Goal: Task Accomplishment & Management: Manage account settings

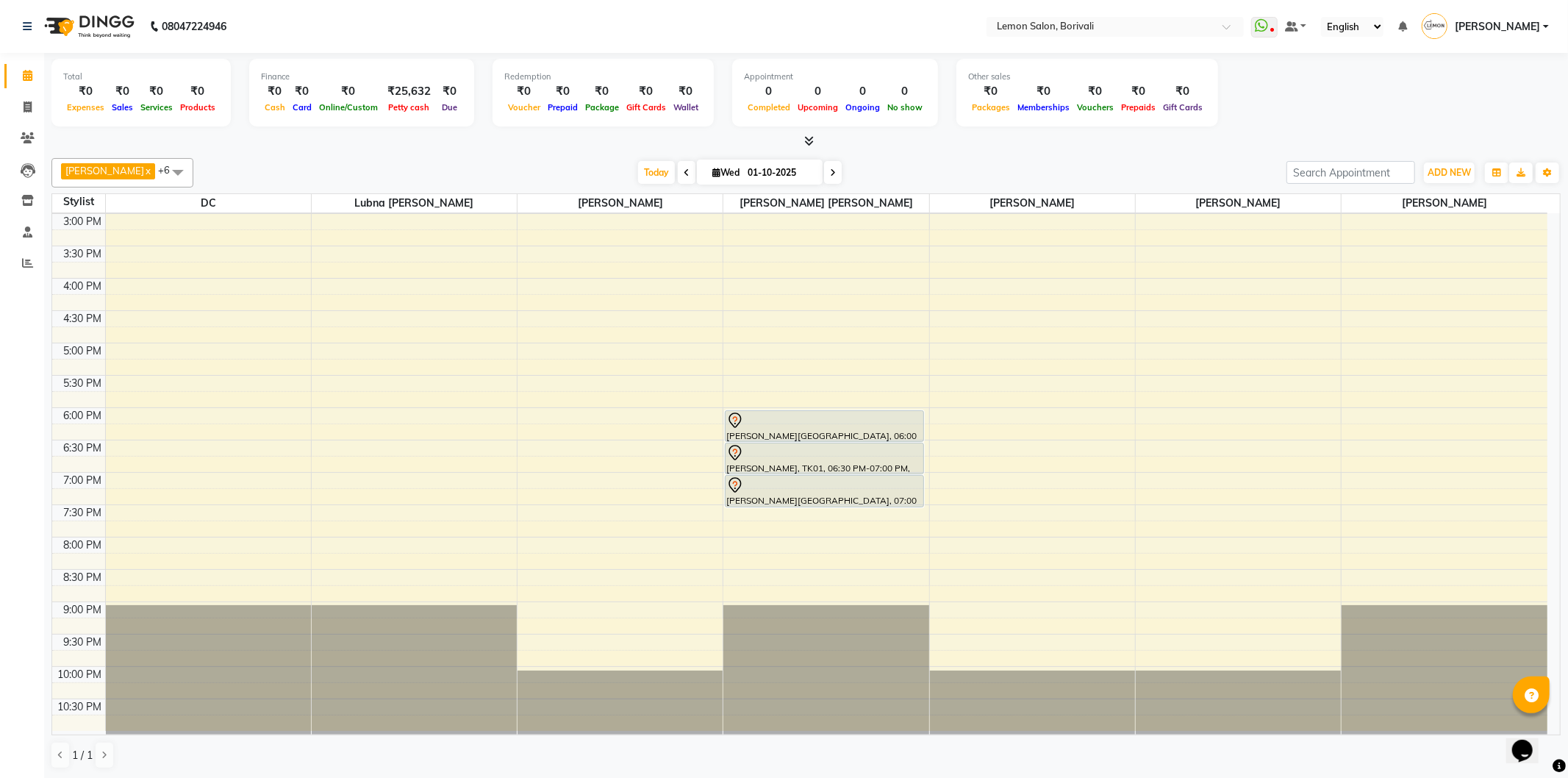
scroll to position [143, 0]
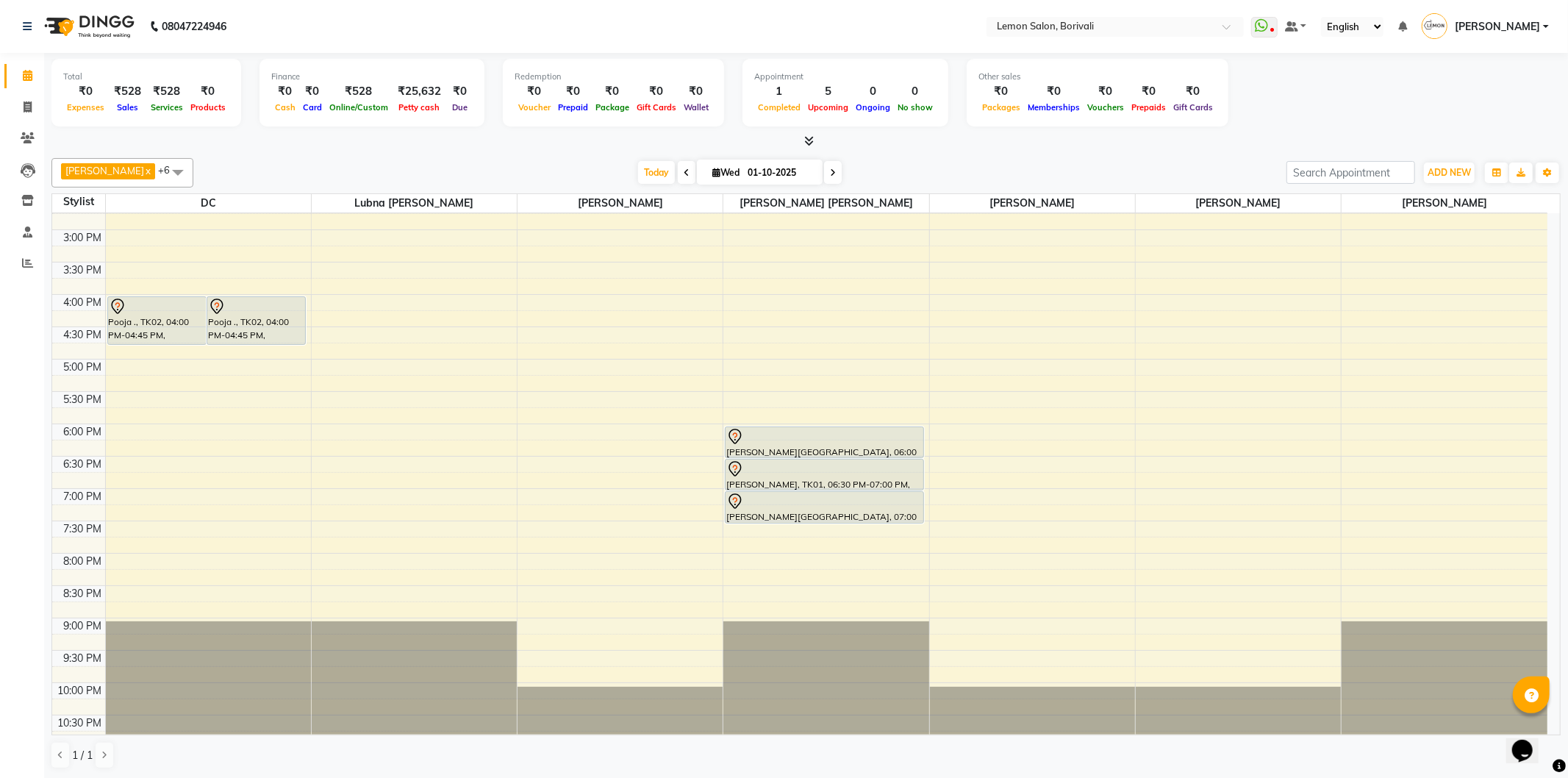
scroll to position [388, 0]
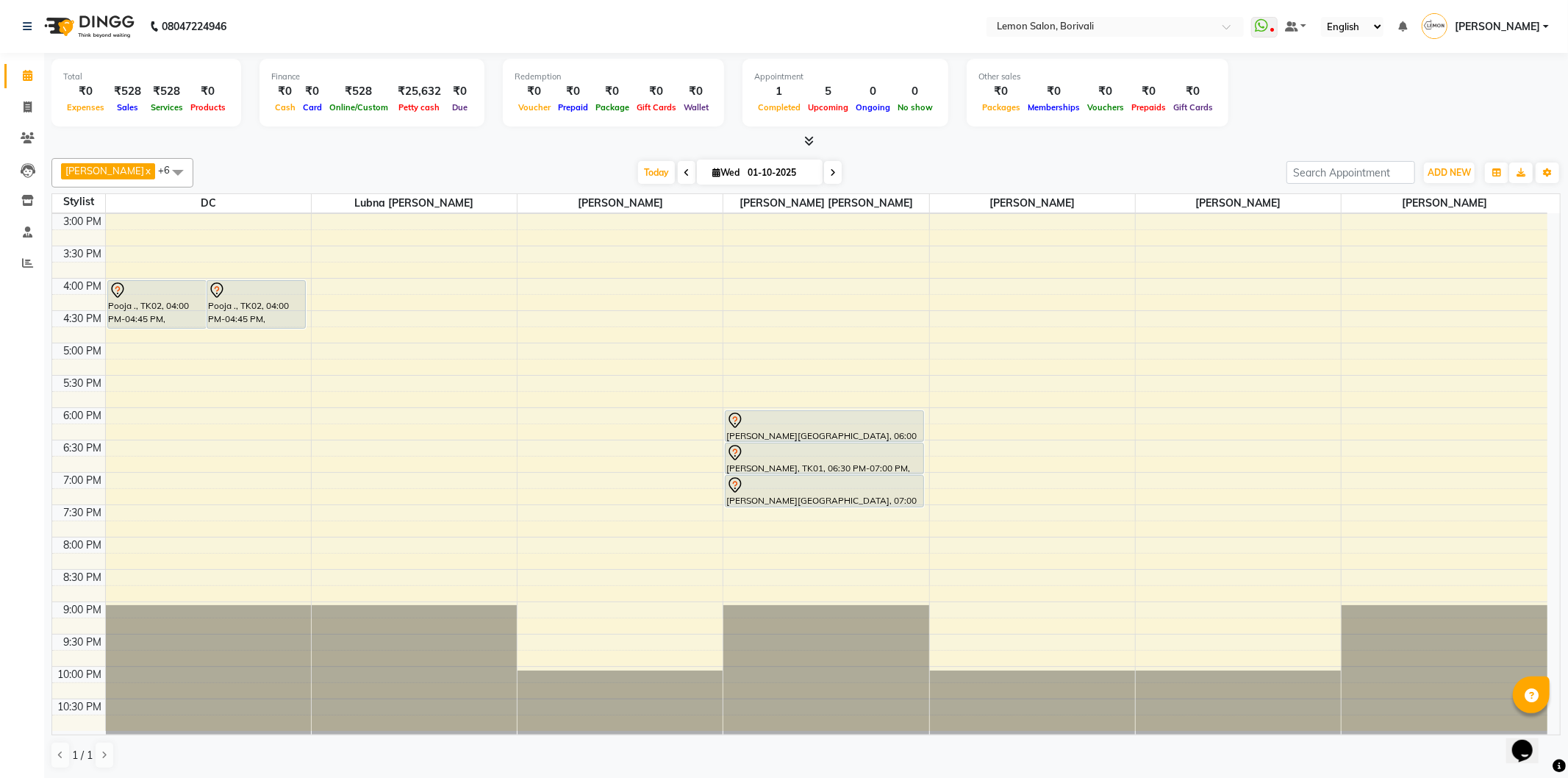
click at [824, 172] on span at bounding box center [833, 173] width 17 height 23
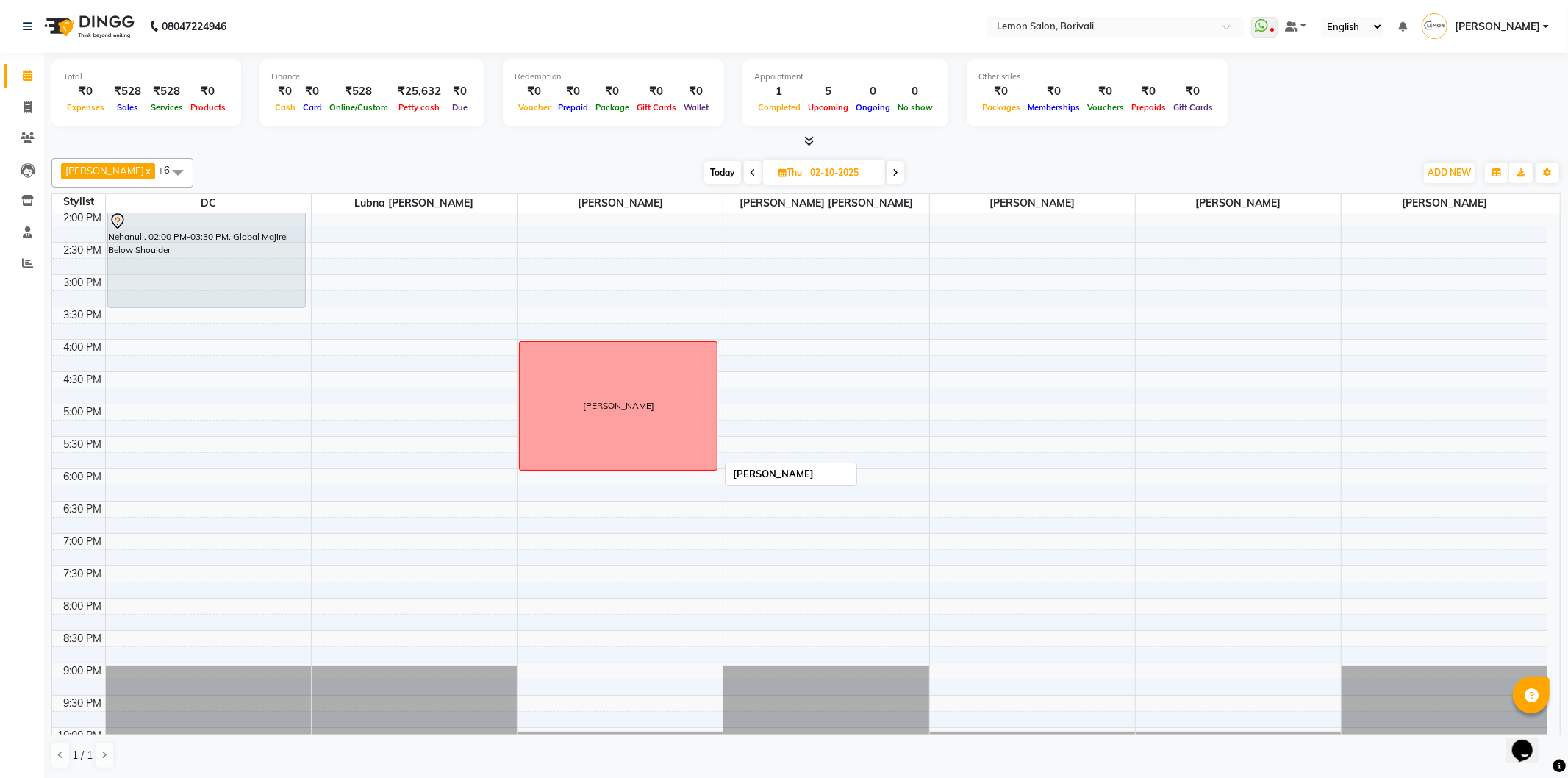
scroll to position [0, 0]
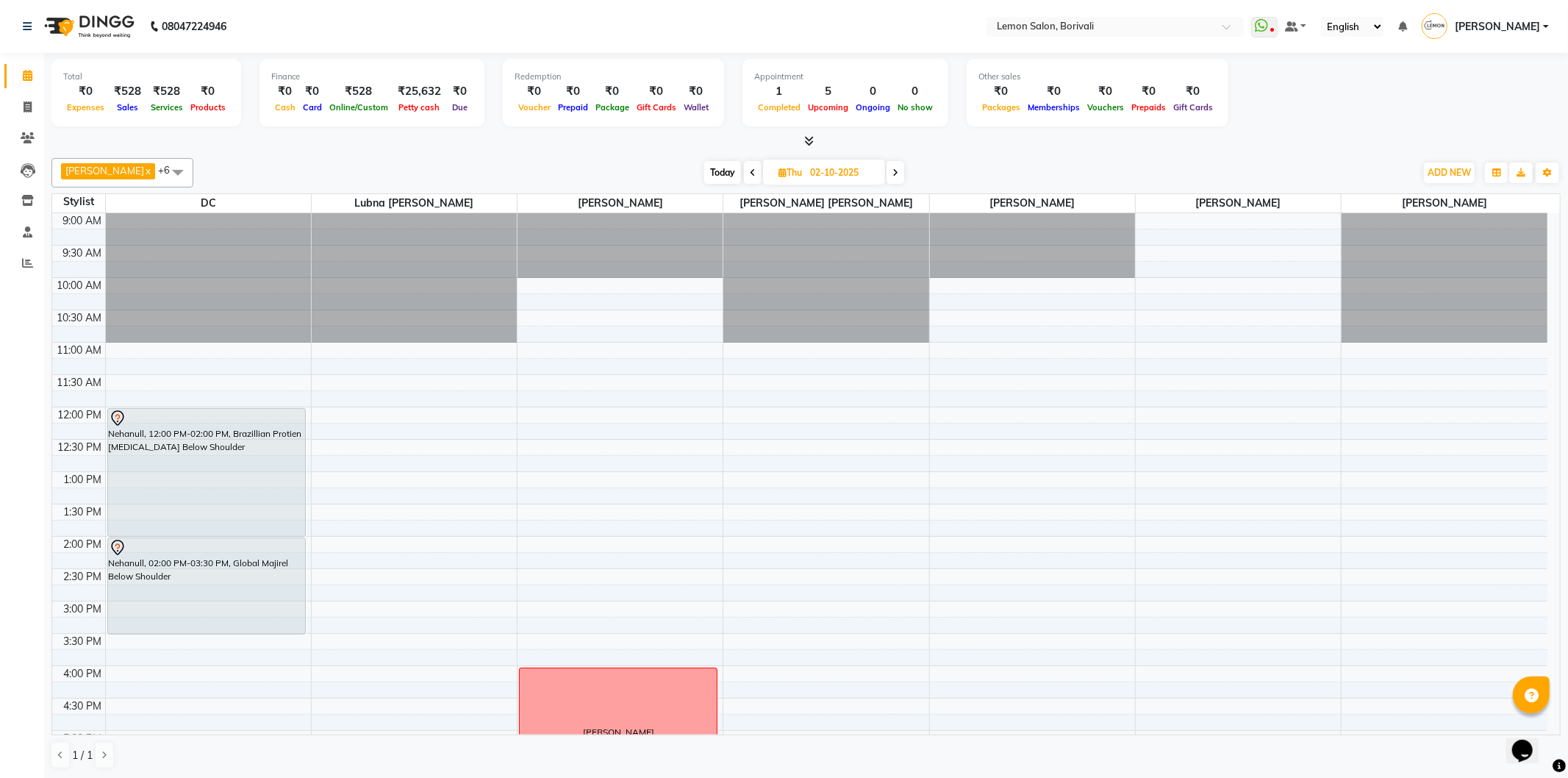
click at [706, 181] on span "Today" at bounding box center [722, 173] width 37 height 23
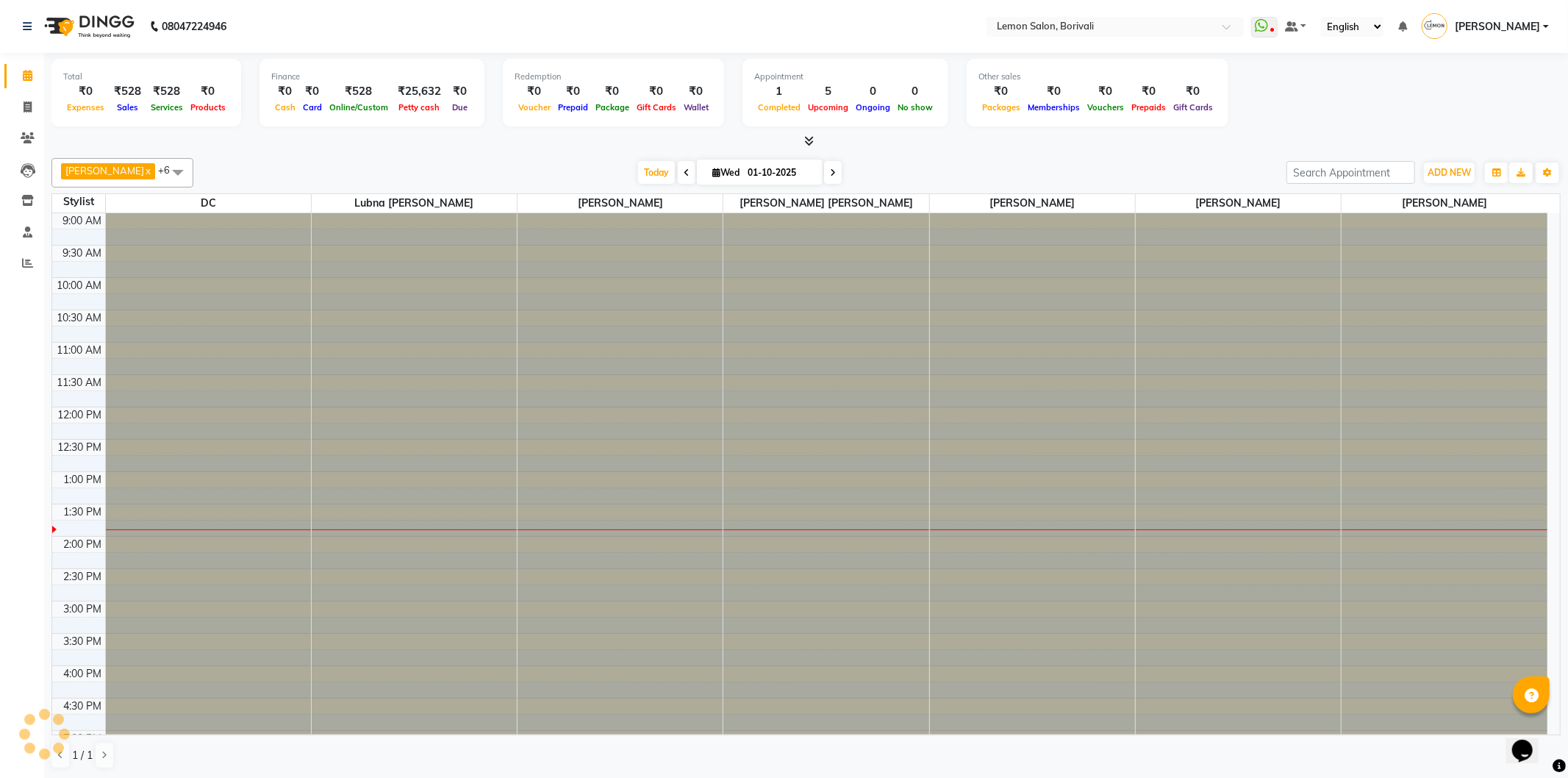
scroll to position [261, 0]
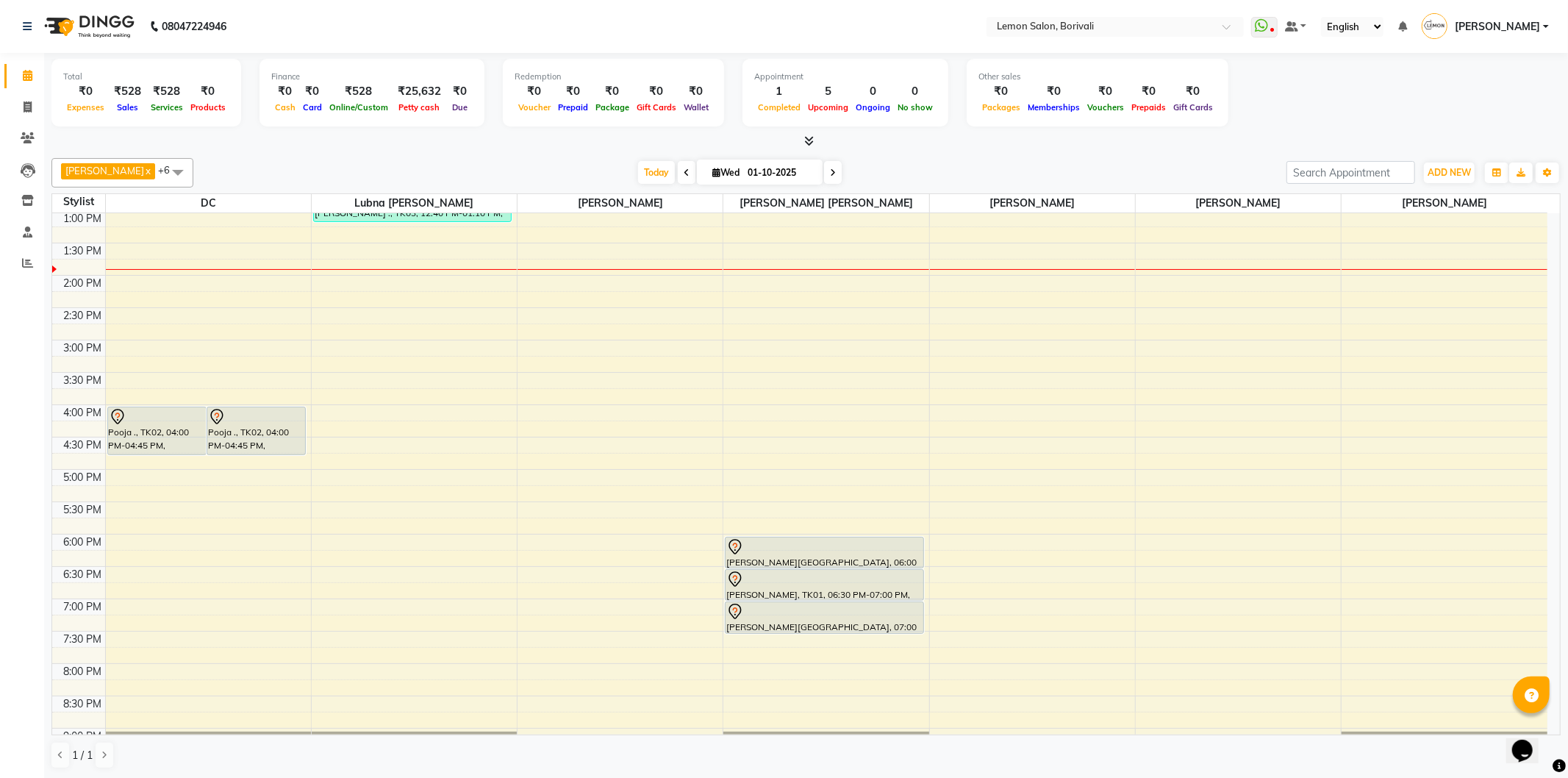
click at [830, 173] on icon at bounding box center [833, 173] width 6 height 9
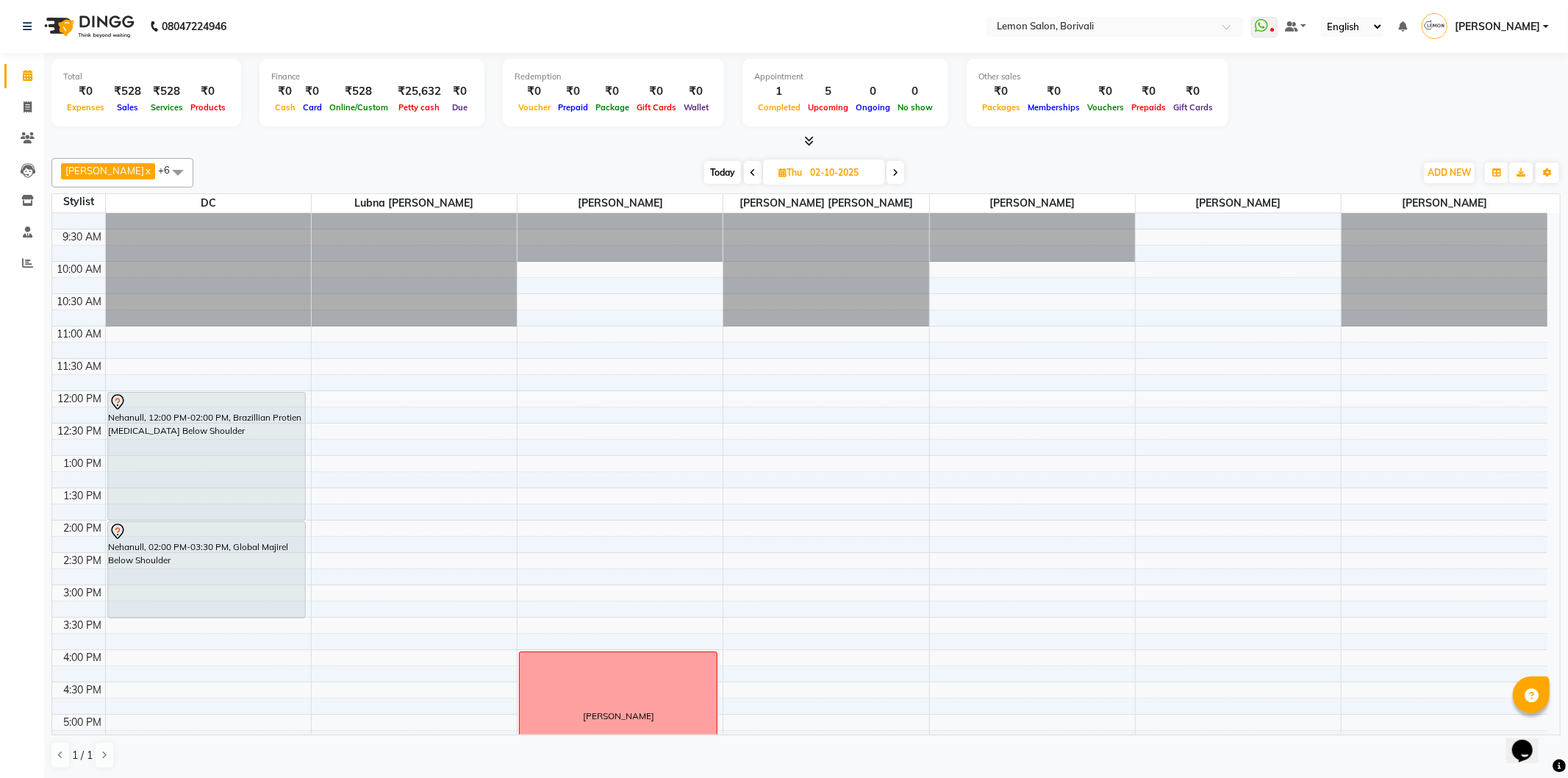
click at [704, 173] on span "Today" at bounding box center [722, 173] width 37 height 23
type input "01-10-2025"
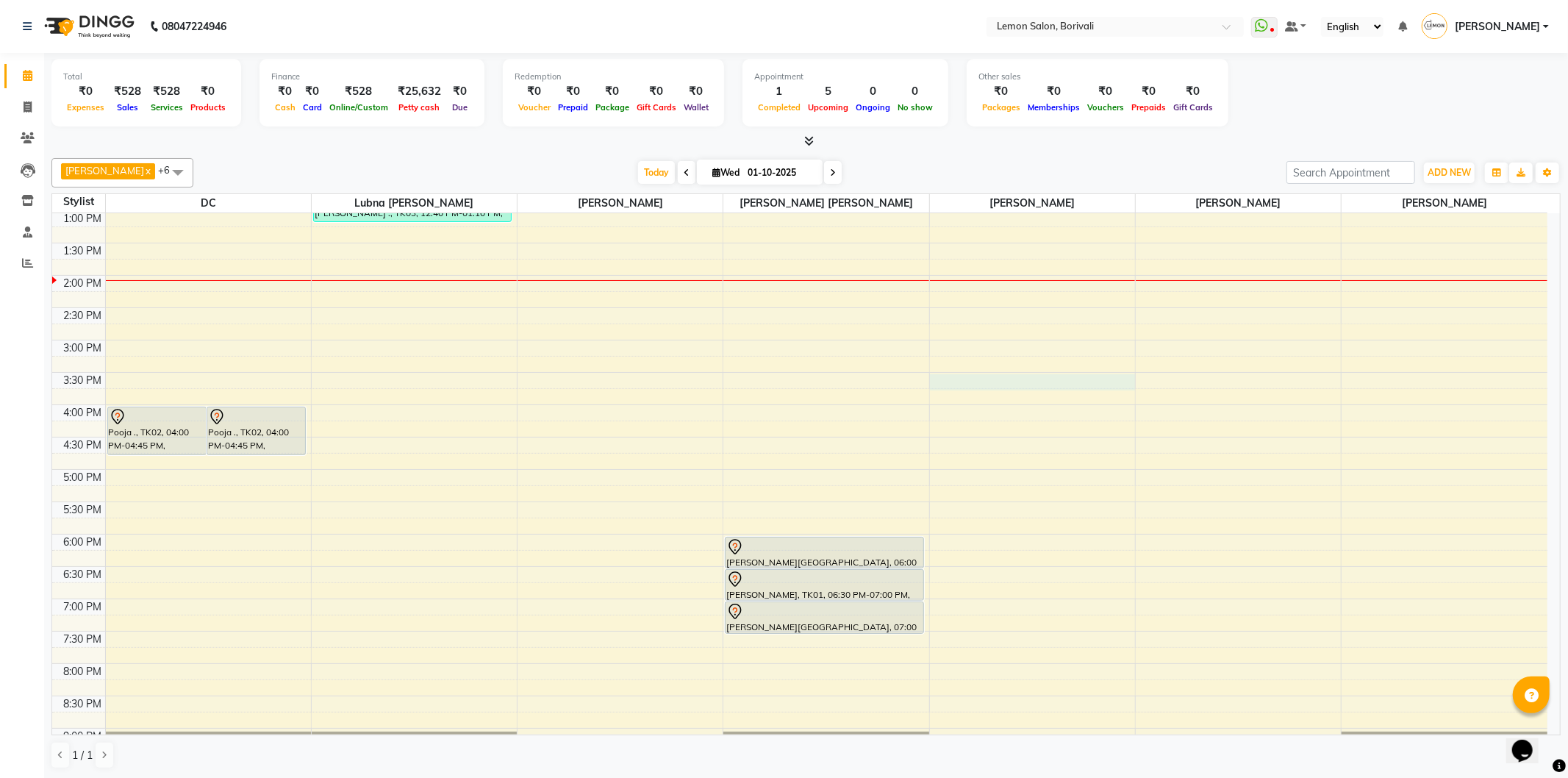
click at [1047, 388] on div "9:00 AM 9:30 AM 10:00 AM 10:30 AM 11:00 AM 11:30 AM 12:00 PM 12:30 PM 1:00 PM 1…" at bounding box center [800, 405] width 1495 height 905
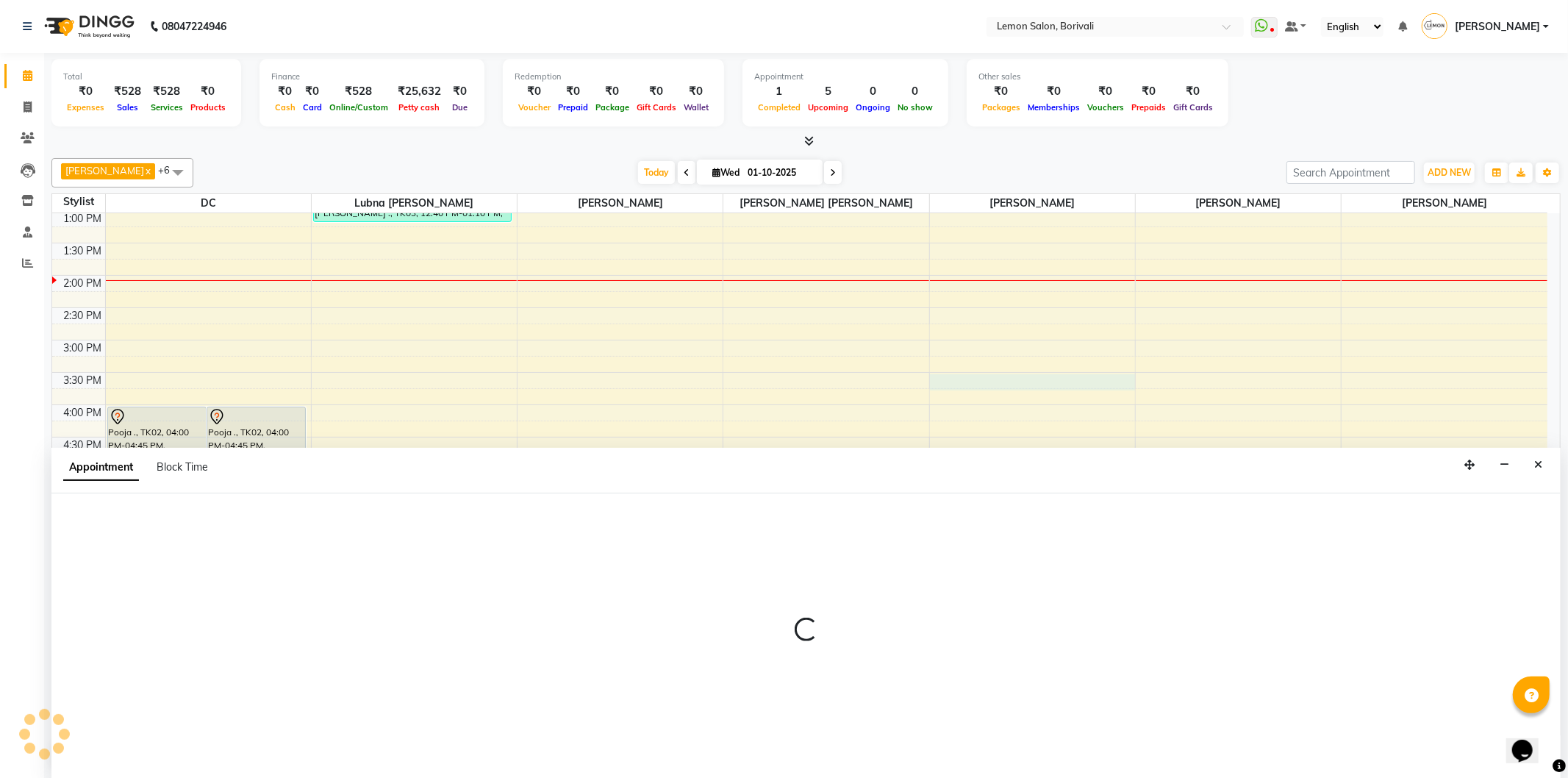
select select "60968"
select select "930"
select select "tentative"
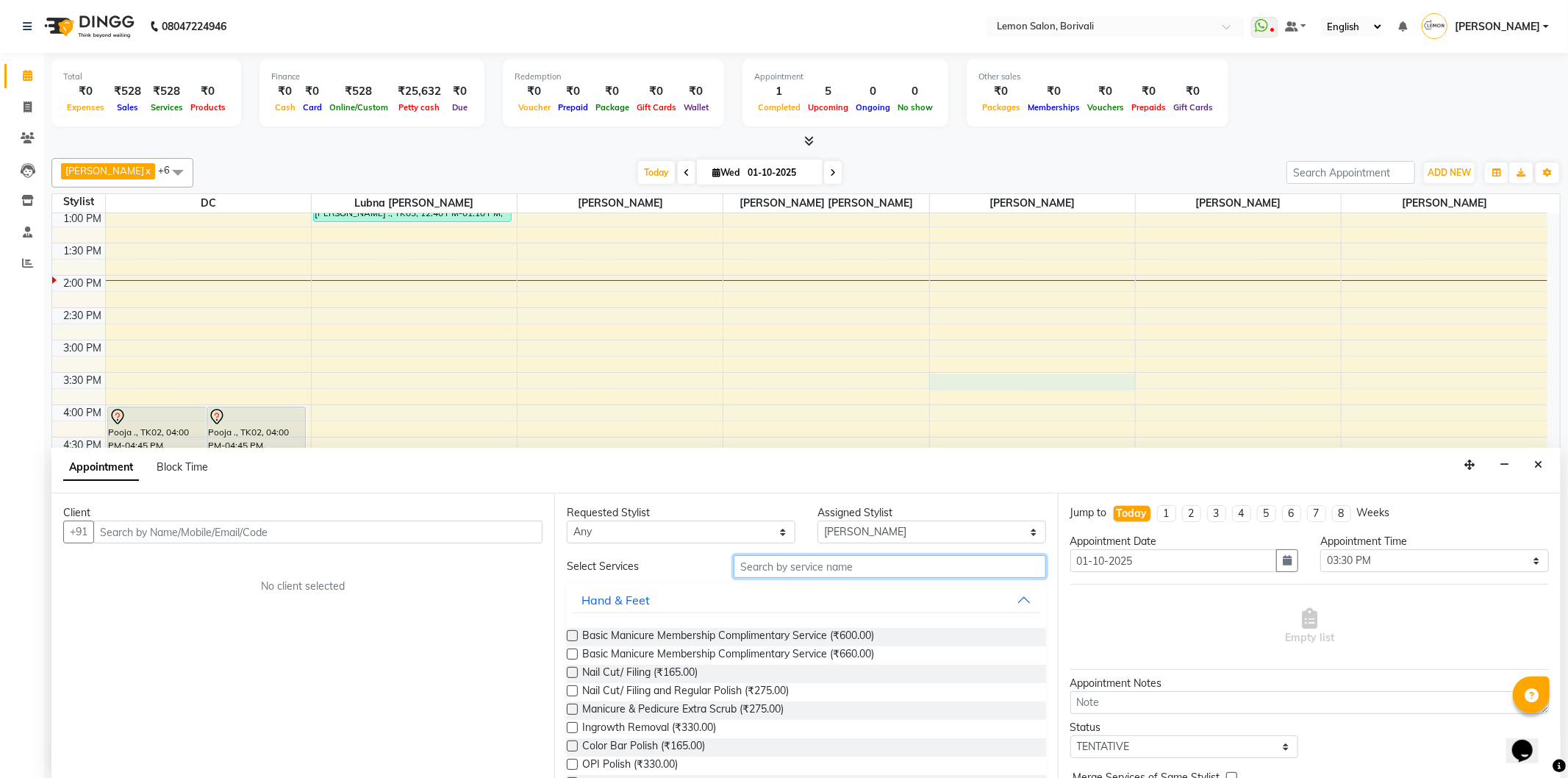
click at [808, 572] on input "text" at bounding box center [890, 567] width 312 height 23
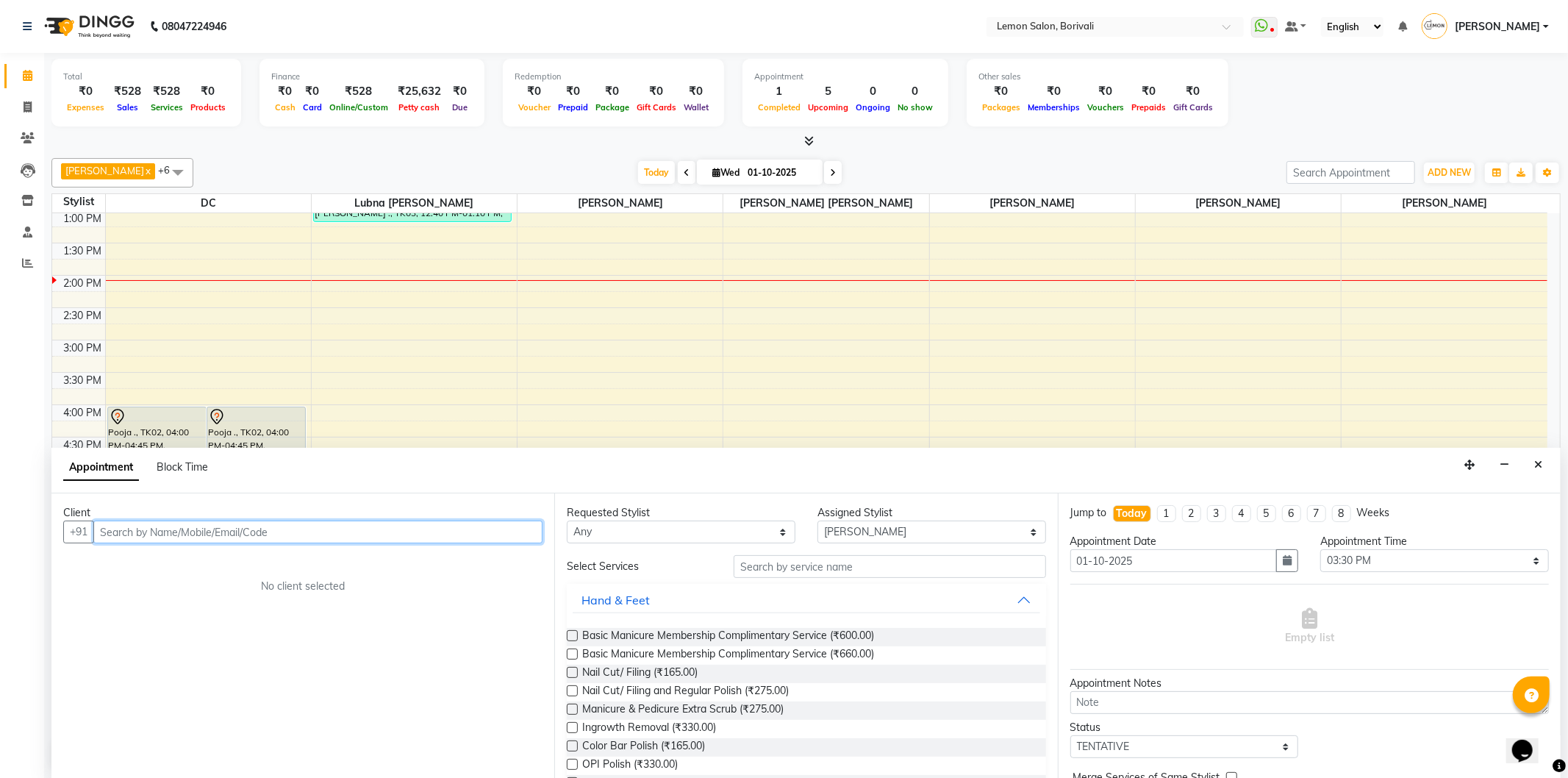
click at [405, 535] on input "text" at bounding box center [318, 532] width 449 height 23
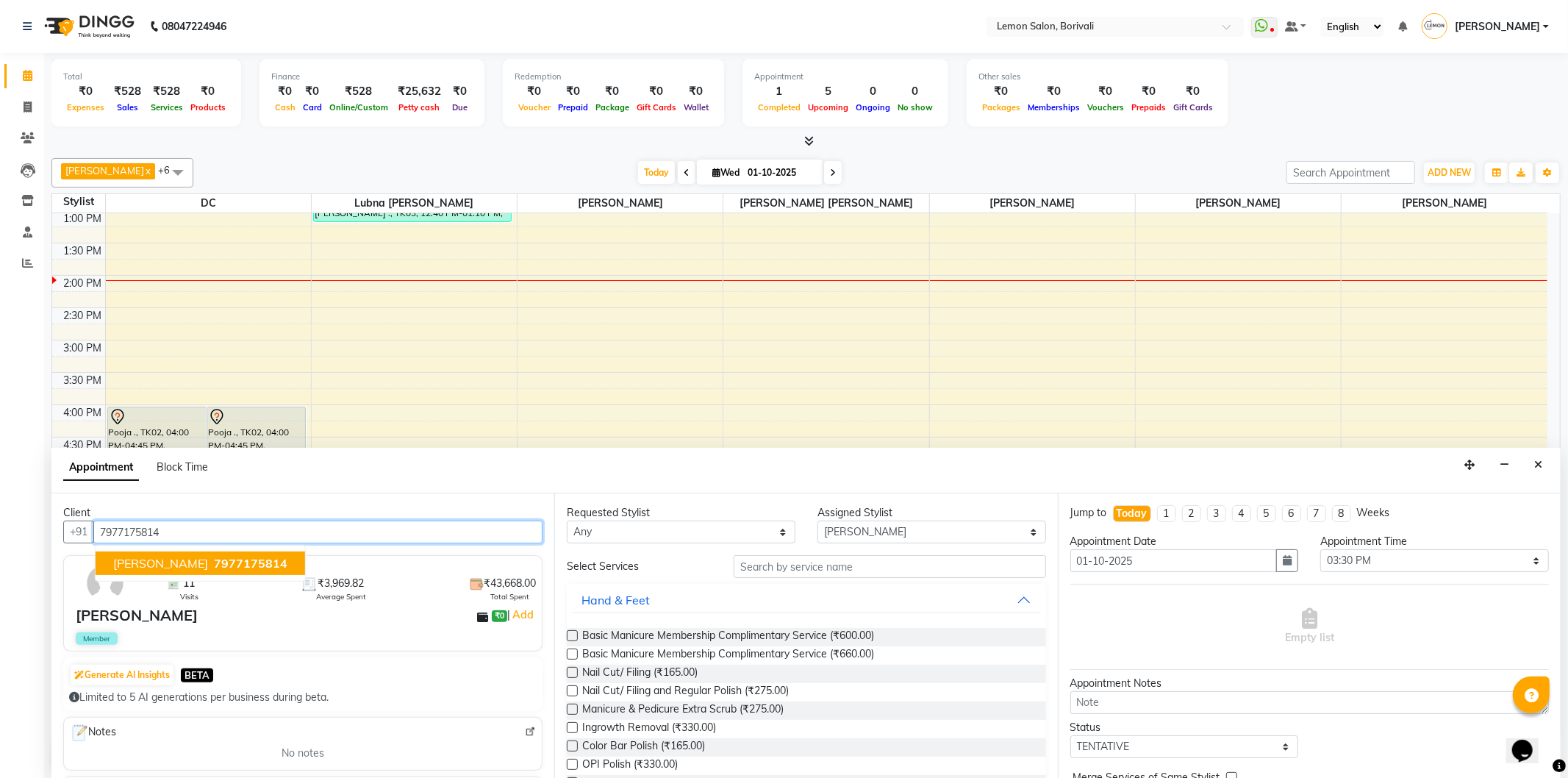
click at [223, 556] on span "7977175814" at bounding box center [250, 563] width 74 height 14
type input "7977175814"
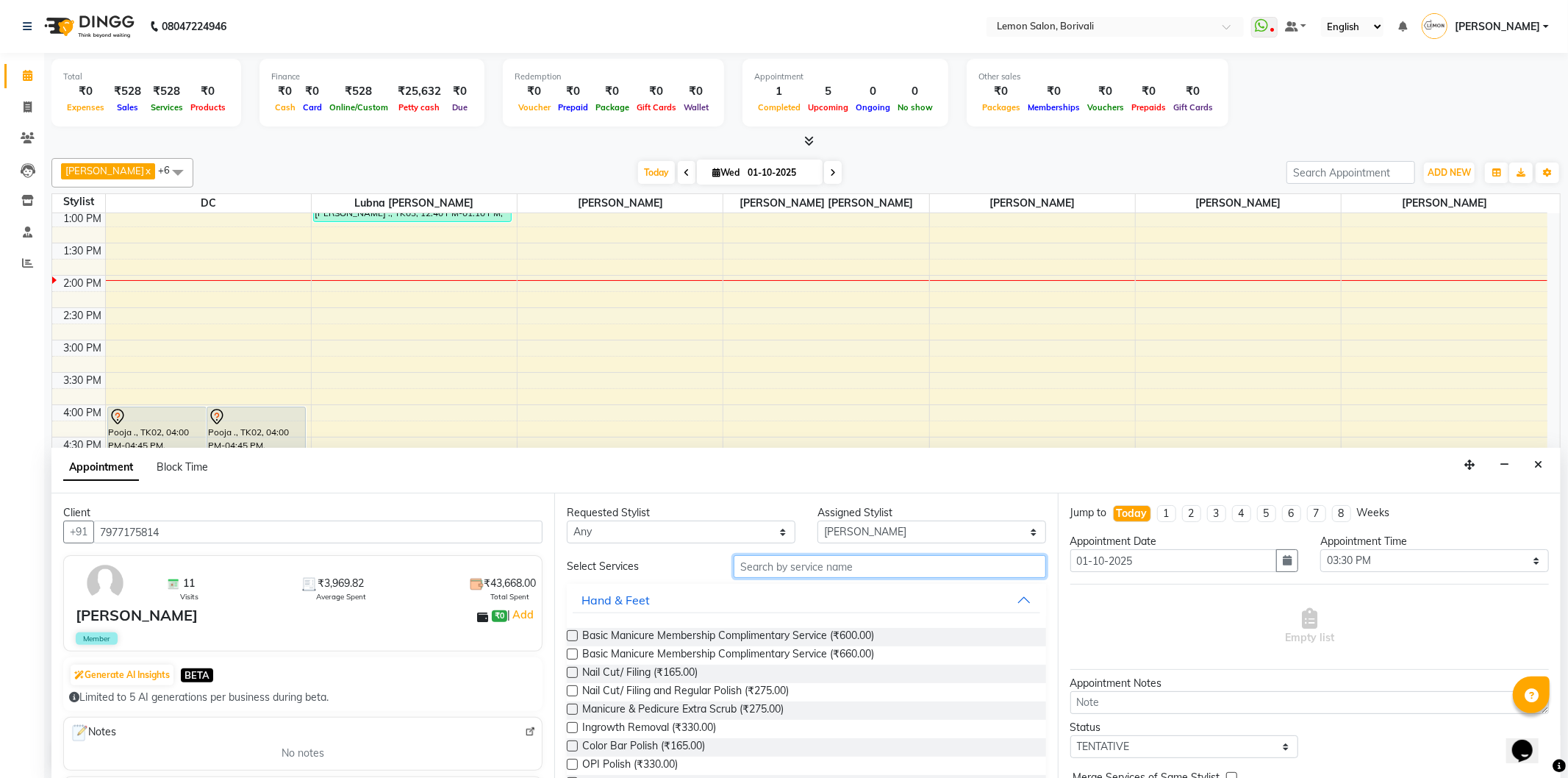
click at [879, 565] on input "text" at bounding box center [890, 567] width 312 height 23
type input "hairc"
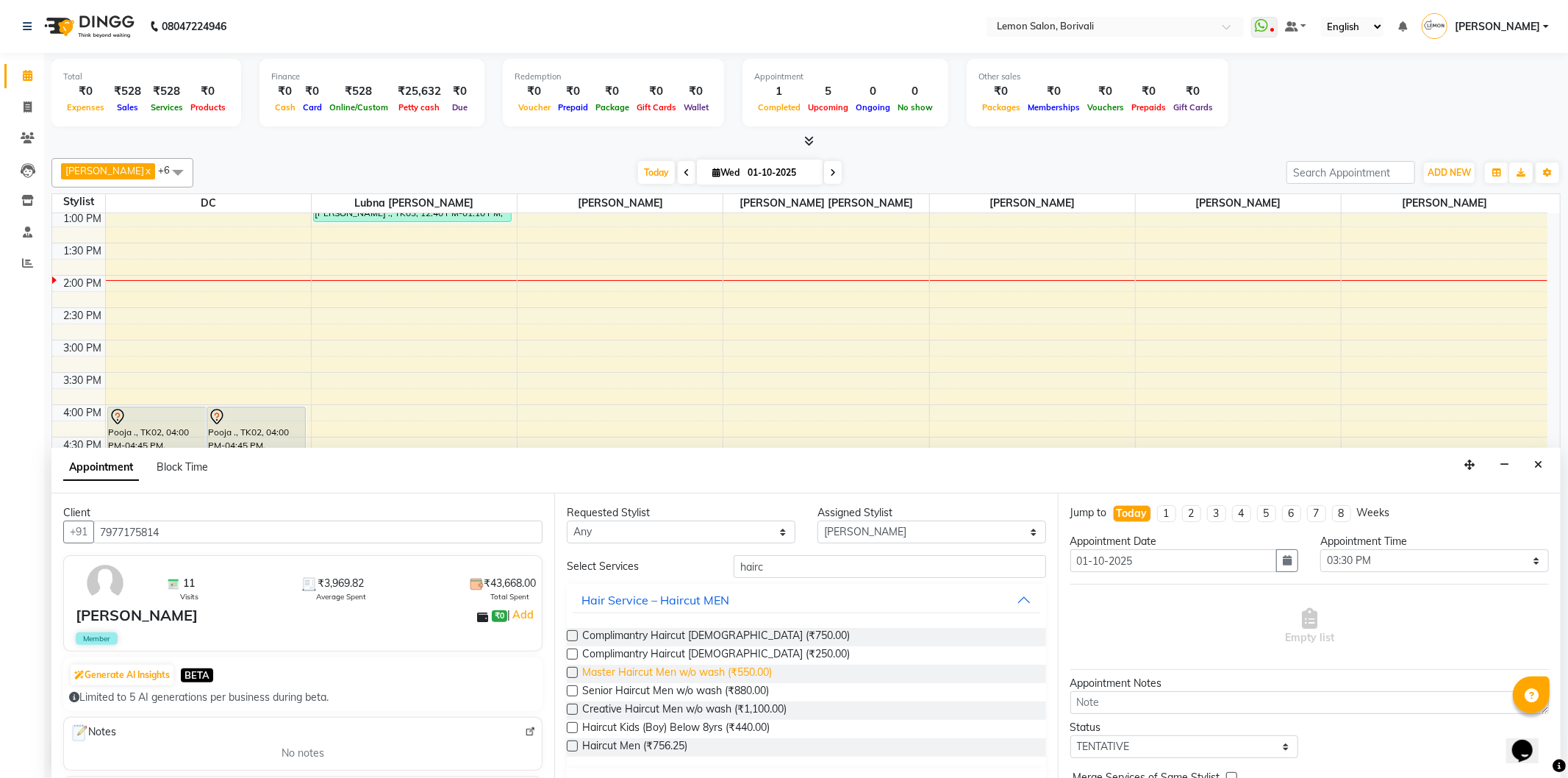
click at [717, 673] on span "Master Haircut Men w/o wash (₹550.00)" at bounding box center [677, 674] width 189 height 18
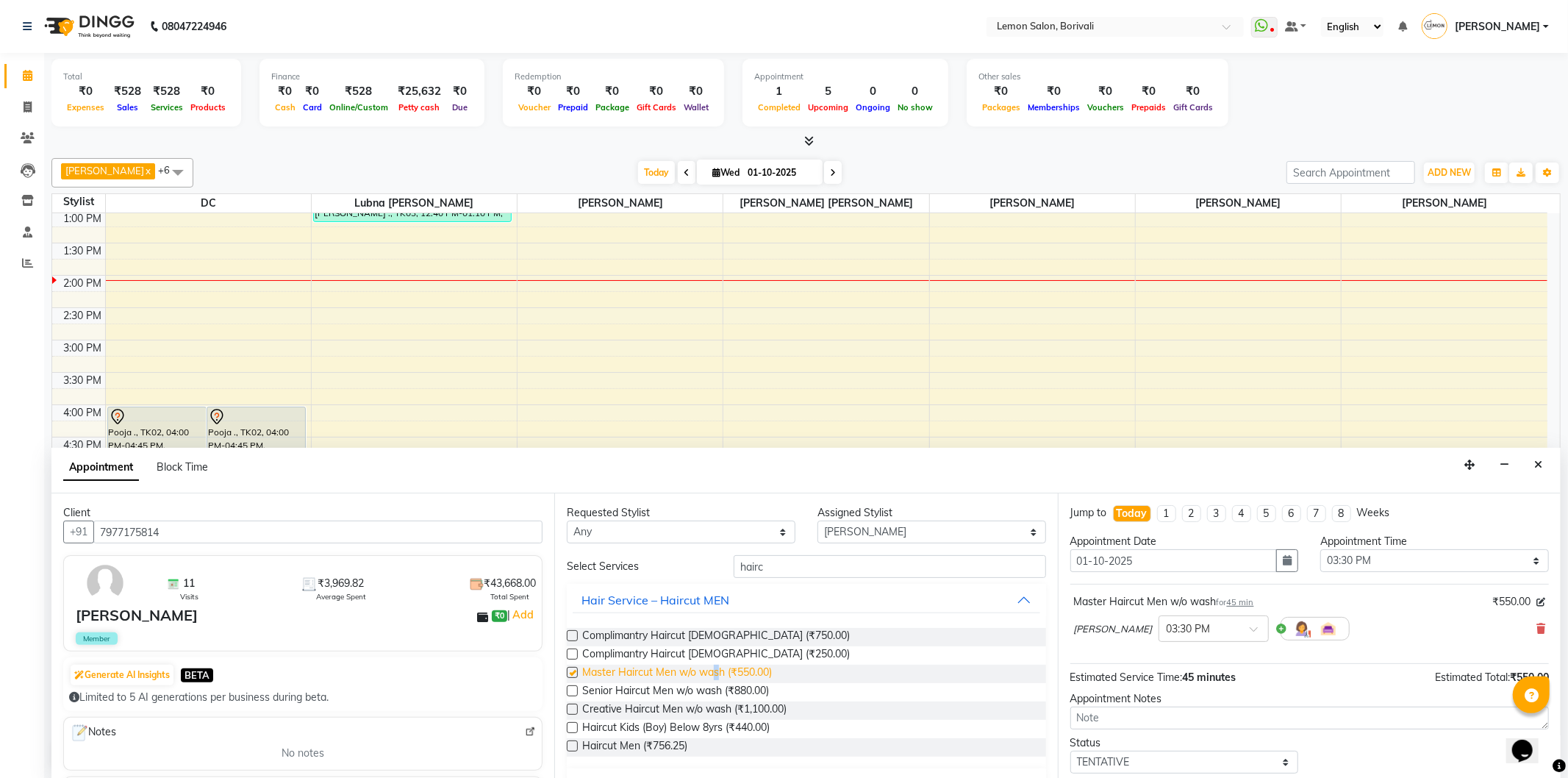
checkbox input "false"
drag, startPoint x: 797, startPoint y: 567, endPoint x: 295, endPoint y: 571, distance: 502.0
click at [446, 560] on div "Client +91 7977175814 11 Visits ₹3,969.82 Average Spent ₹43,668.00 Total Spent …" at bounding box center [806, 636] width 1509 height 285
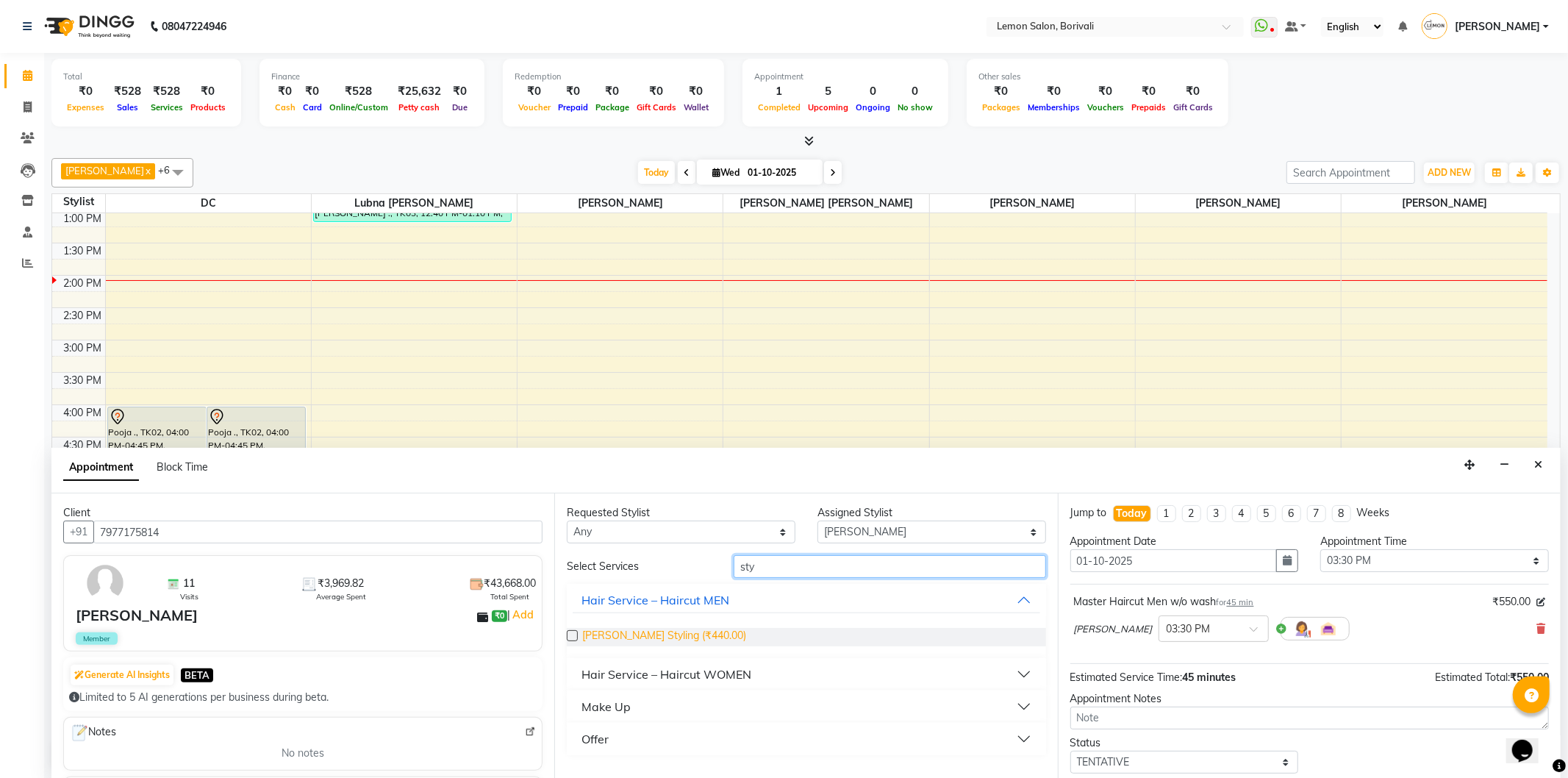
type input "sty"
drag, startPoint x: 670, startPoint y: 638, endPoint x: 1567, endPoint y: 649, distance: 897.1
click at [672, 638] on span "Beard Styling (₹440.00)" at bounding box center [665, 637] width 164 height 18
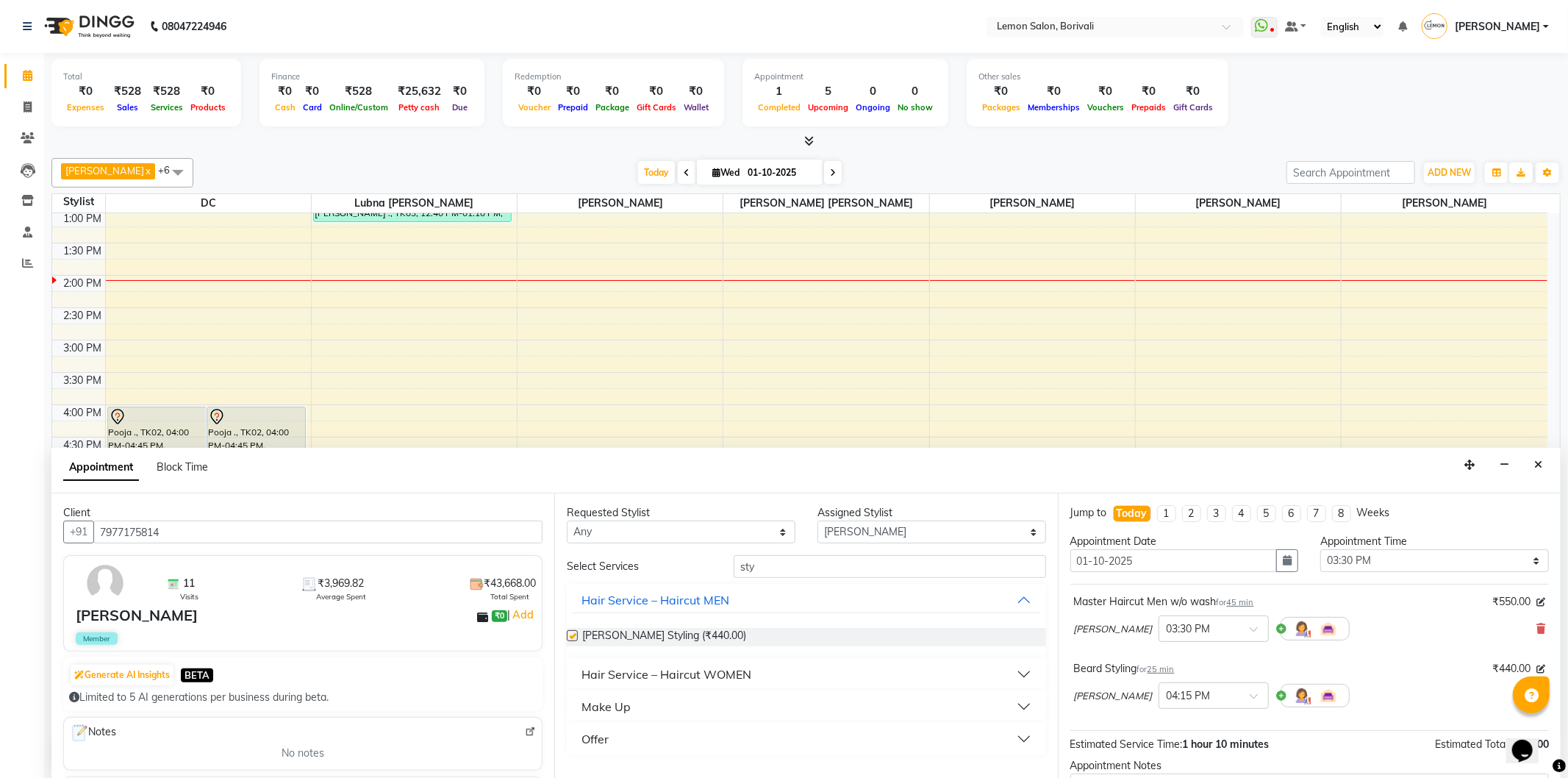
checkbox input "false"
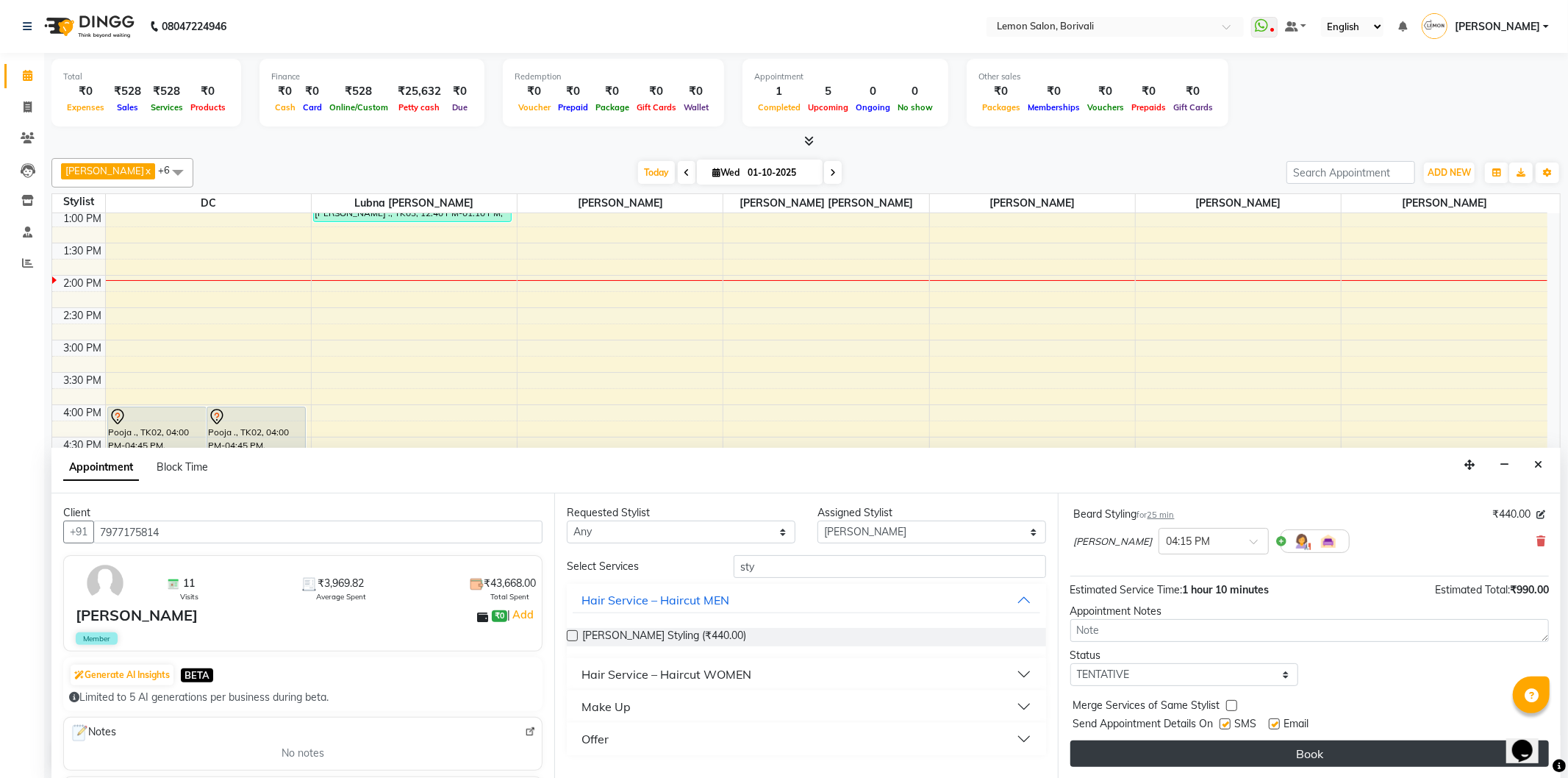
click at [1333, 757] on button "Book" at bounding box center [1309, 754] width 478 height 27
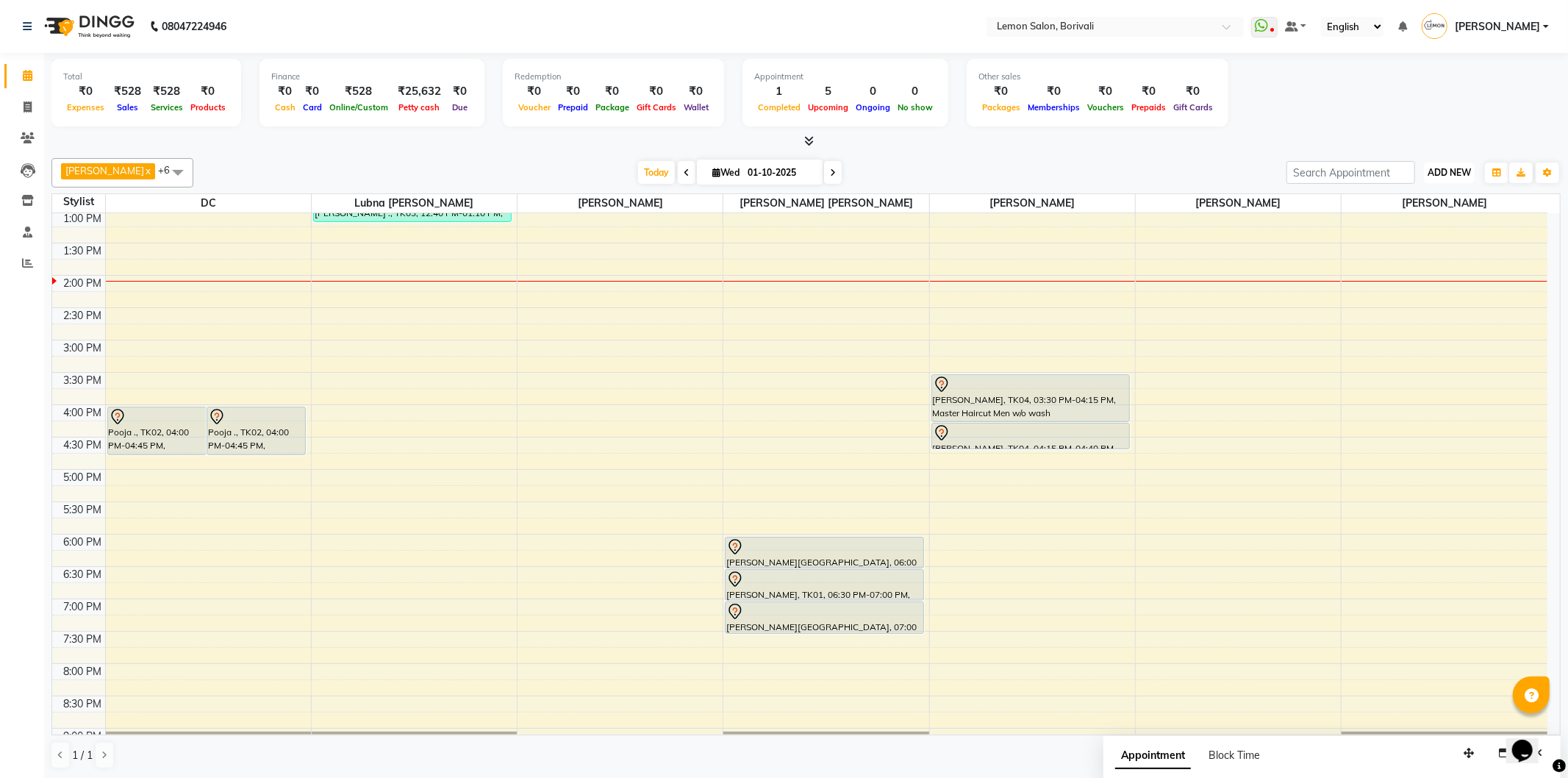
click at [1466, 167] on span "ADD NEW" at bounding box center [1449, 172] width 43 height 11
click at [1431, 259] on link "Add Attendance" at bounding box center [1416, 257] width 116 height 19
select select "W"
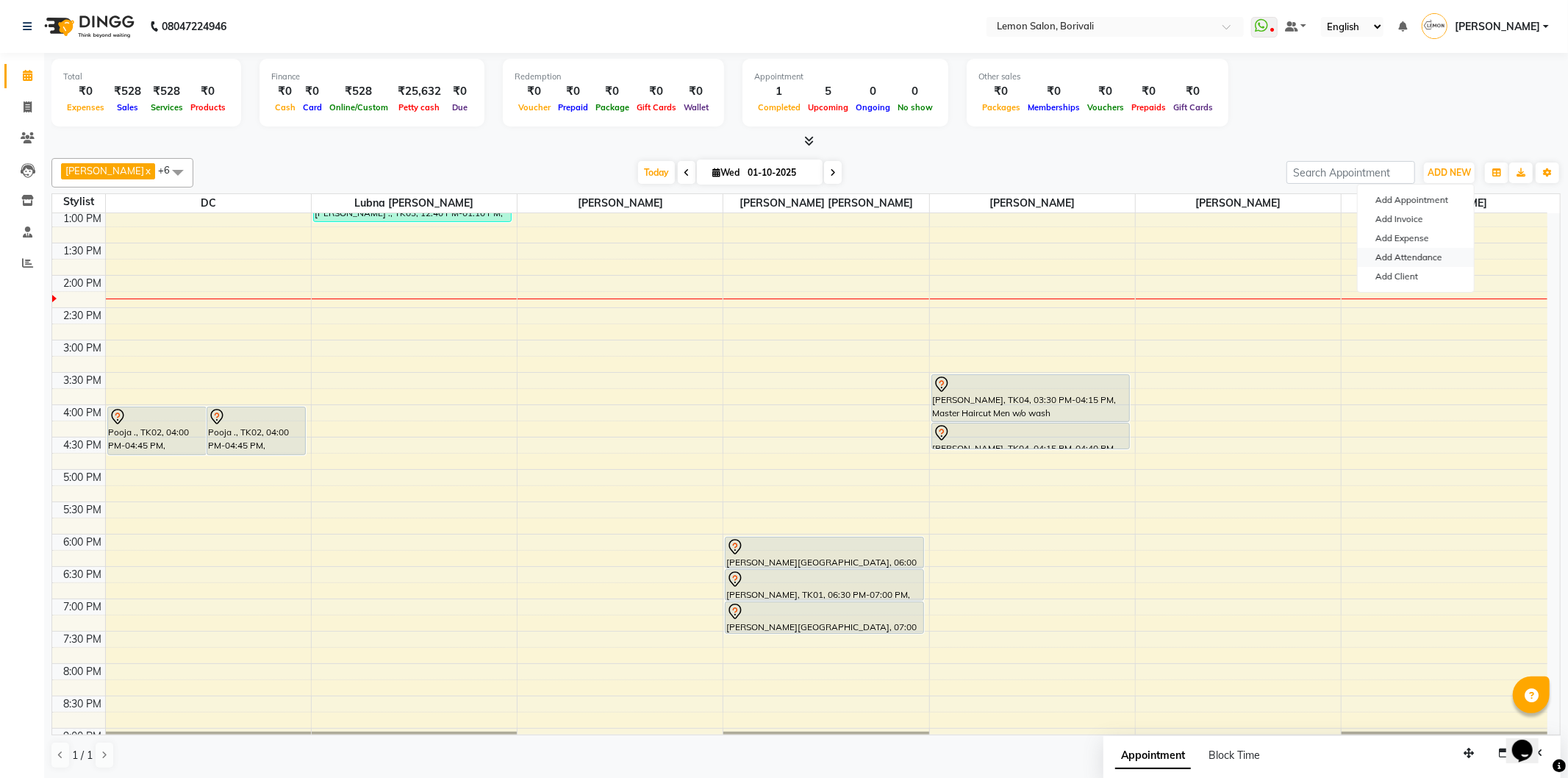
select select "W"
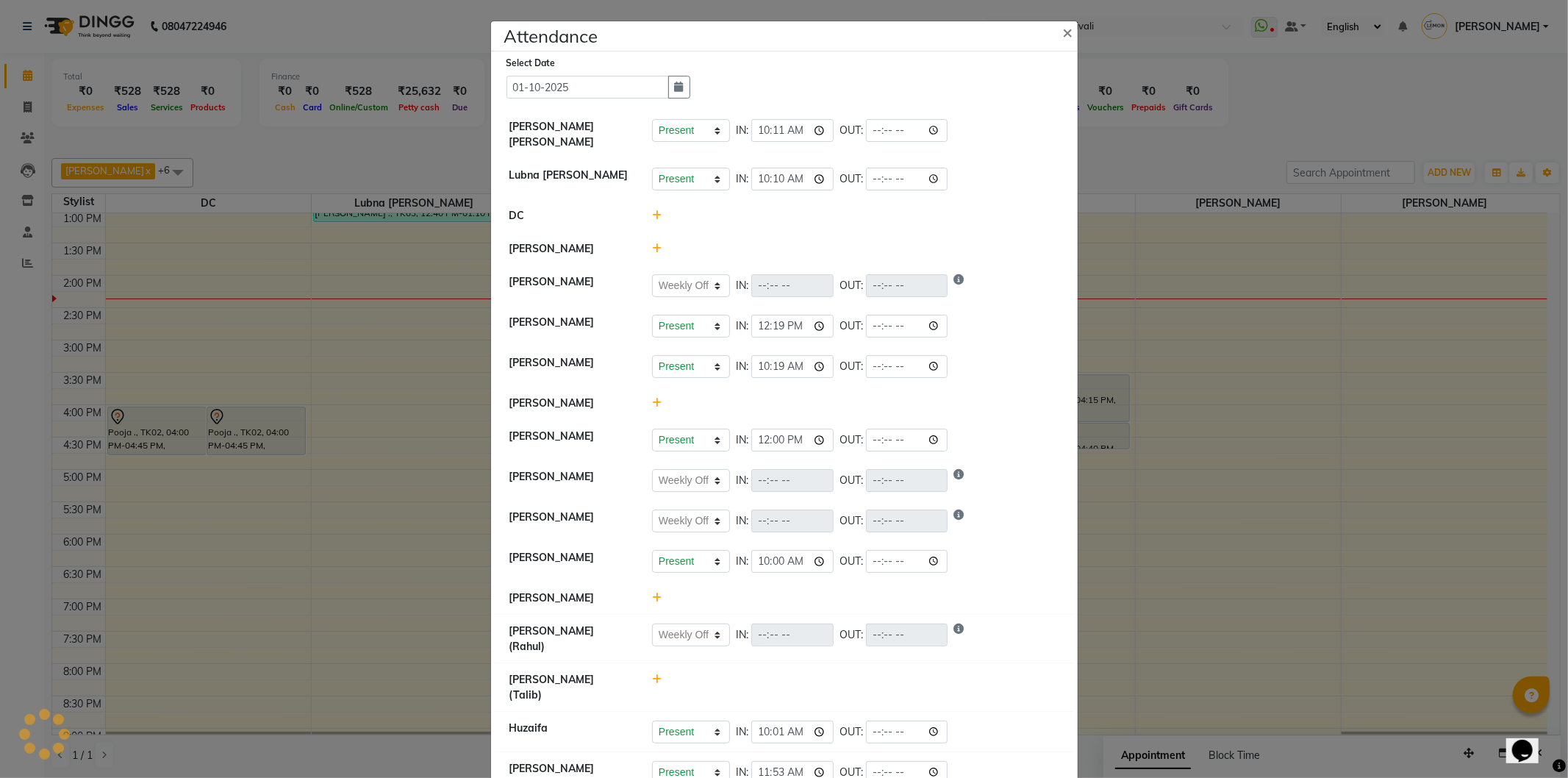
click at [654, 247] on icon at bounding box center [657, 249] width 10 height 11
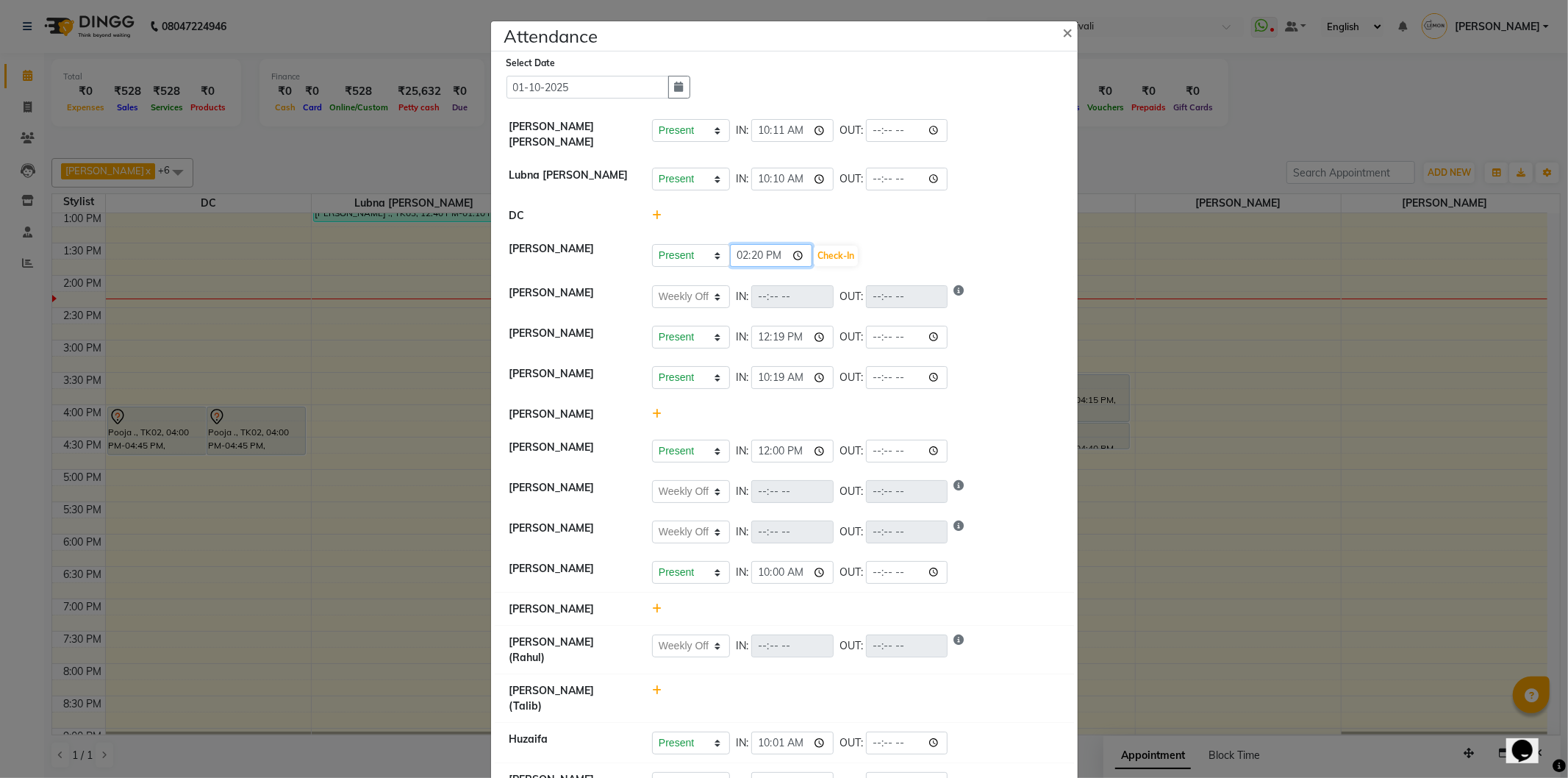
click at [798, 255] on input "14:20" at bounding box center [771, 256] width 82 height 23
type input "12:45"
click at [840, 258] on button "Check-In" at bounding box center [836, 256] width 44 height 21
select select "W"
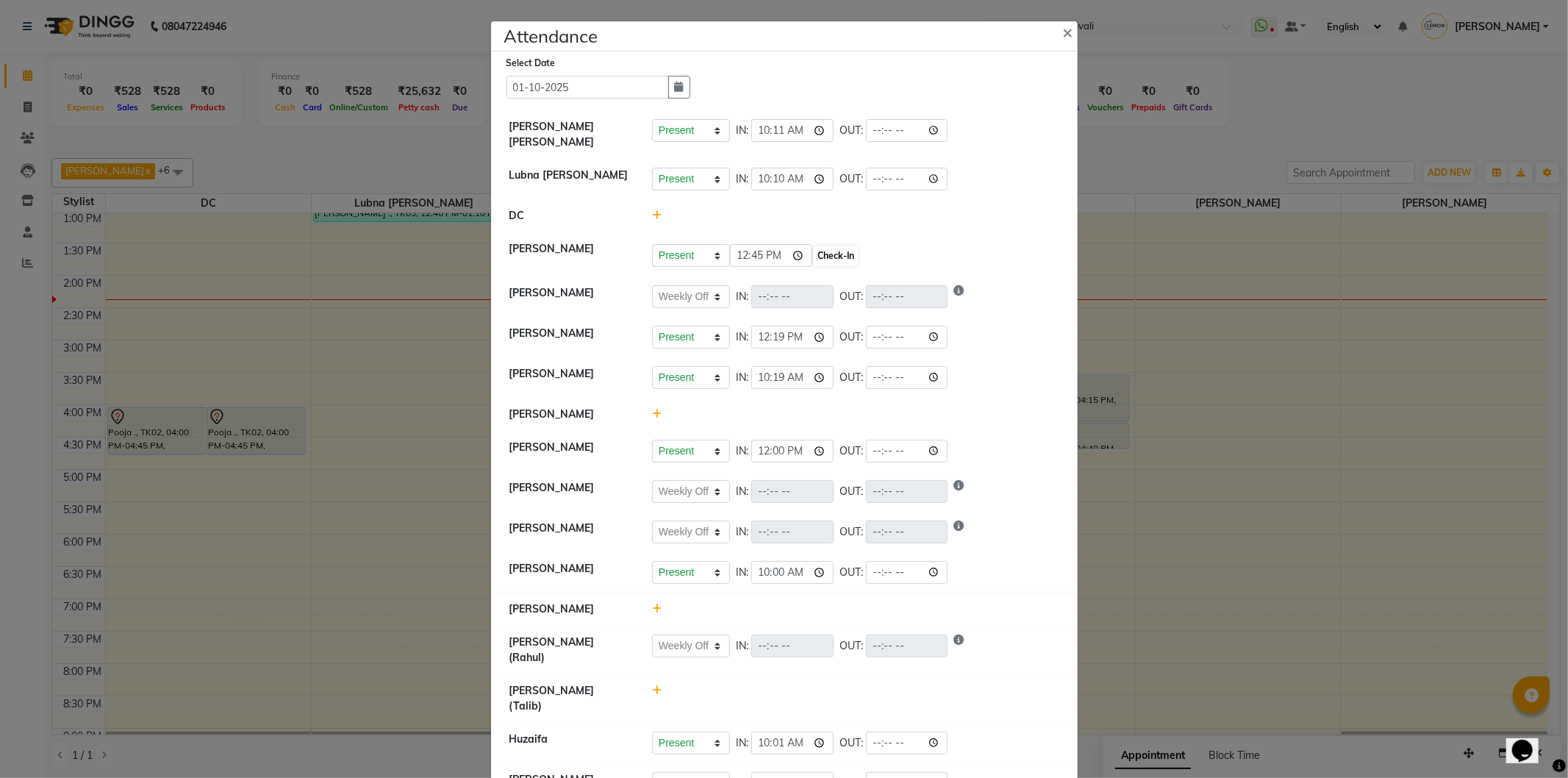
select select "W"
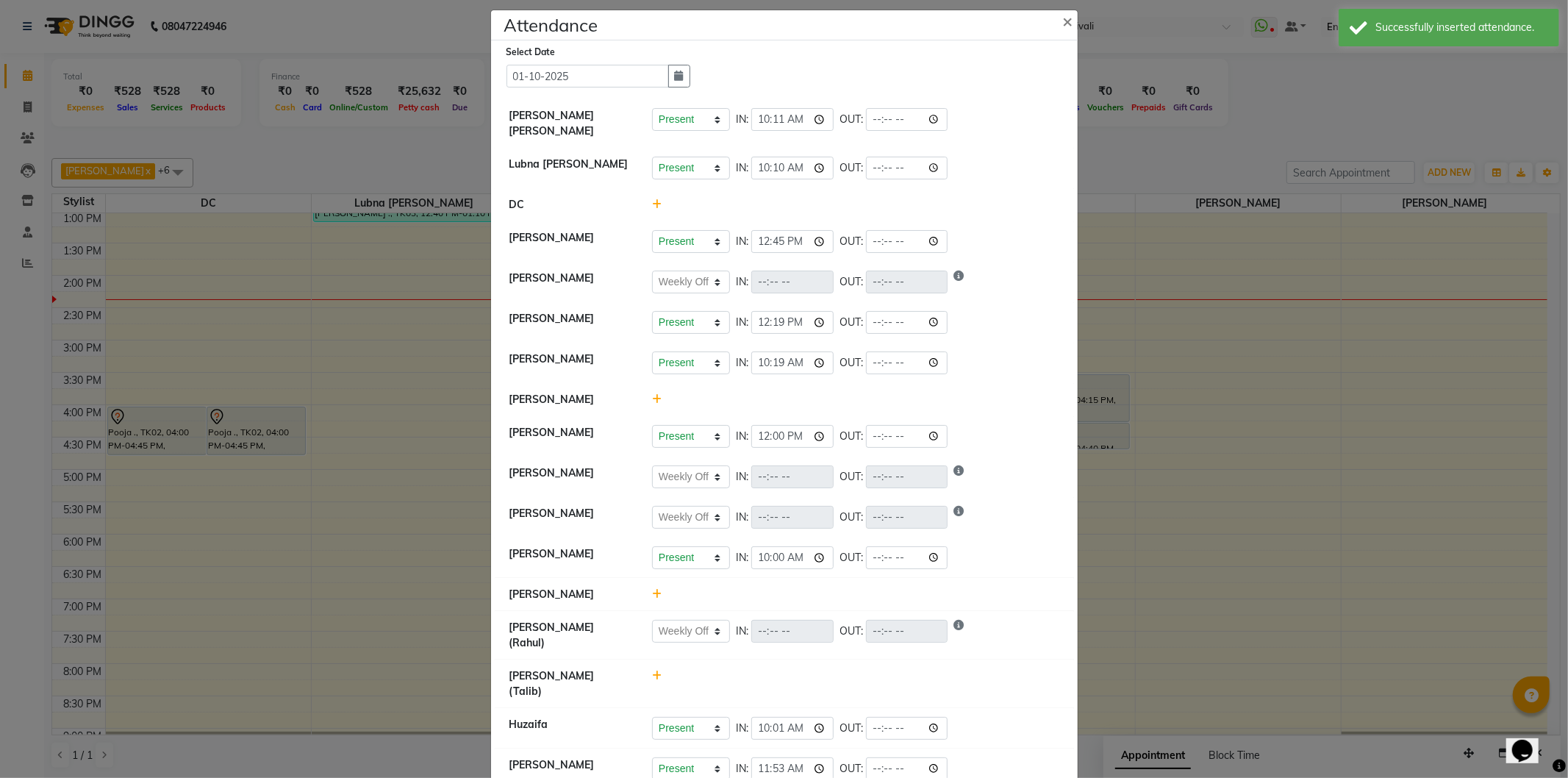
scroll to position [24, 0]
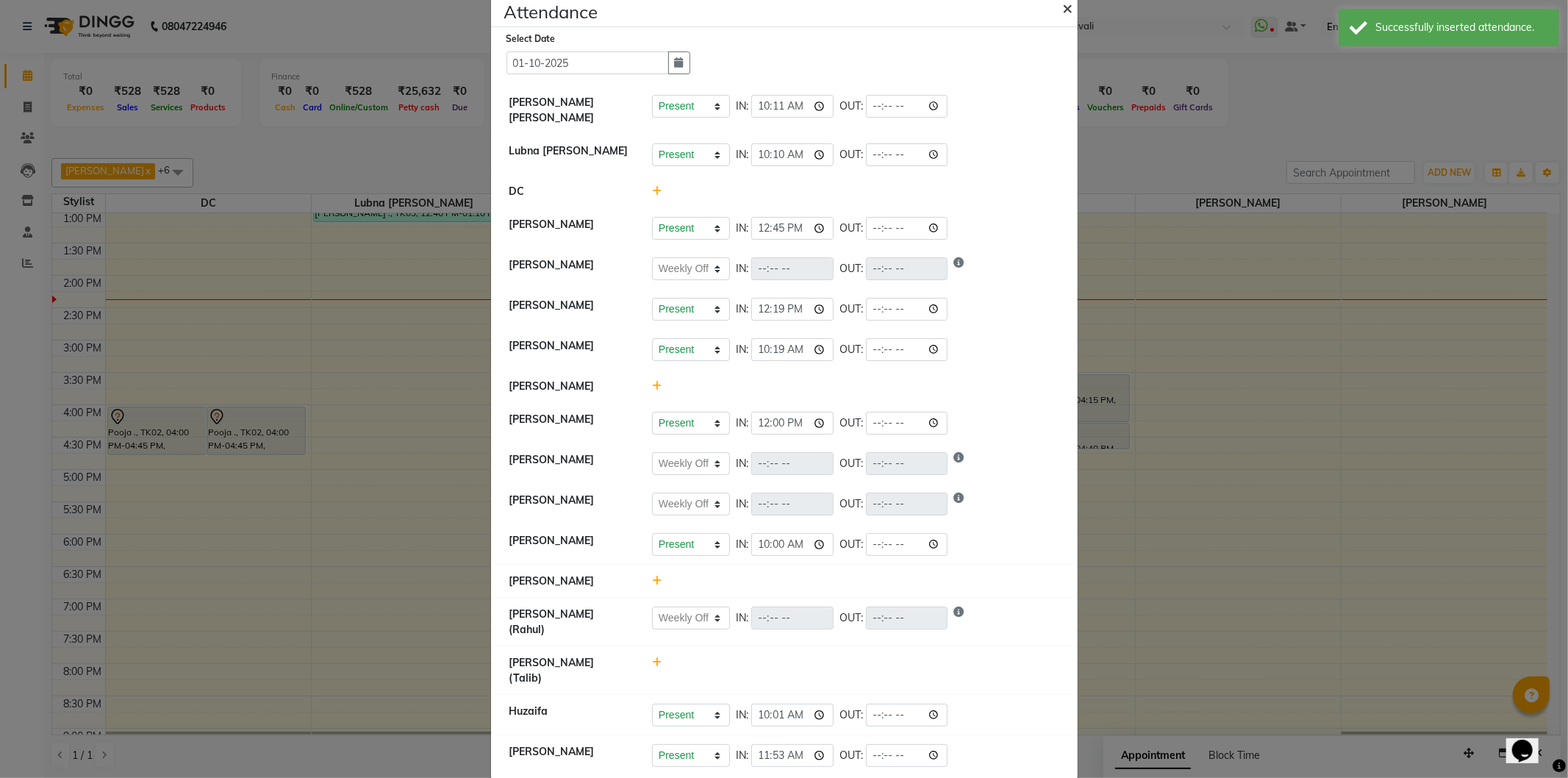
click at [1063, 3] on span "×" at bounding box center [1068, 7] width 11 height 22
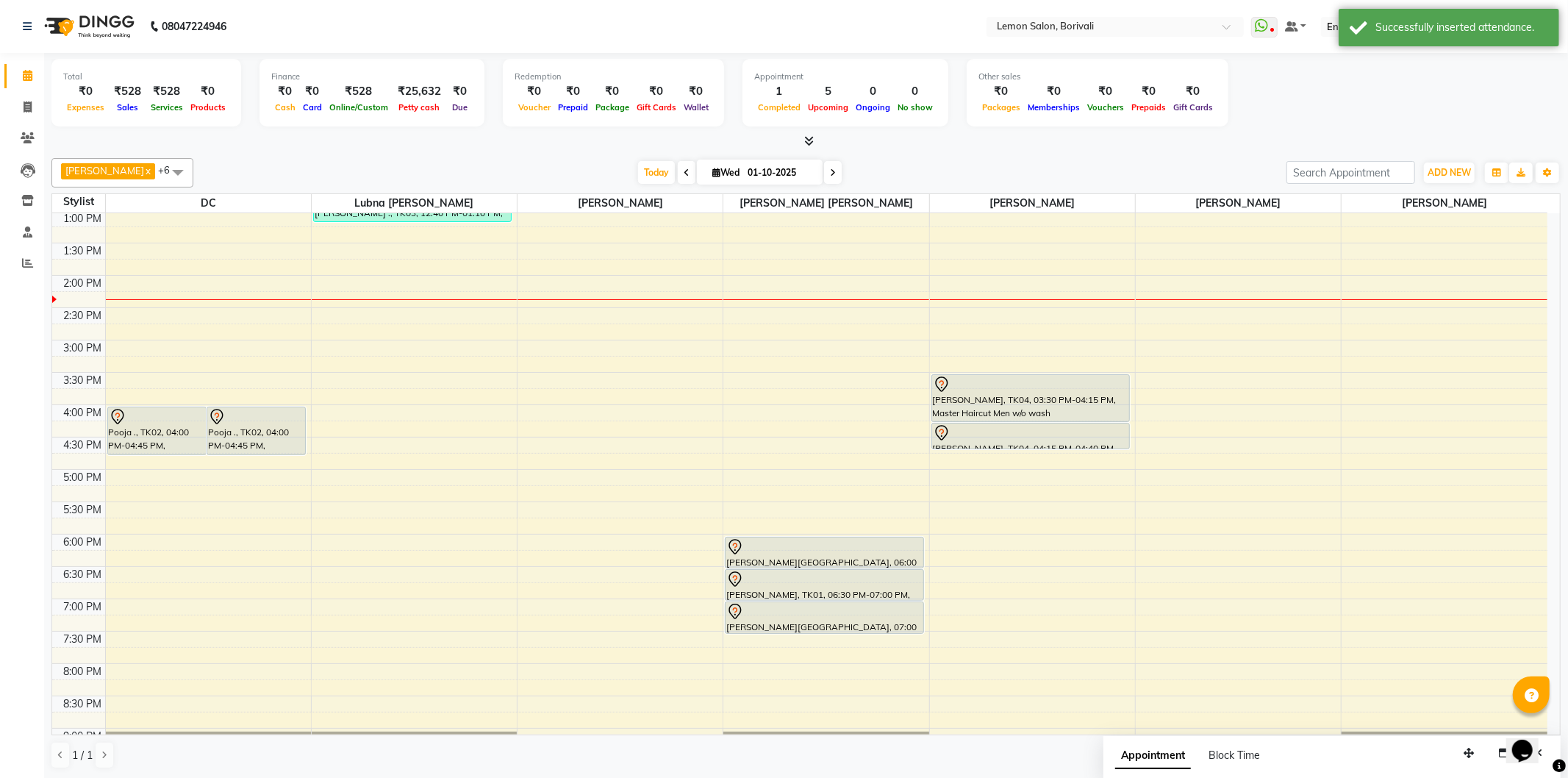
click at [830, 168] on icon at bounding box center [833, 173] width 6 height 9
type input "02-10-2025"
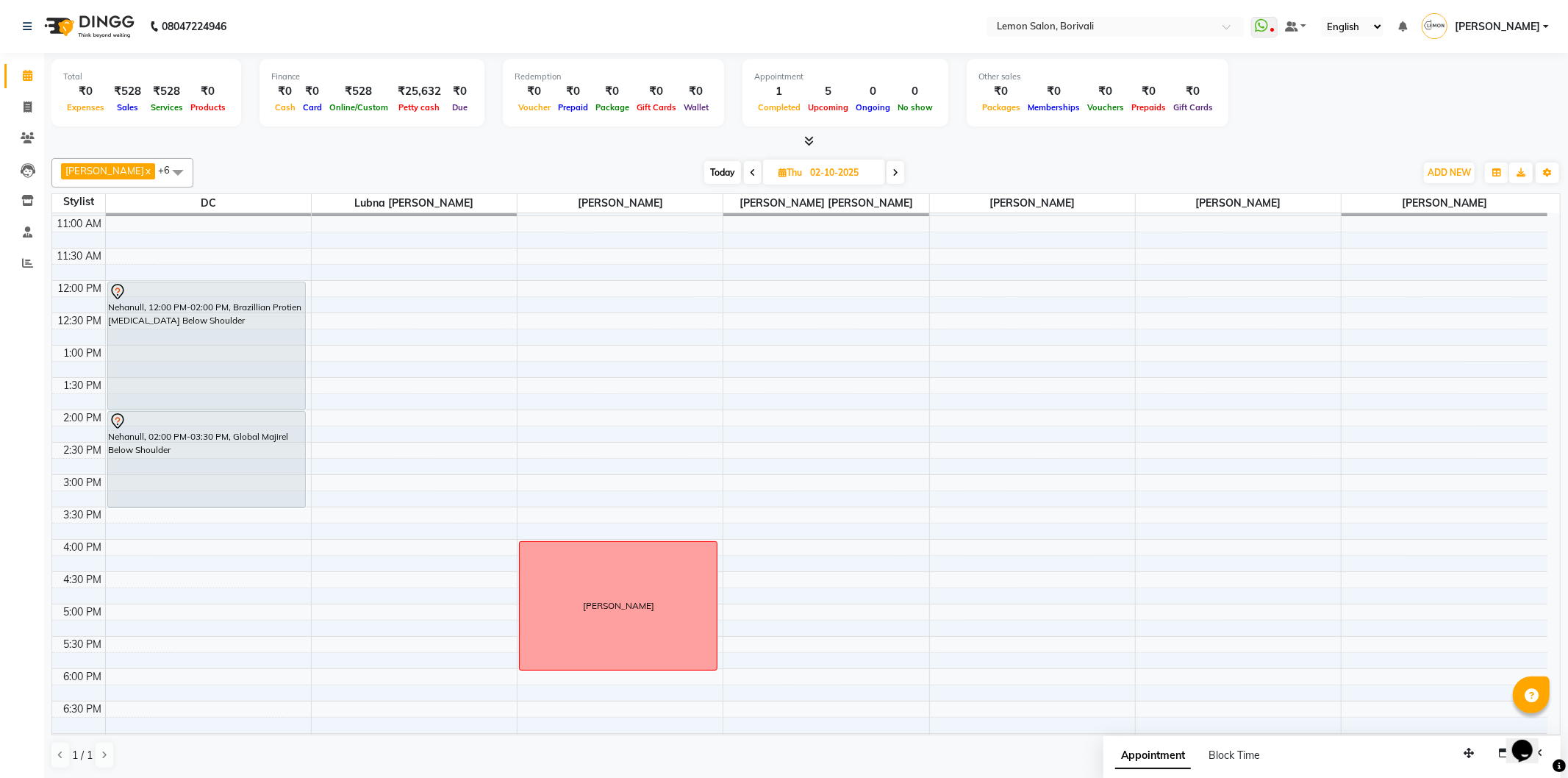
scroll to position [61, 0]
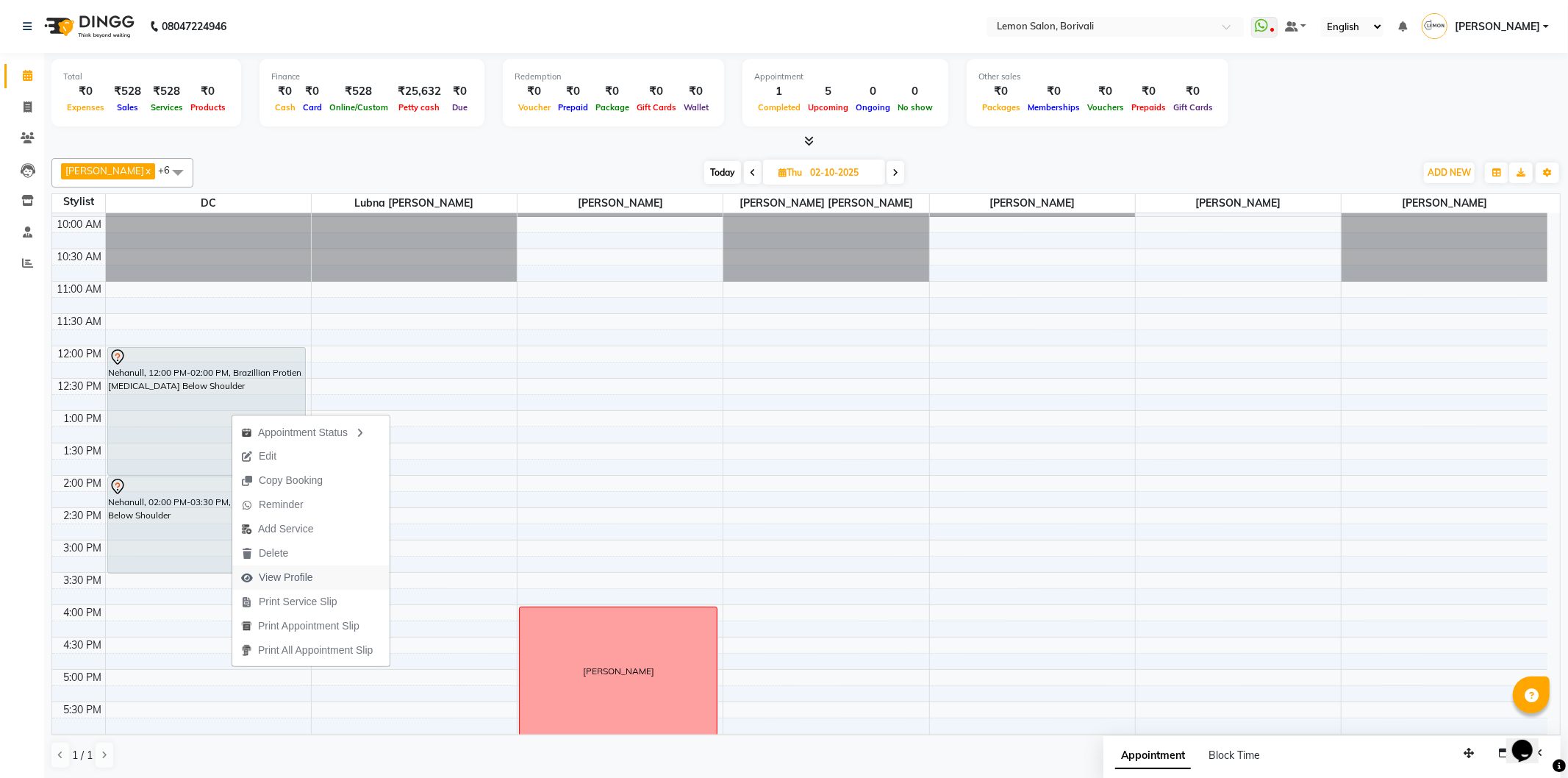
click at [307, 574] on span "View Profile" at bounding box center [286, 577] width 55 height 15
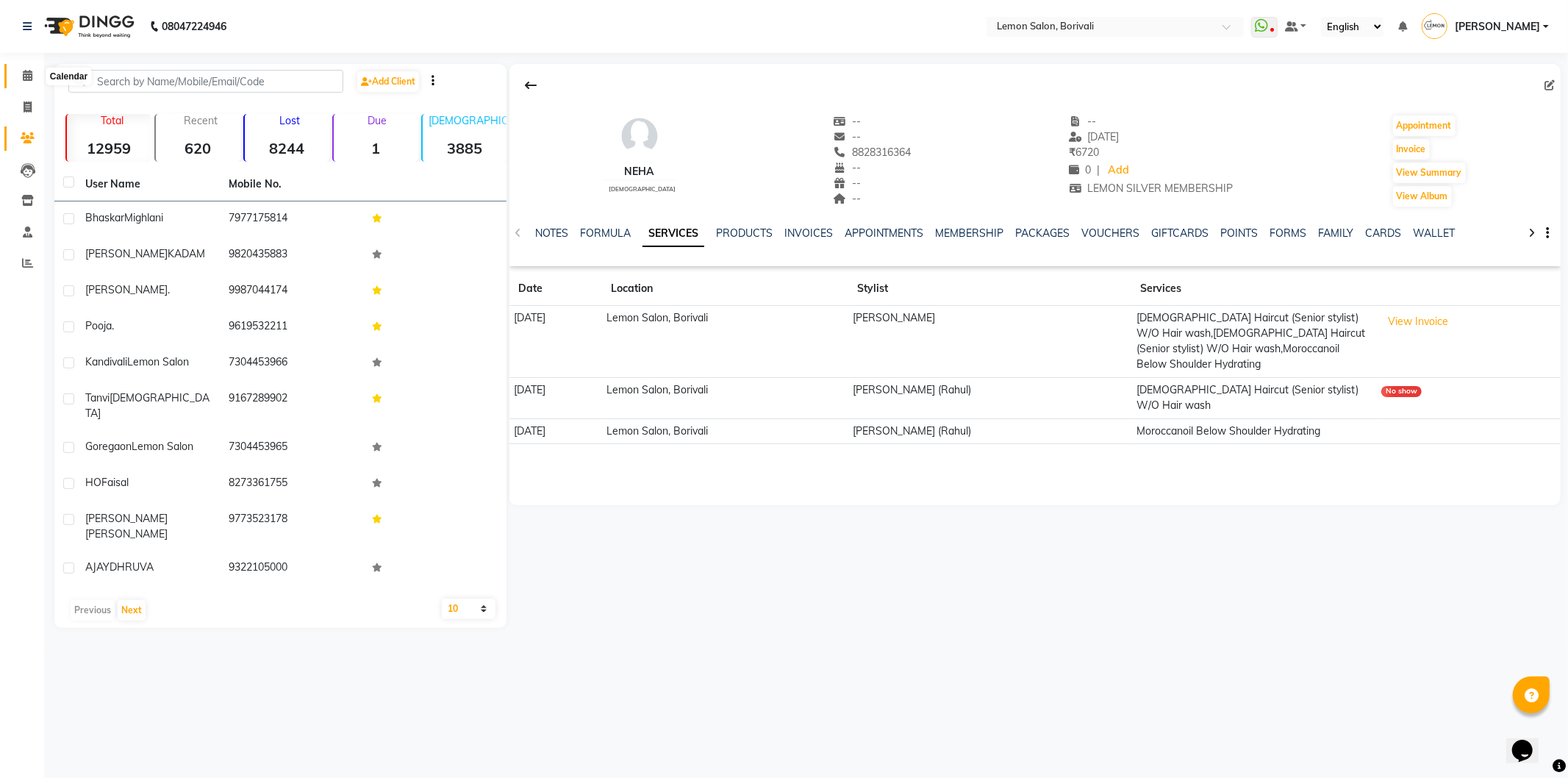
click at [23, 78] on icon at bounding box center [27, 75] width 10 height 11
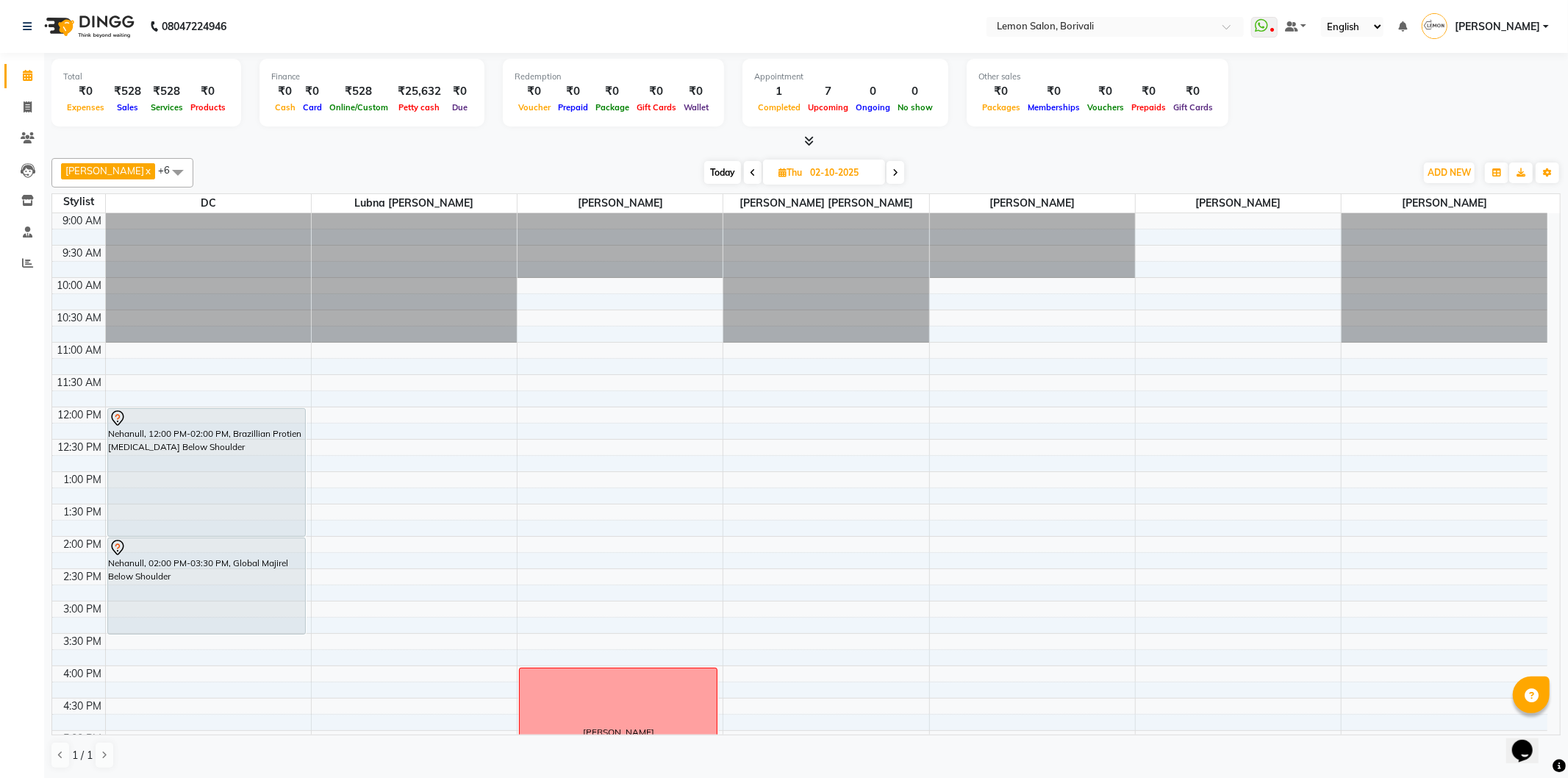
click at [893, 175] on icon at bounding box center [896, 173] width 6 height 9
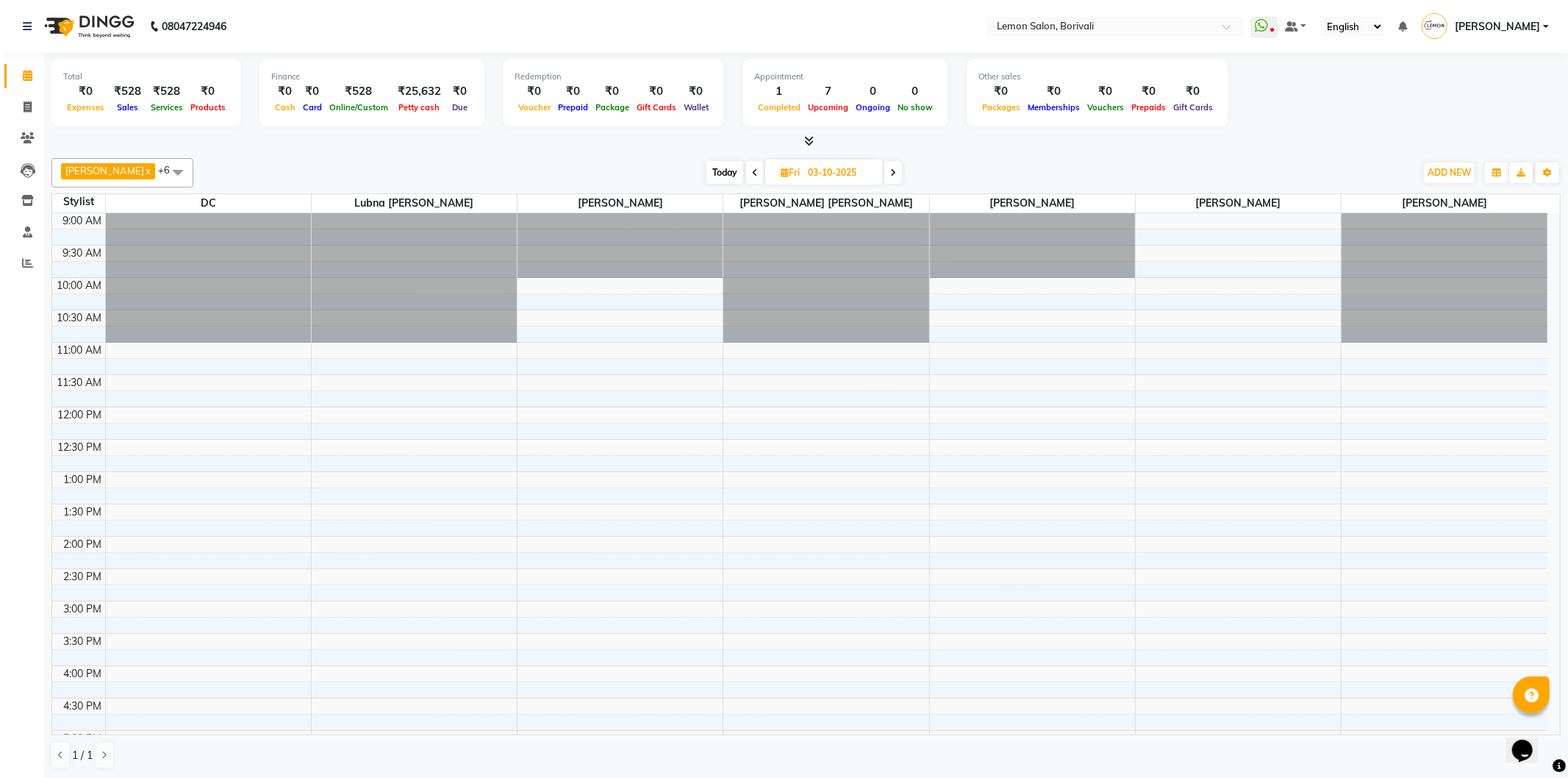
click at [714, 170] on span "Today" at bounding box center [725, 173] width 37 height 23
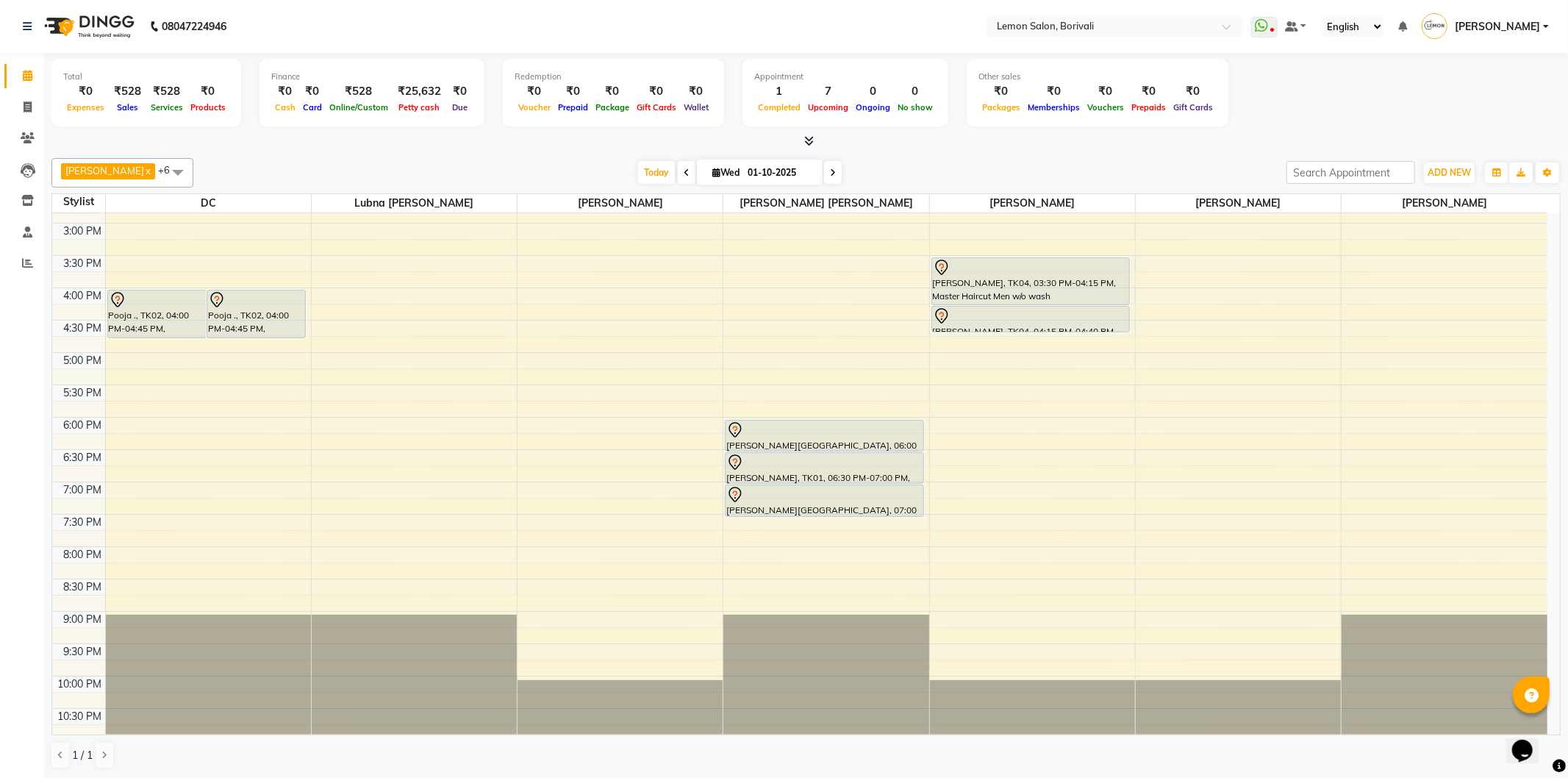
scroll to position [388, 0]
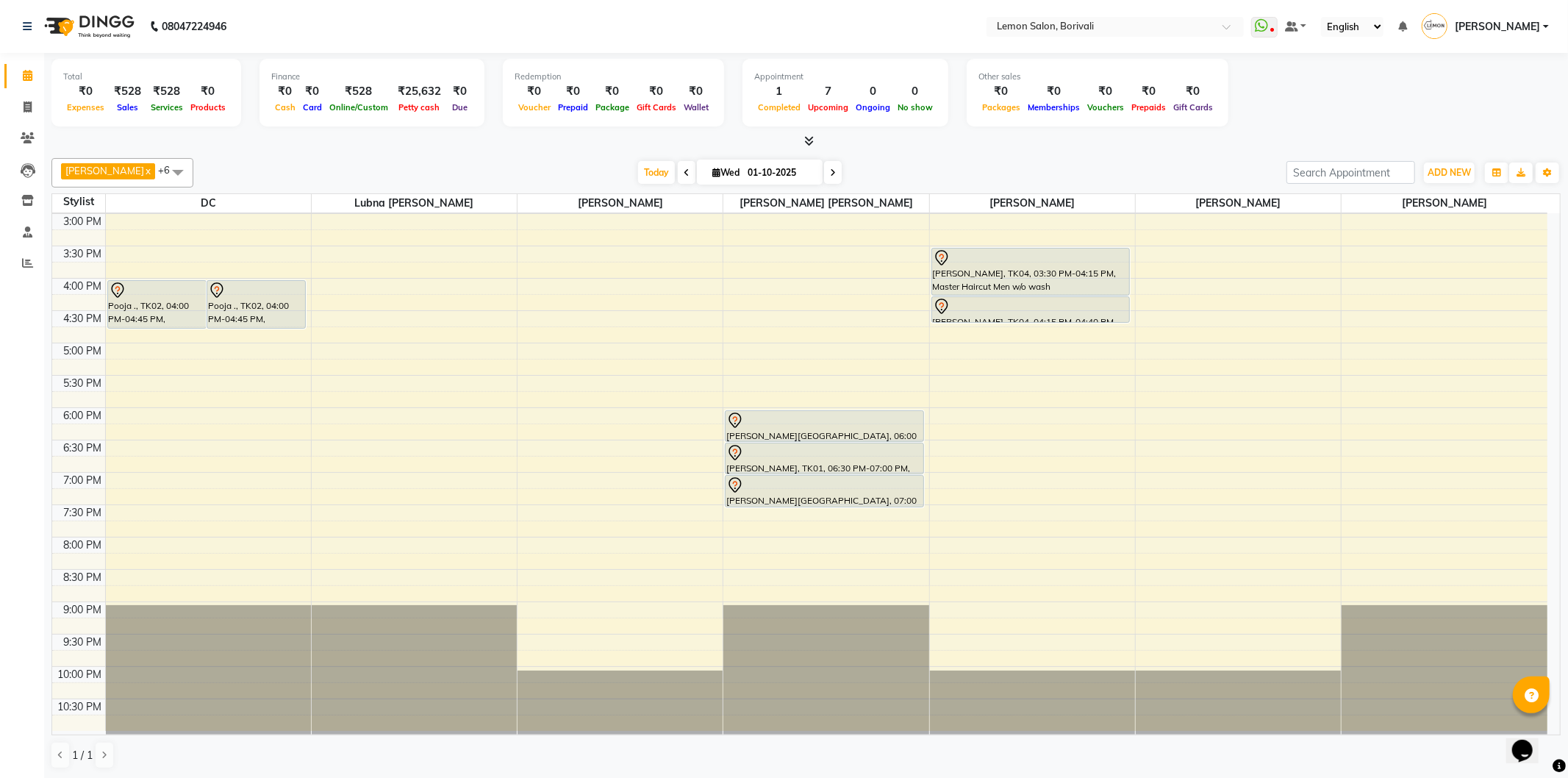
click at [808, 145] on icon at bounding box center [809, 141] width 10 height 11
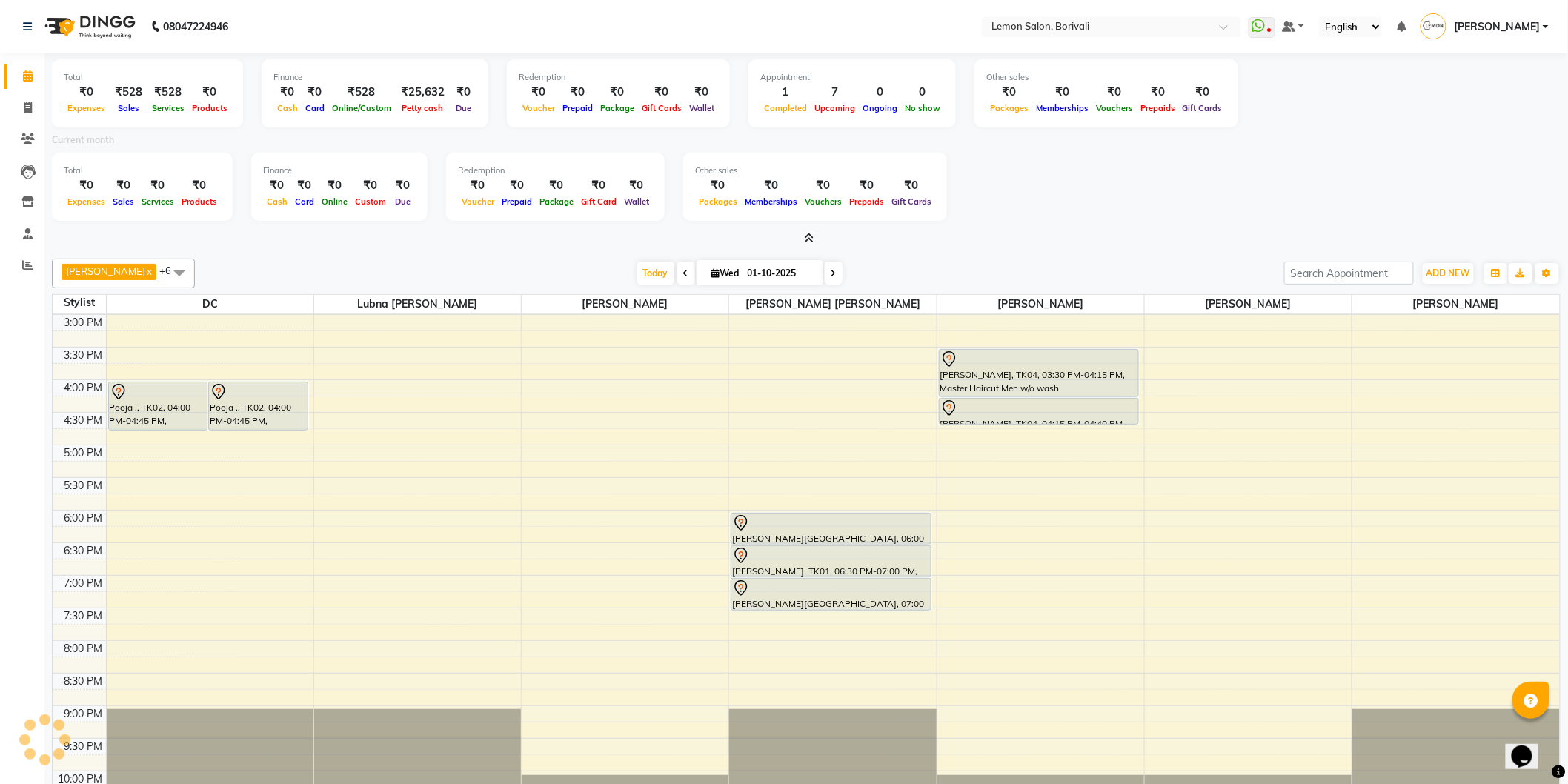
click at [812, 235] on icon at bounding box center [809, 238] width 10 height 11
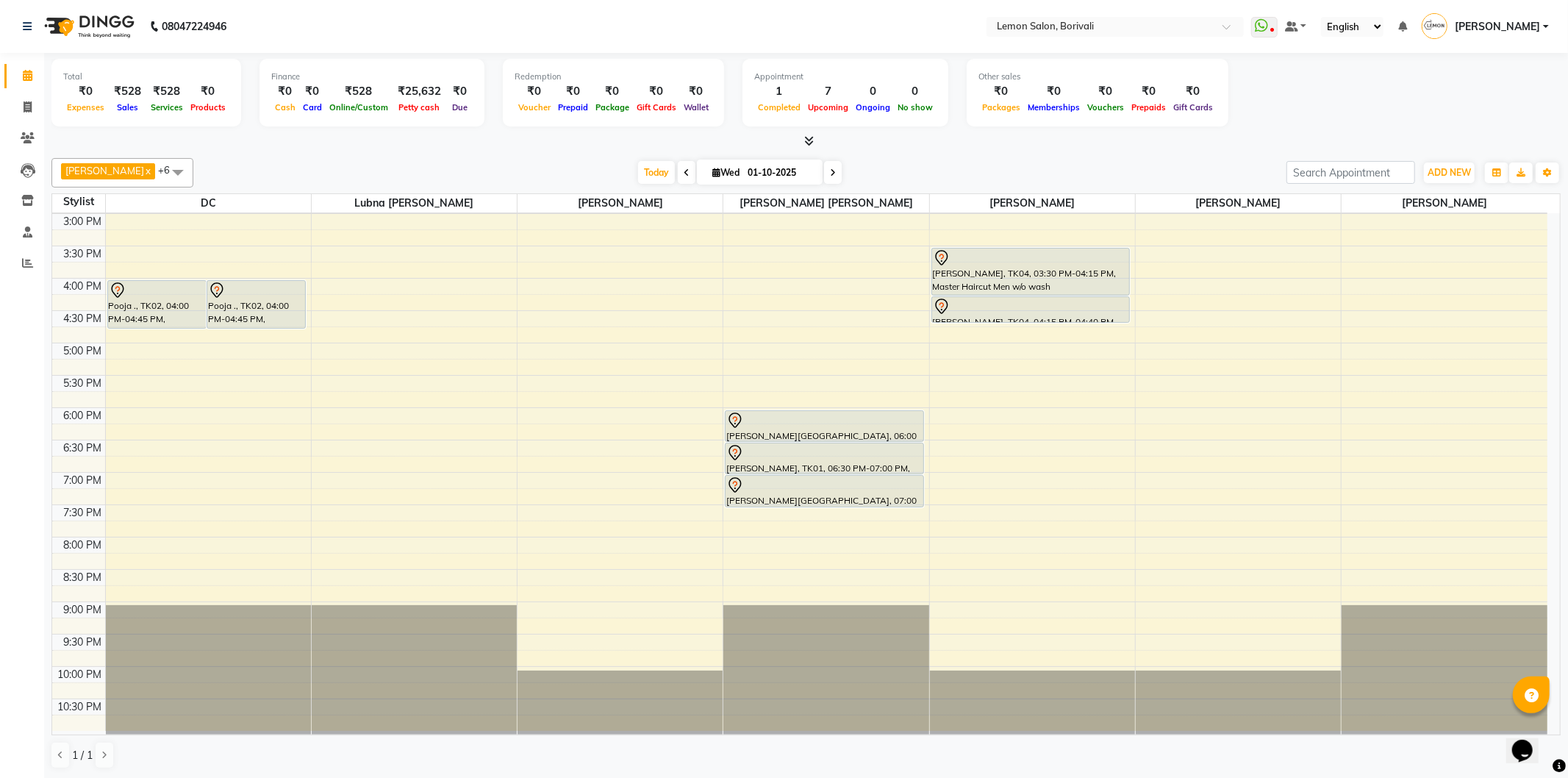
click at [830, 173] on icon at bounding box center [833, 173] width 6 height 9
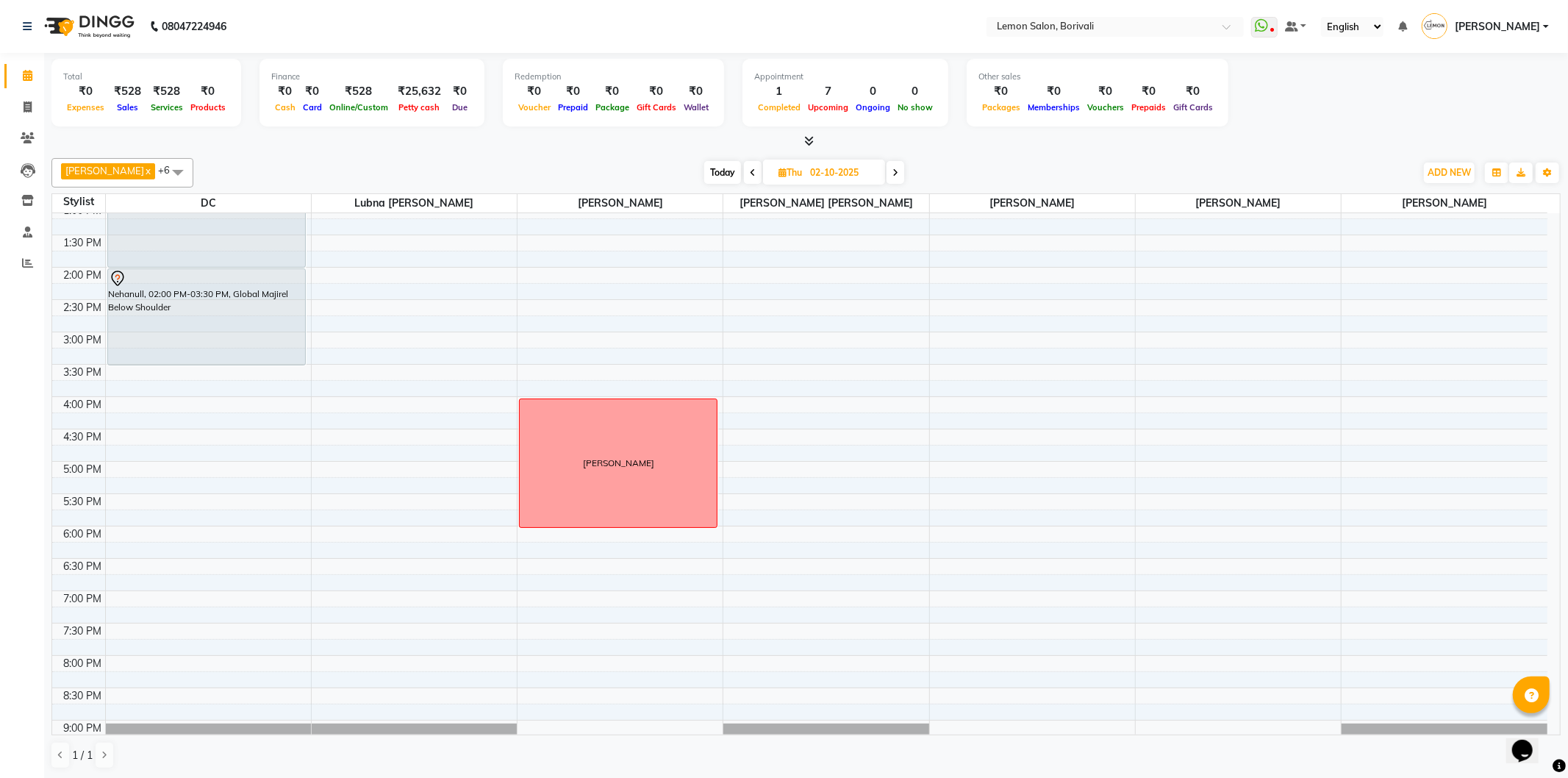
scroll to position [163, 0]
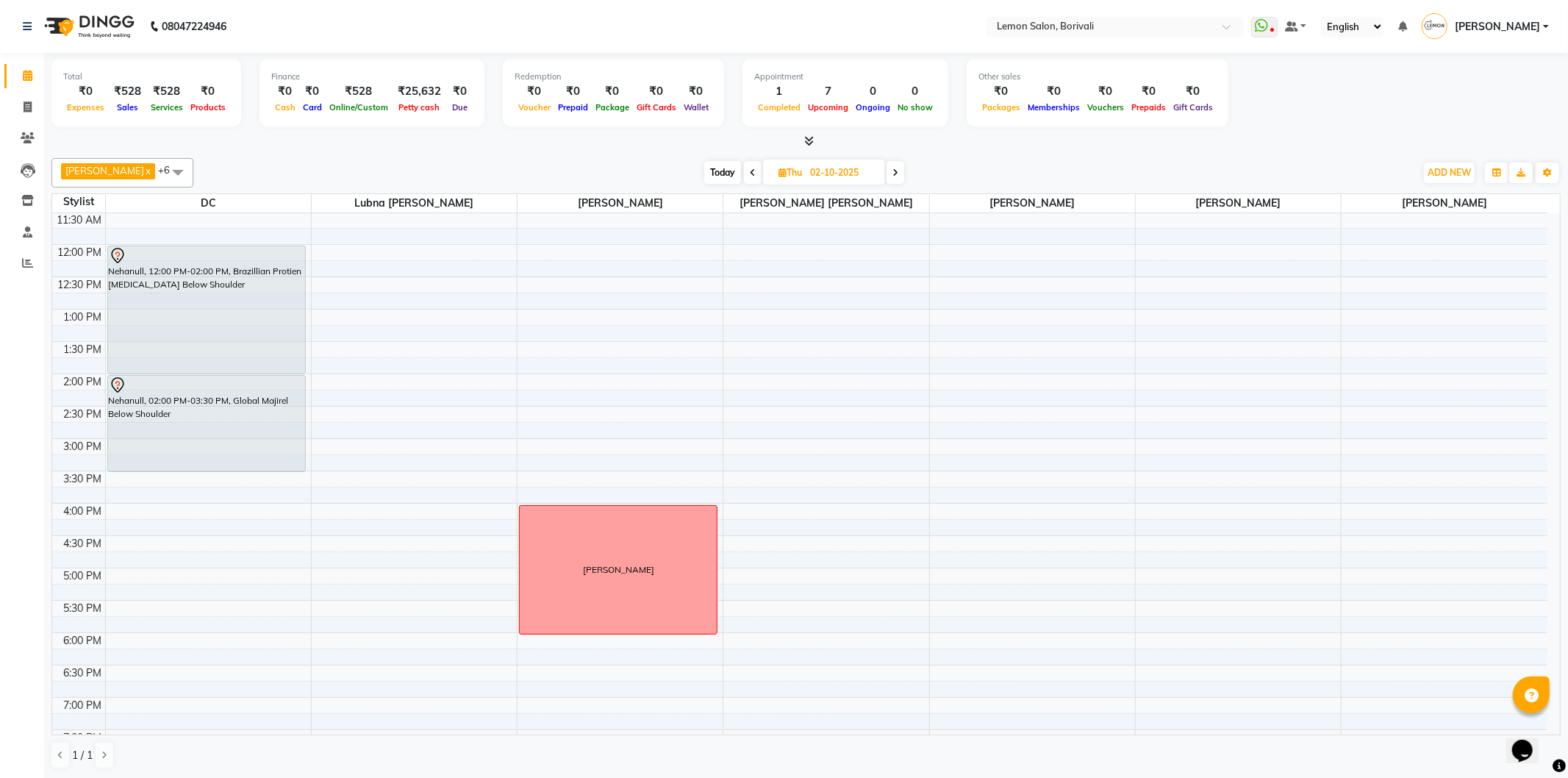
click at [709, 169] on span "Today" at bounding box center [722, 173] width 37 height 23
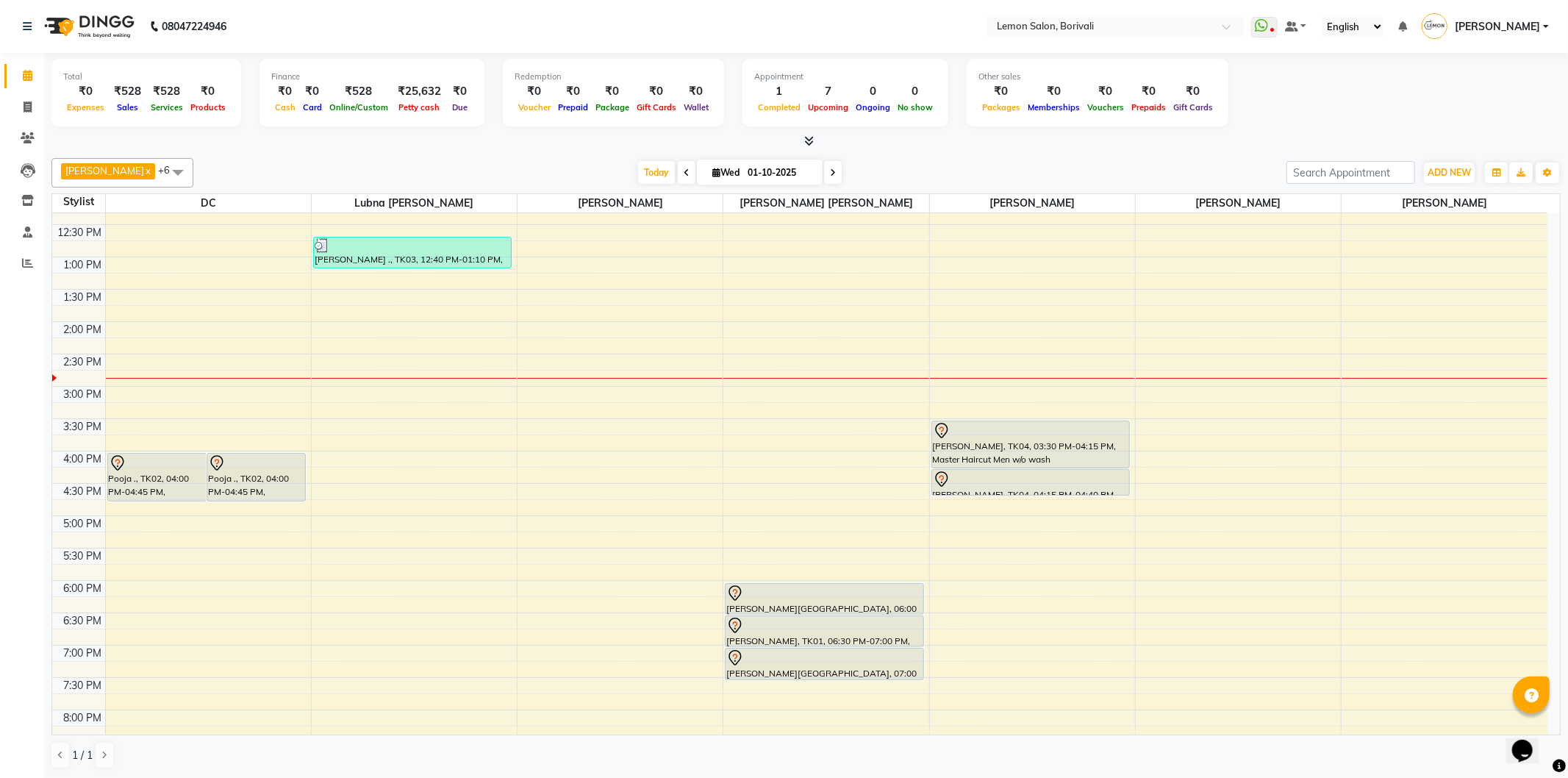
scroll to position [0, 0]
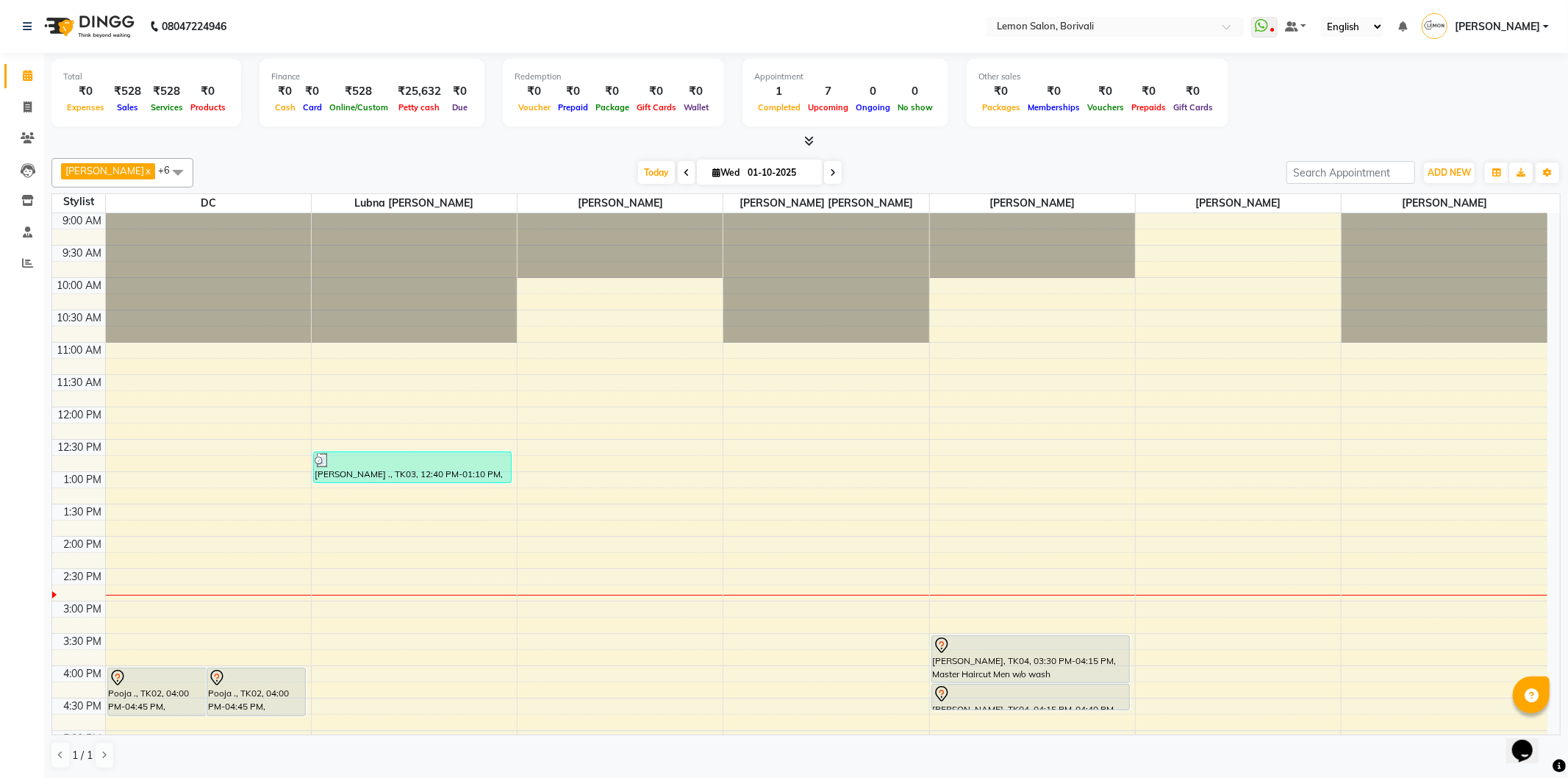
click at [824, 173] on span at bounding box center [833, 173] width 17 height 23
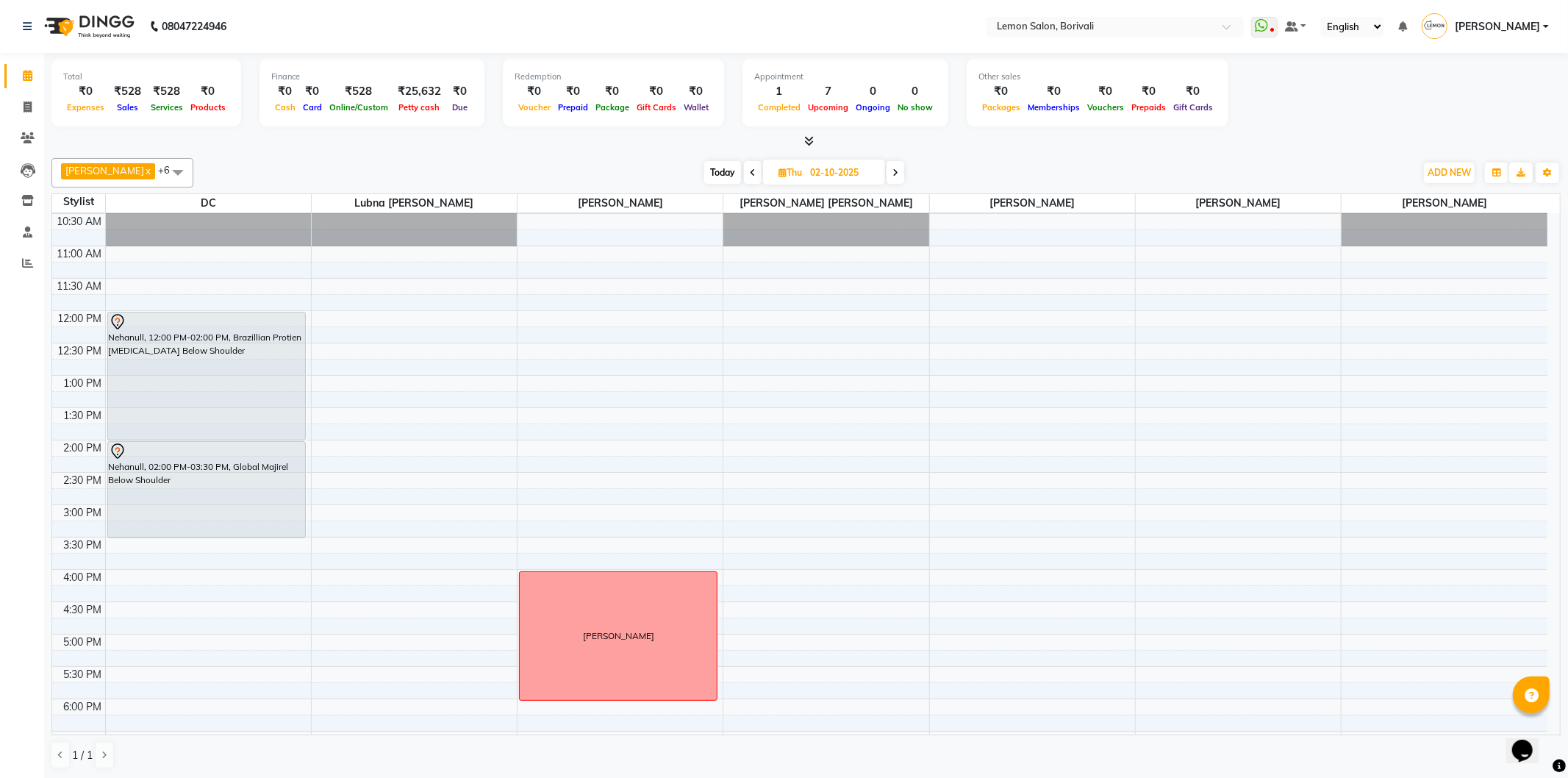
scroll to position [81, 0]
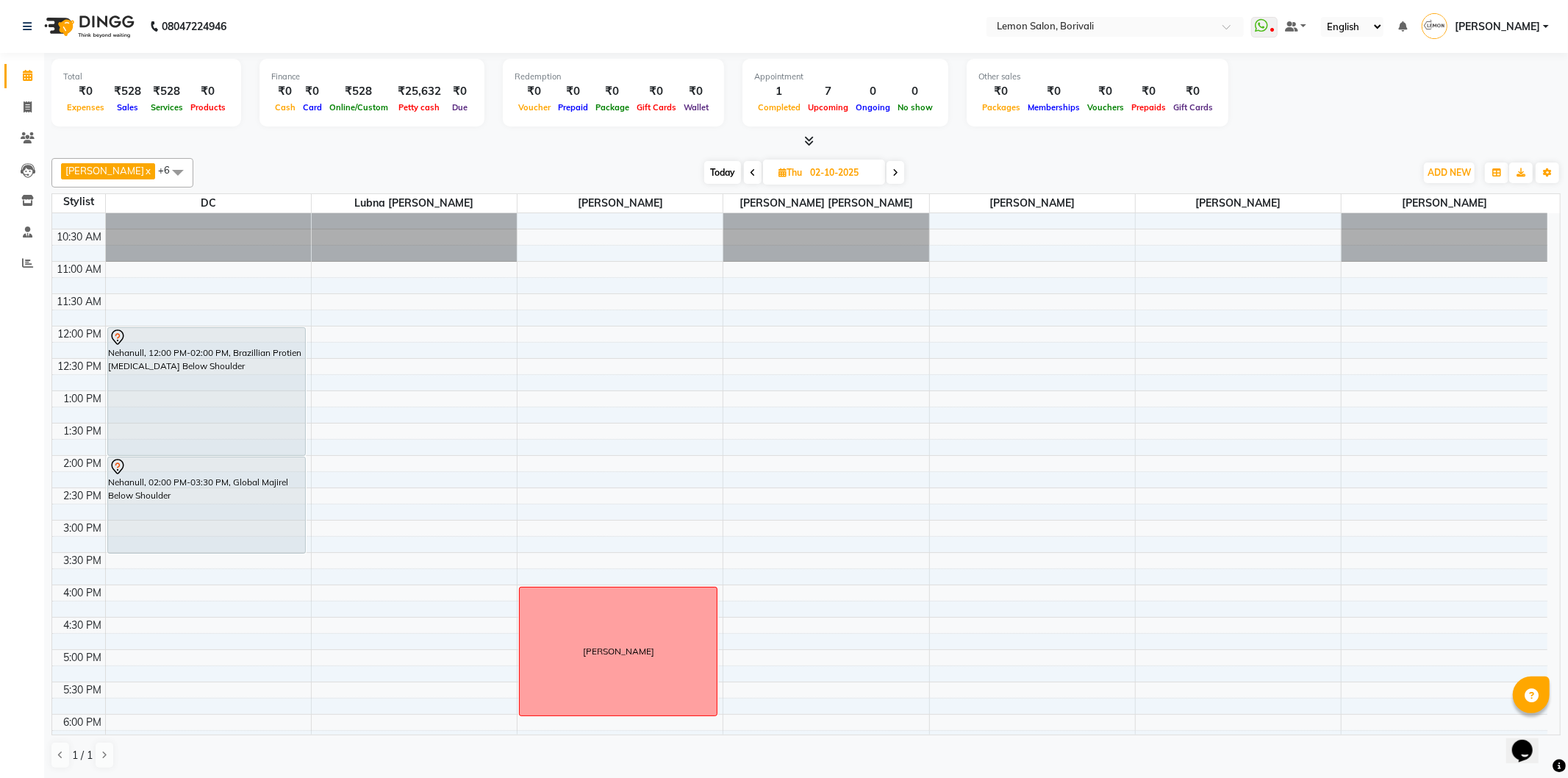
click at [712, 172] on span "Today" at bounding box center [722, 173] width 37 height 23
type input "01-10-2025"
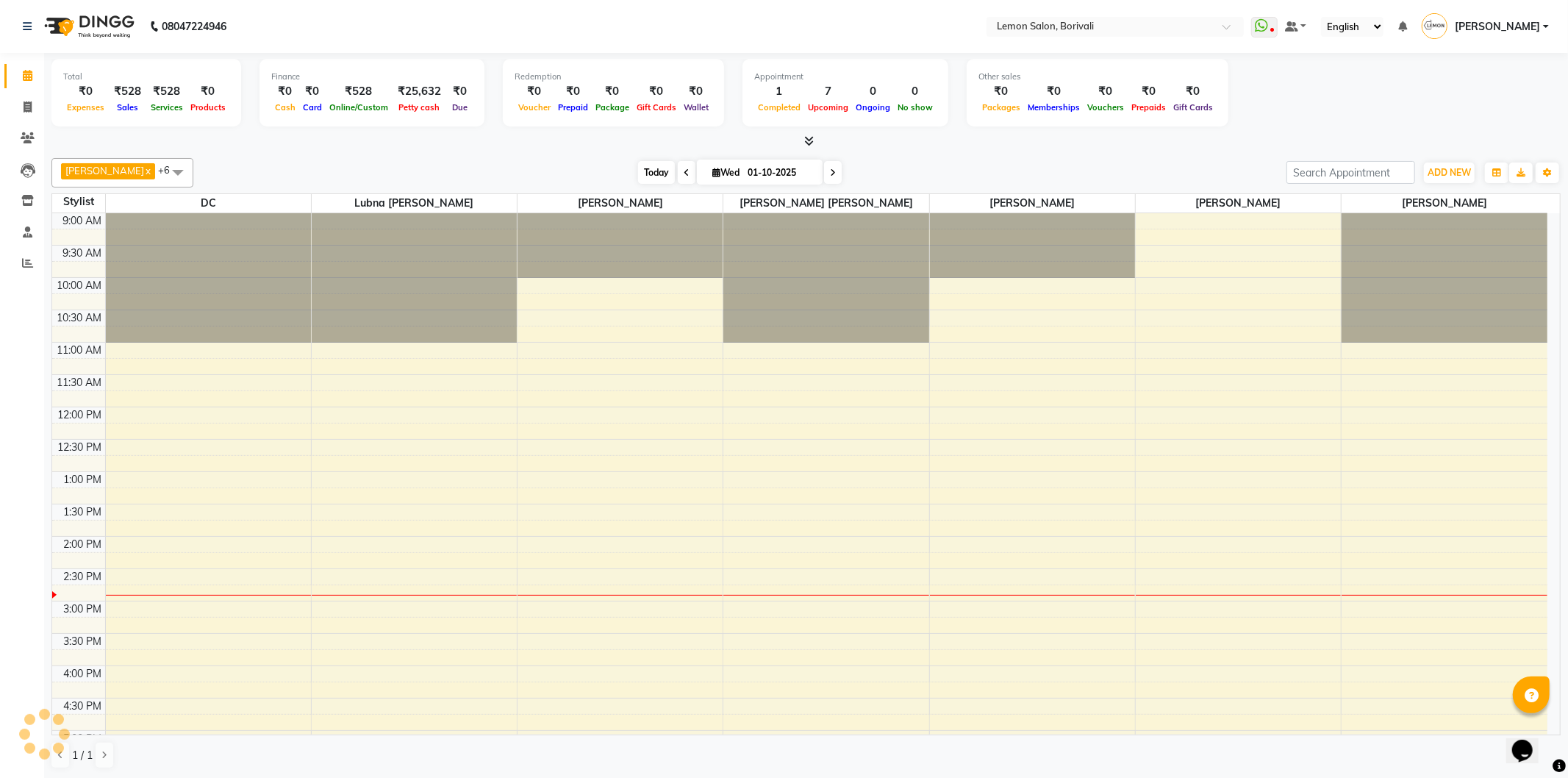
scroll to position [325, 0]
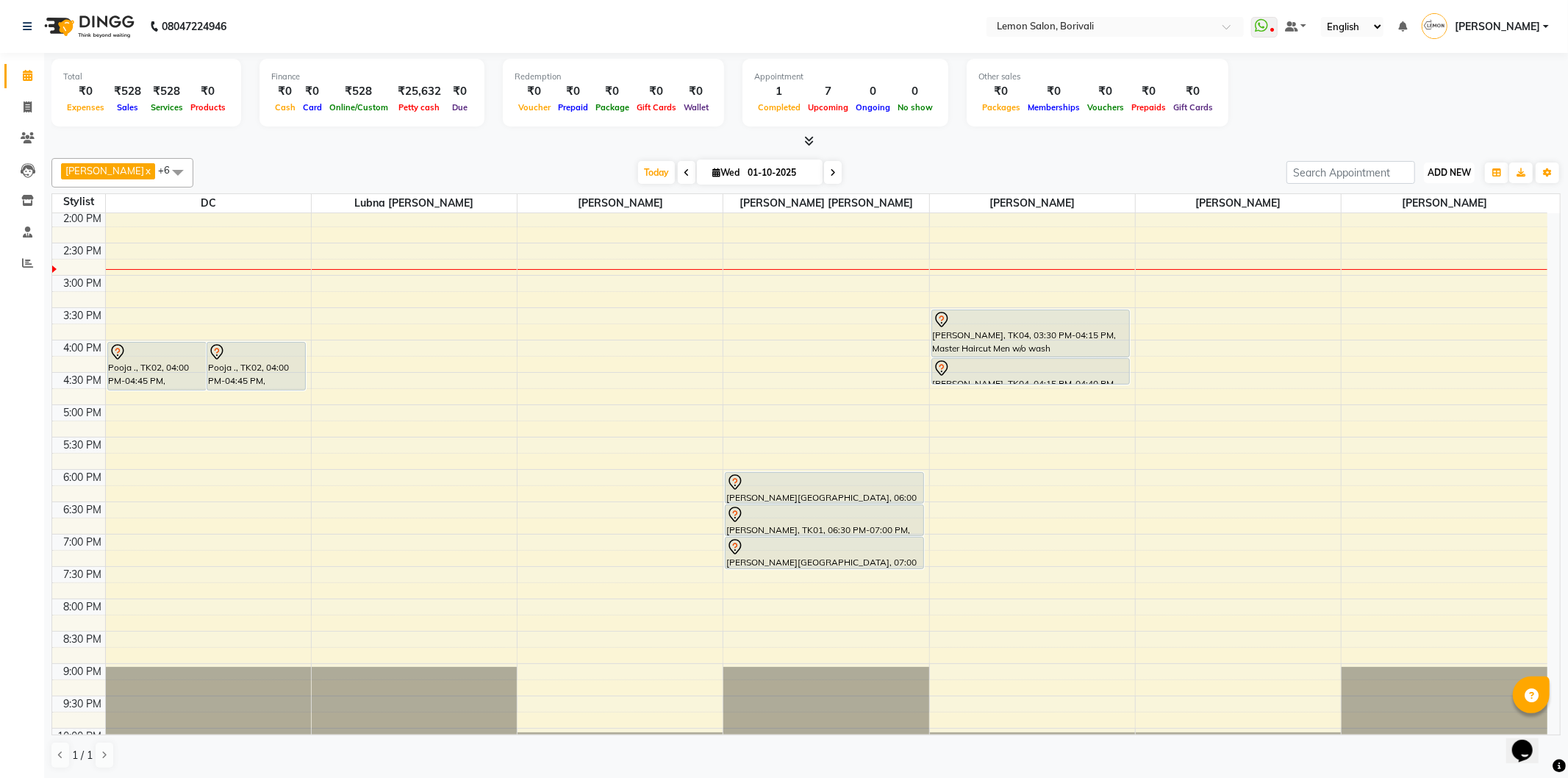
drag, startPoint x: 1451, startPoint y: 164, endPoint x: 1451, endPoint y: 172, distance: 8.0
click at [1451, 164] on button "ADD NEW Toggle Dropdown" at bounding box center [1449, 173] width 51 height 21
click at [1423, 258] on link "Add Attendance" at bounding box center [1416, 257] width 116 height 19
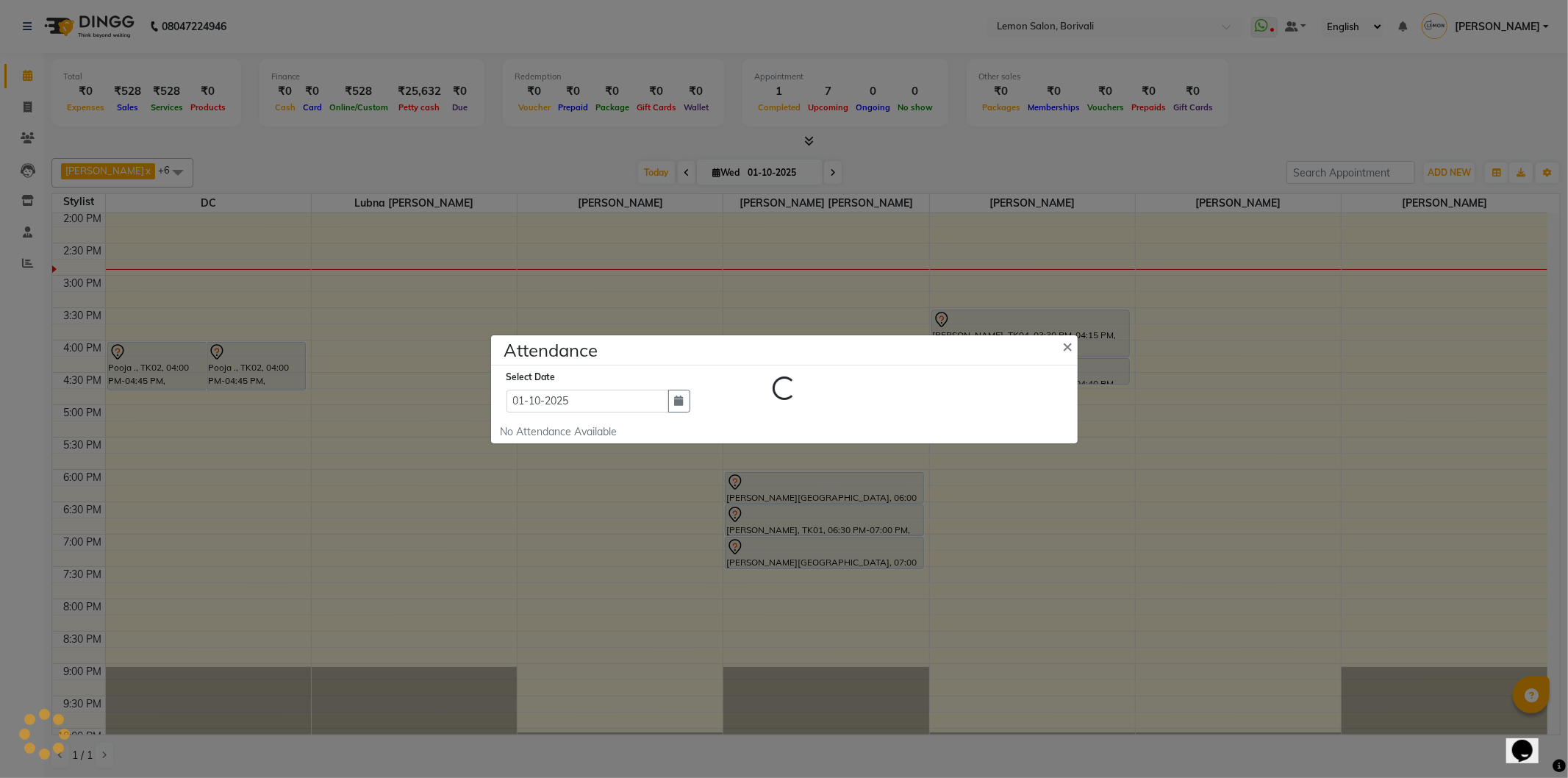
select select "W"
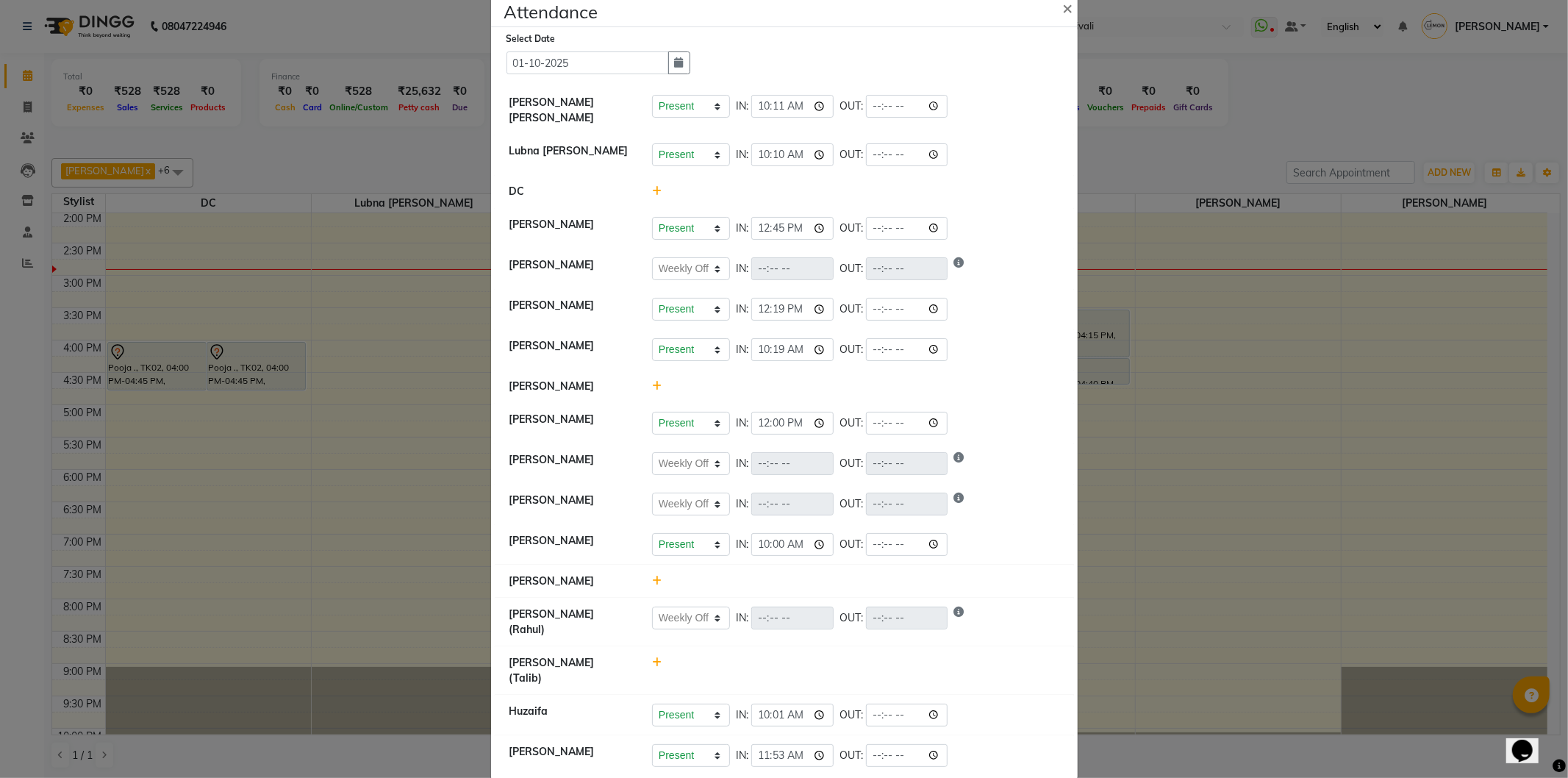
scroll to position [0, 0]
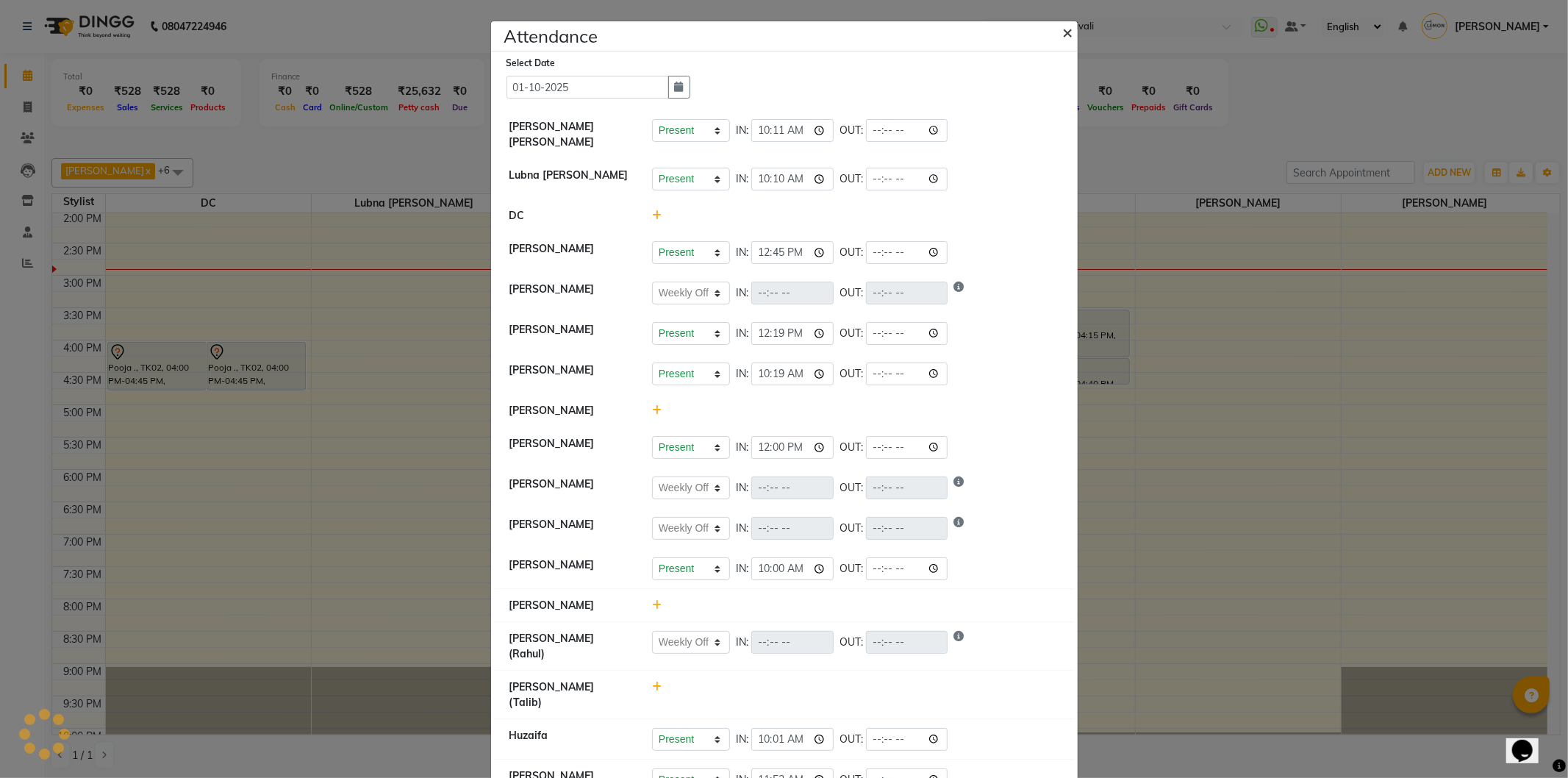
click at [1055, 37] on button "×" at bounding box center [1070, 32] width 37 height 41
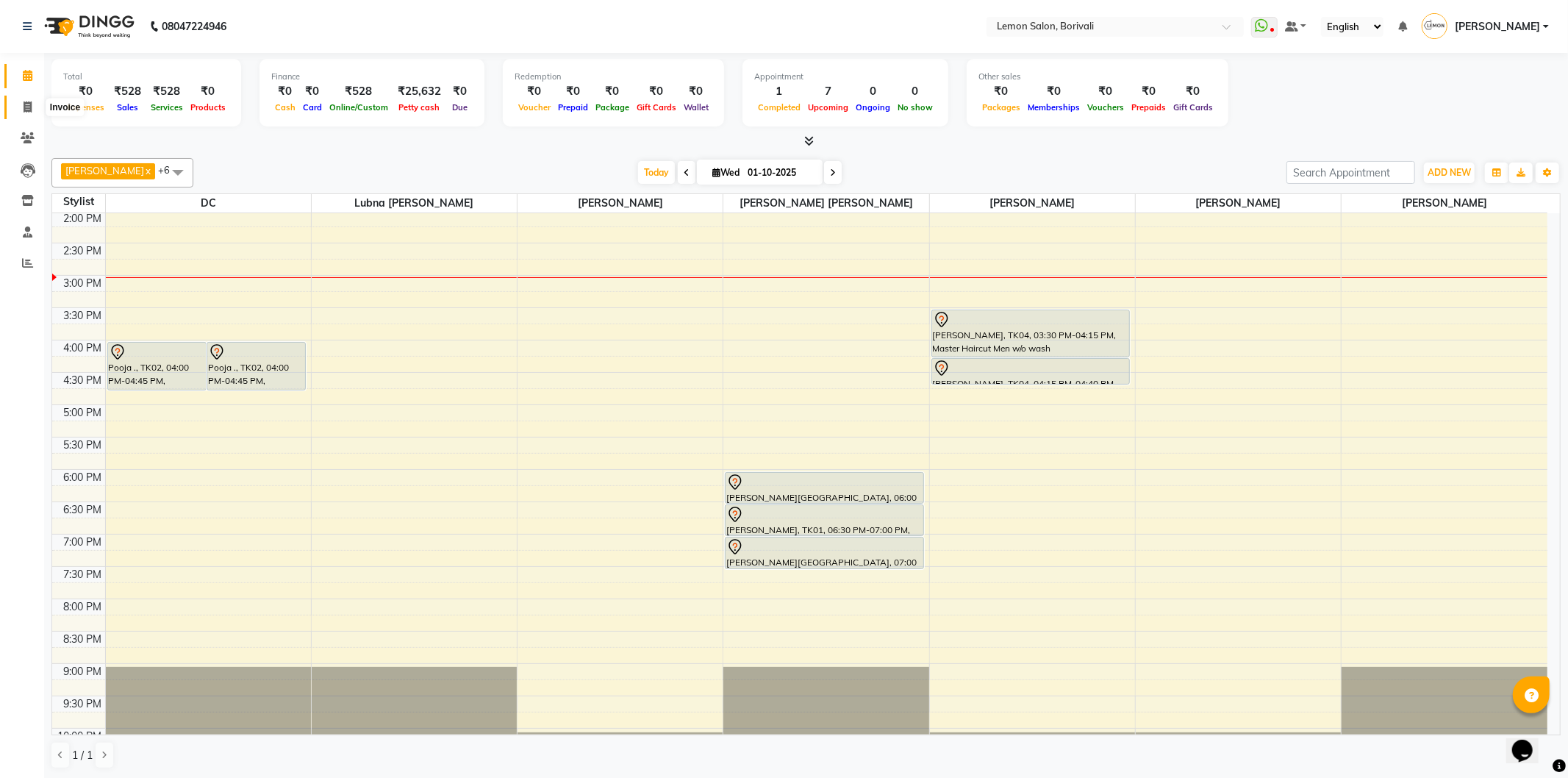
click at [33, 103] on span at bounding box center [27, 108] width 26 height 17
select select "567"
select select "service"
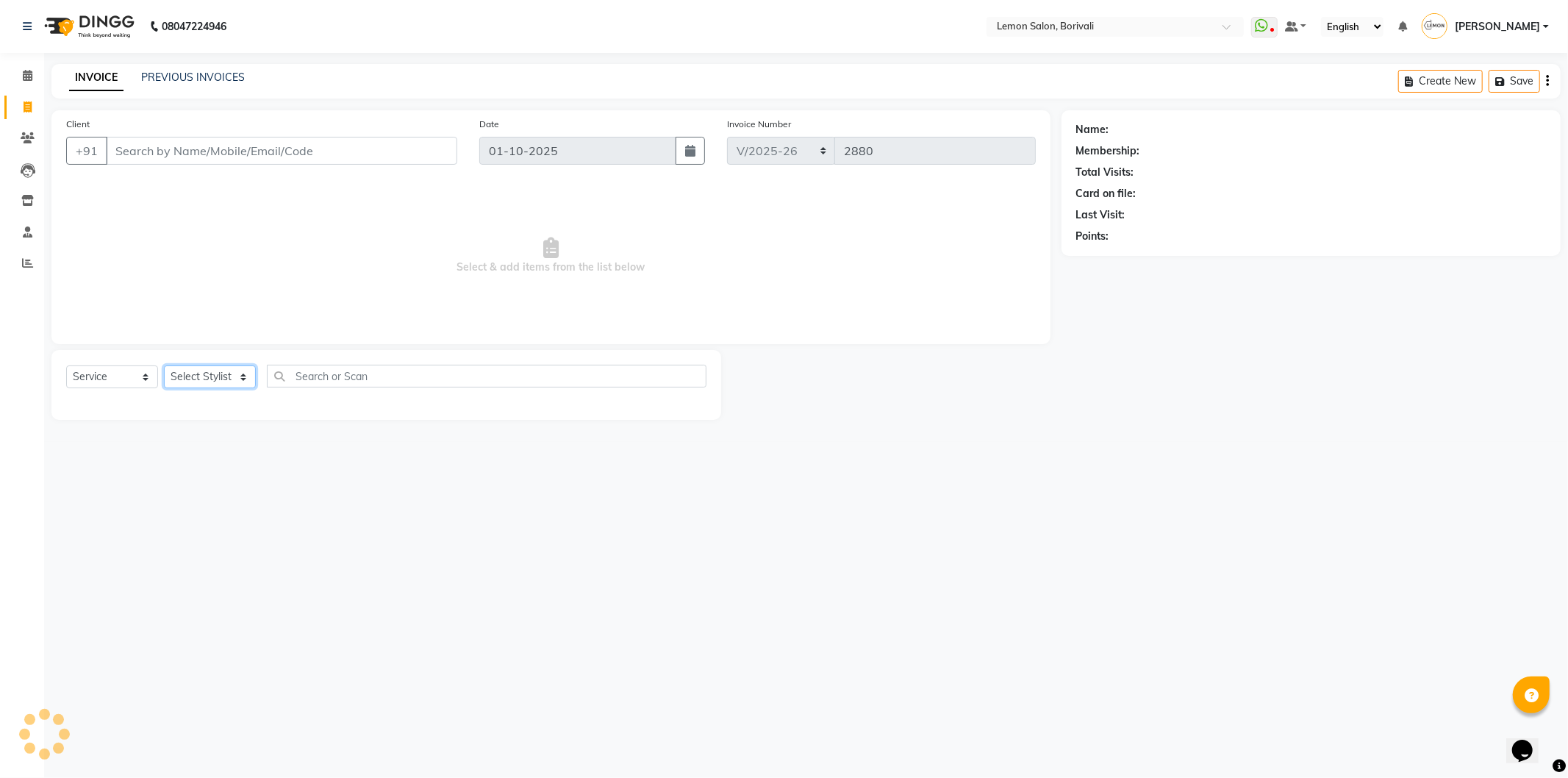
click at [209, 386] on select "Select Stylist" at bounding box center [210, 377] width 92 height 23
select select "7885"
click at [164, 366] on select "Select Stylist DC Faiz Khan Harishchandra Paswn Huzaifa Jyoti Vyas Lubna mushah…" at bounding box center [226, 377] width 124 height 23
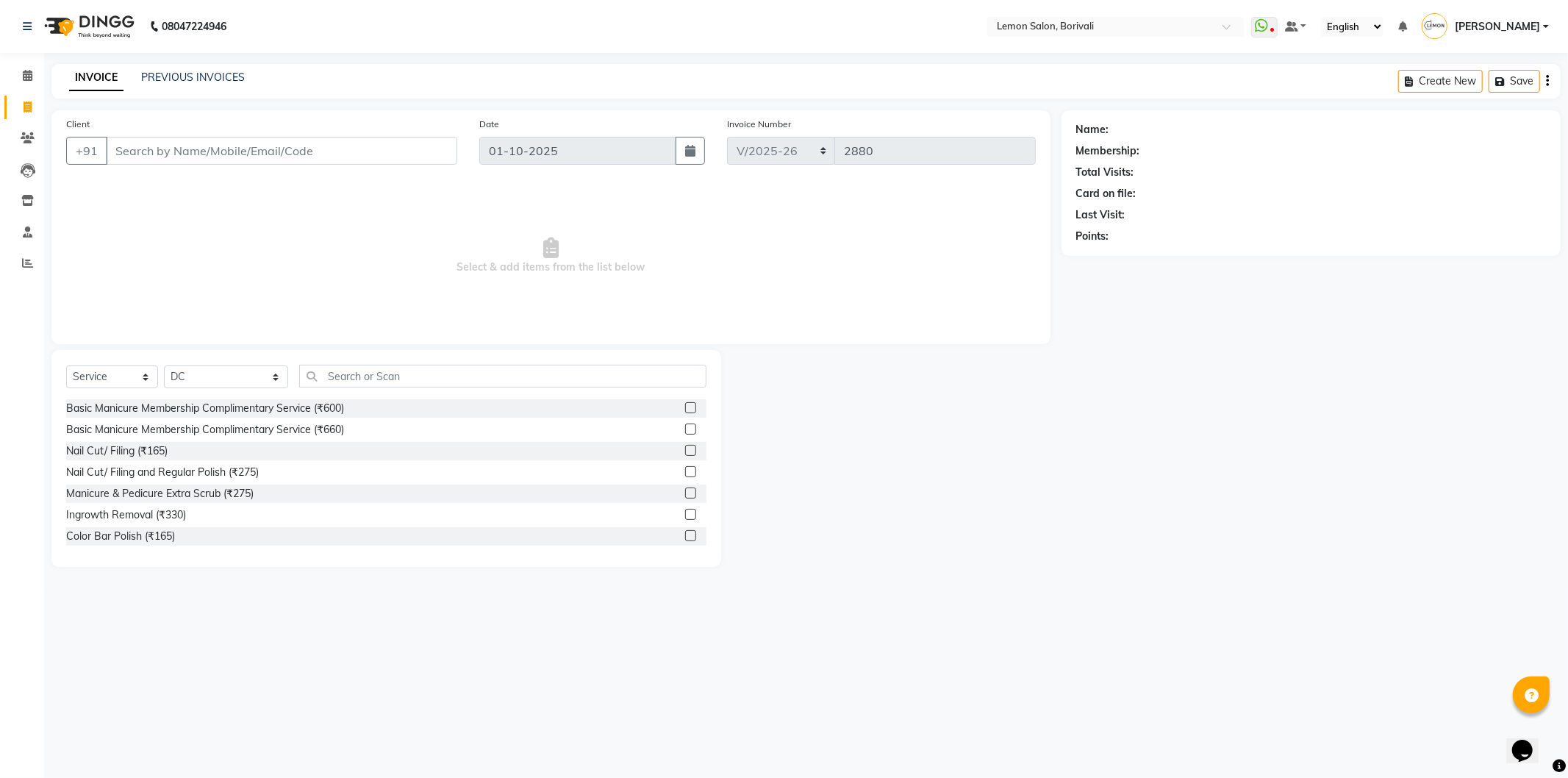
click at [379, 361] on div "Select Service Product Membership Package Voucher Prepaid Gift Card Select Styl…" at bounding box center [386, 458] width 670 height 217
click at [357, 385] on input "text" at bounding box center [503, 376] width 408 height 23
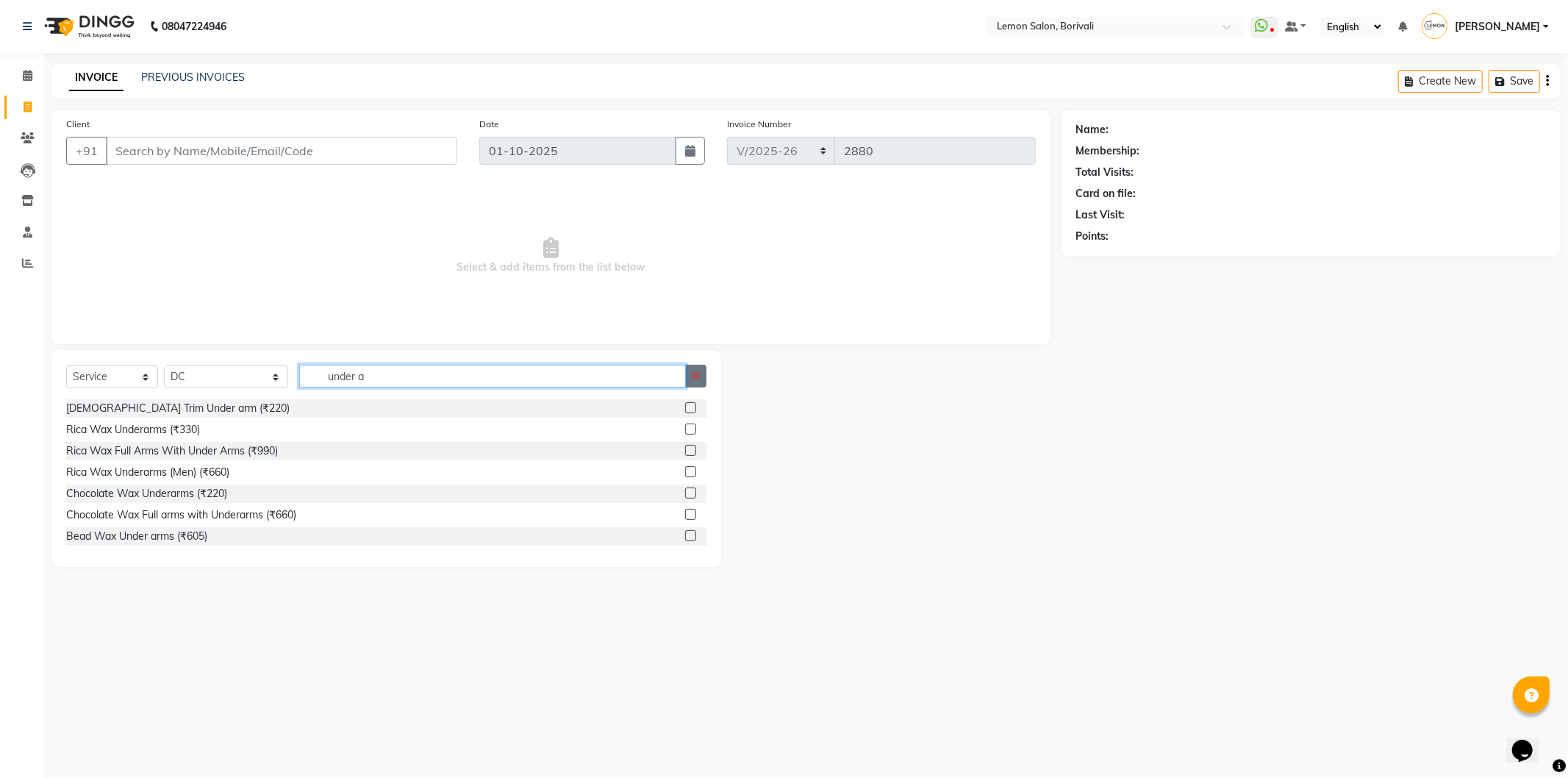
type input "under a"
click at [41, 75] on li "Calendar" at bounding box center [22, 76] width 44 height 32
click at [27, 72] on icon at bounding box center [27, 75] width 10 height 11
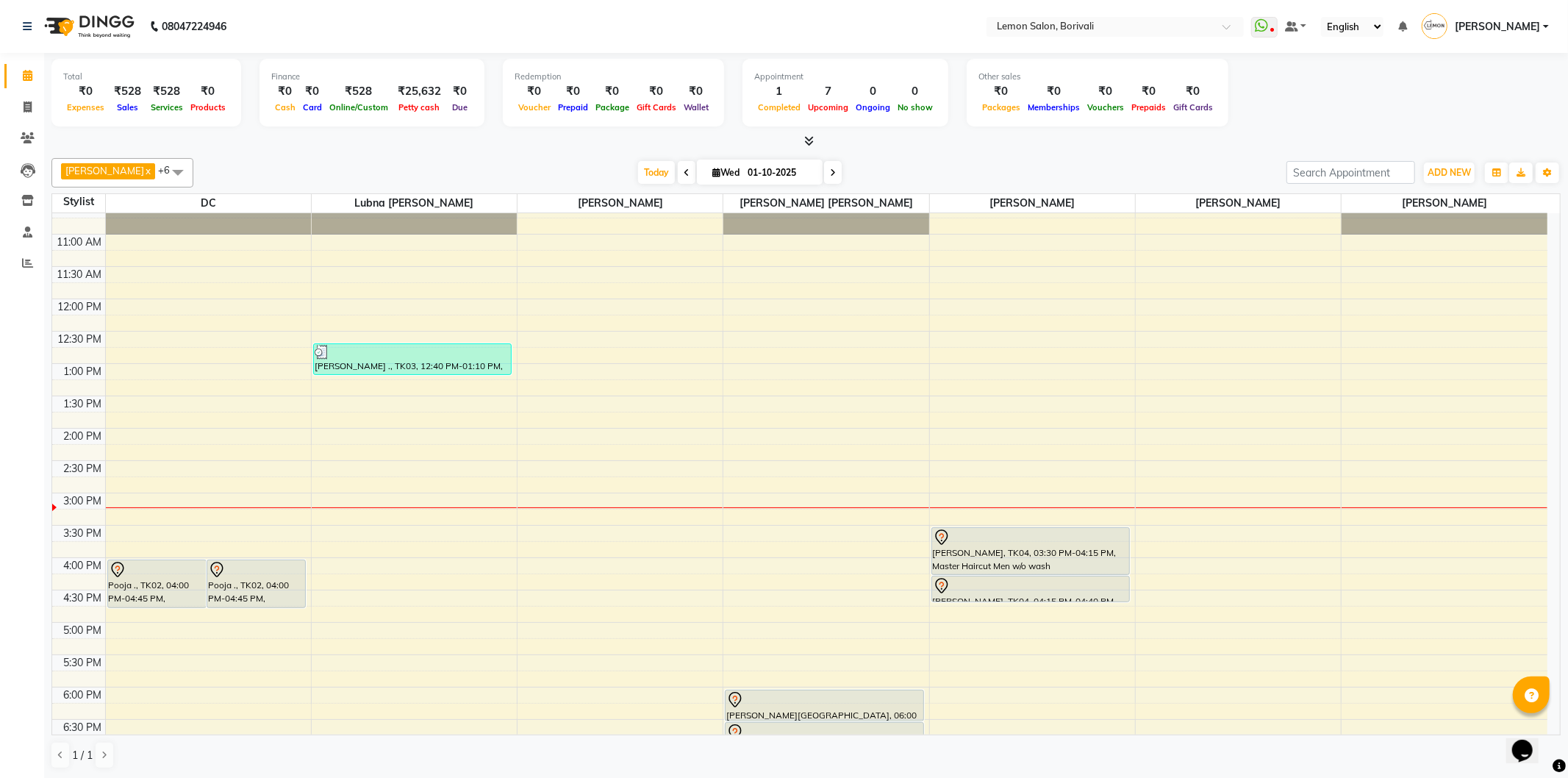
scroll to position [245, 0]
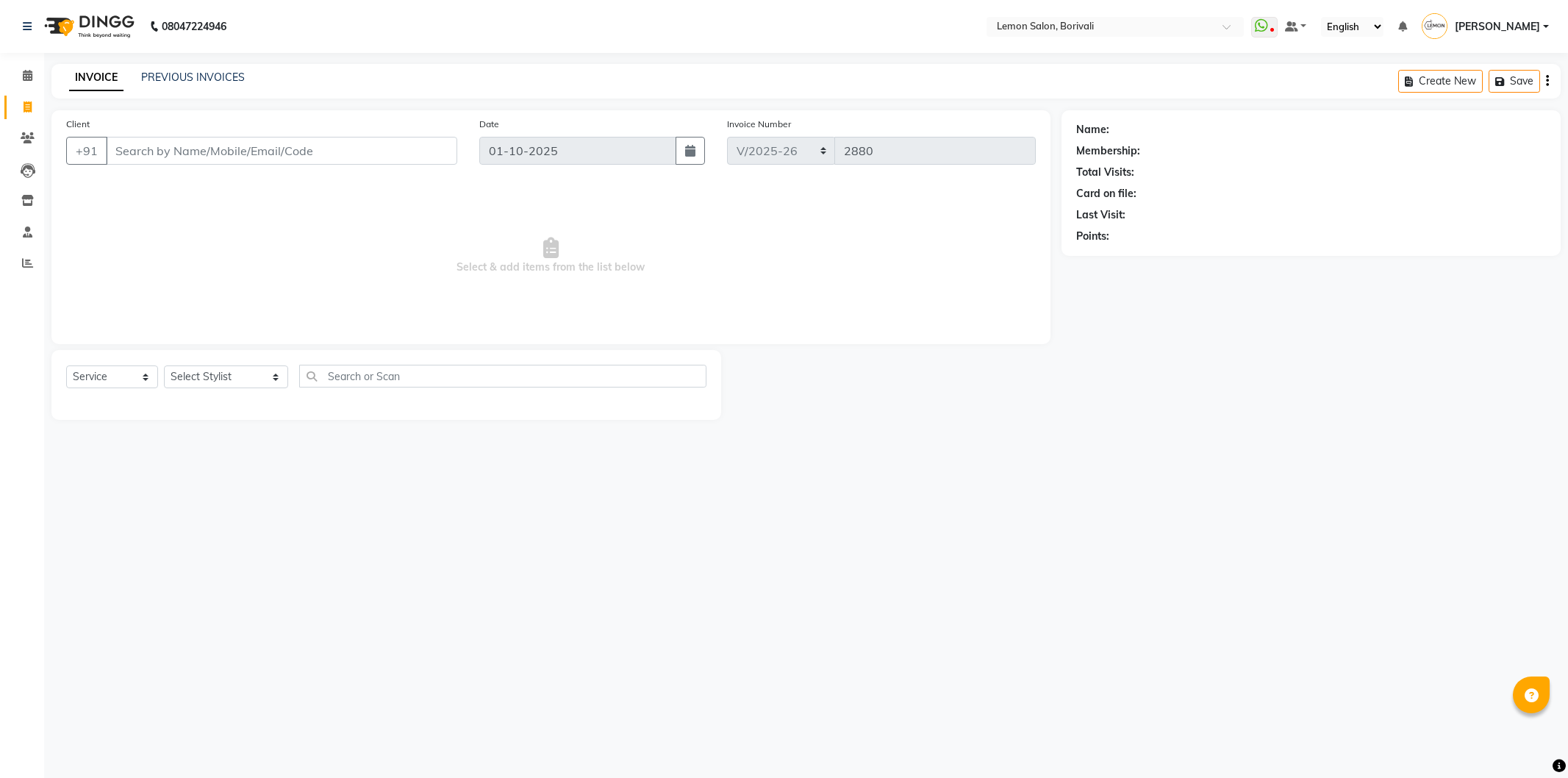
select select "567"
select select "service"
click at [27, 196] on icon at bounding box center [27, 200] width 12 height 11
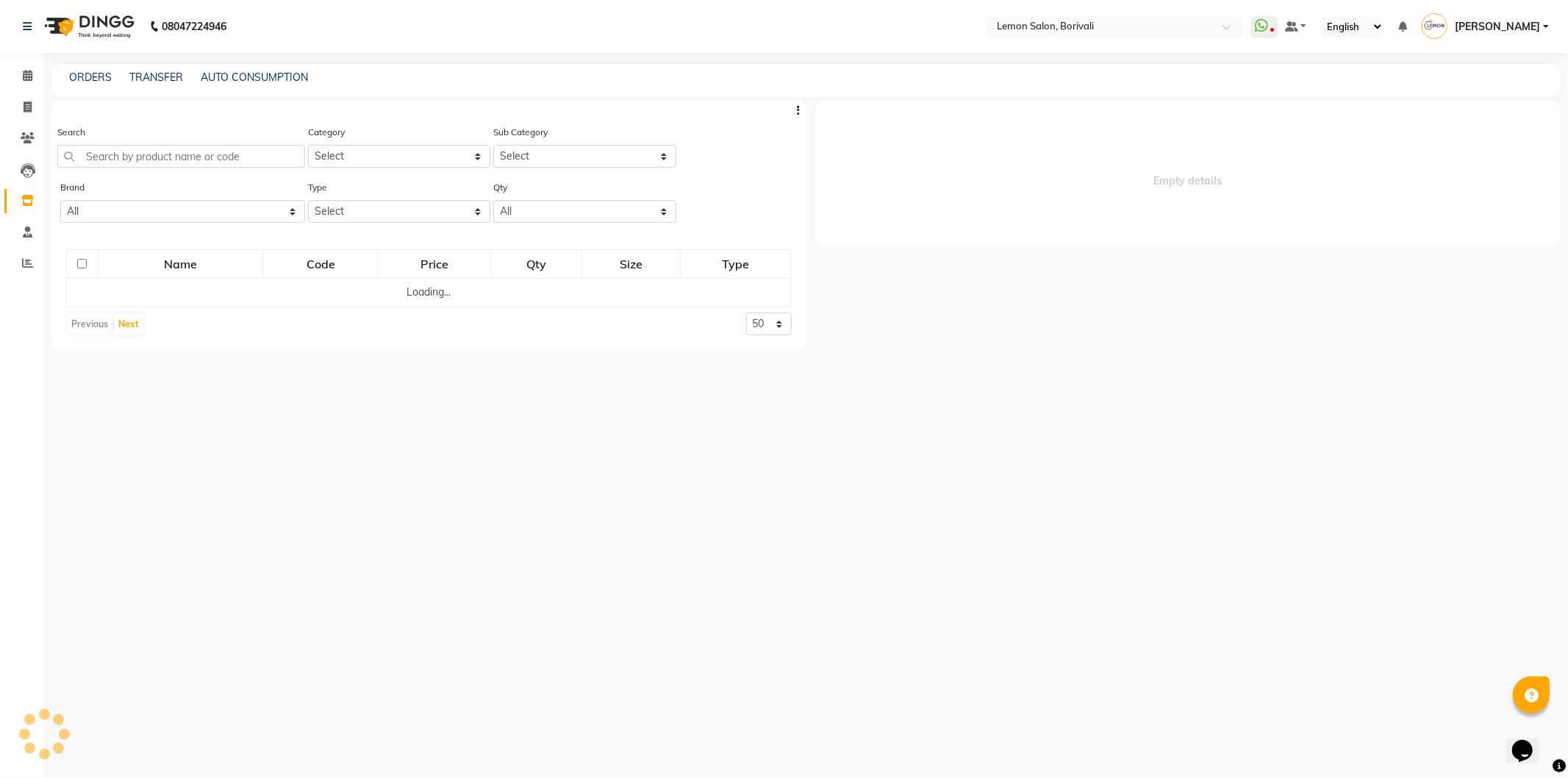
select select
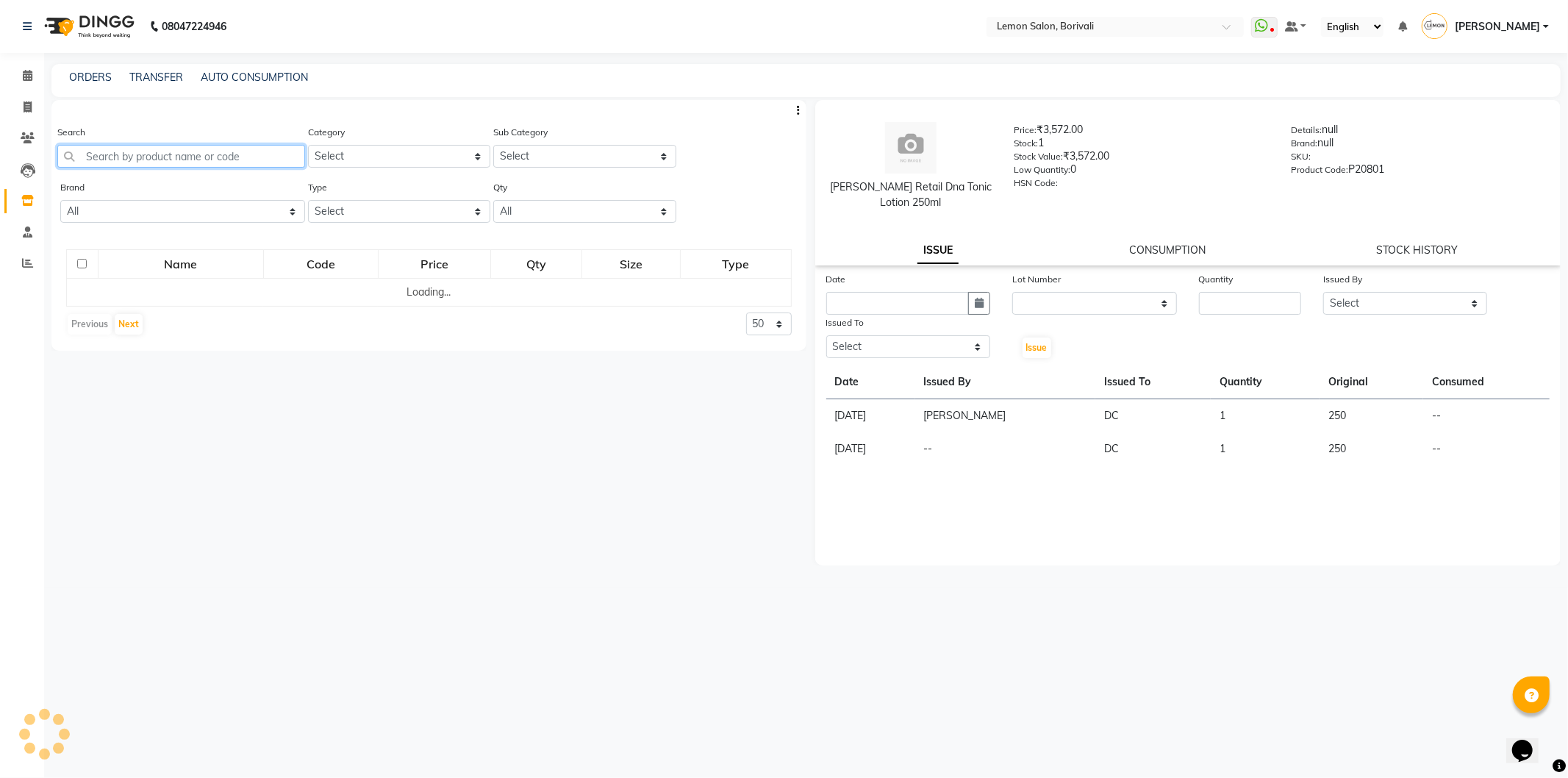
click at [259, 154] on input "text" at bounding box center [181, 156] width 248 height 23
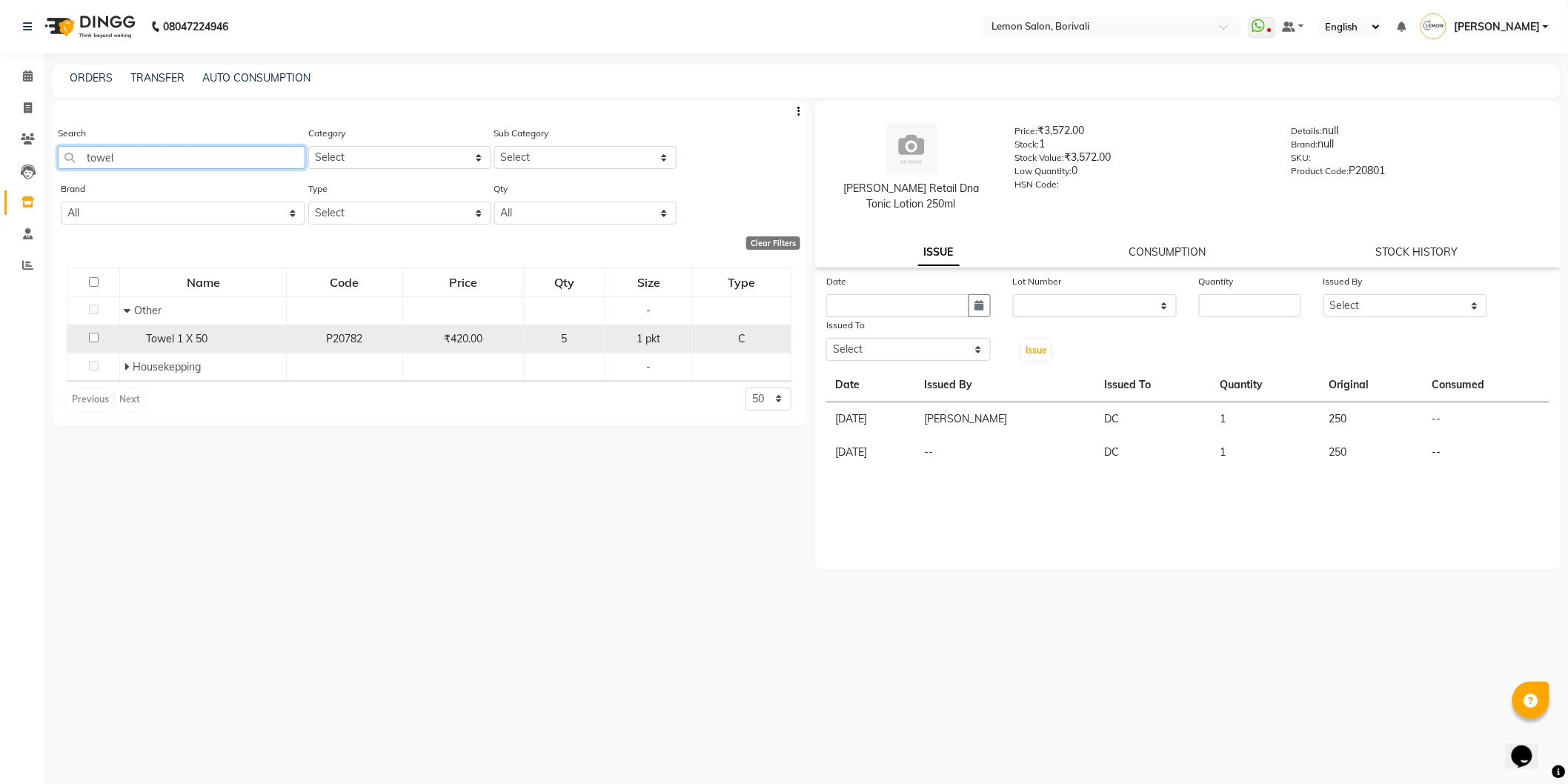
type input "towel"
click at [92, 336] on input "checkbox" at bounding box center [93, 337] width 10 height 10
checkbox input "true"
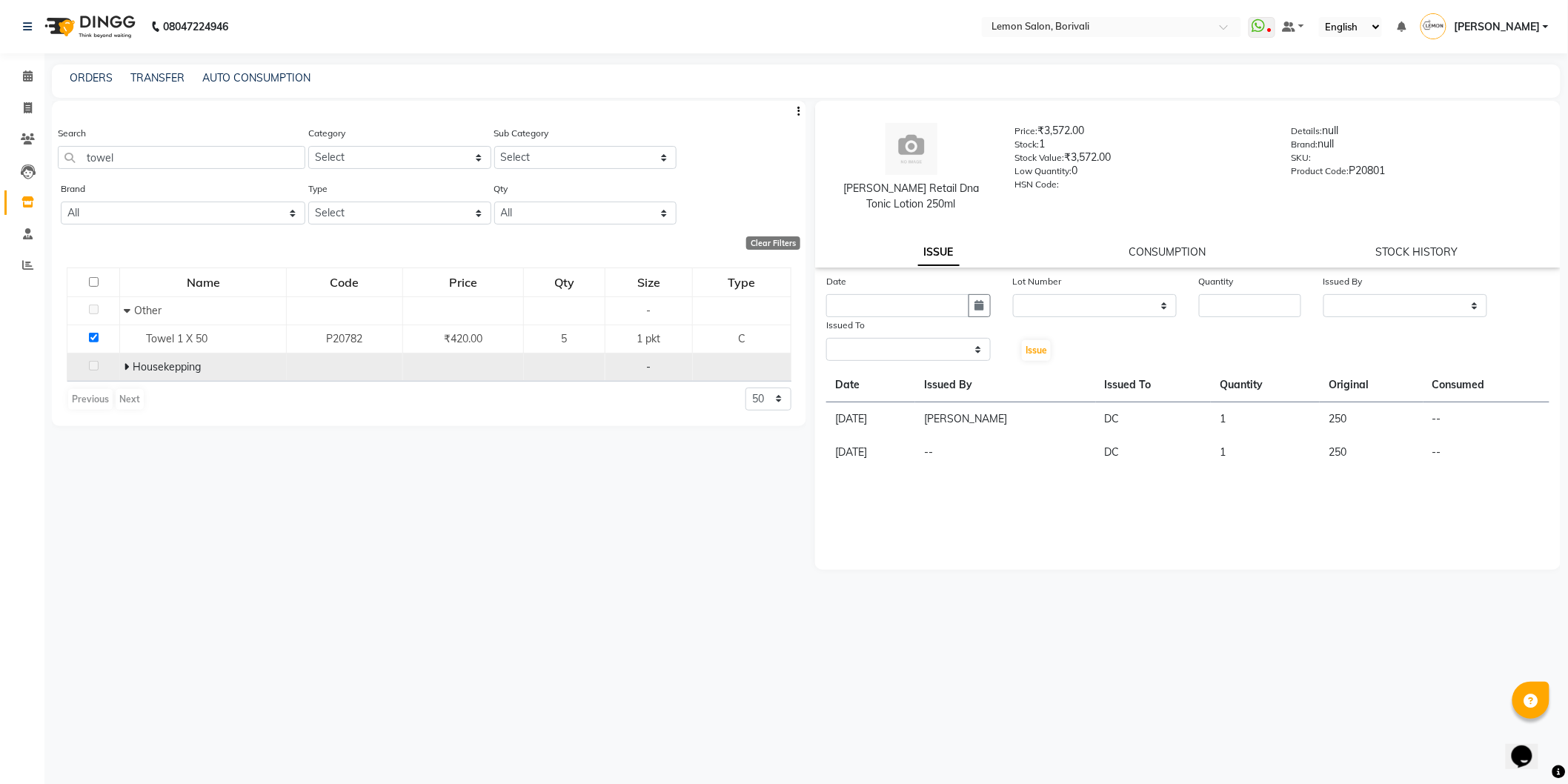
select select
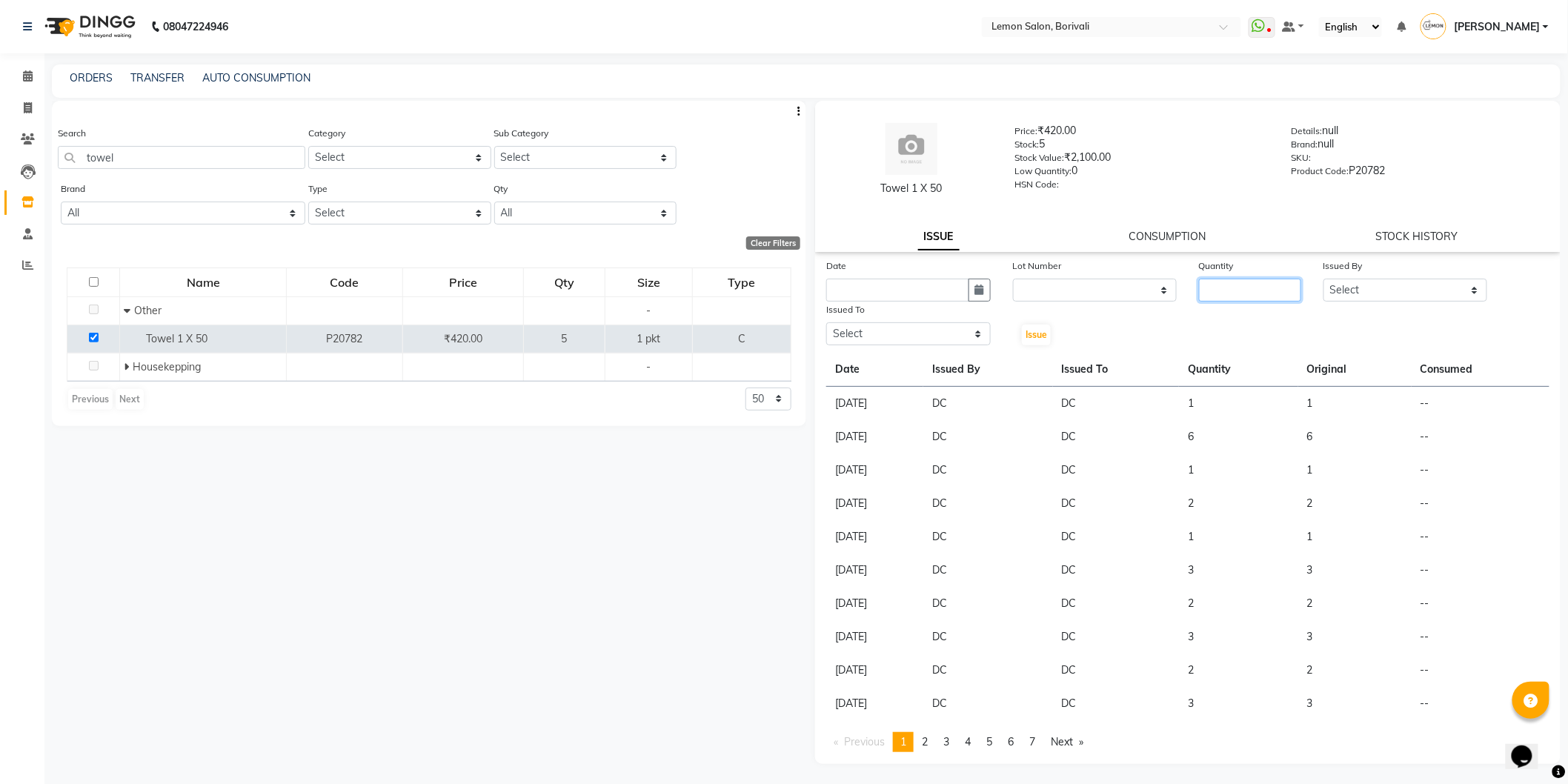
drag, startPoint x: 1255, startPoint y: 300, endPoint x: 1251, endPoint y: 283, distance: 17.5
click at [1255, 300] on input "number" at bounding box center [1249, 290] width 102 height 23
type input "1"
click at [1416, 277] on div "Issued By" at bounding box center [1406, 267] width 165 height 21
click at [1386, 300] on select "Select DC Faiz Khan Harishchandra Paswn Huzaifa Jyoti Vyas Lubna mushahid siddi…" at bounding box center [1406, 290] width 165 height 23
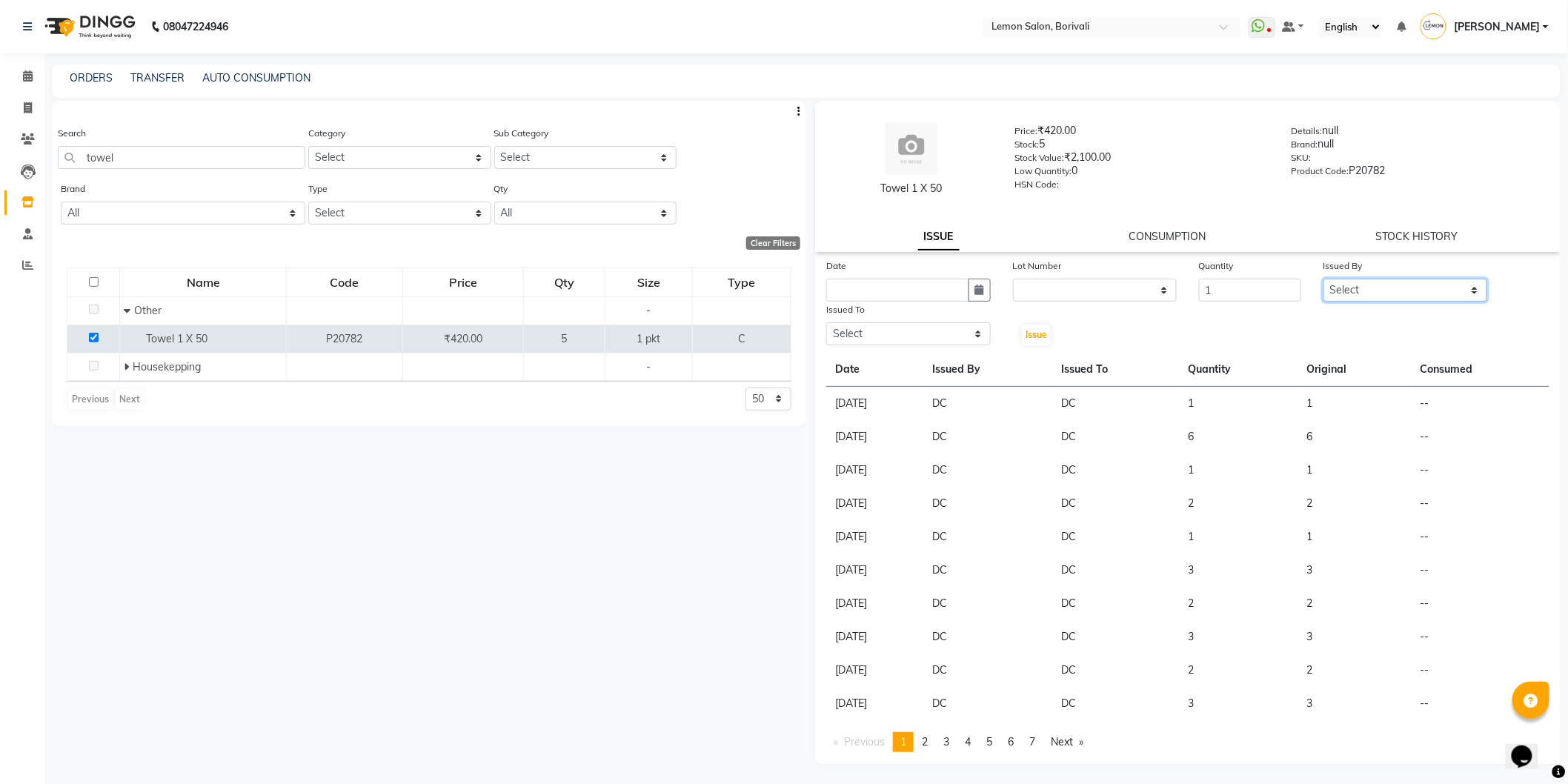
select select "7885"
click at [1324, 279] on select "Select DC Faiz Khan Harishchandra Paswn Huzaifa Jyoti Vyas Lubna mushahid siddi…" at bounding box center [1406, 290] width 165 height 23
drag, startPoint x: 860, startPoint y: 334, endPoint x: 857, endPoint y: 344, distance: 10.4
click at [858, 334] on select "Select DC Faiz Khan Harishchandra Paswn Huzaifa Jyoti Vyas Lubna mushahid siddi…" at bounding box center [908, 334] width 165 height 23
select select "7885"
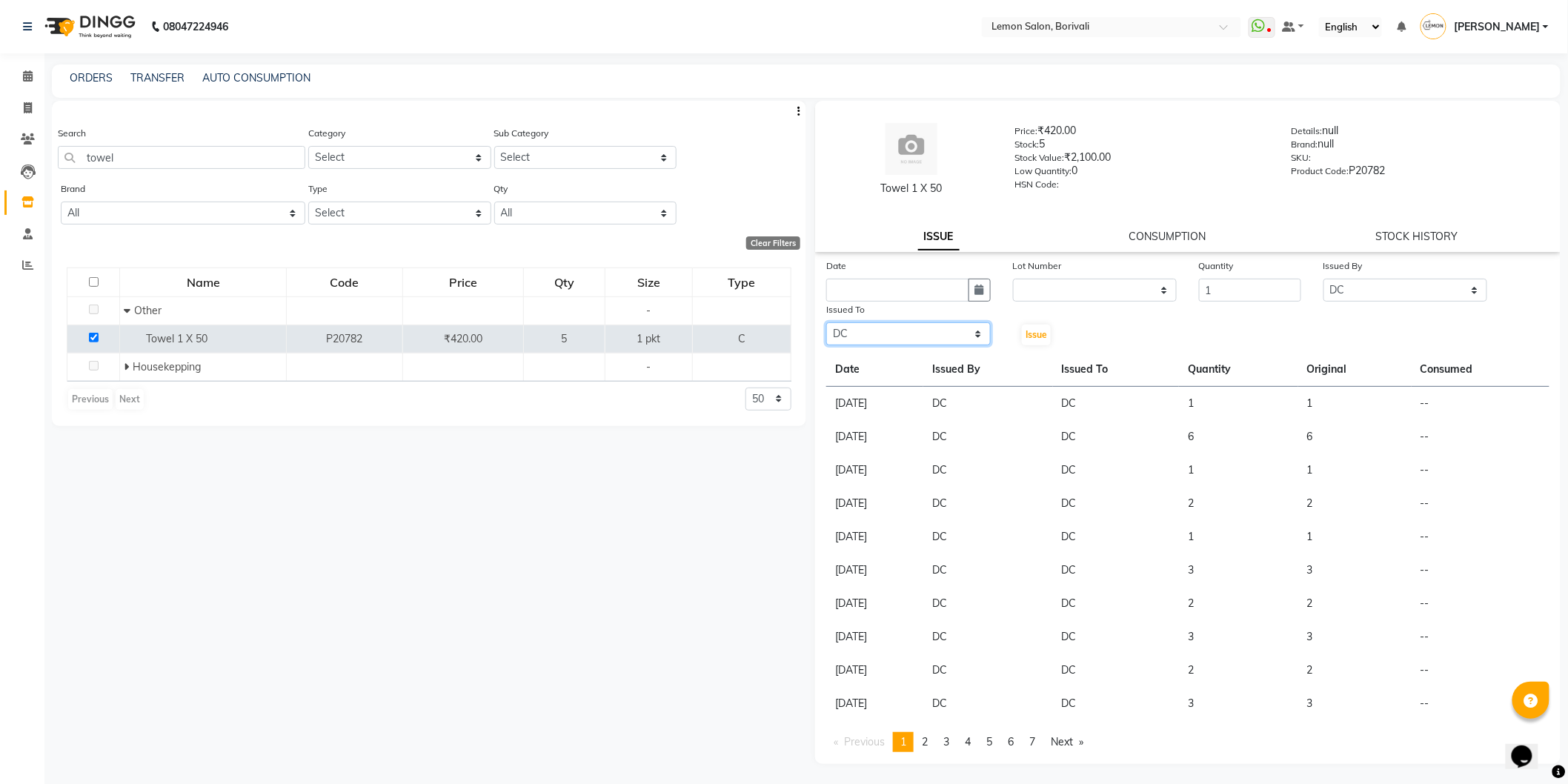
click at [826, 323] on select "Select DC Faiz Khan Harishchandra Paswn Huzaifa Jyoti Vyas Lubna mushahid siddi…" at bounding box center [908, 334] width 165 height 23
click at [975, 287] on icon "button" at bounding box center [979, 290] width 9 height 11
select select "10"
select select "2025"
click at [885, 366] on div "1" at bounding box center [889, 366] width 24 height 24
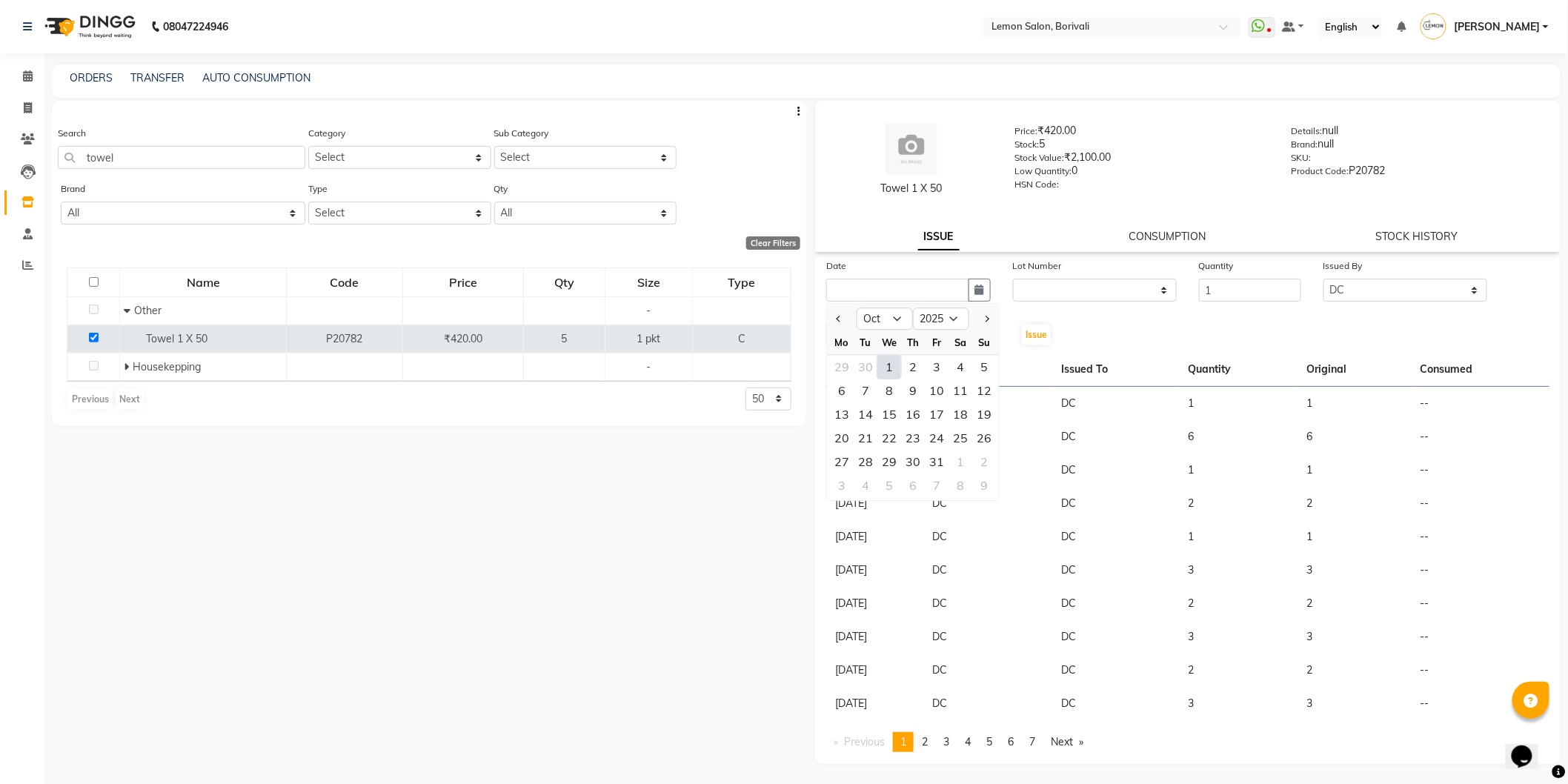
type input "01-10-2025"
click at [1027, 338] on span "Issue" at bounding box center [1036, 334] width 21 height 11
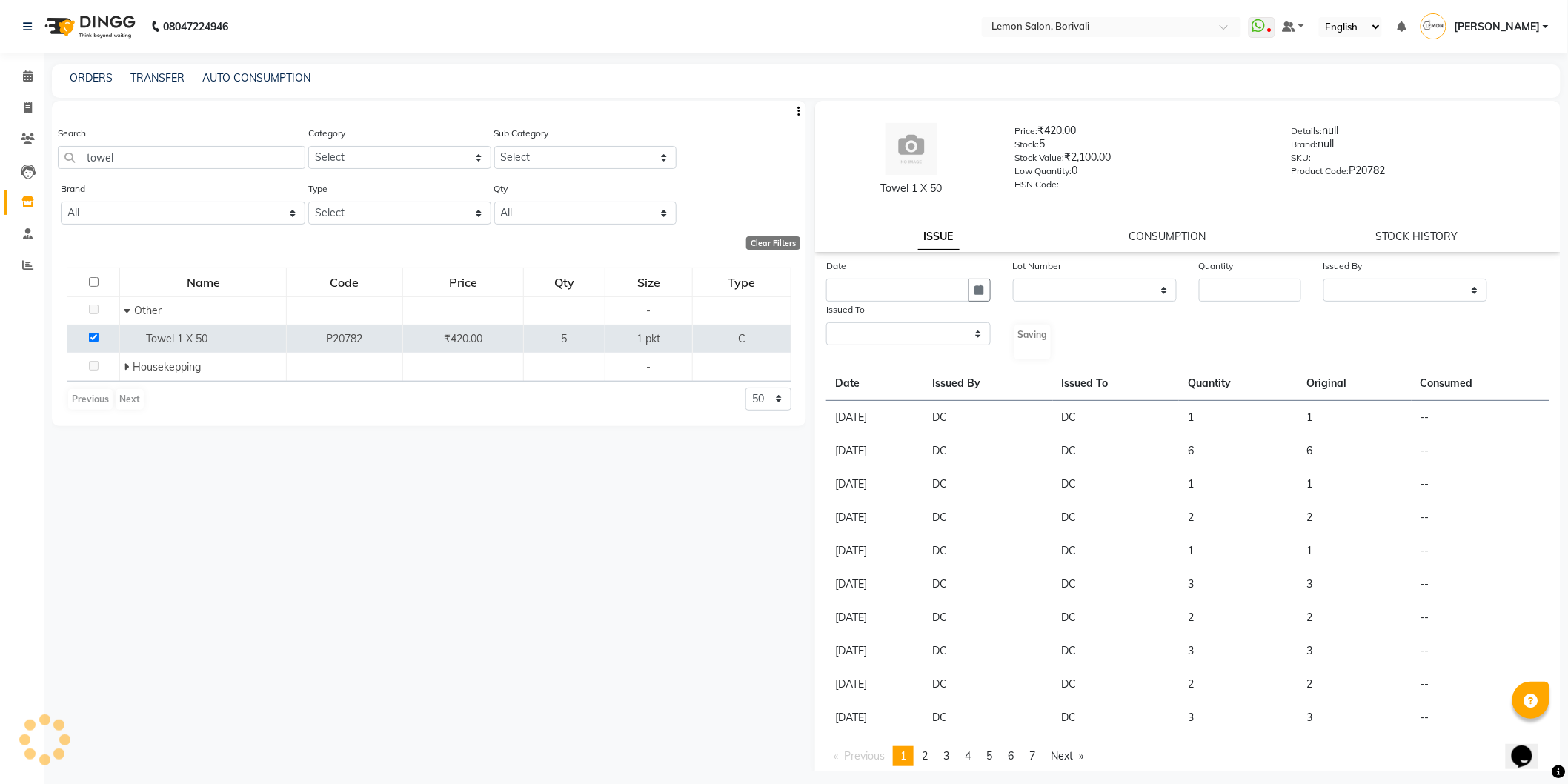
select select
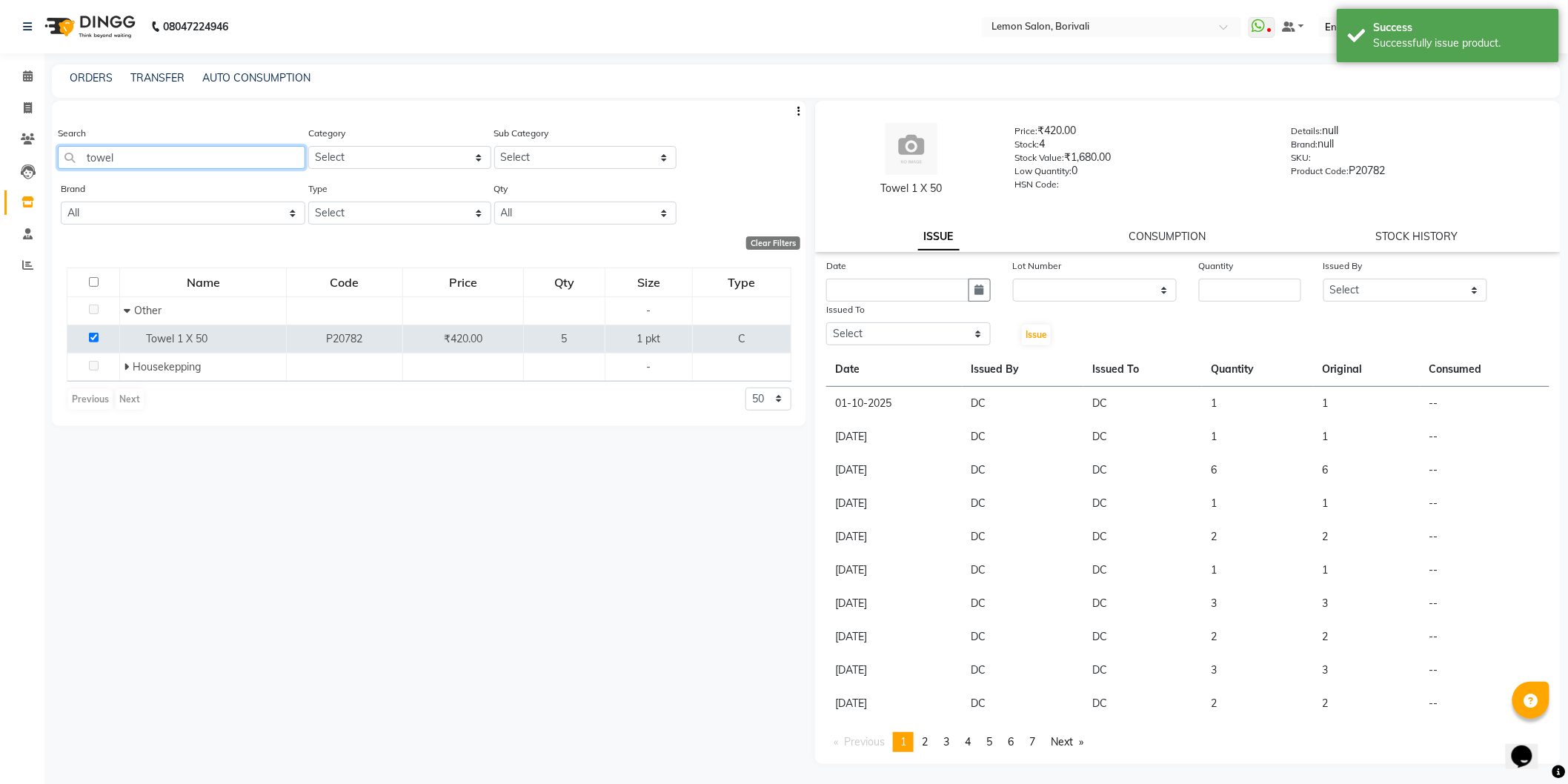
drag, startPoint x: 16, startPoint y: 154, endPoint x: 0, endPoint y: 154, distance: 16.0
click at [0, 154] on app-home "08047224946 Select Location × Lemon Salon, Borivali WhatsApp Status ✕ Status: D…" at bounding box center [784, 396] width 1568 height 793
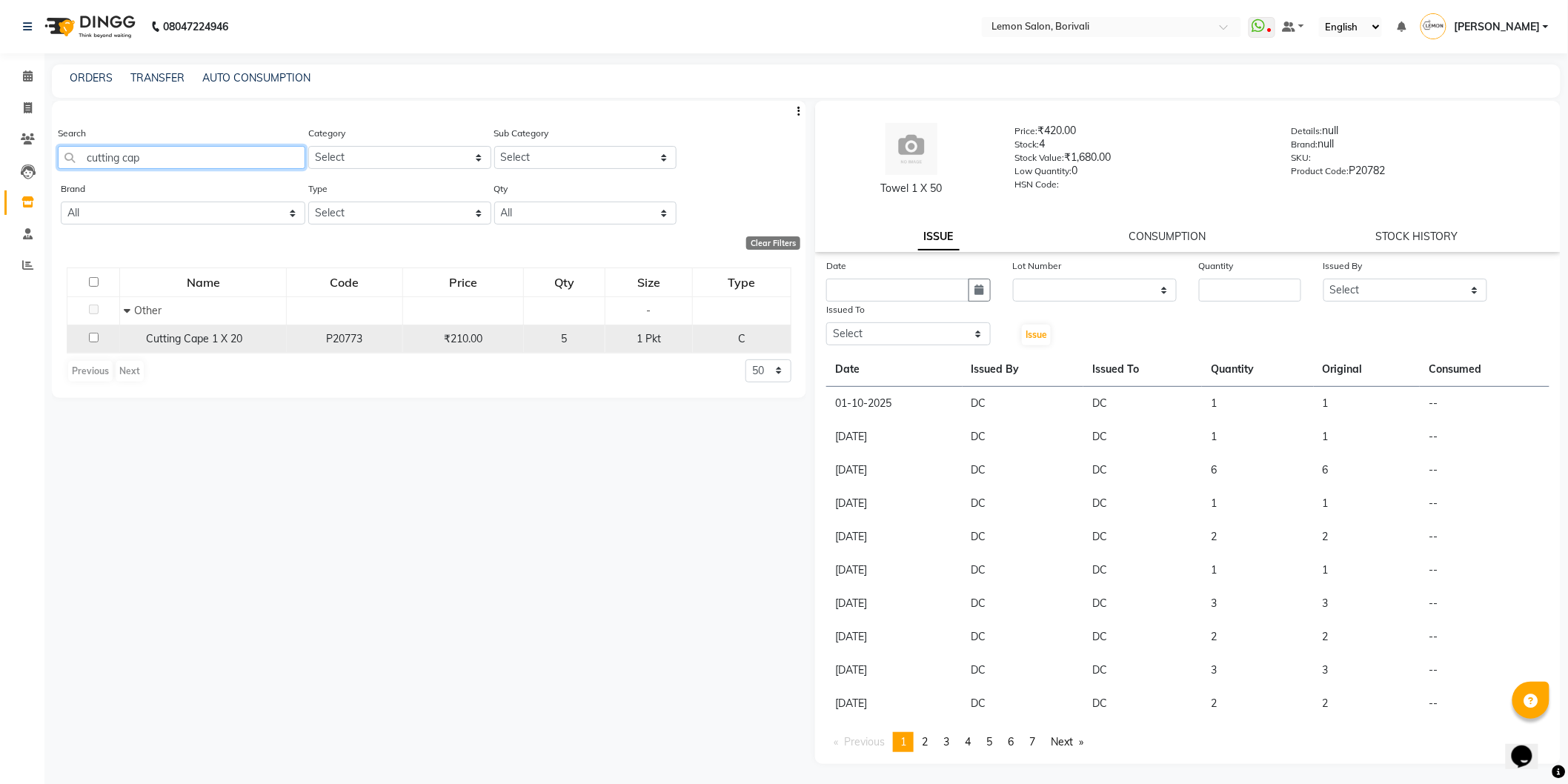
type input "cutting cap"
click at [91, 336] on input "checkbox" at bounding box center [93, 337] width 10 height 10
checkbox input "true"
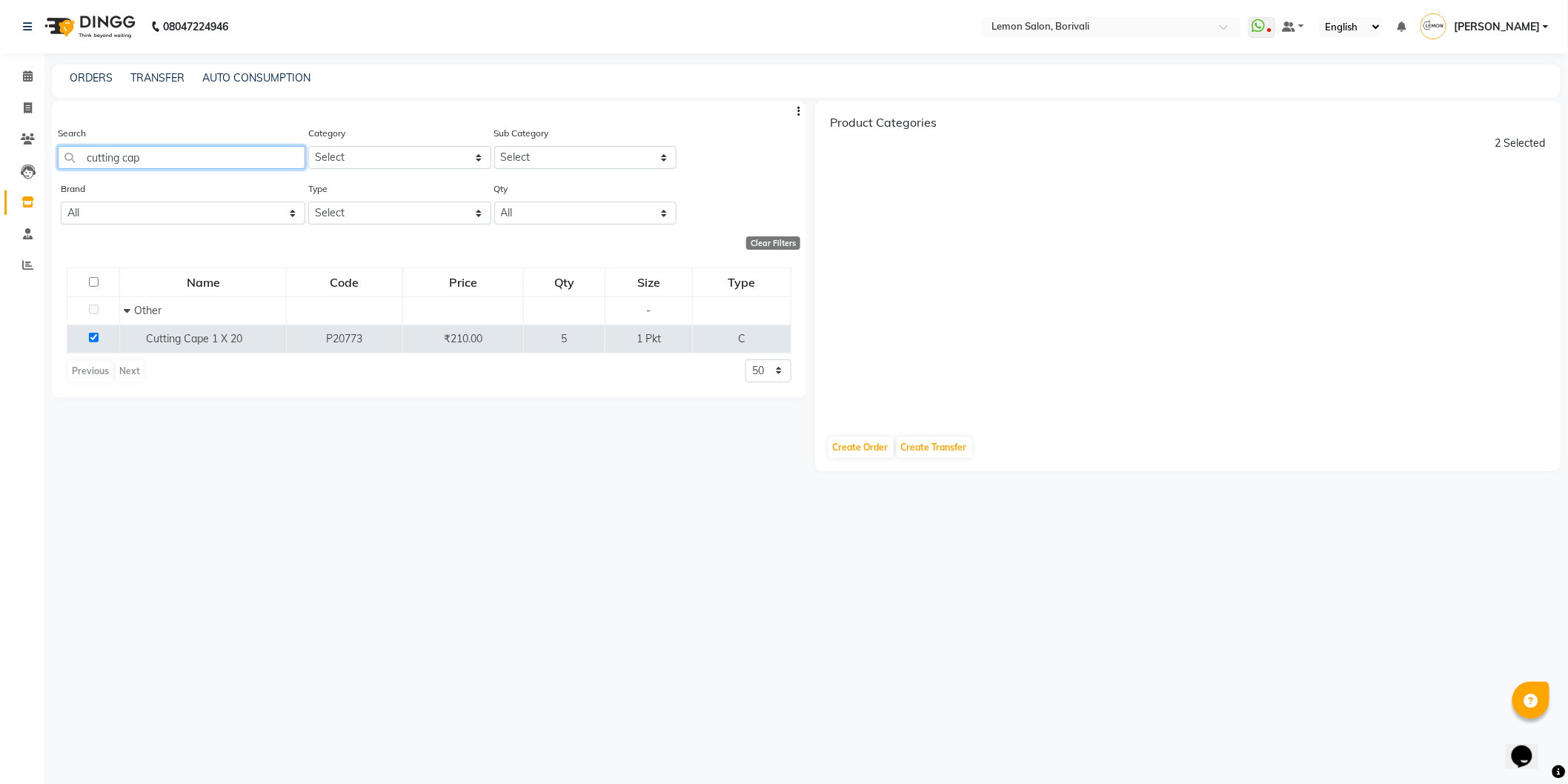
drag, startPoint x: 192, startPoint y: 160, endPoint x: 0, endPoint y: 181, distance: 193.1
click at [0, 180] on app-home "08047224946 Select Location × Lemon Salon, Borivali WhatsApp Status ✕ Status: D…" at bounding box center [784, 396] width 1568 height 793
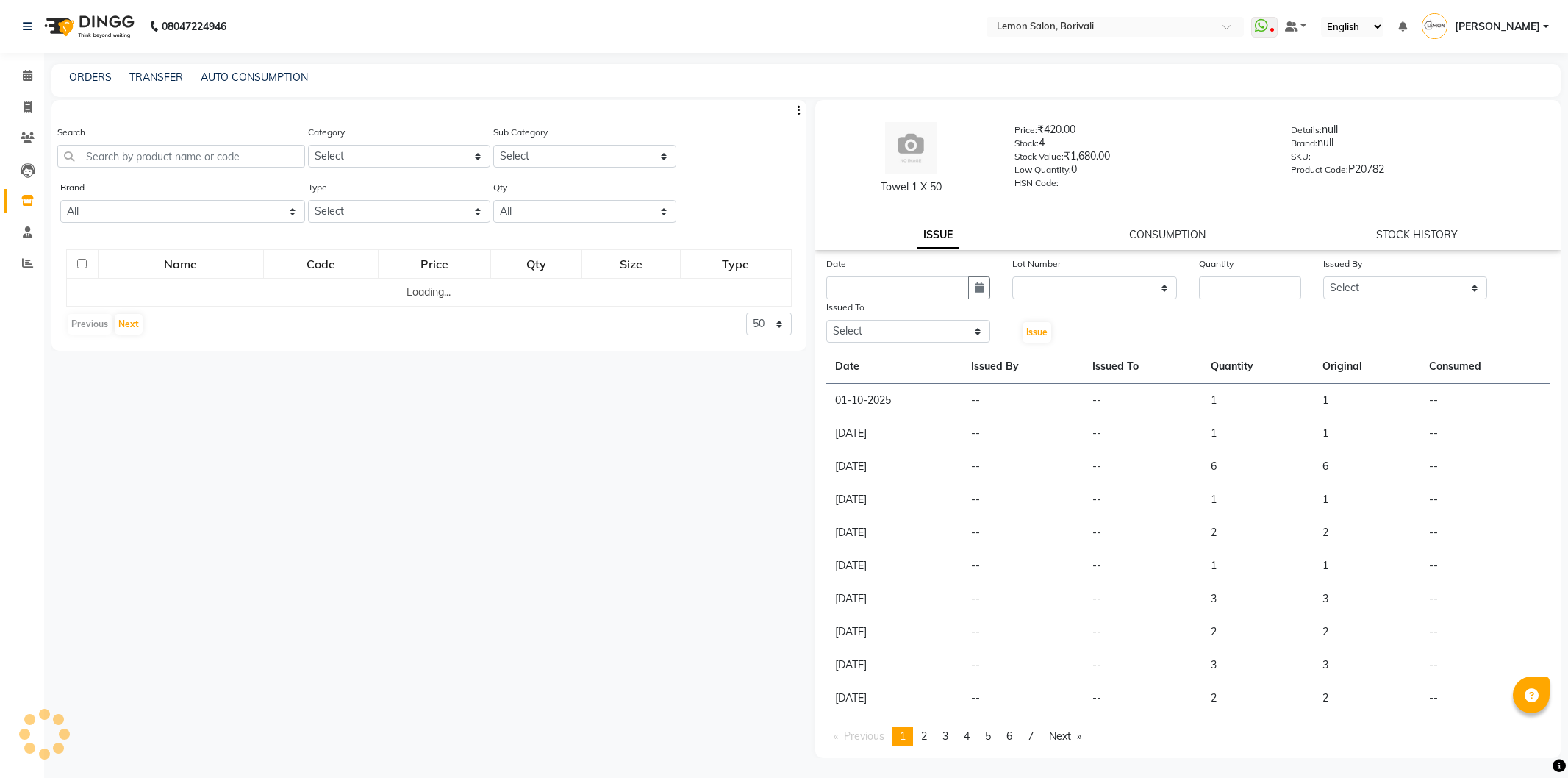
select select
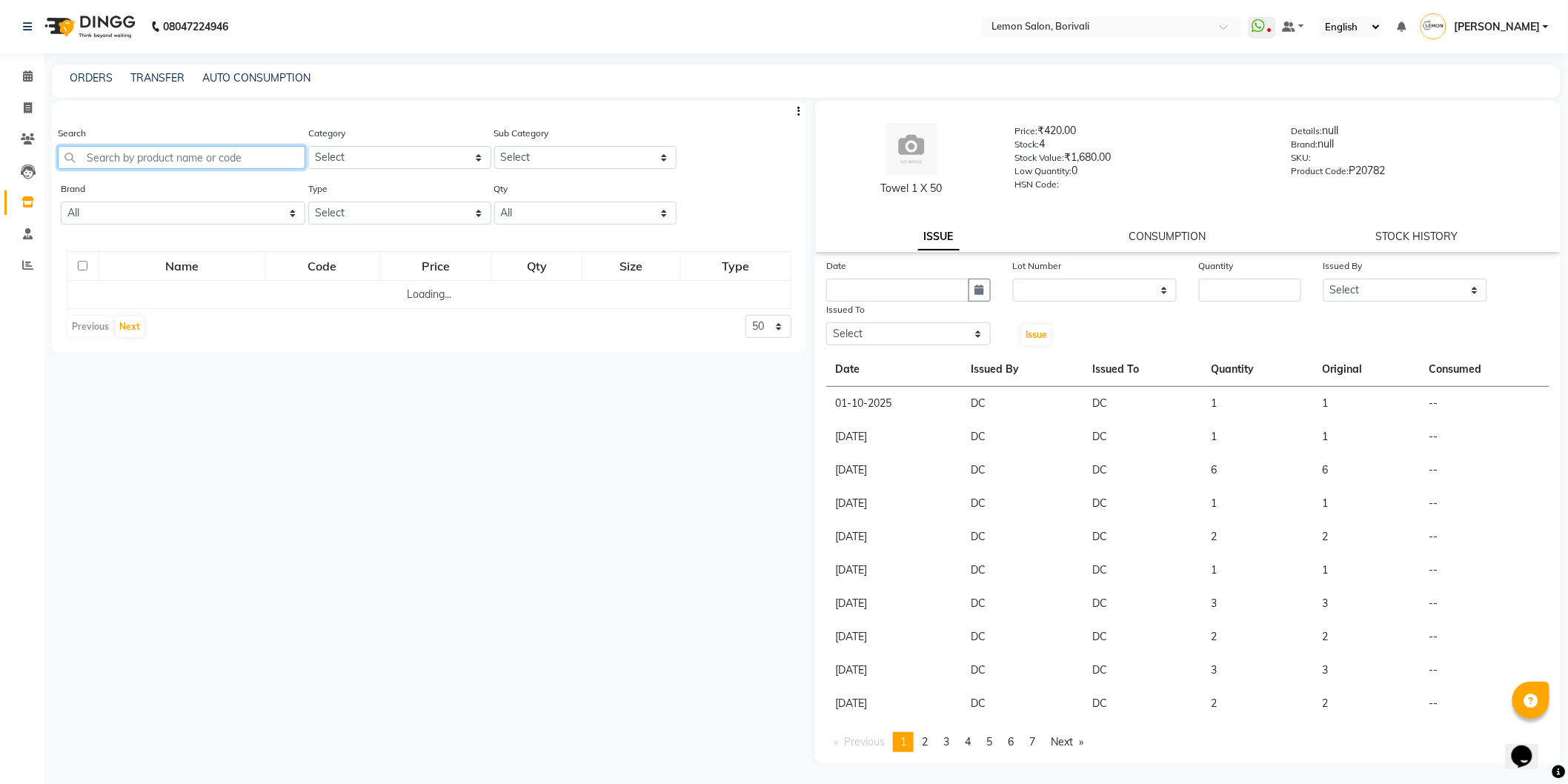
click at [202, 152] on input "text" at bounding box center [181, 157] width 248 height 23
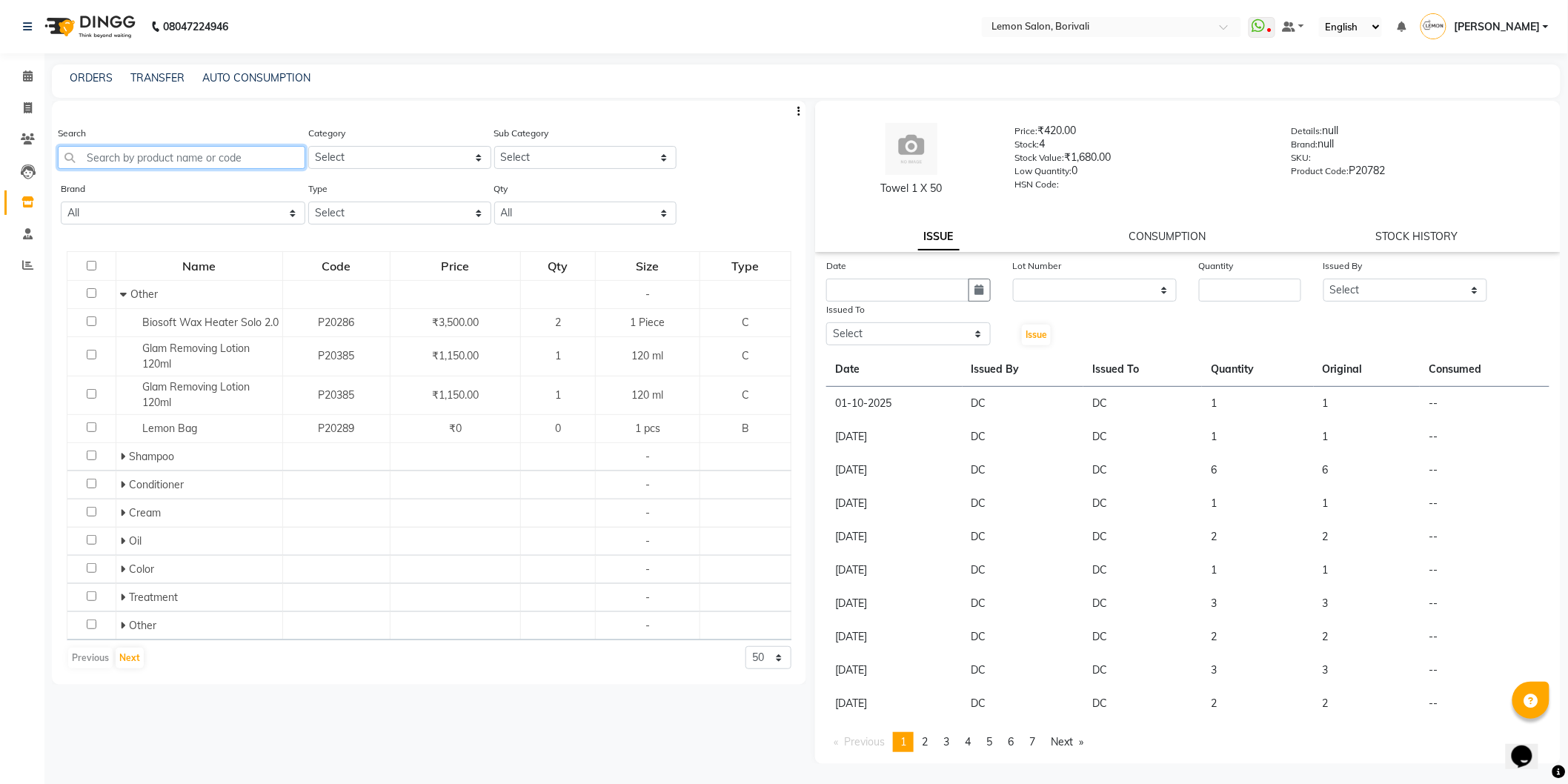
paste input "cutting cap"
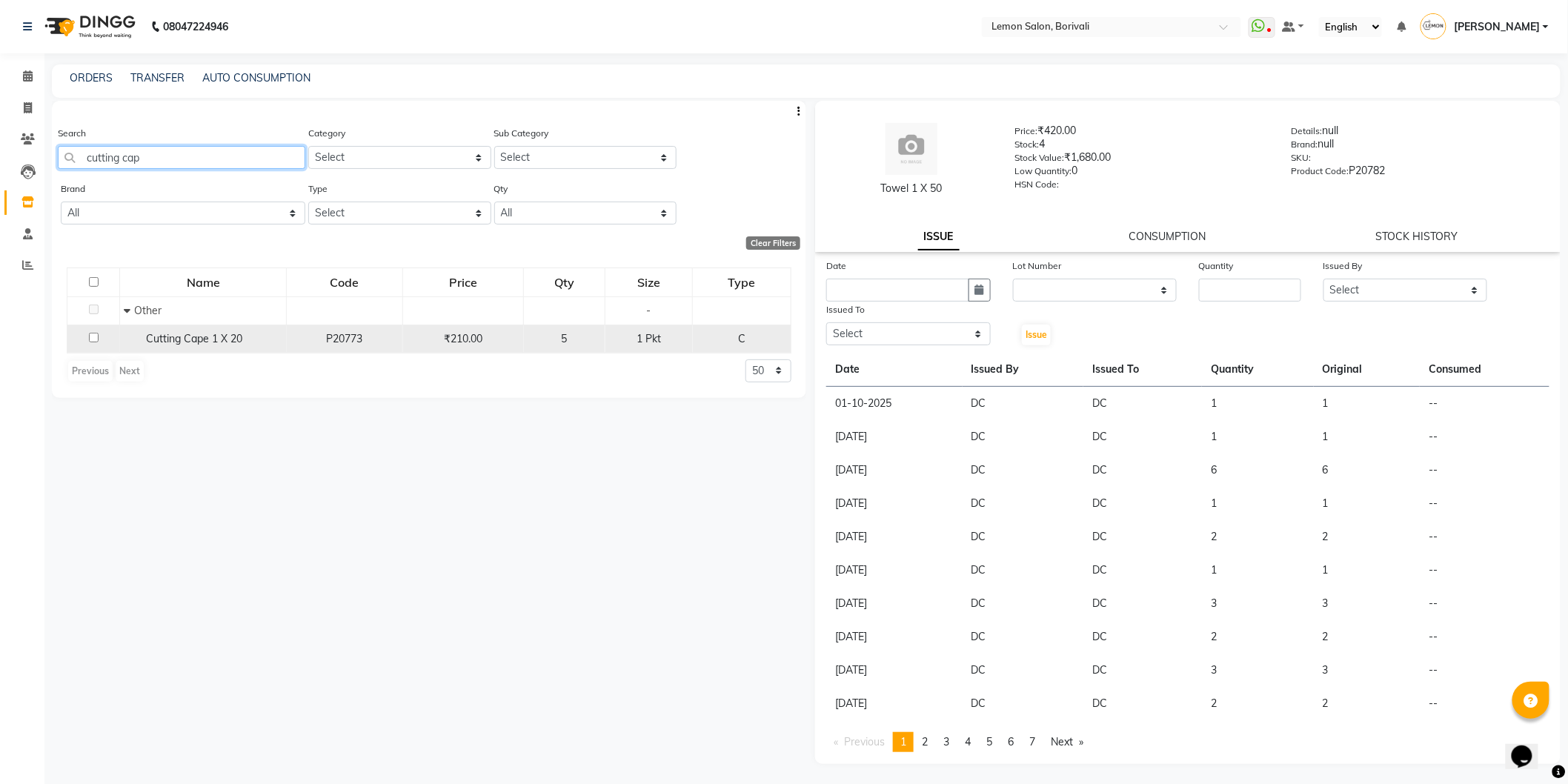
type input "cutting cap"
click at [93, 339] on input "checkbox" at bounding box center [93, 337] width 10 height 10
checkbox input "true"
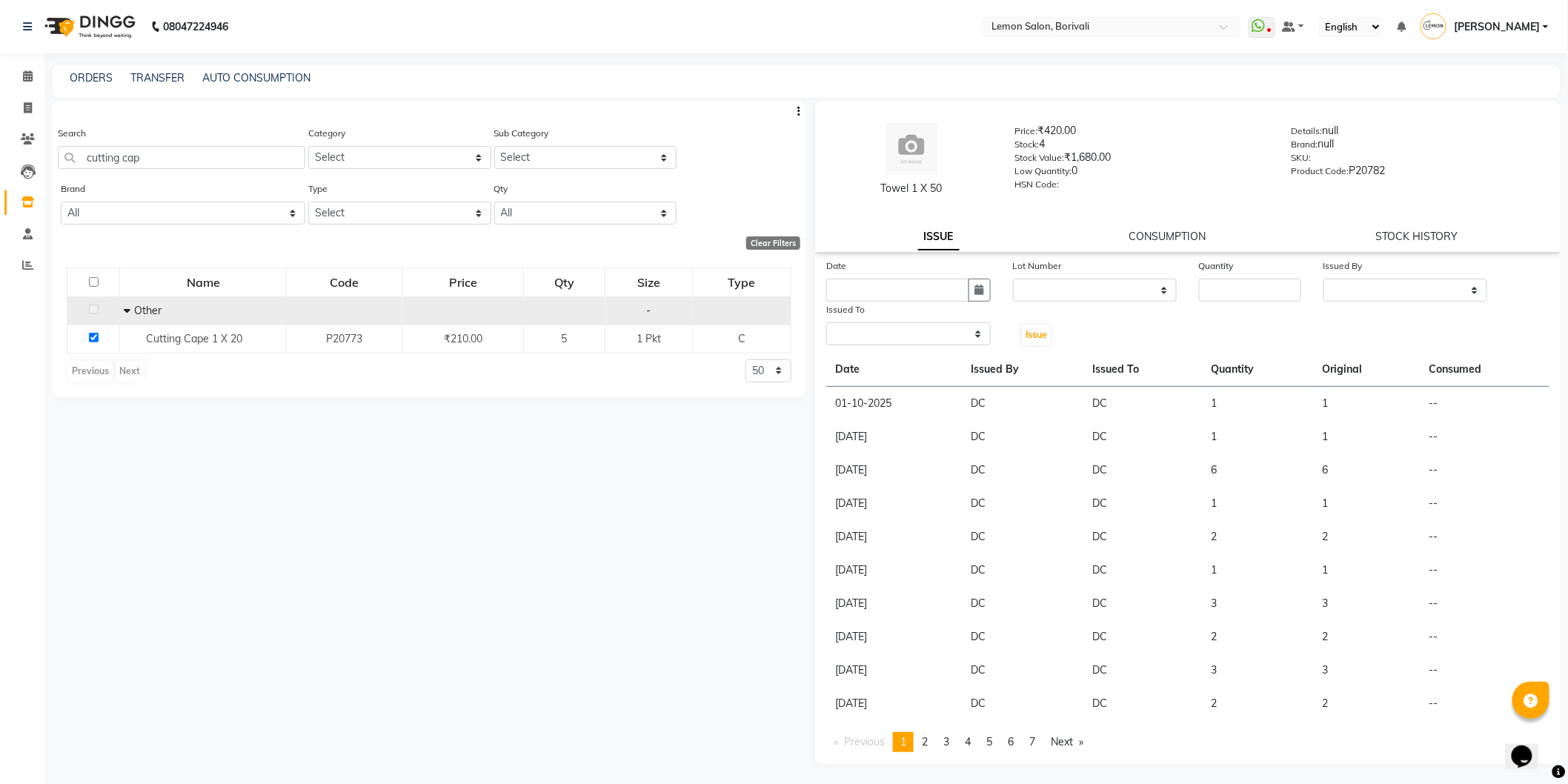
select select
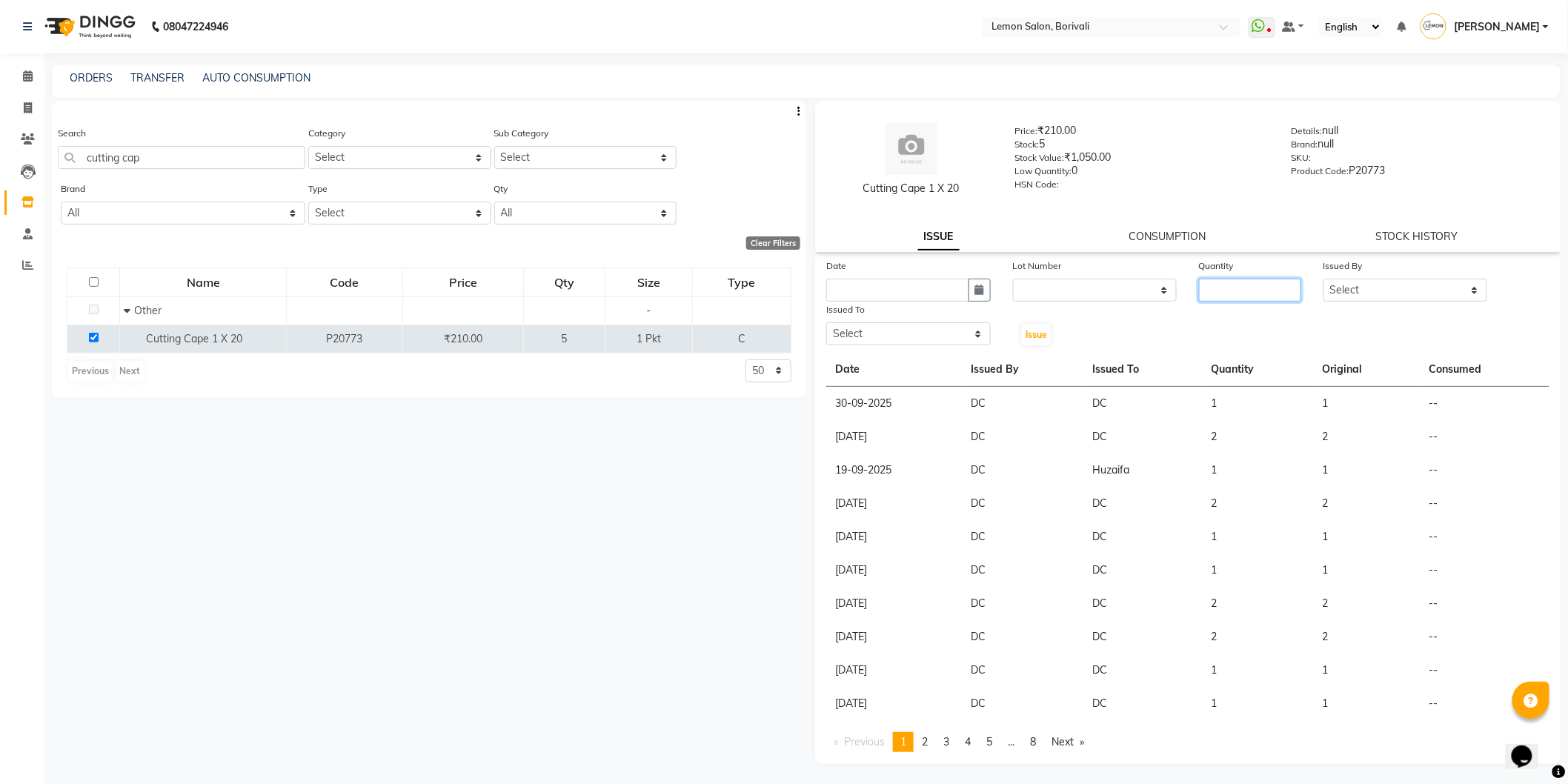
click at [1234, 292] on input "number" at bounding box center [1249, 290] width 102 height 23
type input "1"
drag, startPoint x: 1365, startPoint y: 285, endPoint x: 1366, endPoint y: 300, distance: 15.0
click at [1365, 285] on select "Select DC Faiz Khan Harishchandra Paswn Huzaifa Jyoti Vyas Lubna mushahid siddi…" at bounding box center [1406, 290] width 165 height 23
select select "7885"
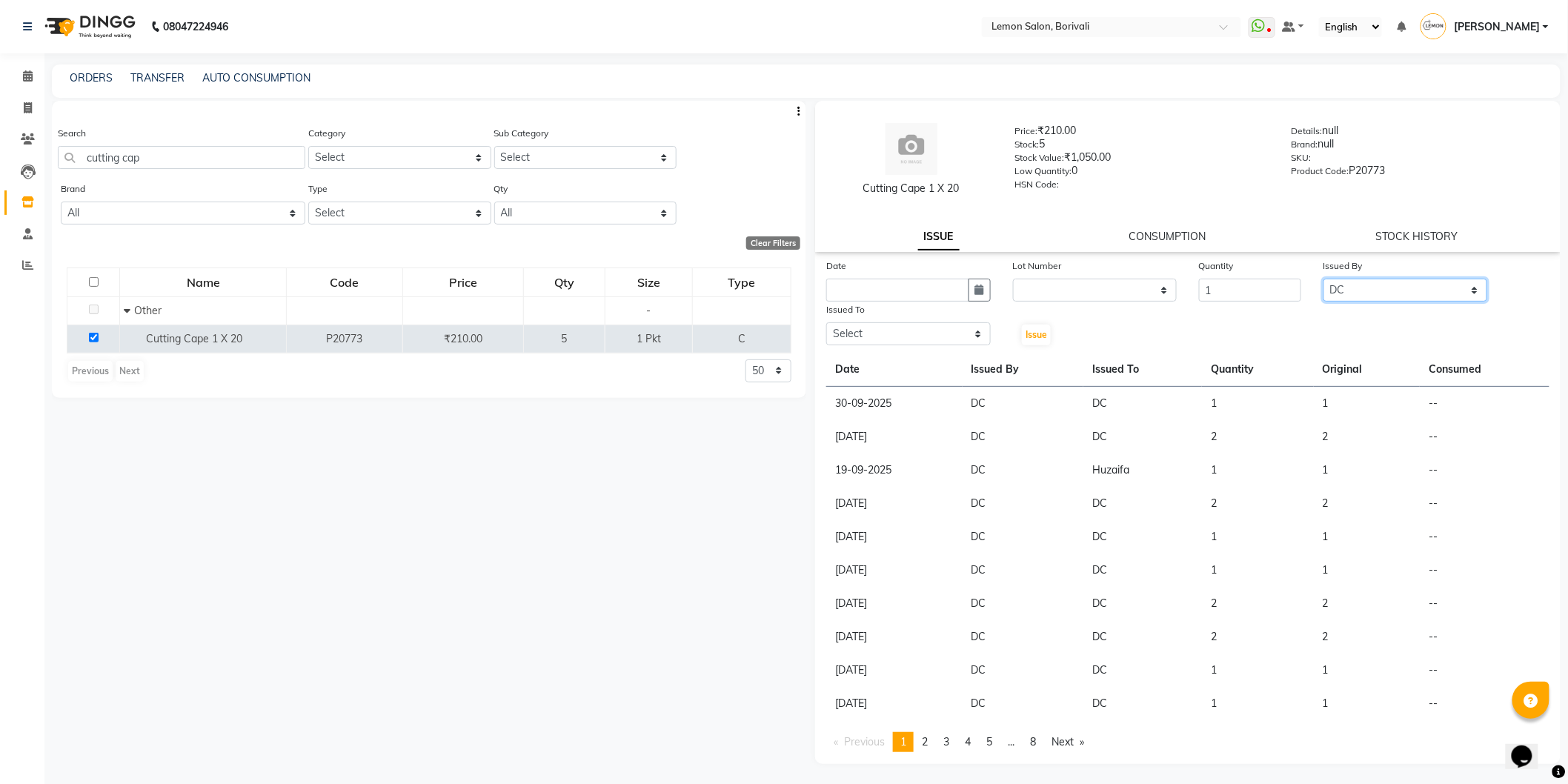
click at [1324, 279] on select "Select DC Faiz Khan Harishchandra Paswn Huzaifa Jyoti Vyas Lubna mushahid siddi…" at bounding box center [1406, 290] width 165 height 23
click at [946, 343] on select "Select DC Faiz Khan Harishchandra Paswn Huzaifa Jyoti Vyas Lubna mushahid siddi…" at bounding box center [908, 334] width 165 height 23
select select "7885"
click at [826, 323] on select "Select DC Faiz Khan Harishchandra Paswn Huzaifa Jyoti Vyas Lubna mushahid siddi…" at bounding box center [908, 334] width 165 height 23
drag, startPoint x: 982, startPoint y: 289, endPoint x: 981, endPoint y: 297, distance: 8.1
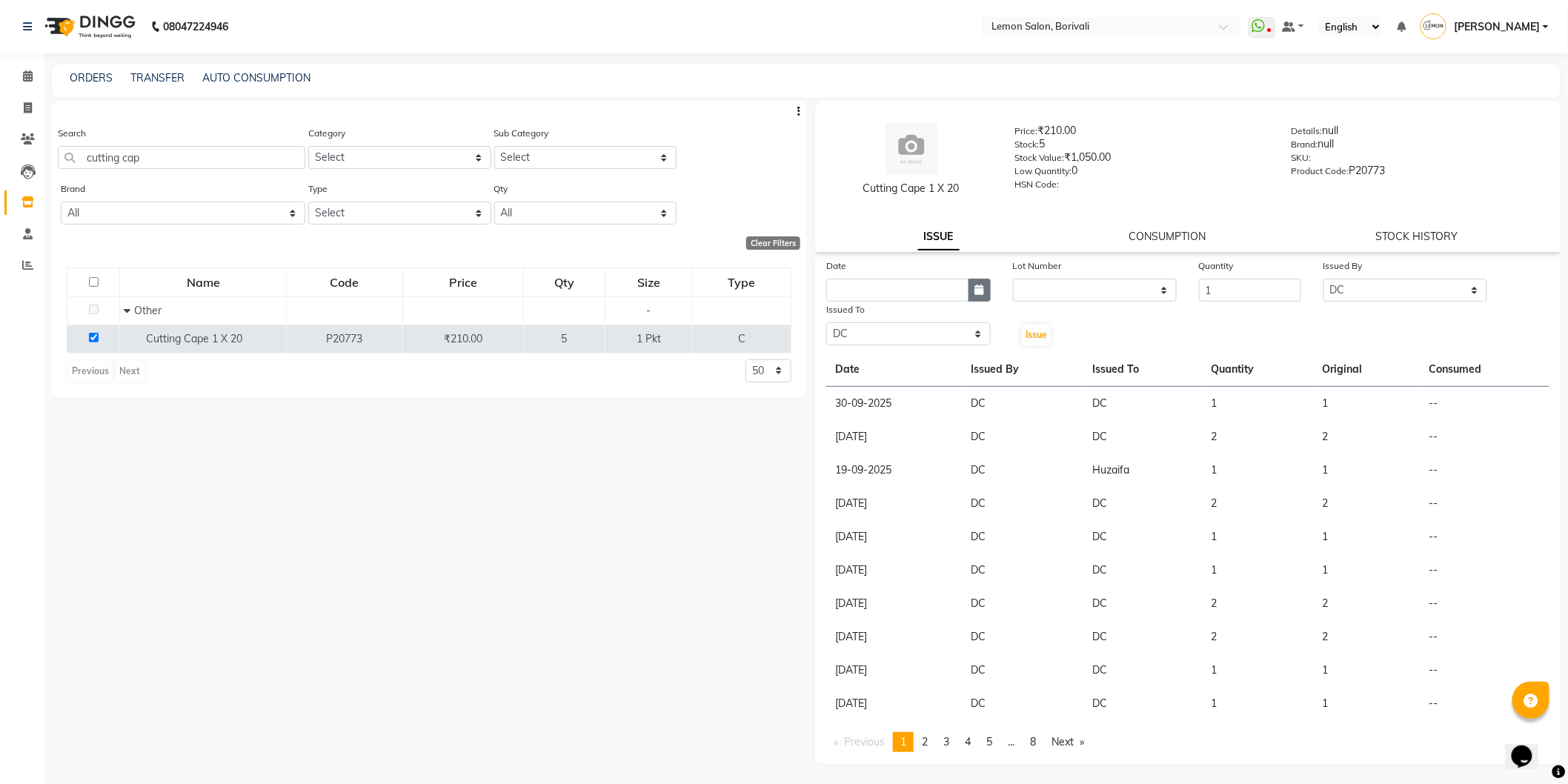
click at [981, 289] on icon "button" at bounding box center [979, 290] width 9 height 11
select select "10"
select select "2025"
click at [890, 372] on div "1" at bounding box center [889, 366] width 24 height 24
type input "01-10-2025"
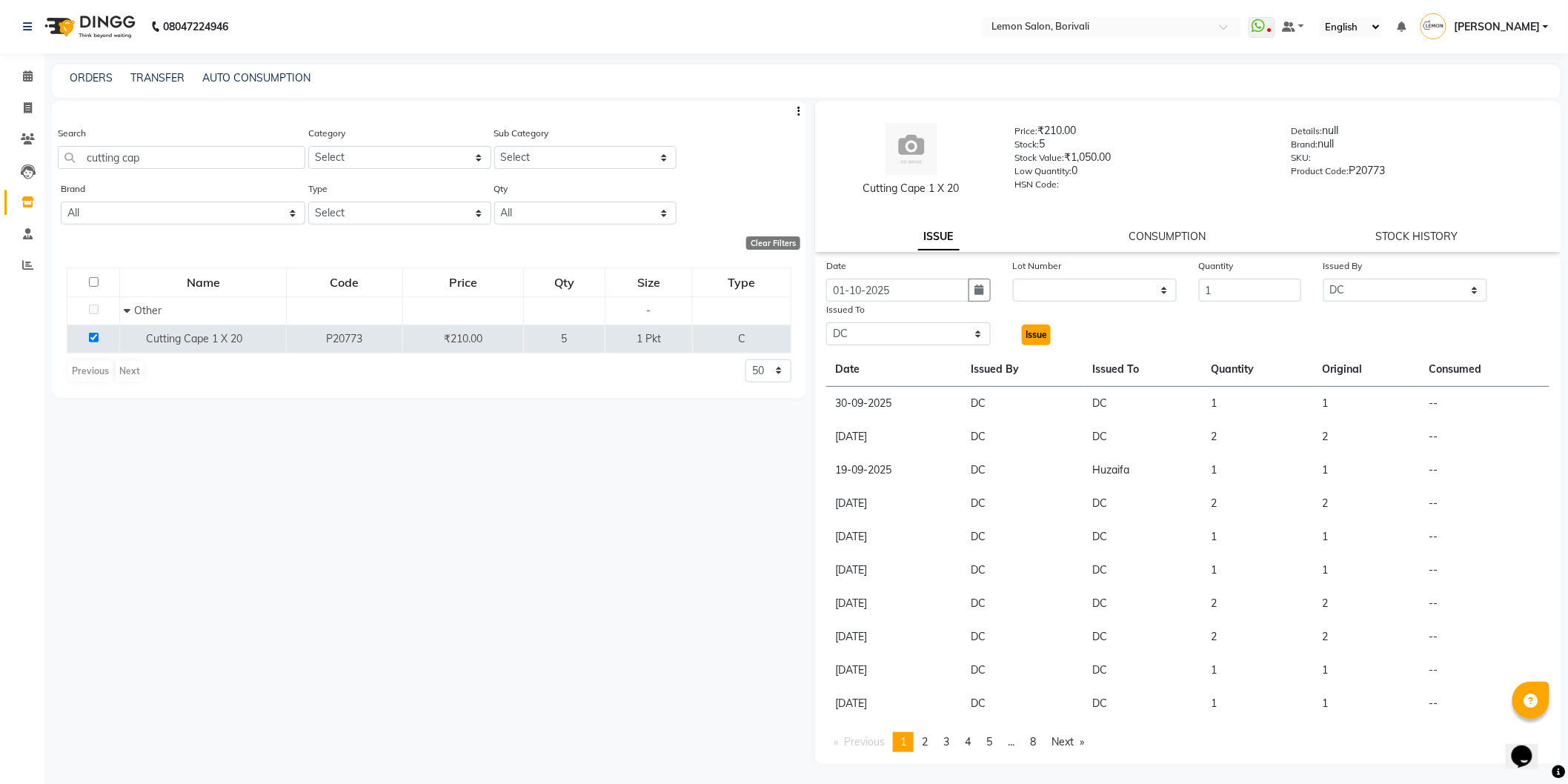
click at [1040, 332] on span "Issue" at bounding box center [1036, 334] width 21 height 11
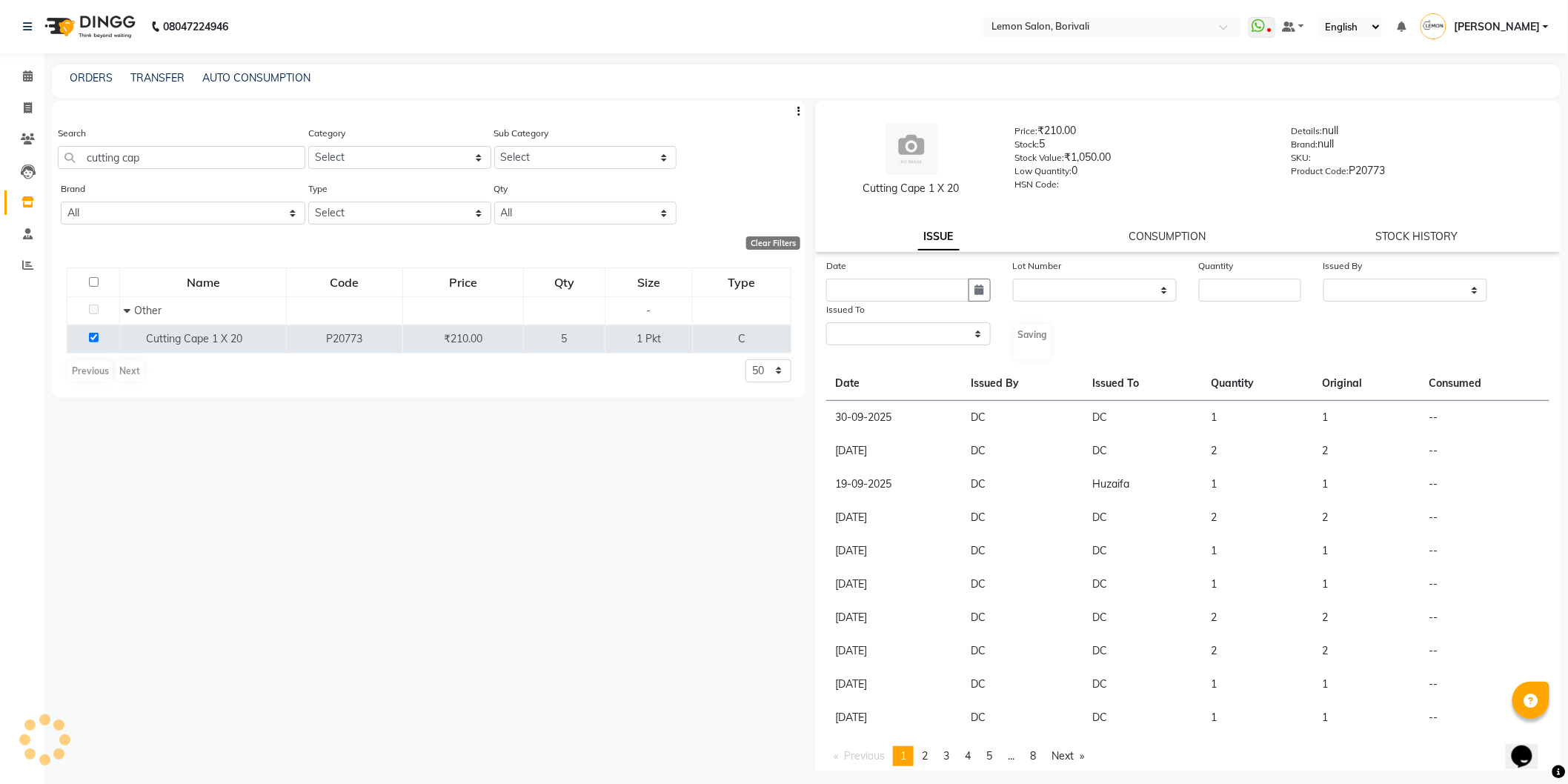
select select
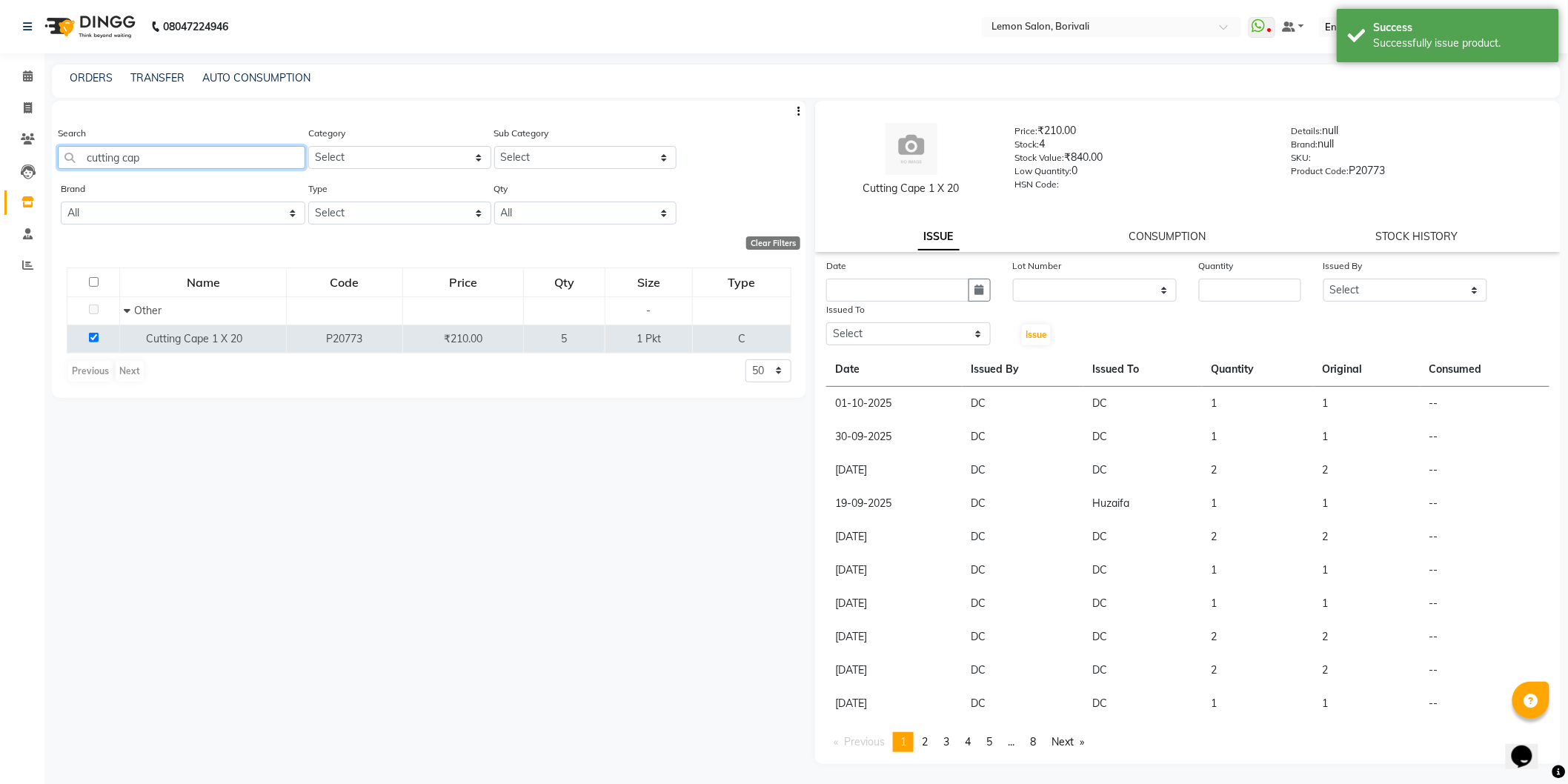
drag, startPoint x: 254, startPoint y: 159, endPoint x: 157, endPoint y: 133, distance: 100.4
click at [0, 148] on app-home "08047224946 Select Location × Lemon Salon, Borivali WhatsApp Status ✕ Status: D…" at bounding box center [784, 396] width 1568 height 793
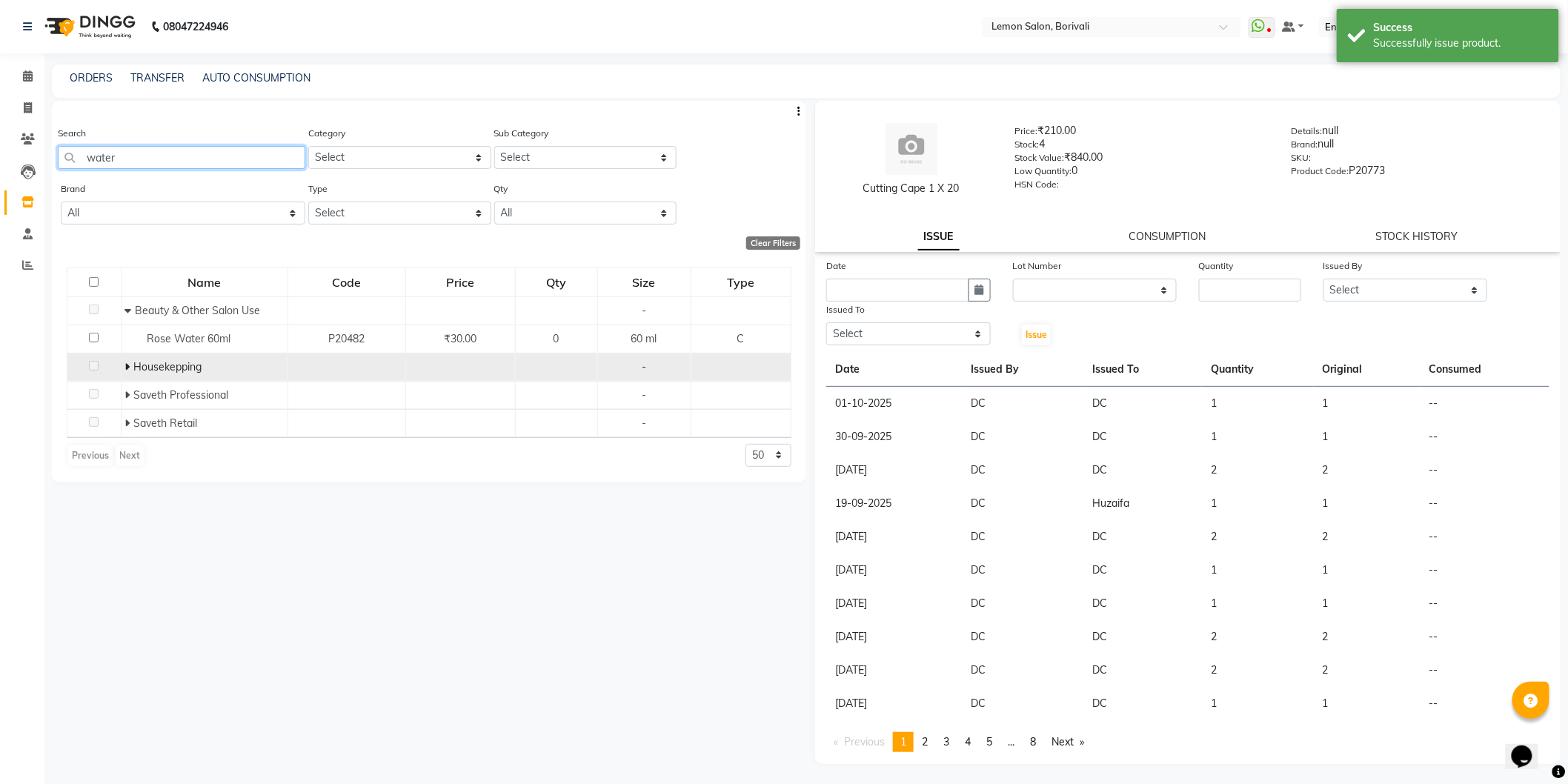
type input "water"
click at [129, 369] on icon at bounding box center [126, 367] width 5 height 11
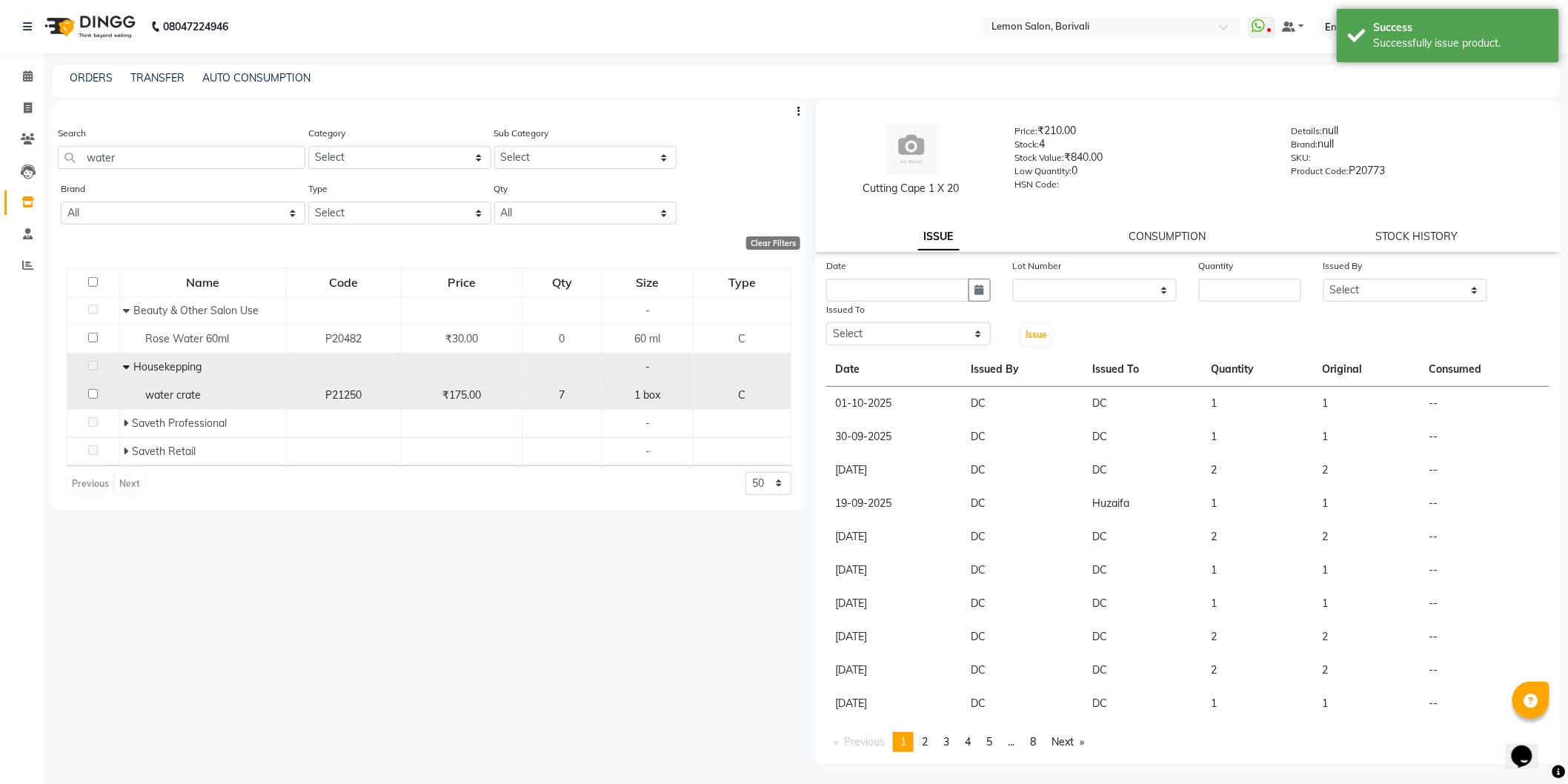
click at [94, 395] on input "checkbox" at bounding box center [93, 394] width 10 height 10
checkbox input "true"
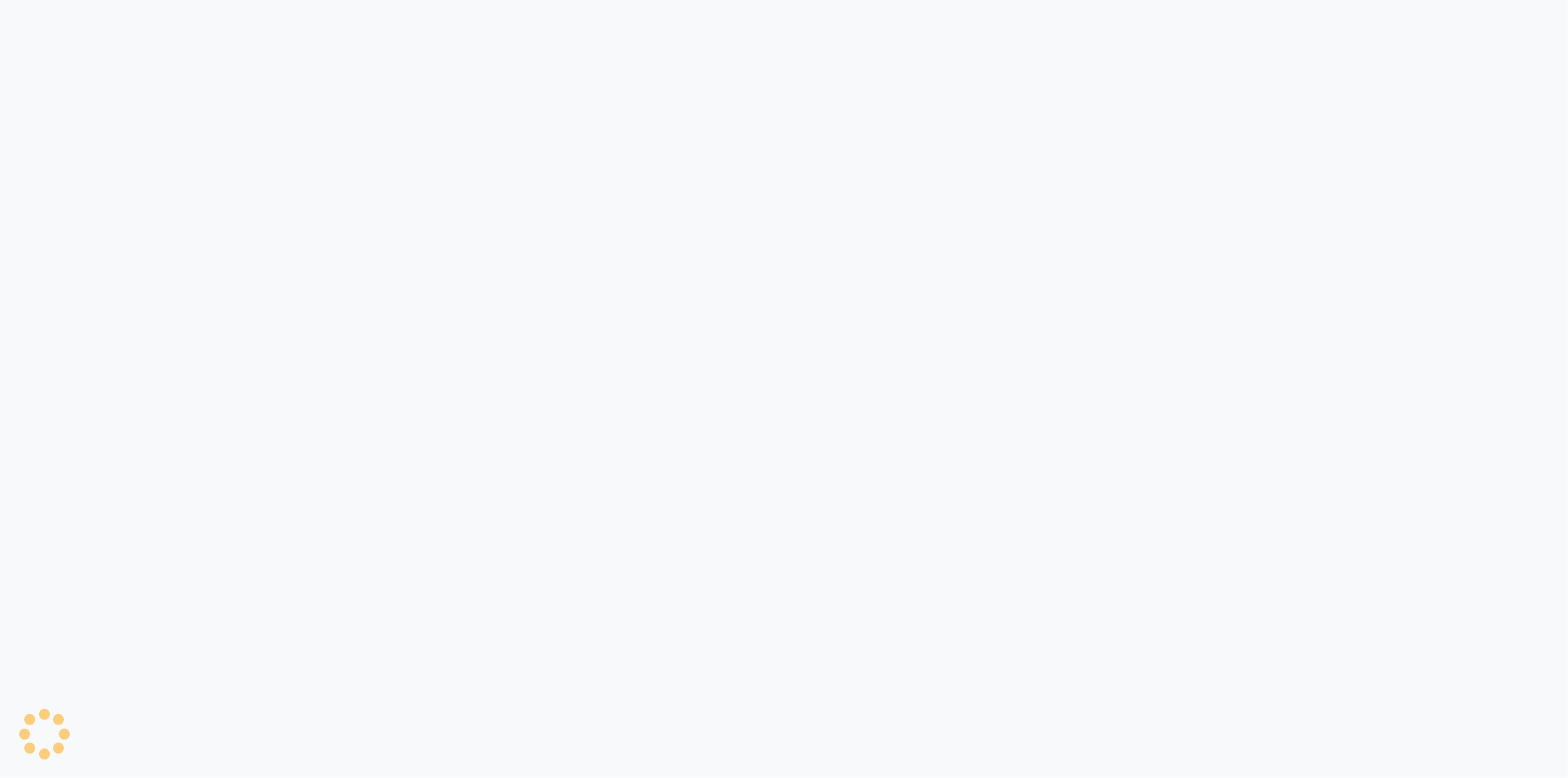
select select
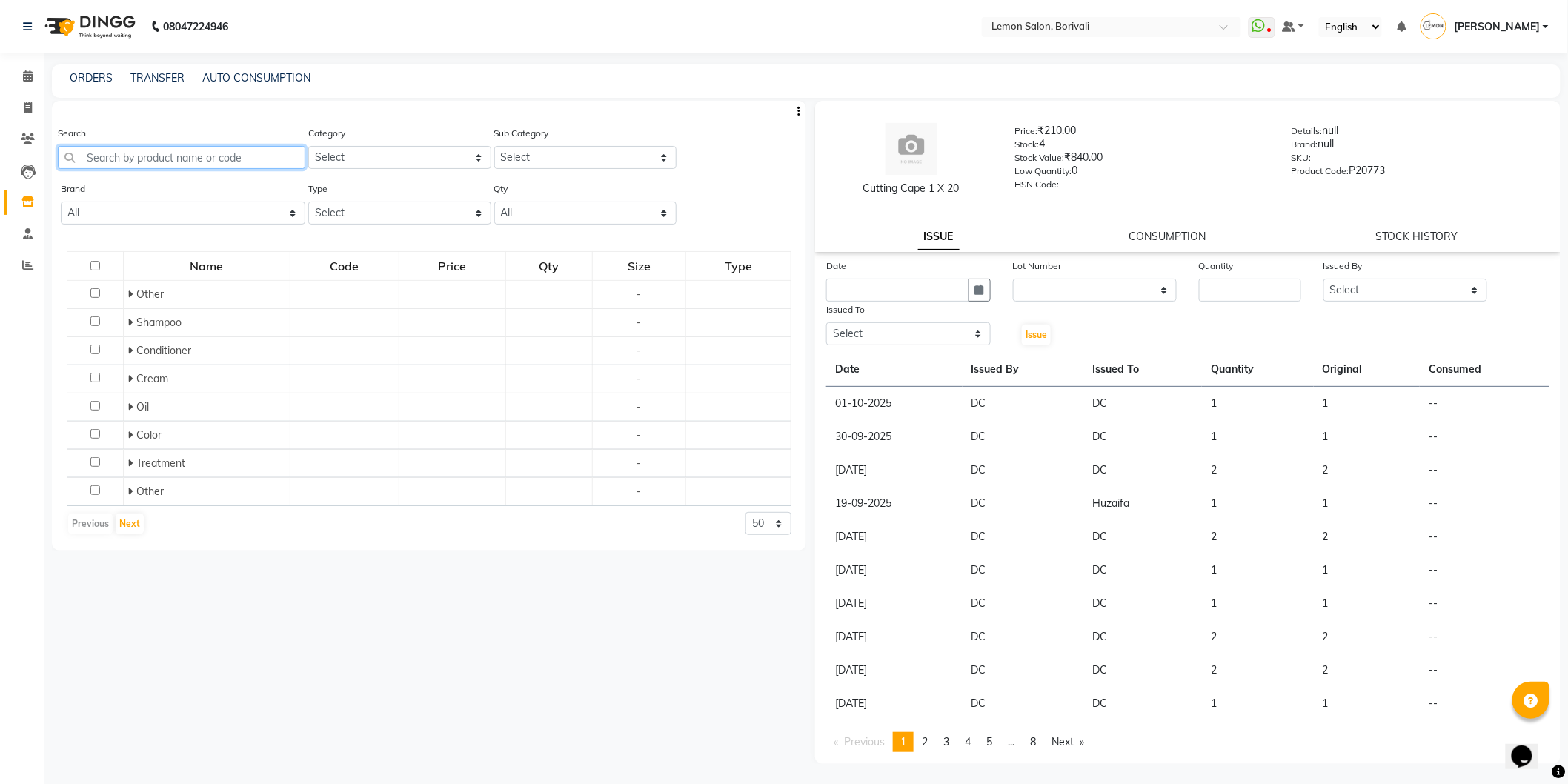
click at [234, 157] on input "text" at bounding box center [181, 157] width 248 height 23
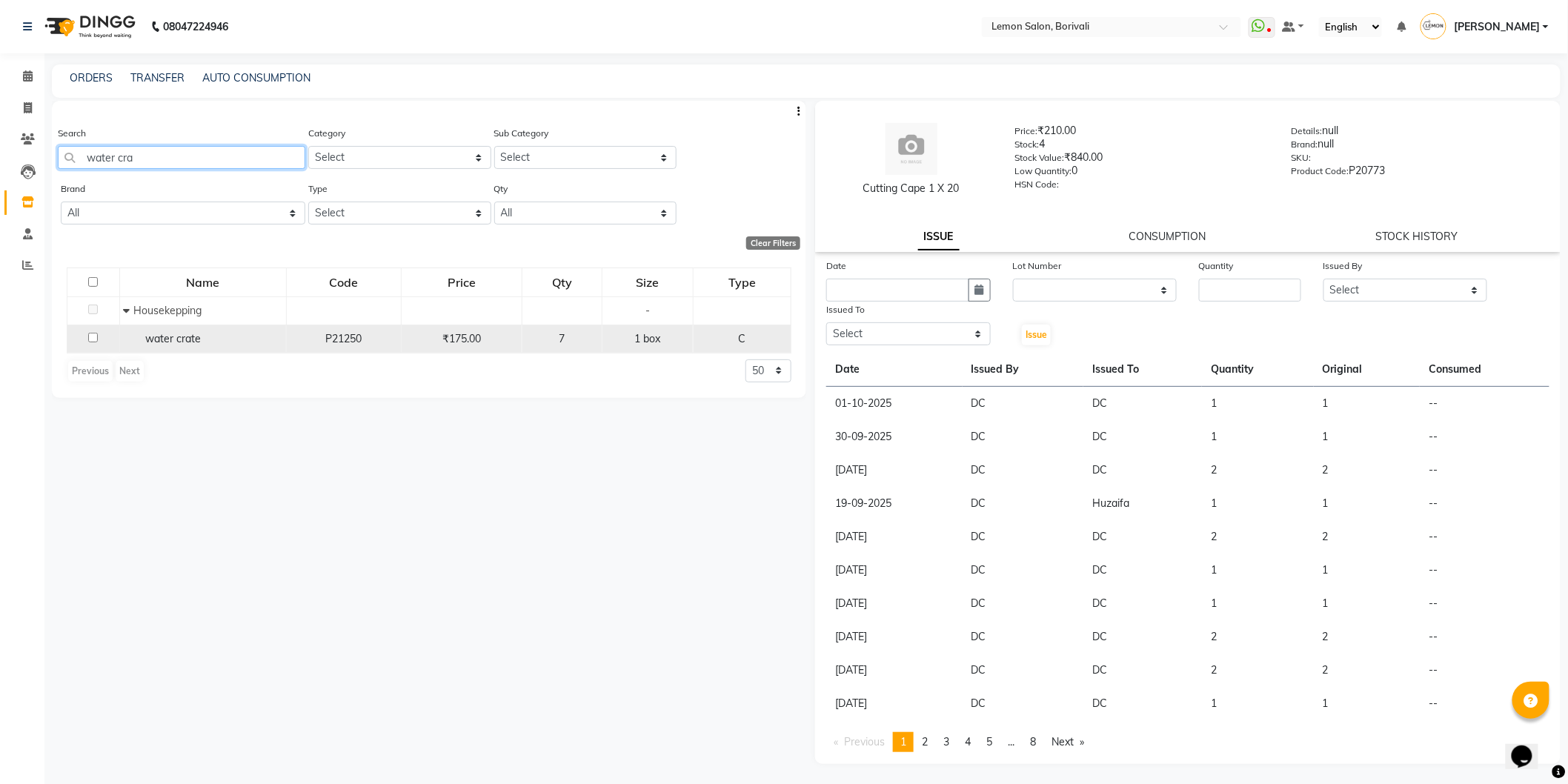
type input "water cra"
click at [93, 337] on input "checkbox" at bounding box center [93, 337] width 10 height 10
checkbox input "true"
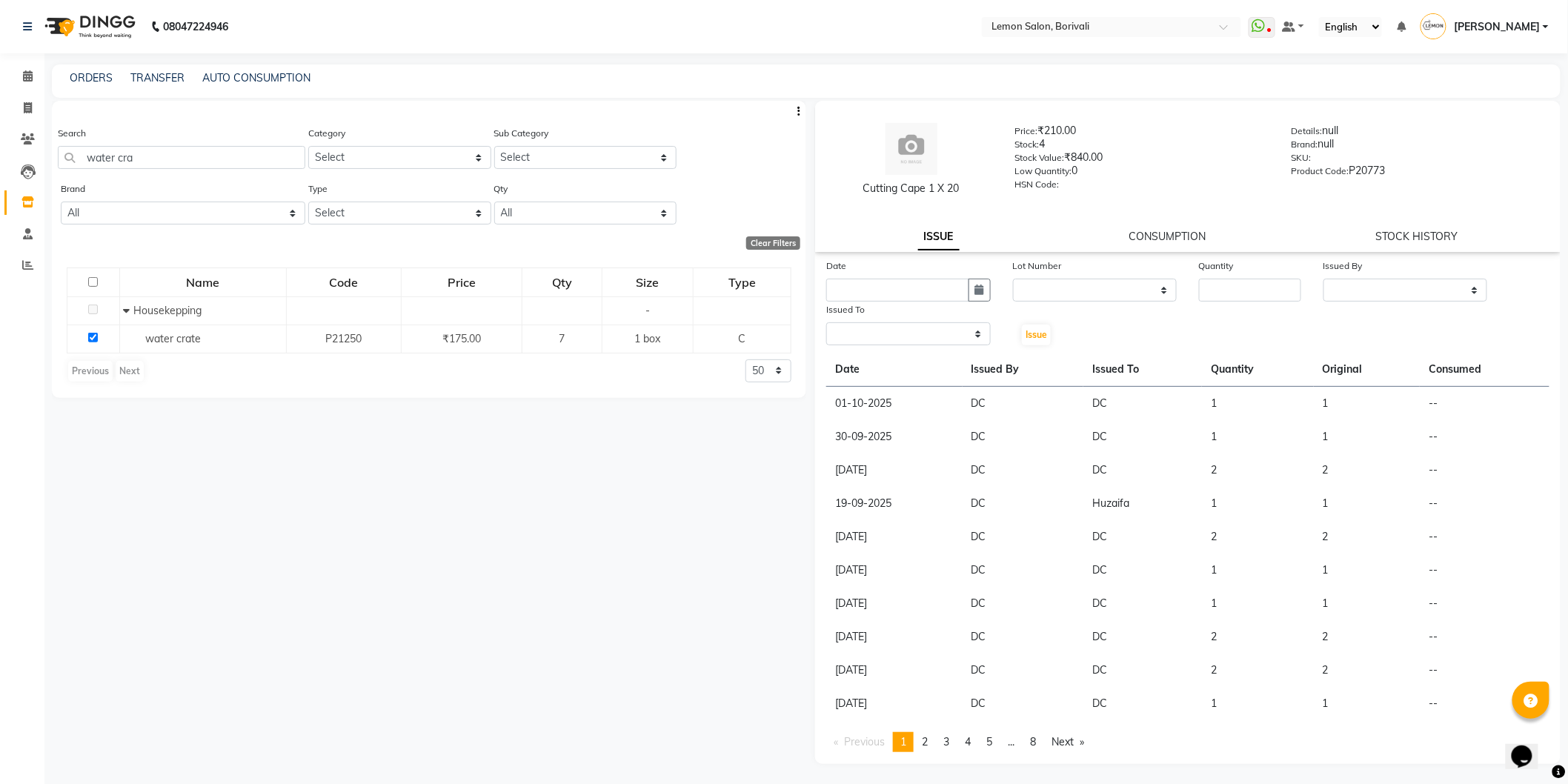
select select
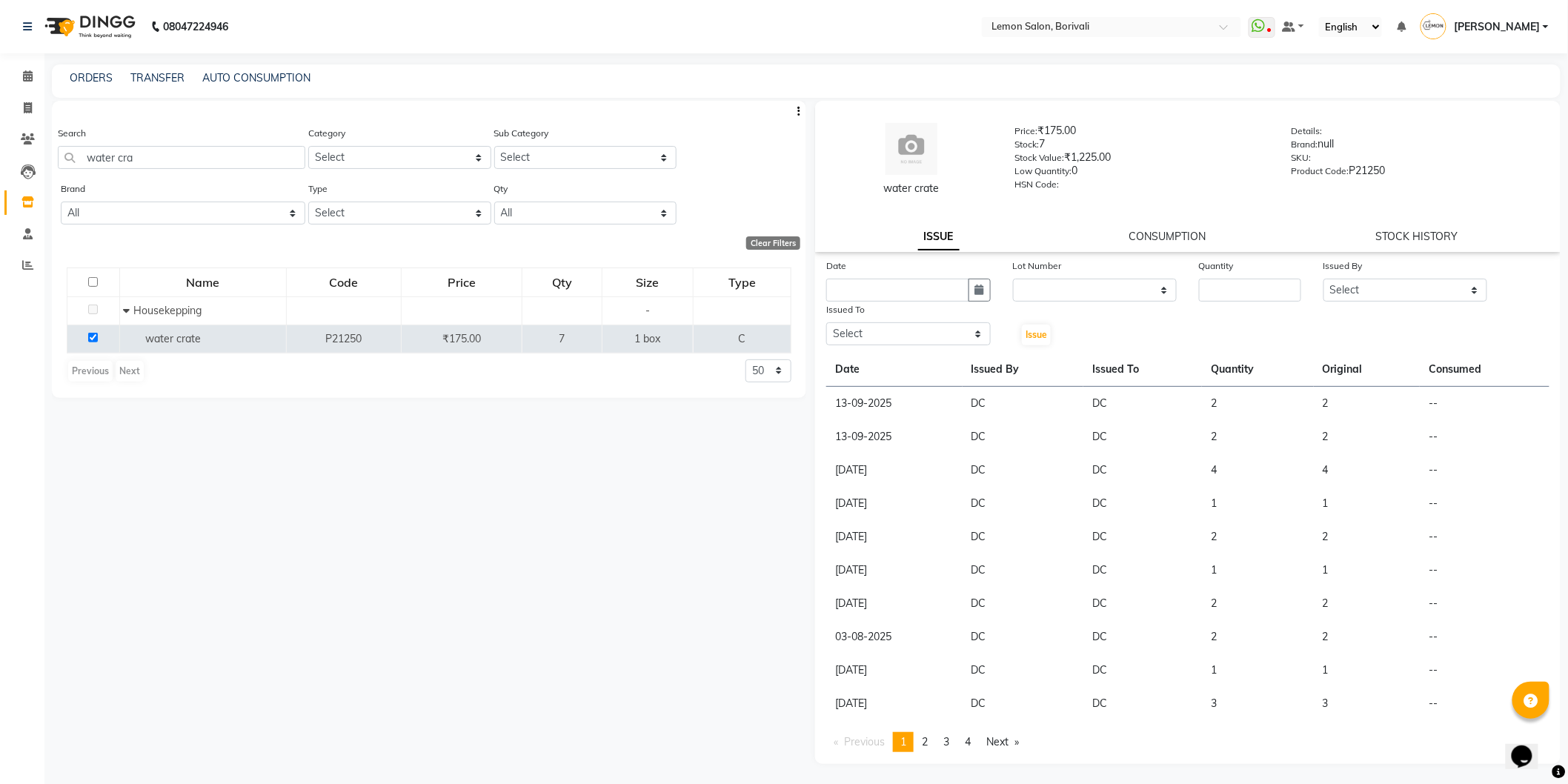
click at [1293, 301] on div "Date Lot Number None Quantity Issued By Select DC Faiz Khan Harishchandra Paswn…" at bounding box center [1187, 302] width 746 height 89
drag, startPoint x: 1281, startPoint y: 294, endPoint x: 1283, endPoint y: 275, distance: 19.1
click at [1280, 293] on input "number" at bounding box center [1249, 290] width 102 height 23
type input "6"
click at [1362, 298] on select "Select DC Faiz Khan Harishchandra Paswn Huzaifa Jyoti Vyas Lubna mushahid siddi…" at bounding box center [1406, 290] width 165 height 23
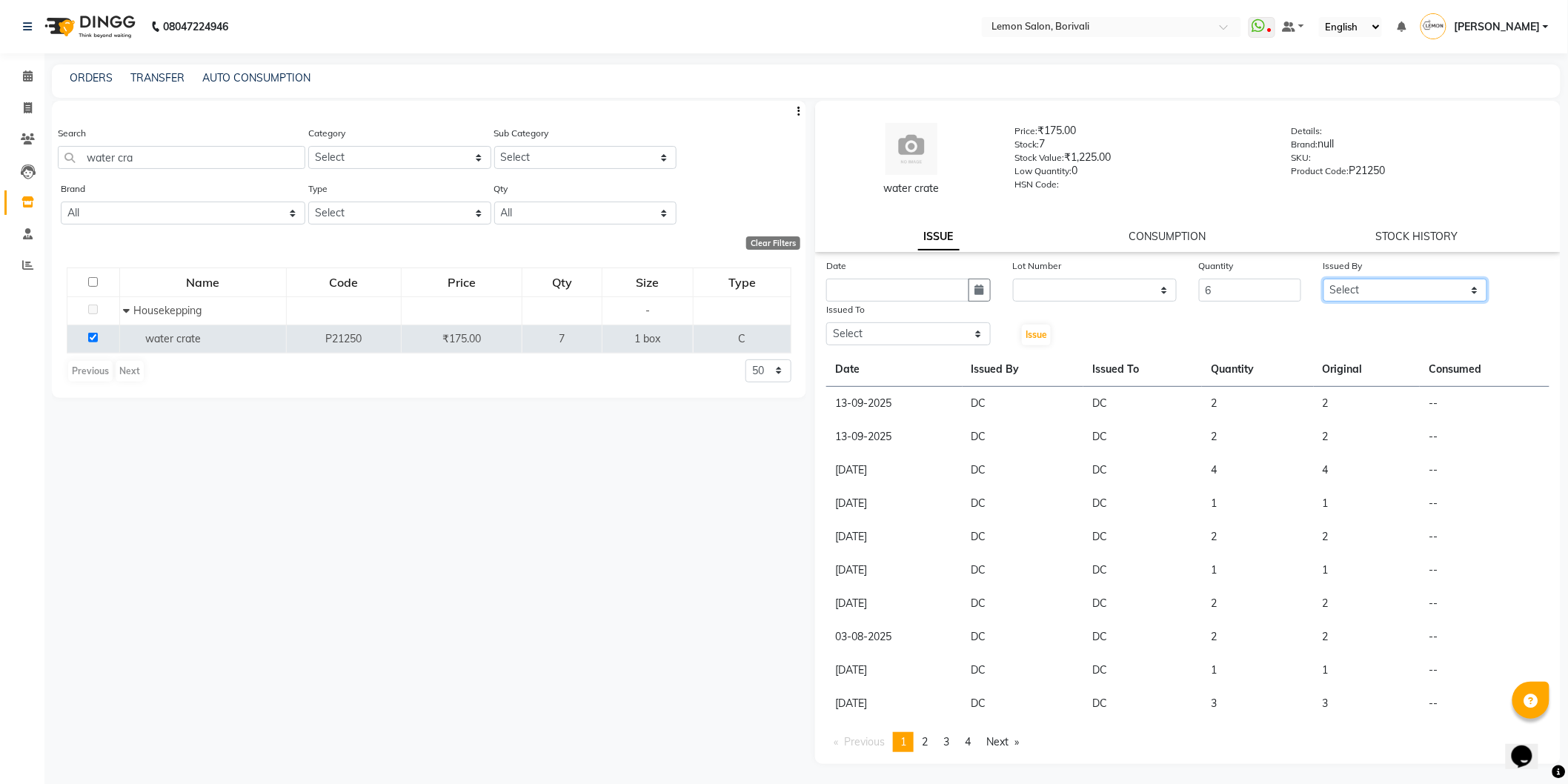
select select "7885"
click at [1324, 279] on select "Select DC Faiz Khan Harishchandra Paswn Huzaifa Jyoti Vyas Lubna mushahid siddi…" at bounding box center [1406, 290] width 165 height 23
click at [953, 330] on select "Select DC Faiz Khan Harishchandra Paswn Huzaifa Jyoti Vyas Lubna mushahid siddi…" at bounding box center [908, 334] width 165 height 23
click at [826, 323] on select "Select DC Faiz Khan Harishchandra Paswn Huzaifa Jyoti Vyas Lubna mushahid siddi…" at bounding box center [908, 334] width 165 height 23
click at [971, 293] on button "button" at bounding box center [979, 290] width 22 height 23
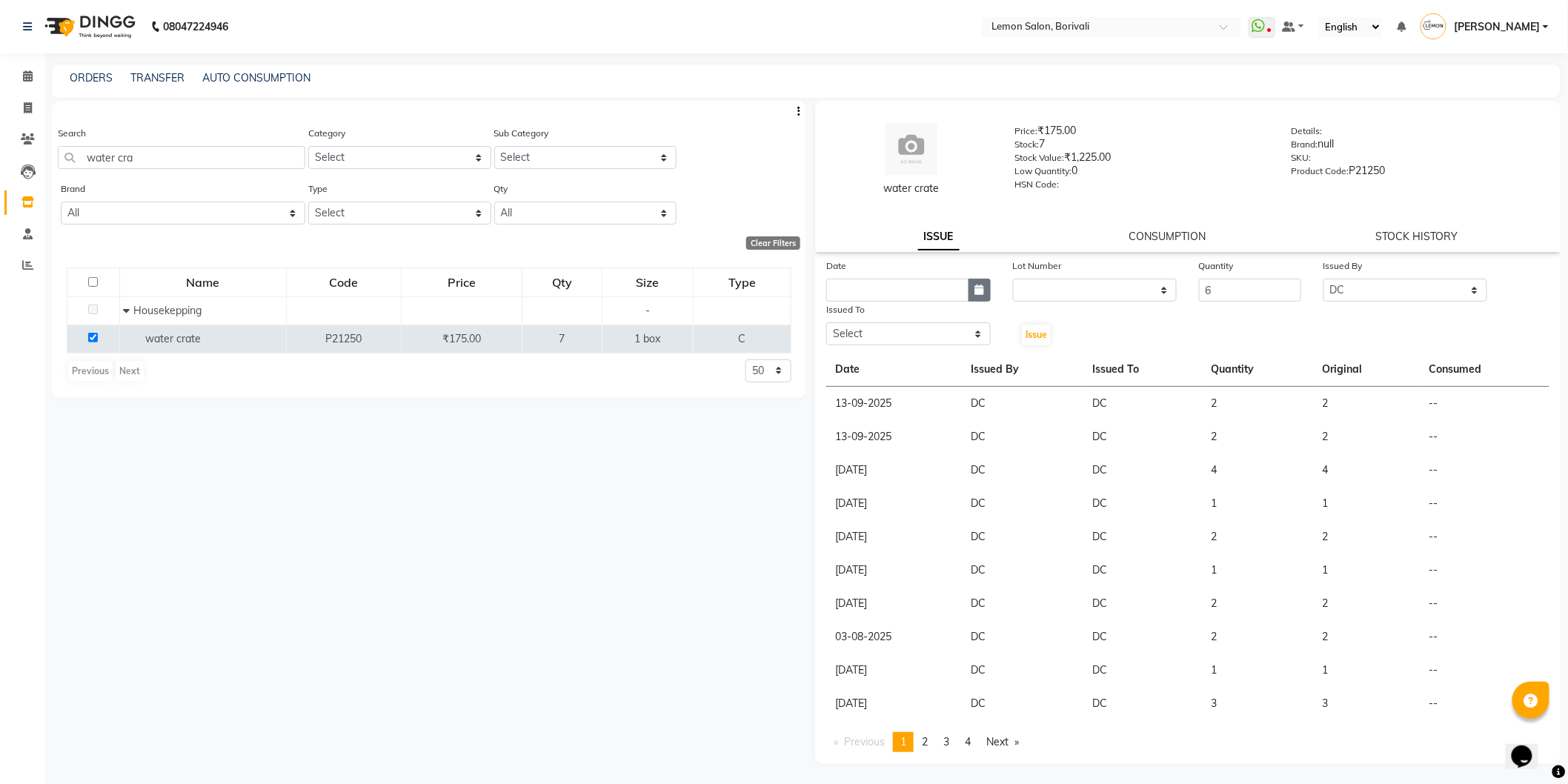
select select "10"
select select "2025"
click at [886, 365] on div "1" at bounding box center [889, 366] width 24 height 24
type input "01-10-2025"
drag, startPoint x: 892, startPoint y: 334, endPoint x: 887, endPoint y: 344, distance: 11.2
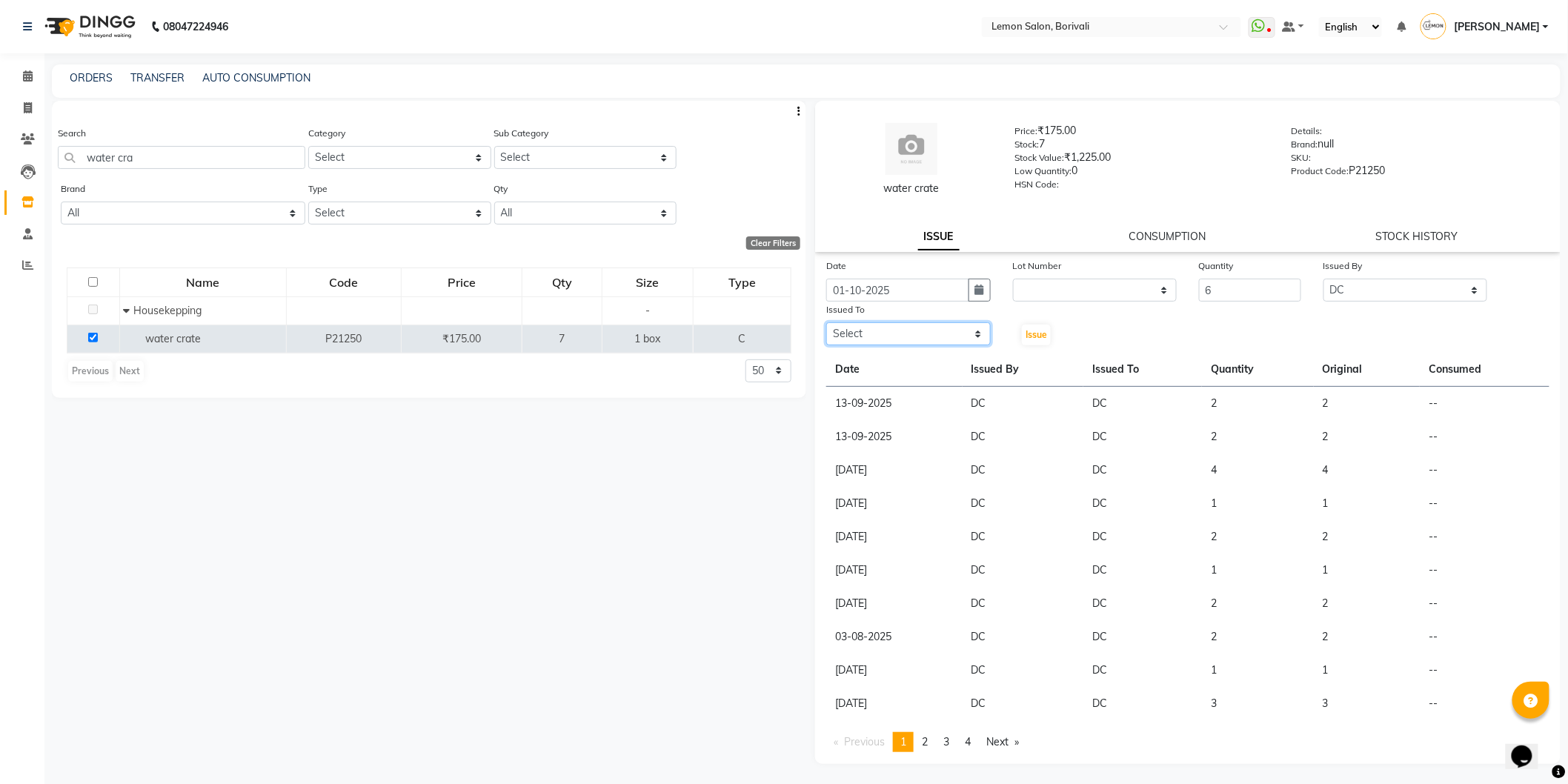
click at [892, 334] on select "Select DC Faiz Khan Harishchandra Paswn Huzaifa Jyoti Vyas Lubna mushahid siddi…" at bounding box center [908, 334] width 165 height 23
select select "7885"
click at [826, 323] on select "Select DC Faiz Khan Harishchandra Paswn Huzaifa Jyoti Vyas Lubna mushahid siddi…" at bounding box center [908, 334] width 165 height 23
click at [1025, 336] on span "Issue" at bounding box center [1036, 334] width 21 height 11
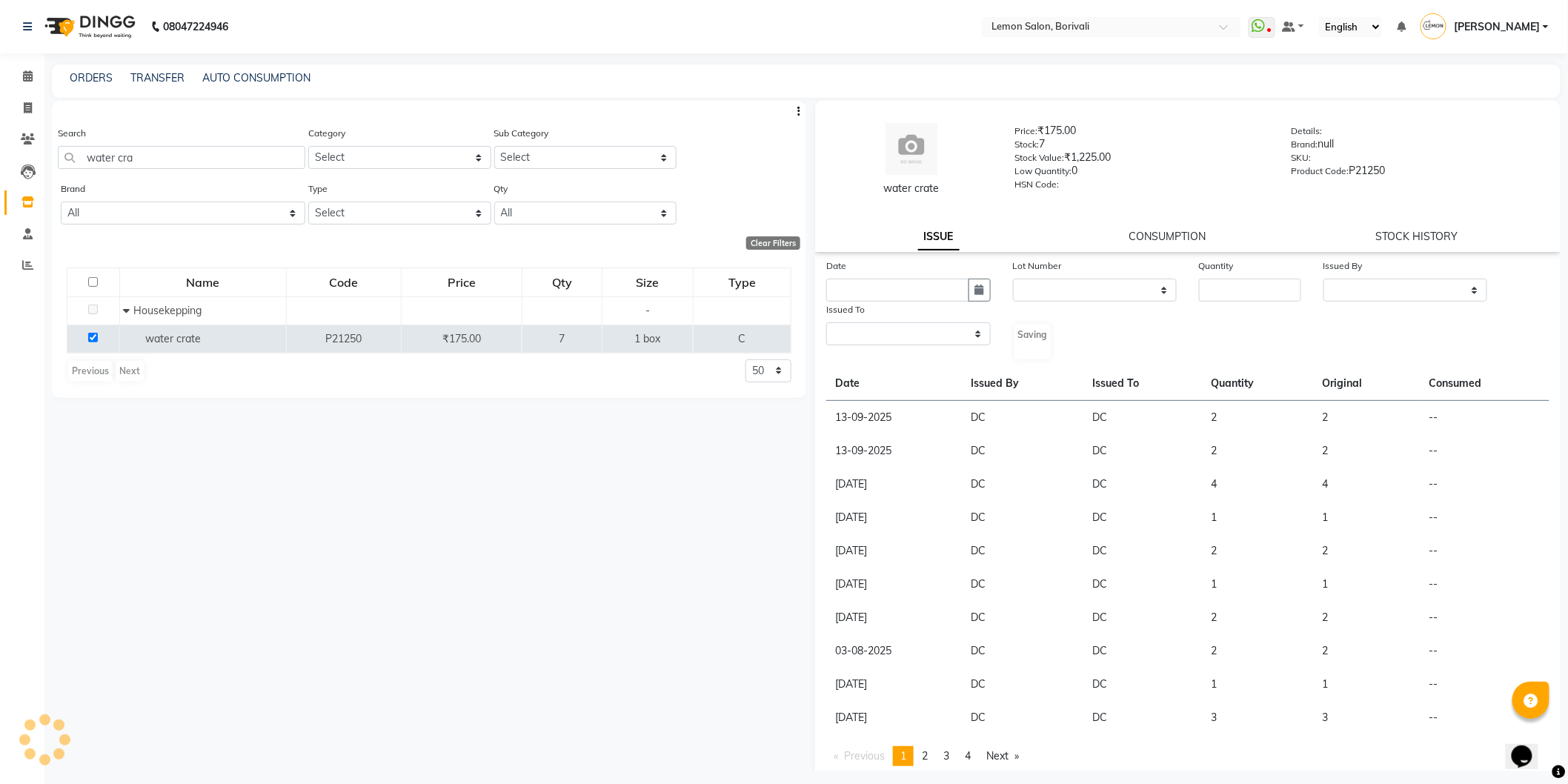
select select
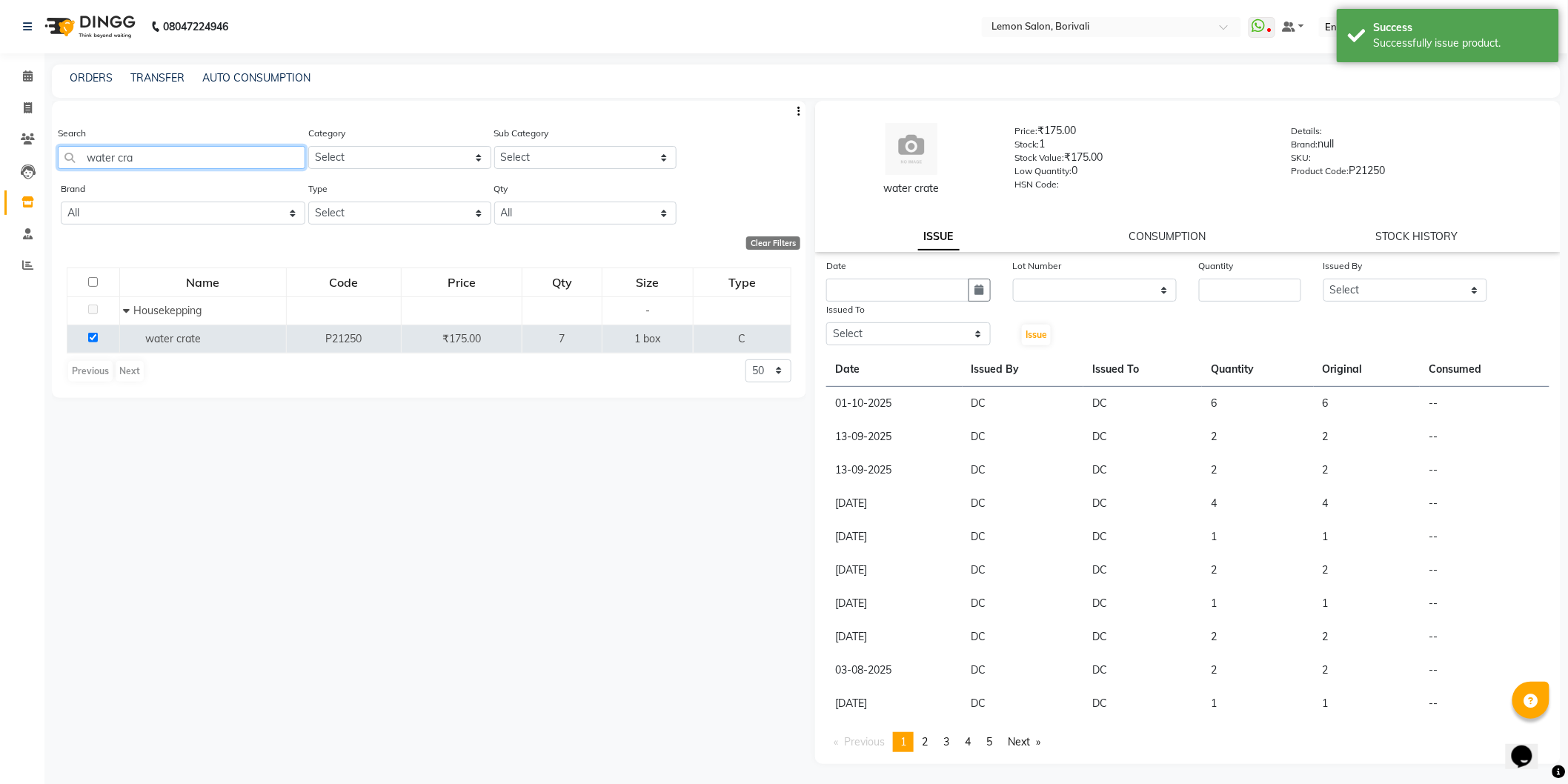
click at [0, 149] on app-home "08047224946 Select Location × Lemon Salon, Borivali WhatsApp Status ✕ Status: D…" at bounding box center [784, 396] width 1568 height 793
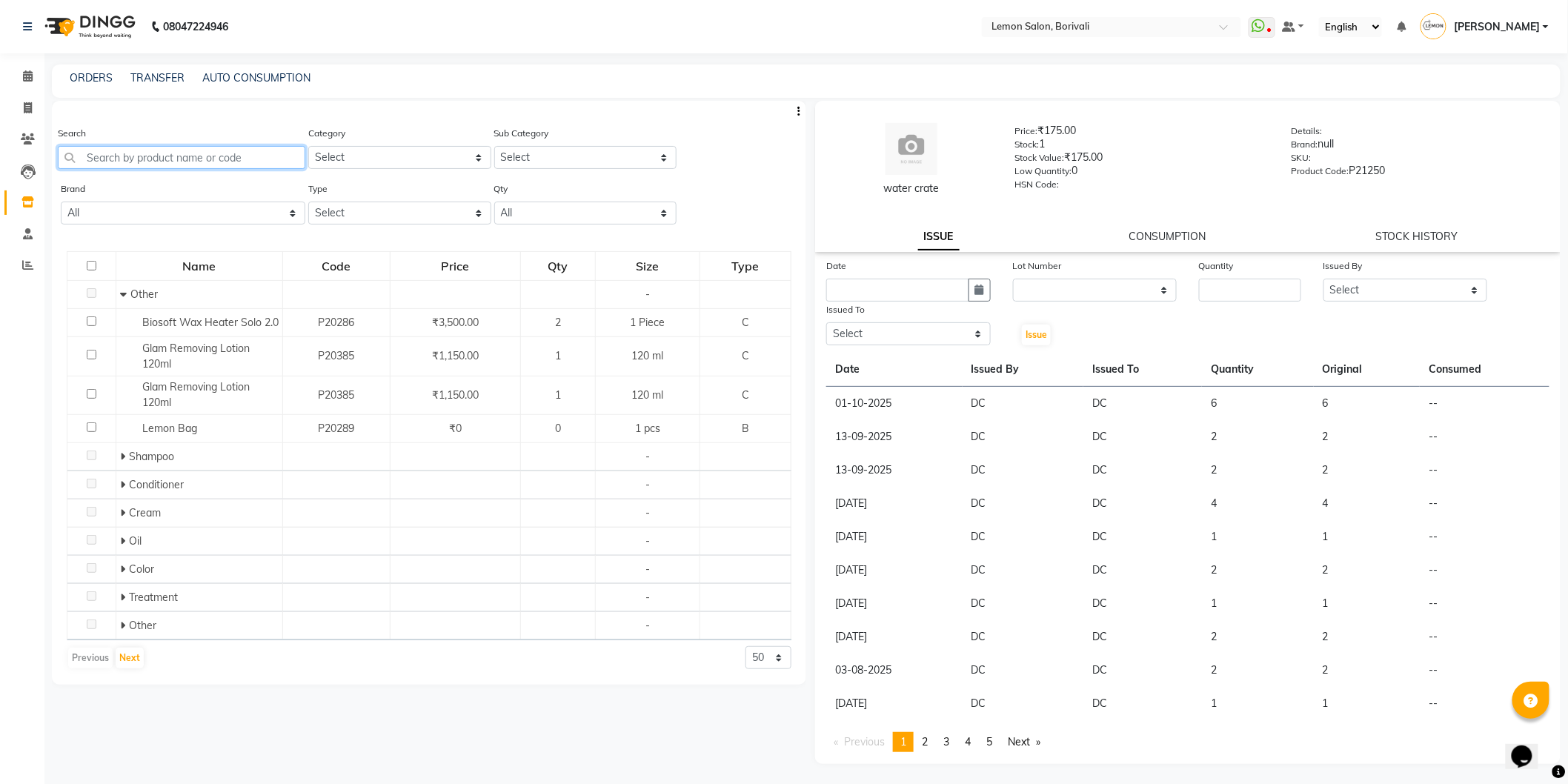
click at [156, 162] on input "text" at bounding box center [181, 157] width 248 height 23
drag, startPoint x: 759, startPoint y: 655, endPoint x: 766, endPoint y: 669, distance: 15.7
click at [759, 654] on select "50 100 500" at bounding box center [769, 658] width 46 height 23
select select "100"
click at [746, 669] on select "50 100 500" at bounding box center [769, 658] width 46 height 23
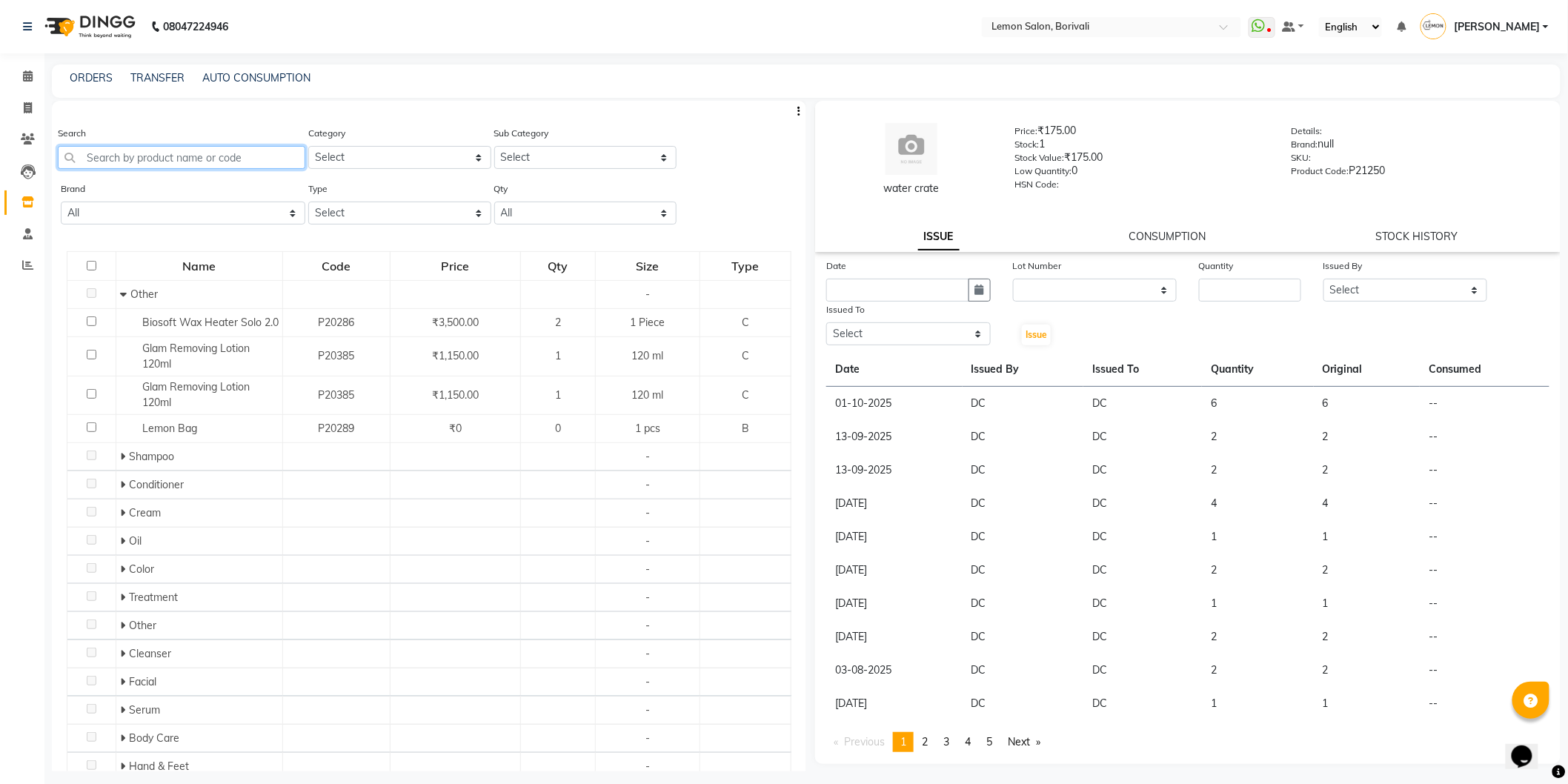
click at [150, 166] on input "text" at bounding box center [181, 157] width 248 height 23
click at [178, 159] on input "text" at bounding box center [181, 157] width 248 height 23
select select "567"
select select "service"
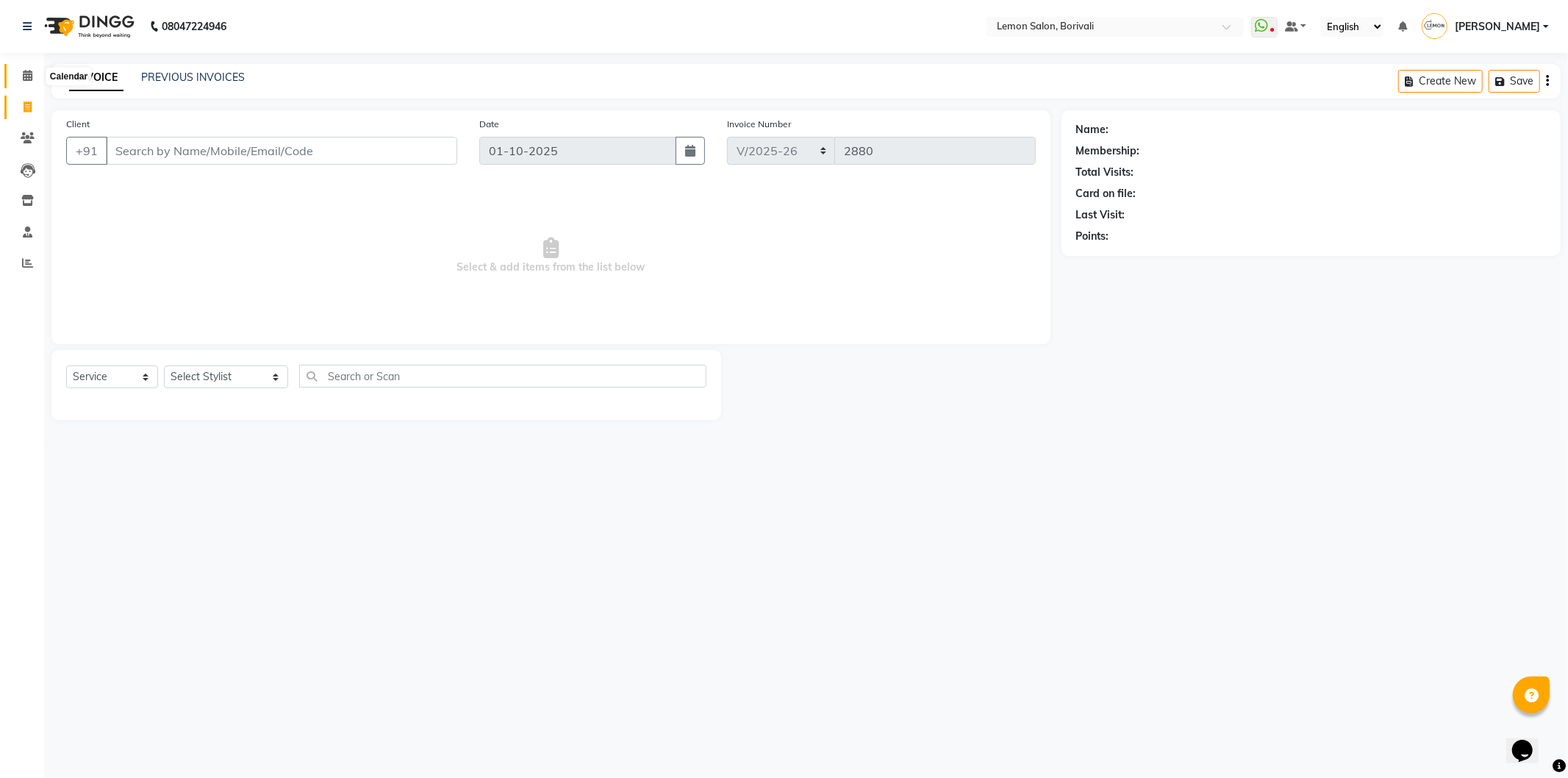
click at [24, 72] on icon at bounding box center [27, 75] width 10 height 11
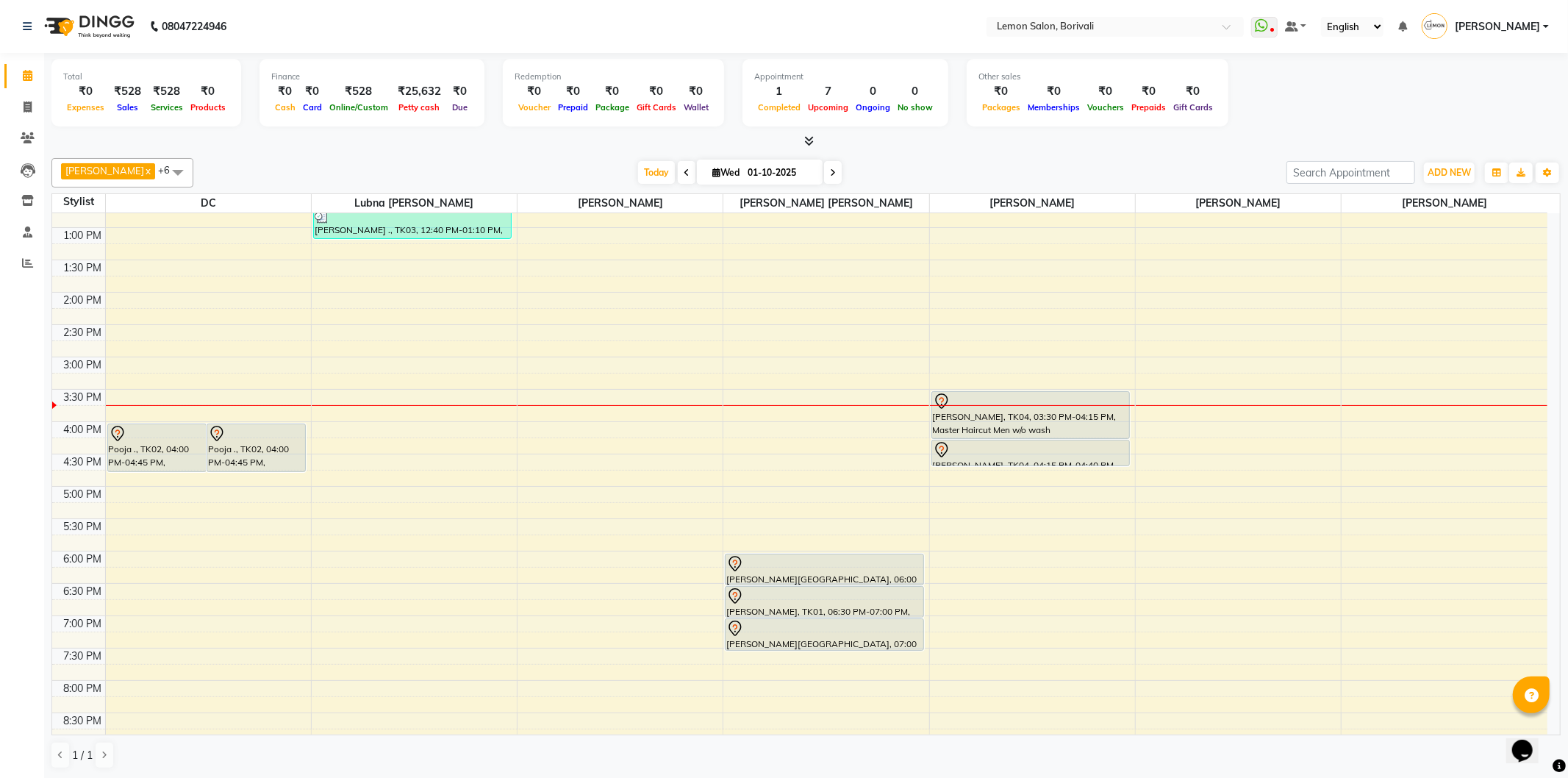
scroll to position [245, 0]
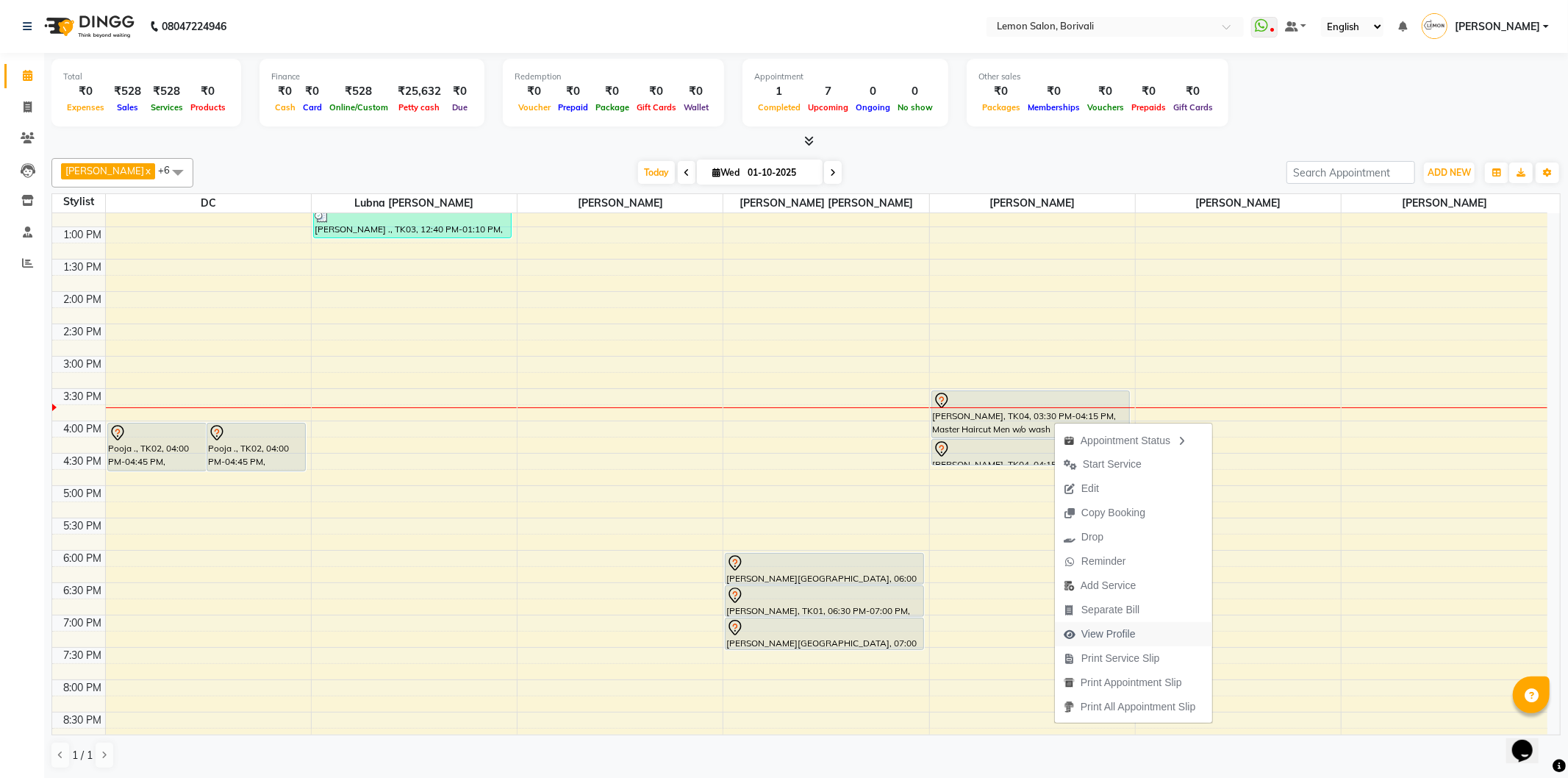
click at [1125, 637] on span "View Profile" at bounding box center [1109, 634] width 55 height 15
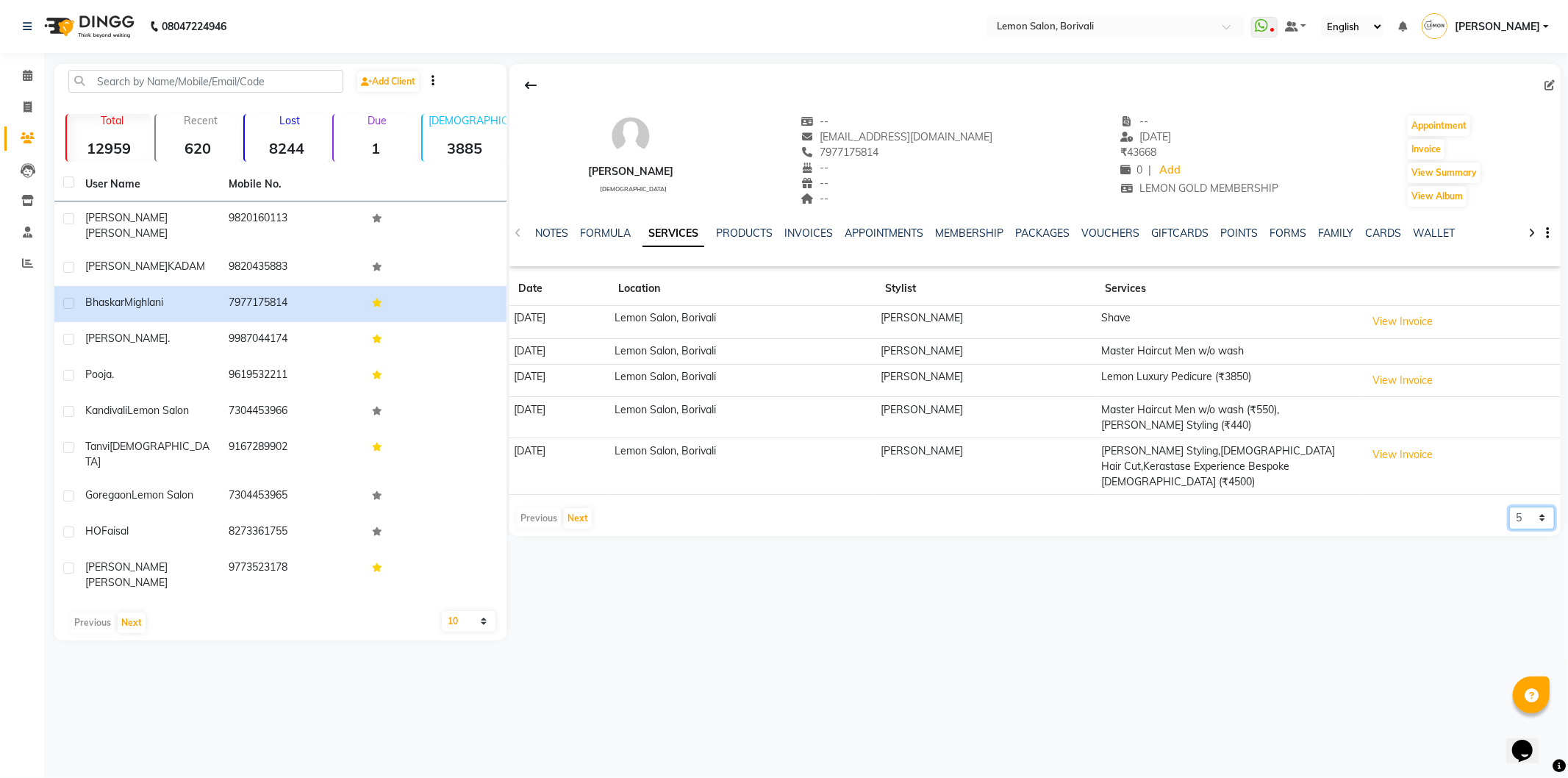
click at [1512, 506] on select "5 10 50 100 500" at bounding box center [1532, 518] width 46 height 23
select select "10"
click at [1509, 506] on select "5 10 50 100 500" at bounding box center [1532, 518] width 46 height 23
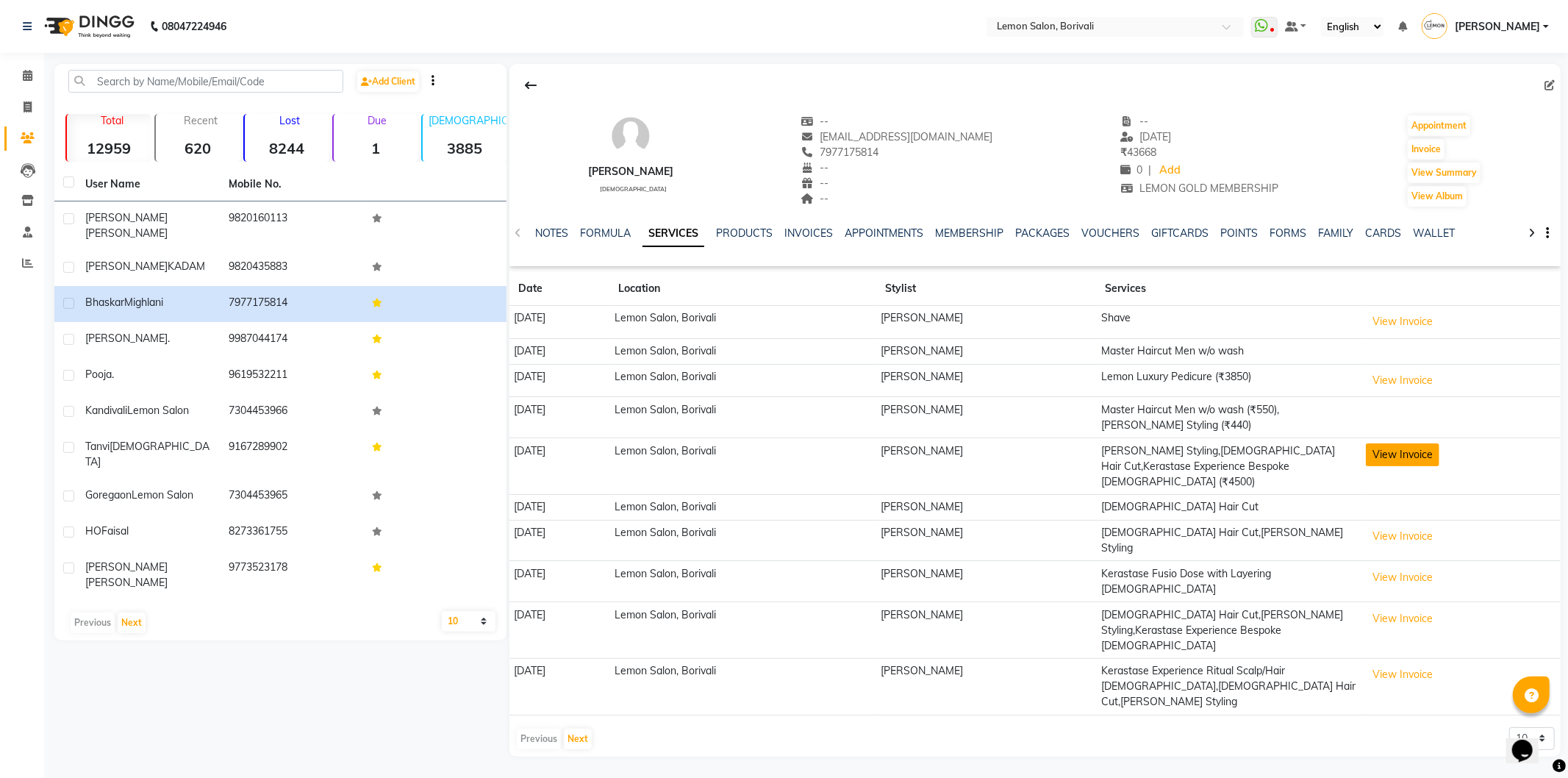
click at [1414, 462] on button "View Invoice" at bounding box center [1402, 455] width 74 height 23
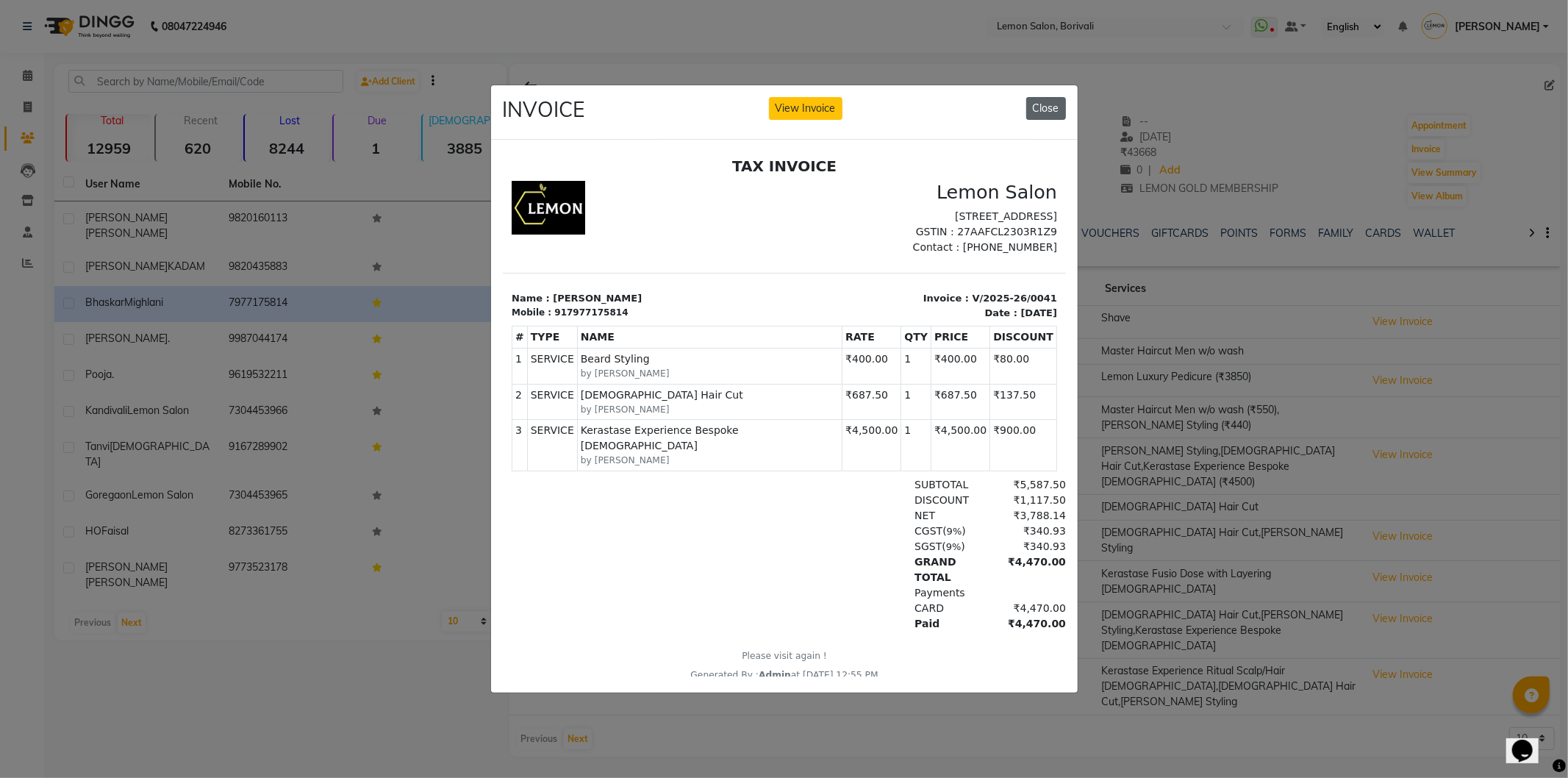
drag, startPoint x: 1025, startPoint y: 88, endPoint x: 1035, endPoint y: 97, distance: 13.5
click at [1031, 94] on div "INVOICE View Invoice Close" at bounding box center [785, 113] width 587 height 56
click at [1046, 100] on button "Close" at bounding box center [1046, 109] width 40 height 23
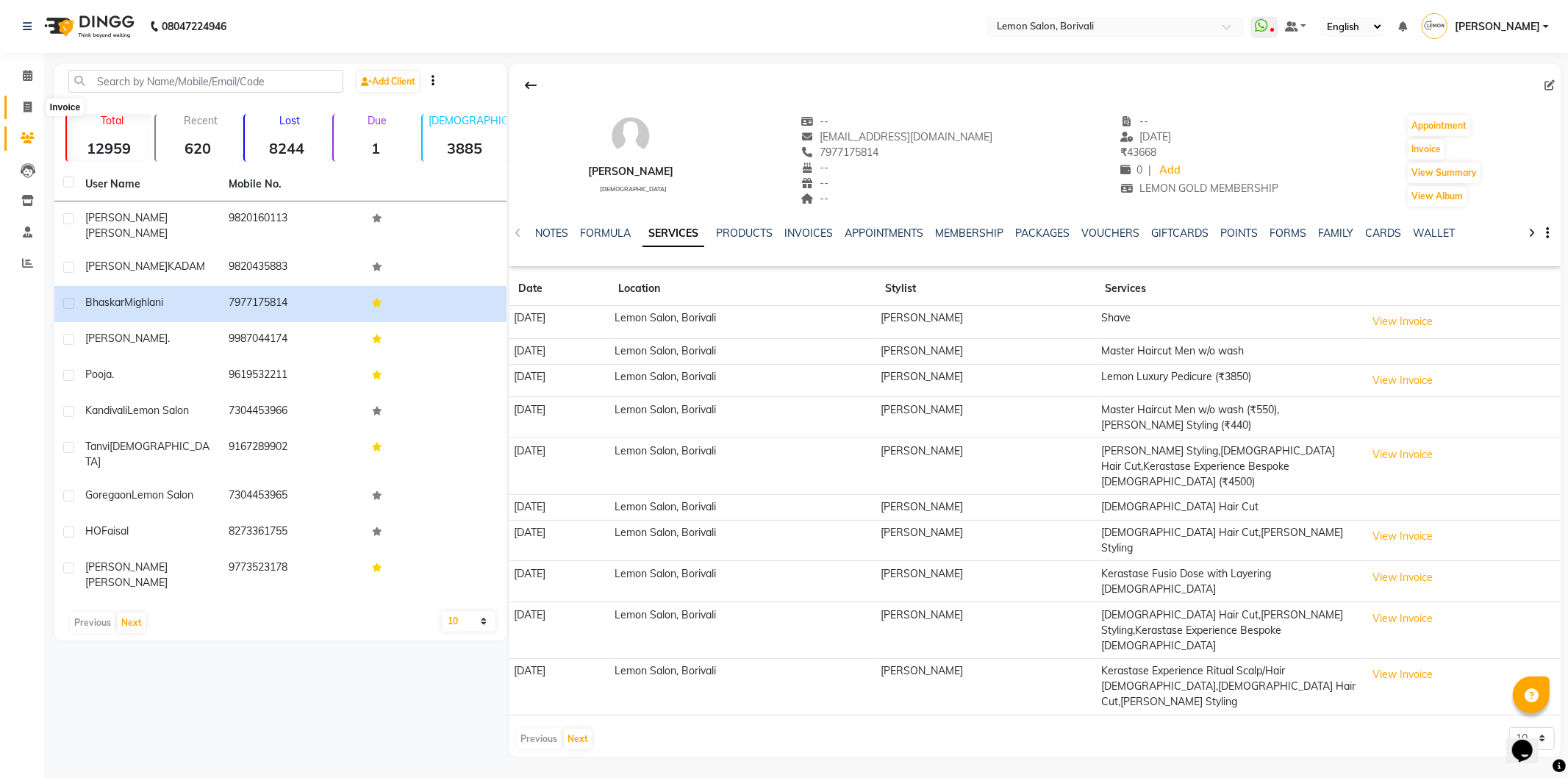
click at [28, 111] on icon at bounding box center [27, 106] width 8 height 11
select select "567"
select select "service"
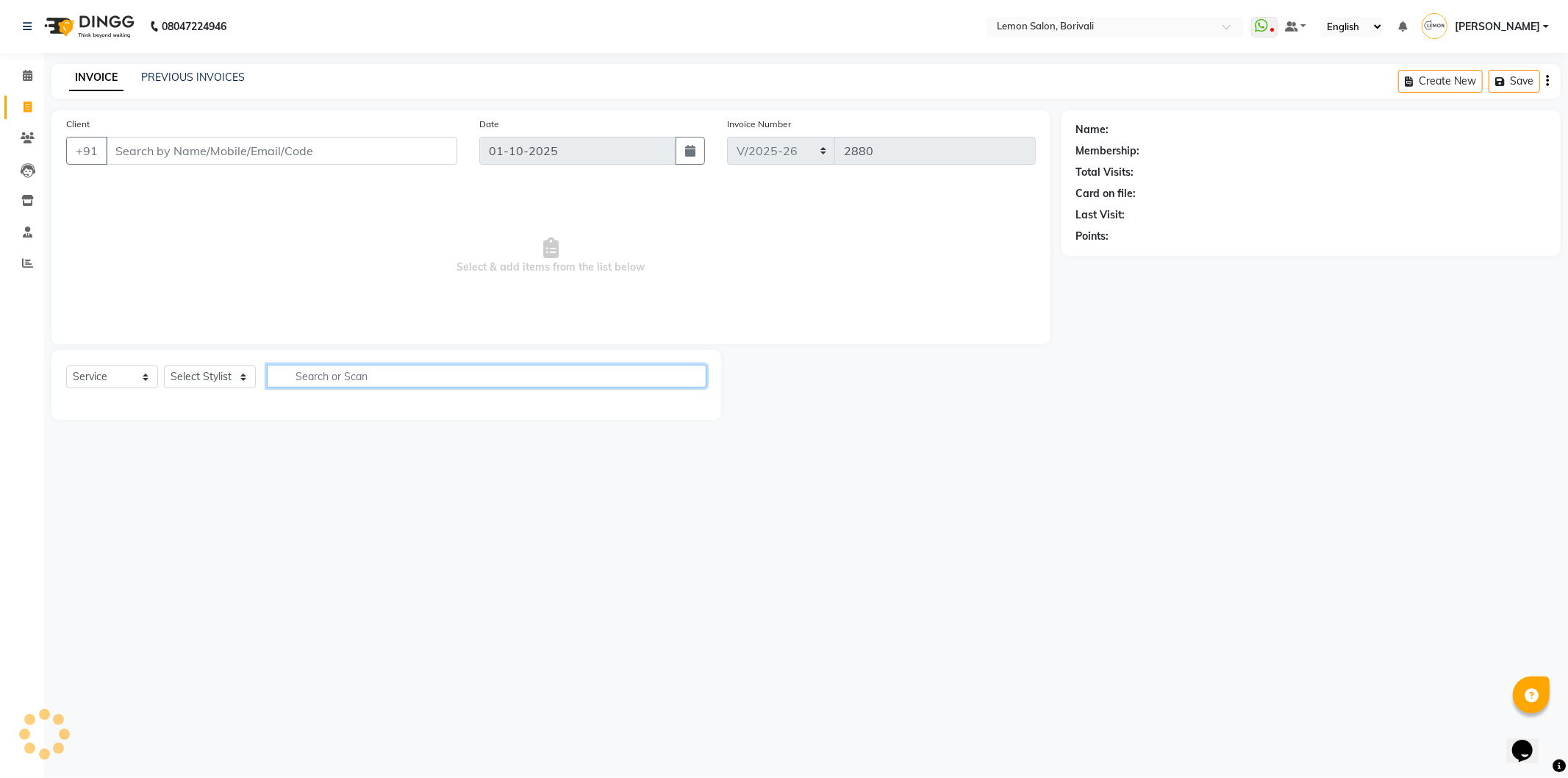
click at [354, 378] on input "text" at bounding box center [487, 376] width 440 height 23
type input "botox"
click at [206, 375] on select "Select Stylist DC Faiz Khan Harishchandra Paswn Huzaifa Jyoti Vyas Lubna mushah…" at bounding box center [226, 377] width 124 height 23
select select "7885"
click at [164, 366] on select "Select Stylist DC Faiz Khan Harishchandra Paswn Huzaifa Jyoti Vyas Lubna mushah…" at bounding box center [226, 377] width 124 height 23
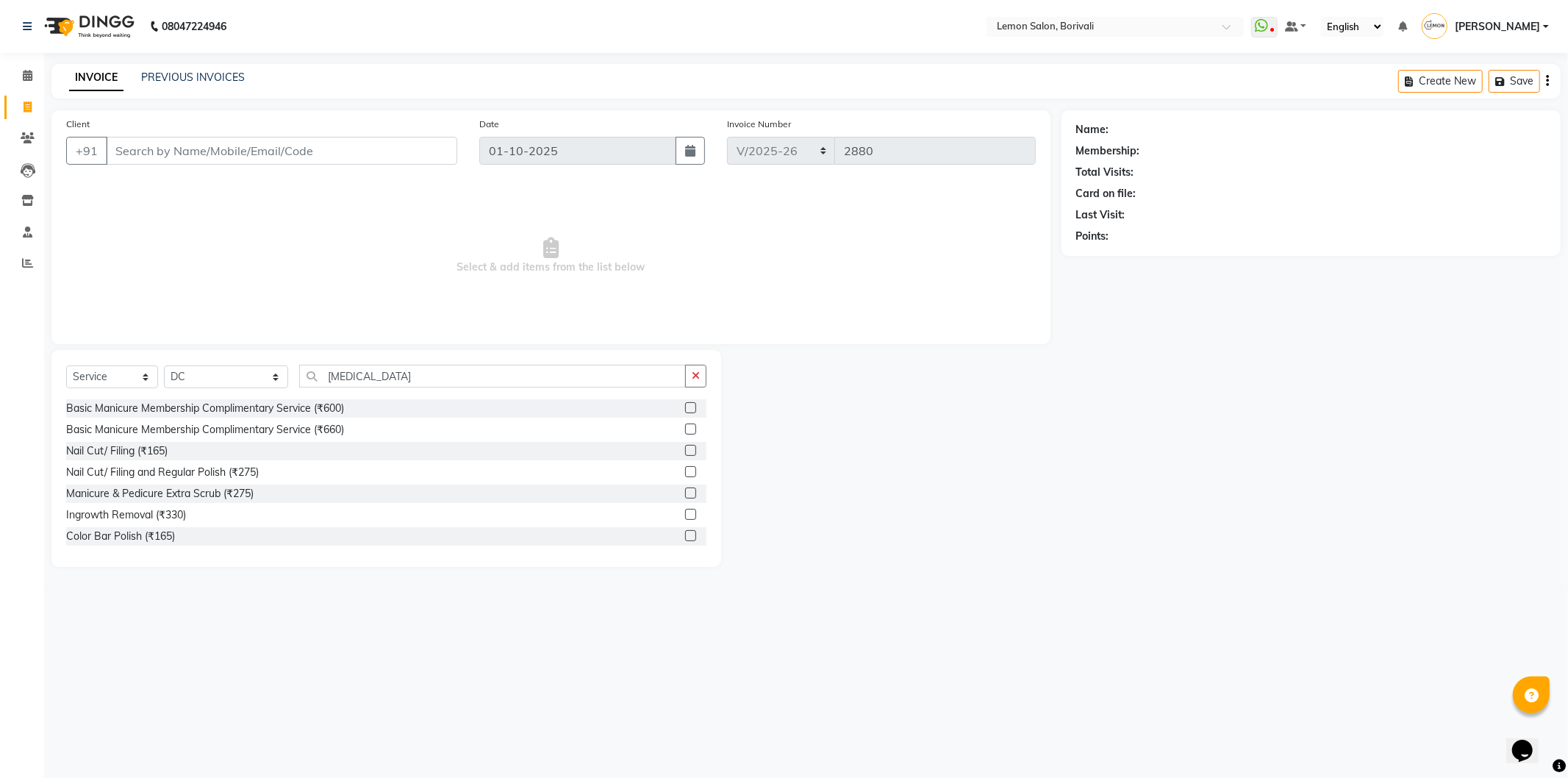
click at [363, 393] on div "Select Service Product Membership Package Voucher Prepaid Gift Card Select Styl…" at bounding box center [386, 382] width 640 height 34
click at [376, 383] on input "botox" at bounding box center [492, 376] width 387 height 23
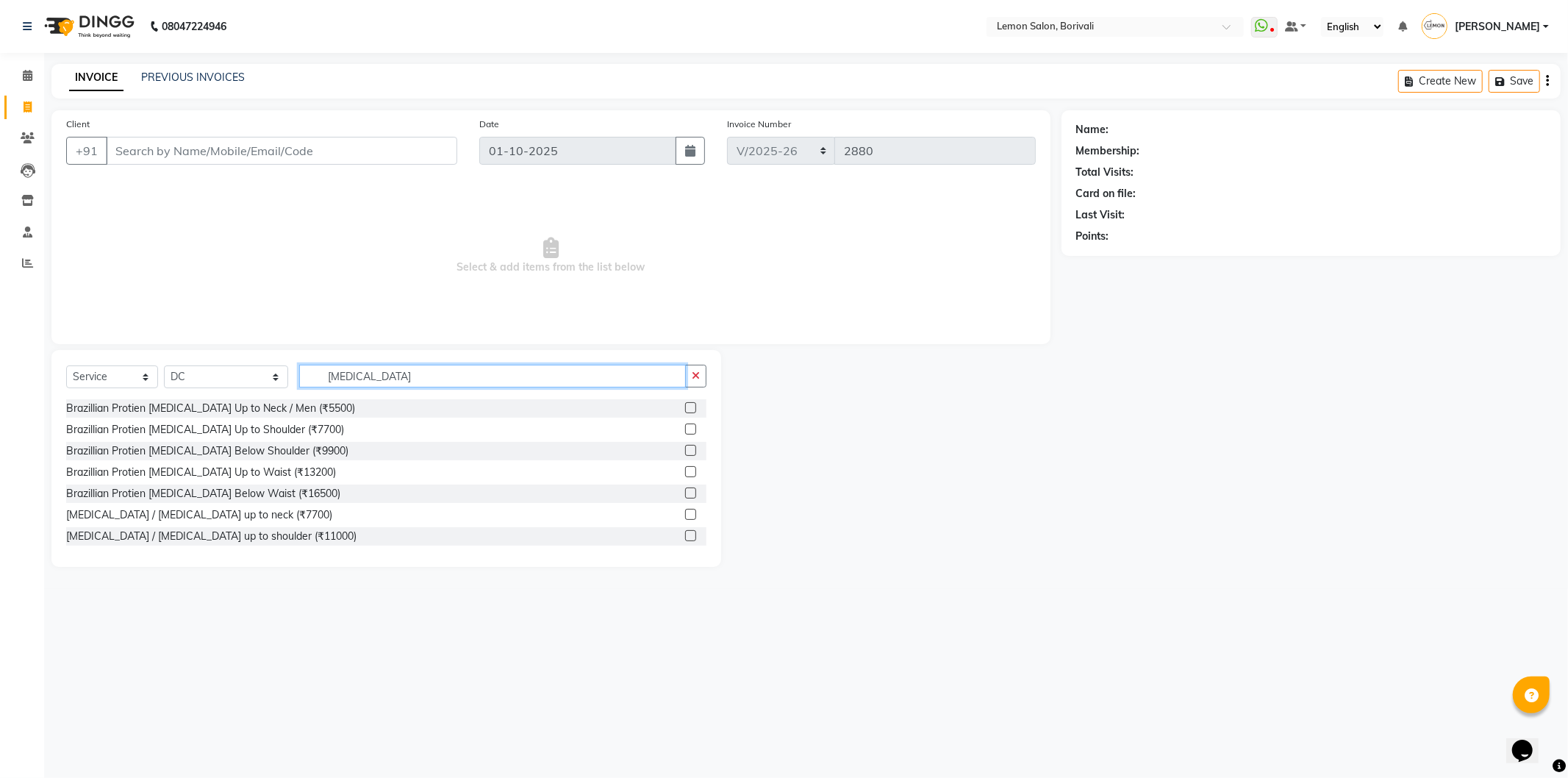
type input "botox"
click at [1026, 520] on div at bounding box center [891, 458] width 341 height 217
click at [697, 386] on button "button" at bounding box center [696, 376] width 21 height 23
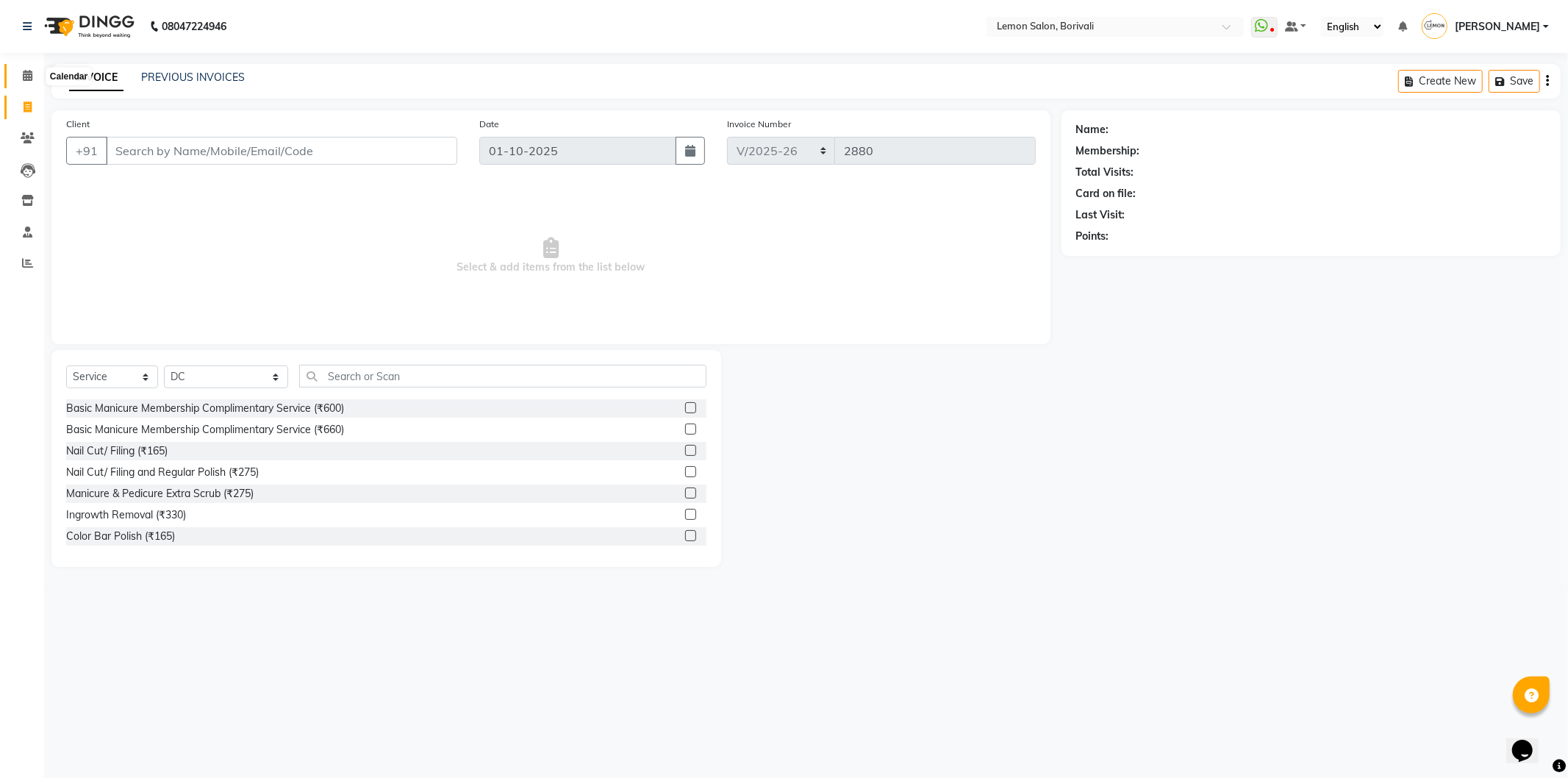
click at [18, 74] on span at bounding box center [27, 76] width 26 height 17
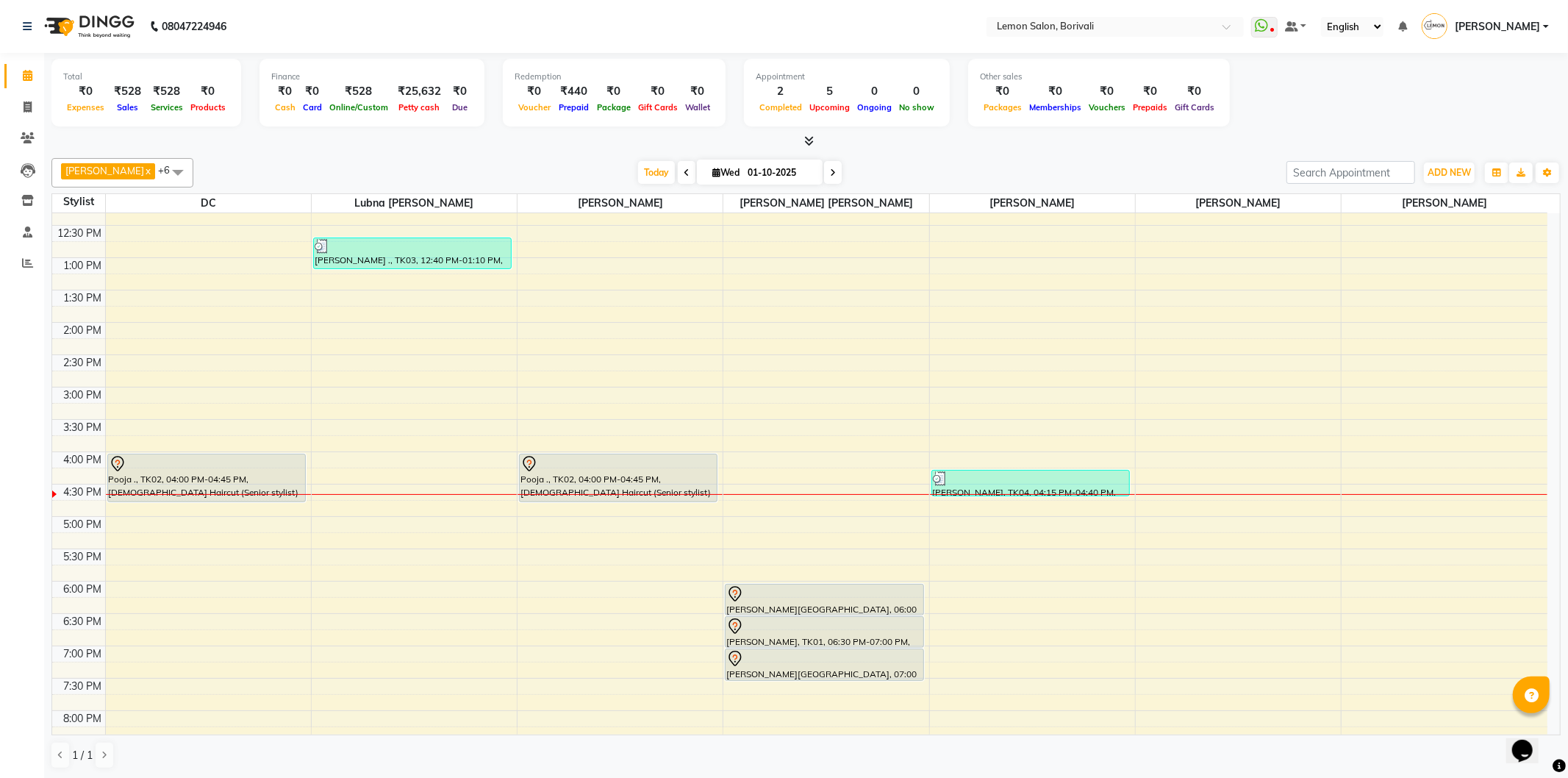
scroll to position [245, 0]
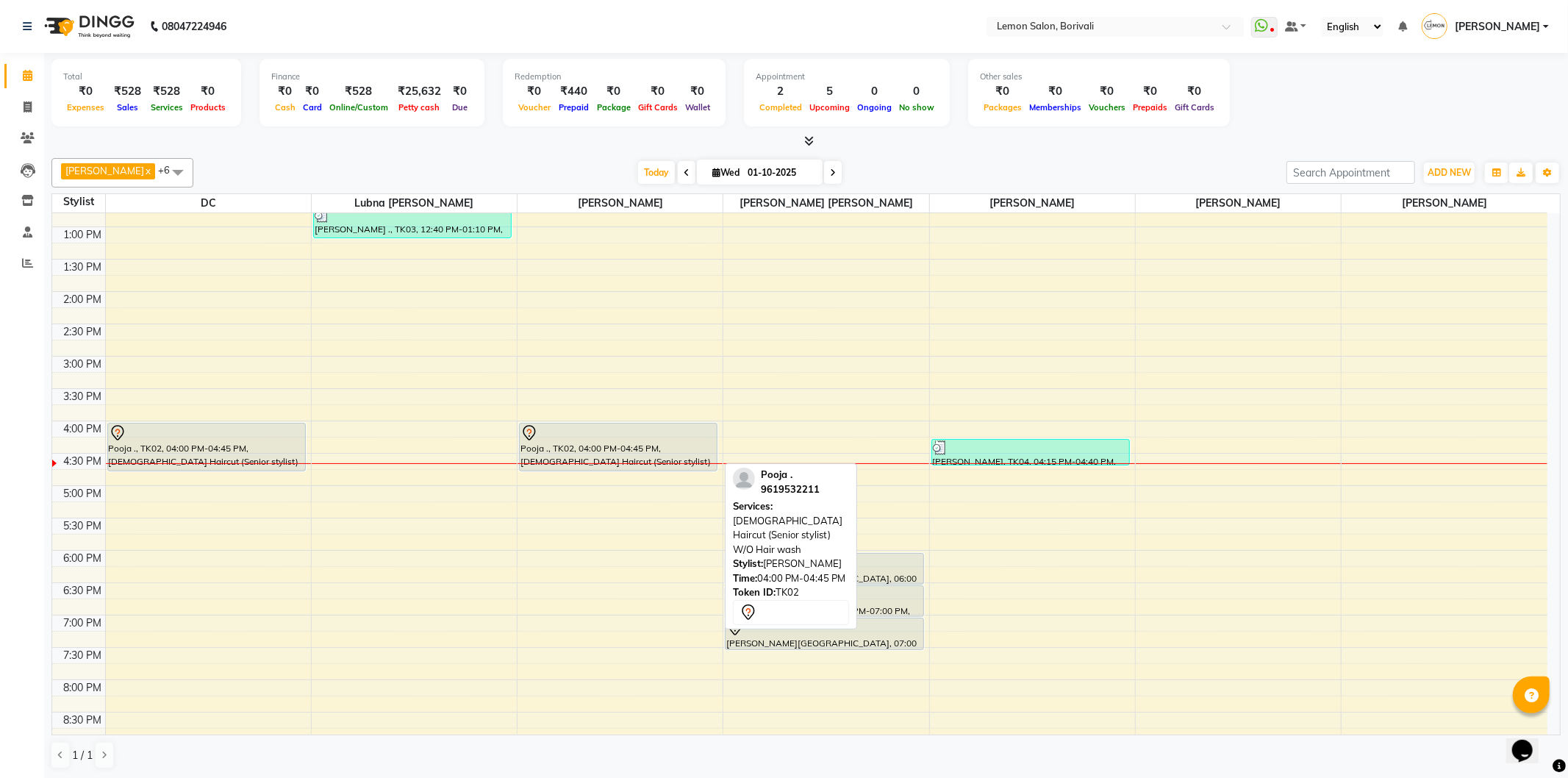
click at [671, 444] on div "Pooja ., TK02, 04:00 PM-04:45 PM, [DEMOGRAPHIC_DATA] Haircut (Senior stylist) W…" at bounding box center [618, 447] width 197 height 47
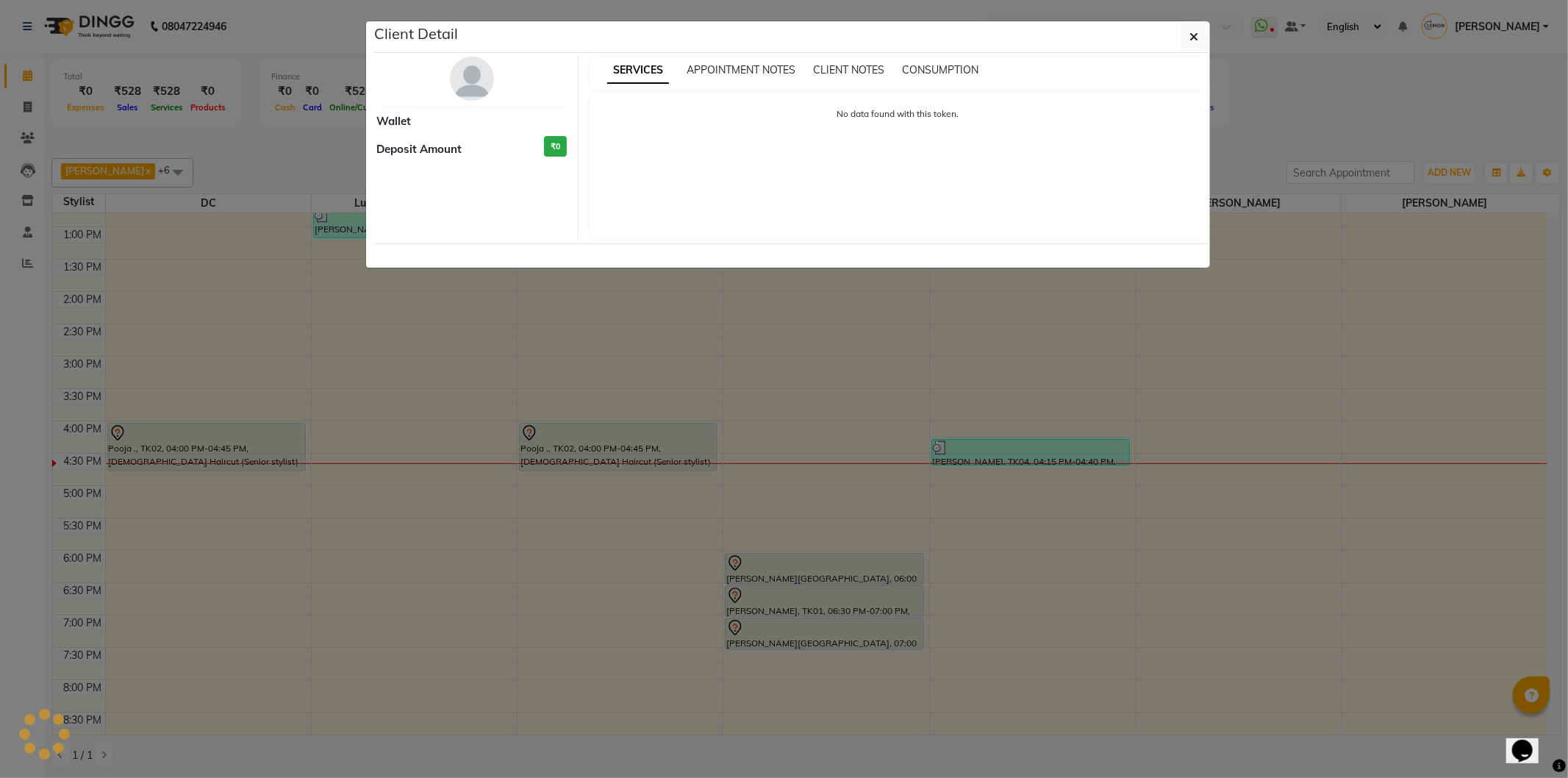
select select "7"
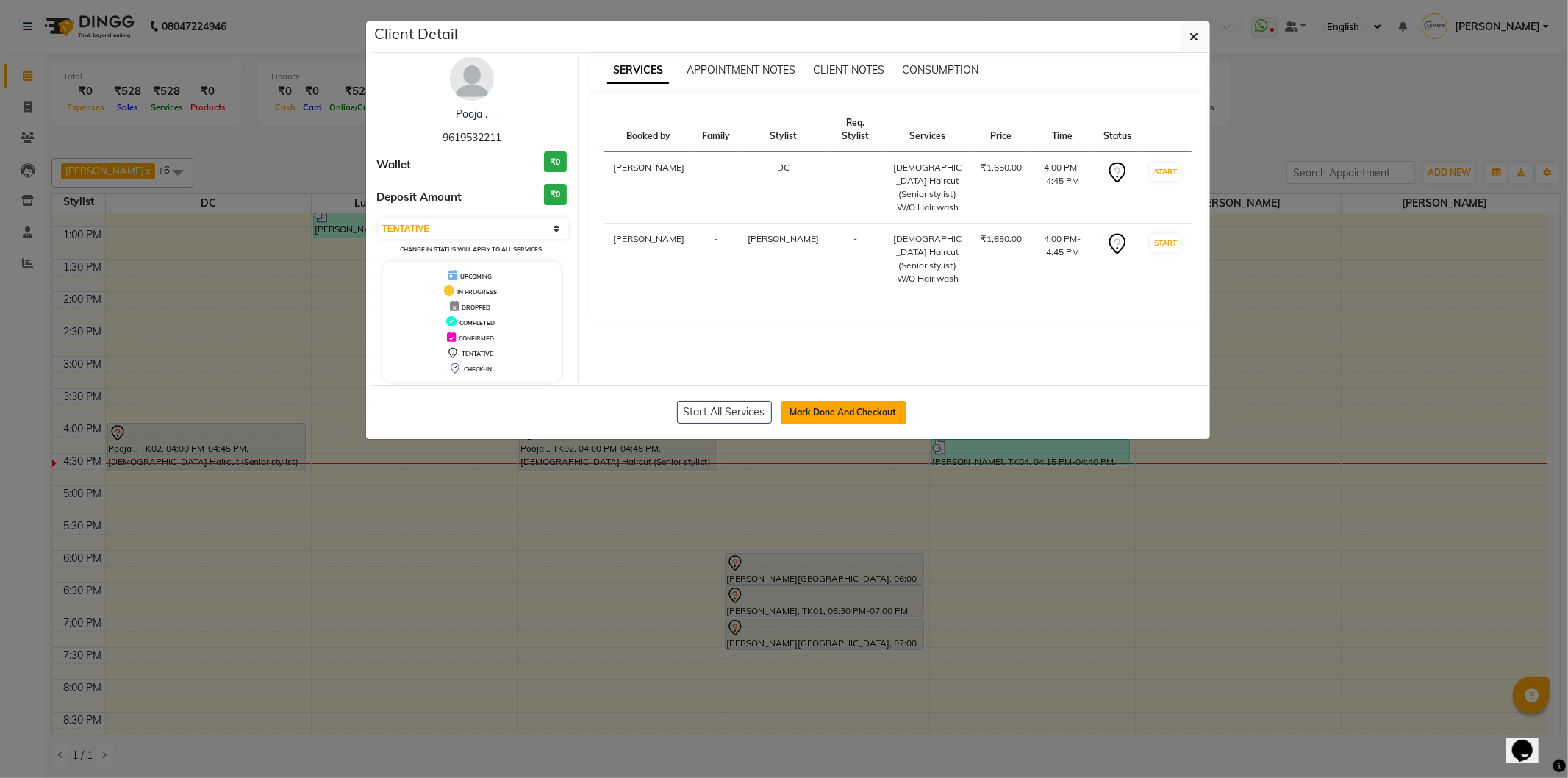
click at [853, 418] on button "Mark Done And Checkout" at bounding box center [843, 412] width 125 height 24
select select "service"
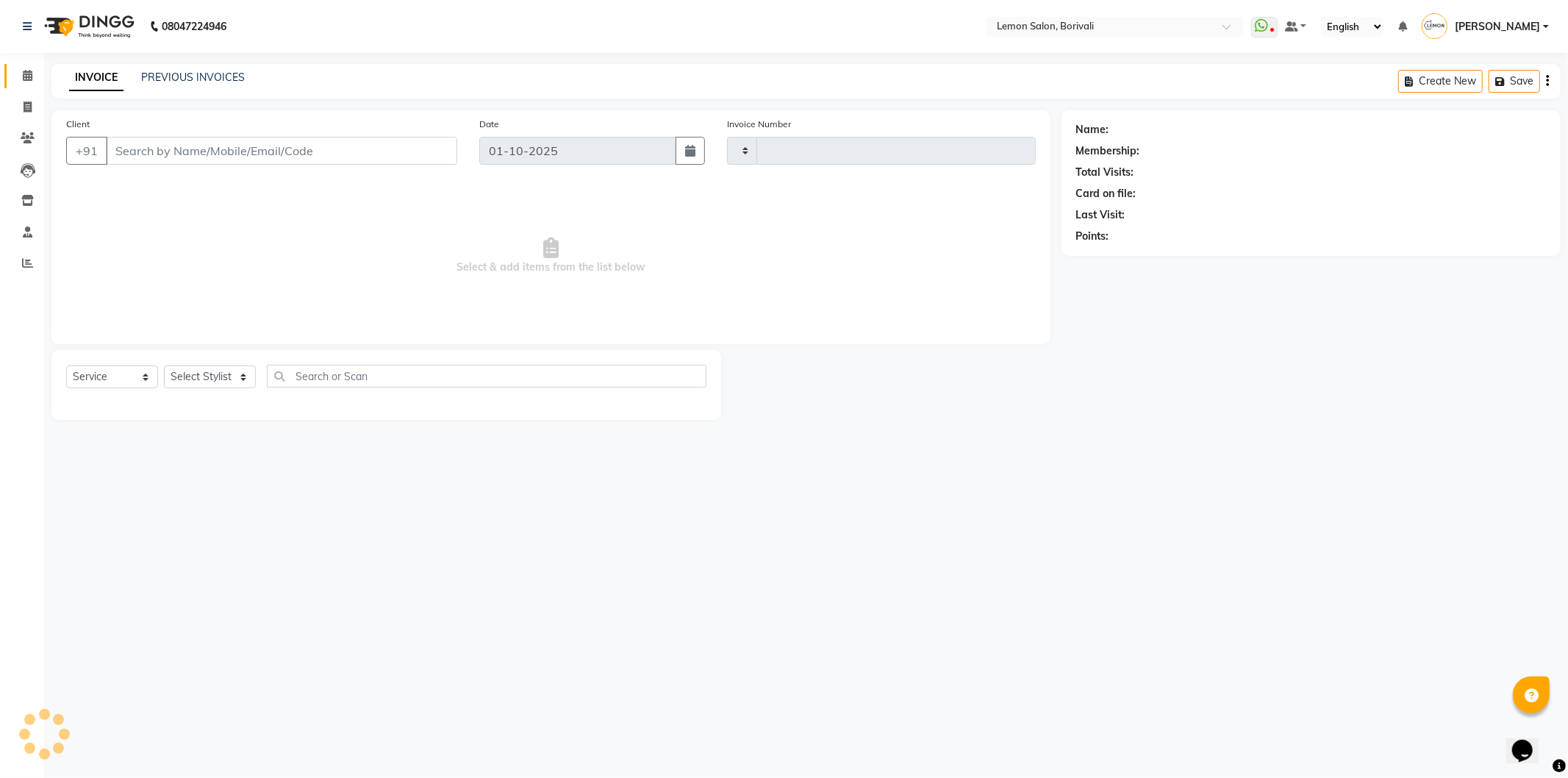
type input "2881"
select select "567"
type input "9619532211"
select select "7885"
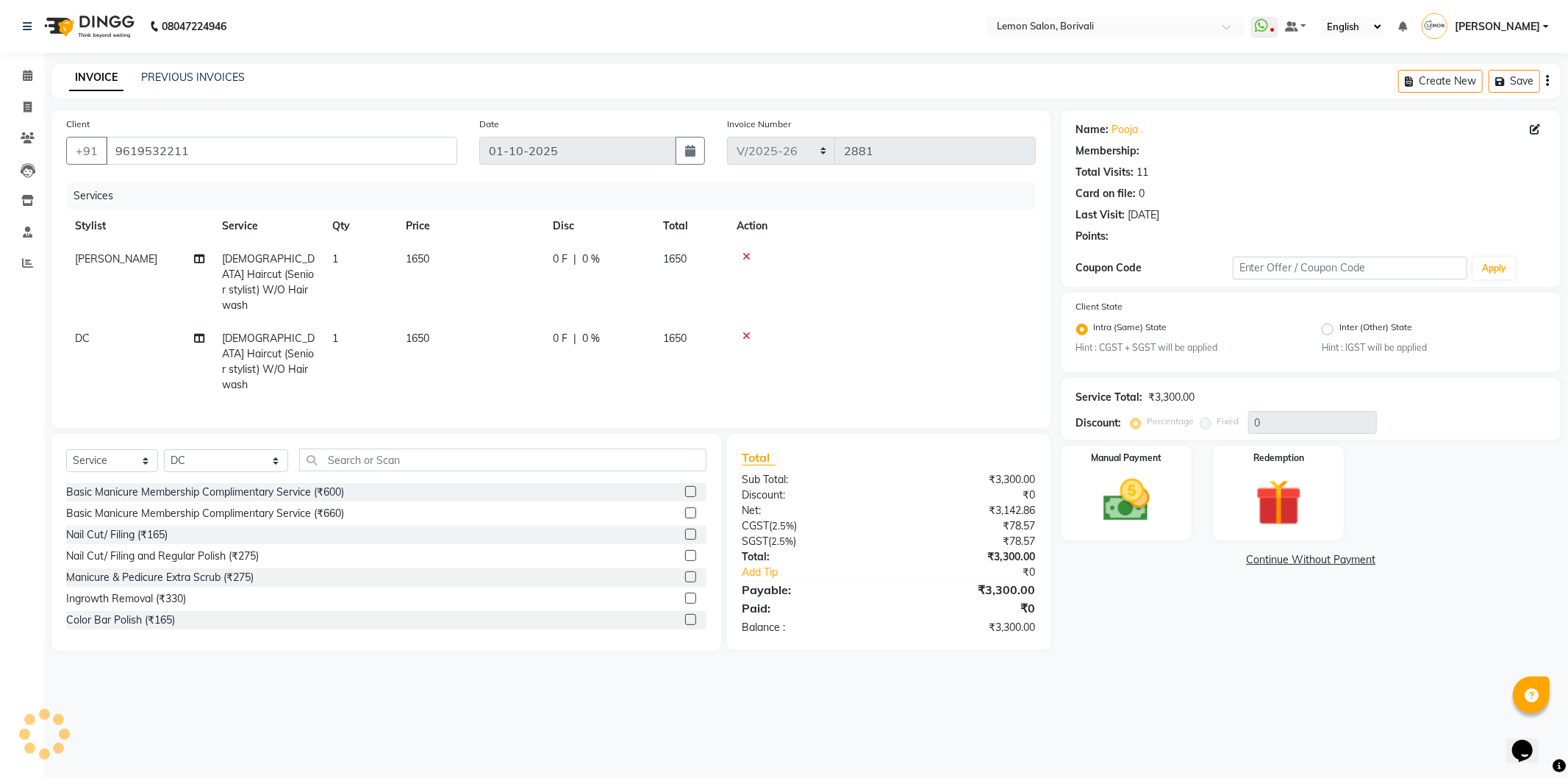
select select "1: Object"
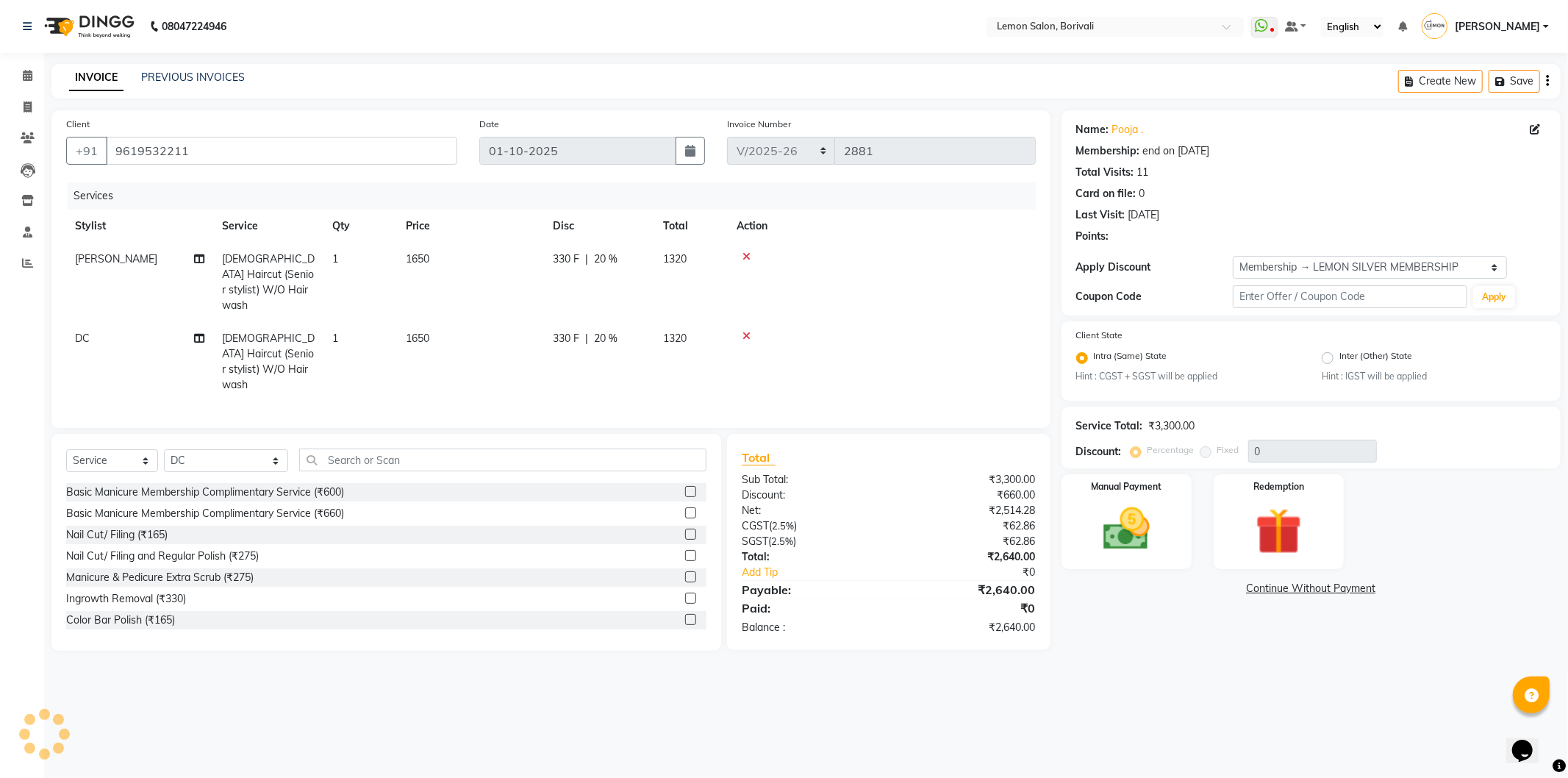
type input "20"
click at [384, 451] on input "text" at bounding box center [503, 460] width 408 height 23
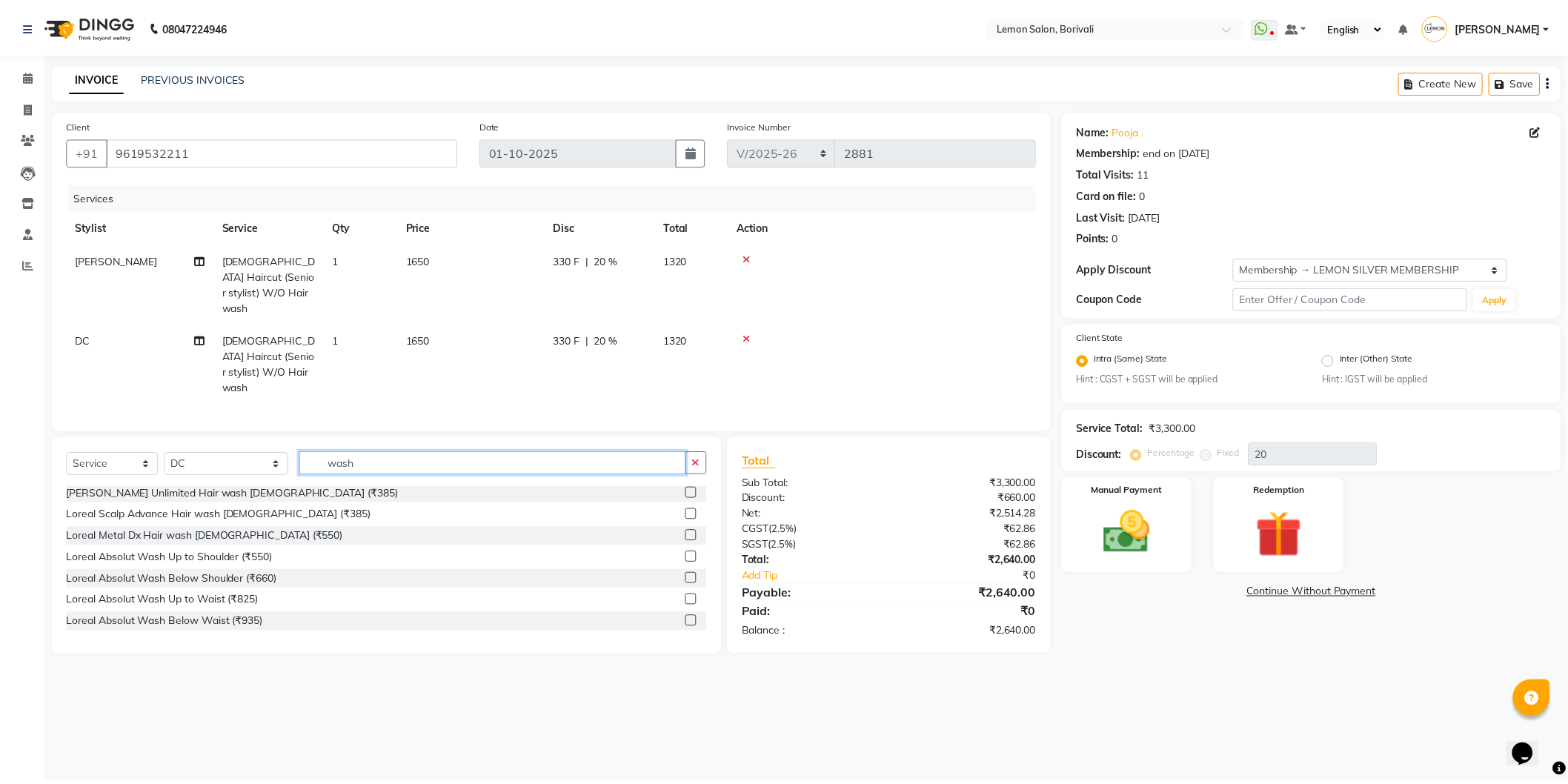
scroll to position [412, 0]
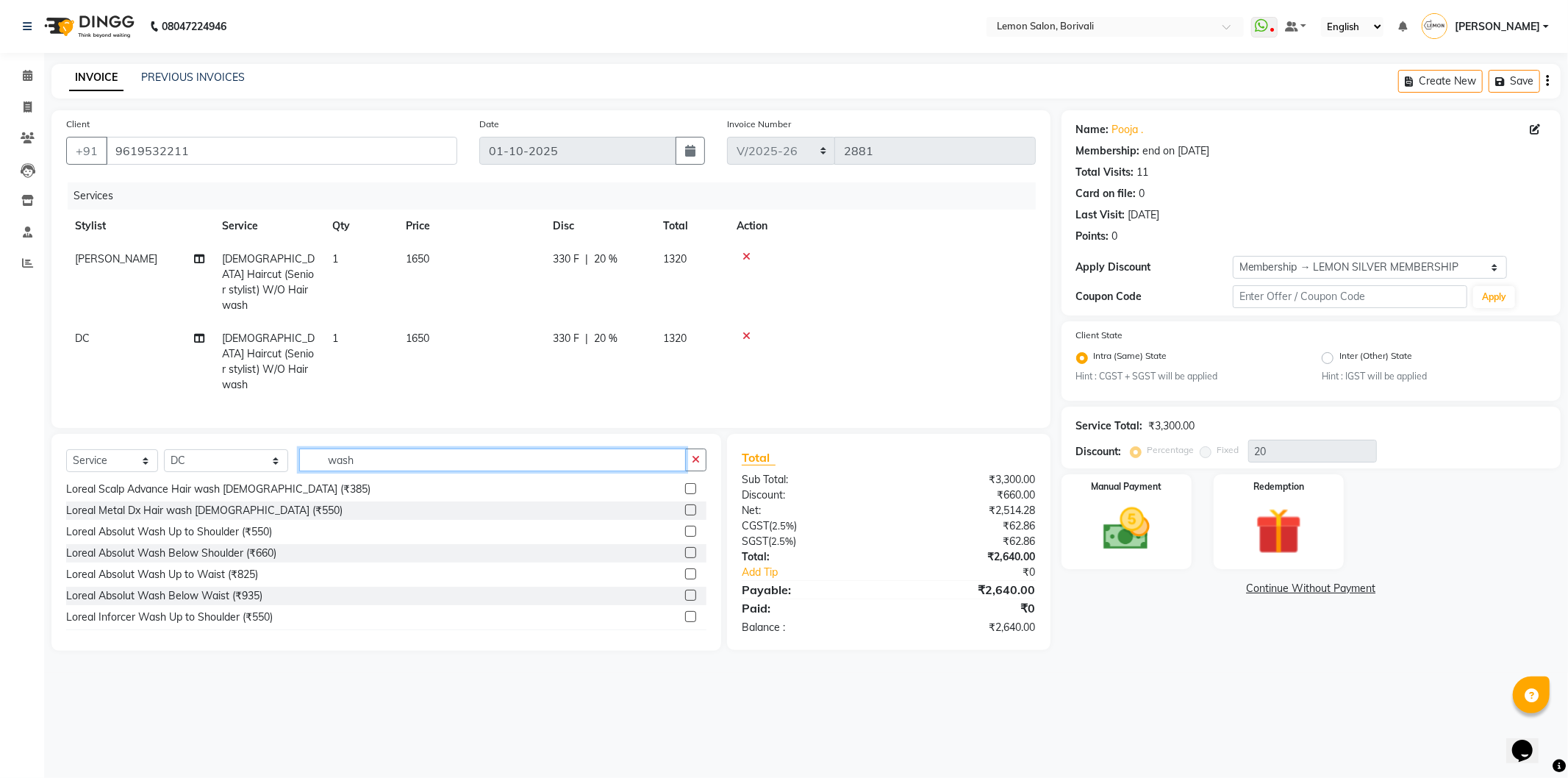
type input "wash"
click at [685, 547] on div at bounding box center [690, 554] width 10 height 15
click at [685, 547] on label at bounding box center [690, 552] width 11 height 11
click at [685, 548] on input "checkbox" at bounding box center [690, 553] width 10 height 10
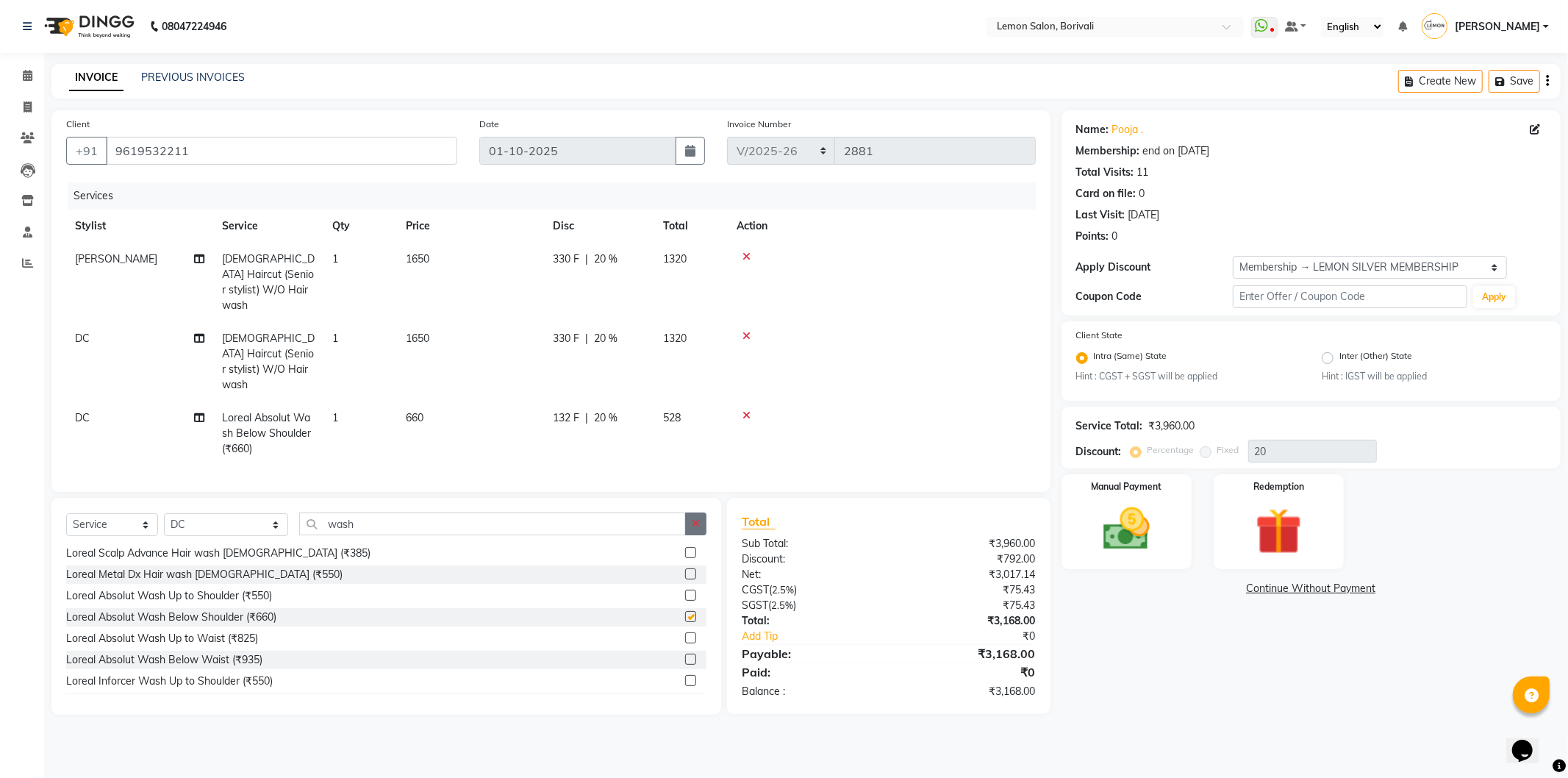
checkbox input "false"
click at [698, 519] on icon "button" at bounding box center [696, 524] width 8 height 11
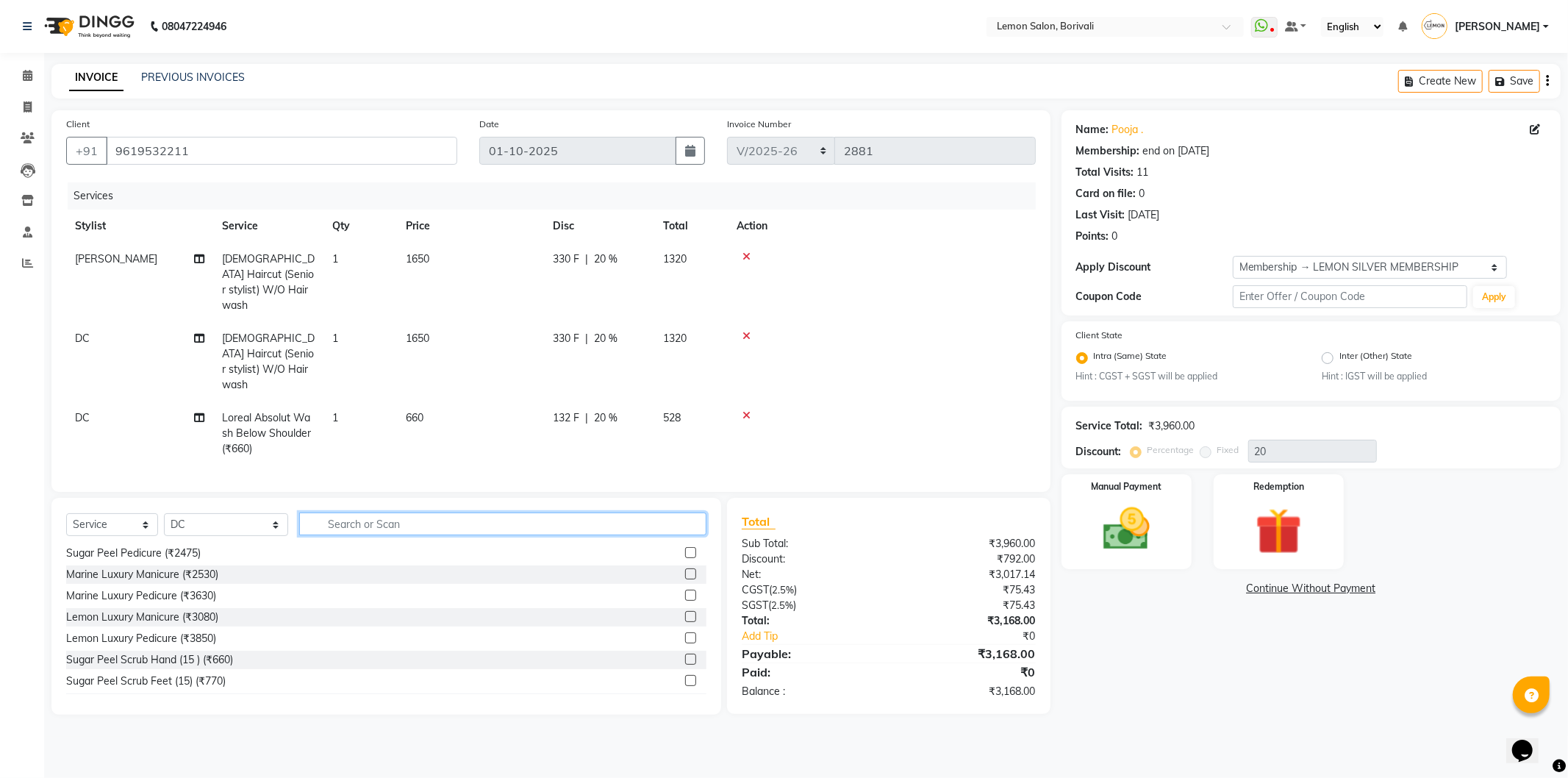
click at [465, 513] on input "text" at bounding box center [503, 524] width 408 height 23
click at [1160, 215] on div "21-09-2025" at bounding box center [1144, 215] width 32 height 15
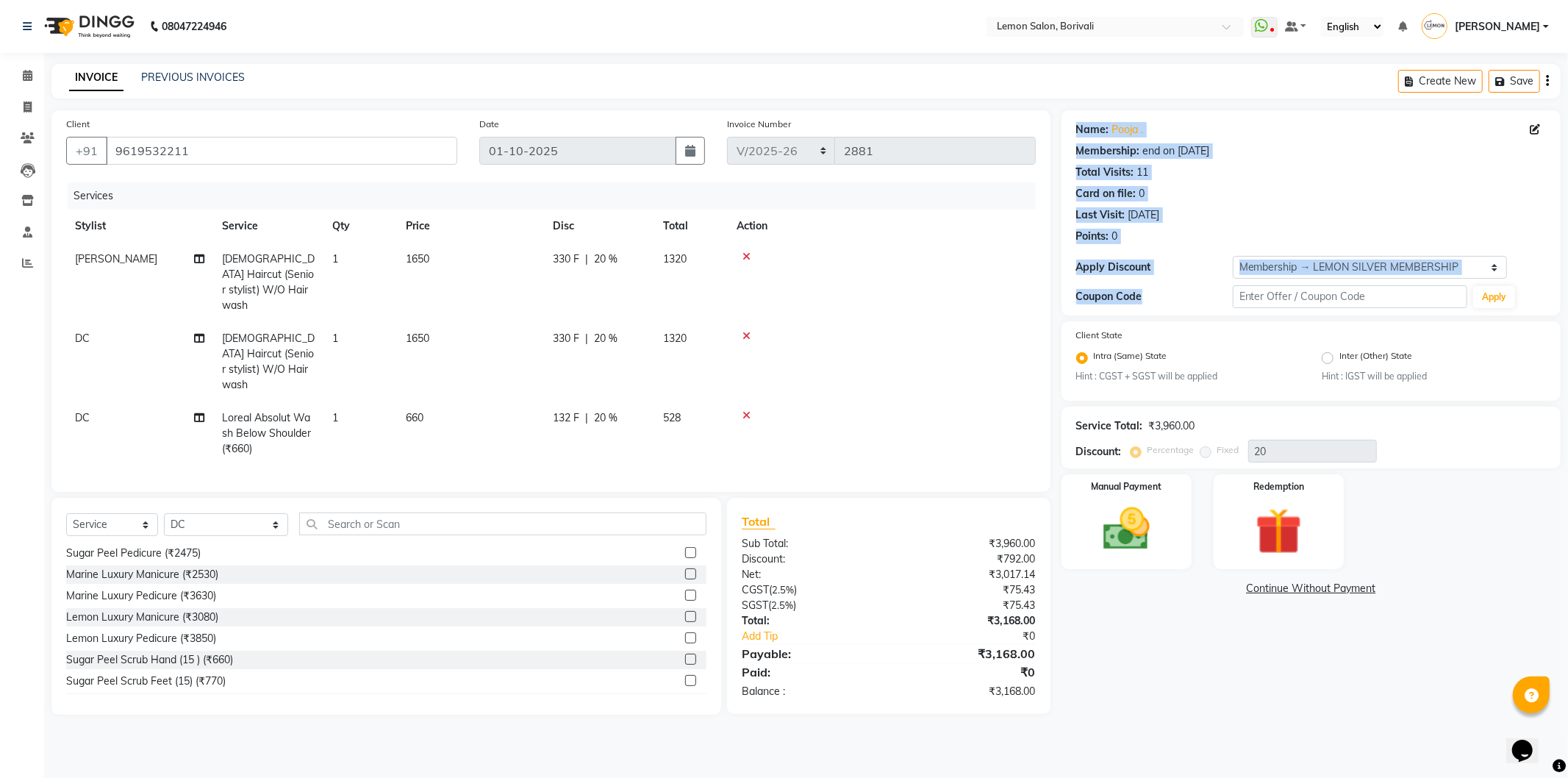
drag, startPoint x: 1192, startPoint y: 310, endPoint x: 1078, endPoint y: 114, distance: 226.7
click at [1078, 114] on div "Name: Pooja . Membership: end on 21-09-2026 Total Visits: 11 Card on file: 0 La…" at bounding box center [1311, 213] width 499 height 205
click at [1218, 202] on div "Name: Pooja . Membership: end on 21-09-2026 Total Visits: 11 Card on file: 0 La…" at bounding box center [1311, 180] width 470 height 128
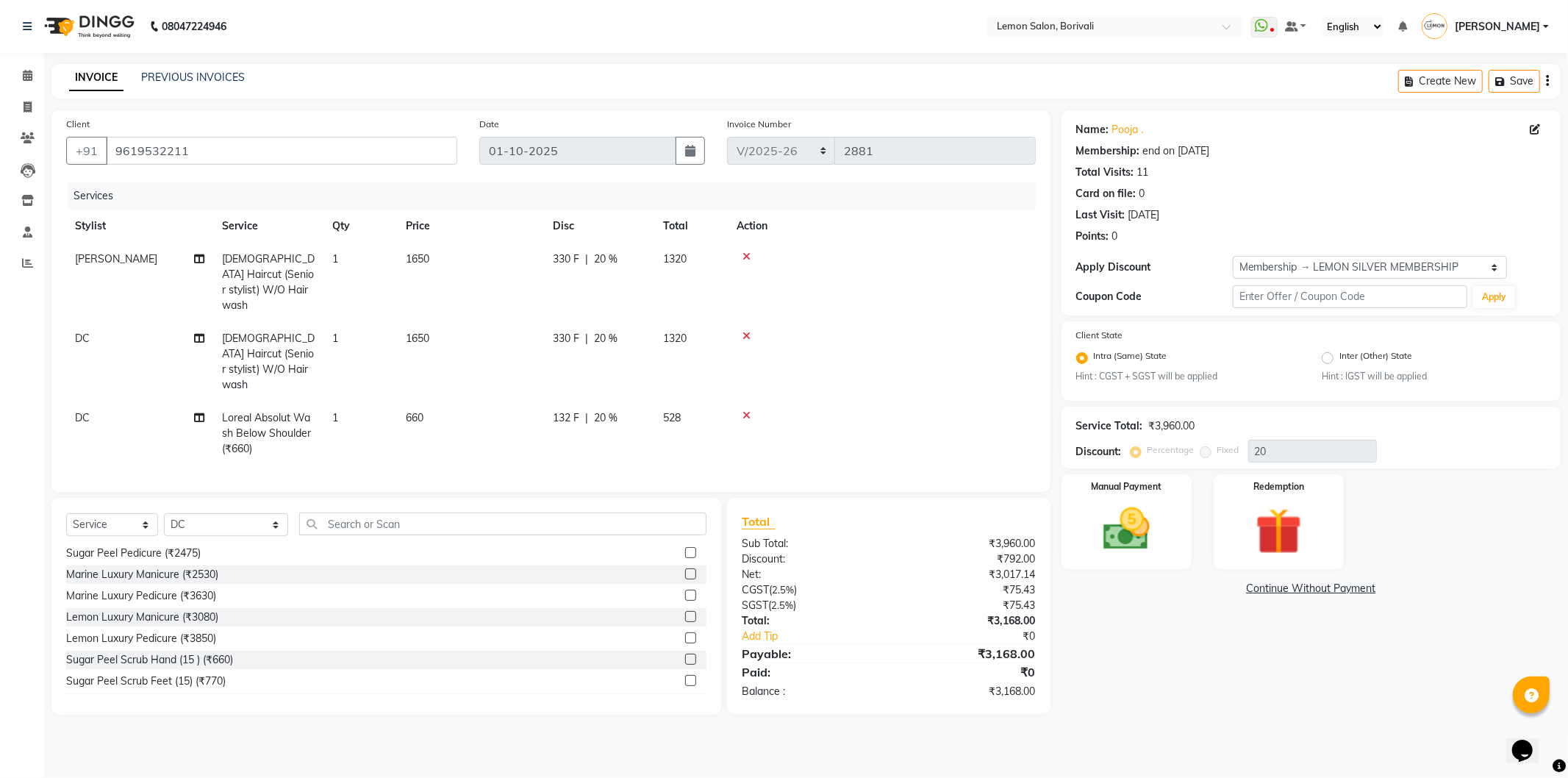
click at [1169, 237] on div "Points: 0" at bounding box center [1311, 237] width 470 height 15
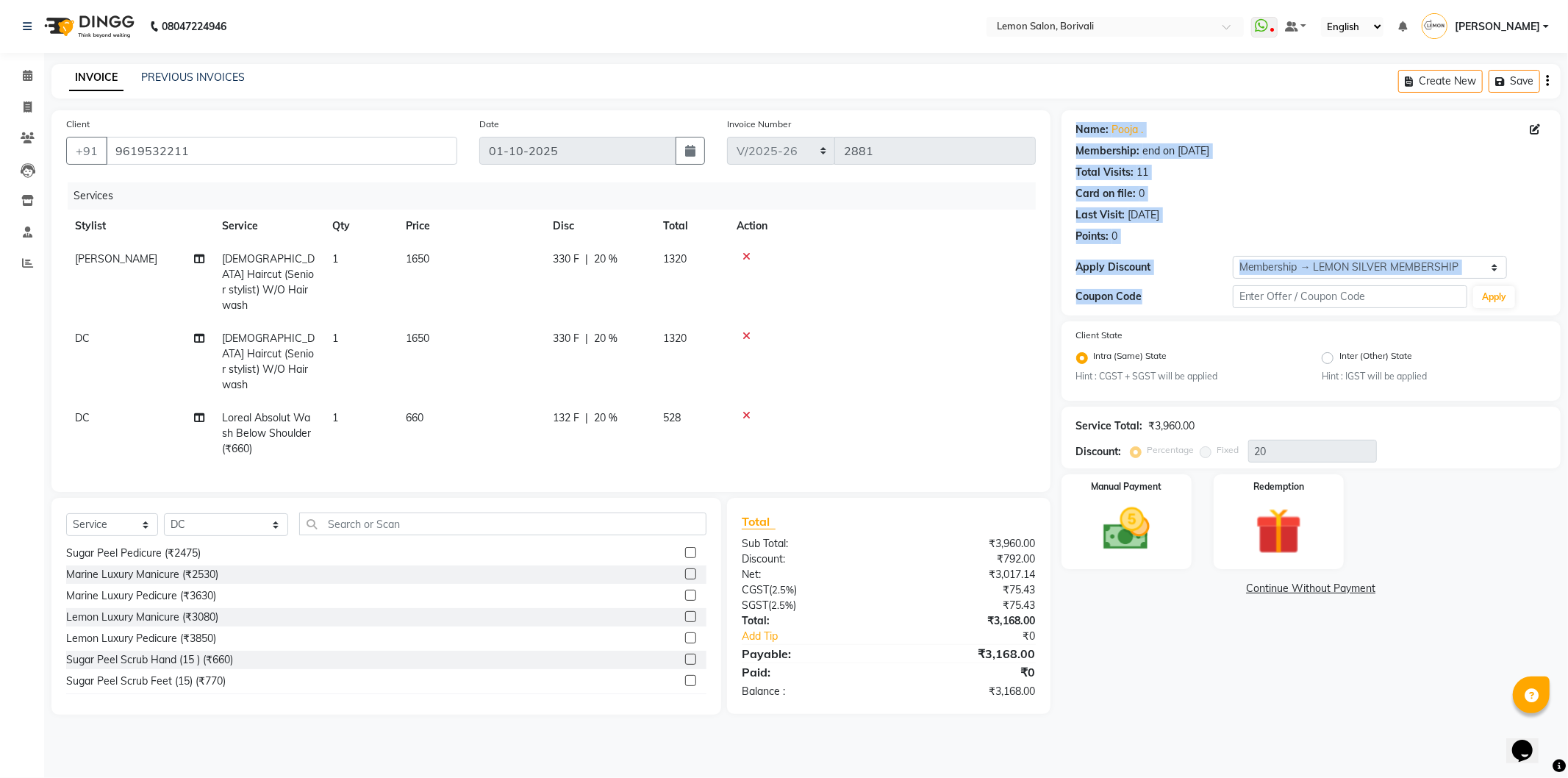
drag, startPoint x: 1163, startPoint y: 298, endPoint x: 1077, endPoint y: 120, distance: 197.7
click at [1077, 120] on div "Name: Pooja . Membership: end on 21-09-2026 Total Visits: 11 Card on file: 0 La…" at bounding box center [1311, 213] width 499 height 205
click at [1077, 120] on div "Name: Pooja . Membership: end on 21-09-2026 Total Visits: 11 Card on file: 0 La…" at bounding box center [1311, 180] width 470 height 128
drag, startPoint x: 1077, startPoint y: 120, endPoint x: 1151, endPoint y: 302, distance: 196.5
click at [1151, 302] on div "Name: Pooja . Membership: end on 21-09-2026 Total Visits: 11 Card on file: 0 La…" at bounding box center [1311, 213] width 499 height 205
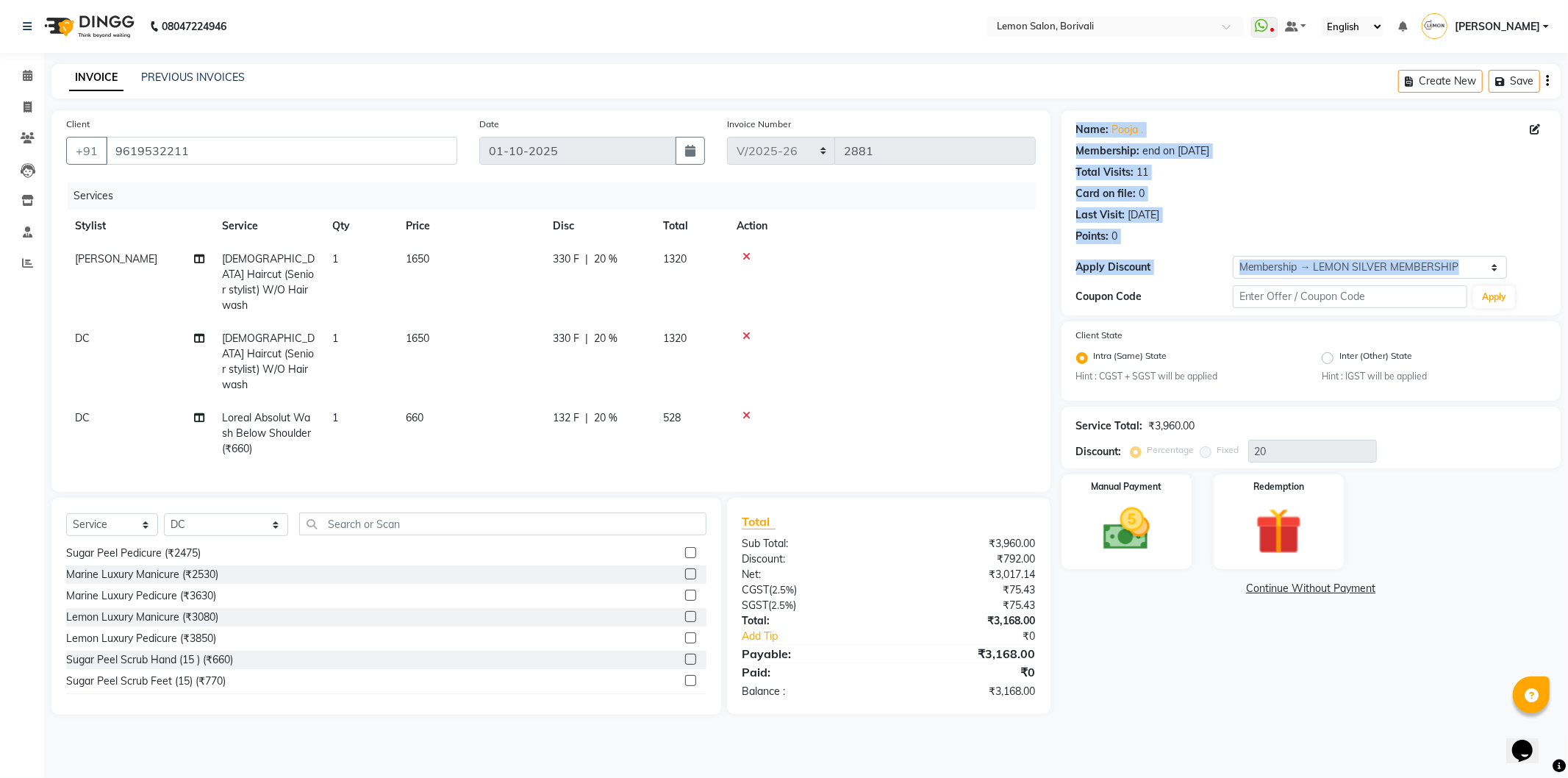
click at [1151, 302] on div "Coupon Code" at bounding box center [1154, 297] width 157 height 15
drag, startPoint x: 1151, startPoint y: 302, endPoint x: 1074, endPoint y: 122, distance: 195.8
click at [1074, 122] on div "Name: Pooja . Membership: end on 21-09-2026 Total Visits: 11 Card on file: 0 La…" at bounding box center [1311, 213] width 499 height 205
drag, startPoint x: 1074, startPoint y: 122, endPoint x: 1151, endPoint y: 296, distance: 190.3
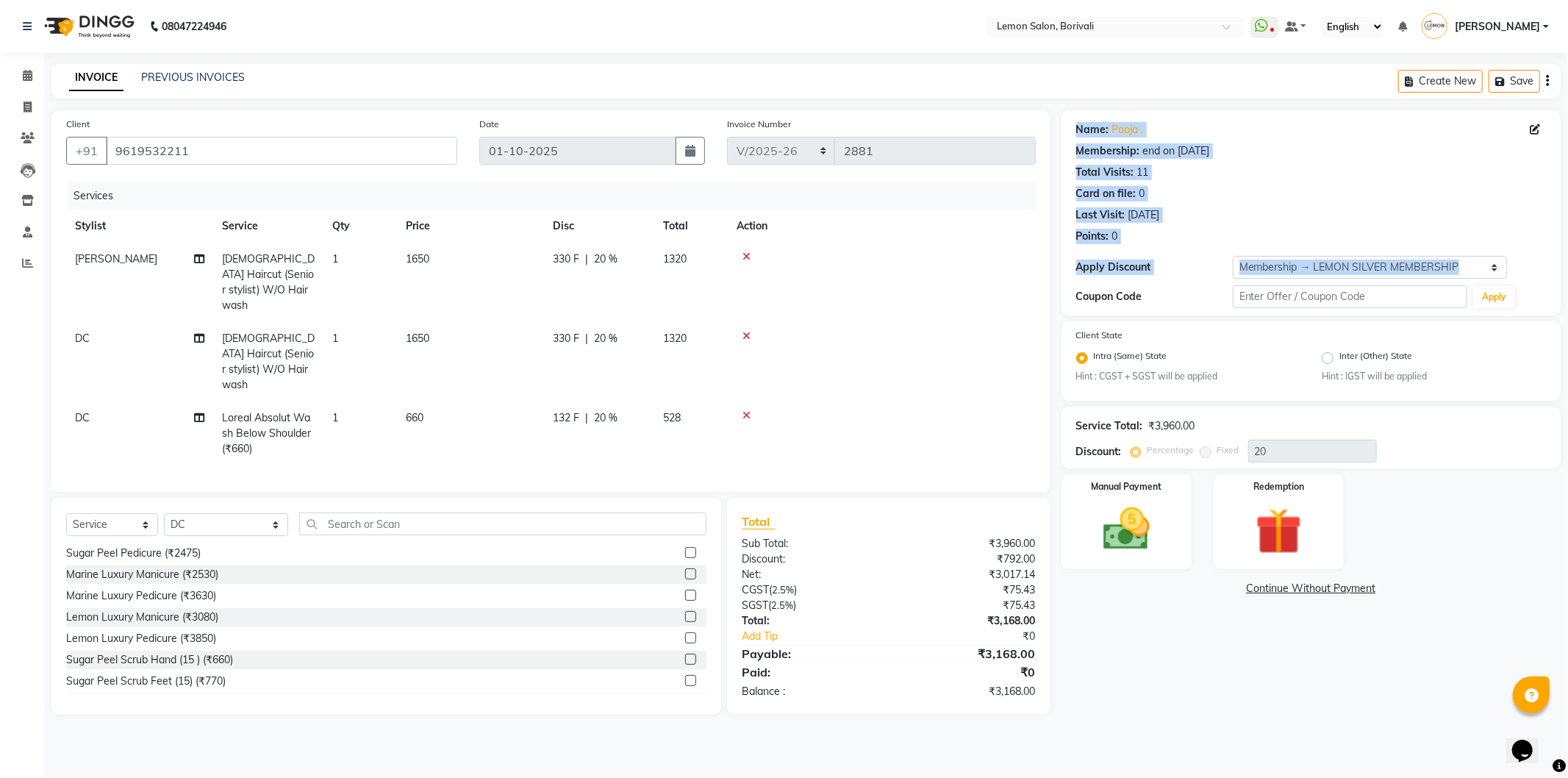
click at [1151, 296] on div "Name: Pooja . Membership: end on 21-09-2026 Total Visits: 11 Card on file: 0 La…" at bounding box center [1311, 213] width 499 height 205
click at [1151, 296] on div "Coupon Code" at bounding box center [1154, 297] width 157 height 15
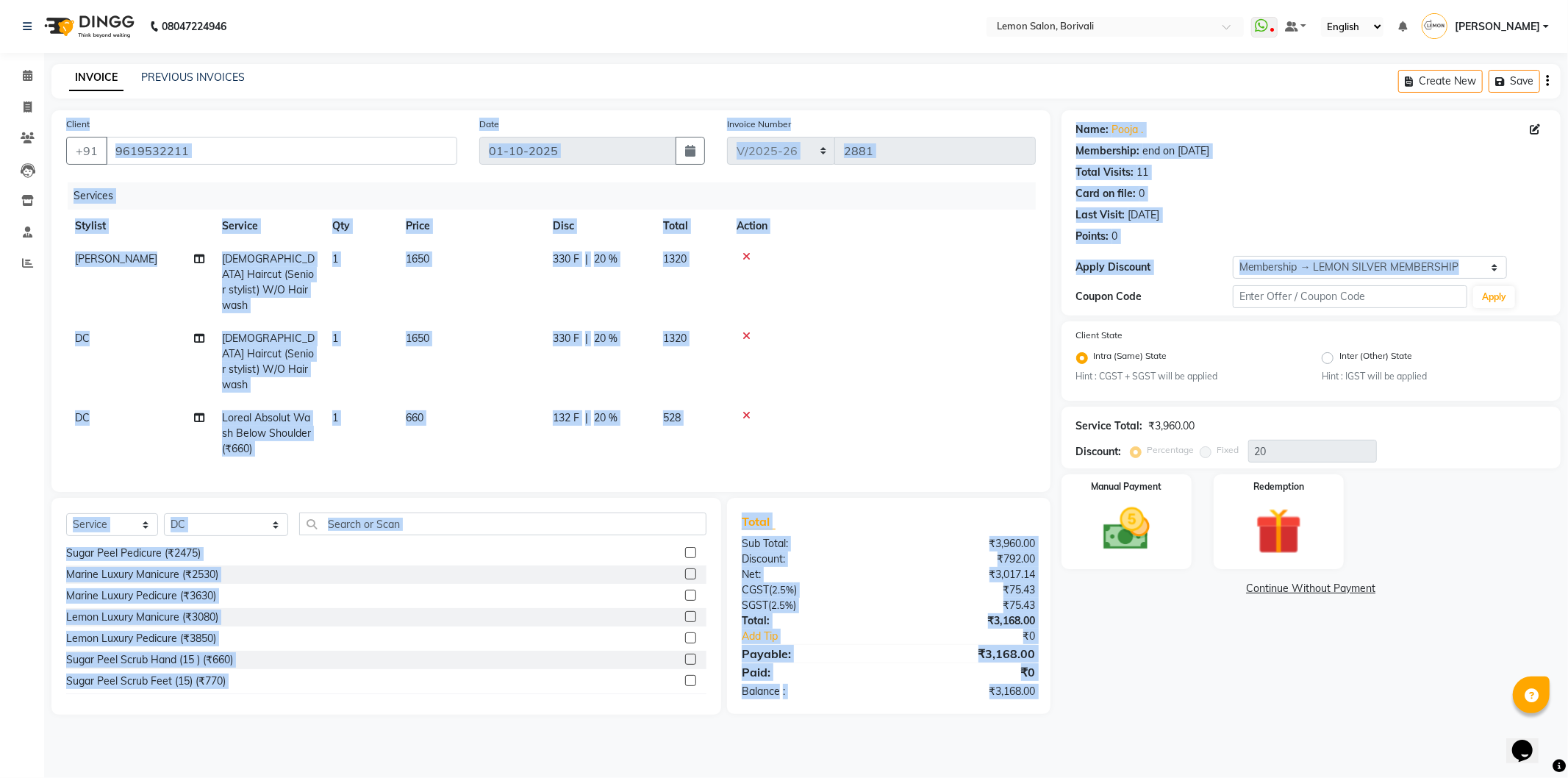
drag, startPoint x: 1151, startPoint y: 296, endPoint x: 1078, endPoint y: 82, distance: 226.1
click at [1078, 83] on main "INVOICE PREVIOUS INVOICES Create New Save Client +91 9619532211 Date 01-10-2025…" at bounding box center [806, 400] width 1524 height 673
drag, startPoint x: 1214, startPoint y: 173, endPoint x: 1158, endPoint y: 141, distance: 64.5
click at [1216, 172] on div "Total Visits: 11" at bounding box center [1311, 173] width 470 height 15
click at [1129, 122] on link "Pooja ." at bounding box center [1128, 129] width 32 height 15
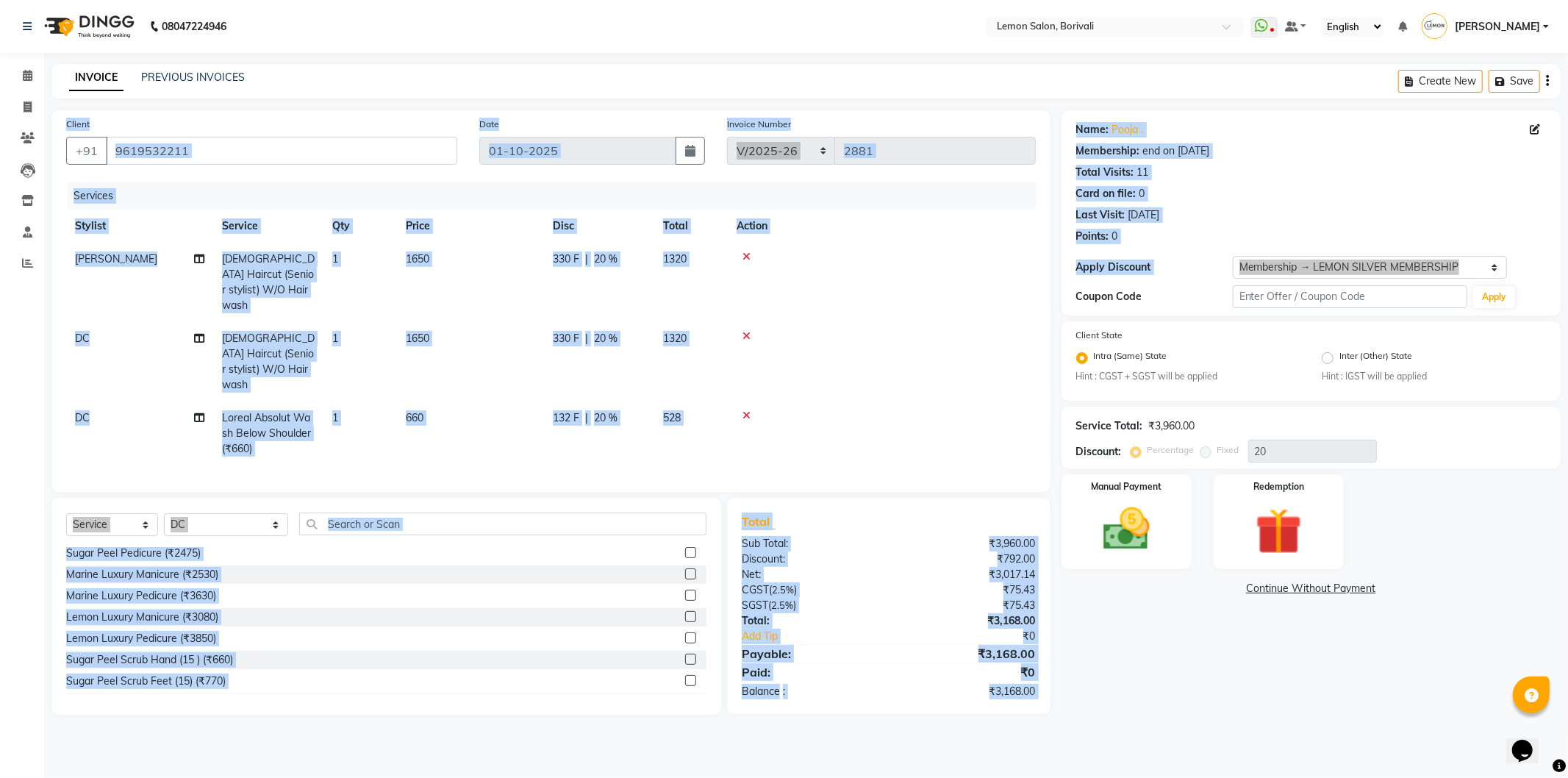
click at [1196, 227] on div "Name: Pooja . Membership: end on 21-09-2026 Total Visits: 11 Card on file: 0 La…" at bounding box center [1311, 180] width 470 height 128
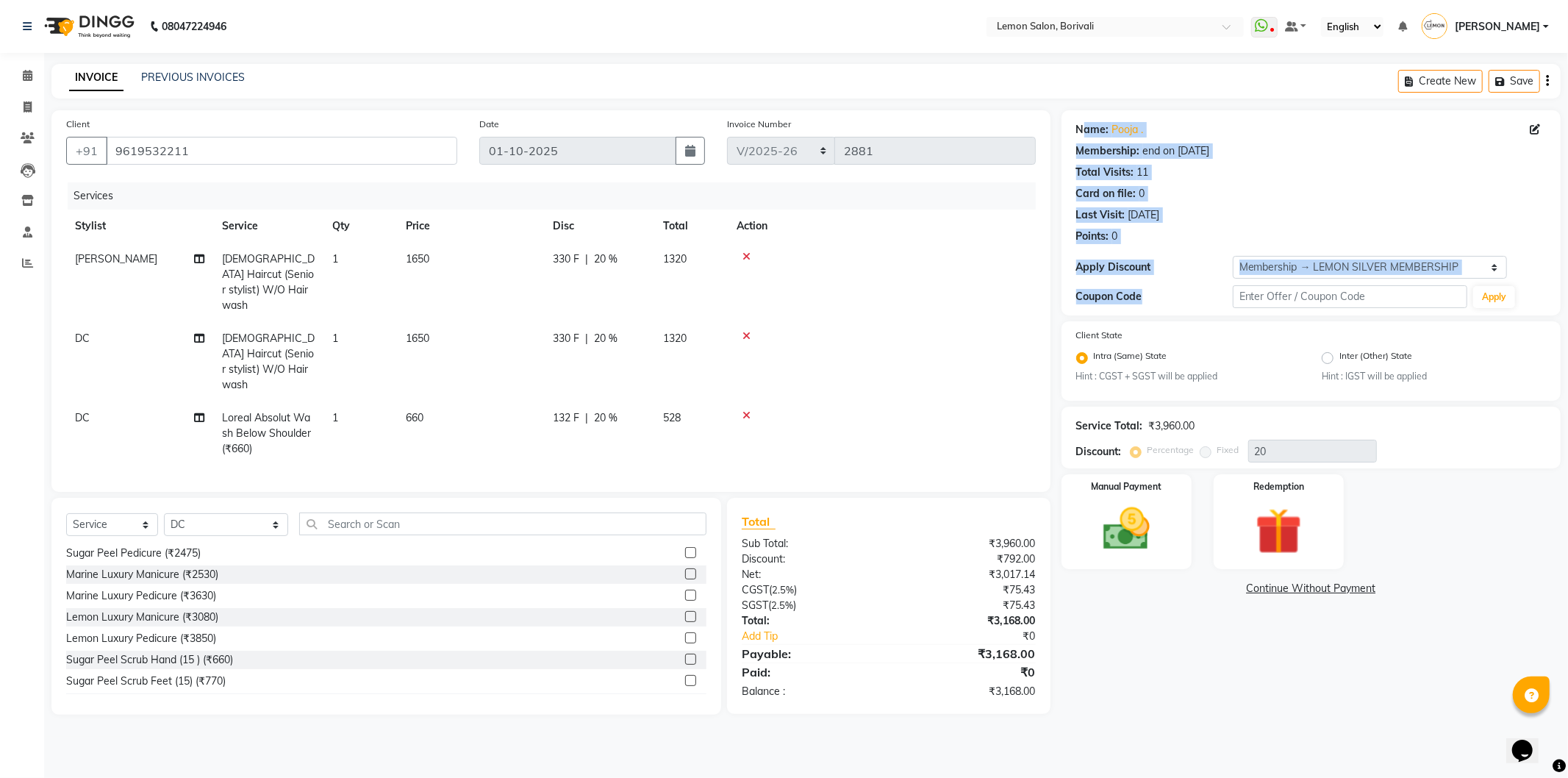
drag, startPoint x: 1189, startPoint y: 298, endPoint x: 1086, endPoint y: 116, distance: 209.1
click at [1086, 116] on div "Name: Pooja . Membership: end on 21-09-2026 Total Visits: 11 Card on file: 0 La…" at bounding box center [1311, 213] width 499 height 205
click at [1201, 164] on div "Name: Pooja . Membership: end on 21-09-2026 Total Visits: 11 Card on file: 0 La…" at bounding box center [1311, 180] width 470 height 128
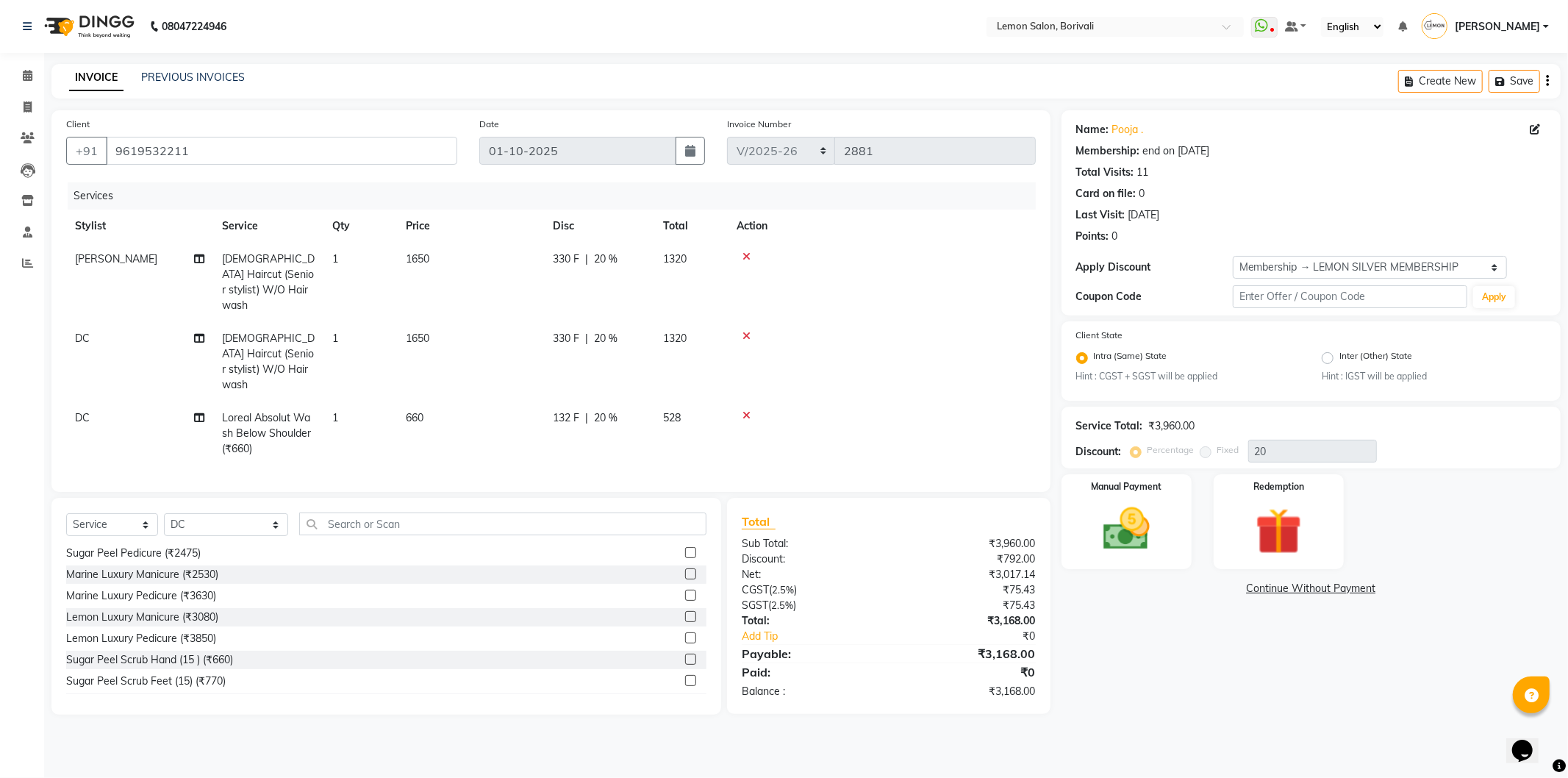
click at [1156, 240] on div "Points: 0" at bounding box center [1311, 237] width 470 height 15
click at [1136, 507] on img at bounding box center [1126, 529] width 78 height 56
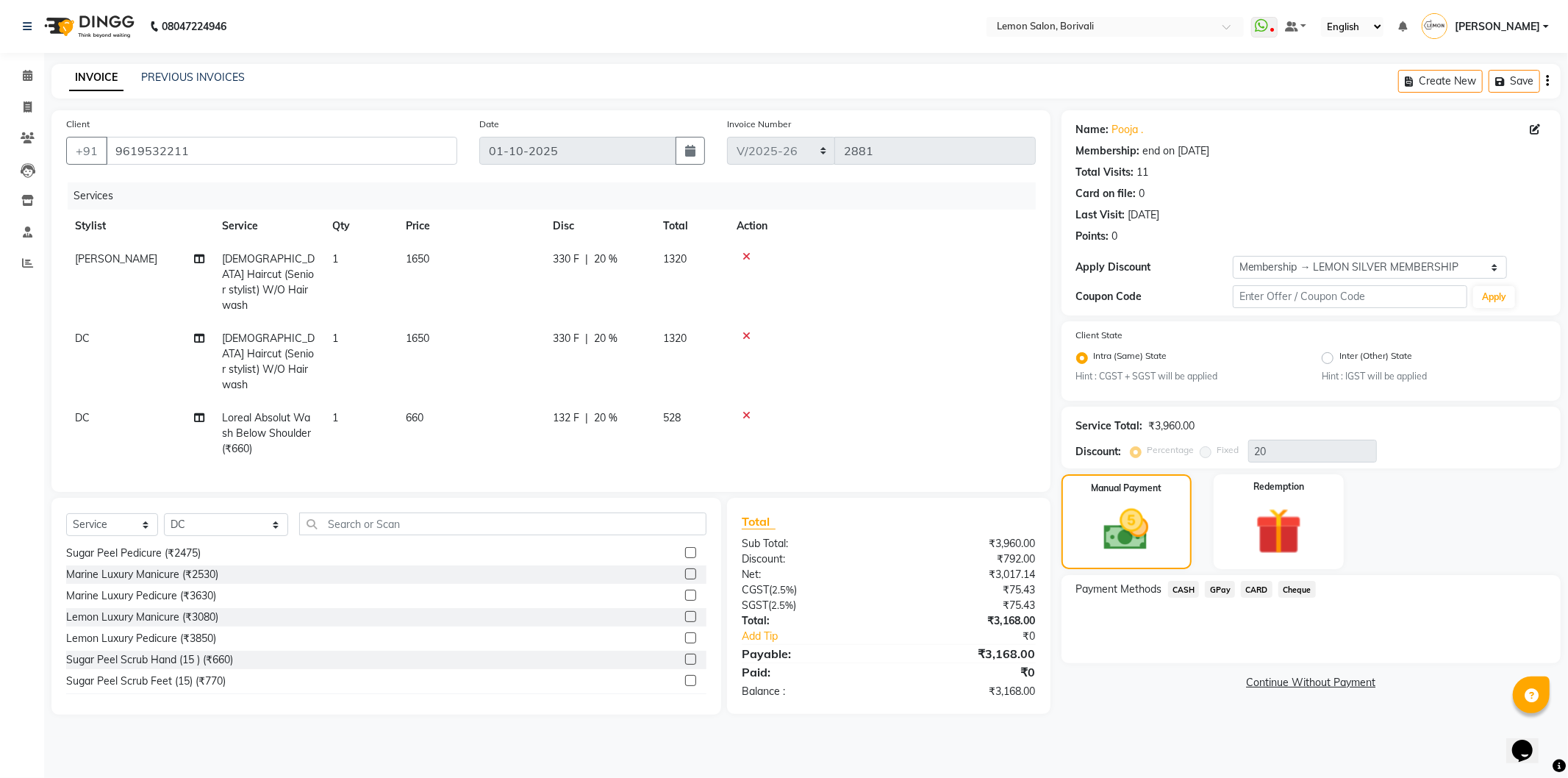
click at [1136, 576] on div "Payment Methods CASH GPay CARD Cheque" at bounding box center [1311, 619] width 499 height 88
click at [1192, 592] on span "CASH" at bounding box center [1184, 589] width 32 height 17
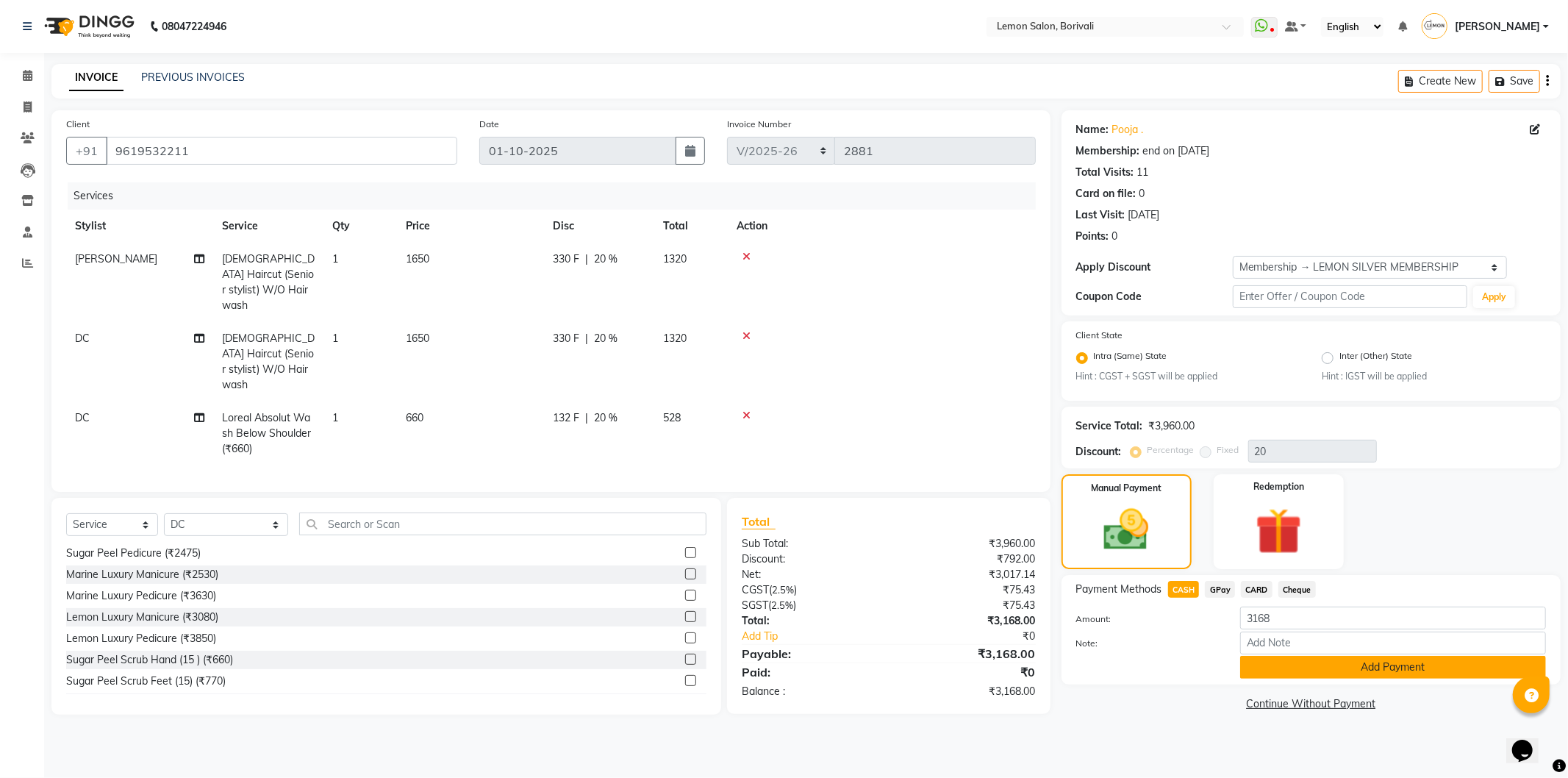
click at [1325, 668] on button "Add Payment" at bounding box center [1393, 667] width 306 height 23
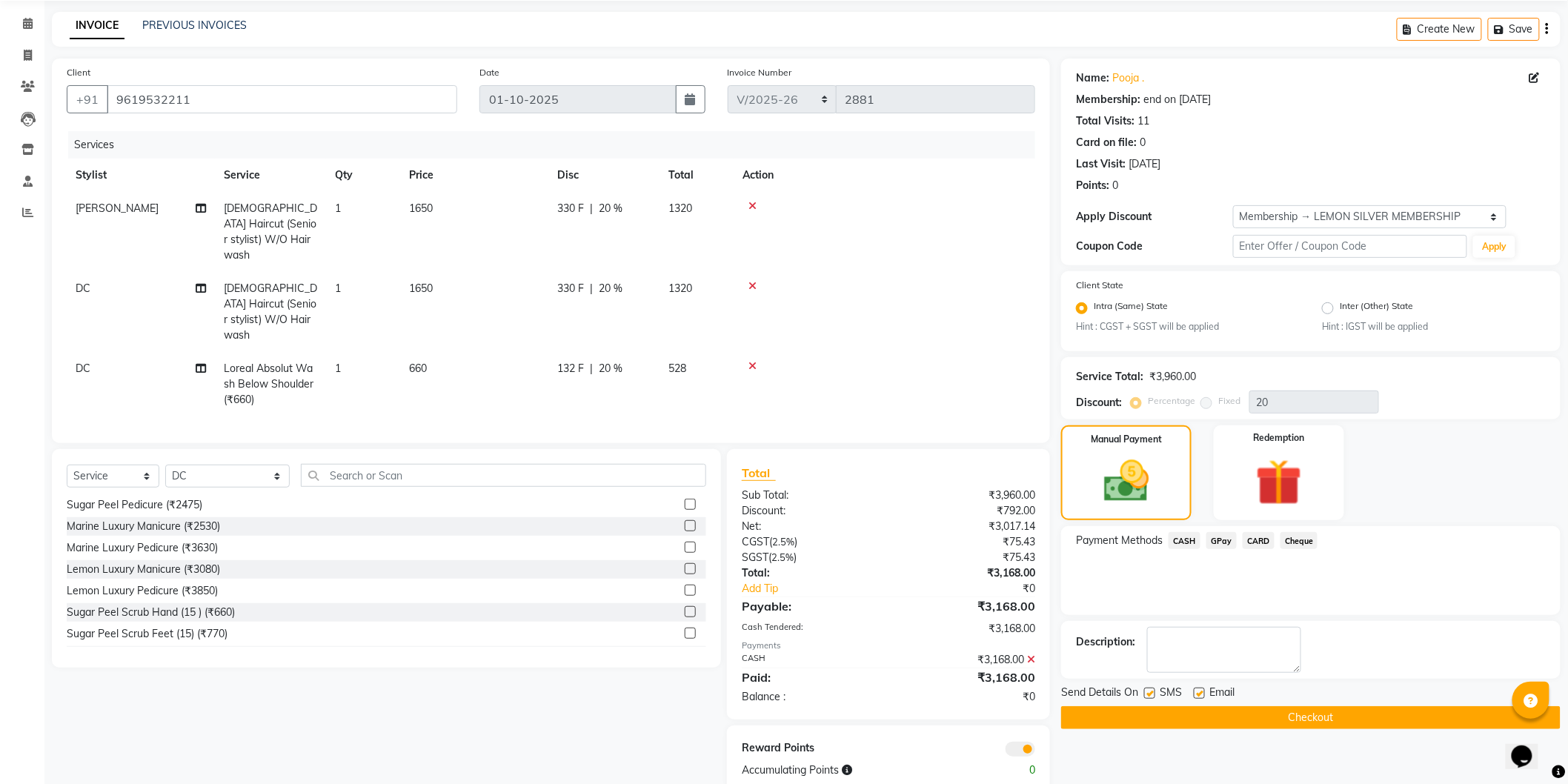
scroll to position [64, 0]
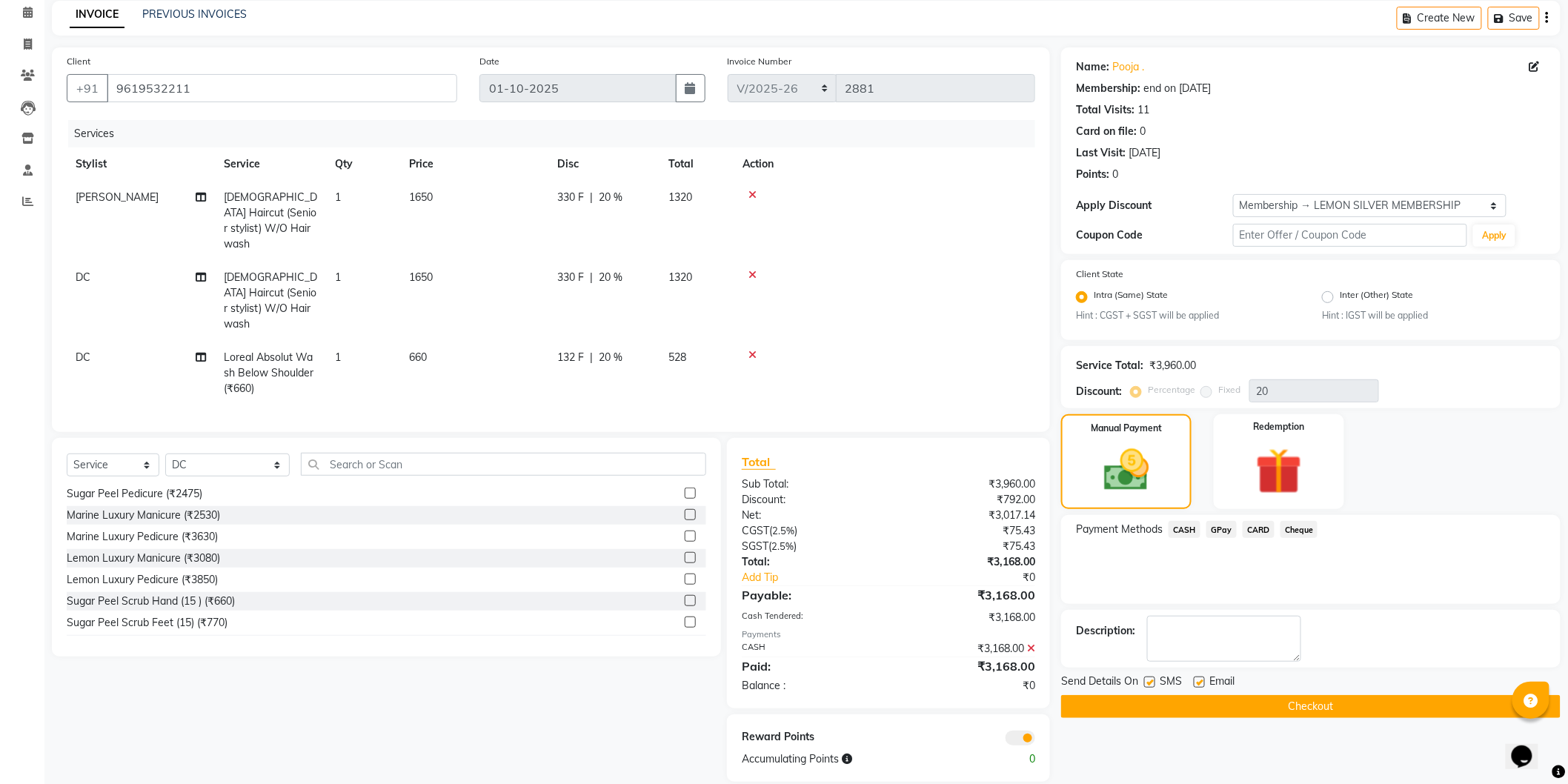
click at [1199, 681] on label at bounding box center [1199, 682] width 11 height 11
click at [1199, 681] on input "checkbox" at bounding box center [1199, 683] width 10 height 10
checkbox input "false"
click at [1190, 713] on button "Checkout" at bounding box center [1310, 707] width 500 height 23
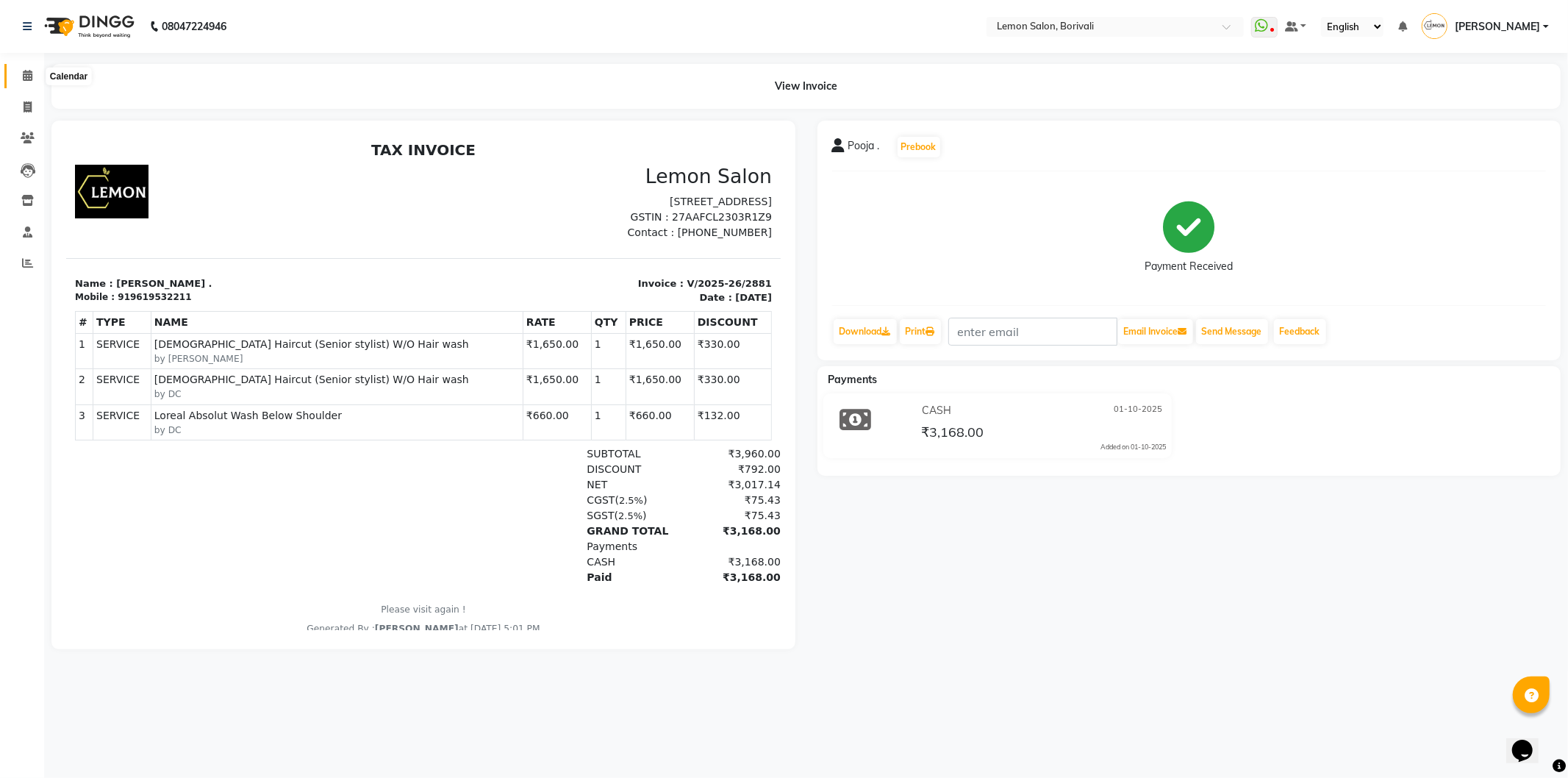
click at [33, 81] on span at bounding box center [27, 76] width 26 height 17
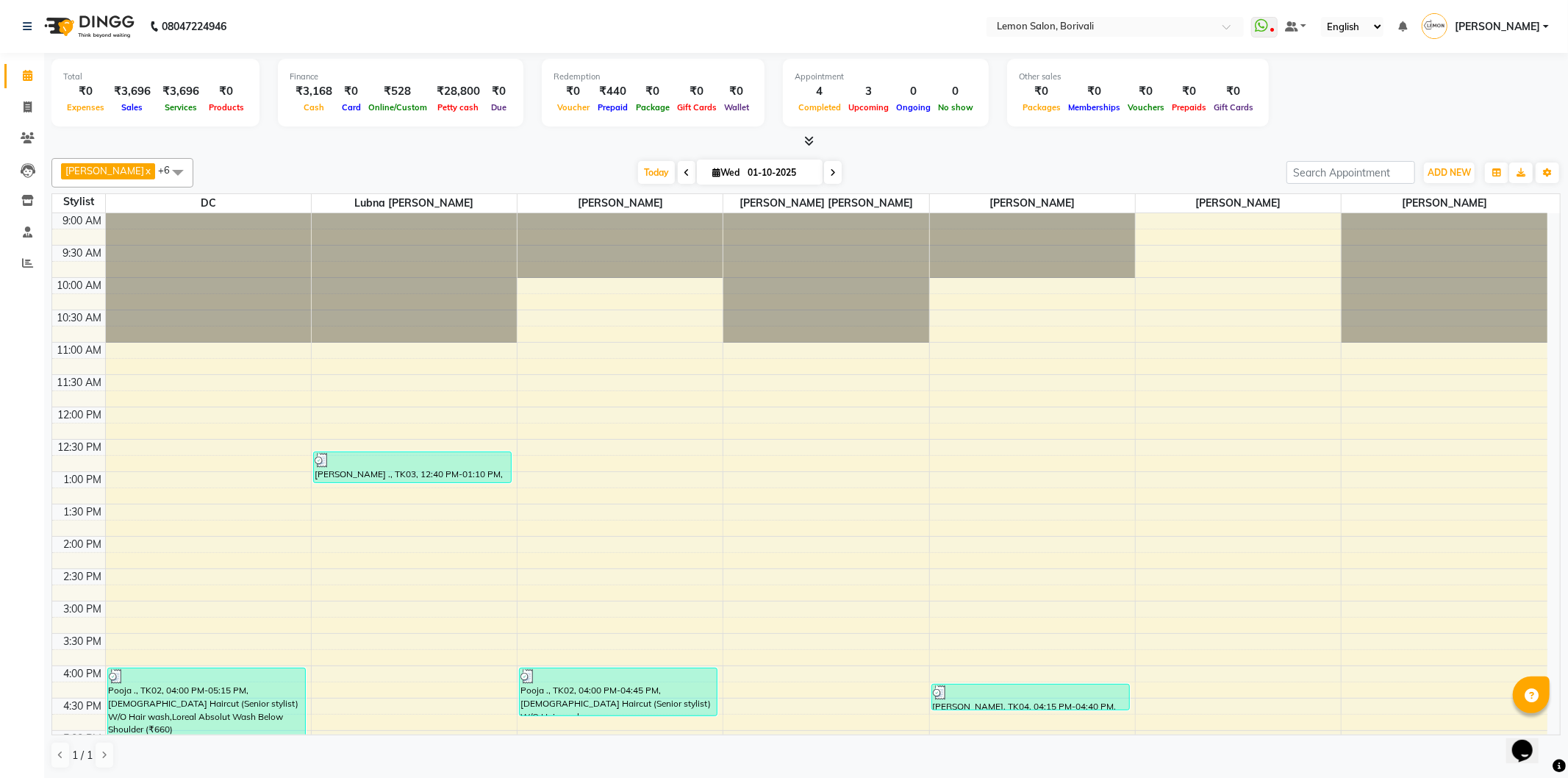
scroll to position [388, 0]
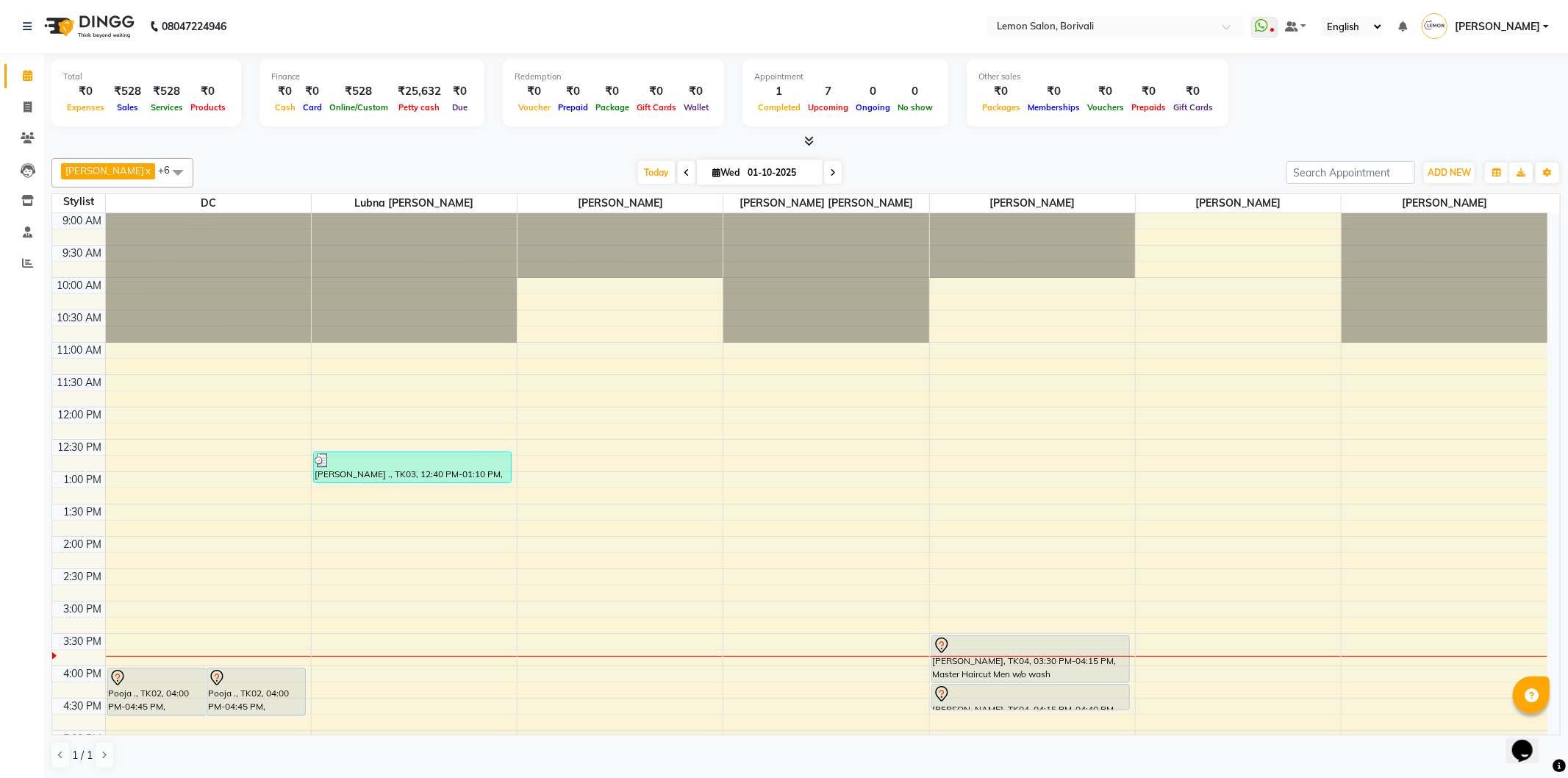
scroll to position [245, 0]
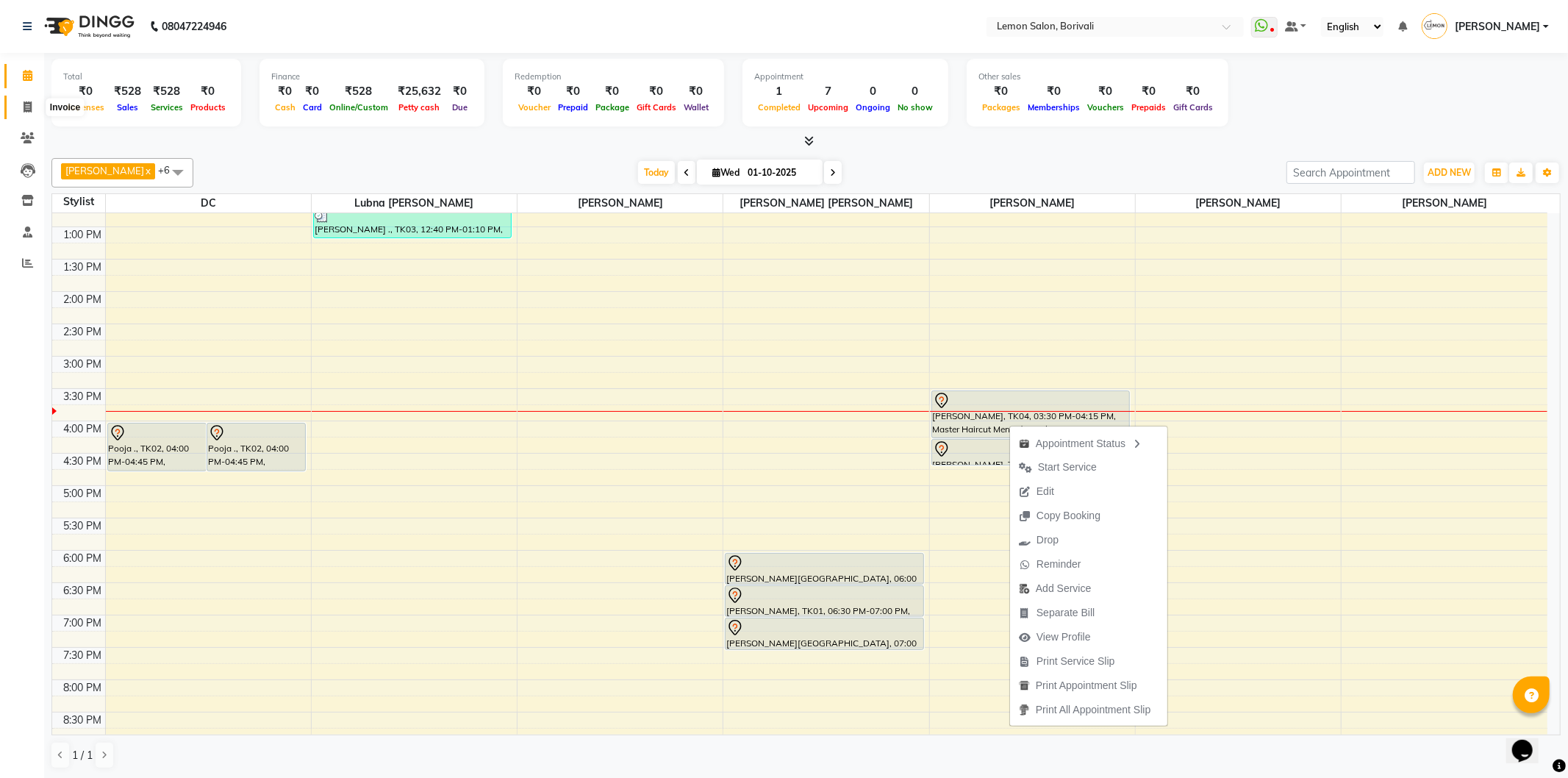
drag, startPoint x: 20, startPoint y: 111, endPoint x: 39, endPoint y: 160, distance: 52.6
click at [20, 112] on span at bounding box center [27, 108] width 26 height 17
select select "567"
select select "service"
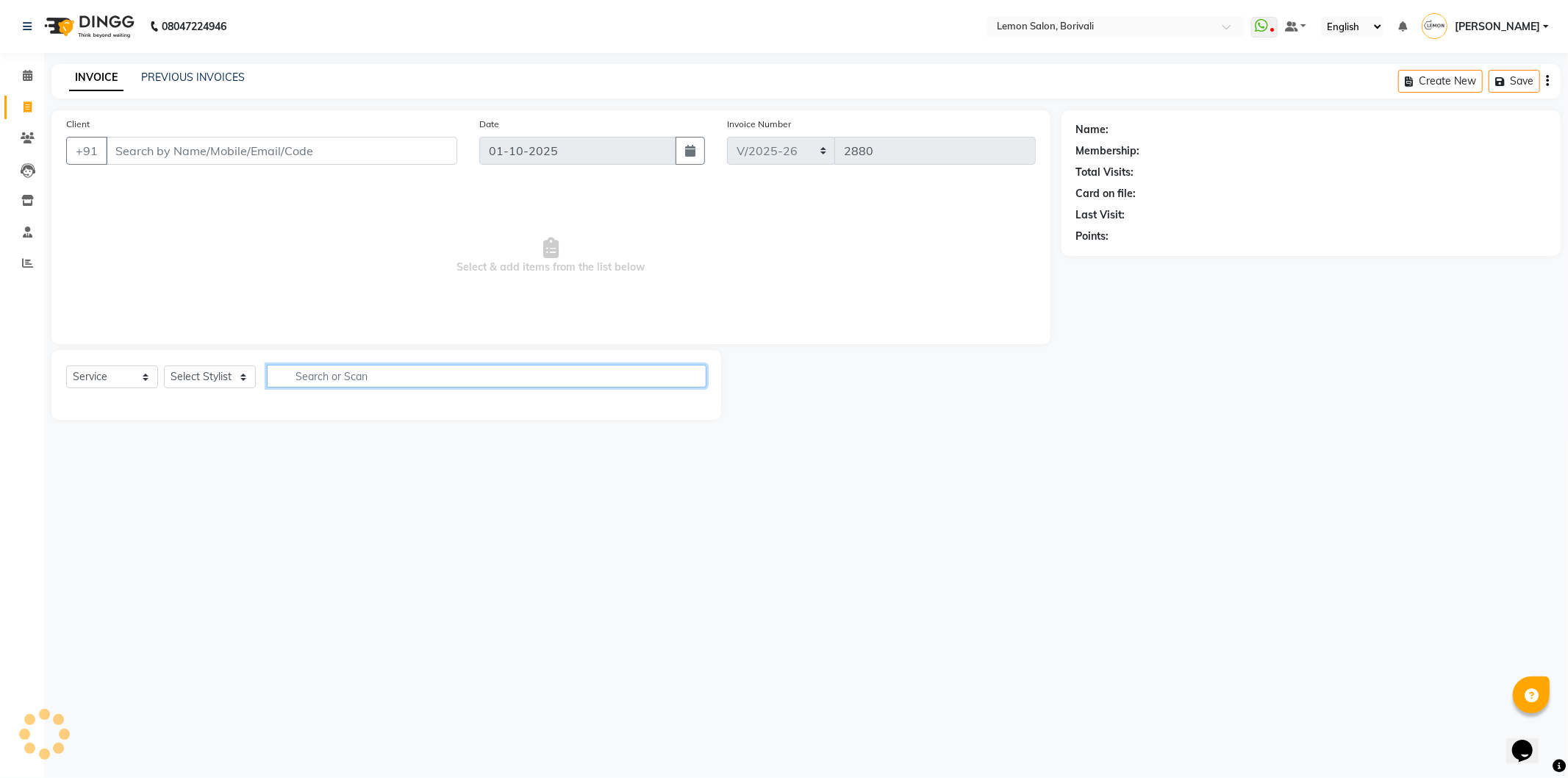
drag, startPoint x: 373, startPoint y: 368, endPoint x: 380, endPoint y: 363, distance: 8.6
click at [373, 368] on input "text" at bounding box center [487, 376] width 440 height 23
type input "bespokee"
drag, startPoint x: 199, startPoint y: 368, endPoint x: 207, endPoint y: 376, distance: 11.3
click at [204, 373] on select "Select Stylist DC [PERSON_NAME] Paswn [PERSON_NAME] Jyoti [PERSON_NAME] [PERSON…" at bounding box center [226, 377] width 124 height 23
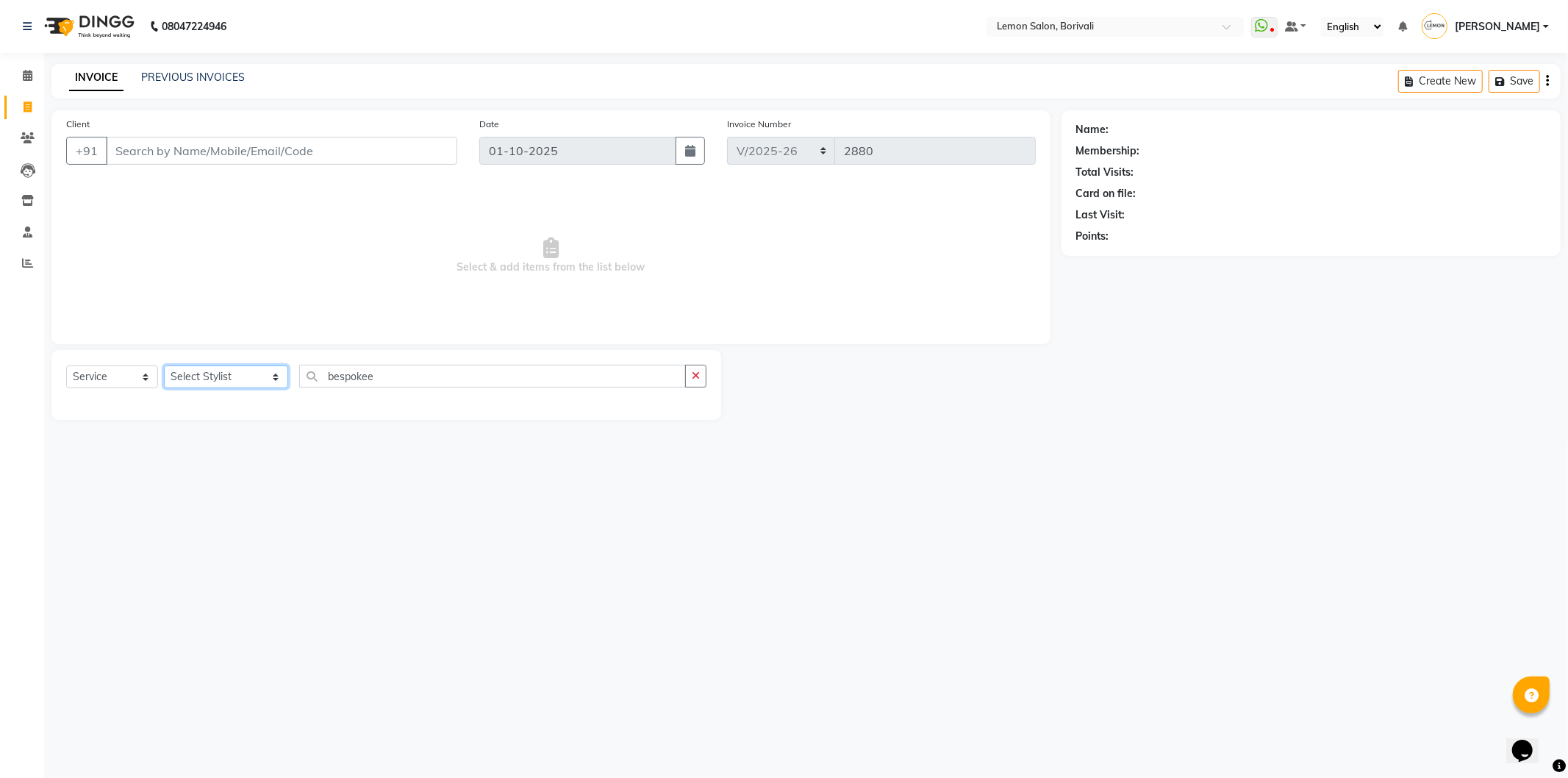
select select "7885"
click at [164, 366] on select "Select Stylist DC [PERSON_NAME] Paswn [PERSON_NAME] Jyoti [PERSON_NAME] [PERSON…" at bounding box center [226, 377] width 124 height 23
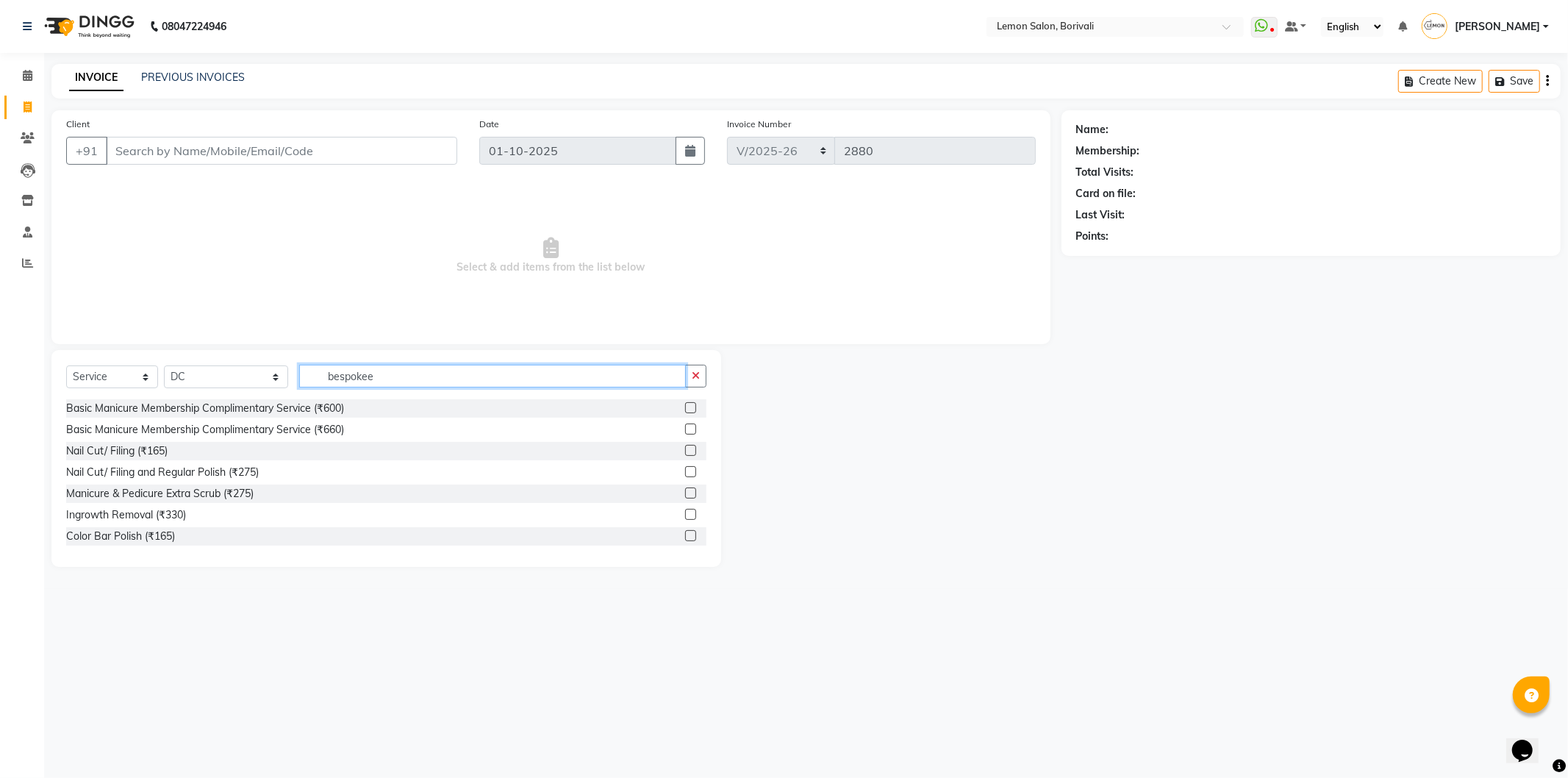
click at [382, 372] on input "bespokee" at bounding box center [492, 376] width 387 height 23
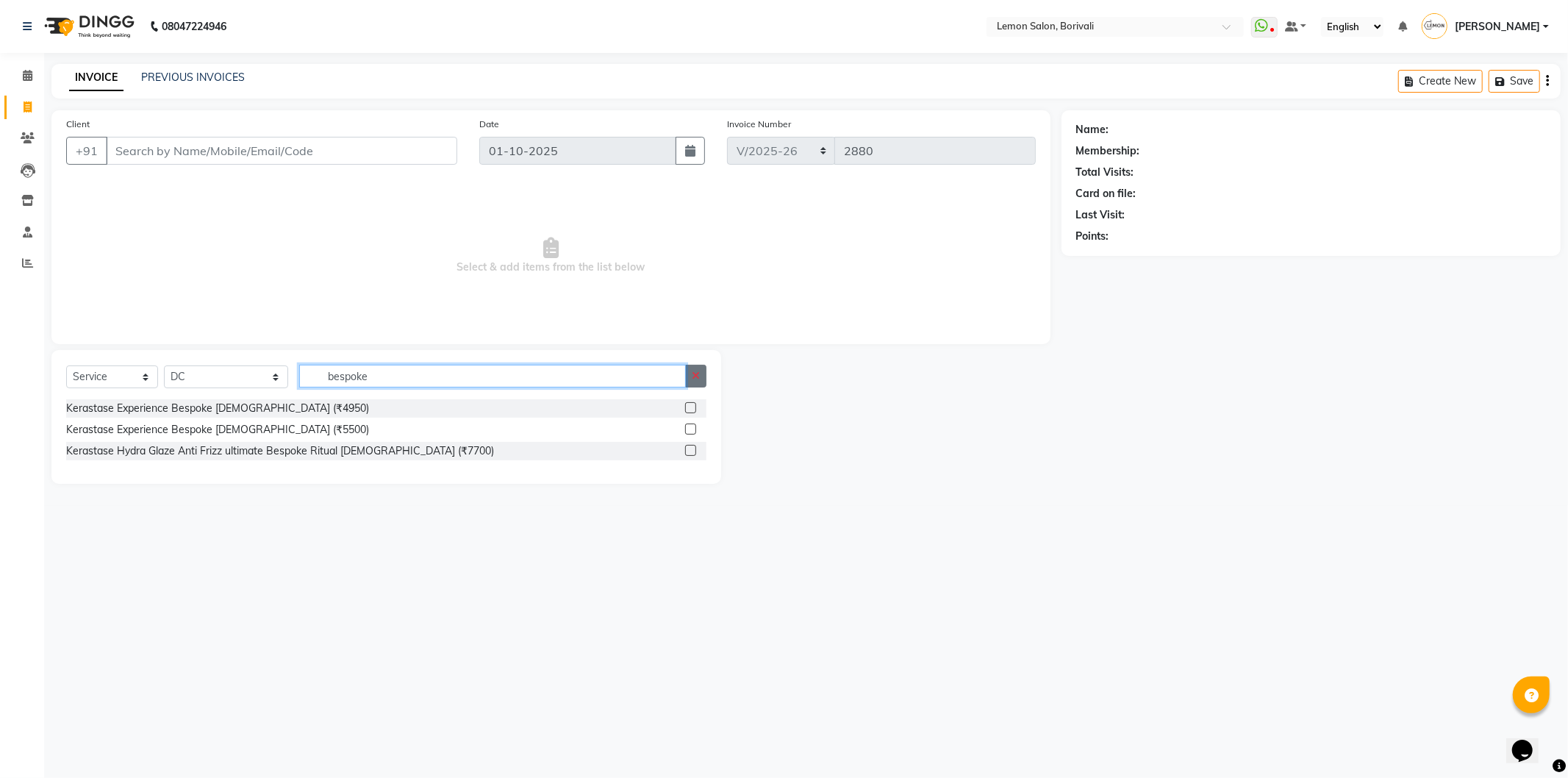
type input "bespoke"
click at [699, 383] on button "button" at bounding box center [696, 376] width 21 height 23
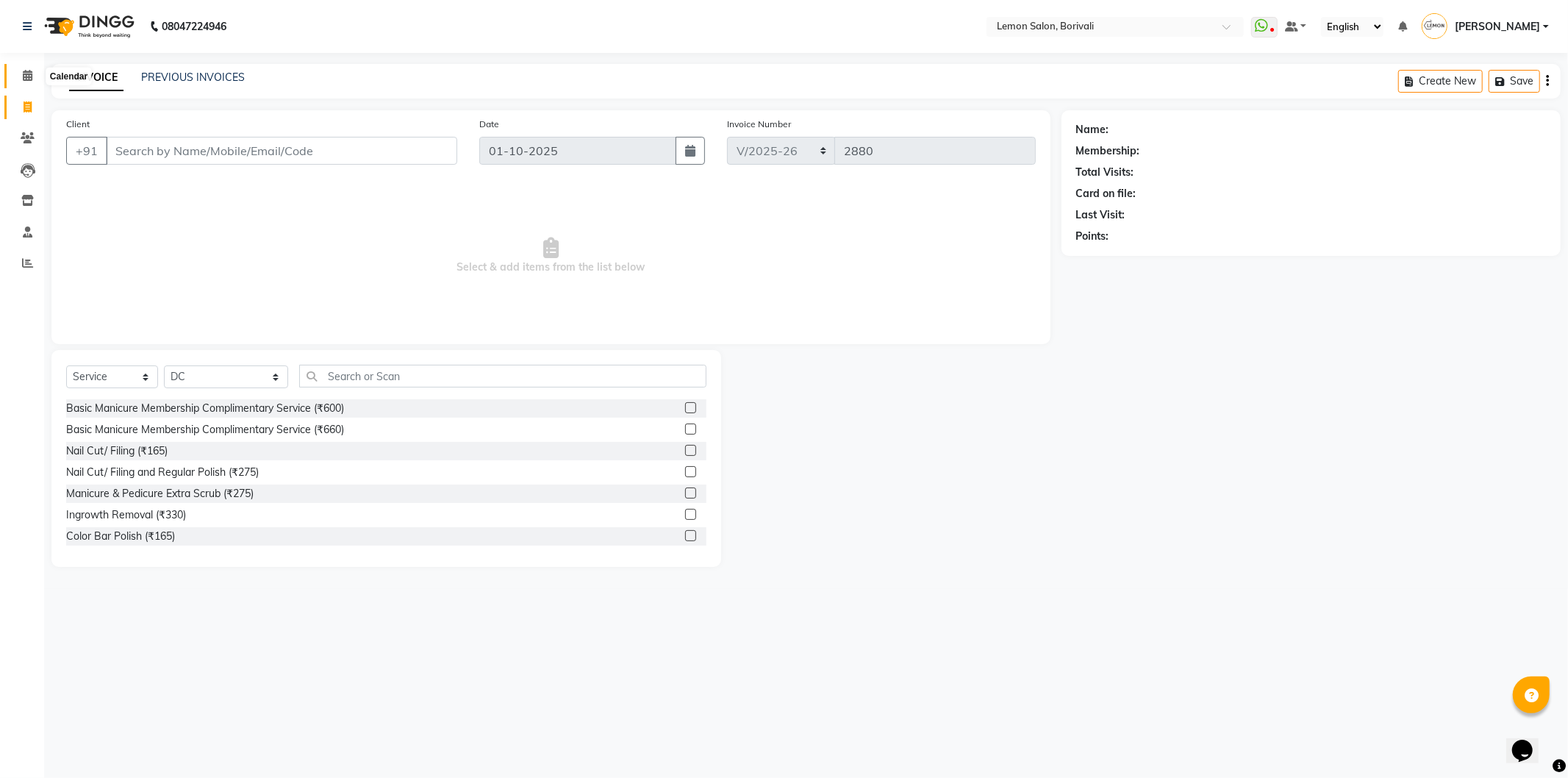
click at [28, 77] on icon at bounding box center [27, 75] width 10 height 11
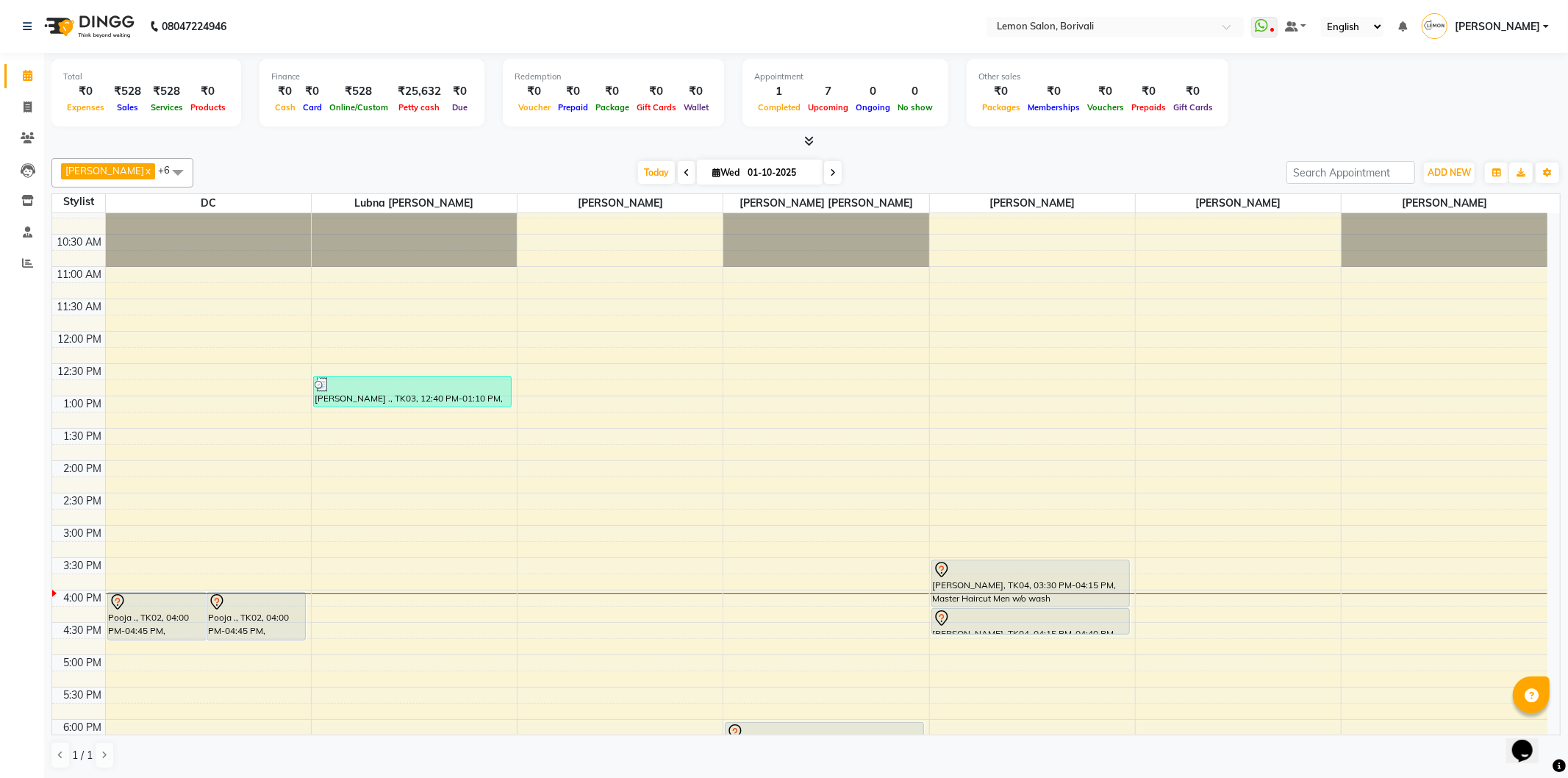
scroll to position [164, 0]
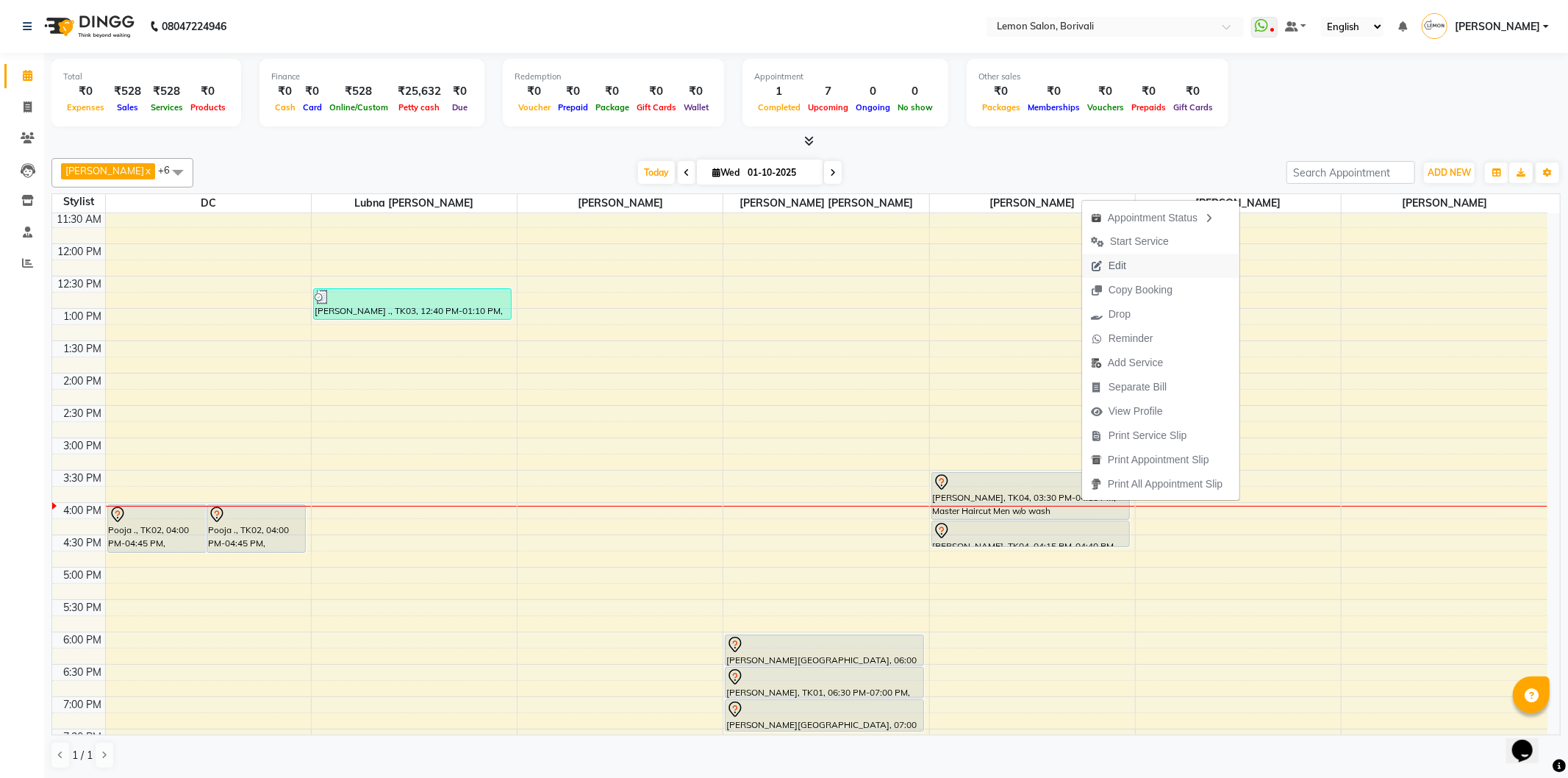
click at [1138, 268] on button "Edit" at bounding box center [1160, 266] width 157 height 24
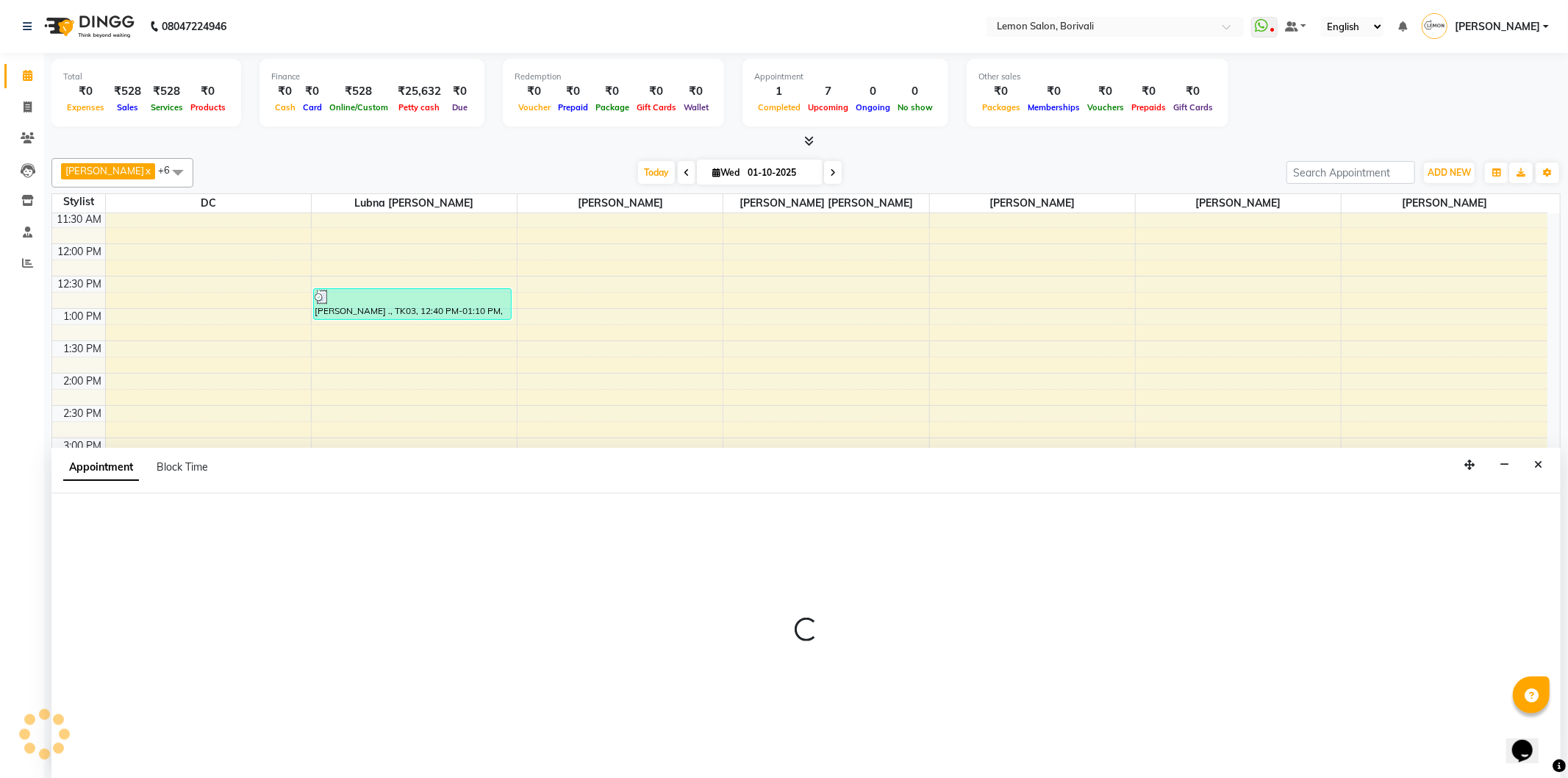
select select "tentative"
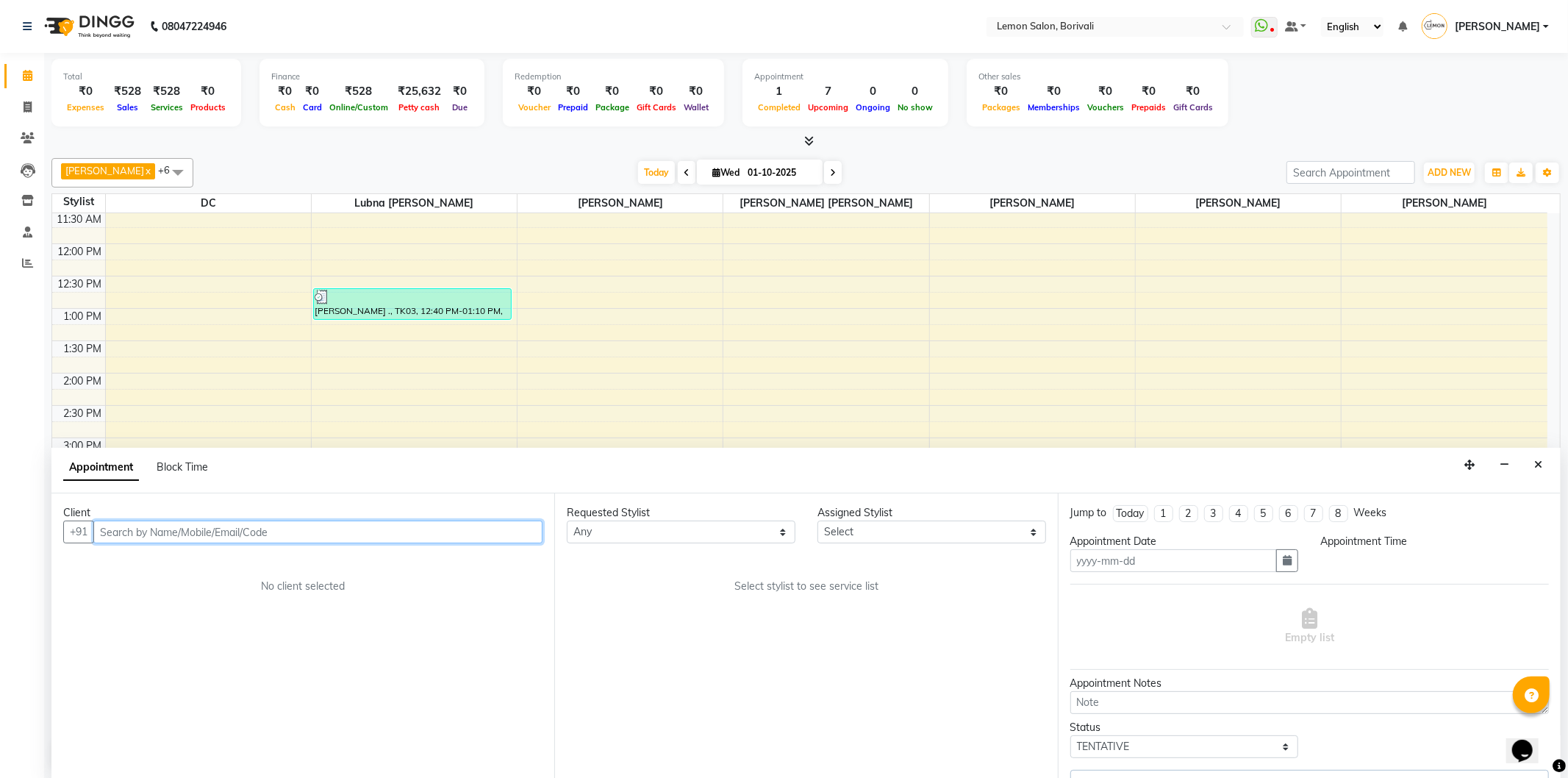
type input "01-10-2025"
select select "930"
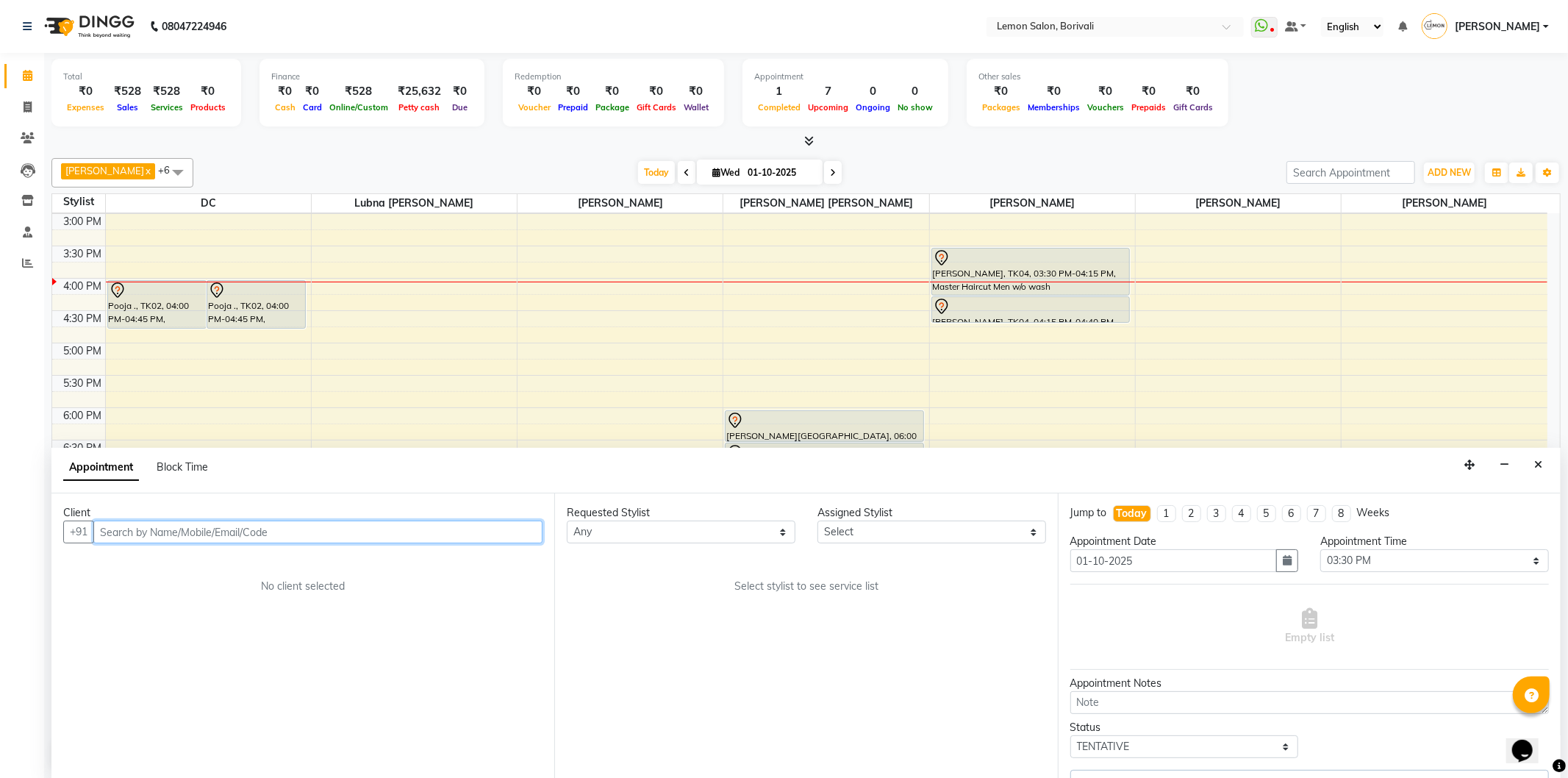
select select "60968"
select select "677"
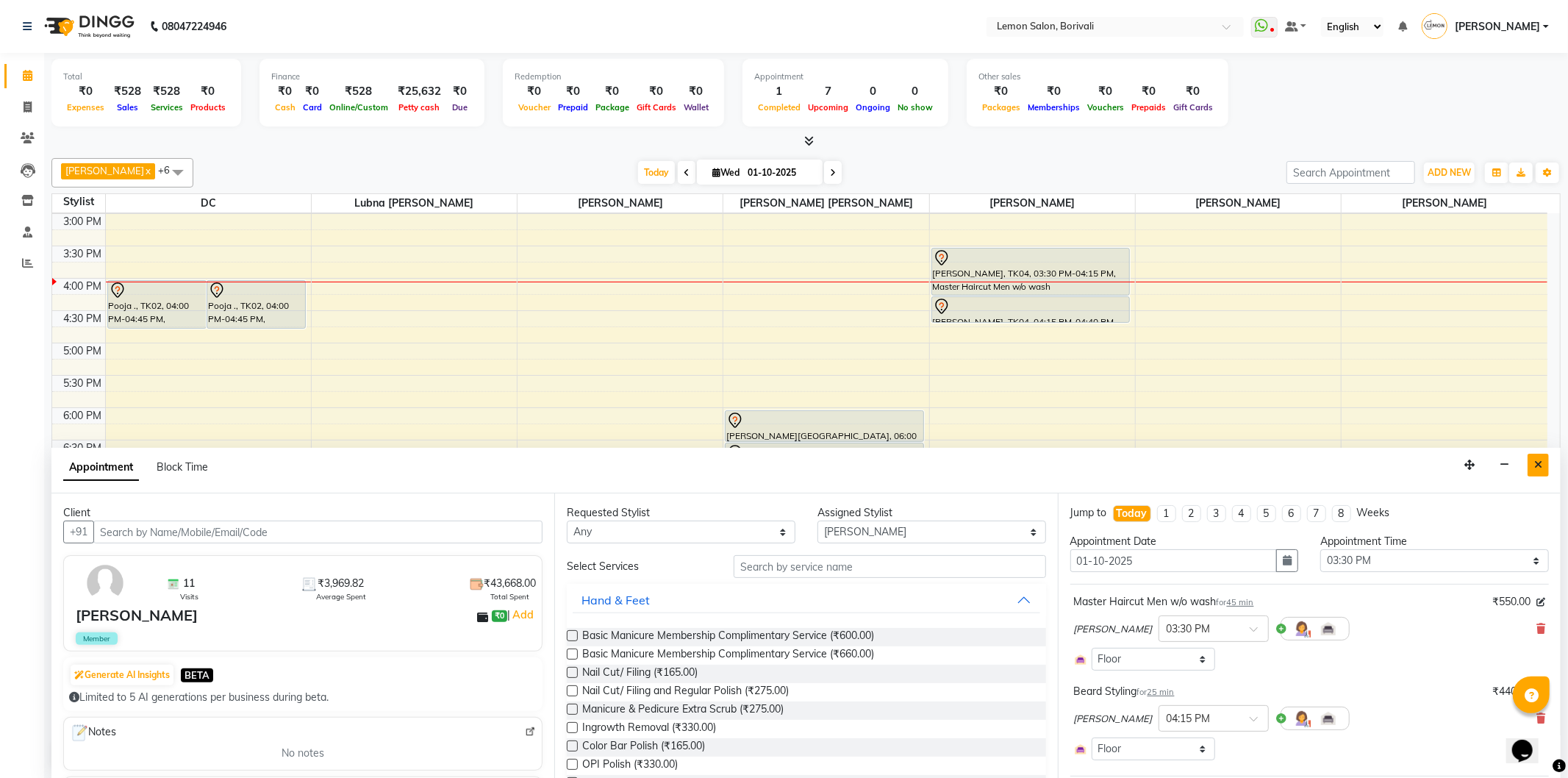
click at [1539, 457] on button "Close" at bounding box center [1538, 465] width 21 height 23
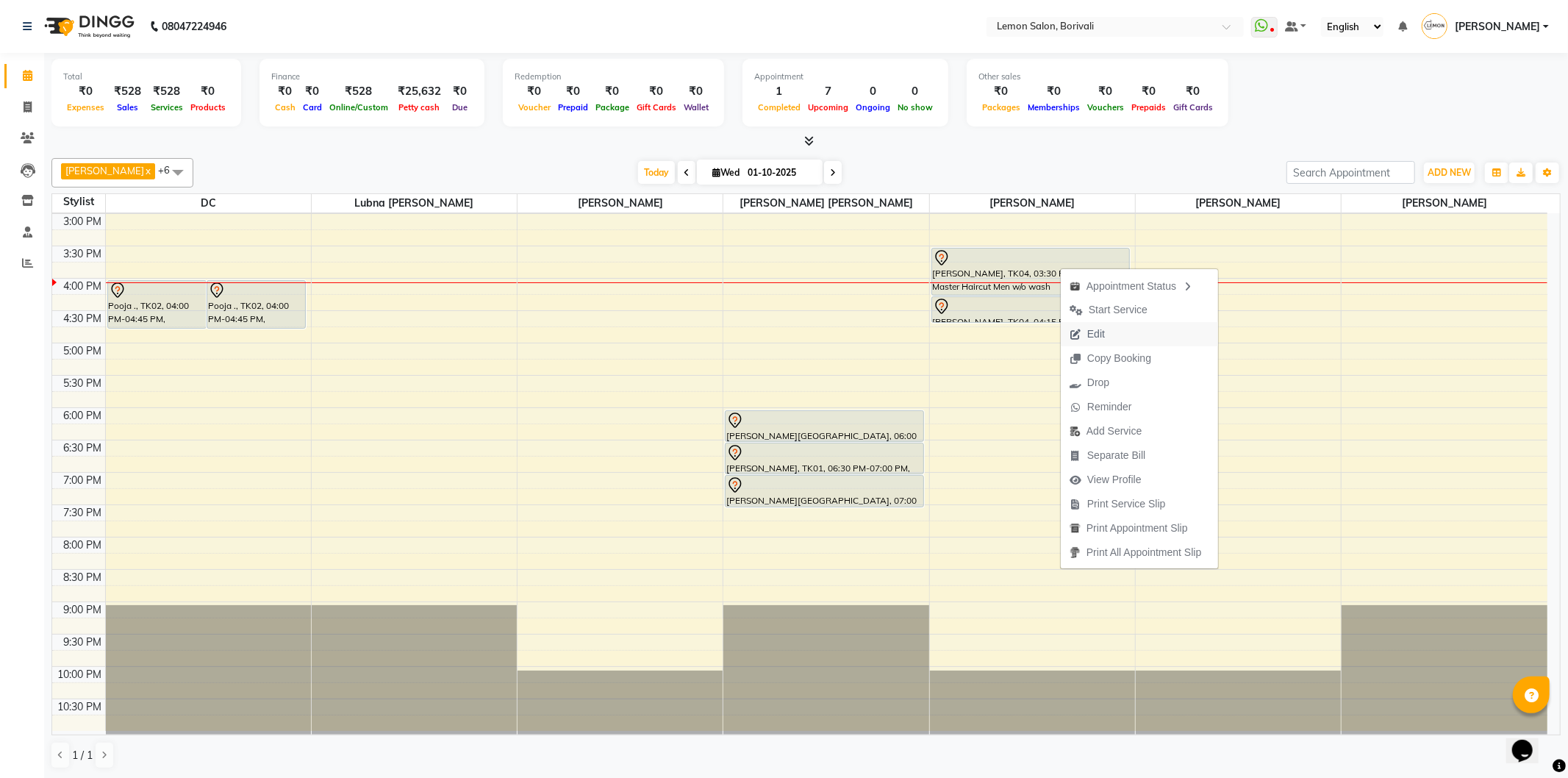
click at [1130, 343] on button "Edit" at bounding box center [1139, 334] width 157 height 24
select select "tentative"
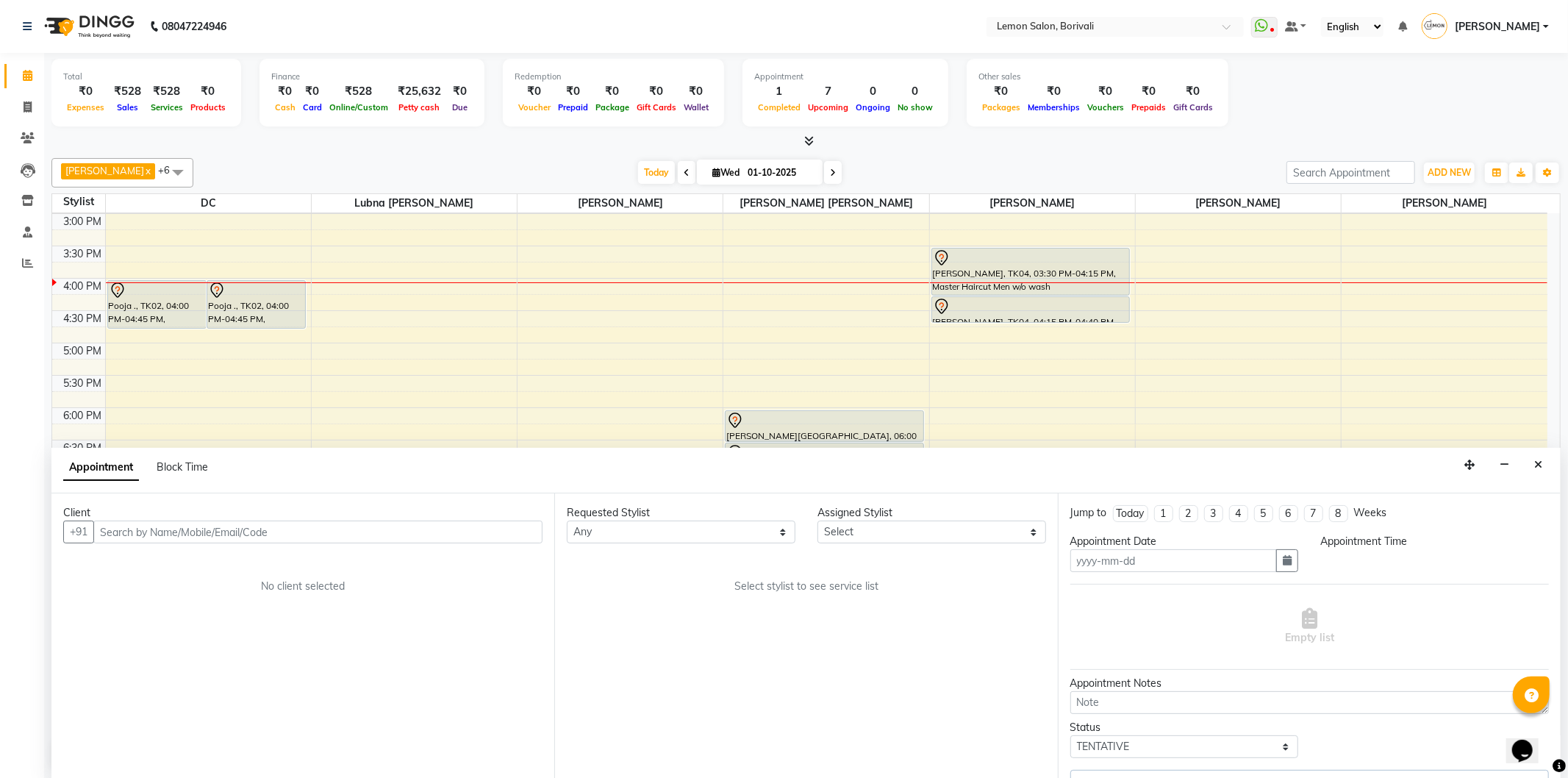
type input "01-10-2025"
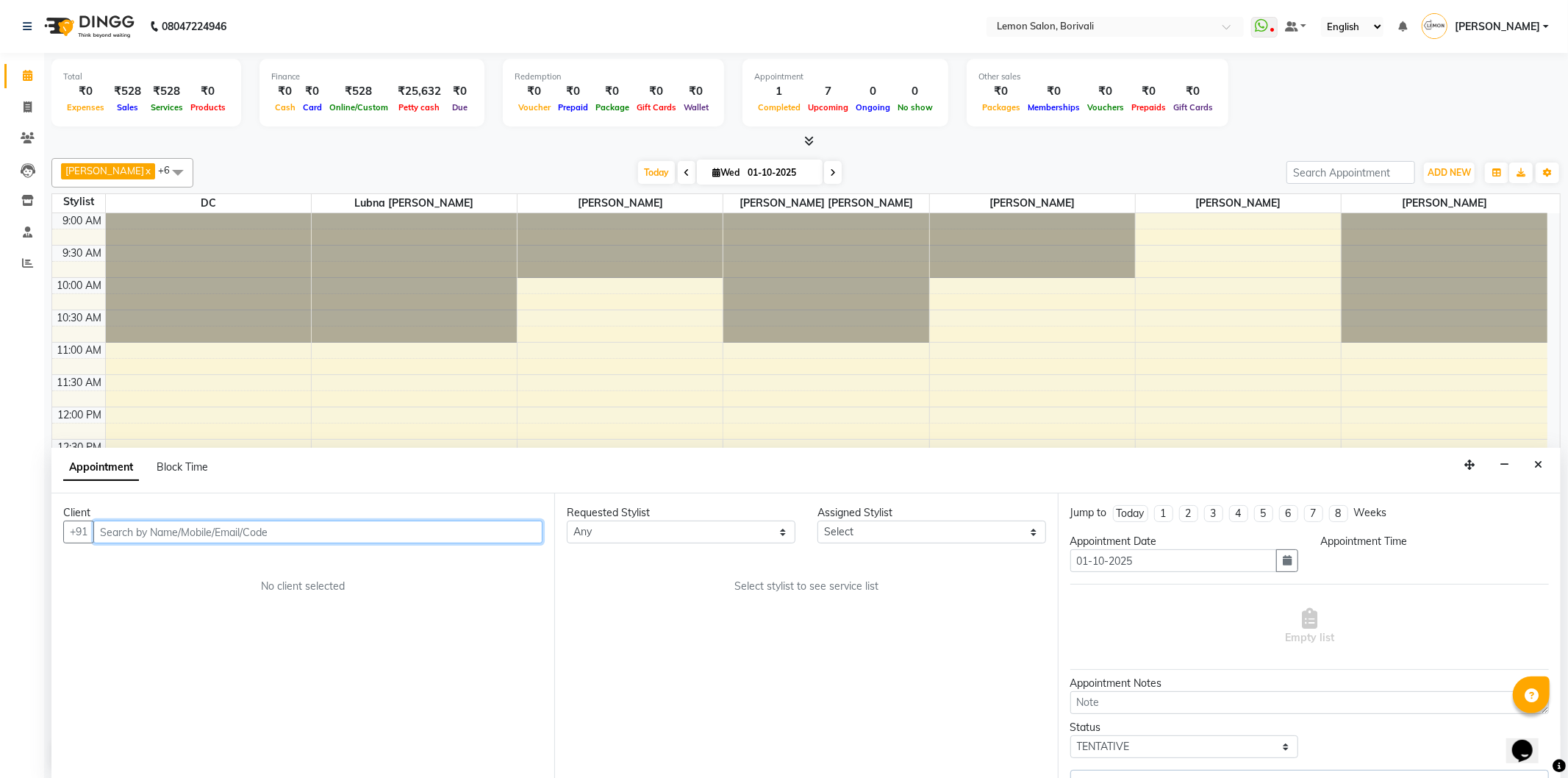
select select "930"
select select "60968"
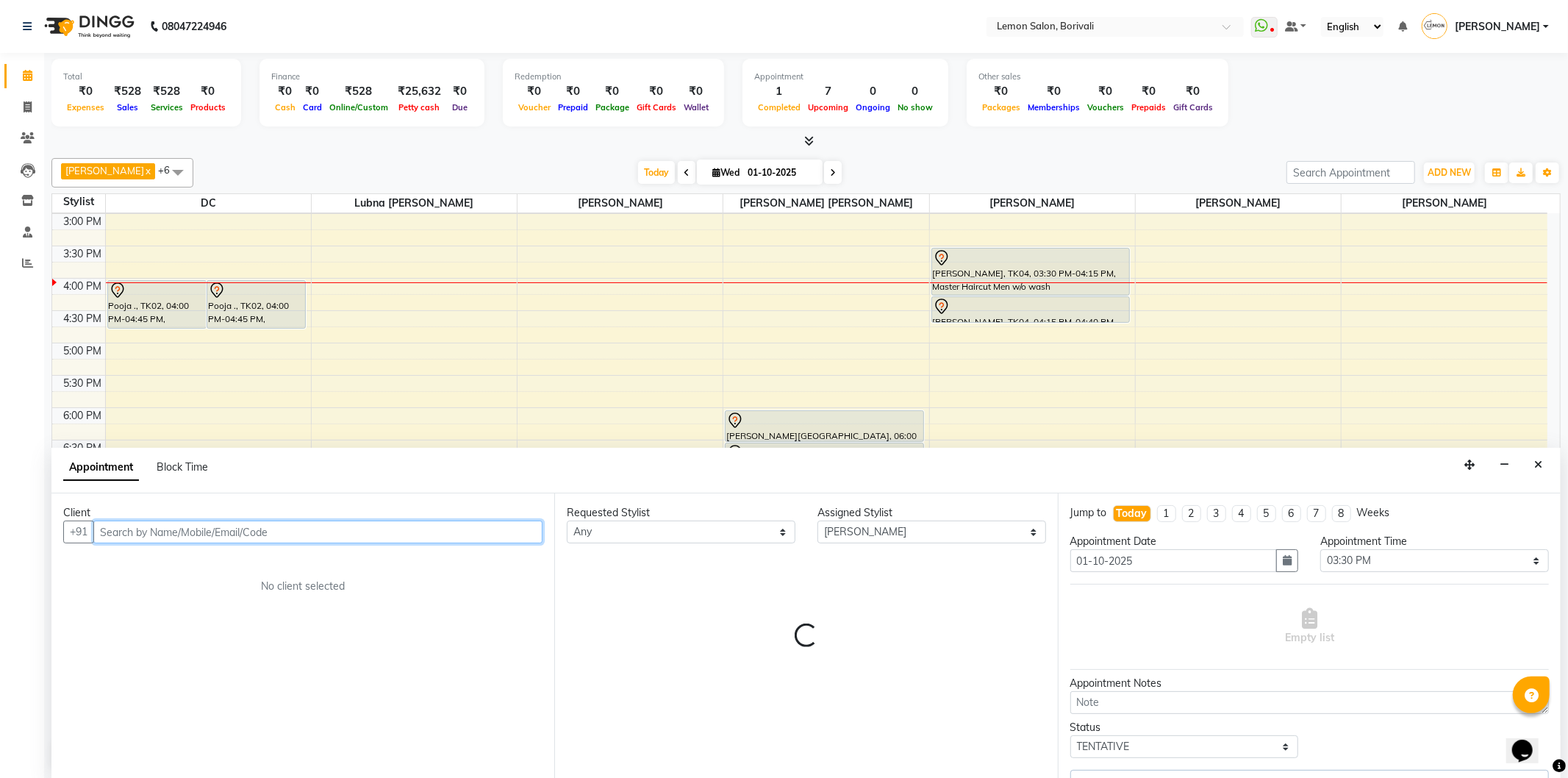
select select "677"
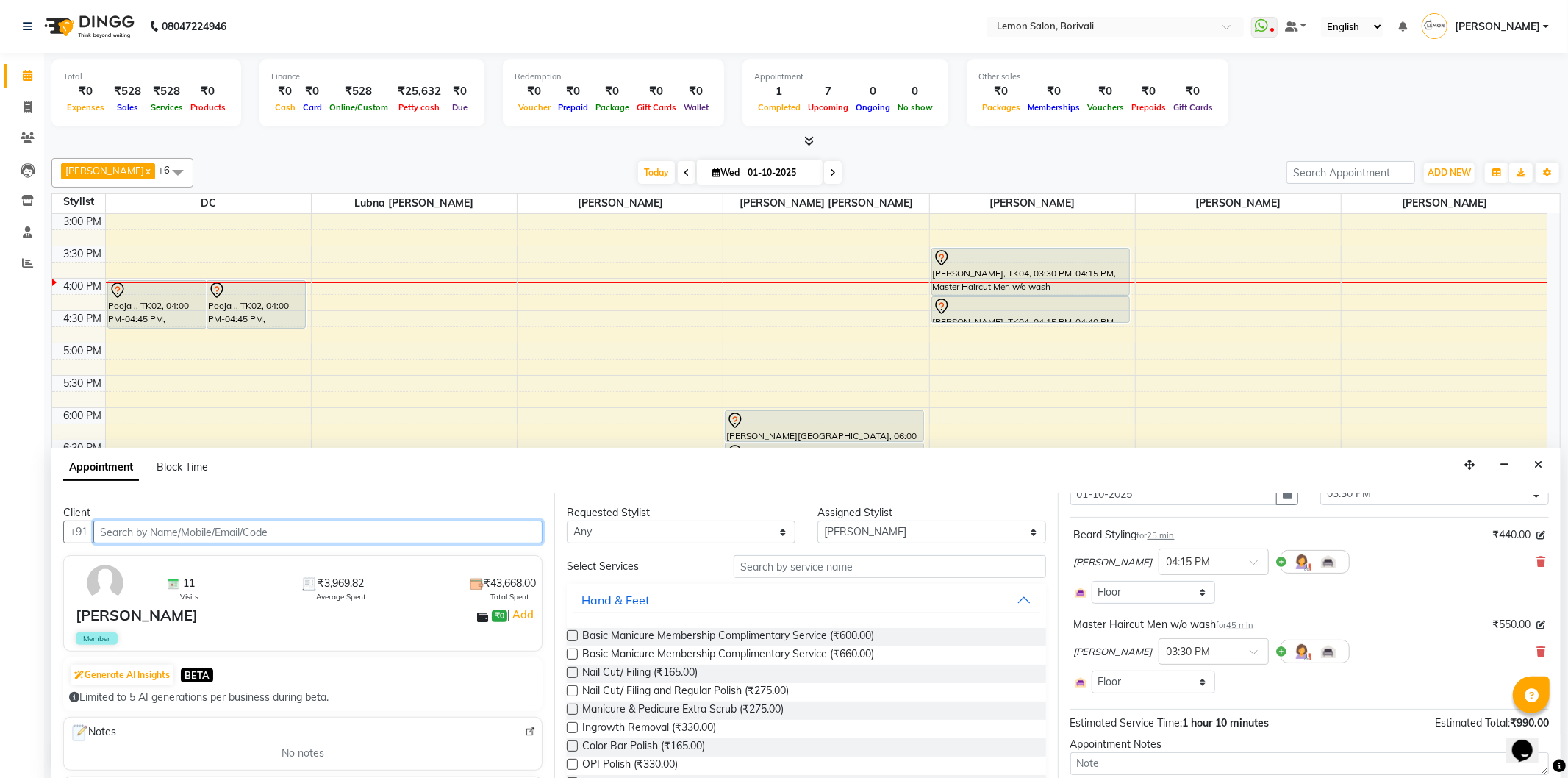
scroll to position [157, 0]
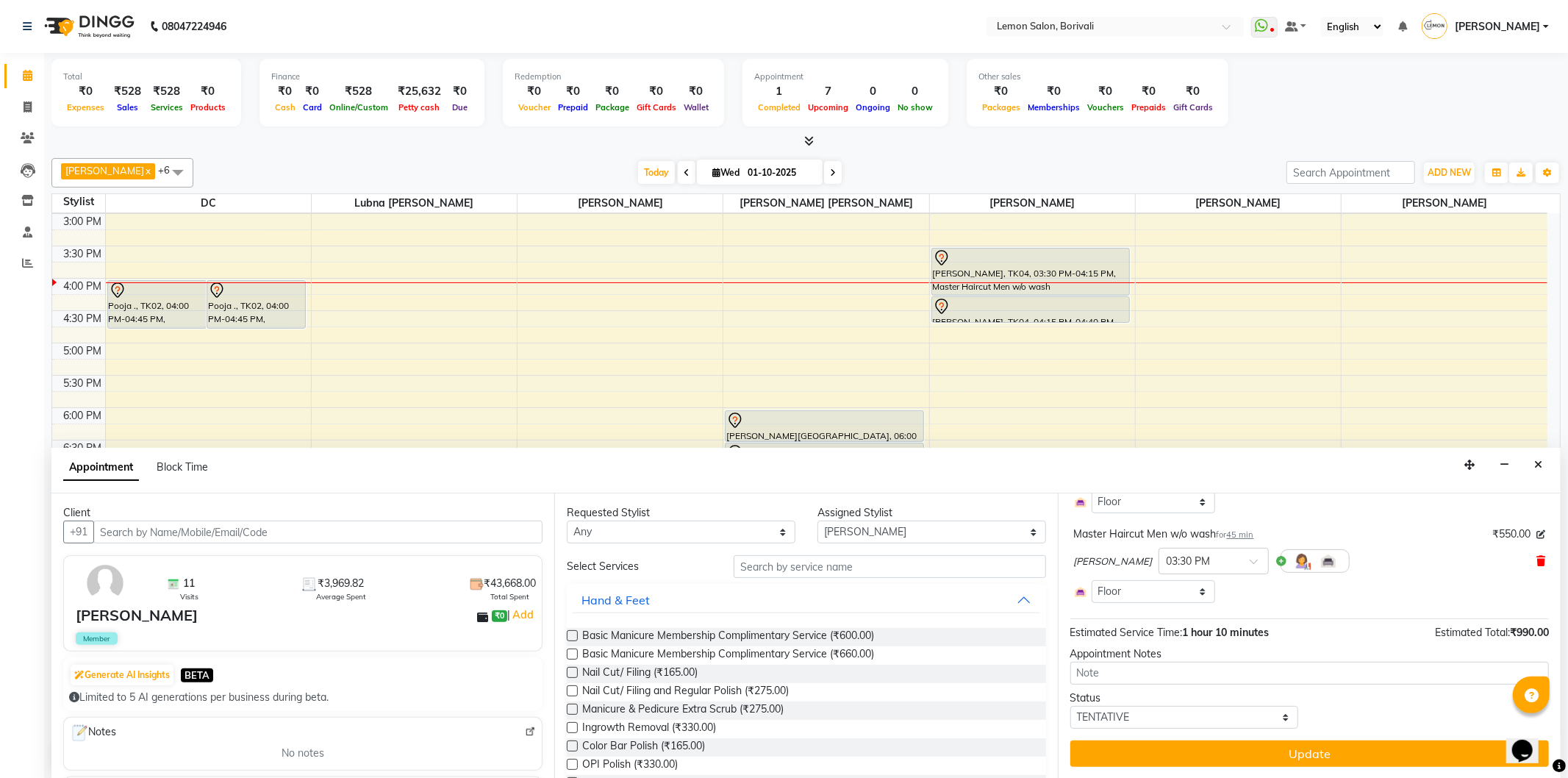
click at [1537, 567] on span at bounding box center [1541, 561] width 9 height 15
click at [1537, 549] on icon at bounding box center [1541, 548] width 9 height 11
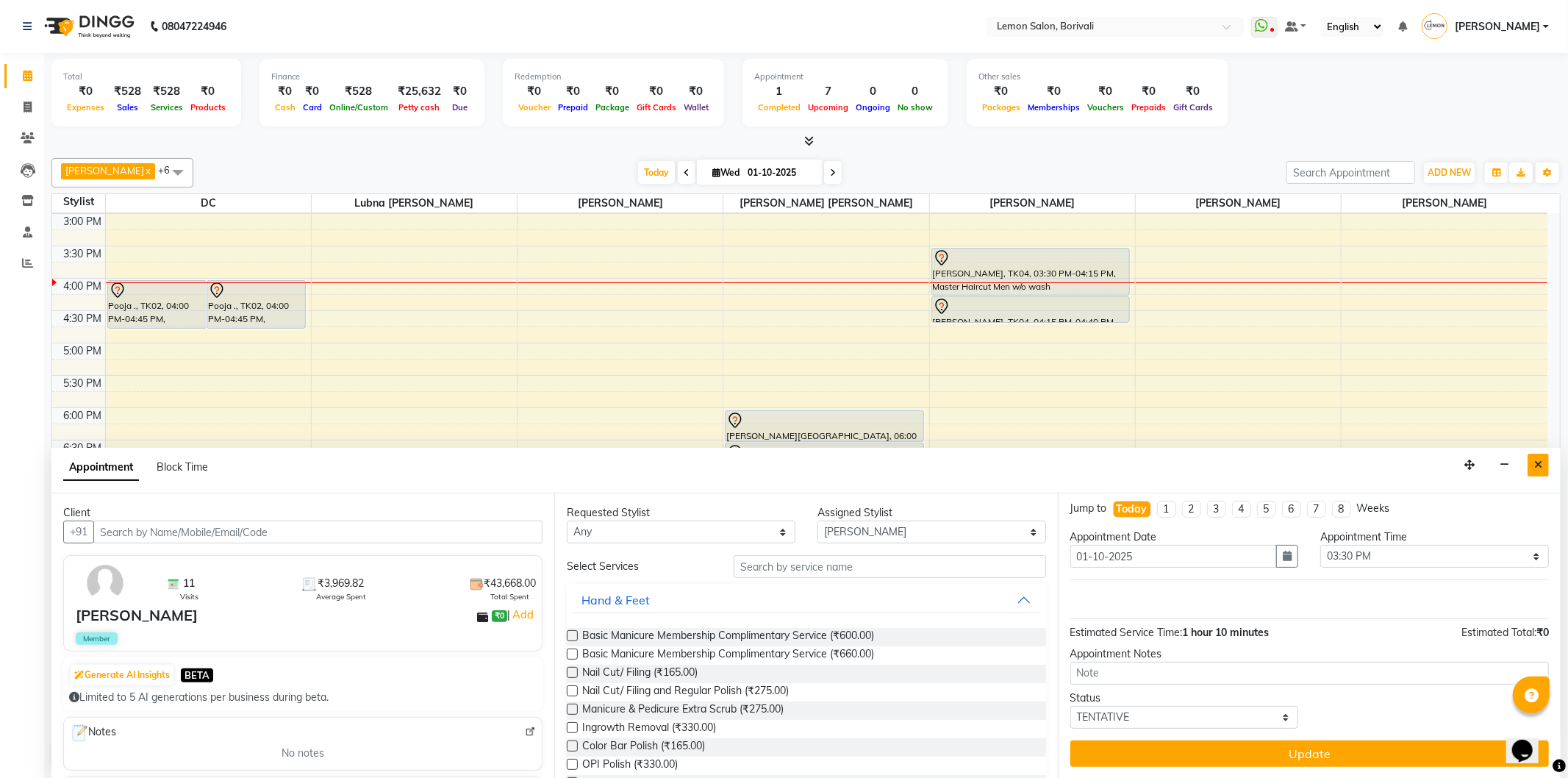
click at [1533, 466] on button "Close" at bounding box center [1538, 465] width 21 height 23
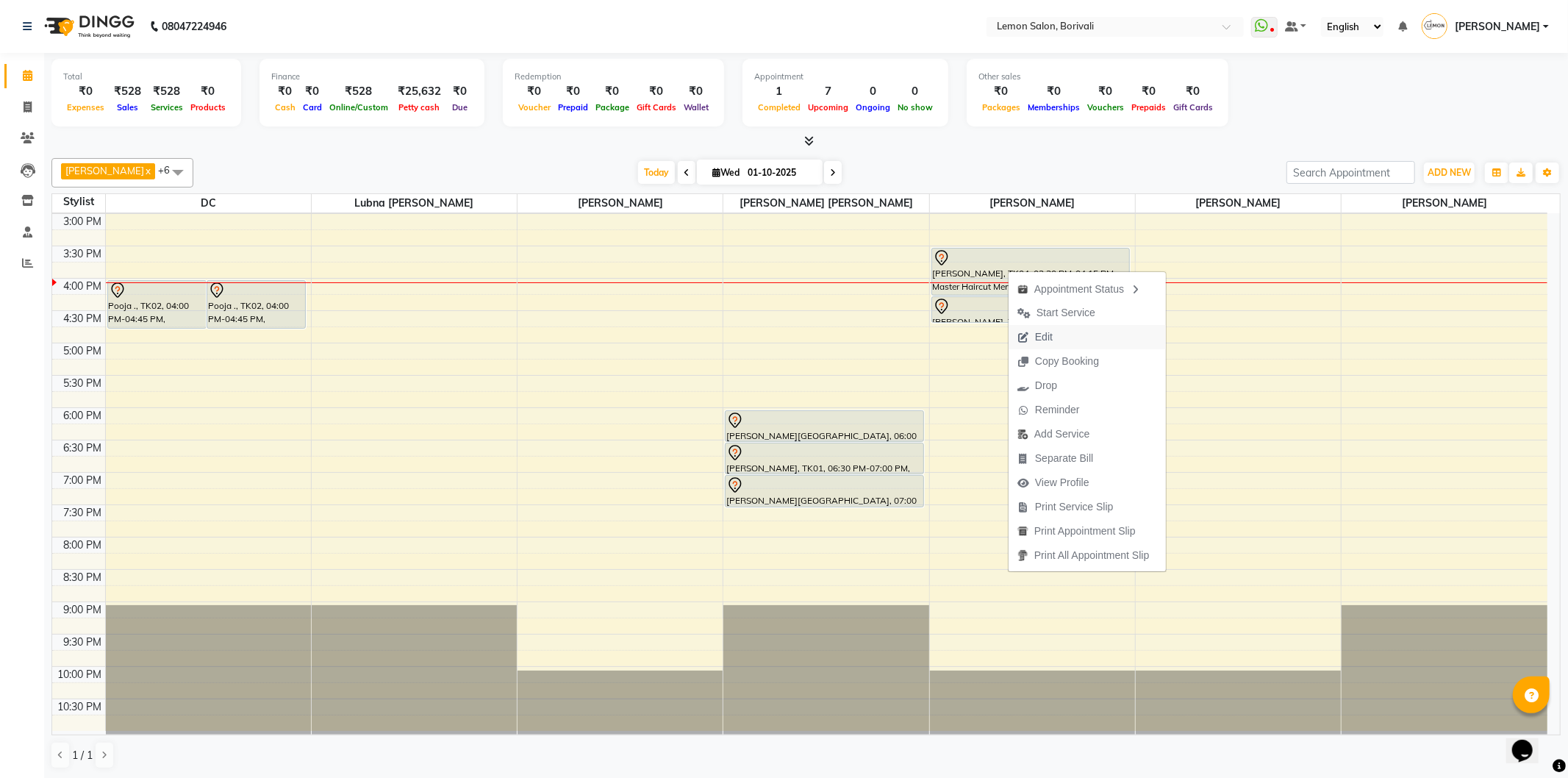
click at [1050, 342] on span "Edit" at bounding box center [1043, 337] width 17 height 15
select select "tentative"
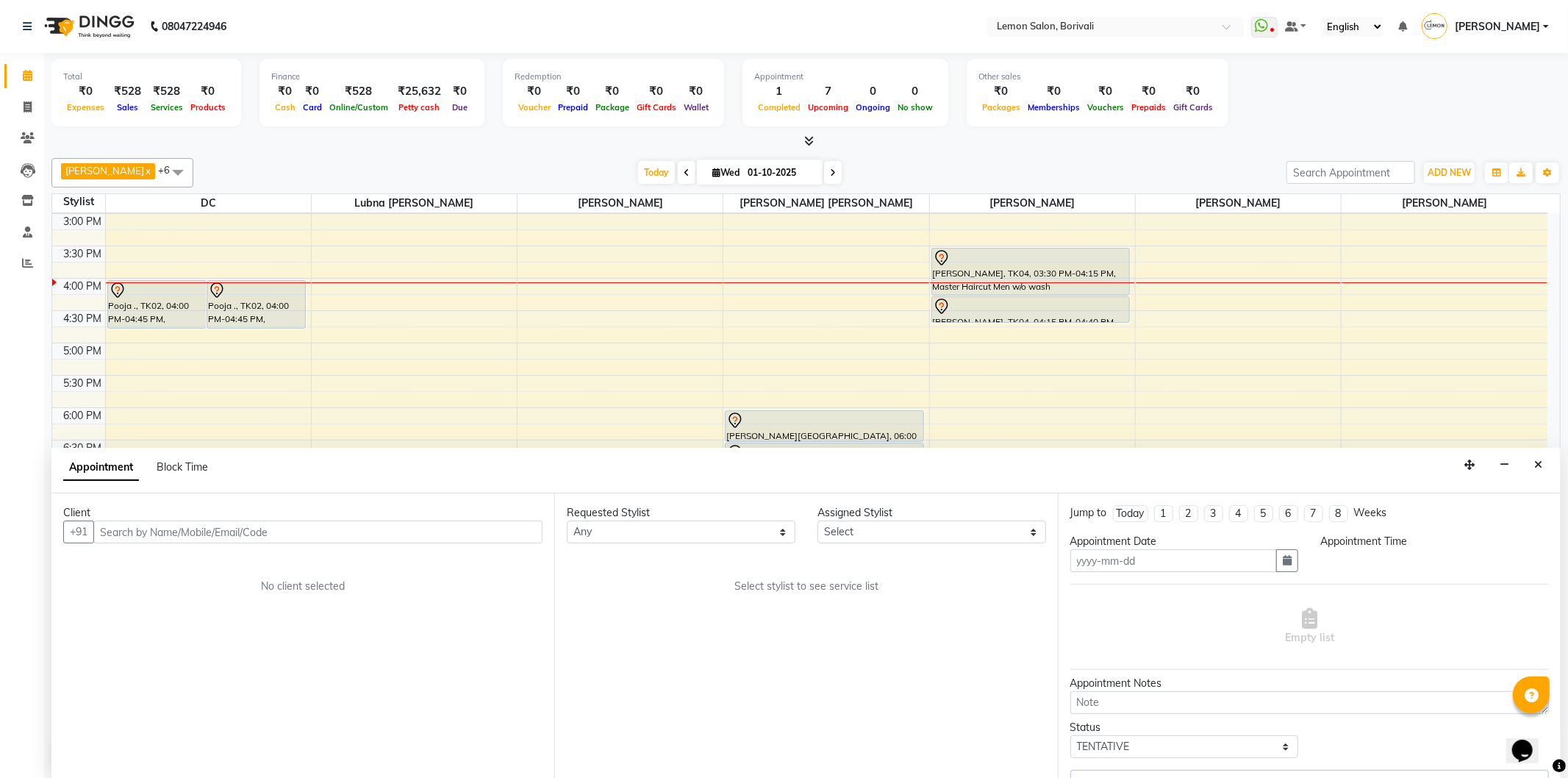
type input "01-10-2025"
select select "60968"
select select "930"
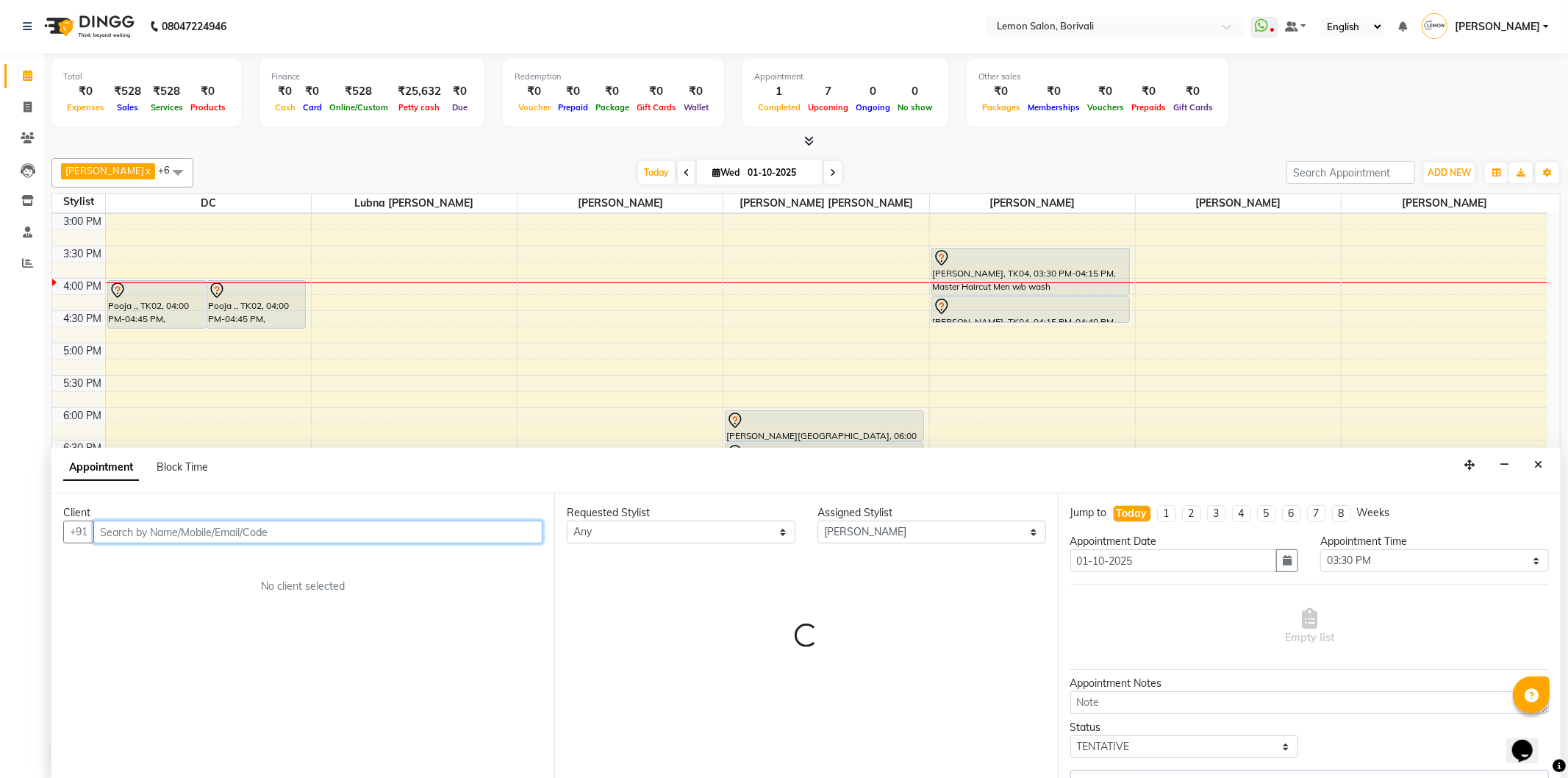
select select "677"
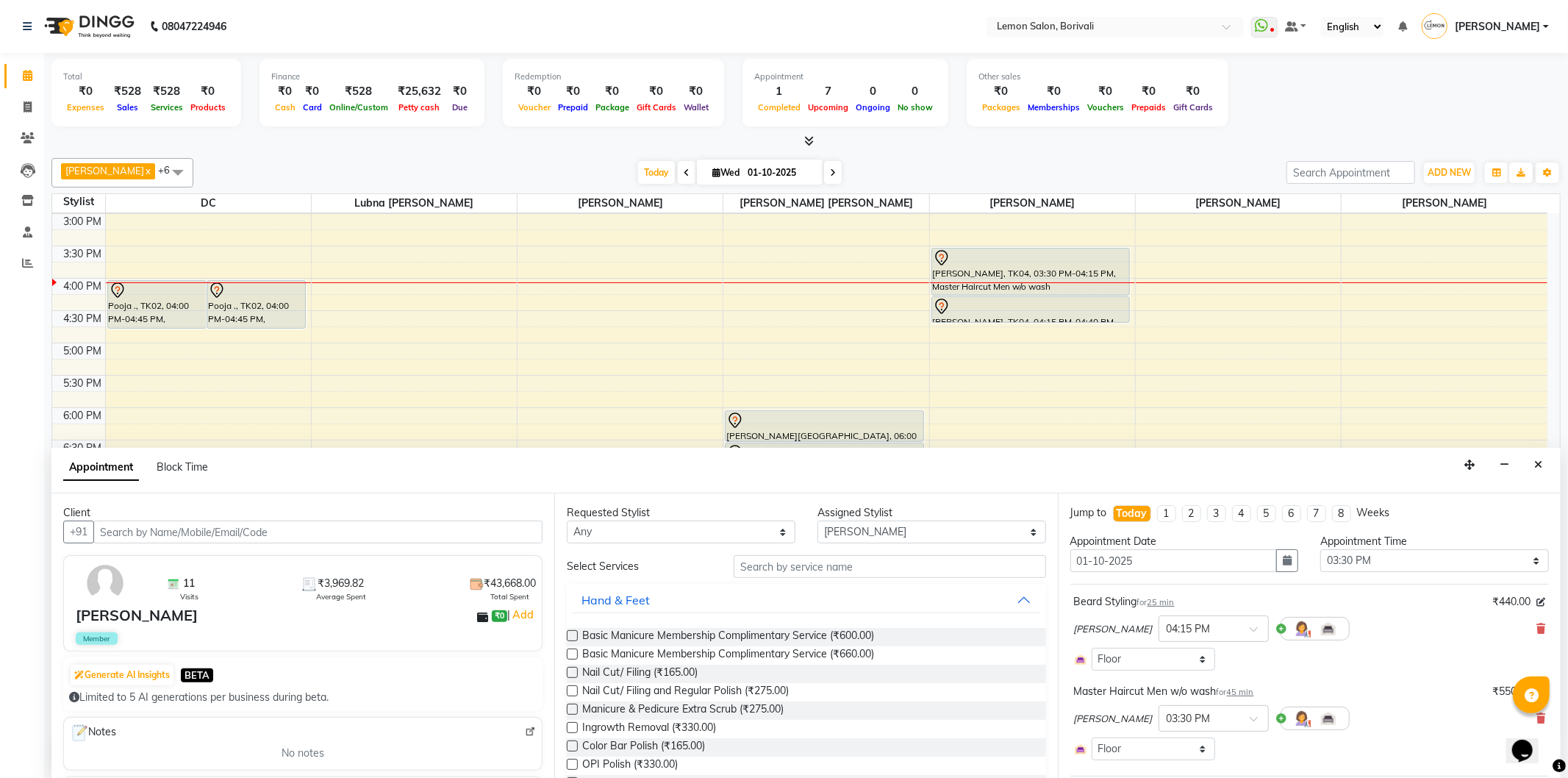
click at [1538, 467] on icon "Close" at bounding box center [1538, 465] width 8 height 11
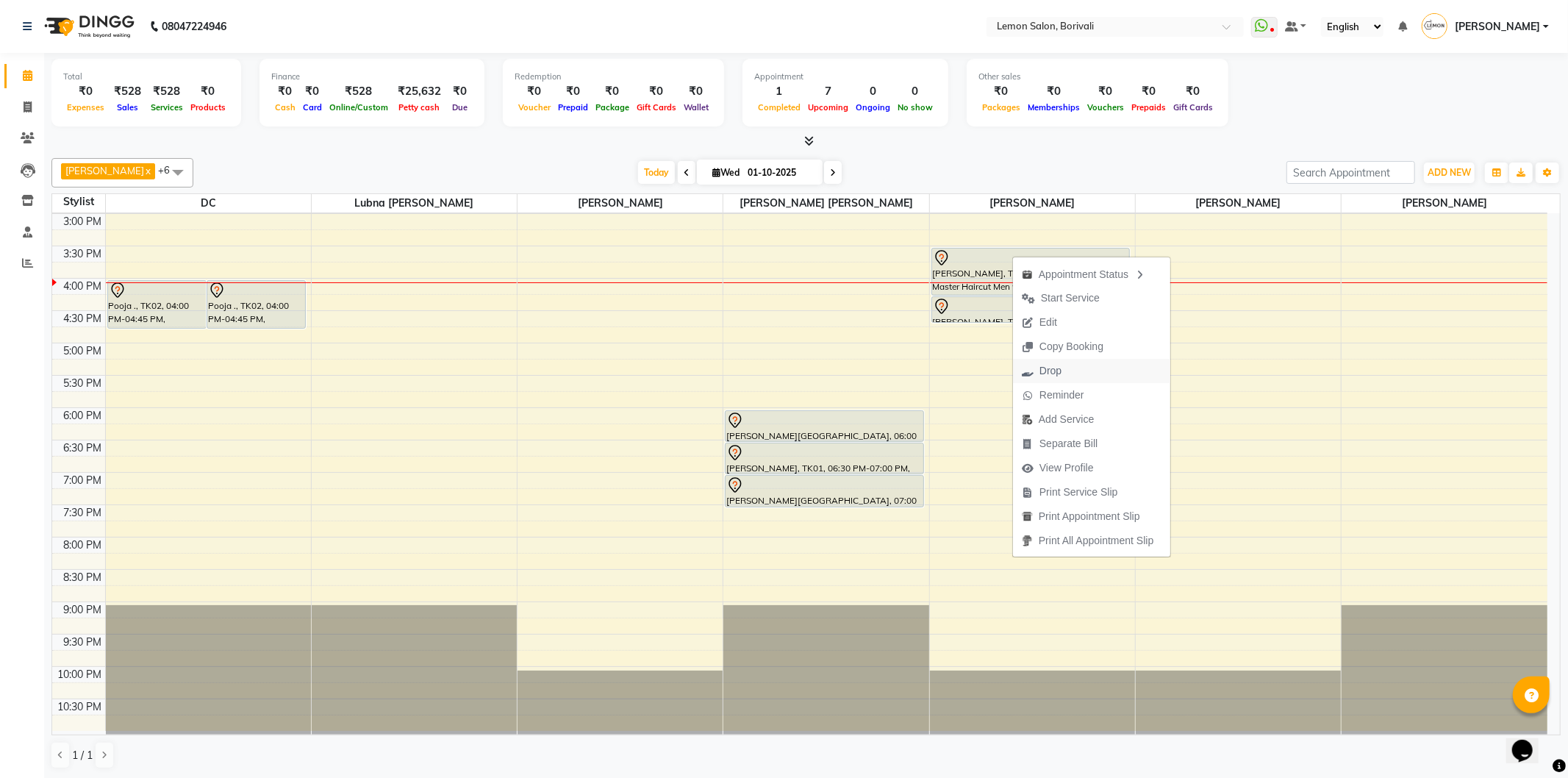
click at [1061, 371] on span "Drop" at bounding box center [1050, 371] width 22 height 15
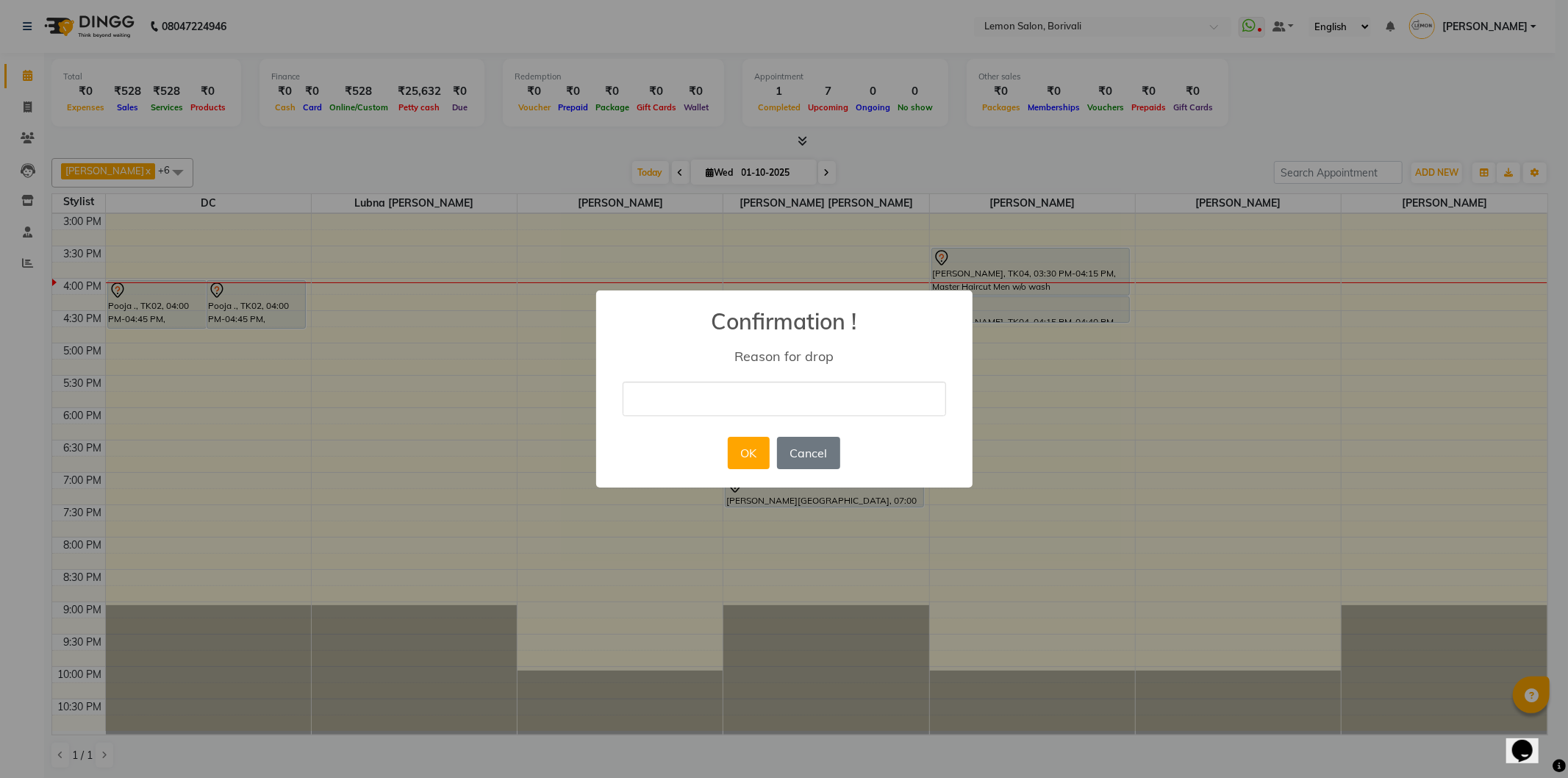
click at [840, 389] on input "text" at bounding box center [784, 399] width 323 height 34
click at [834, 452] on button "Cancel" at bounding box center [808, 453] width 63 height 33
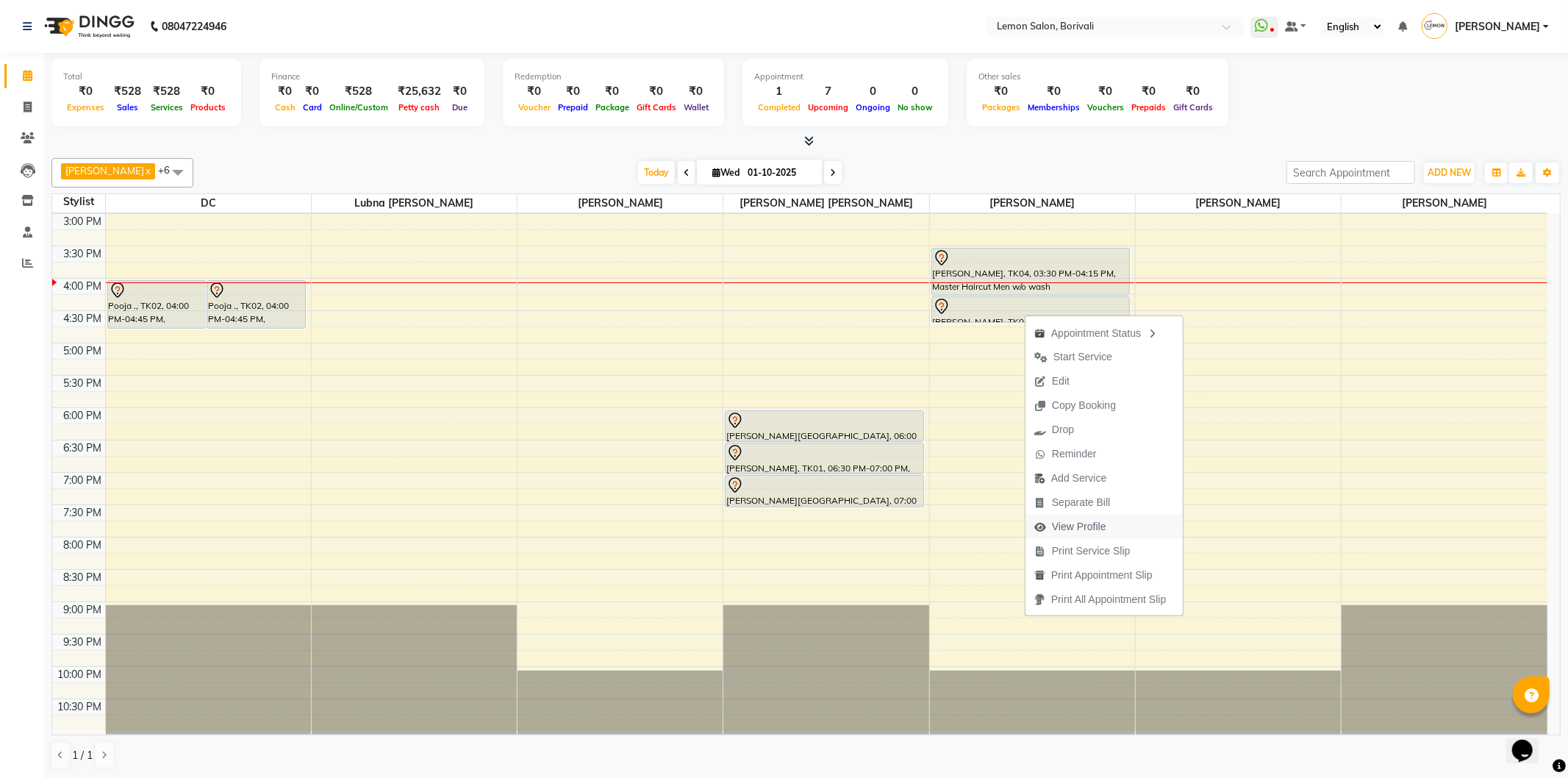
click at [1065, 525] on span "View Profile" at bounding box center [1079, 527] width 55 height 15
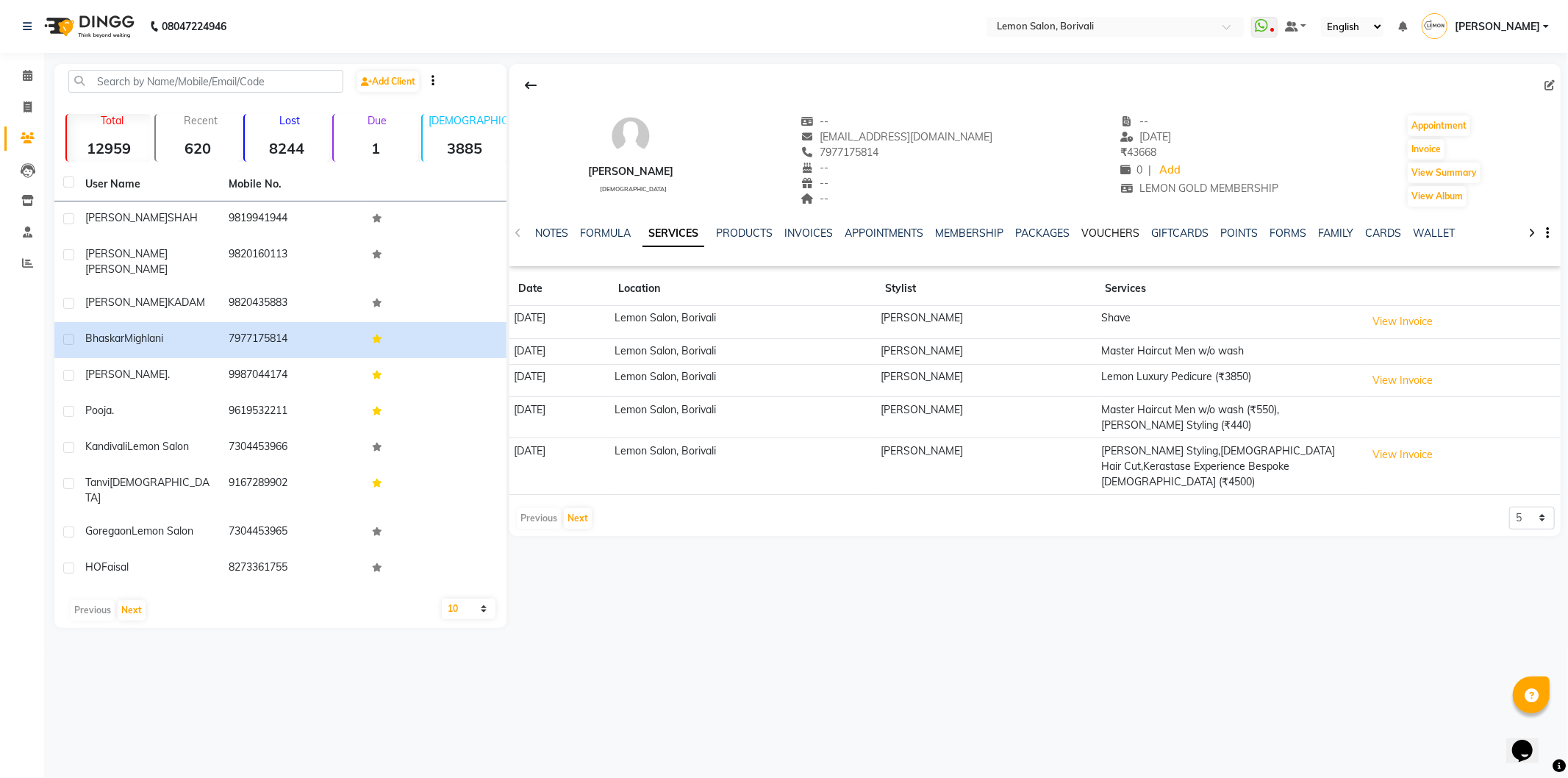
click at [1119, 232] on link "VOUCHERS" at bounding box center [1111, 233] width 58 height 13
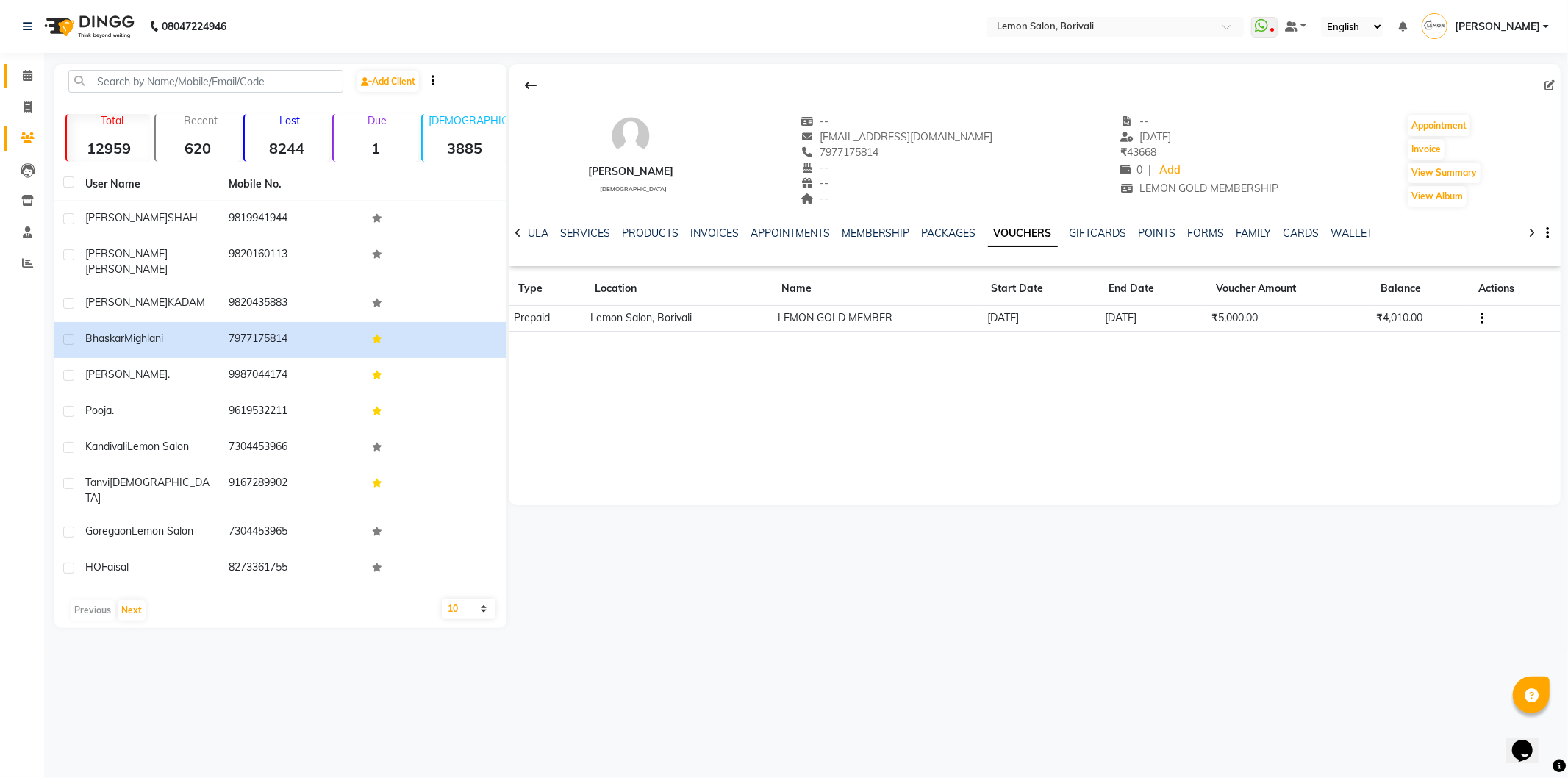
click at [20, 66] on link "Calendar" at bounding box center [22, 76] width 35 height 24
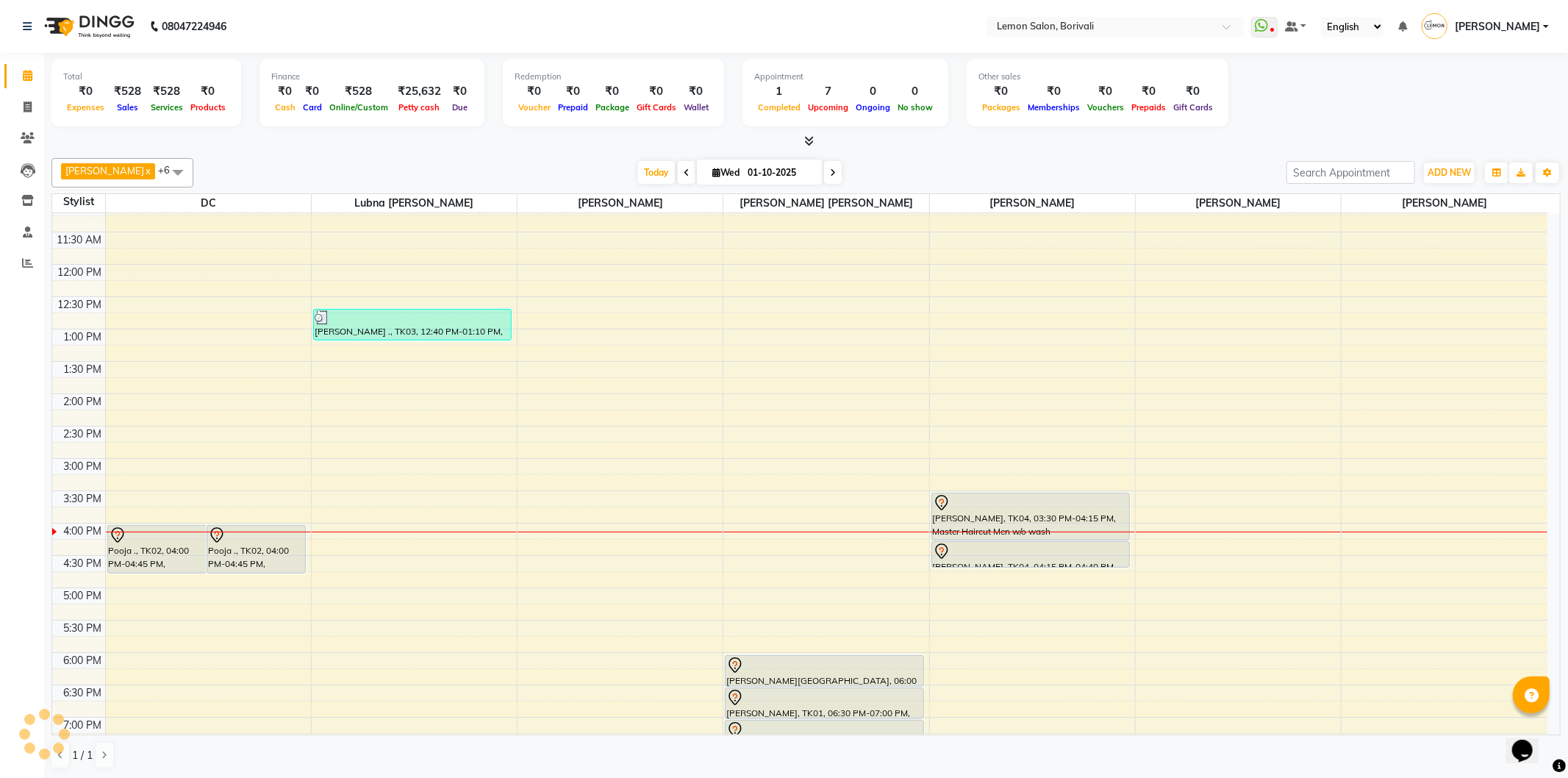
scroll to position [164, 0]
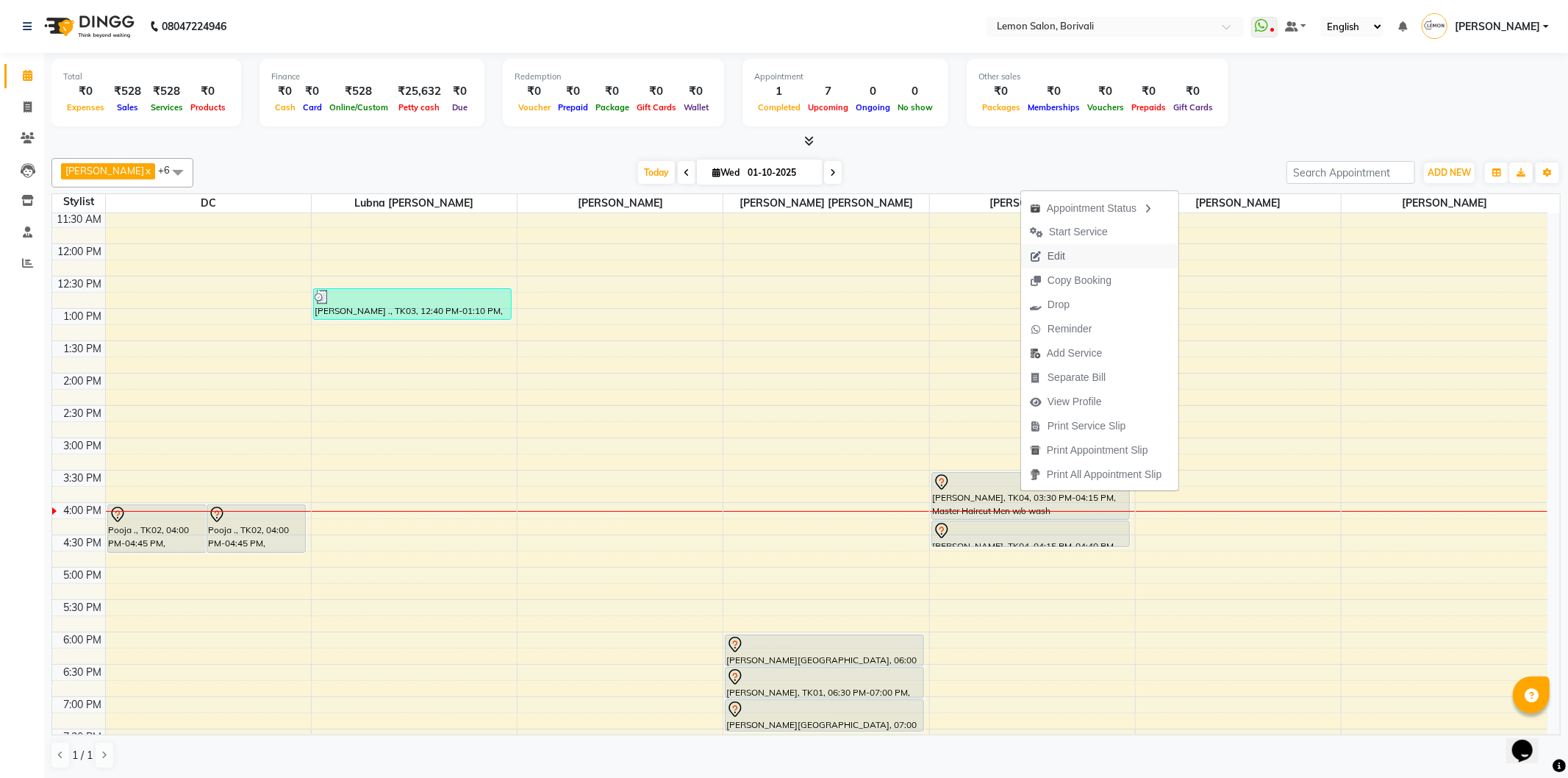
click at [1078, 253] on button "Edit" at bounding box center [1100, 256] width 157 height 24
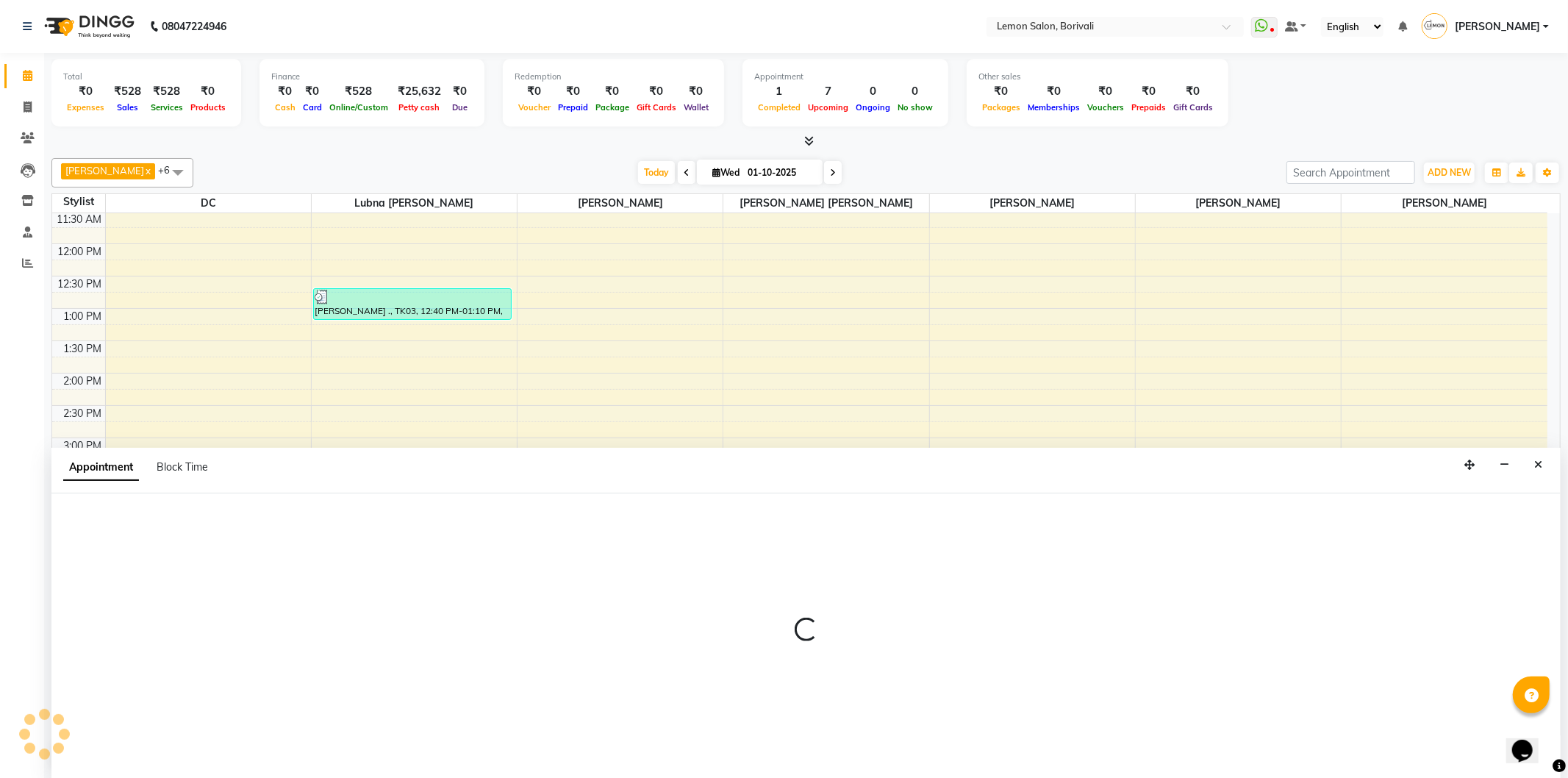
select select "tentative"
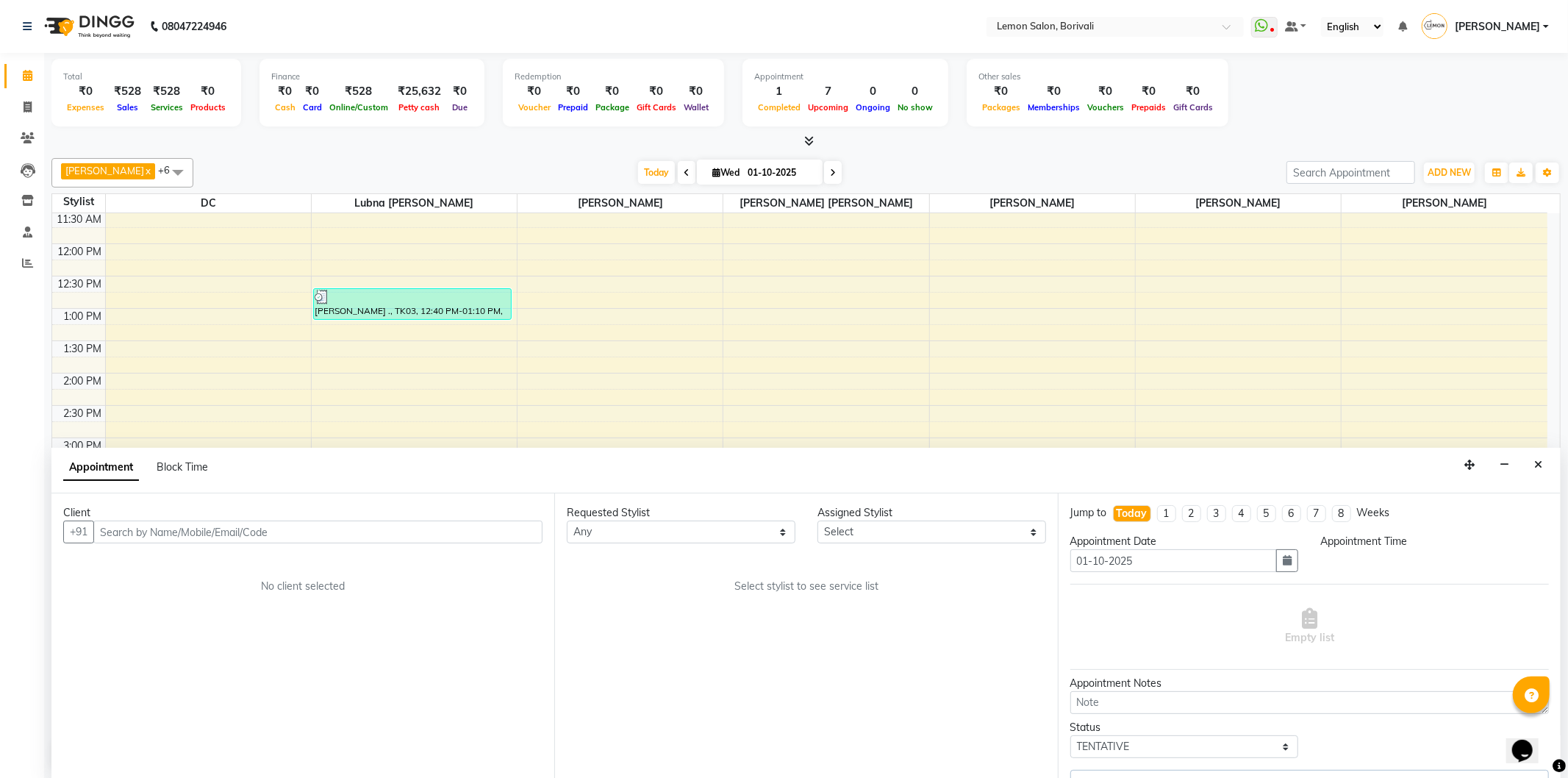
scroll to position [388, 0]
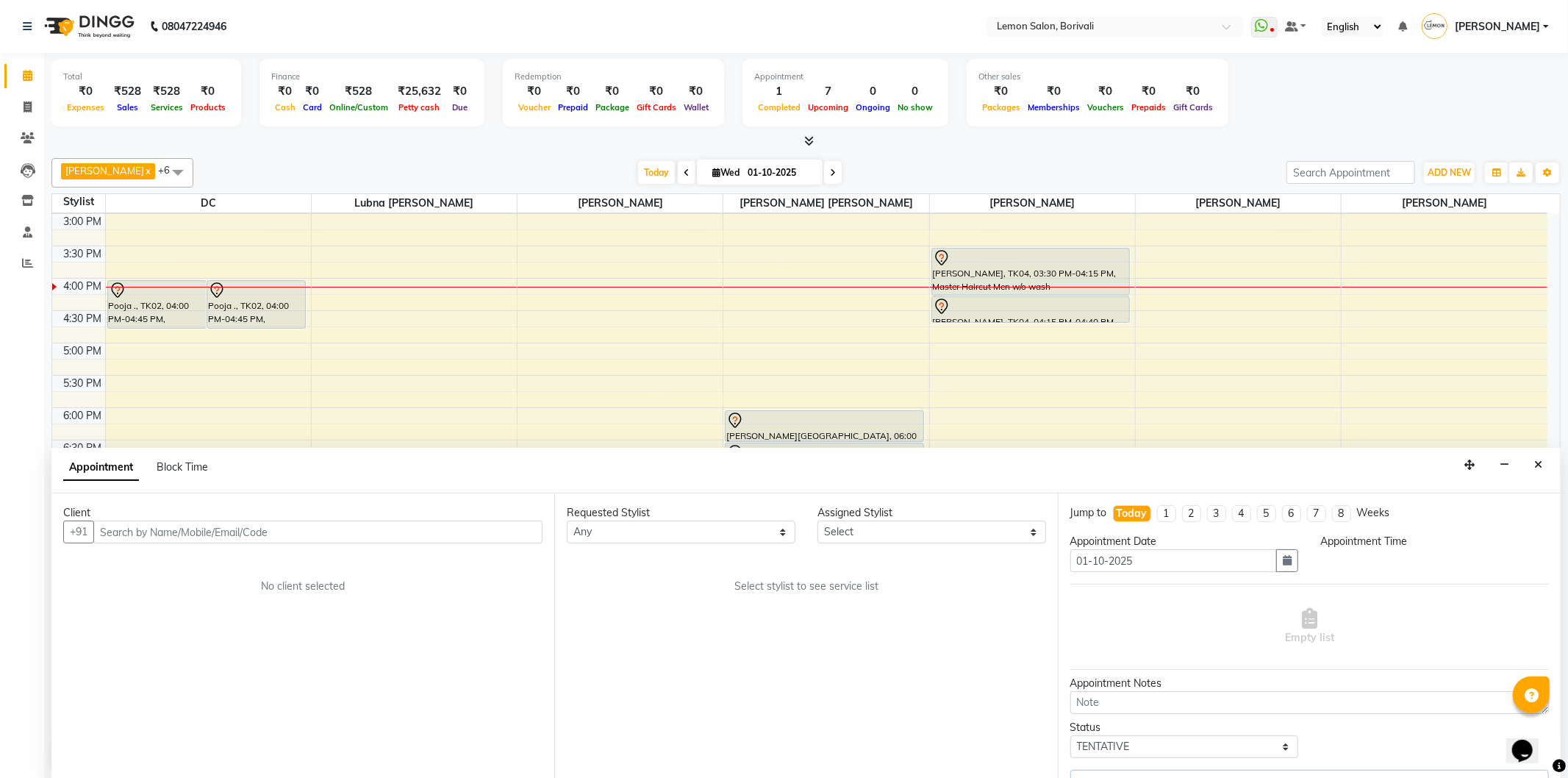
select select "60968"
select select "930"
select select "677"
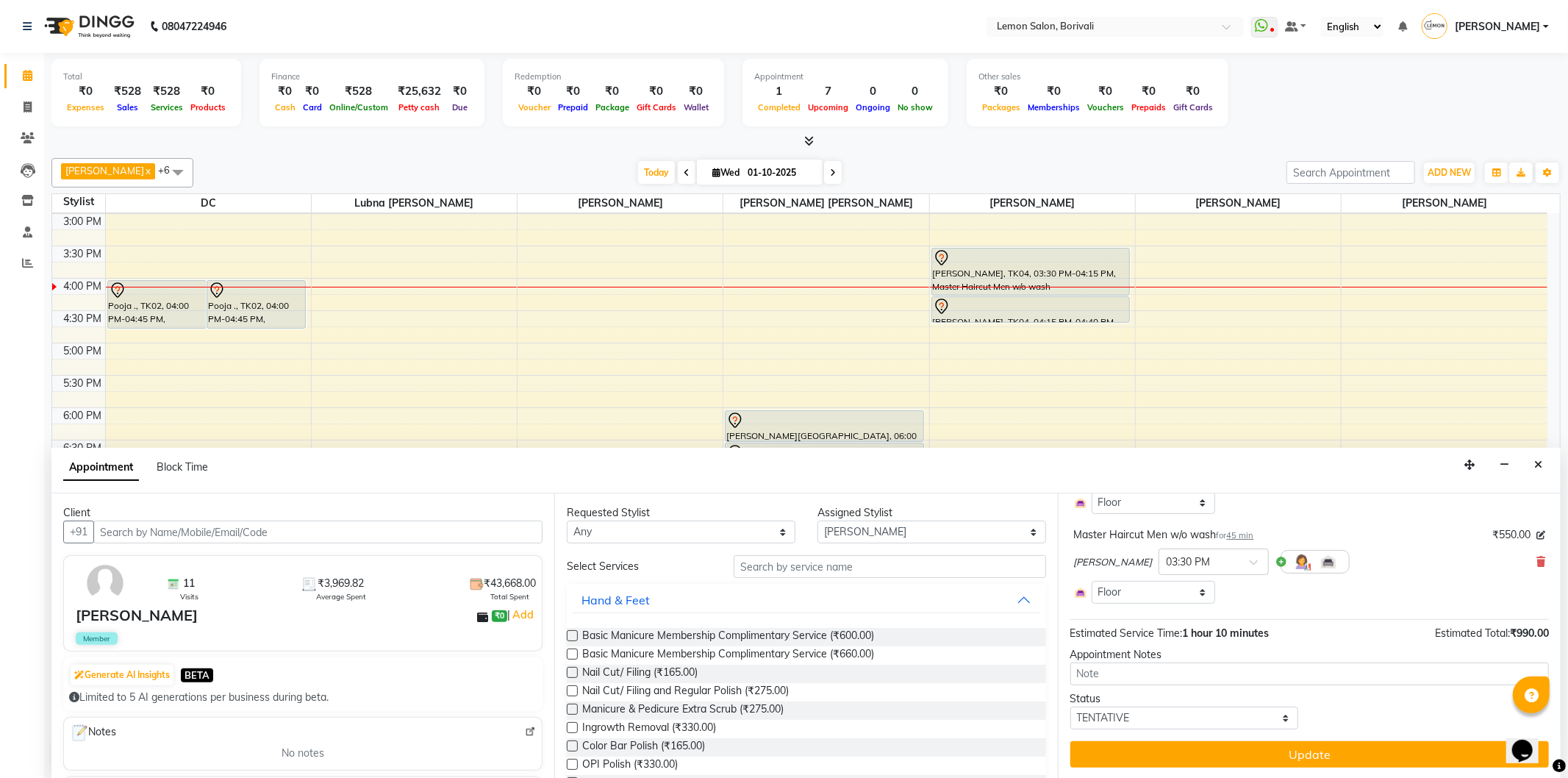
scroll to position [157, 0]
click at [1523, 551] on div "Prashant Chavan × 03:30 PM" at bounding box center [1309, 561] width 471 height 38
click at [1537, 564] on icon at bounding box center [1541, 561] width 9 height 11
click at [1240, 738] on div "Jump to Today 1 2 3 4 5 6 7 8 Weeks Appointment Date 01-10-2025 Appointment Tim…" at bounding box center [1309, 636] width 503 height 285
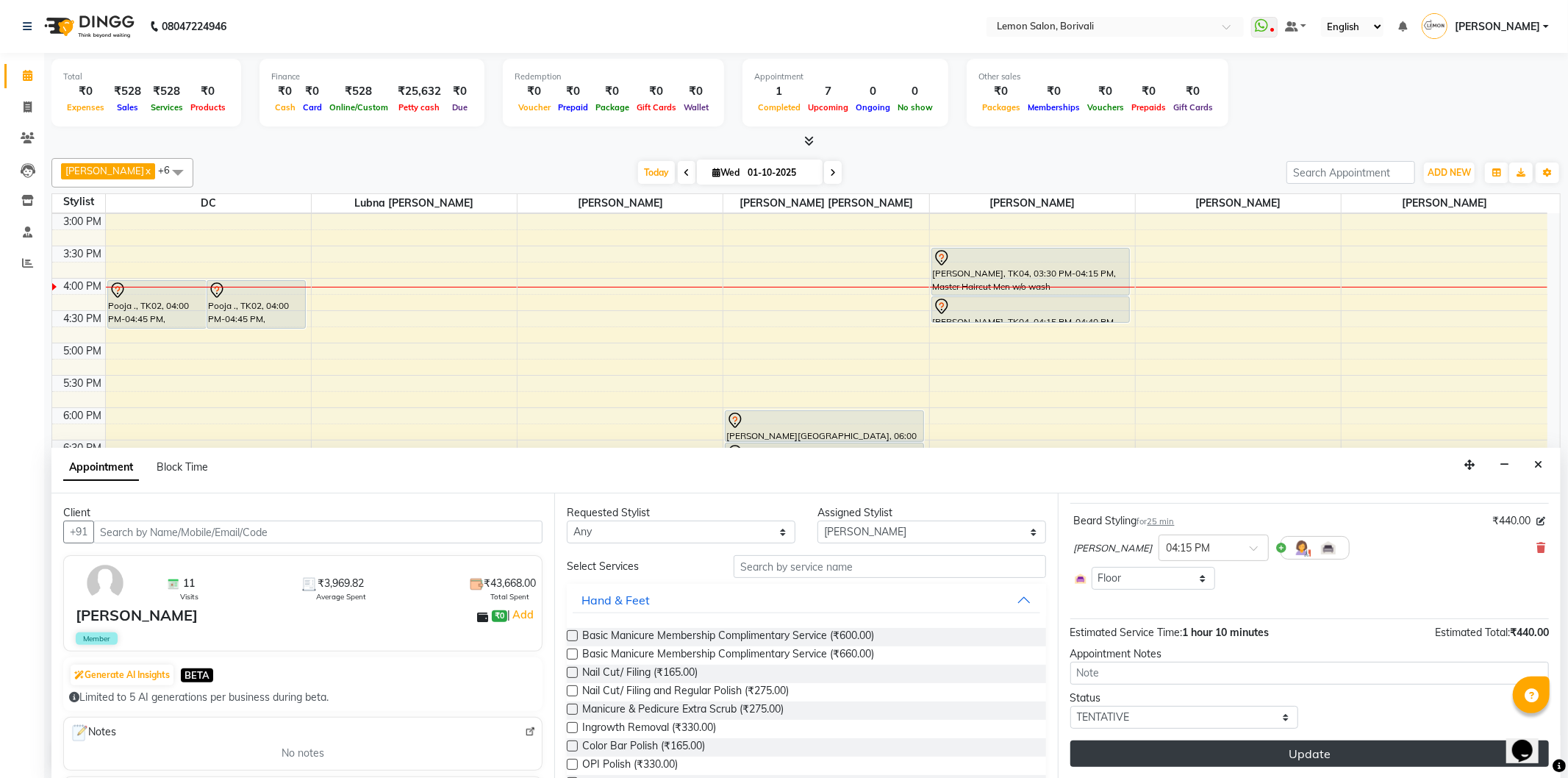
click at [1249, 754] on button "Update" at bounding box center [1309, 754] width 478 height 27
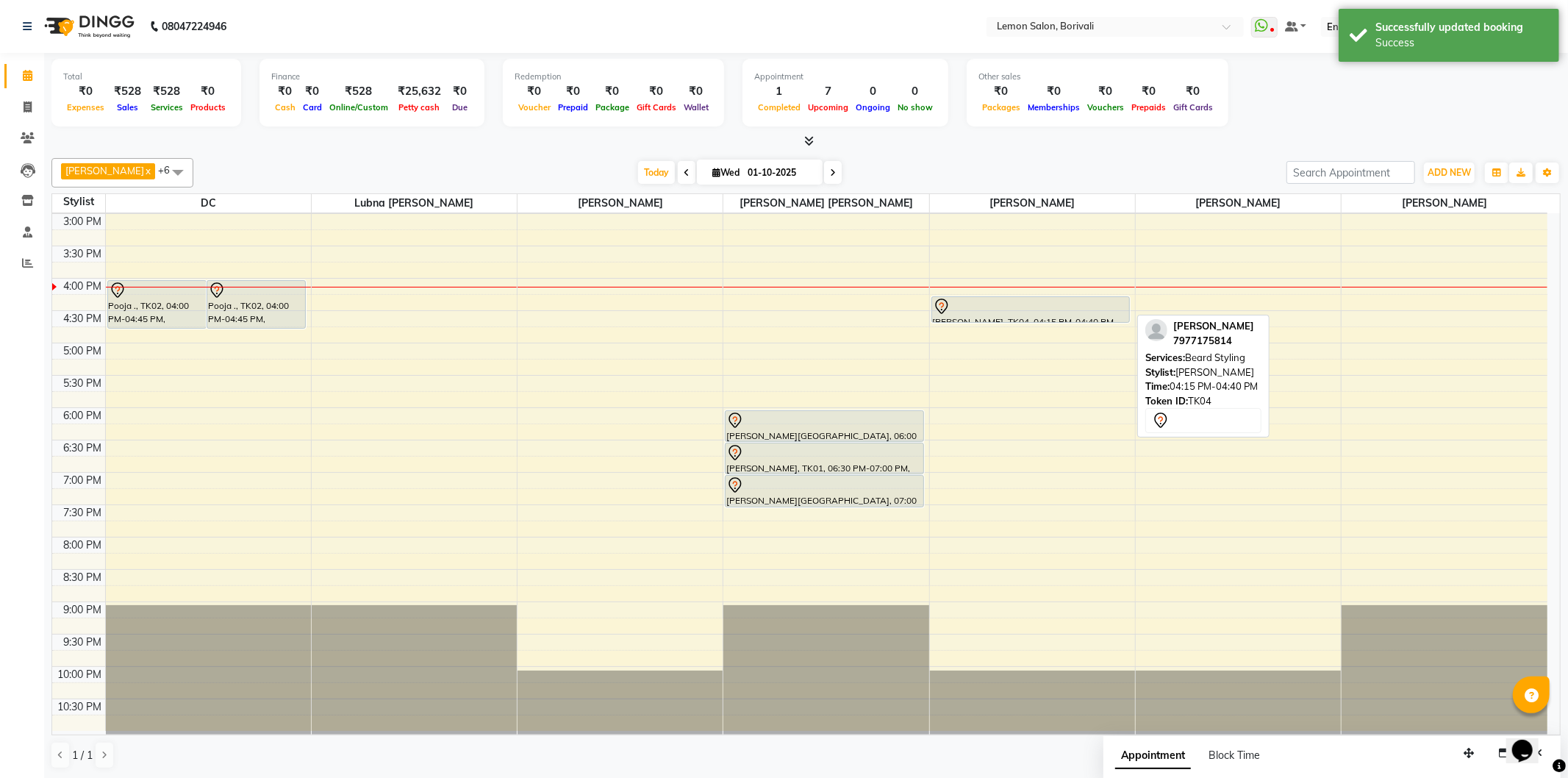
click at [1031, 305] on div at bounding box center [1030, 306] width 195 height 17
select select "7"
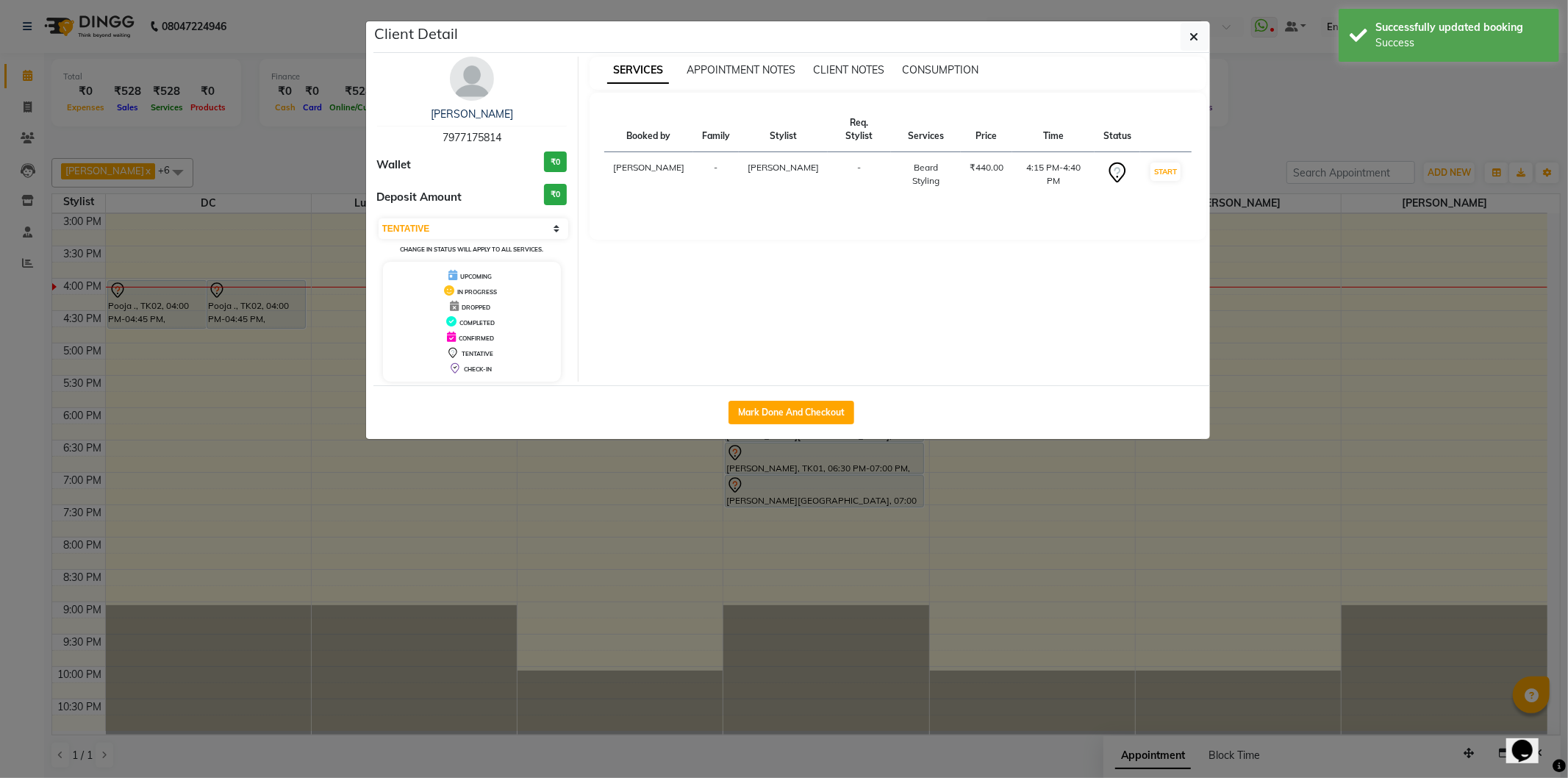
click at [798, 399] on div "Mark Done And Checkout" at bounding box center [792, 412] width 836 height 54
click at [800, 411] on button "Mark Done And Checkout" at bounding box center [791, 412] width 125 height 24
select select "567"
select select "service"
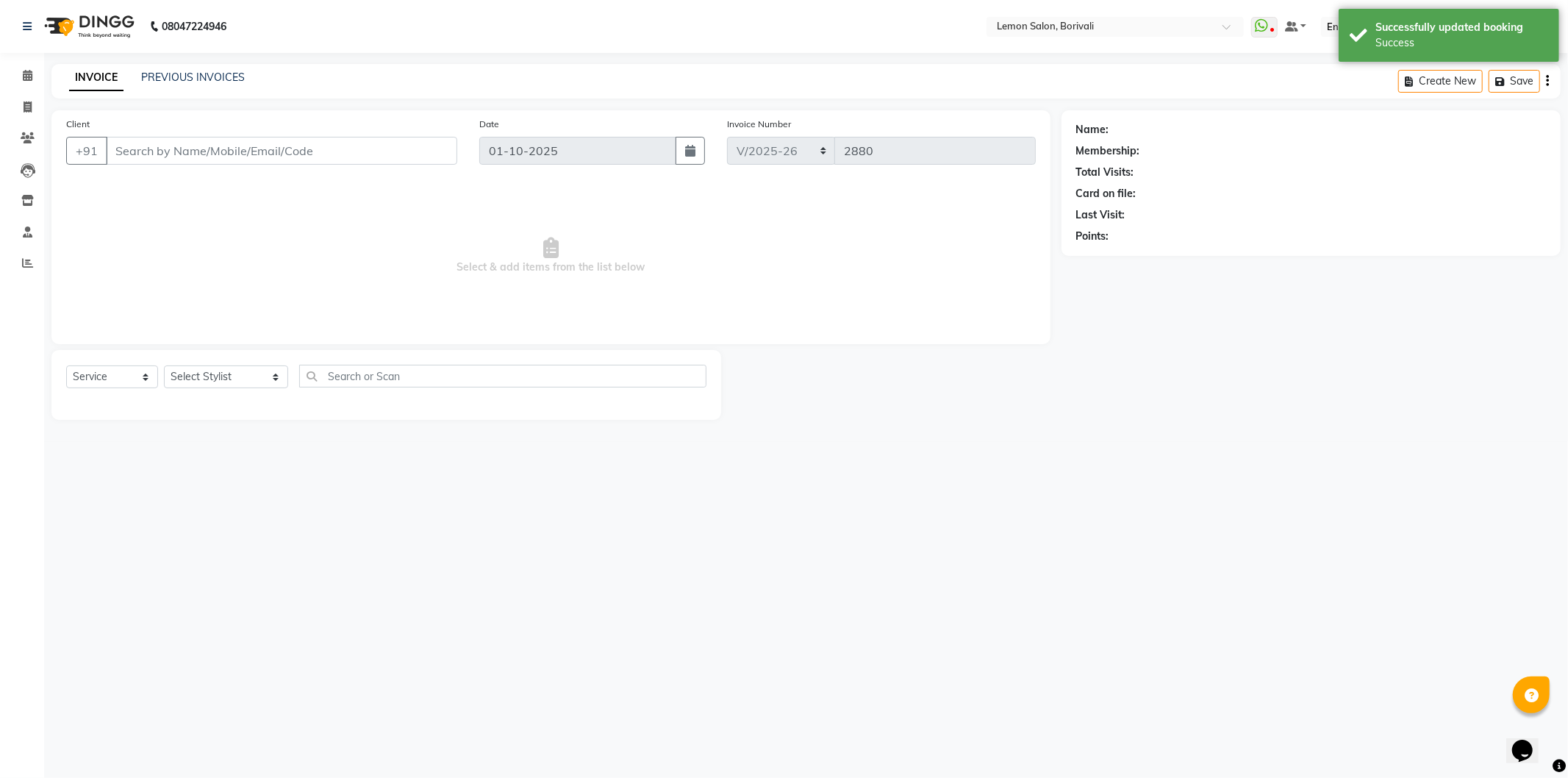
type input "7977175814"
select select "60968"
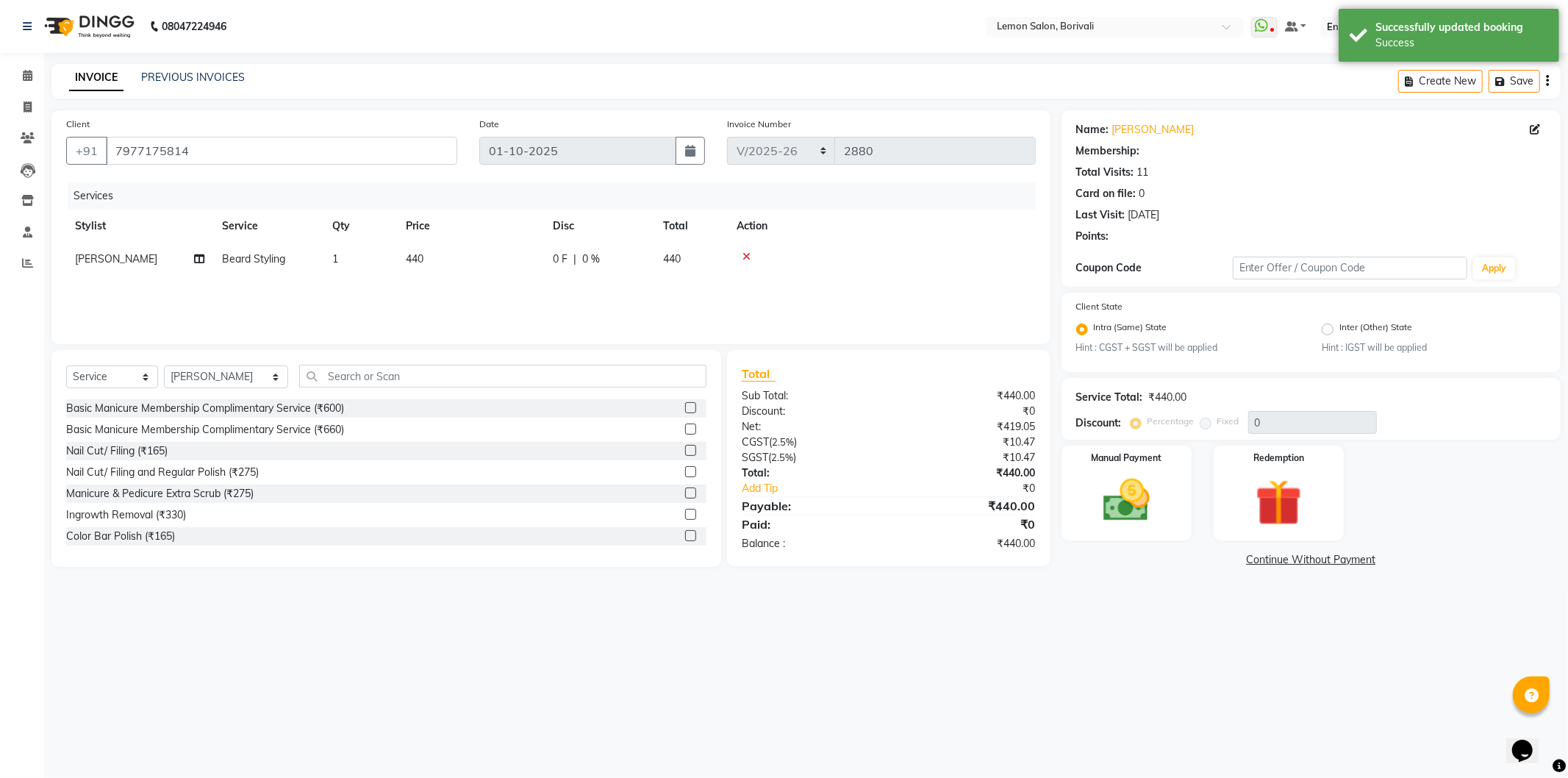
select select "1: Object"
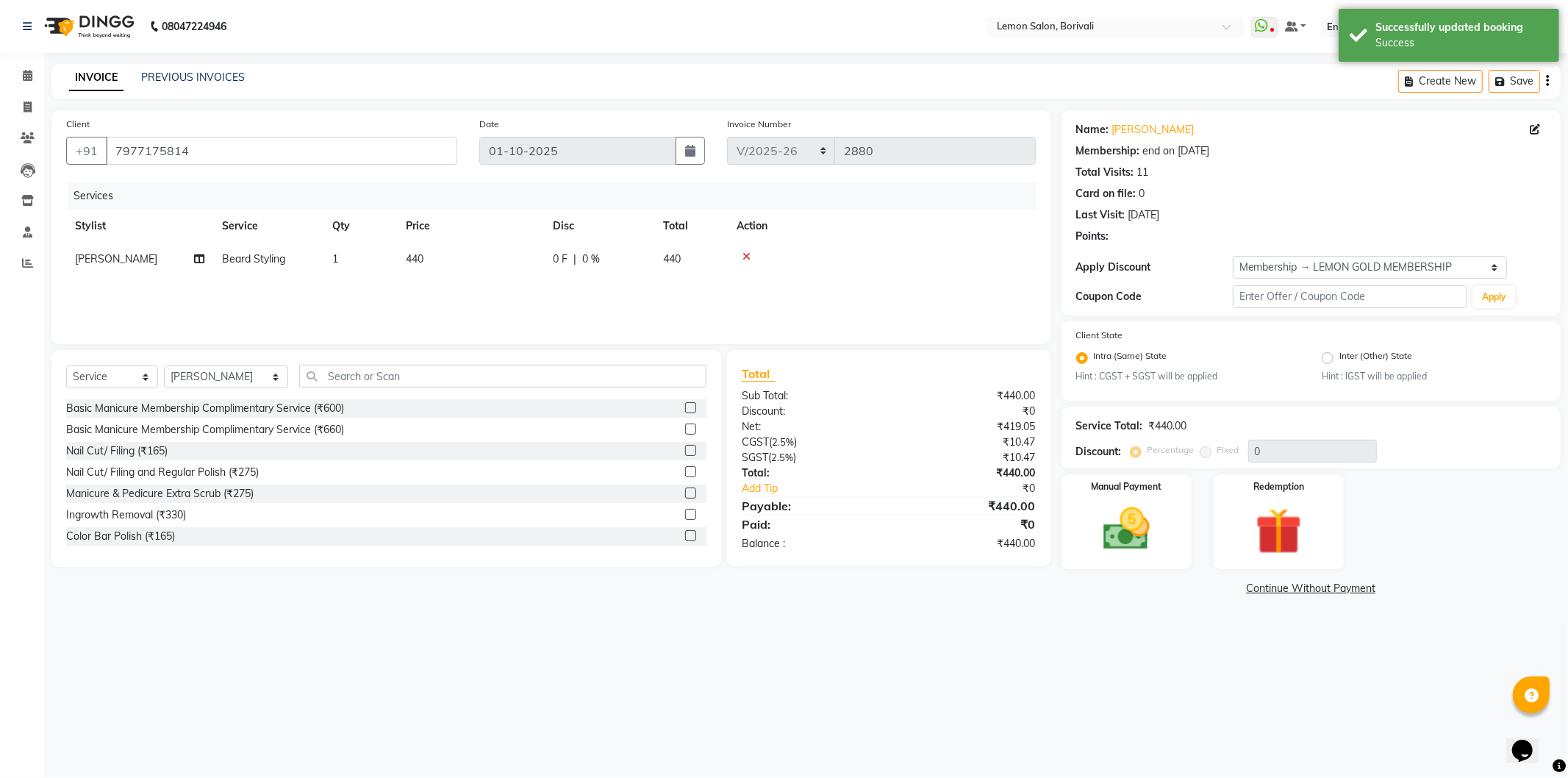
type input "25"
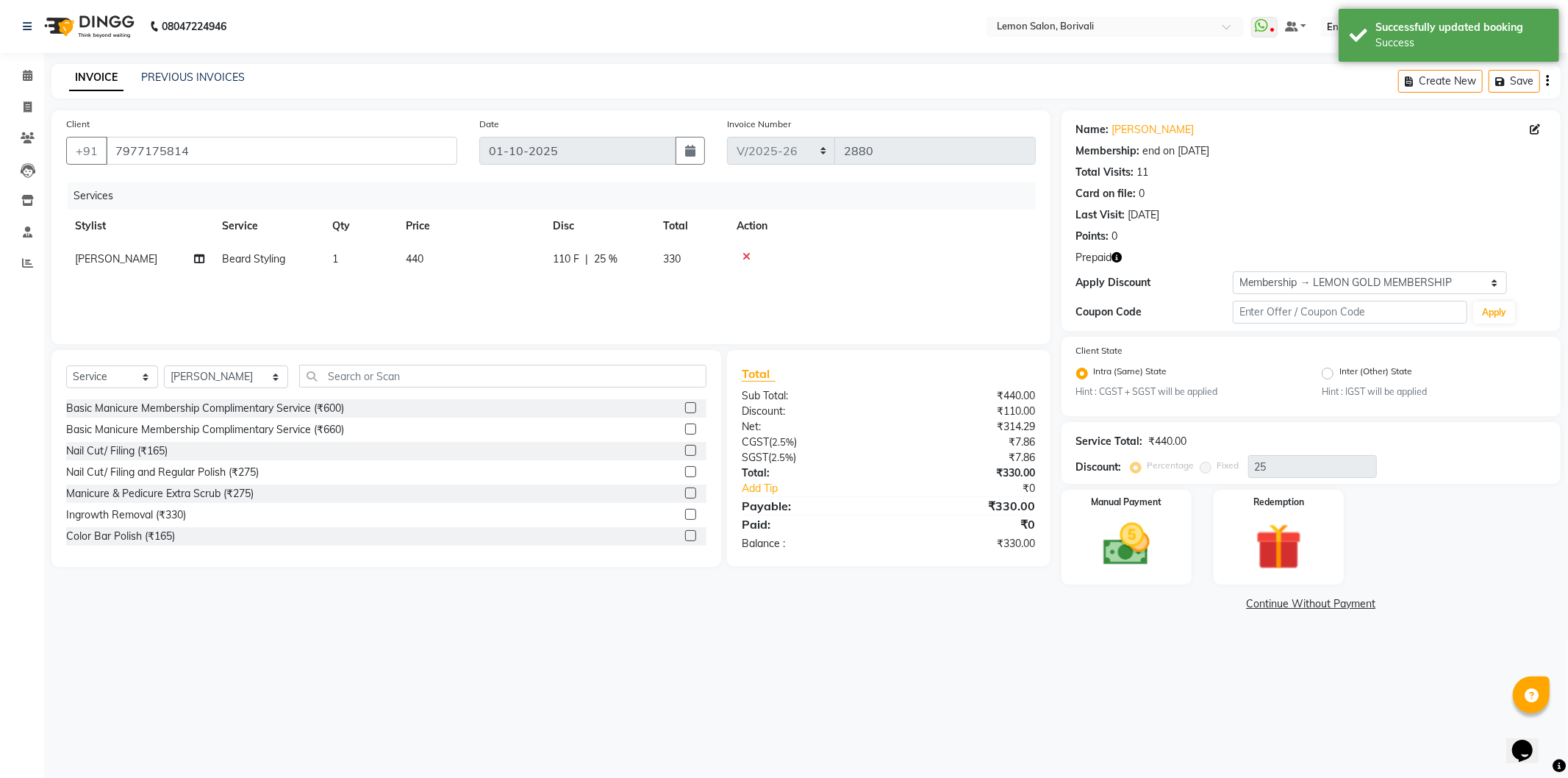
click at [1115, 261] on icon "button" at bounding box center [1118, 258] width 11 height 11
click at [1135, 542] on img at bounding box center [1126, 545] width 78 height 56
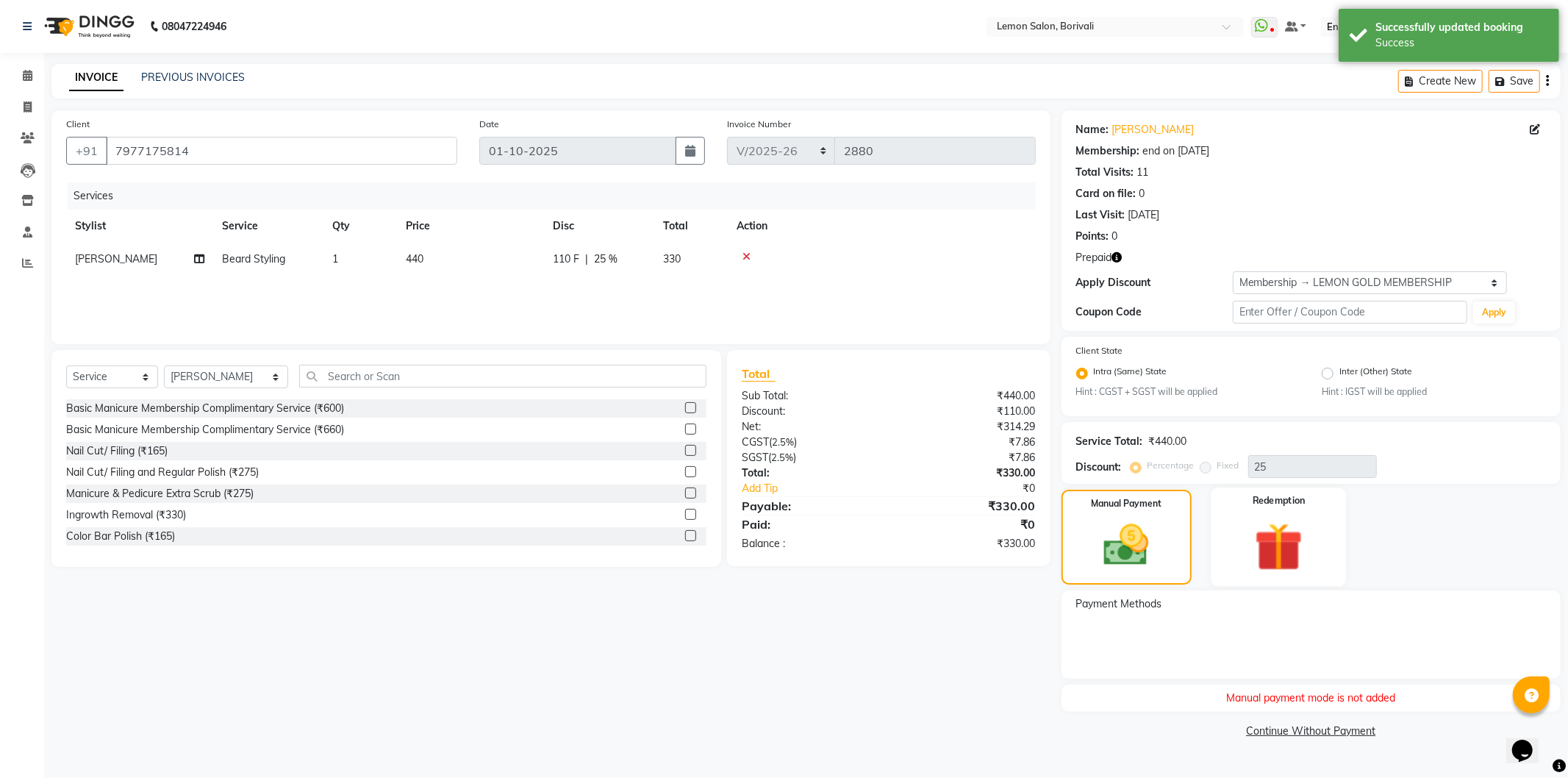
click at [1293, 518] on img at bounding box center [1278, 547] width 78 height 60
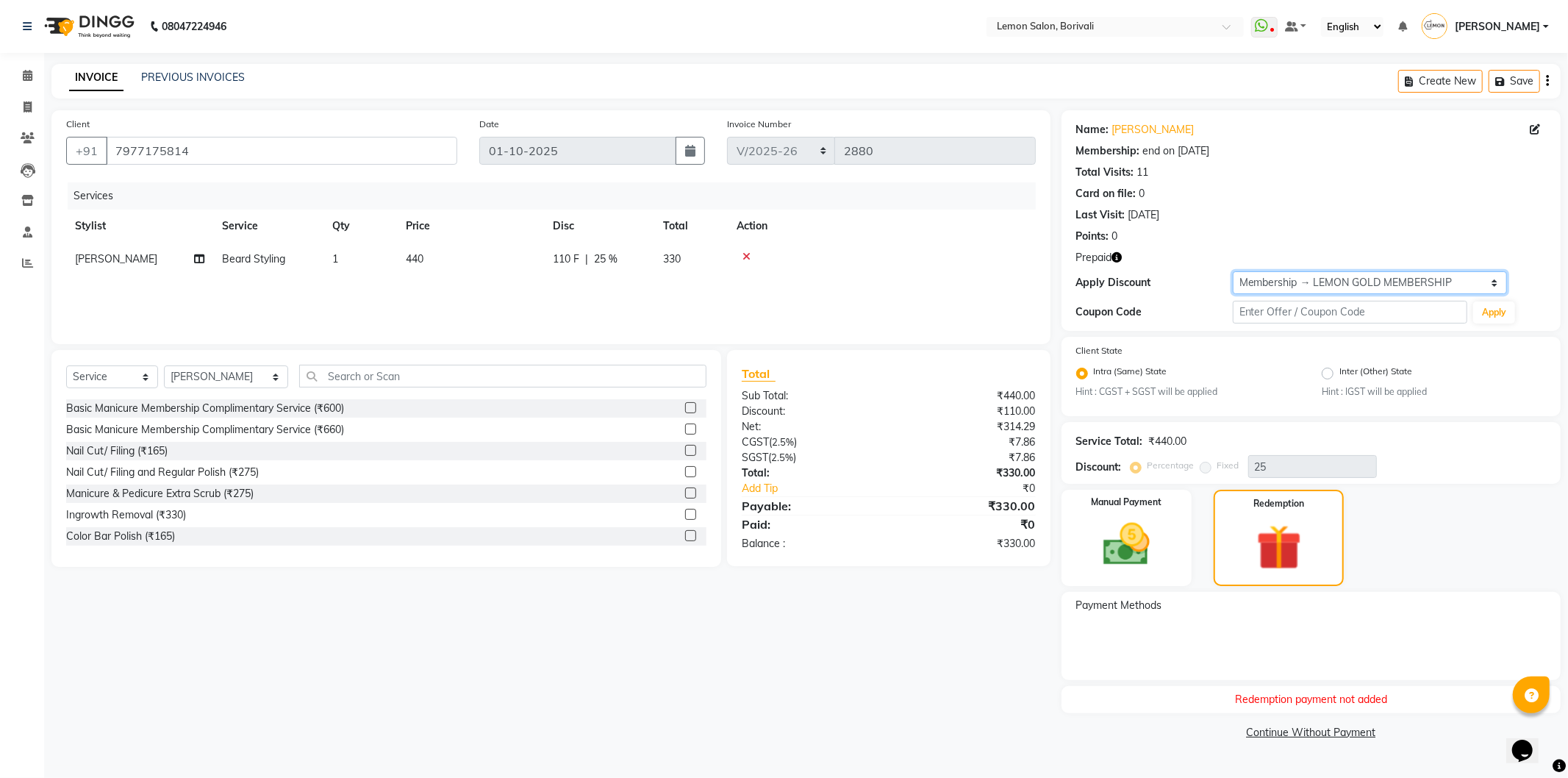
click at [1310, 283] on select "Select Membership → LEMON GOLD MEMBERSHIP Coupon → Abc" at bounding box center [1370, 283] width 275 height 23
select select "0:"
click at [1233, 272] on select "Select Membership → LEMON GOLD MEMBERSHIP Coupon → Abc" at bounding box center [1370, 283] width 275 height 23
type input "0"
click at [1157, 543] on img at bounding box center [1126, 545] width 78 height 56
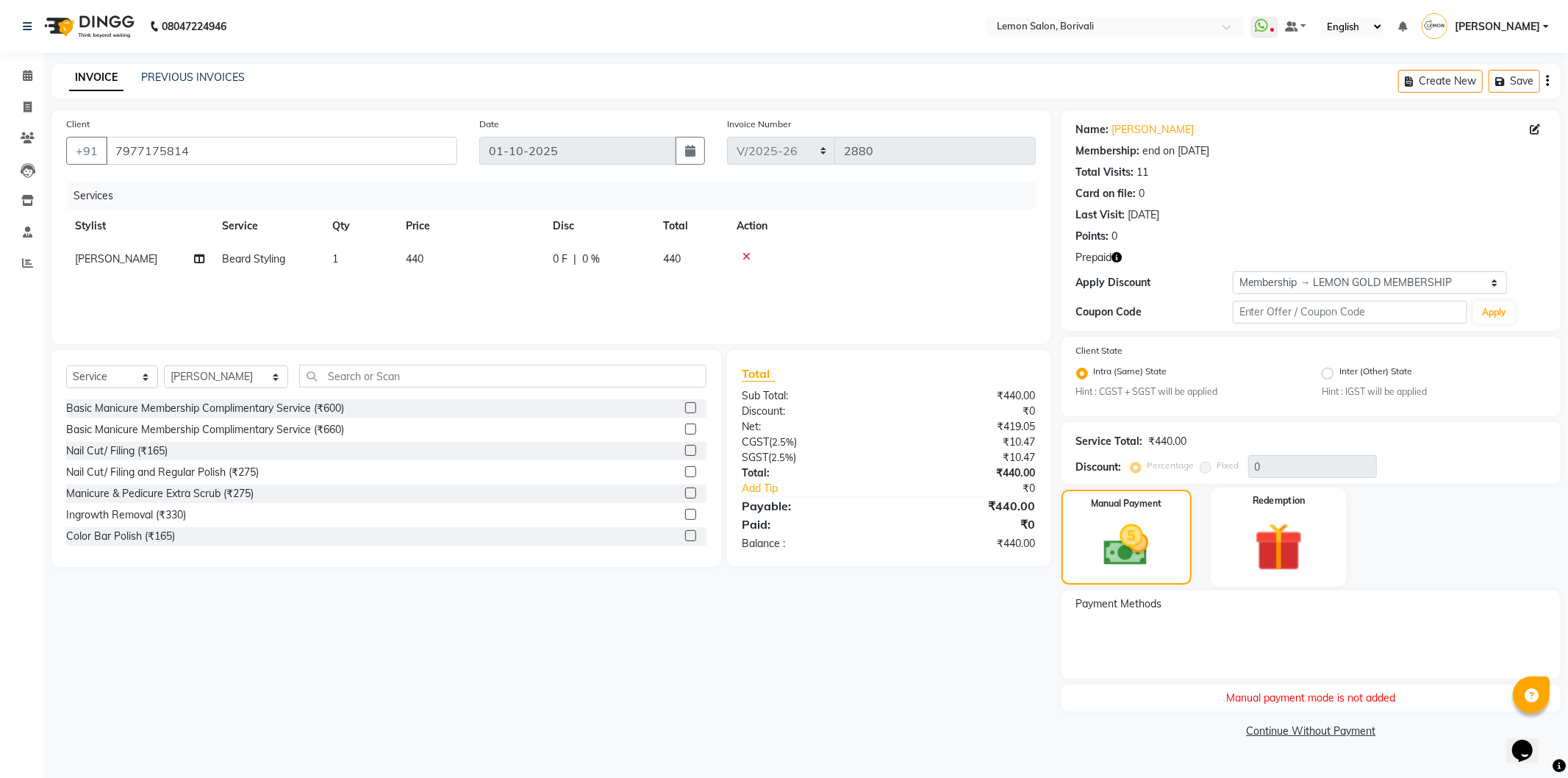
click at [1252, 519] on img at bounding box center [1278, 547] width 78 height 60
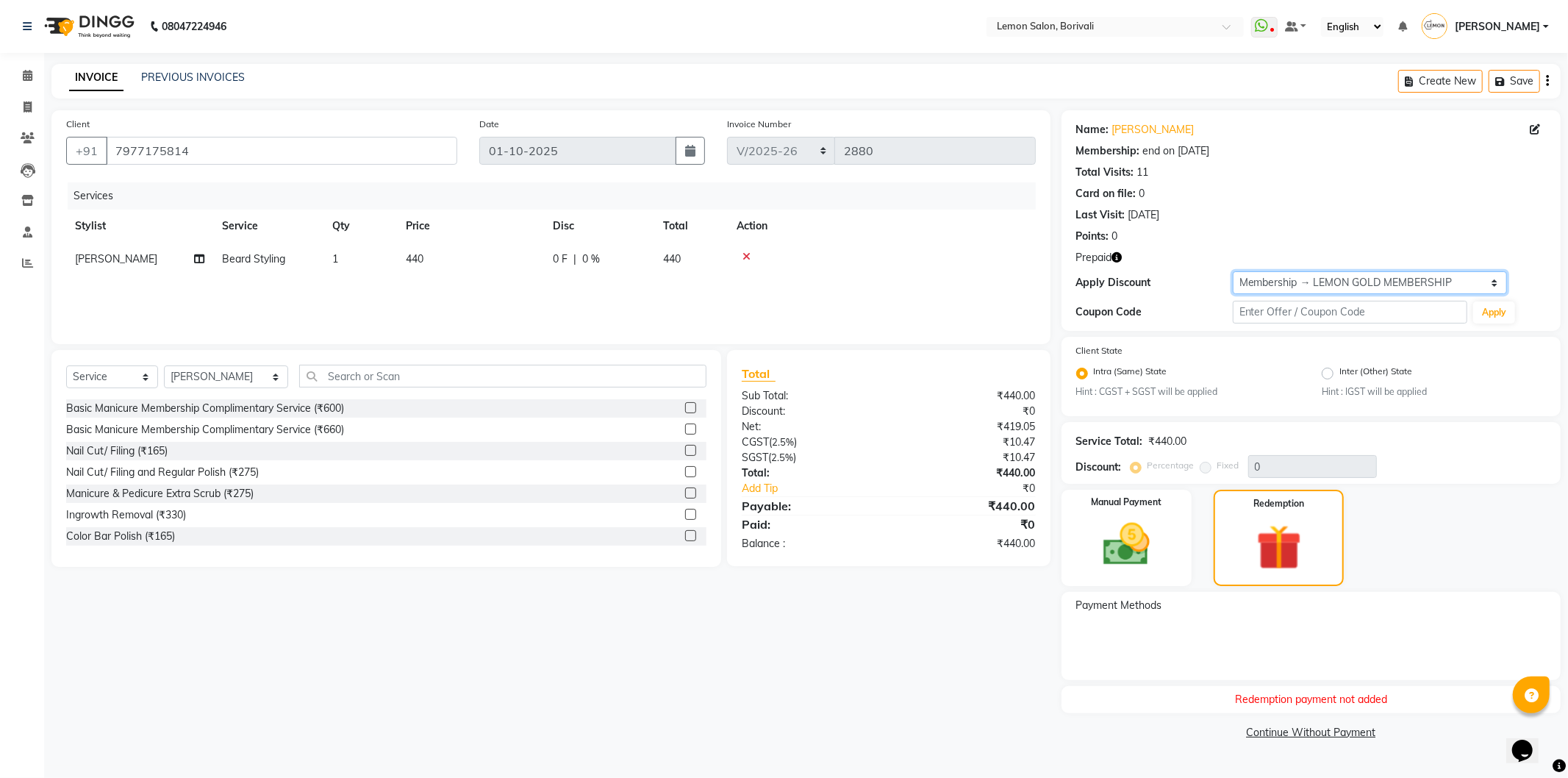
click at [1340, 281] on select "Select Membership → LEMON GOLD MEMBERSHIP Coupon → Abc" at bounding box center [1370, 283] width 275 height 23
click at [1233, 272] on select "Select Membership → LEMON GOLD MEMBERSHIP Coupon → Abc" at bounding box center [1370, 283] width 275 height 23
click at [1274, 184] on div "Name: Bhaskar Mighlani Membership: end on 25-07-2026 Total Visits: 11 Card on f…" at bounding box center [1311, 180] width 470 height 128
click at [1346, 703] on div "Redemption payment not added" at bounding box center [1311, 700] width 499 height 27
click at [1147, 533] on img at bounding box center [1126, 545] width 78 height 56
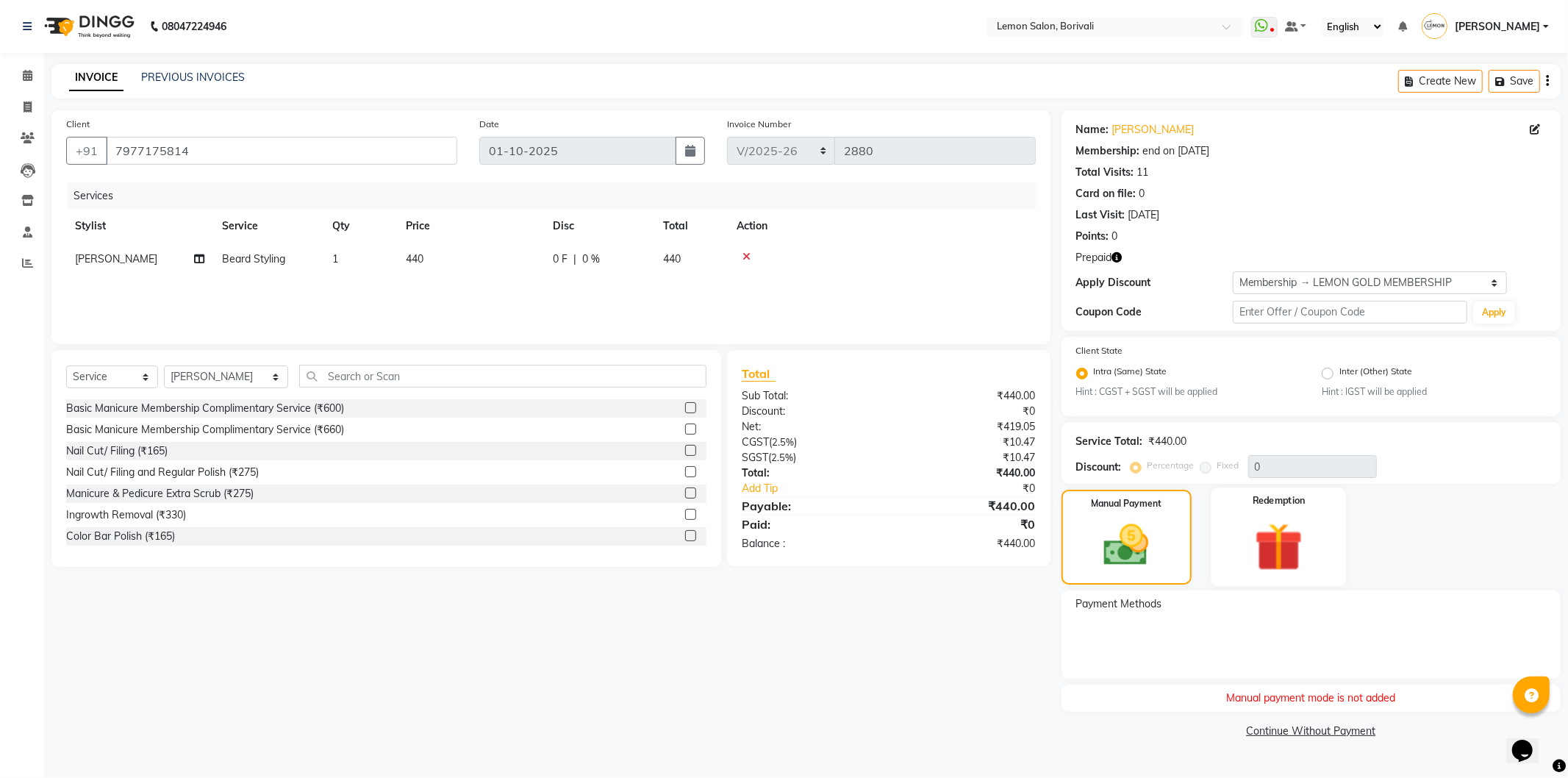
click at [1280, 539] on img at bounding box center [1278, 547] width 78 height 60
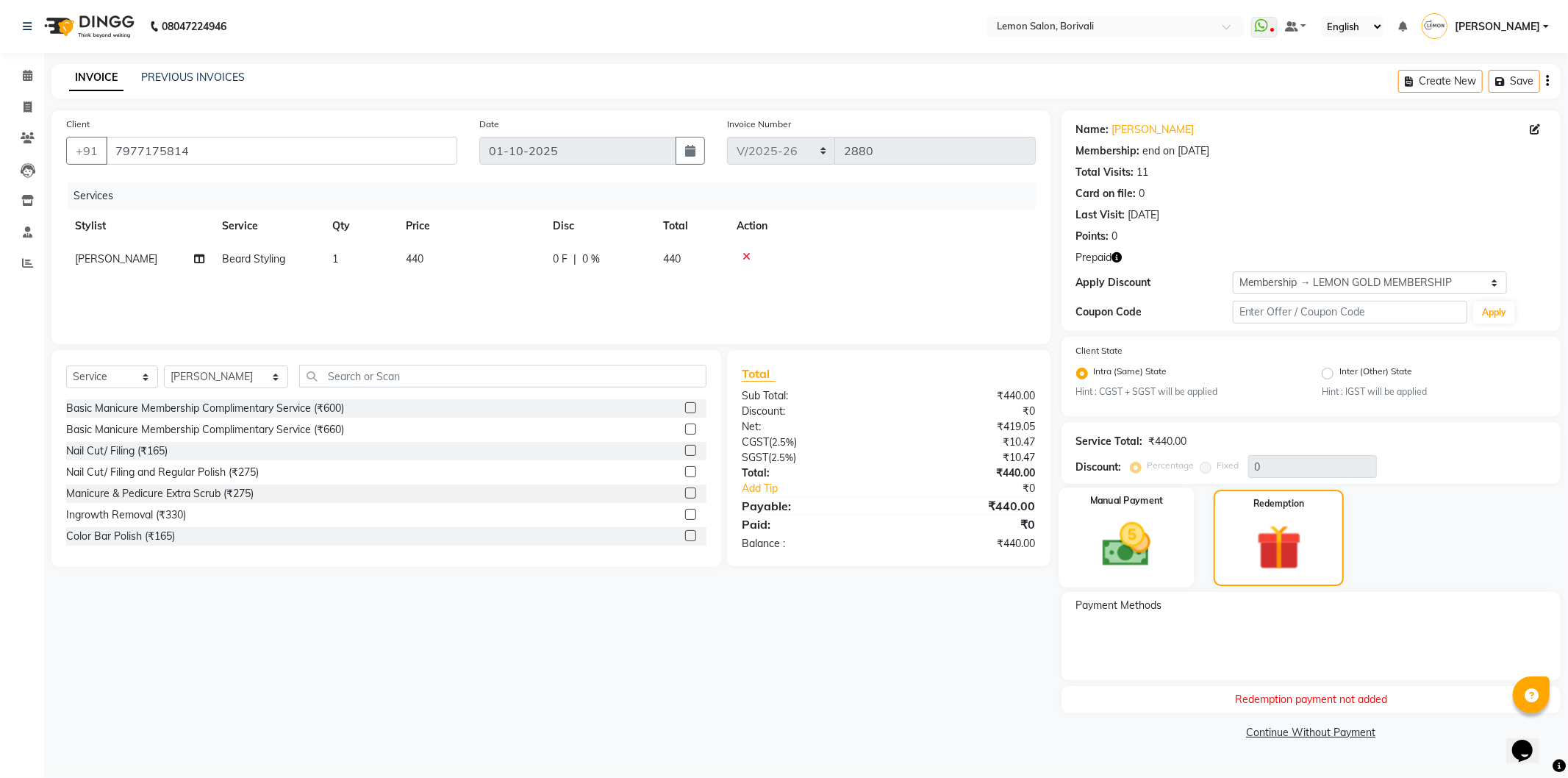
click at [1170, 564] on div "Manual Payment" at bounding box center [1126, 538] width 135 height 100
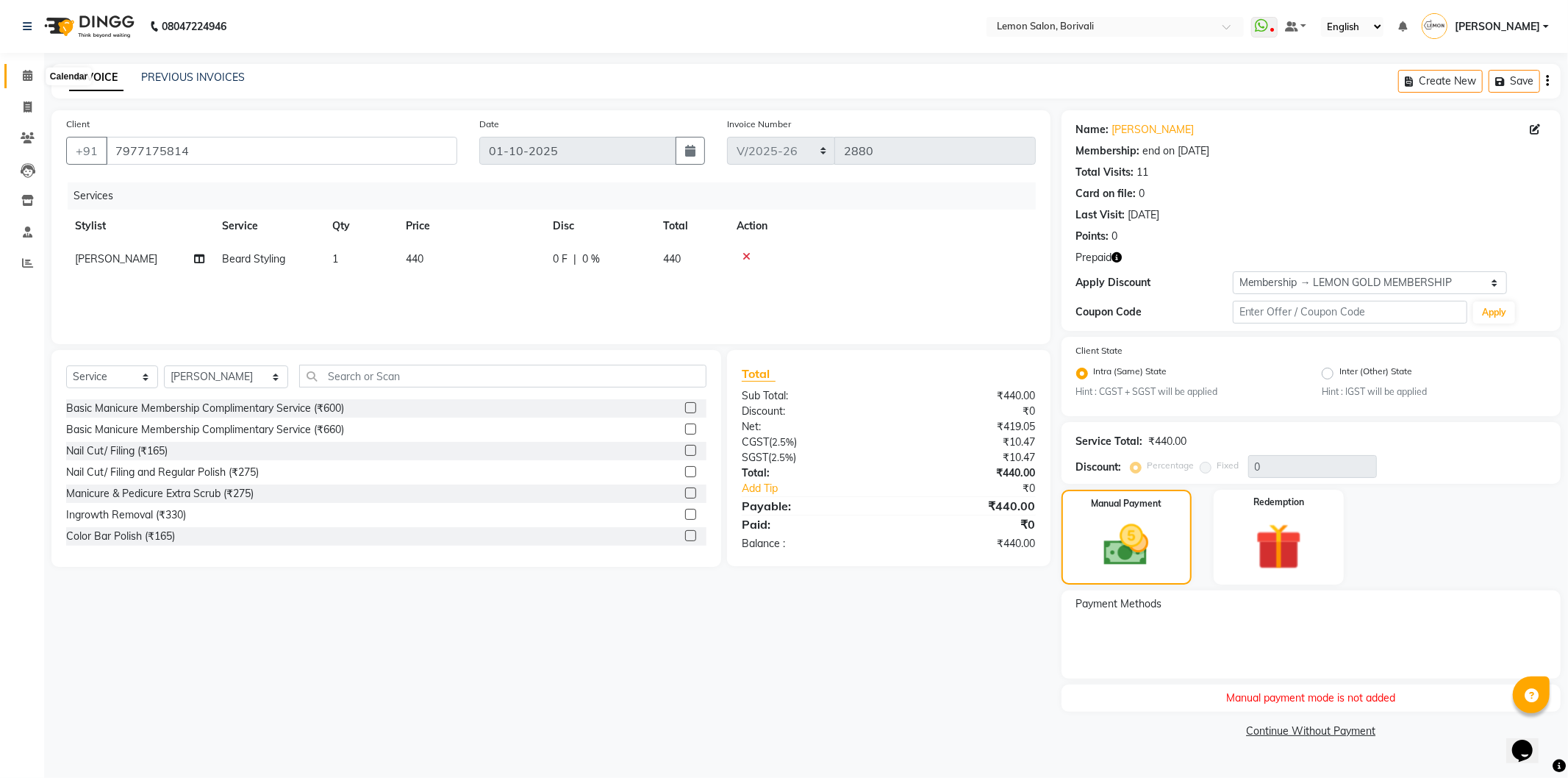
click at [26, 79] on icon at bounding box center [27, 75] width 10 height 11
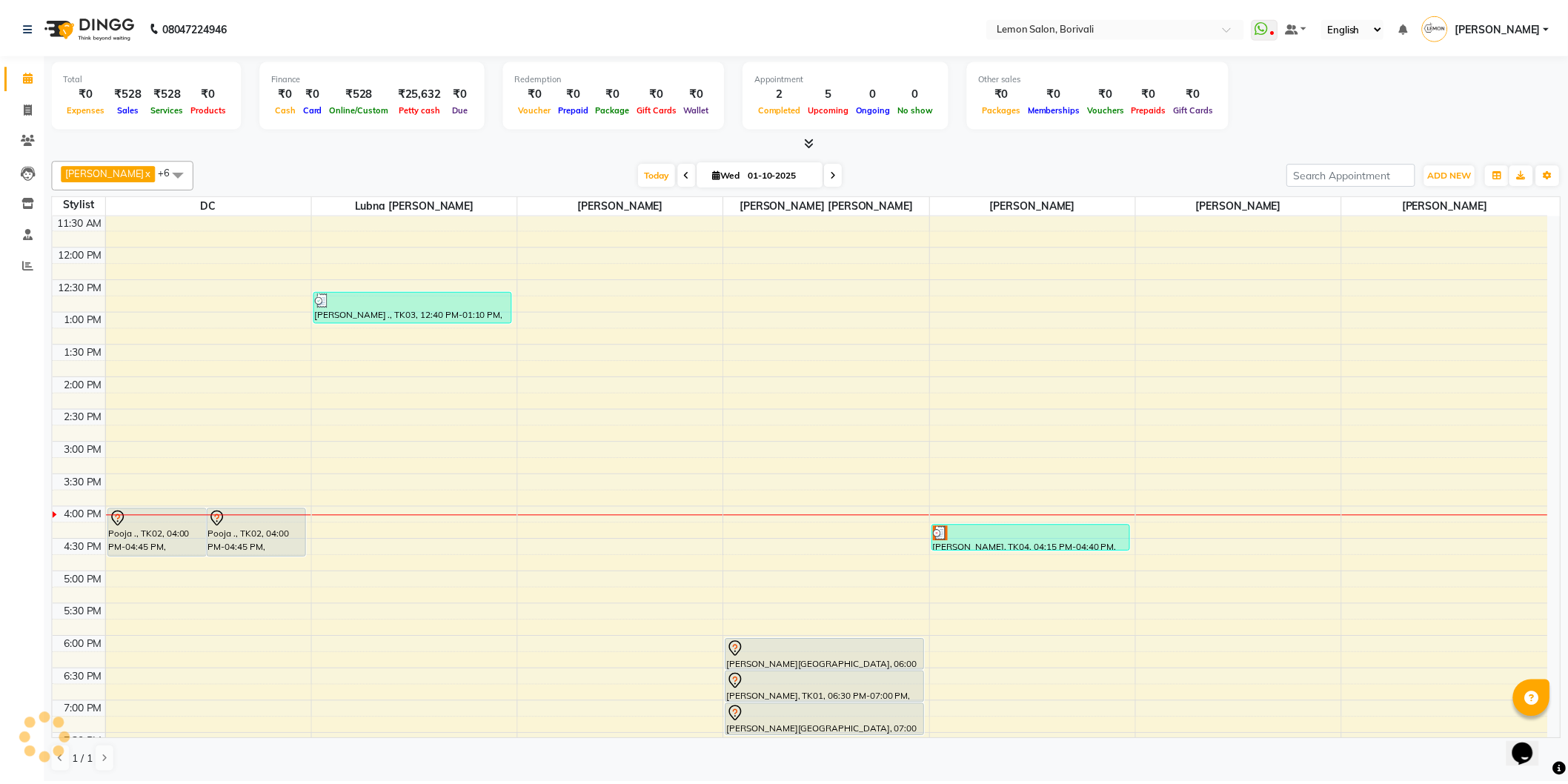
scroll to position [165, 0]
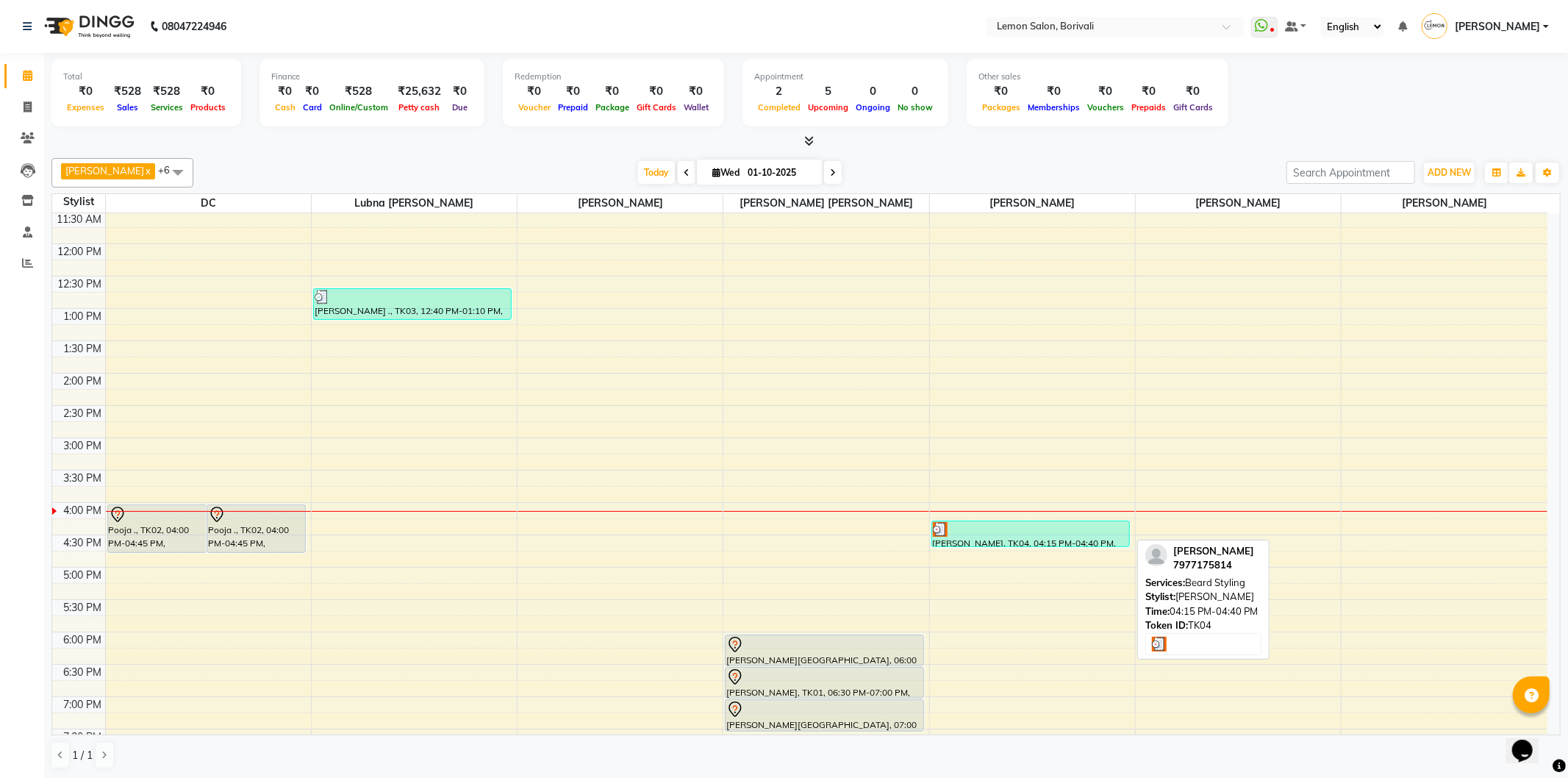
click at [963, 538] on div "[PERSON_NAME], TK04, 04:15 PM-04:40 PM, [PERSON_NAME] Styling" at bounding box center [1030, 533] width 197 height 25
select select "3"
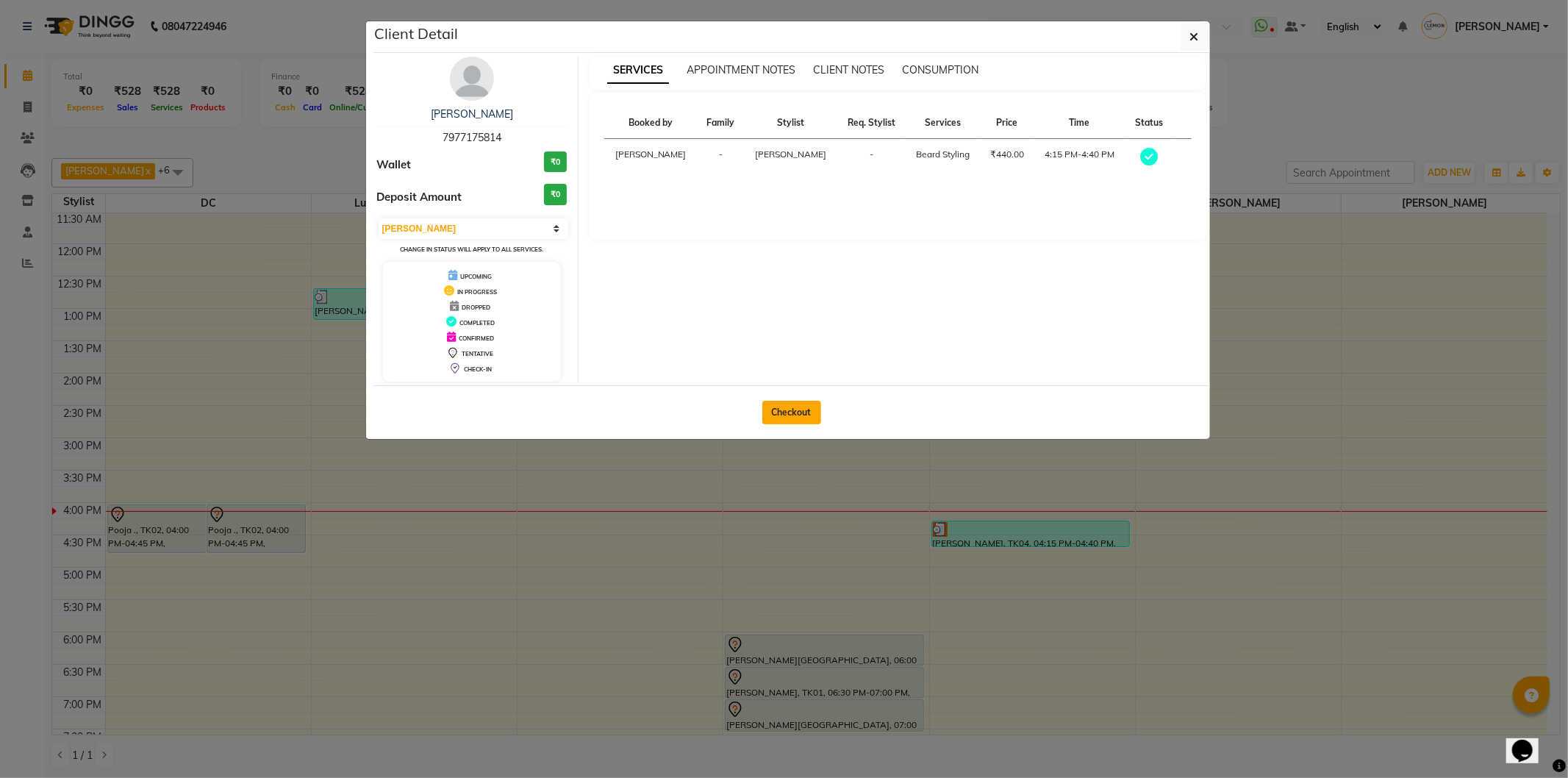
click at [794, 407] on button "Checkout" at bounding box center [792, 412] width 59 height 24
select select "567"
select select "service"
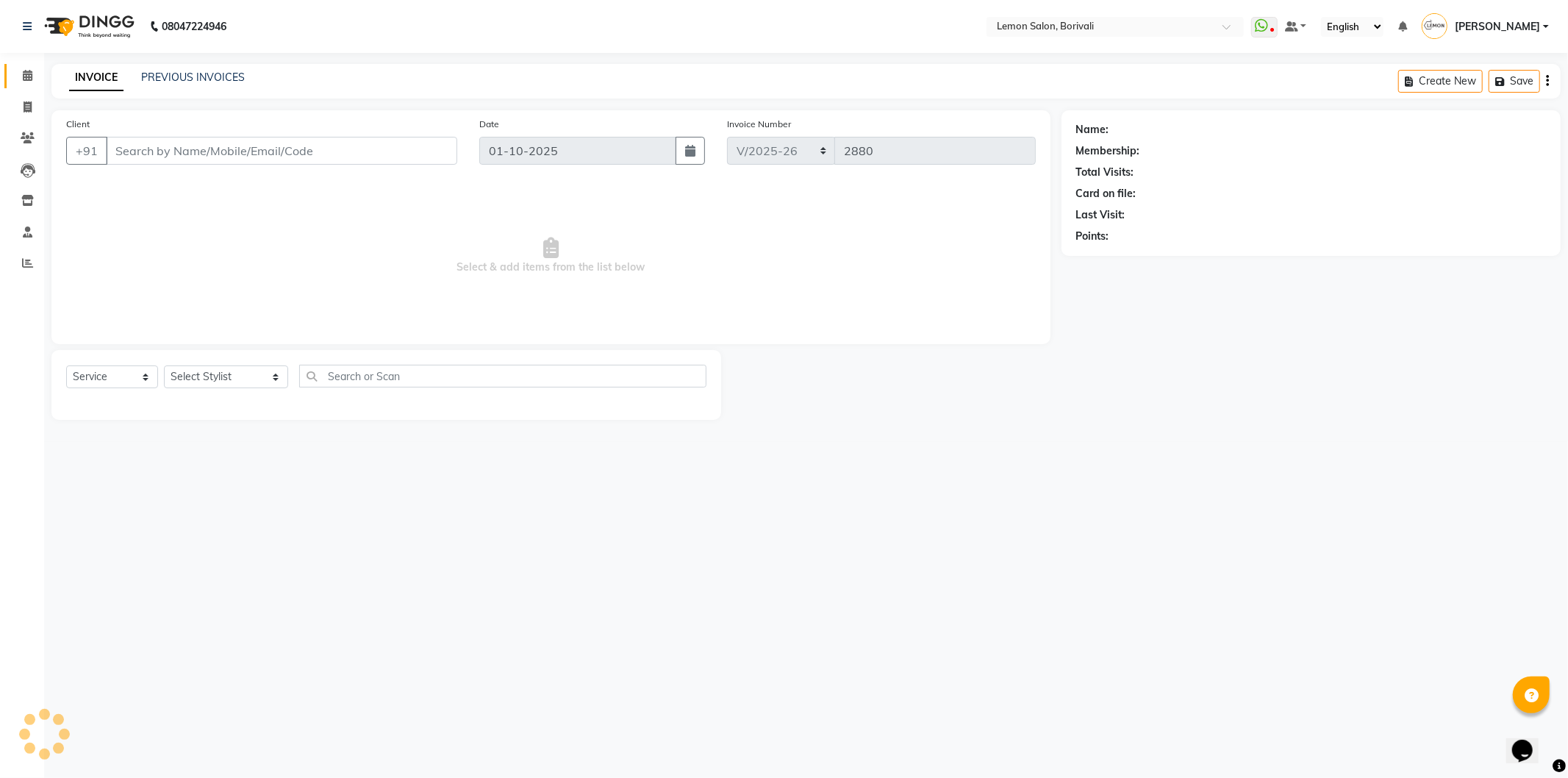
type input "7977175814"
select select "60968"
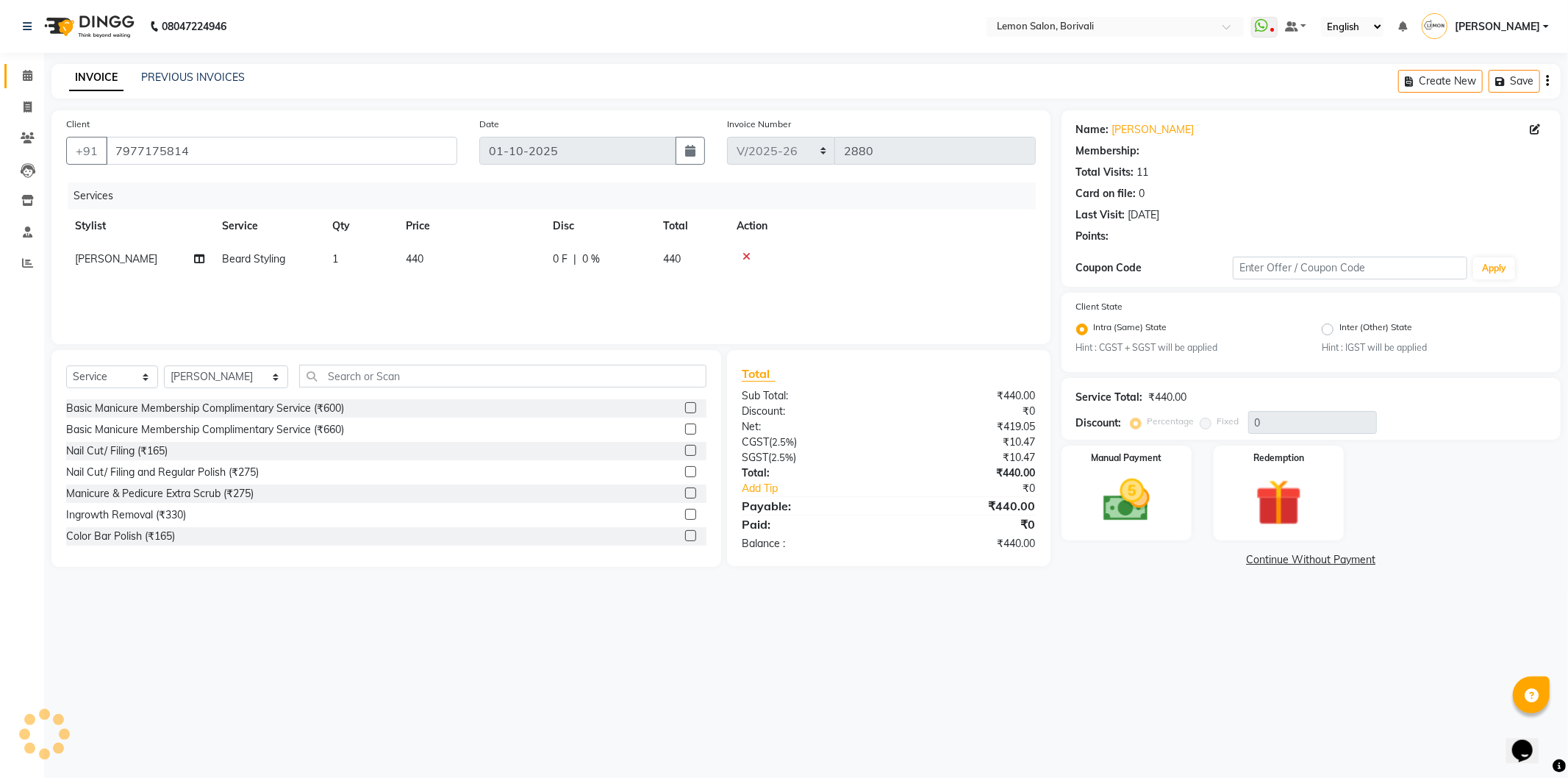
select select "1: Object"
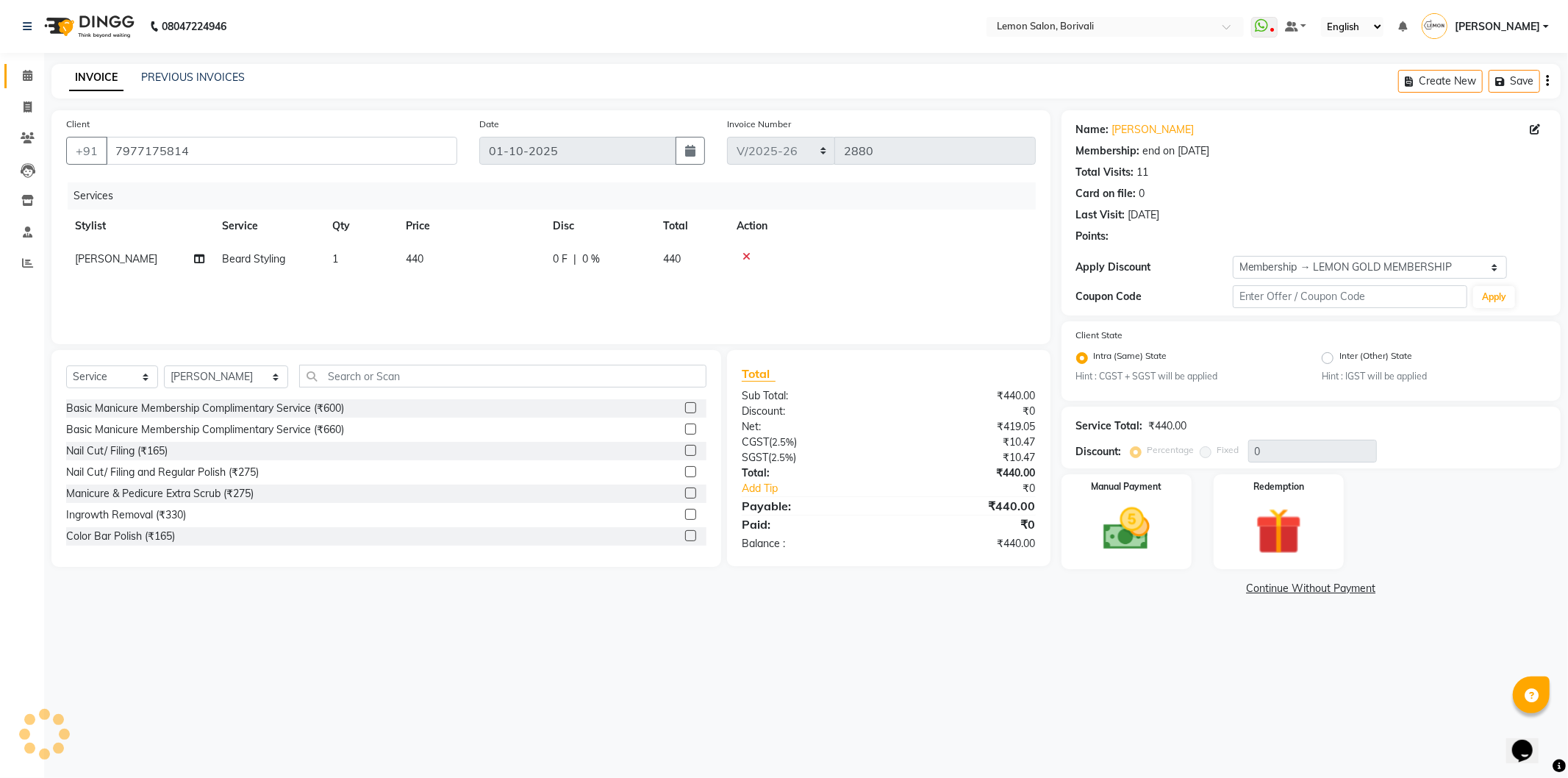
type input "25"
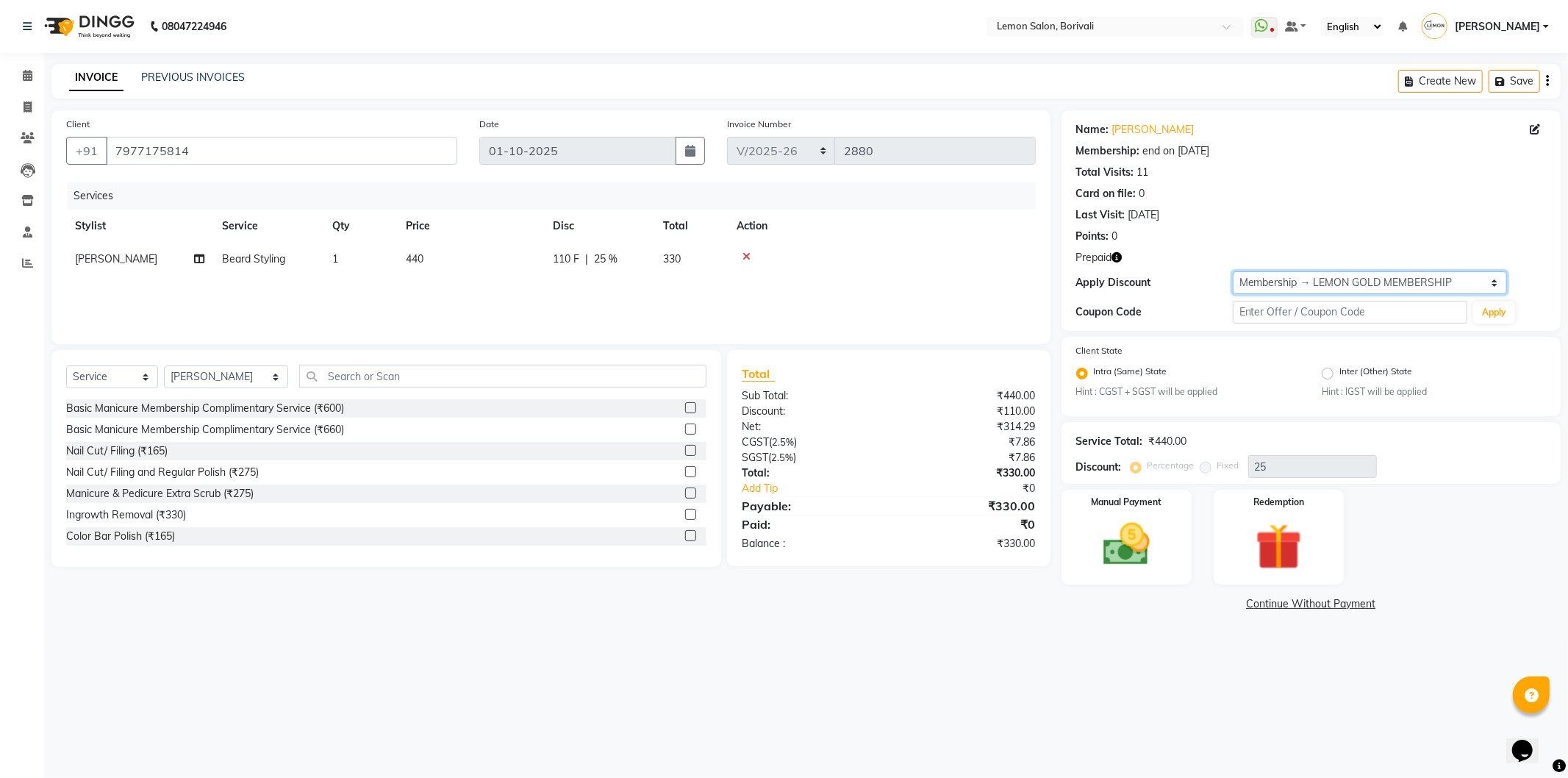
click at [1327, 287] on select "Select Membership → LEMON GOLD MEMBERSHIP Coupon → Abc" at bounding box center [1370, 283] width 275 height 23
click at [1281, 525] on img at bounding box center [1278, 547] width 78 height 60
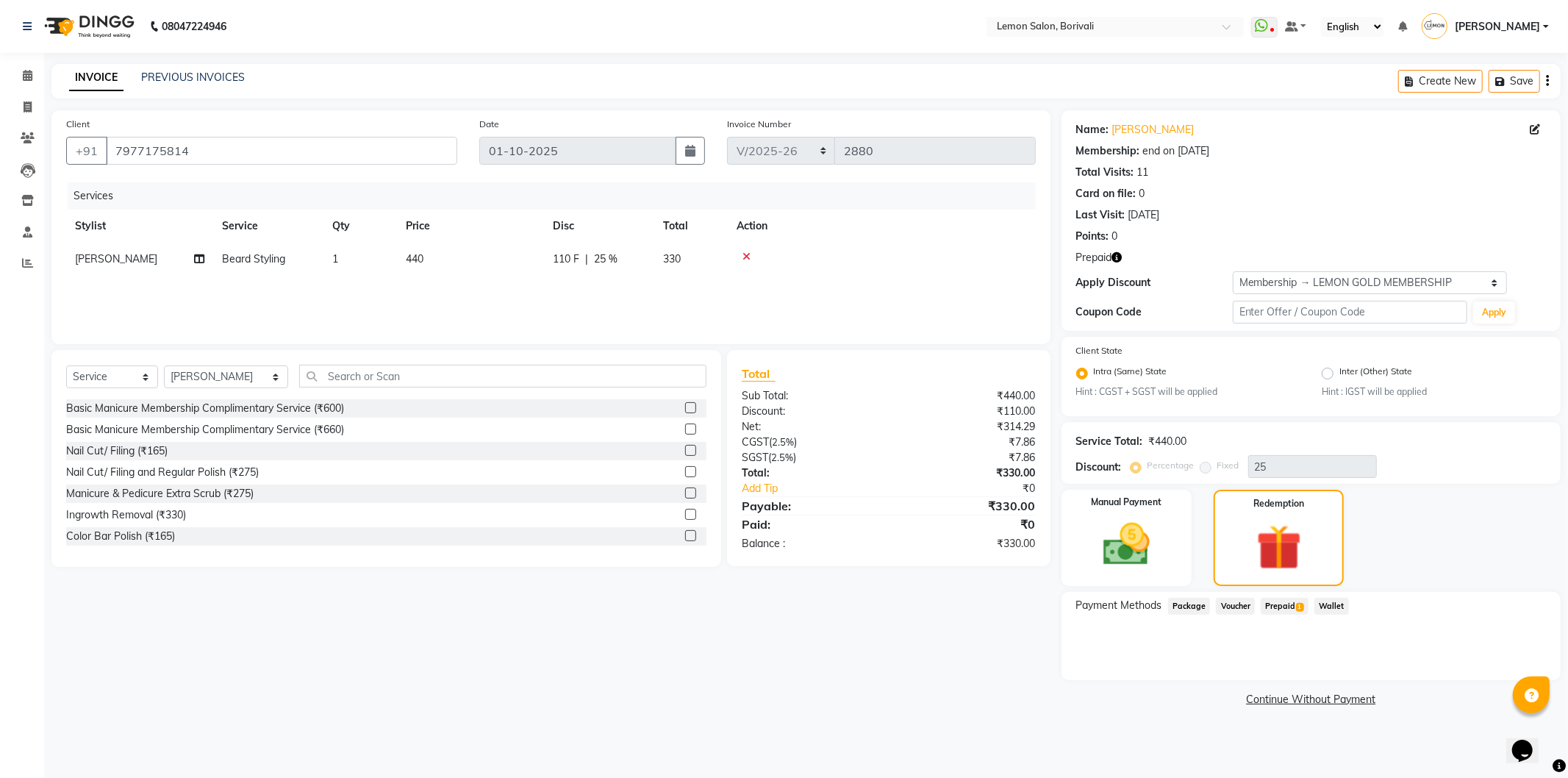
click at [1281, 607] on span "Prepaid 1" at bounding box center [1284, 606] width 48 height 17
click at [1505, 659] on button "Add" at bounding box center [1511, 665] width 54 height 25
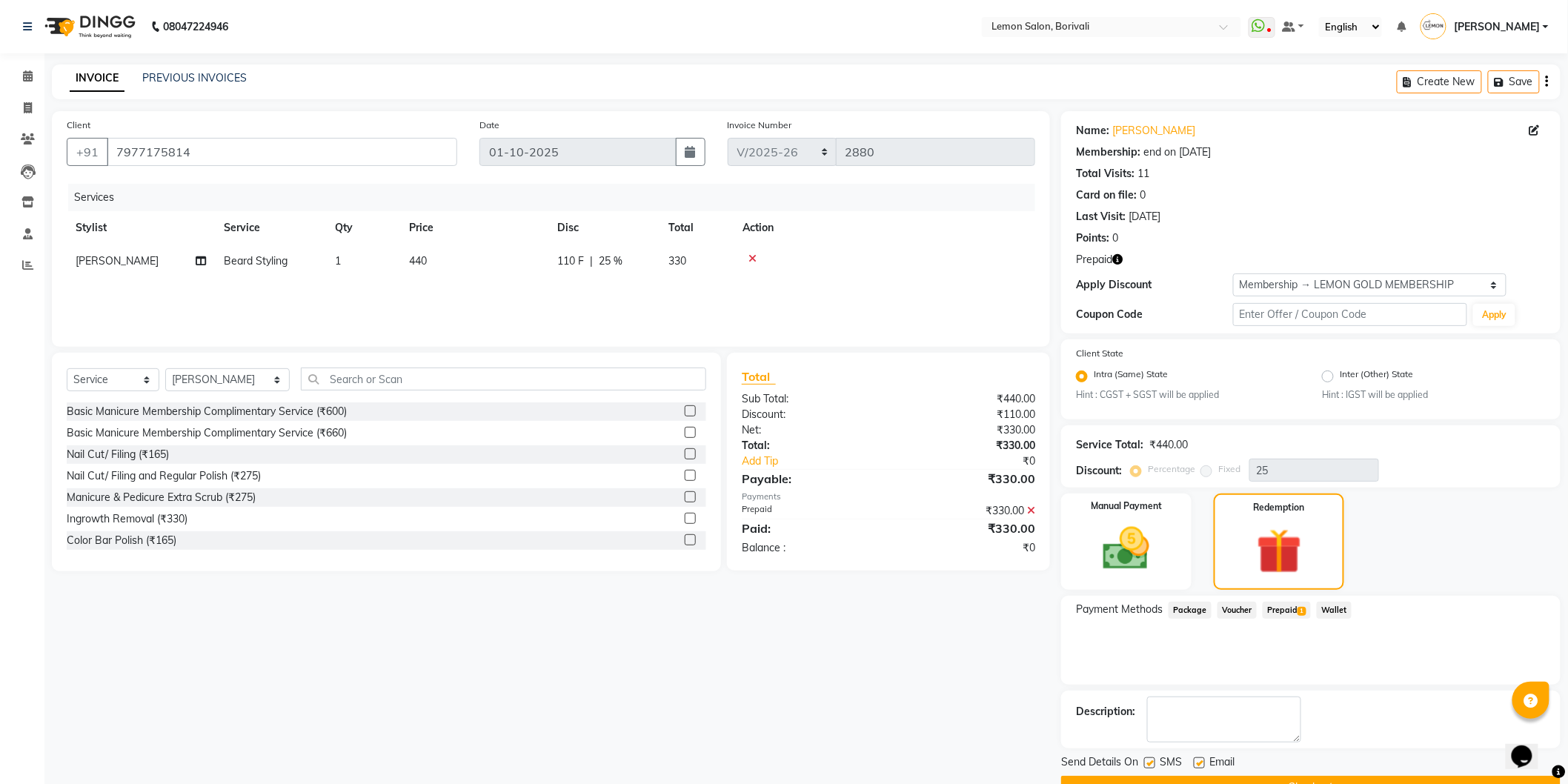
scroll to position [35, 0]
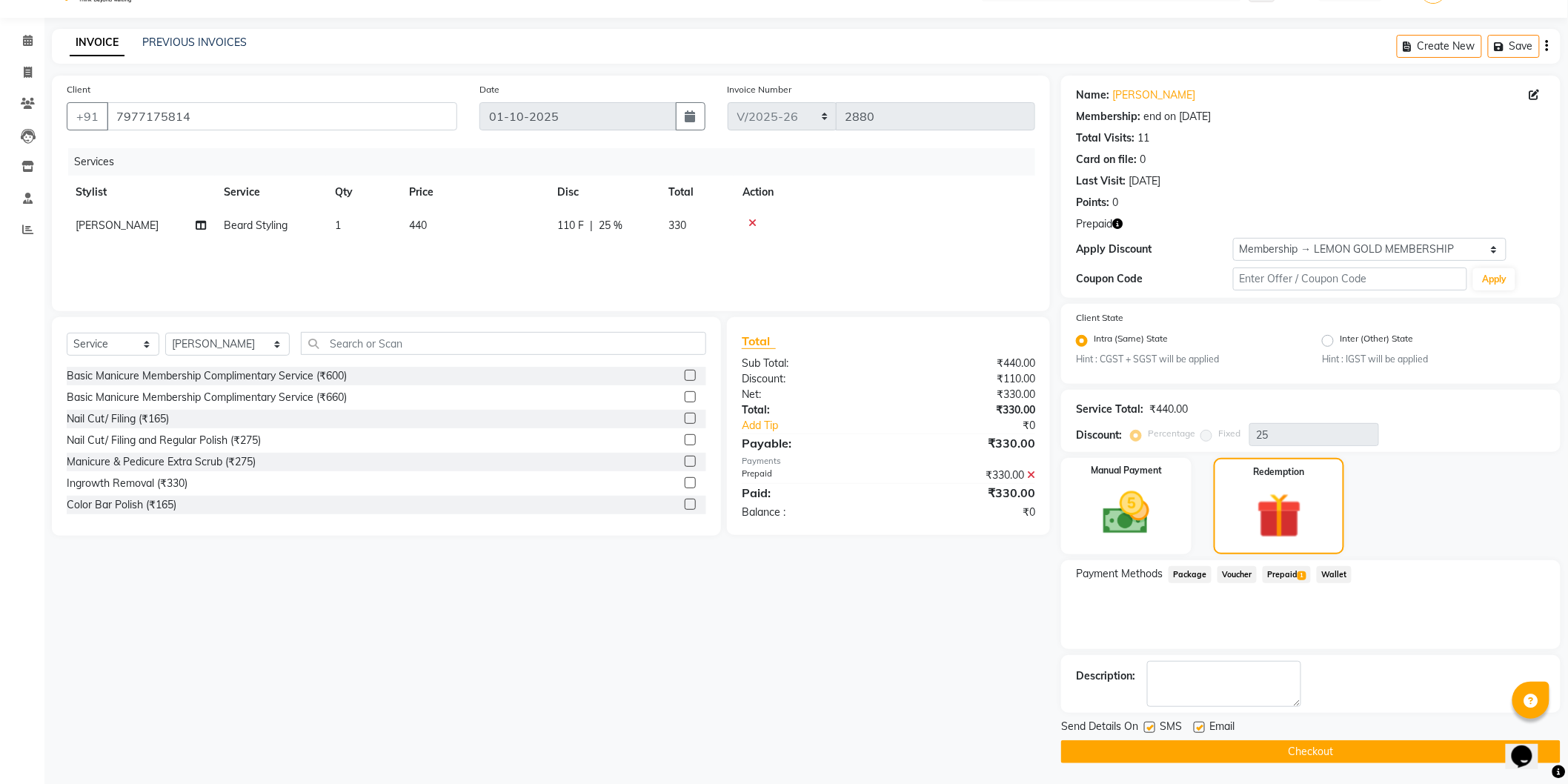
click at [1150, 729] on label at bounding box center [1150, 727] width 11 height 11
click at [1150, 729] on input "checkbox" at bounding box center [1149, 728] width 10 height 10
checkbox input "false"
click at [1197, 730] on label at bounding box center [1199, 727] width 11 height 11
click at [1197, 730] on input "checkbox" at bounding box center [1199, 728] width 10 height 10
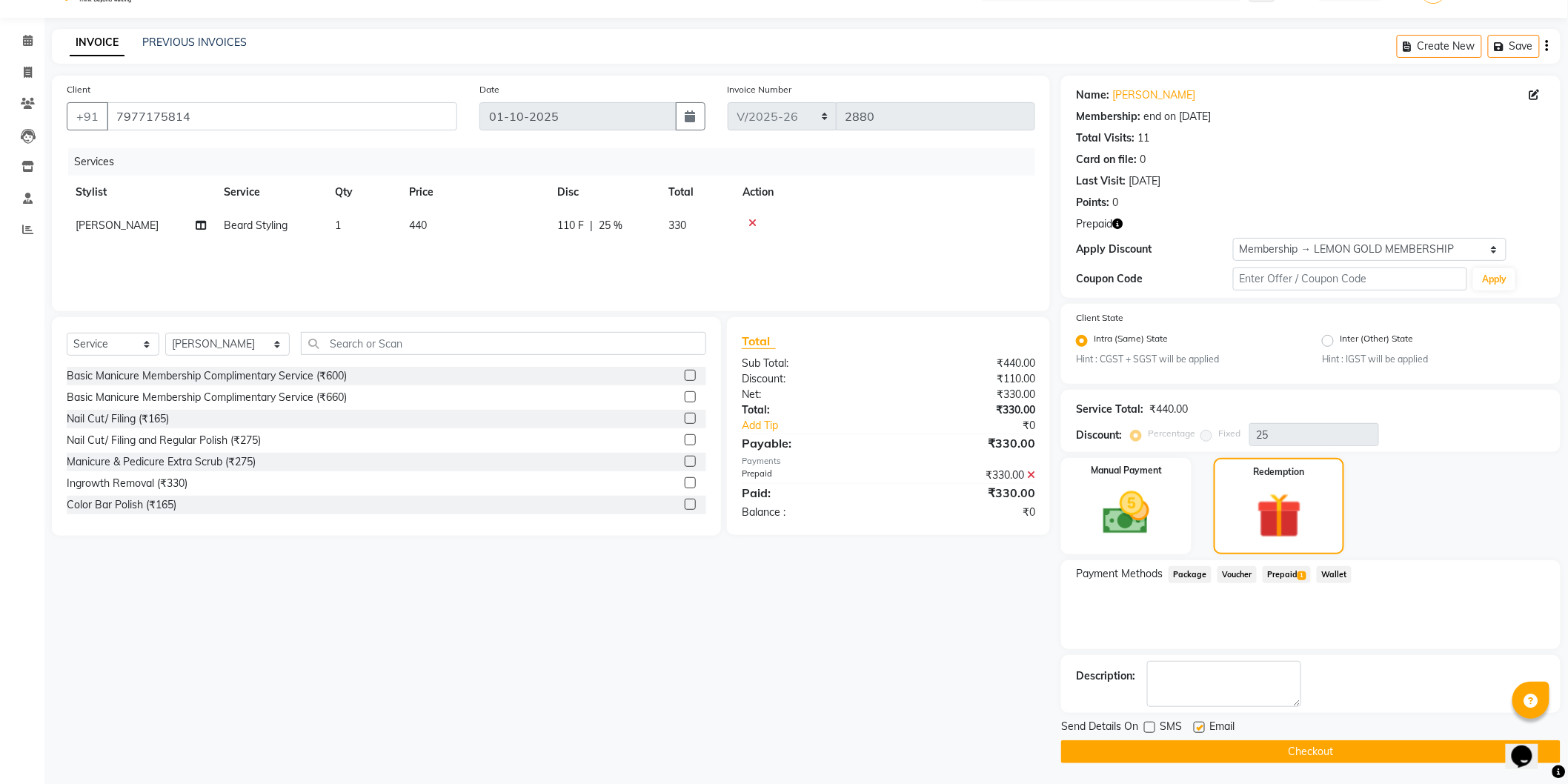
checkbox input "false"
click at [1032, 472] on icon at bounding box center [1031, 475] width 8 height 11
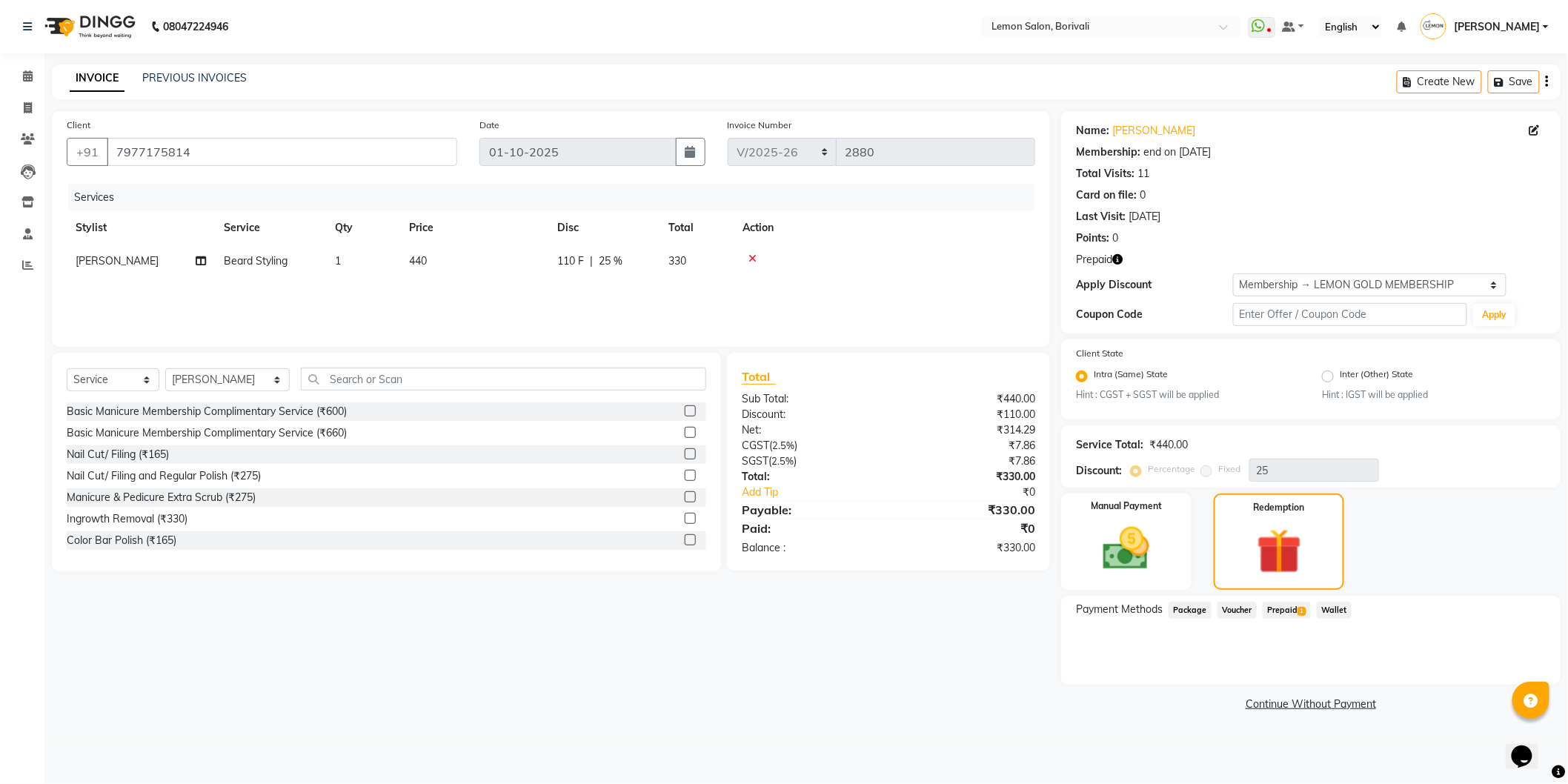
scroll to position [0, 0]
drag, startPoint x: 1339, startPoint y: 281, endPoint x: 1330, endPoint y: 290, distance: 12.7
click at [1339, 281] on select "Select Membership → LEMON GOLD MEMBERSHIP Coupon → Abc" at bounding box center [1380, 285] width 277 height 23
select select "0:"
click at [1242, 274] on select "Select Membership → LEMON GOLD MEMBERSHIP Coupon → Abc" at bounding box center [1380, 285] width 277 height 23
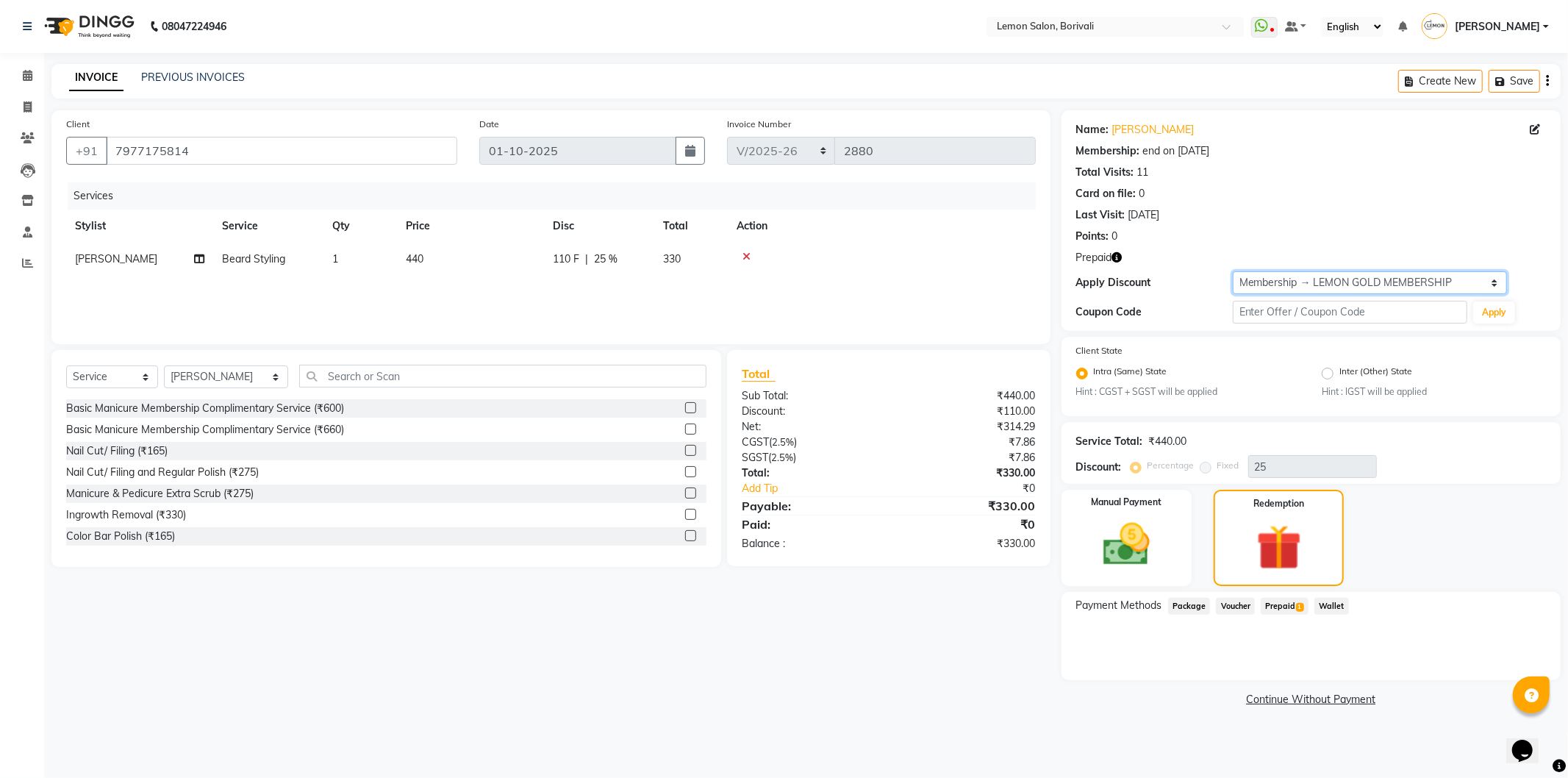
type input "0"
click at [1301, 605] on span "1" at bounding box center [1300, 608] width 8 height 9
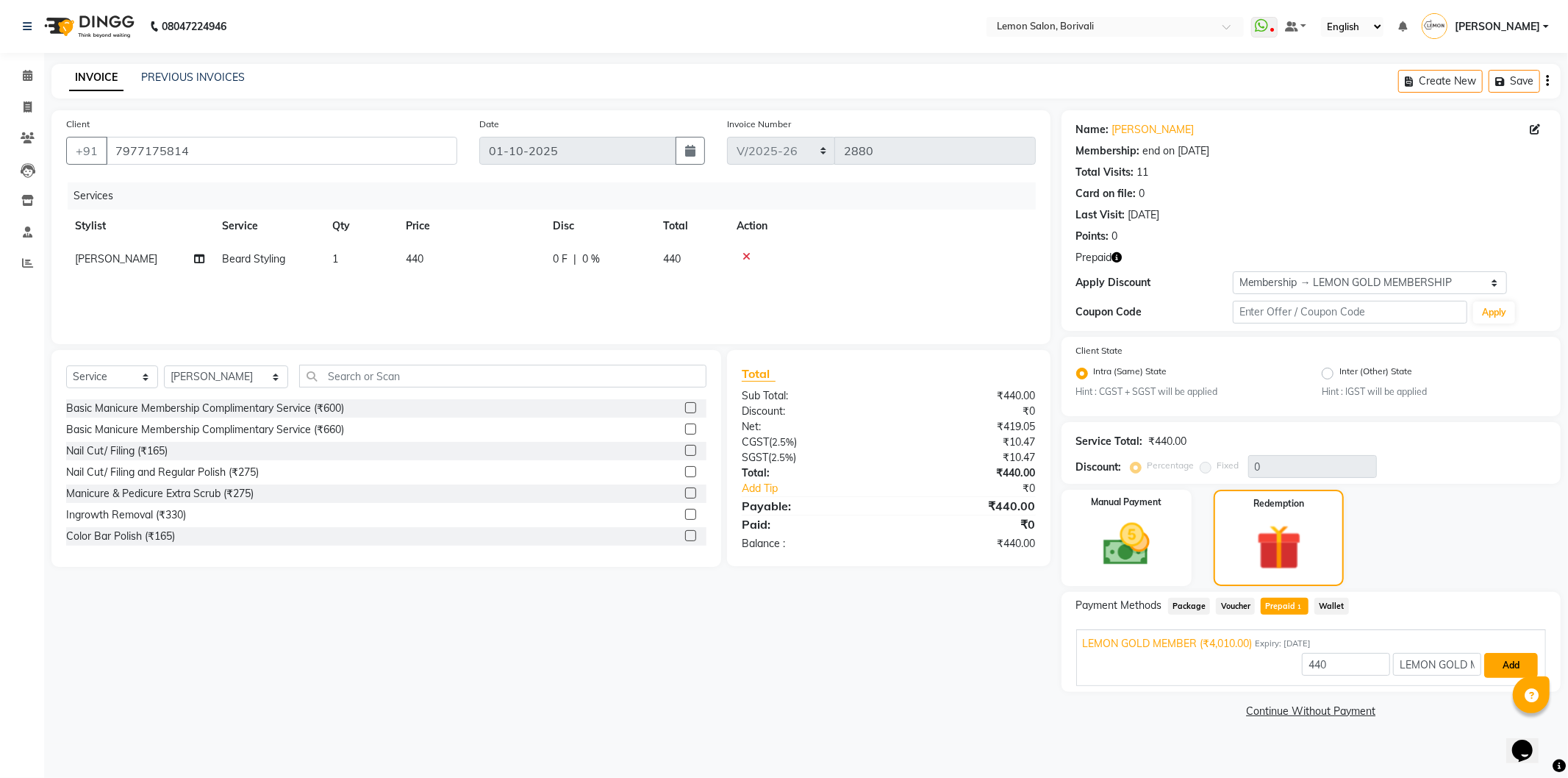
click at [1503, 657] on button "Add" at bounding box center [1511, 665] width 54 height 25
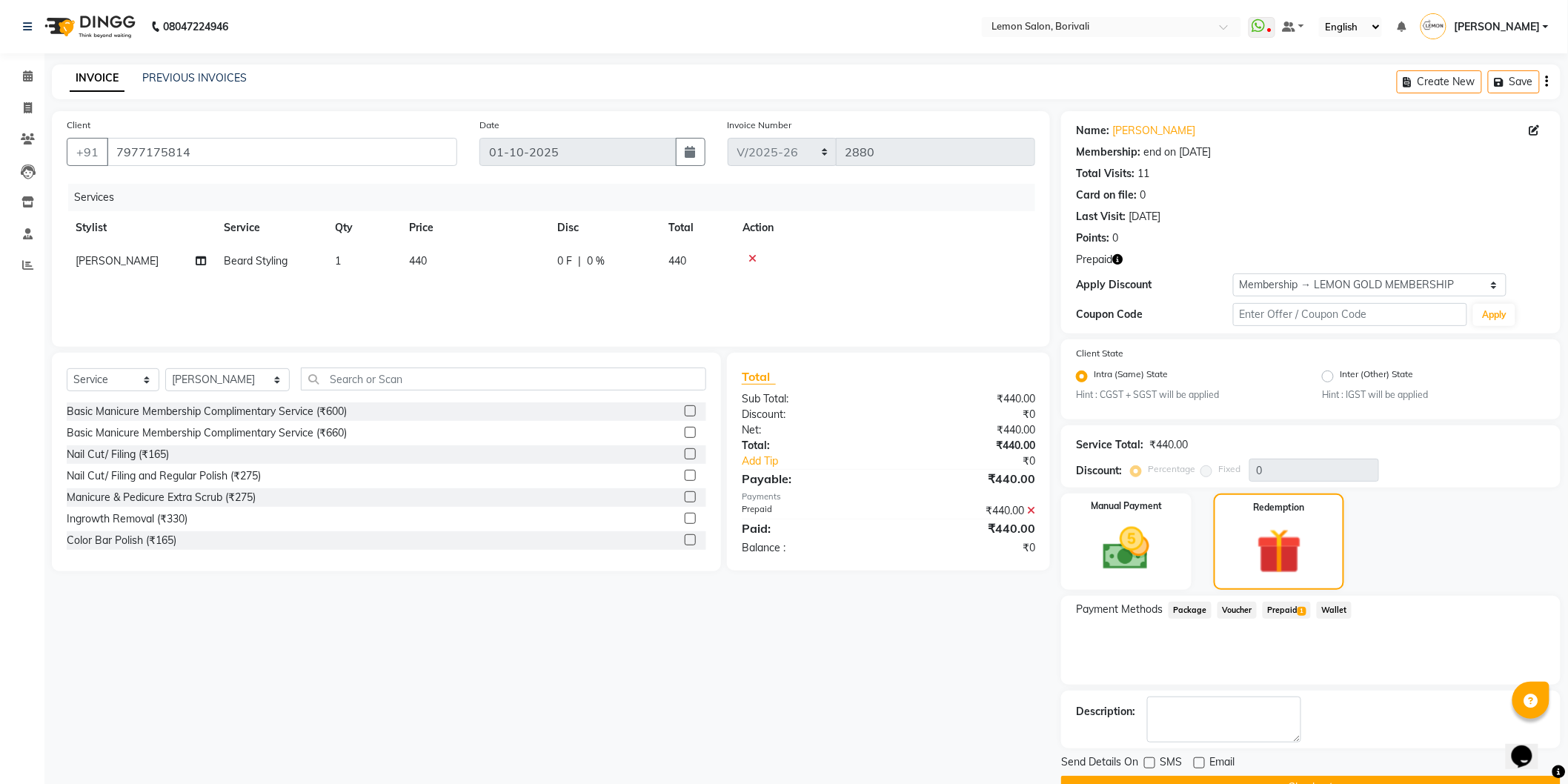
scroll to position [35, 0]
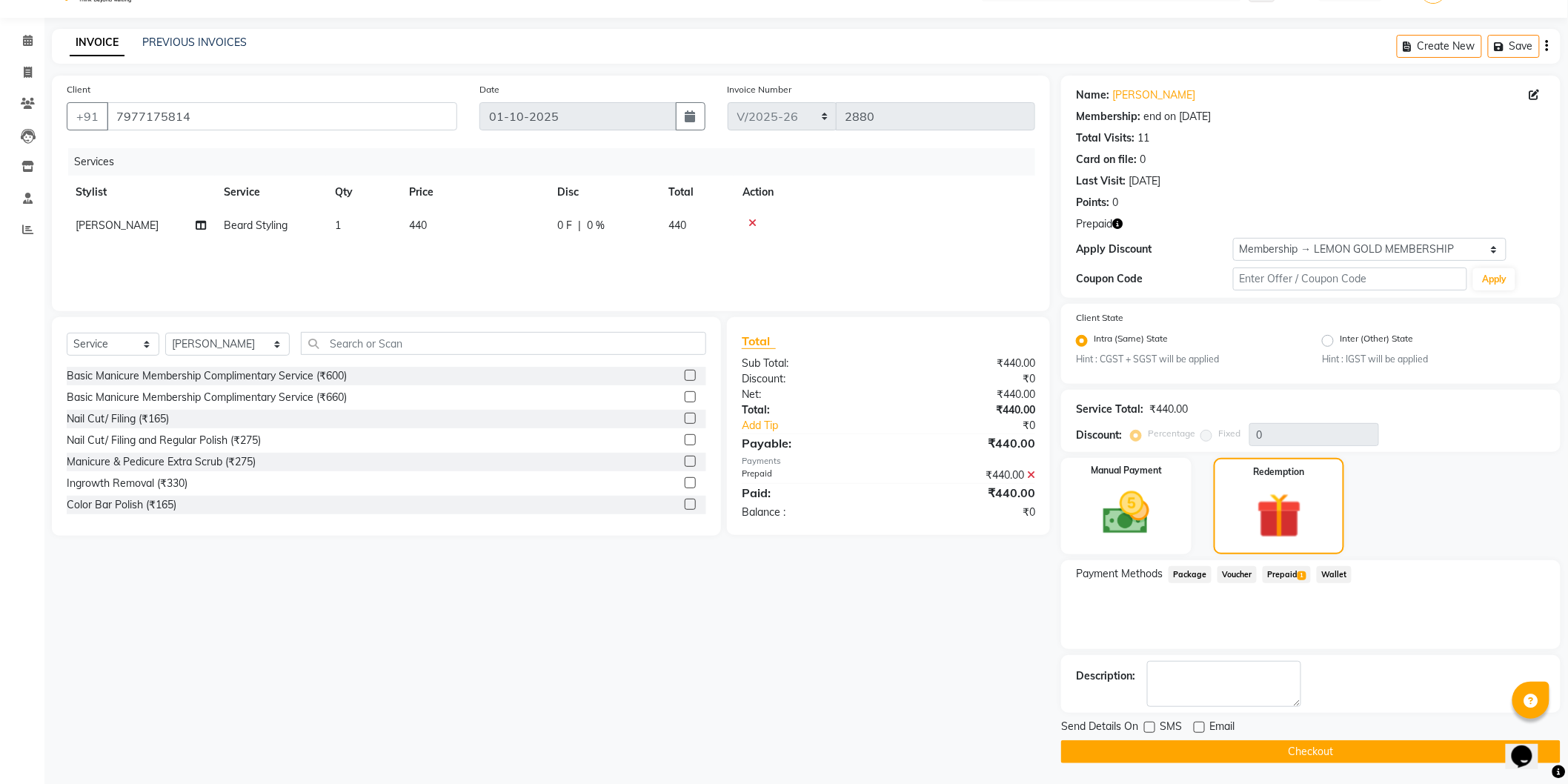
click at [1123, 225] on icon "button" at bounding box center [1117, 224] width 11 height 11
click at [1335, 747] on button "Checkout" at bounding box center [1310, 752] width 500 height 23
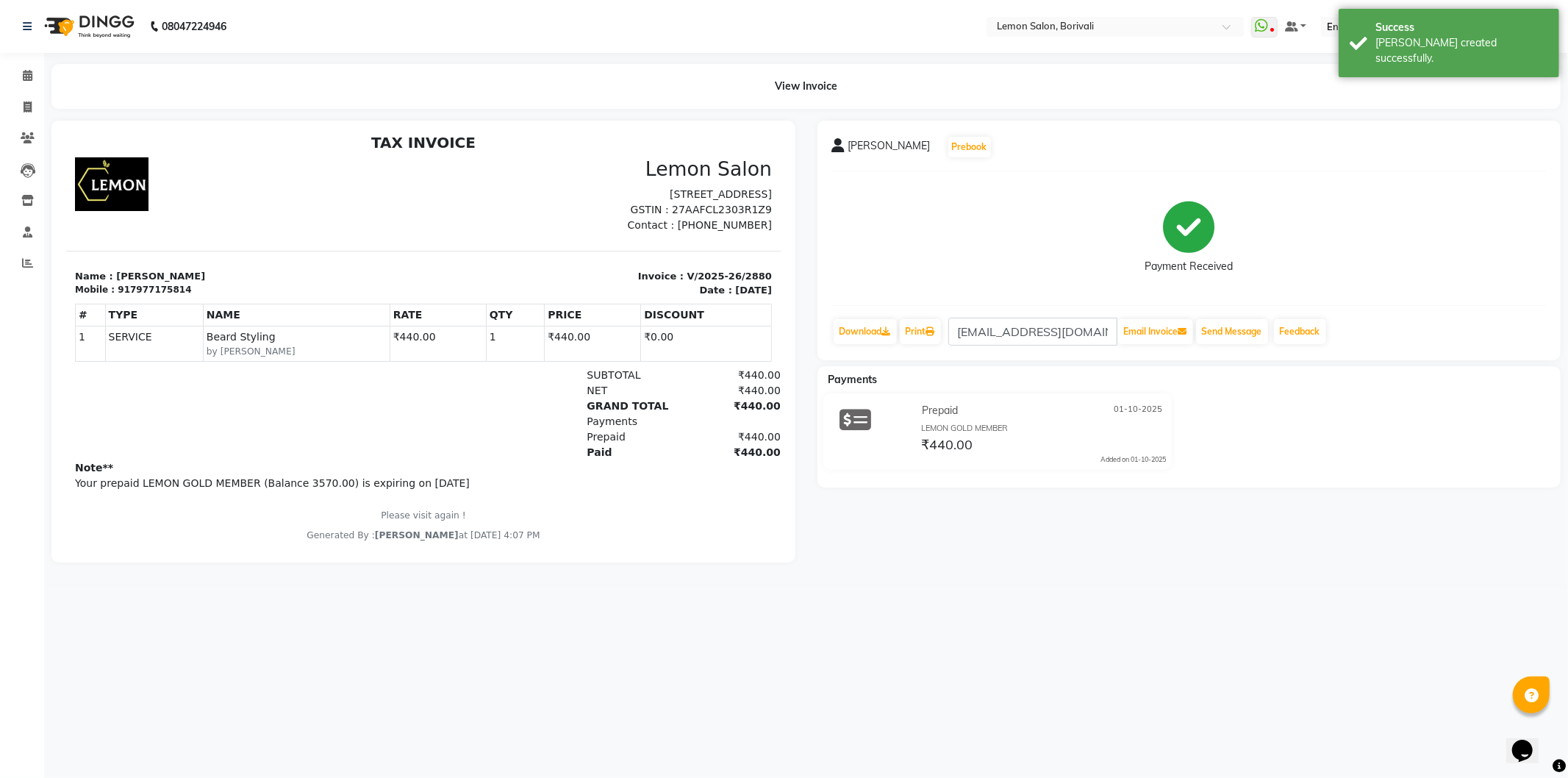
scroll to position [11, 0]
click at [28, 75] on icon at bounding box center [27, 75] width 10 height 11
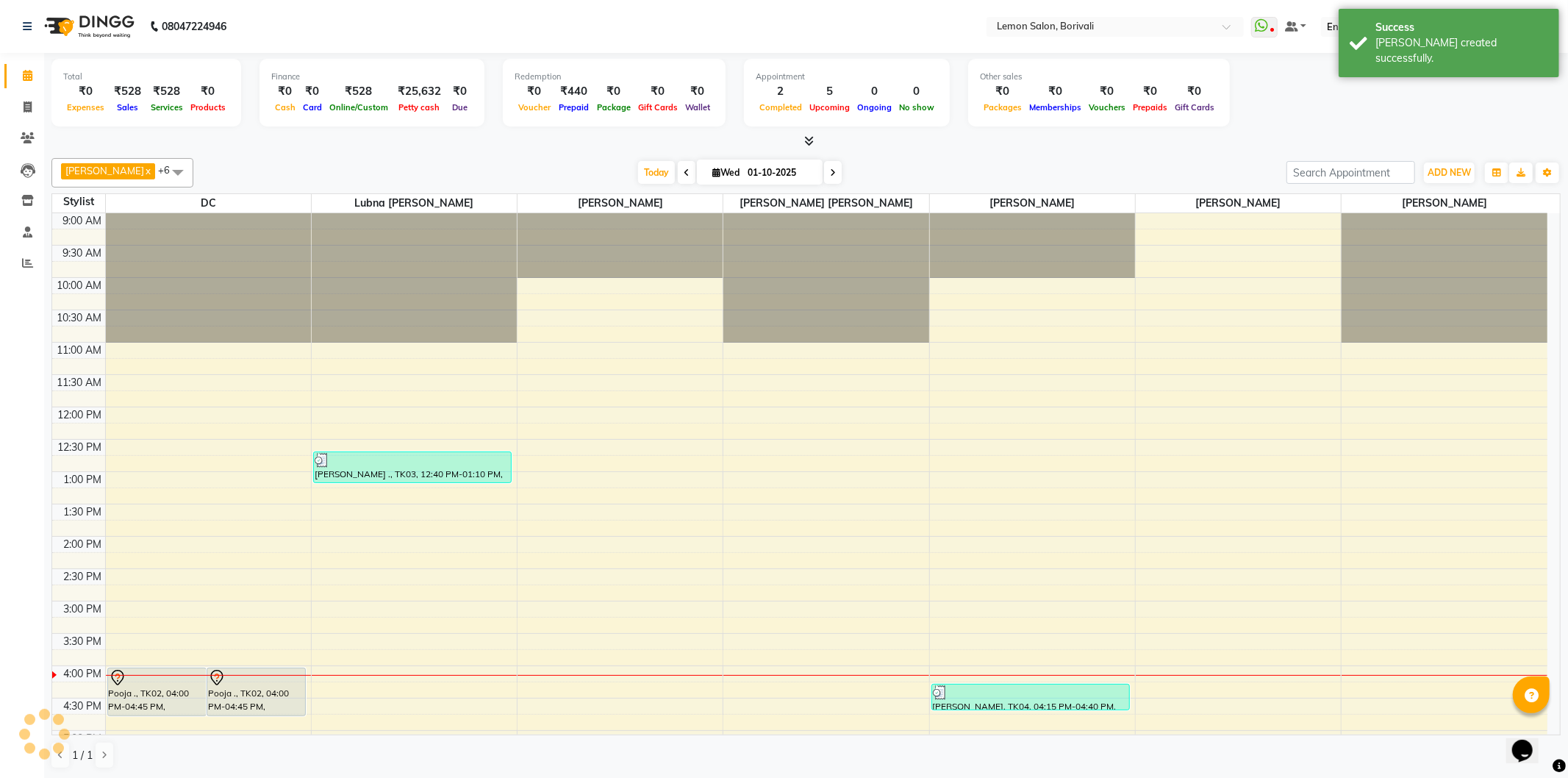
scroll to position [360, 0]
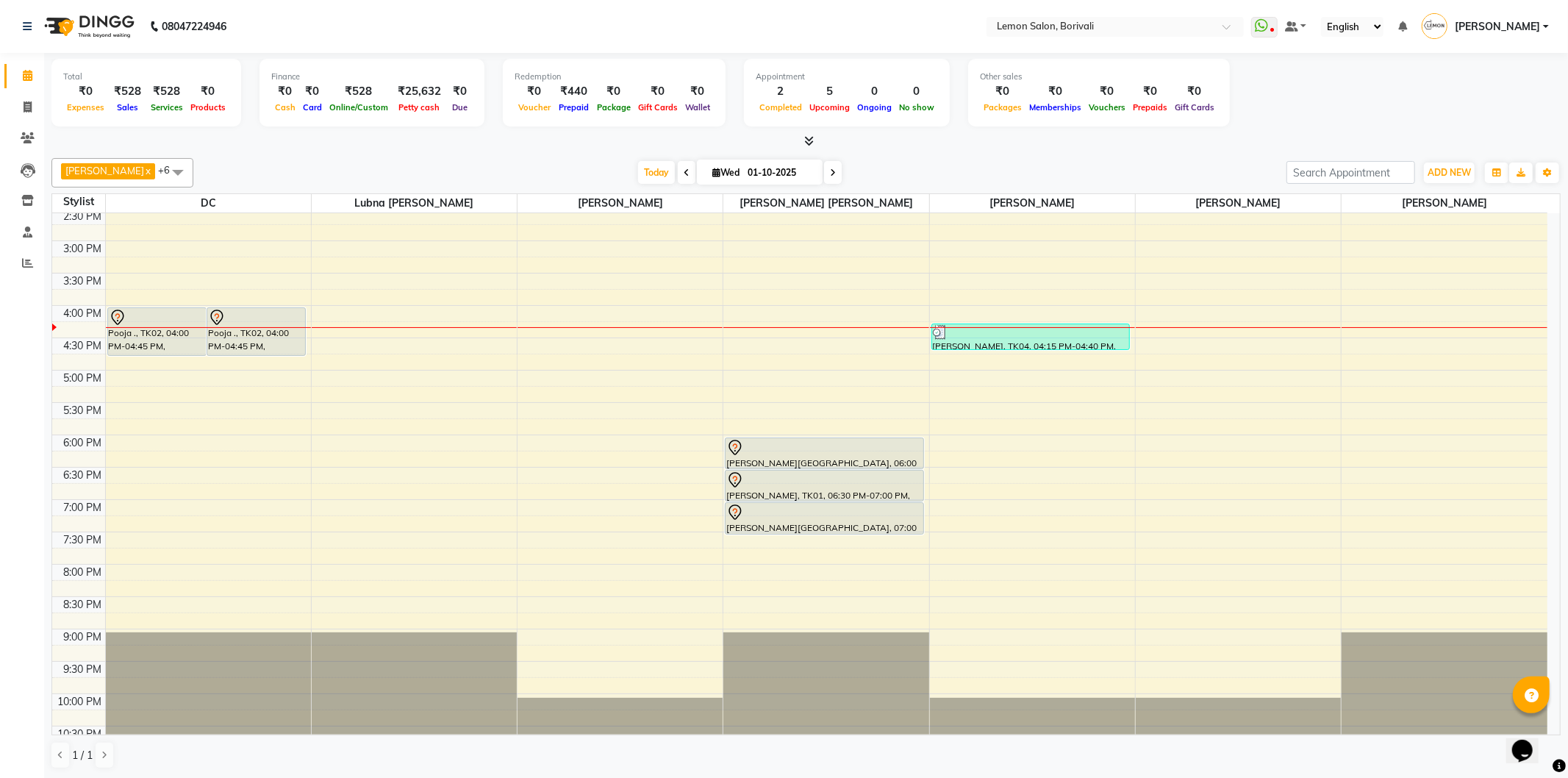
click at [827, 407] on div "9:00 AM 9:30 AM 10:00 AM 10:30 AM 11:00 AM 11:30 AM 12:00 PM 12:30 PM 1:00 PM 1…" at bounding box center [800, 306] width 1495 height 905
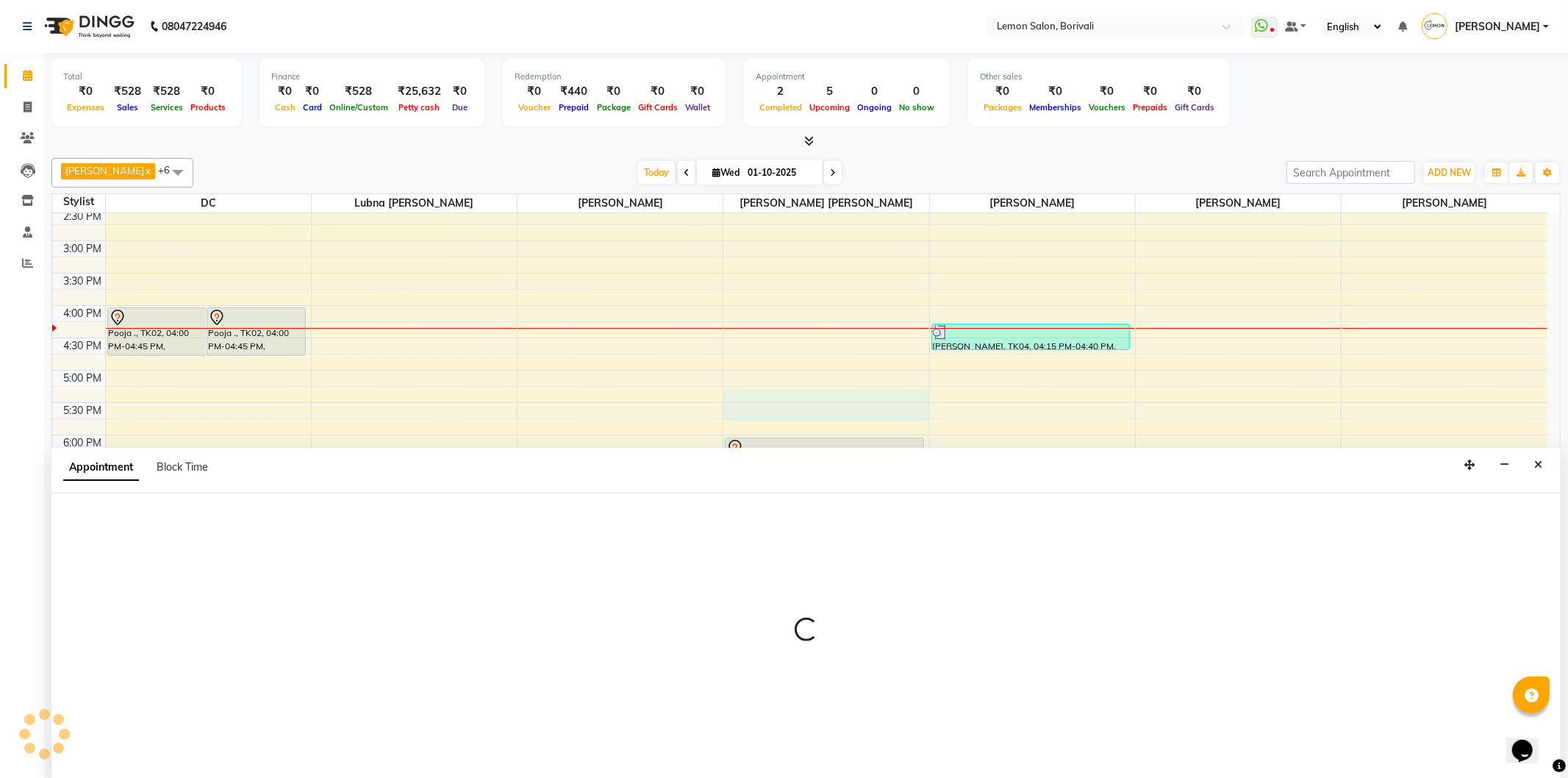
select select "7565"
select select "1035"
select select "tentative"
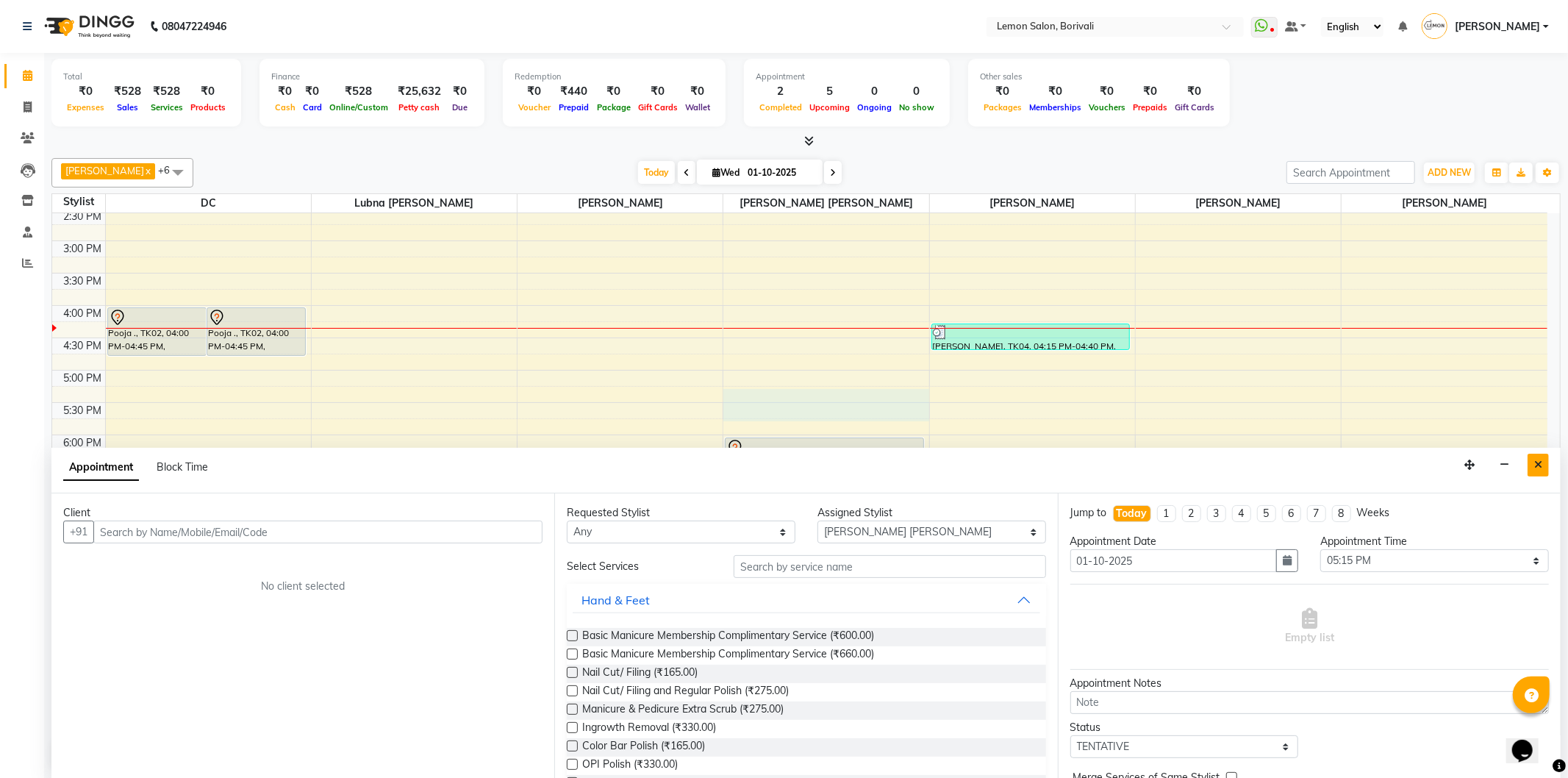
click at [1545, 463] on button "Close" at bounding box center [1538, 465] width 21 height 23
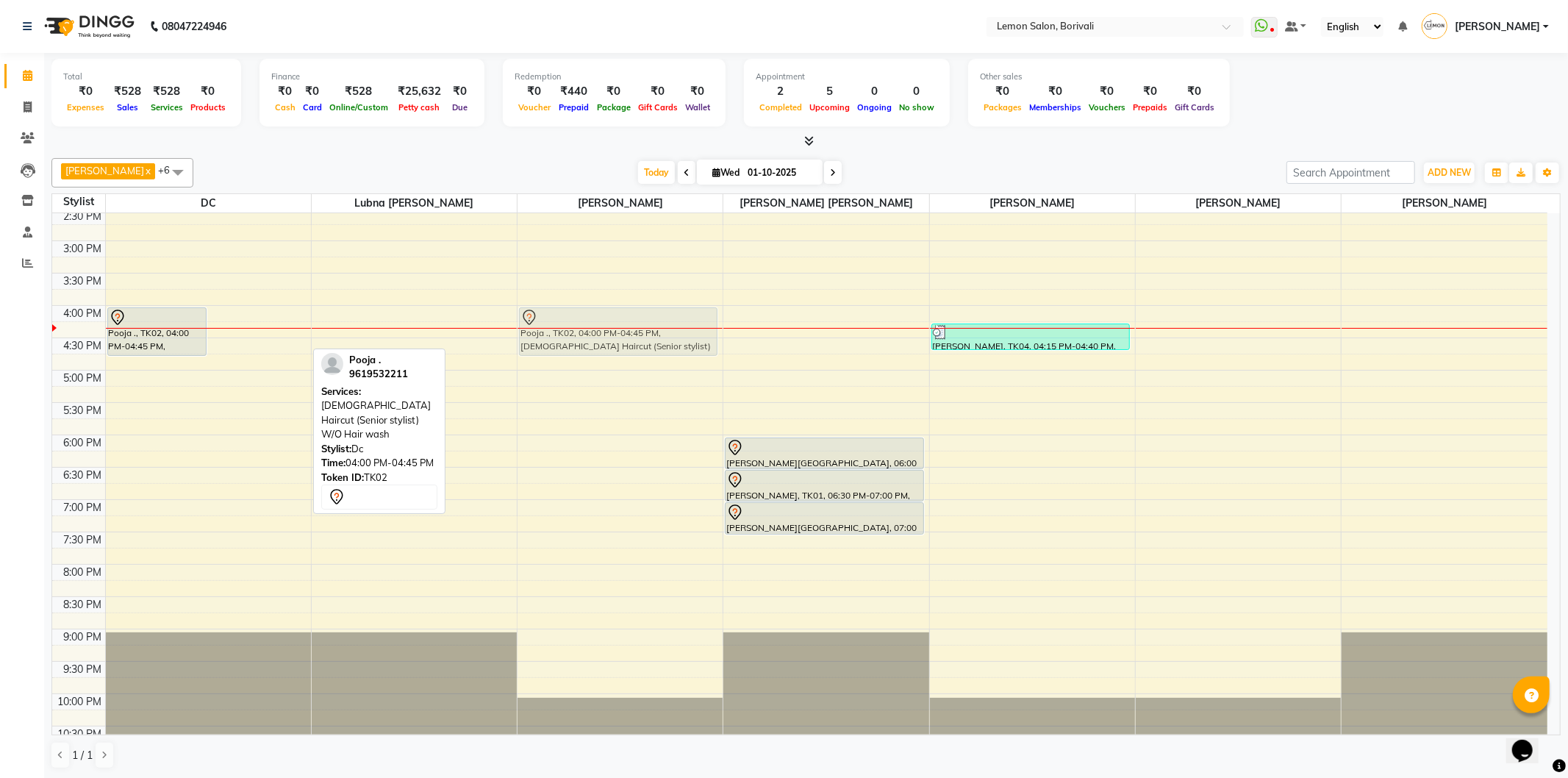
drag, startPoint x: 246, startPoint y: 346, endPoint x: 570, endPoint y: 347, distance: 324.0
click at [570, 347] on tr "Pooja ., TK02, 04:00 PM-04:45 PM, Female Haircut (Senior stylist) W/O Hair wash…" at bounding box center [800, 306] width 1495 height 905
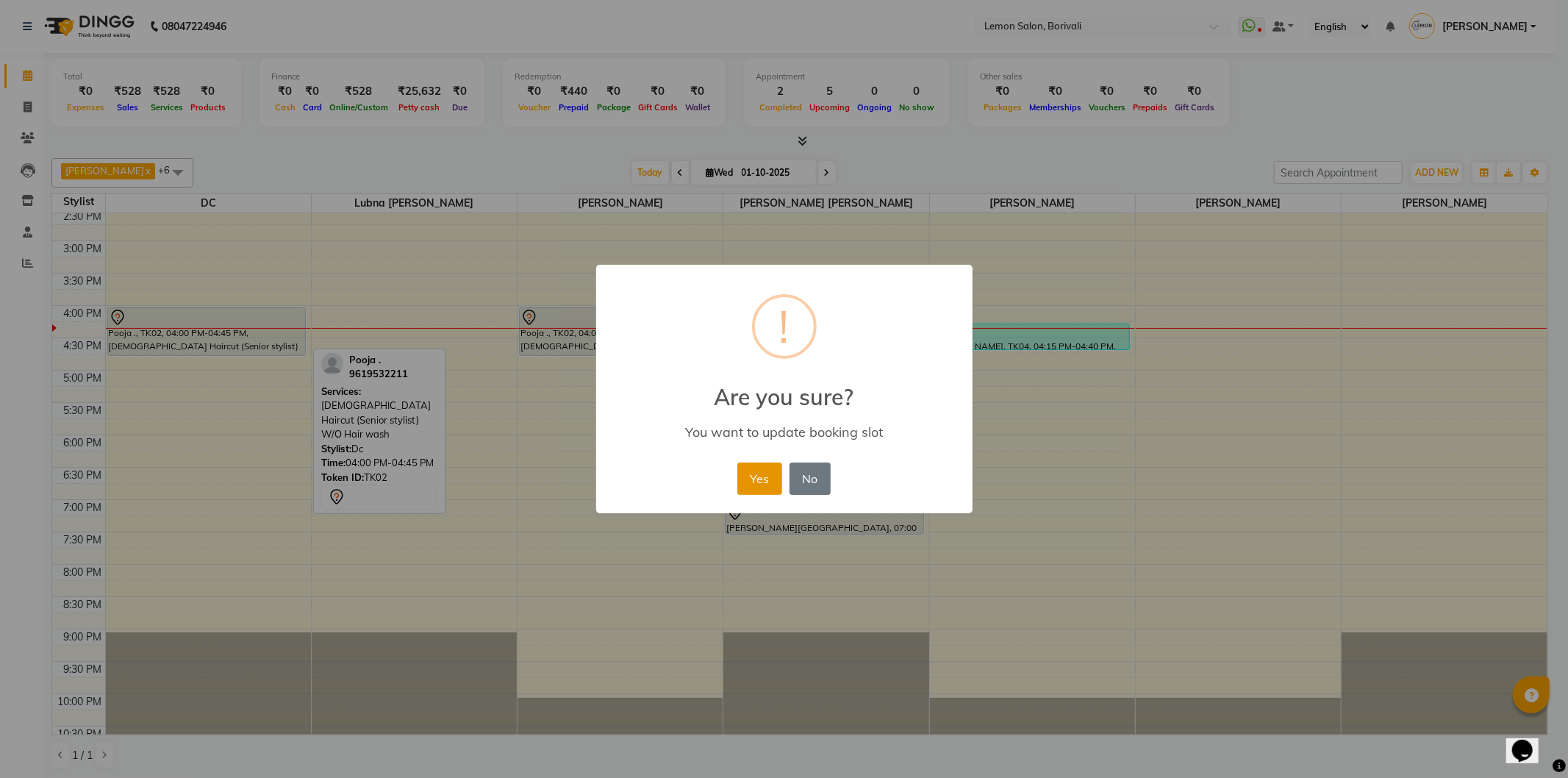
click at [765, 475] on button "Yes" at bounding box center [760, 478] width 45 height 33
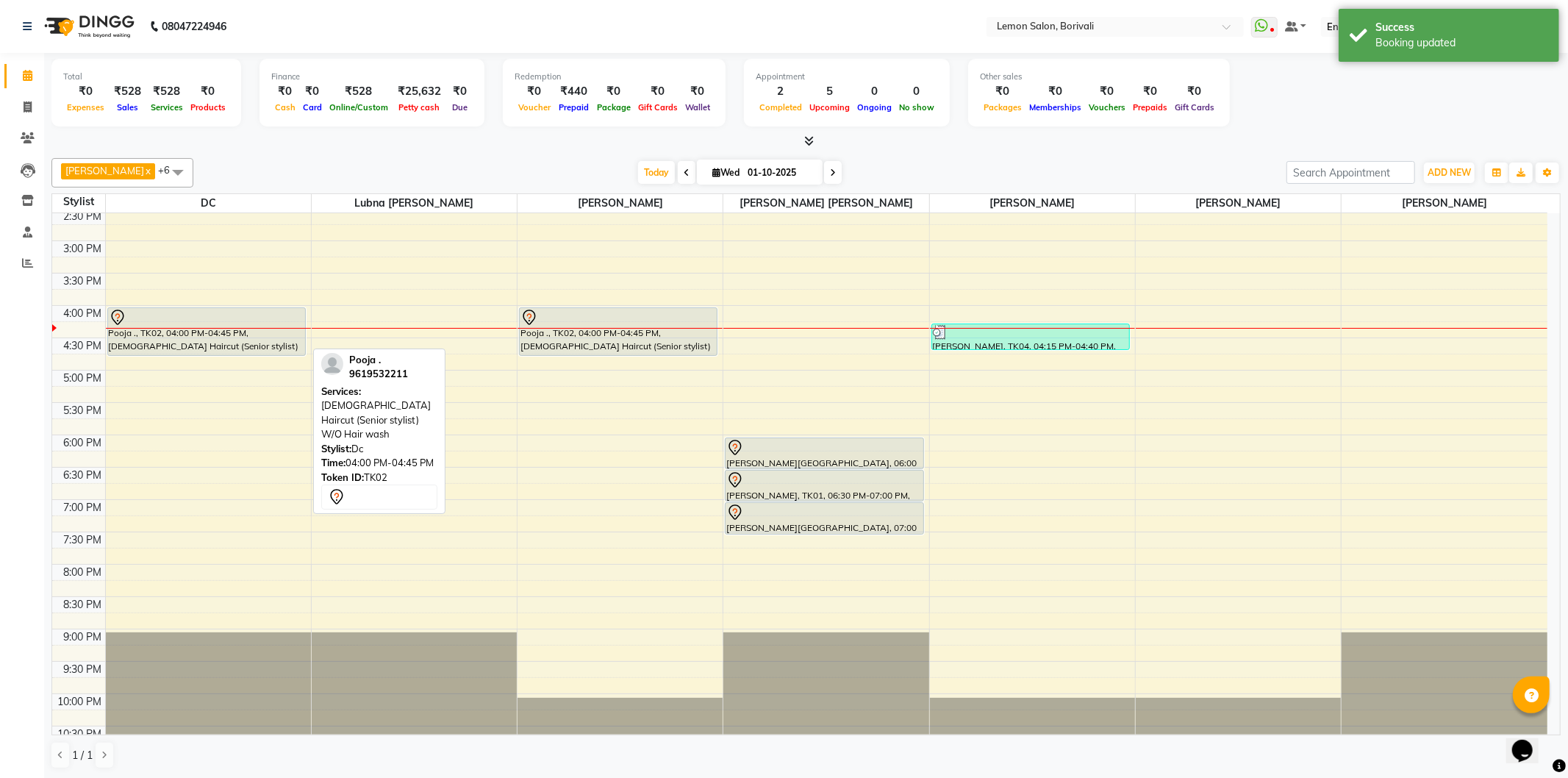
click at [684, 176] on icon at bounding box center [687, 173] width 6 height 9
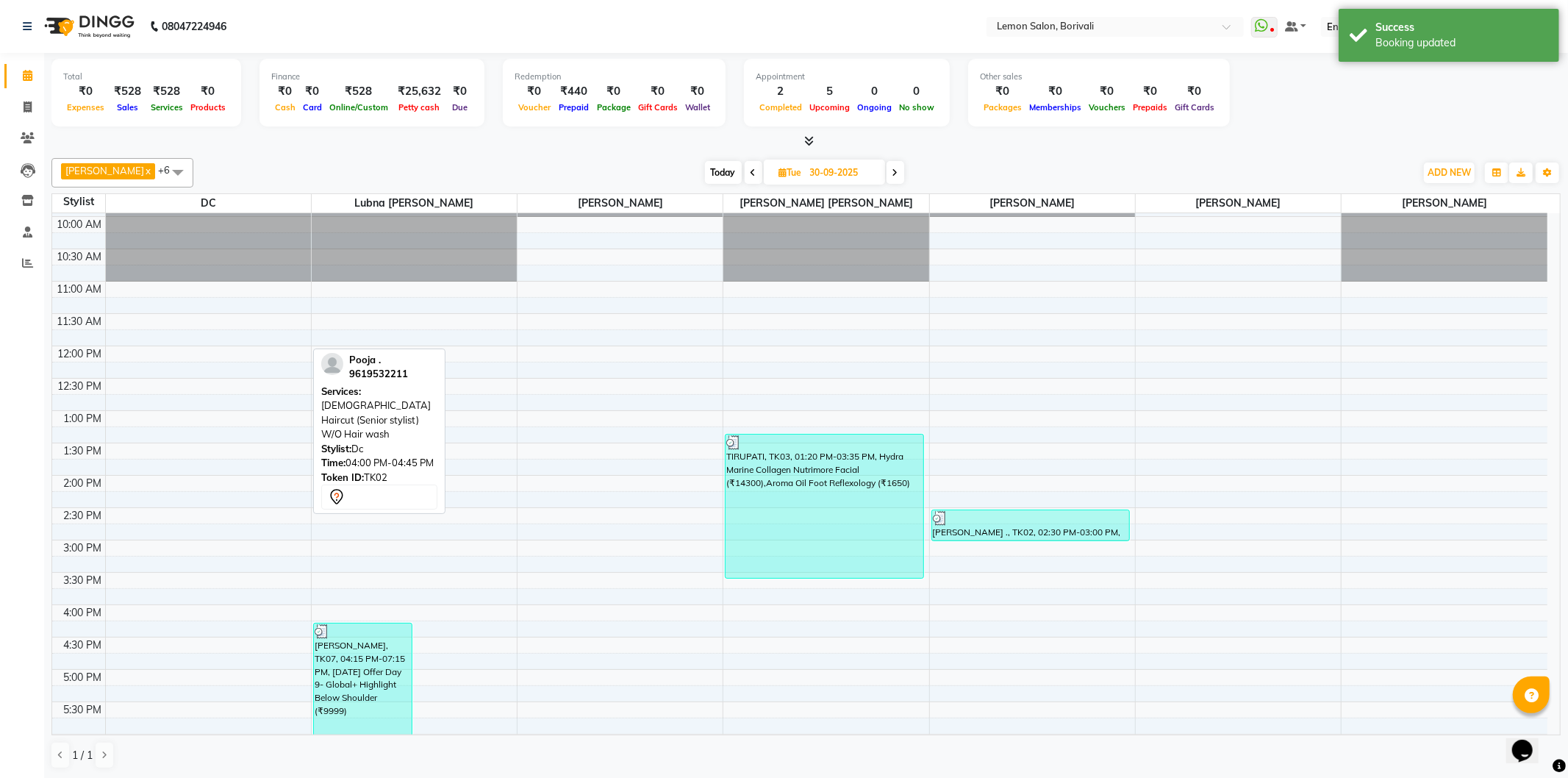
click at [711, 170] on span "Today" at bounding box center [723, 173] width 37 height 23
type input "01-10-2025"
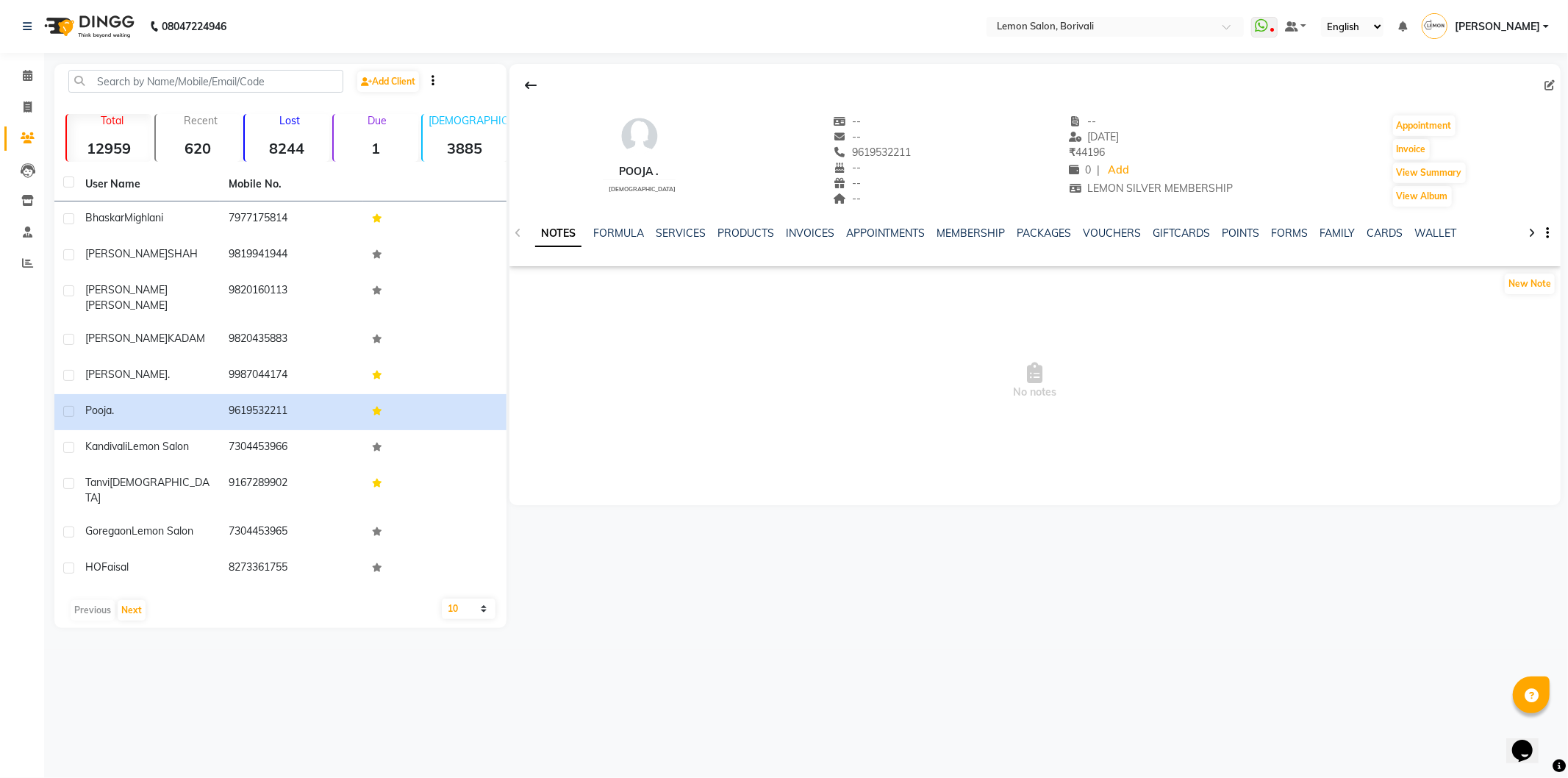
click at [684, 224] on div "NOTES FORMULA SERVICES PRODUCTS INVOICES APPOINTMENTS MEMBERSHIP PACKAGES VOUCH…" at bounding box center [1035, 233] width 1052 height 51
click at [681, 231] on link "SERVICES" at bounding box center [681, 233] width 50 height 13
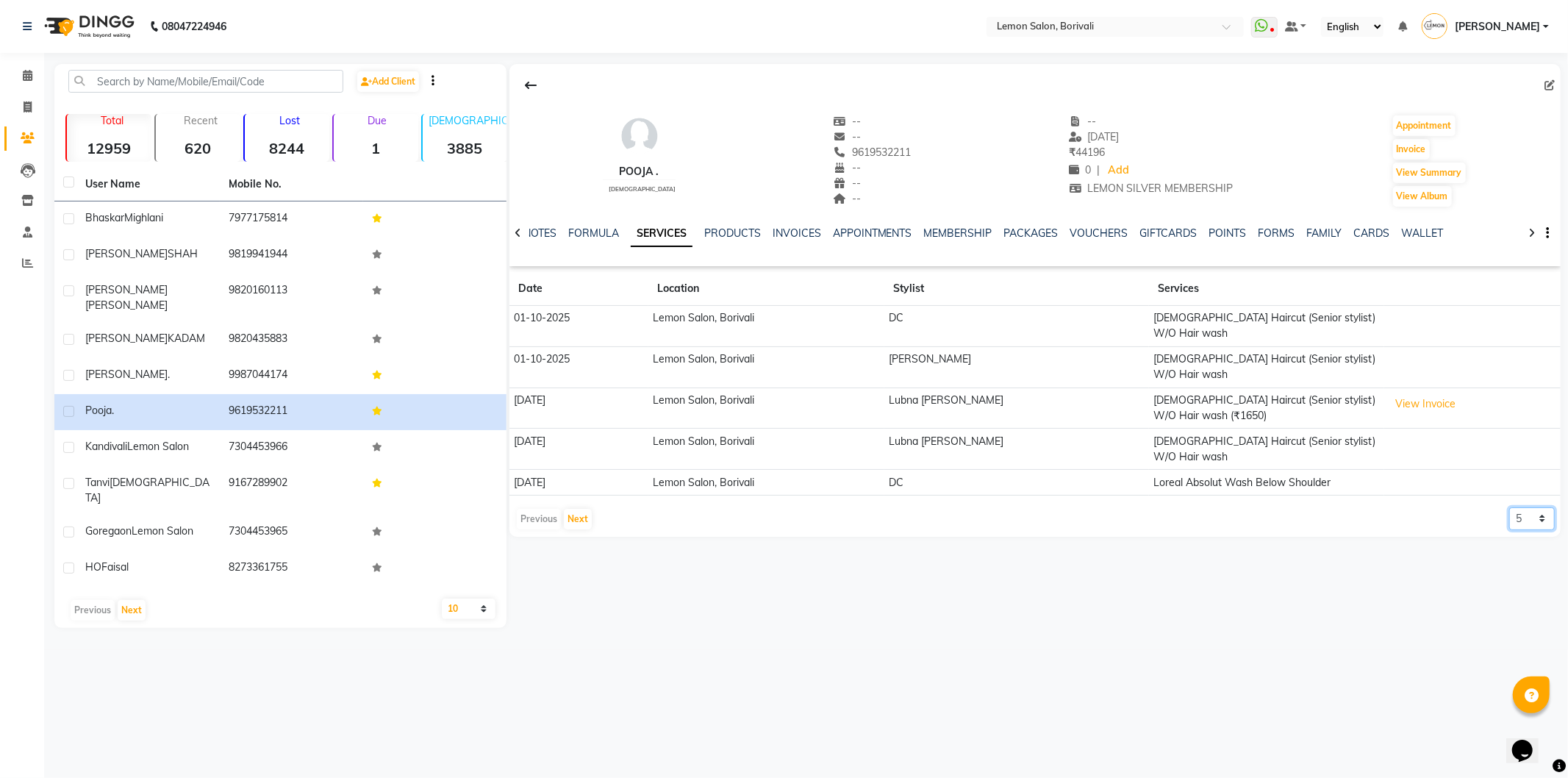
drag, startPoint x: 1529, startPoint y: 473, endPoint x: 1528, endPoint y: 482, distance: 9.1
click at [1529, 507] on select "5 10 50 100 500" at bounding box center [1532, 519] width 46 height 23
select select "50"
click at [1509, 507] on select "5 10 50 100 500" at bounding box center [1532, 519] width 46 height 23
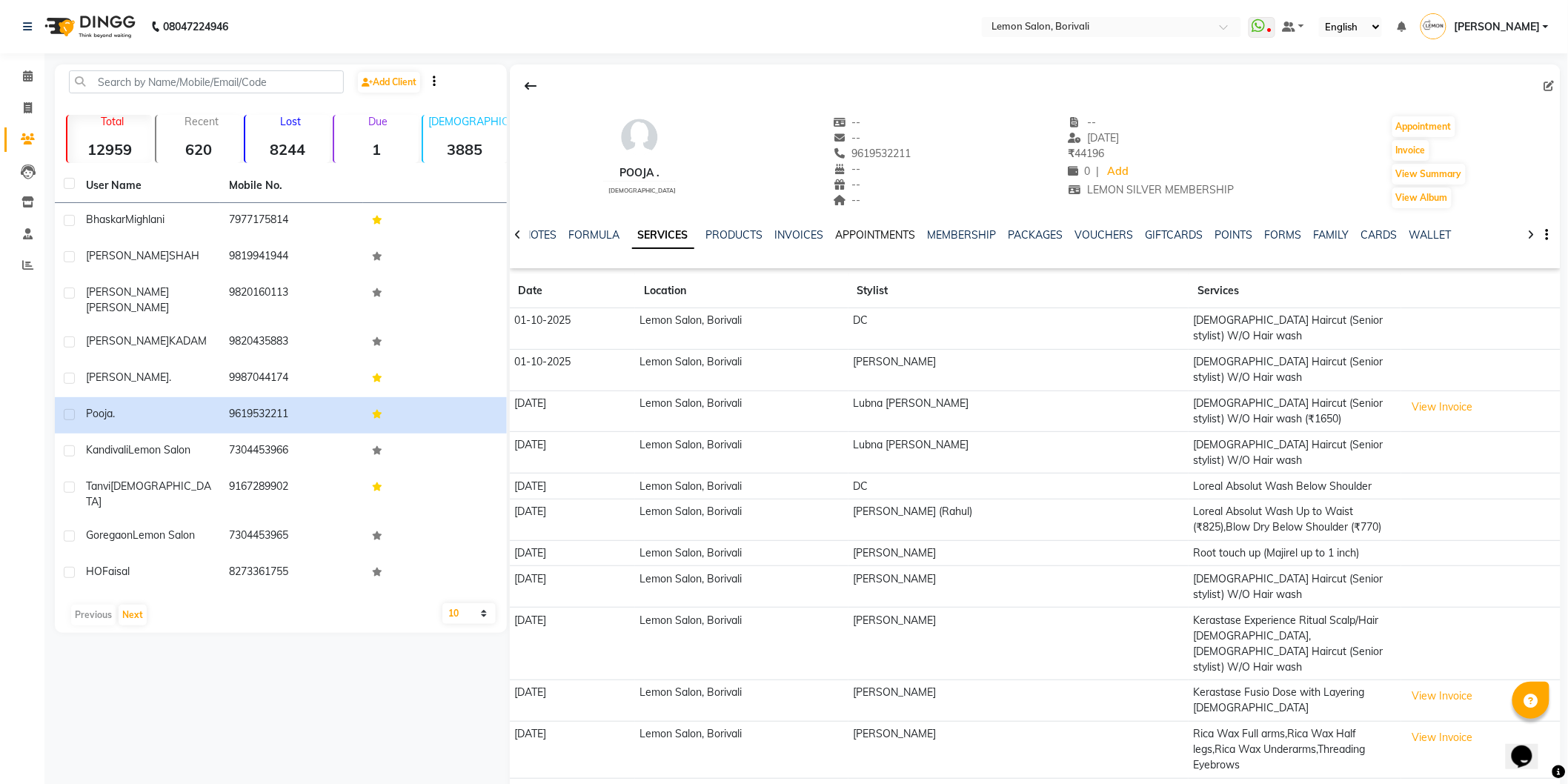
click at [912, 231] on link "APPOINTMENTS" at bounding box center [876, 235] width 80 height 13
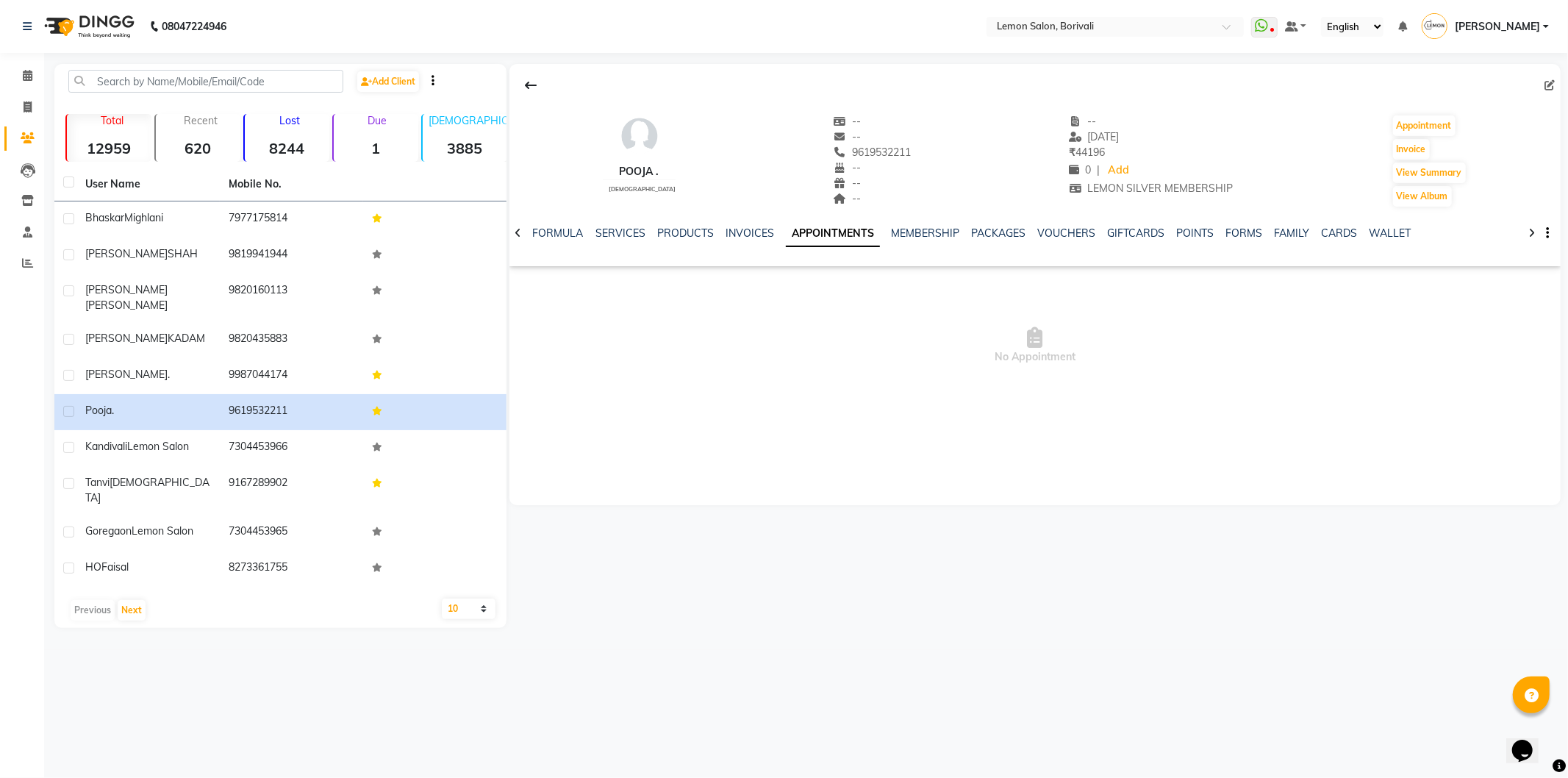
click at [754, 240] on div "INVOICES" at bounding box center [750, 233] width 49 height 15
click at [754, 224] on div "NOTES FORMULA SERVICES PRODUCTS INVOICES APPOINTMENTS MEMBERSHIP PACKAGES VOUCH…" at bounding box center [1035, 233] width 1052 height 51
click at [748, 230] on link "INVOICES" at bounding box center [750, 233] width 49 height 13
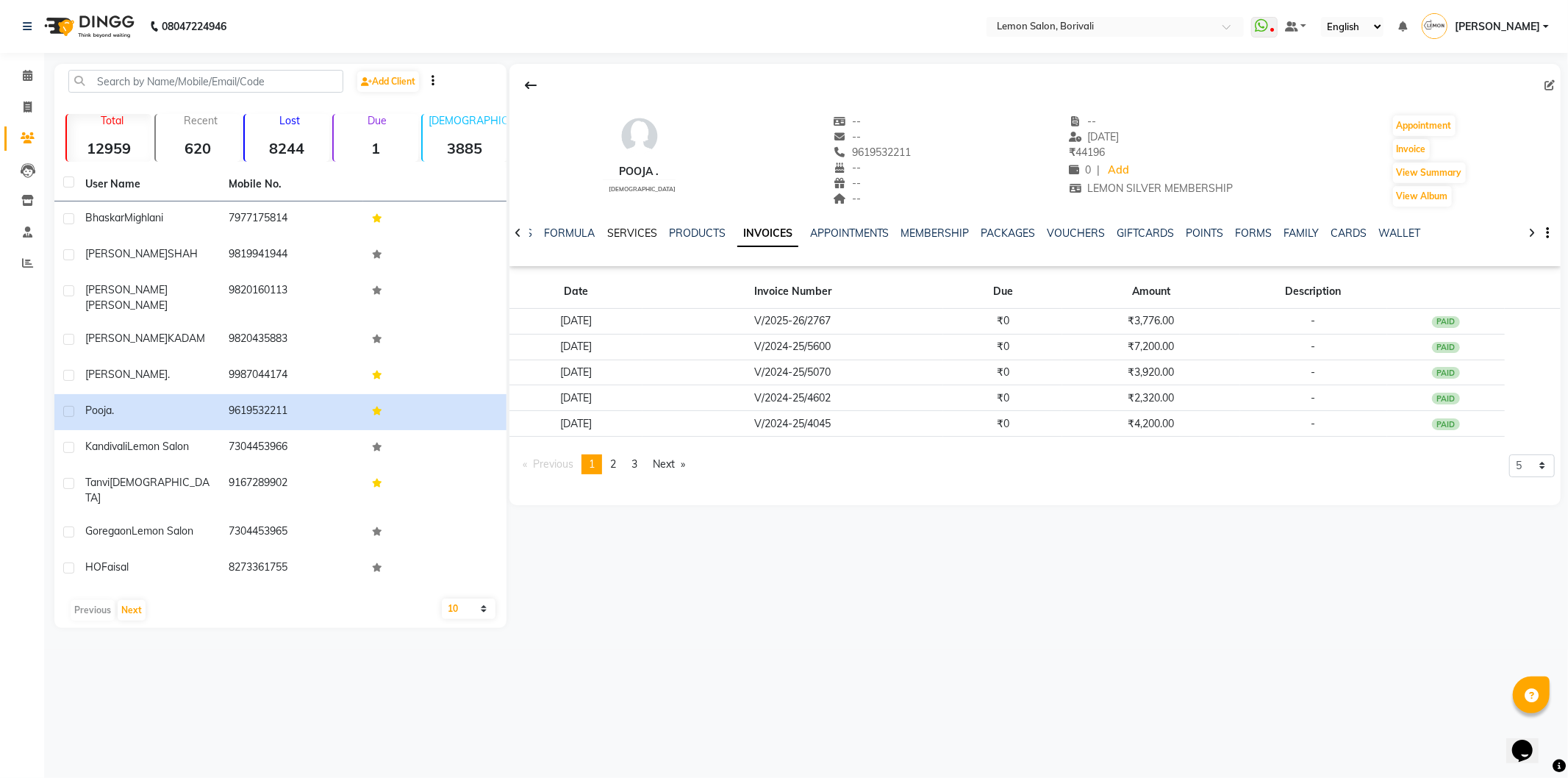
click at [611, 233] on link "SERVICES" at bounding box center [633, 233] width 50 height 13
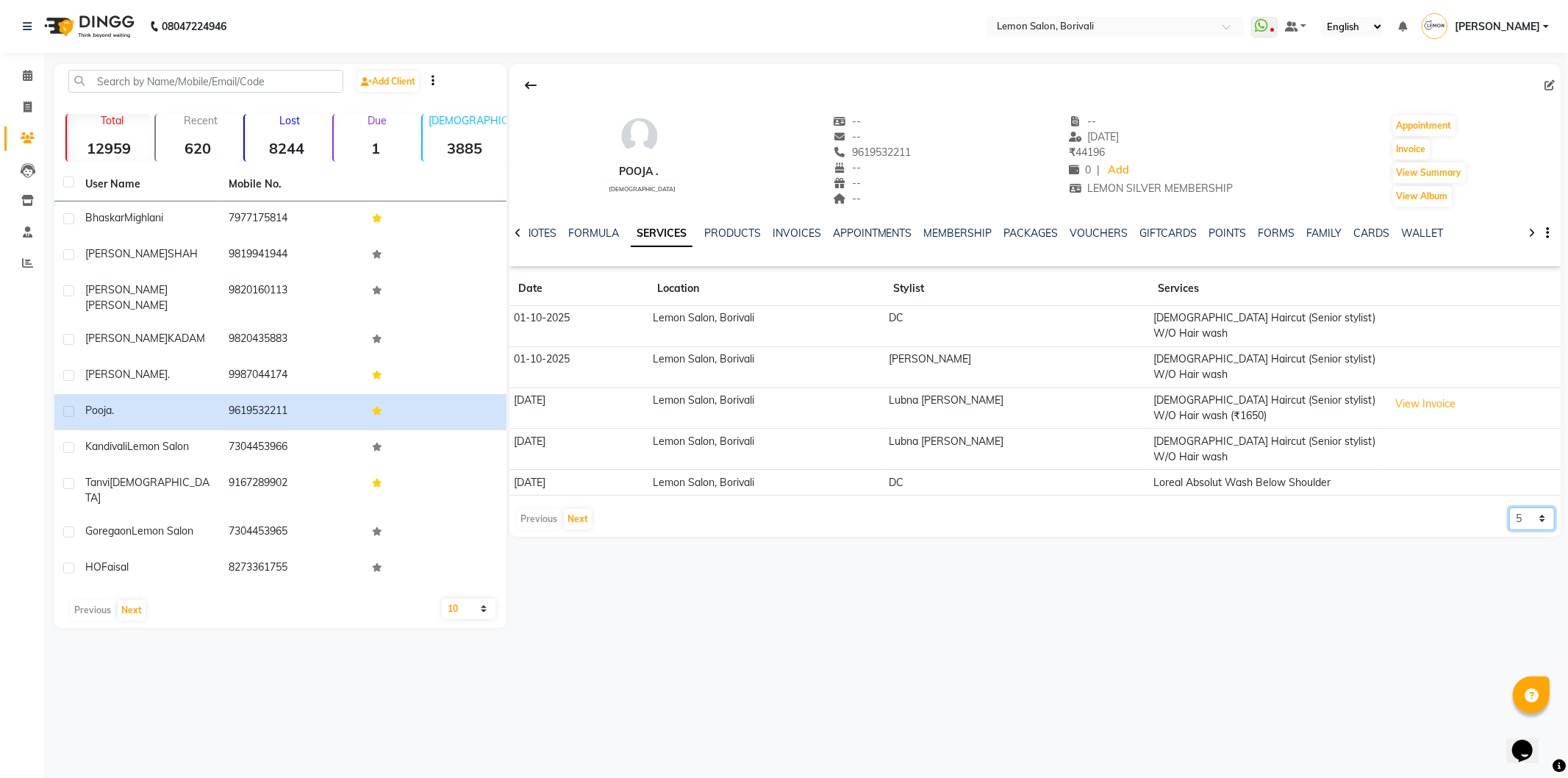
click at [1548, 507] on select "5 10 50 100 500" at bounding box center [1532, 519] width 46 height 23
select select "100"
click at [1509, 507] on select "5 10 50 100 500" at bounding box center [1532, 519] width 46 height 23
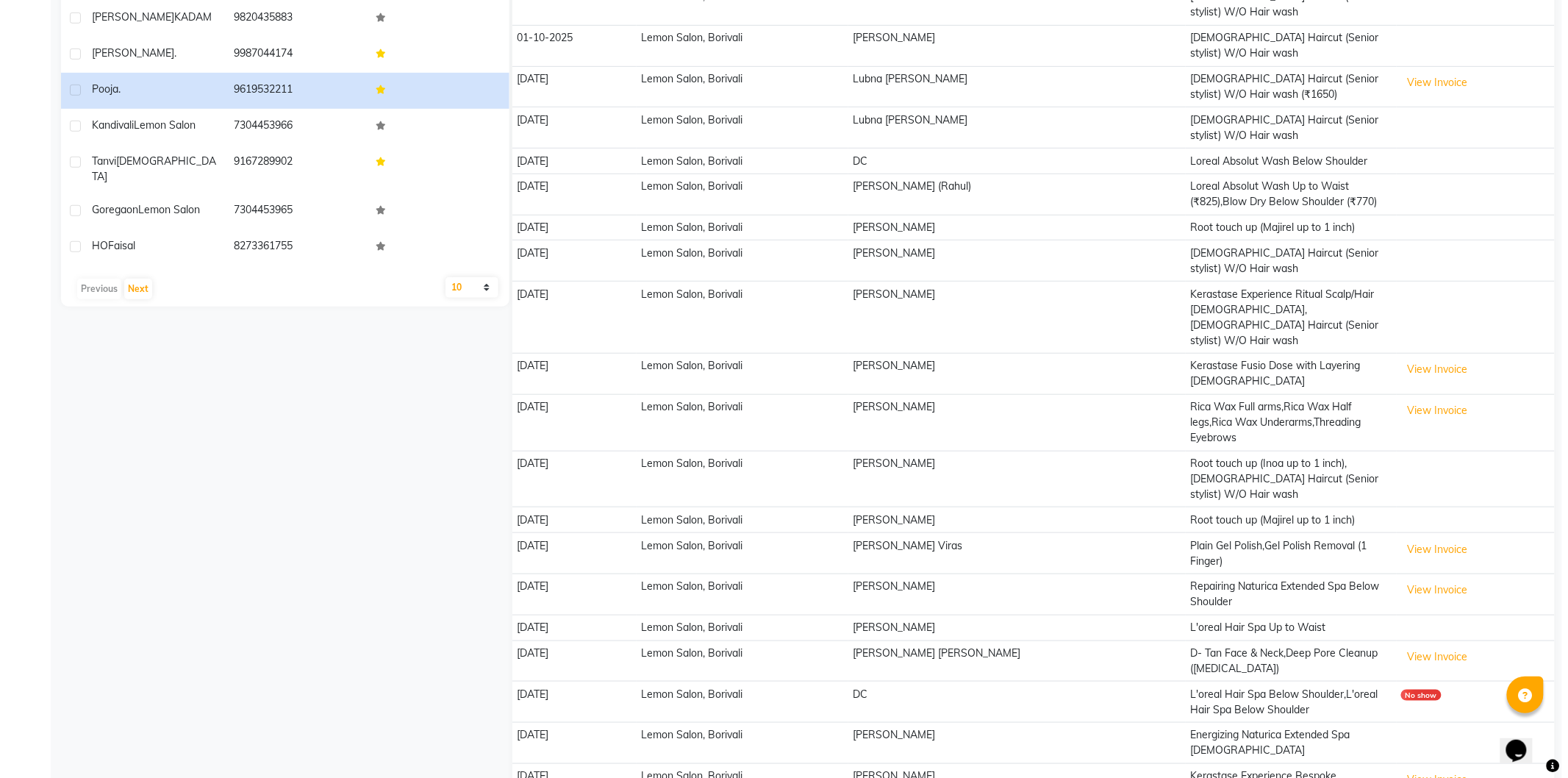
scroll to position [326, 0]
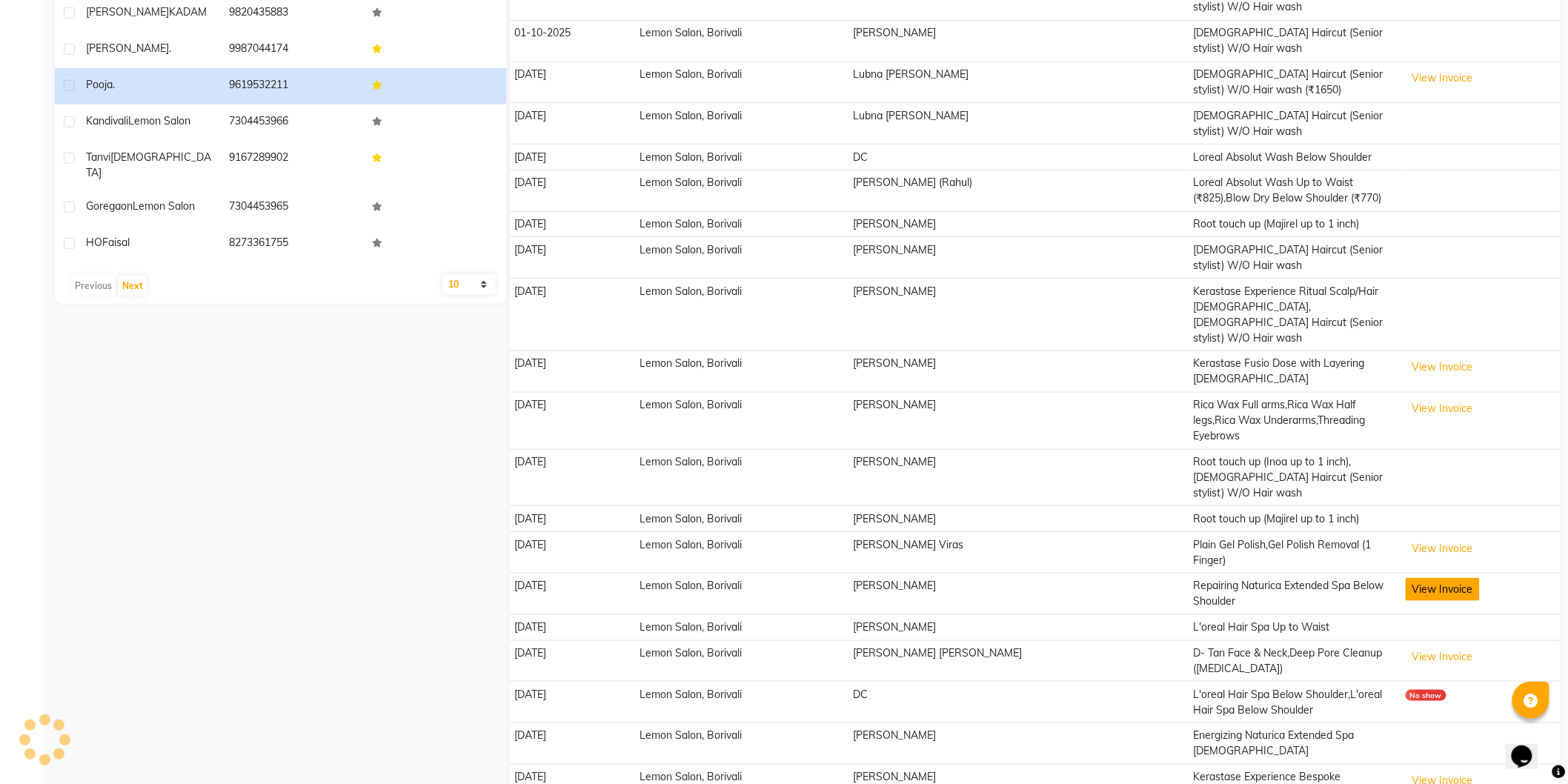
click at [1442, 578] on button "View Invoice" at bounding box center [1442, 589] width 74 height 23
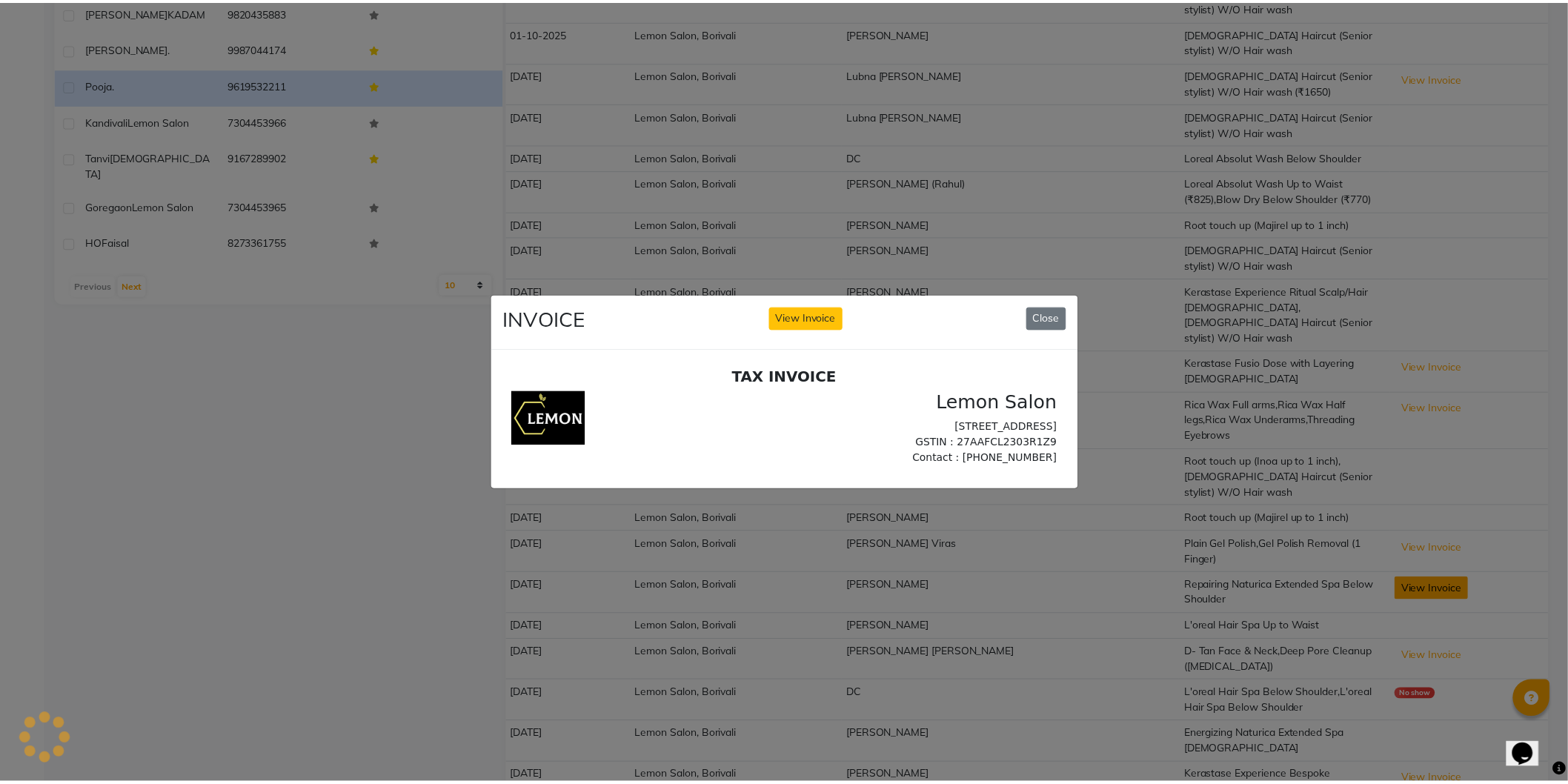
scroll to position [0, 0]
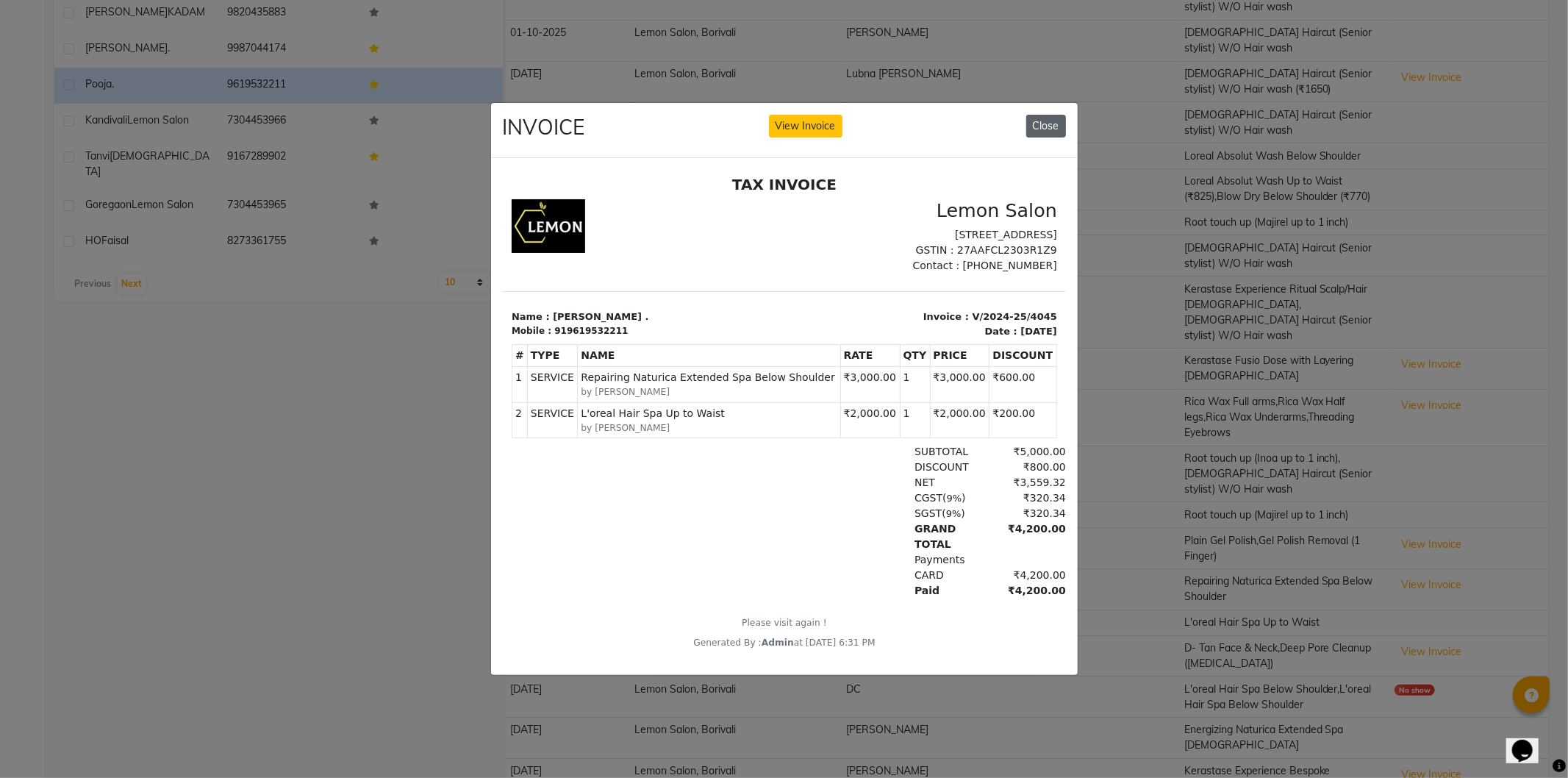
click at [1057, 123] on button "Close" at bounding box center [1046, 126] width 40 height 23
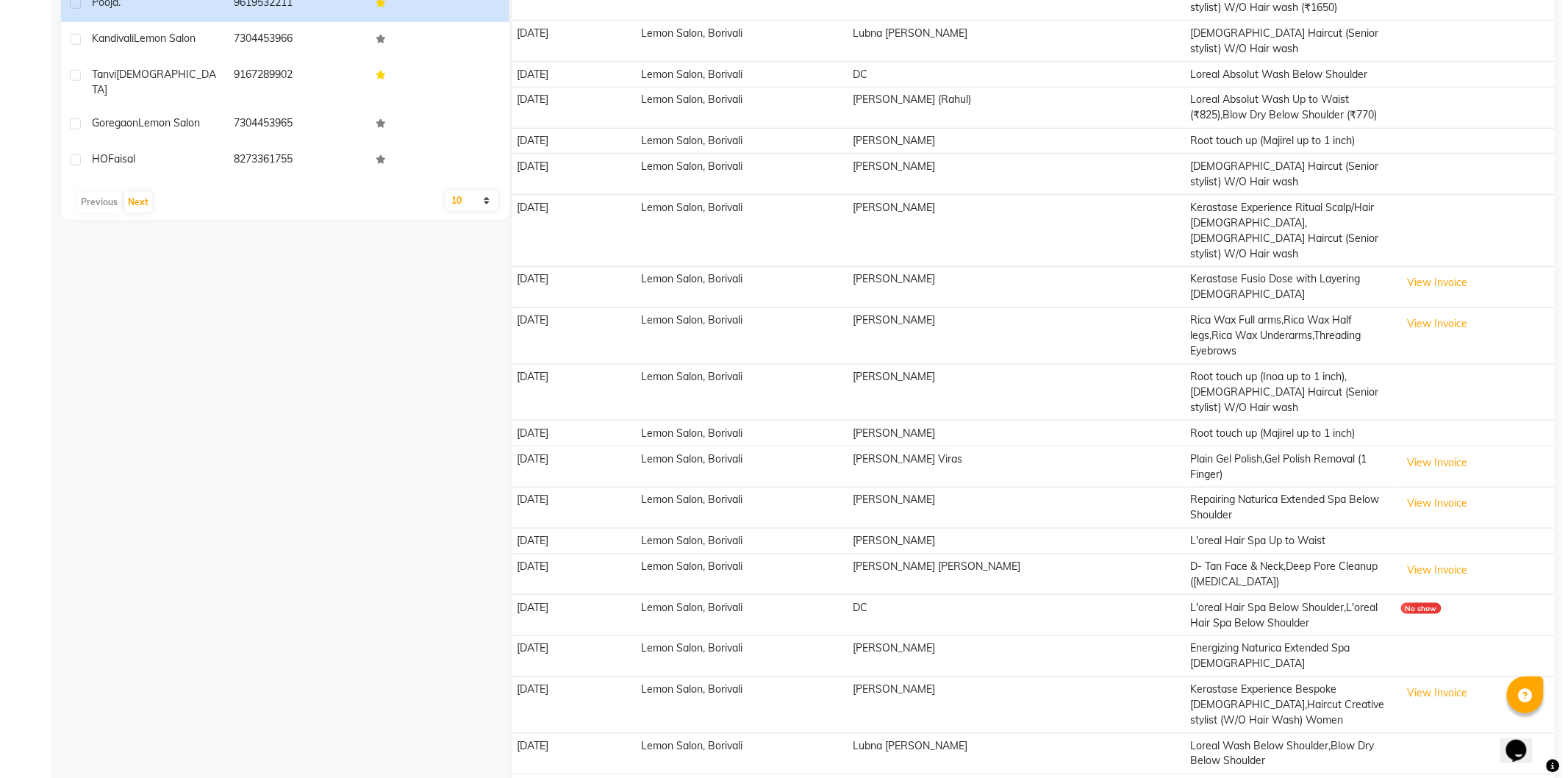
scroll to position [490, 0]
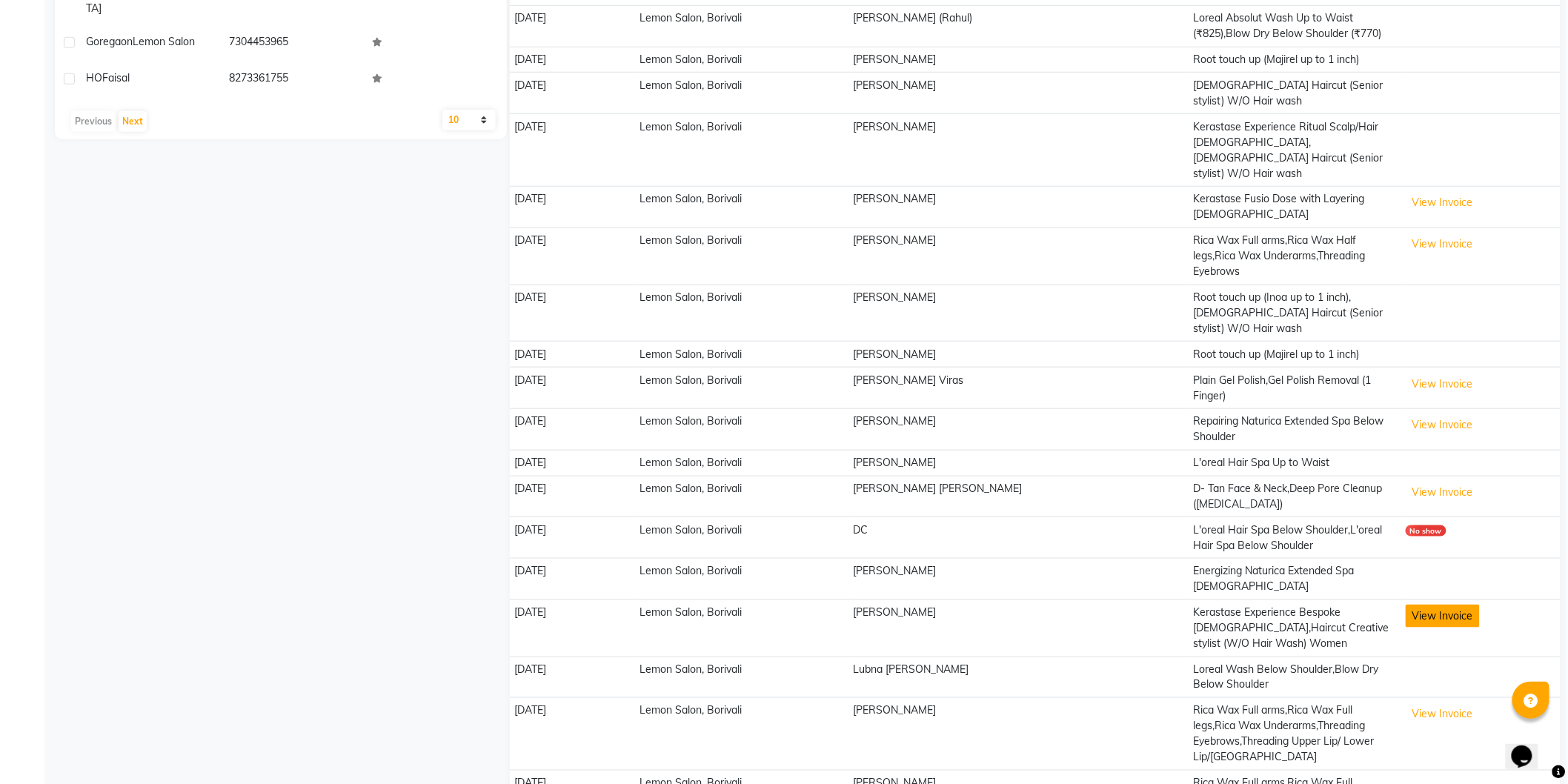
click at [1428, 605] on button "View Invoice" at bounding box center [1442, 616] width 74 height 23
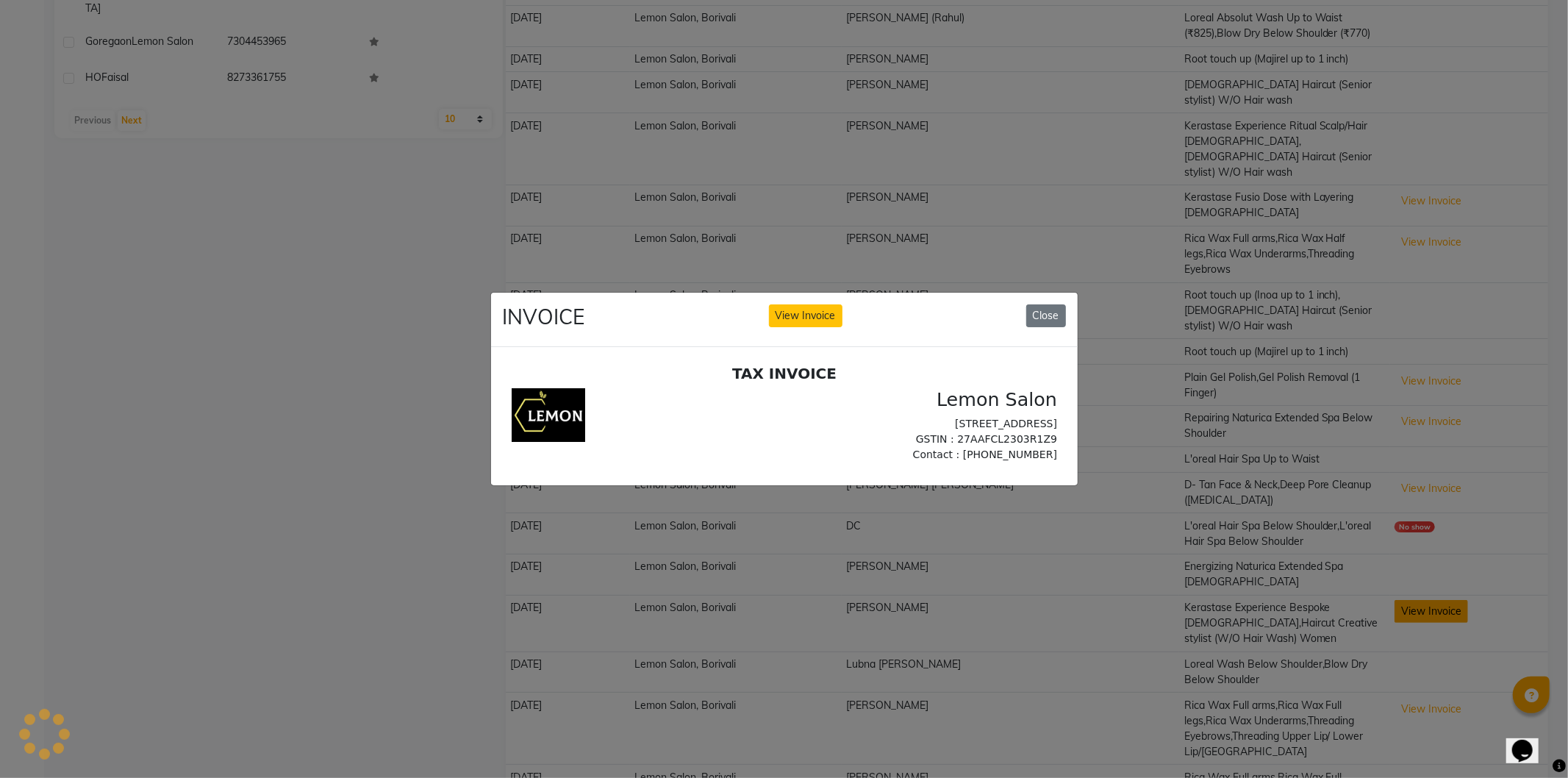
scroll to position [0, 0]
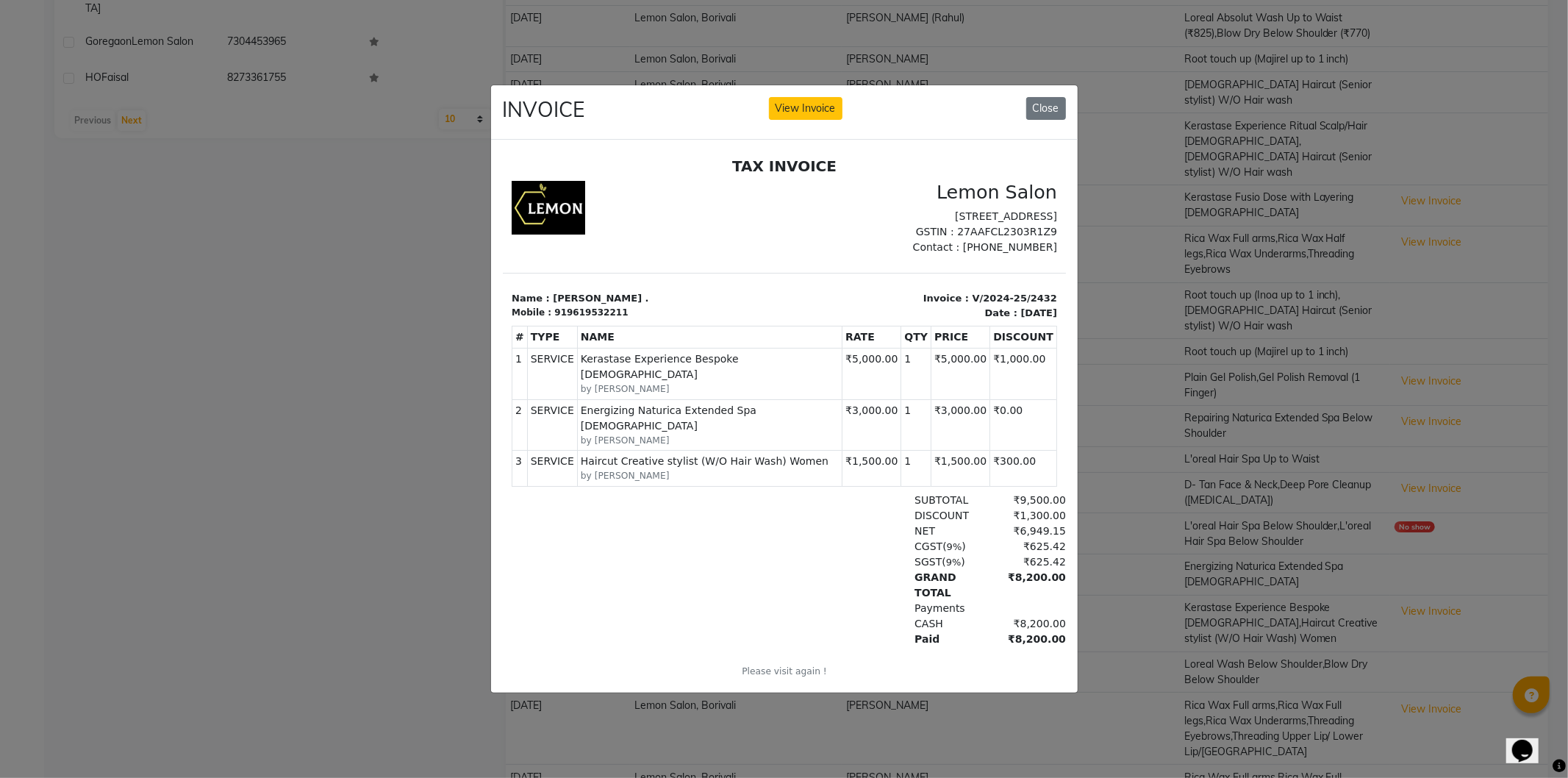
drag, startPoint x: 612, startPoint y: 373, endPoint x: 986, endPoint y: 379, distance: 374.0
click at [986, 379] on tr "1 SERVICE SERVICE Kerastase Experience Bespoke [DEMOGRAPHIC_DATA] by [PERSON_NA…" at bounding box center [784, 373] width 544 height 51
drag, startPoint x: 720, startPoint y: 427, endPoint x: 1022, endPoint y: 427, distance: 302.0
click at [1022, 427] on tr "2 SERVICE SERVICE Energizing Naturica Extended Spa [DEMOGRAPHIC_DATA] by [PERSO…" at bounding box center [784, 424] width 544 height 51
click at [720, 539] on div "CGST ( 9% ) ₹625.42" at bounding box center [874, 547] width 382 height 15
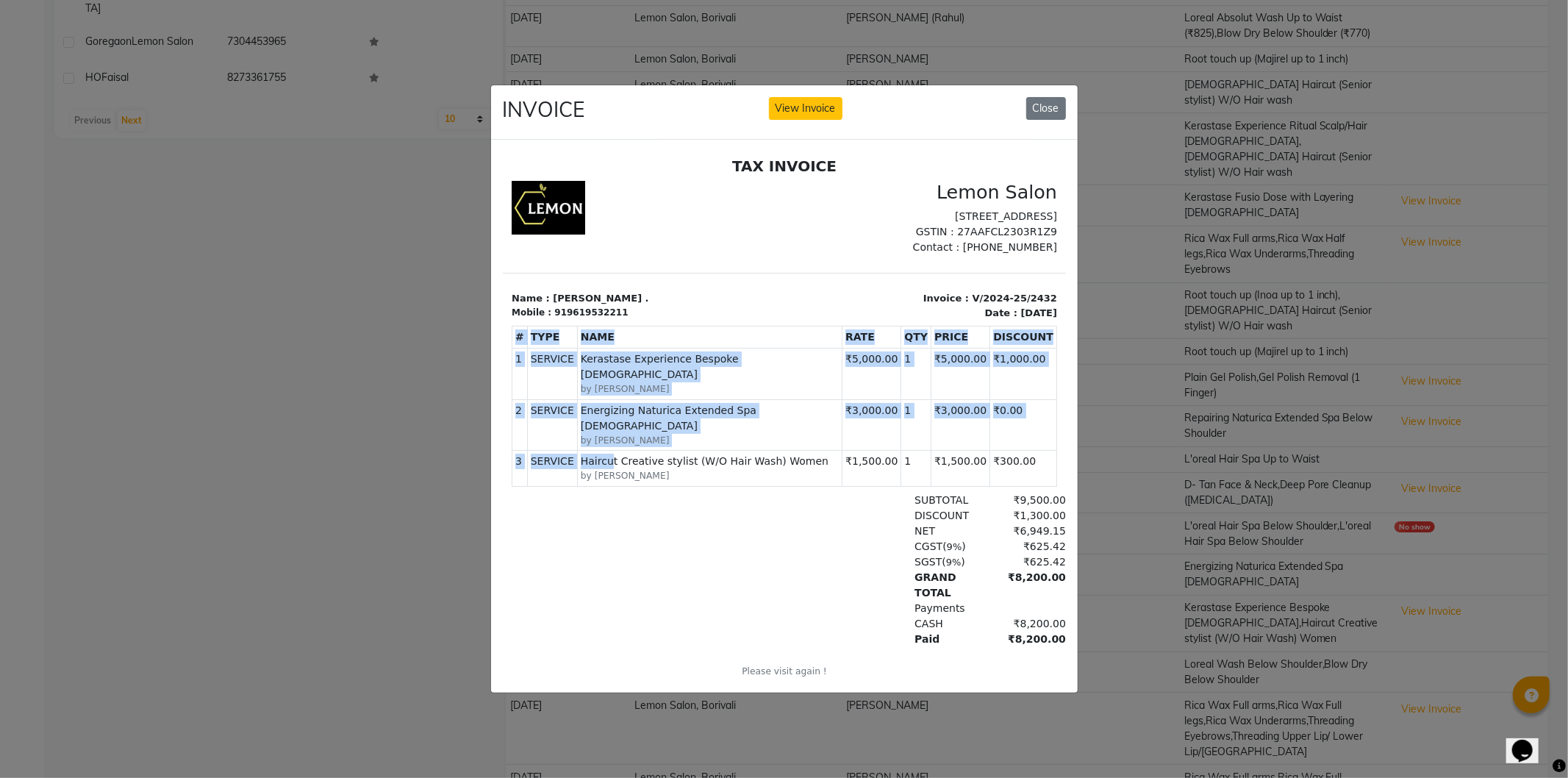
drag, startPoint x: 606, startPoint y: 449, endPoint x: 1568, endPoint y: 603, distance: 974.2
click at [1065, 456] on html "TAX INVOICE Lemon Salon [STREET_ADDRESS] GSTIN : 27AAFCL2303R1Z9 Name : [PERSON…" at bounding box center [783, 427] width 563 height 551
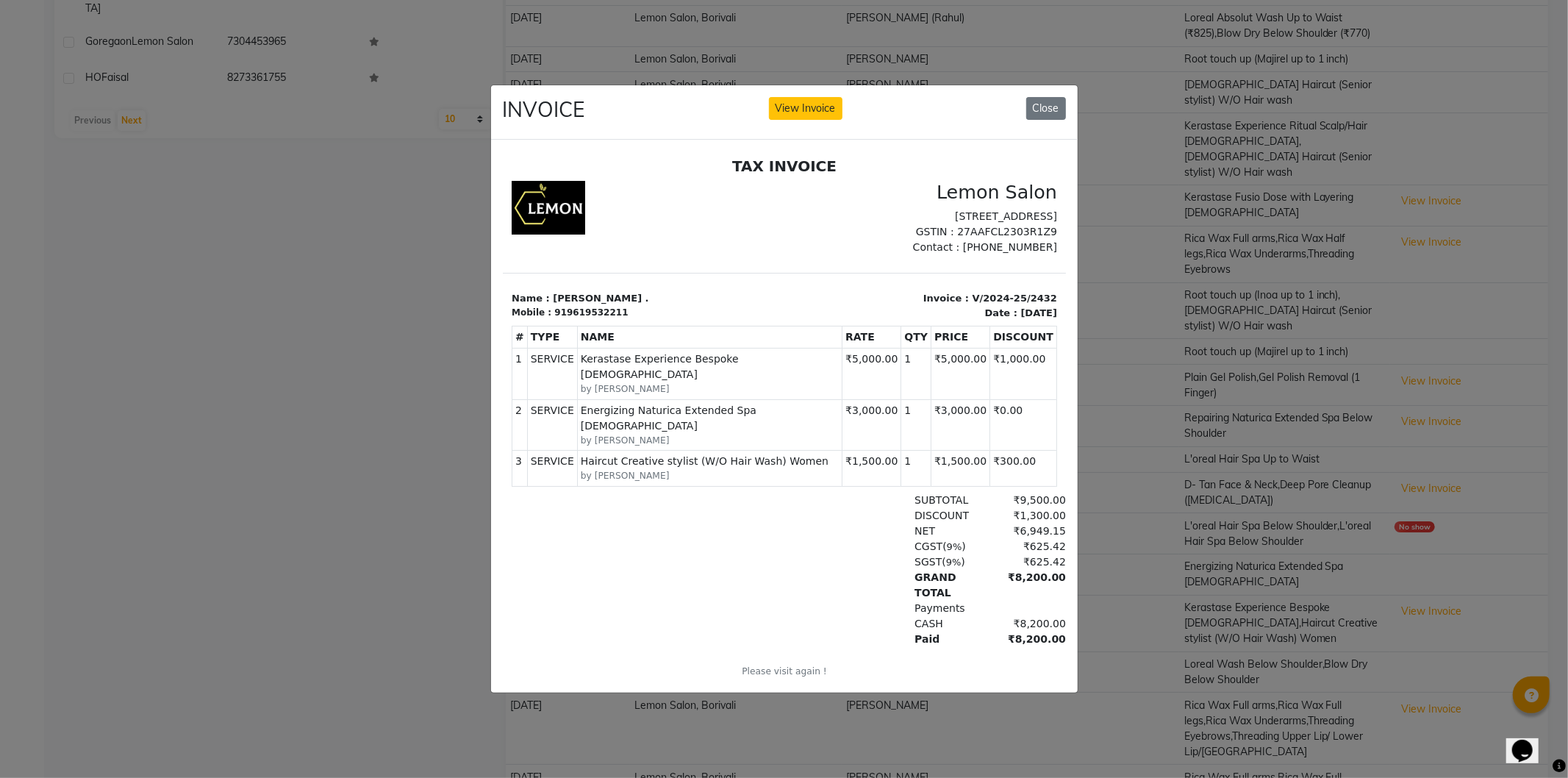
drag, startPoint x: 538, startPoint y: 552, endPoint x: 1023, endPoint y: 921, distance: 609.4
click at [538, 552] on div at bounding box center [601, 570] width 182 height 154
click at [1059, 103] on button "Close" at bounding box center [1046, 109] width 40 height 23
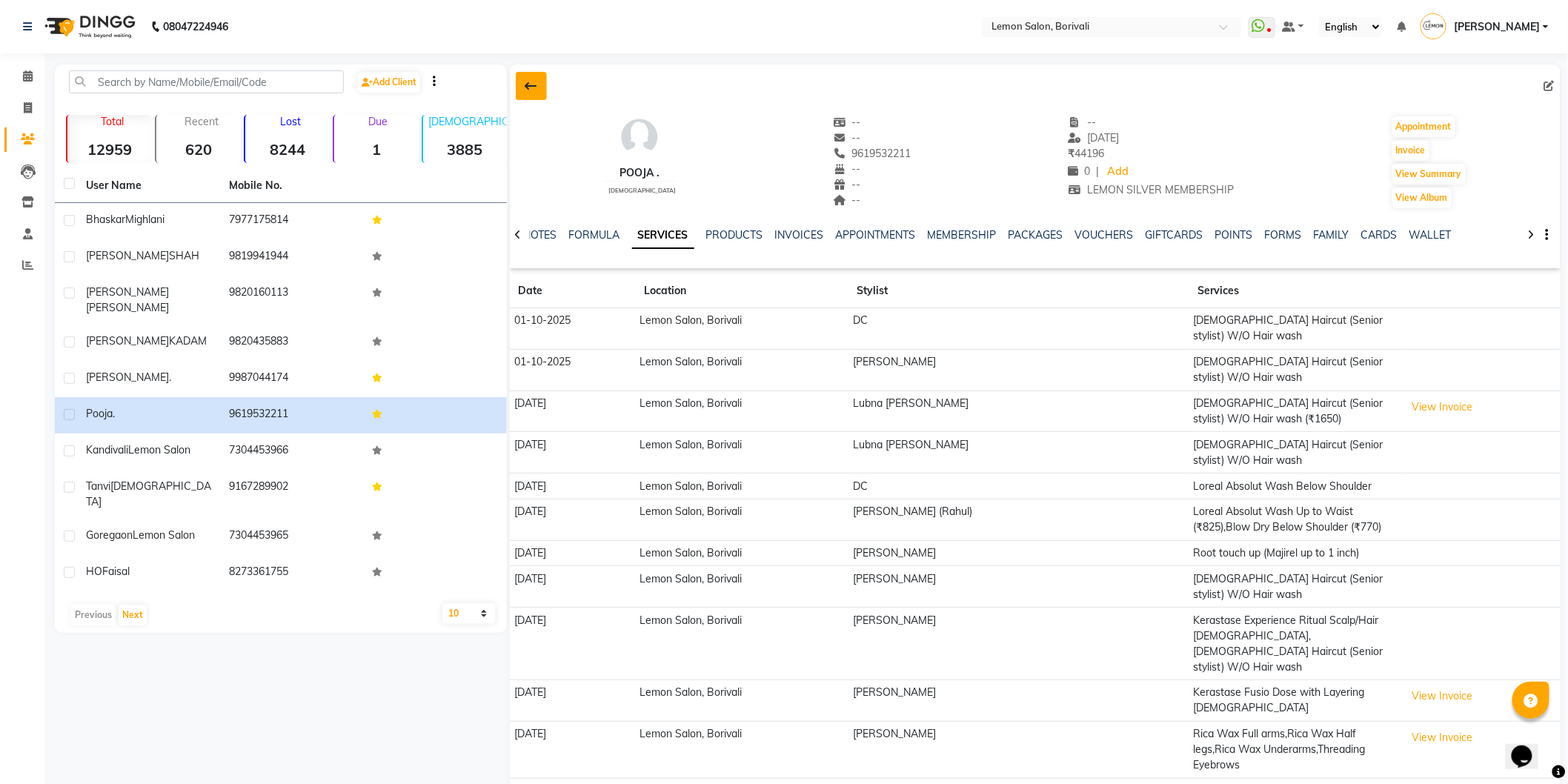
click at [534, 80] on icon at bounding box center [530, 85] width 11 height 11
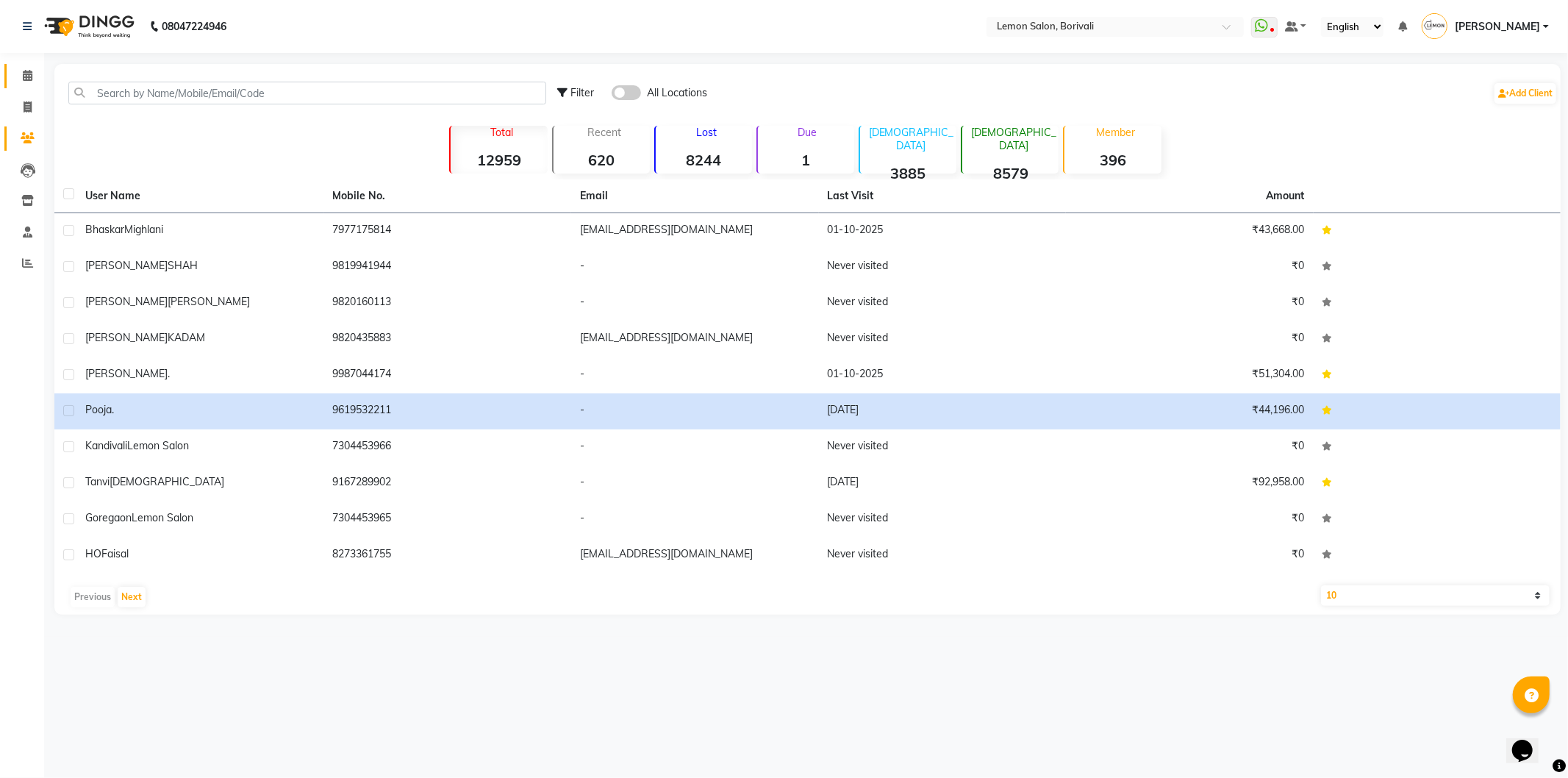
click at [31, 87] on link "Calendar" at bounding box center [22, 76] width 35 height 24
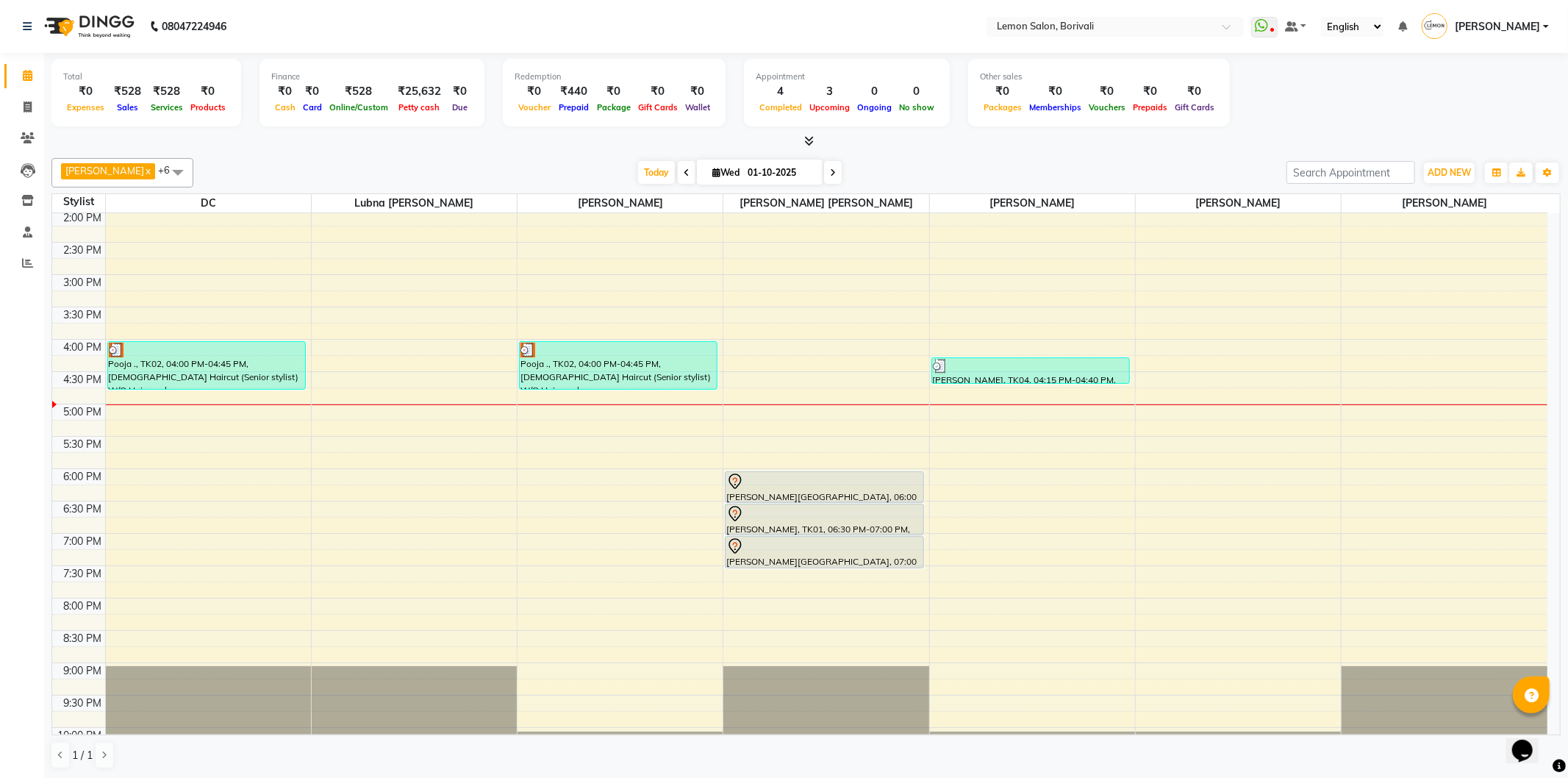
scroll to position [388, 0]
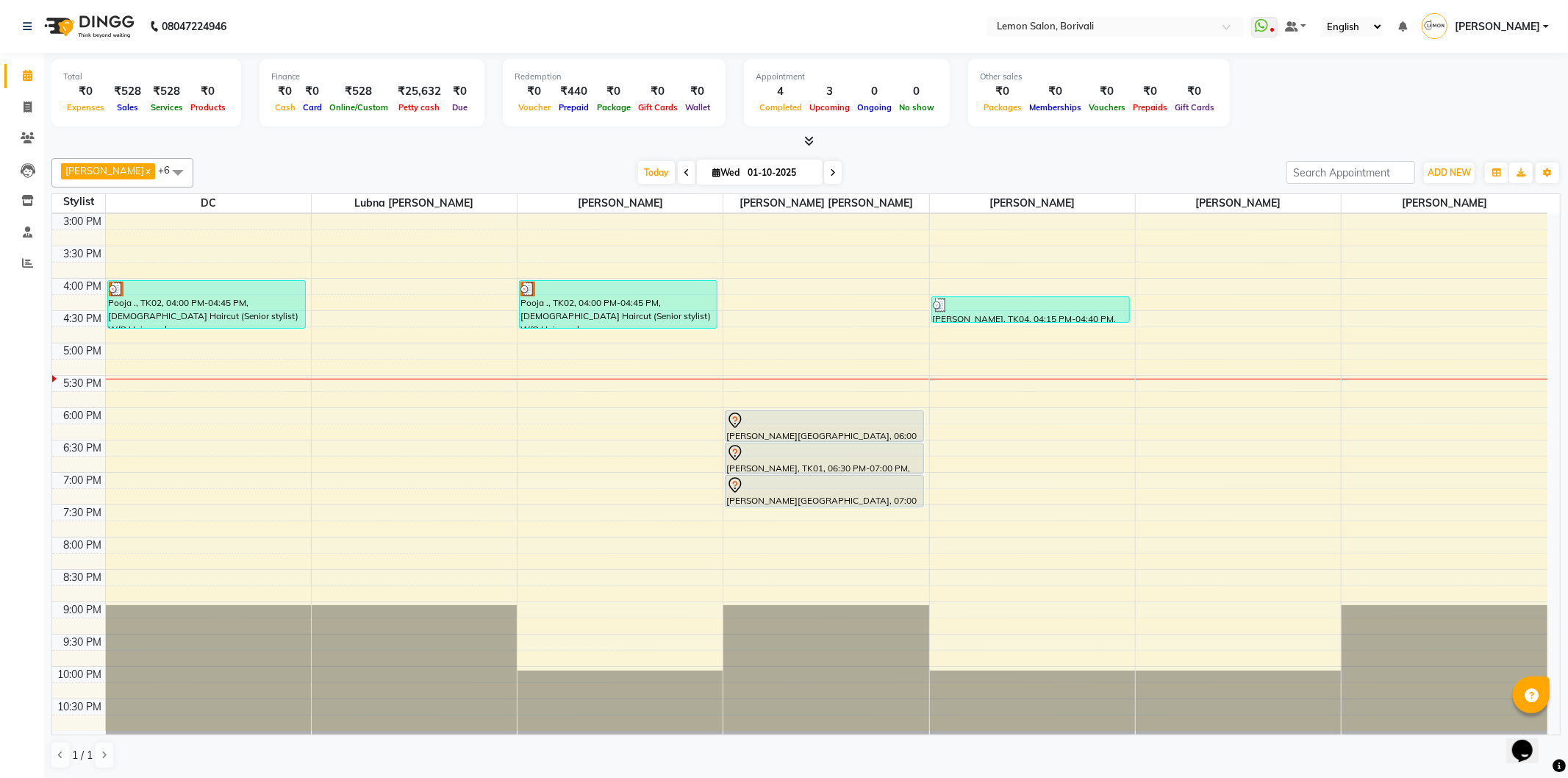
click at [163, 172] on span at bounding box center [178, 172] width 30 height 28
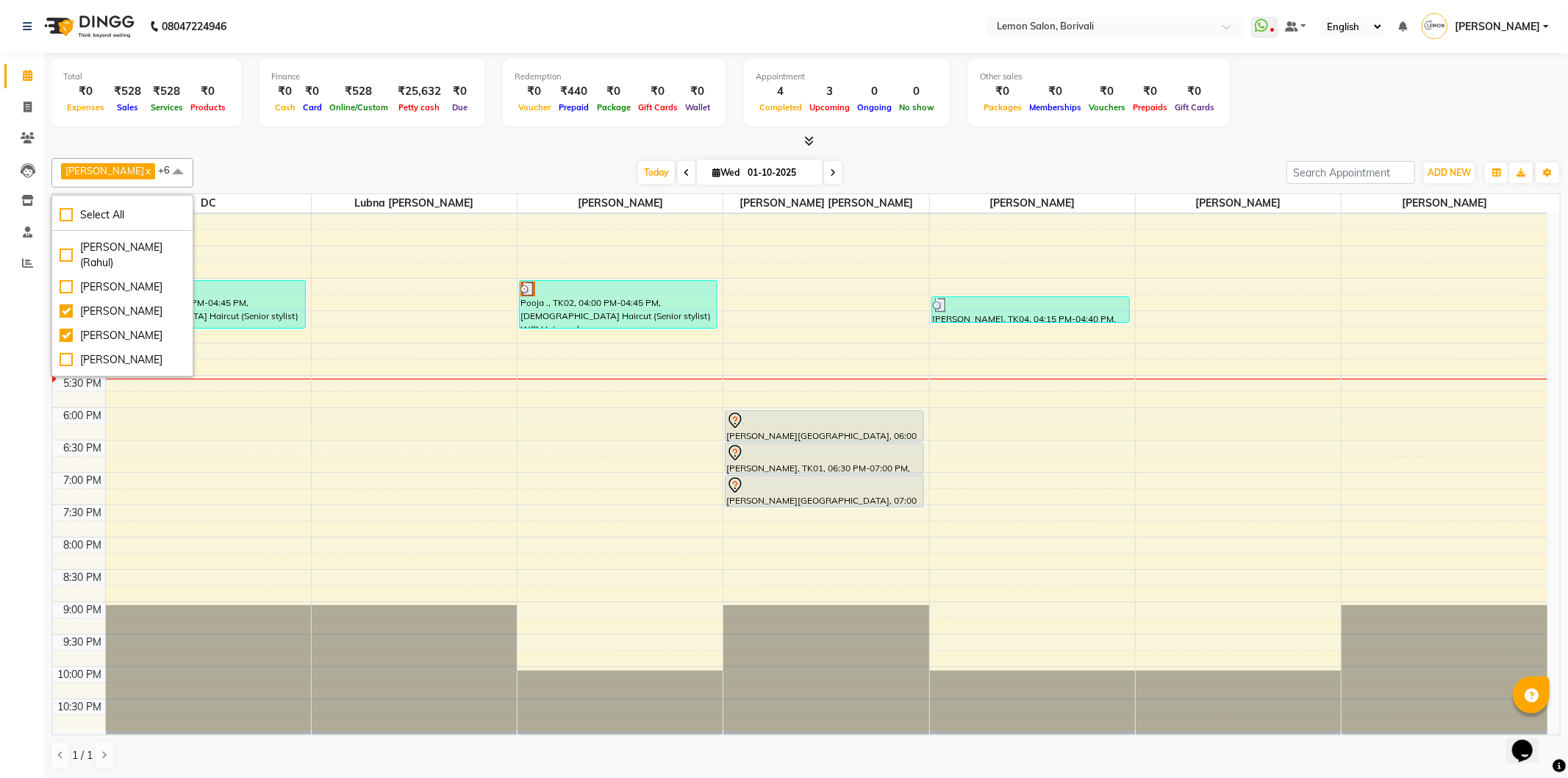
scroll to position [397, 0]
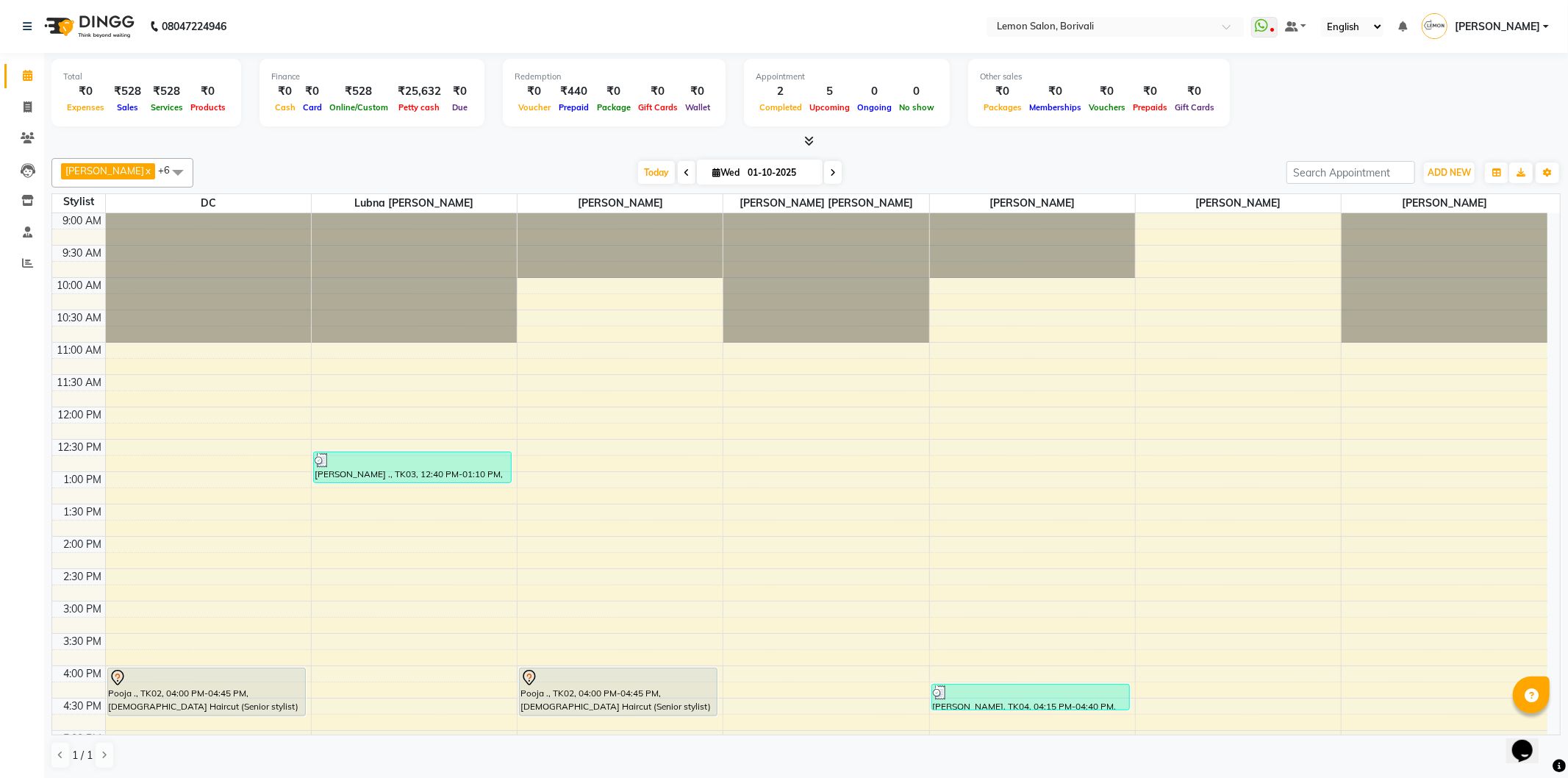
scroll to position [388, 0]
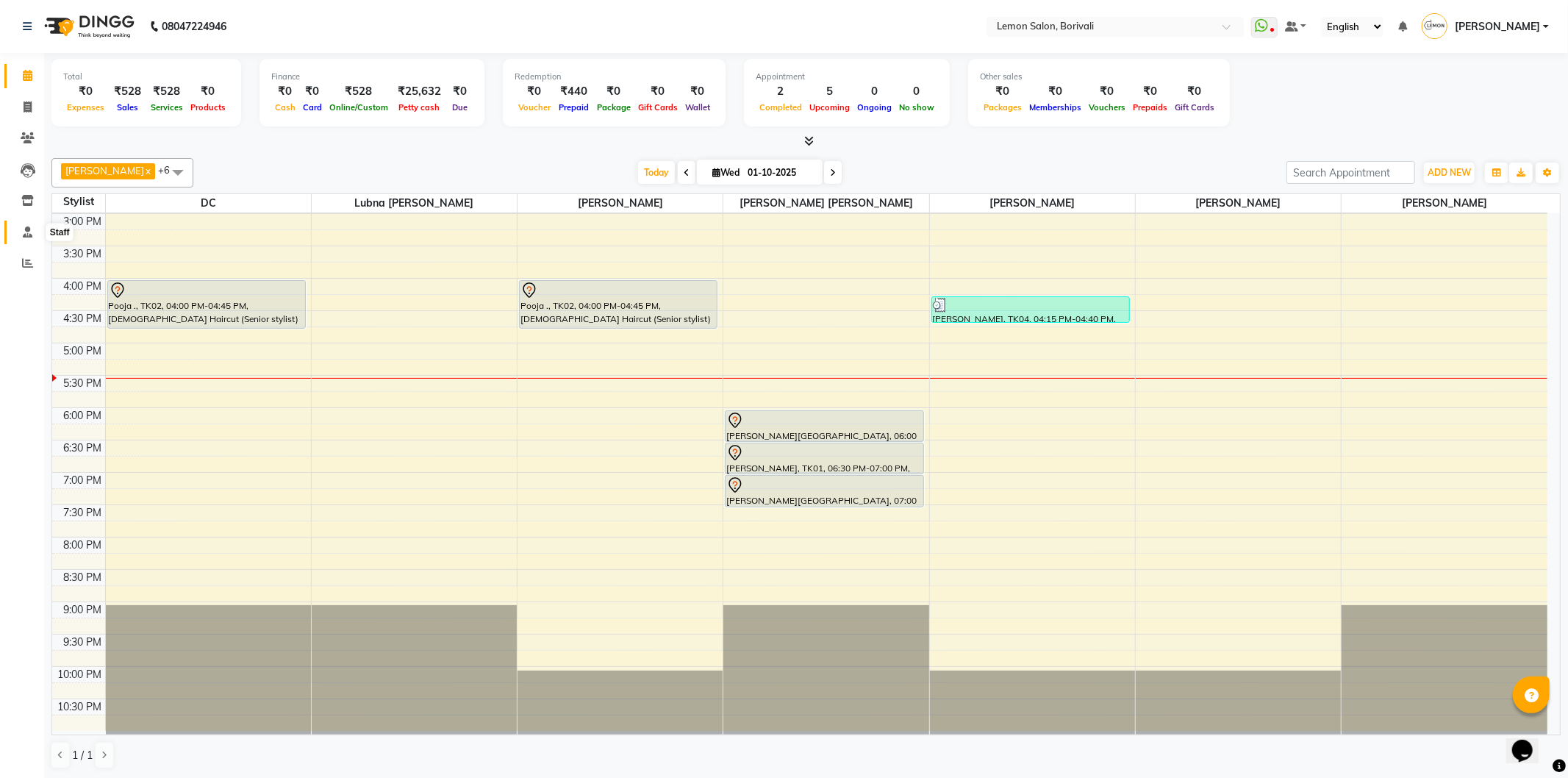
click at [39, 235] on span at bounding box center [27, 233] width 26 height 17
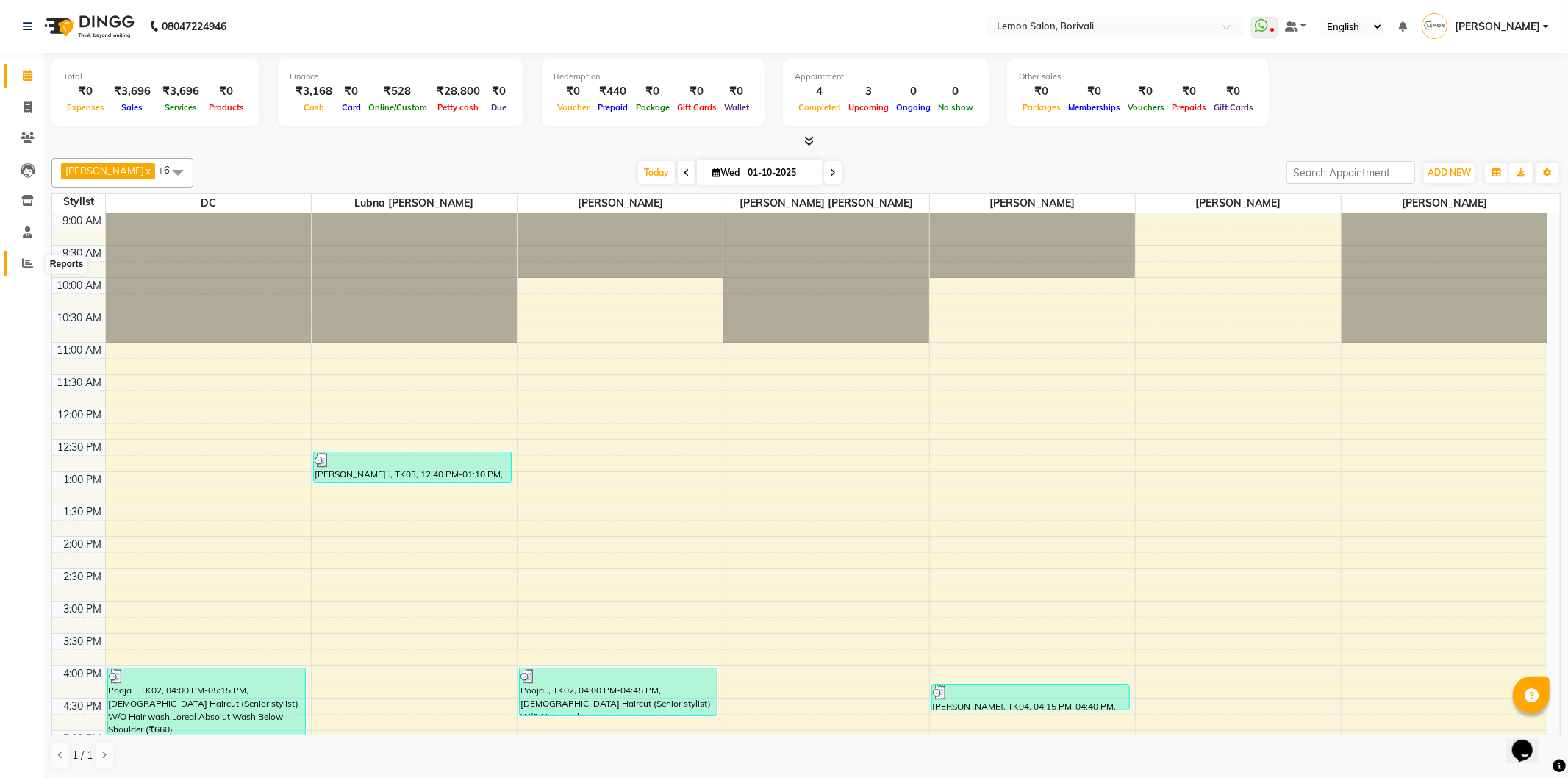
click at [24, 257] on span at bounding box center [27, 263] width 26 height 17
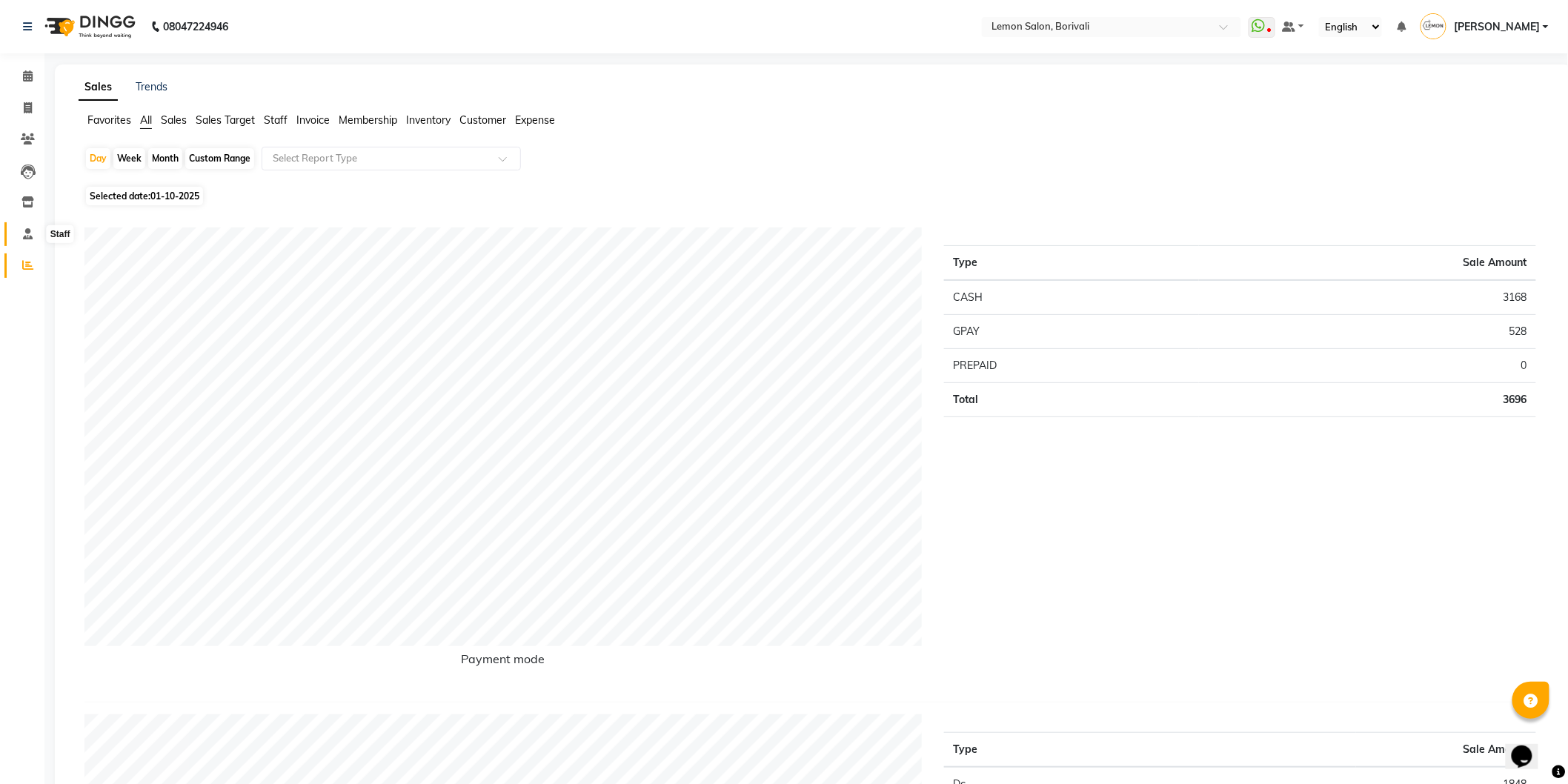
click at [26, 235] on icon at bounding box center [28, 234] width 10 height 11
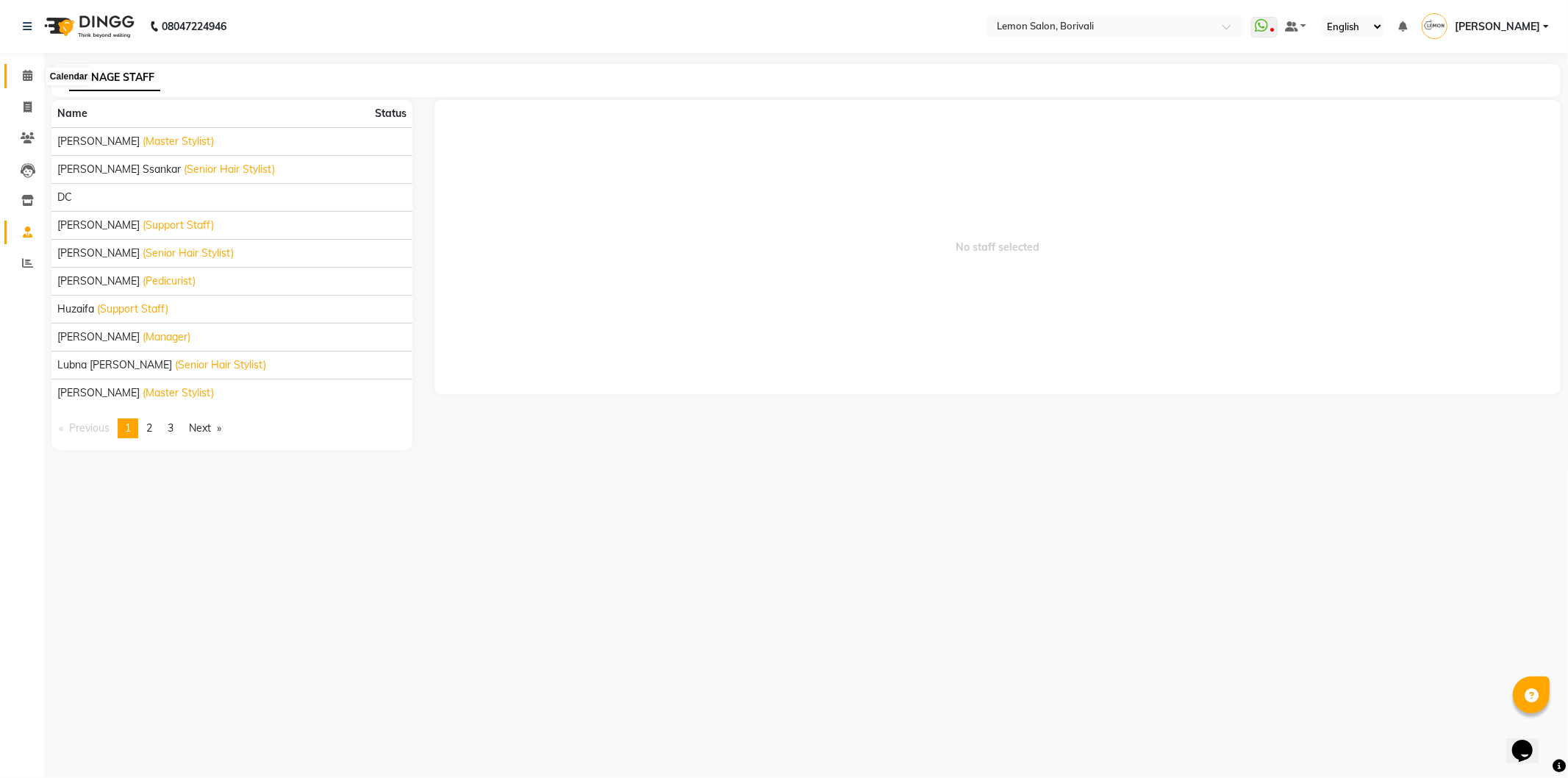
click at [26, 81] on icon at bounding box center [27, 75] width 10 height 11
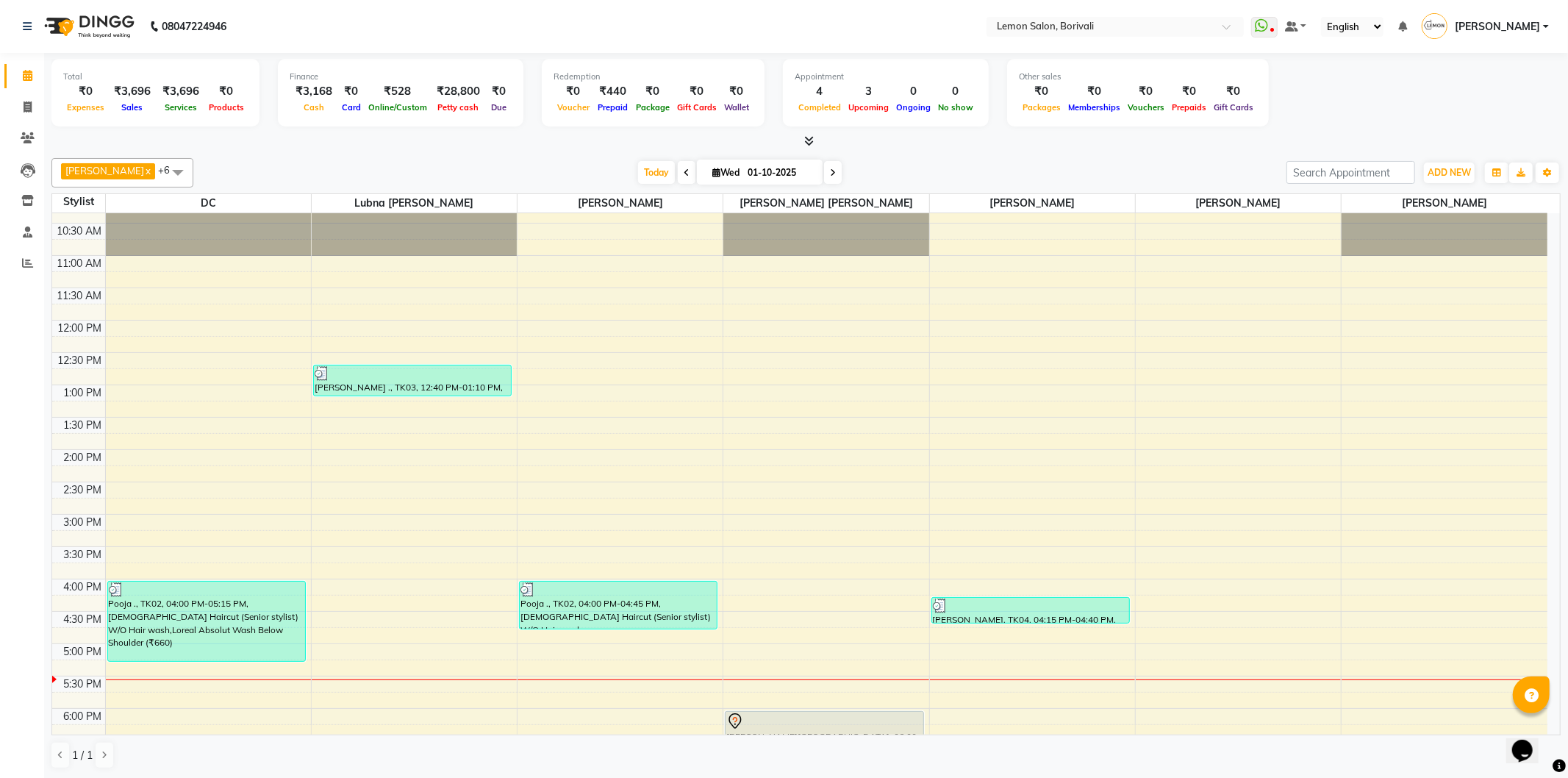
scroll to position [245, 0]
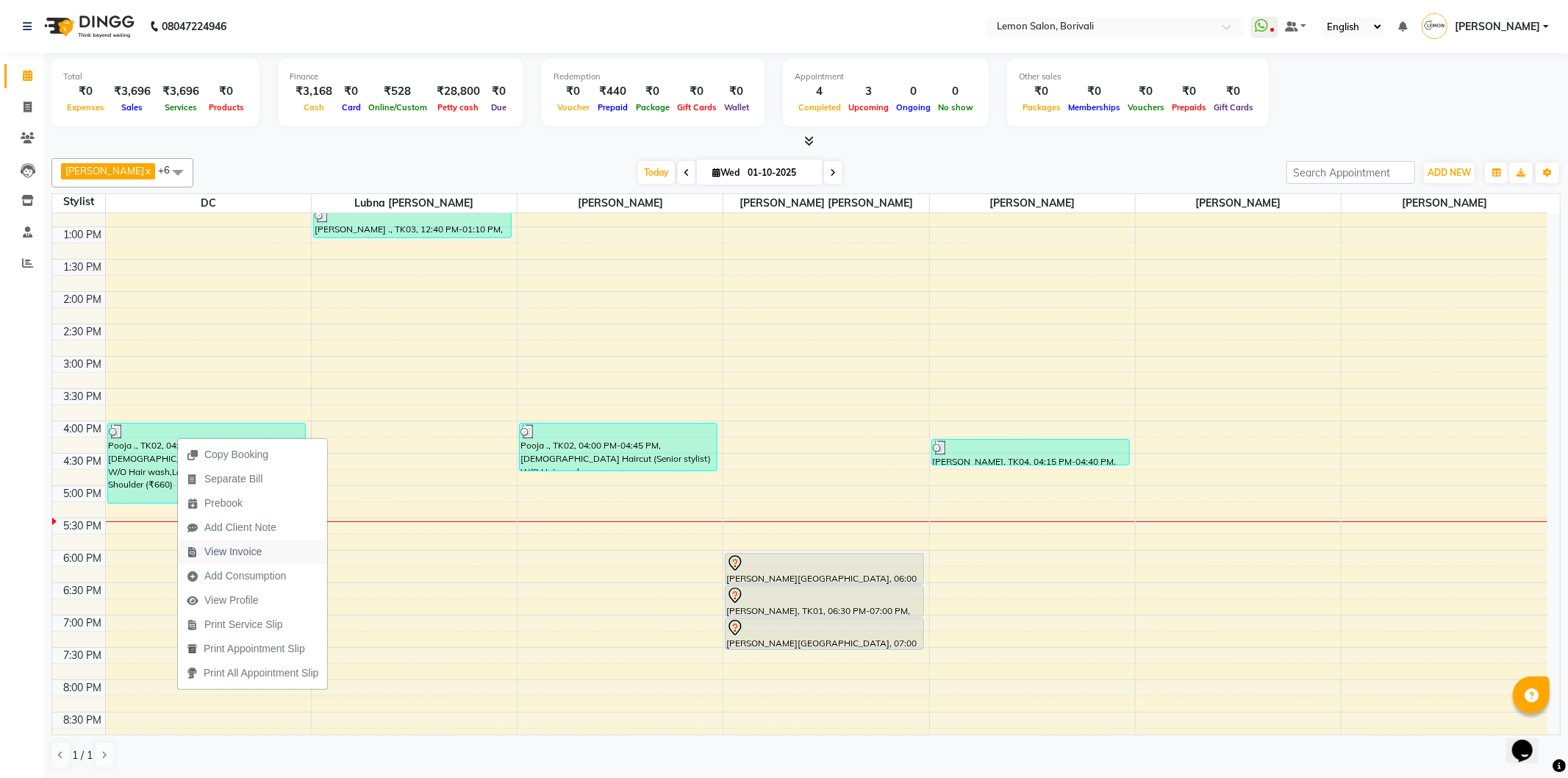
click at [248, 550] on span "View Invoice" at bounding box center [233, 551] width 57 height 15
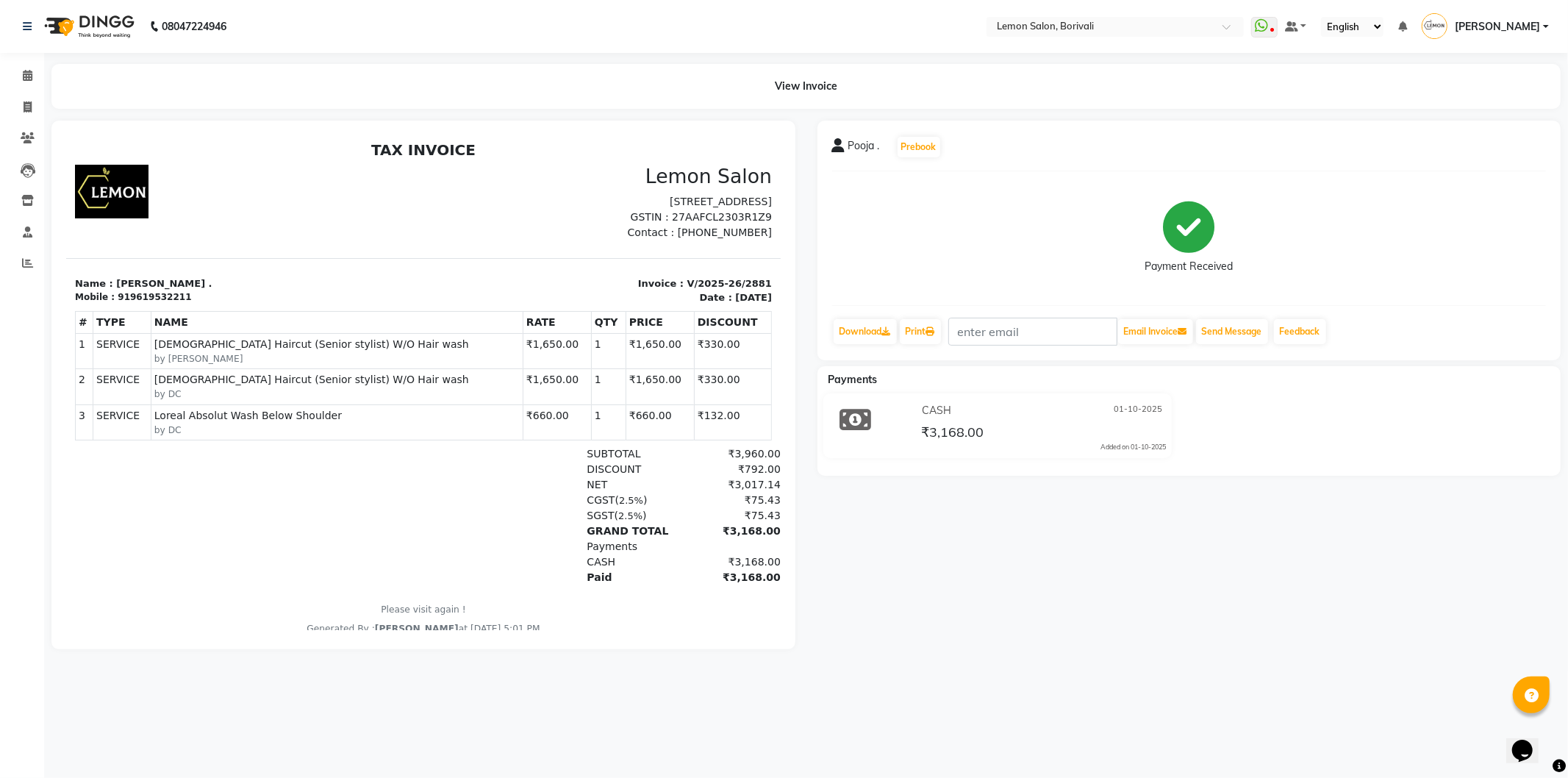
click at [716, 276] on p "Invoice : V/2025-26/2881" at bounding box center [601, 283] width 340 height 14
copy div "Invoice : V/2025-26/2881"
click at [242, 470] on div at bounding box center [191, 515] width 233 height 139
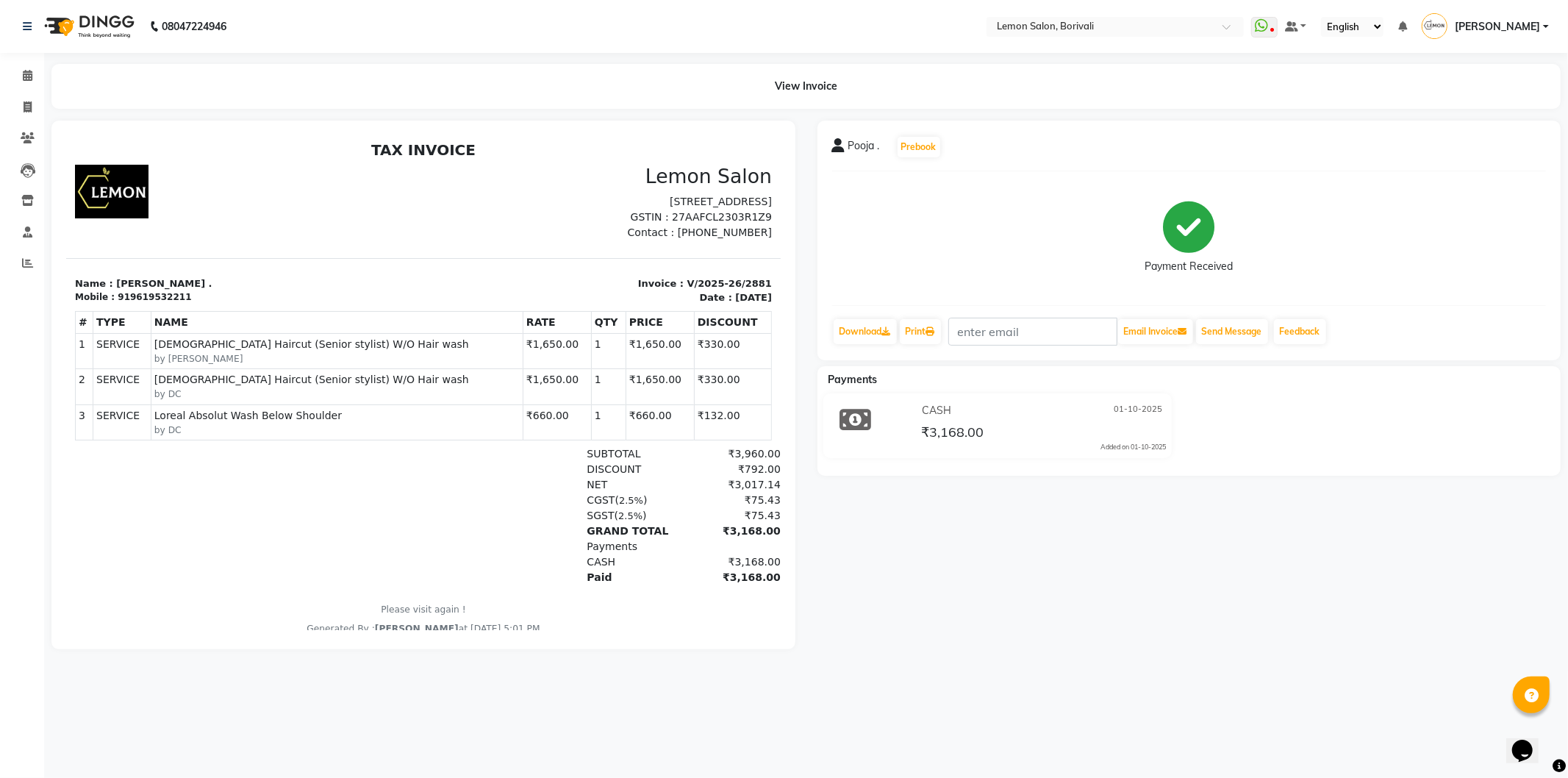
click at [299, 472] on div "DISCOUNT ₹792.00" at bounding box center [539, 468] width 482 height 15
drag, startPoint x: 299, startPoint y: 474, endPoint x: 236, endPoint y: 340, distance: 148.1
click at [236, 340] on div "TAX INVOICE Lemon Salon [STREET_ADDRESS] GSTIN : 27AAFCL2303R1Z9 Contact : [PHO…" at bounding box center [423, 388] width 715 height 495
click at [309, 492] on div "SUBTOTAL ₹3,960.00 DISCOUNT ₹792.00 NET ₹3,017.14 CGST ( 2.5% (" at bounding box center [538, 515] width 465 height 139
drag, startPoint x: 344, startPoint y: 534, endPoint x: 342, endPoint y: 392, distance: 142.0
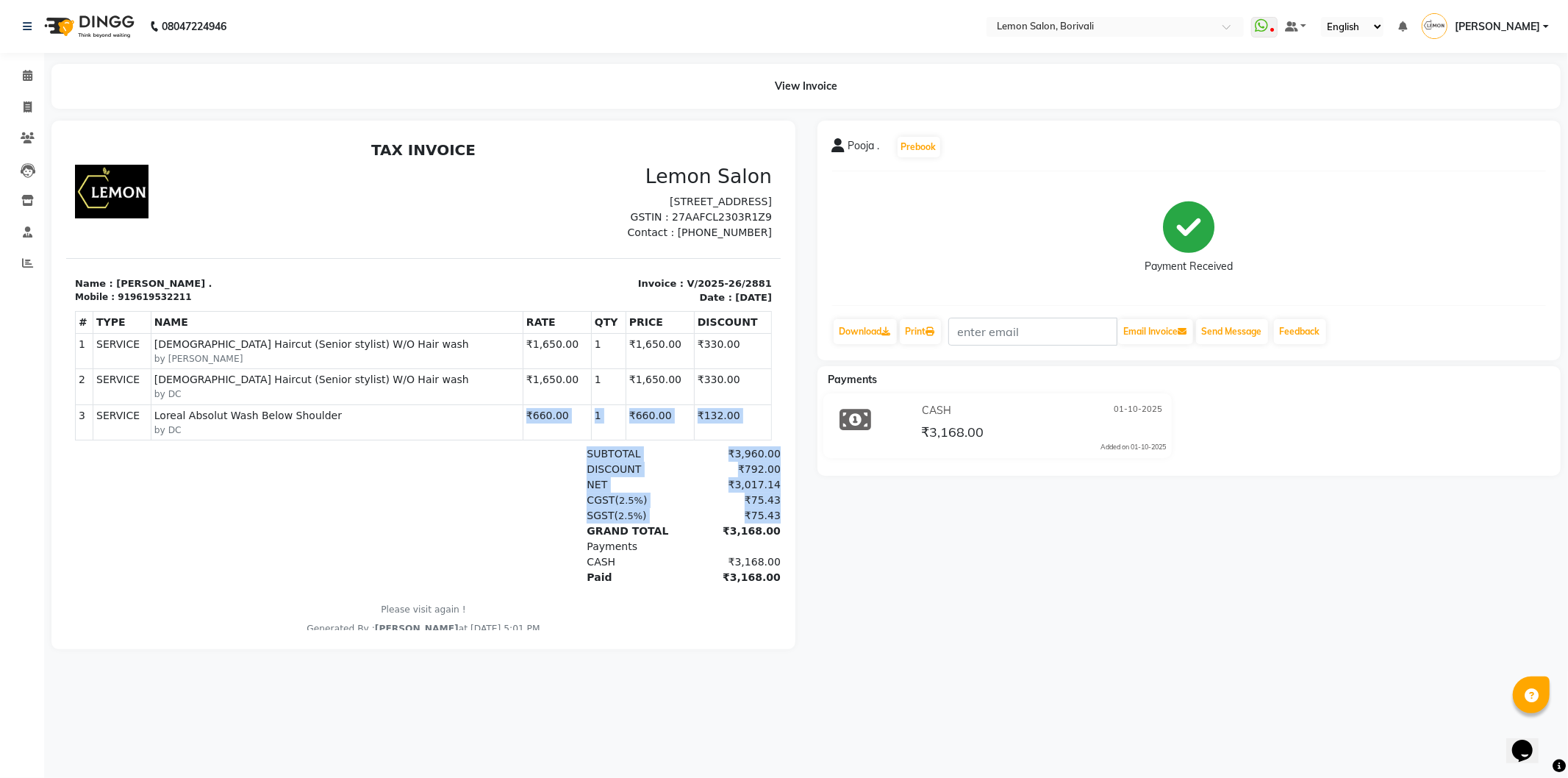
click at [342, 392] on div "TAX INVOICE Lemon Salon [STREET_ADDRESS] GSTIN : 27AAFCL2303R1Z9 Contact : [PHO…" at bounding box center [423, 388] width 715 height 495
click at [255, 259] on section "Name : [PERSON_NAME] . Mobile : 919619532211 Invoice : V/2025-26/2881 Date : [D…" at bounding box center [423, 281] width 715 height 47
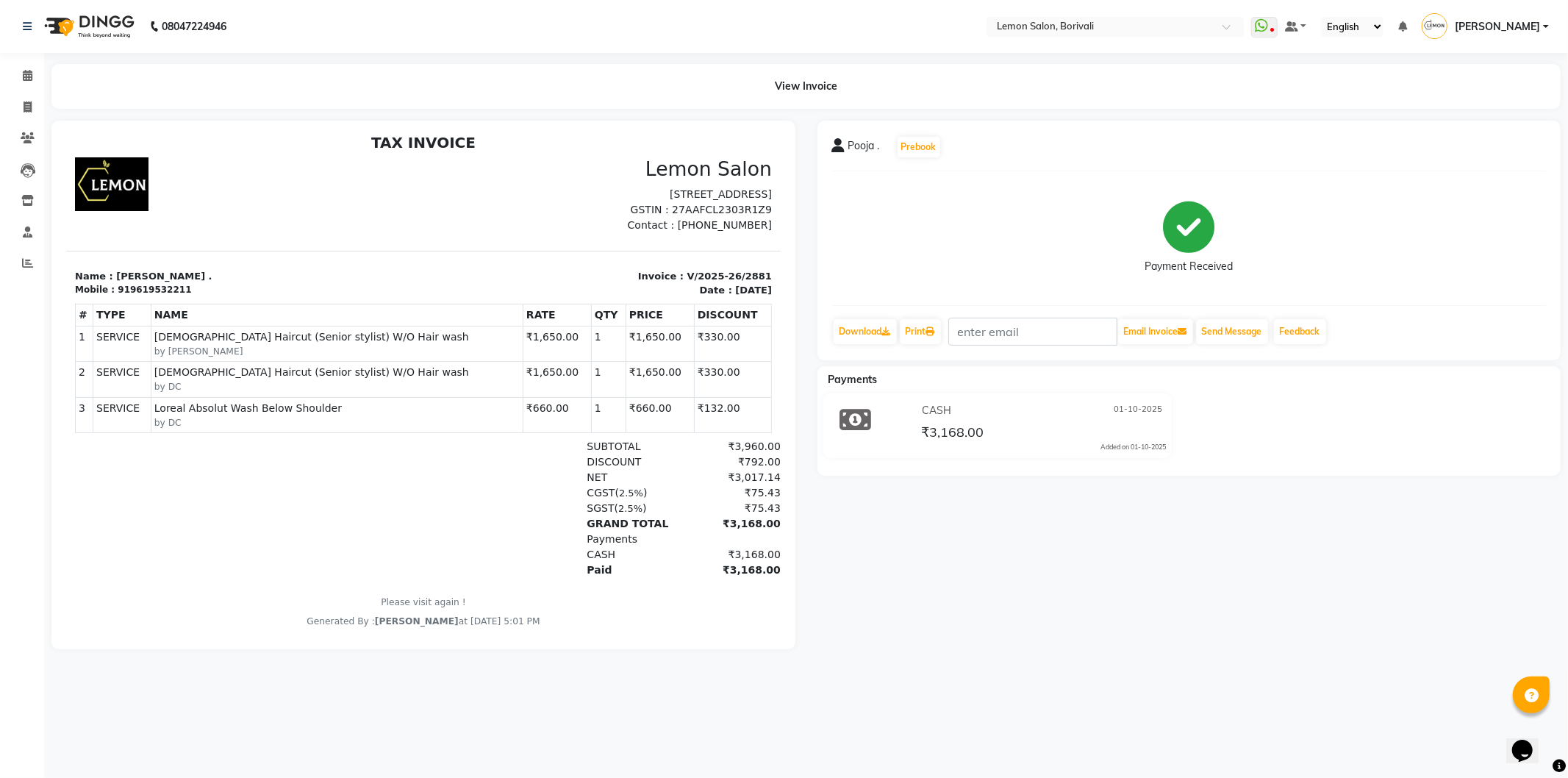
scroll to position [11, 0]
click at [34, 81] on span at bounding box center [27, 76] width 26 height 17
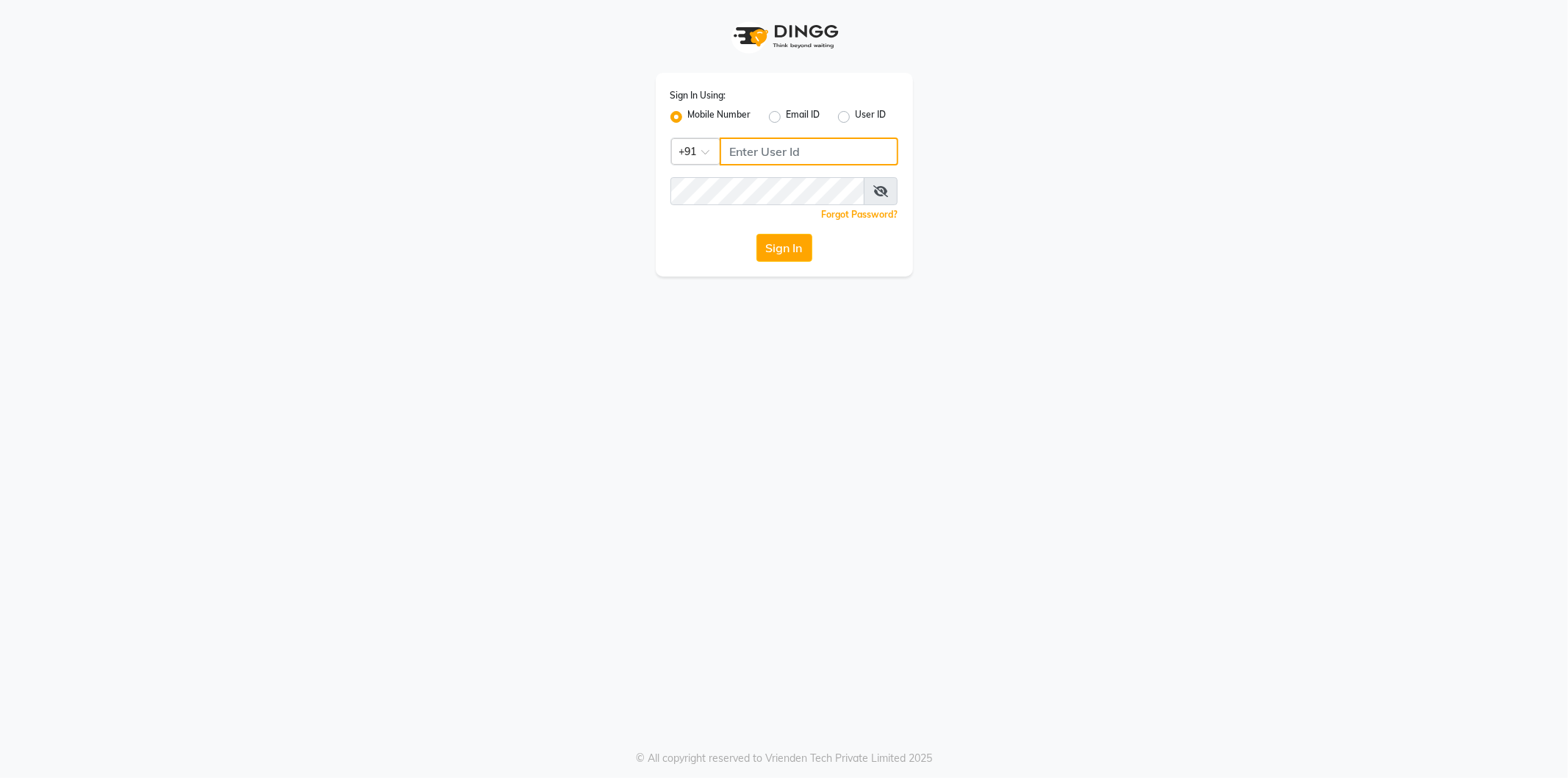
click at [809, 157] on input "Username" at bounding box center [809, 151] width 179 height 28
type input "8779037944"
click at [884, 186] on icon at bounding box center [881, 191] width 14 height 11
click at [772, 243] on button "Sign In" at bounding box center [784, 247] width 56 height 28
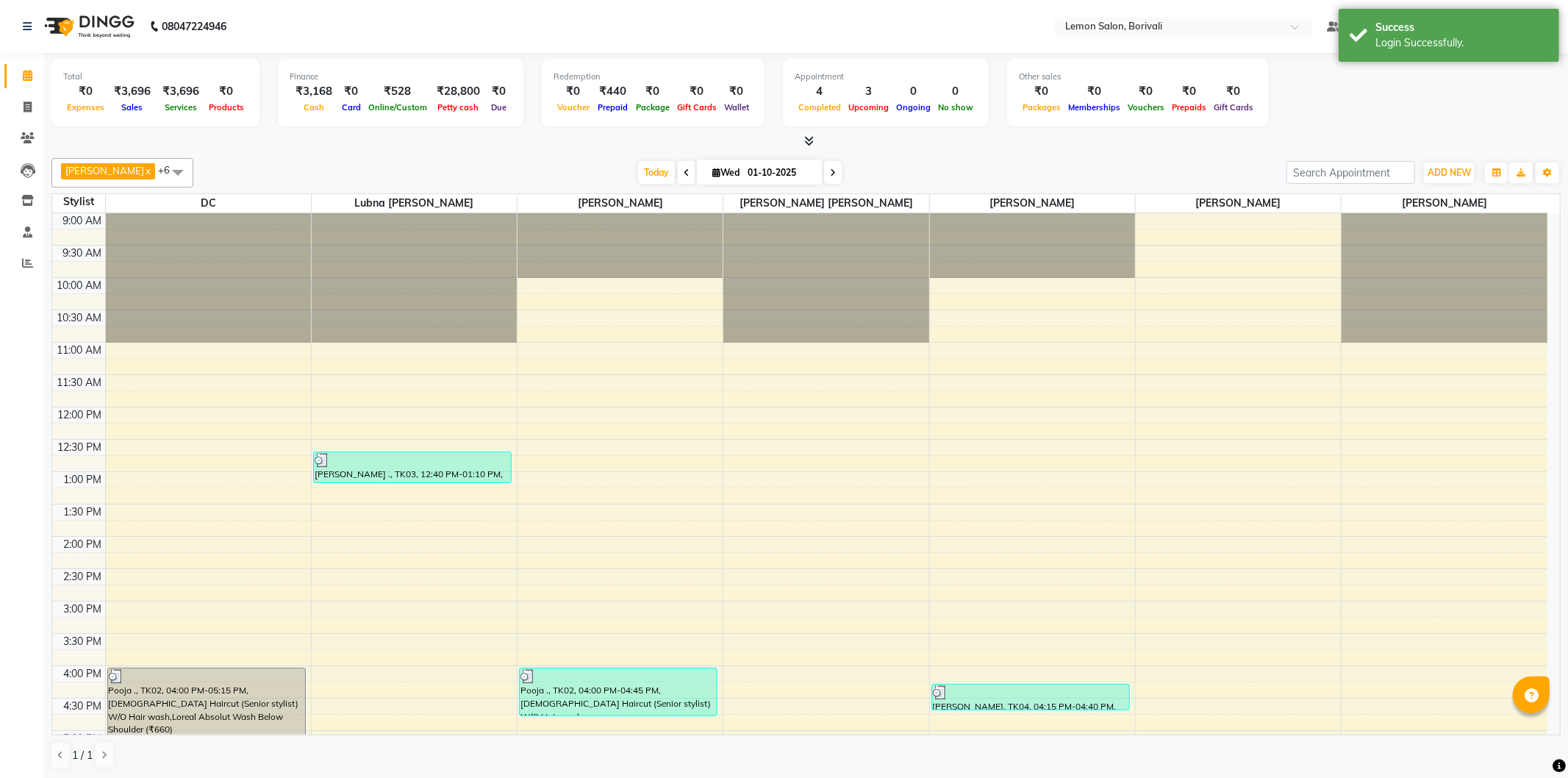
select select "en"
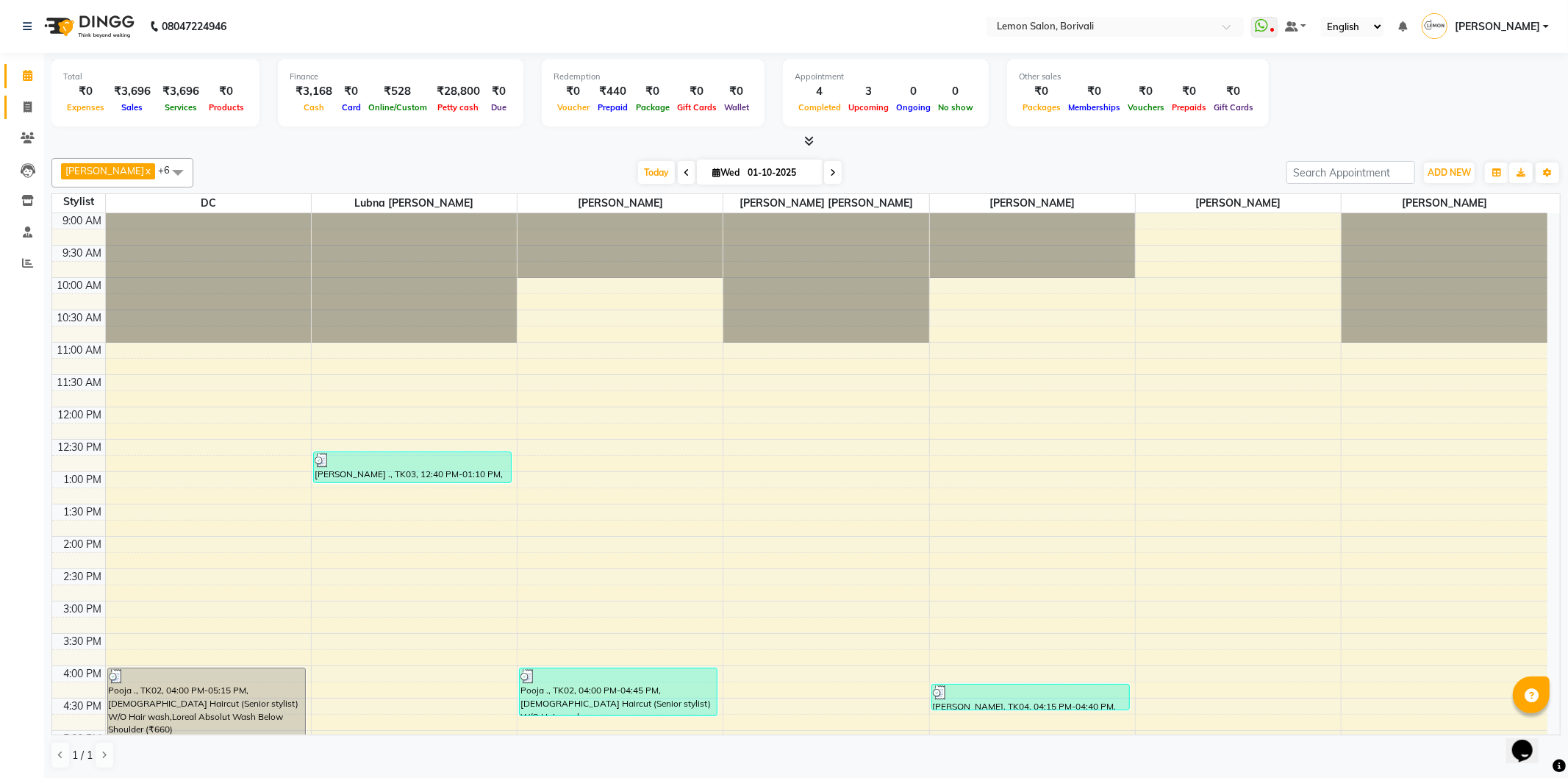
click at [24, 109] on icon at bounding box center [27, 106] width 8 height 11
select select "service"
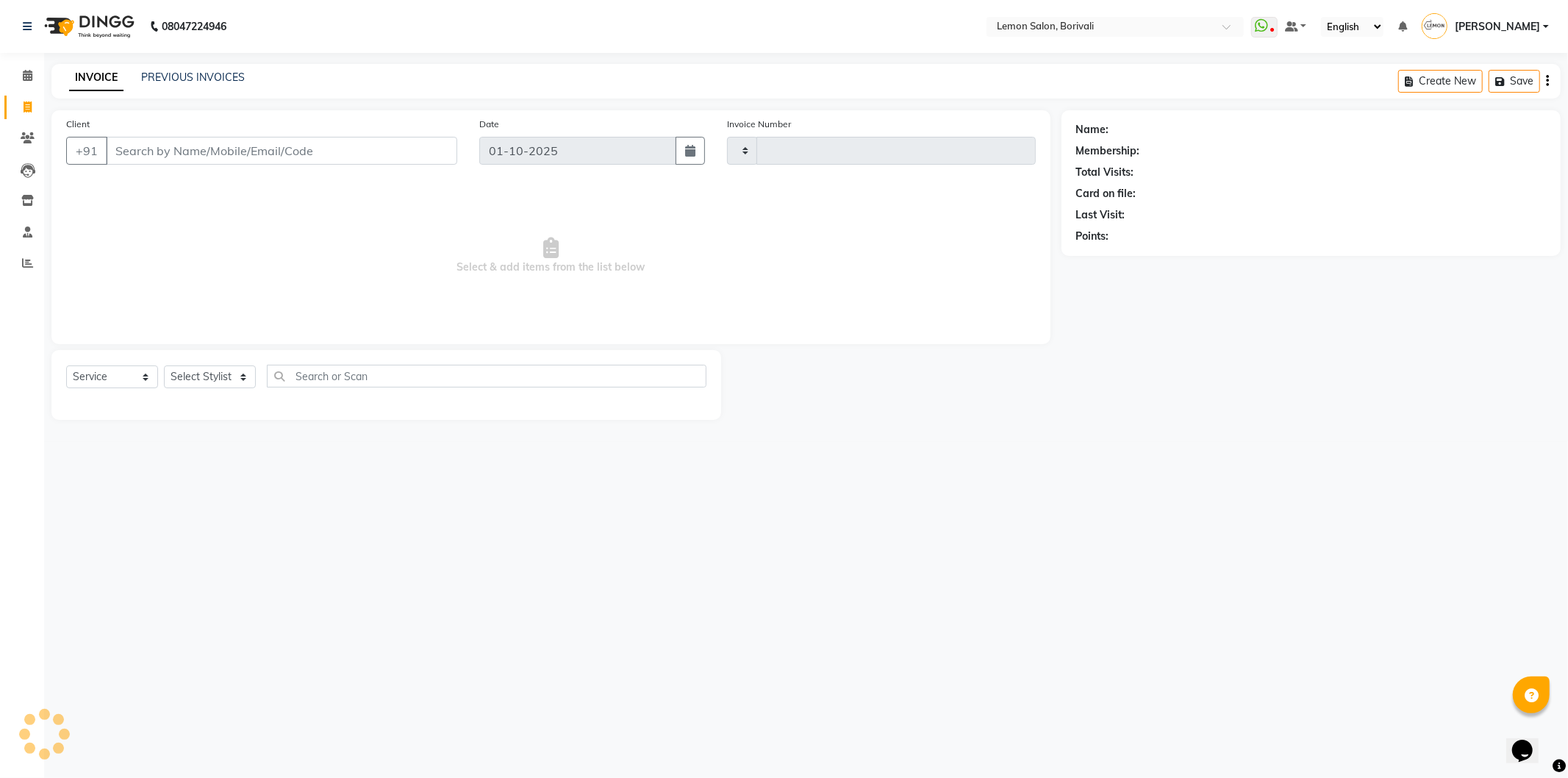
type input "2882"
select select "567"
click at [219, 376] on select "Select Stylist DC [PERSON_NAME] [PERSON_NAME] Paswn [PERSON_NAME] Jyoti [PERSON…" at bounding box center [226, 377] width 124 height 23
select select "7885"
click at [164, 366] on select "Select Stylist DC [PERSON_NAME] [PERSON_NAME] Paswn [PERSON_NAME] Jyoti [PERSON…" at bounding box center [226, 377] width 124 height 23
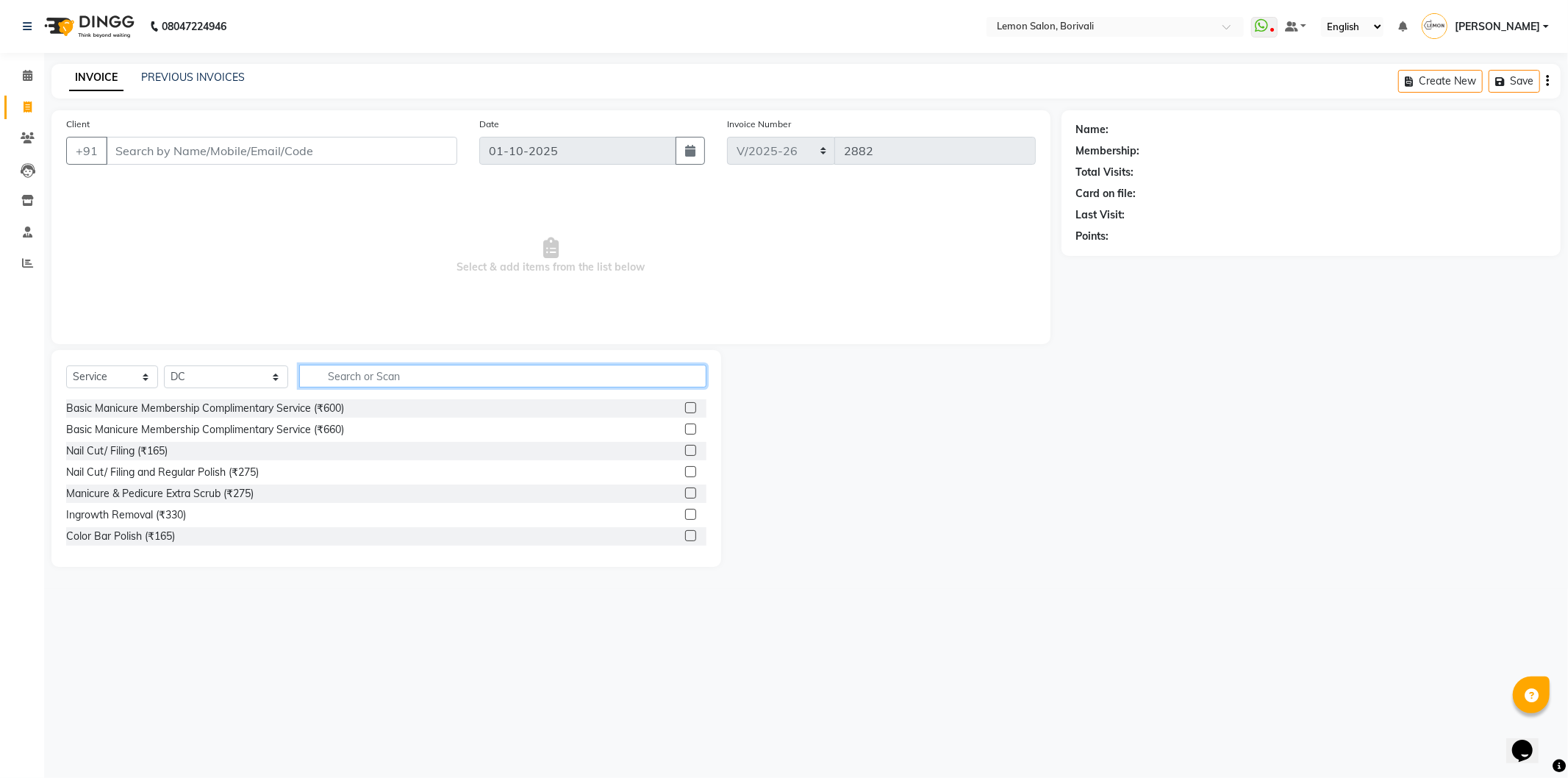
click at [377, 376] on input "text" at bounding box center [503, 376] width 408 height 23
type input "[MEDICAL_DATA]"
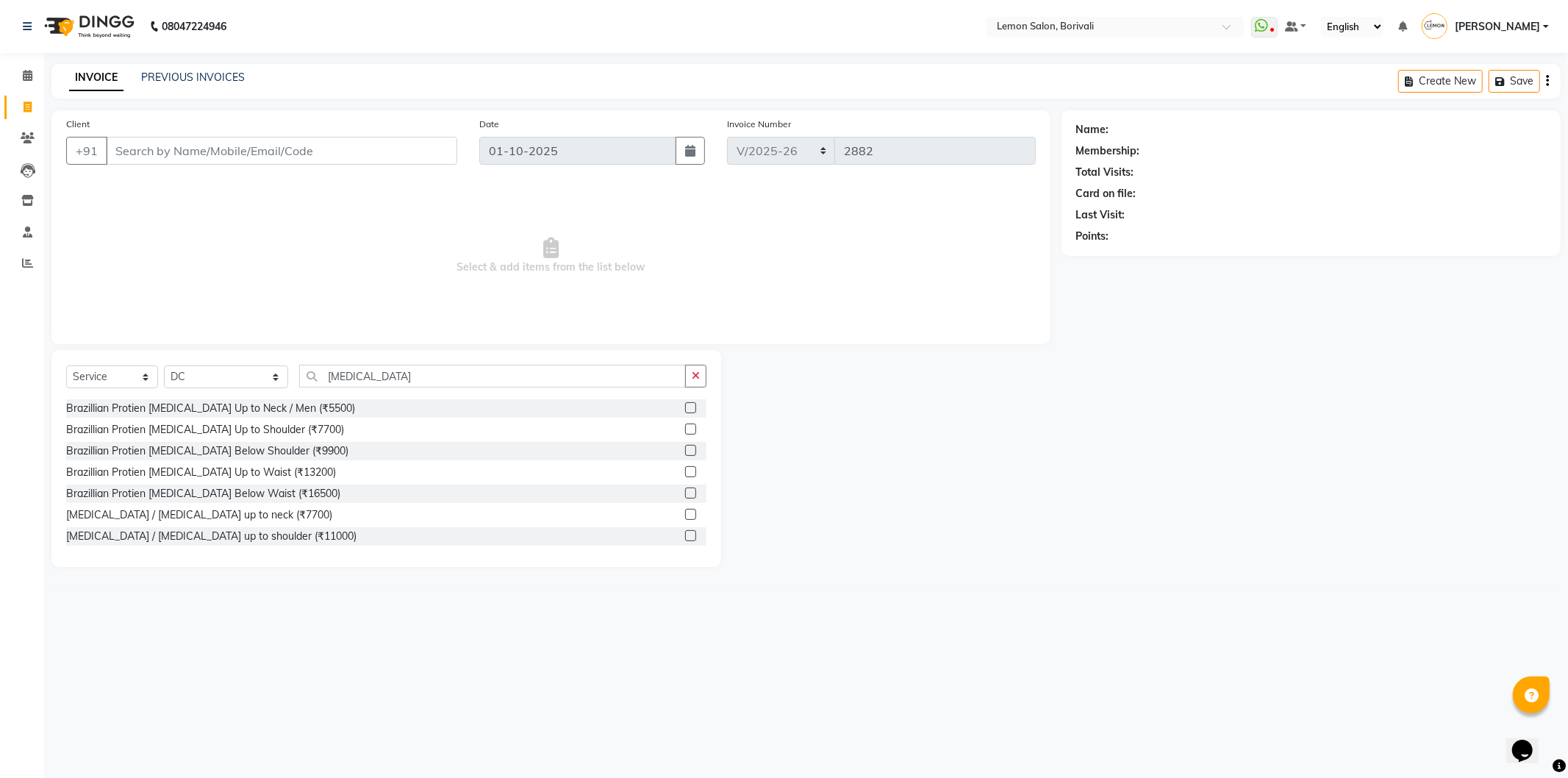
click at [685, 450] on label at bounding box center [690, 450] width 11 height 11
click at [685, 450] on input "checkbox" at bounding box center [690, 451] width 10 height 10
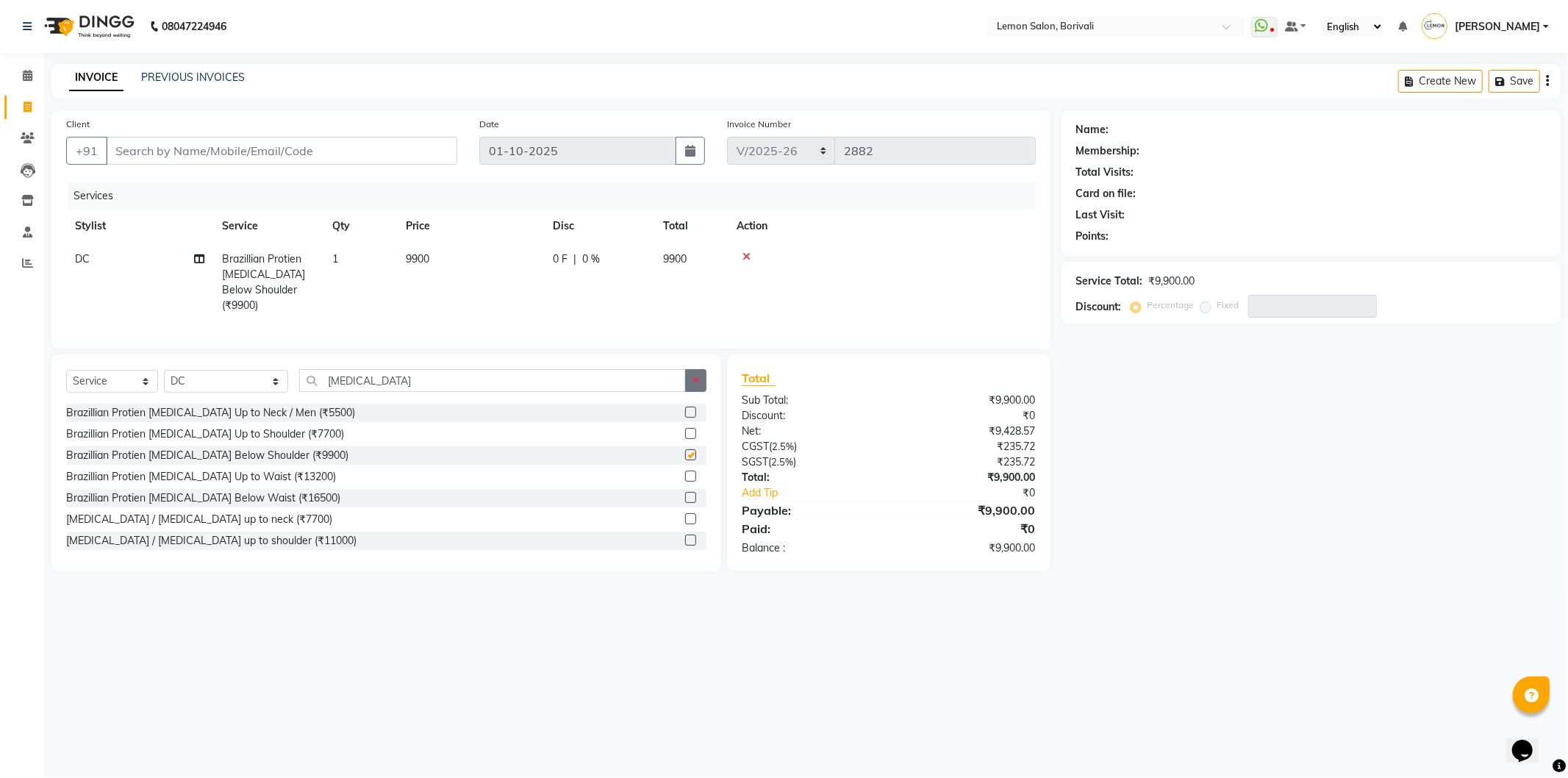
checkbox input "false"
click at [695, 384] on button "button" at bounding box center [696, 380] width 21 height 23
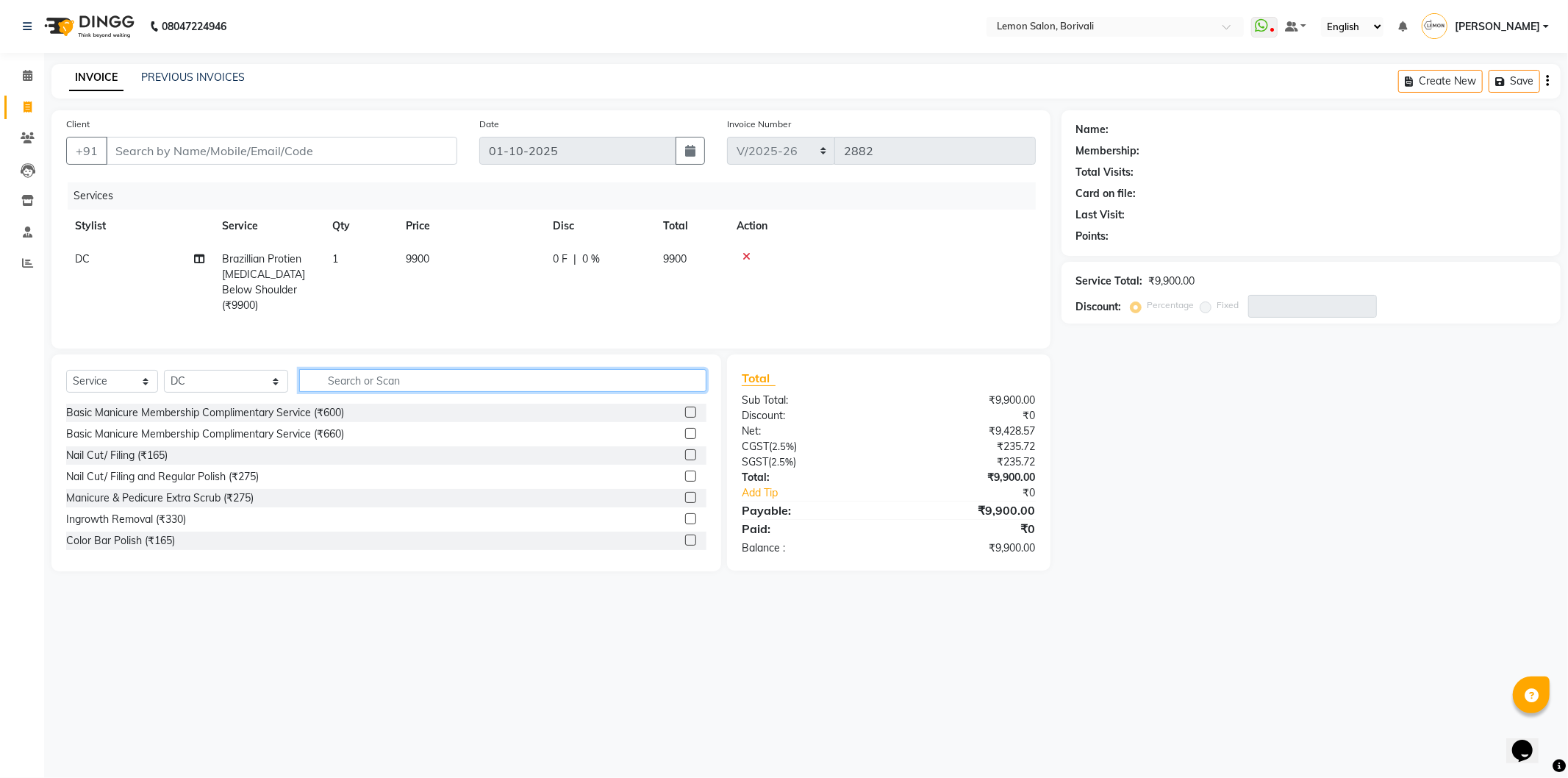
drag, startPoint x: 349, startPoint y: 379, endPoint x: 341, endPoint y: 376, distance: 8.5
click at [348, 379] on input "text" at bounding box center [503, 380] width 408 height 23
type input "nano"
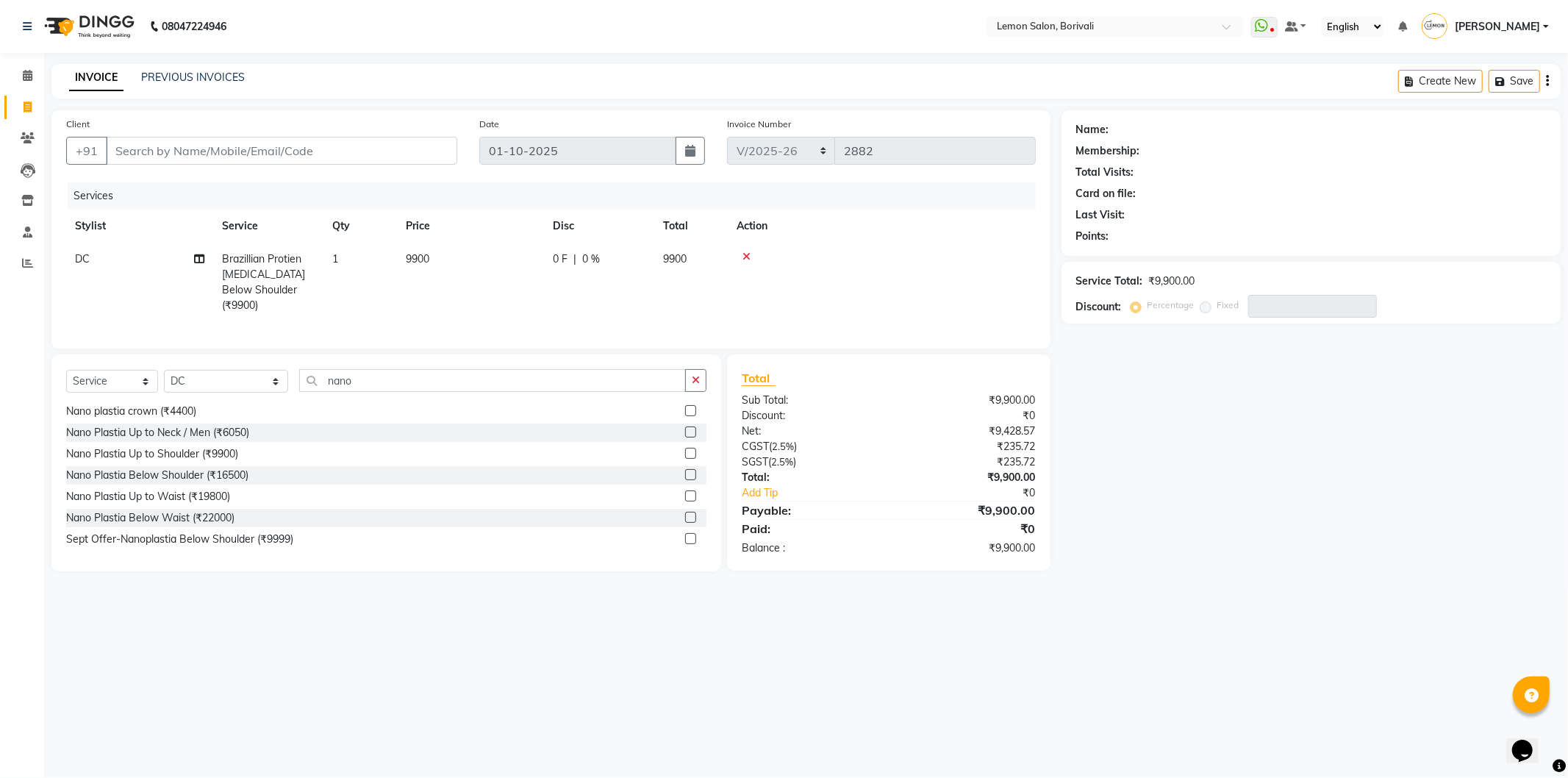
click at [685, 469] on label at bounding box center [690, 475] width 11 height 11
click at [685, 471] on input "checkbox" at bounding box center [690, 475] width 10 height 10
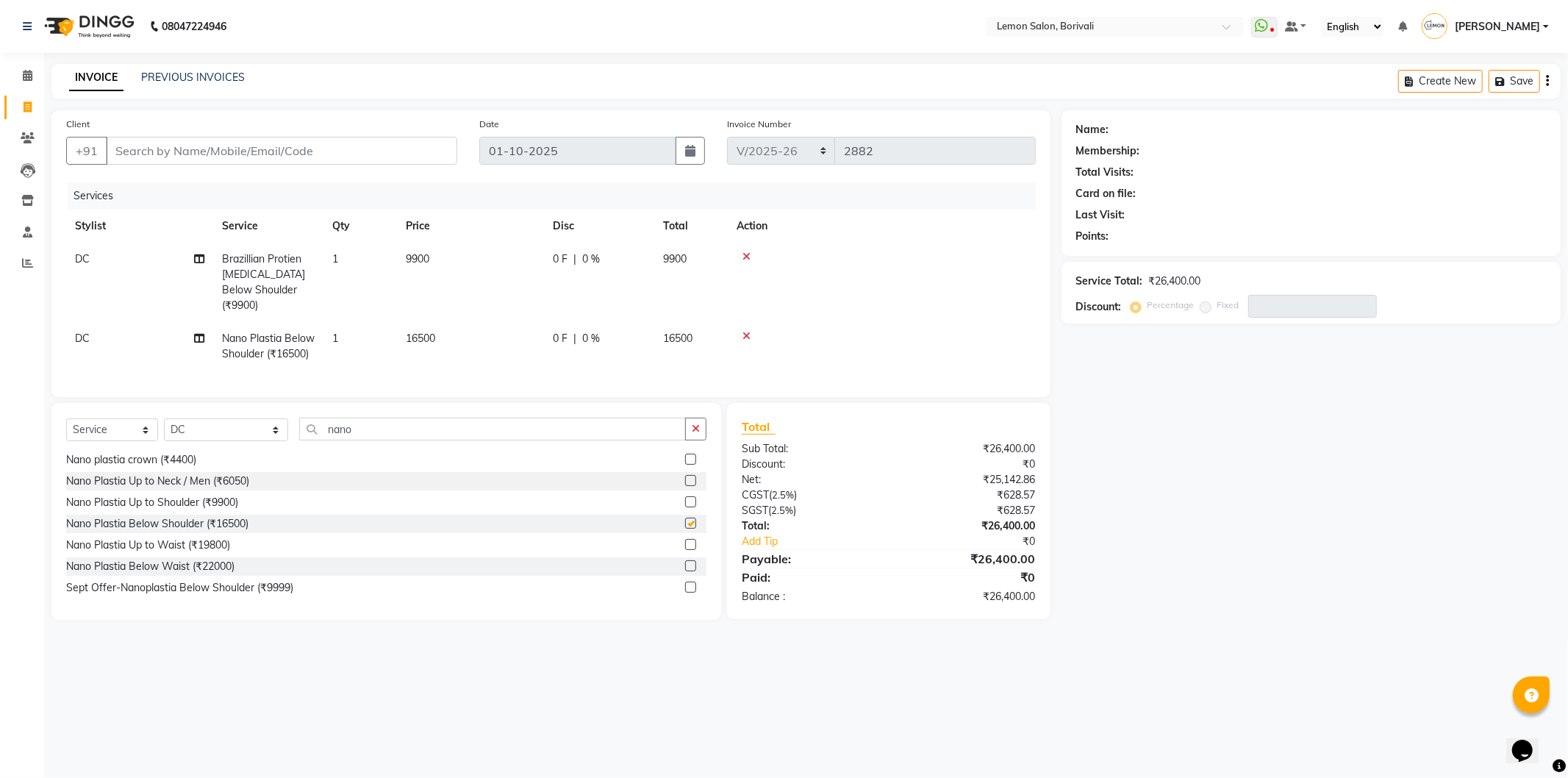
checkbox input "false"
click at [685, 507] on label at bounding box center [690, 502] width 11 height 11
click at [685, 507] on input "checkbox" at bounding box center [690, 503] width 10 height 10
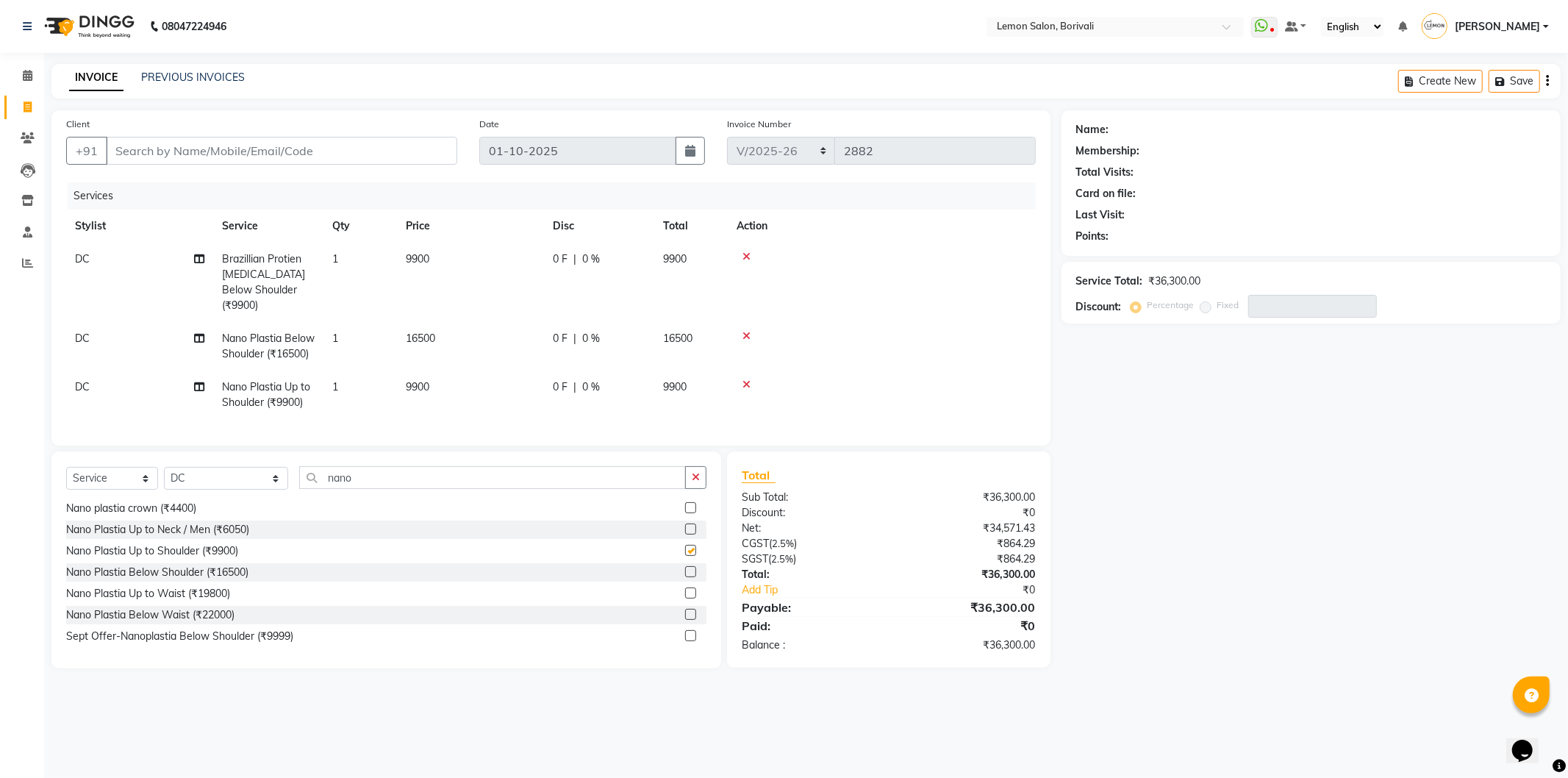
checkbox input "false"
click at [745, 255] on icon at bounding box center [746, 257] width 8 height 11
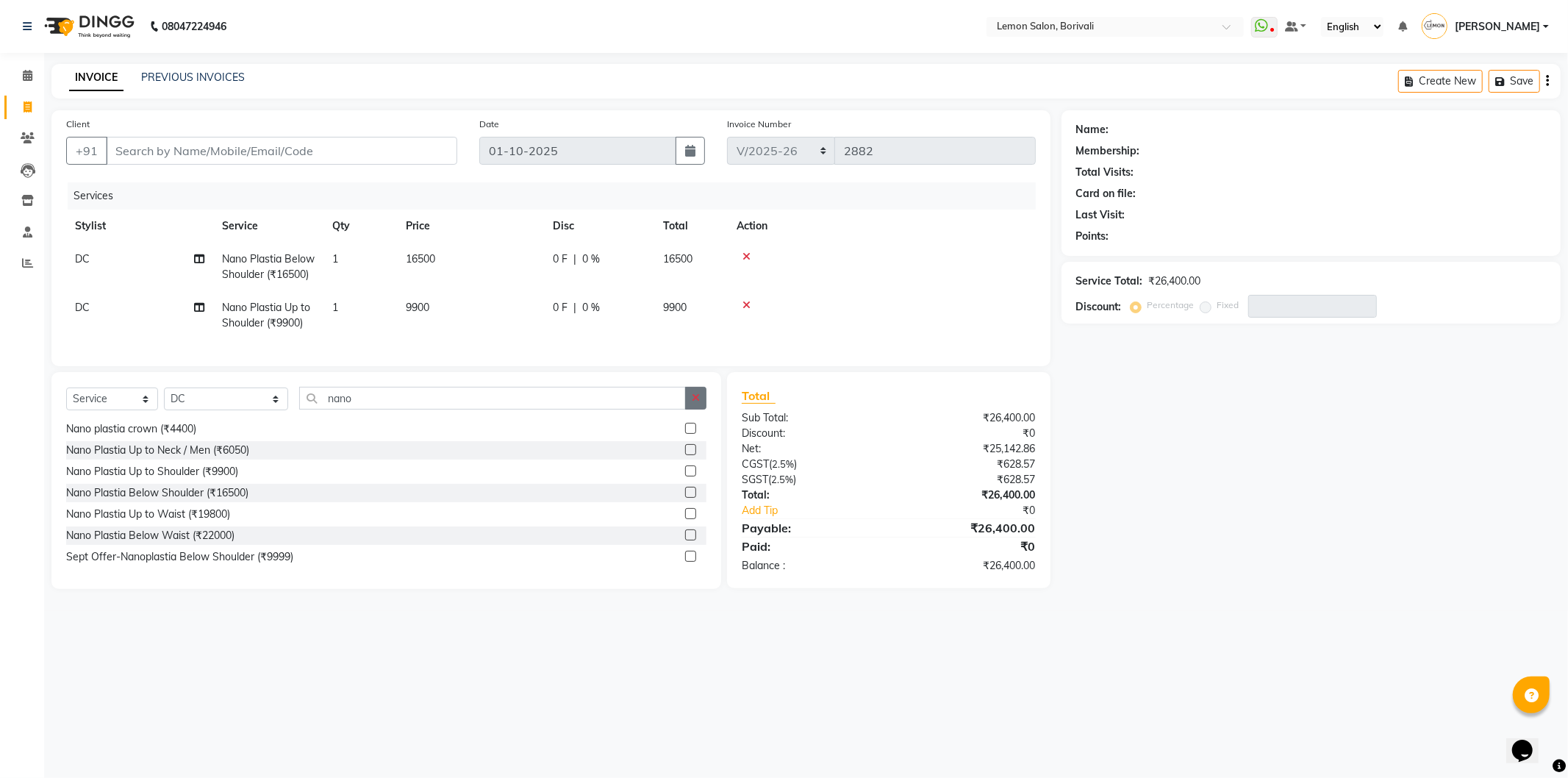
click at [701, 410] on button "button" at bounding box center [696, 399] width 21 height 23
click at [30, 132] on icon at bounding box center [27, 138] width 14 height 11
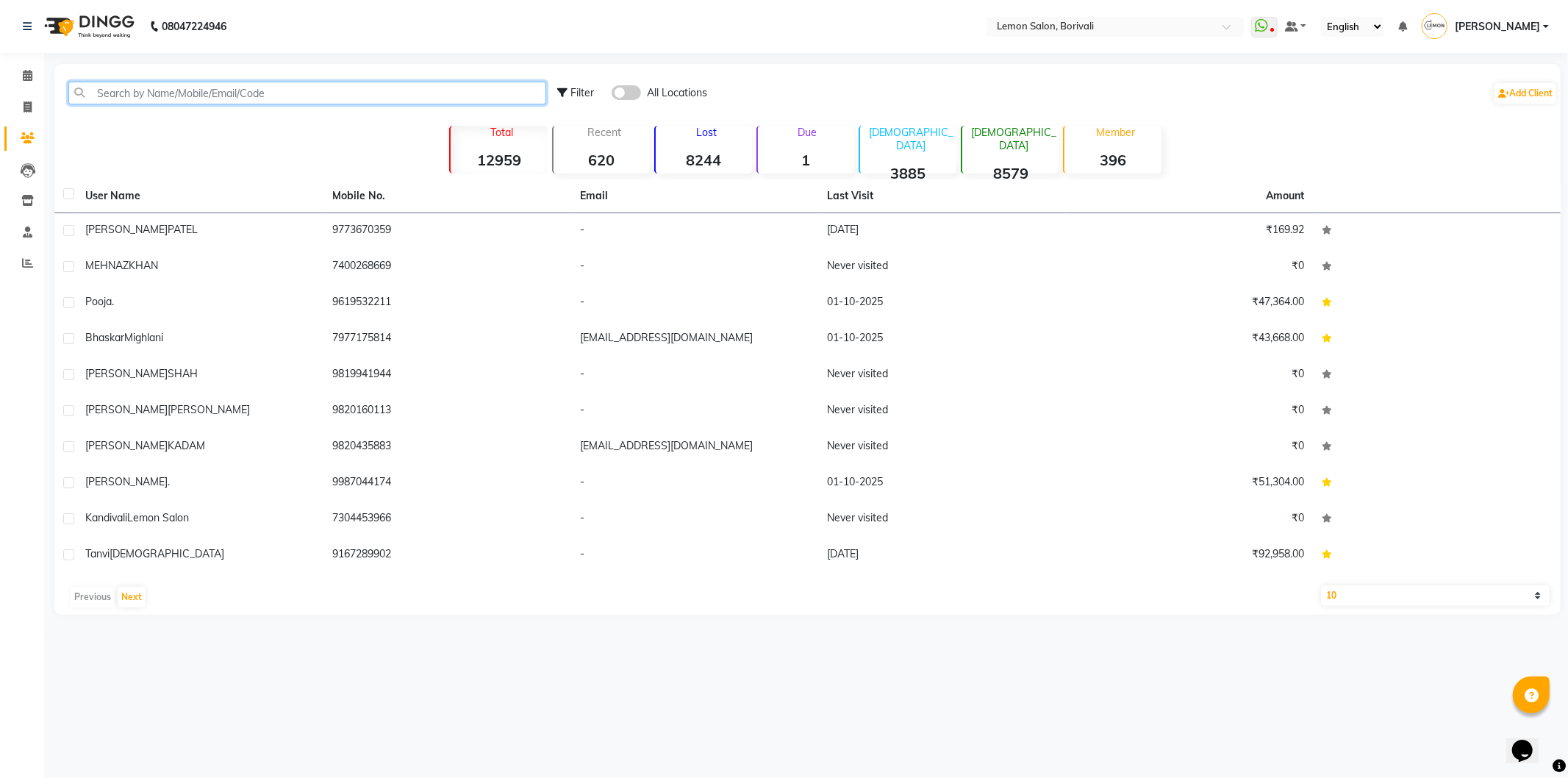
click at [238, 100] on input "text" at bounding box center [307, 93] width 478 height 23
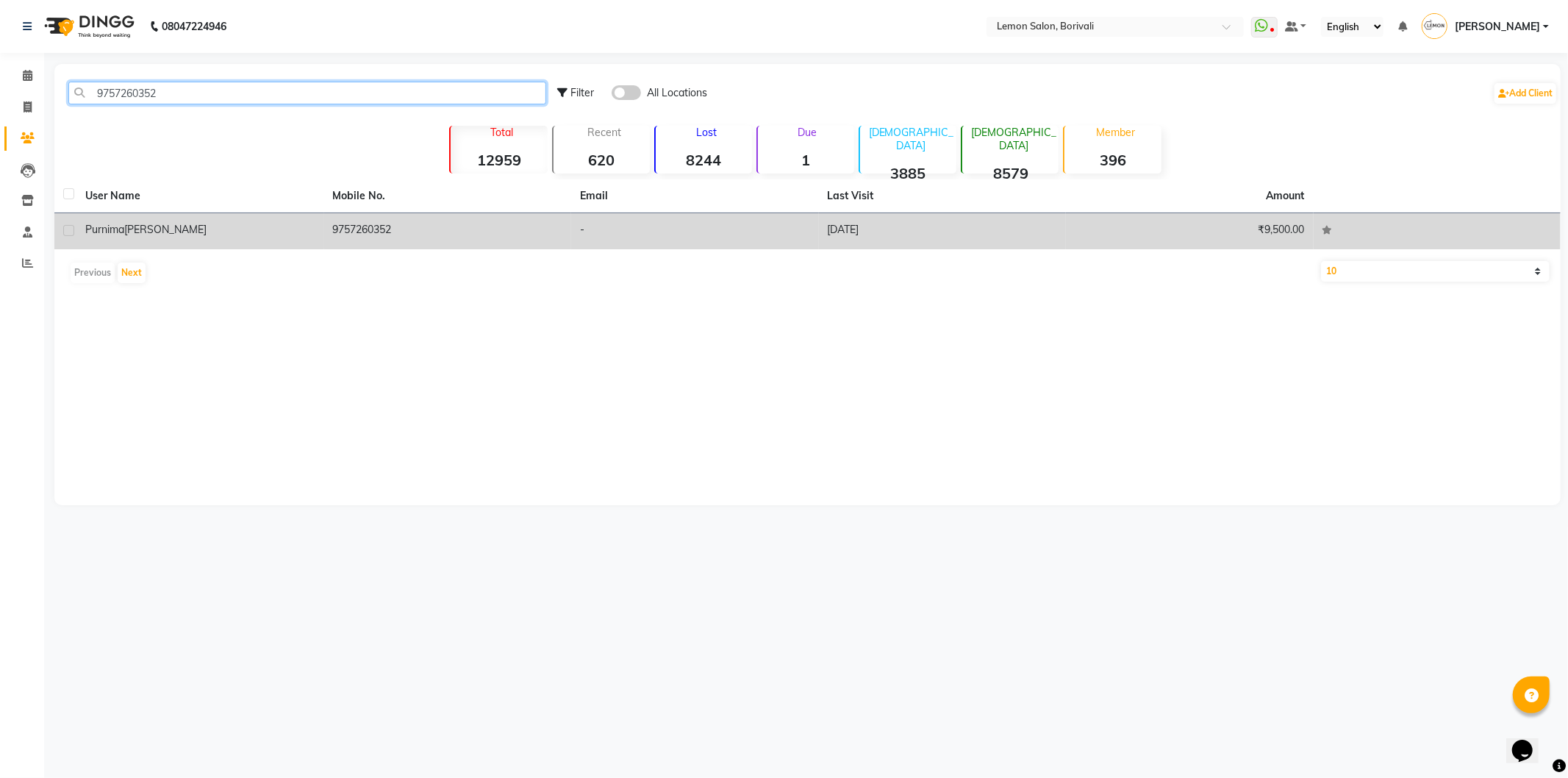
type input "9757260352"
click at [224, 233] on div "[PERSON_NAME]" at bounding box center [200, 230] width 230 height 15
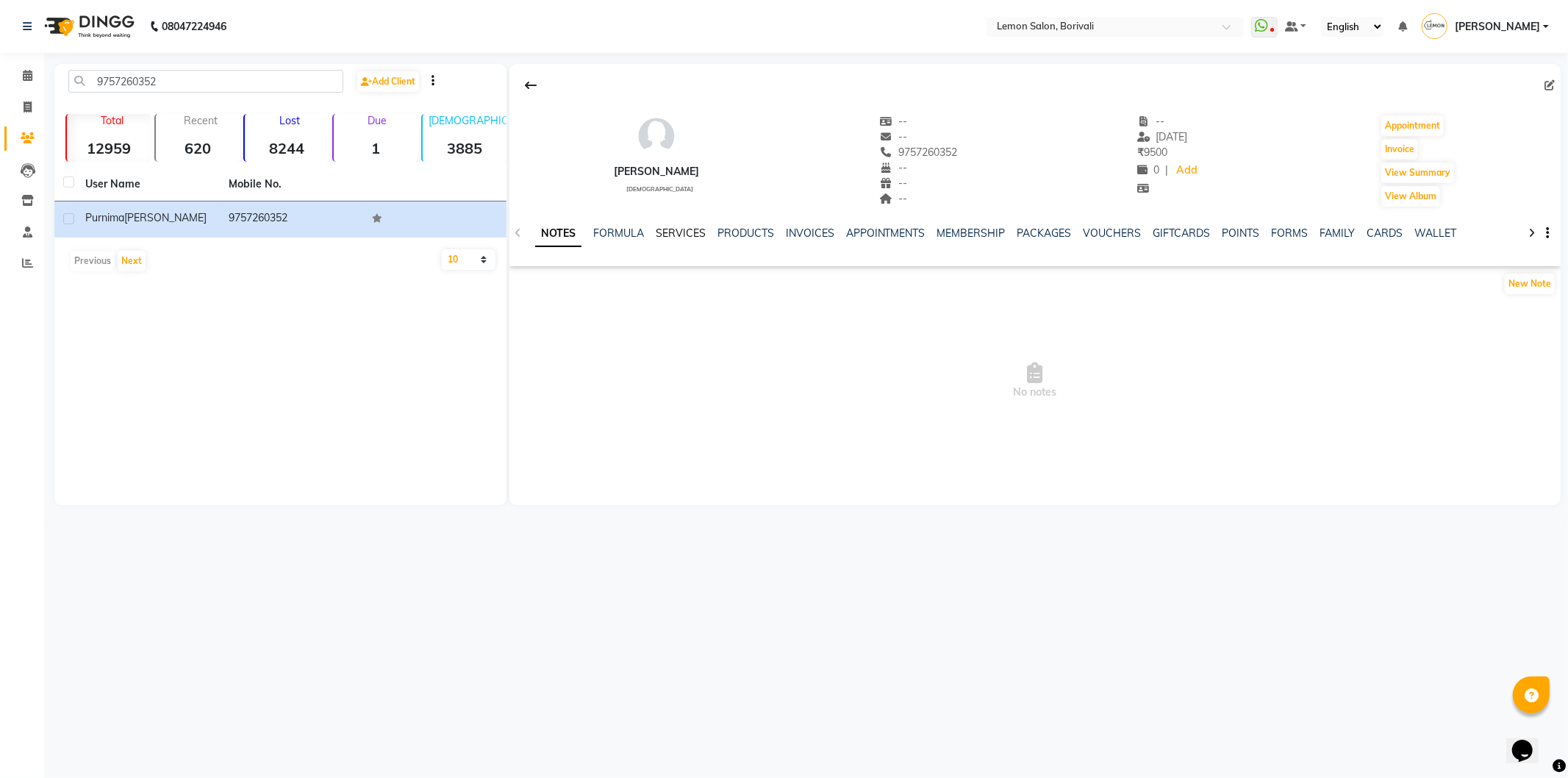
click at [676, 233] on link "SERVICES" at bounding box center [681, 233] width 50 height 13
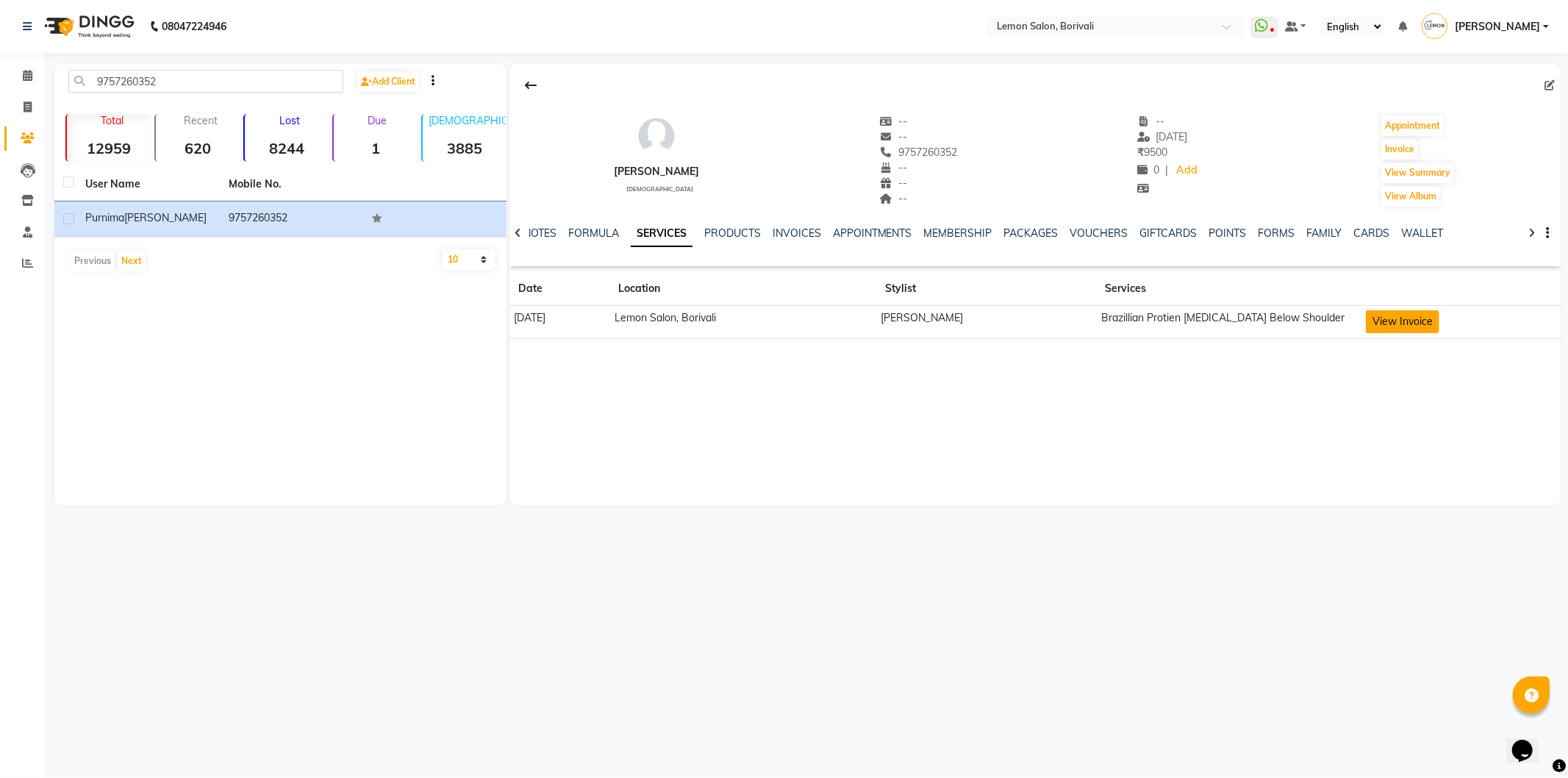
click at [1427, 319] on button "View Invoice" at bounding box center [1402, 322] width 74 height 23
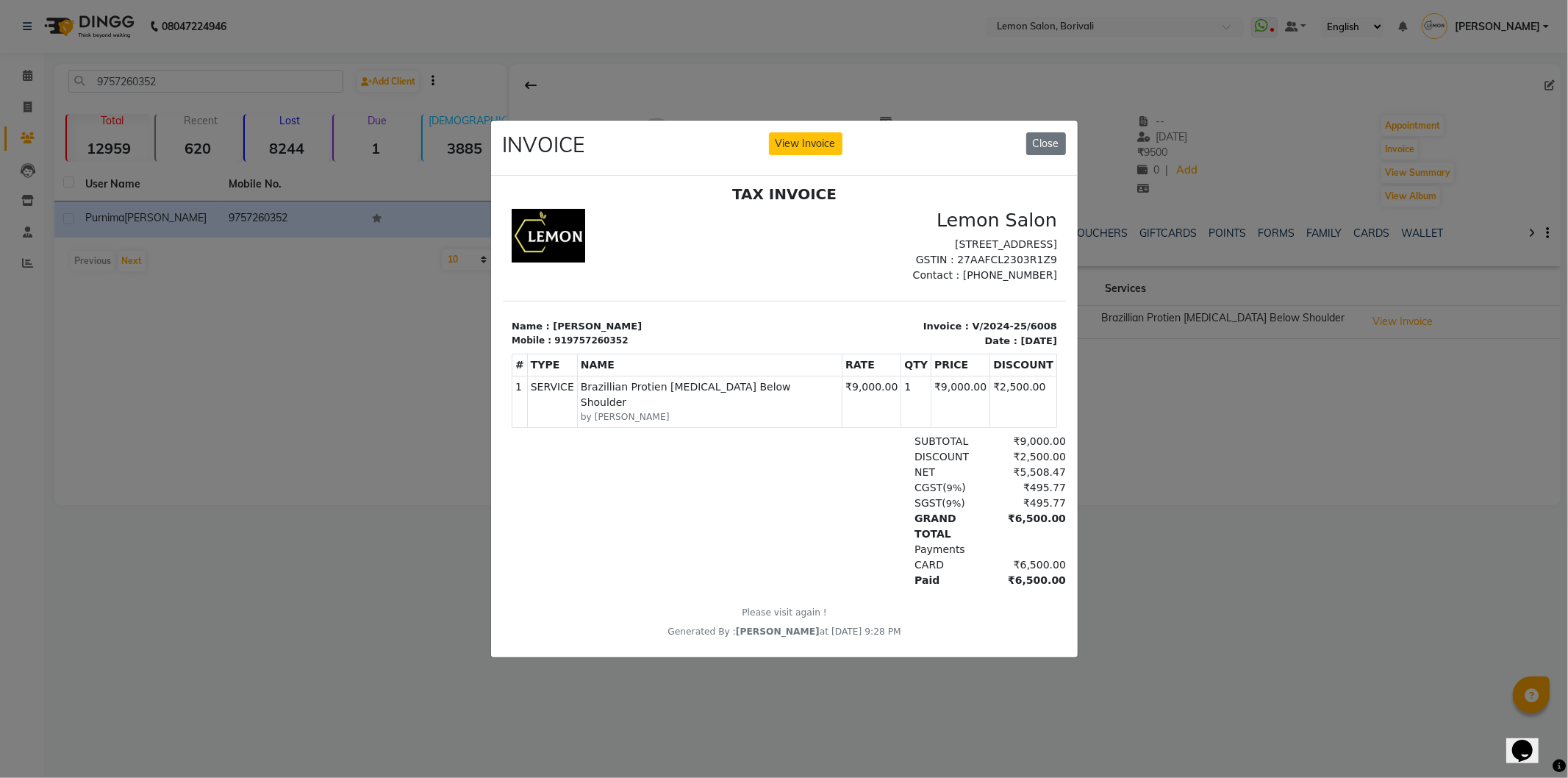
scroll to position [11, 0]
drag, startPoint x: 772, startPoint y: 468, endPoint x: 682, endPoint y: 325, distance: 169.0
click at [682, 325] on div "TAX INVOICE Lemon Salon [STREET_ADDRESS] GSTIN : 27AAFCL2303R1Z9 Contact : [PHO…" at bounding box center [783, 408] width 563 height 454
click at [743, 493] on div "SGST ( 9% ) ₹495.77" at bounding box center [874, 500] width 382 height 15
drag, startPoint x: 743, startPoint y: 493, endPoint x: 723, endPoint y: 328, distance: 166.2
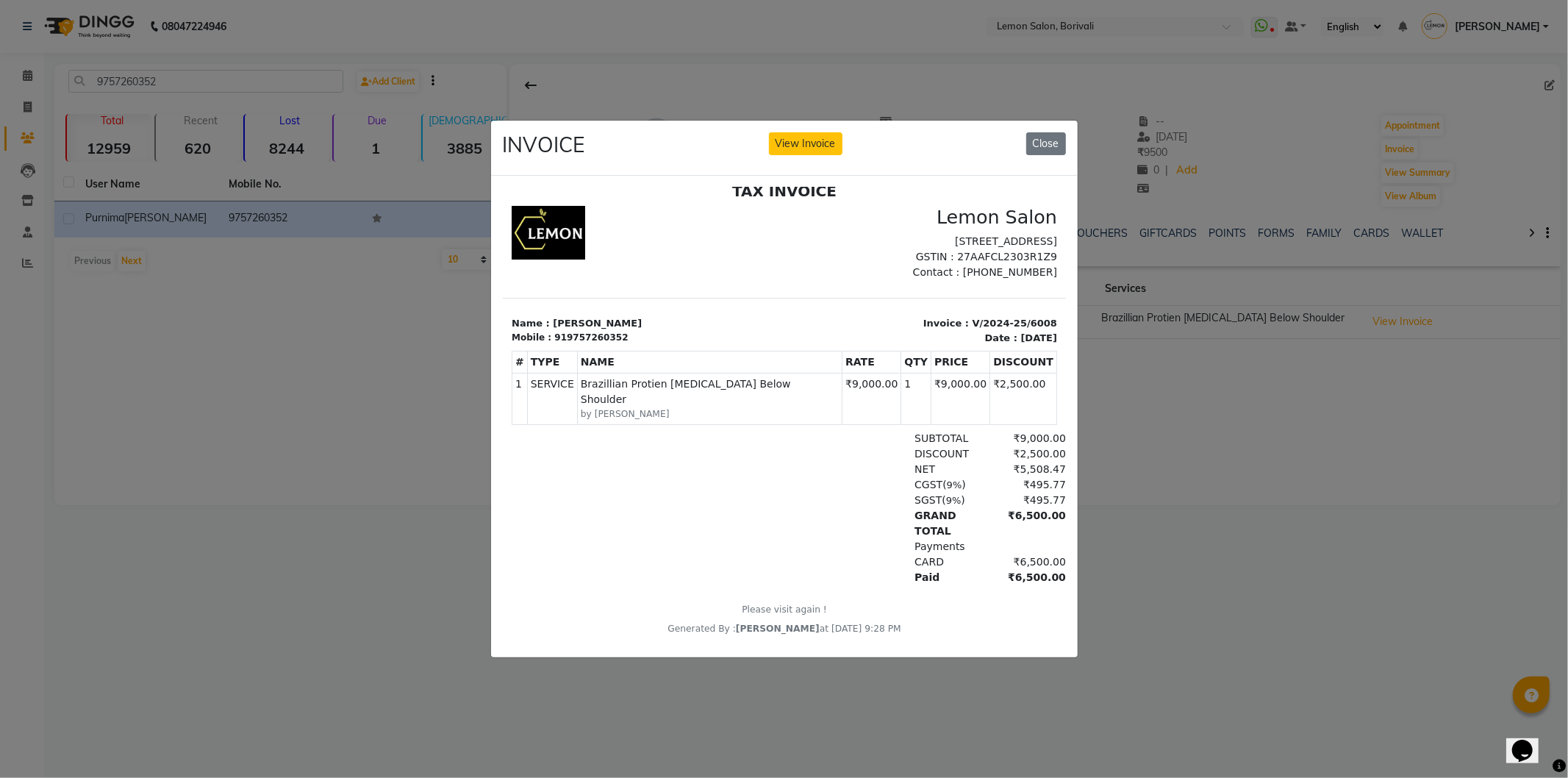
click at [723, 328] on div "TAX INVOICE Lemon Salon [STREET_ADDRESS] GSTIN : 27AAFCL2303R1Z9 Contact : [PHO…" at bounding box center [783, 408] width 563 height 454
click at [812, 486] on div "CGST ( 9% ) ₹495.77" at bounding box center [874, 484] width 382 height 15
click at [1038, 136] on button "Close" at bounding box center [1046, 144] width 40 height 23
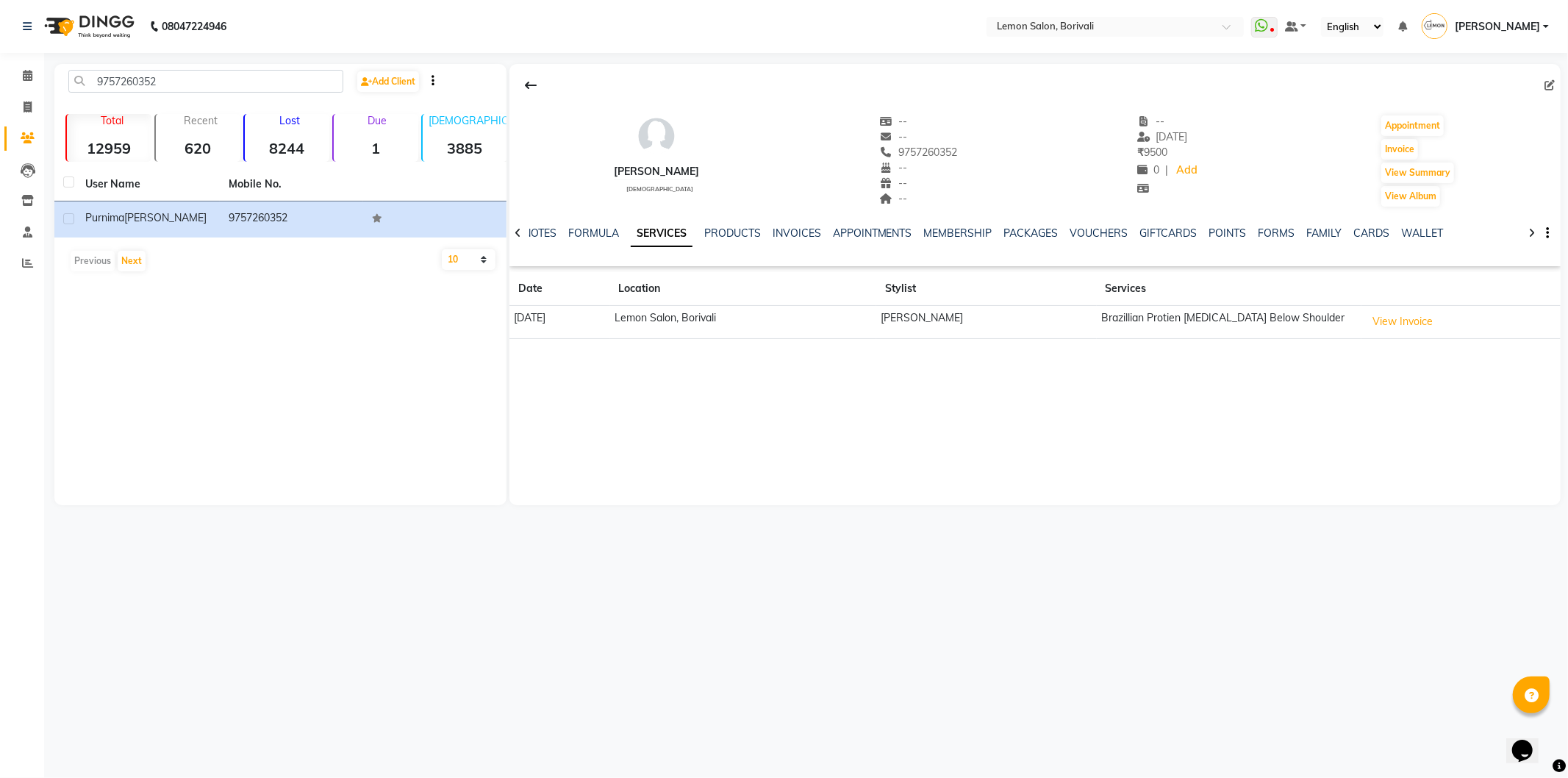
click at [963, 457] on div "[PERSON_NAME] [DEMOGRAPHIC_DATA] -- -- 9757260352 -- -- -- -- [DATE] ₹ 9500 0 |…" at bounding box center [1035, 284] width 1052 height 441
drag, startPoint x: 963, startPoint y: 457, endPoint x: 1395, endPoint y: 313, distance: 455.4
click at [1395, 313] on button "View Invoice" at bounding box center [1402, 322] width 74 height 23
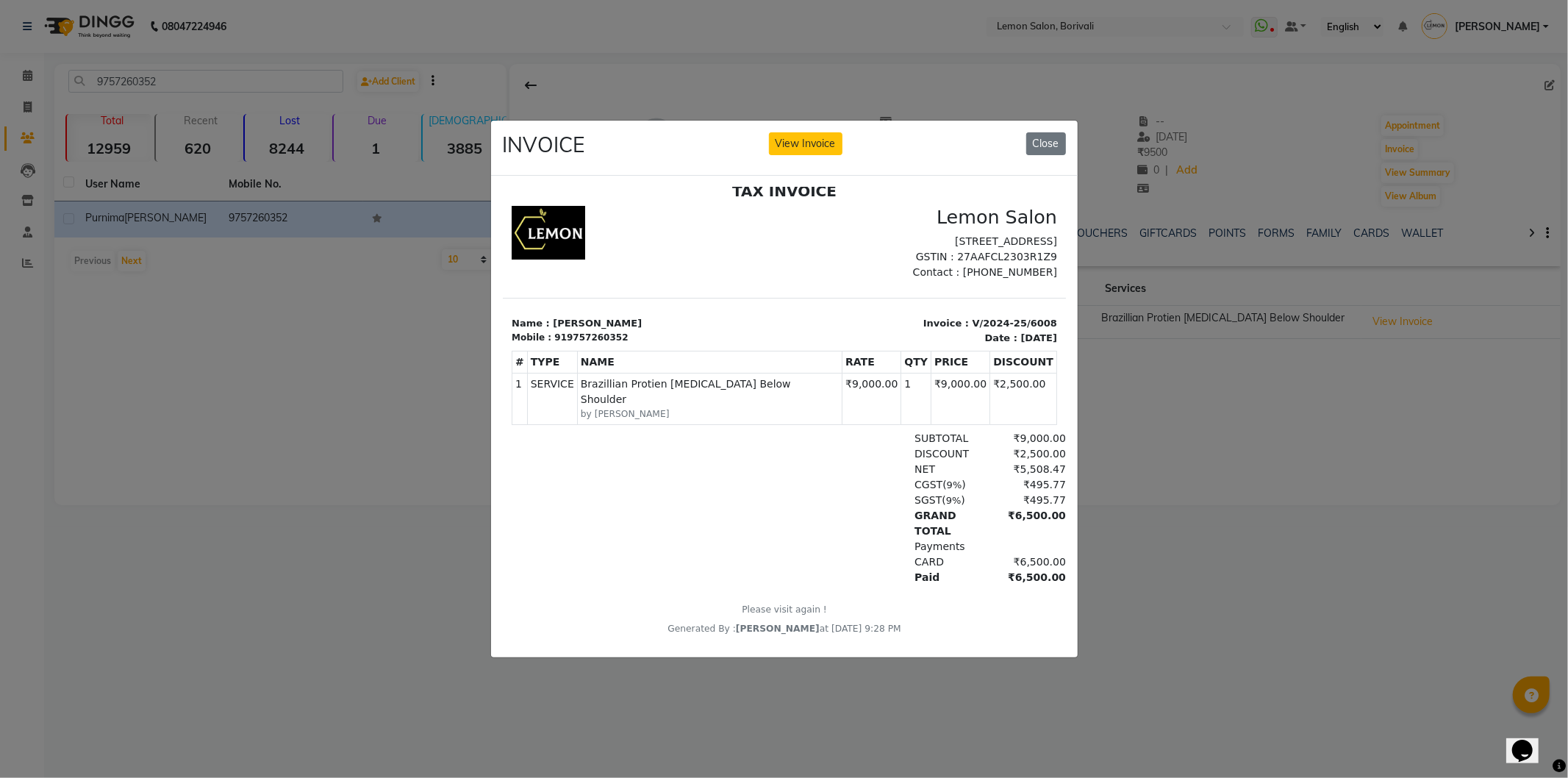
click at [690, 503] on div "SGST ( 9% ) ₹495.77" at bounding box center [874, 500] width 382 height 15
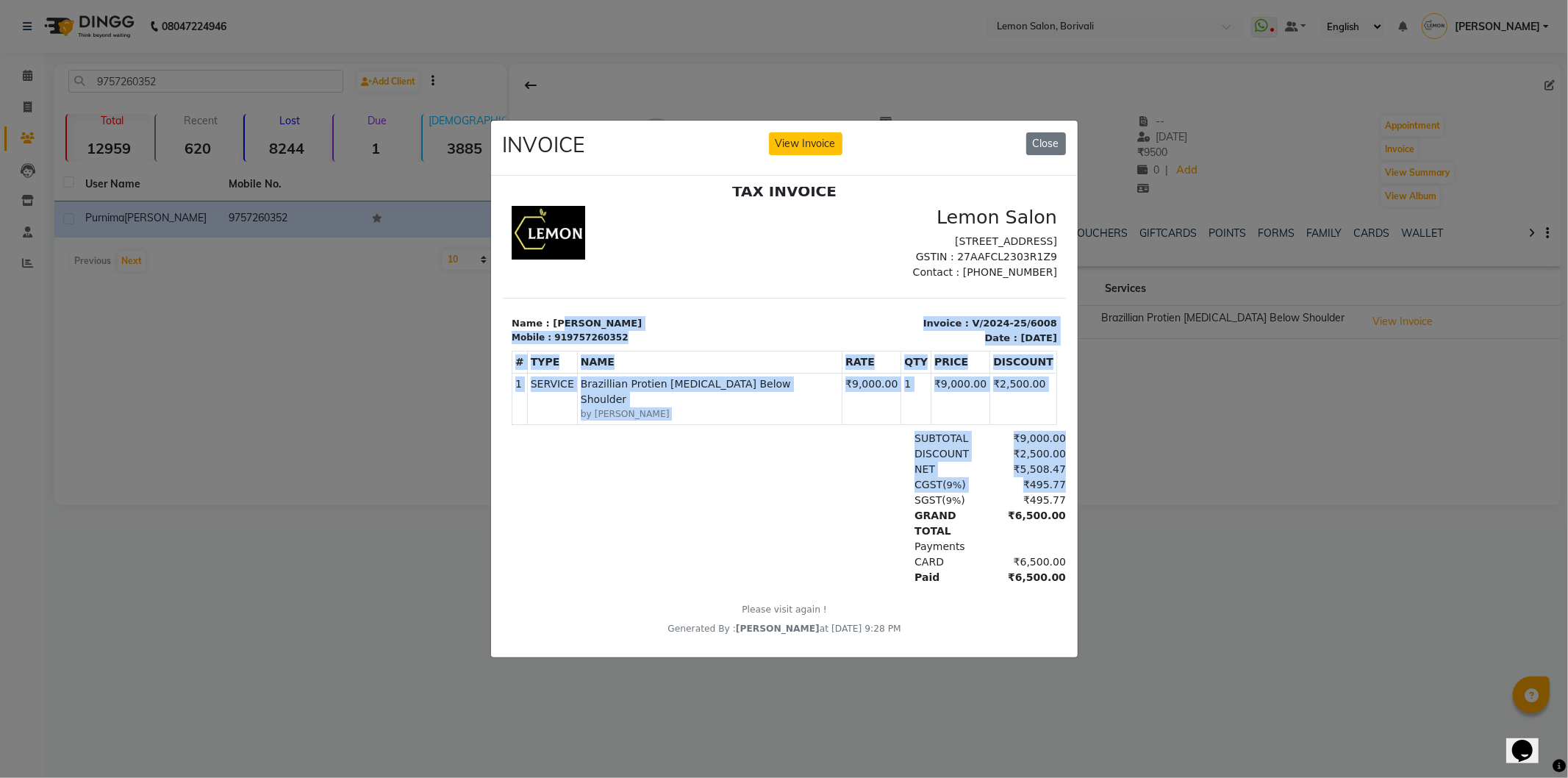
drag, startPoint x: 702, startPoint y: 503, endPoint x: 774, endPoint y: 476, distance: 76.9
click at [557, 310] on div "TAX INVOICE Lemon Salon [STREET_ADDRESS] GSTIN : 27AAFCL2303R1Z9 Contact : [PHO…" at bounding box center [783, 408] width 563 height 454
click at [774, 476] on div "CGST ( 9% ) ₹495.77" at bounding box center [874, 484] width 382 height 15
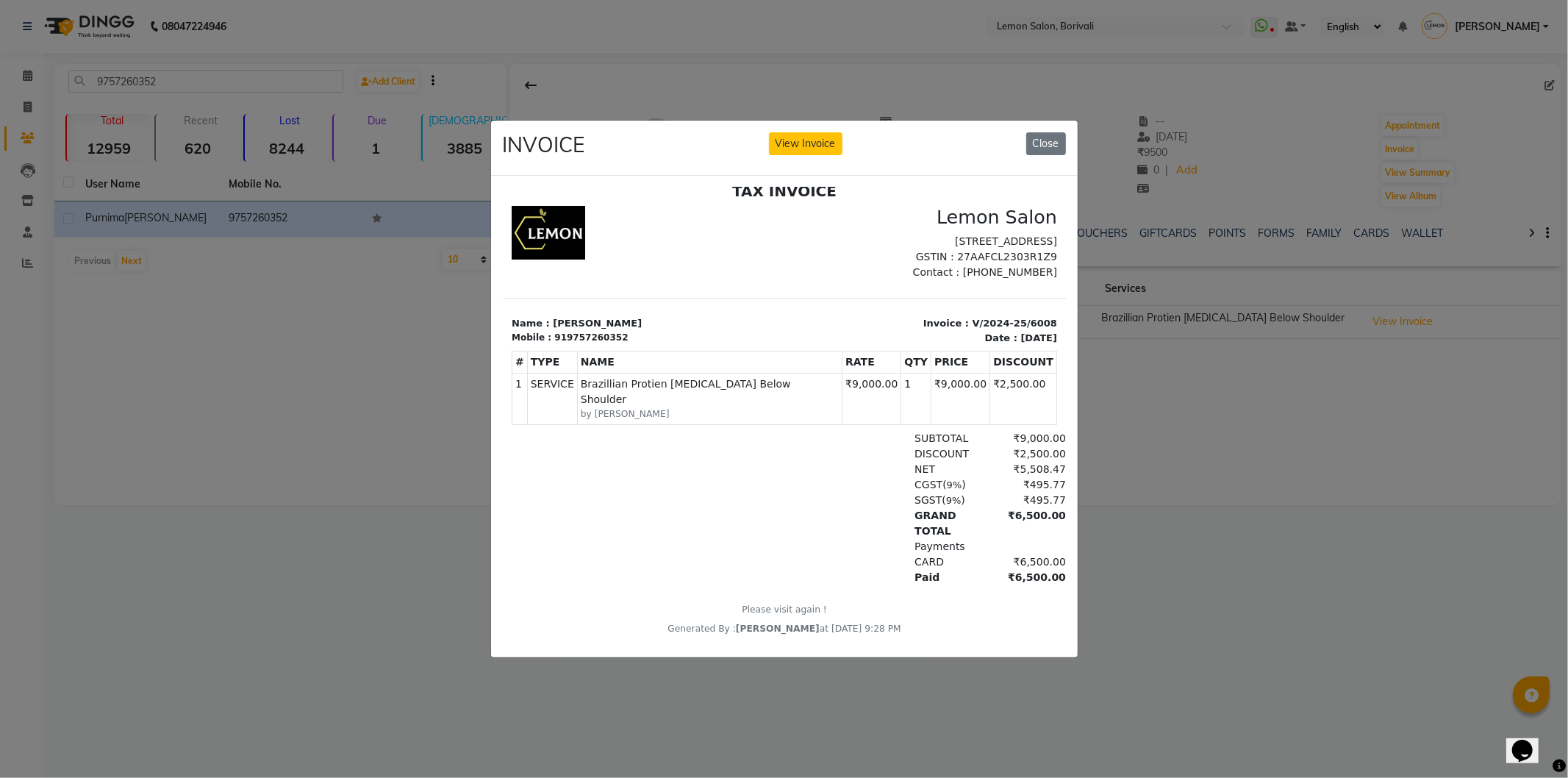
drag, startPoint x: 774, startPoint y: 476, endPoint x: 763, endPoint y: 465, distance: 15.6
click at [699, 319] on div "TAX INVOICE Lemon Salon [STREET_ADDRESS] GSTIN : 27AAFCL2303R1Z9 Contact : [PHO…" at bounding box center [783, 408] width 563 height 454
click at [763, 465] on div "NET ₹5,508.47" at bounding box center [874, 468] width 382 height 15
drag, startPoint x: 766, startPoint y: 474, endPoint x: 795, endPoint y: 570, distance: 100.3
click at [726, 331] on div "TAX INVOICE Lemon Salon [STREET_ADDRESS] GSTIN : 27AAFCL2303R1Z9 Contact : [PHO…" at bounding box center [783, 408] width 563 height 454
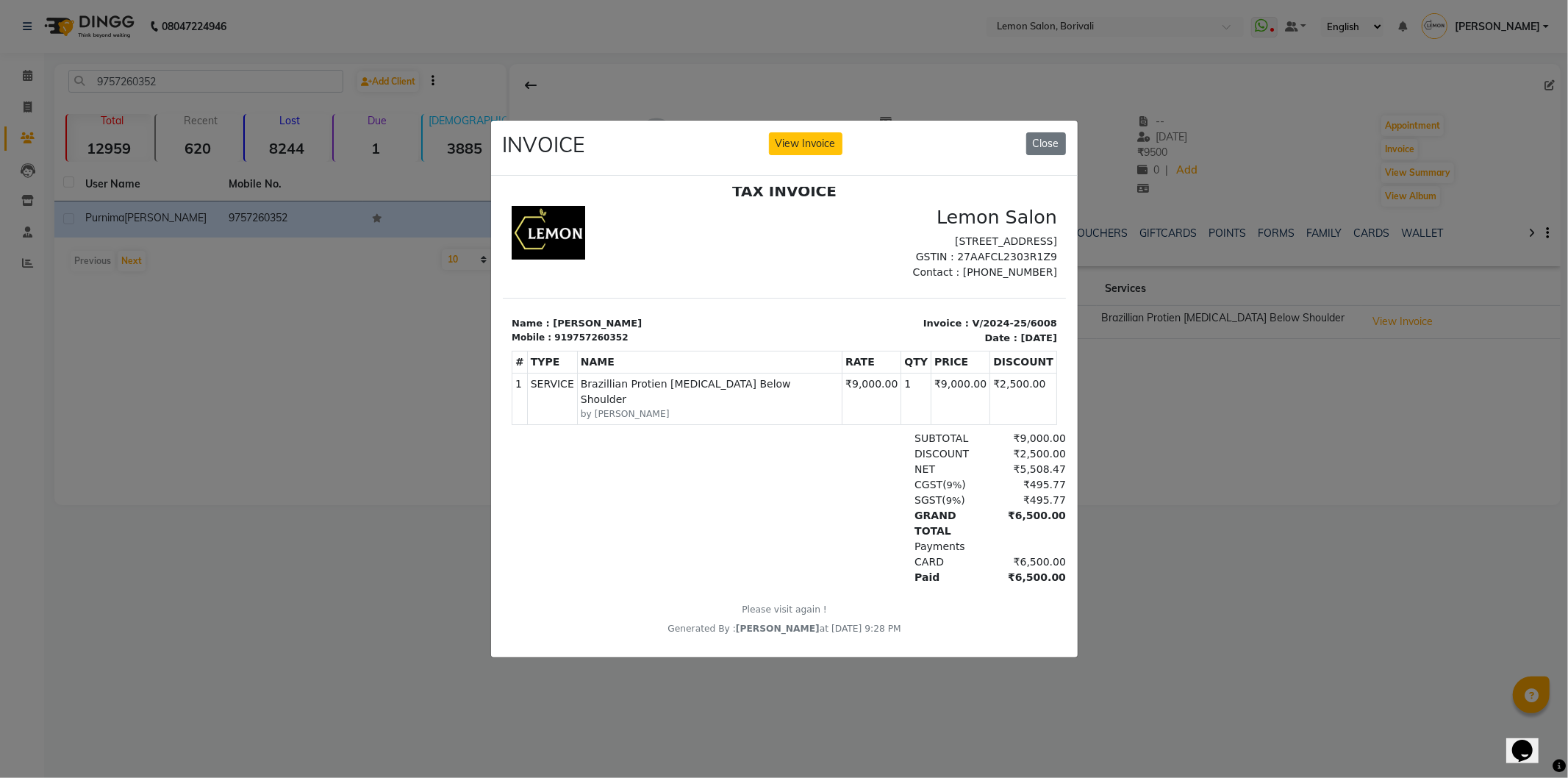
click at [795, 571] on div "Paid ₹6,500.00" at bounding box center [874, 576] width 382 height 15
click at [735, 509] on div "GRAND TOTAL ₹6,500.00" at bounding box center [874, 522] width 382 height 31
drag, startPoint x: 742, startPoint y: 509, endPoint x: 708, endPoint y: 317, distance: 195.0
click at [708, 317] on div "TAX INVOICE Lemon Salon [STREET_ADDRESS] GSTIN : 27AAFCL2303R1Z9 Contact : [PHO…" at bounding box center [783, 408] width 563 height 454
click at [798, 505] on div "SGST ( 9% ) ₹495.77" at bounding box center [874, 500] width 382 height 15
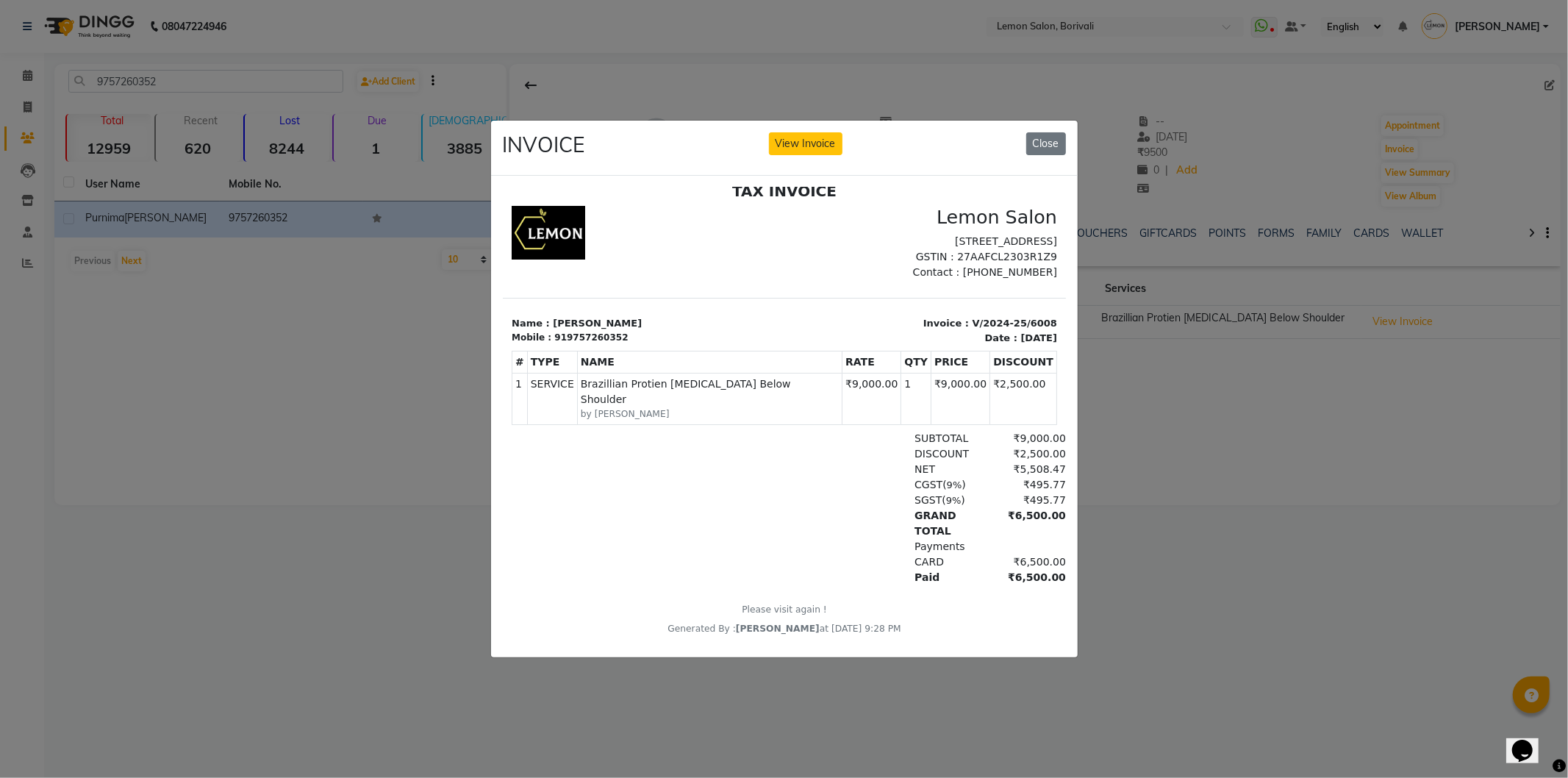
drag, startPoint x: 800, startPoint y: 508, endPoint x: 720, endPoint y: 360, distance: 168.2
click at [715, 338] on div "TAX INVOICE Lemon Salon [STREET_ADDRESS] GSTIN : 27AAFCL2303R1Z9 Contact : [PHO…" at bounding box center [783, 408] width 563 height 454
click at [728, 369] on th "NAME" at bounding box center [709, 361] width 265 height 22
drag, startPoint x: 717, startPoint y: 342, endPoint x: 800, endPoint y: 481, distance: 161.9
click at [800, 481] on div "TAX INVOICE Lemon Salon [STREET_ADDRESS] GSTIN : 27AAFCL2303R1Z9 Contact : [PHO…" at bounding box center [783, 408] width 563 height 454
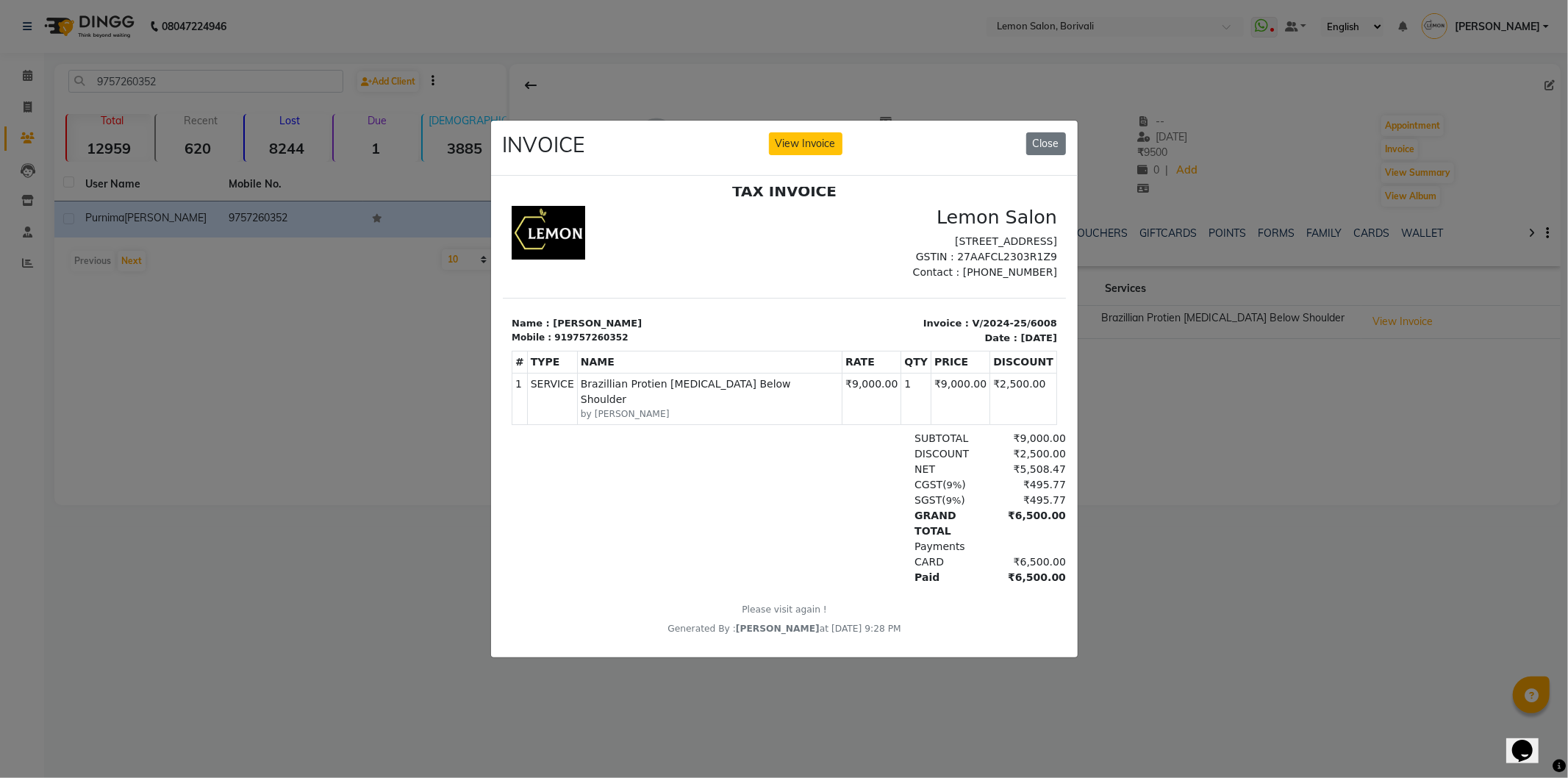
click at [801, 481] on div "CGST ( 9% ) ₹495.77" at bounding box center [874, 484] width 382 height 15
click at [790, 404] on span "Brazillian Protien [MEDICAL_DATA] Below Shoulder" at bounding box center [709, 391] width 258 height 31
drag, startPoint x: 744, startPoint y: 319, endPoint x: 852, endPoint y: 513, distance: 222.0
click at [840, 510] on div "TAX INVOICE Lemon Salon [STREET_ADDRESS] GSTIN : 27AAFCL2303R1Z9 Contact : [PHO…" at bounding box center [783, 408] width 563 height 454
click at [1040, 138] on button "Close" at bounding box center [1046, 144] width 40 height 23
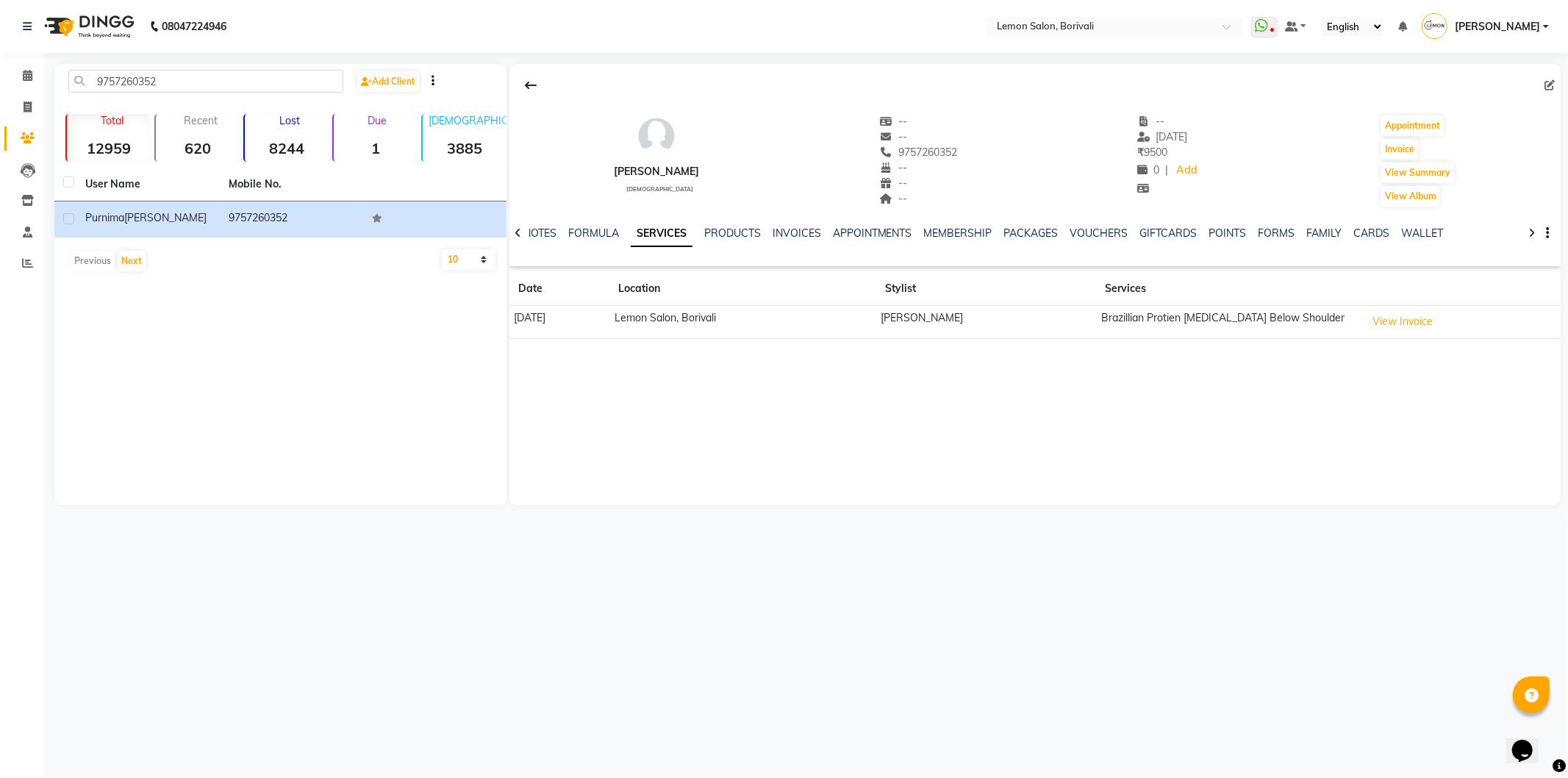
click at [1218, 410] on div "[PERSON_NAME] [DEMOGRAPHIC_DATA] -- -- 9757260352 -- -- -- -- [DATE] ₹ 9500 0 |…" at bounding box center [1035, 284] width 1052 height 441
click at [605, 232] on link "FORMULA" at bounding box center [593, 233] width 51 height 13
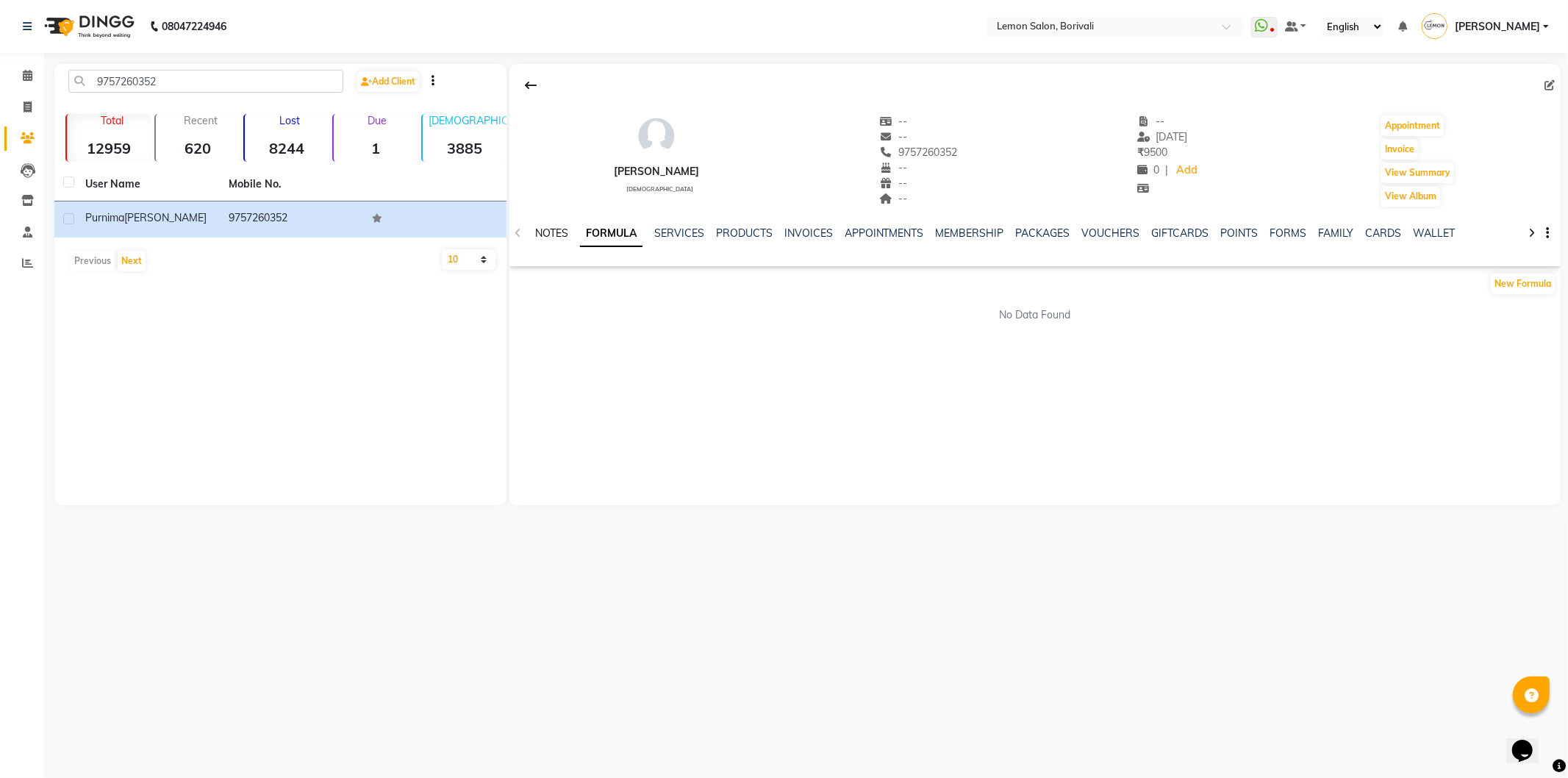
click at [554, 233] on link "NOTES" at bounding box center [552, 233] width 33 height 13
click at [742, 228] on link "PRODUCTS" at bounding box center [746, 233] width 56 height 13
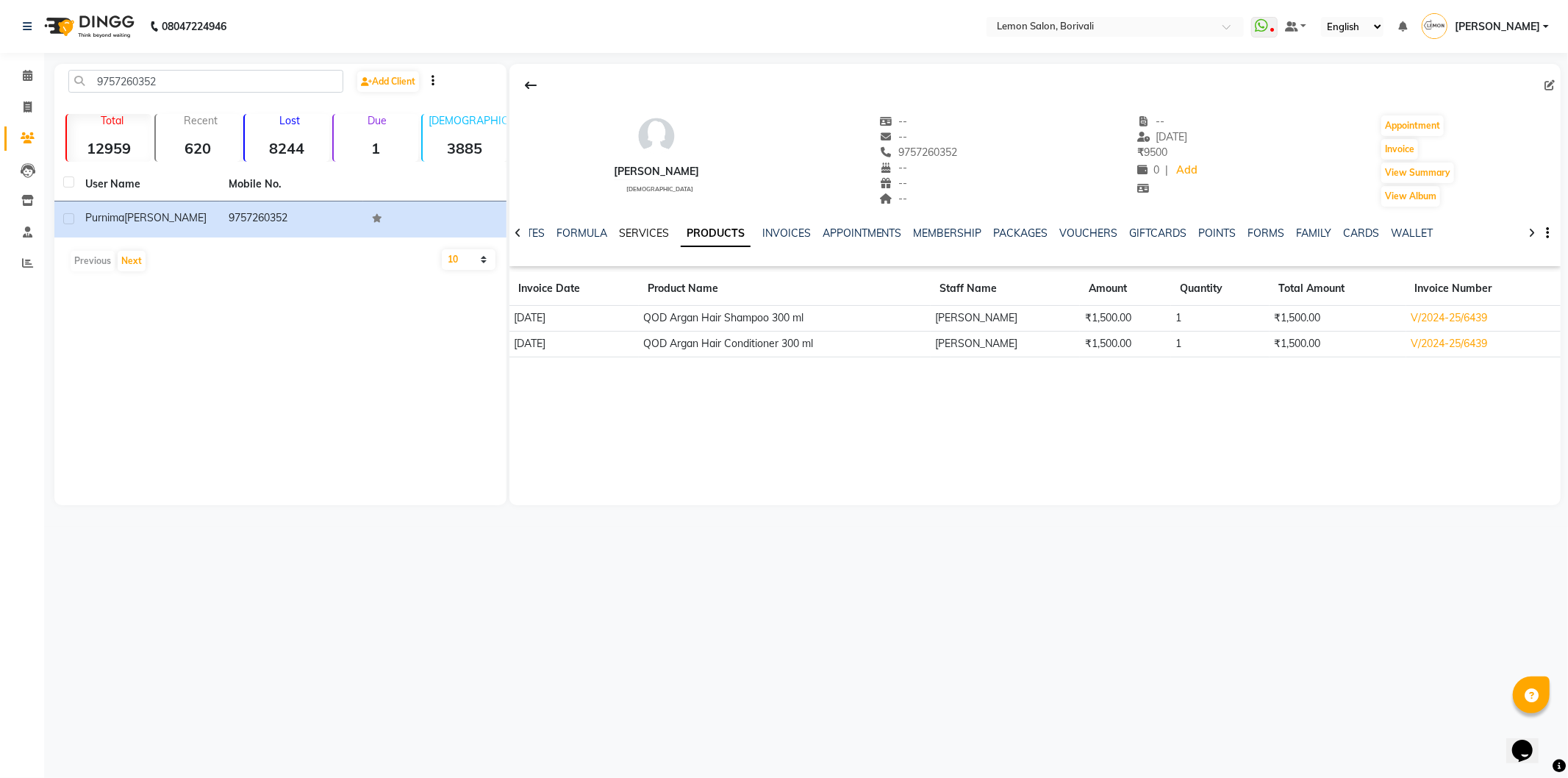
click at [642, 233] on link "SERVICES" at bounding box center [644, 233] width 50 height 13
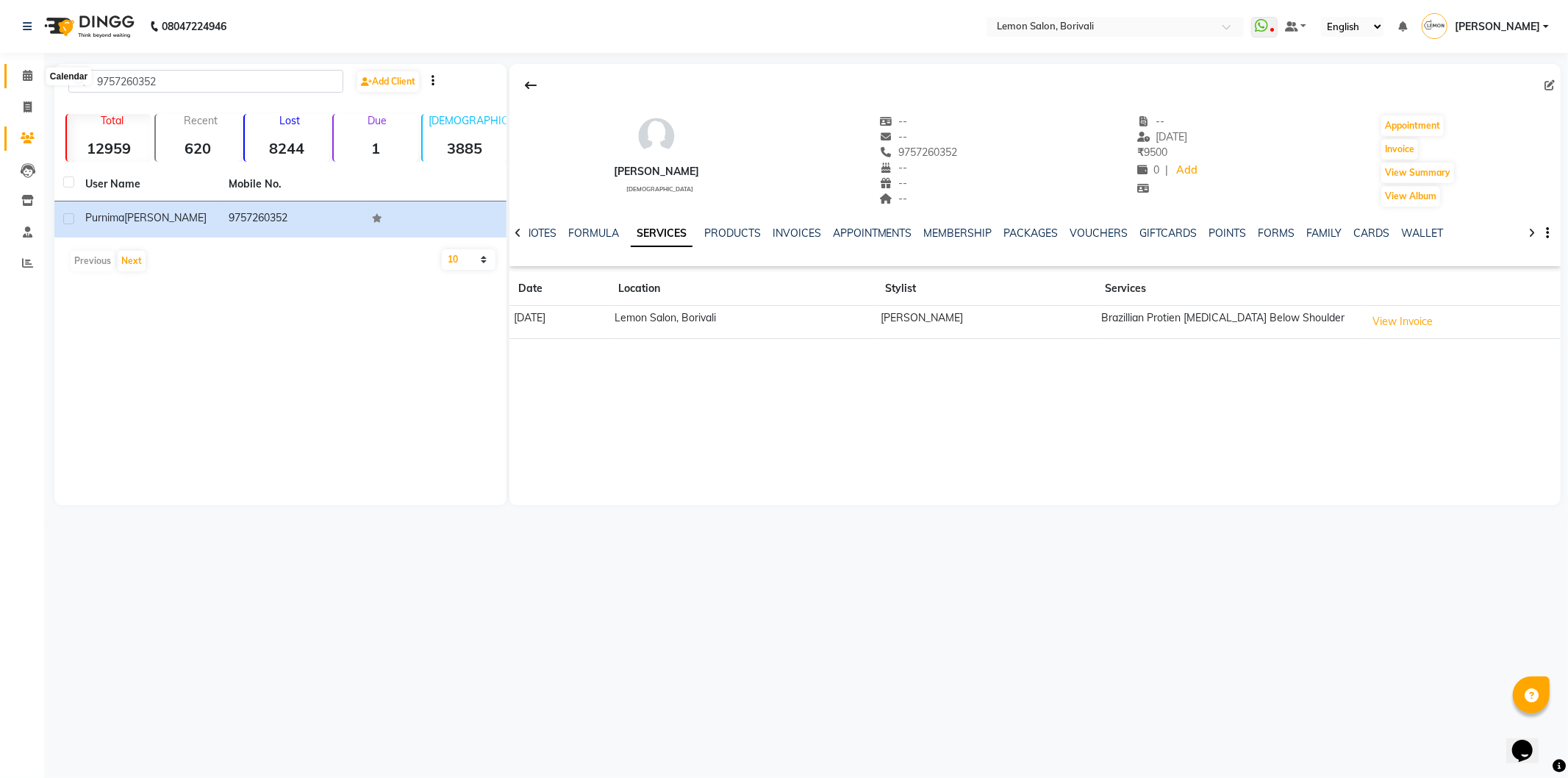
click at [19, 71] on span at bounding box center [27, 76] width 26 height 17
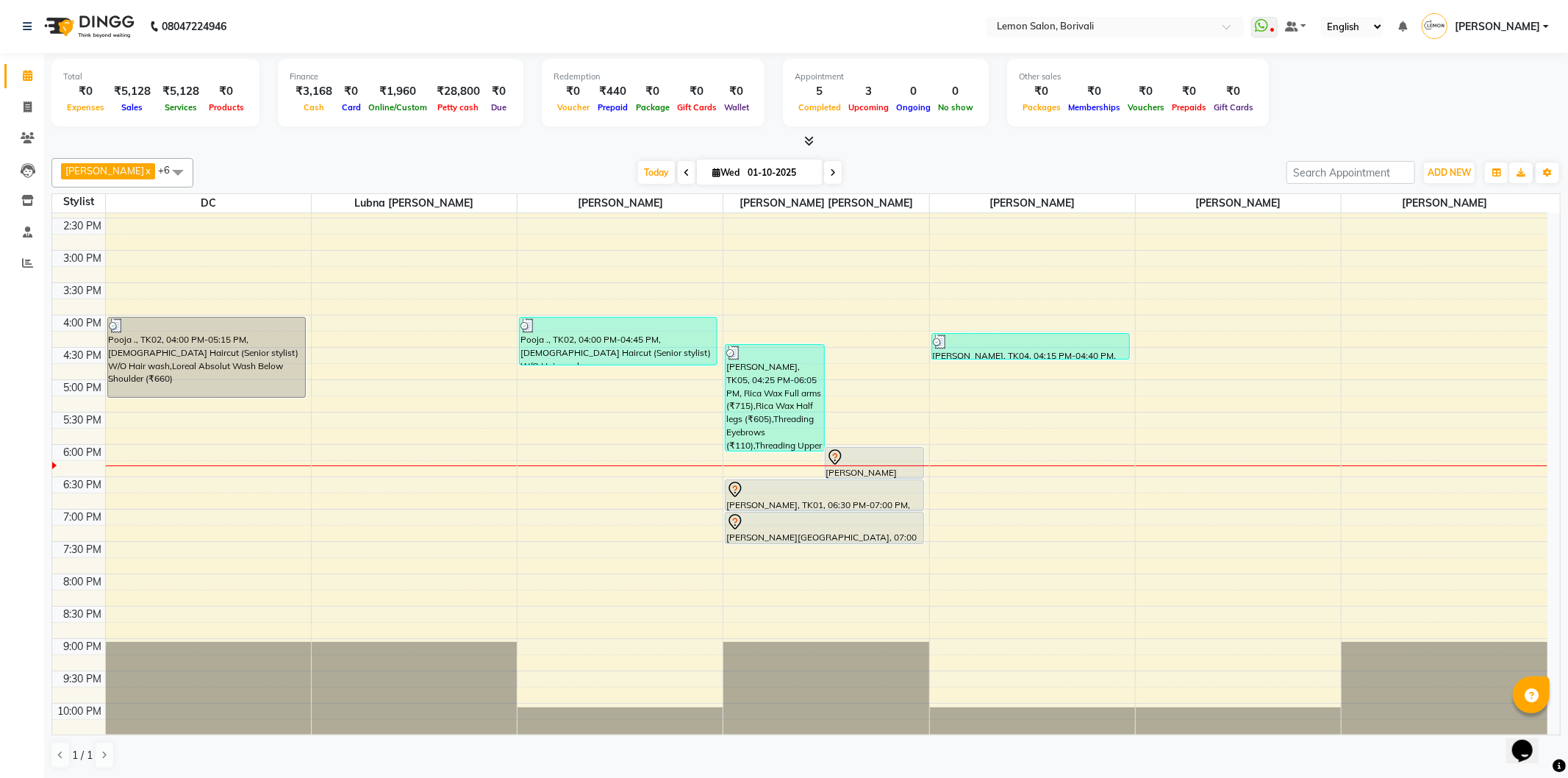
scroll to position [306, 0]
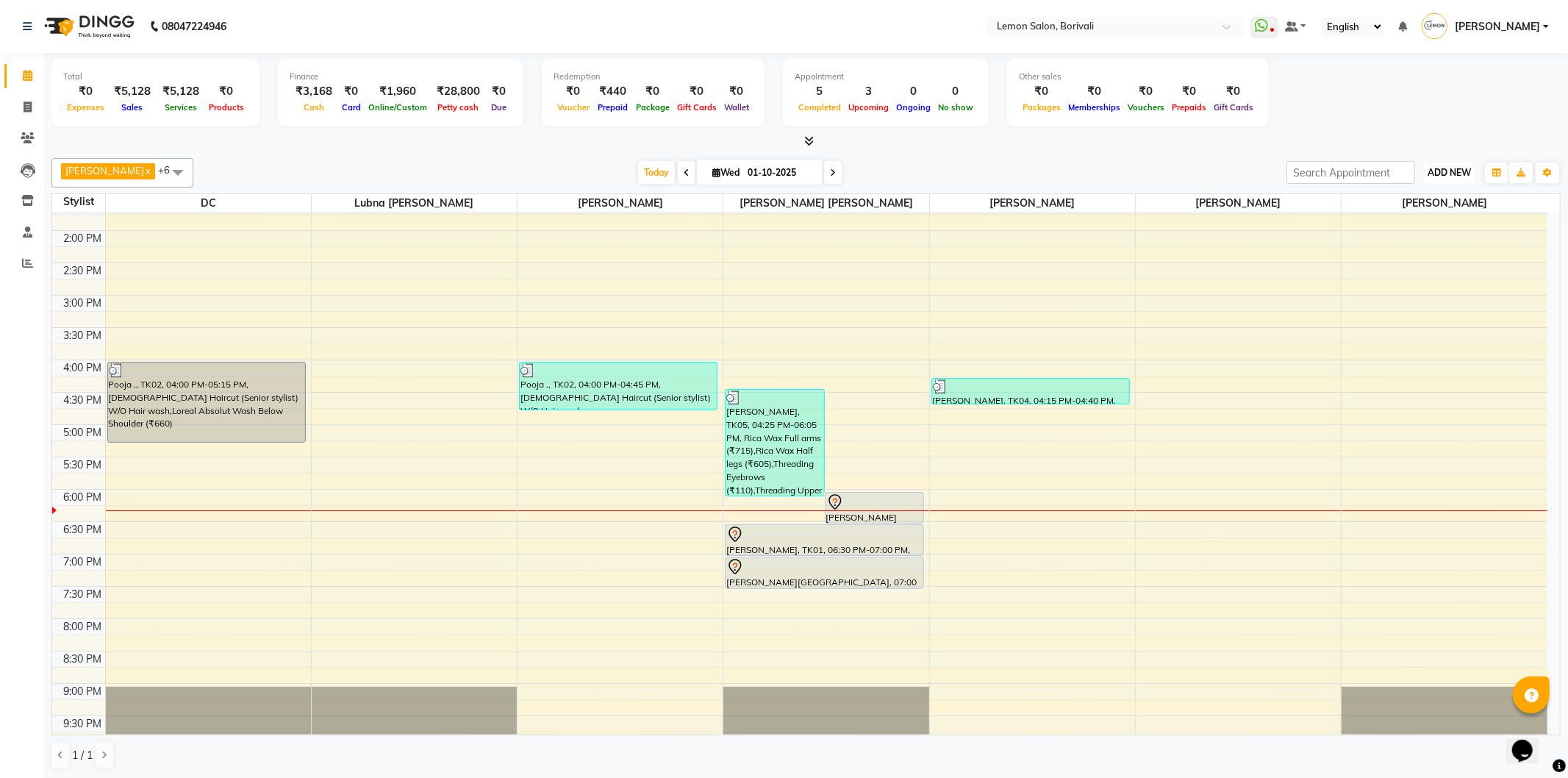
click at [1443, 169] on span "ADD NEW" at bounding box center [1449, 172] width 43 height 11
click at [1425, 240] on link "Add Expense" at bounding box center [1416, 238] width 116 height 19
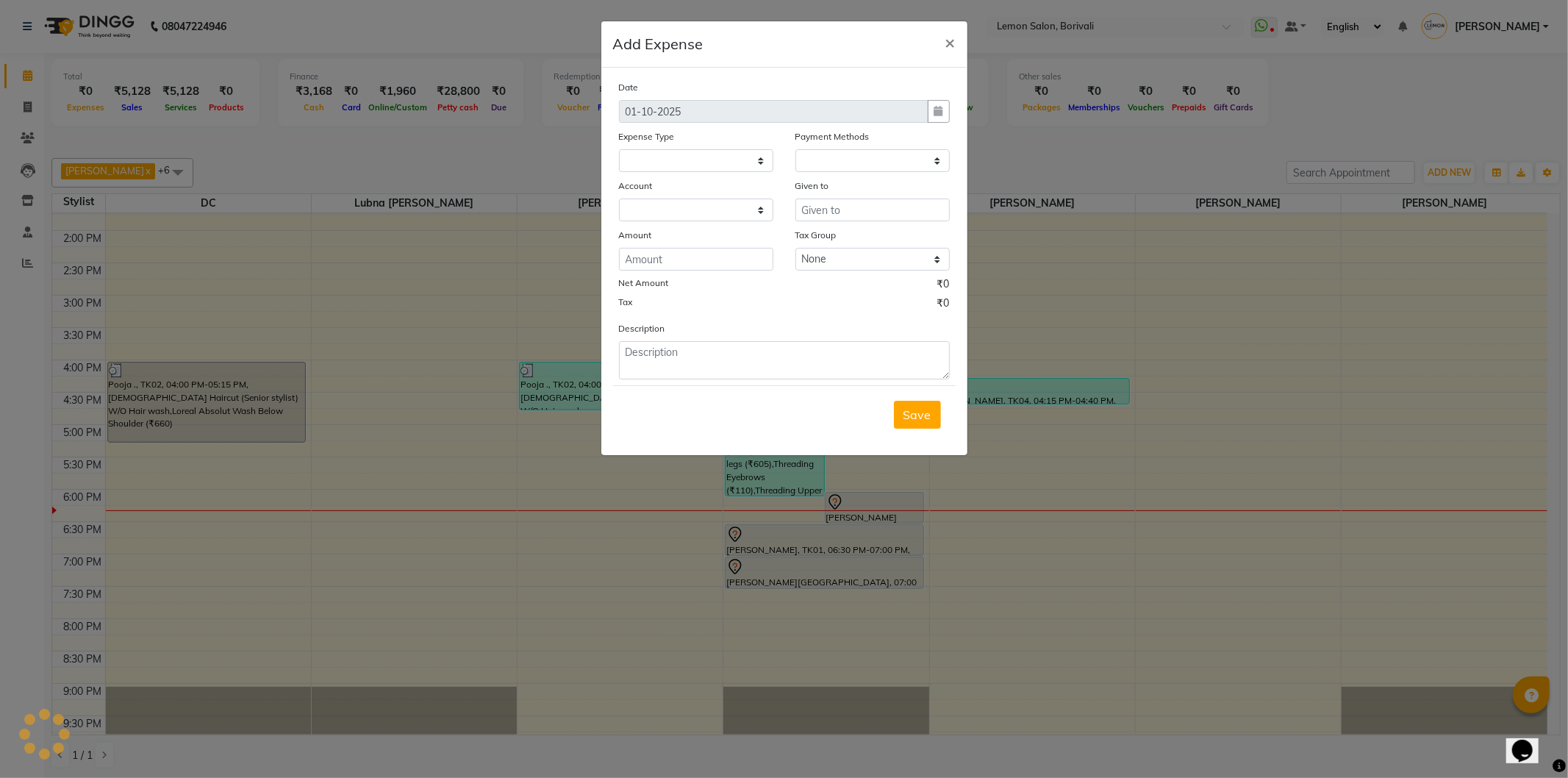
select select
select select "1"
select select "2324"
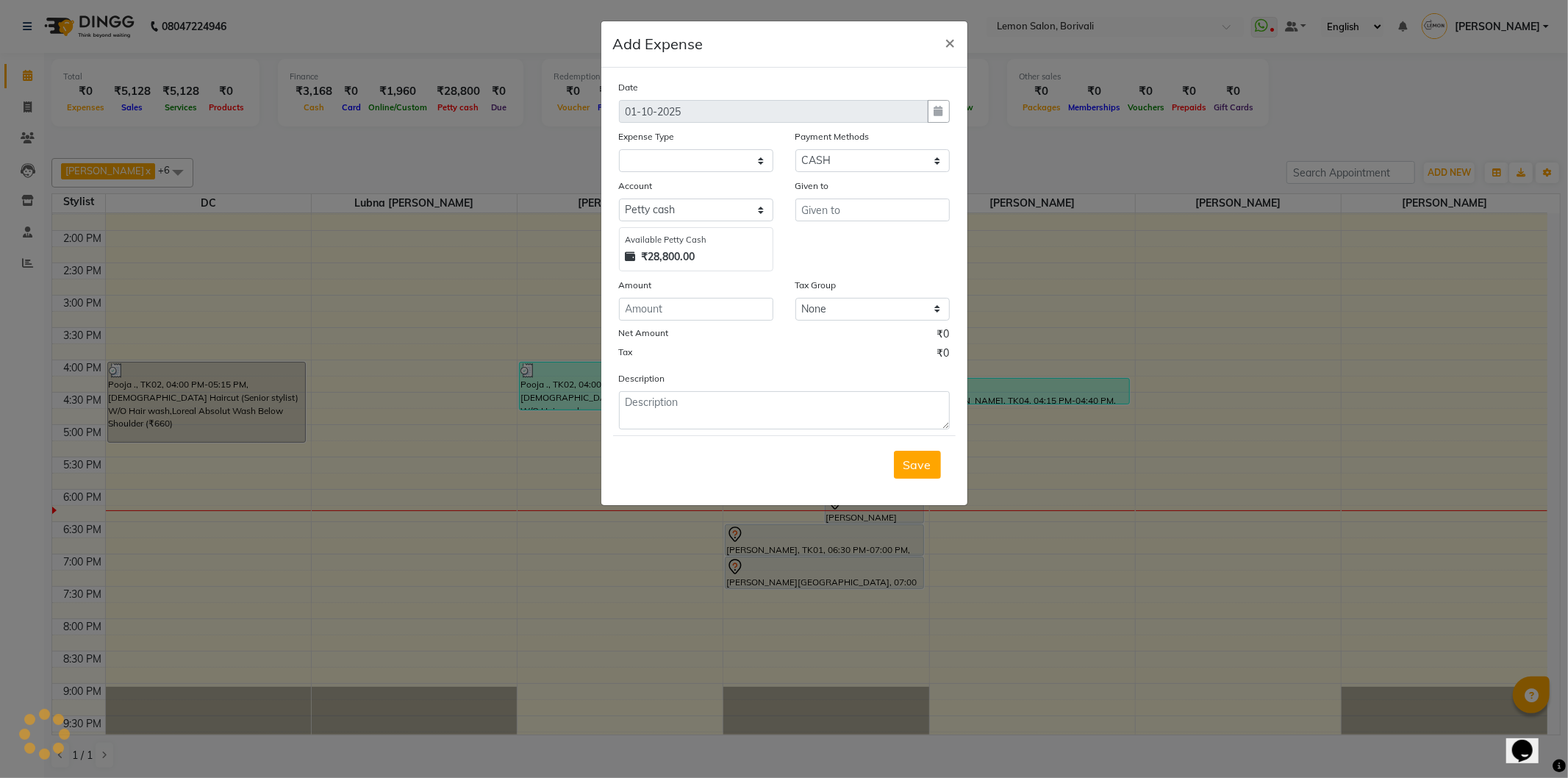
click at [751, 284] on div "Amount" at bounding box center [696, 287] width 154 height 21
click at [740, 164] on select "Select Advance Cash transfer to hub Laundry Loan Membership Milk Miscellaneous …" at bounding box center [696, 160] width 154 height 23
select select "5359"
click at [619, 149] on select "Select Advance Cash transfer to hub Laundry Loan Membership Milk Miscellaneous …" at bounding box center [696, 160] width 154 height 23
click at [669, 306] on input "number" at bounding box center [696, 310] width 154 height 23
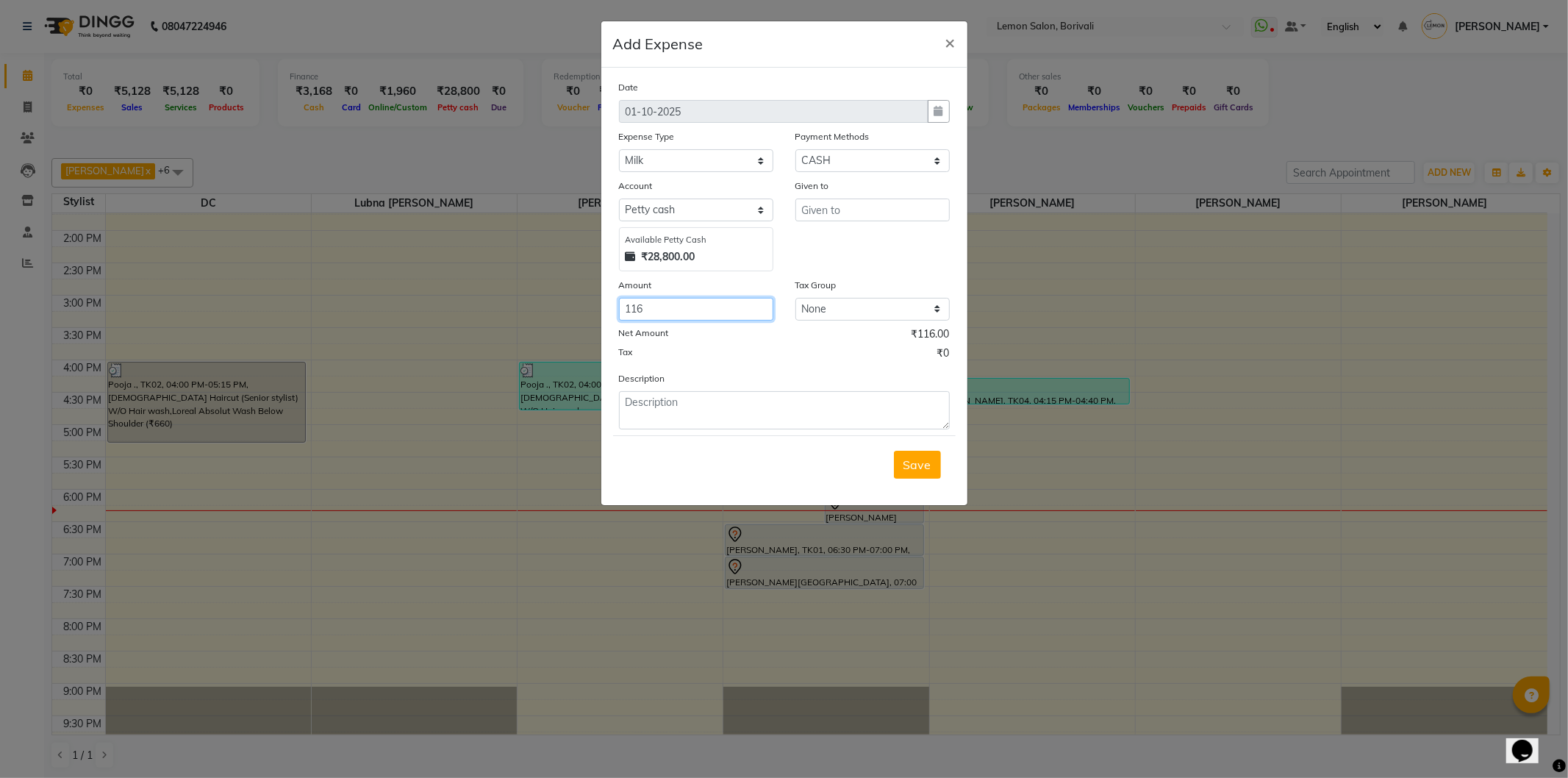
type input "116"
click at [848, 214] on input "text" at bounding box center [872, 210] width 154 height 23
click at [840, 246] on span "[PERSON_NAME]" at bounding box center [862, 240] width 100 height 14
type input "Huzaifa"
click at [697, 408] on textarea at bounding box center [784, 410] width 331 height 38
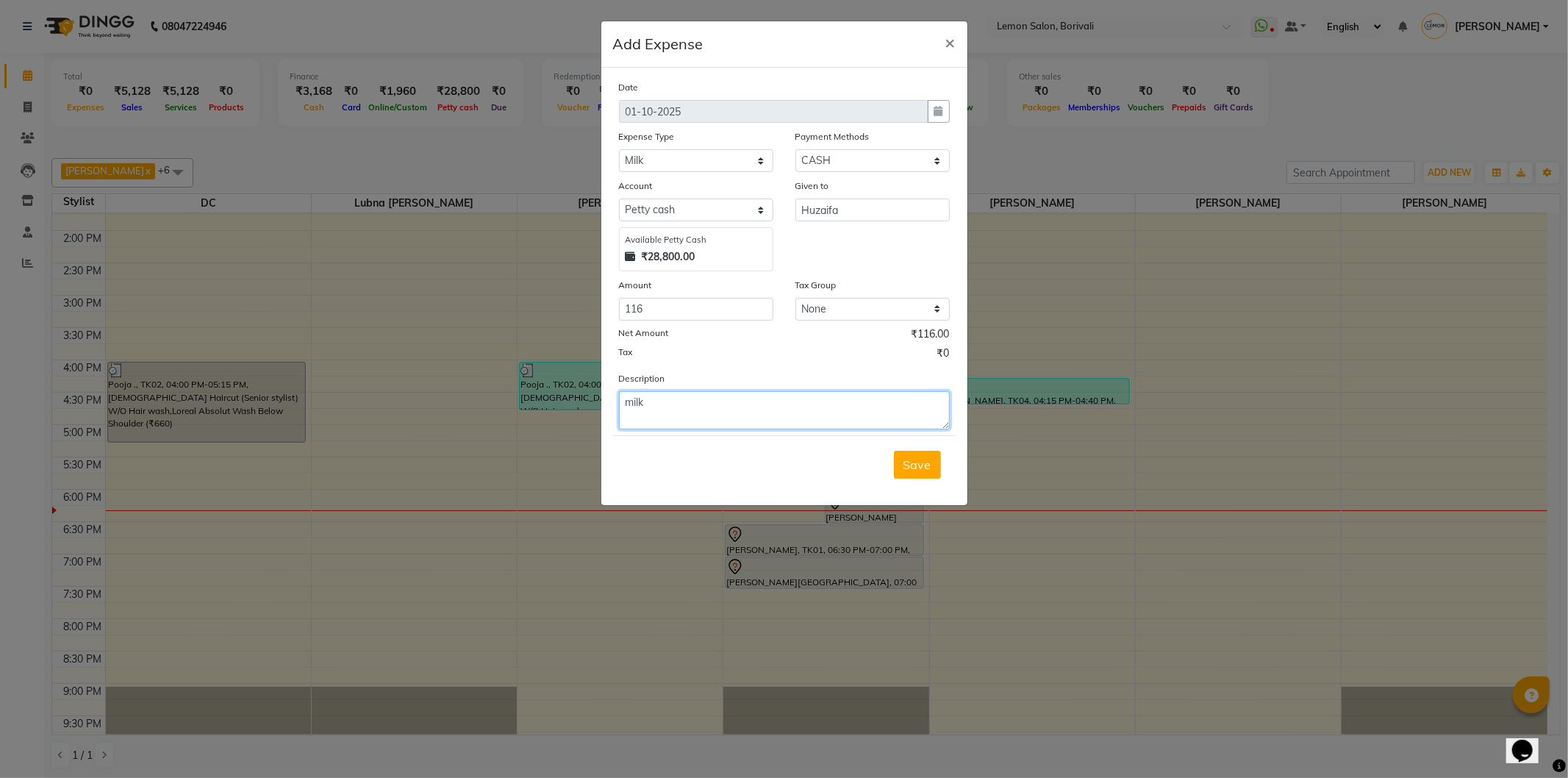
type textarea "milk"
click at [944, 442] on div "Save" at bounding box center [784, 464] width 343 height 58
click at [925, 456] on button "Save" at bounding box center [918, 465] width 47 height 28
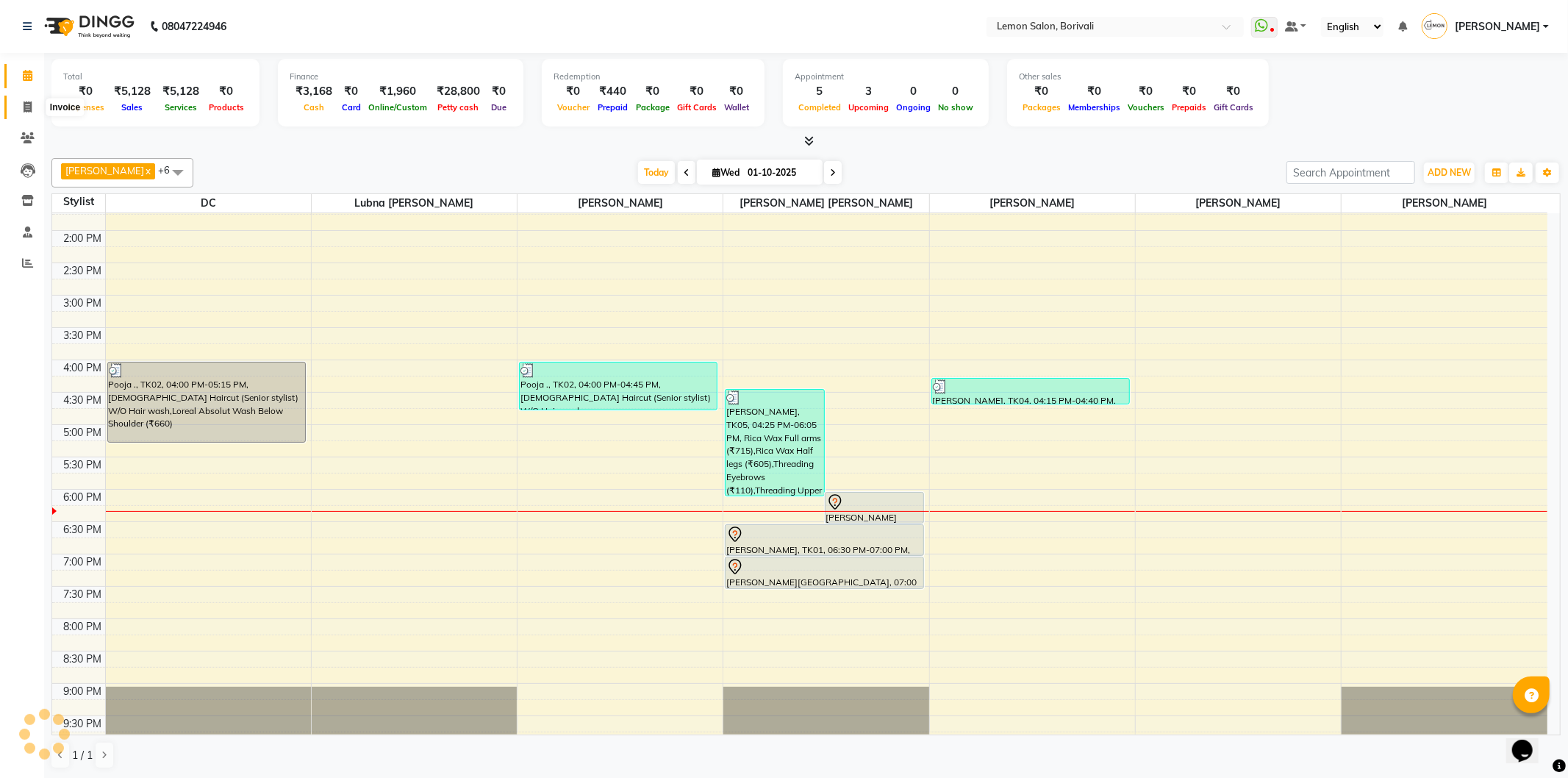
click at [33, 103] on span at bounding box center [27, 108] width 26 height 17
select select "567"
select select "service"
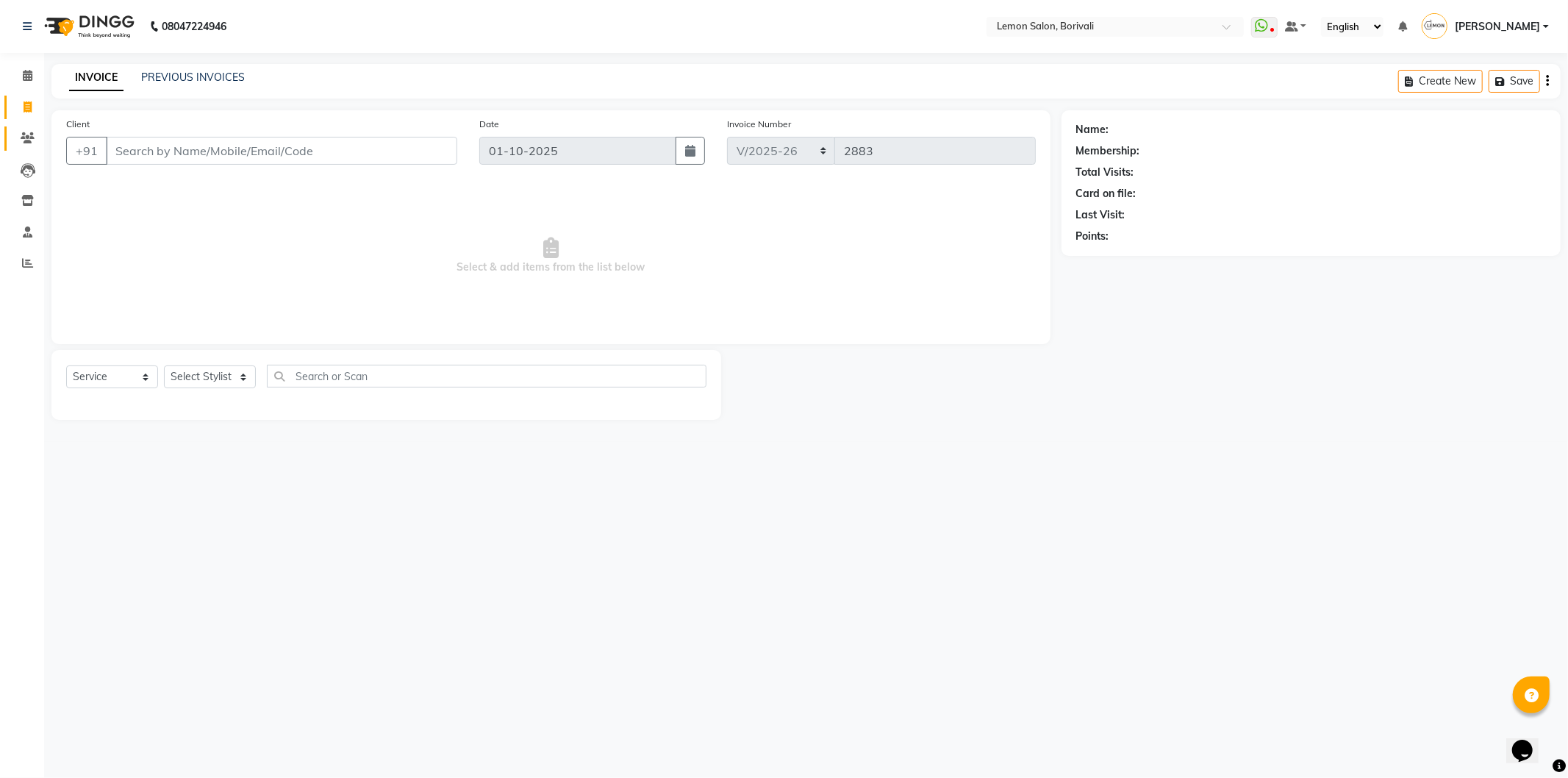
click at [12, 128] on link "Clients" at bounding box center [22, 138] width 35 height 24
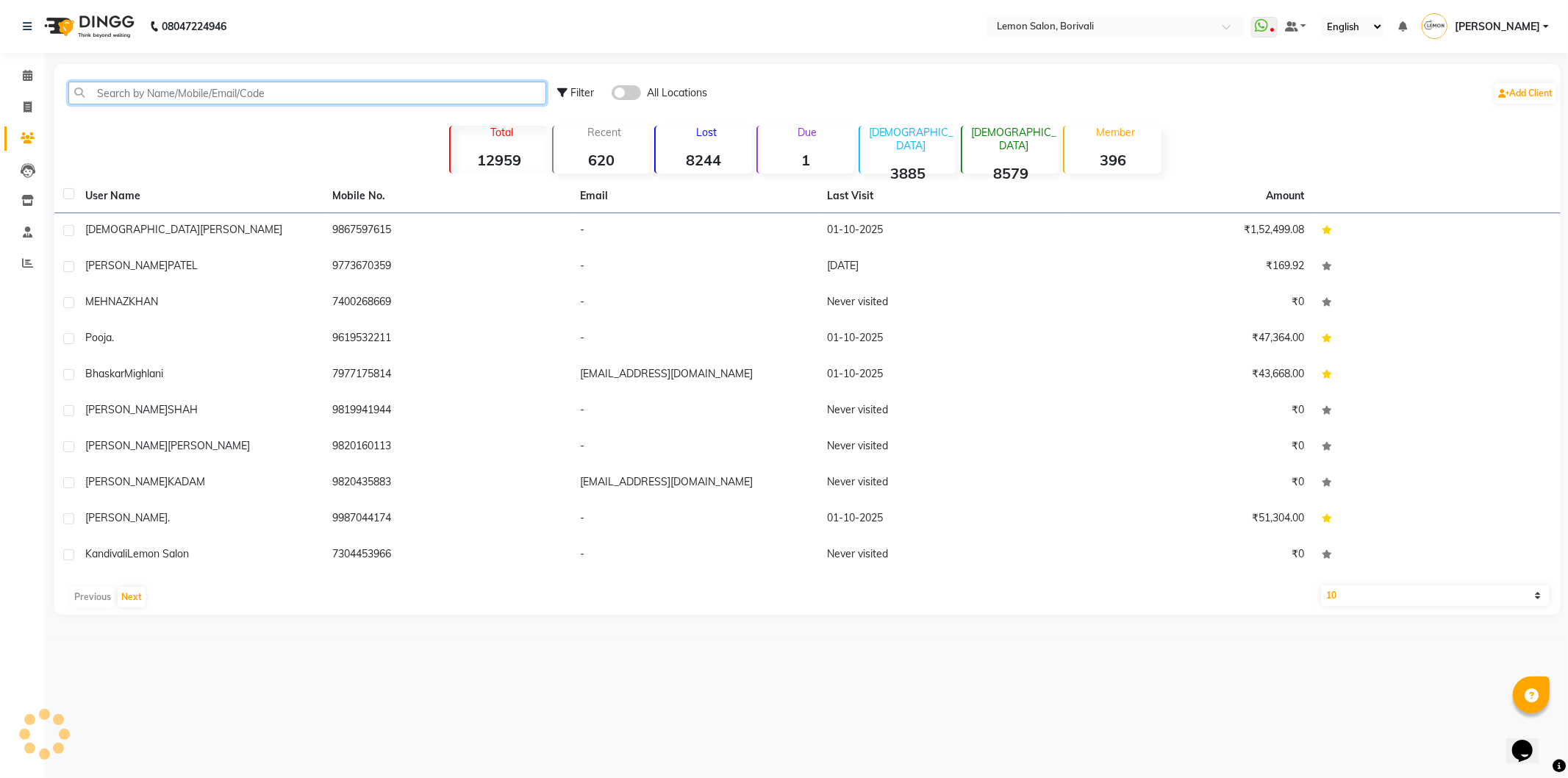
click at [201, 100] on input "text" at bounding box center [307, 93] width 478 height 23
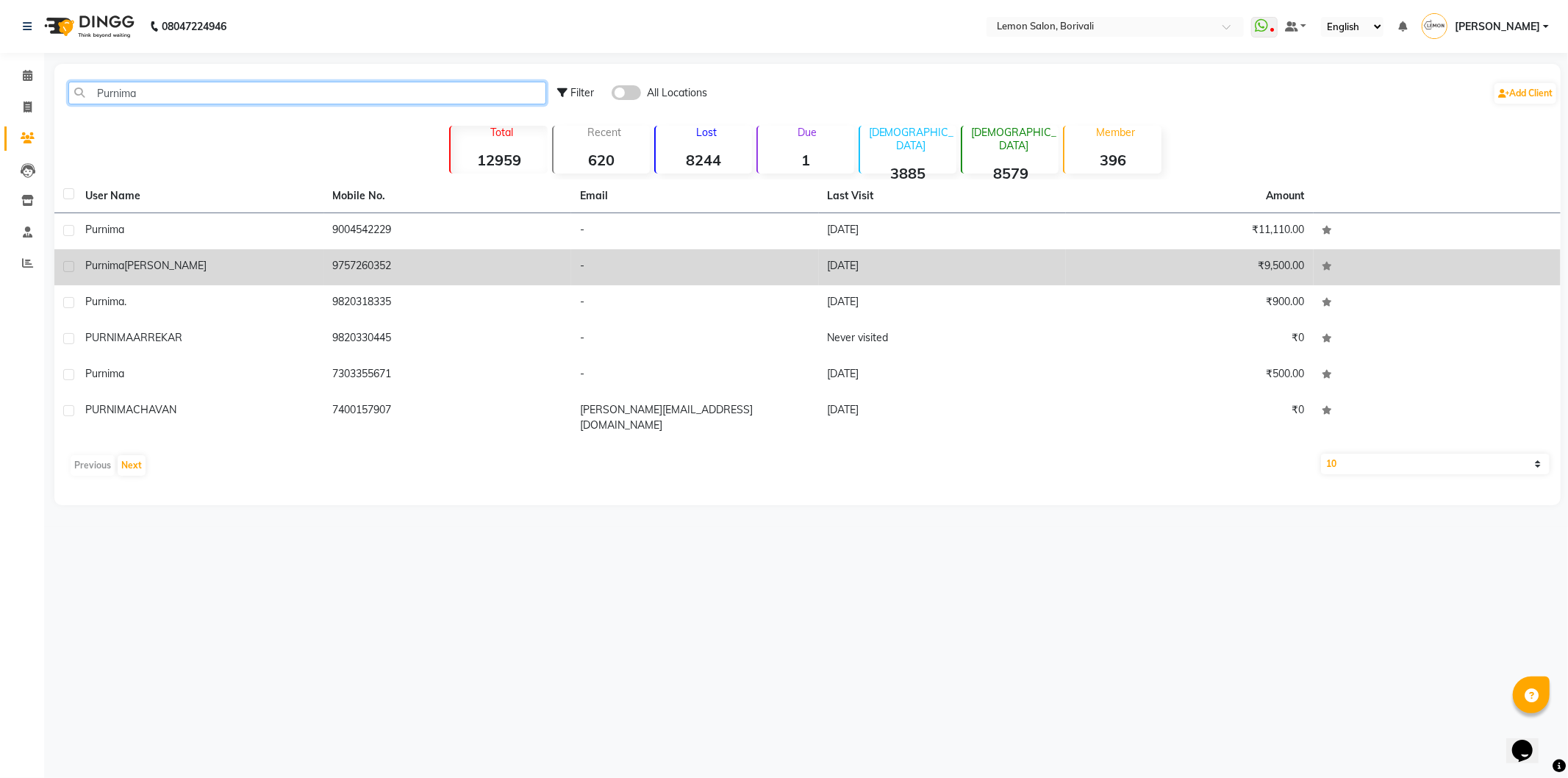
type input "Purnima"
click at [392, 273] on td "9757260352" at bounding box center [448, 267] width 248 height 36
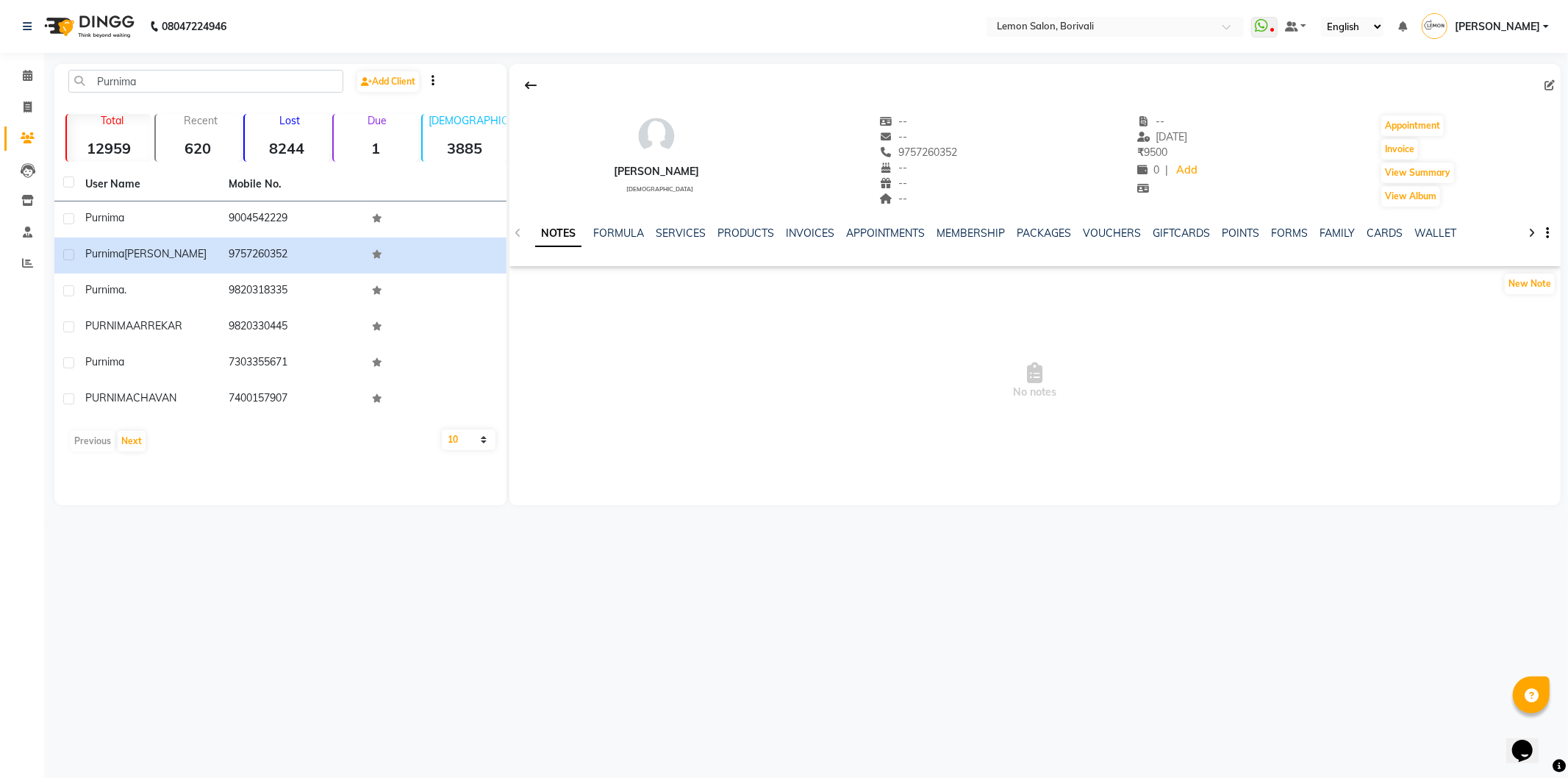
click at [666, 221] on div "NOTES FORMULA SERVICES PRODUCTS INVOICES APPOINTMENTS MEMBERSHIP PACKAGES VOUCH…" at bounding box center [1035, 233] width 1052 height 51
click at [665, 227] on link "SERVICES" at bounding box center [681, 233] width 50 height 13
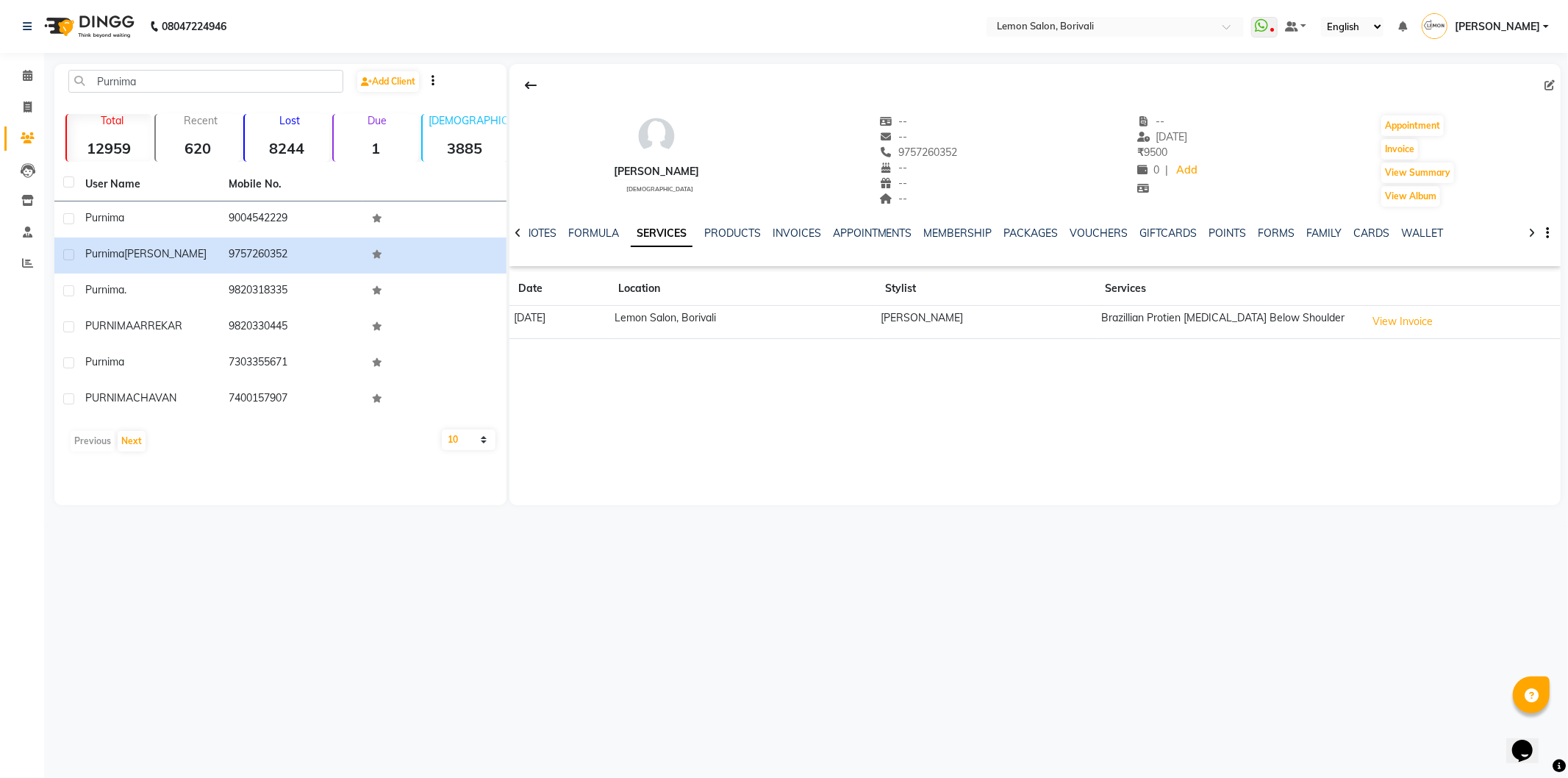
click at [422, 449] on div "Previous Next" at bounding box center [280, 441] width 440 height 24
click at [457, 450] on div "Previous Next" at bounding box center [280, 441] width 440 height 24
click at [465, 439] on select "10 50 100" at bounding box center [468, 440] width 53 height 21
select select "50"
click at [442, 430] on select "10 50 100" at bounding box center [468, 440] width 53 height 21
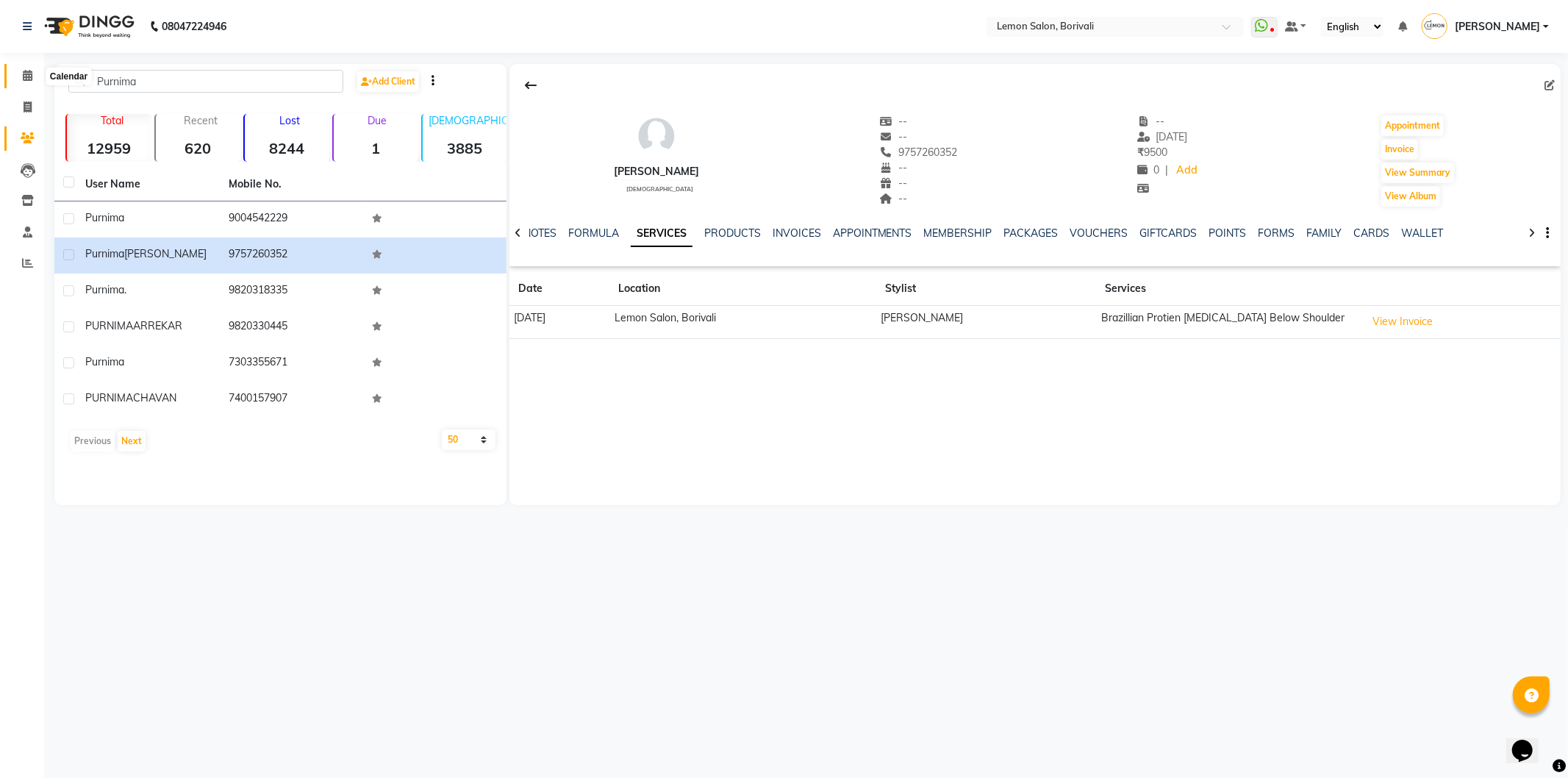
click at [30, 77] on icon at bounding box center [27, 75] width 10 height 11
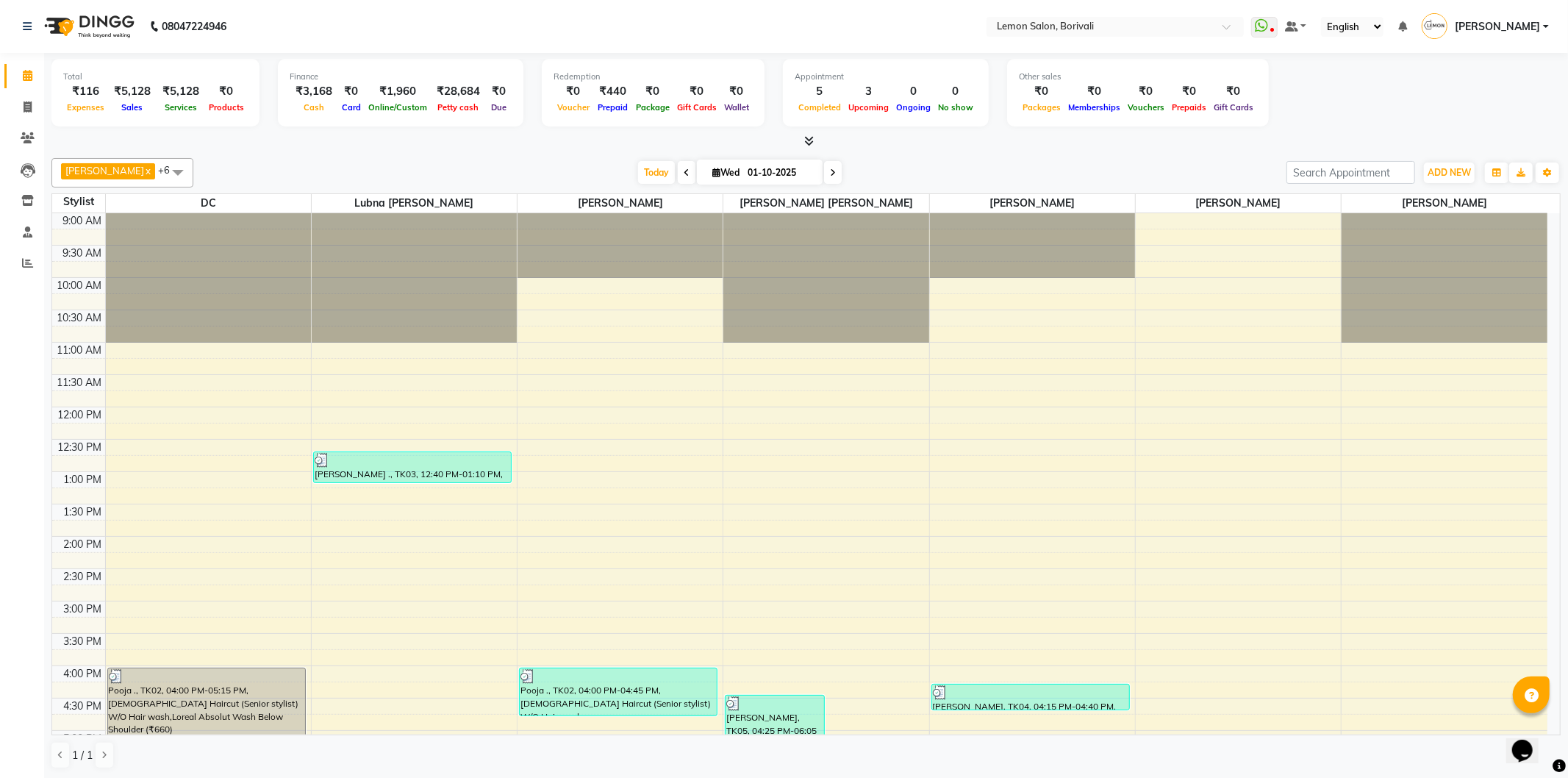
click at [824, 179] on span at bounding box center [833, 173] width 17 height 23
type input "02-10-2025"
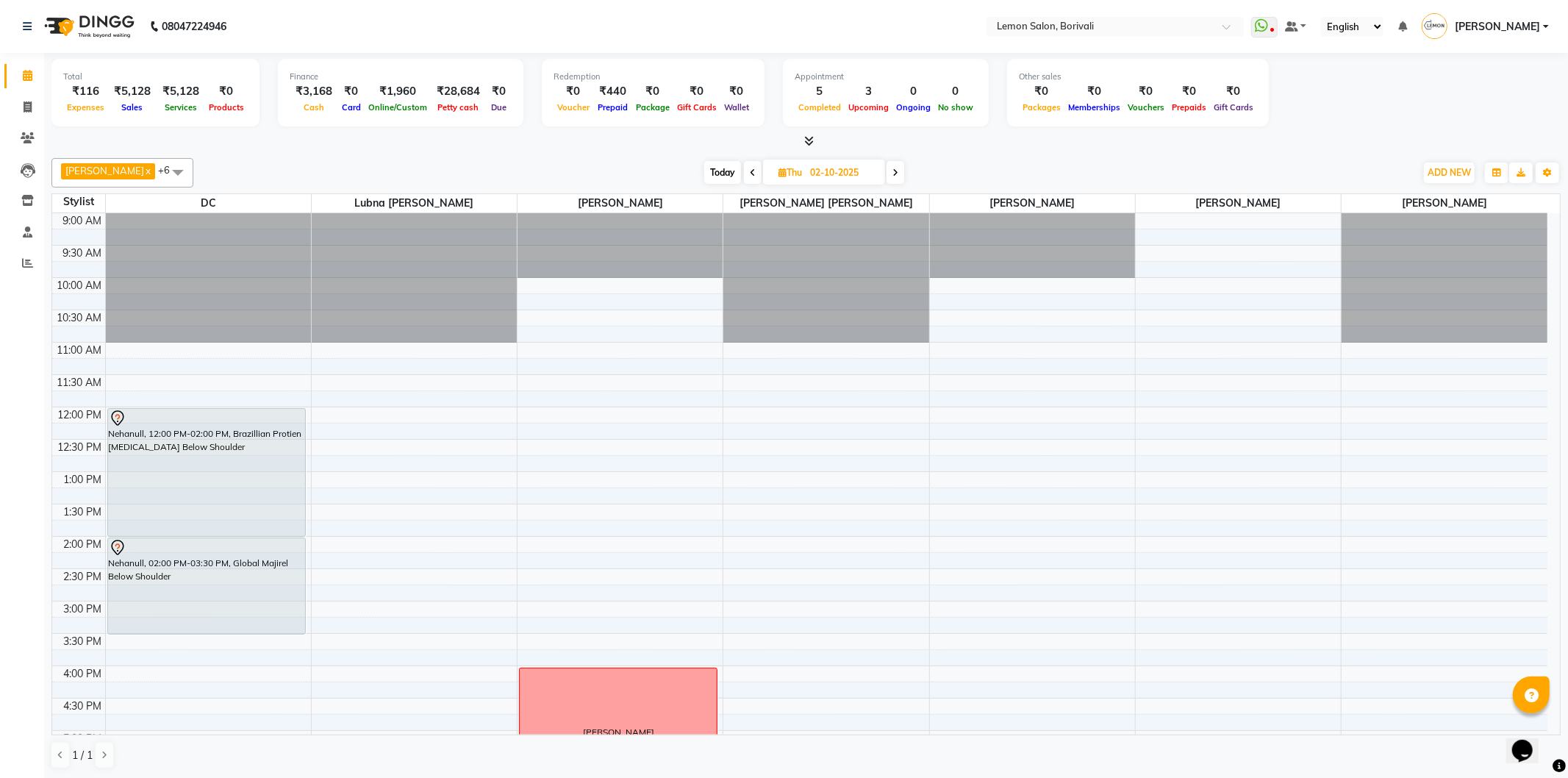
click at [383, 425] on div "9:00 AM 9:30 AM 10:00 AM 10:30 AM 11:00 AM 11:30 AM 12:00 PM 12:30 PM 1:00 PM 1…" at bounding box center [800, 665] width 1495 height 905
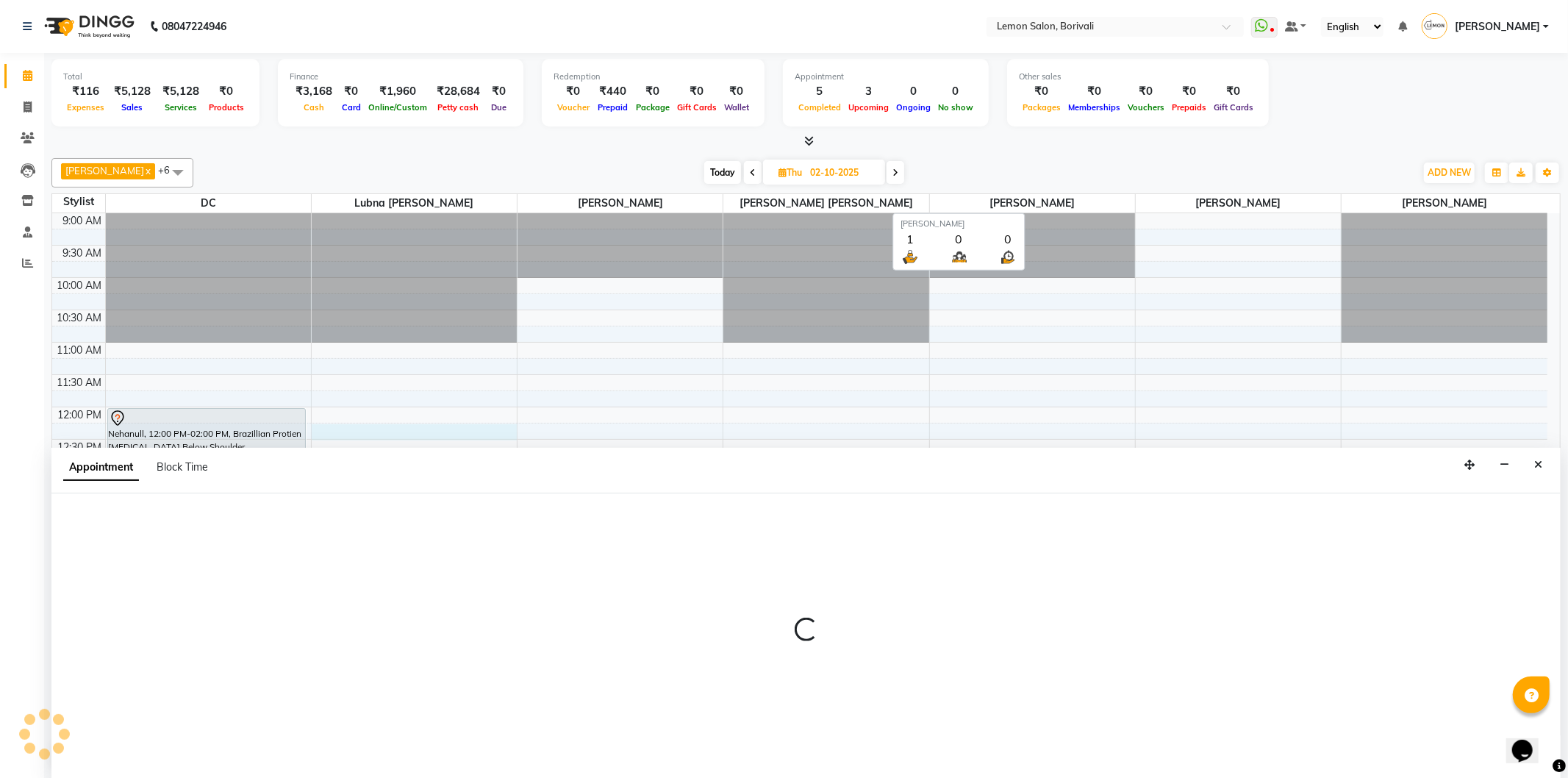
select select "7566"
select select "735"
select select "tentative"
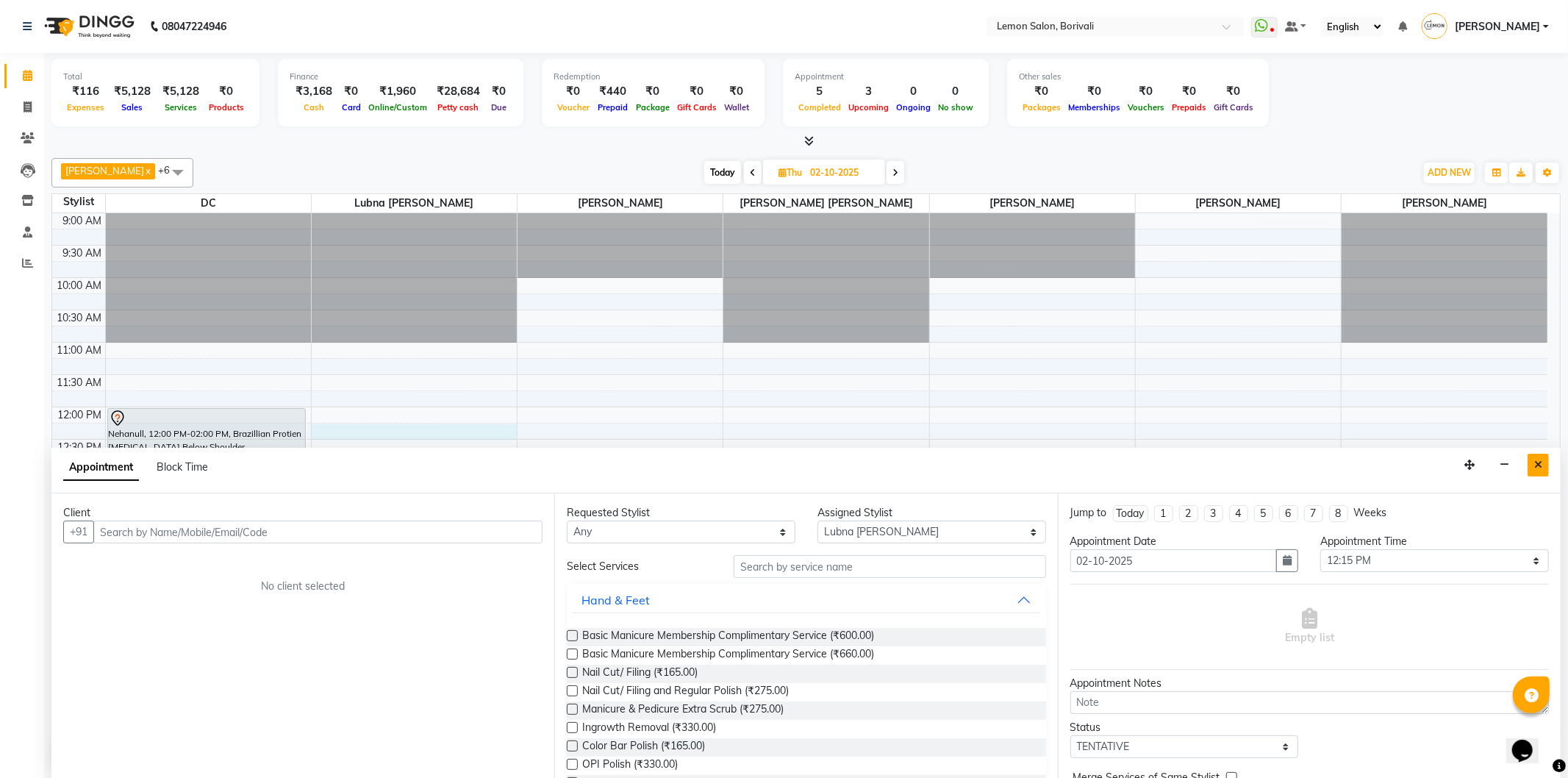
click at [1545, 462] on button "Close" at bounding box center [1538, 465] width 21 height 23
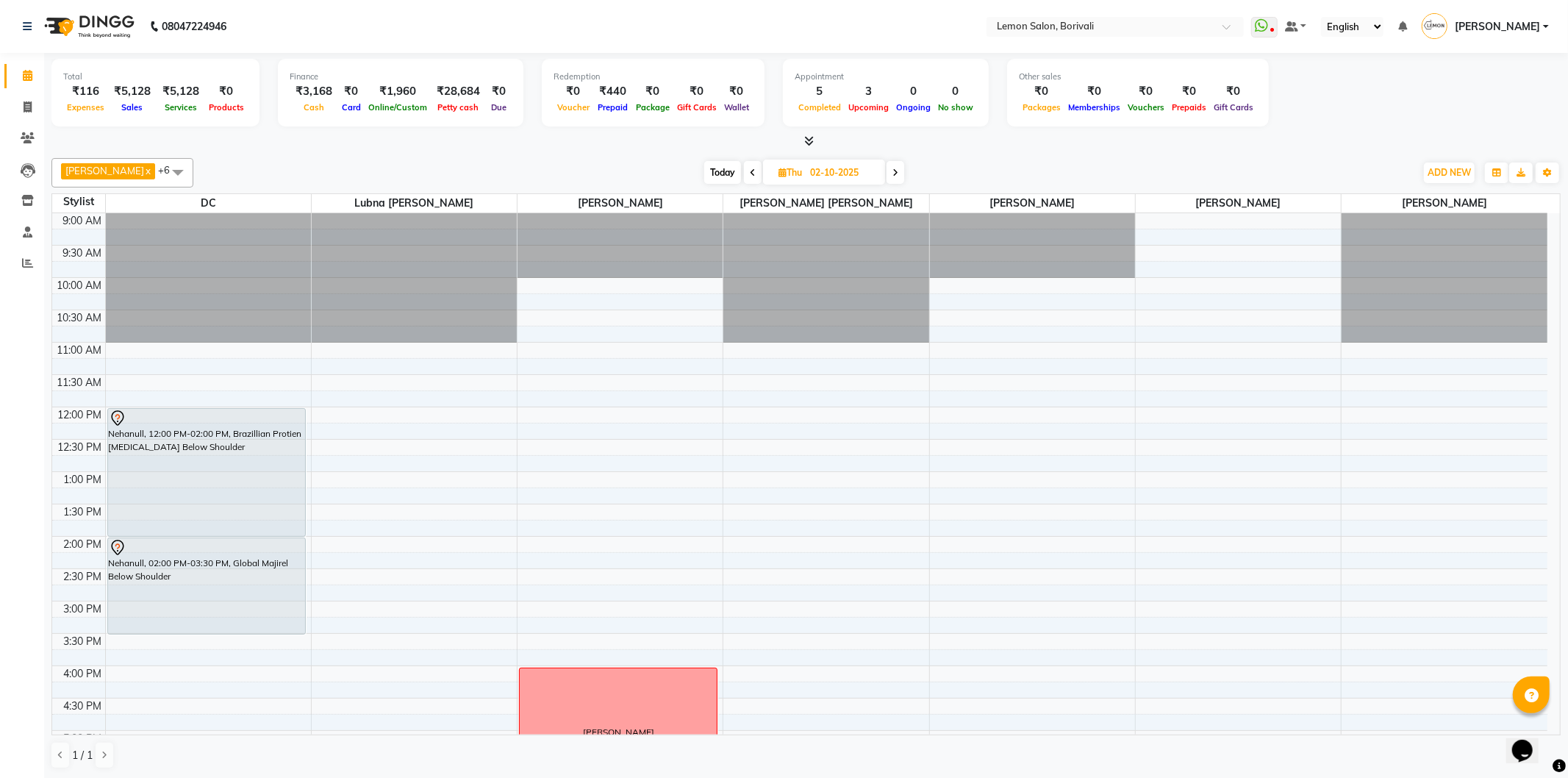
click at [501, 431] on div "9:00 AM 9:30 AM 10:00 AM 10:30 AM 11:00 AM 11:30 AM 12:00 PM 12:30 PM 1:00 PM 1…" at bounding box center [800, 665] width 1495 height 905
select select "7566"
select select "735"
select select "tentative"
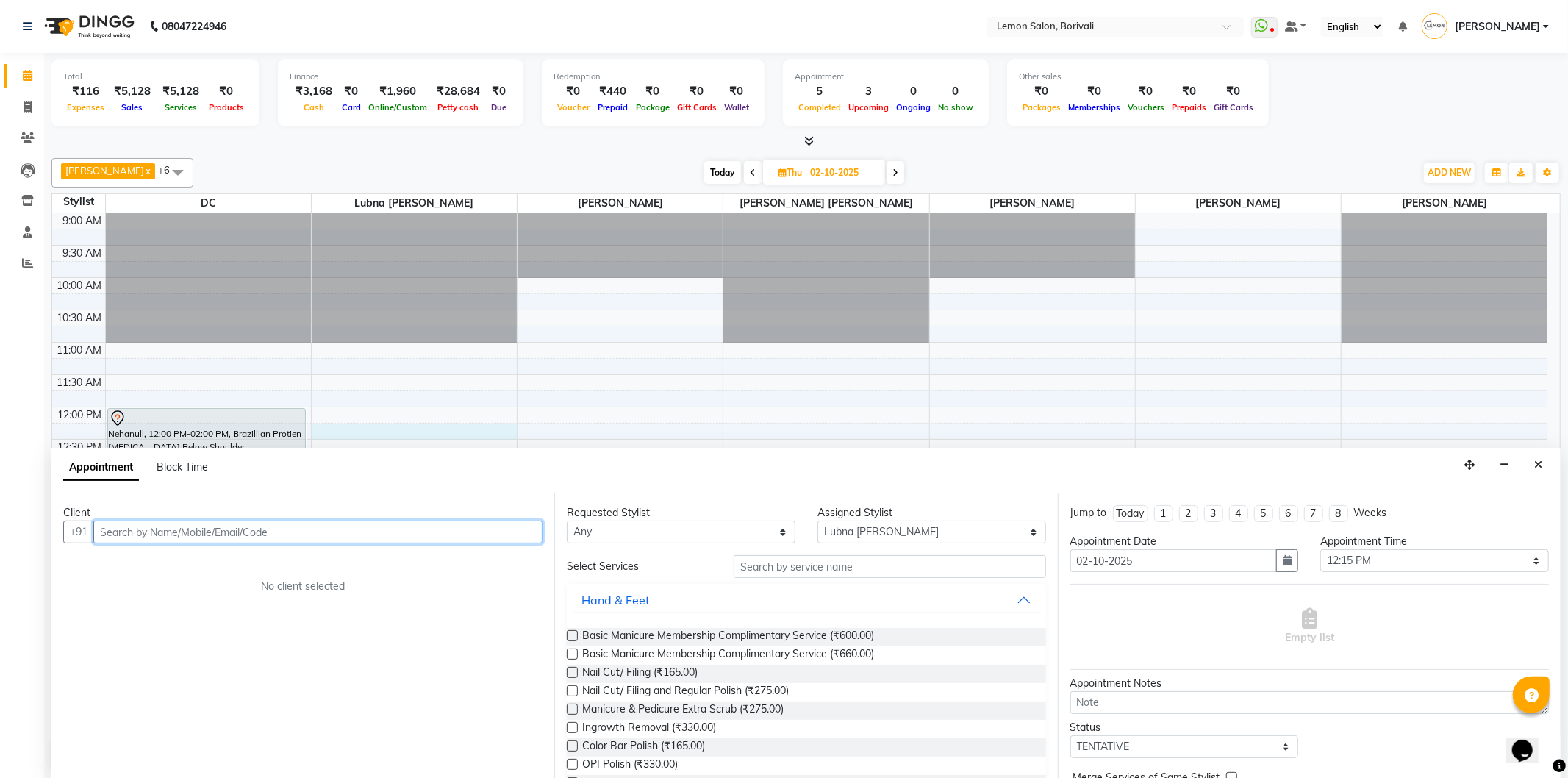
click at [134, 529] on input "text" at bounding box center [318, 532] width 449 height 23
drag, startPoint x: 194, startPoint y: 526, endPoint x: 0, endPoint y: 526, distance: 194.0
click at [0, 526] on app-home "08047224946 Select Location × Lemon Salon, Borivali WhatsApp Status ✕ Status: D…" at bounding box center [784, 389] width 1568 height 779
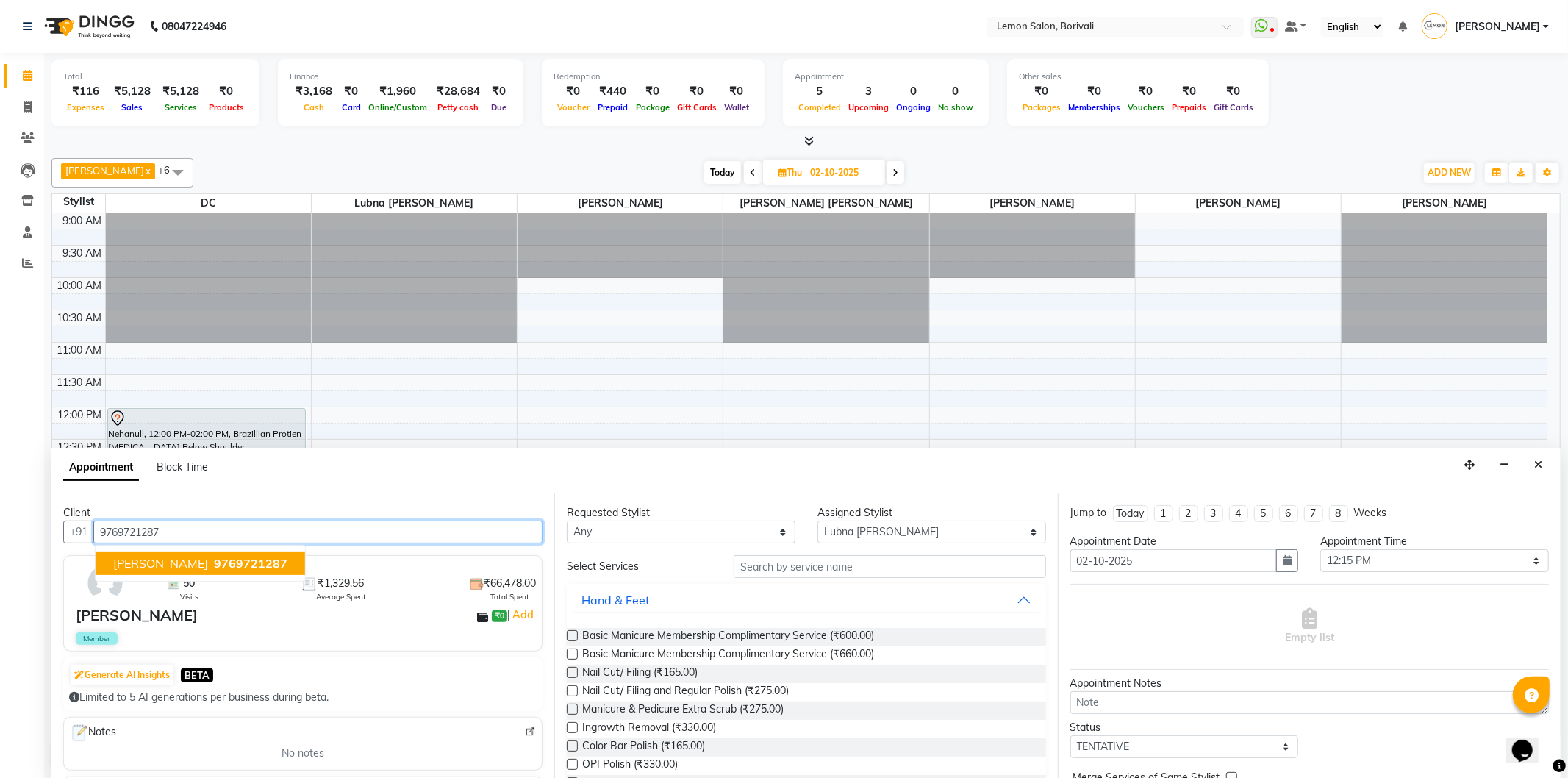
click at [214, 556] on span "9769721287" at bounding box center [250, 563] width 74 height 14
type input "9769721287"
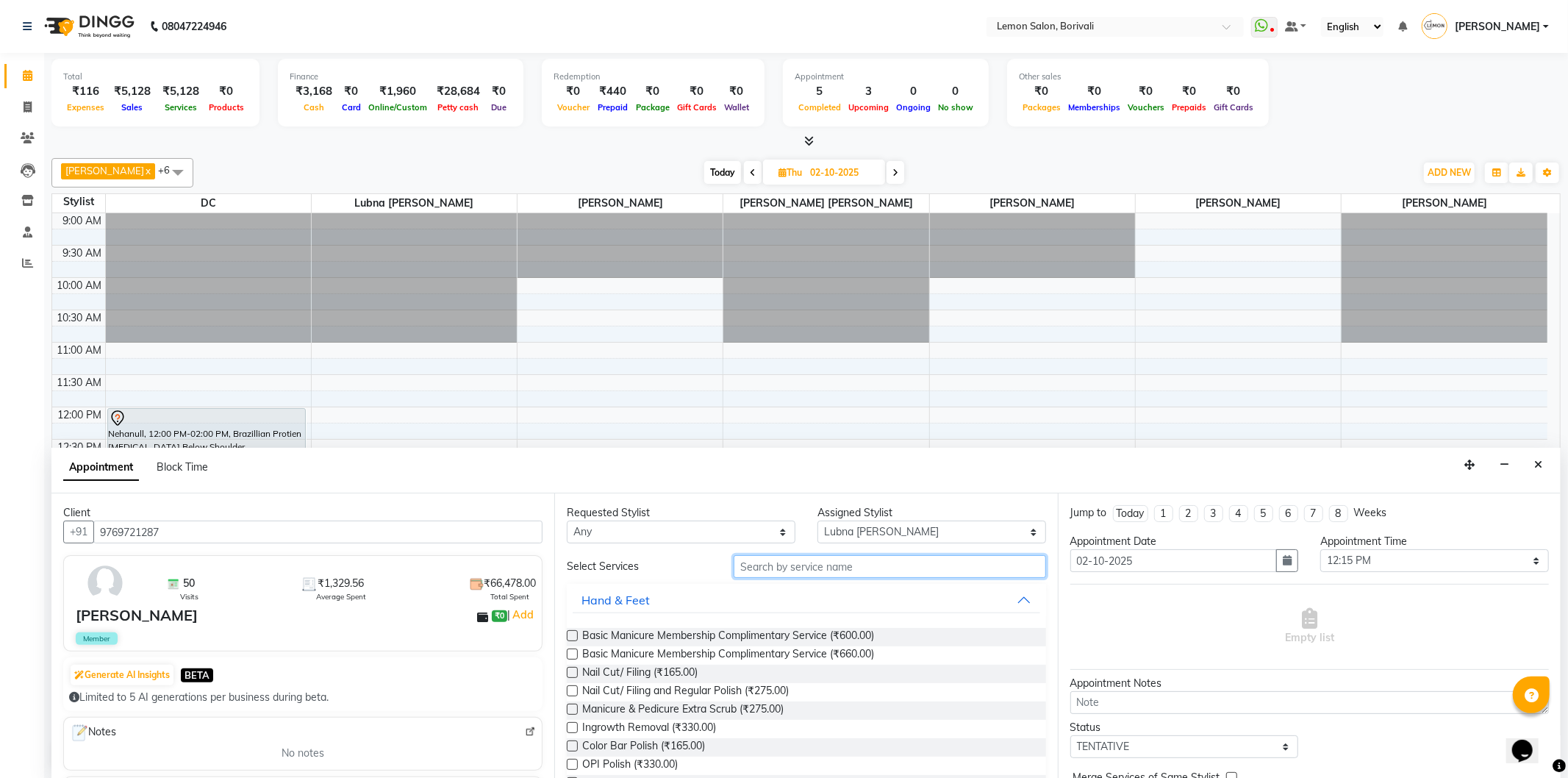
click at [827, 559] on input "text" at bounding box center [890, 567] width 312 height 23
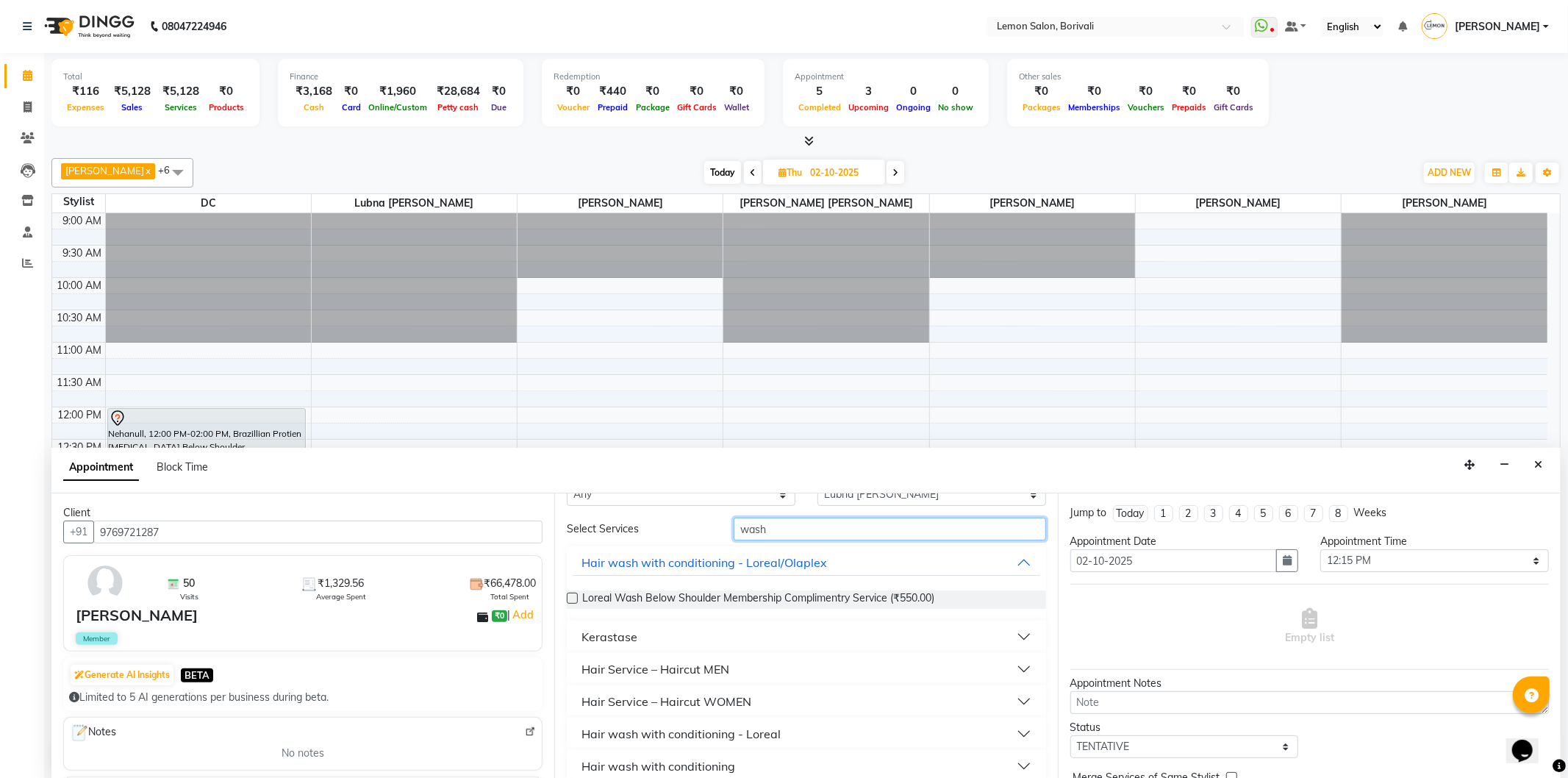
scroll to position [164, 0]
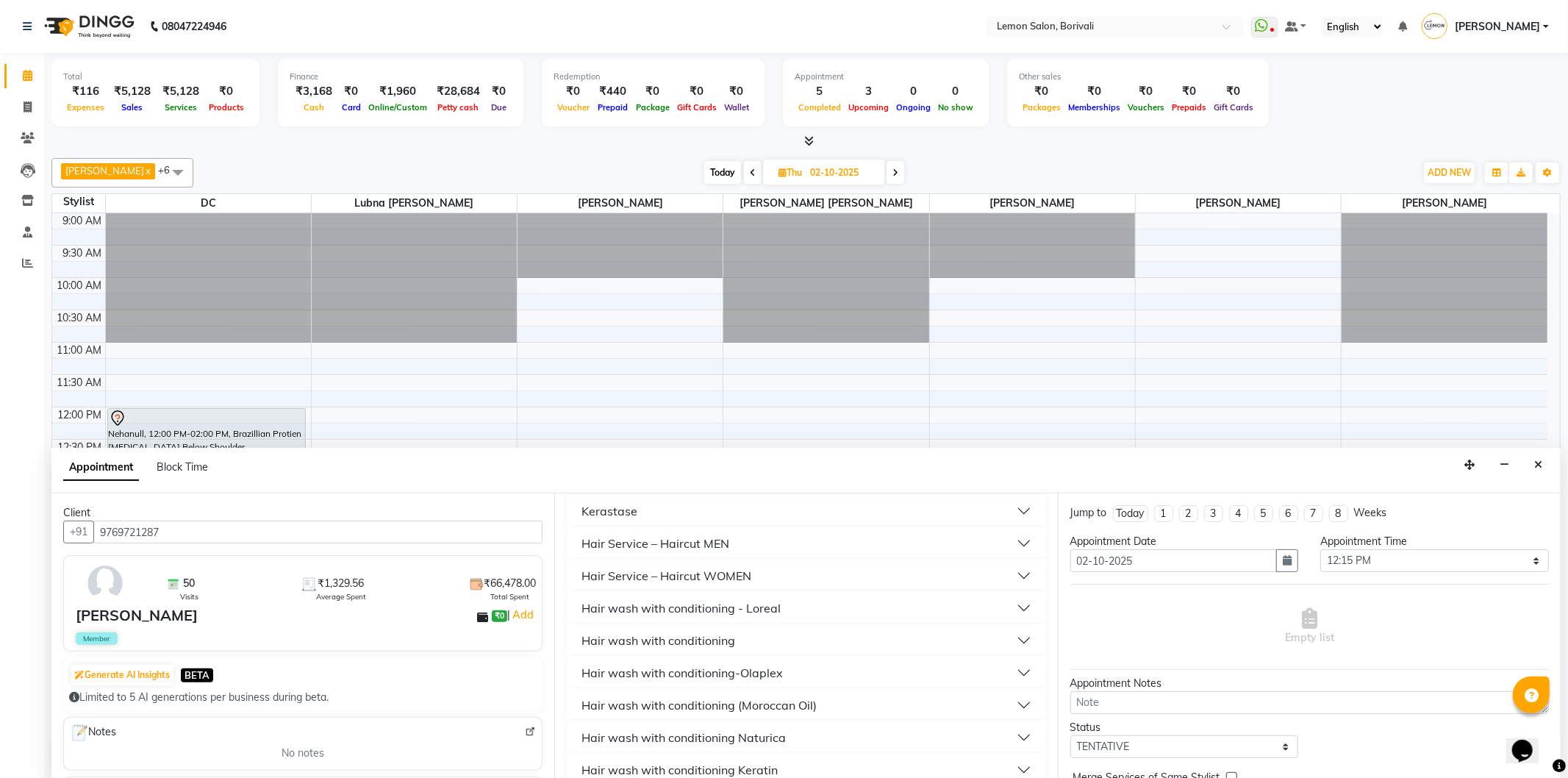
type input "wash"
click at [814, 613] on button "Hair wash with conditioning - Loreal" at bounding box center [806, 608] width 467 height 27
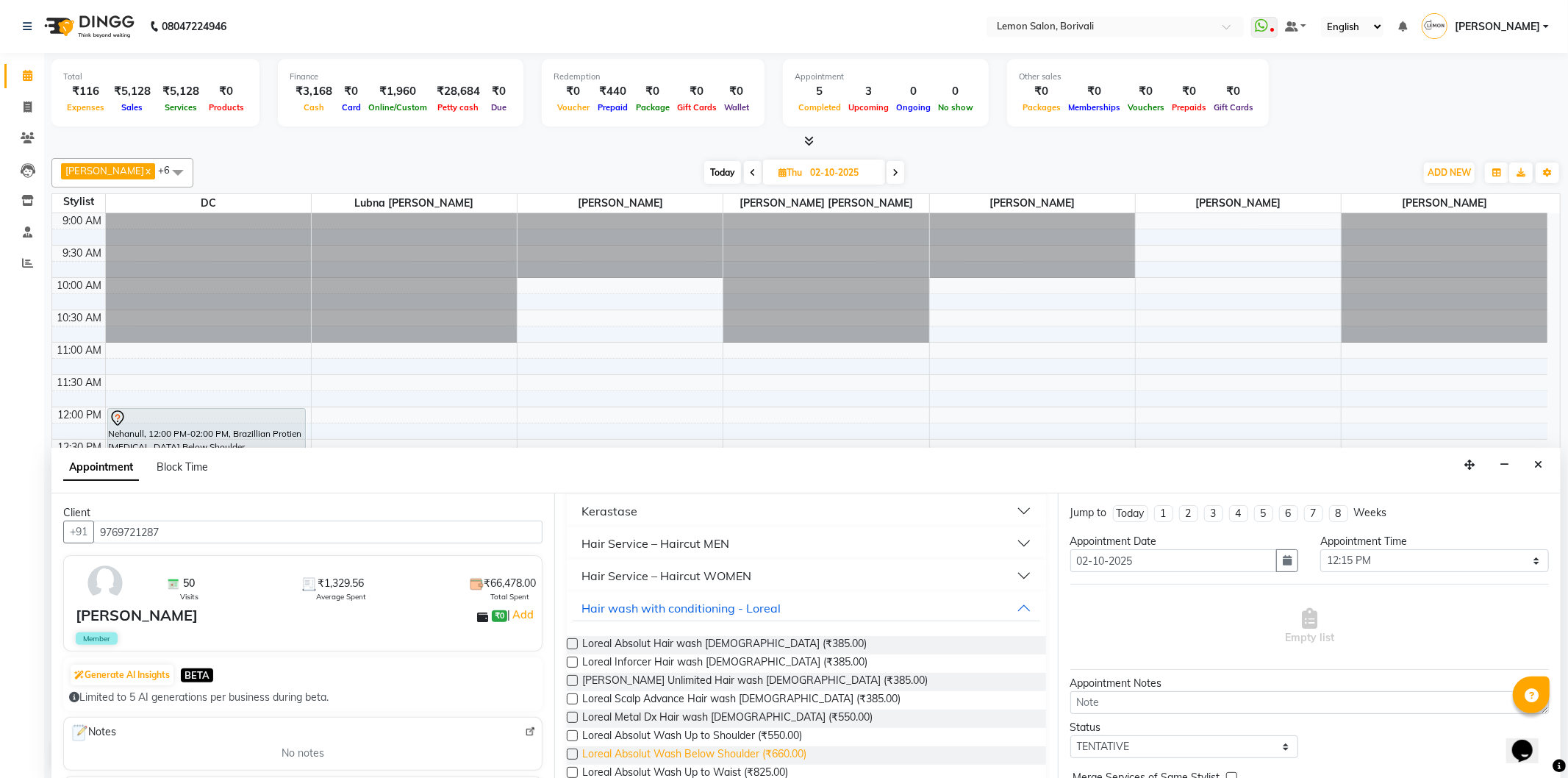
click at [788, 752] on span "Loreal Absolut Wash Below Shoulder (₹660.00)" at bounding box center [694, 755] width 224 height 18
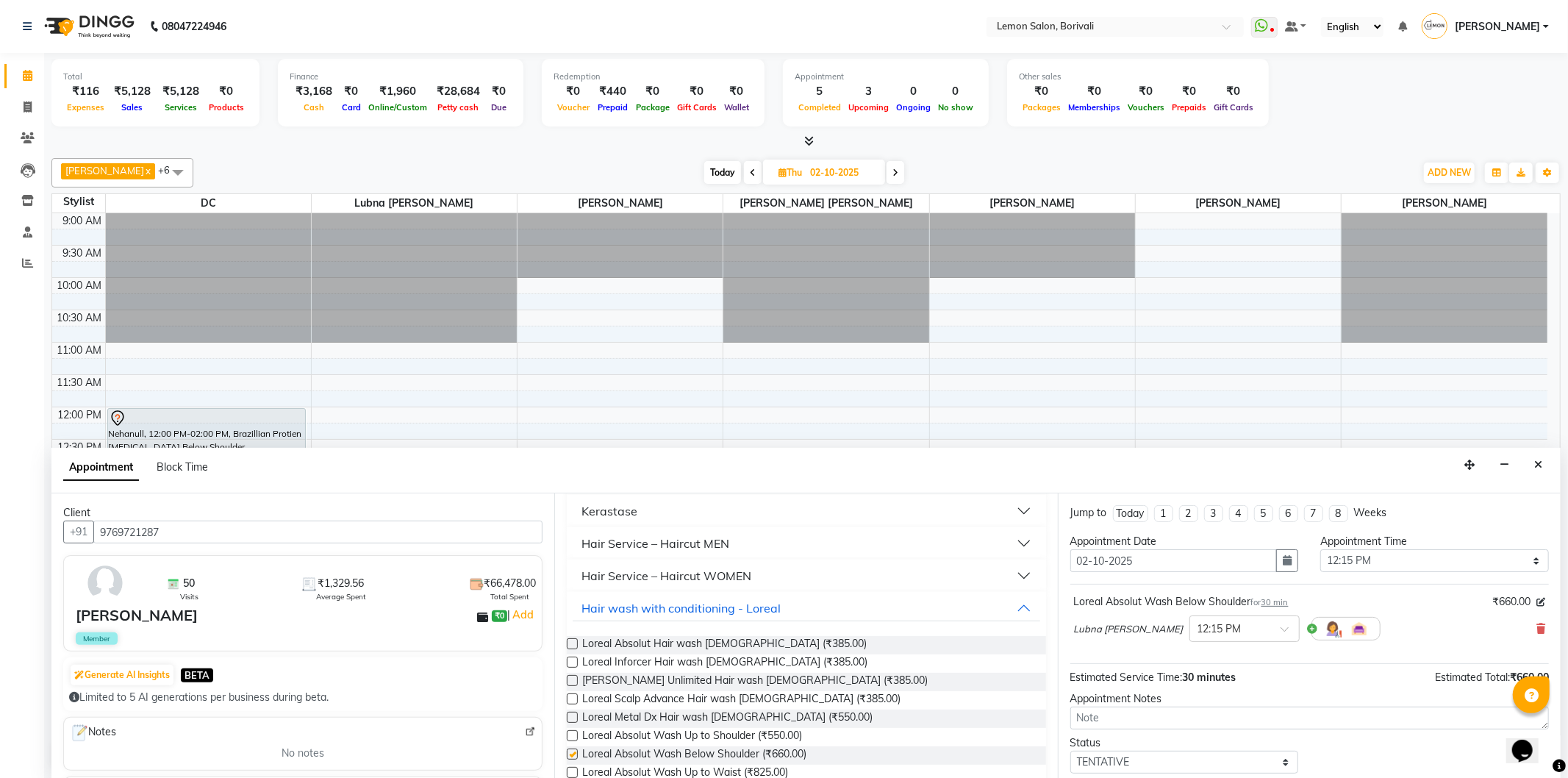
checkbox input "false"
click at [1262, 634] on input "text" at bounding box center [1230, 627] width 65 height 15
click at [1245, 690] on div "05:00 PM" at bounding box center [1244, 682] width 109 height 27
click at [1401, 557] on select "Select 10:00 AM 10:15 AM 10:30 AM 10:45 AM 11:00 AM 11:15 AM 11:30 AM 11:45 AM …" at bounding box center [1434, 560] width 229 height 23
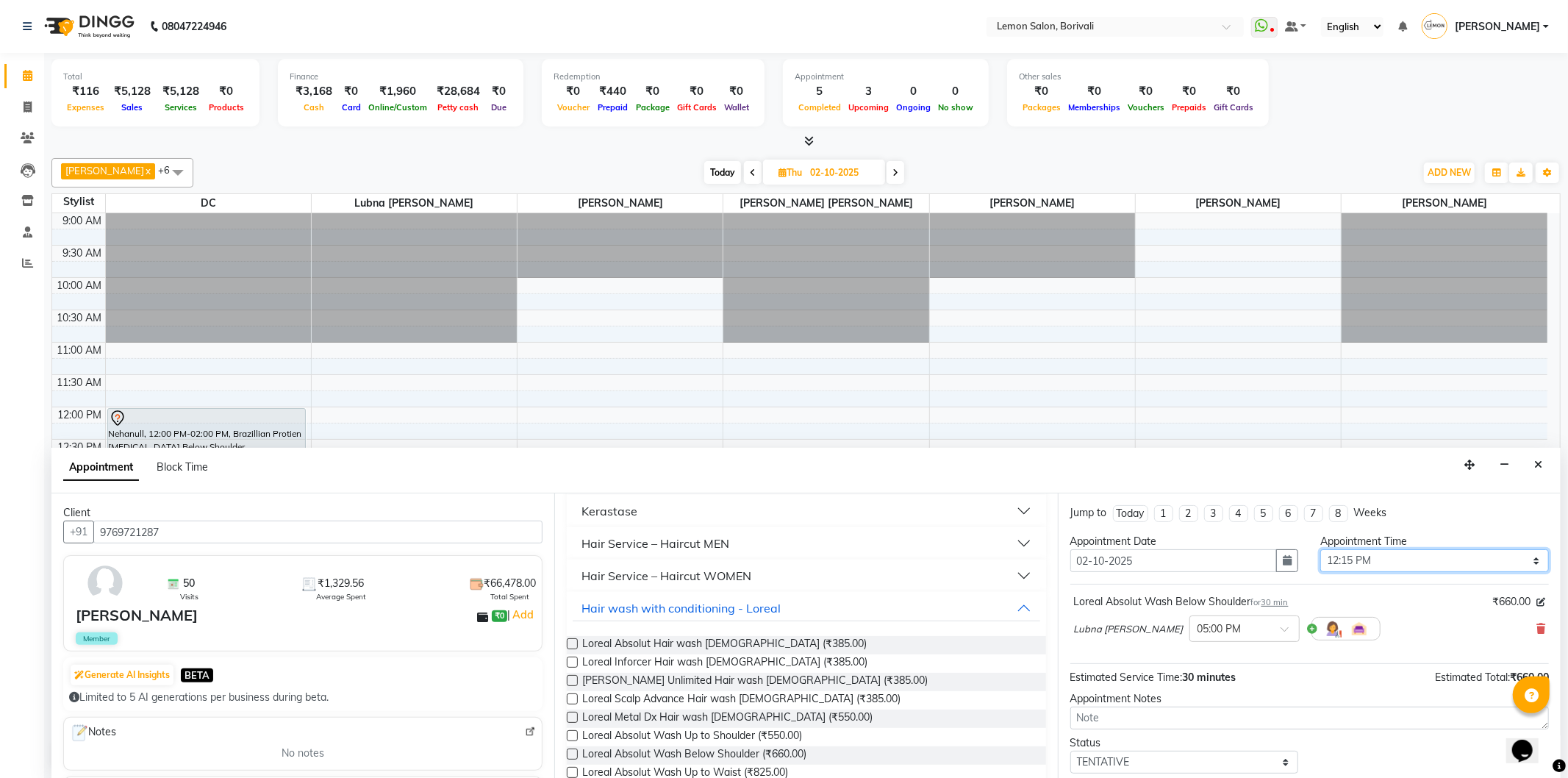
select select "1020"
click at [1320, 549] on select "Select 10:00 AM 10:15 AM 10:30 AM 10:45 AM 11:00 AM 11:15 AM 11:30 AM 11:45 AM …" at bounding box center [1434, 560] width 229 height 23
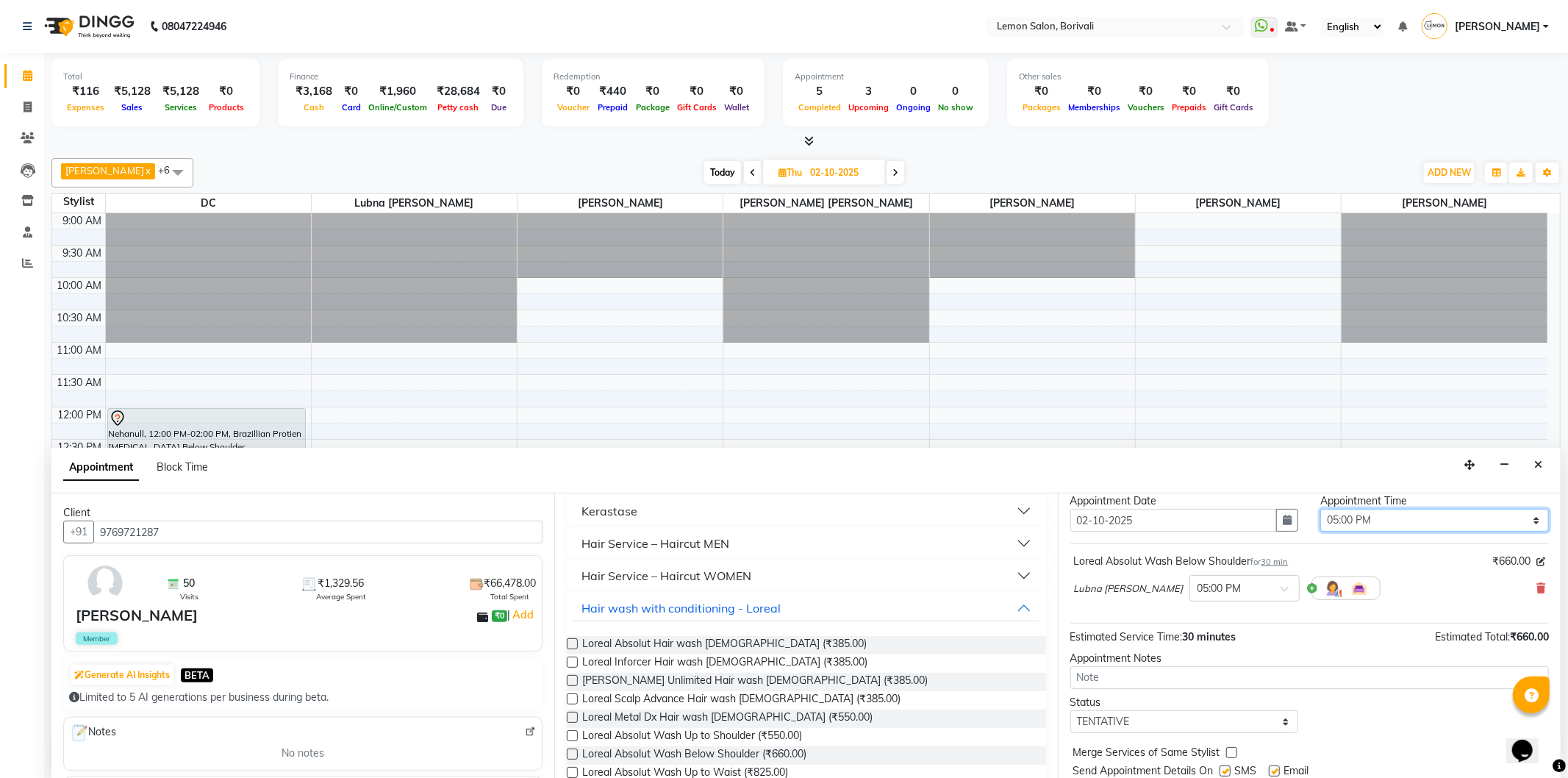
scroll to position [88, 0]
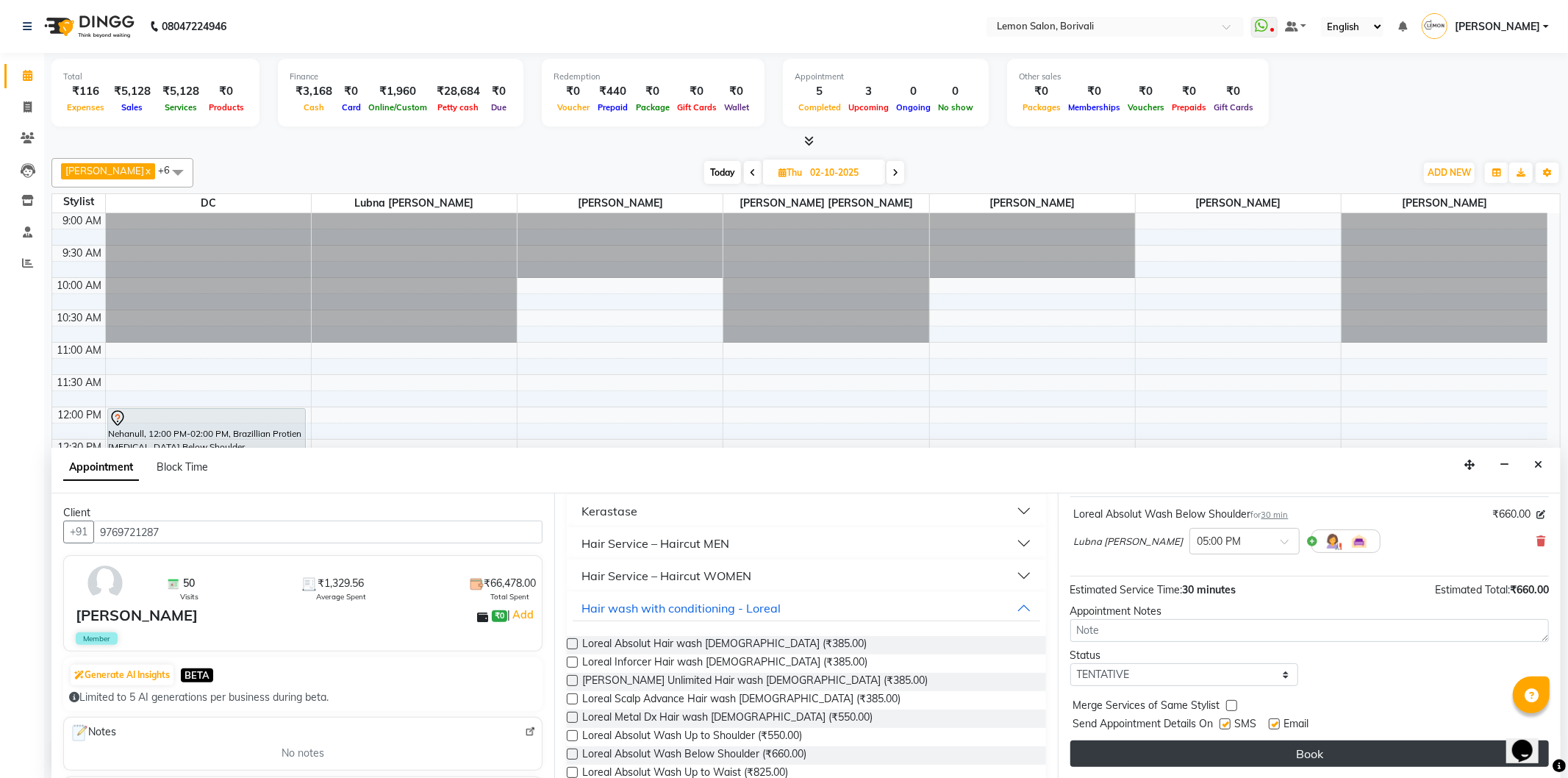
click at [1377, 745] on button "Book" at bounding box center [1309, 754] width 478 height 27
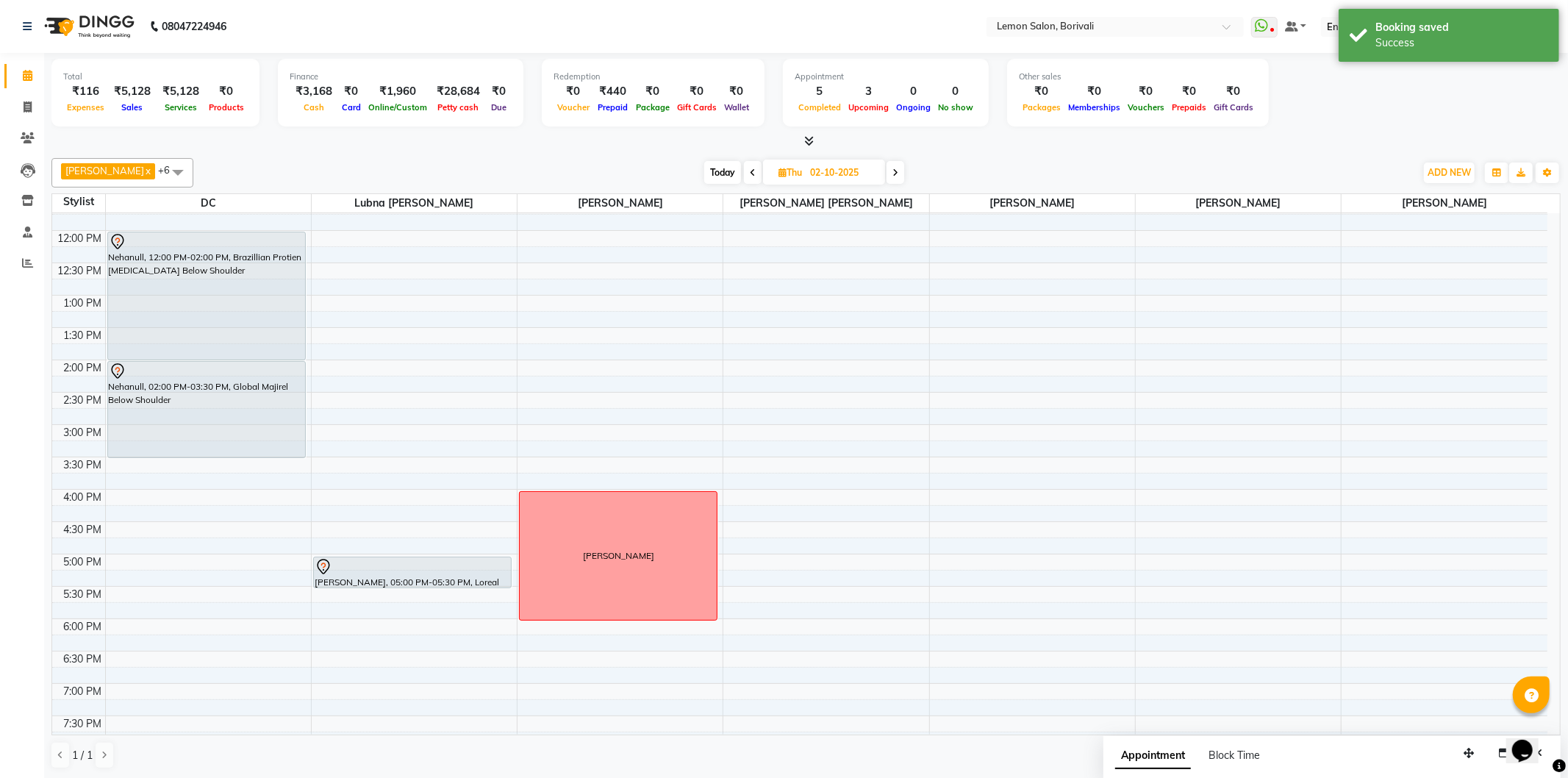
scroll to position [388, 0]
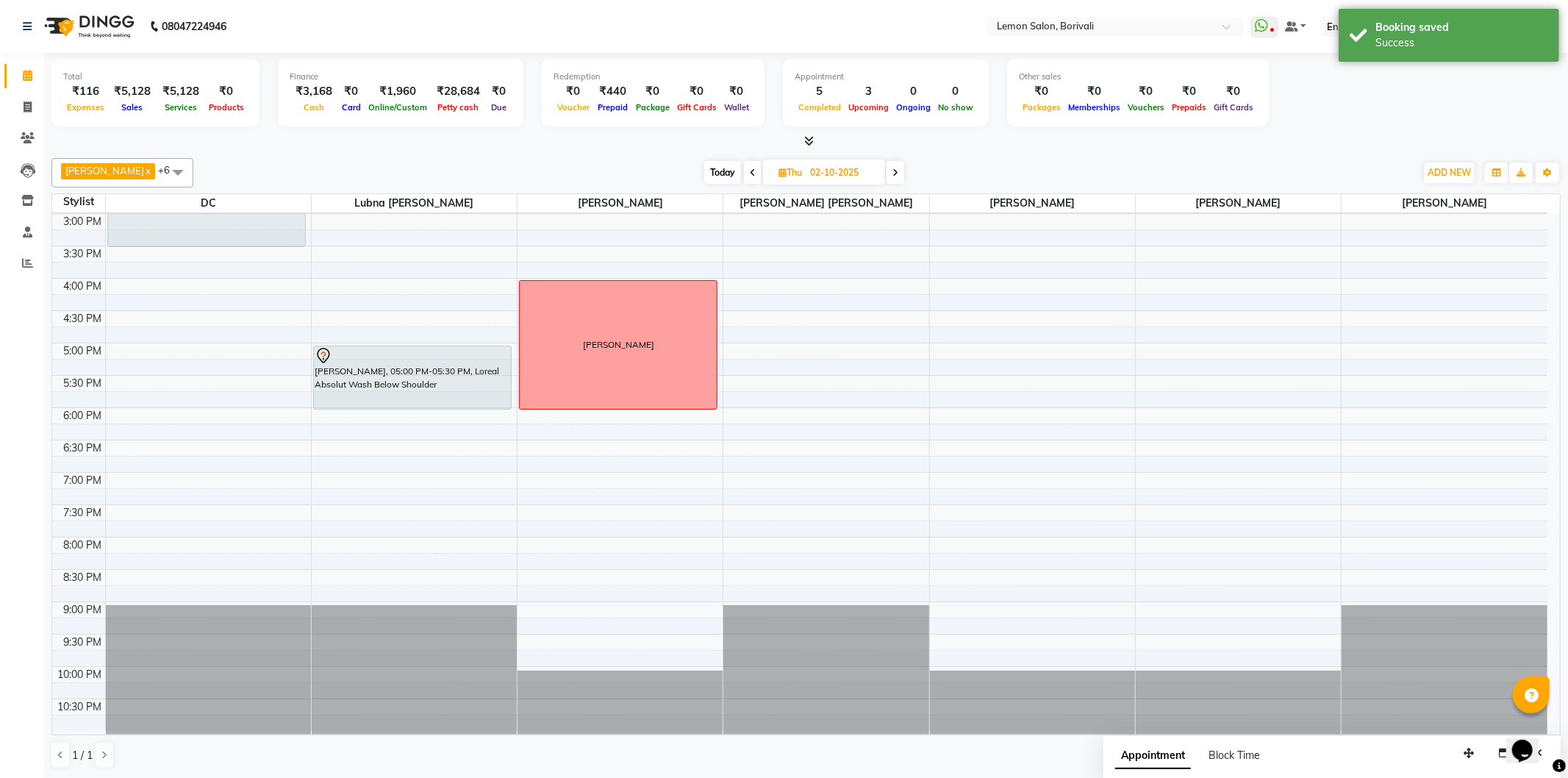
click at [401, 394] on div "[PERSON_NAME], 05:00 PM-05:30 PM, Loreal Absolut Wash Below Shoulder [PERSON_NA…" at bounding box center [414, 278] width 205 height 905
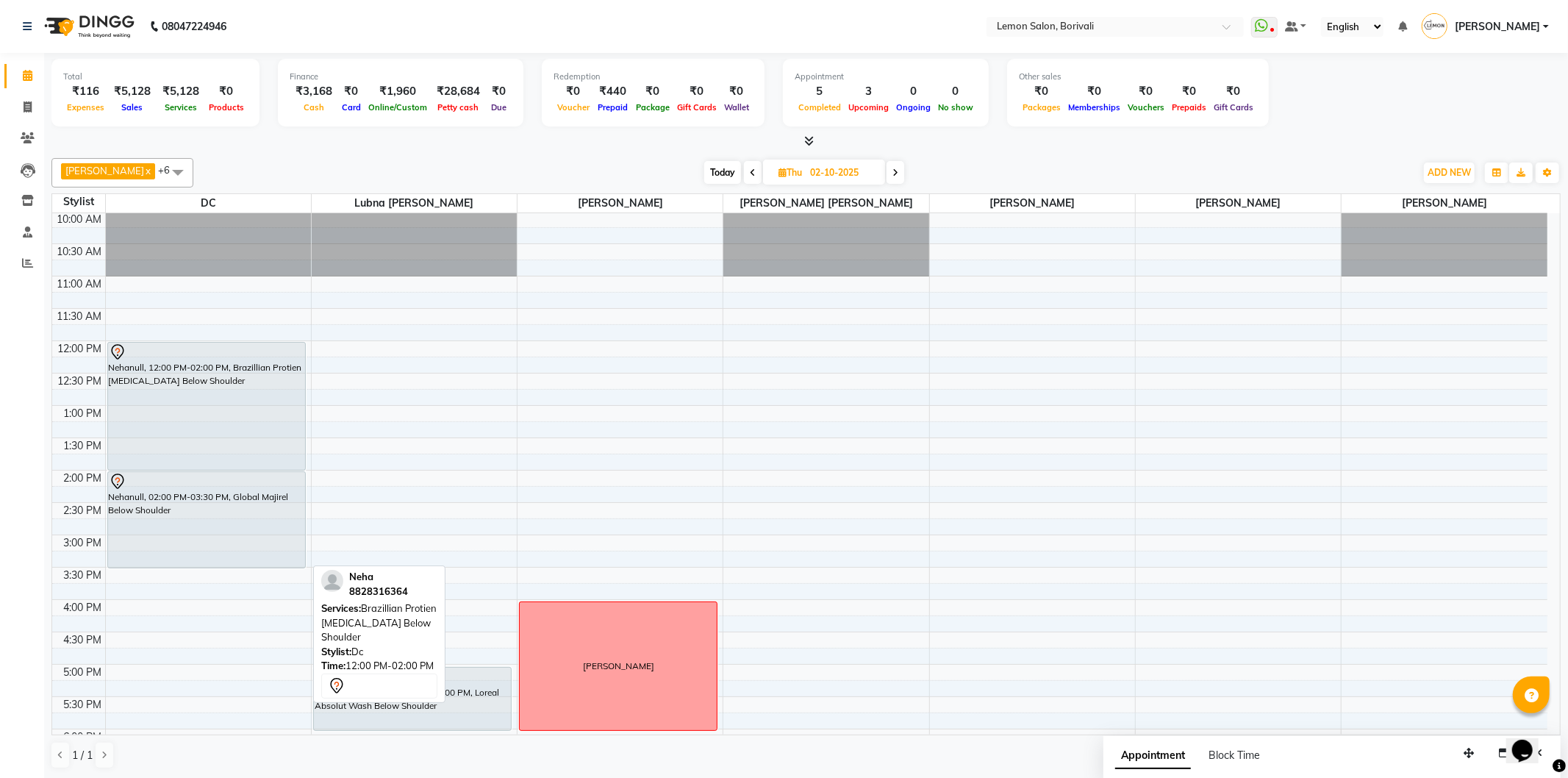
scroll to position [61, 0]
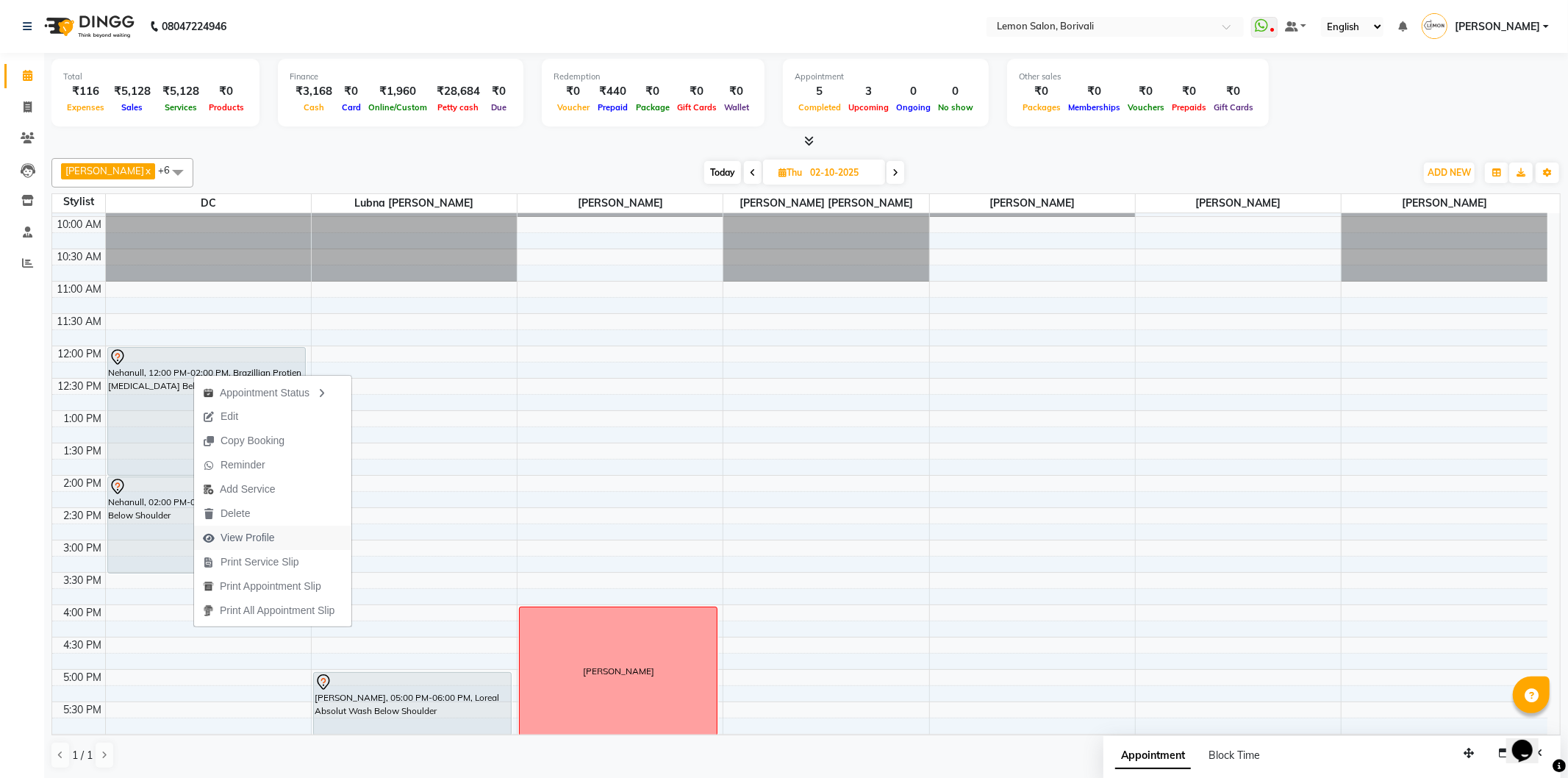
click at [268, 541] on span "View Profile" at bounding box center [248, 538] width 55 height 15
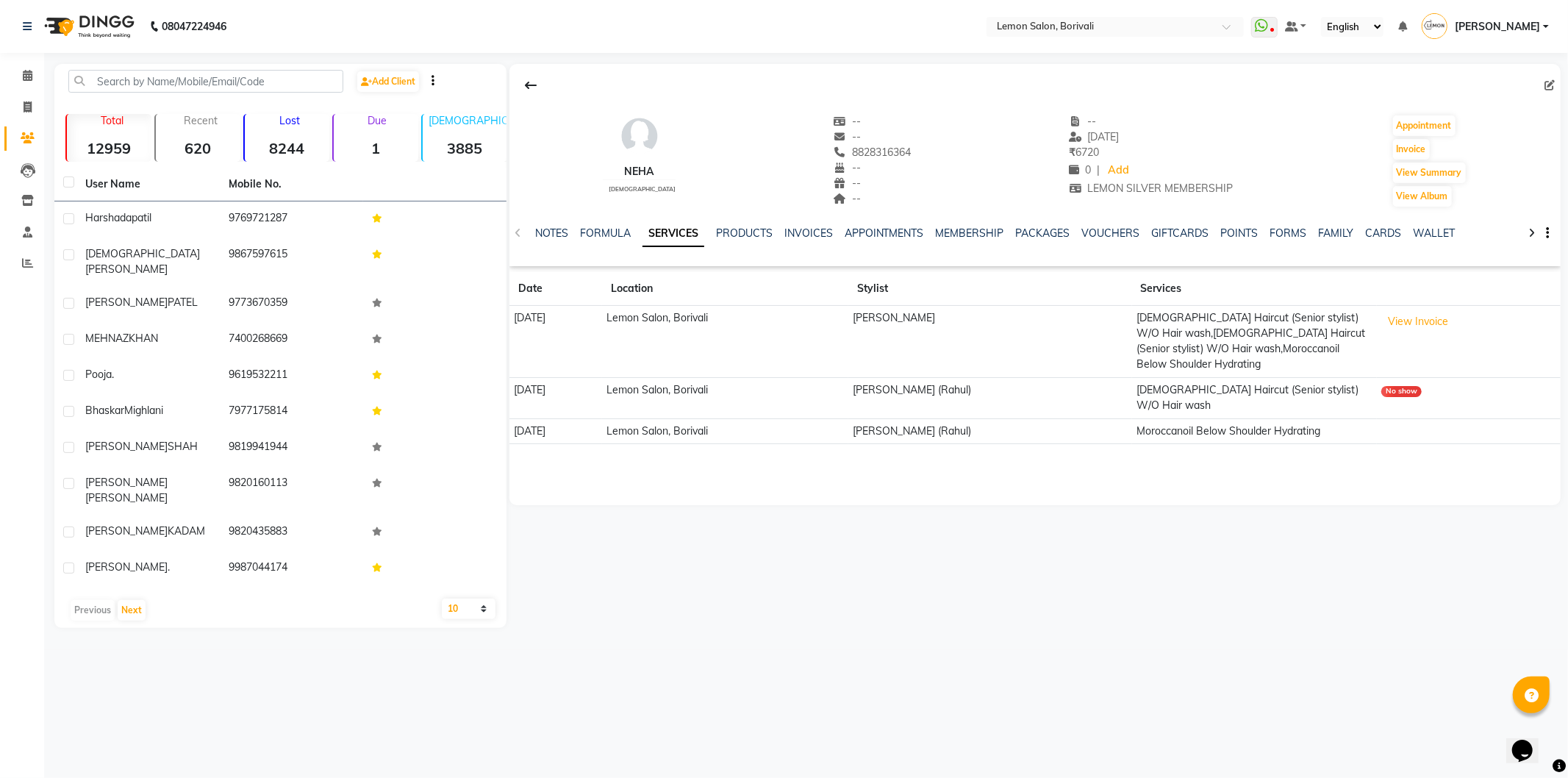
click at [976, 226] on div "MEMBERSHIP" at bounding box center [970, 233] width 68 height 15
click at [976, 227] on link "MEMBERSHIP" at bounding box center [970, 233] width 68 height 13
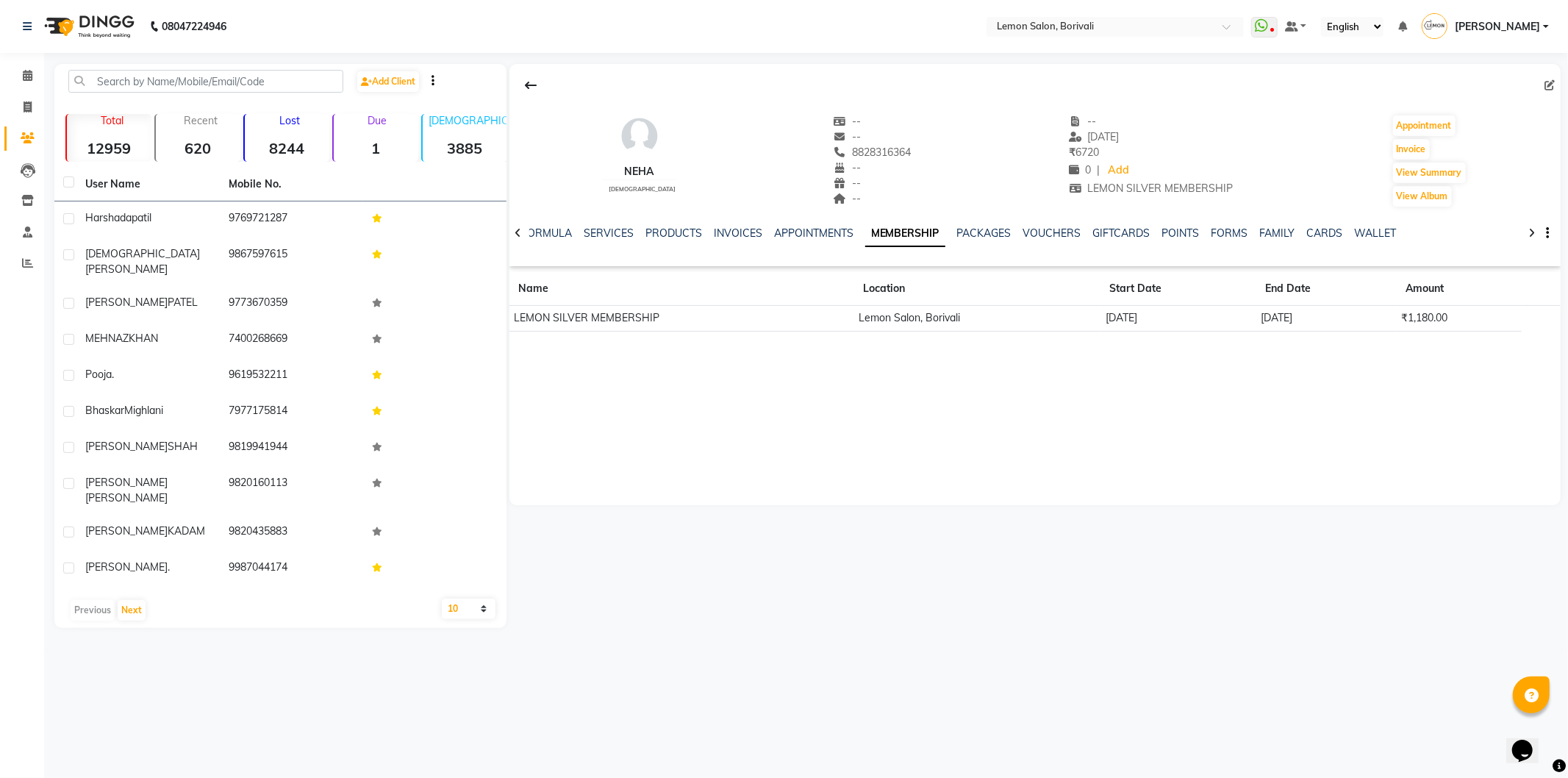
click at [1226, 449] on div "Neha [DEMOGRAPHIC_DATA] -- -- 8828316364 -- -- -- -- [DATE] ₹ 6720 0 | Add LEMO…" at bounding box center [1035, 284] width 1052 height 441
click at [741, 235] on link "INVOICES" at bounding box center [738, 233] width 49 height 13
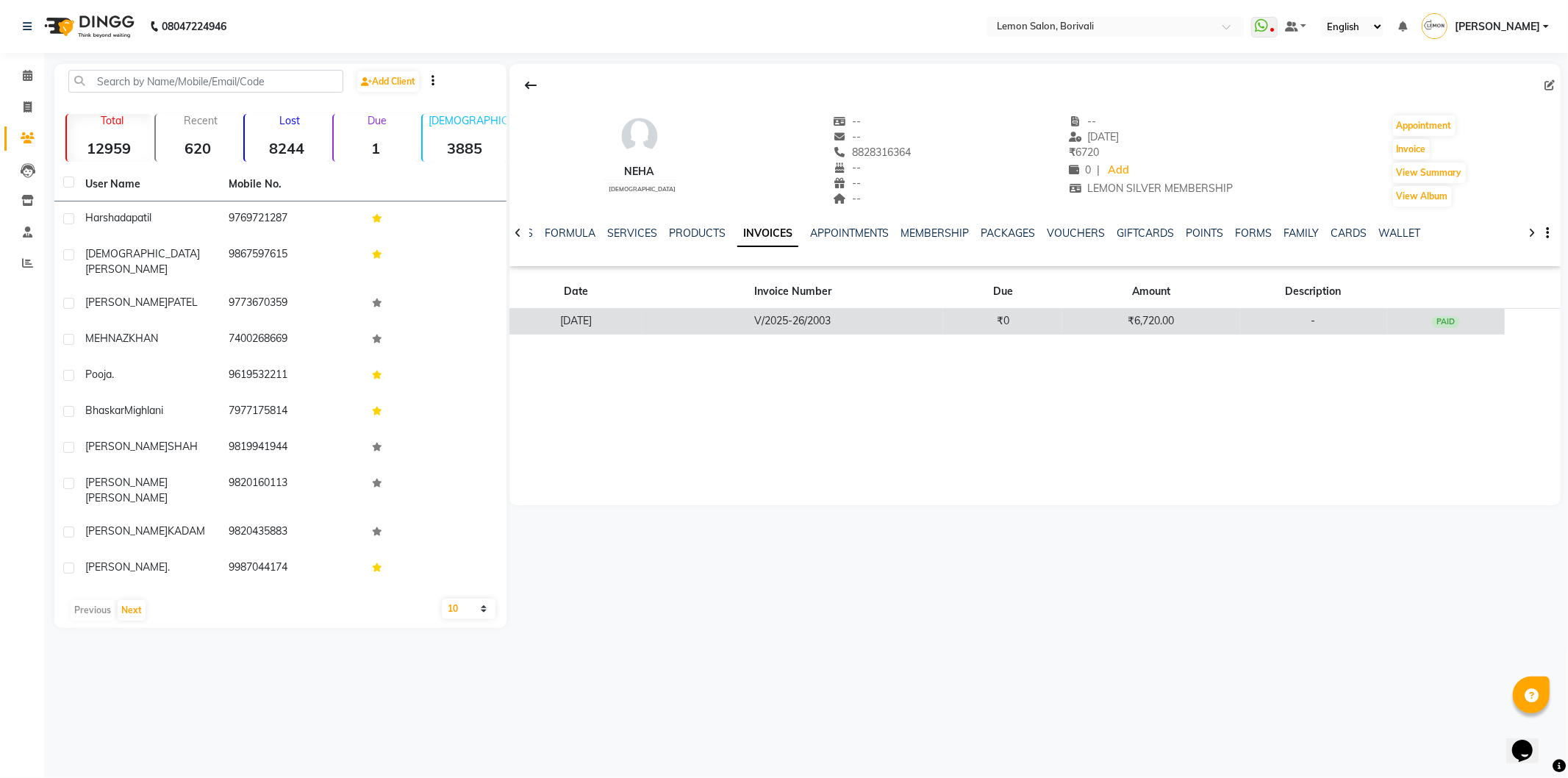
click at [643, 316] on td "[DATE]" at bounding box center [576, 322] width 133 height 26
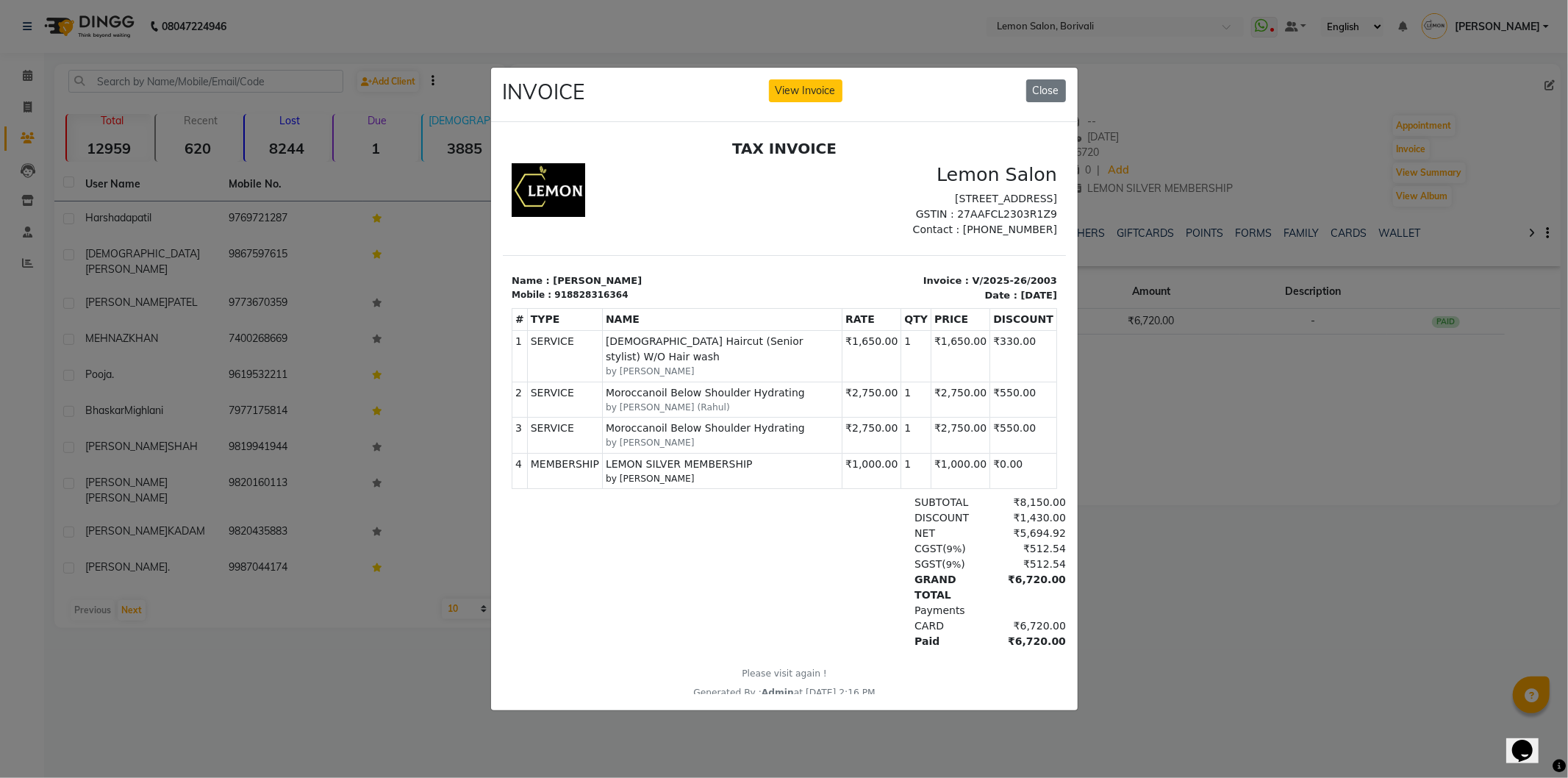
click at [724, 522] on div "DISCOUNT ₹1,430.00" at bounding box center [874, 518] width 382 height 15
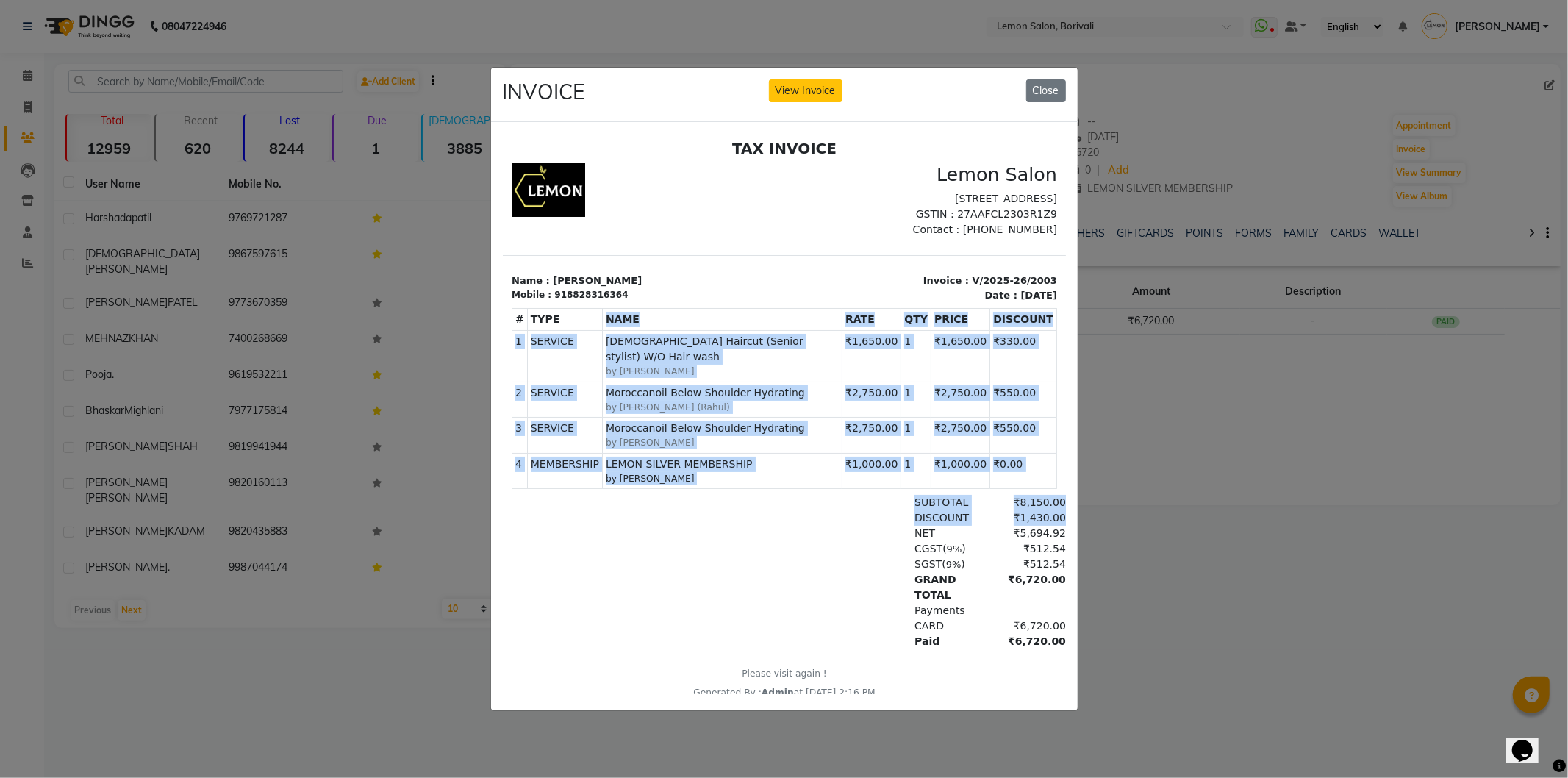
drag, startPoint x: 730, startPoint y: 531, endPoint x: 570, endPoint y: 308, distance: 274.5
click at [571, 310] on div "TAX INVOICE Lemon Salon [STREET_ADDRESS] GSTIN : 27AAFCL2303R1Z9 Contact : [PHO…" at bounding box center [783, 420] width 563 height 560
click at [579, 301] on div "918828316364" at bounding box center [590, 294] width 74 height 13
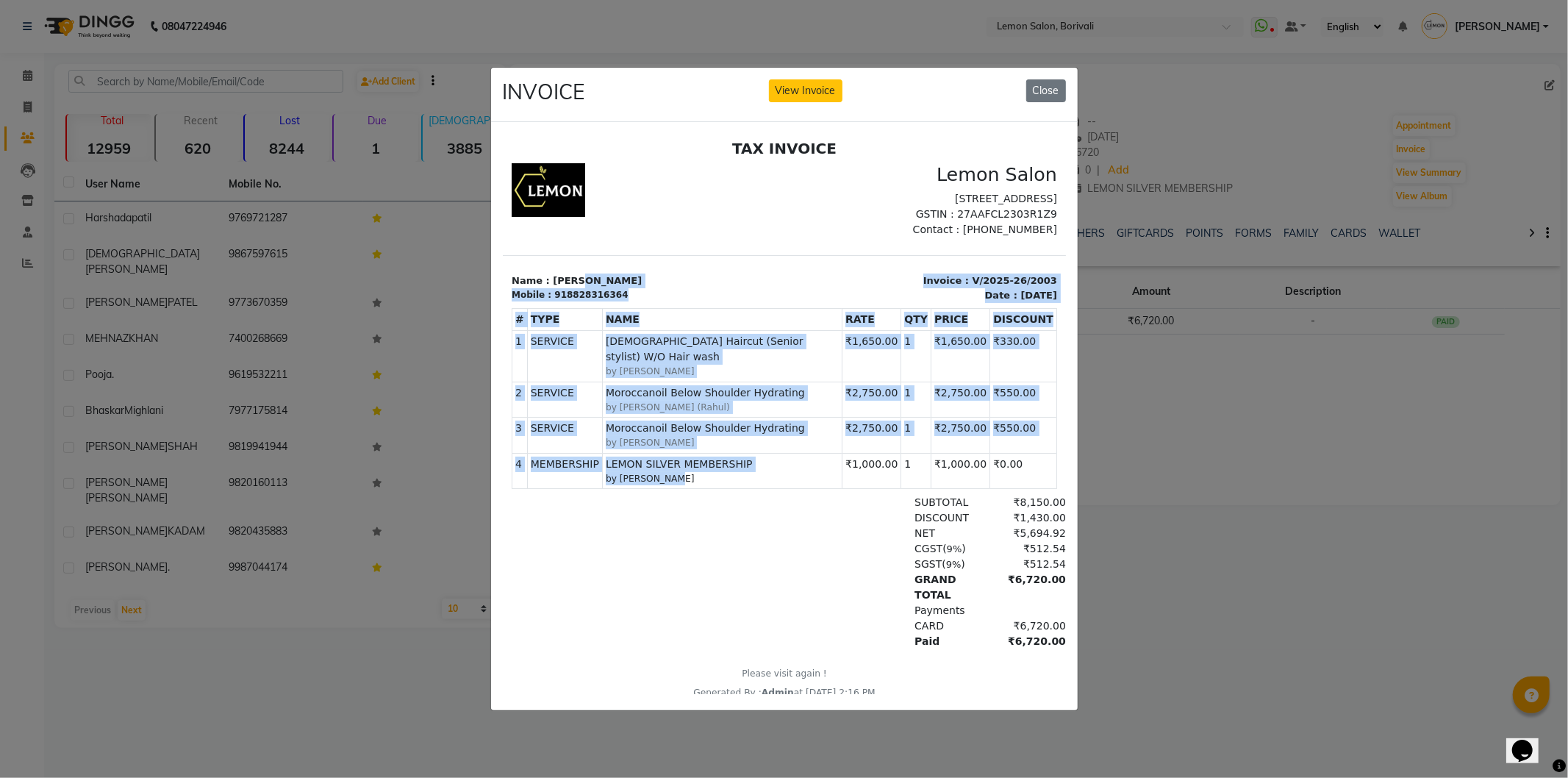
drag, startPoint x: 603, startPoint y: 281, endPoint x: 741, endPoint y: 503, distance: 261.4
click at [729, 493] on div "TAX INVOICE Lemon Salon [STREET_ADDRESS] GSTIN : 27AAFCL2303R1Z9 Contact : [PHO…" at bounding box center [783, 420] width 563 height 560
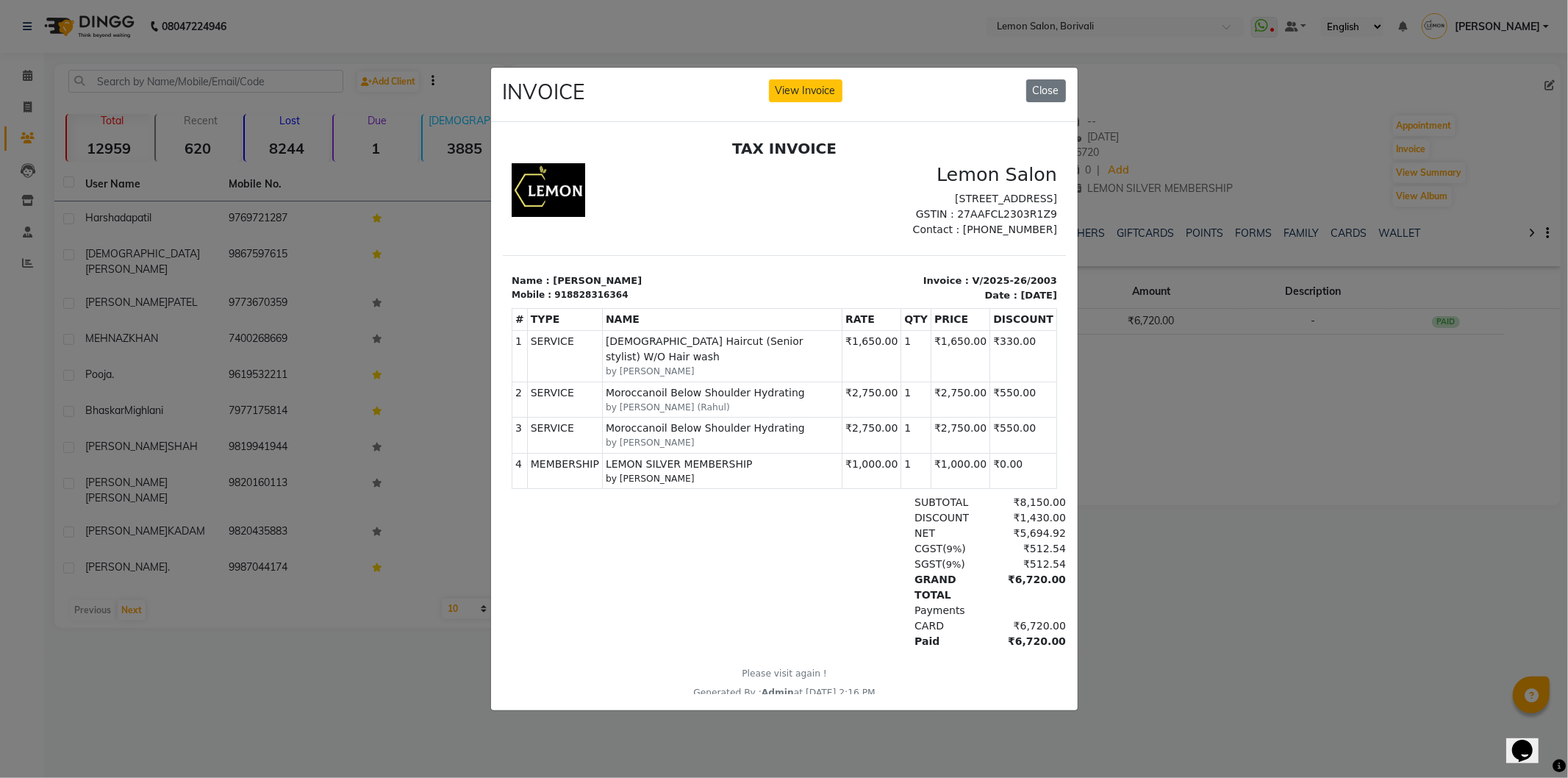
click at [767, 519] on div "DISCOUNT ₹1,430.00" at bounding box center [874, 518] width 382 height 15
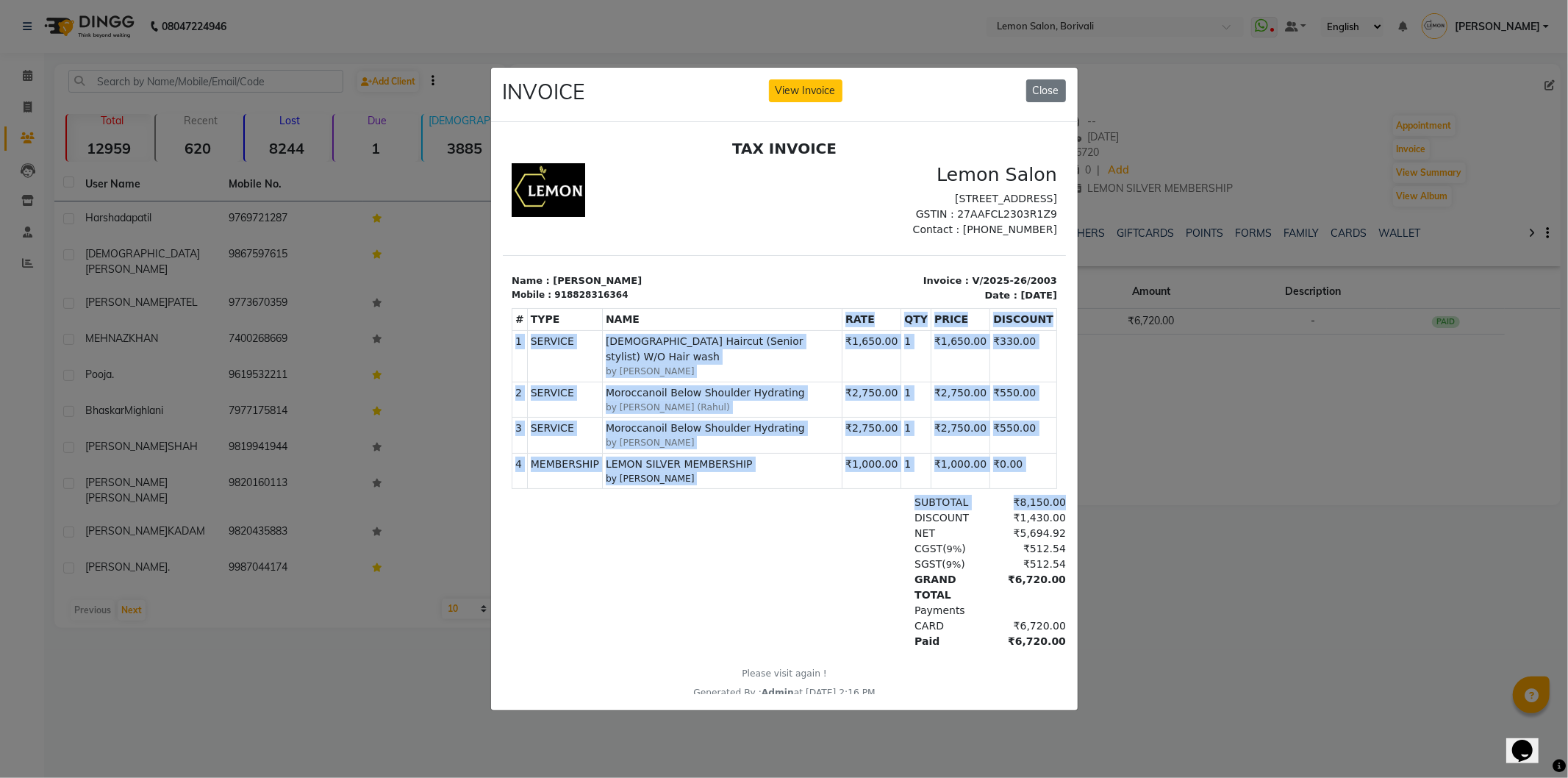
drag, startPoint x: 773, startPoint y: 519, endPoint x: 722, endPoint y: 291, distance: 233.6
click at [706, 321] on div "TAX INVOICE Lemon Salon Shop no 39,Satra Park,Shimpoli Road,Borivali West-Mumba…" at bounding box center [783, 420] width 563 height 560
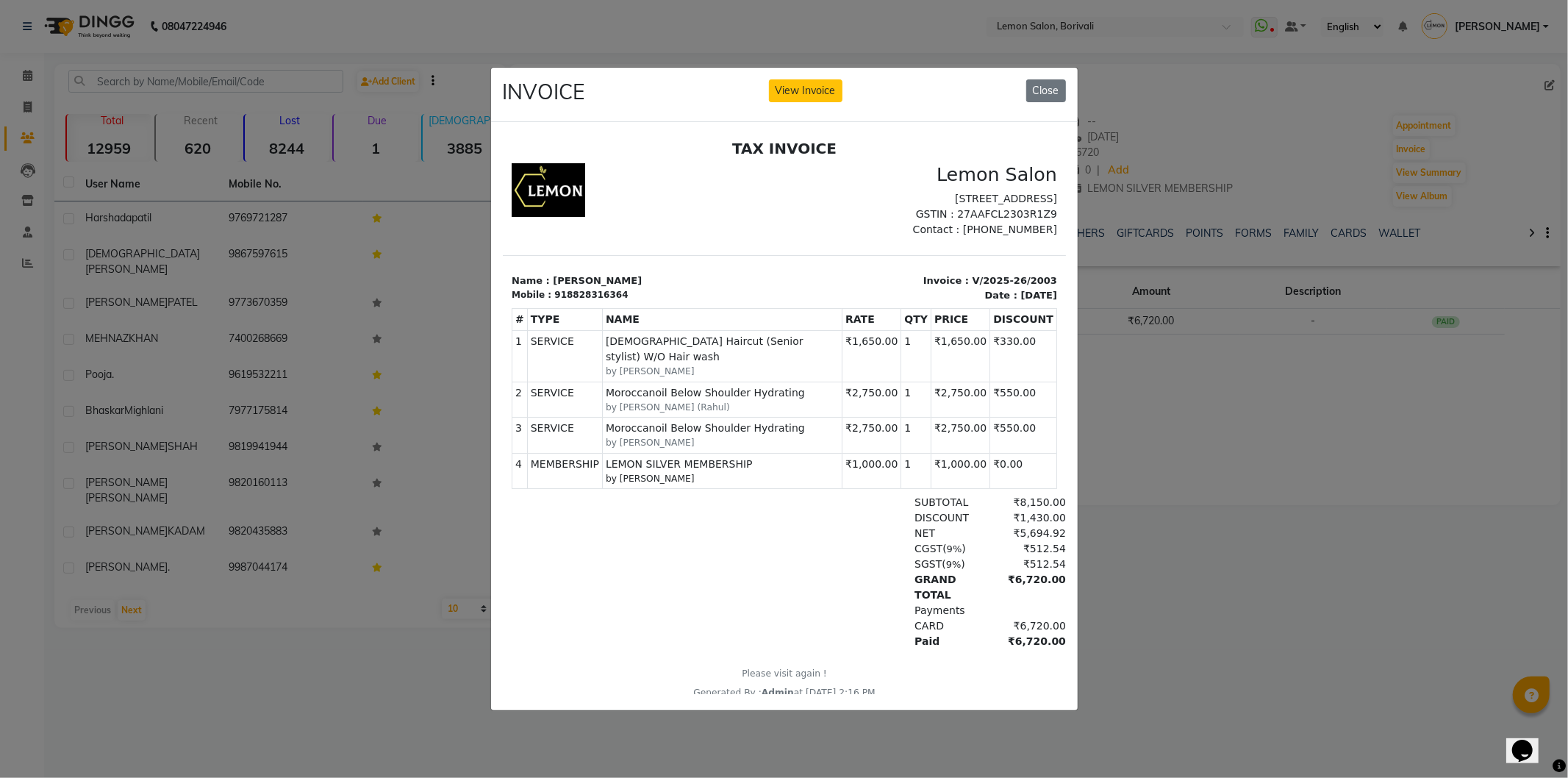
click at [722, 288] on p "Name : Neha" at bounding box center [643, 281] width 264 height 14
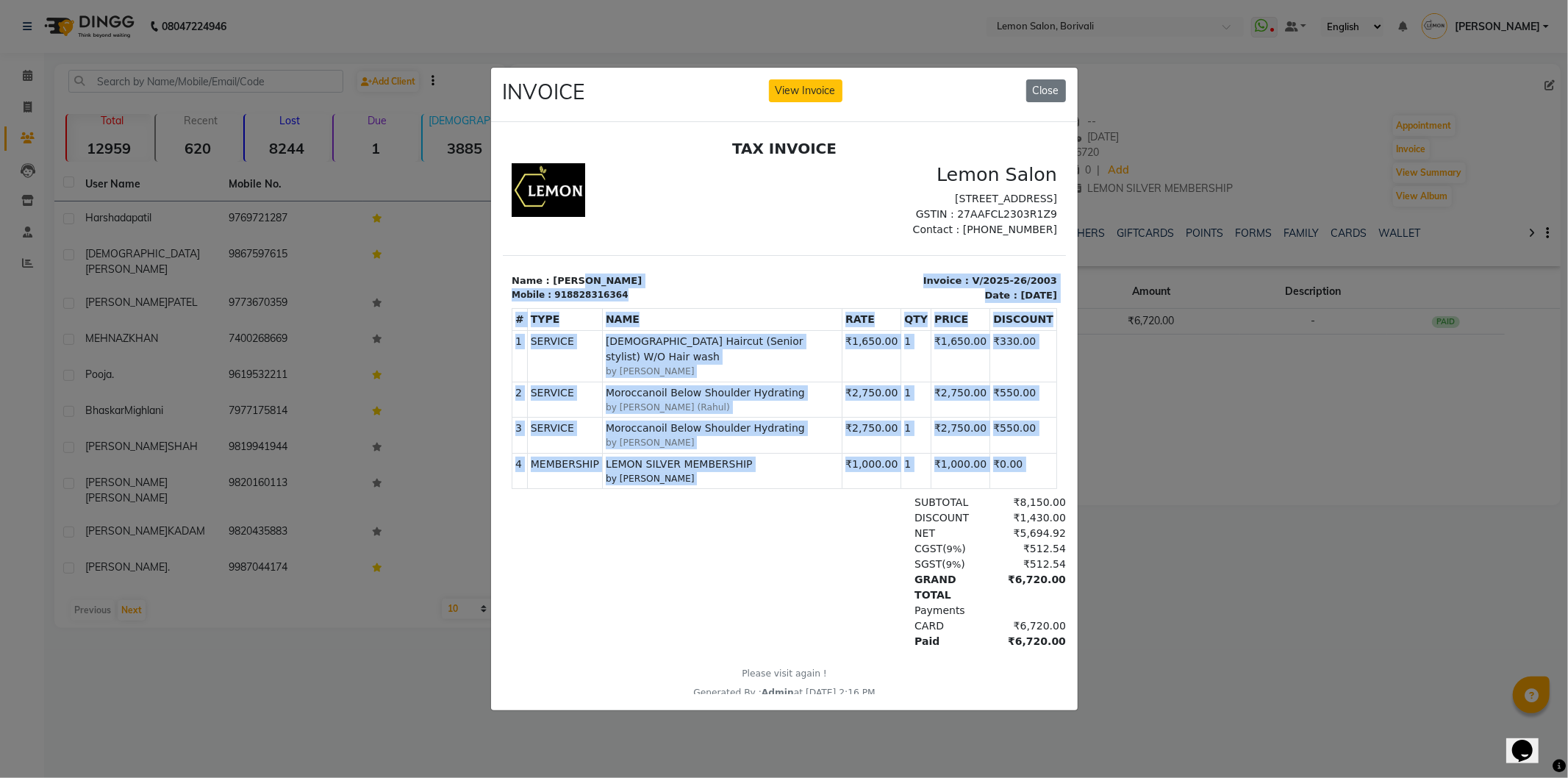
drag, startPoint x: 754, startPoint y: 471, endPoint x: 779, endPoint y: 527, distance: 61.3
click at [761, 505] on div "TAX INVOICE Lemon Salon Shop no 39,Satra Park,Shimpoli Road,Borivali West-Mumba…" at bounding box center [783, 420] width 563 height 560
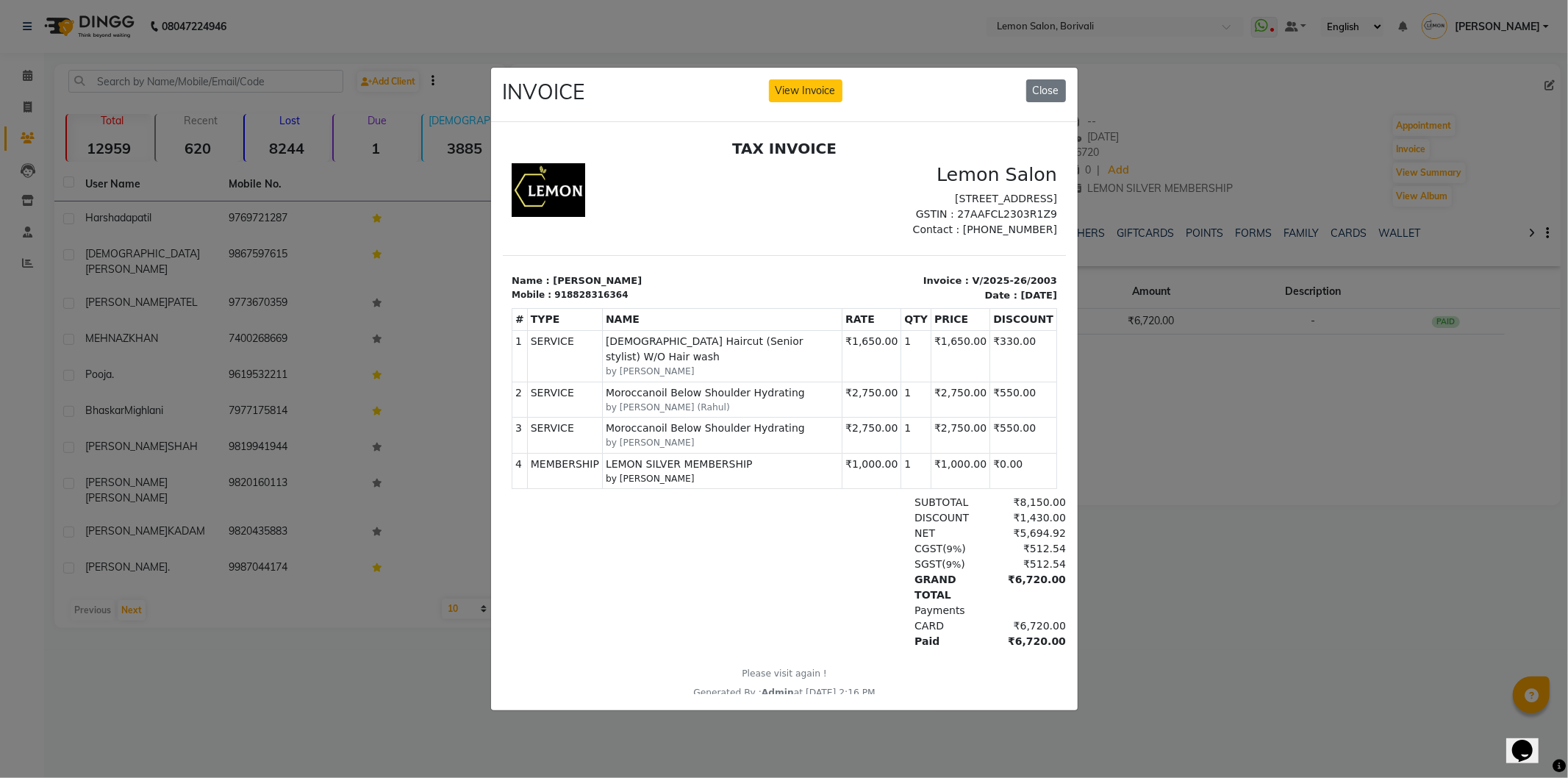
click at [779, 527] on div "NET ₹5,694.92" at bounding box center [874, 533] width 382 height 15
click at [1055, 89] on button "Close" at bounding box center [1046, 91] width 40 height 23
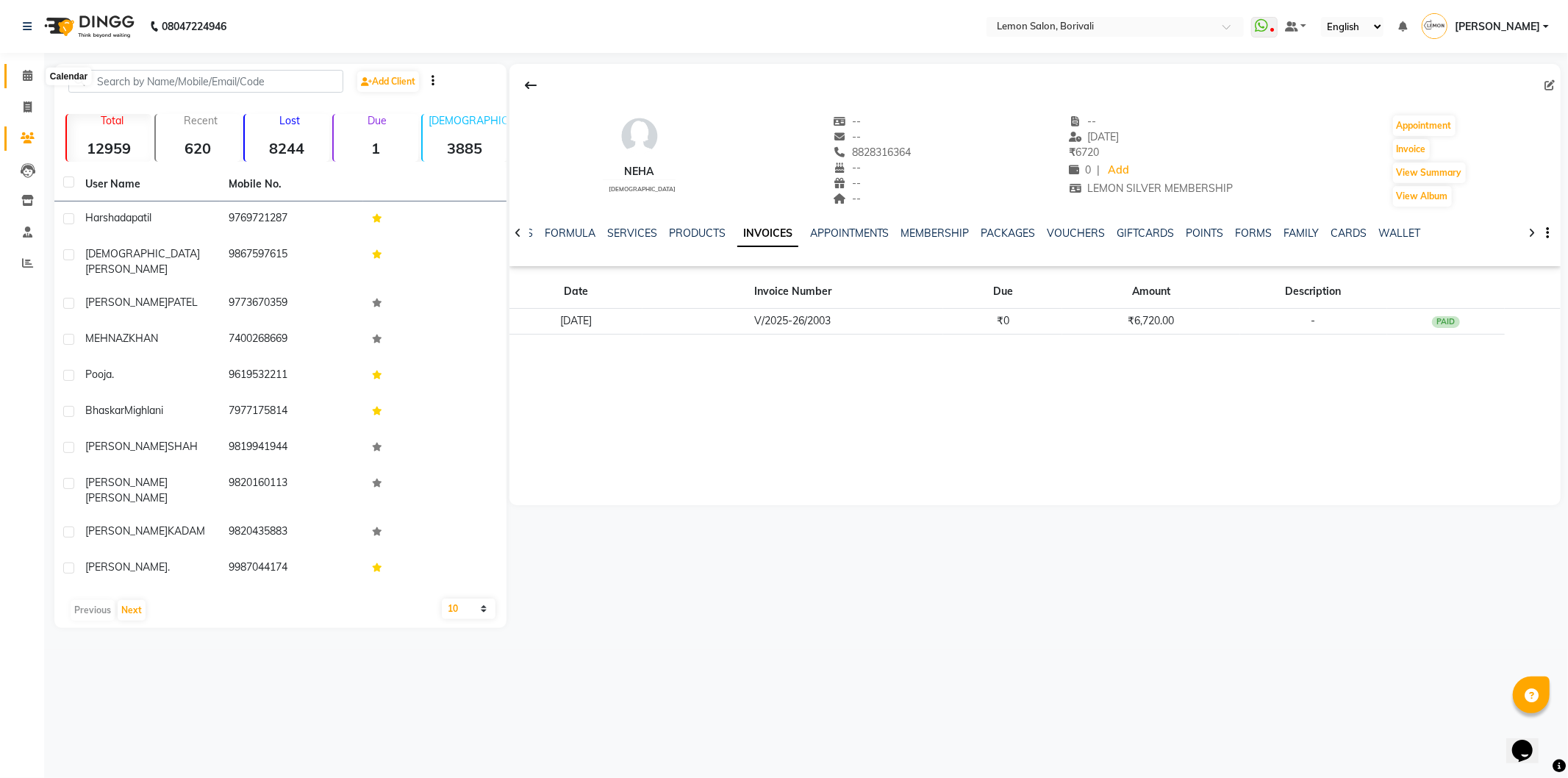
click at [31, 75] on icon at bounding box center [27, 75] width 10 height 11
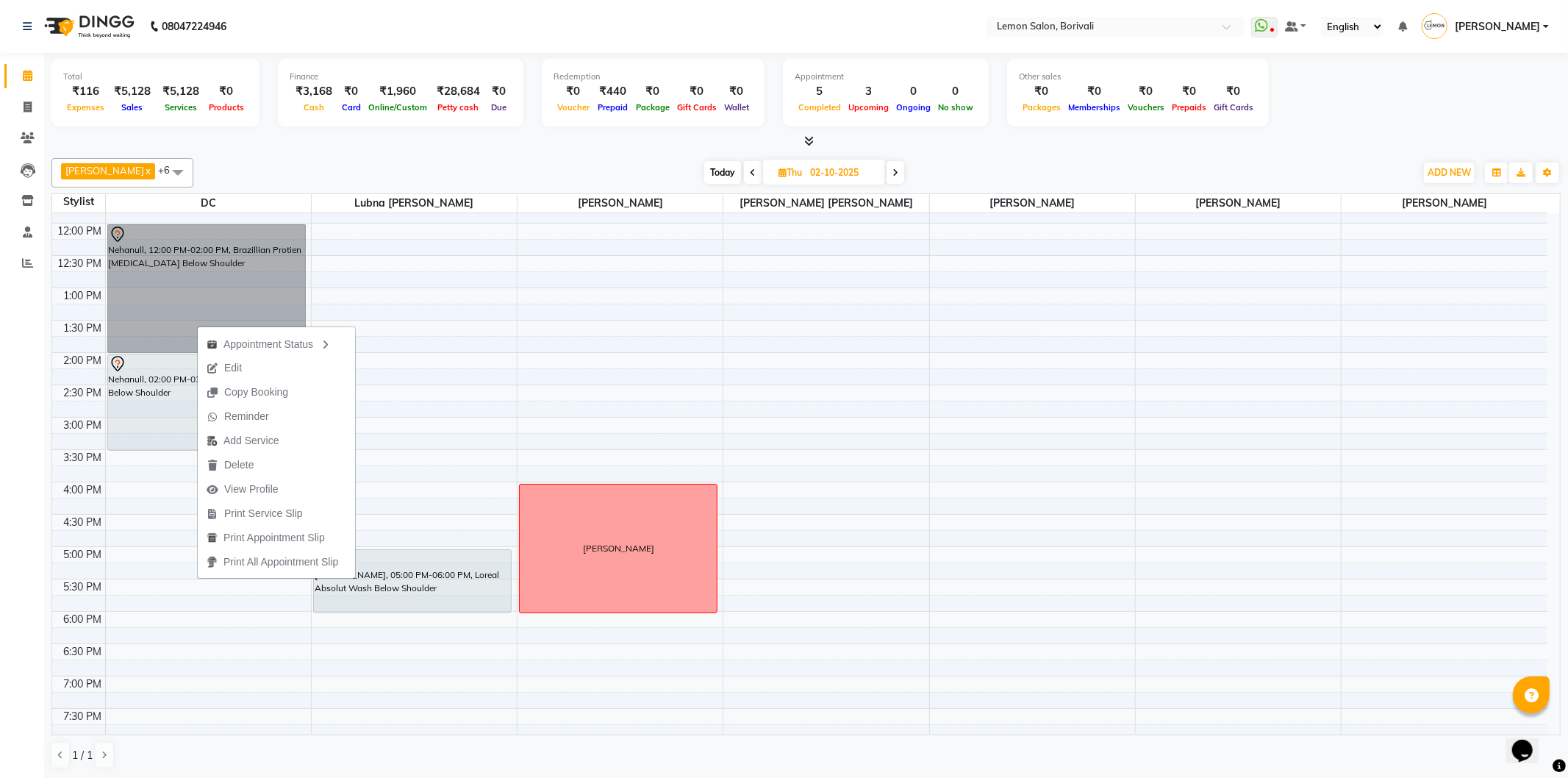
scroll to position [194, 0]
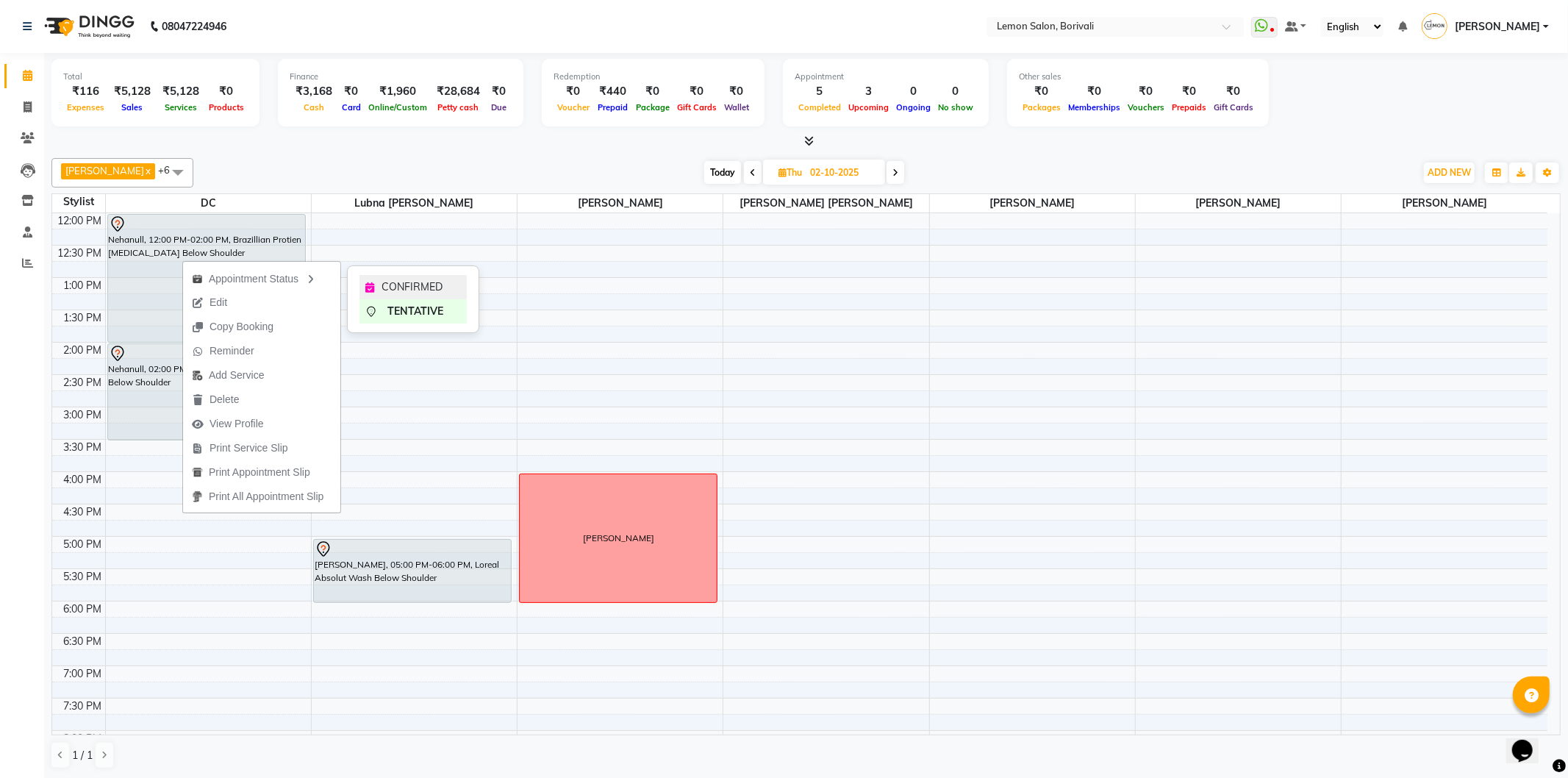
click at [398, 284] on span "CONFIRMED" at bounding box center [412, 287] width 61 height 15
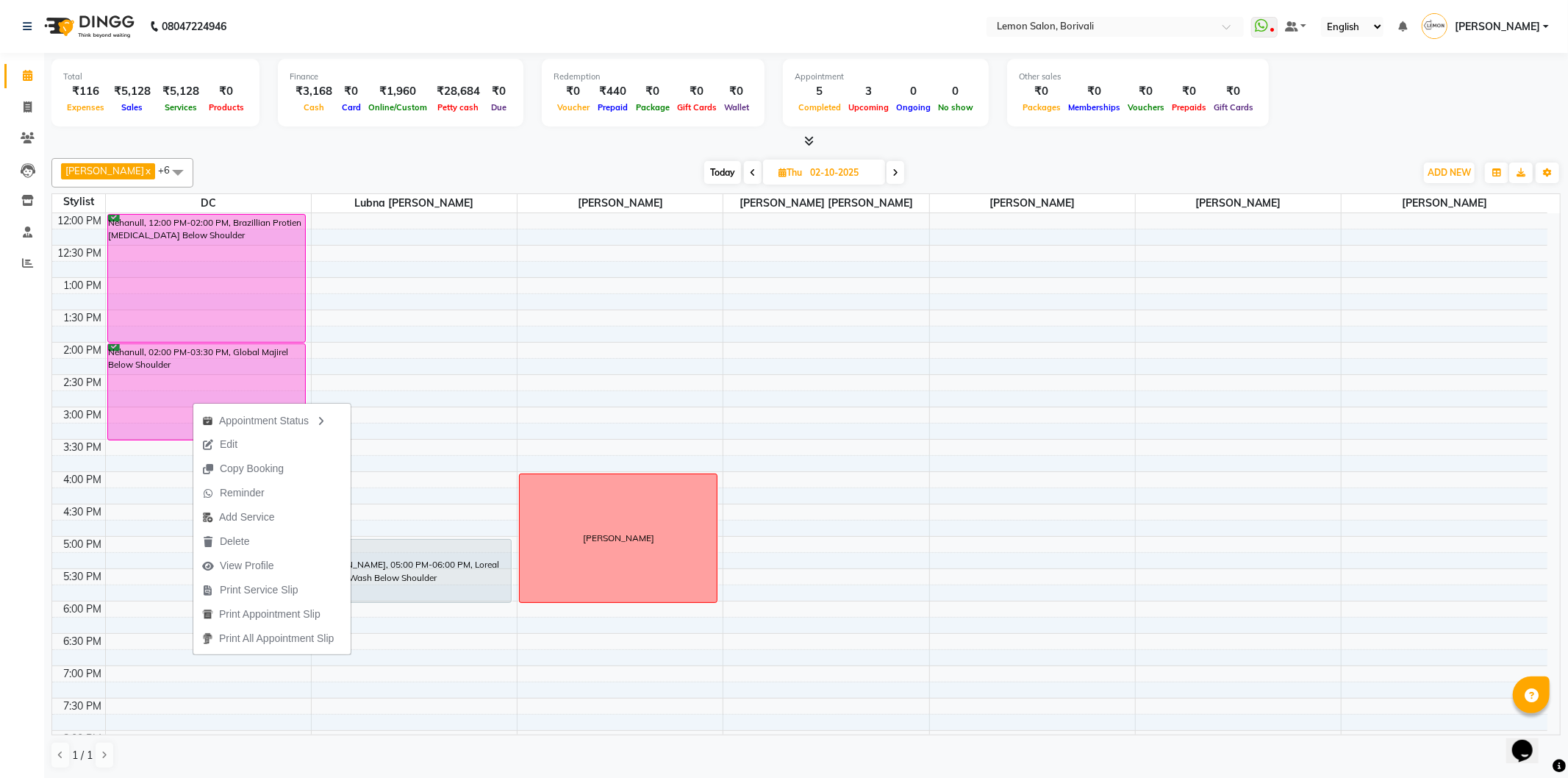
drag, startPoint x: 976, startPoint y: 165, endPoint x: 882, endPoint y: 315, distance: 177.0
click at [978, 164] on div "Today Thu 02-10-2025" at bounding box center [804, 173] width 1207 height 22
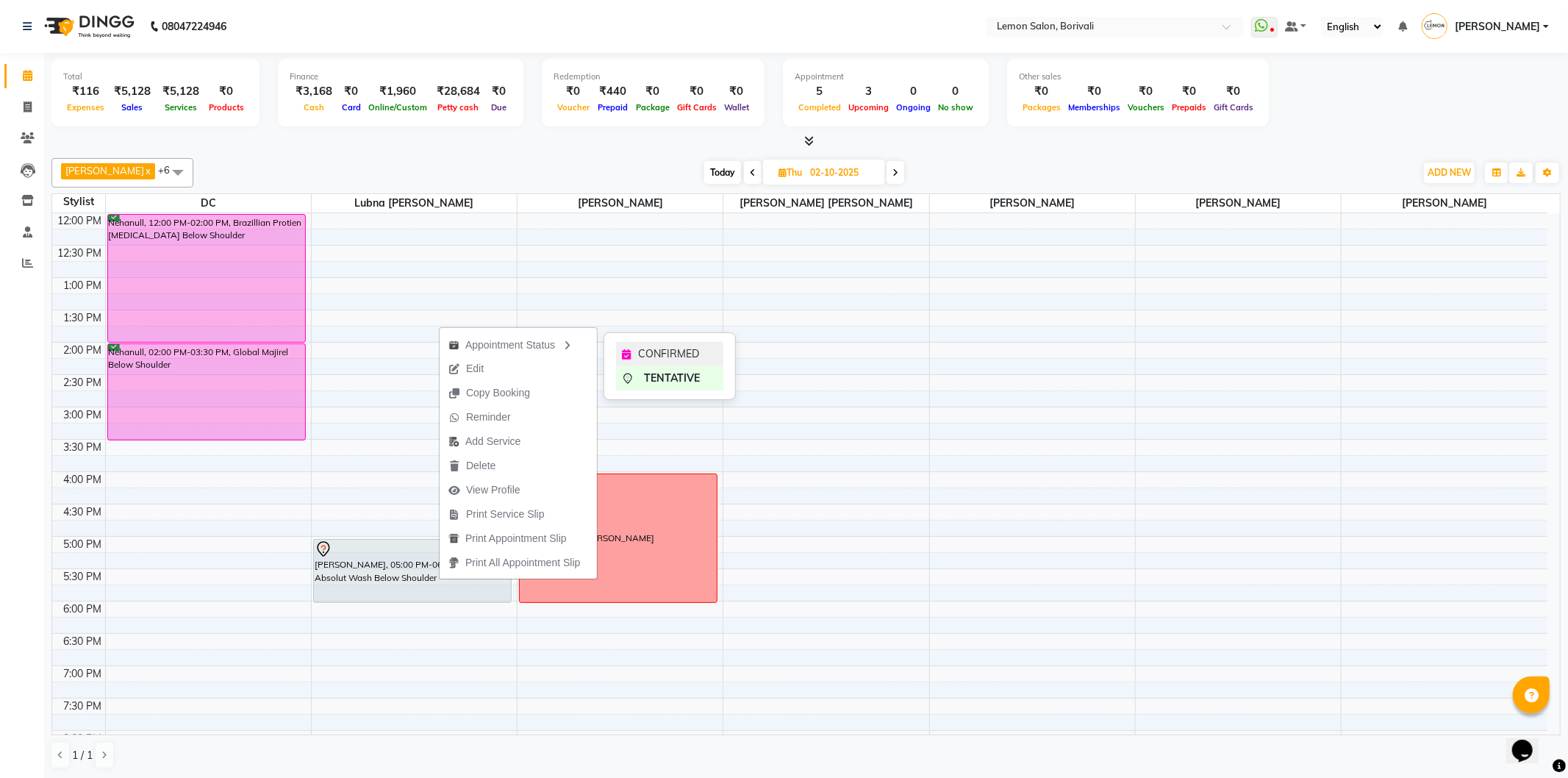
click at [650, 348] on span "CONFIRMED" at bounding box center [668, 354] width 61 height 15
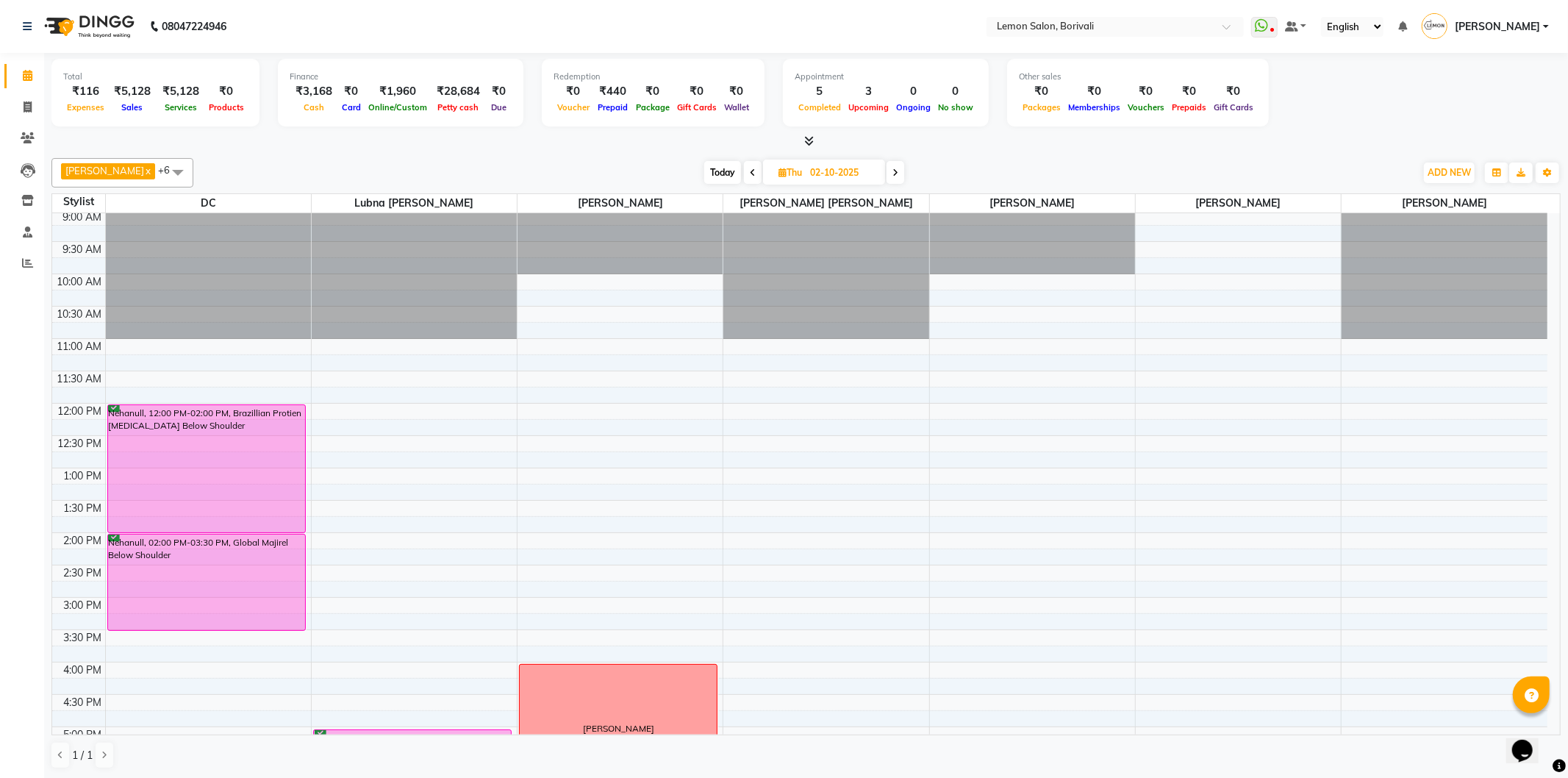
scroll to position [0, 0]
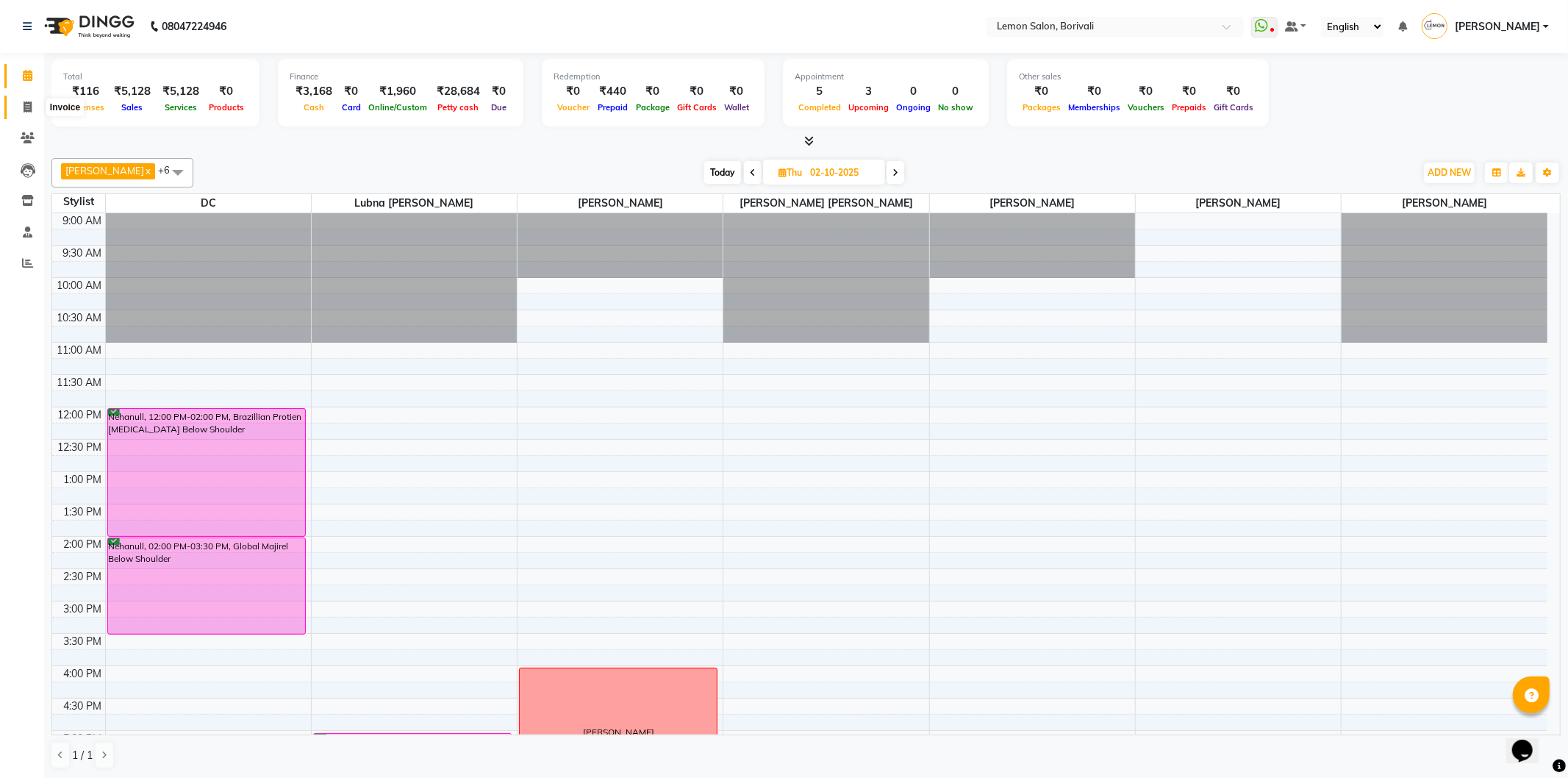
click at [33, 111] on span at bounding box center [27, 108] width 26 height 17
select select "service"
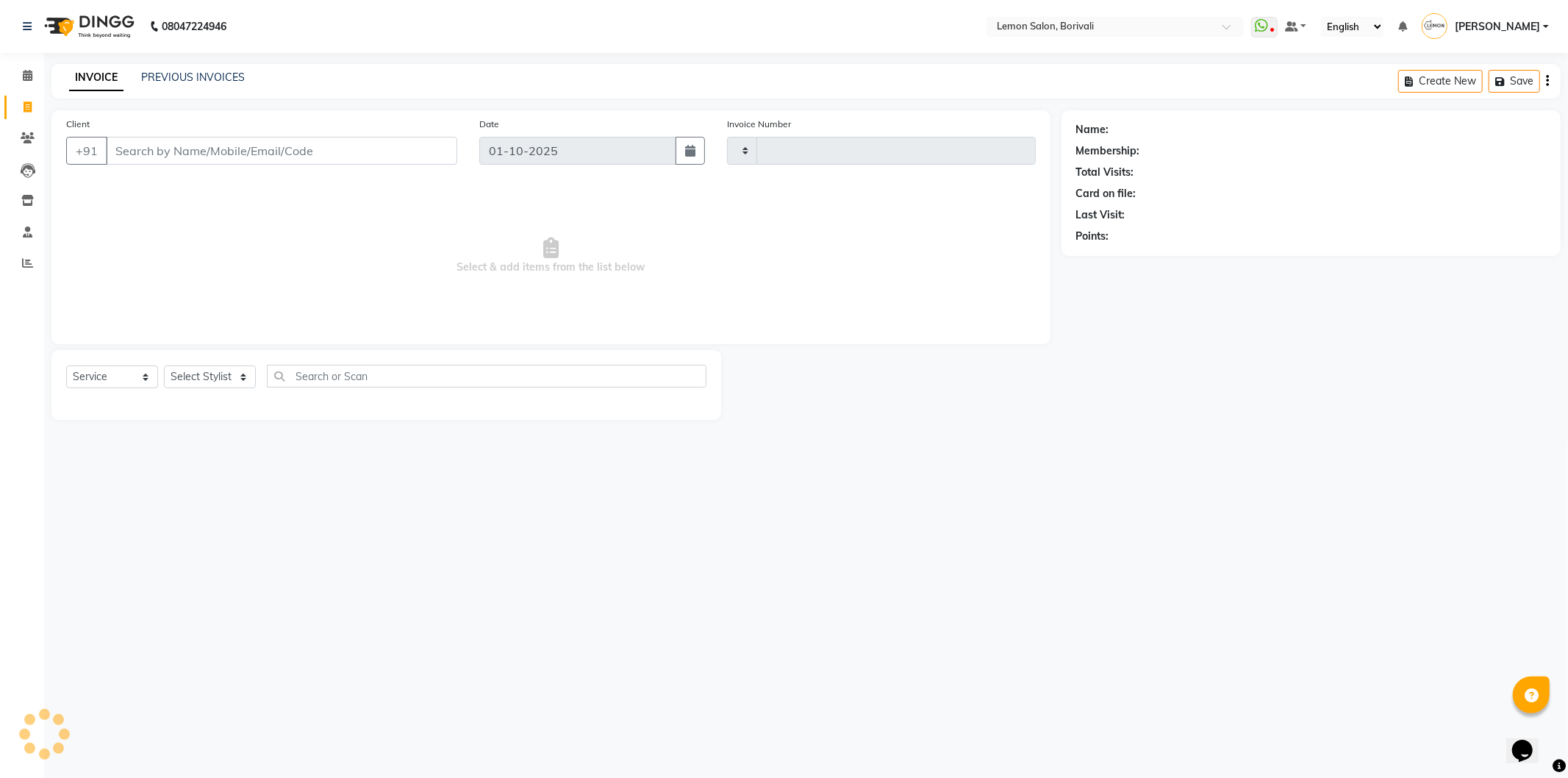
type input "2883"
select select "567"
click at [292, 151] on input "Client" at bounding box center [281, 151] width 351 height 28
type input "lemon"
drag, startPoint x: 292, startPoint y: 145, endPoint x: 0, endPoint y: 144, distance: 292.0
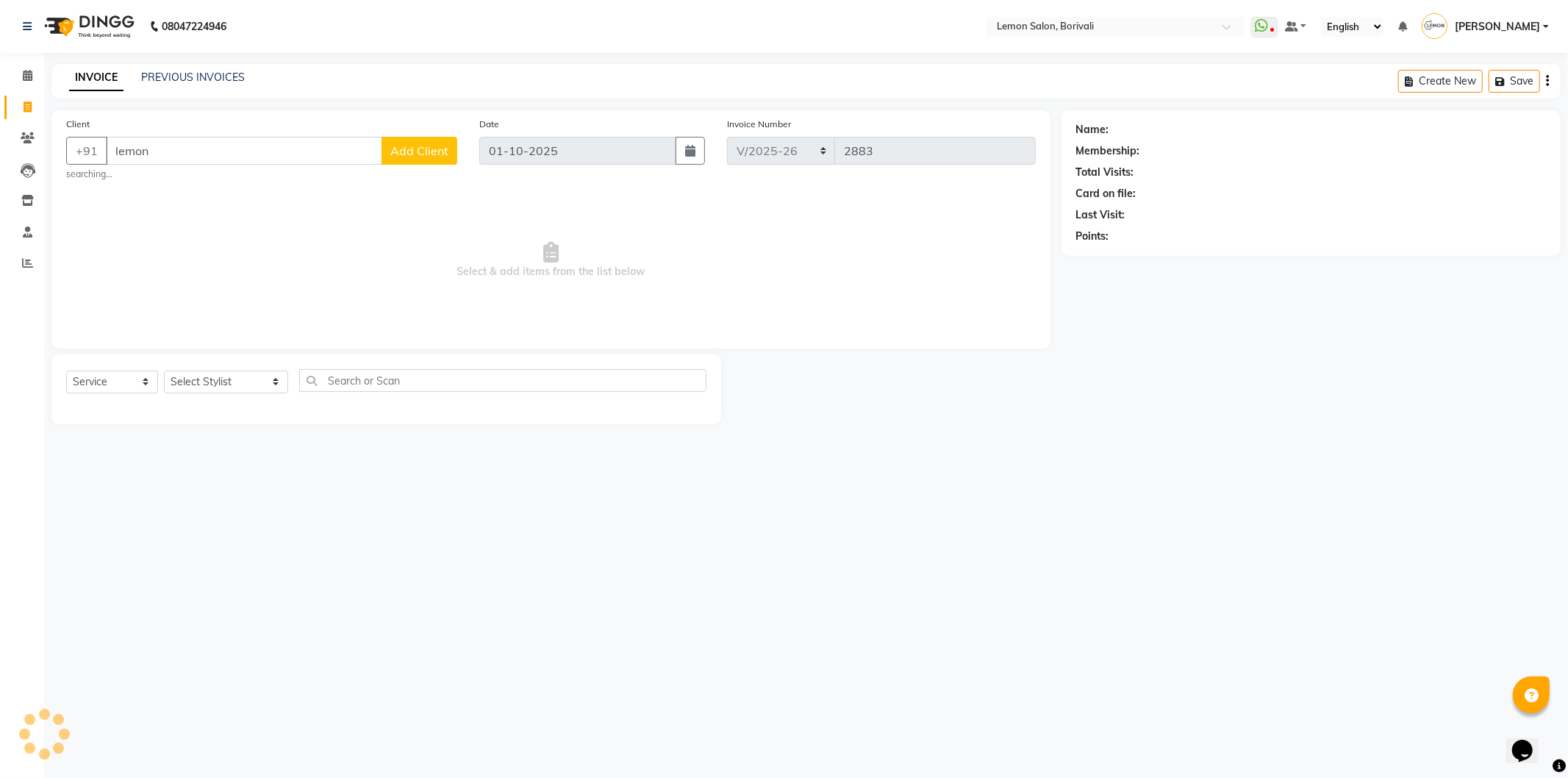
click at [0, 144] on app-home "08047224946 Select Location × Lemon Salon, Borivali WhatsApp Status ✕ Status: D…" at bounding box center [784, 223] width 1568 height 446
click at [35, 136] on span at bounding box center [27, 138] width 26 height 17
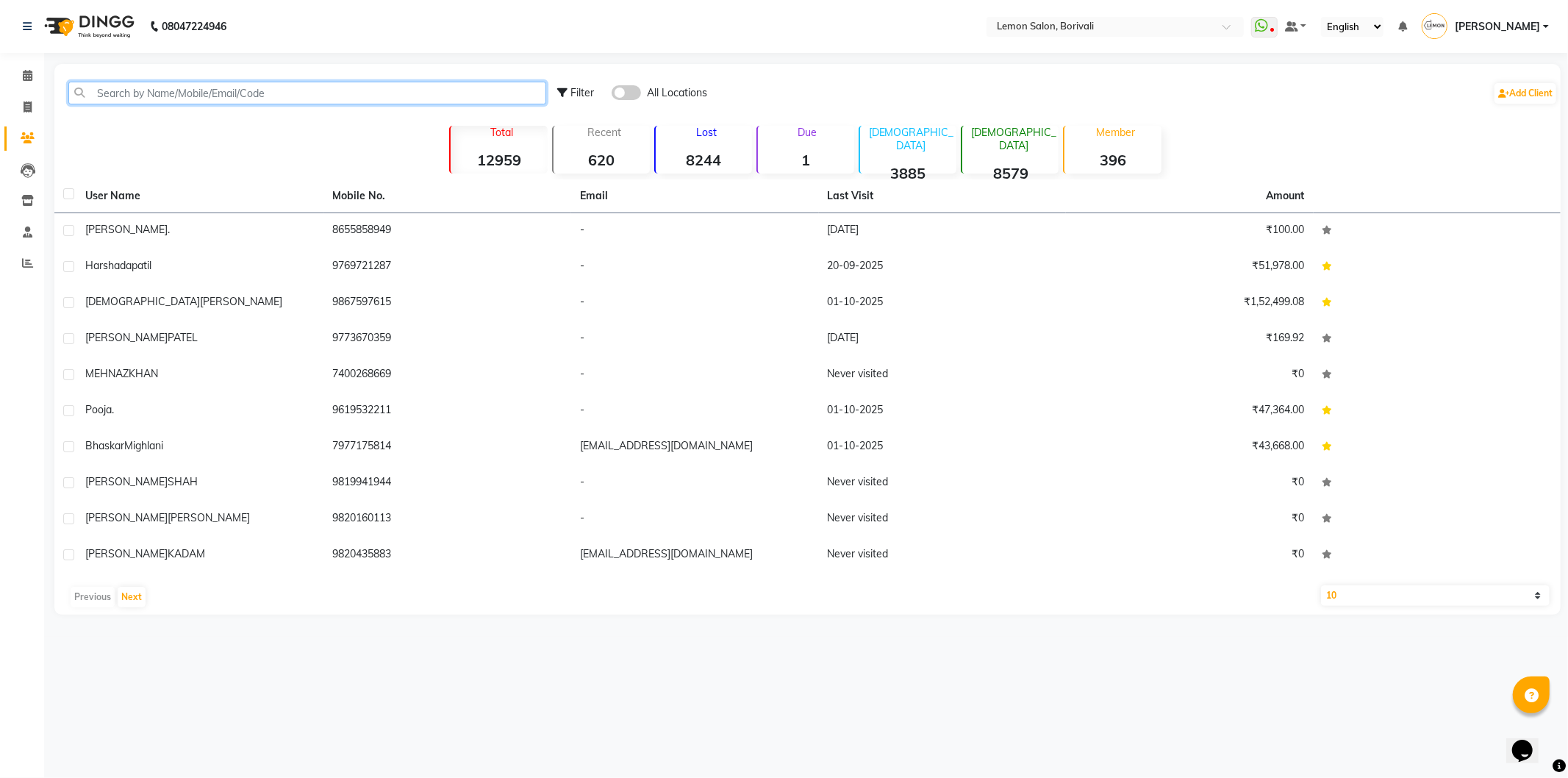
click at [305, 97] on input "text" at bounding box center [307, 93] width 478 height 23
click at [198, 83] on input "text" at bounding box center [307, 93] width 478 height 23
click at [30, 179] on link "Leads" at bounding box center [22, 170] width 35 height 24
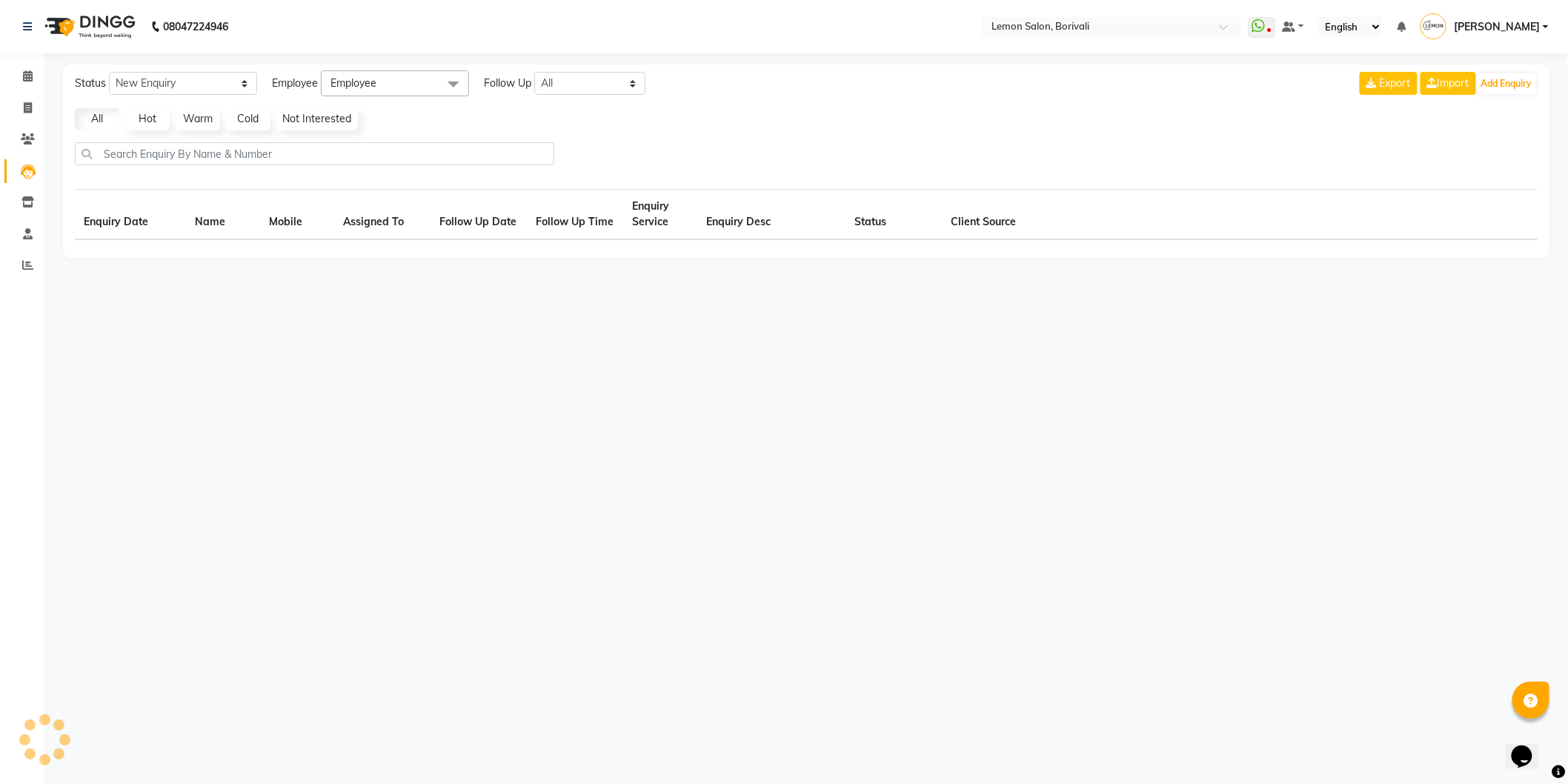
select select "10"
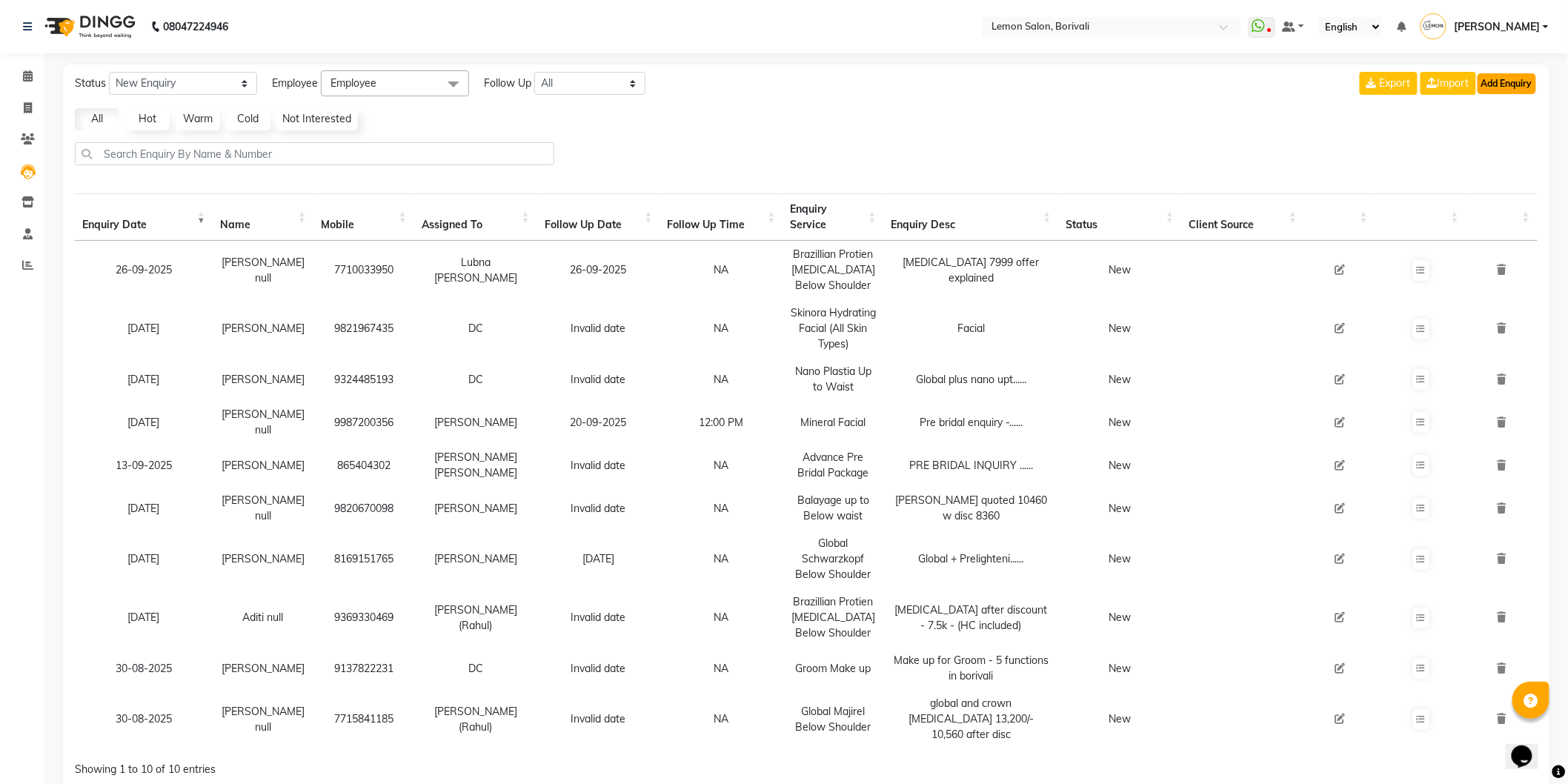
click at [1509, 79] on button "Add Enquiry" at bounding box center [1507, 84] width 58 height 21
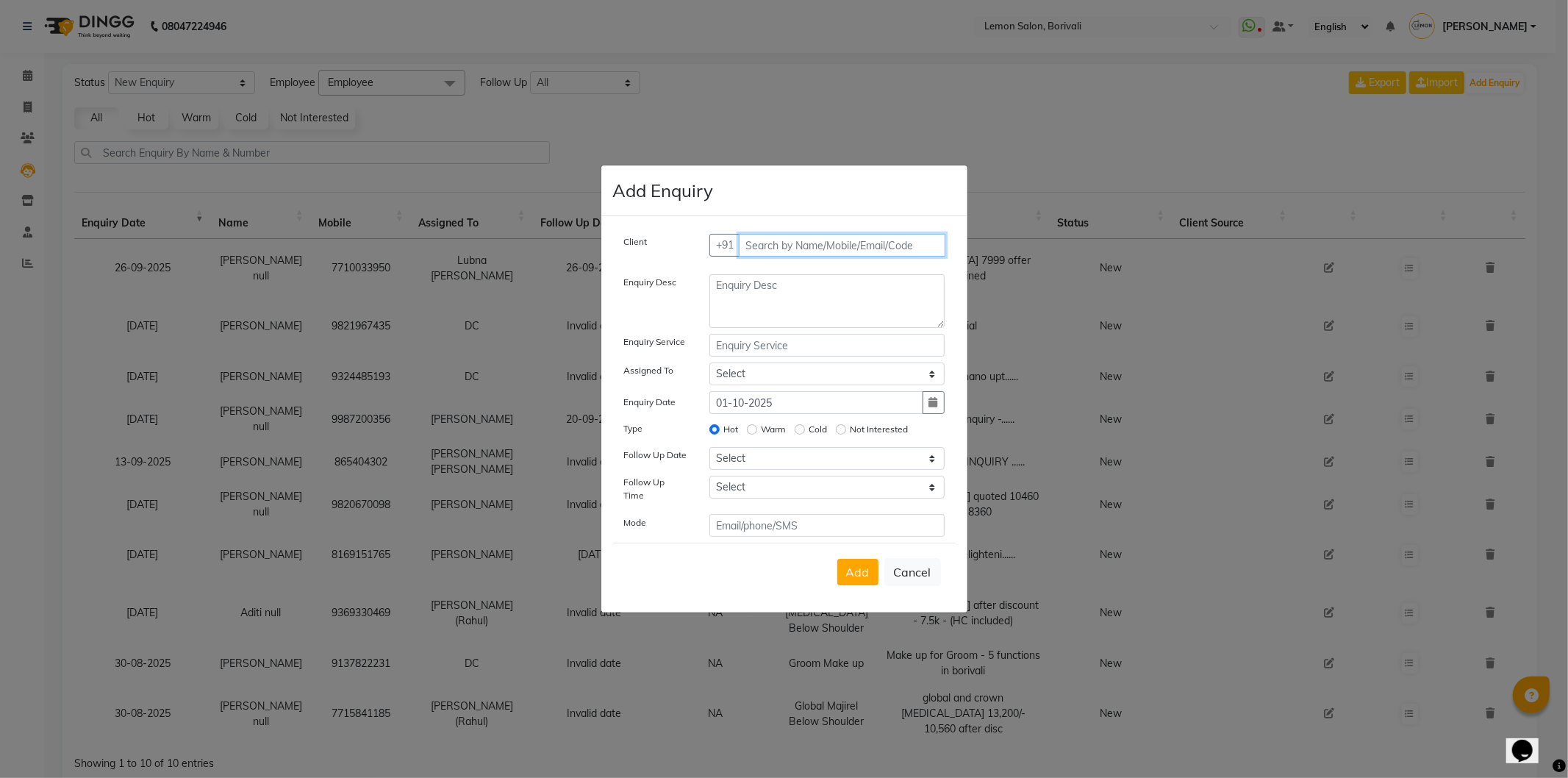
click at [781, 256] on input "text" at bounding box center [843, 245] width 207 height 23
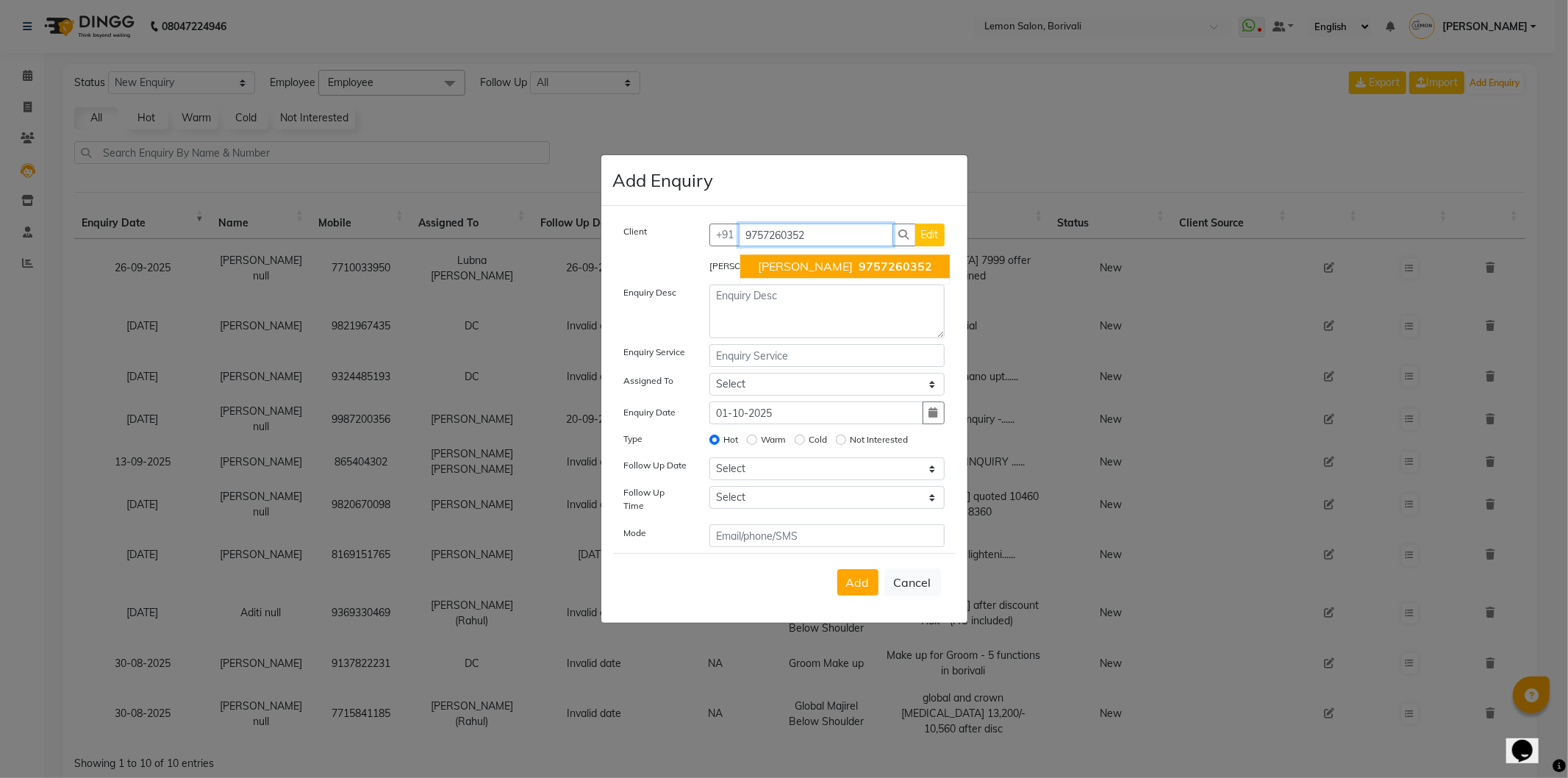
click at [782, 259] on button "Purnima Ajmera 9757260352" at bounding box center [846, 266] width 210 height 24
type input "9757260352"
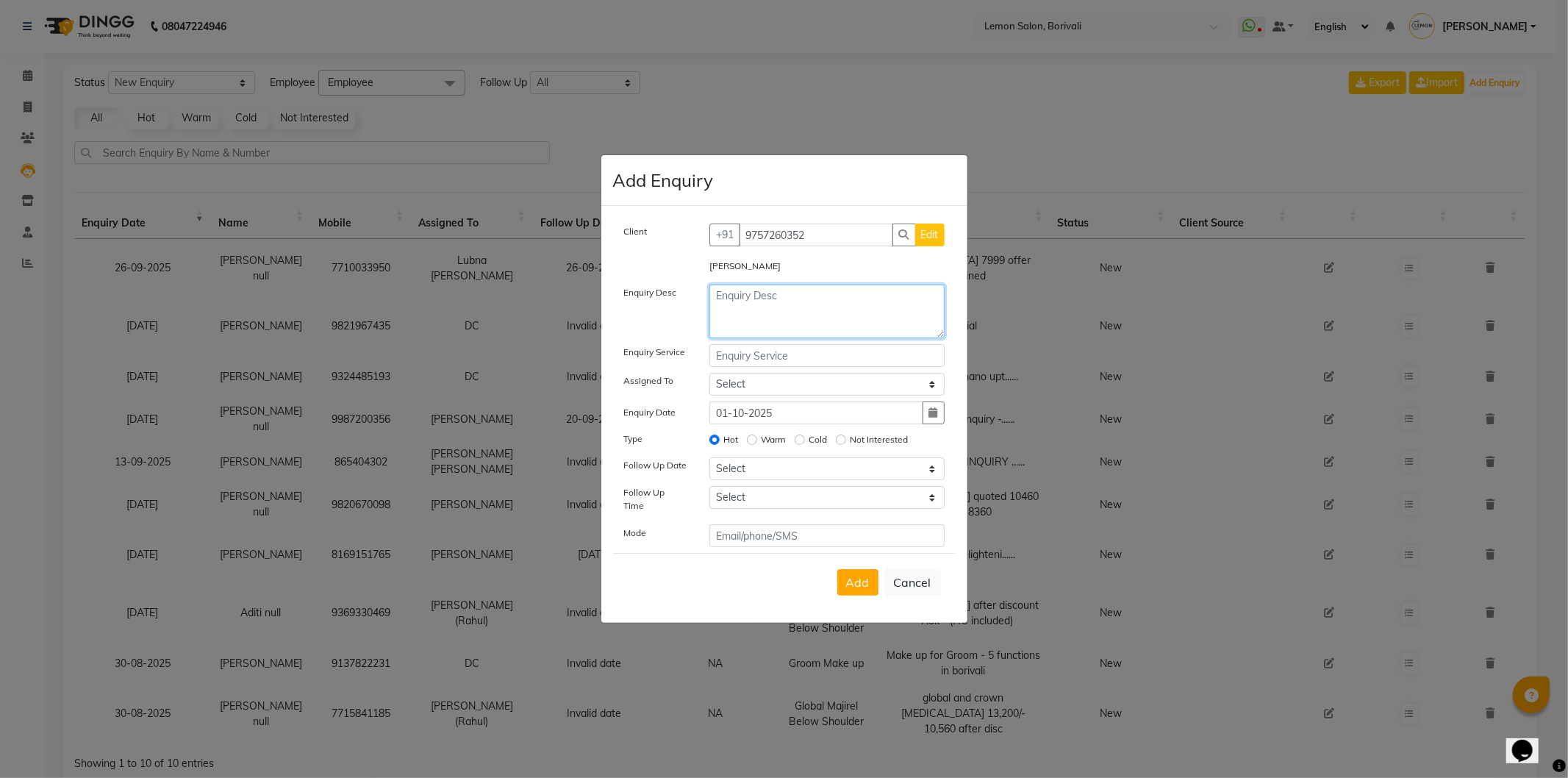
click at [821, 310] on textarea at bounding box center [827, 311] width 235 height 54
type textarea "8500 for Nano"
click at [767, 372] on div "Client +91 9757260352 Edit Purnima Ajmera Enquiry Desc 8500 for Nano Enquiry Se…" at bounding box center [784, 385] width 343 height 323
click at [777, 367] on input "text" at bounding box center [827, 355] width 235 height 23
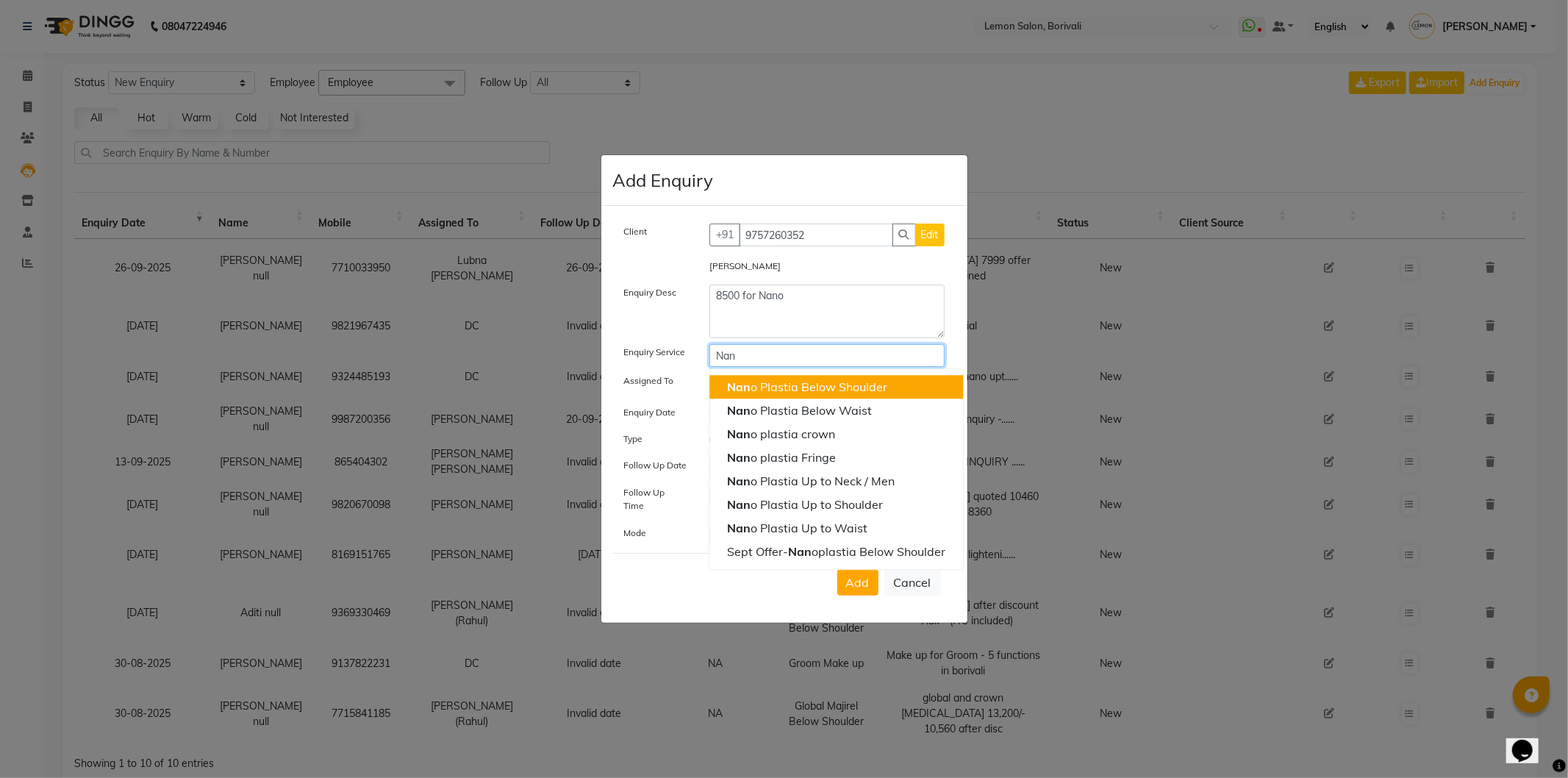
click at [814, 394] on ngb-highlight "Nan o Plastia Below Shoulder" at bounding box center [807, 386] width 160 height 14
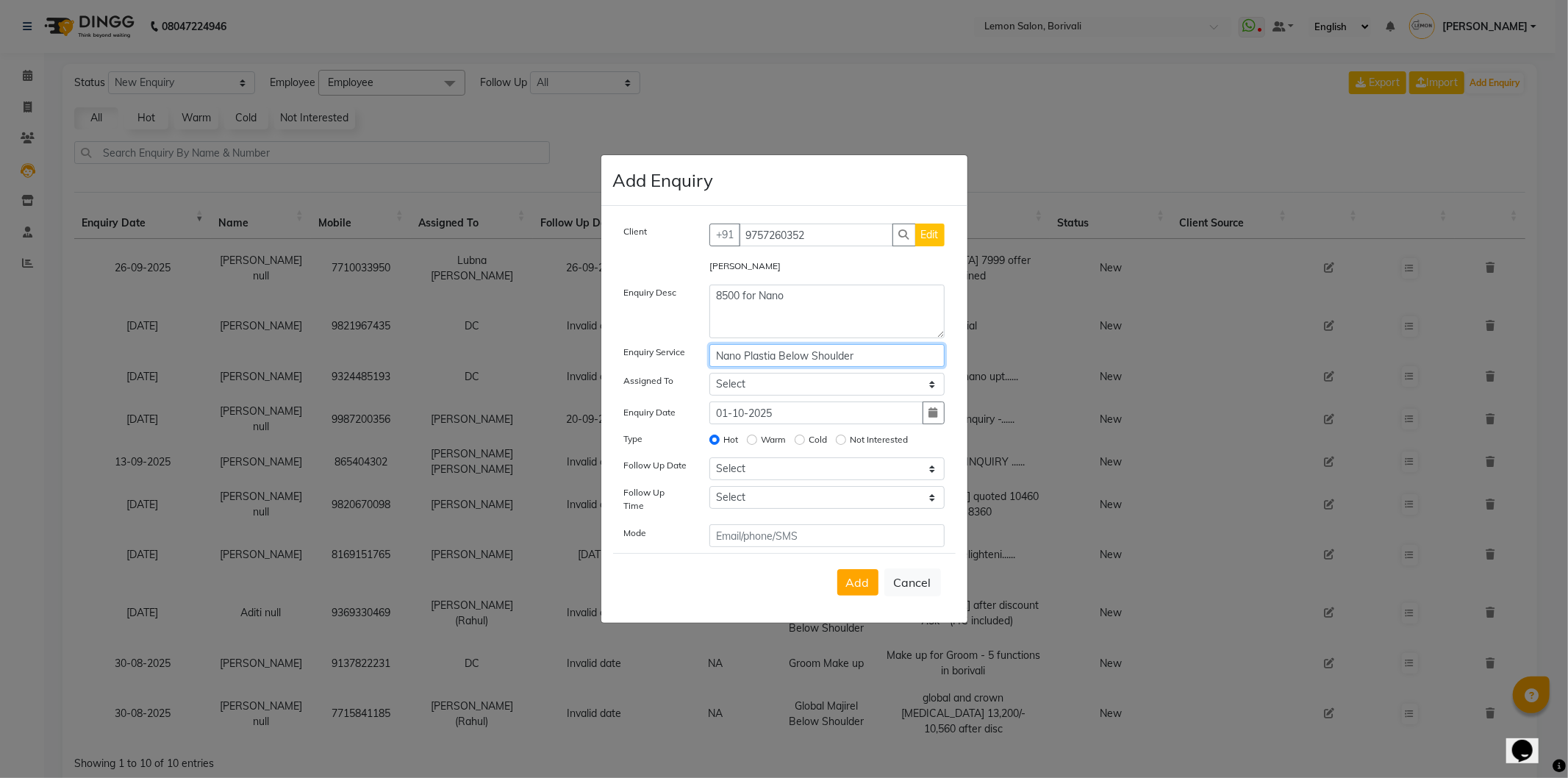
type input "Nano Plastia Below Shoulder"
click at [786, 394] on select "Select Adnan Shaikh Apoorva Ssankar DC Faiz Khan Fardin Shaikh Harishchandra Pa…" at bounding box center [827, 384] width 235 height 23
select select "7566"
click at [709, 377] on select "Select Adnan Shaikh Apoorva Ssankar DC Faiz Khan Fardin Shaikh Harishchandra Pa…" at bounding box center [827, 384] width 235 height 23
click at [794, 465] on select "Select Today Tomorrow In 2 days (Friday) In 3 days (Saturday) In 4 days (Sunday…" at bounding box center [827, 468] width 235 height 23
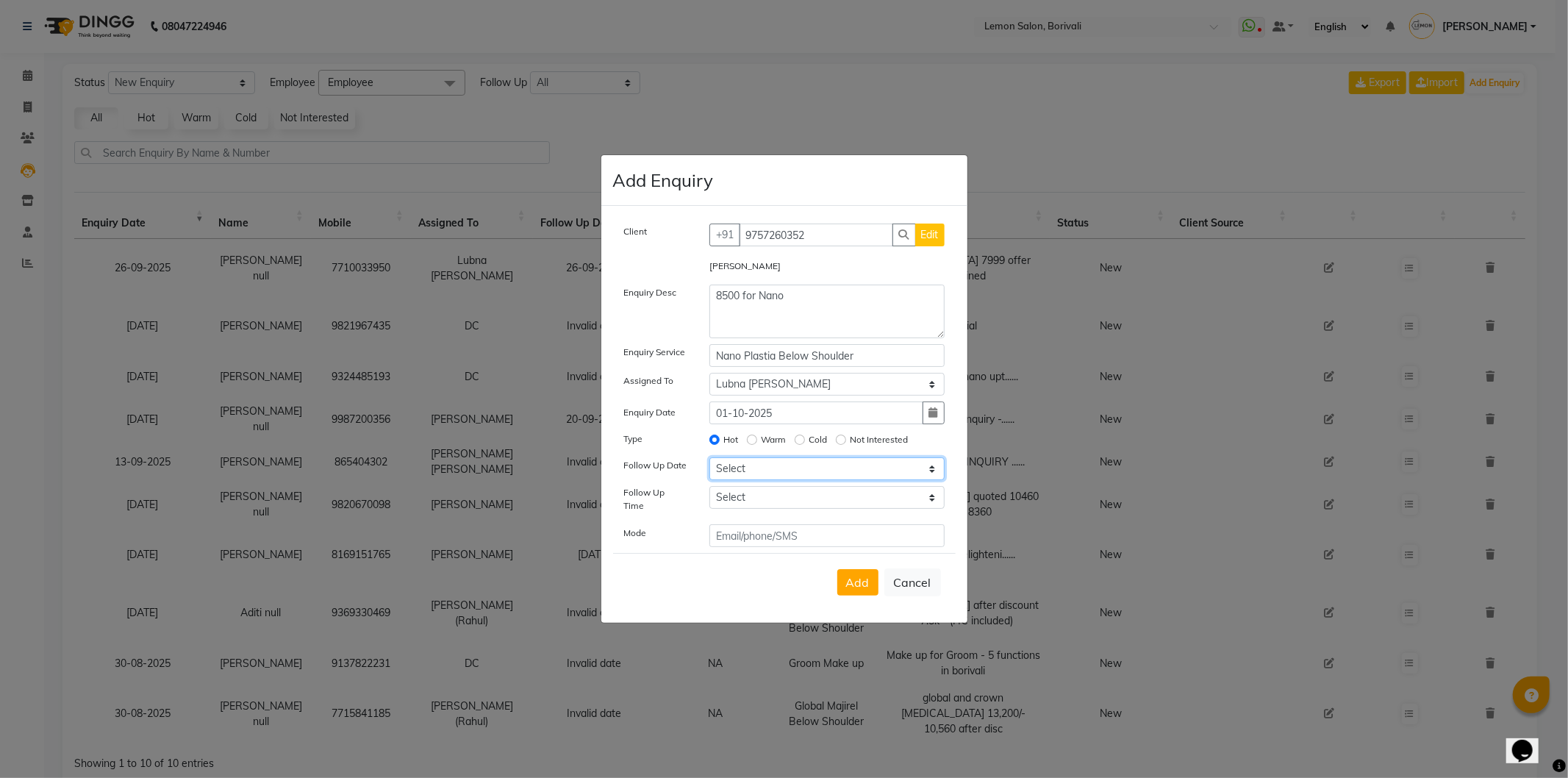
click at [709, 462] on select "Select Today Tomorrow In 2 days (Friday) In 3 days (Saturday) In 4 days (Sunday…" at bounding box center [827, 468] width 235 height 23
click at [875, 574] on button "Add" at bounding box center [858, 582] width 41 height 27
select select
radio input "false"
select select
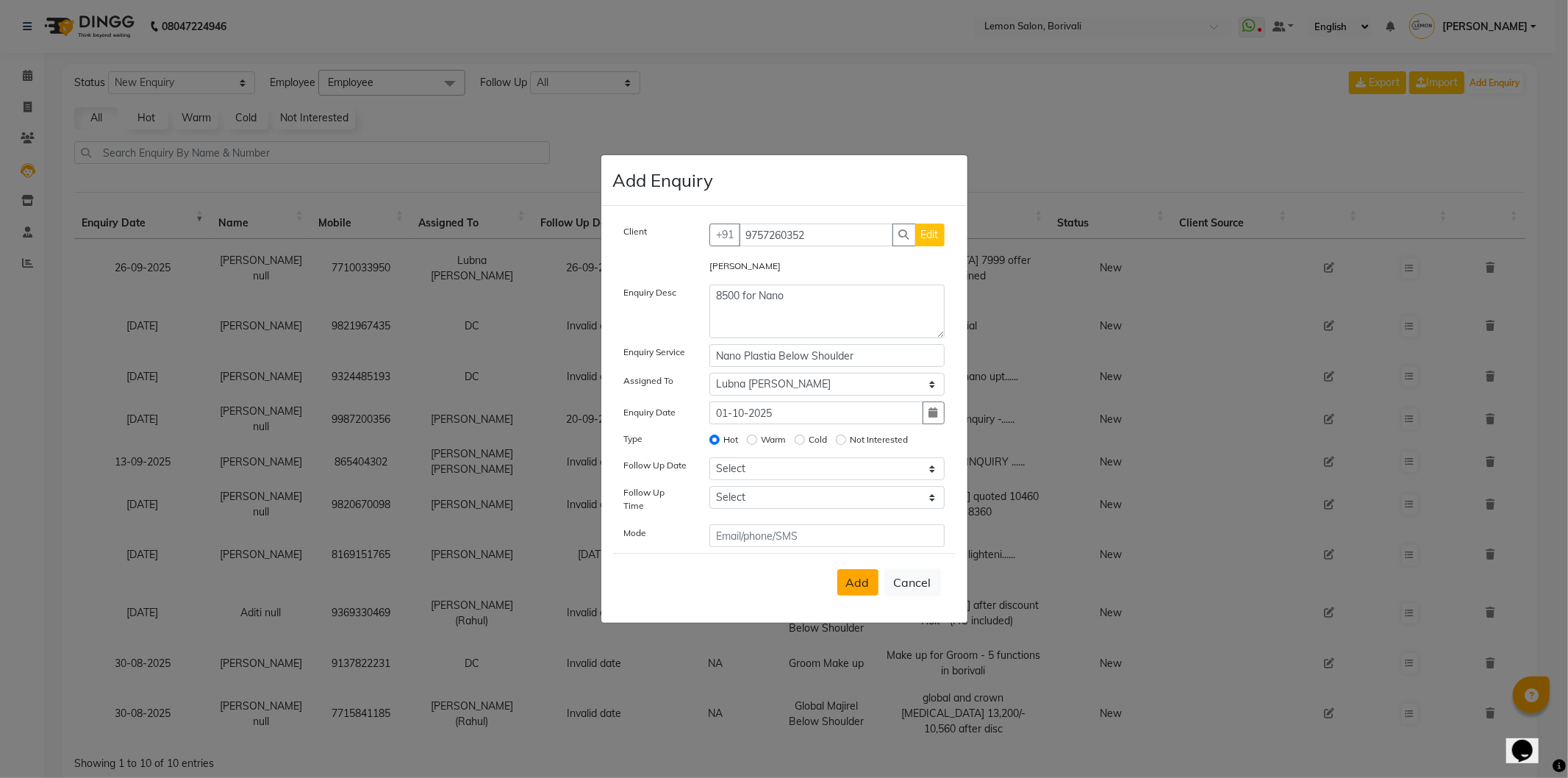
select select
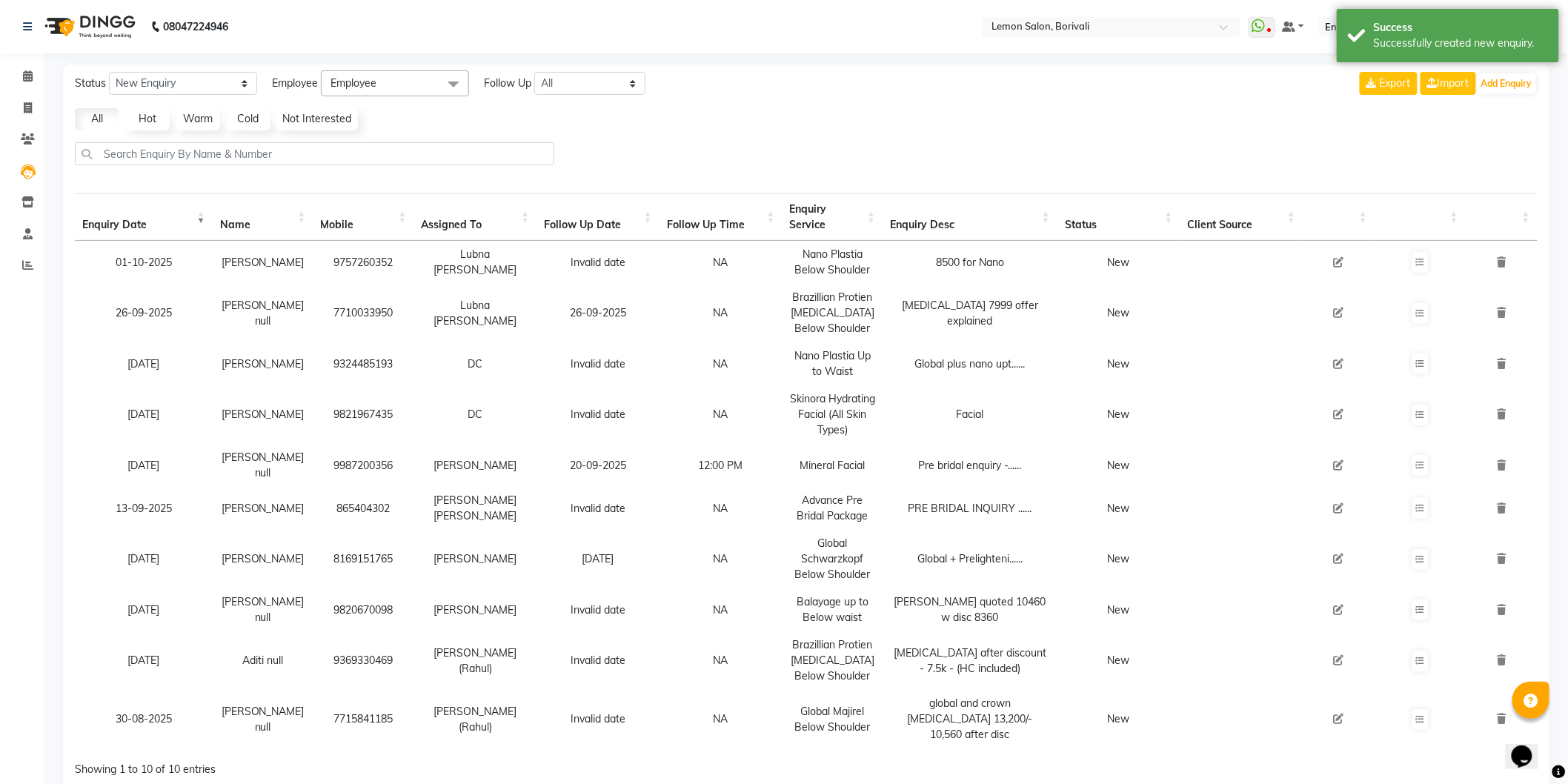
click at [1343, 267] on icon at bounding box center [1339, 262] width 11 height 11
select select "7566"
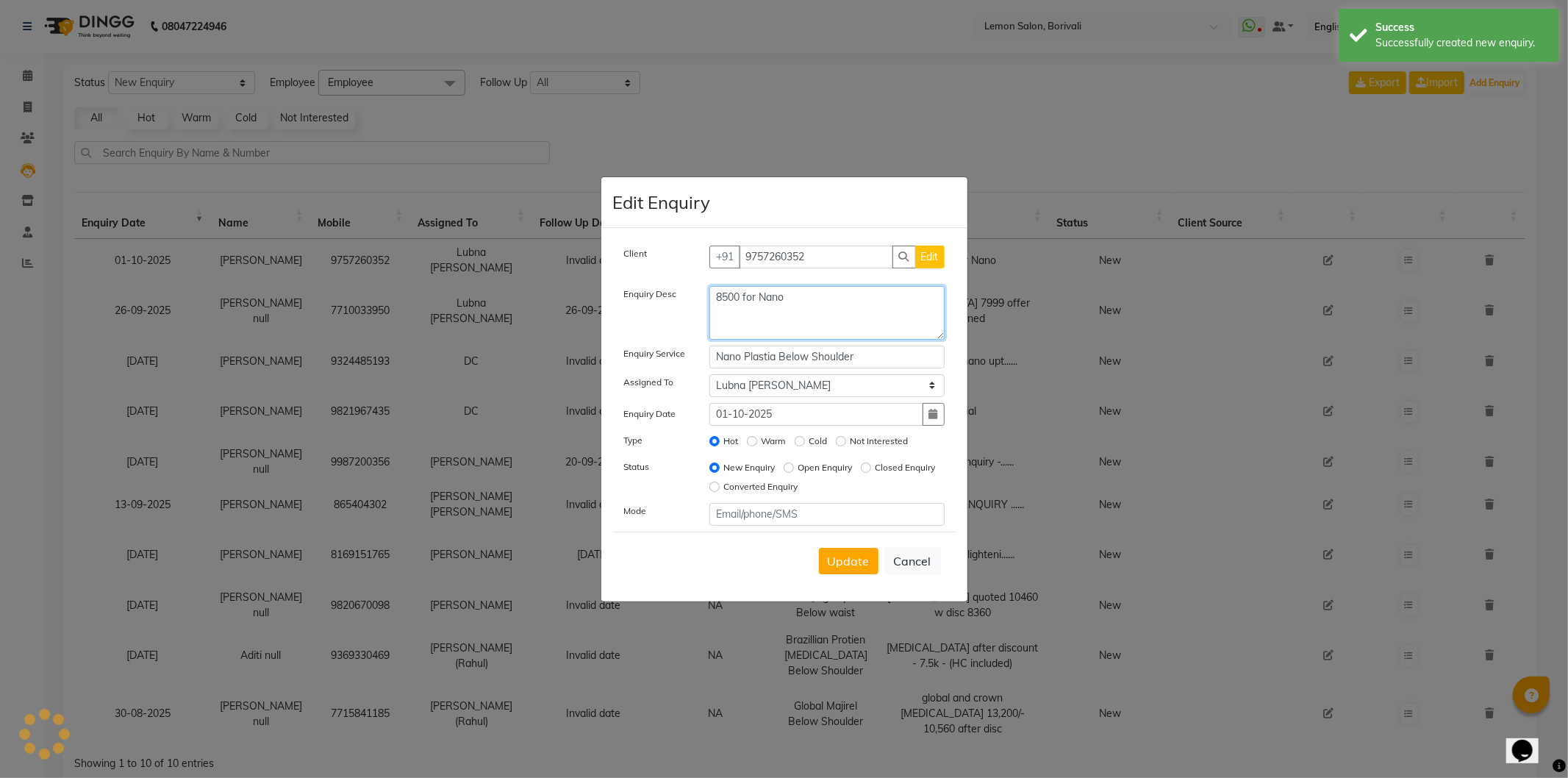
click at [839, 313] on textarea "8500 for Nano" at bounding box center [827, 313] width 235 height 54
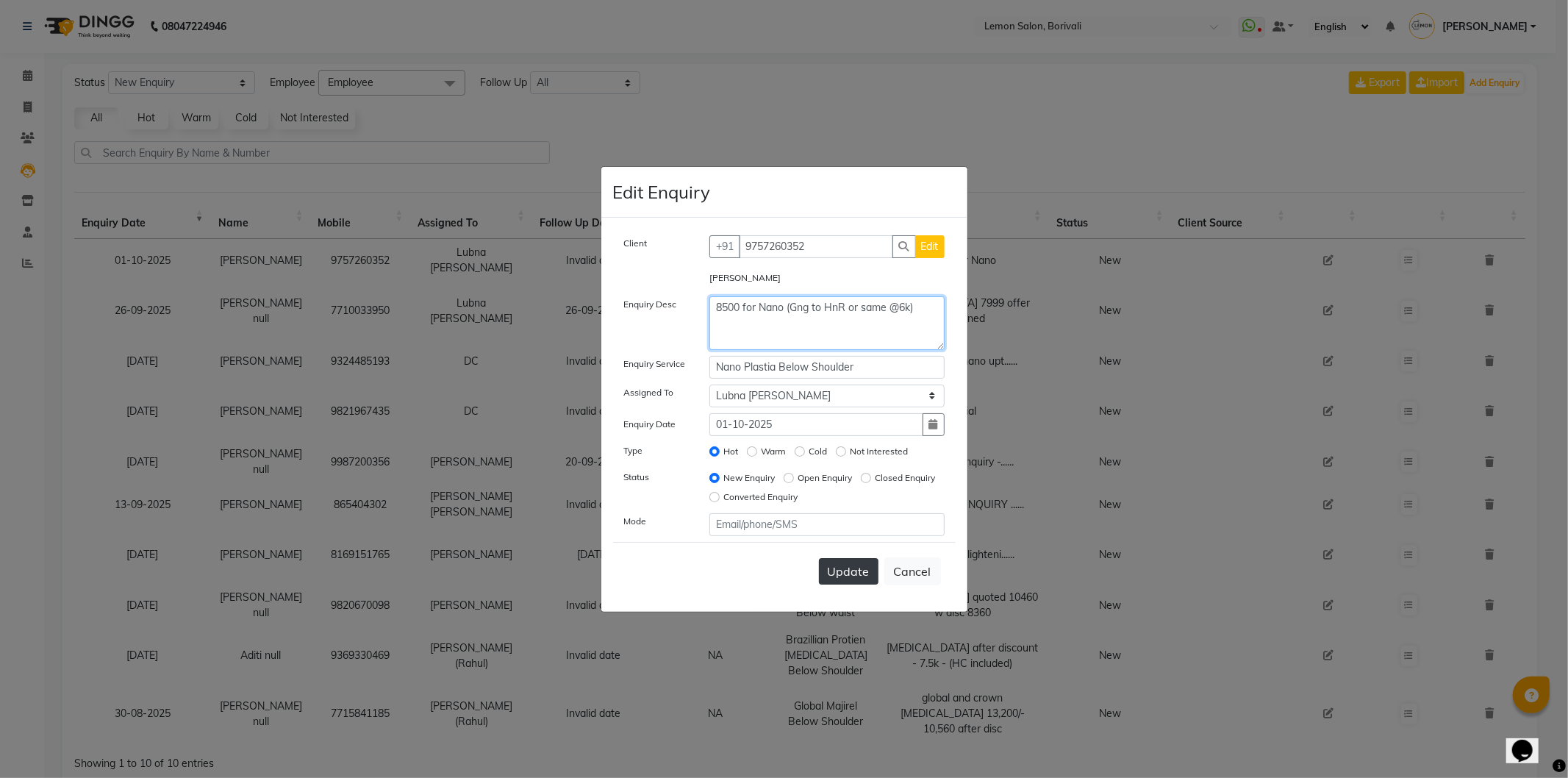
type textarea "8500 for Nano (Gng to HnR or same @6k)"
click at [862, 572] on span "Update" at bounding box center [849, 571] width 42 height 14
select select
radio input "false"
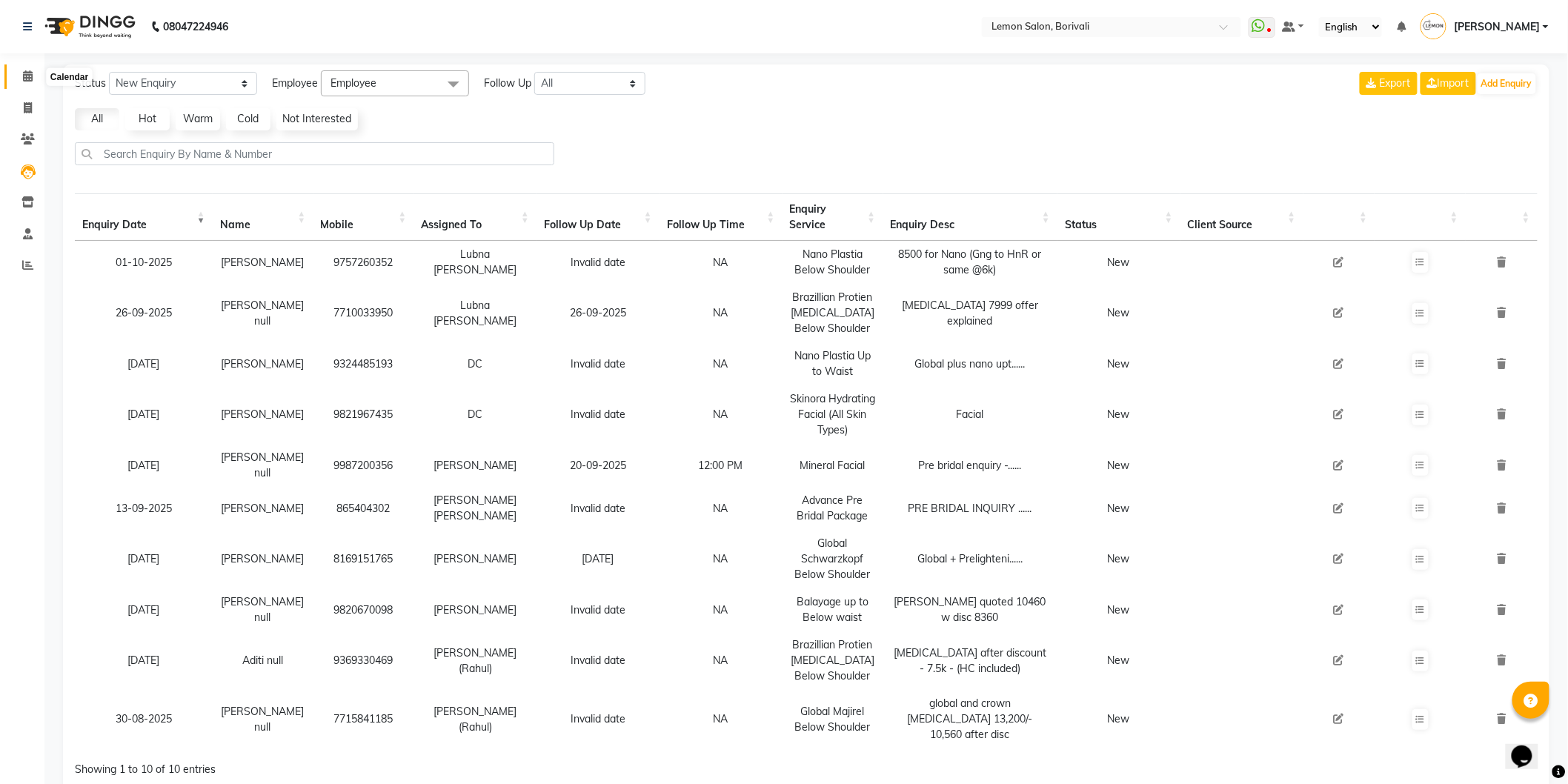
click at [25, 81] on icon at bounding box center [28, 76] width 10 height 11
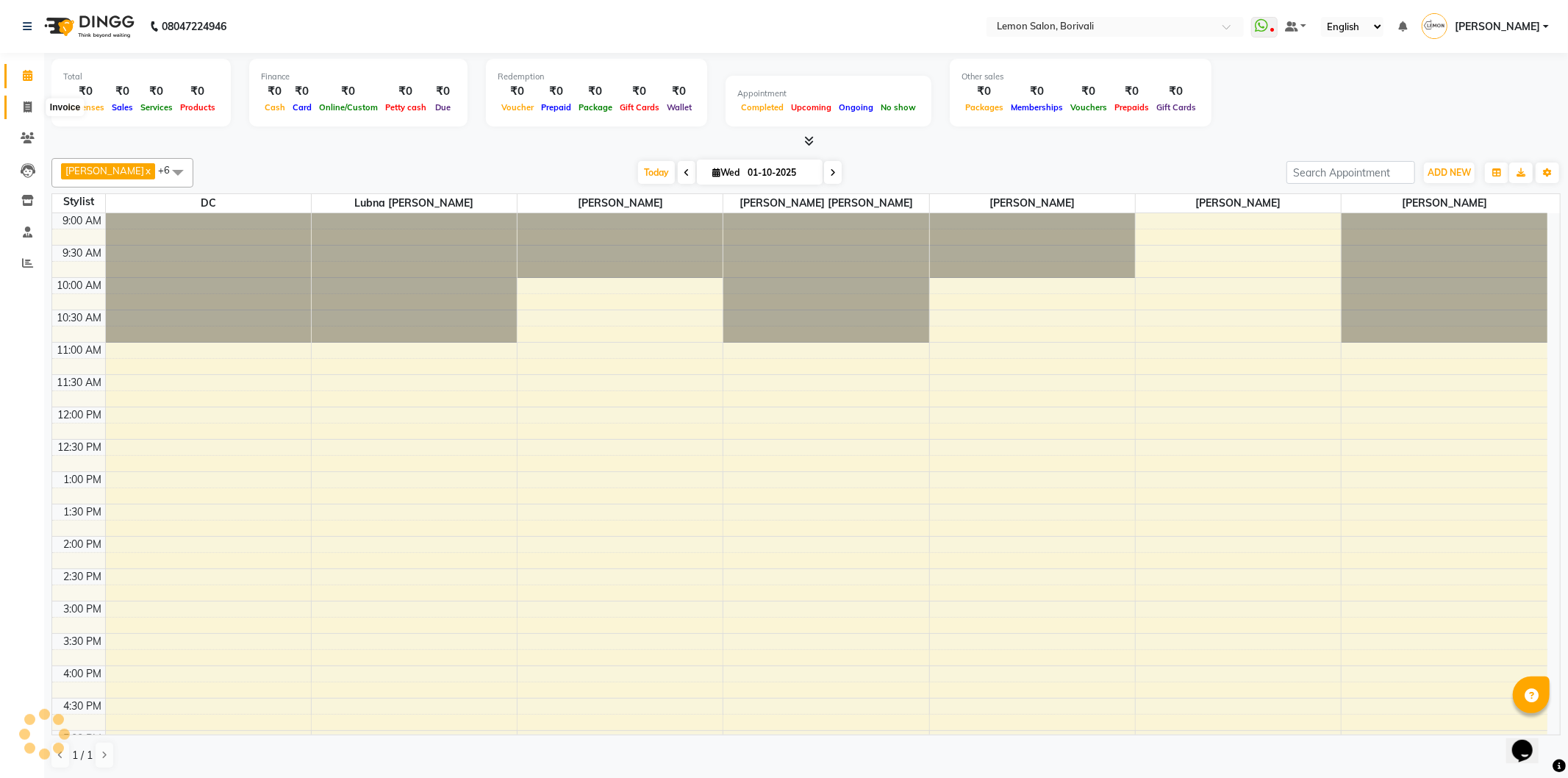
click at [33, 108] on span at bounding box center [27, 108] width 26 height 17
select select "567"
select select "service"
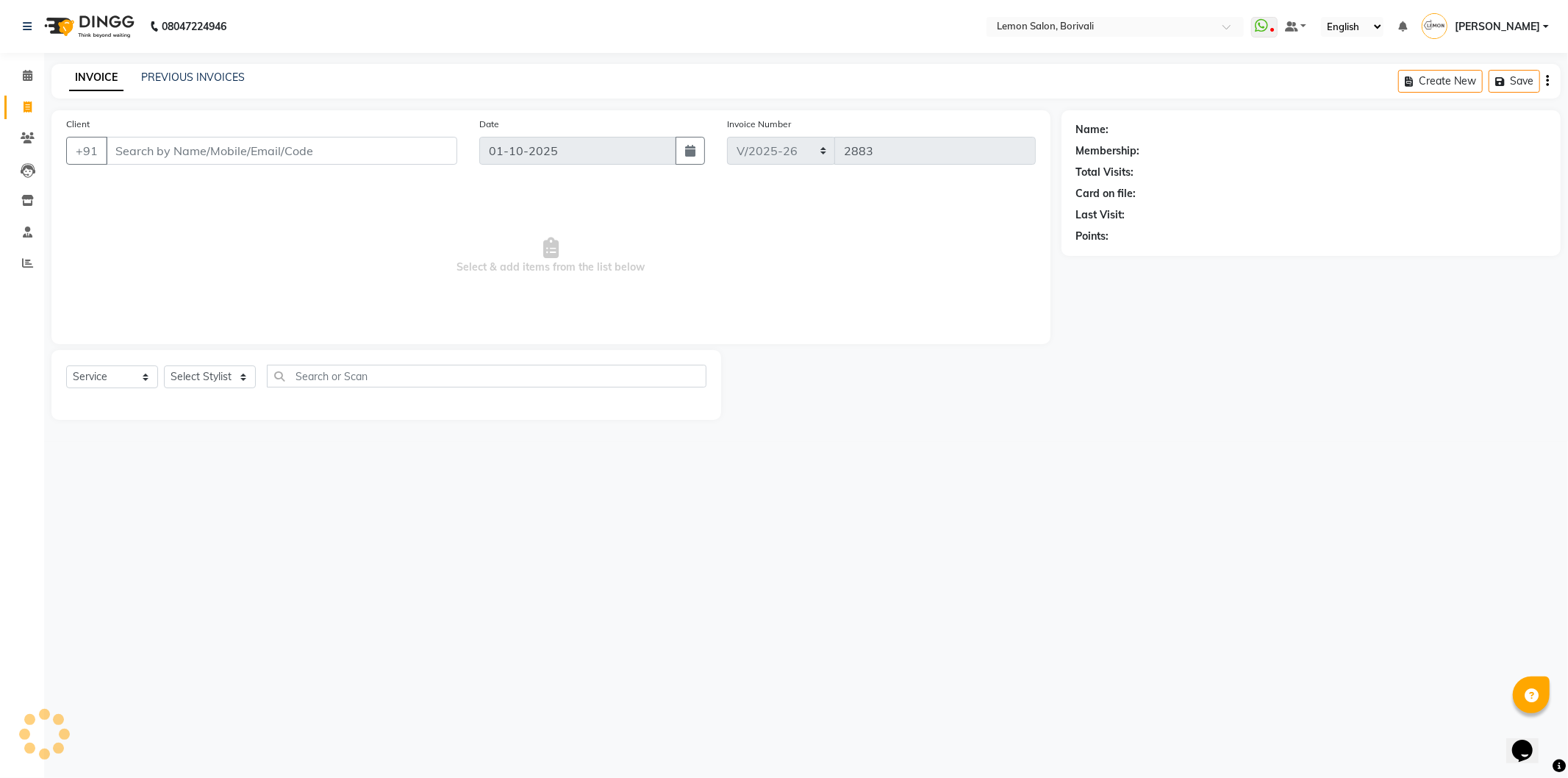
click at [235, 156] on input "Client" at bounding box center [281, 151] width 351 height 28
drag, startPoint x: 233, startPoint y: 155, endPoint x: 0, endPoint y: 113, distance: 236.8
click at [0, 113] on app-home "08047224946 Select Location × Lemon Salon, Borivali WhatsApp Status ✕ Status: D…" at bounding box center [784, 221] width 1568 height 442
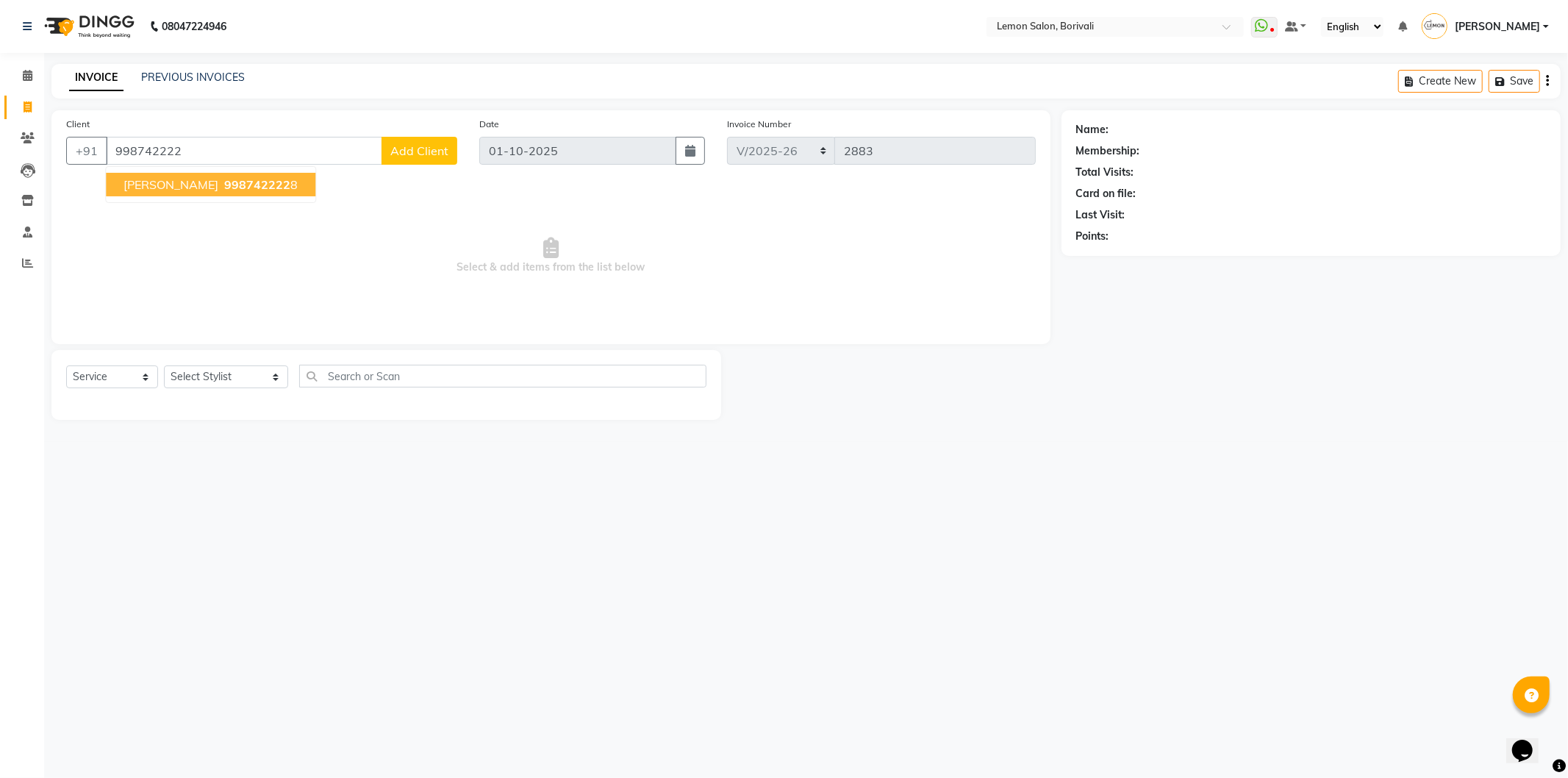
click at [227, 186] on span "998742222" at bounding box center [257, 184] width 66 height 14
type input "9987422228"
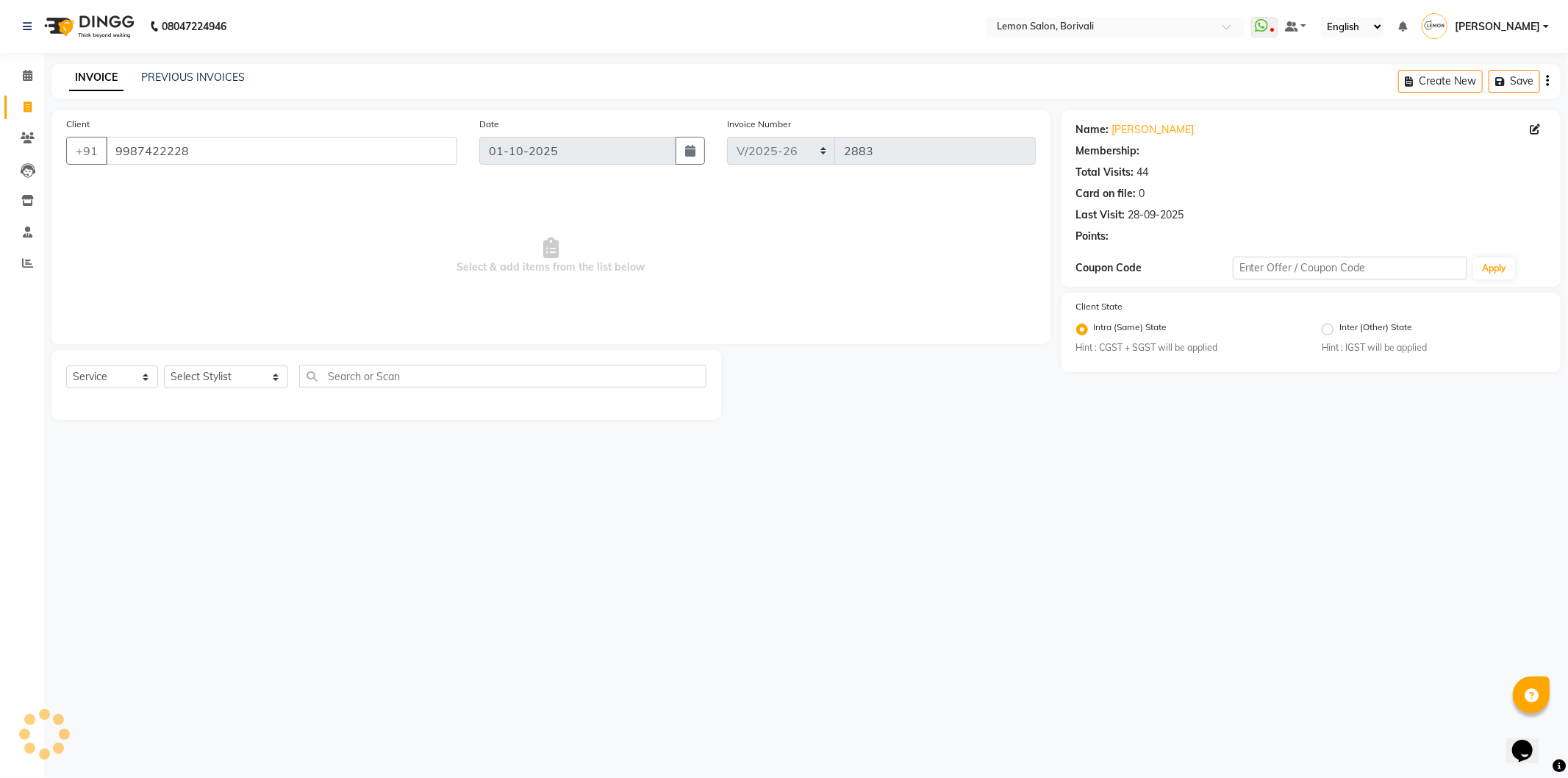
select select "1: Object"
drag, startPoint x: 269, startPoint y: 148, endPoint x: 0, endPoint y: 144, distance: 269.0
click at [0, 144] on app-home "08047224946 Select Location × Lemon Salon, Borivali WhatsApp Status ✕ Status: D…" at bounding box center [784, 221] width 1568 height 442
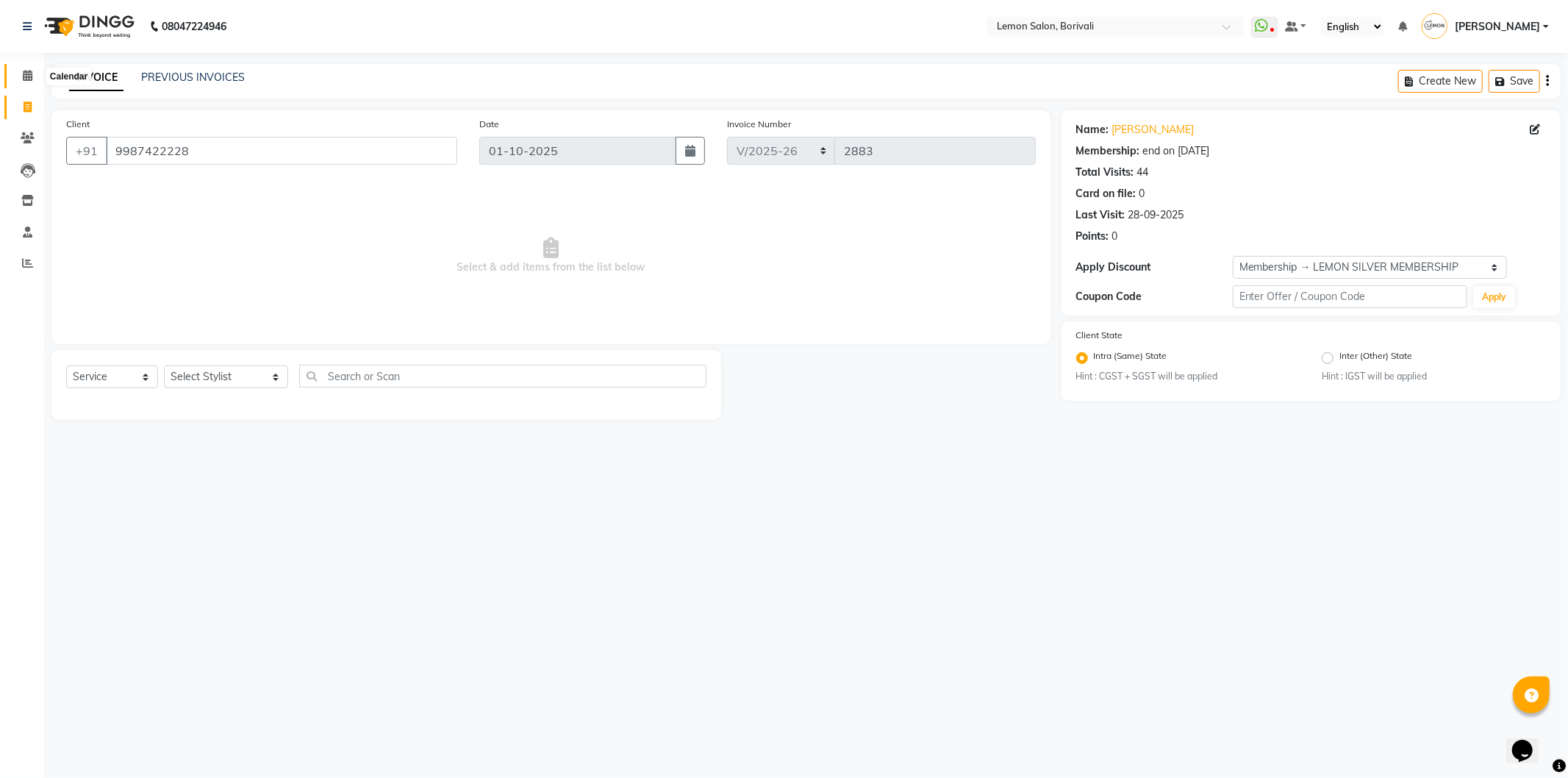
click at [21, 71] on span at bounding box center [27, 76] width 26 height 17
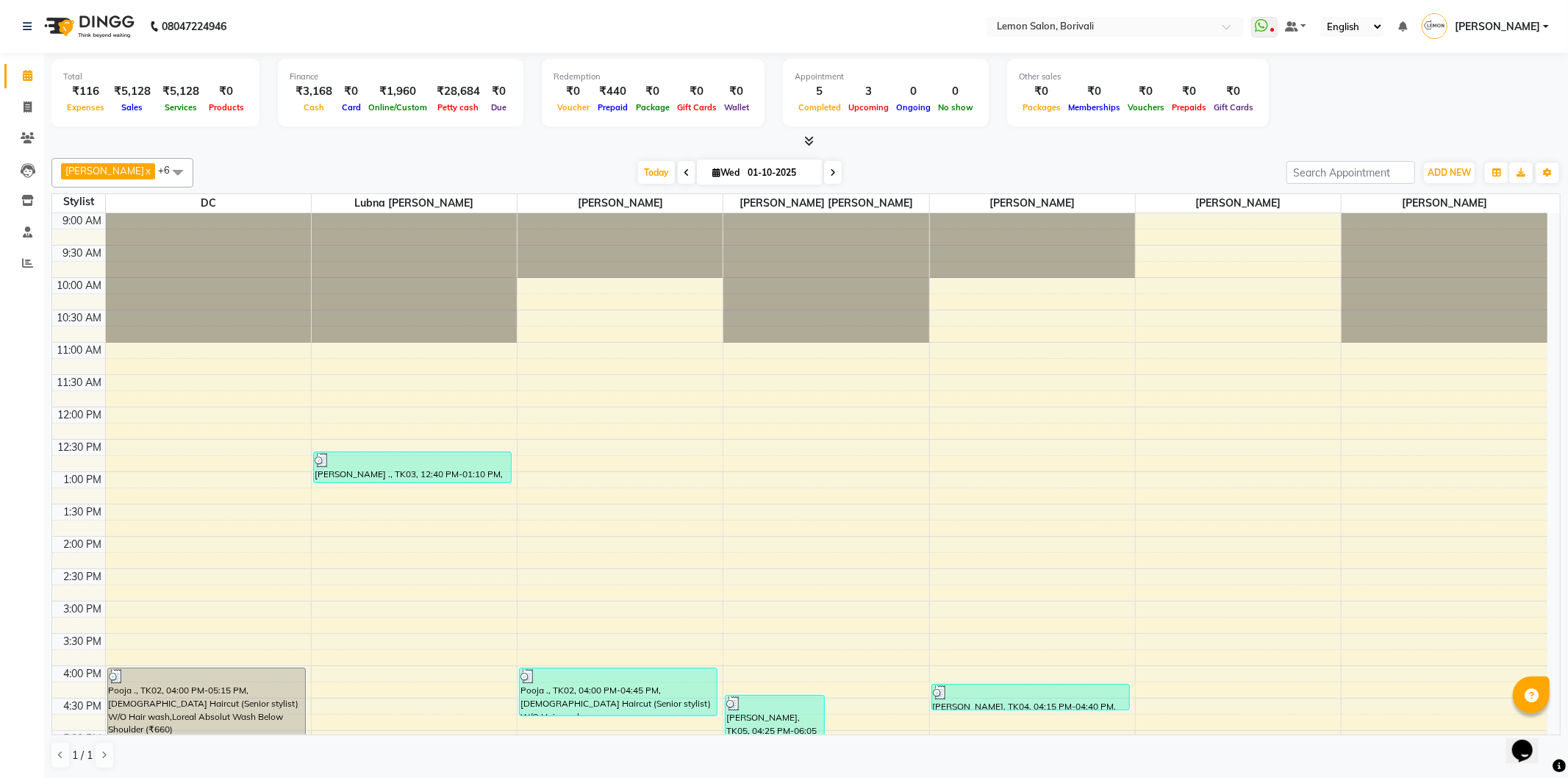
click at [824, 170] on span at bounding box center [833, 173] width 17 height 23
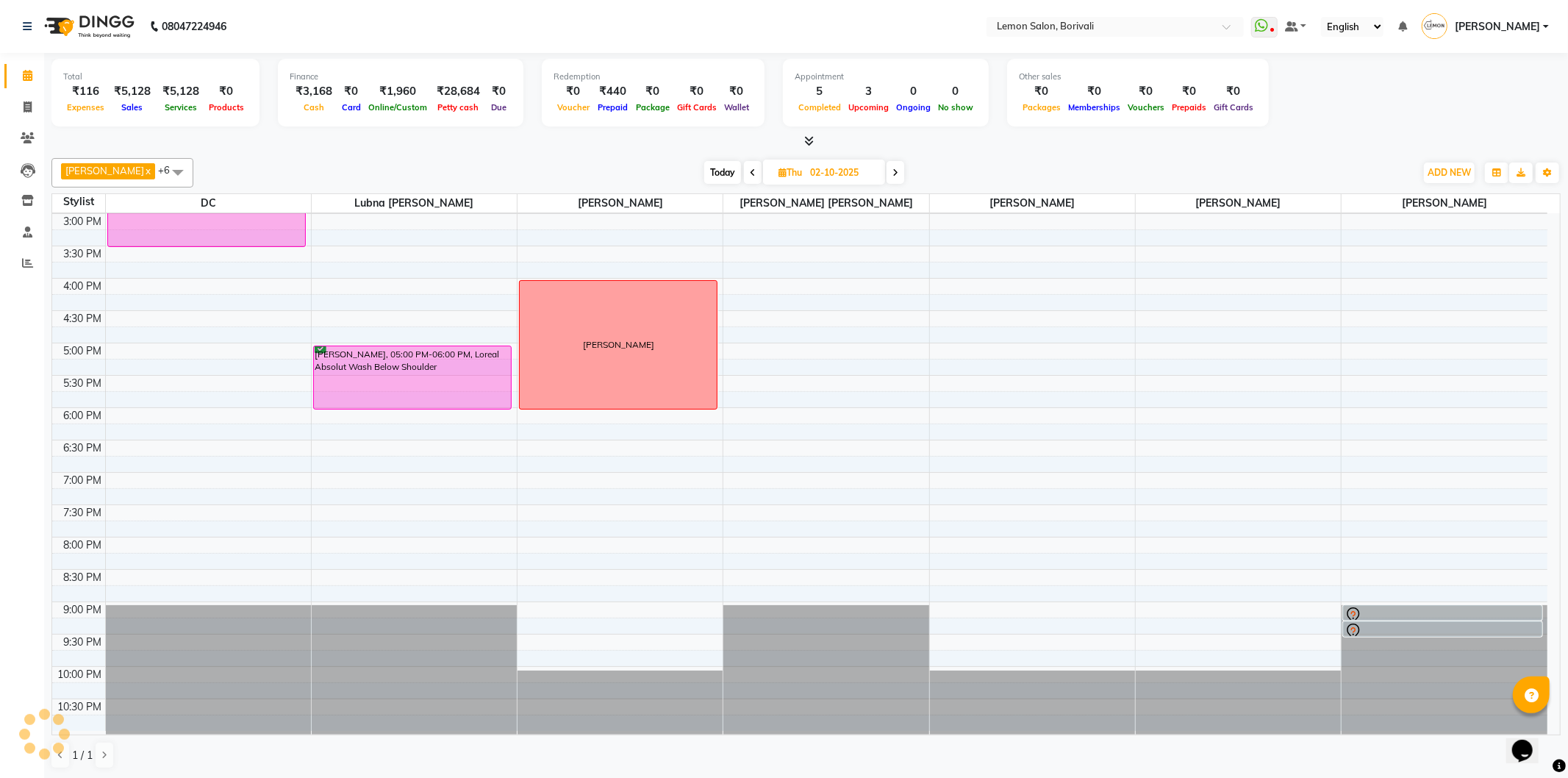
scroll to position [143, 0]
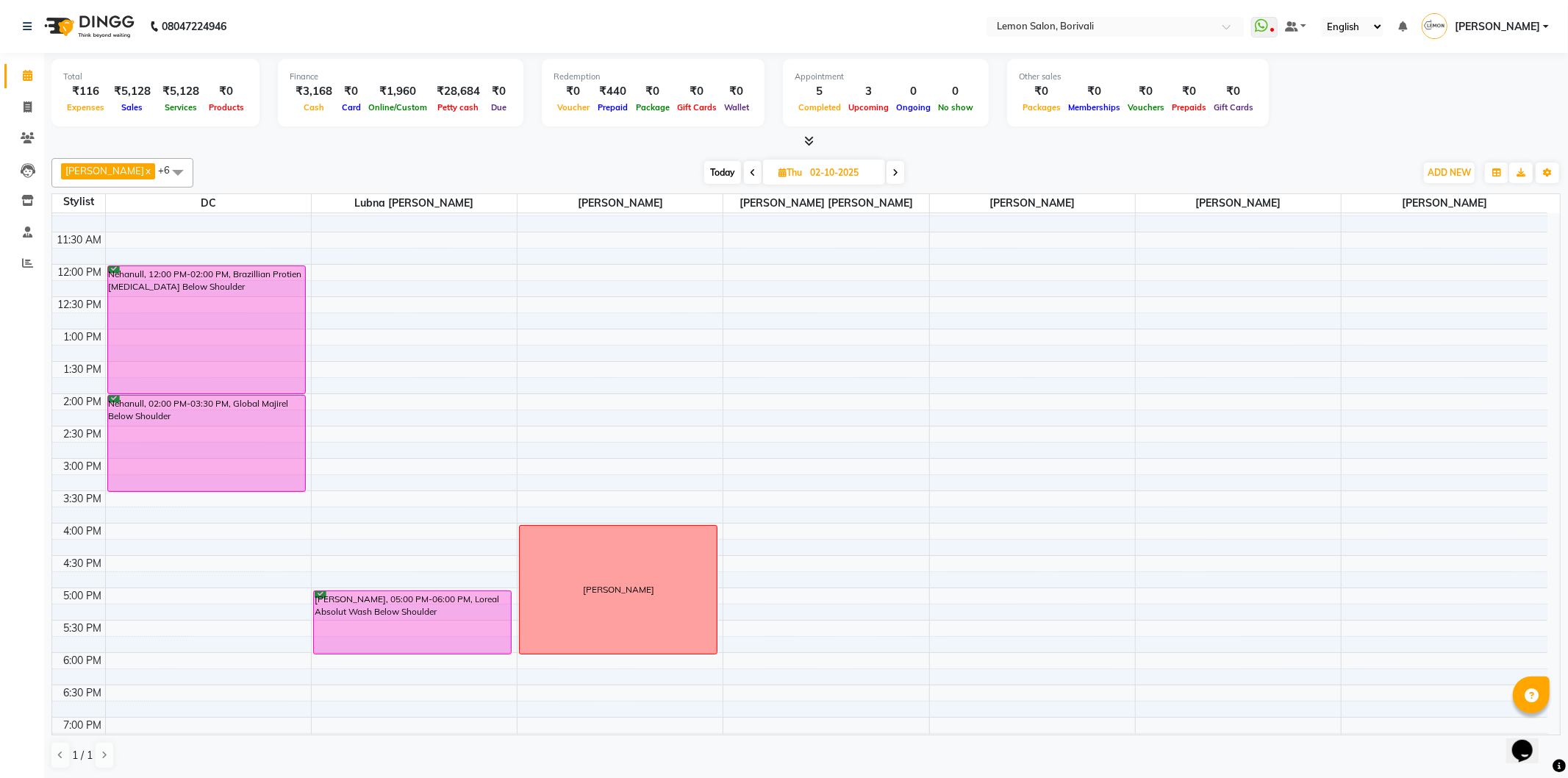
click at [893, 172] on icon at bounding box center [896, 173] width 6 height 9
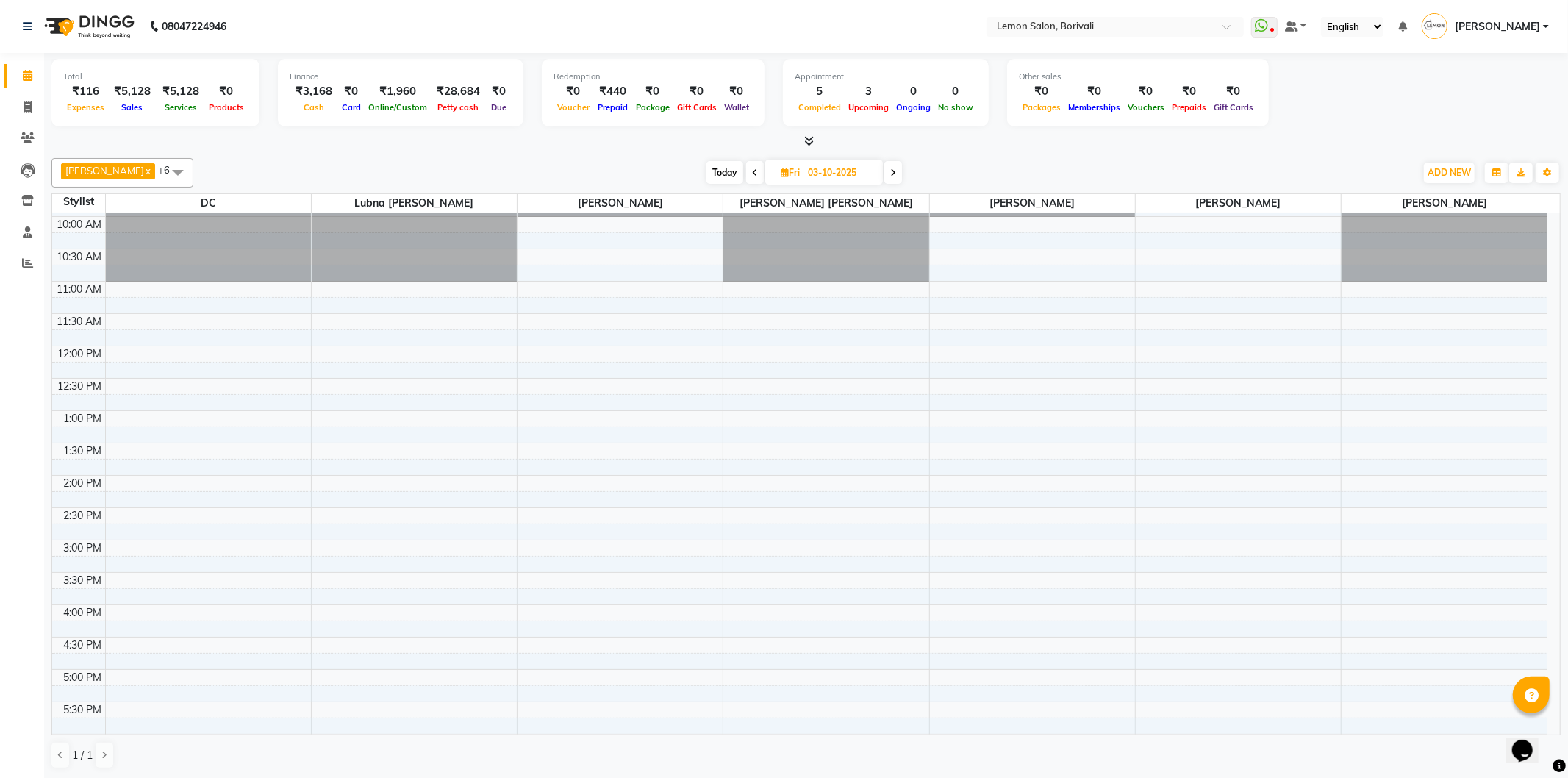
click at [747, 175] on span at bounding box center [754, 173] width 17 height 23
type input "02-10-2025"
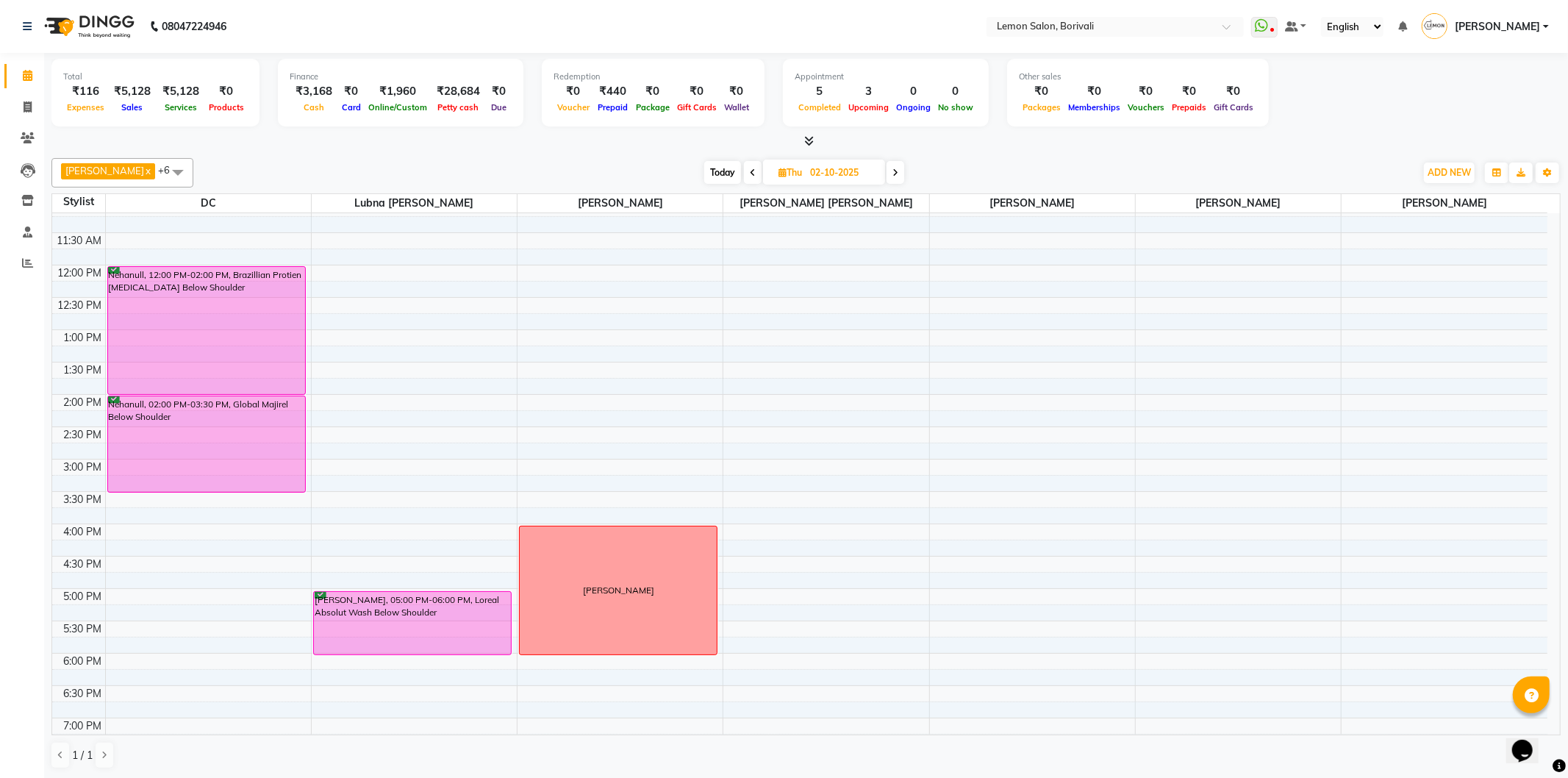
scroll to position [143, 0]
click at [997, 311] on div "9:00 AM 9:30 AM 10:00 AM 10:30 AM 11:00 AM 11:30 AM 12:00 PM 12:30 PM 1:00 PM 1…" at bounding box center [800, 523] width 1495 height 905
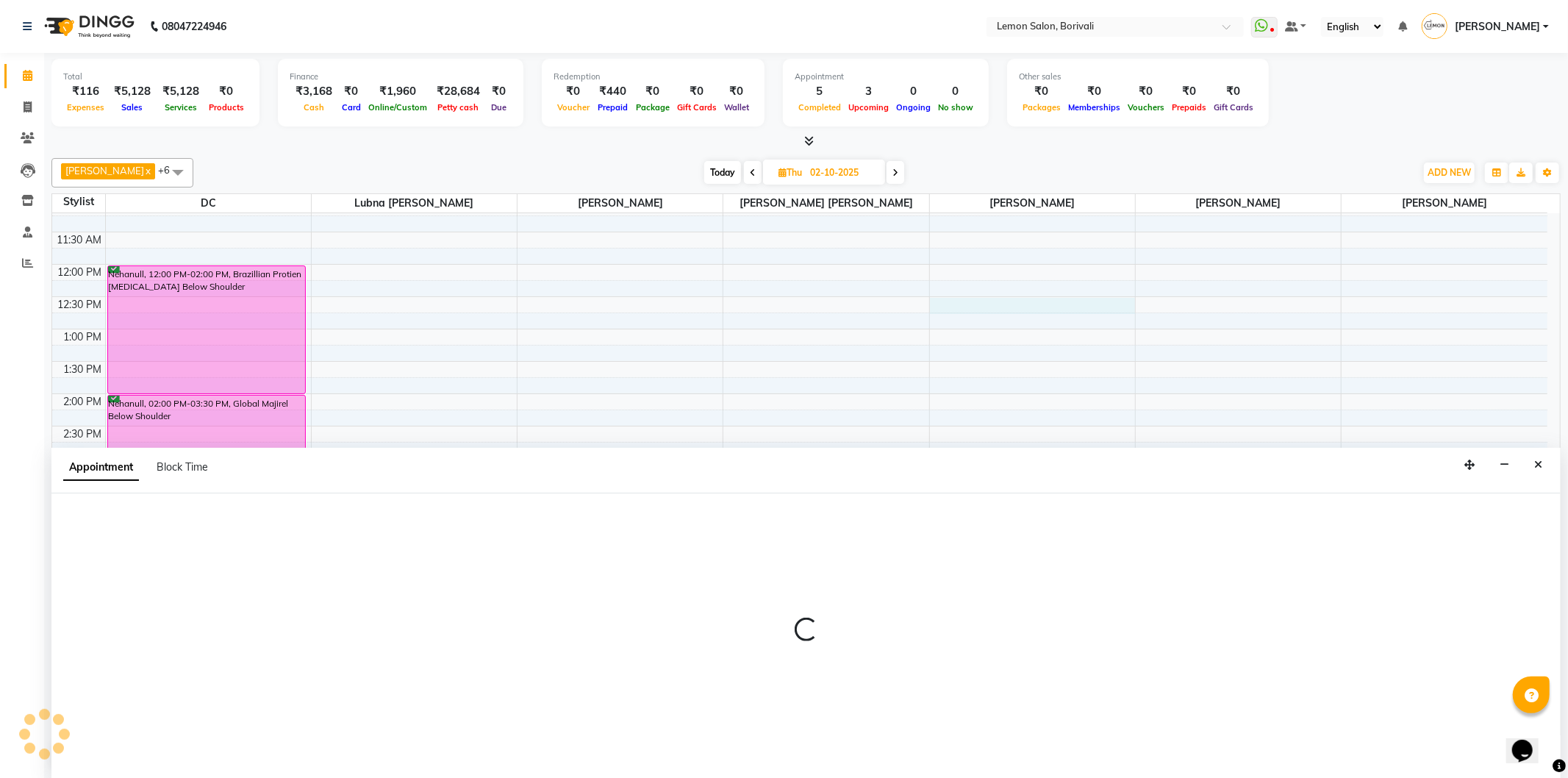
select select "60968"
select select "tentative"
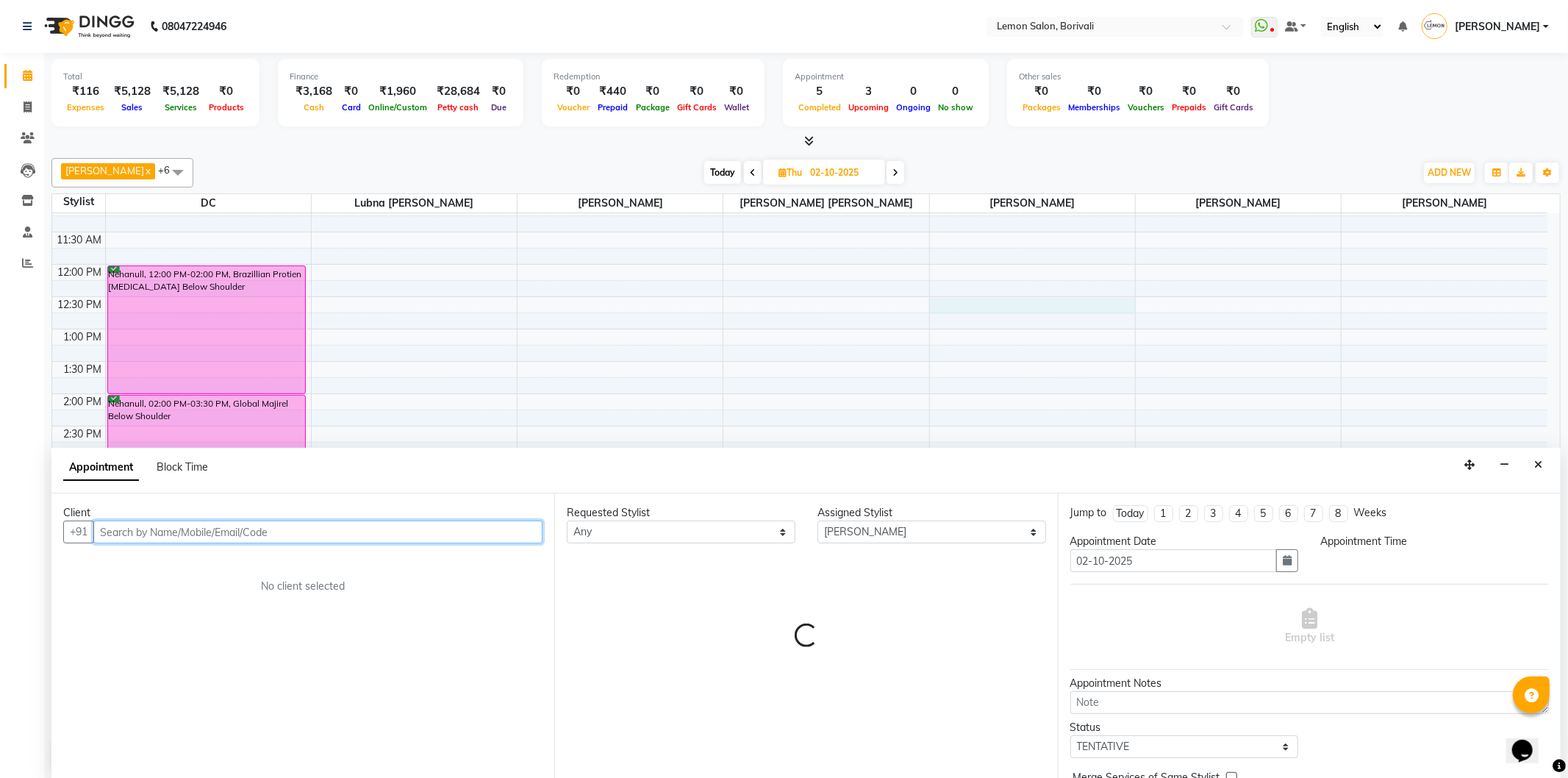
select select "750"
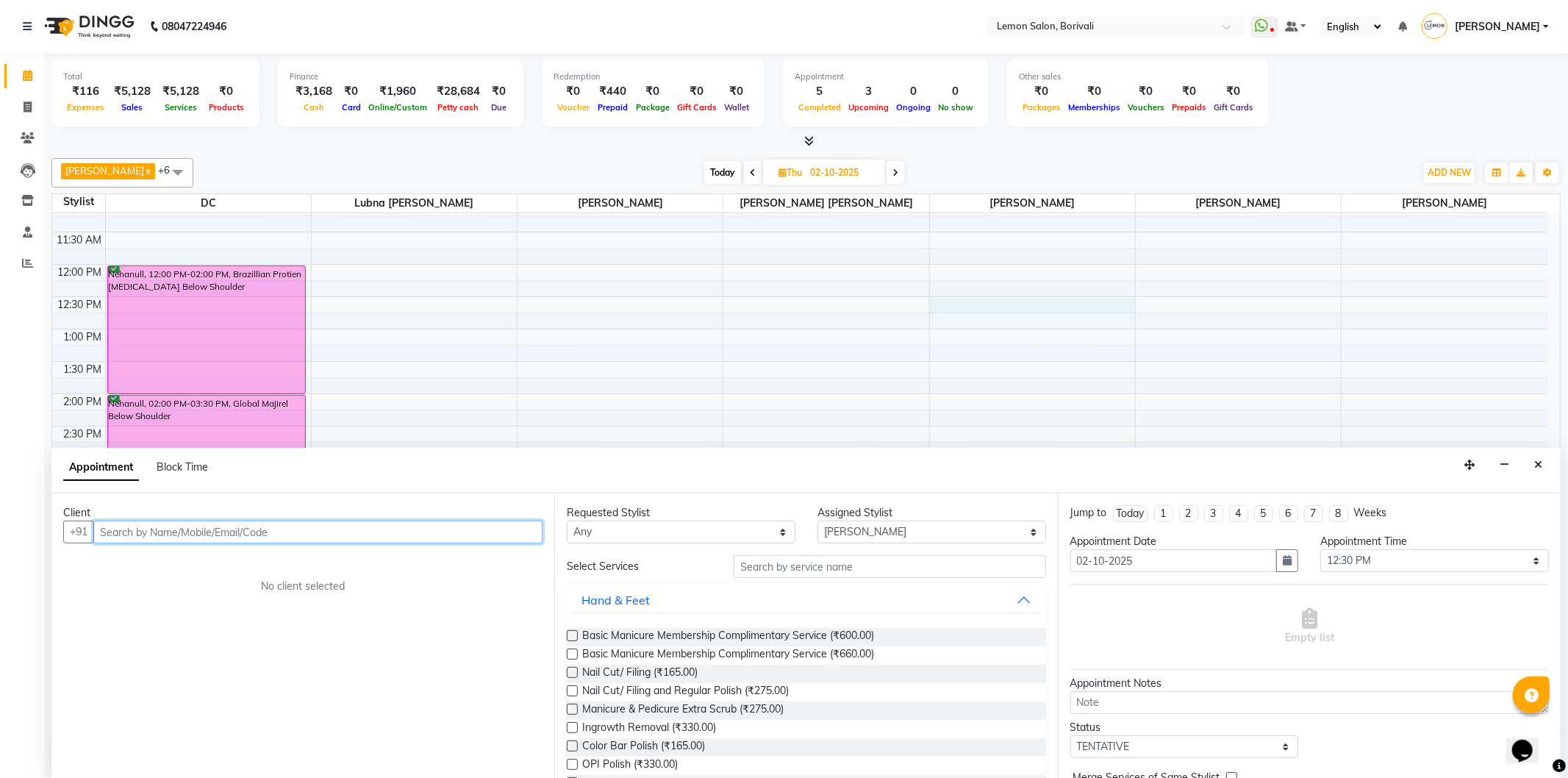
paste input "9987422228"
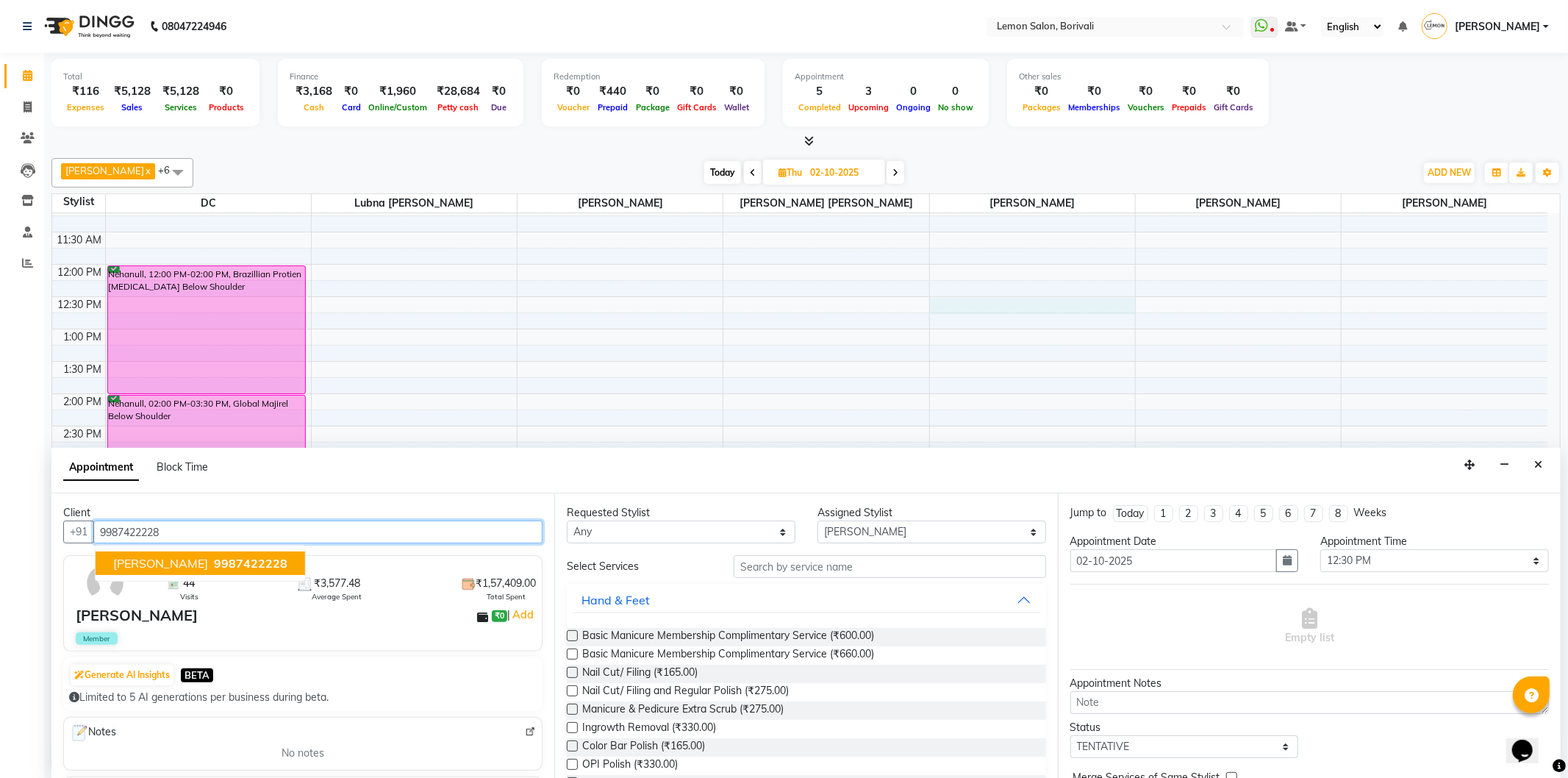
drag, startPoint x: 207, startPoint y: 563, endPoint x: 821, endPoint y: 574, distance: 614.1
click at [209, 563] on button "Prashant Borivali 9987422228" at bounding box center [201, 563] width 210 height 24
type input "9987422228"
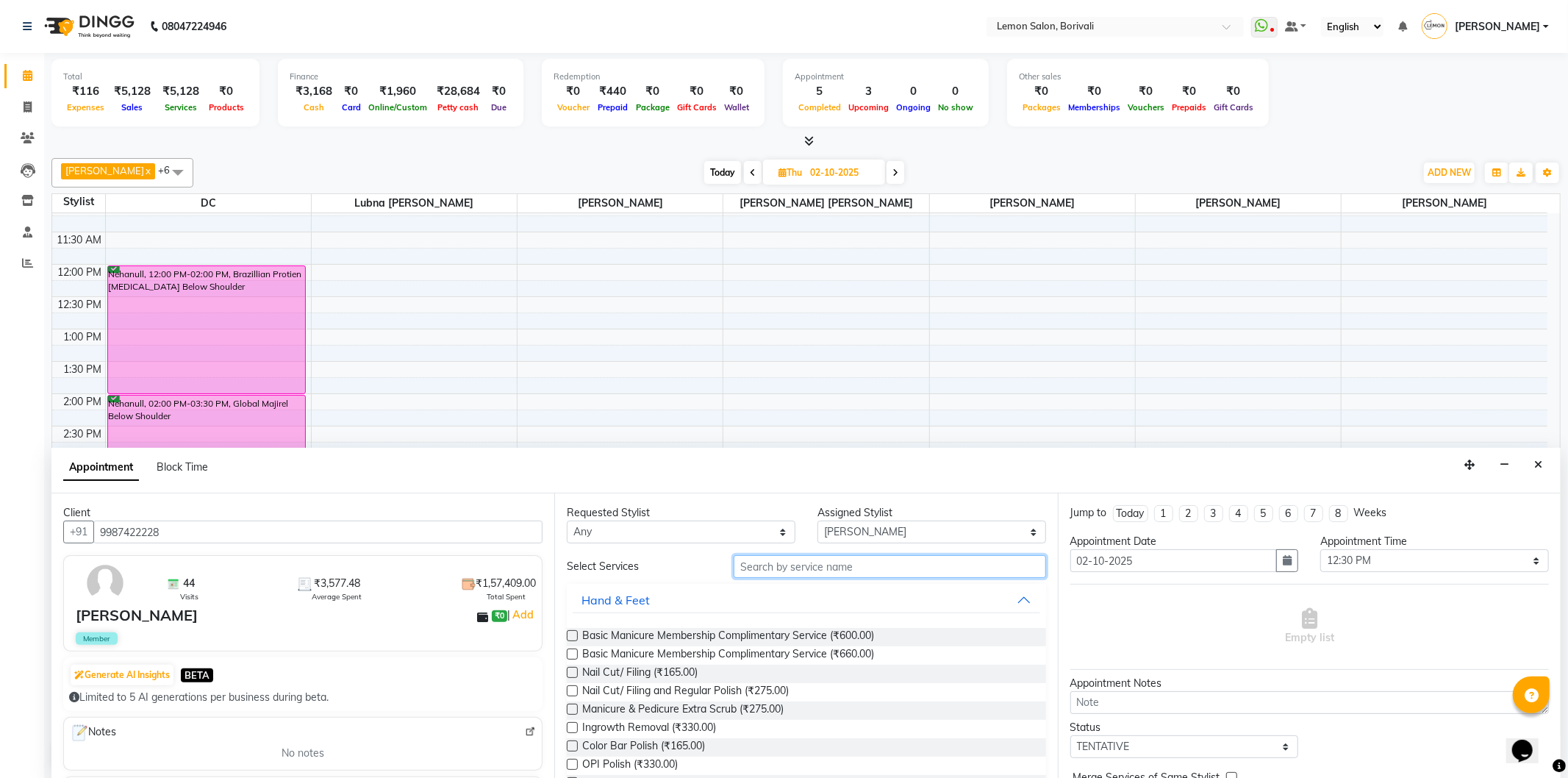
click at [920, 566] on input "text" at bounding box center [890, 567] width 312 height 23
click at [843, 574] on input "text" at bounding box center [890, 567] width 312 height 23
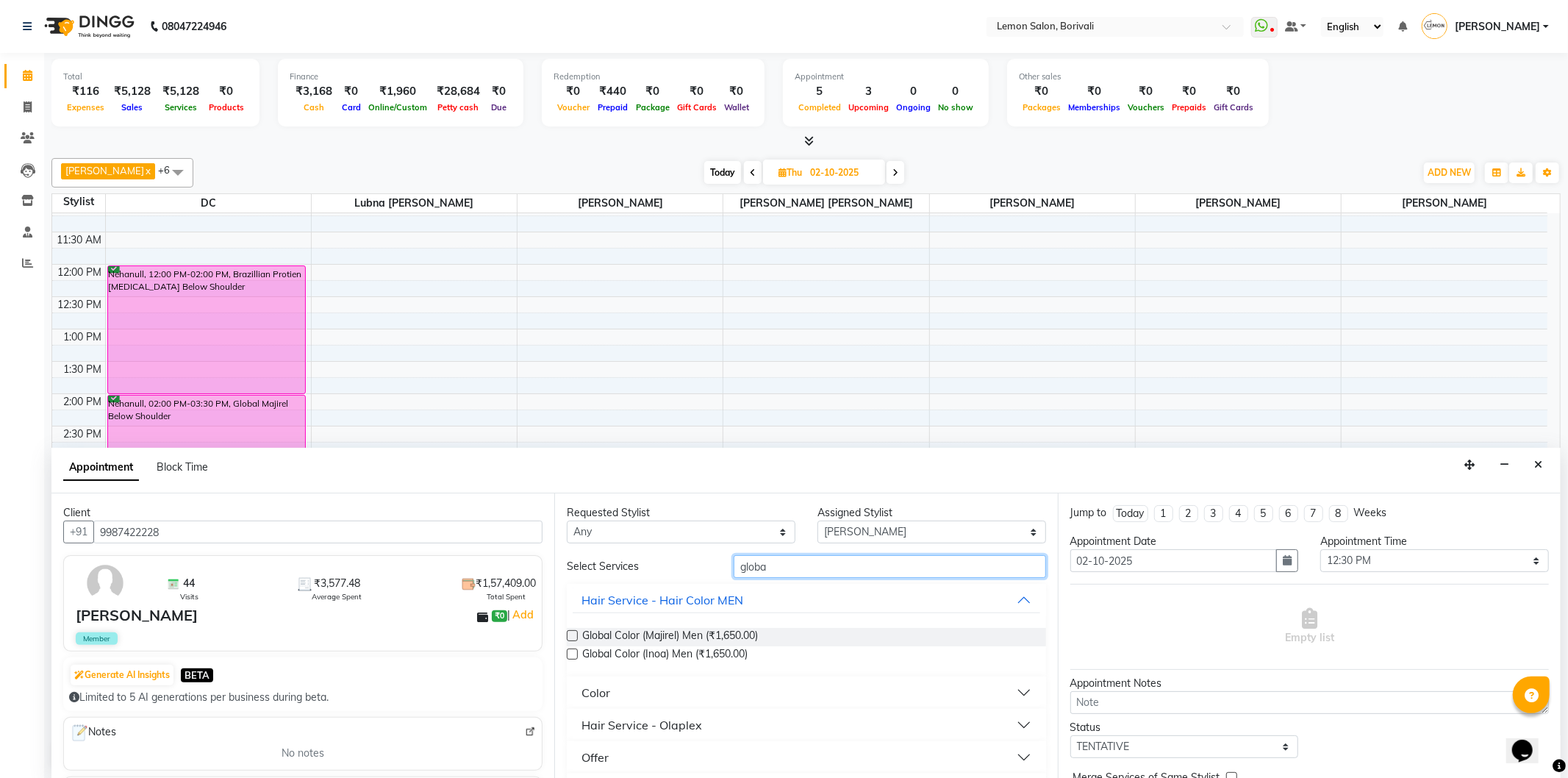
type input "globa"
click at [708, 698] on button "Color" at bounding box center [806, 692] width 467 height 27
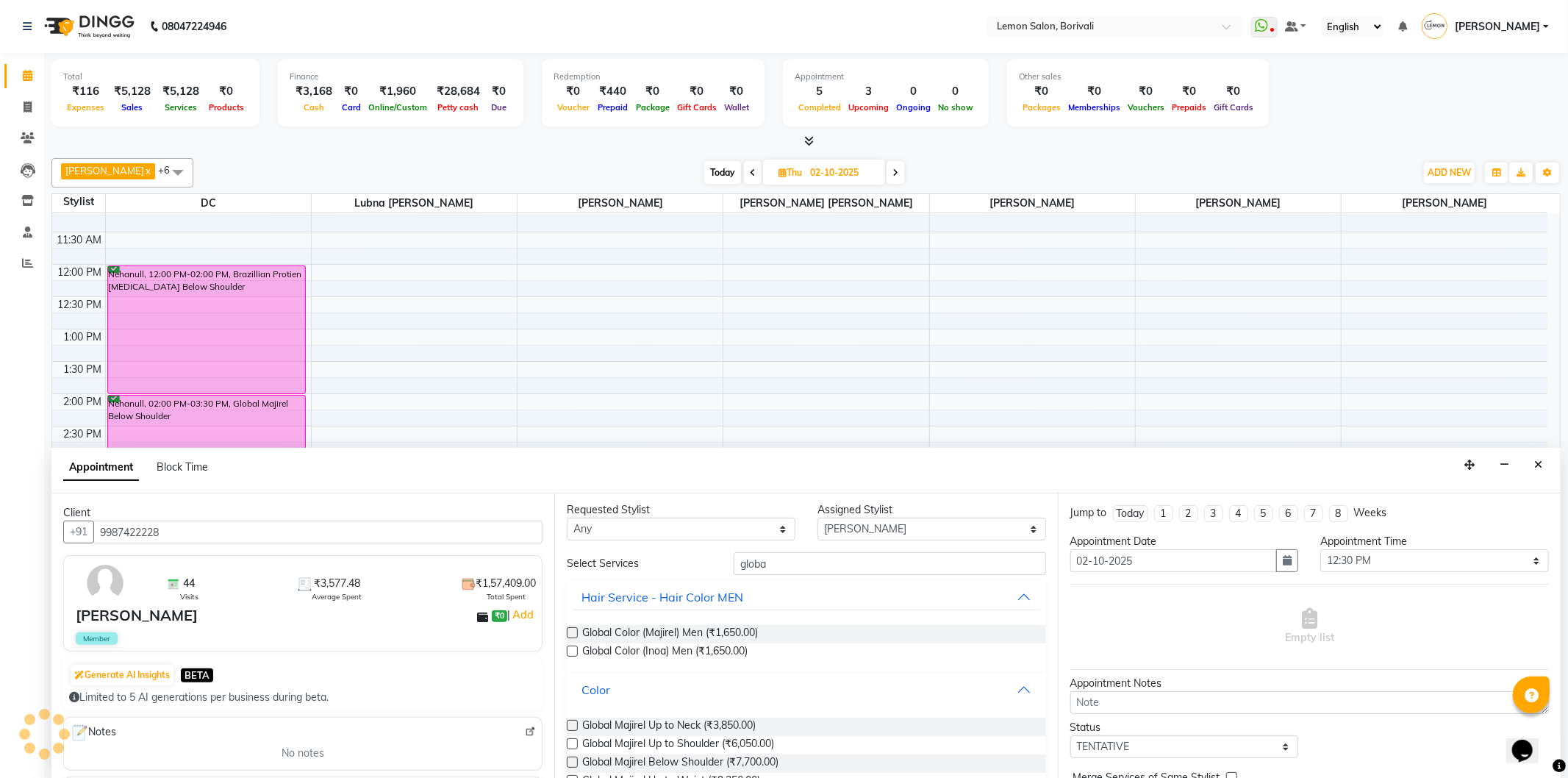
scroll to position [0, 0]
click at [750, 637] on span "Global Color (Majirel) Men (₹1,650.00)" at bounding box center [670, 637] width 176 height 18
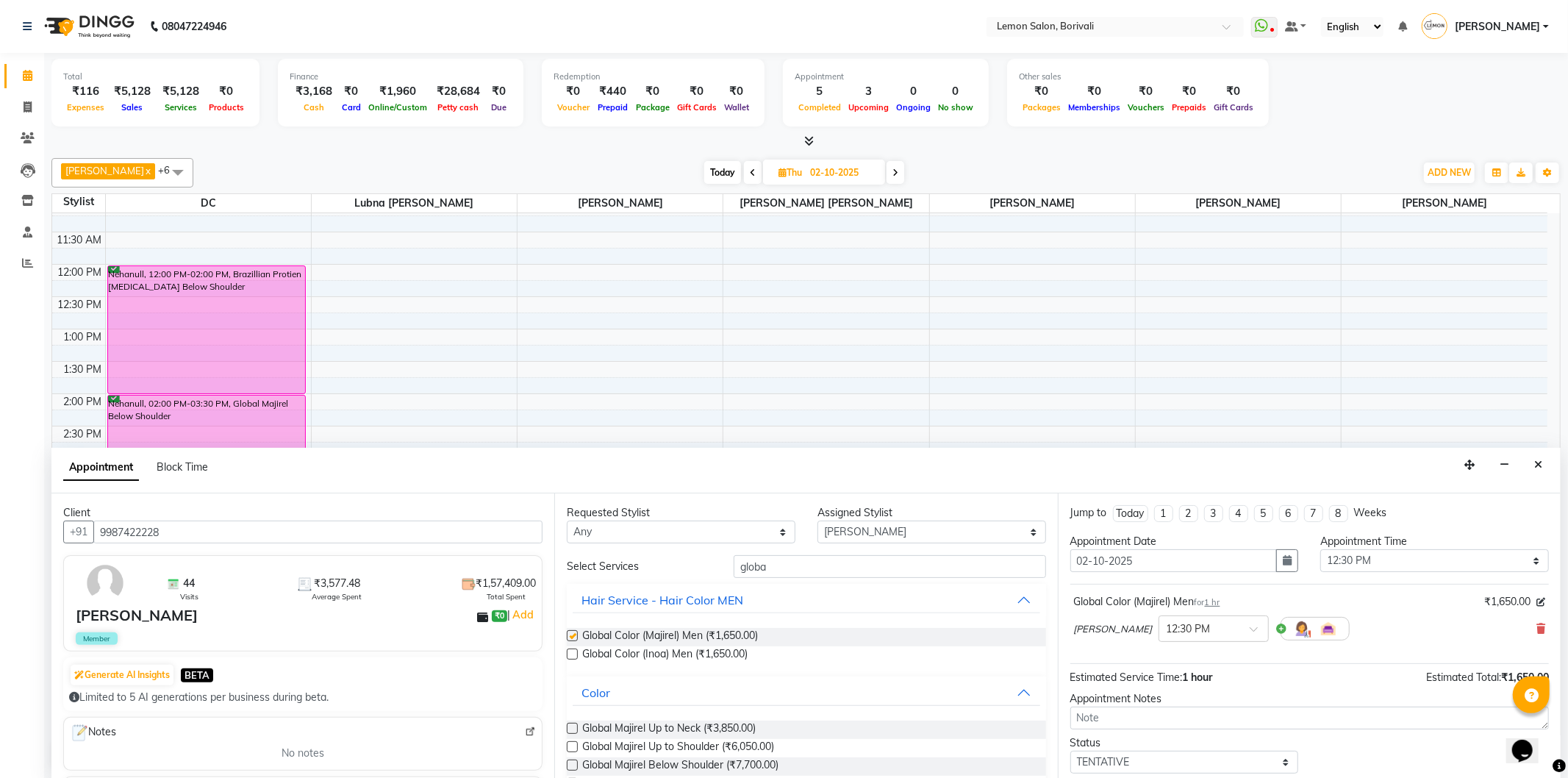
checkbox input "false"
click at [1213, 634] on input "text" at bounding box center [1198, 627] width 65 height 15
click at [1214, 653] on div "12:30 PM" at bounding box center [1214, 656] width 109 height 27
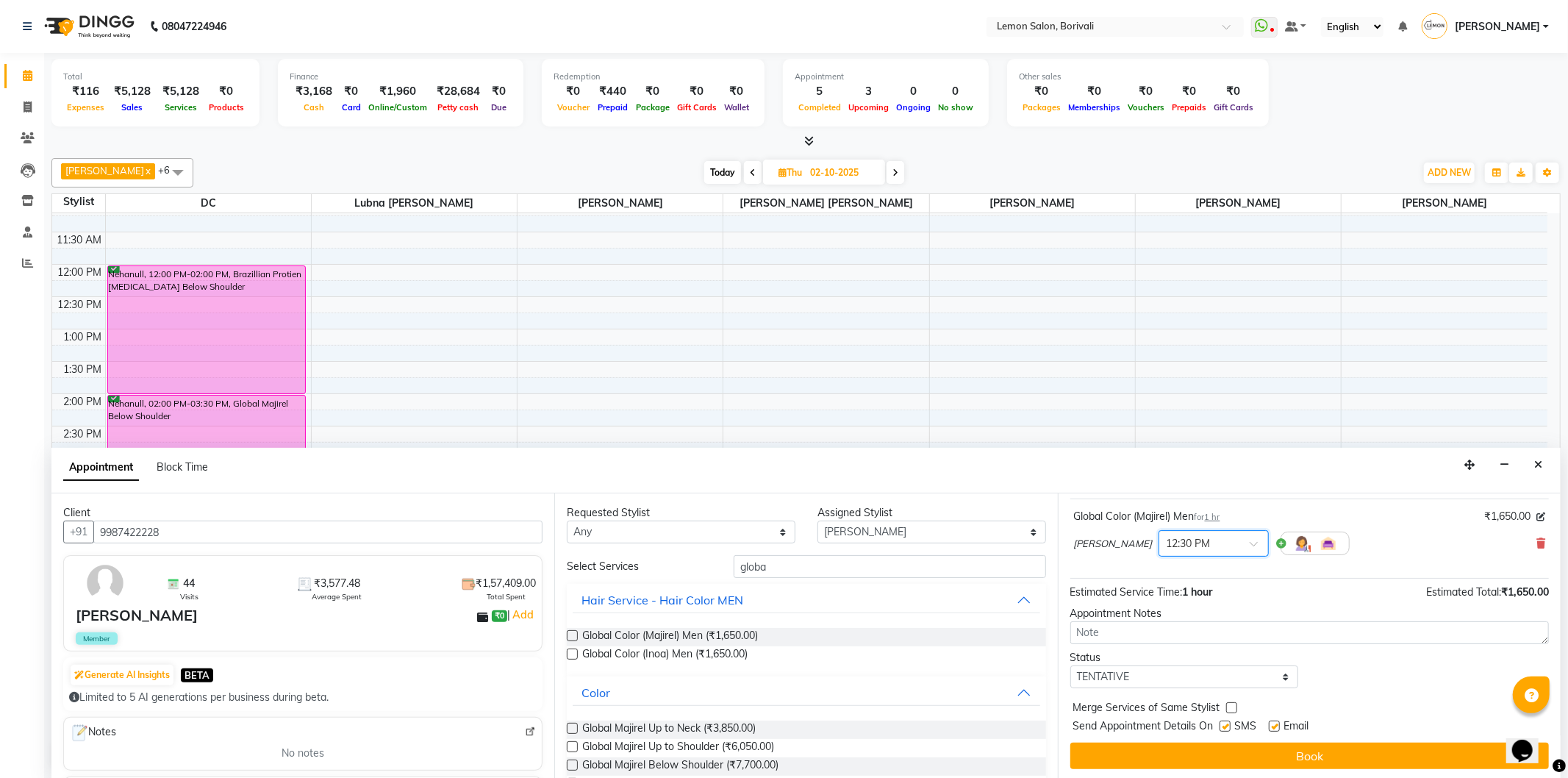
scroll to position [88, 0]
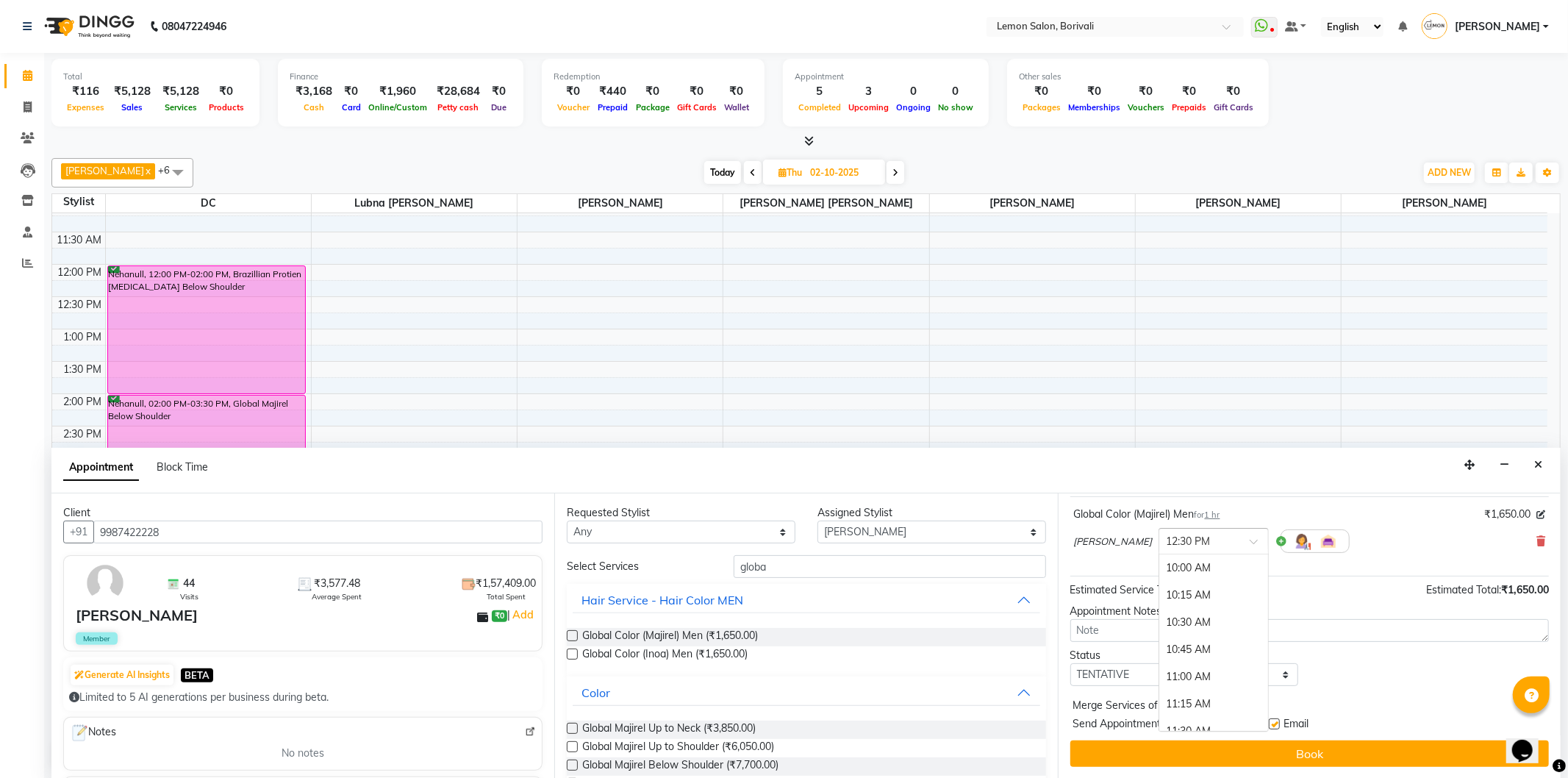
click at [1237, 540] on div at bounding box center [1214, 540] width 109 height 15
click at [1208, 599] on div "12:00 PM" at bounding box center [1214, 596] width 109 height 27
click at [1356, 765] on button "Book" at bounding box center [1309, 754] width 478 height 27
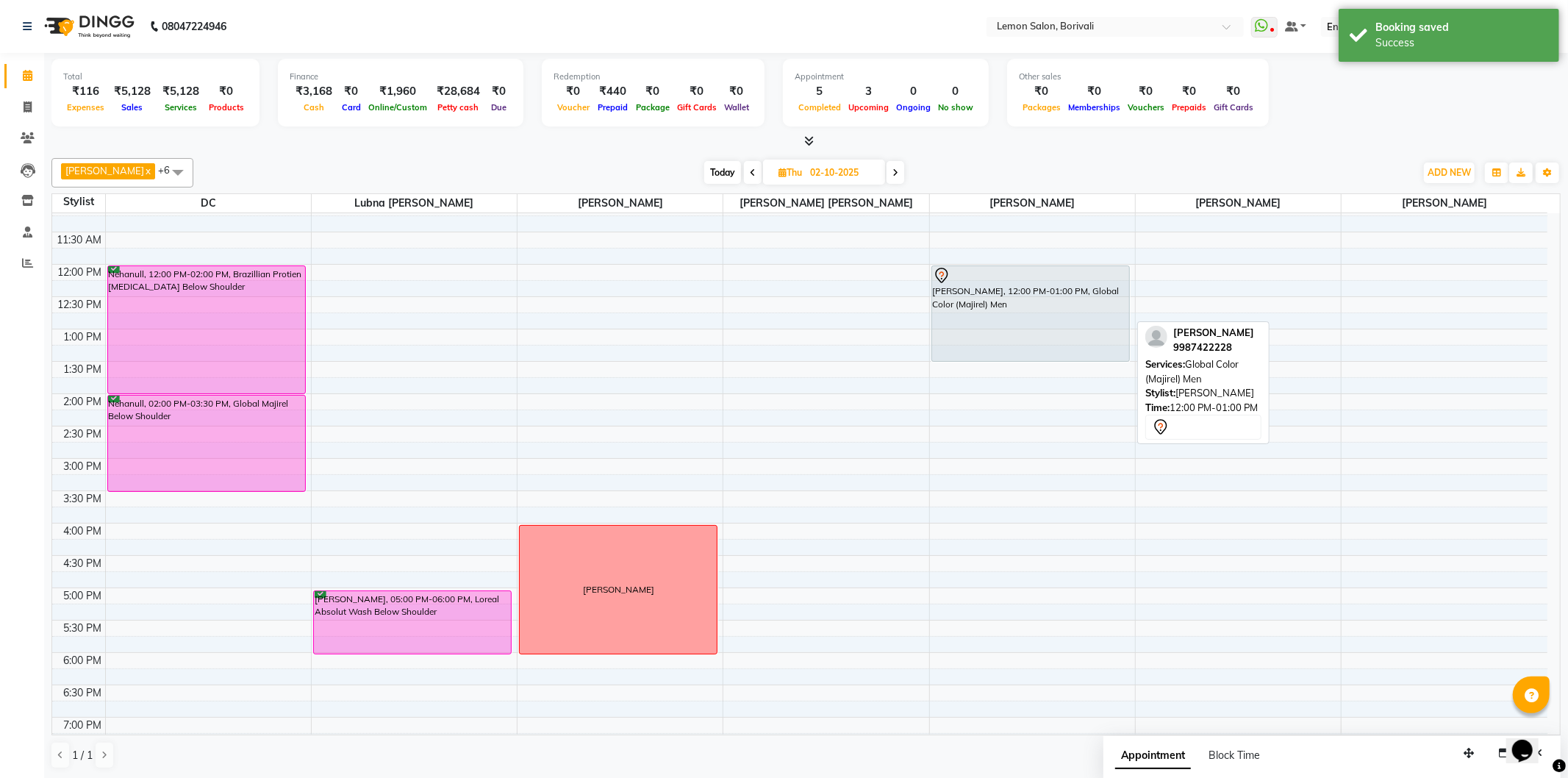
drag, startPoint x: 1044, startPoint y: 325, endPoint x: 1045, endPoint y: 357, distance: 32.0
click at [1045, 357] on div "Prashant Borivali, 12:00 PM-01:00 PM, Global Color (Majirel) Men Prashant Boriv…" at bounding box center [1033, 523] width 205 height 905
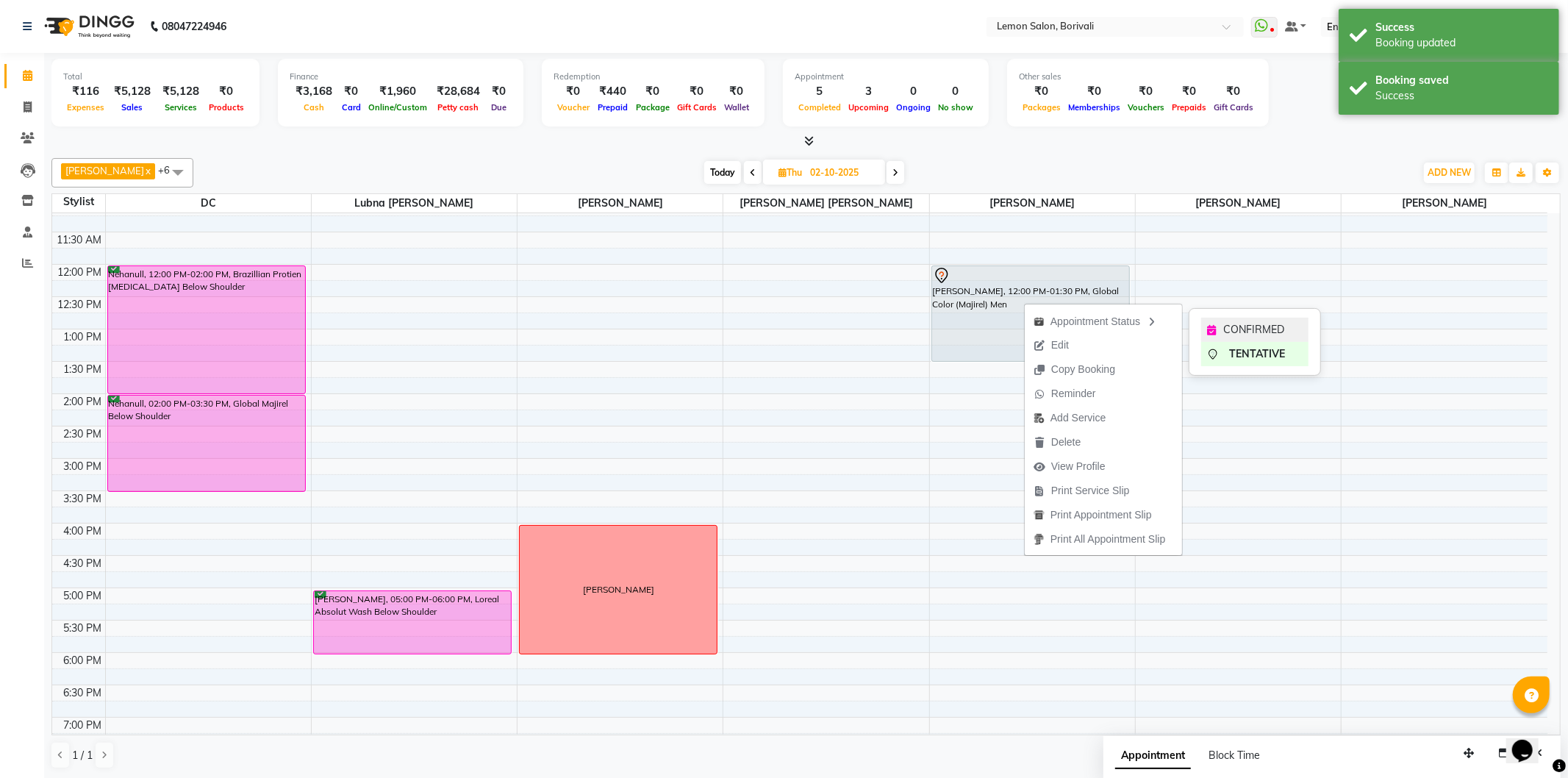
click at [1229, 325] on span "CONFIRMED" at bounding box center [1254, 329] width 61 height 15
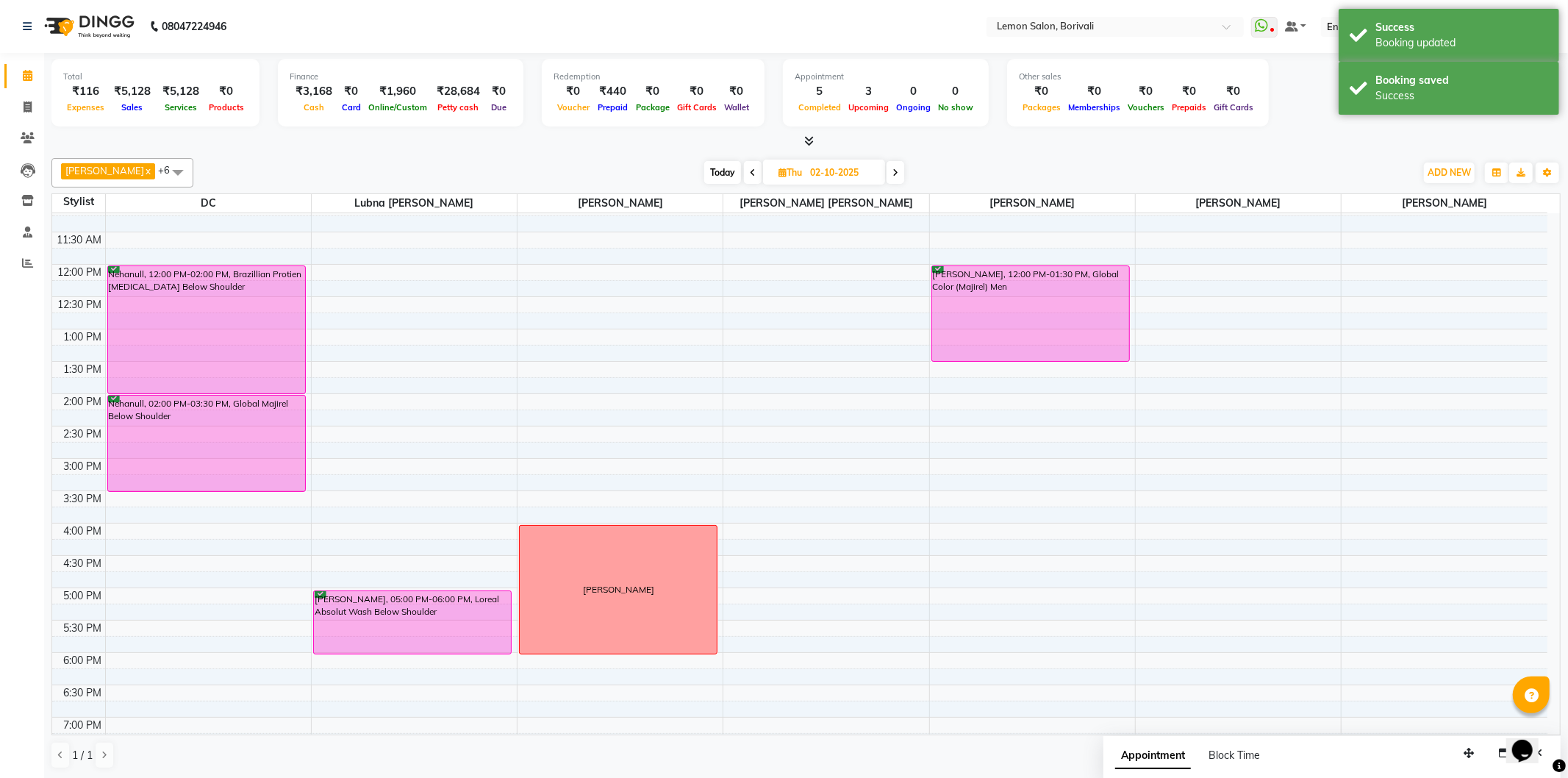
click at [704, 170] on span "Today" at bounding box center [722, 173] width 37 height 23
type input "01-10-2025"
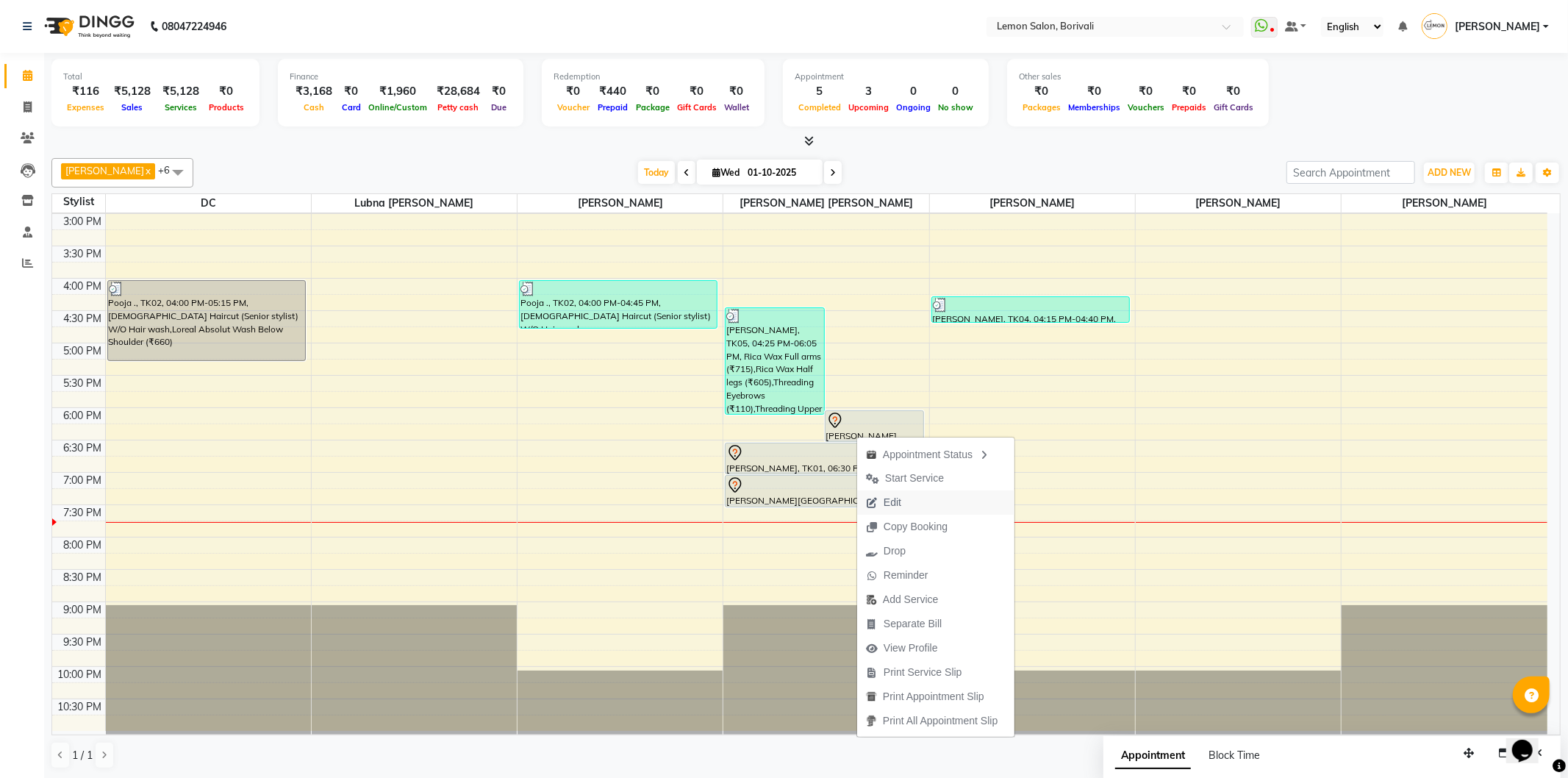
click at [888, 497] on span "Edit" at bounding box center [892, 503] width 17 height 15
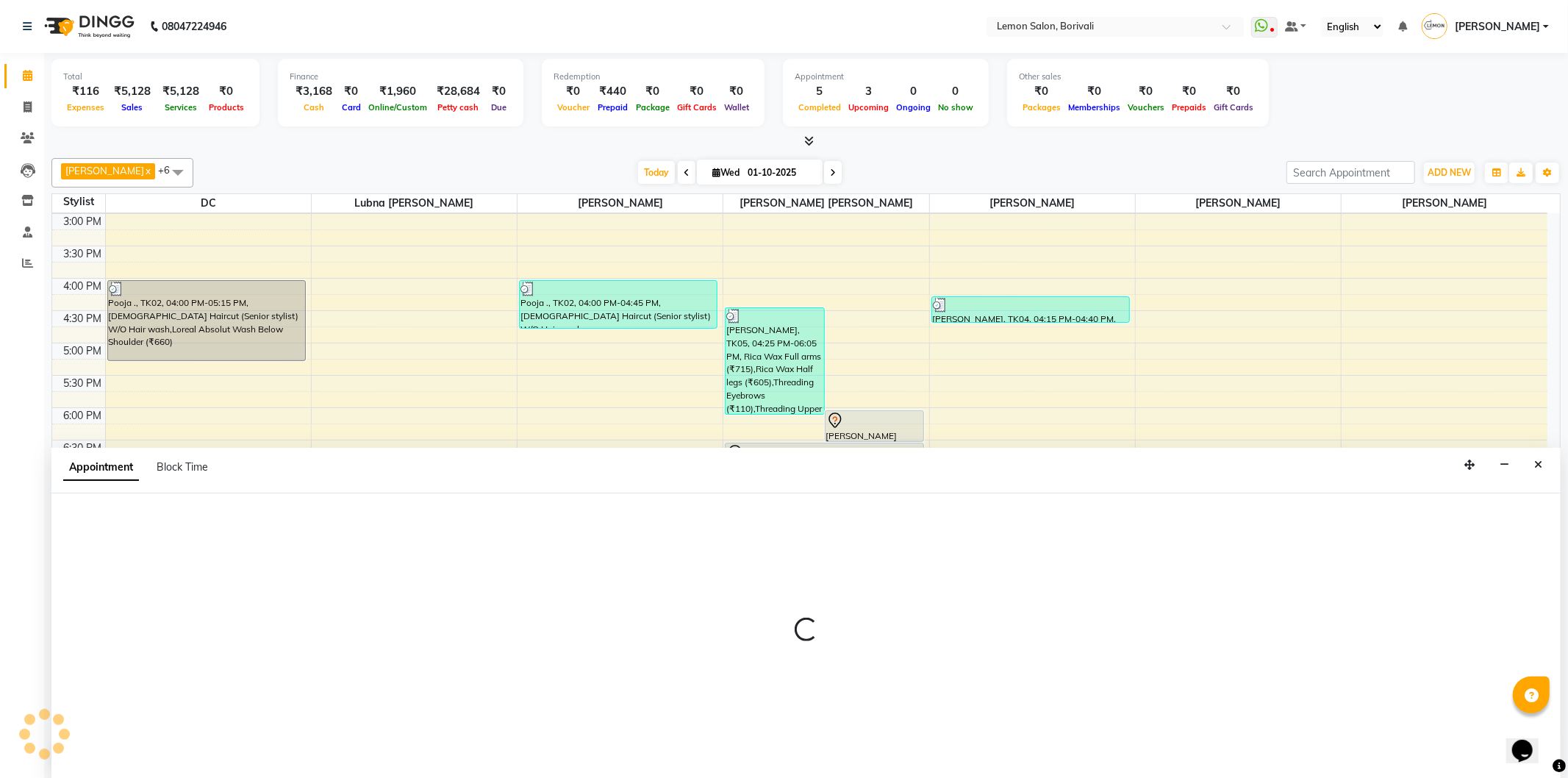
select select "tentative"
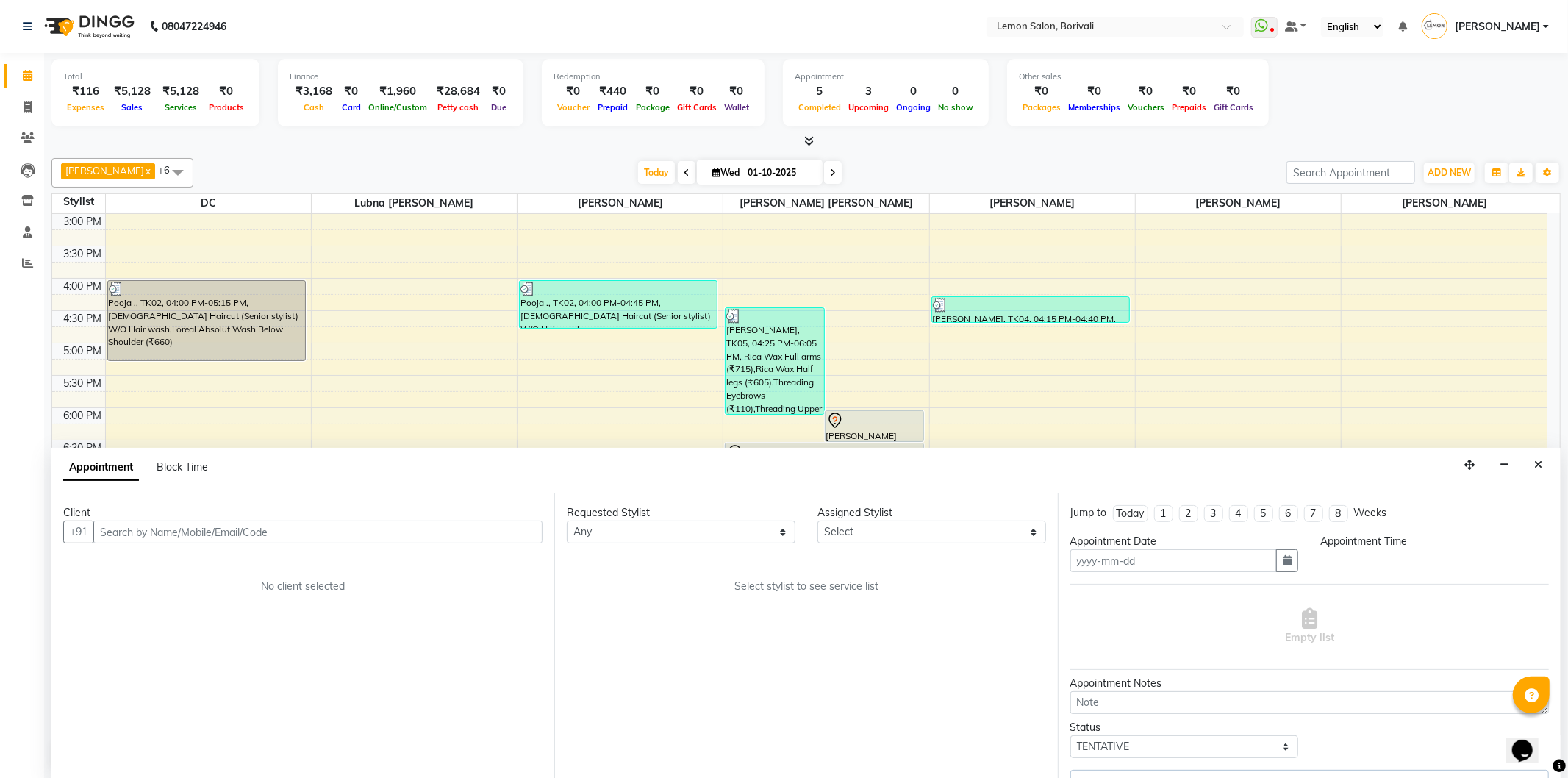
type input "01-10-2025"
select select "7565"
select select "1080"
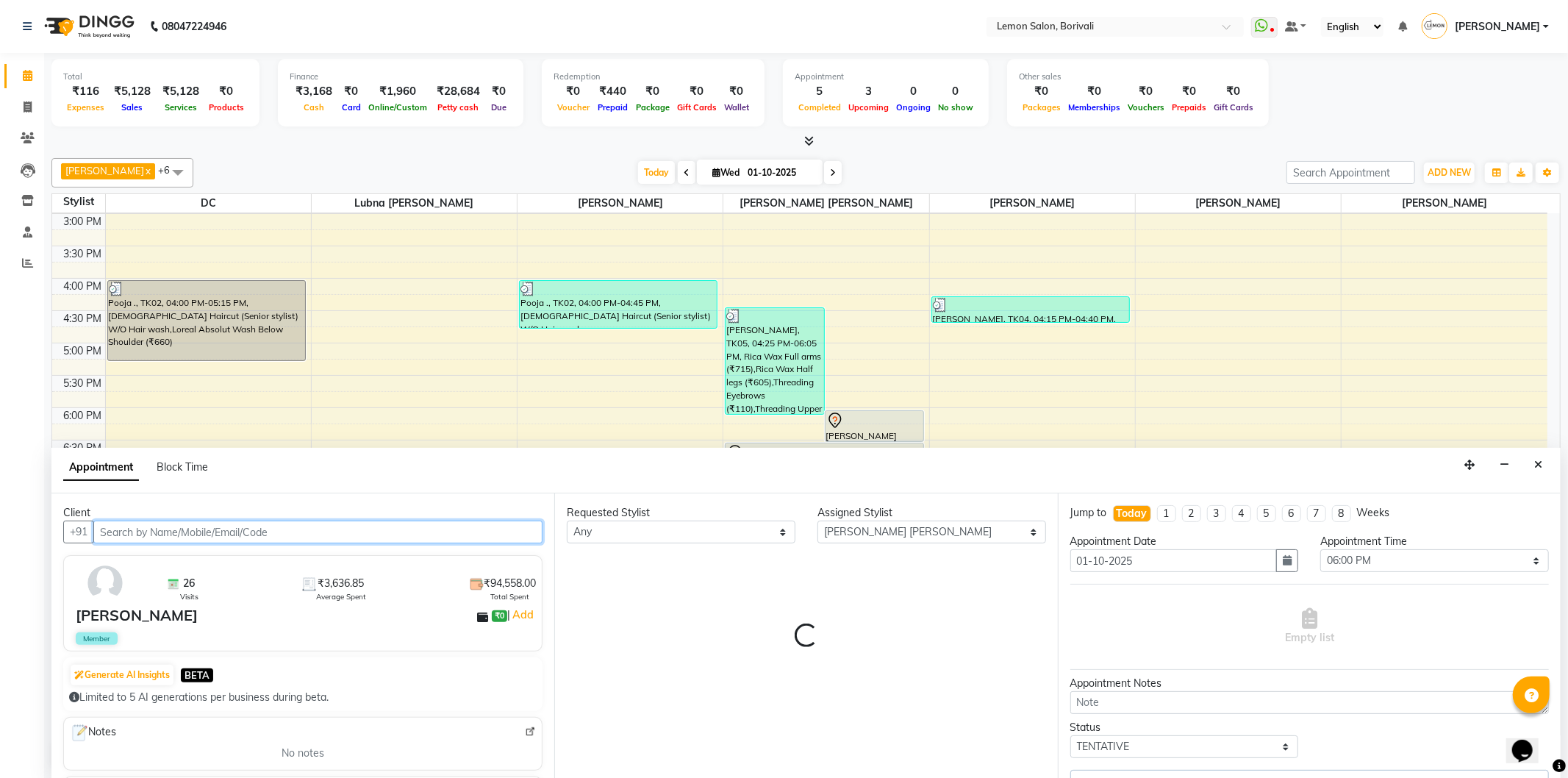
select select "677"
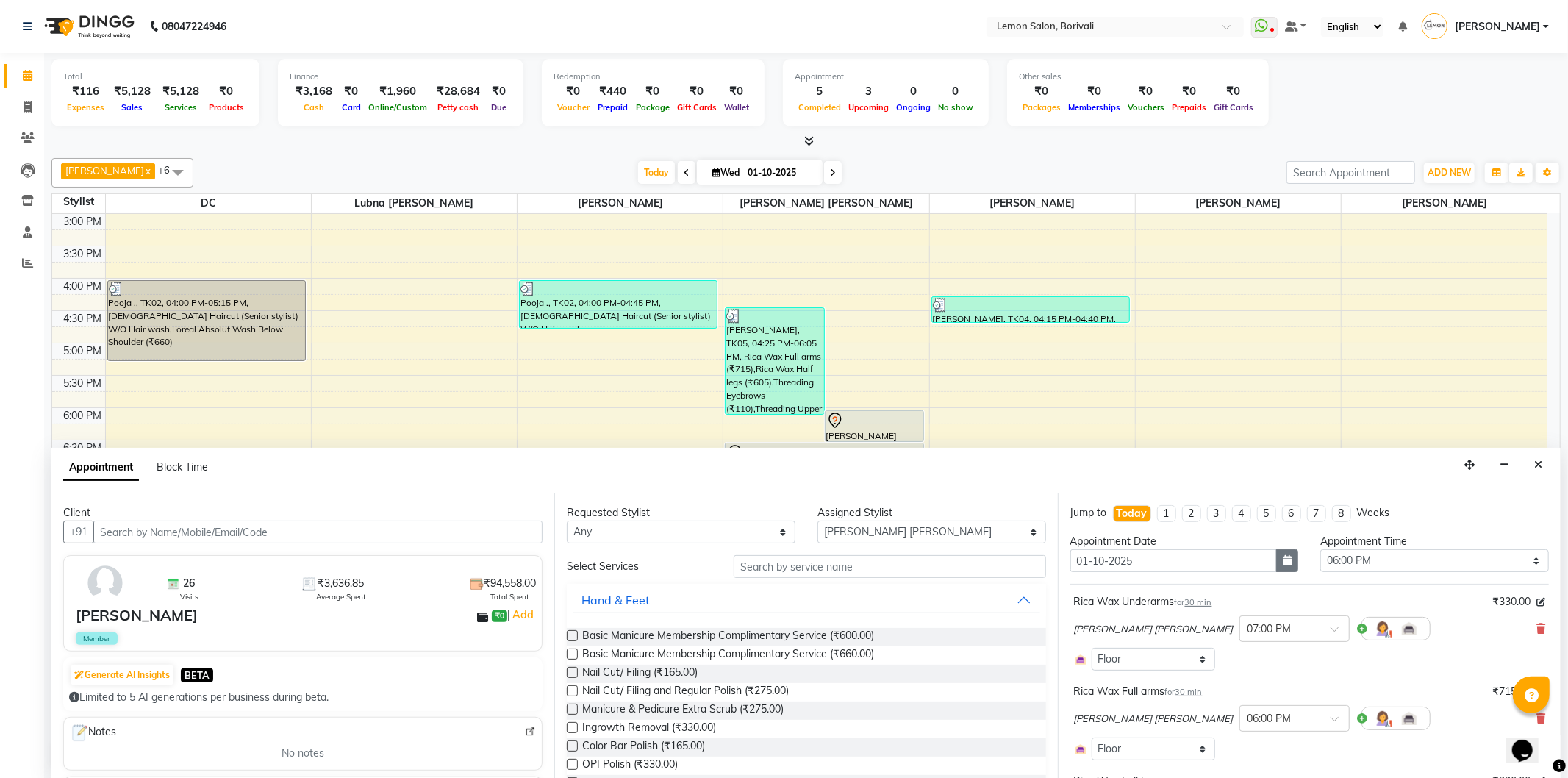
click at [1292, 557] on button "button" at bounding box center [1287, 560] width 22 height 23
click at [1150, 642] on div "2" at bounding box center [1156, 637] width 24 height 24
type input "02-10-2025"
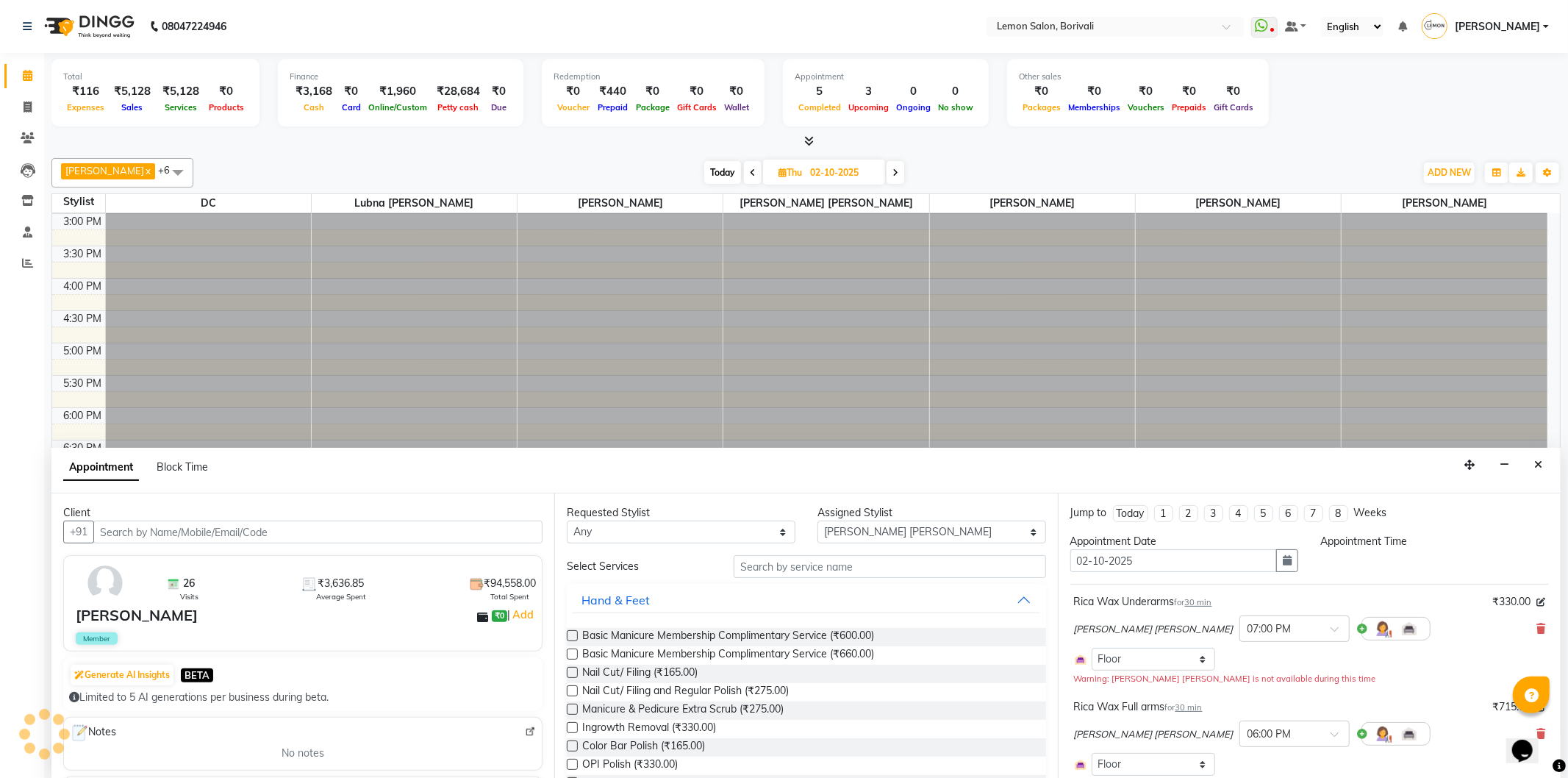
select select "1080"
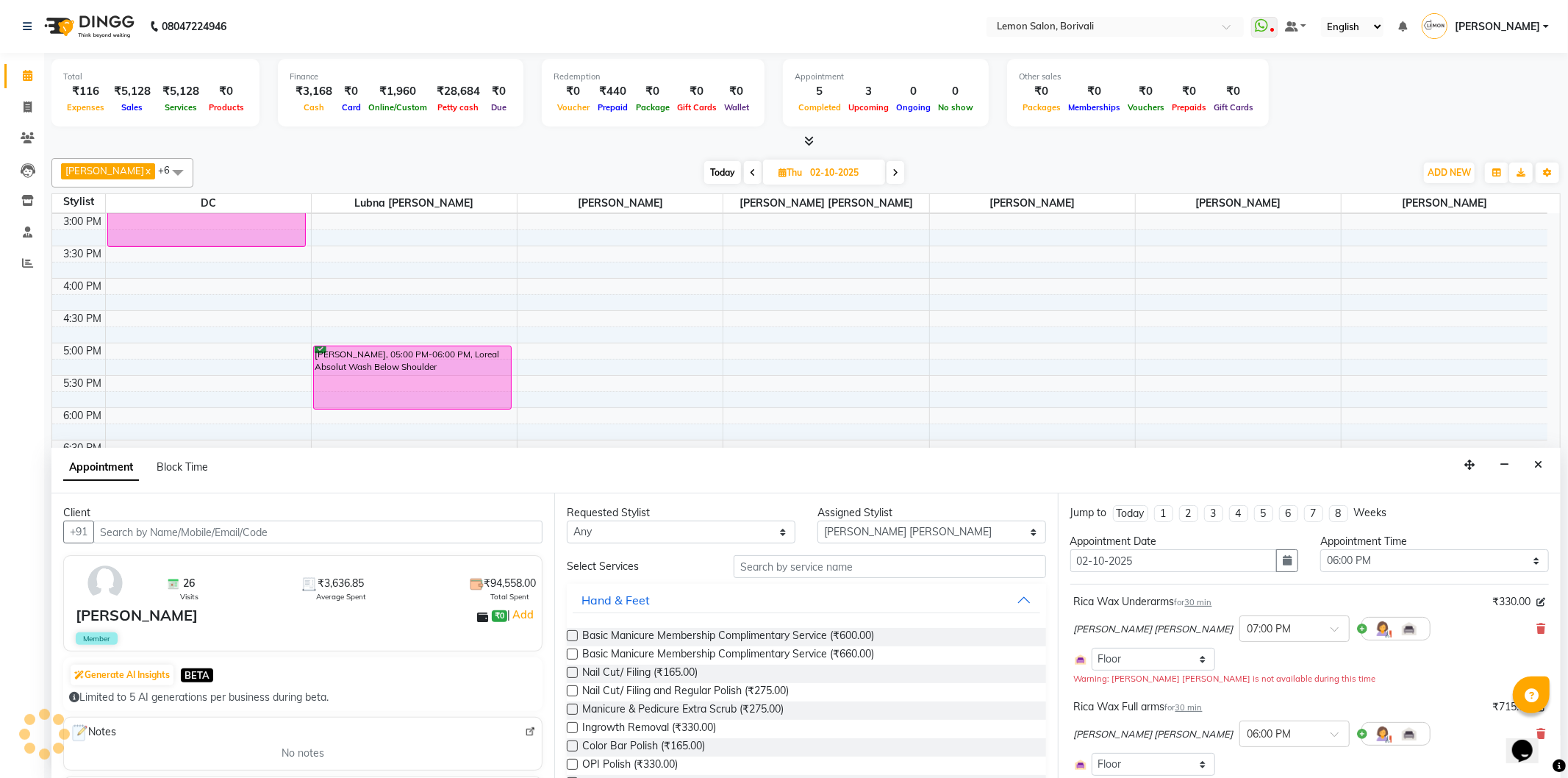
scroll to position [247, 0]
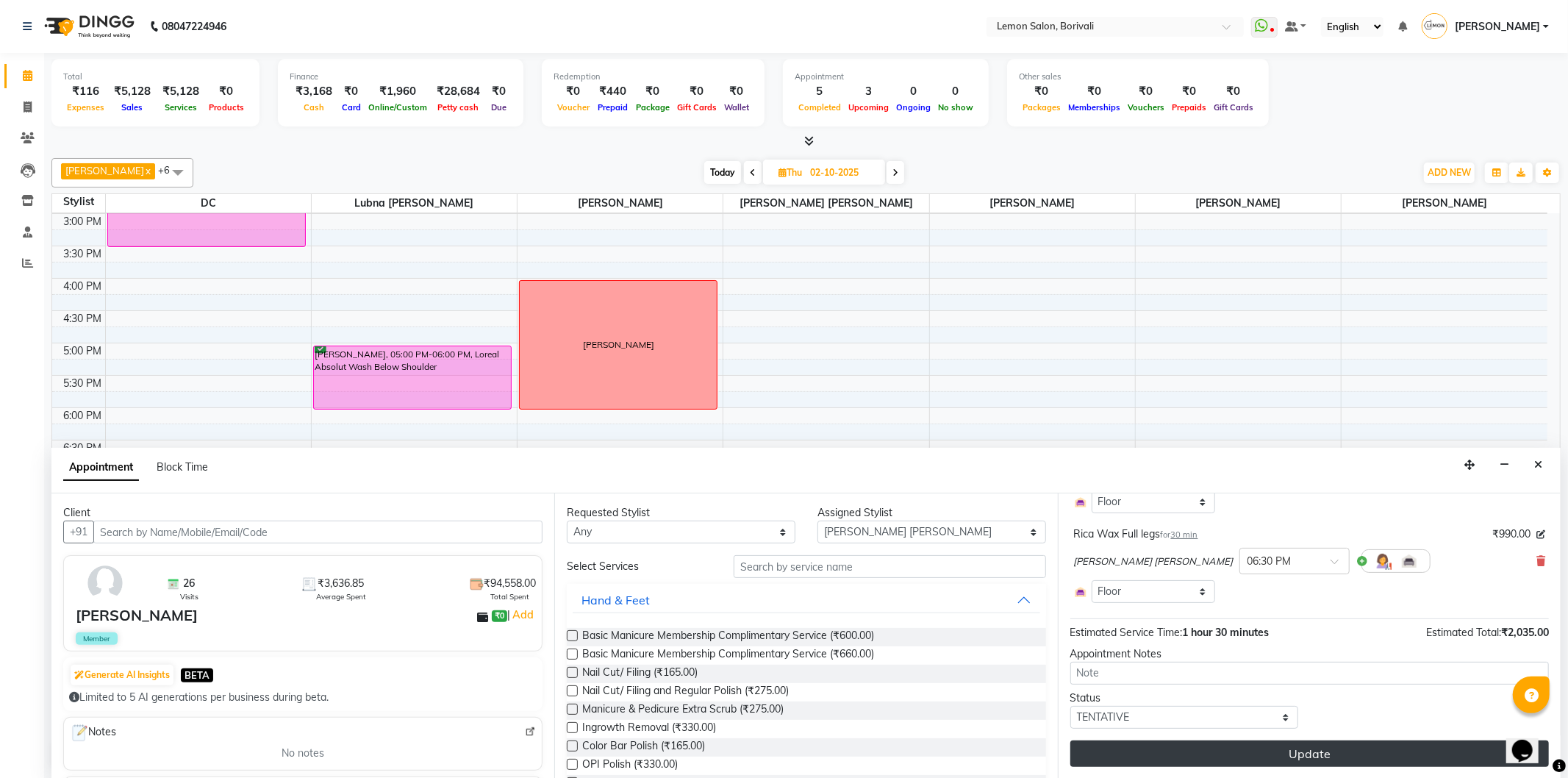
click at [1304, 743] on button "Update" at bounding box center [1309, 754] width 478 height 27
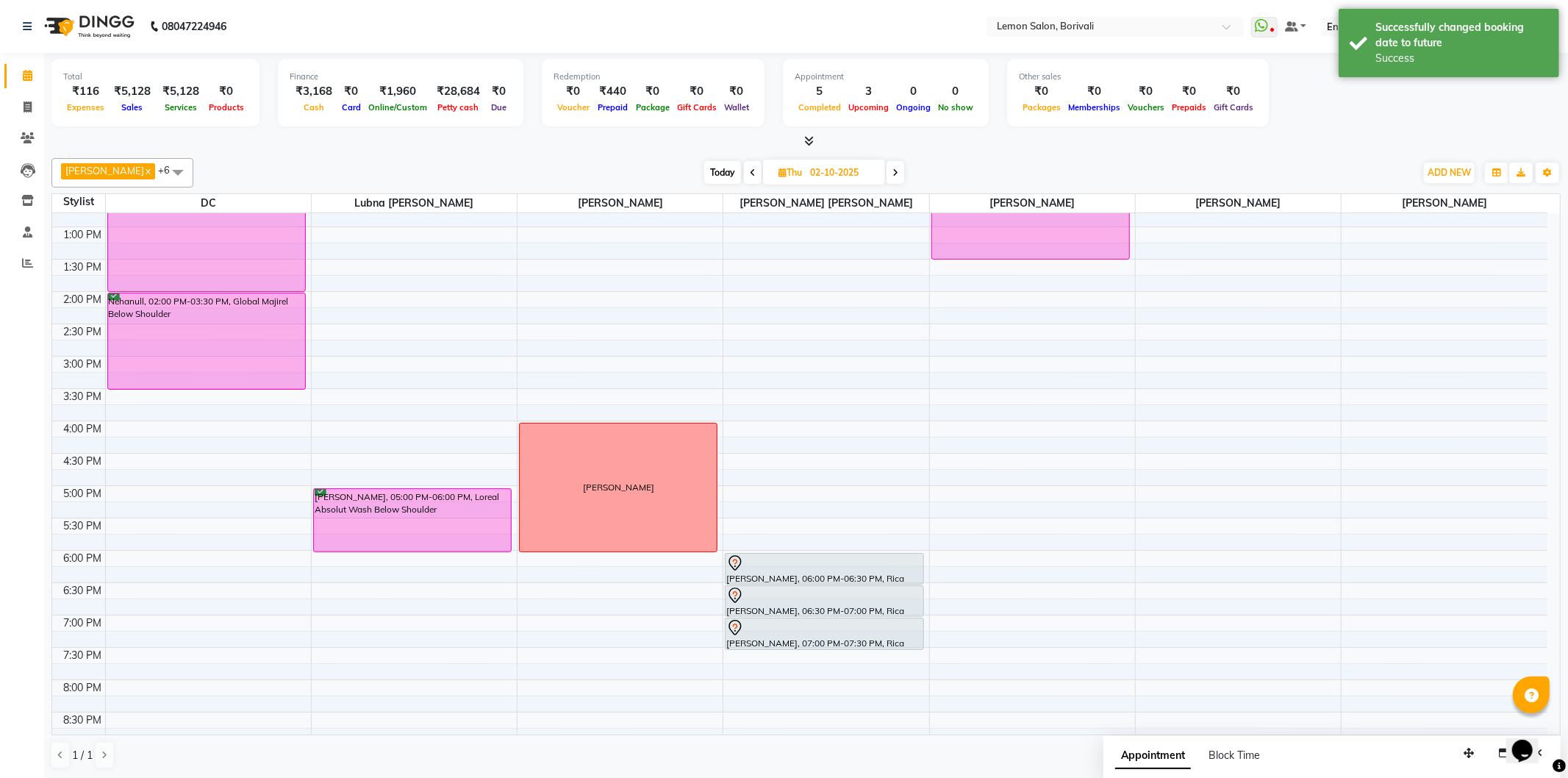
scroll to position [224, 0]
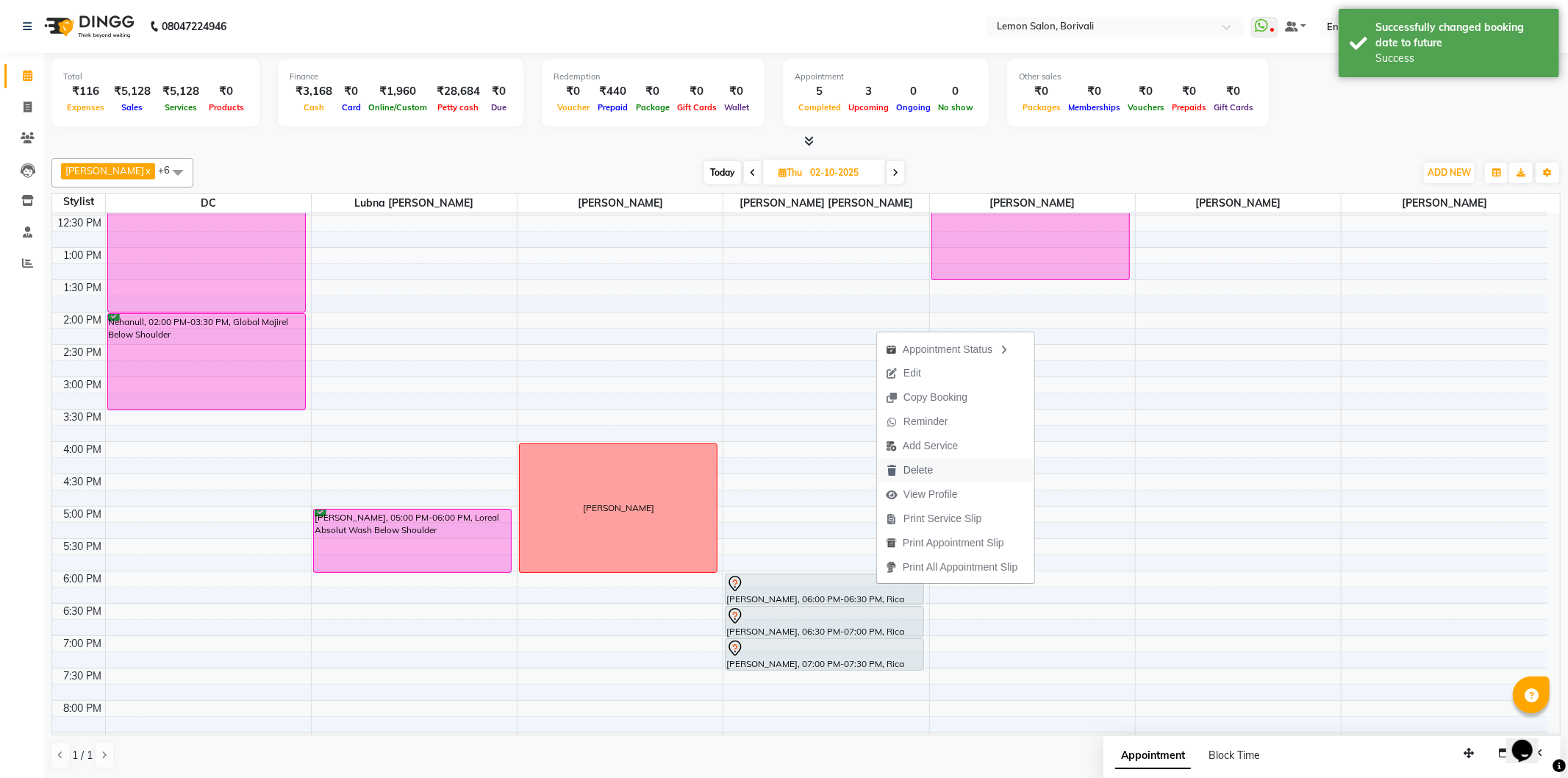
click at [935, 472] on span "Delete" at bounding box center [909, 470] width 65 height 24
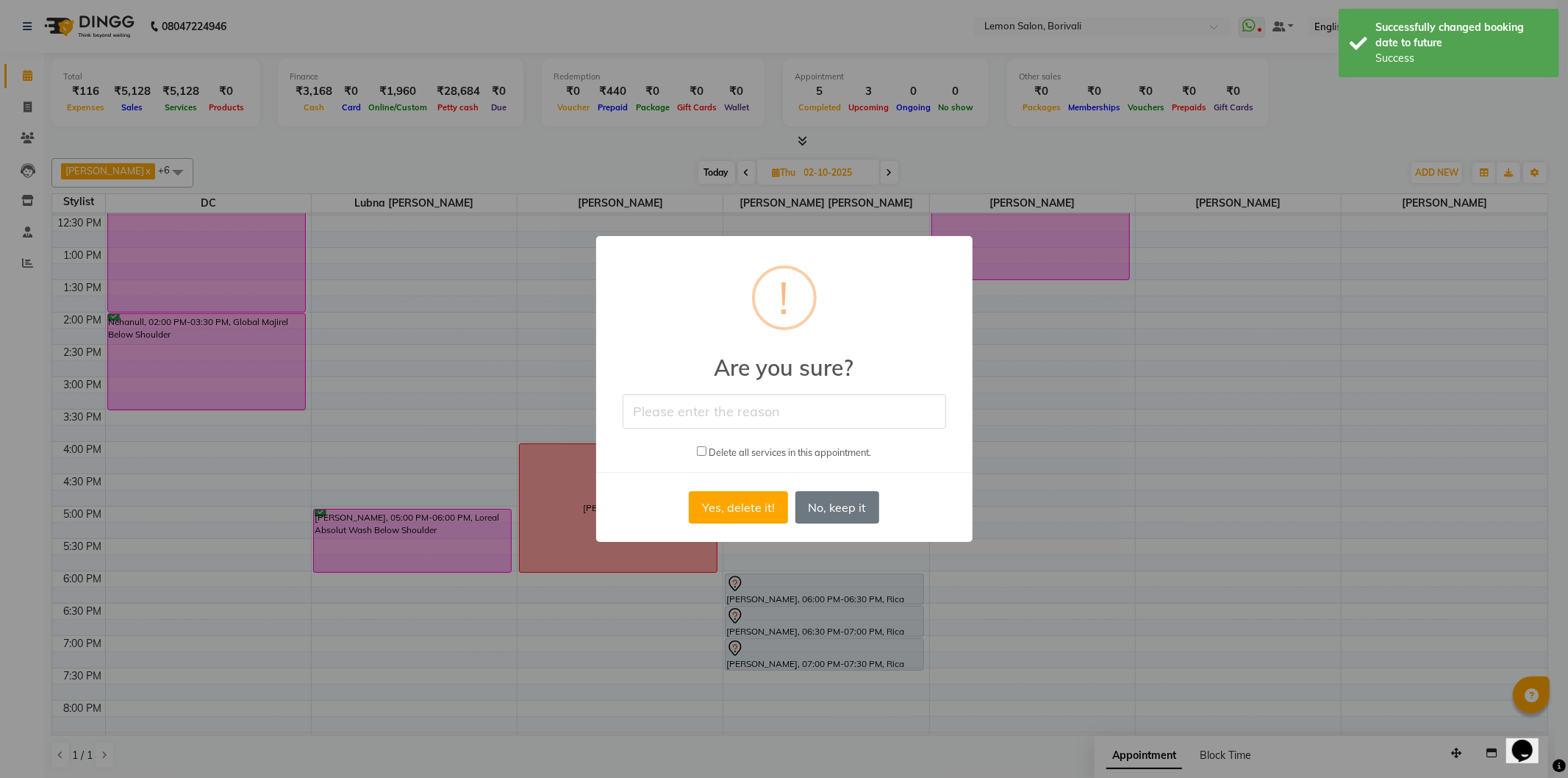
click at [699, 449] on input "checkbox" at bounding box center [702, 451] width 10 height 10
checkbox input "true"
click at [710, 424] on input "text" at bounding box center [784, 411] width 323 height 34
click at [728, 430] on div "× ! Are you sure? Delete all services in this appointment. Yes, delete it! No N…" at bounding box center [784, 389] width 376 height 306
click at [734, 421] on input "text" at bounding box center [784, 411] width 323 height 34
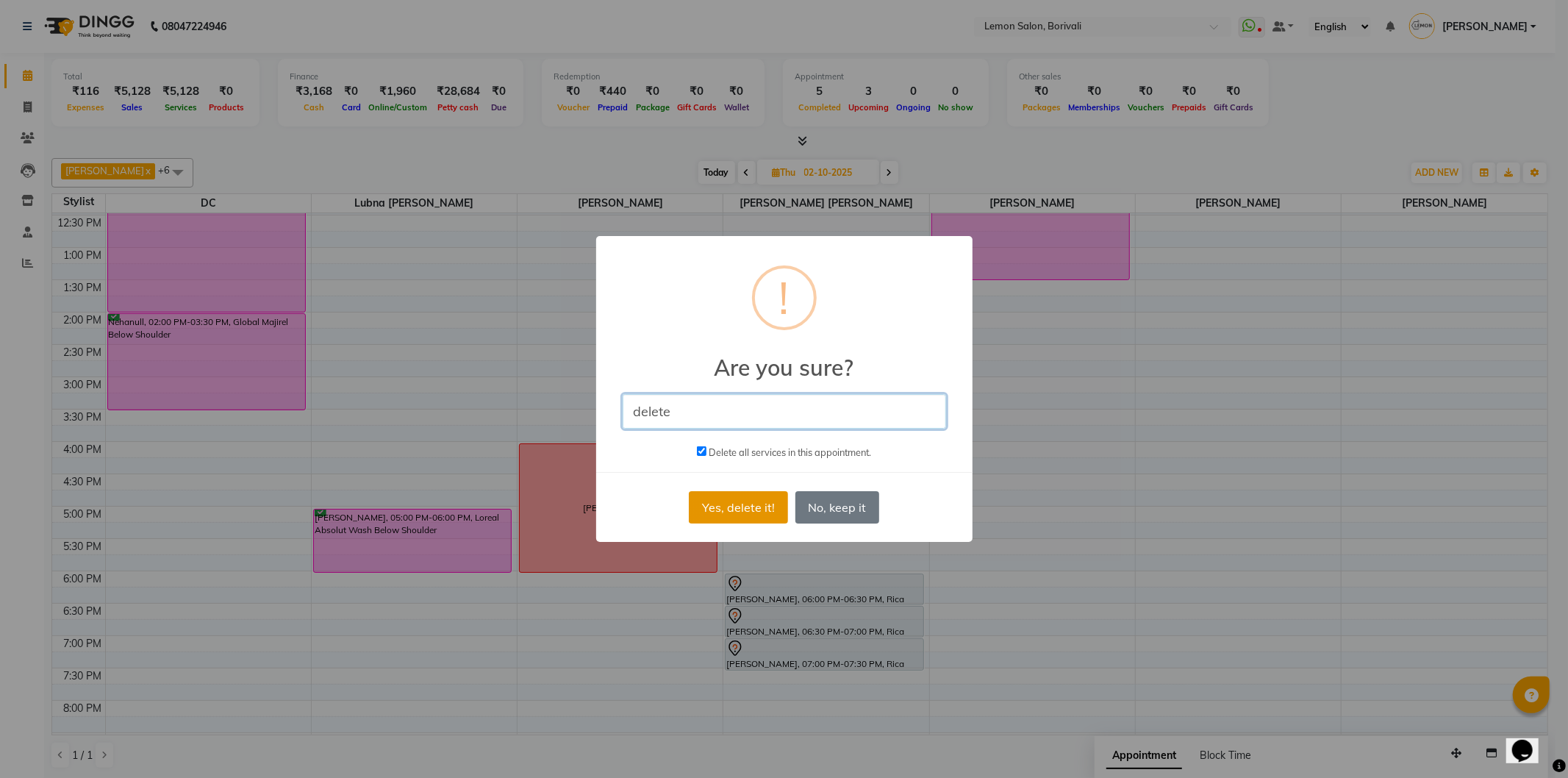
type input "delete"
click at [754, 497] on button "Yes, delete it!" at bounding box center [738, 507] width 99 height 33
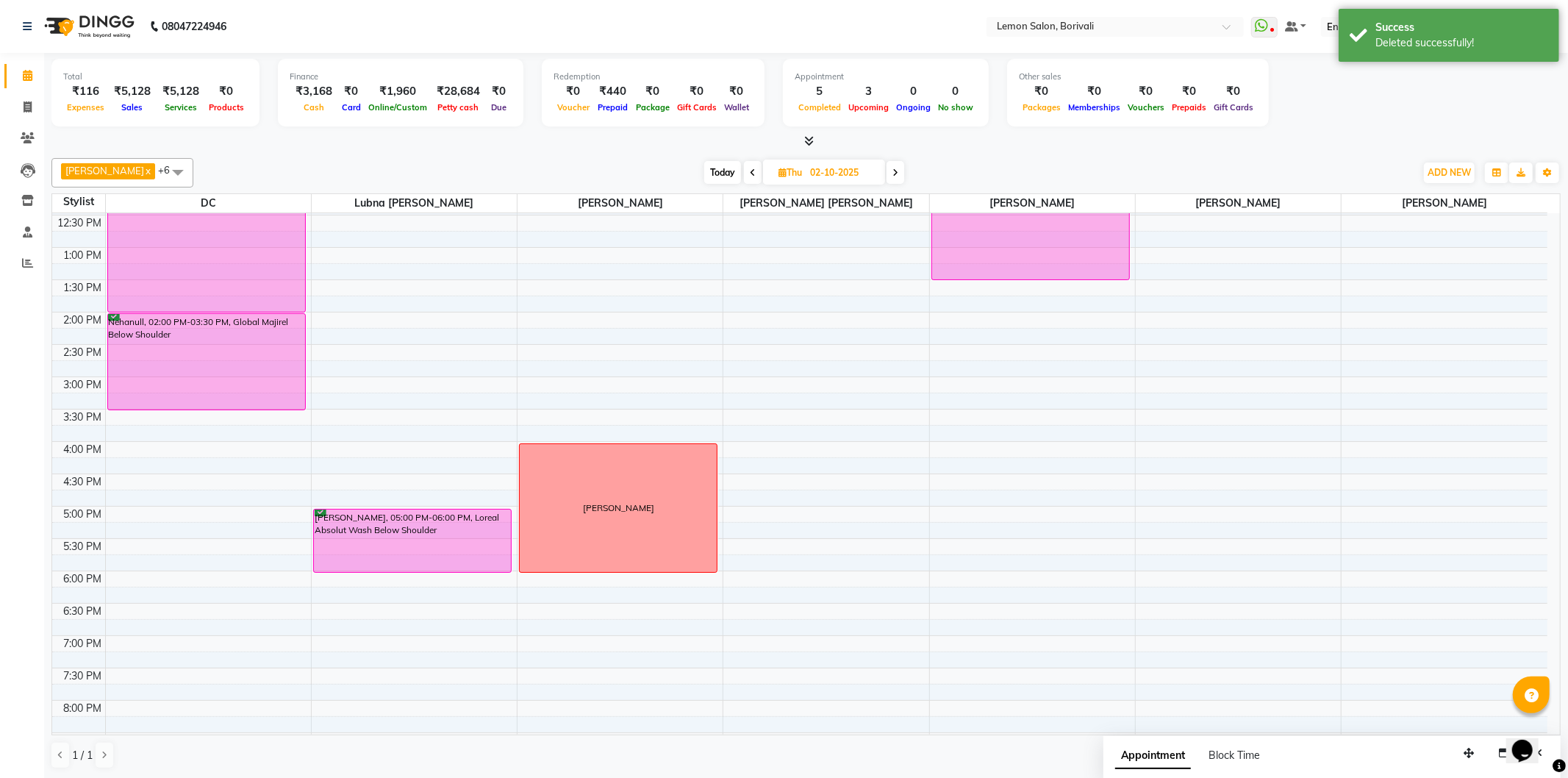
click at [715, 170] on span "Today" at bounding box center [722, 173] width 37 height 23
type input "01-10-2025"
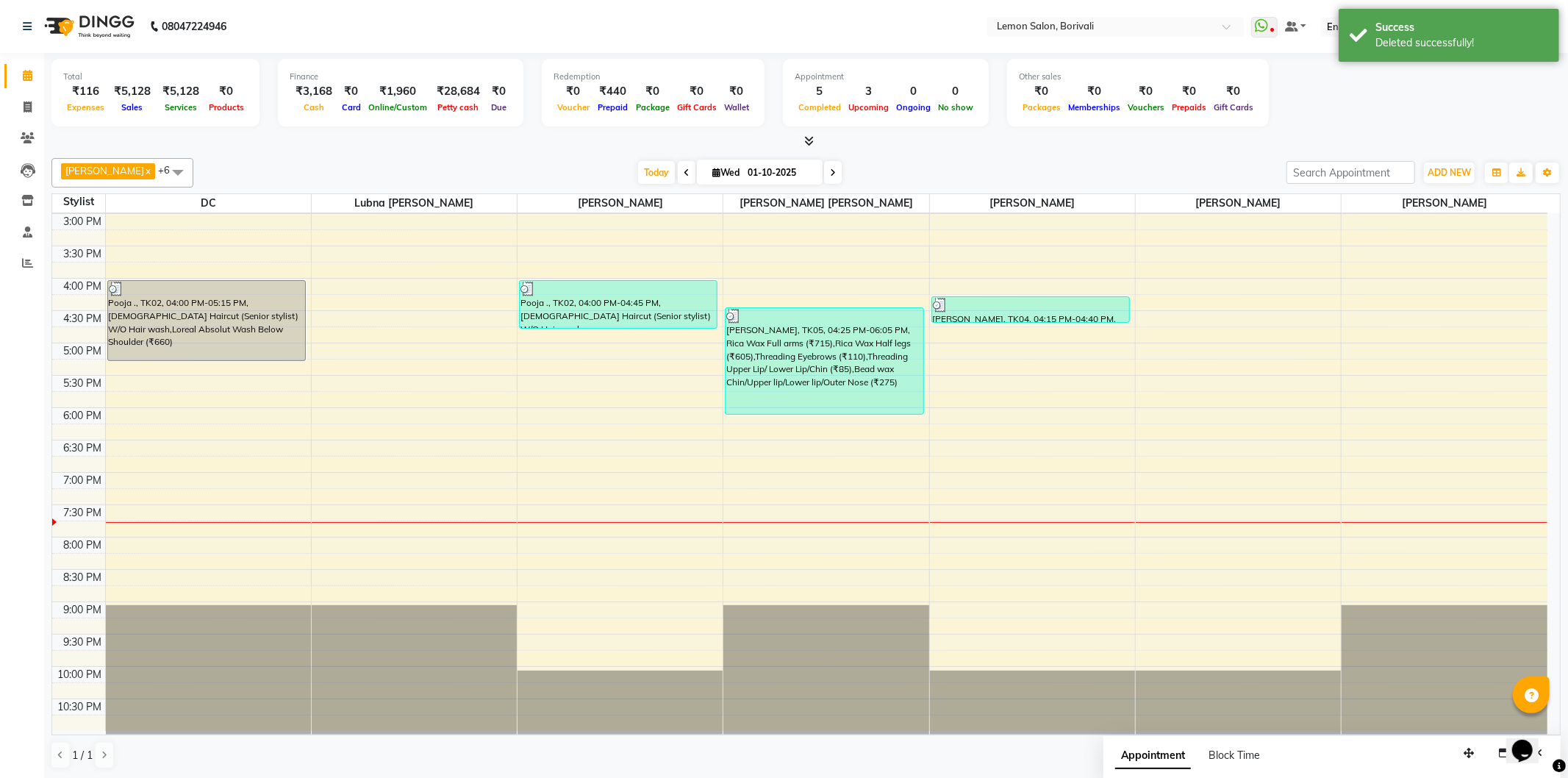
scroll to position [143, 0]
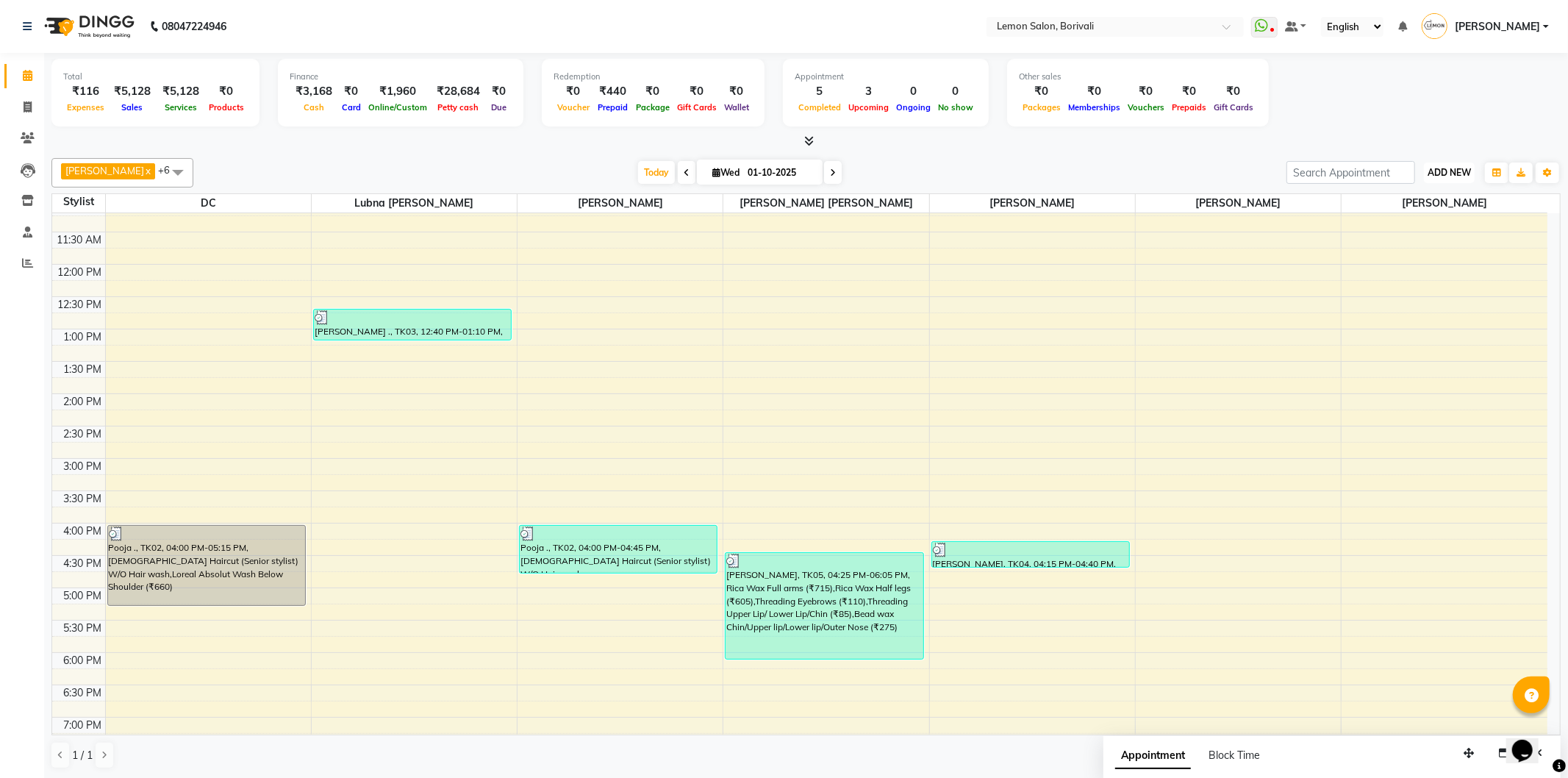
click at [1431, 167] on span "ADD NEW" at bounding box center [1449, 172] width 43 height 11
click at [1427, 255] on link "Add Attendance" at bounding box center [1416, 257] width 116 height 19
select select "W"
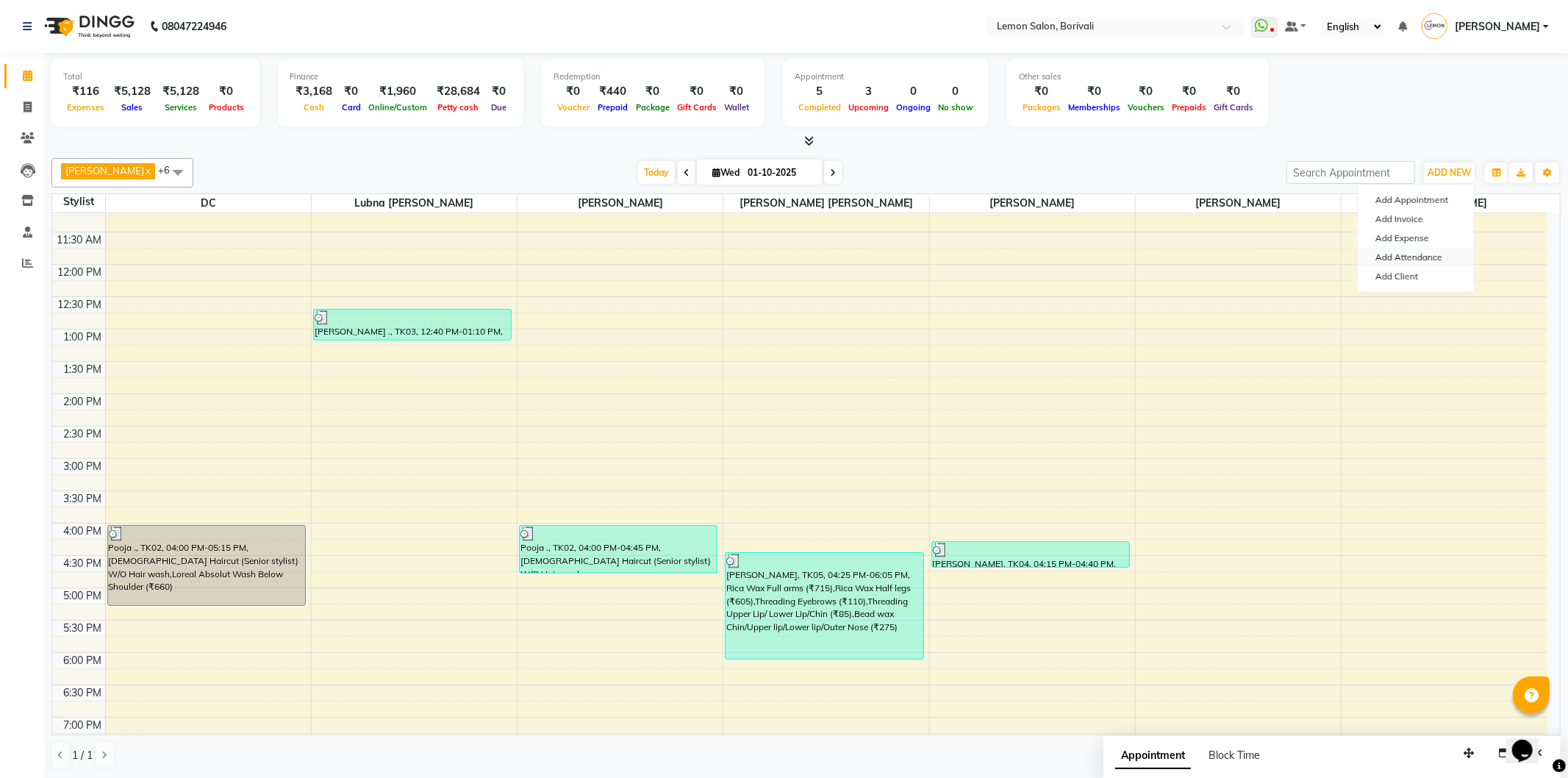
select select "W"
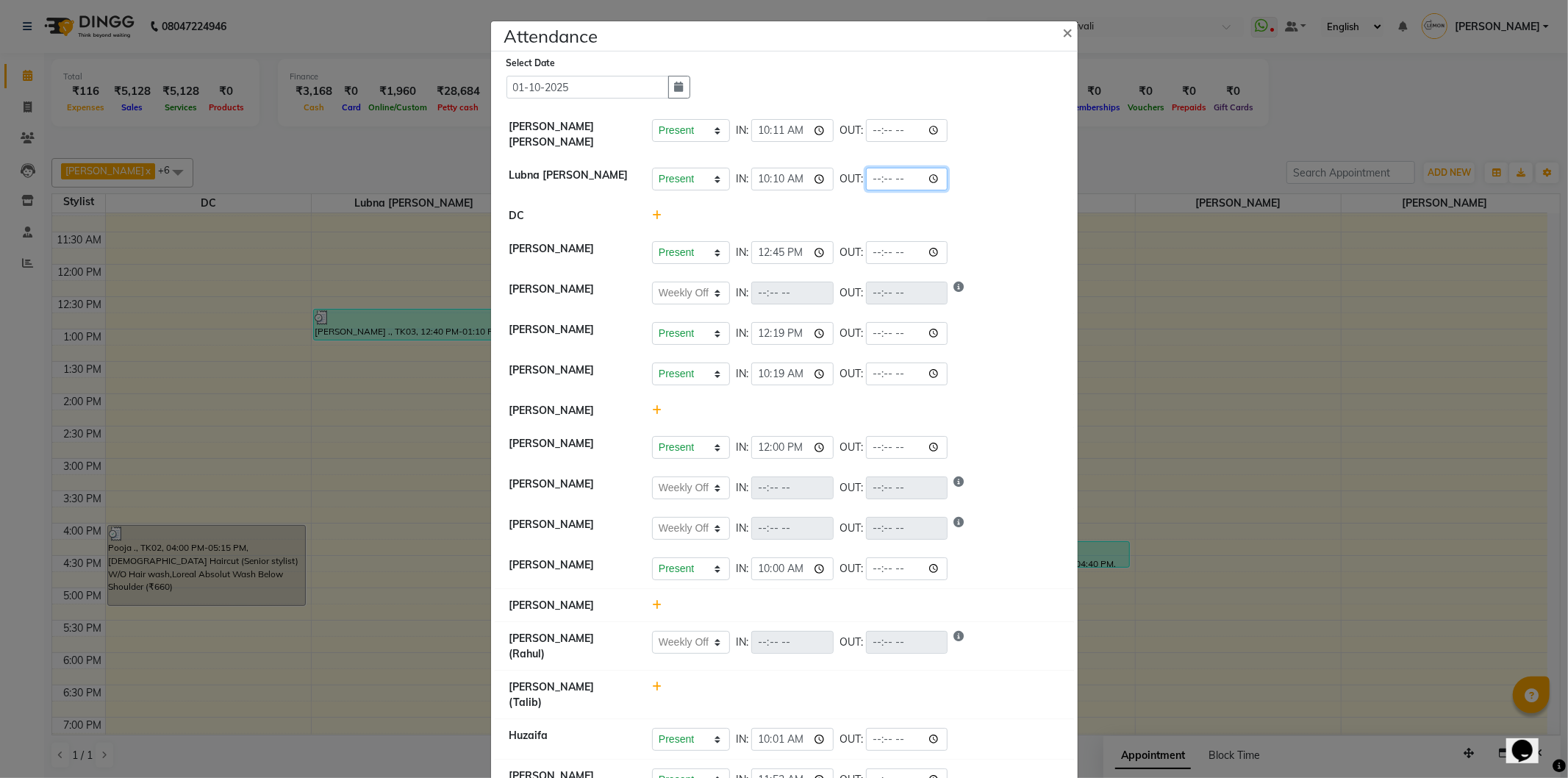
click at [928, 171] on input "time" at bounding box center [907, 179] width 82 height 23
type input "19:50"
click at [967, 175] on div "Present Absent Late Half Day Weekly Off IN: 10:10 OUT: 19:50" at bounding box center [856, 179] width 408 height 23
select select "W"
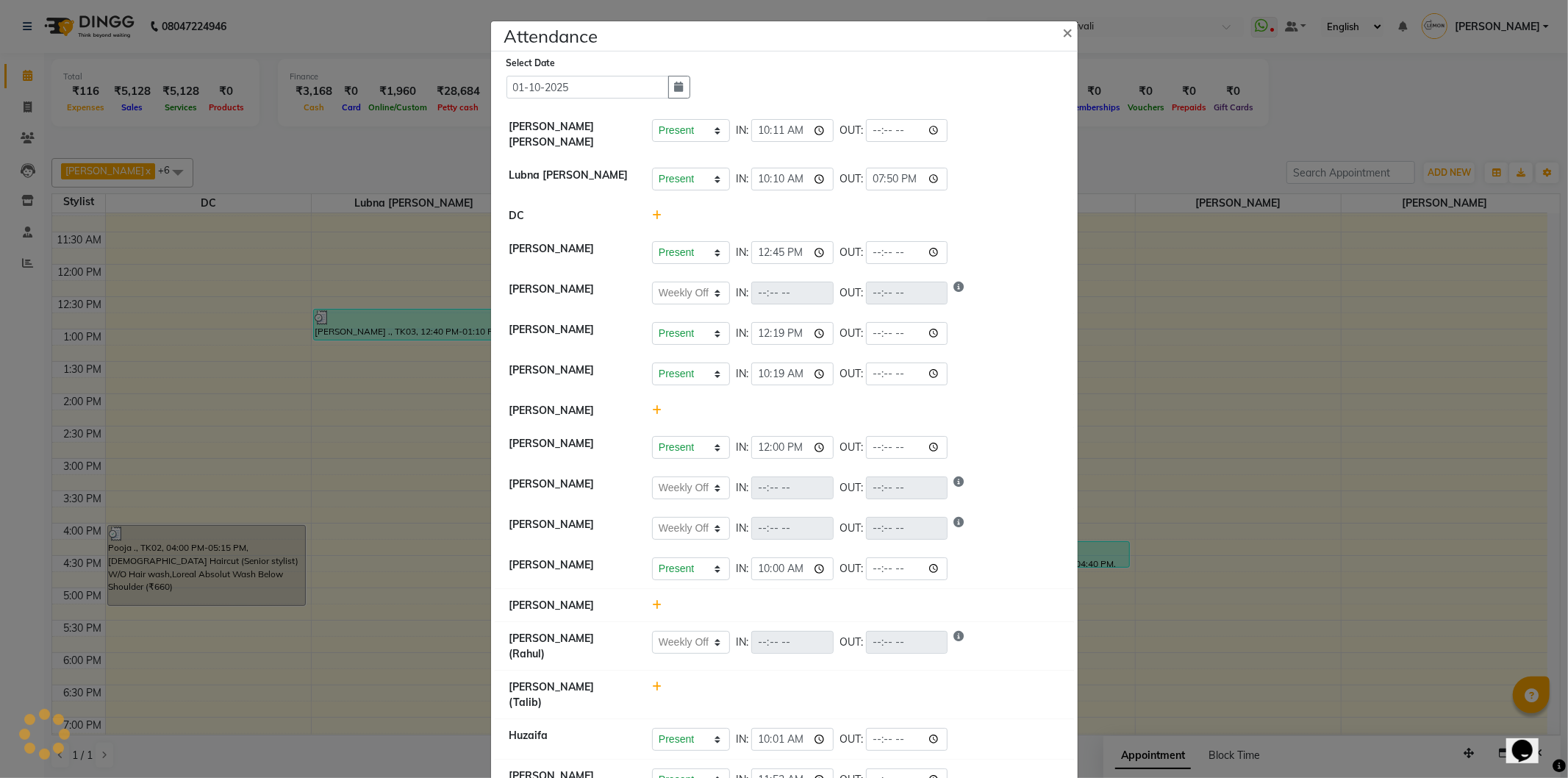
select select "W"
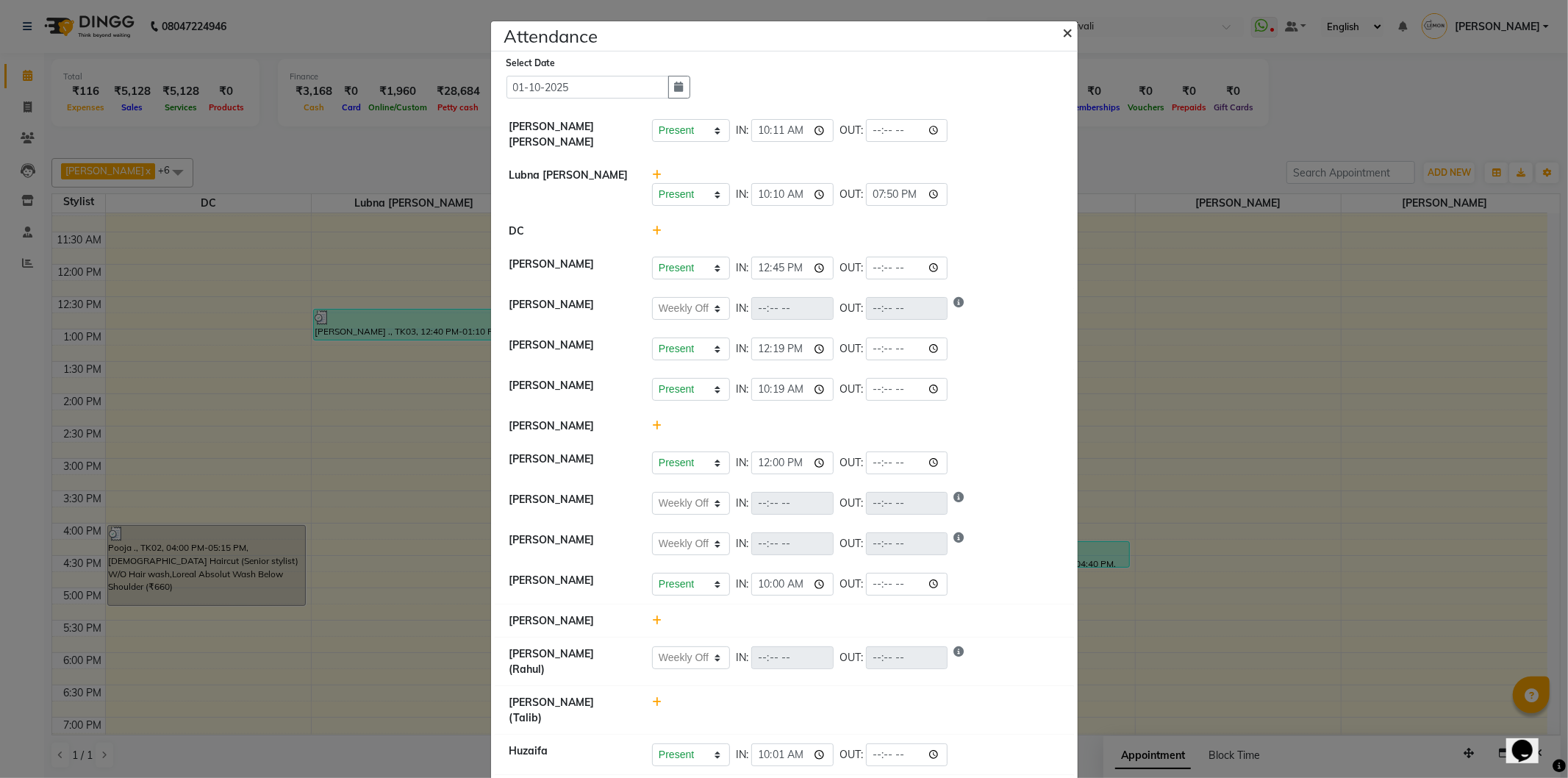
click at [1068, 30] on button "×" at bounding box center [1070, 32] width 37 height 41
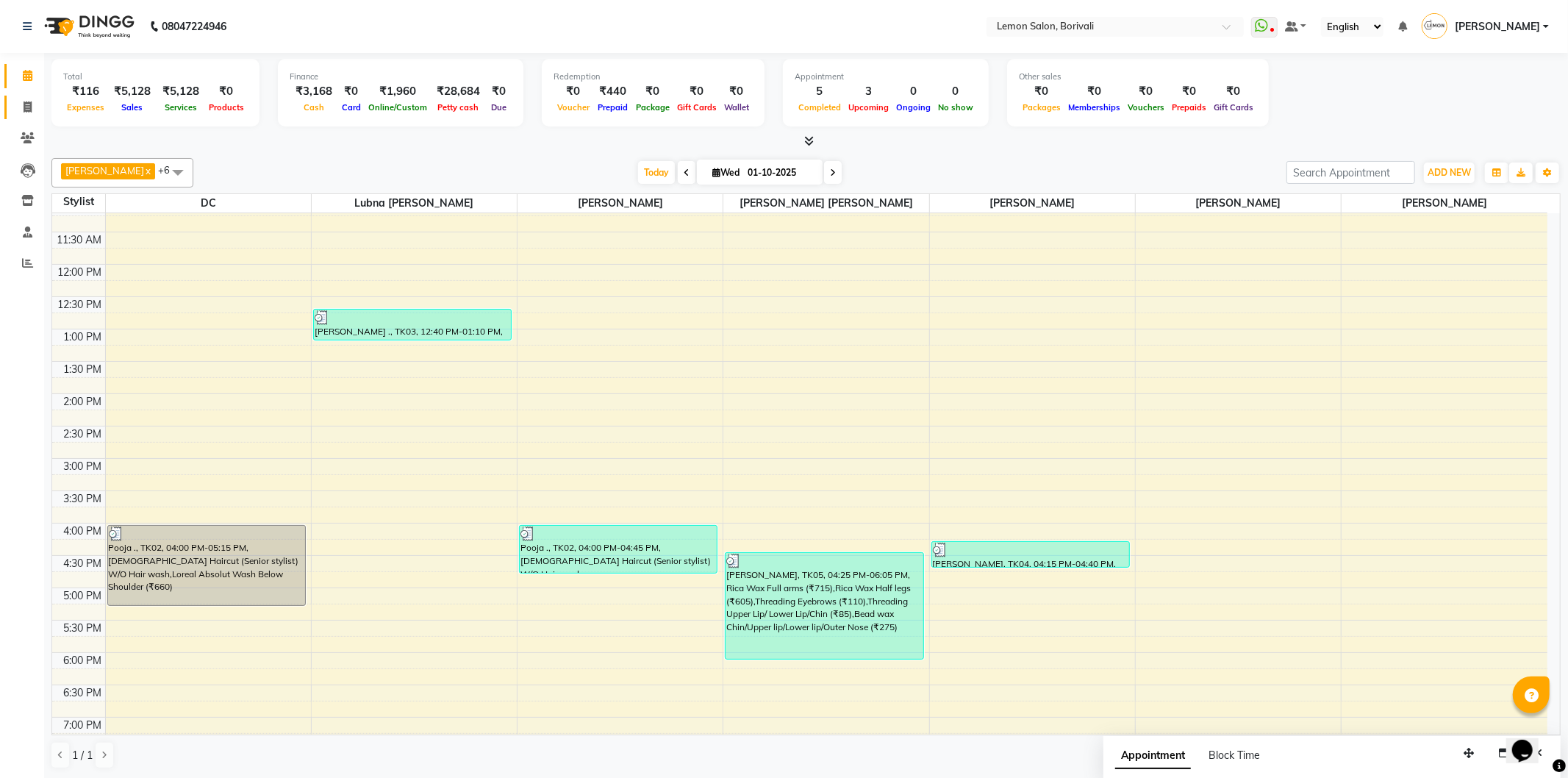
click at [21, 98] on link "Invoice" at bounding box center [22, 108] width 35 height 24
select select "service"
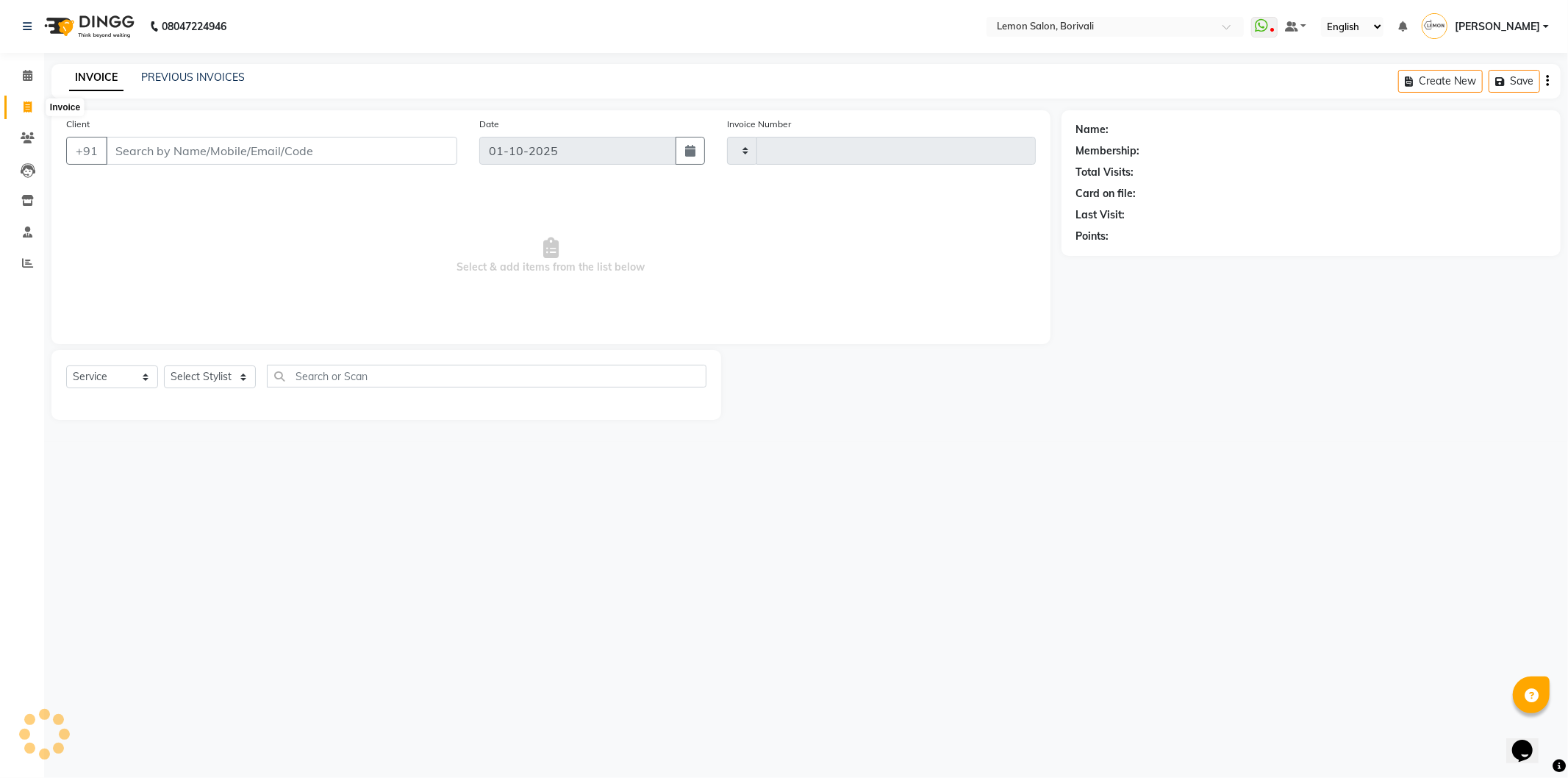
type input "2883"
select select "567"
click at [202, 370] on select "Select Stylist" at bounding box center [210, 377] width 92 height 23
click at [199, 379] on select "Select Stylist DC Faiz Khan Fardin Shaikh Harishchandra Paswn Huzaifa Jyoti Vya…" at bounding box center [226, 377] width 124 height 23
select select "16941"
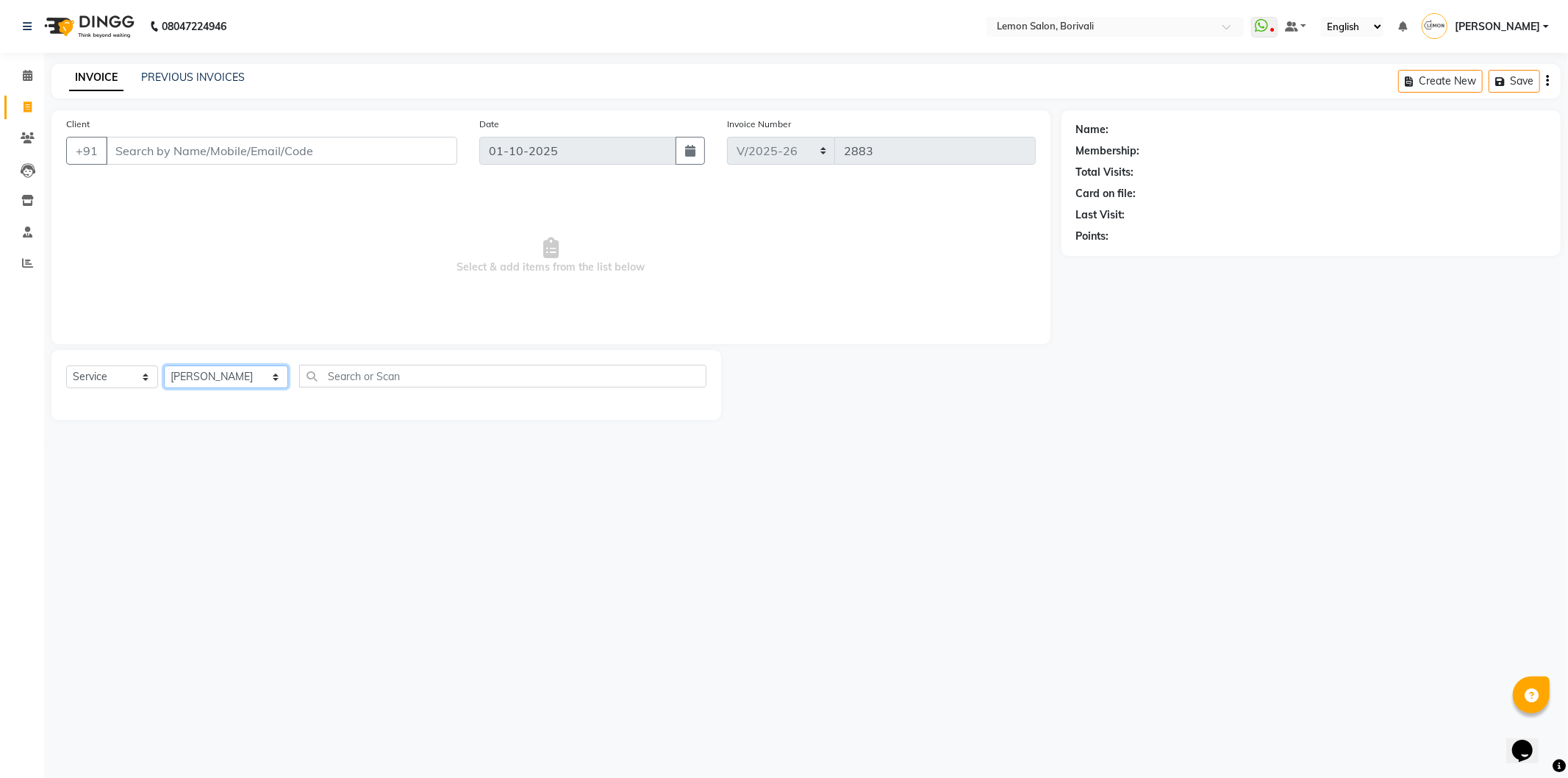
click at [164, 366] on select "Select Stylist DC Faiz Khan Fardin Shaikh Harishchandra Paswn Huzaifa Jyoti Vya…" at bounding box center [226, 377] width 124 height 23
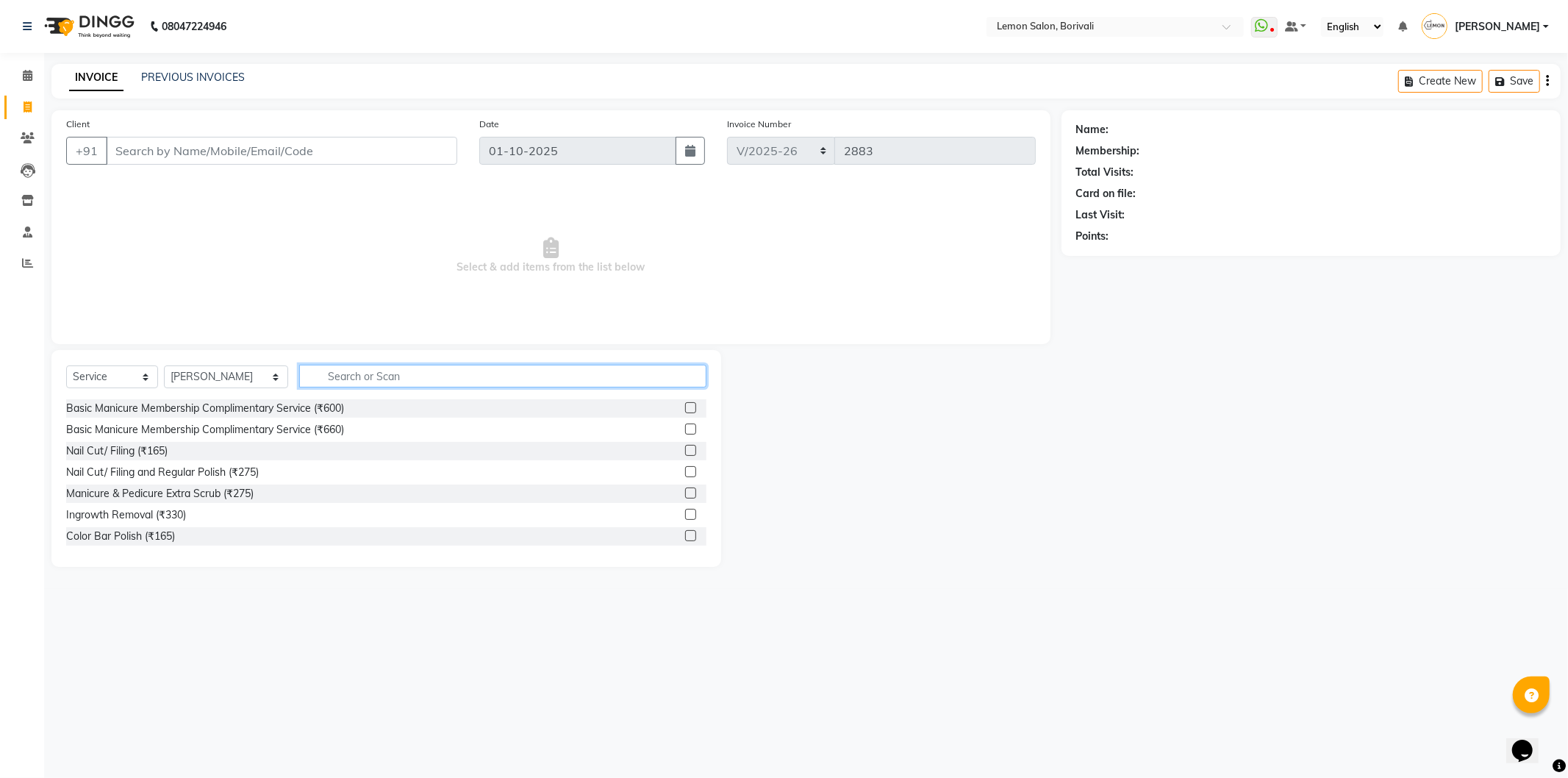
click at [341, 387] on input "text" at bounding box center [503, 376] width 408 height 23
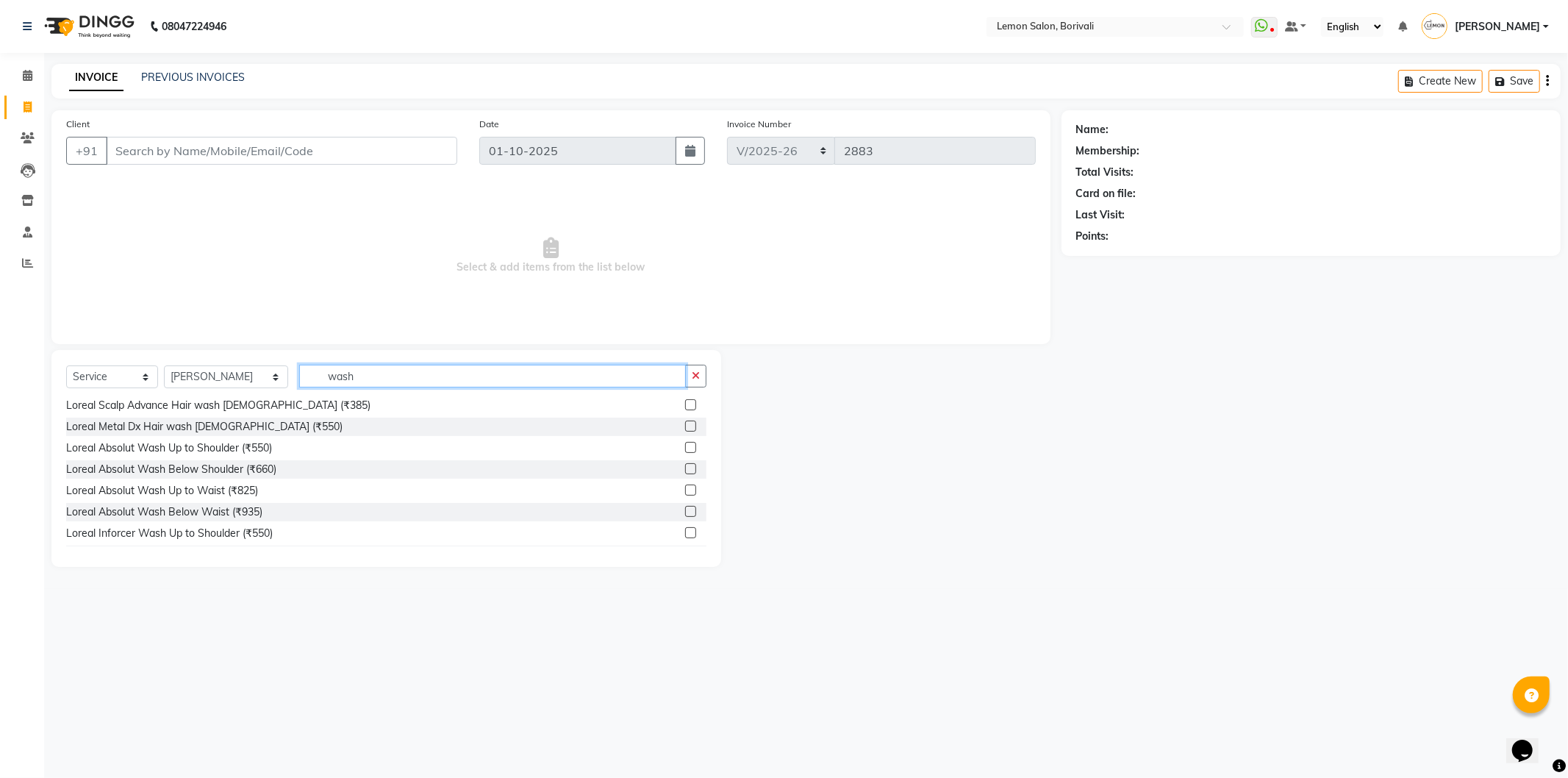
type input "wash"
click at [685, 468] on label at bounding box center [690, 468] width 11 height 11
click at [685, 468] on input "checkbox" at bounding box center [690, 469] width 10 height 10
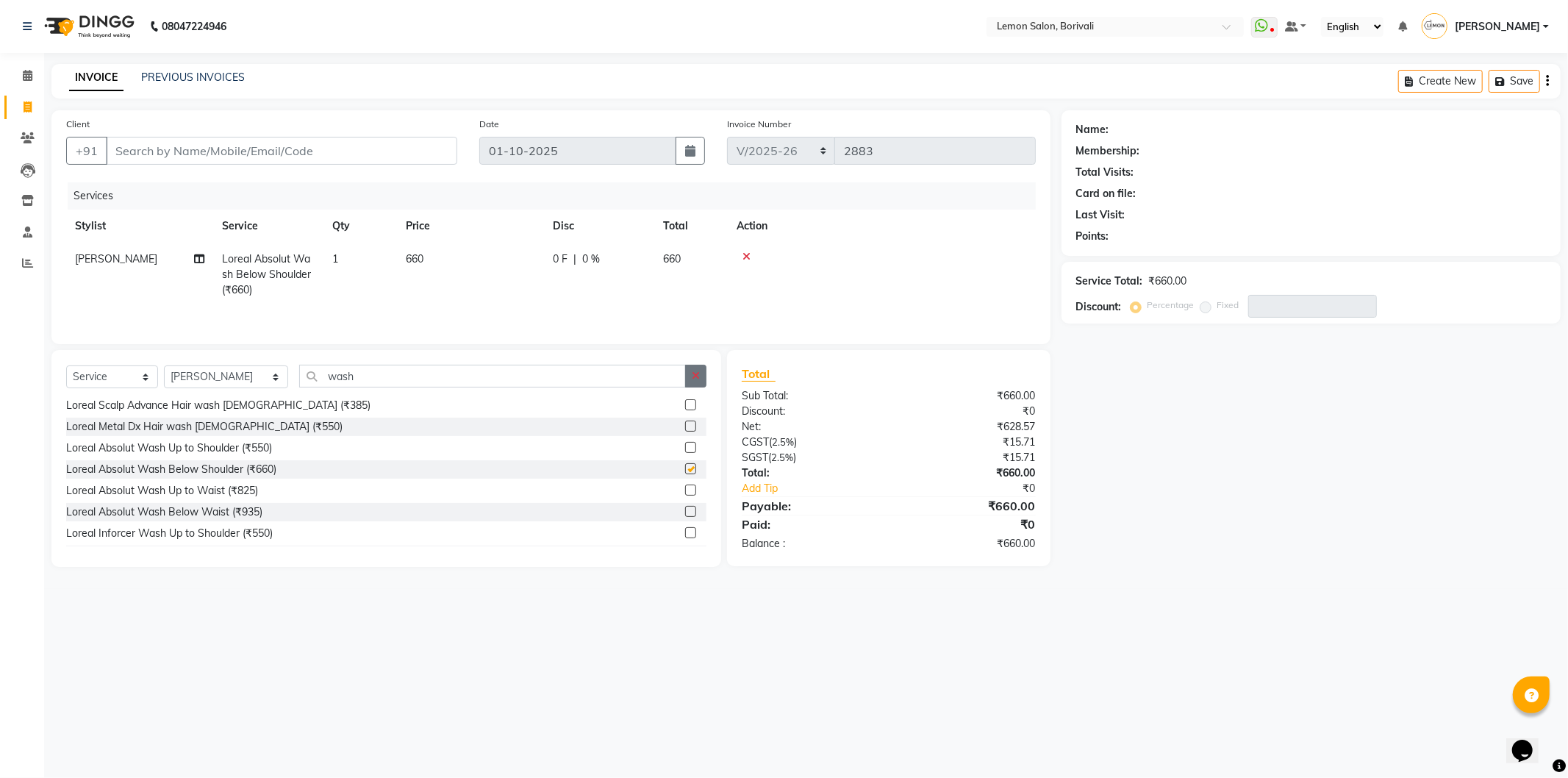
checkbox input "false"
drag, startPoint x: 697, startPoint y: 377, endPoint x: 446, endPoint y: 227, distance: 292.4
click at [697, 377] on icon "button" at bounding box center [696, 376] width 8 height 11
click at [364, 149] on input "Client" at bounding box center [281, 151] width 351 height 28
type input "9"
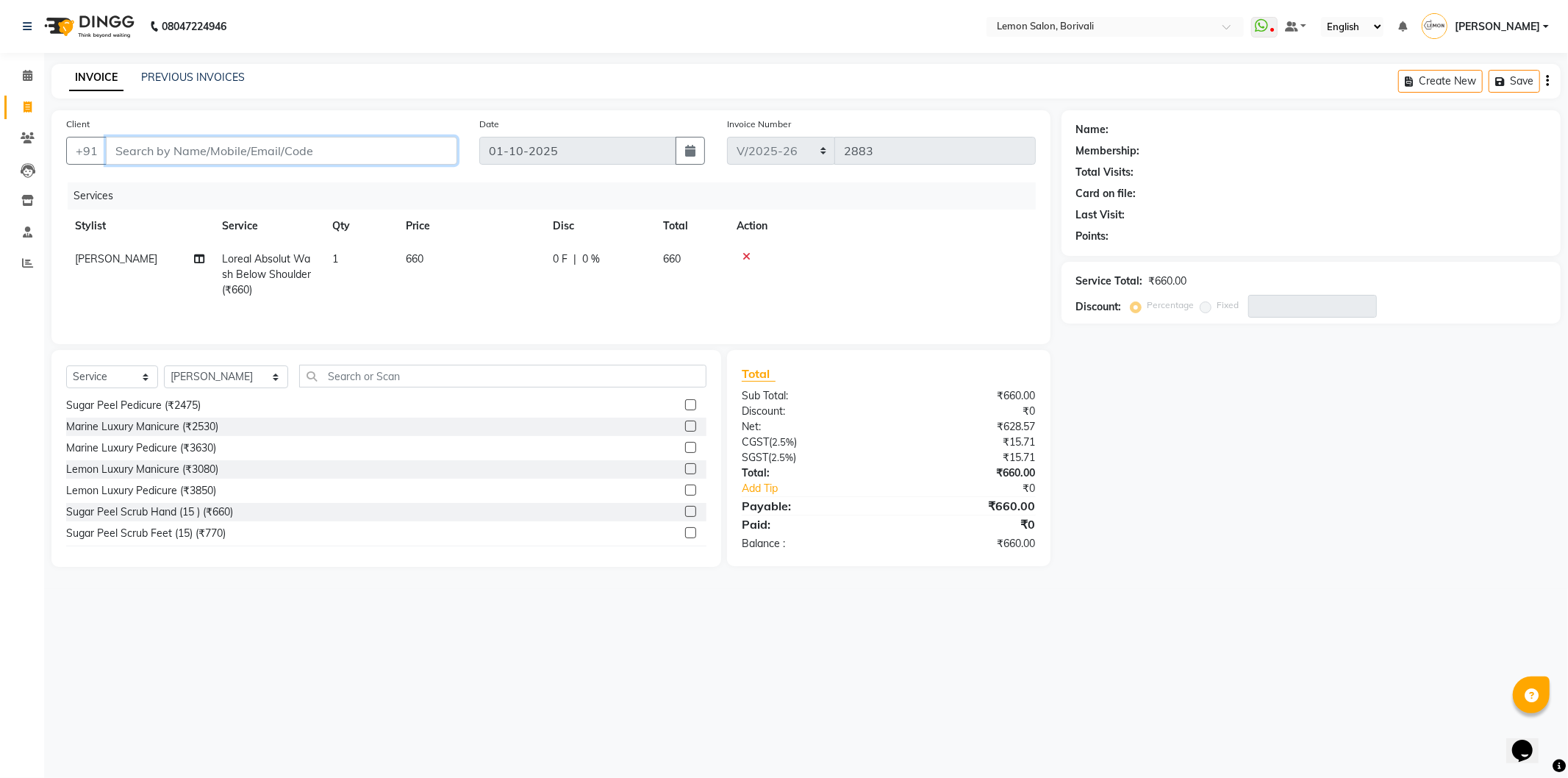
type input "0"
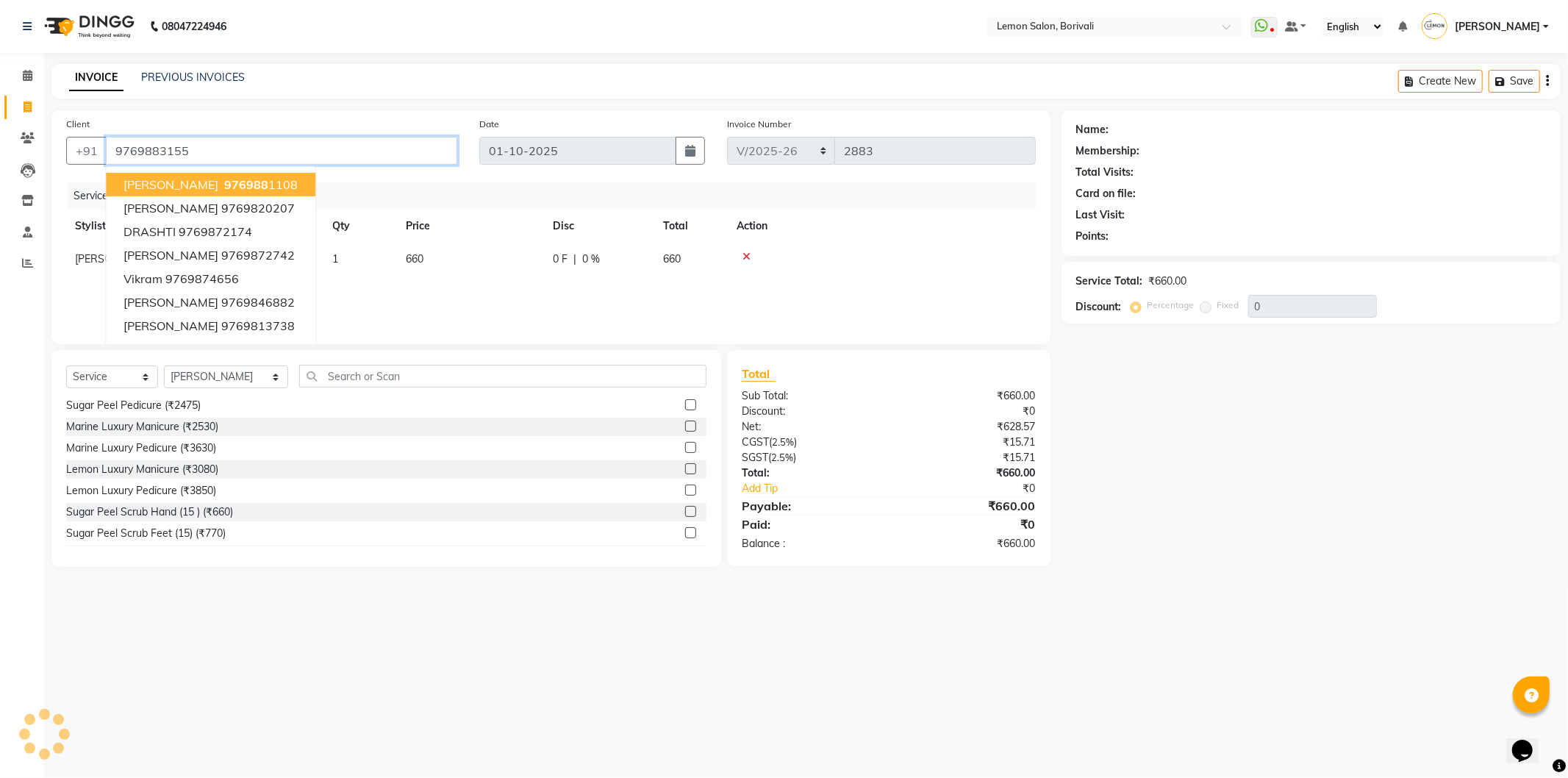
type input "9769883155"
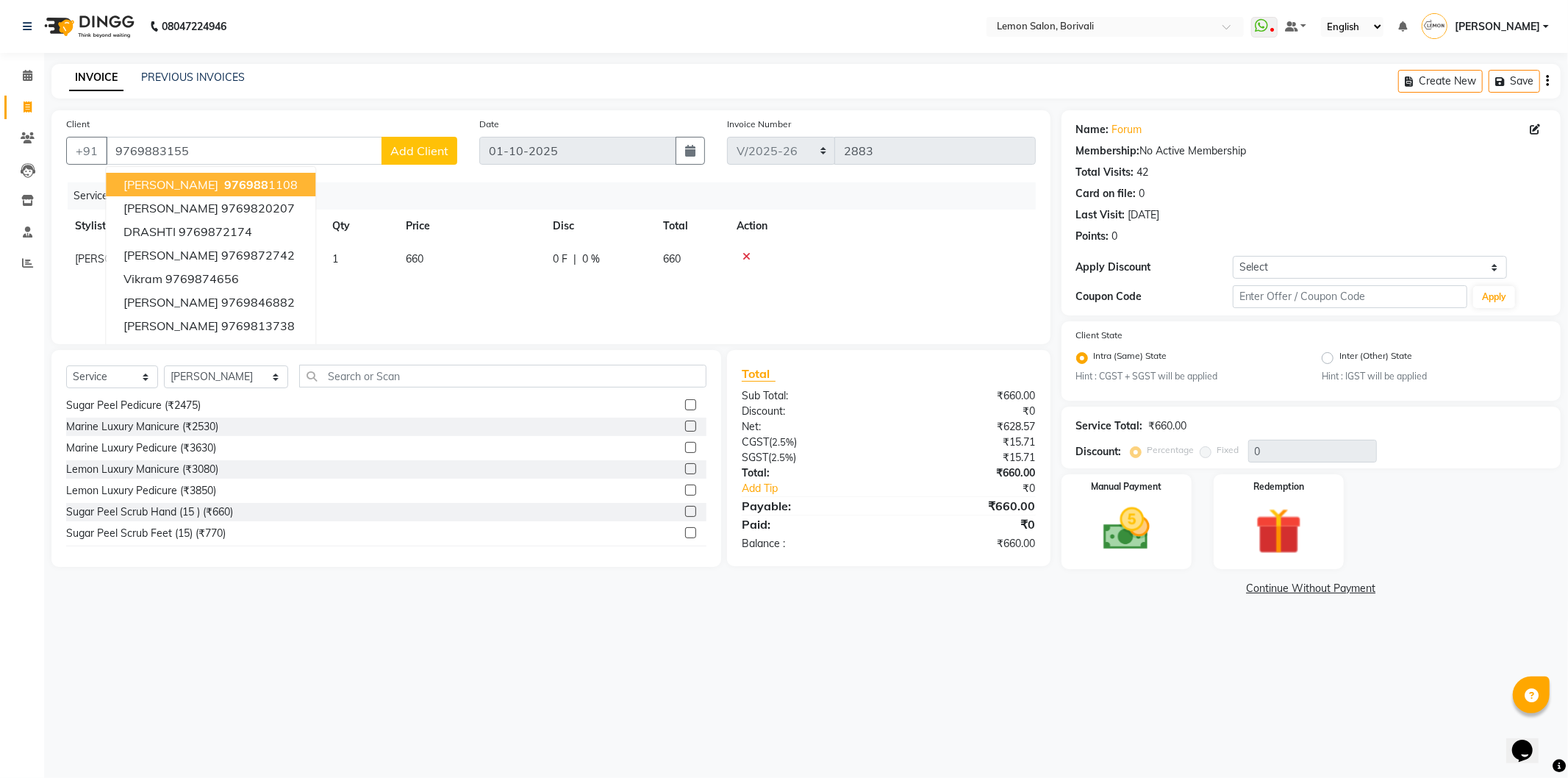
click at [1113, 192] on div "Card on file:" at bounding box center [1106, 194] width 60 height 15
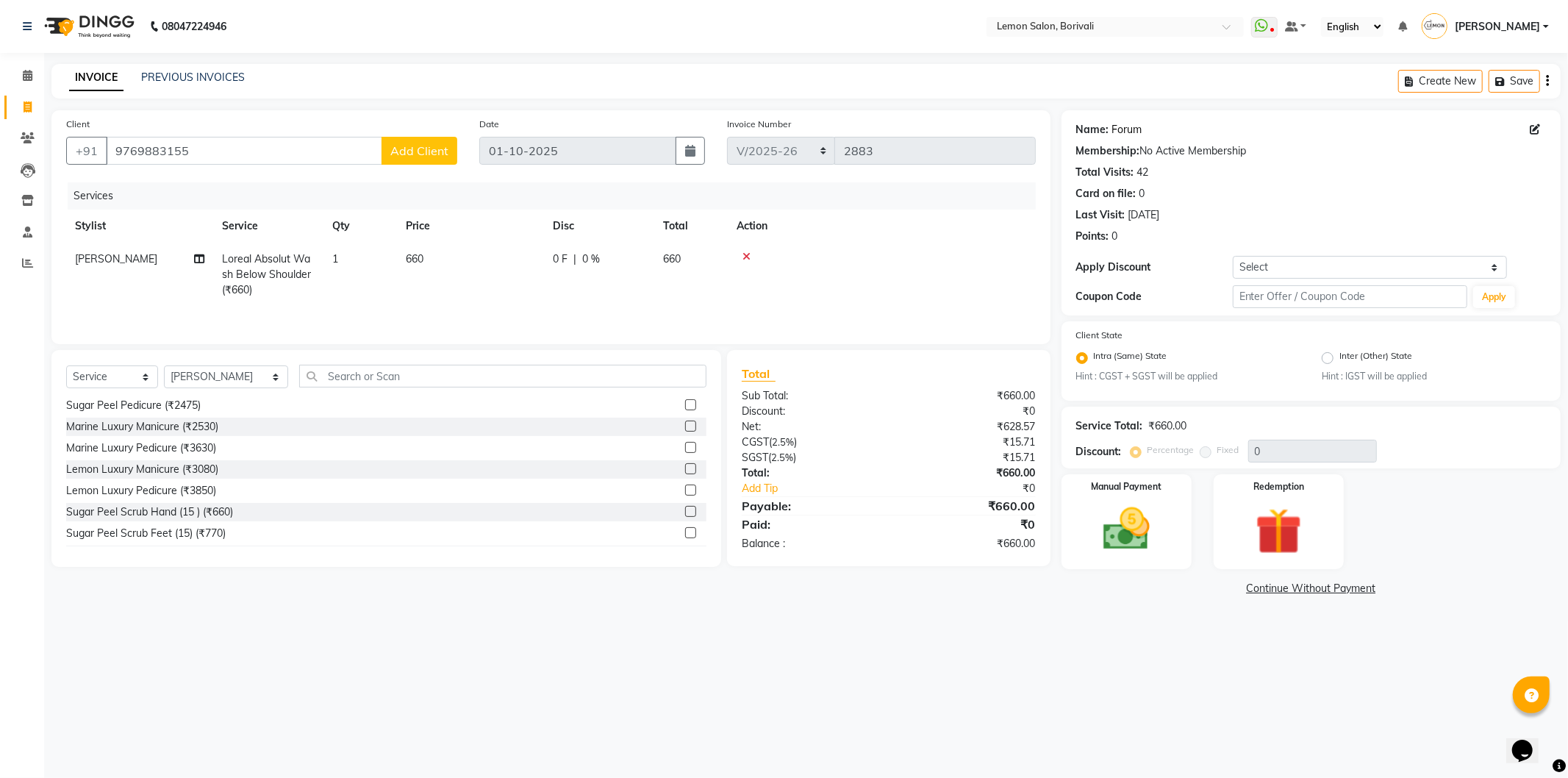
click at [1125, 136] on link "Forum" at bounding box center [1128, 129] width 30 height 15
click at [1338, 254] on div "Name: Forum Membership: No Active Membership Total Visits: 42 Card on file: 0 L…" at bounding box center [1311, 213] width 499 height 205
click at [1326, 261] on select "Select Coupon → Abc" at bounding box center [1370, 267] width 275 height 23
select select "1: Object"
click at [1233, 256] on select "Select Coupon → Abc" at bounding box center [1370, 267] width 275 height 23
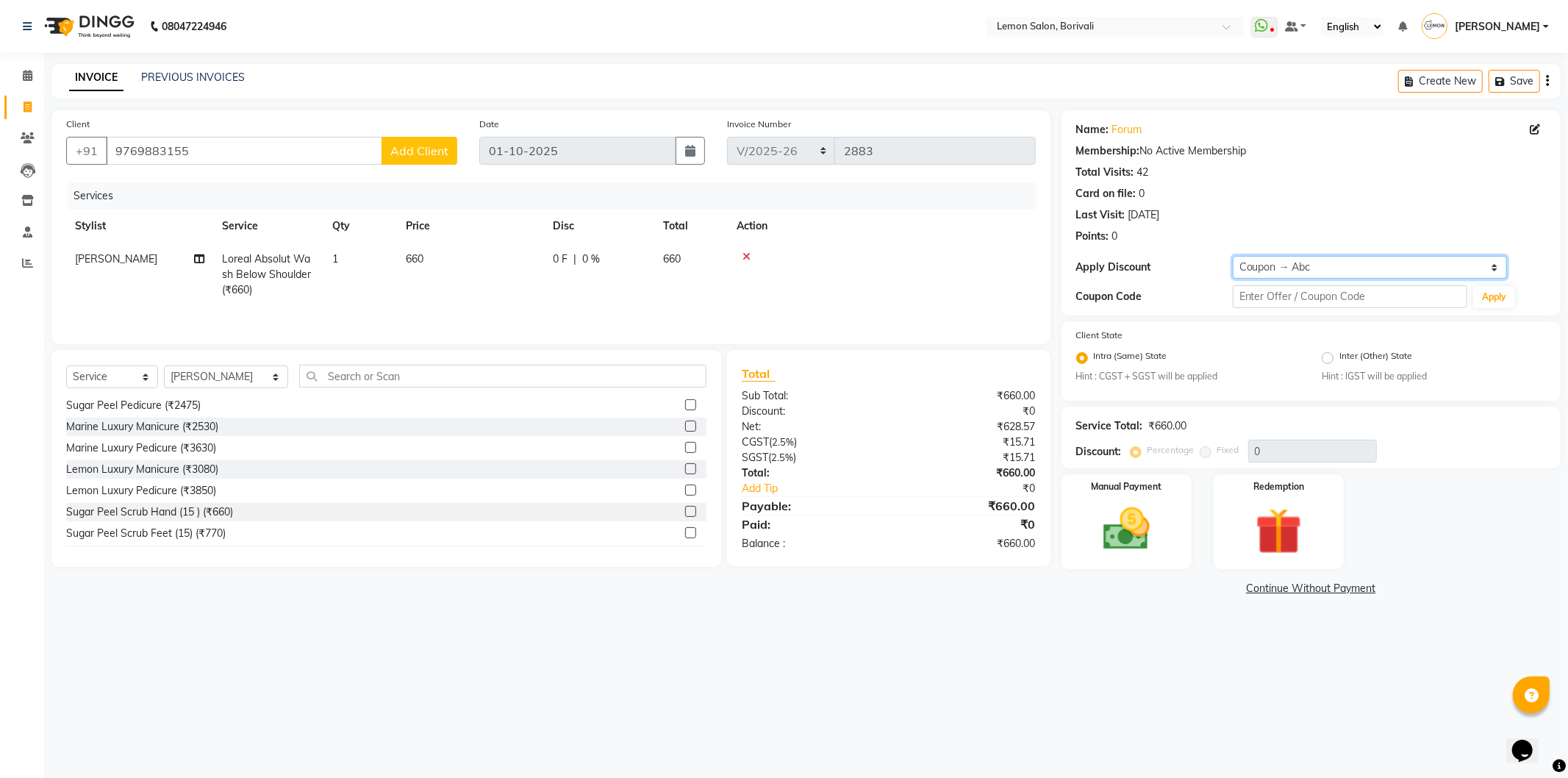
type input "20"
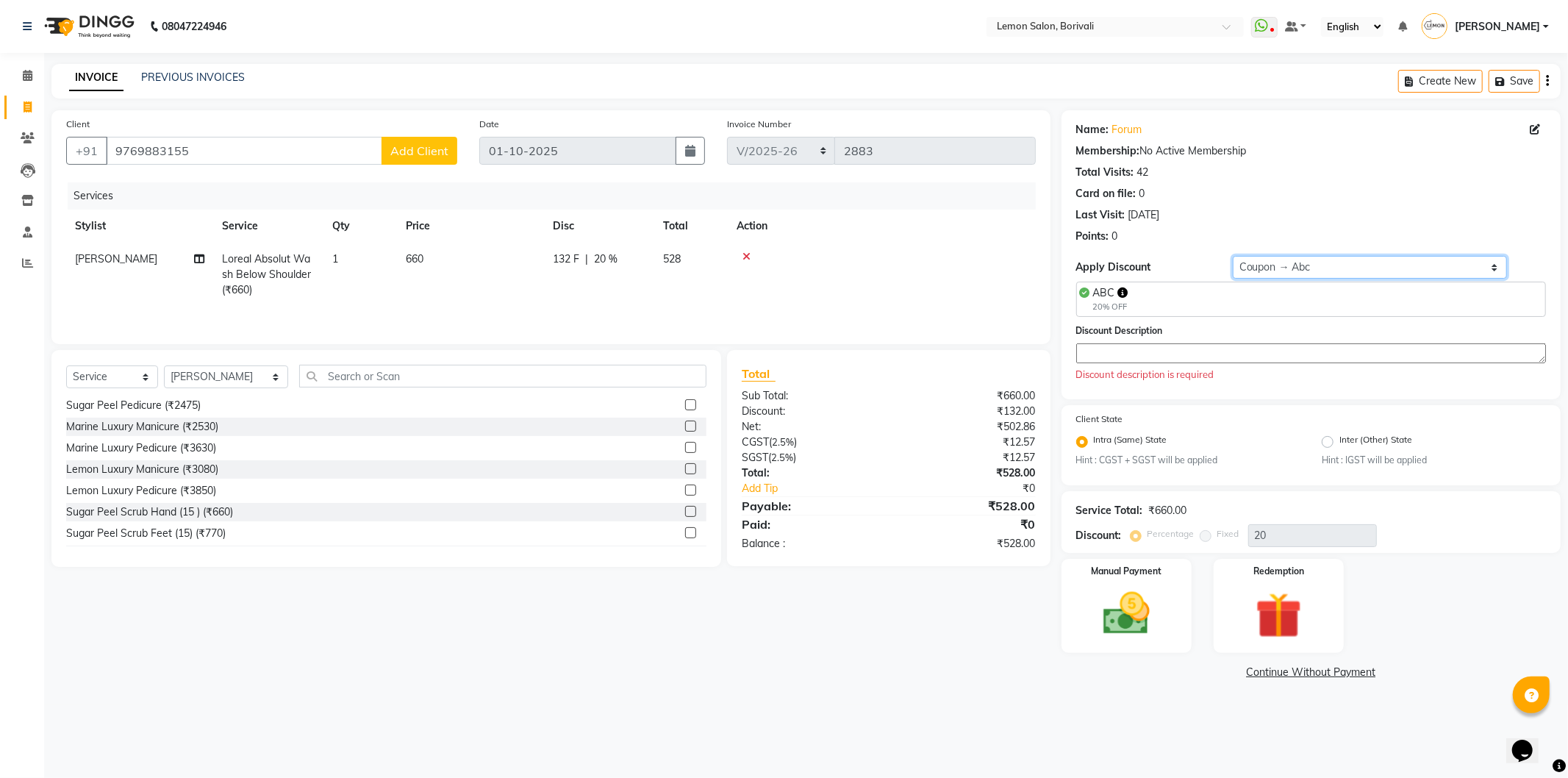
click at [1303, 271] on select "Select Coupon → Abc" at bounding box center [1370, 267] width 275 height 23
select select "0:"
click at [1233, 256] on select "Select Coupon → Abc" at bounding box center [1370, 267] width 275 height 23
type input "0"
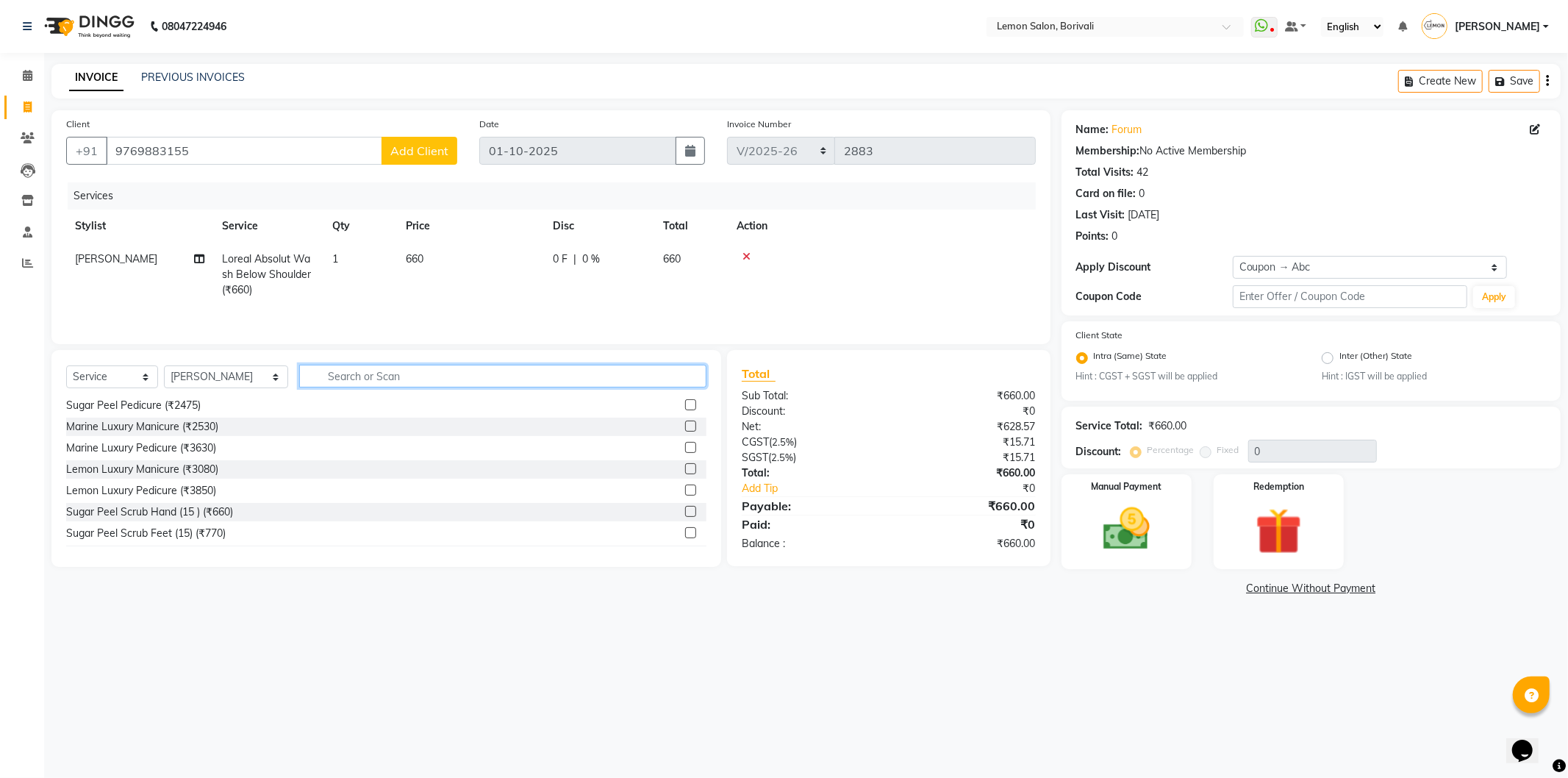
click at [484, 376] on input "text" at bounding box center [503, 376] width 408 height 23
click at [243, 378] on select "Select Stylist DC Faiz Khan Fardin Shaikh Harishchandra Paswn Huzaifa Jyoti Vya…" at bounding box center [226, 377] width 124 height 23
select select "11361"
click at [164, 367] on select "Select Stylist DC Faiz Khan Fardin Shaikh Harishchandra Paswn Huzaifa Jyoti Vya…" at bounding box center [226, 377] width 124 height 23
click at [375, 376] on input "text" at bounding box center [503, 376] width 408 height 23
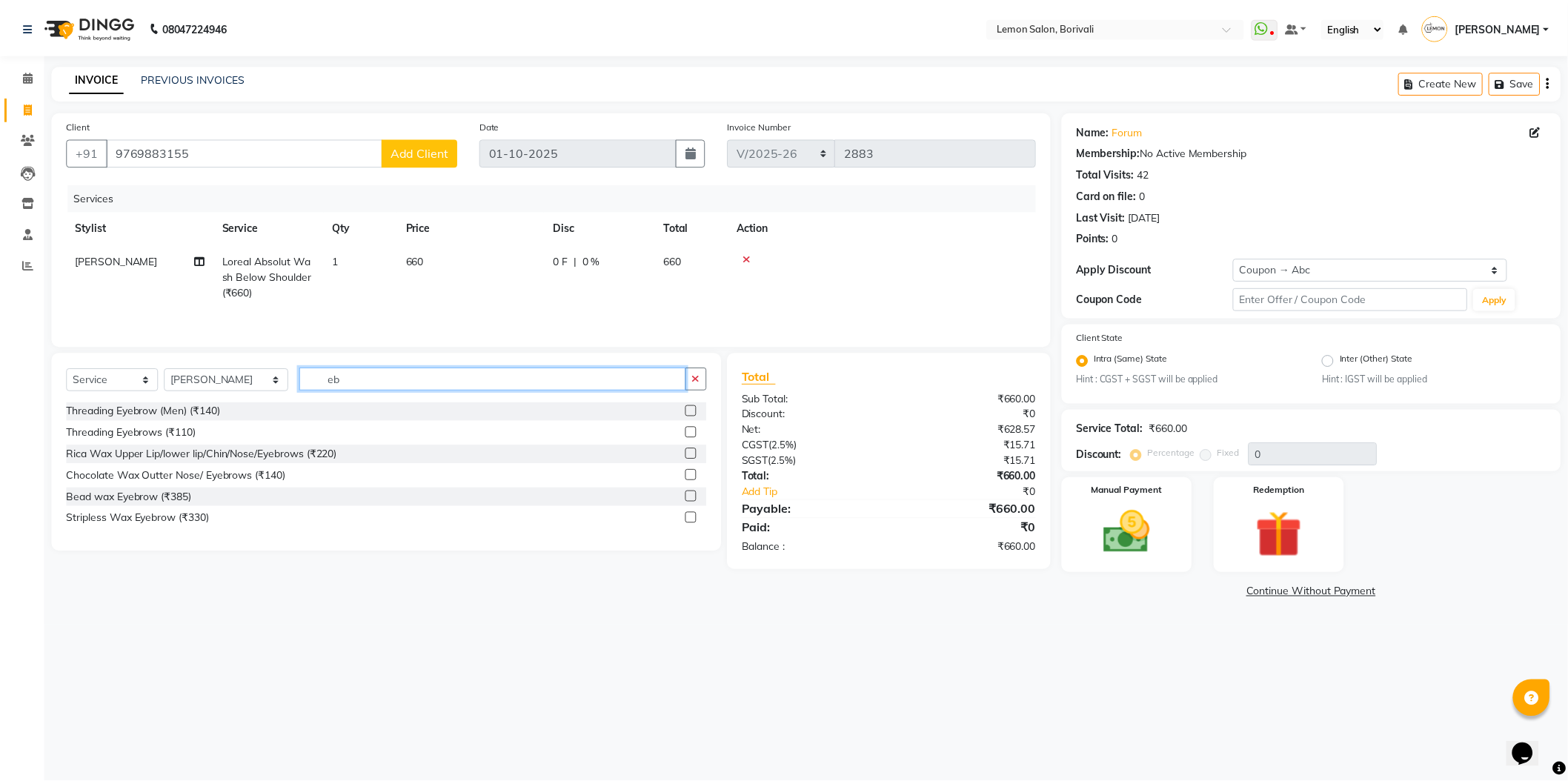
scroll to position [0, 0]
type input "eb"
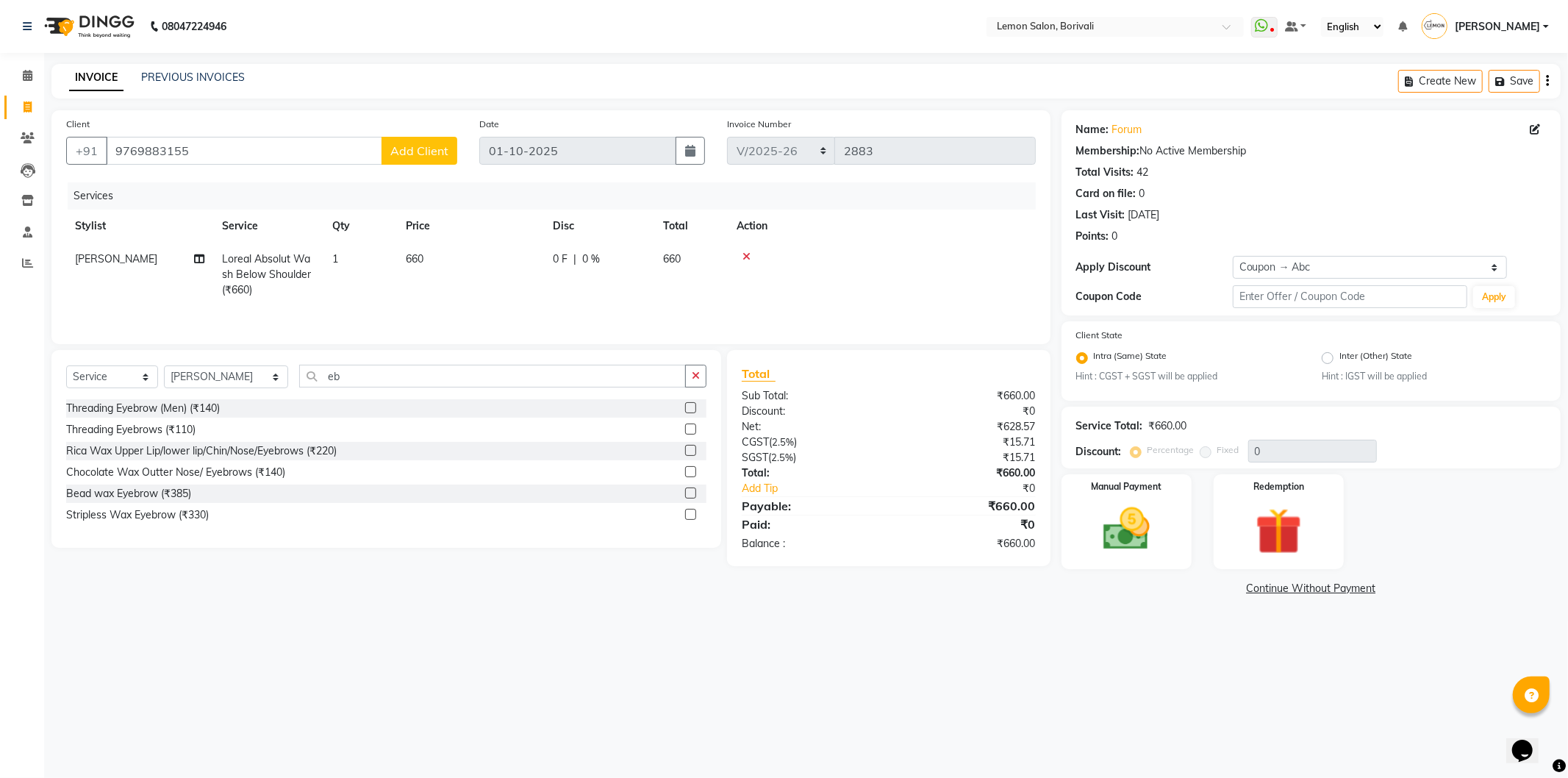
click at [695, 430] on label at bounding box center [690, 429] width 11 height 11
click at [695, 430] on input "checkbox" at bounding box center [690, 430] width 10 height 10
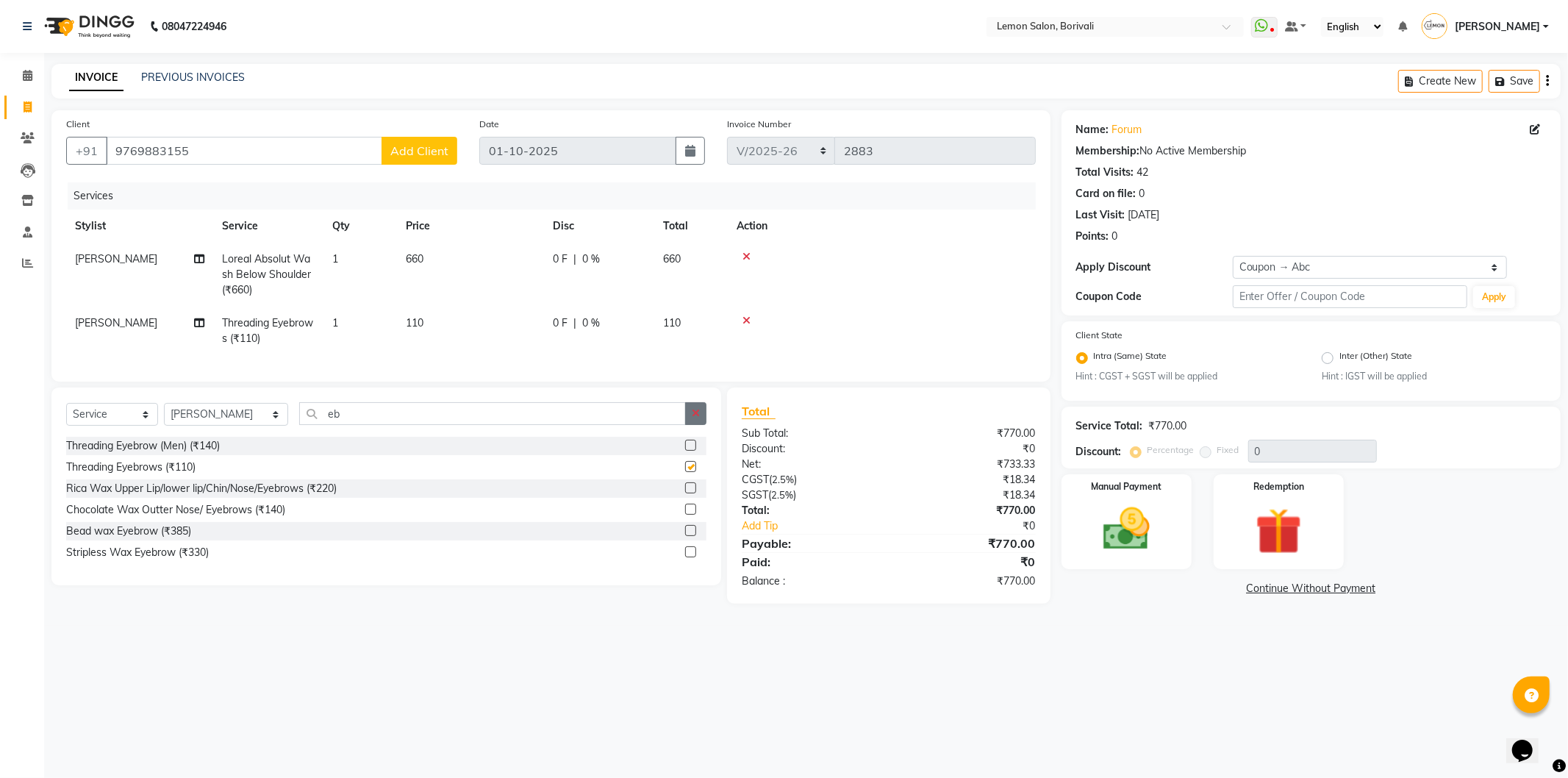
checkbox input "false"
drag, startPoint x: 695, startPoint y: 421, endPoint x: 678, endPoint y: 422, distance: 17.0
click at [695, 418] on icon "button" at bounding box center [696, 414] width 8 height 11
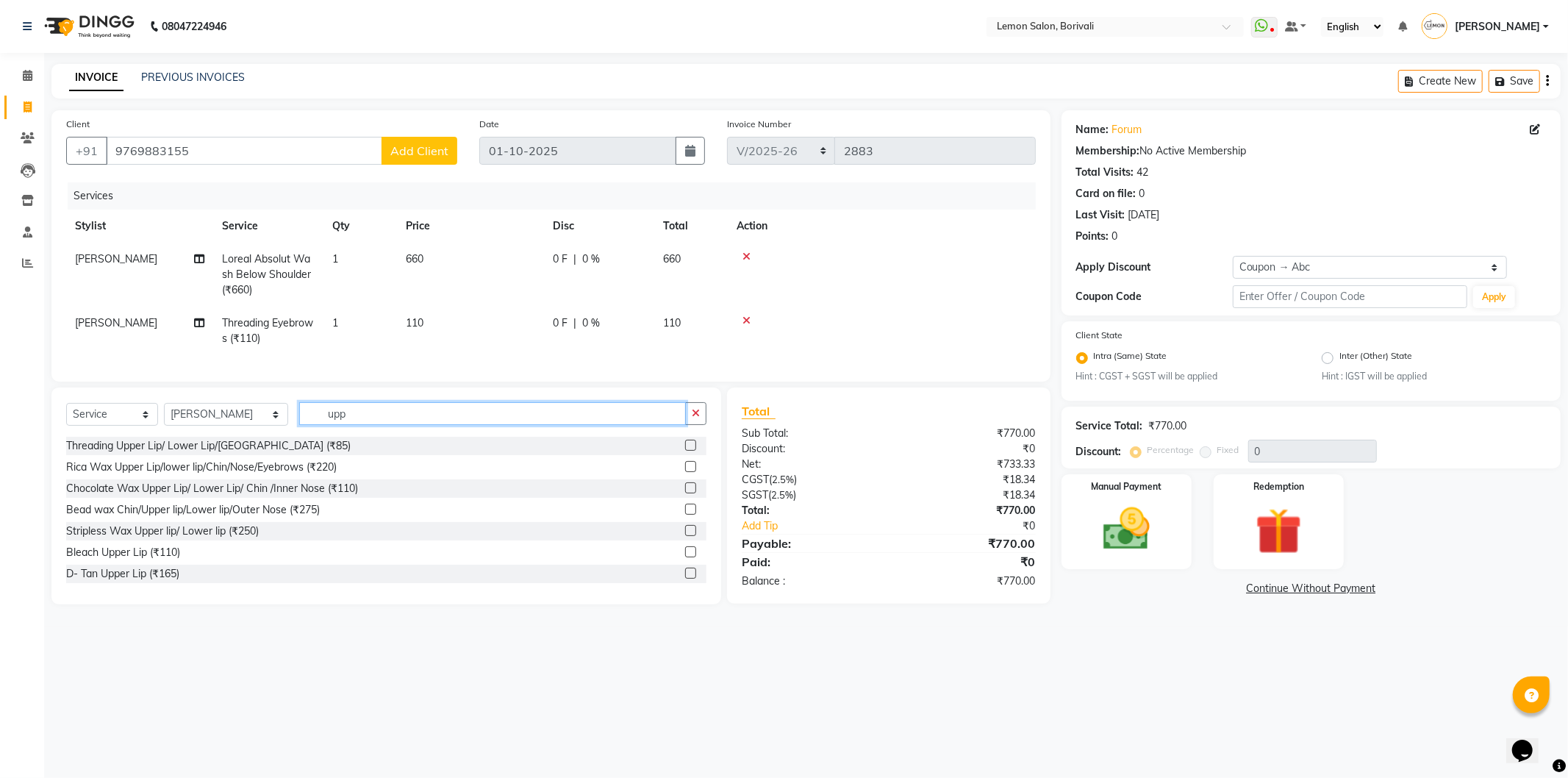
type input "upp"
click at [685, 472] on label at bounding box center [690, 466] width 11 height 11
click at [685, 472] on input "checkbox" at bounding box center [690, 467] width 10 height 10
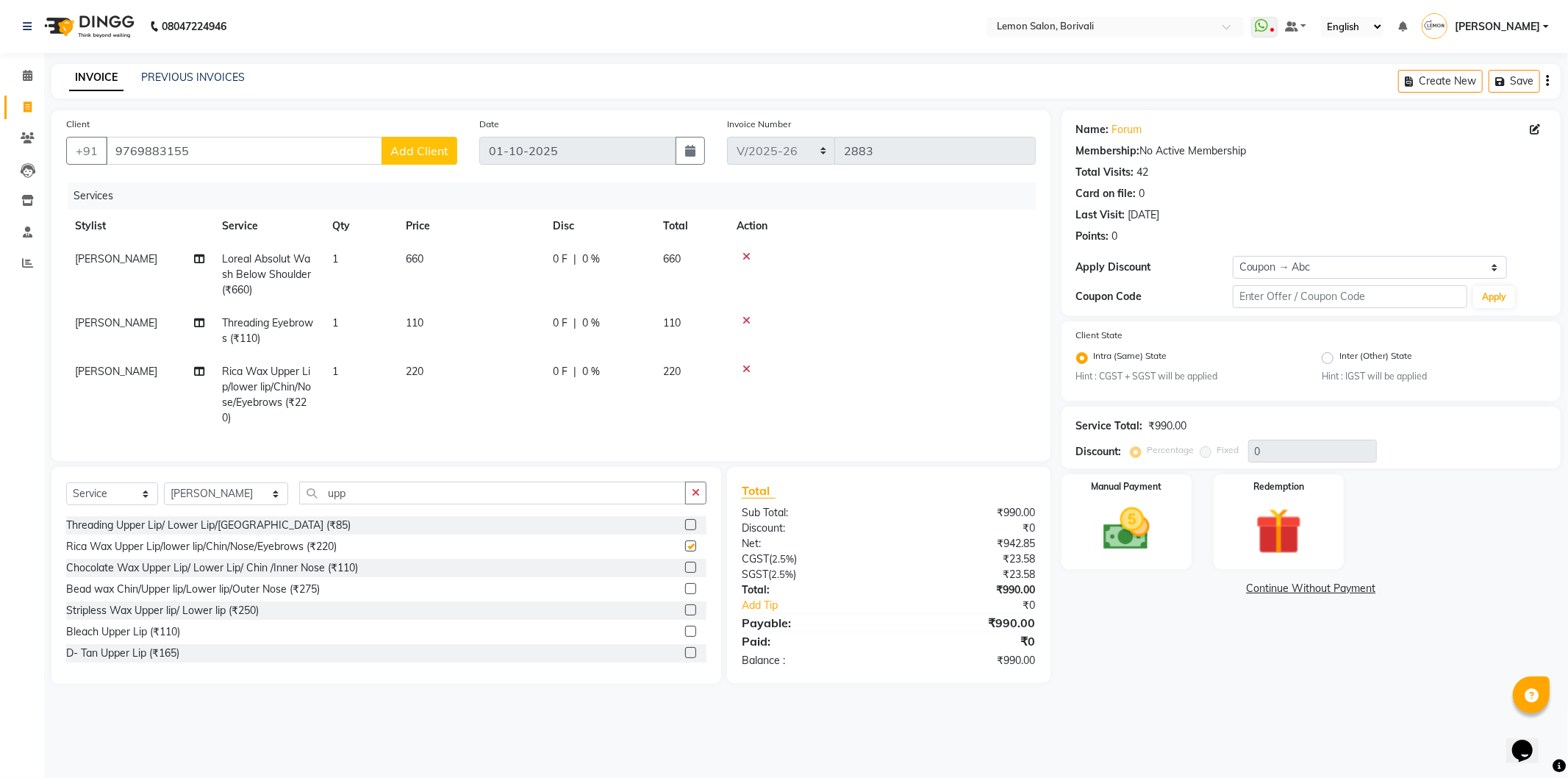
checkbox input "false"
click at [287, 380] on span "Rica Wax Upper Lip/lower lip/Chin/Nose/Eyebrows (₹220)" at bounding box center [266, 395] width 89 height 59
select select "11361"
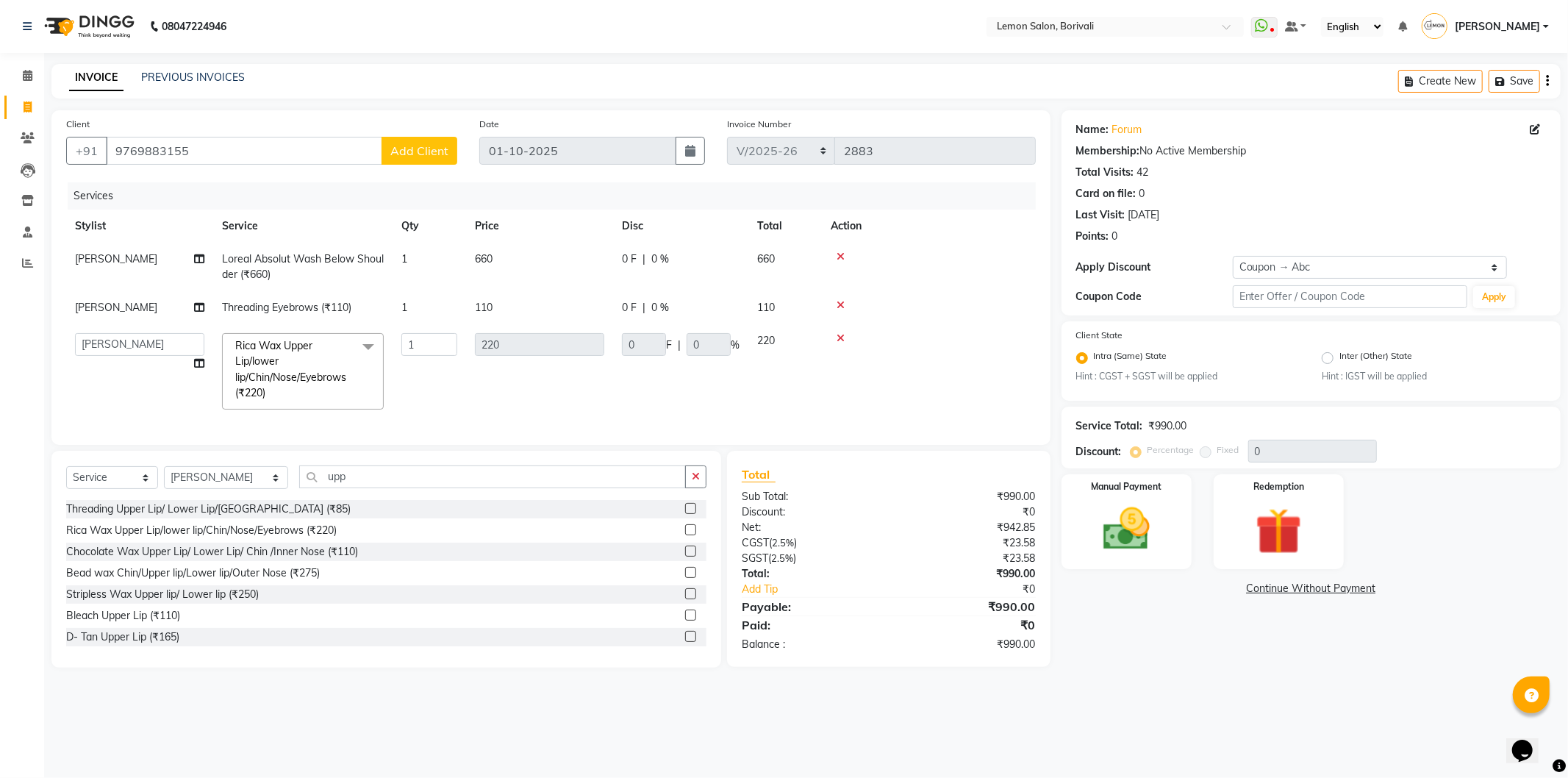
click at [362, 346] on span at bounding box center [368, 347] width 30 height 28
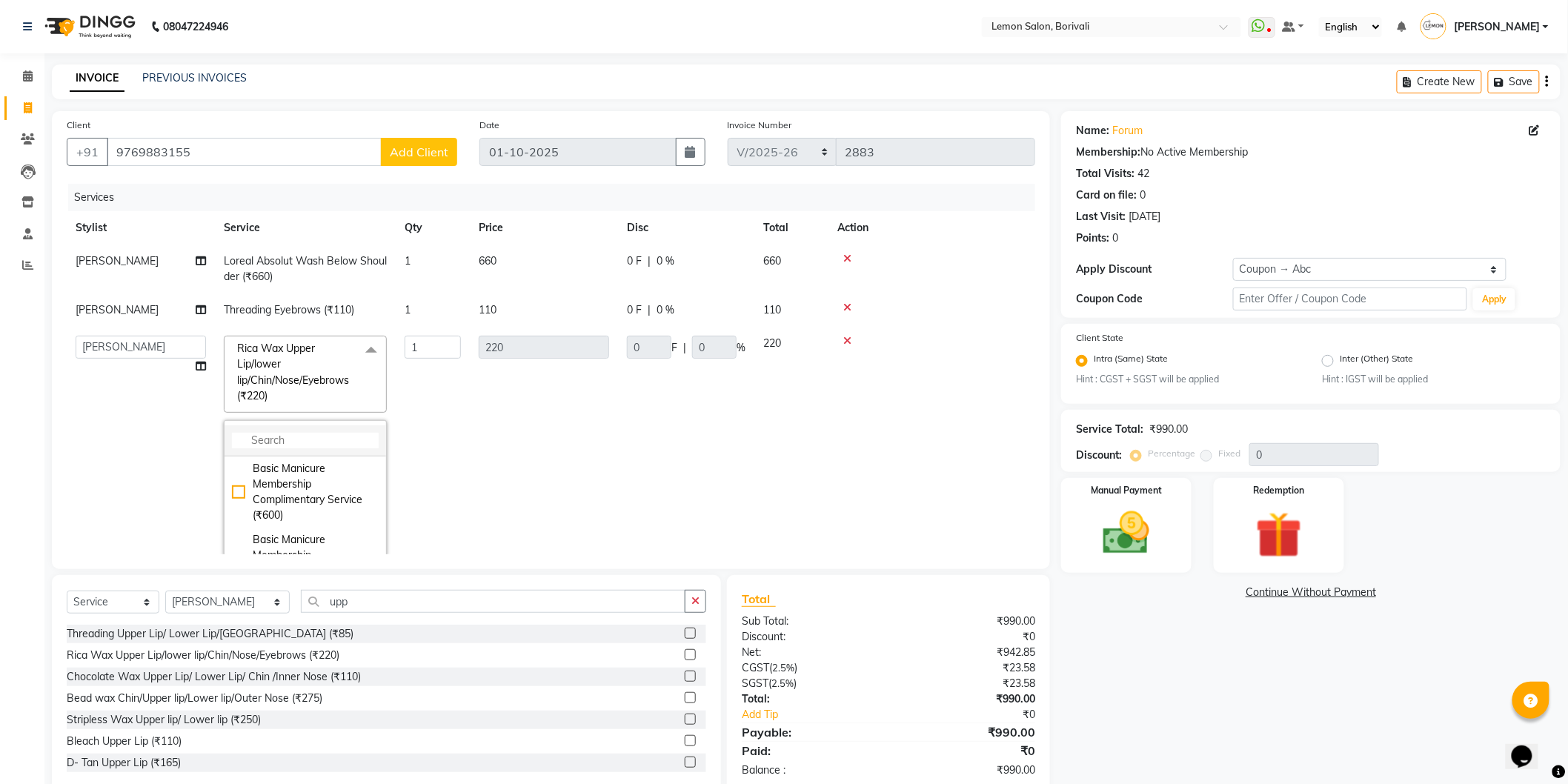
click at [312, 438] on input "multiselect-search" at bounding box center [305, 441] width 146 height 15
type input "upper"
click at [313, 497] on div "Bead wax Chin/Upper lip/Lower lip/Outer Nose (₹275)" at bounding box center [305, 502] width 146 height 47
checkbox input "false"
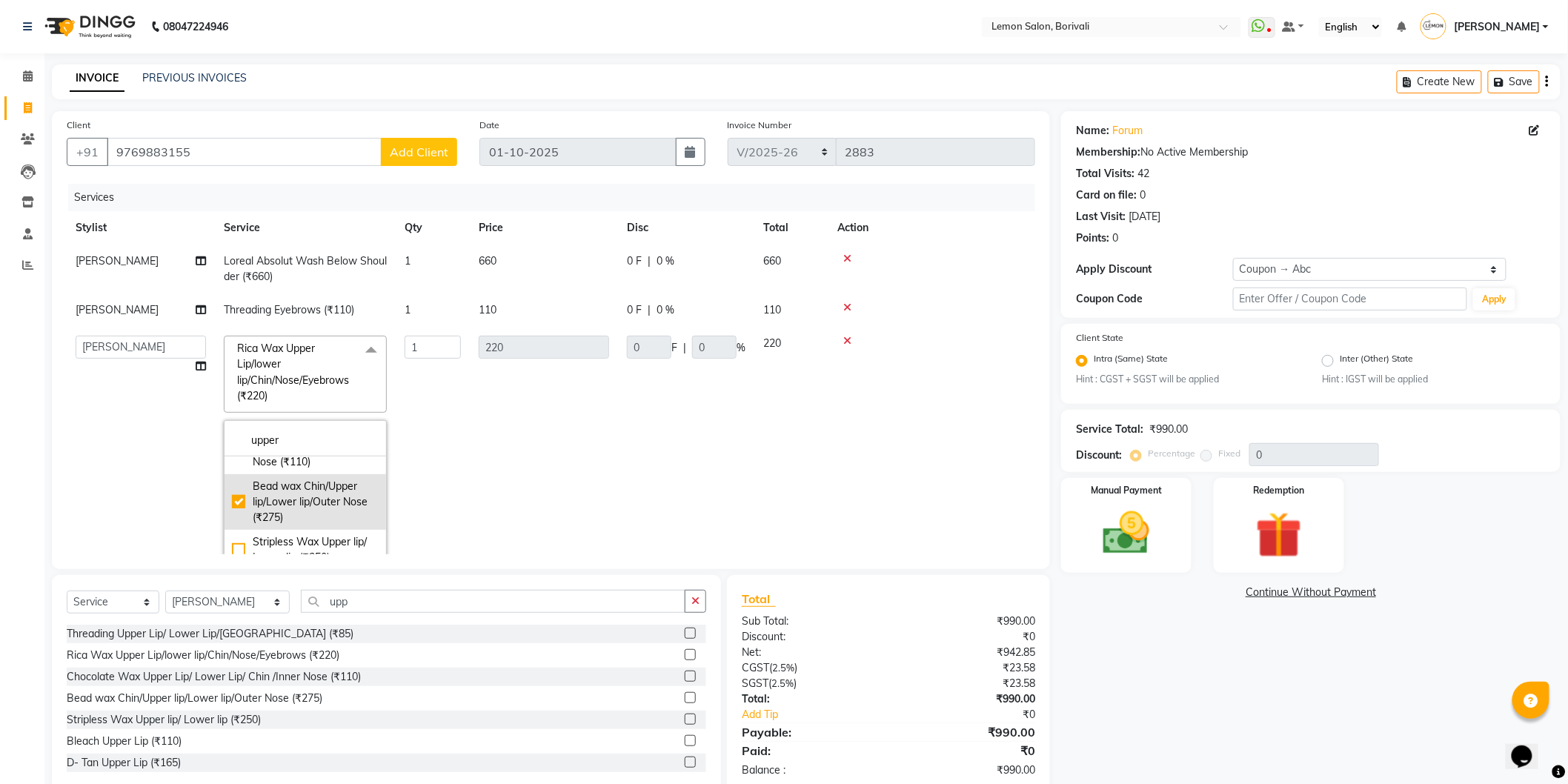
checkbox input "true"
type input "275"
click at [1144, 242] on div "Points: 0" at bounding box center [1310, 238] width 470 height 15
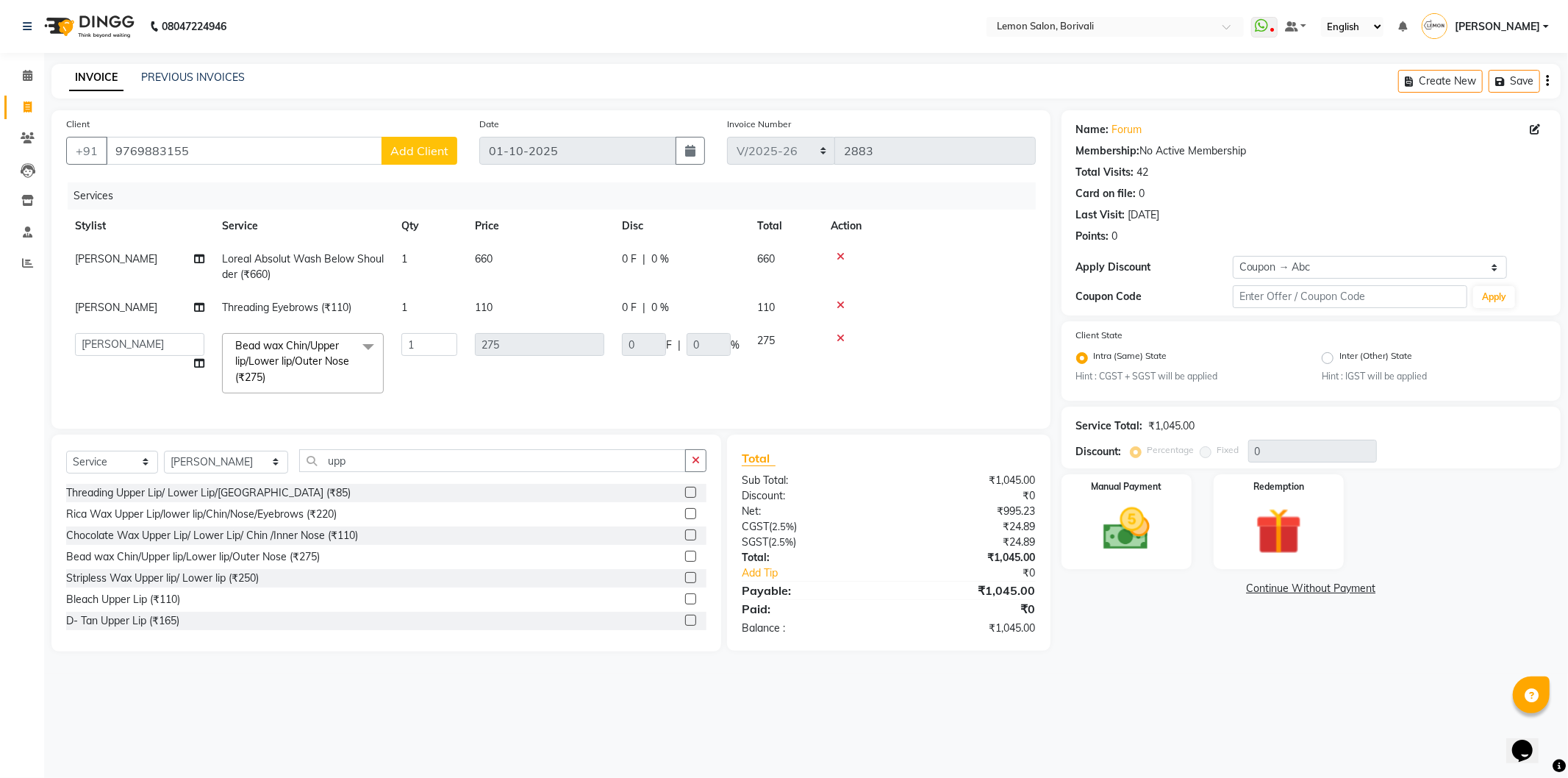
click at [1055, 239] on div "Client +91 9769883155 Add Client Date 01-10-2025 Invoice Number BOV/2025-26 V/2…" at bounding box center [551, 381] width 1021 height 541
click at [1128, 491] on label "Manual Payment" at bounding box center [1126, 485] width 74 height 14
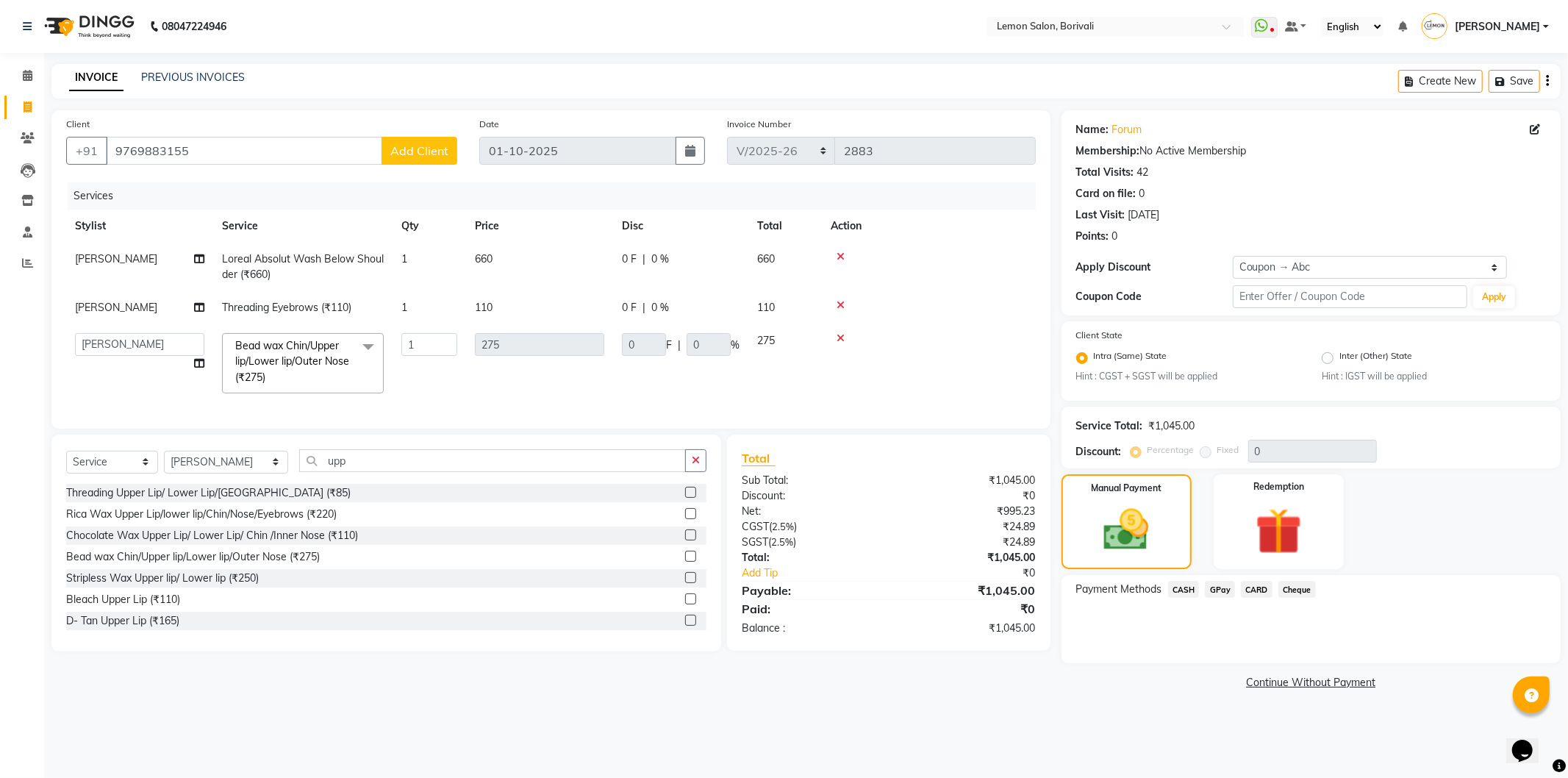
drag, startPoint x: 1223, startPoint y: 588, endPoint x: 1251, endPoint y: 605, distance: 32.8
click at [1224, 589] on span "GPay" at bounding box center [1220, 589] width 30 height 17
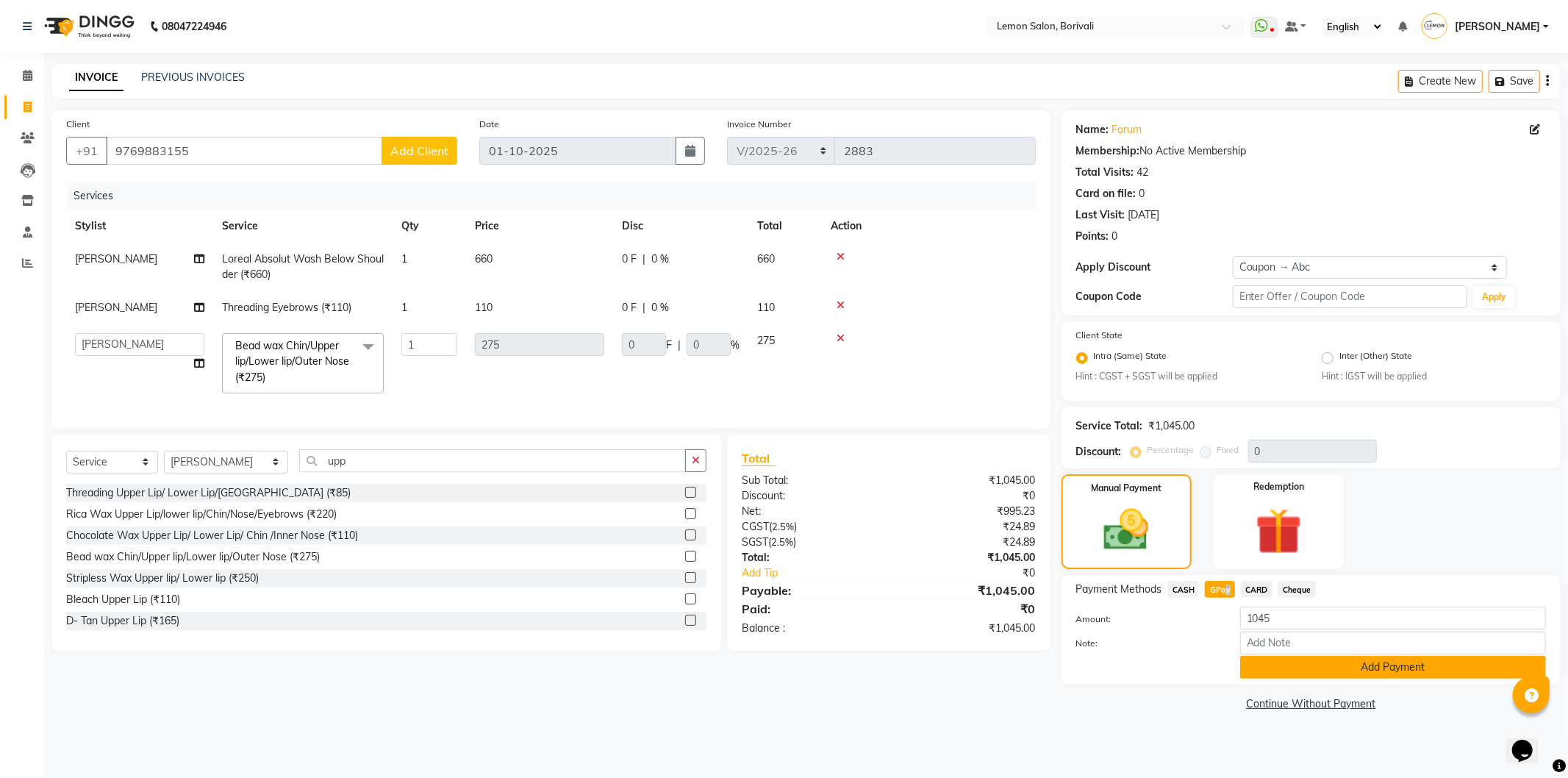
click at [1334, 664] on button "Add Payment" at bounding box center [1393, 667] width 306 height 23
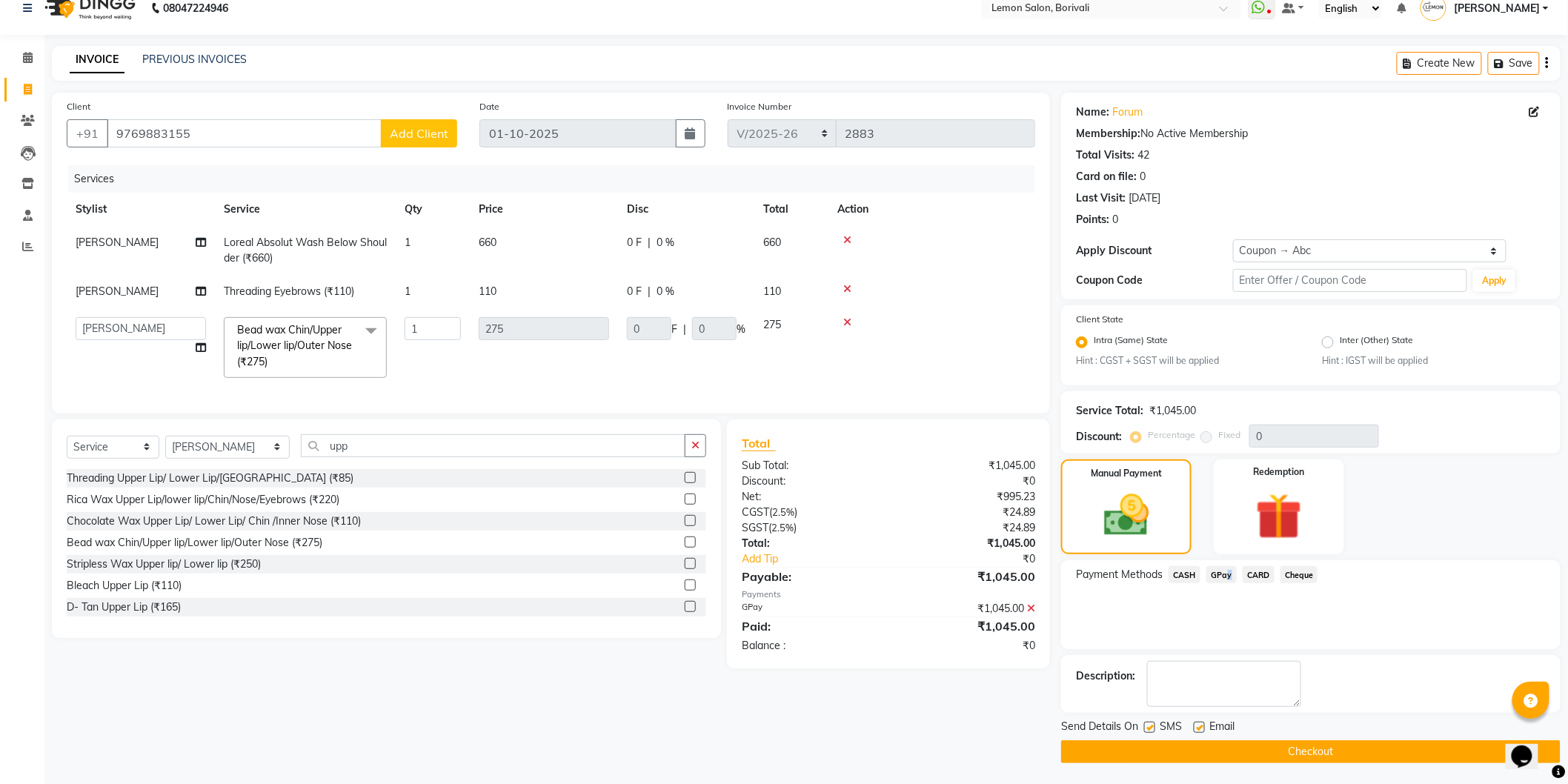
scroll to position [19, 0]
click at [1270, 756] on button "Checkout" at bounding box center [1310, 751] width 500 height 23
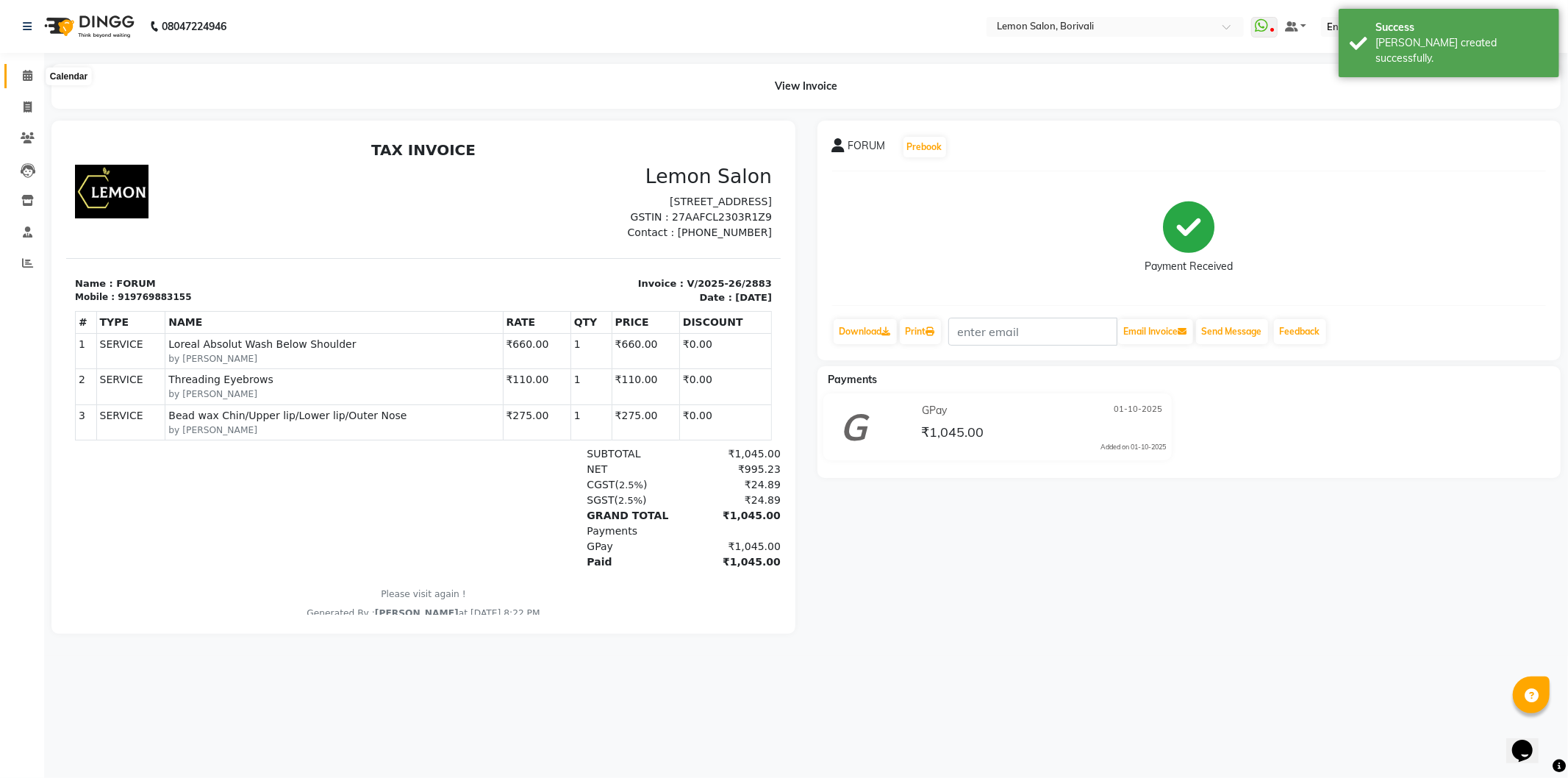
click at [32, 77] on span at bounding box center [27, 76] width 26 height 17
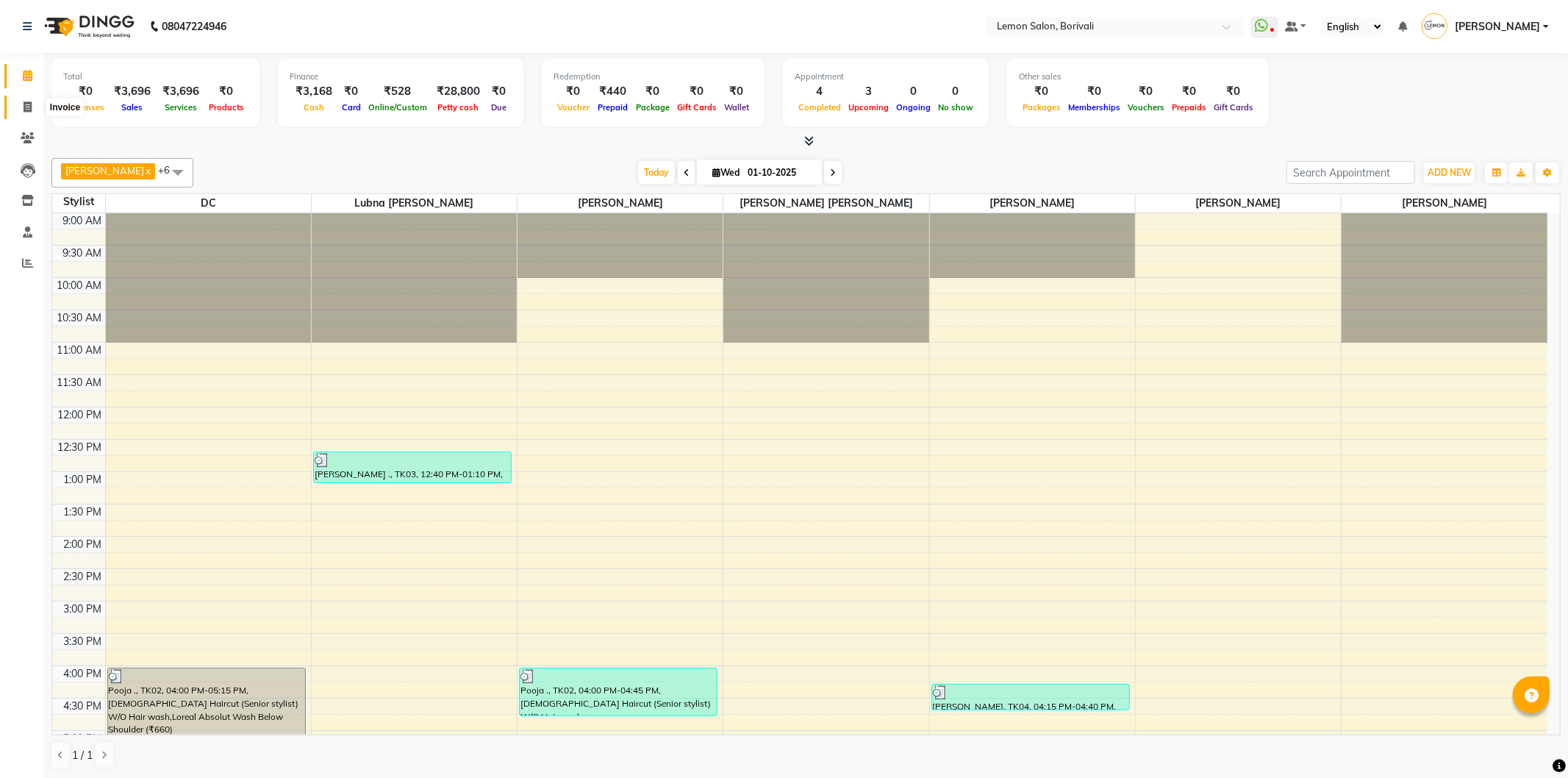
click at [20, 108] on span at bounding box center [27, 108] width 26 height 17
select select "service"
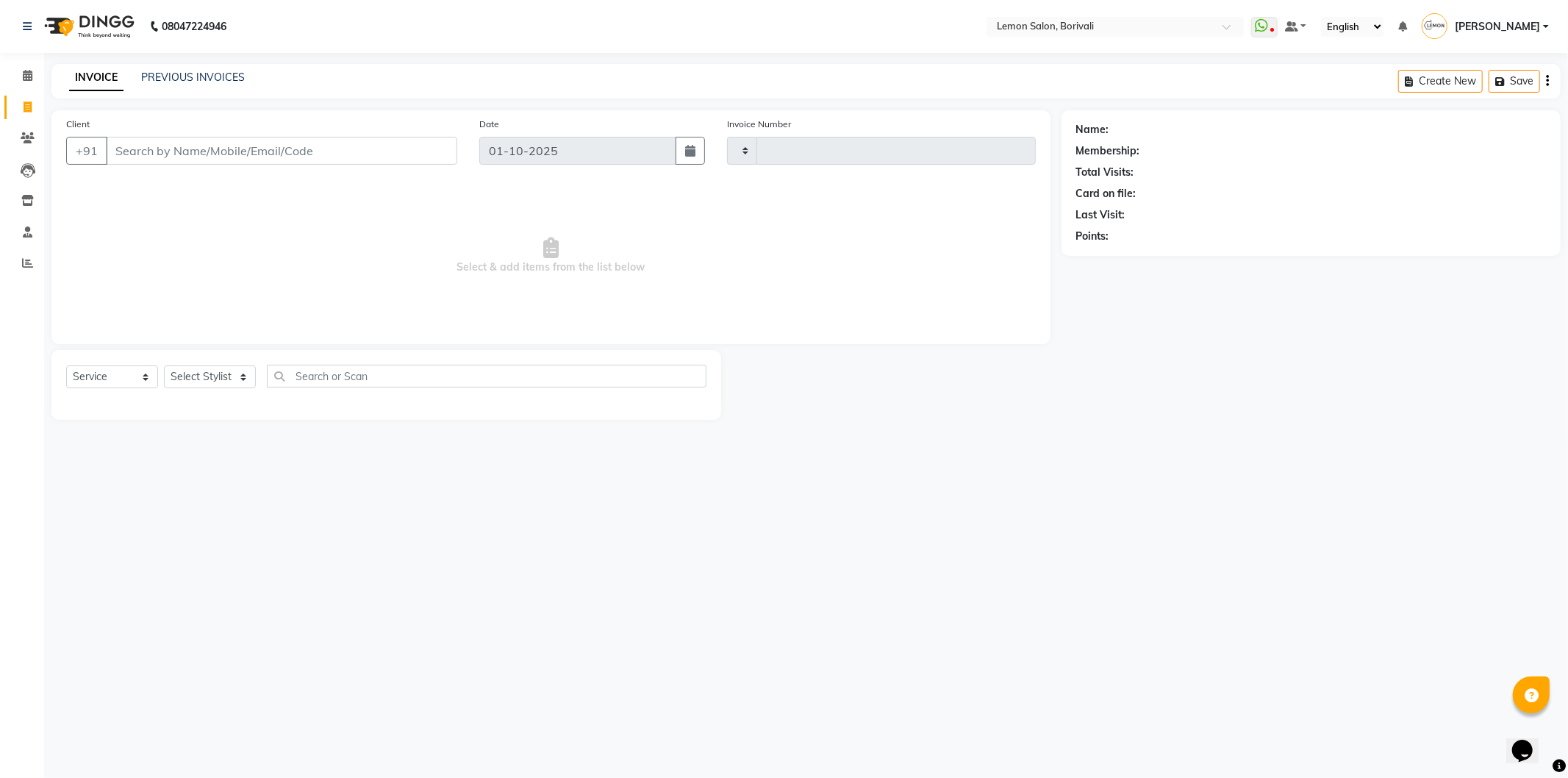
click at [174, 151] on input "Client" at bounding box center [281, 151] width 351 height 28
type input "2882"
select select "567"
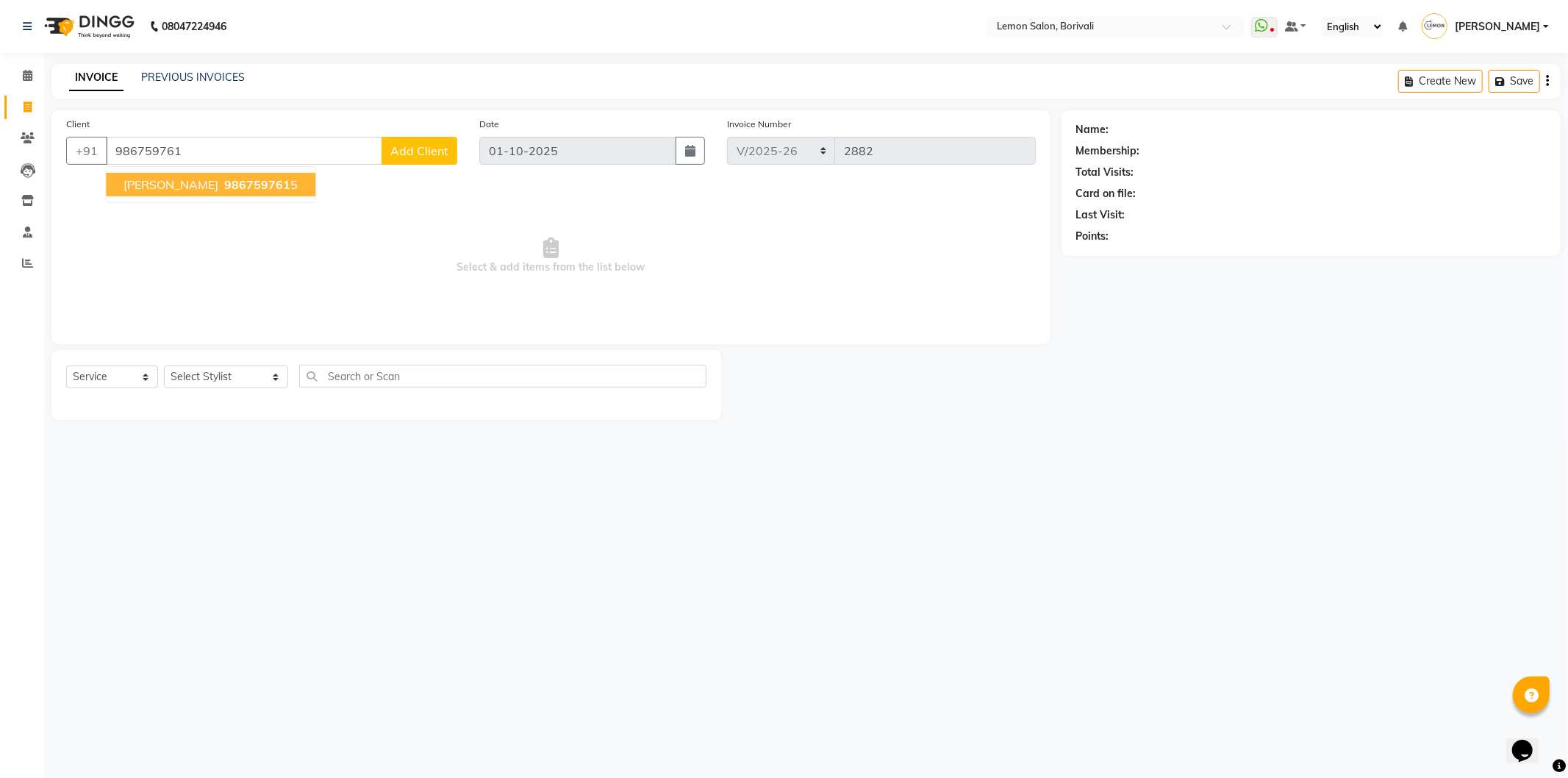
click at [217, 195] on button "[PERSON_NAME] 986759761 5" at bounding box center [211, 184] width 210 height 24
type input "9867597615"
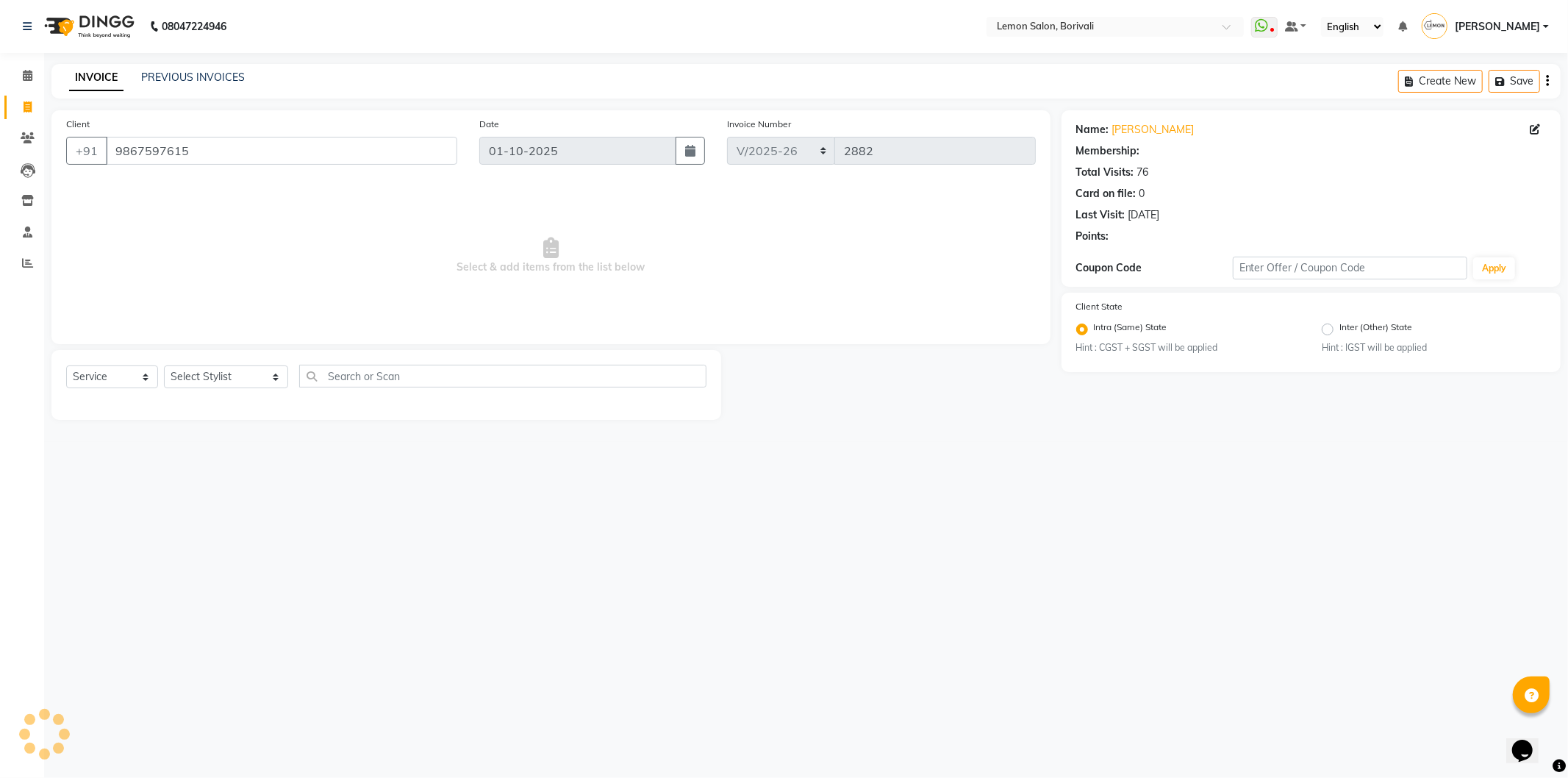
select select "1: Object"
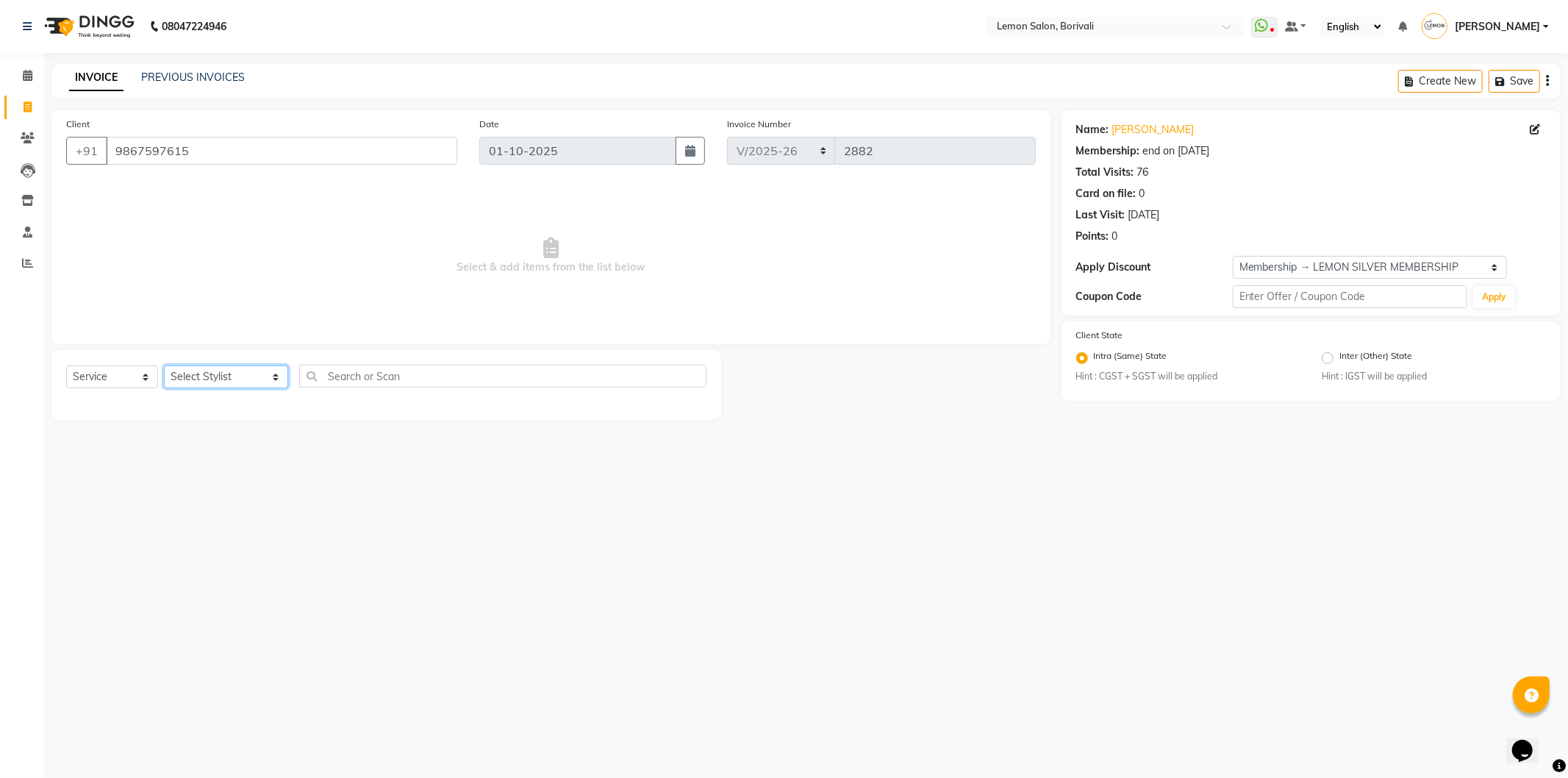
click at [233, 387] on select "Select Stylist DC [PERSON_NAME] [PERSON_NAME] Paswn [PERSON_NAME] Jyoti [PERSON…" at bounding box center [226, 377] width 124 height 23
select select "7565"
click at [164, 366] on select "Select Stylist DC [PERSON_NAME] [PERSON_NAME] Paswn [PERSON_NAME] Jyoti [PERSON…" at bounding box center [226, 377] width 124 height 23
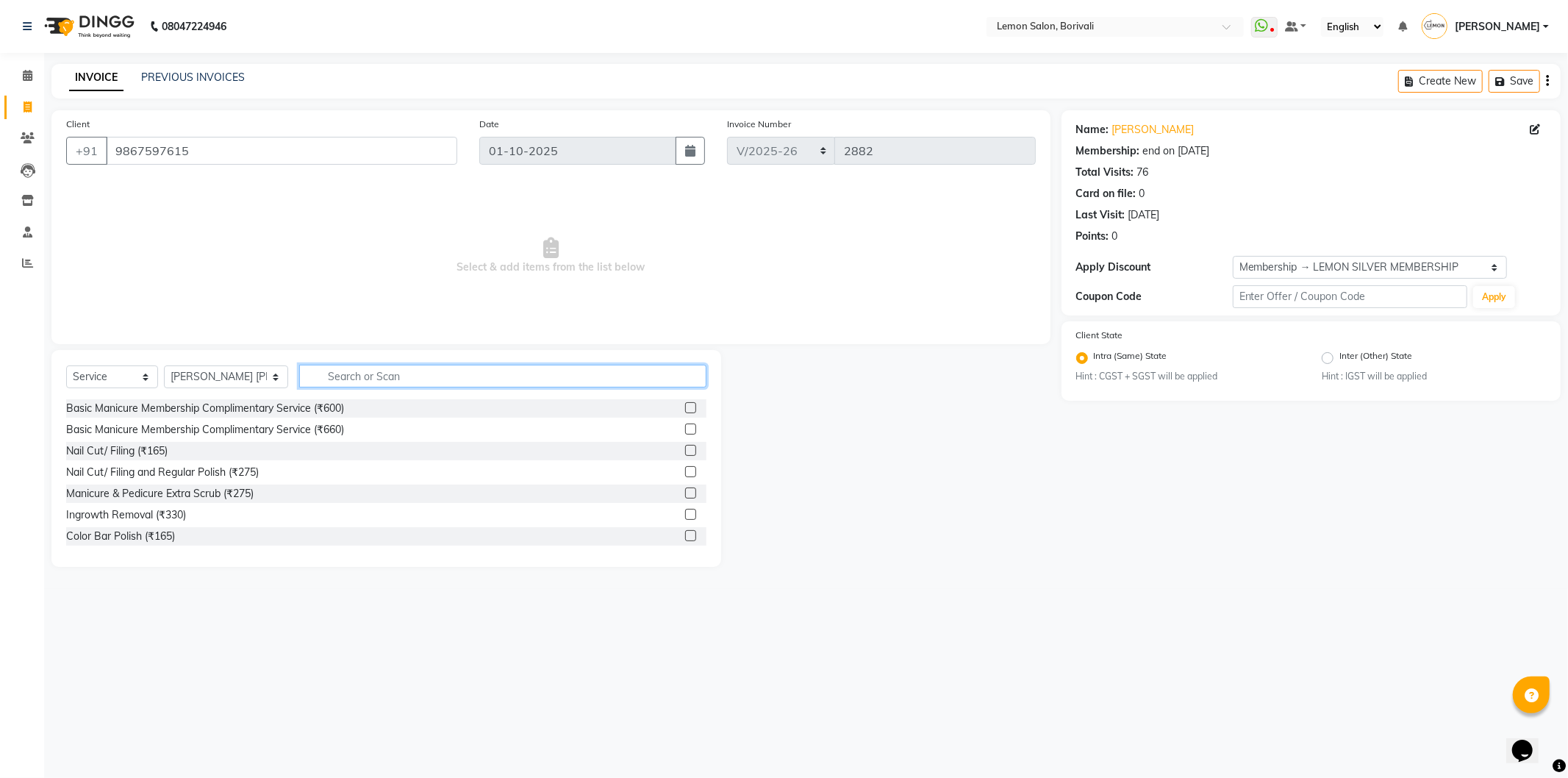
click at [394, 371] on input "text" at bounding box center [503, 376] width 408 height 23
type input "full a"
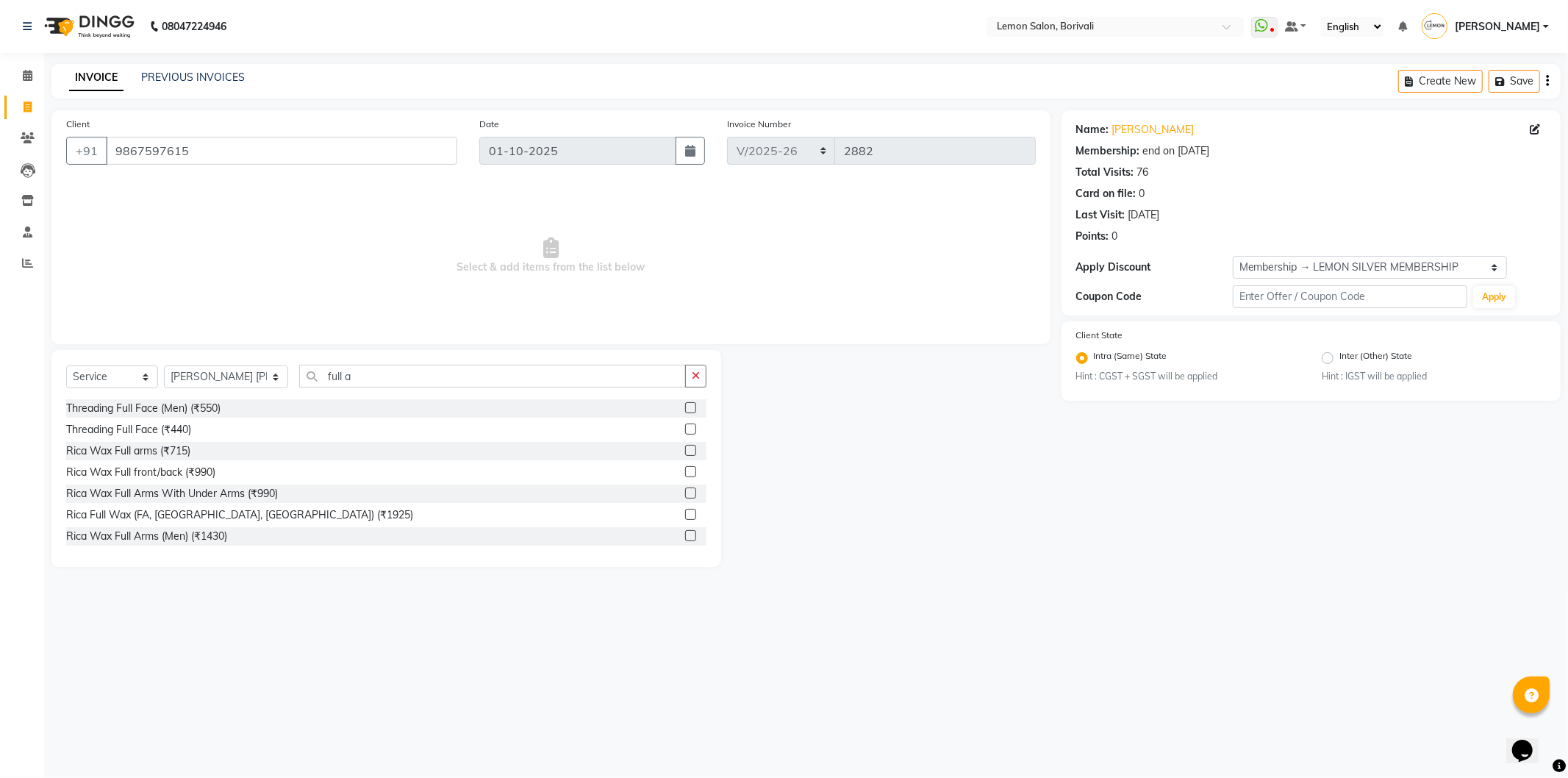
click at [685, 446] on label at bounding box center [690, 450] width 11 height 11
click at [685, 446] on input "checkbox" at bounding box center [690, 451] width 10 height 10
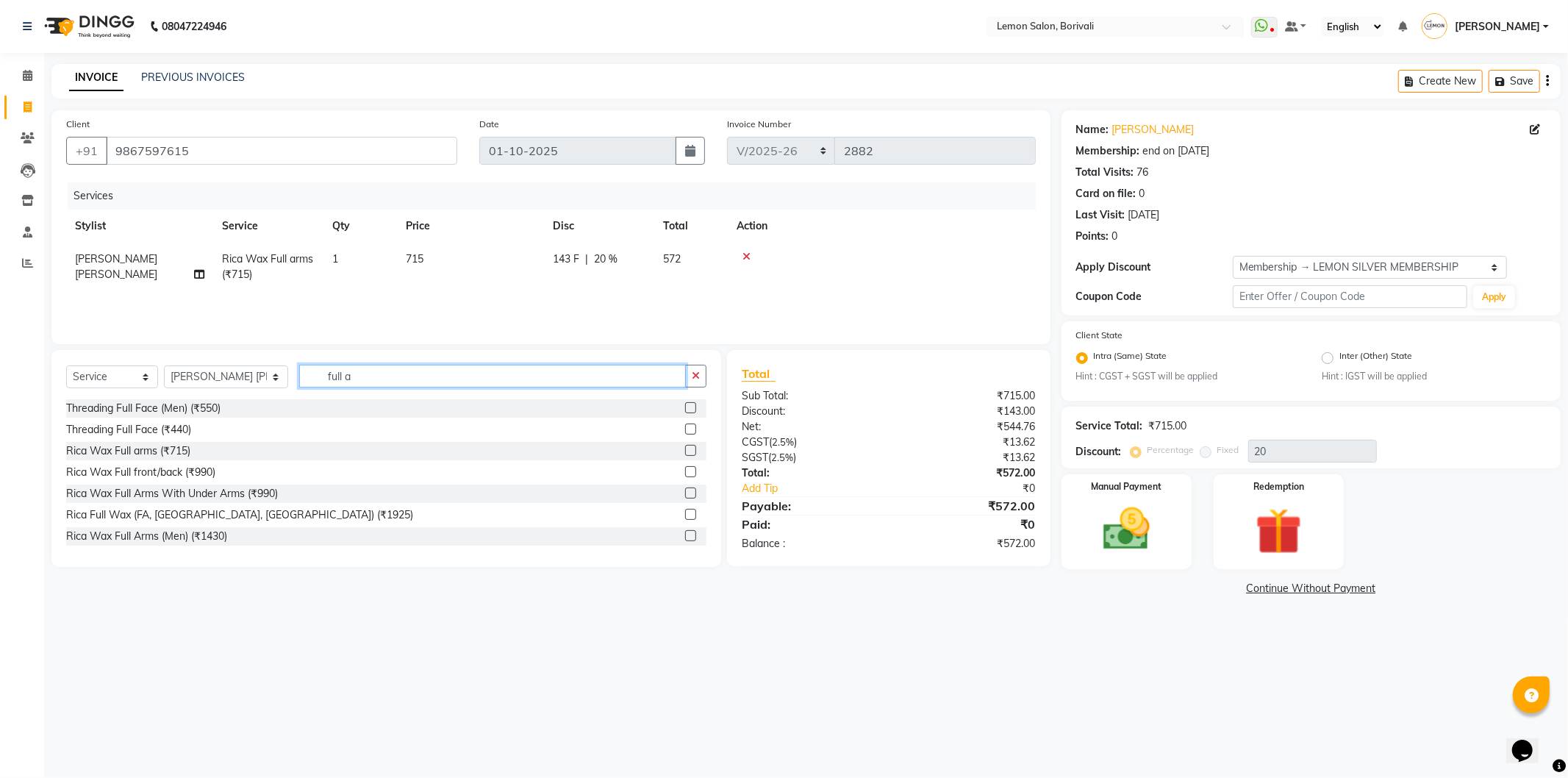
checkbox input "false"
drag, startPoint x: 373, startPoint y: 375, endPoint x: 0, endPoint y: 265, distance: 388.9
click at [0, 291] on app-home "08047224946 Select Location × Lemon Salon, Borivali WhatsApp Status ✕ Status: D…" at bounding box center [784, 310] width 1568 height 621
type input "half le"
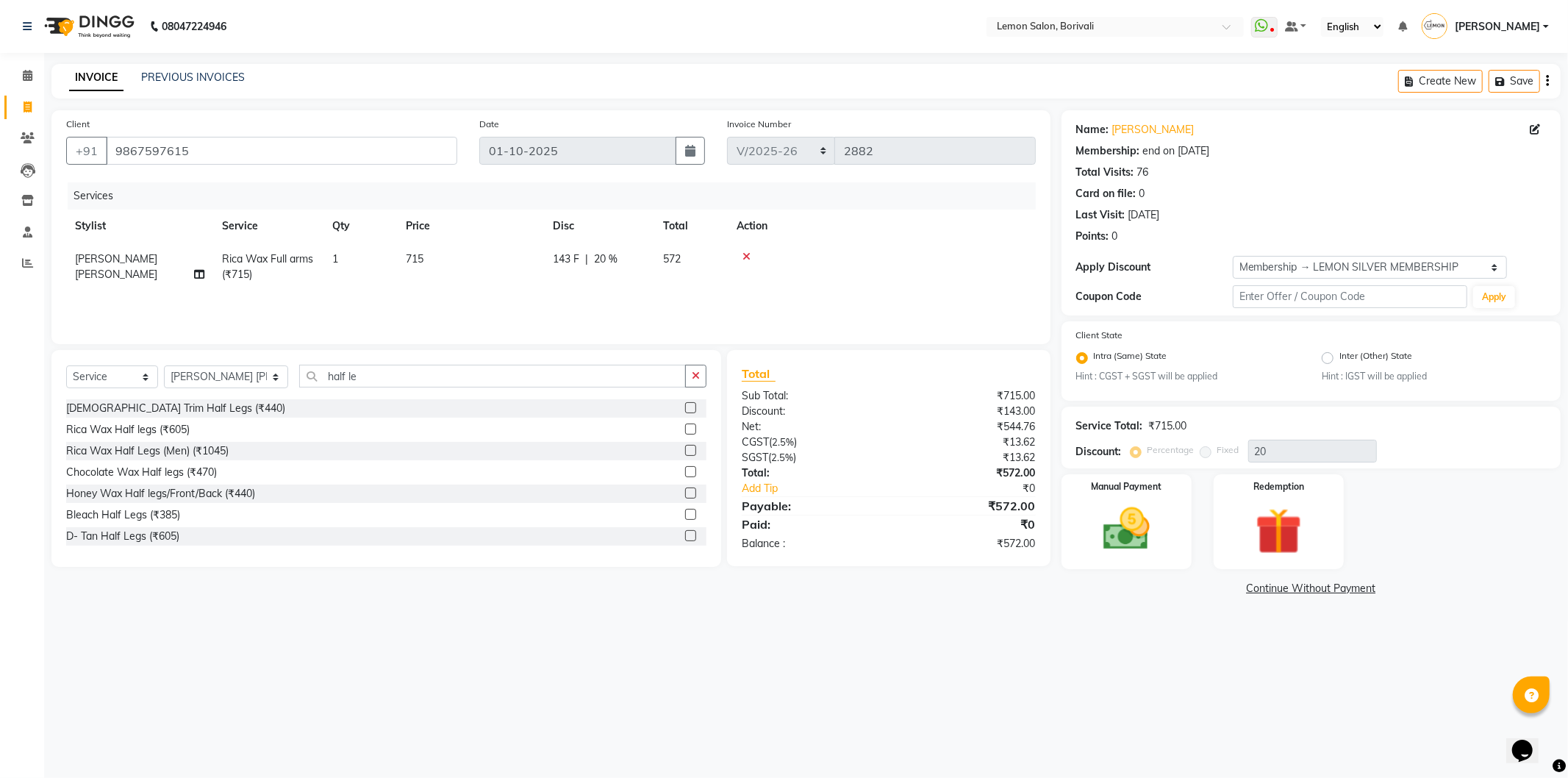
click at [685, 431] on label at bounding box center [690, 429] width 11 height 11
click at [685, 431] on input "checkbox" at bounding box center [690, 430] width 10 height 10
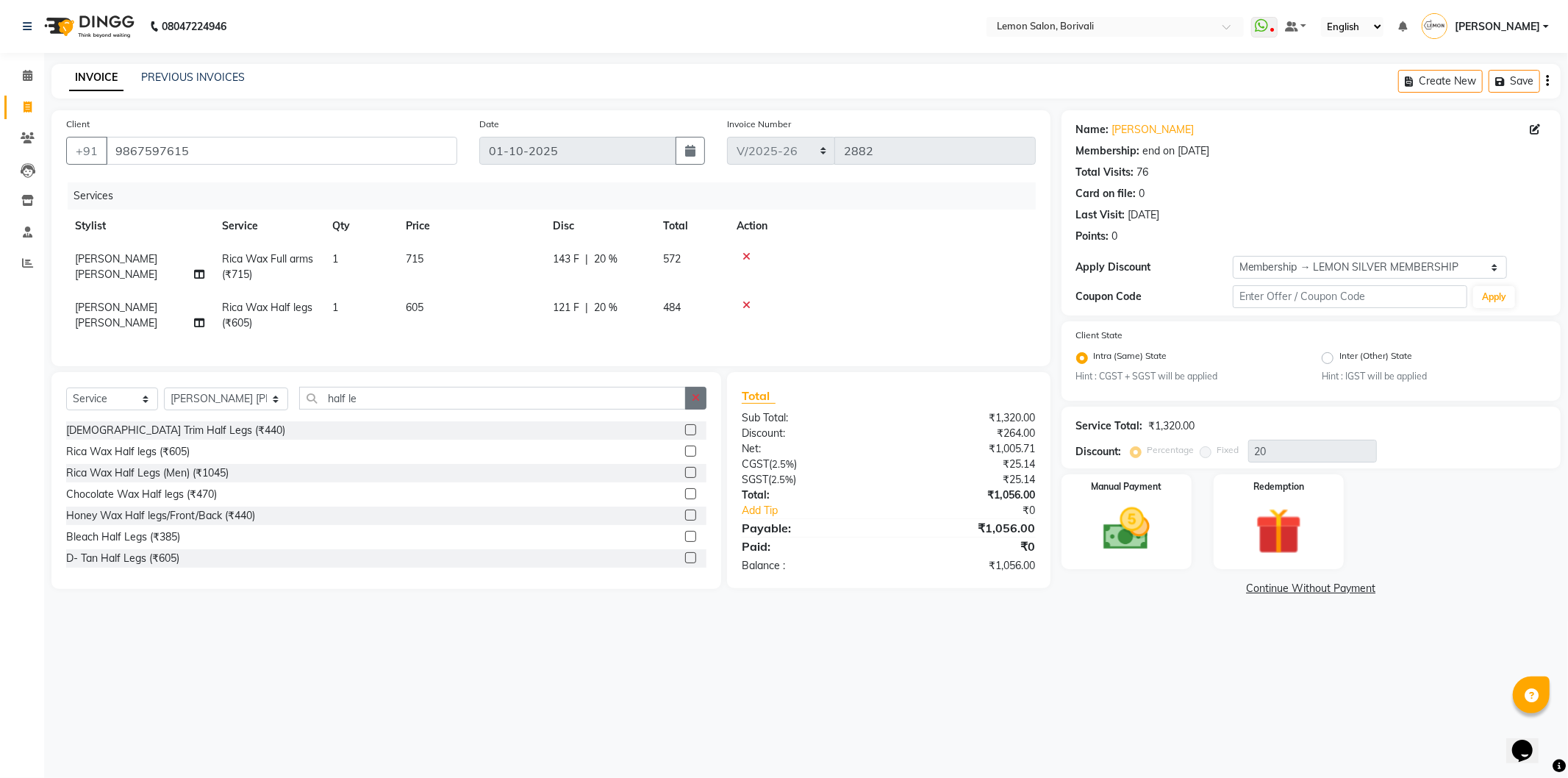
checkbox input "false"
click at [699, 403] on icon "button" at bounding box center [696, 398] width 8 height 11
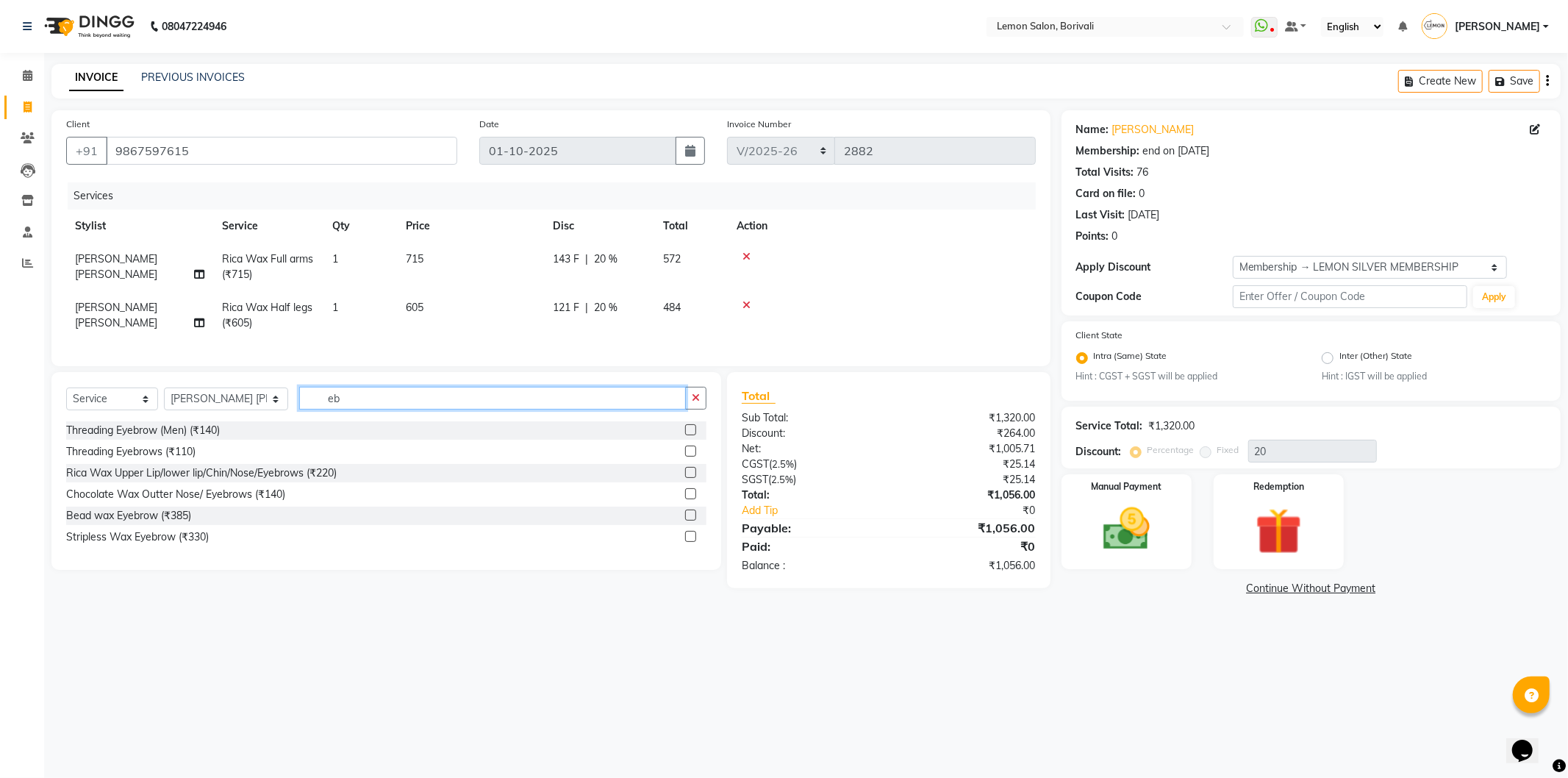
type input "eb"
click at [691, 456] on label at bounding box center [690, 451] width 11 height 11
click at [691, 456] on input "checkbox" at bounding box center [690, 452] width 10 height 10
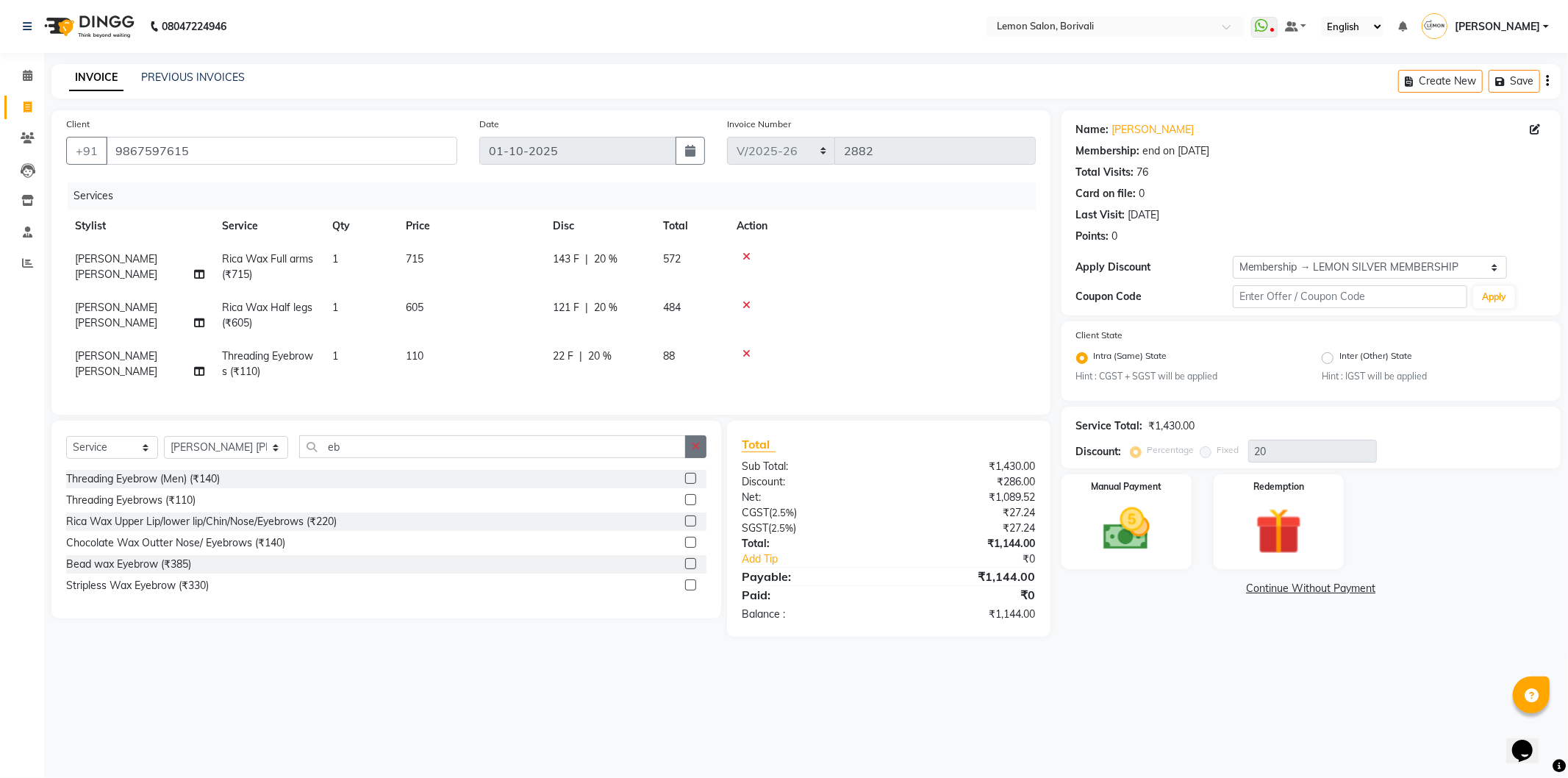
checkbox input "false"
click at [696, 452] on icon "button" at bounding box center [696, 446] width 8 height 11
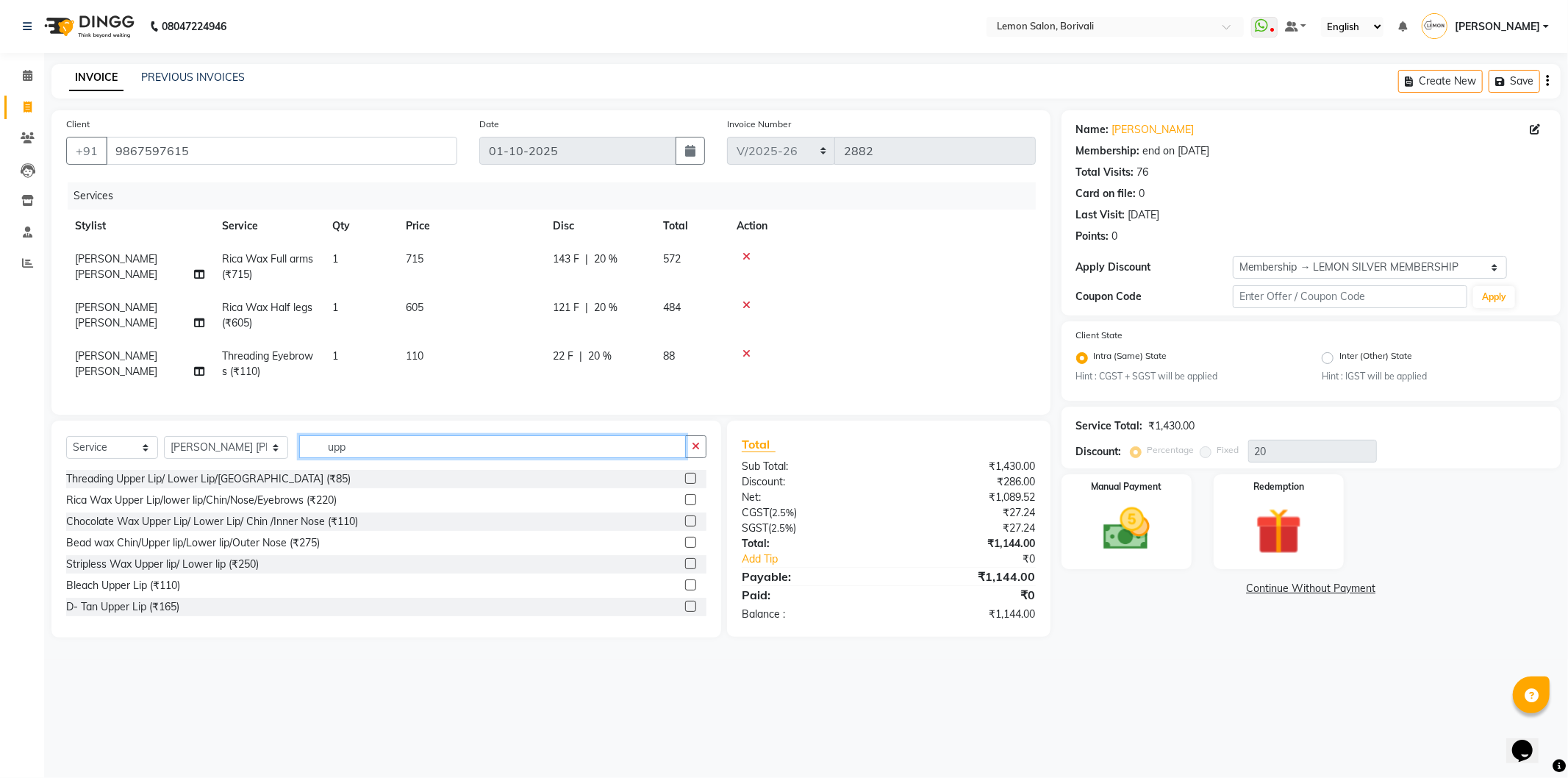
type input "upp"
click at [685, 484] on label at bounding box center [690, 478] width 11 height 11
click at [685, 484] on input "checkbox" at bounding box center [690, 479] width 10 height 10
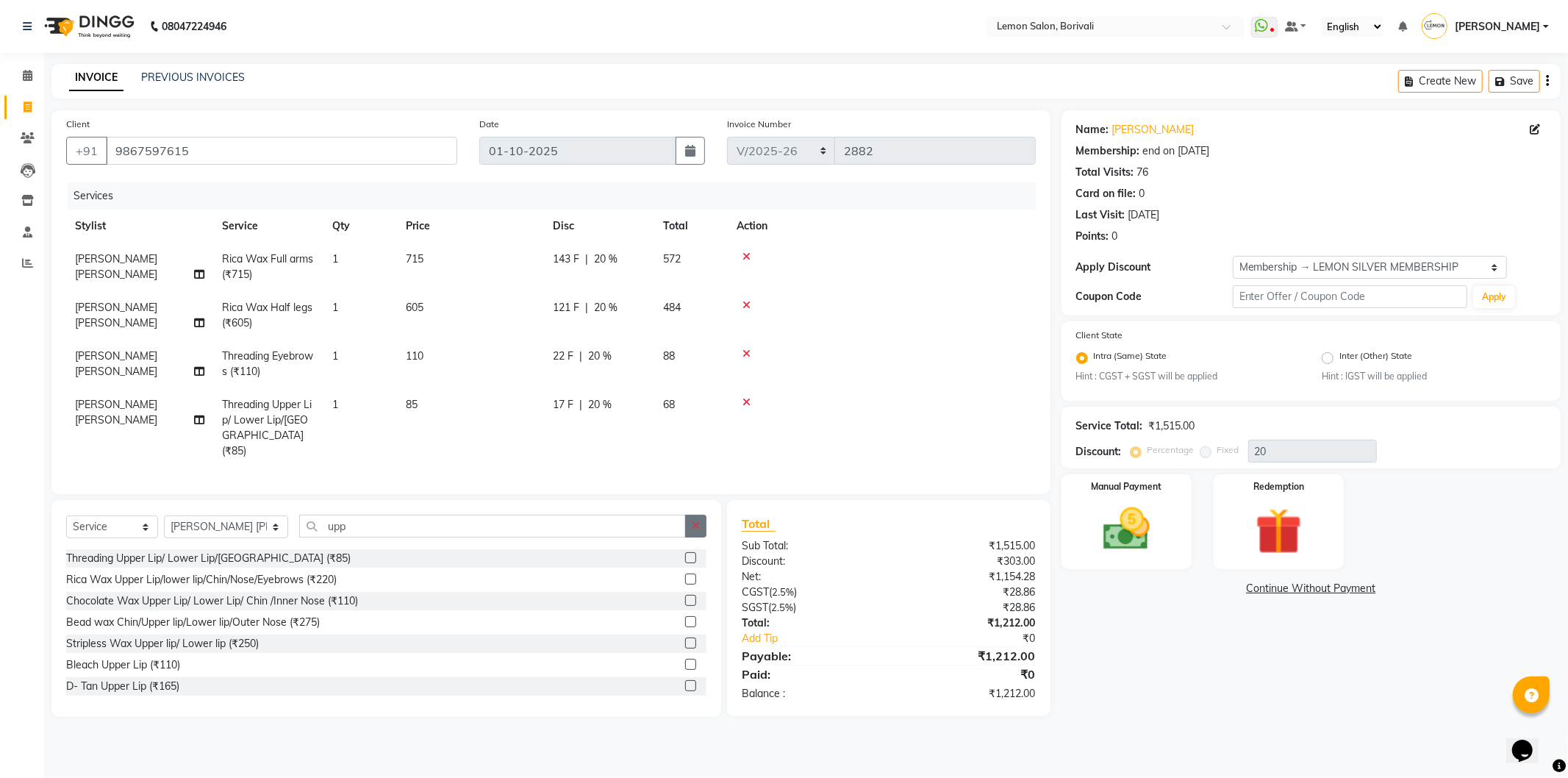
checkbox input "false"
click at [697, 524] on icon "button" at bounding box center [696, 526] width 8 height 11
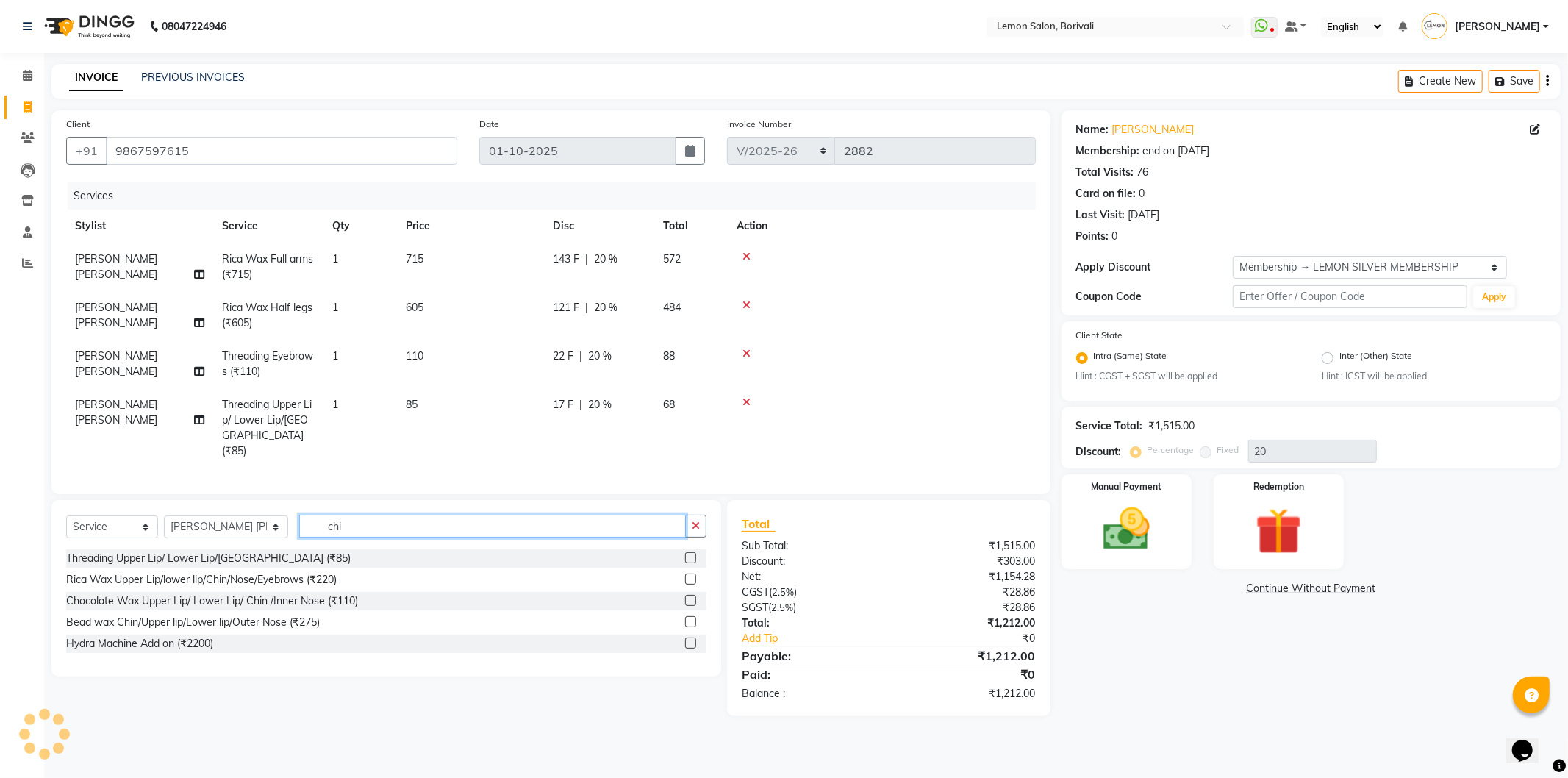
type input "chi"
click at [687, 621] on label at bounding box center [690, 621] width 11 height 11
click at [687, 621] on input "checkbox" at bounding box center [690, 622] width 10 height 10
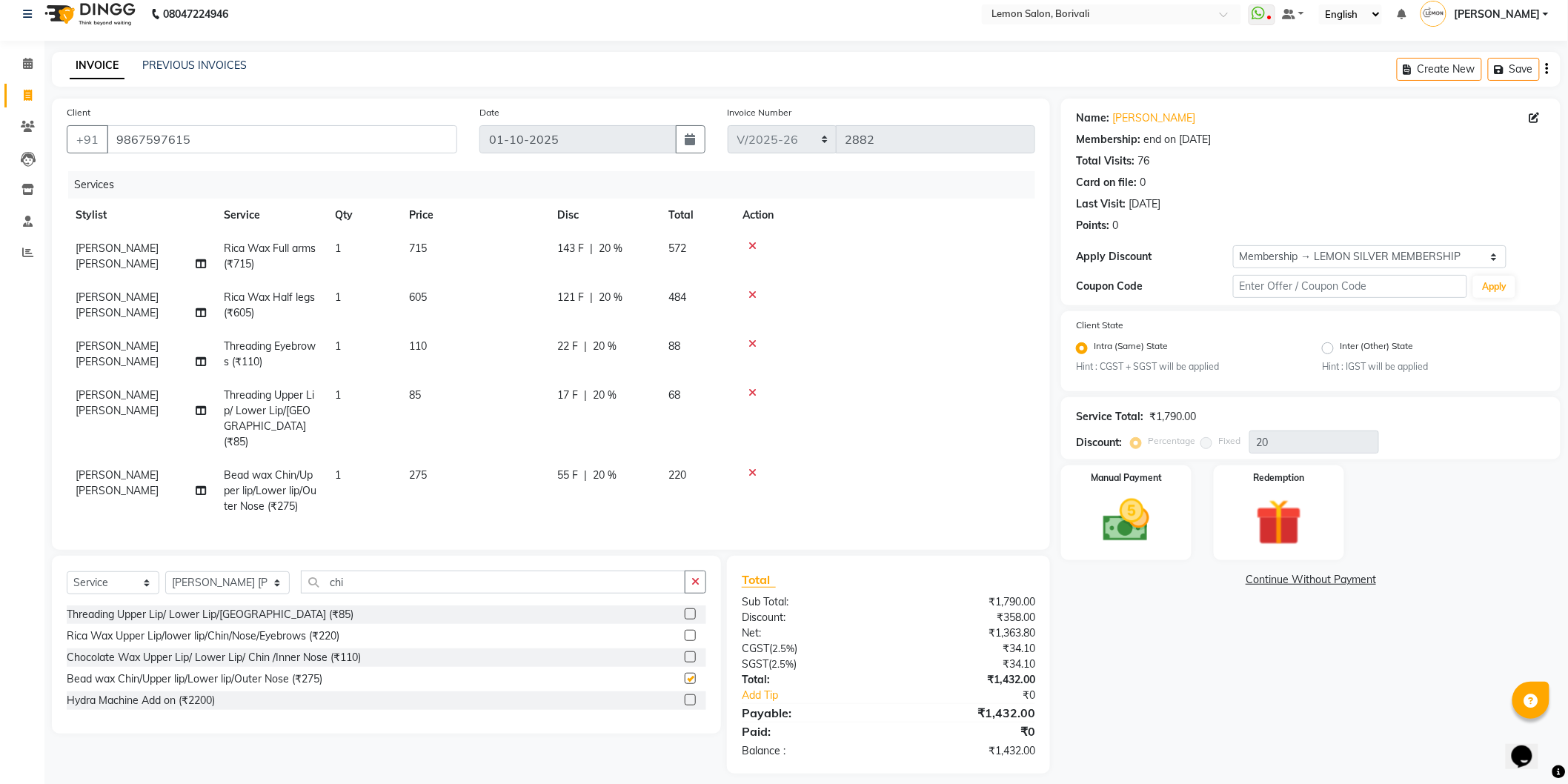
scroll to position [20, 0]
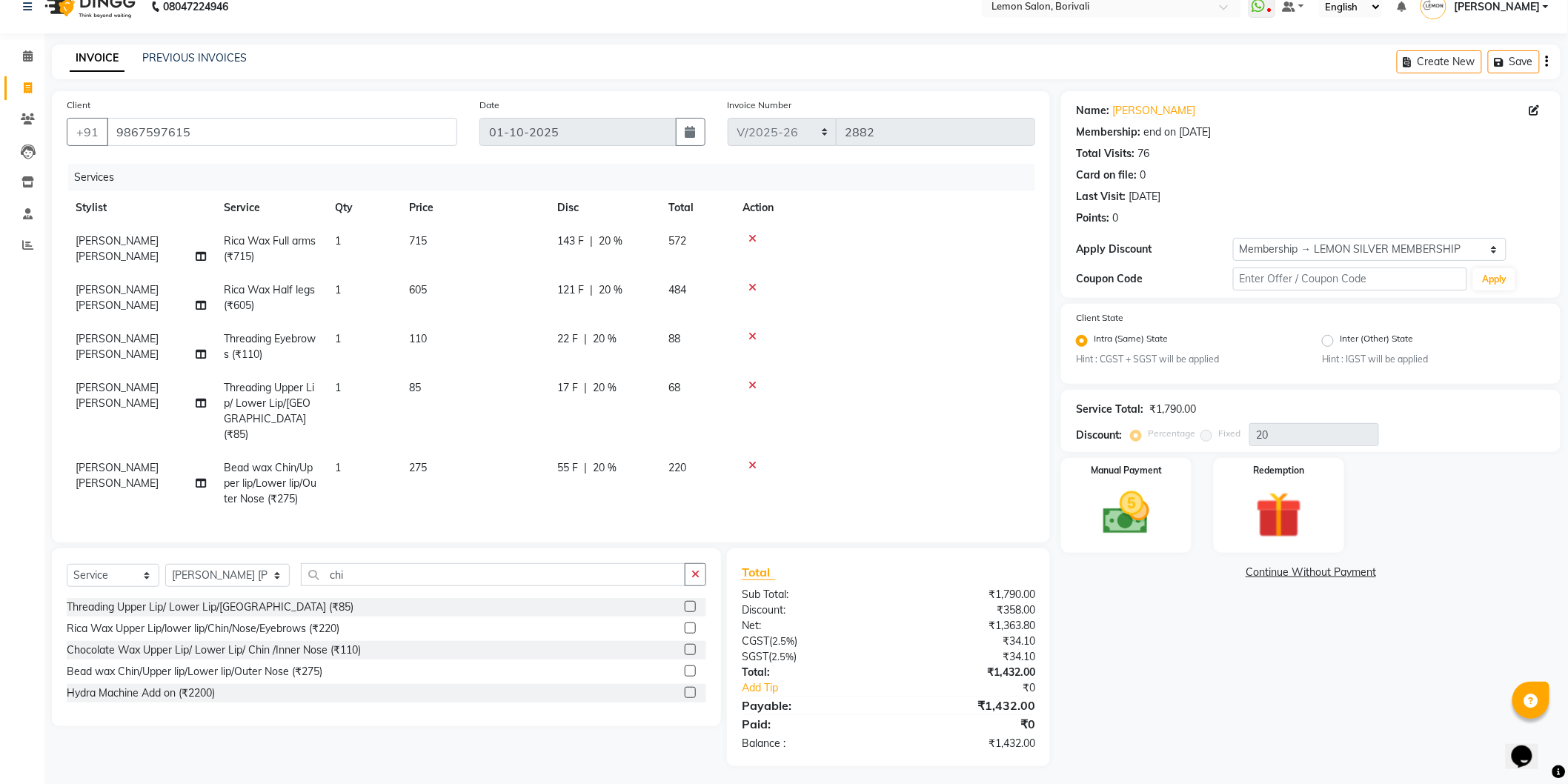
checkbox input "false"
click at [1173, 464] on div "Manual Payment" at bounding box center [1127, 506] width 136 height 99
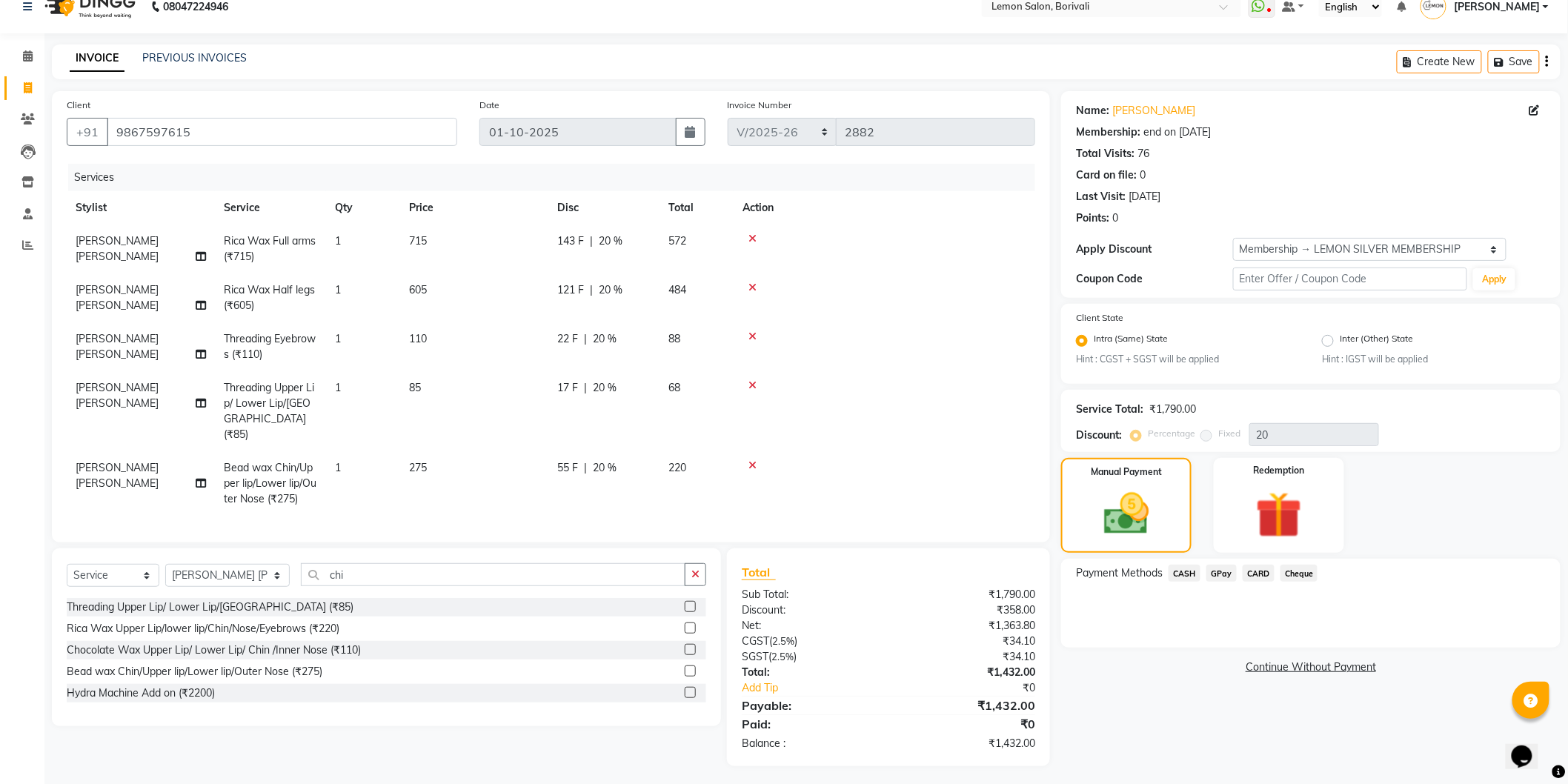
click at [1216, 572] on span "GPay" at bounding box center [1222, 573] width 31 height 17
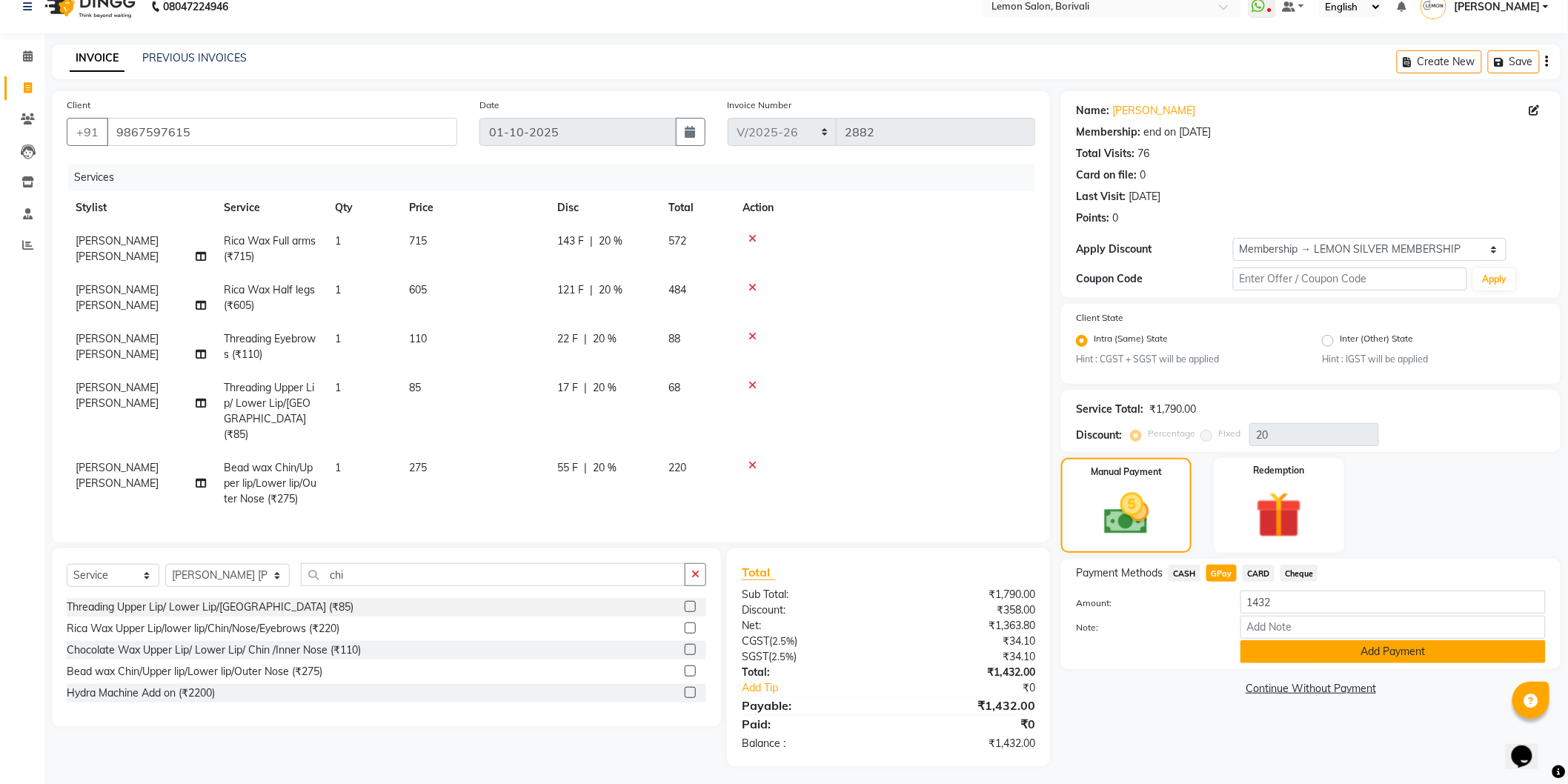
click at [1370, 647] on button "Add Payment" at bounding box center [1393, 651] width 305 height 23
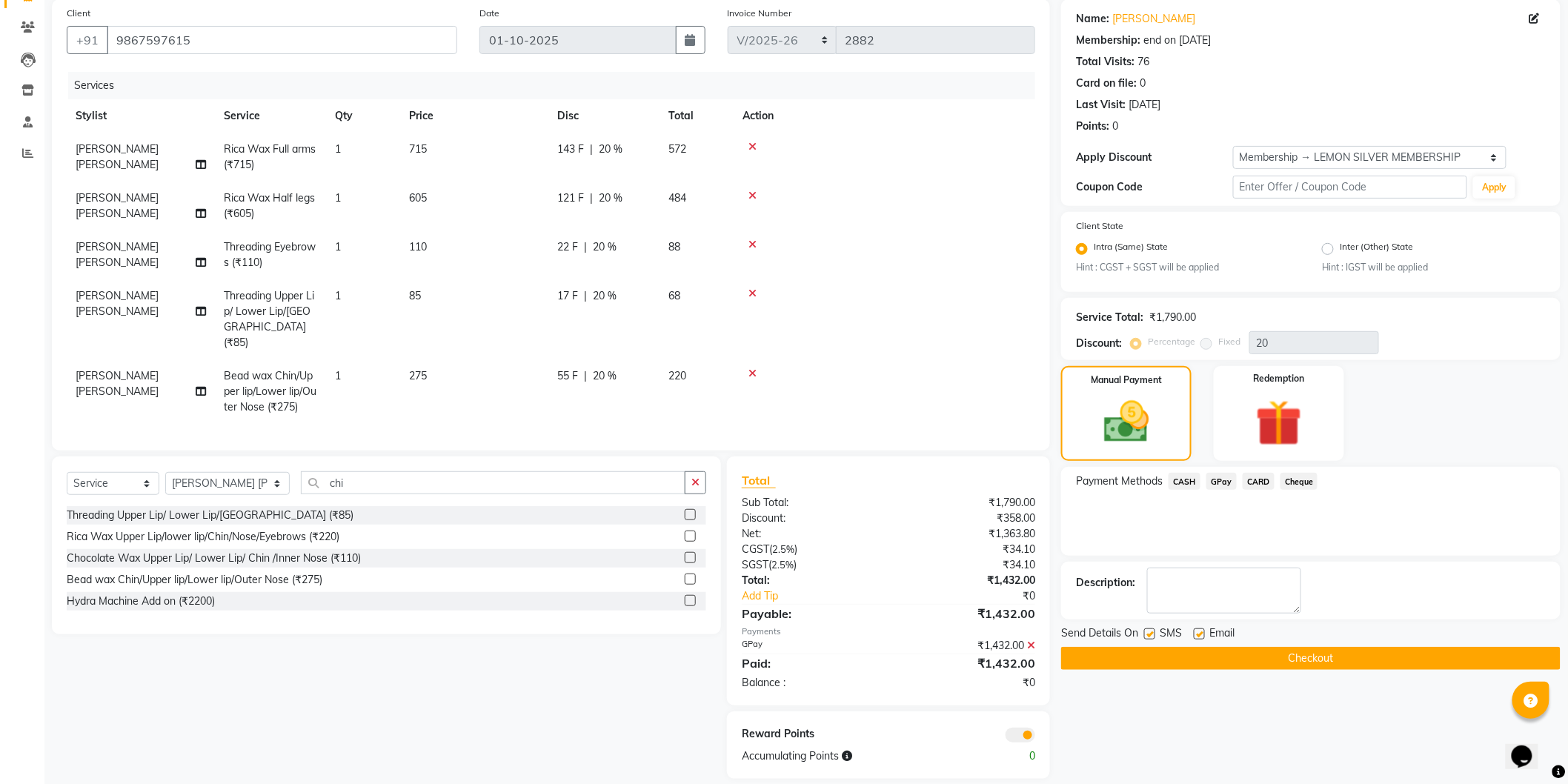
scroll to position [124, 0]
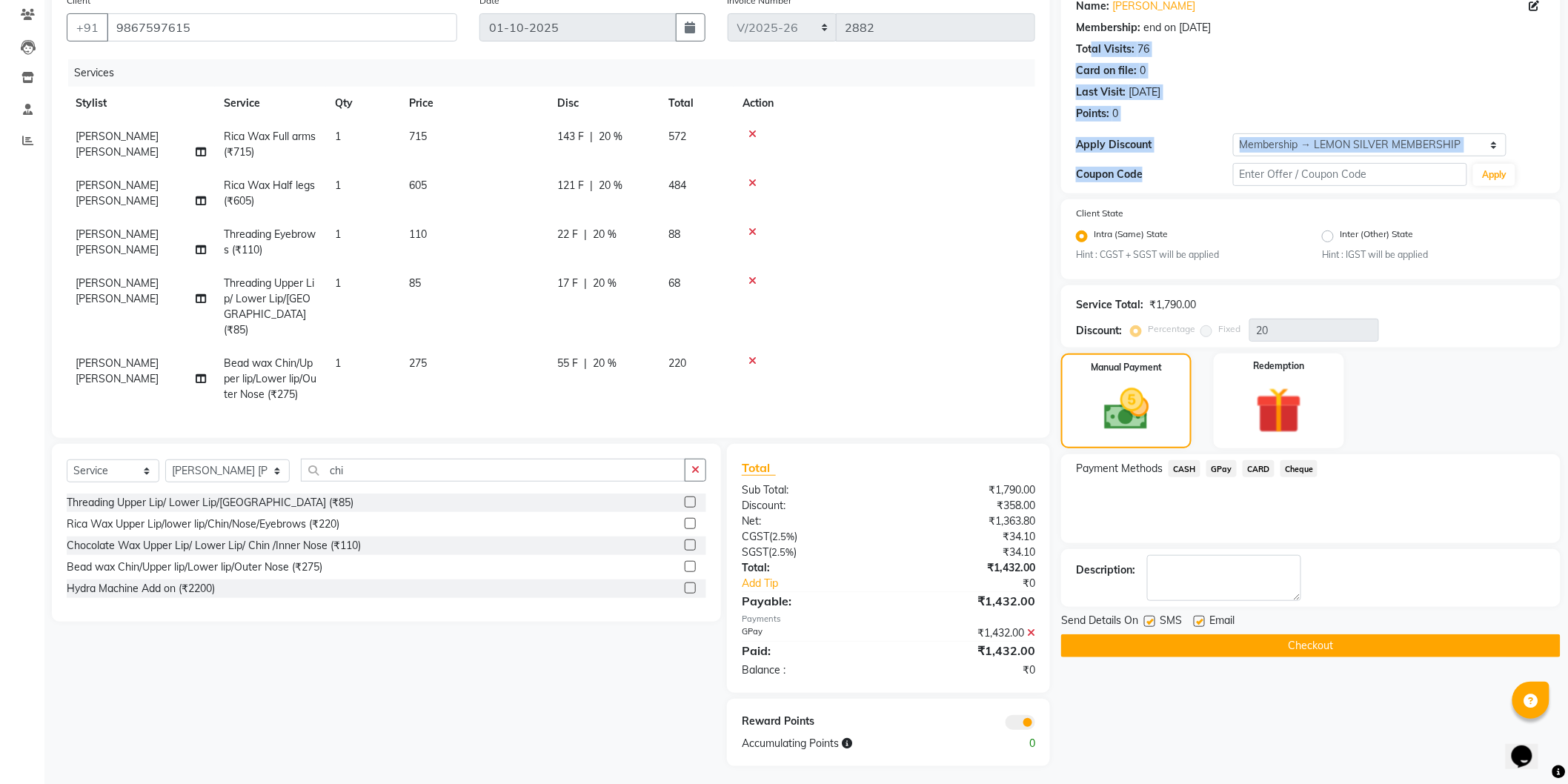
drag, startPoint x: 1167, startPoint y: 171, endPoint x: 1094, endPoint y: 34, distance: 155.2
click at [1094, 34] on div "Name: [PERSON_NAME] Membership: end on [DATE] Total Visits: 76 Card on file: 0 …" at bounding box center [1310, 90] width 500 height 207
click at [1160, 95] on div "[DATE]" at bounding box center [1144, 92] width 32 height 15
click at [1231, 647] on button "Checkout" at bounding box center [1310, 646] width 500 height 23
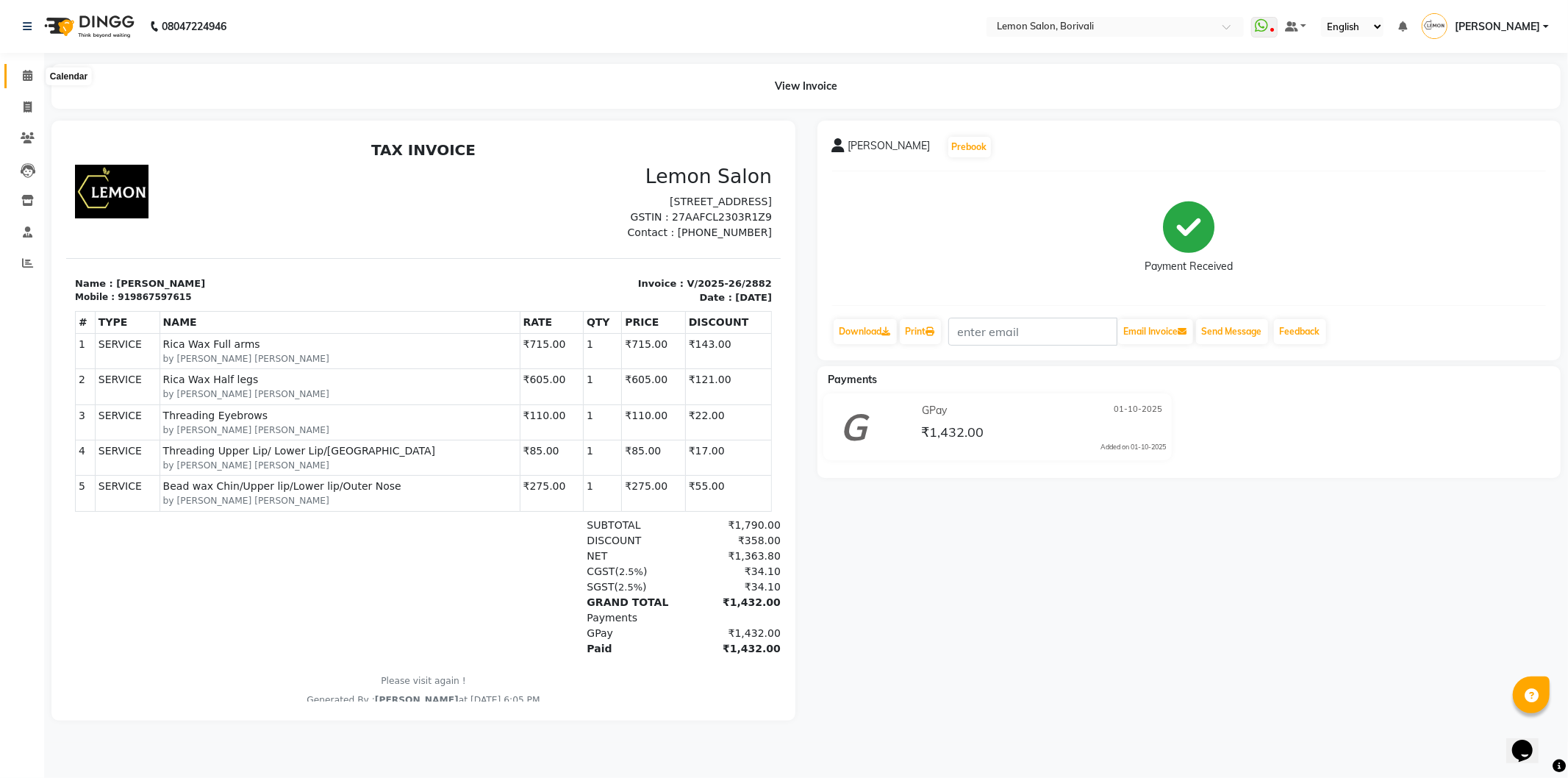
click at [38, 72] on span at bounding box center [27, 76] width 26 height 17
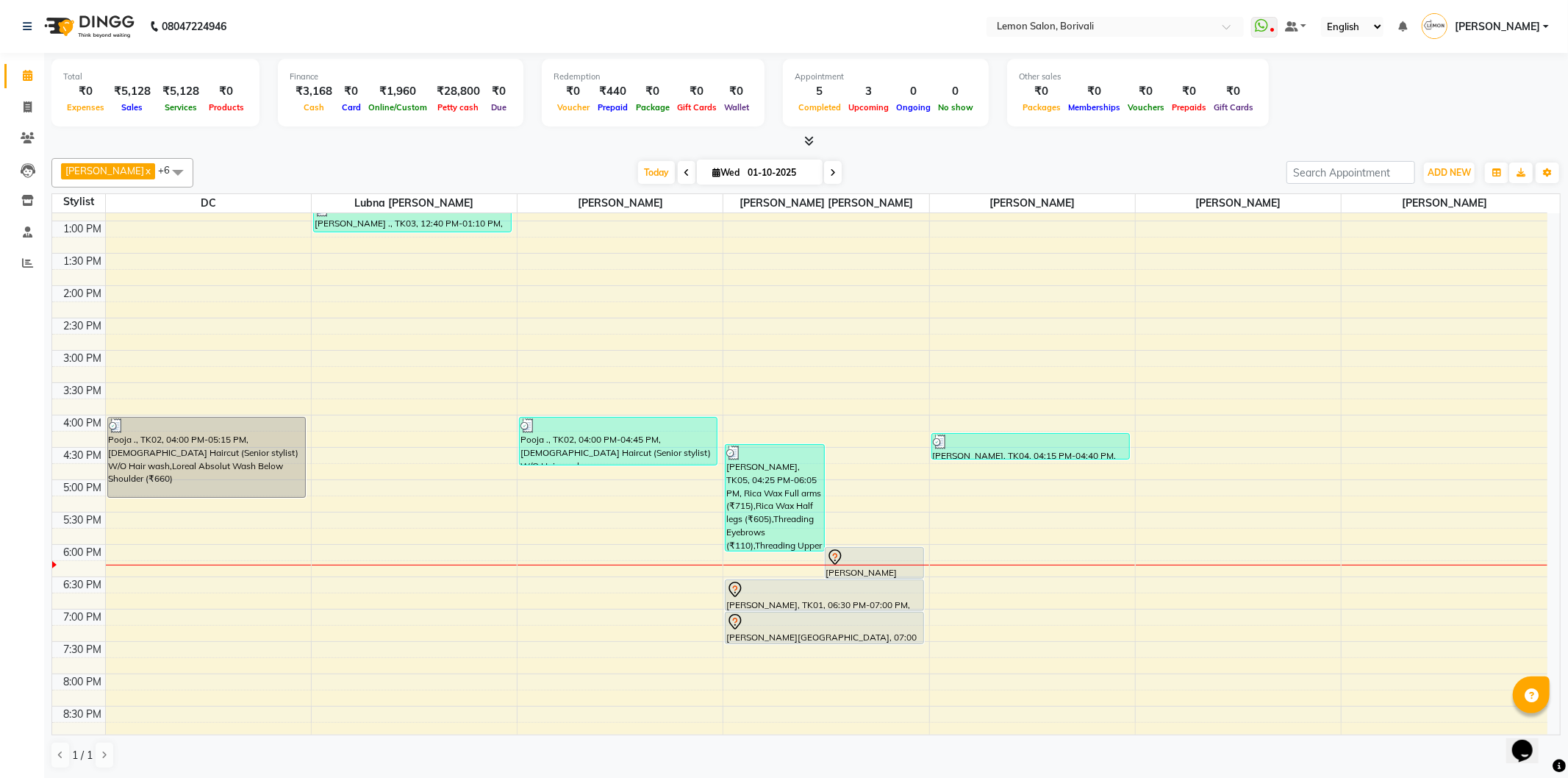
scroll to position [164, 0]
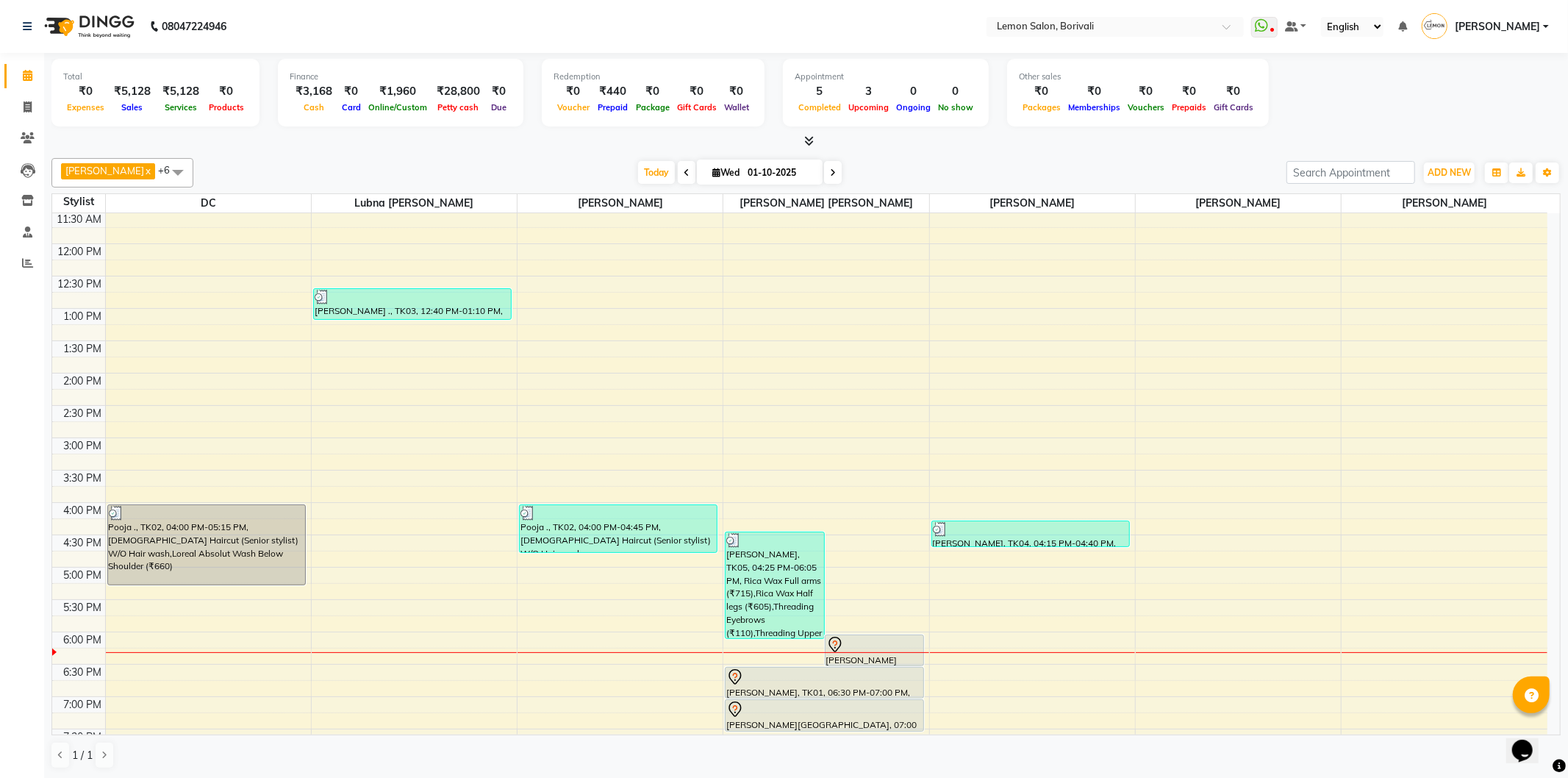
click at [484, 156] on div "[PERSON_NAME] x [PERSON_NAME] x DC x Lubna [PERSON_NAME] x [PERSON_NAME] jeevan…" at bounding box center [806, 463] width 1509 height 623
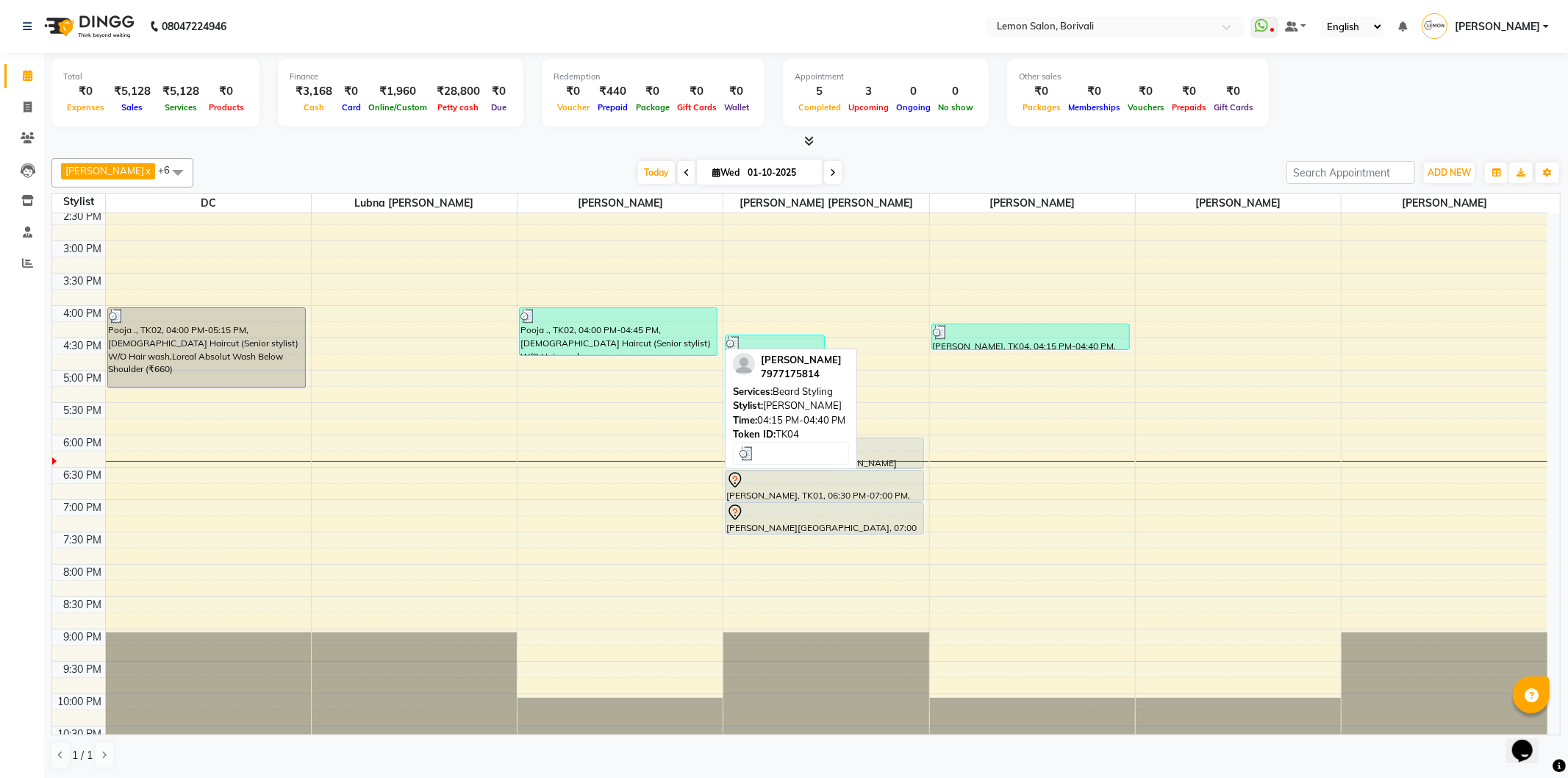
scroll to position [388, 0]
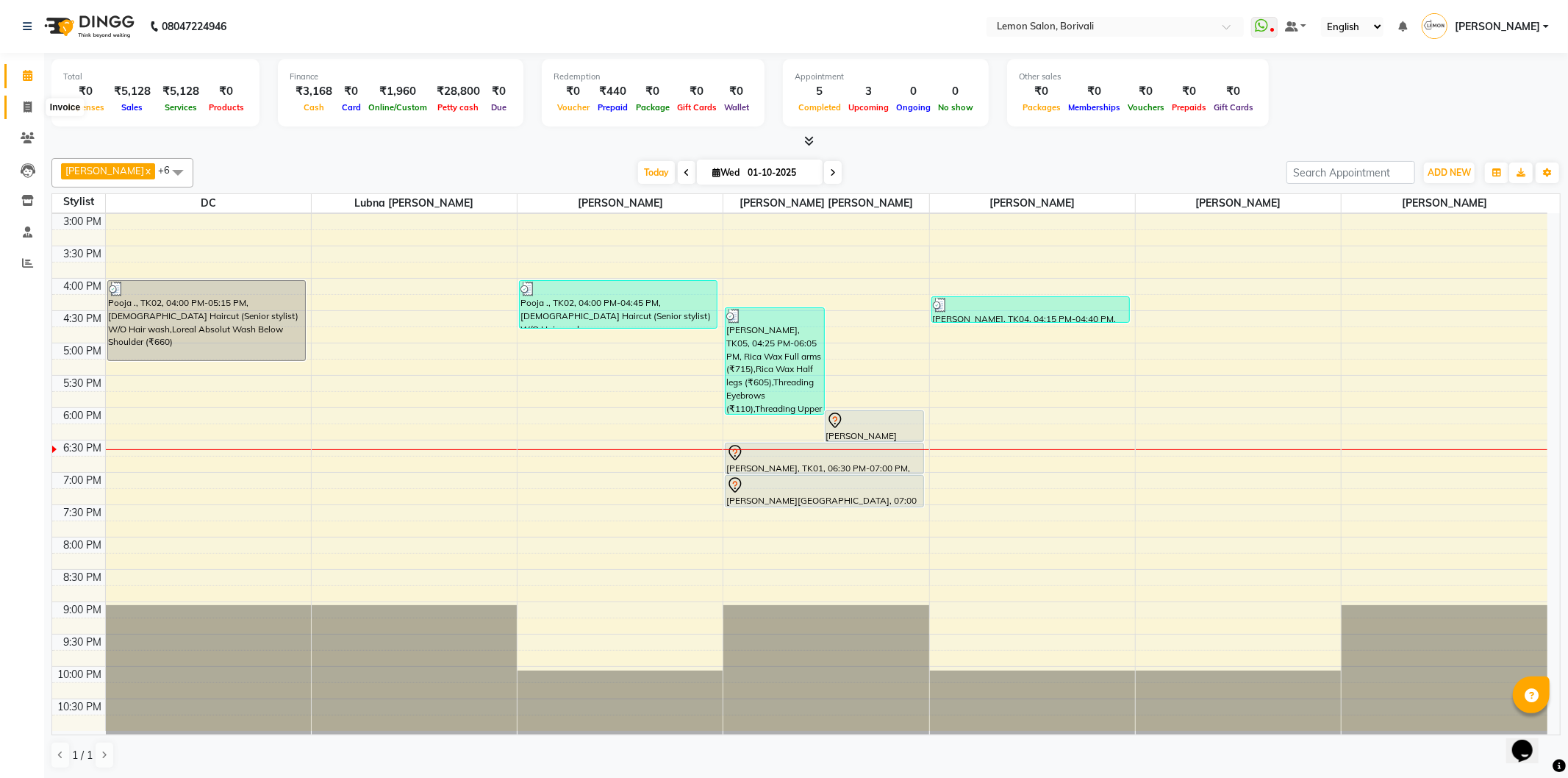
click at [26, 106] on icon at bounding box center [27, 106] width 8 height 11
select select "567"
select select "service"
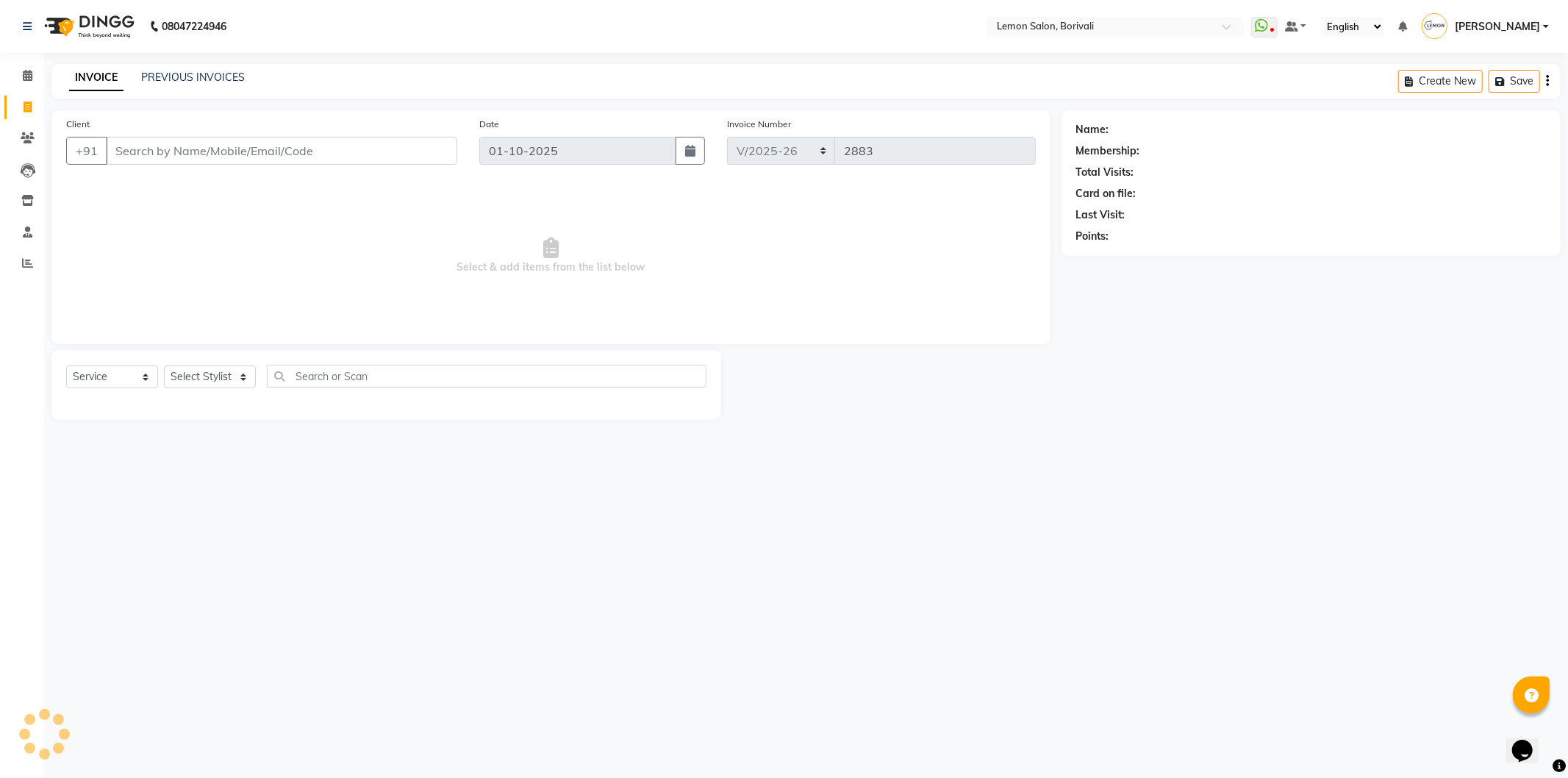
click at [167, 157] on input "Client" at bounding box center [281, 151] width 351 height 28
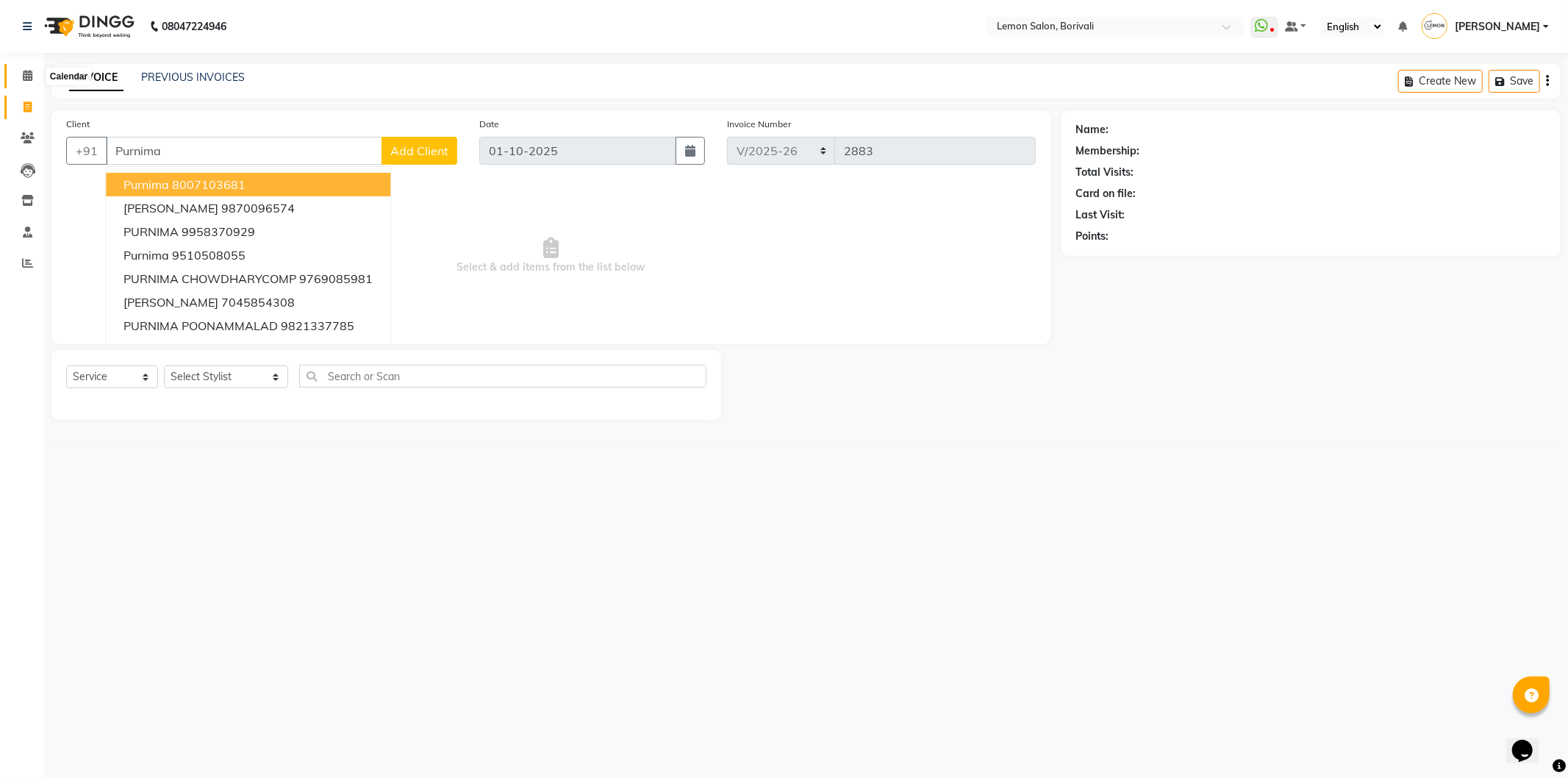
type input "Purnima"
click at [21, 81] on span at bounding box center [27, 76] width 26 height 17
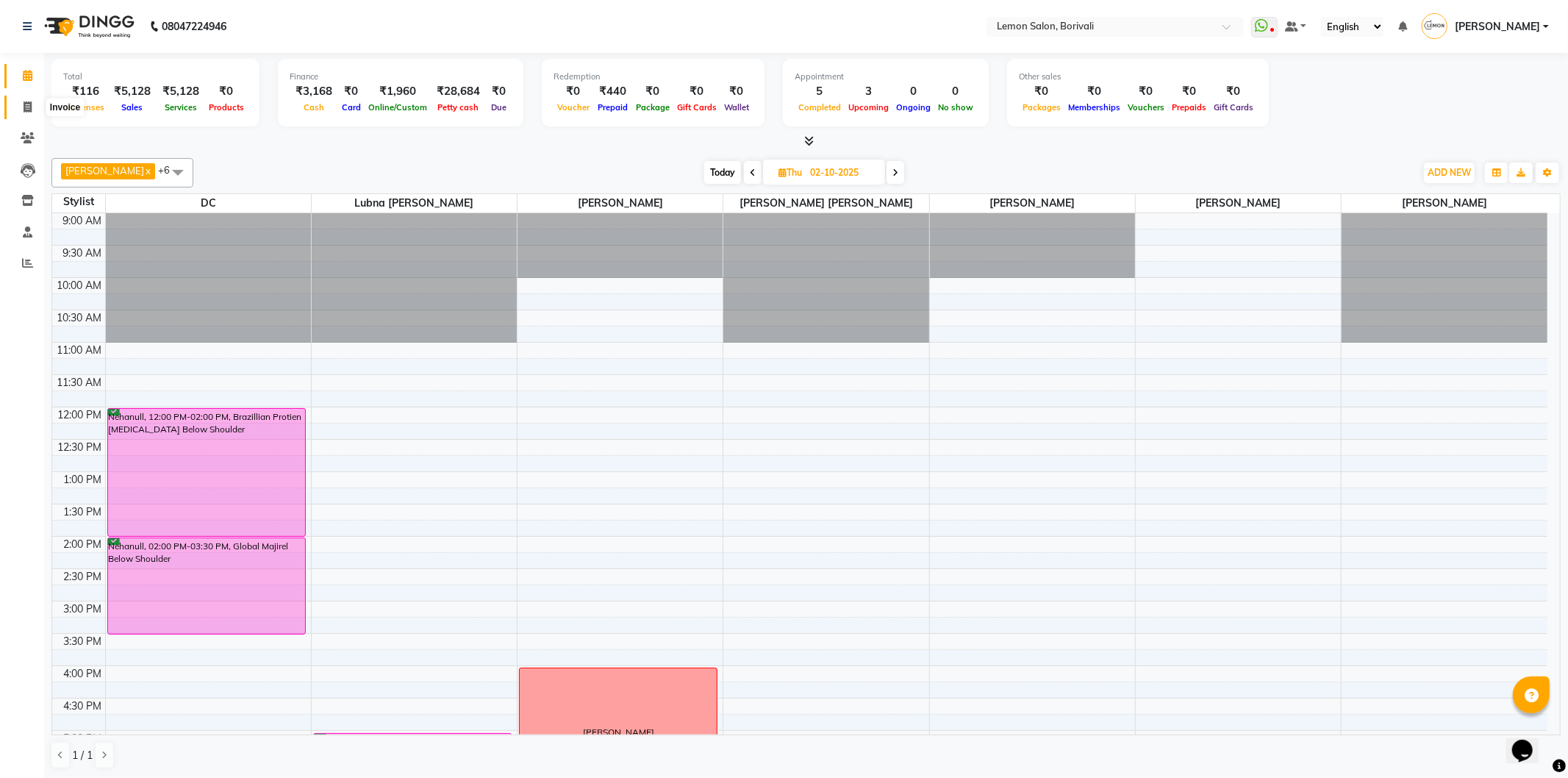
click at [24, 101] on icon at bounding box center [27, 106] width 8 height 11
select select "service"
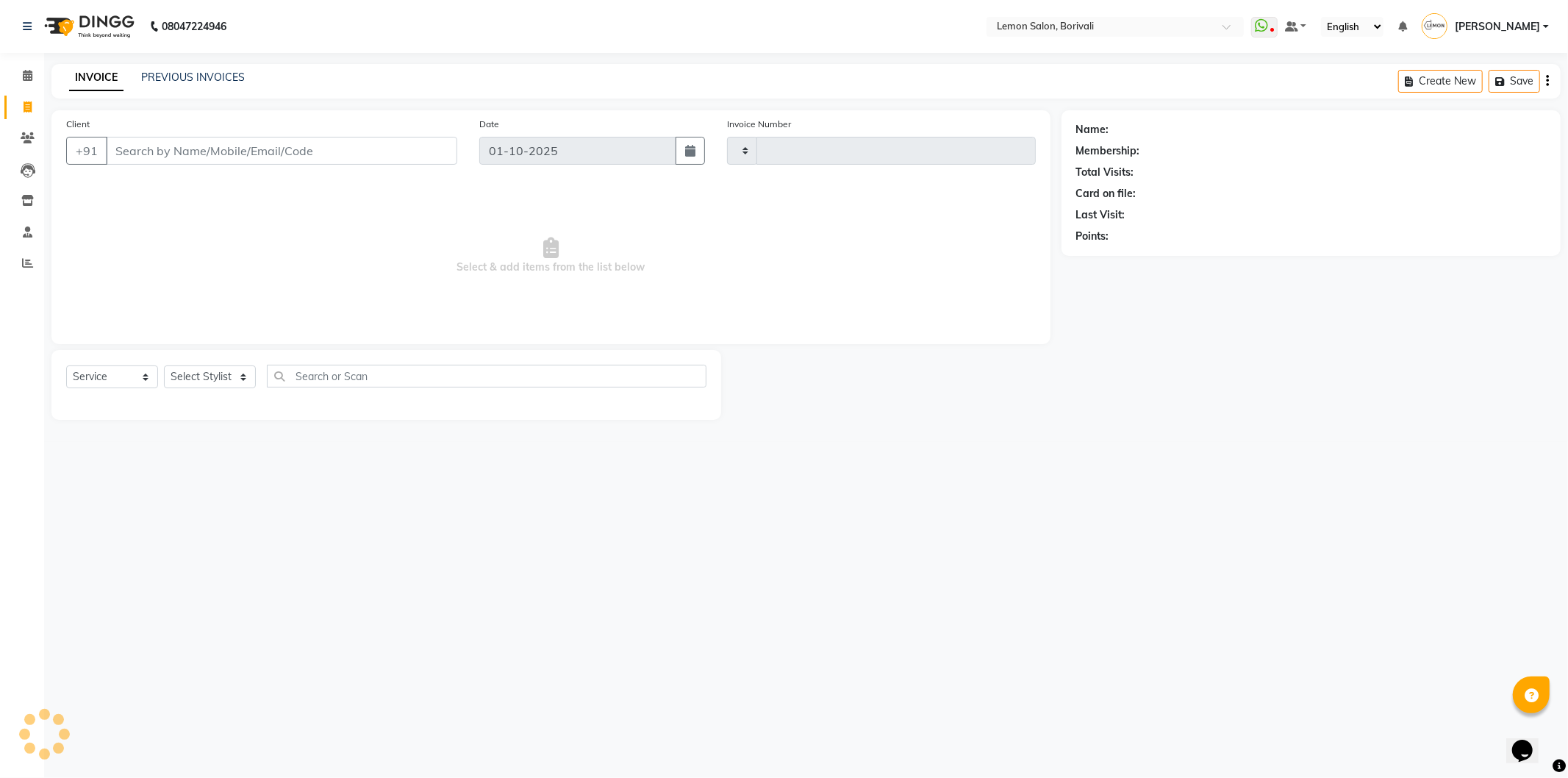
type input "2883"
select select "567"
click at [215, 376] on select "Select Stylist DC [PERSON_NAME] [PERSON_NAME] Paswn [PERSON_NAME] Jyoti [PERSON…" at bounding box center [226, 377] width 124 height 23
select select "7885"
click at [164, 366] on select "Select Stylist DC [PERSON_NAME] [PERSON_NAME] Paswn [PERSON_NAME] Jyoti [PERSON…" at bounding box center [226, 377] width 124 height 23
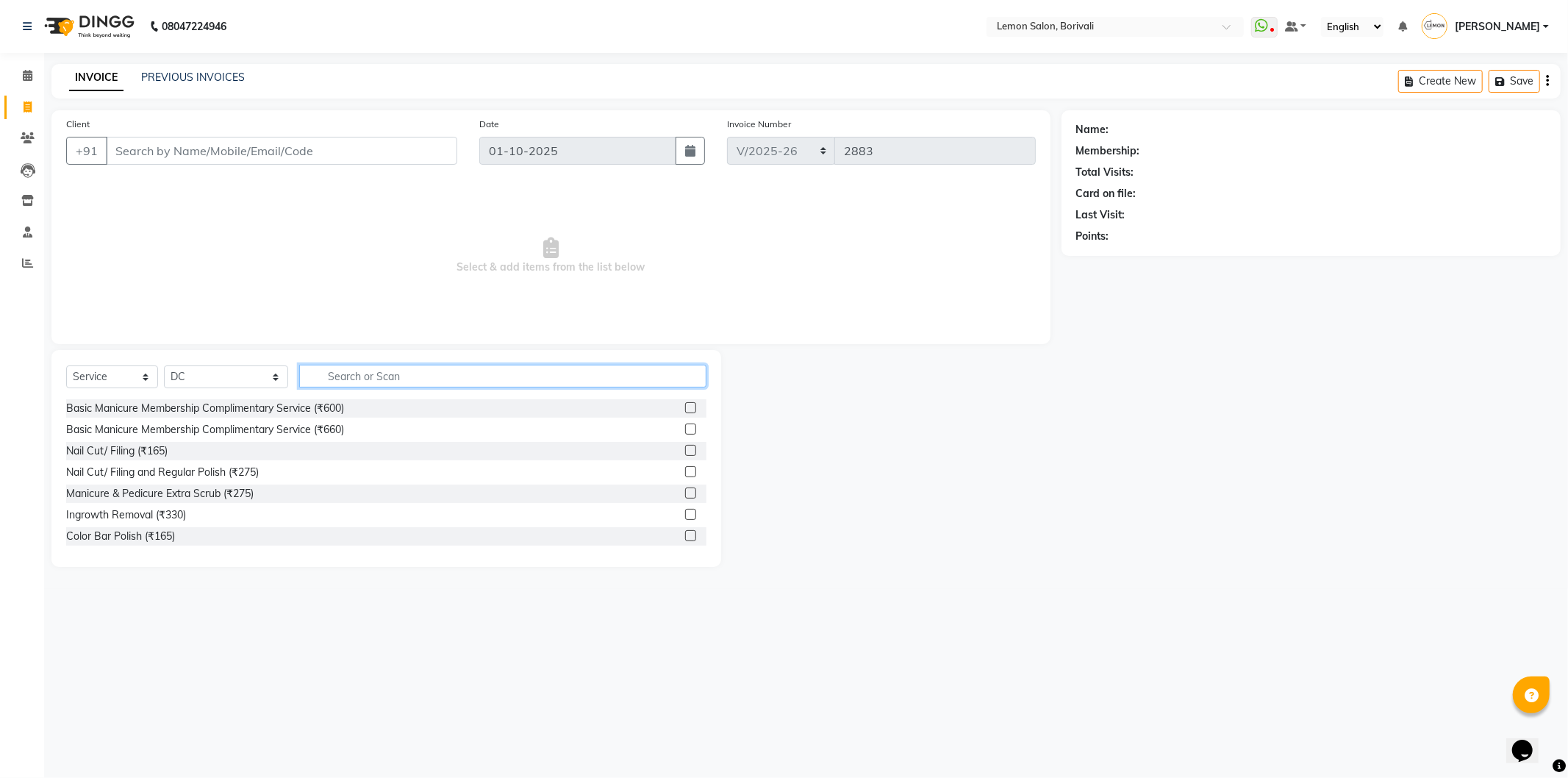
click at [360, 385] on input "text" at bounding box center [503, 376] width 408 height 23
click at [201, 383] on select "Select Stylist DC [PERSON_NAME] [PERSON_NAME] Paswn [PERSON_NAME] Jyoti [PERSON…" at bounding box center [226, 377] width 124 height 23
click at [164, 366] on select "Select Stylist DC [PERSON_NAME] [PERSON_NAME] Paswn [PERSON_NAME] Jyoti [PERSON…" at bounding box center [226, 377] width 124 height 23
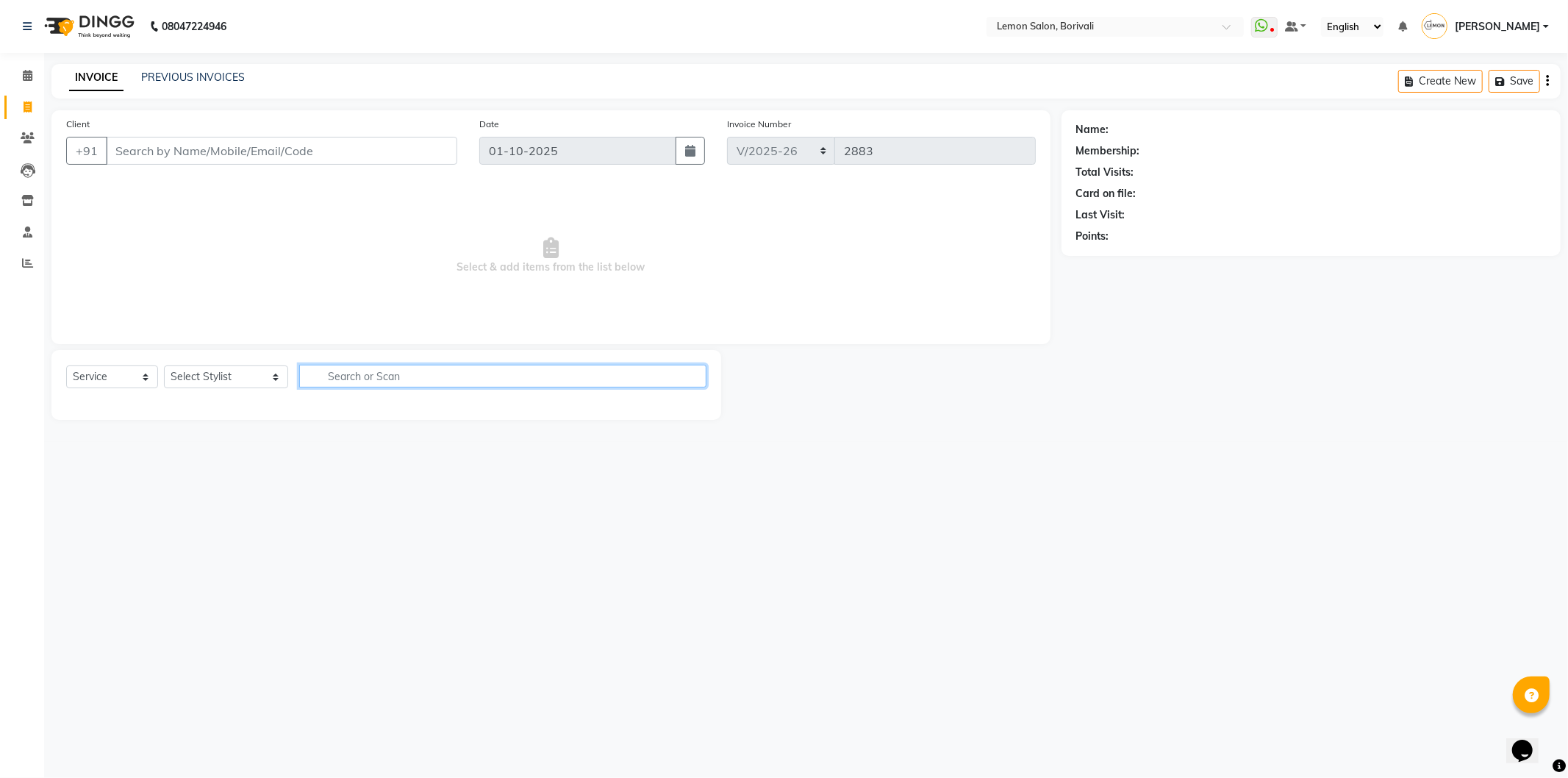
click at [346, 368] on input "text" at bounding box center [503, 376] width 408 height 23
click at [206, 373] on select "Select Stylist DC [PERSON_NAME] [PERSON_NAME] Paswn [PERSON_NAME] Jyoti [PERSON…" at bounding box center [226, 377] width 124 height 23
click at [164, 366] on select "Select Stylist DC [PERSON_NAME] [PERSON_NAME] Paswn [PERSON_NAME] Jyoti [PERSON…" at bounding box center [226, 377] width 124 height 23
click at [203, 386] on select "Select Stylist DC [PERSON_NAME] [PERSON_NAME] Paswn [PERSON_NAME] Jyoti [PERSON…" at bounding box center [226, 377] width 124 height 23
select select "7885"
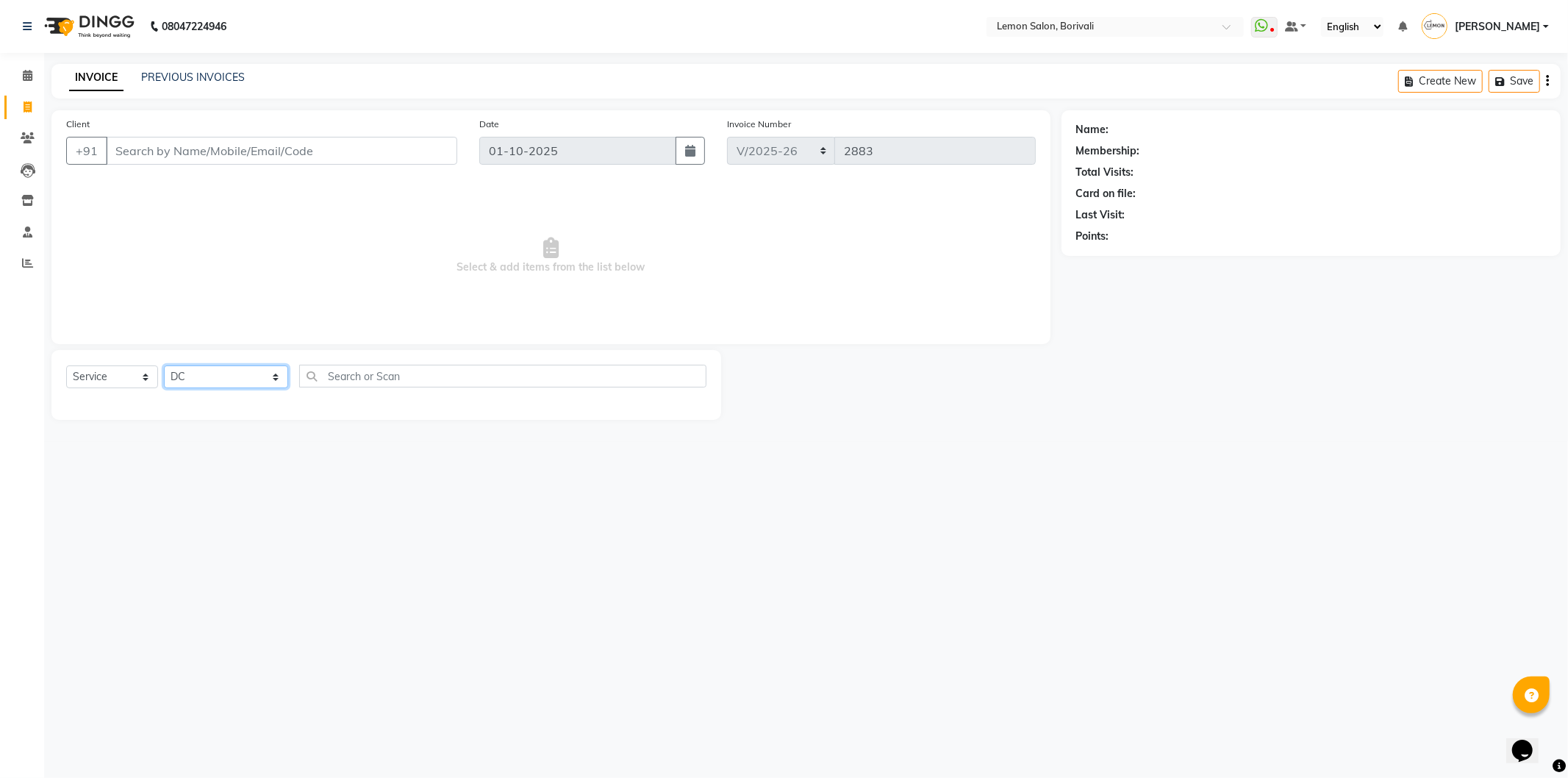
click at [164, 366] on select "Select Stylist DC [PERSON_NAME] [PERSON_NAME] Paswn [PERSON_NAME] Jyoti [PERSON…" at bounding box center [226, 377] width 124 height 23
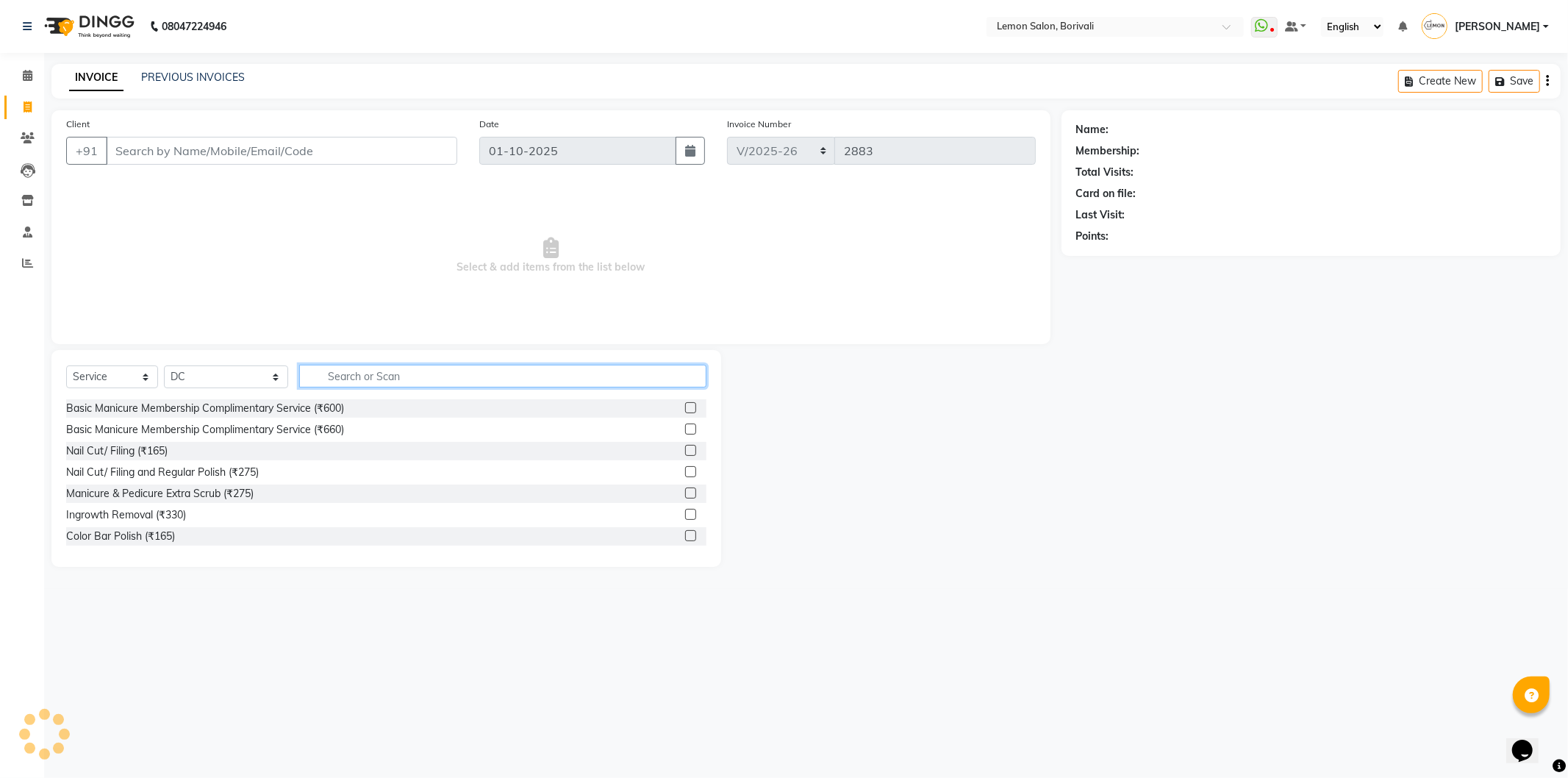
click at [358, 366] on input "text" at bounding box center [503, 376] width 408 height 23
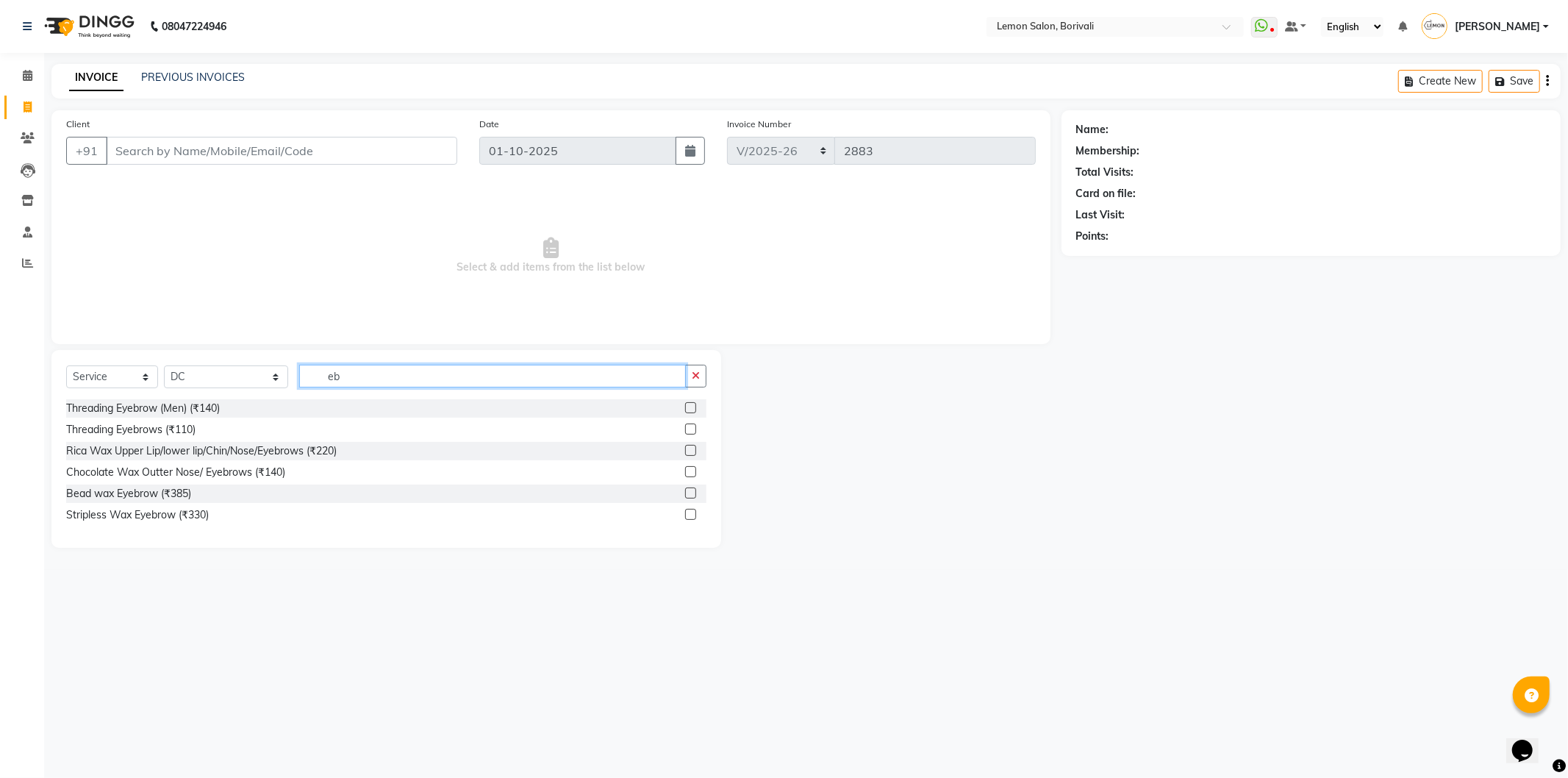
type input "eb"
click at [693, 430] on label at bounding box center [690, 429] width 11 height 11
click at [693, 430] on input "checkbox" at bounding box center [690, 430] width 10 height 10
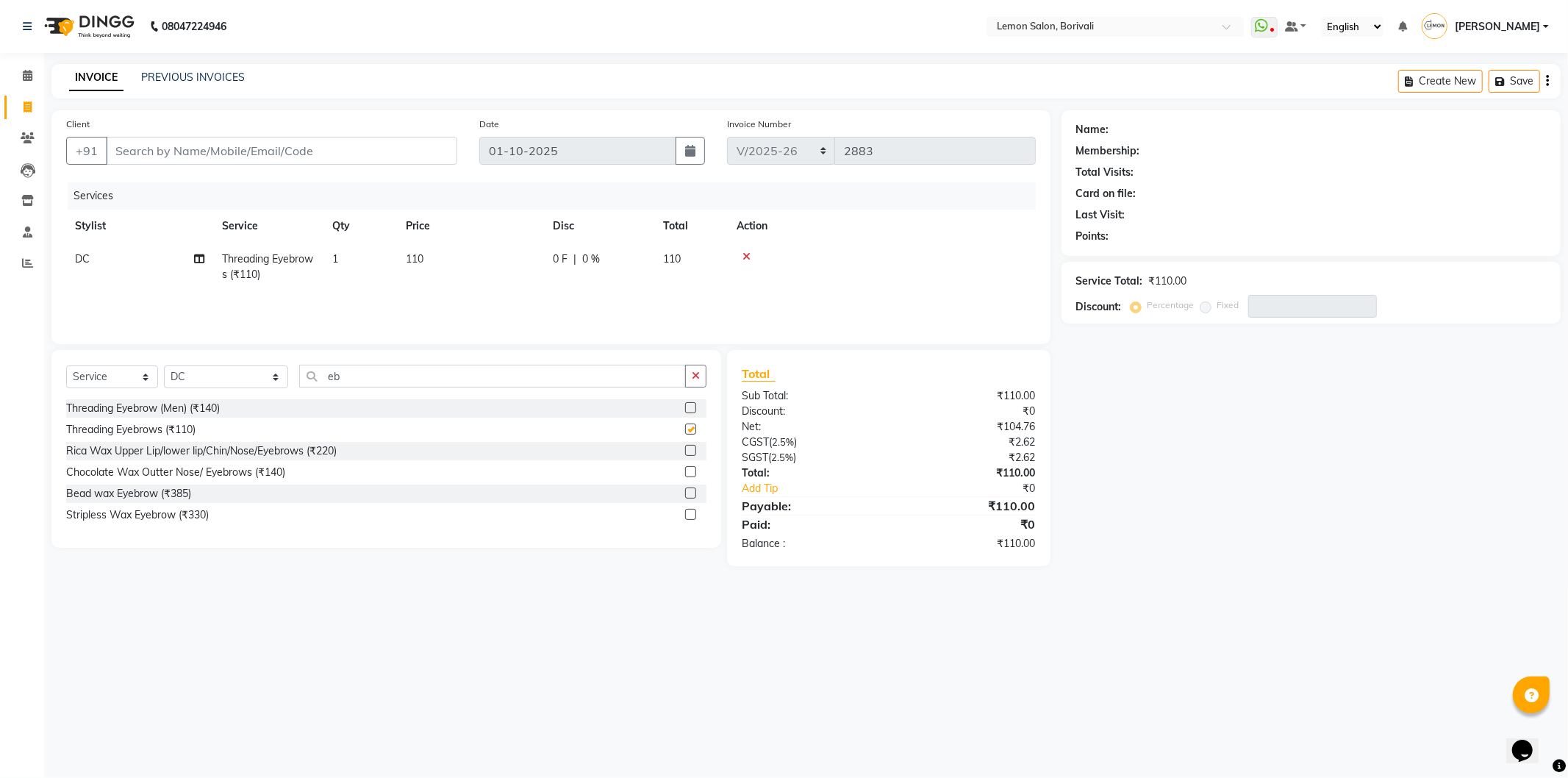
checkbox input "false"
click at [700, 378] on button "button" at bounding box center [696, 376] width 21 height 23
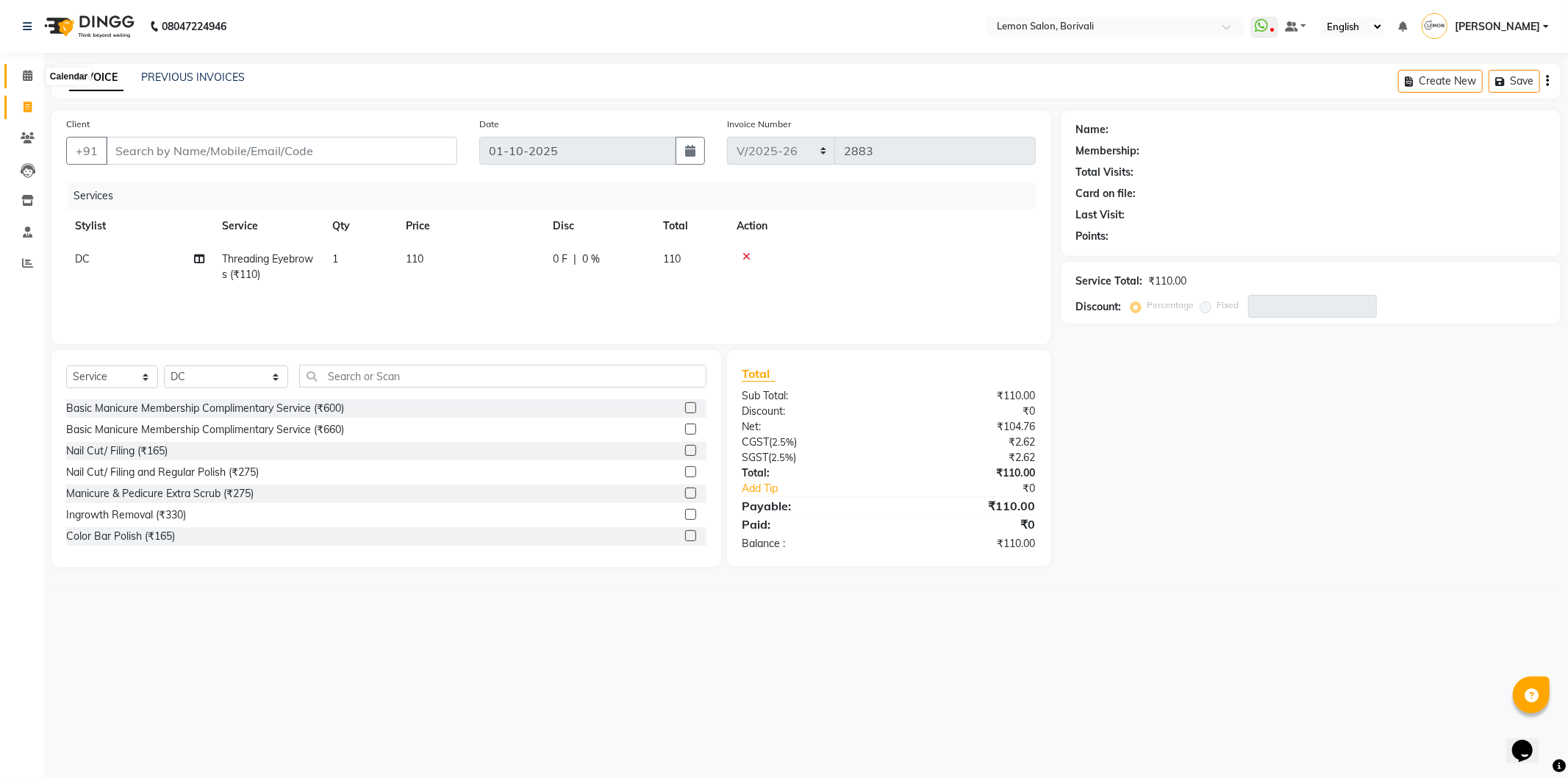
click at [32, 75] on span at bounding box center [27, 76] width 26 height 17
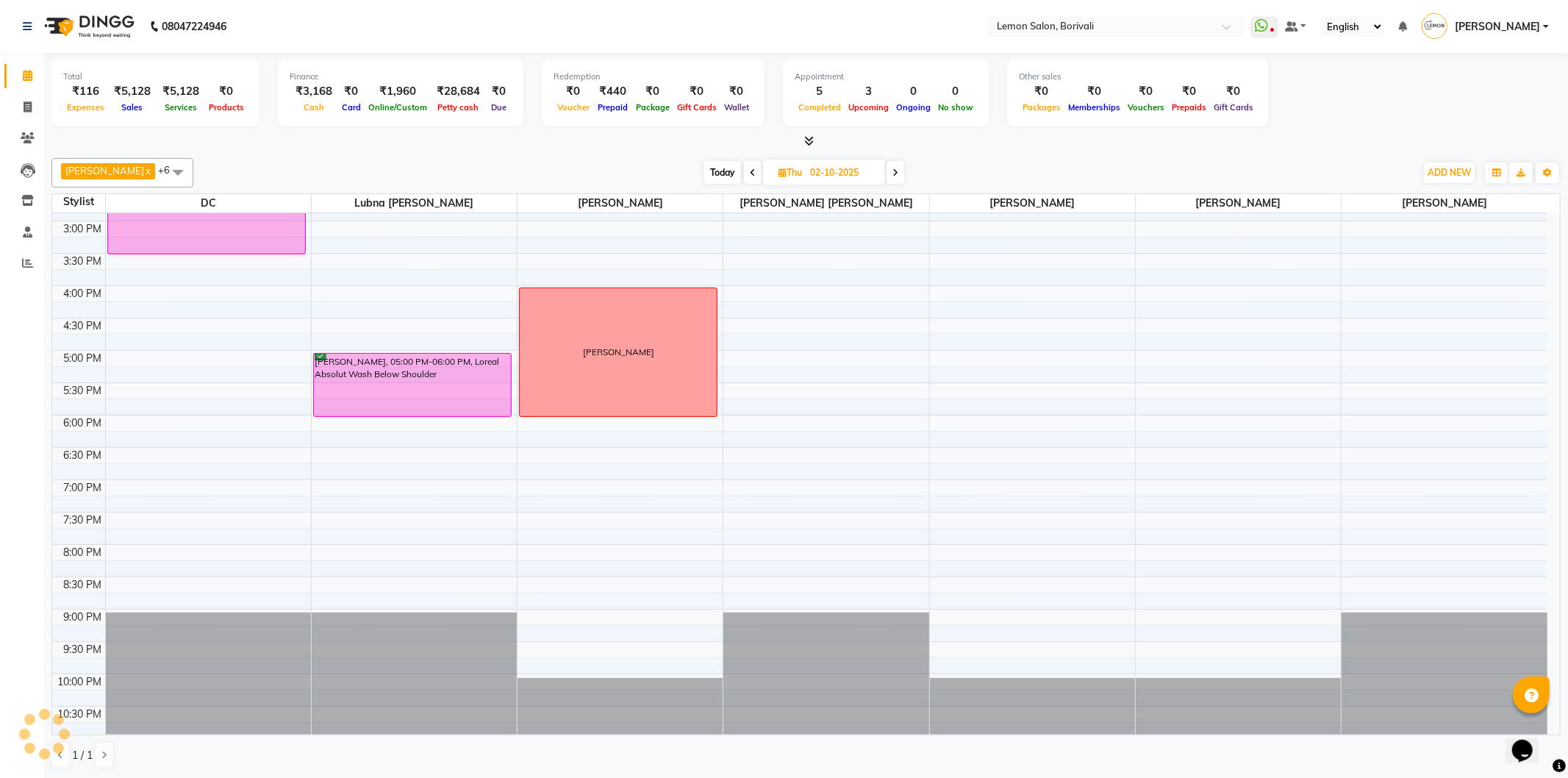
scroll to position [388, 0]
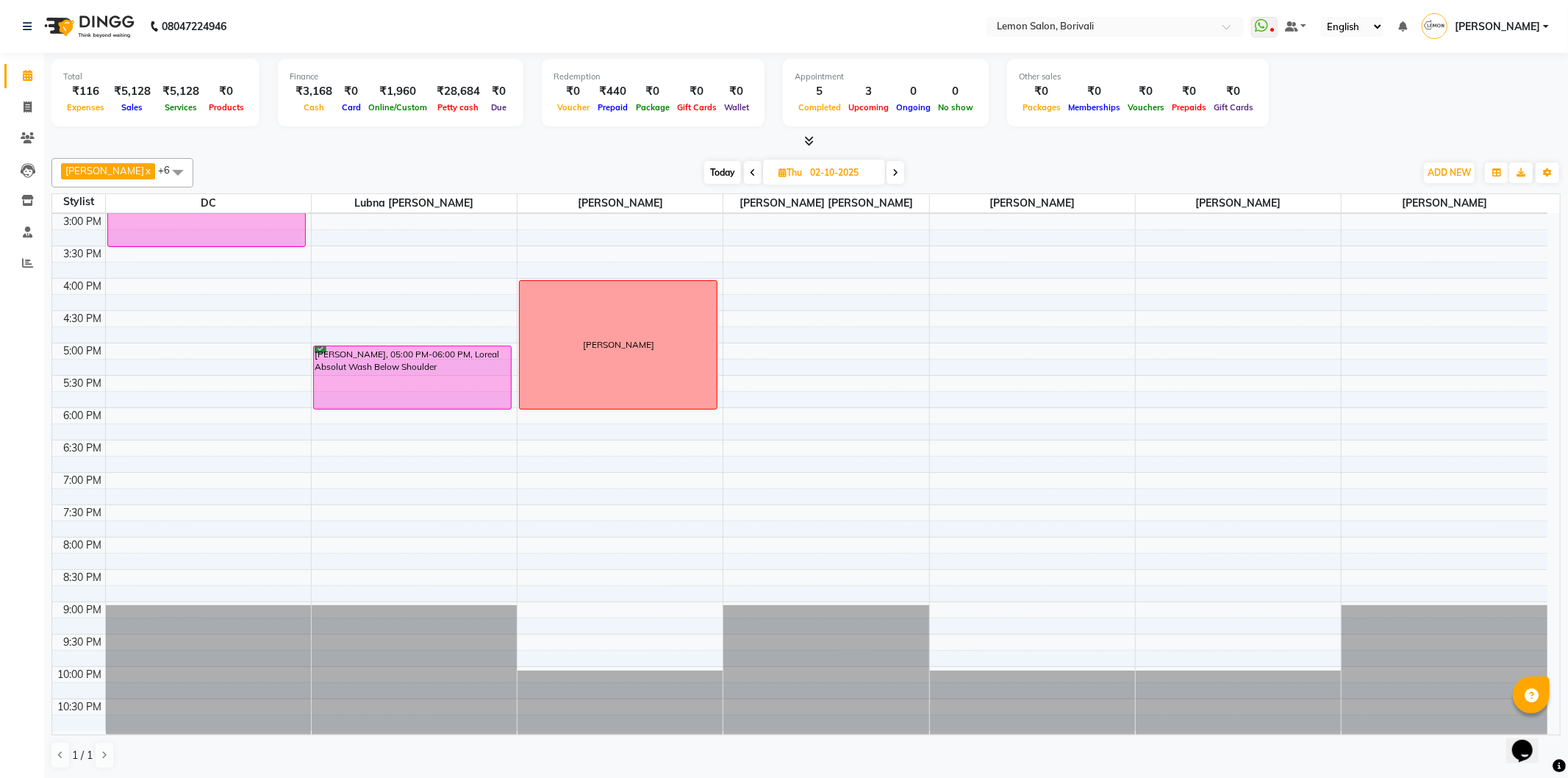
click at [1387, 548] on div "9:00 AM 9:30 AM 10:00 AM 10:30 AM 11:00 AM 11:30 AM 12:00 PM 12:30 PM 1:00 PM 1…" at bounding box center [800, 278] width 1495 height 905
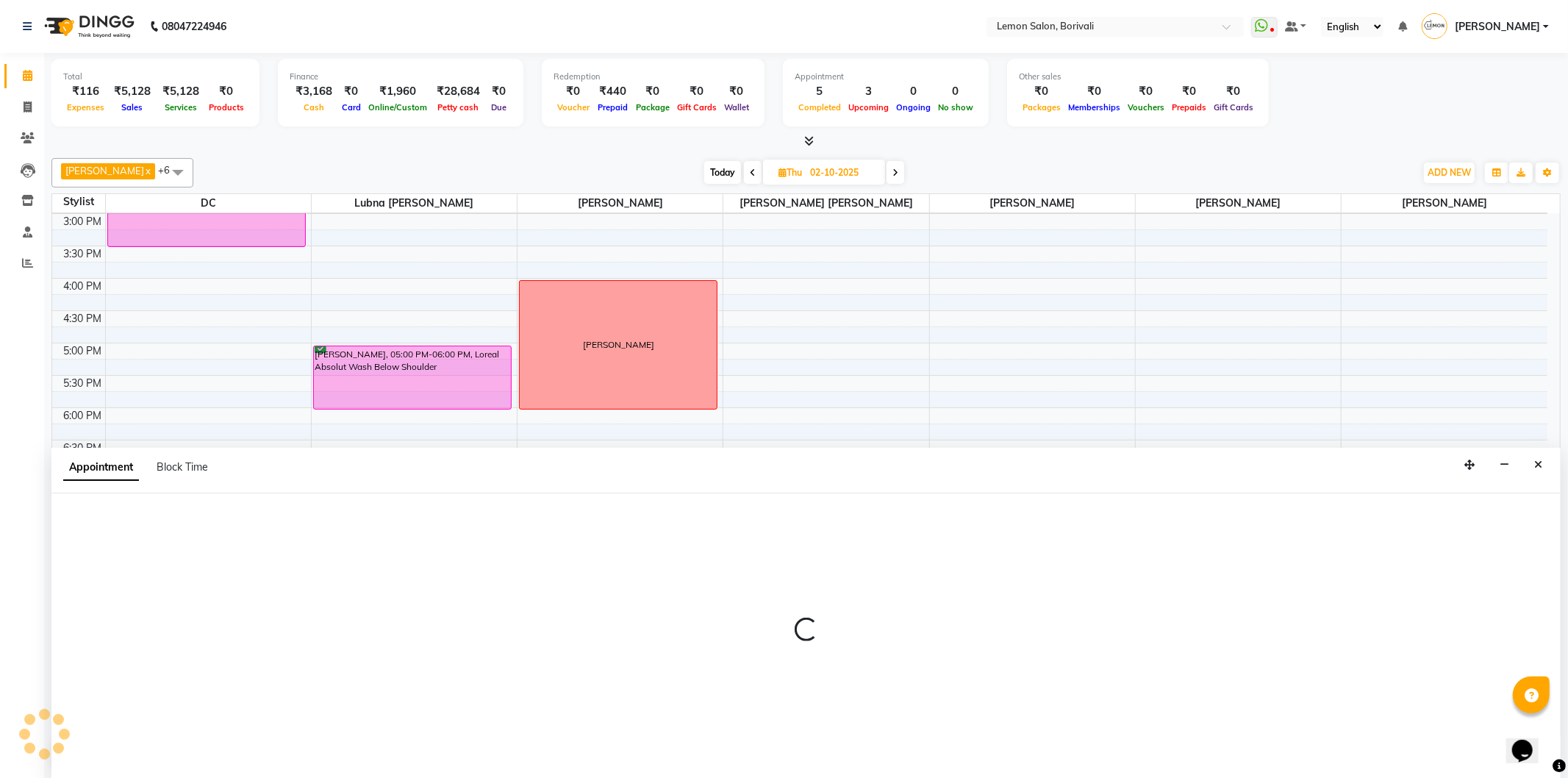
select select "11361"
select select "1200"
select select "tentative"
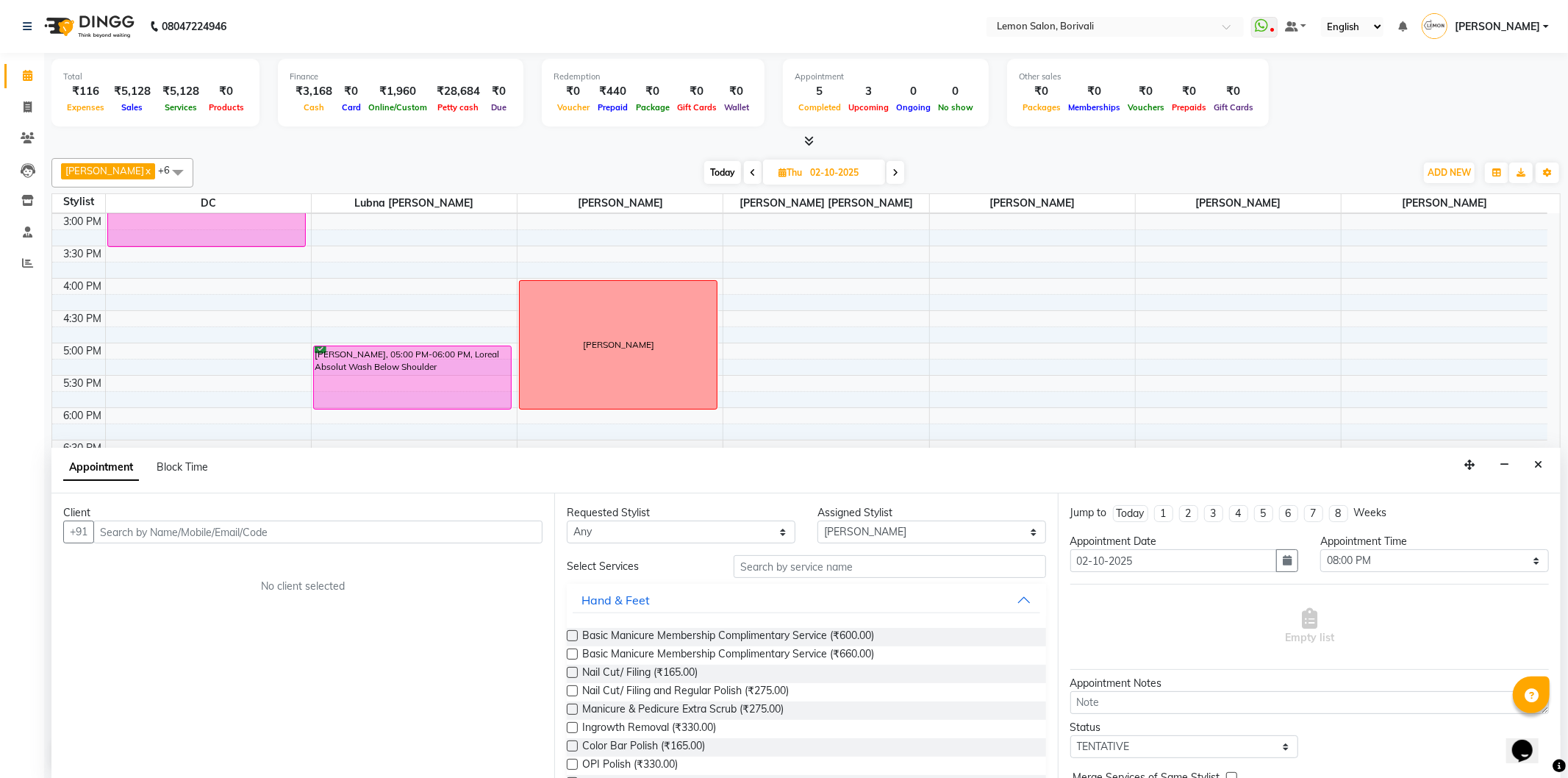
click at [215, 520] on input "text" at bounding box center [318, 532] width 449 height 23
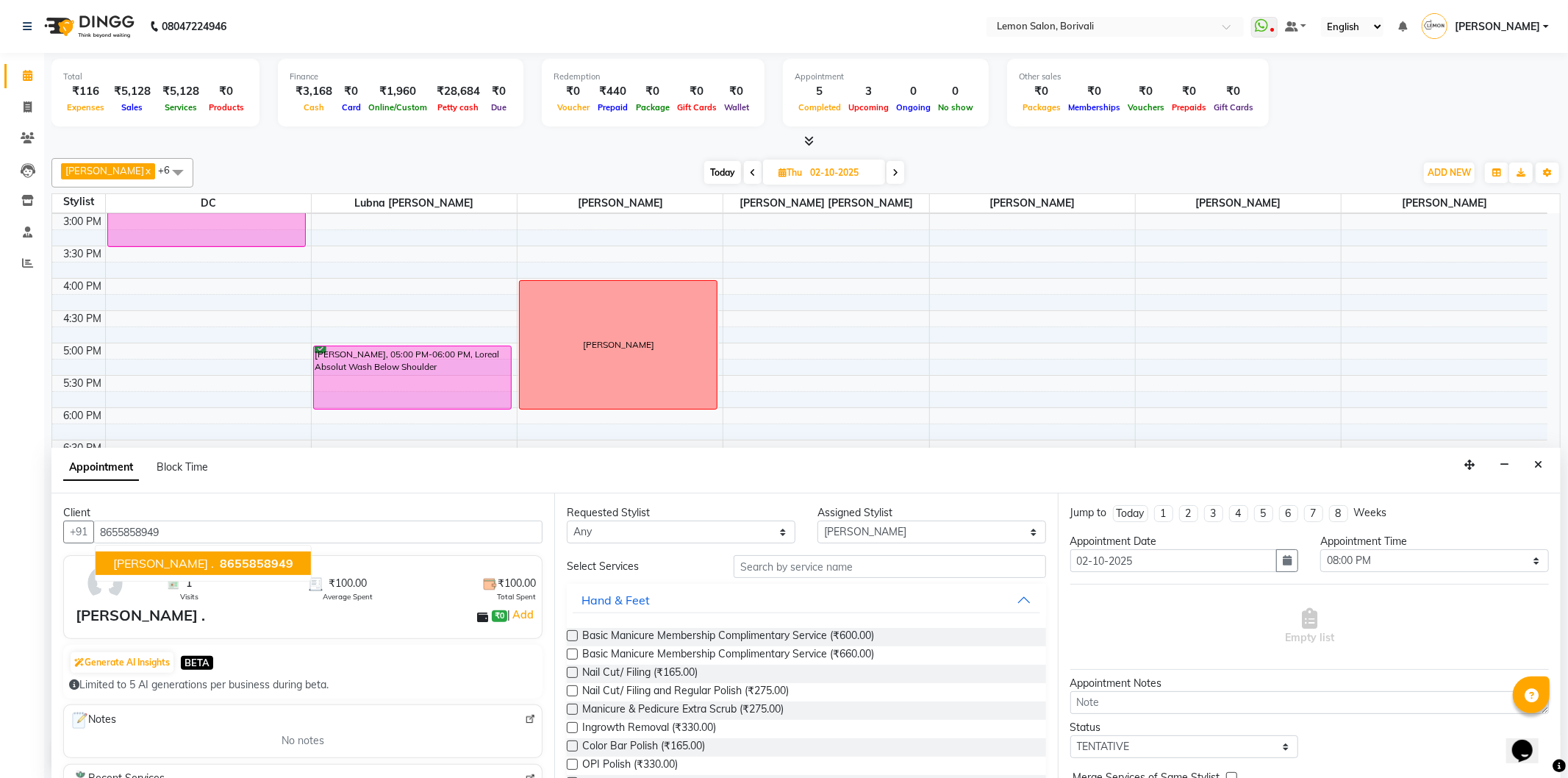
click at [220, 568] on span "8655858949" at bounding box center [256, 563] width 74 height 14
type input "8655858949"
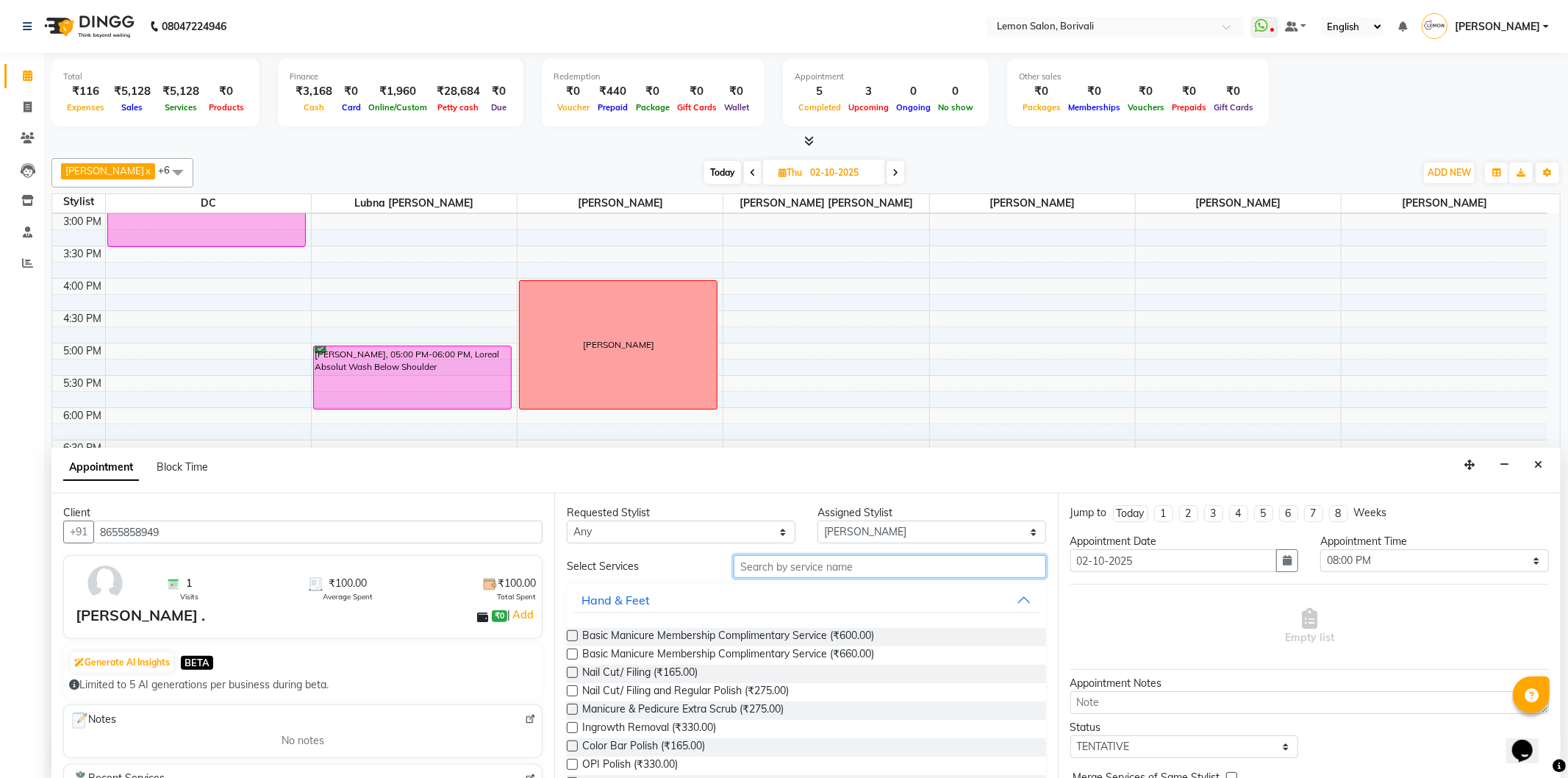
click at [806, 576] on input "text" at bounding box center [890, 567] width 312 height 23
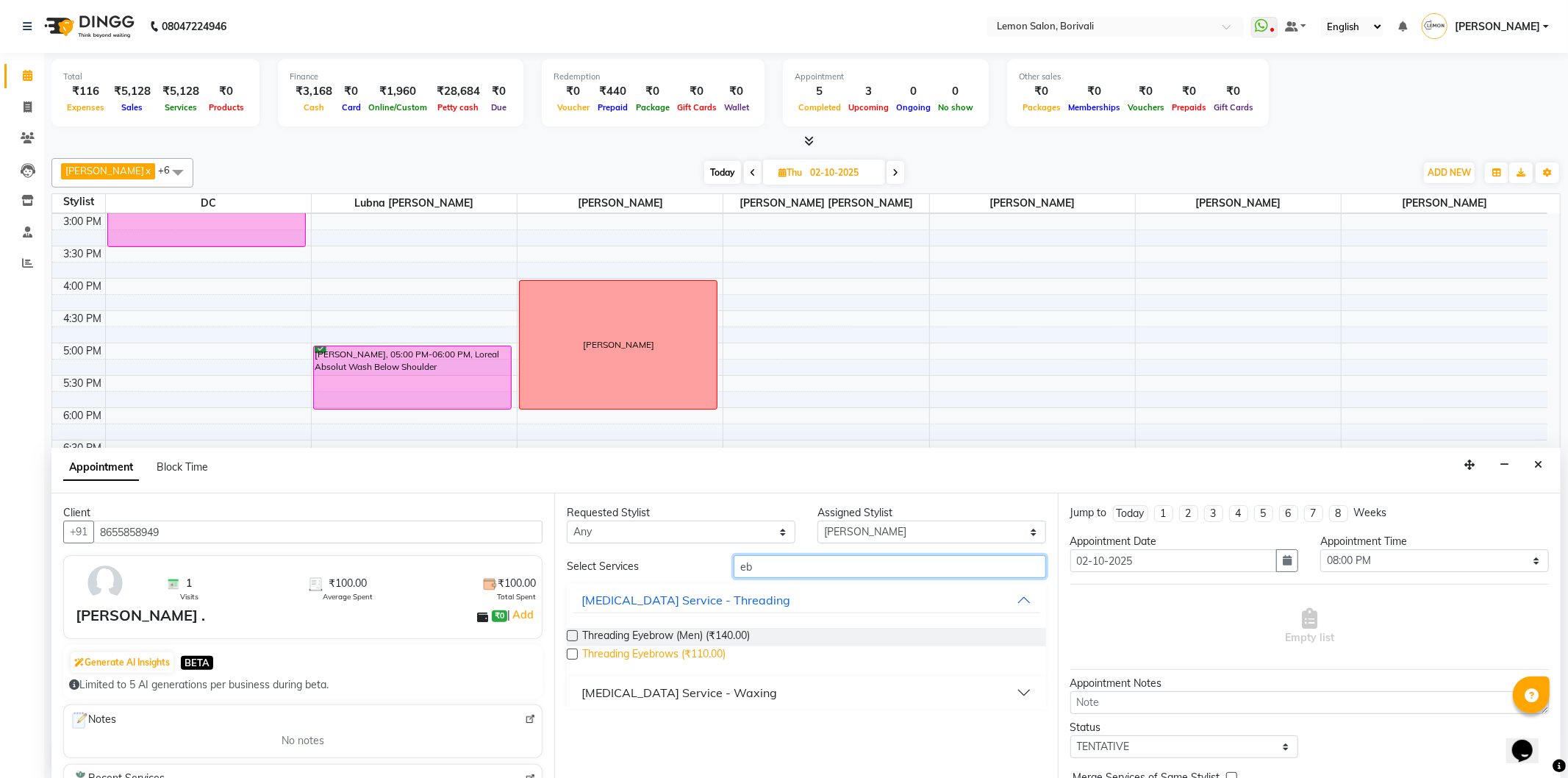
type input "eb"
click at [676, 657] on span "Threading Eyebrows (₹110.00)" at bounding box center [654, 656] width 144 height 18
checkbox input "false"
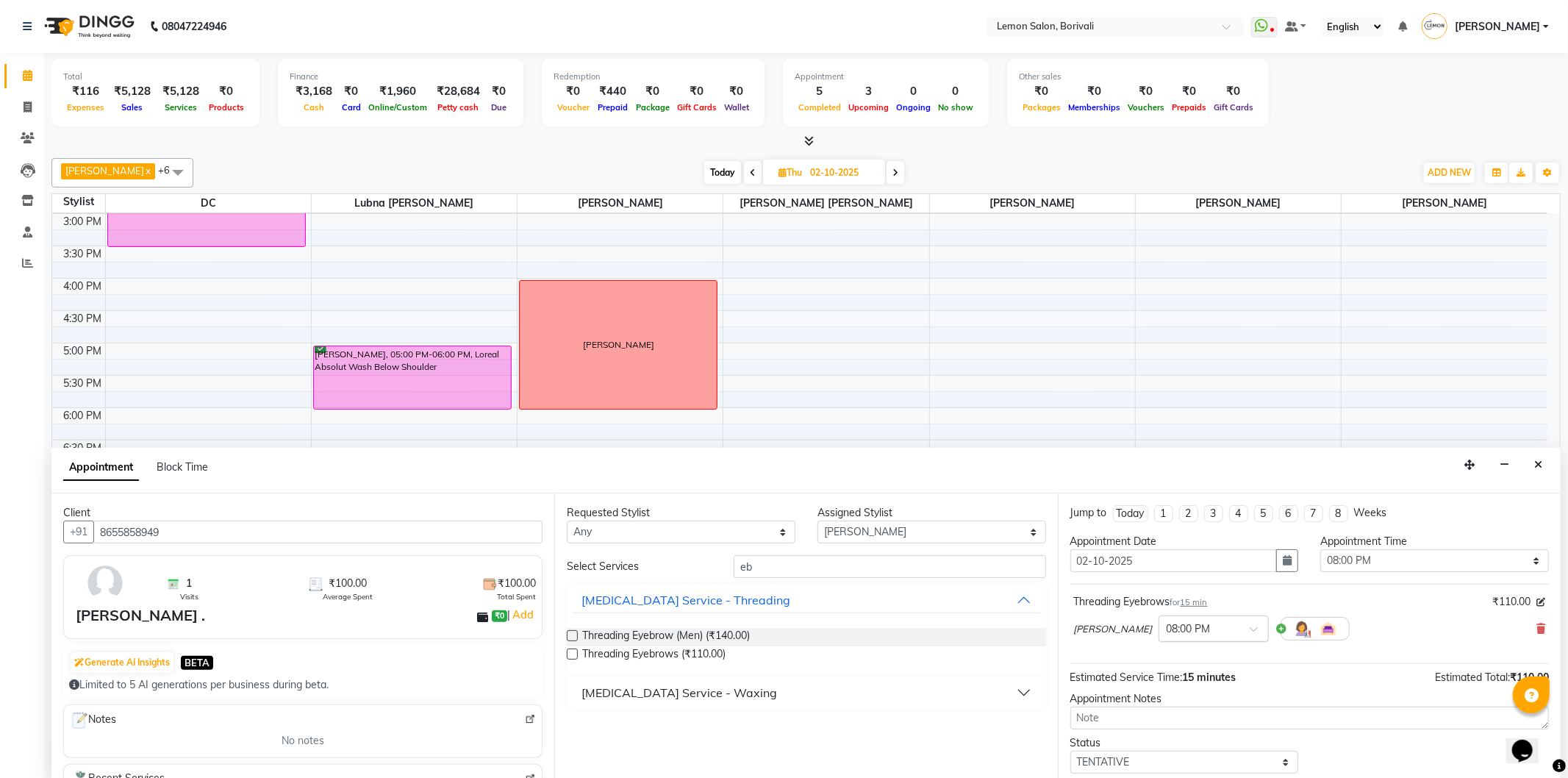
click at [1182, 625] on input "text" at bounding box center [1198, 627] width 65 height 15
click at [1178, 690] on div "09:00 PM (No Shift)" at bounding box center [1214, 690] width 109 height 29
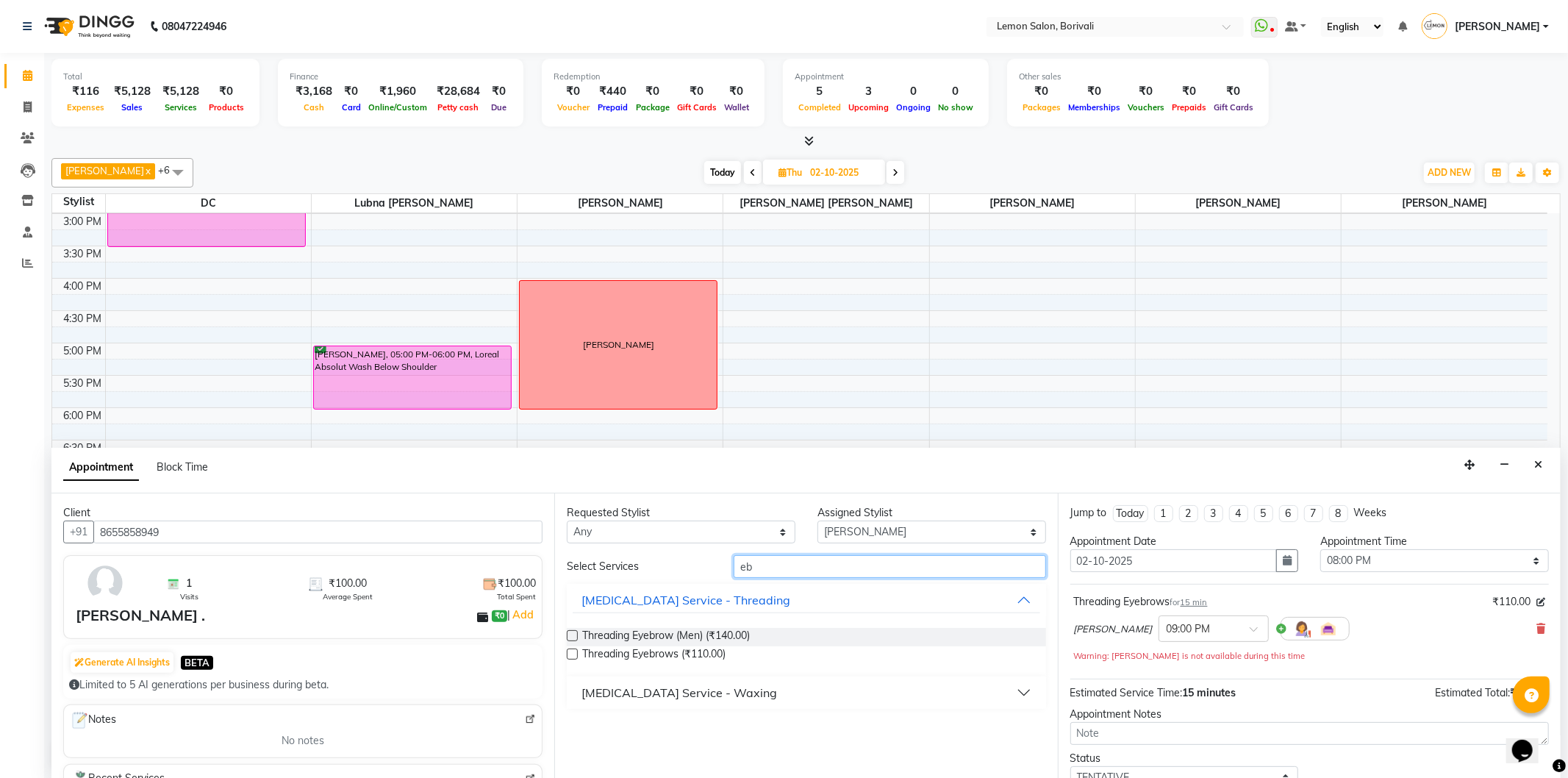
drag, startPoint x: 832, startPoint y: 565, endPoint x: 469, endPoint y: 522, distance: 365.5
click at [469, 522] on div "Client +91 8655858949 1 Visits ₹100.00 Average Spent ₹100.00 Total Spent [PERSO…" at bounding box center [806, 636] width 1509 height 285
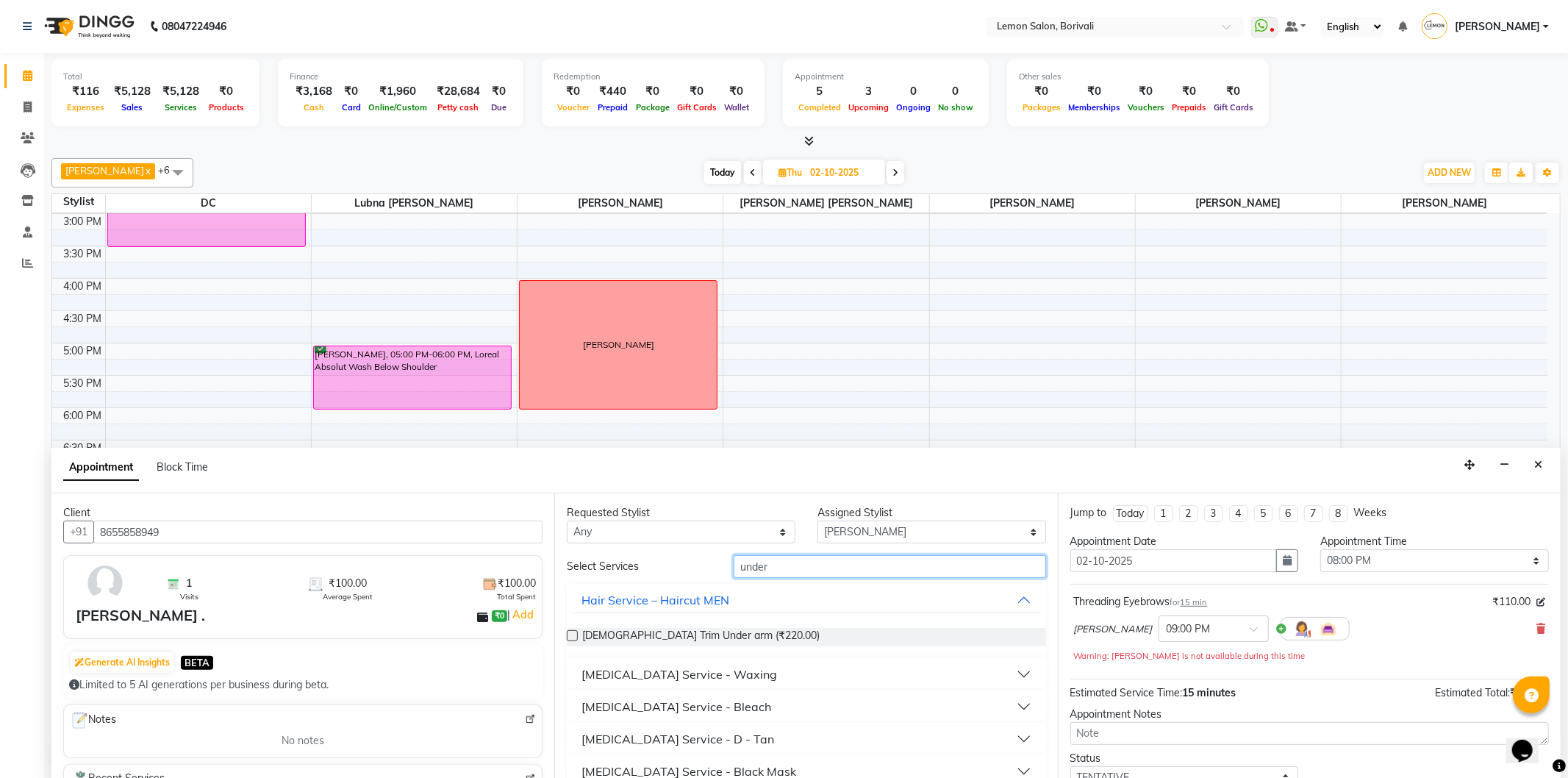
type input "under"
click at [766, 681] on button "[MEDICAL_DATA] Service - Waxing" at bounding box center [806, 674] width 467 height 27
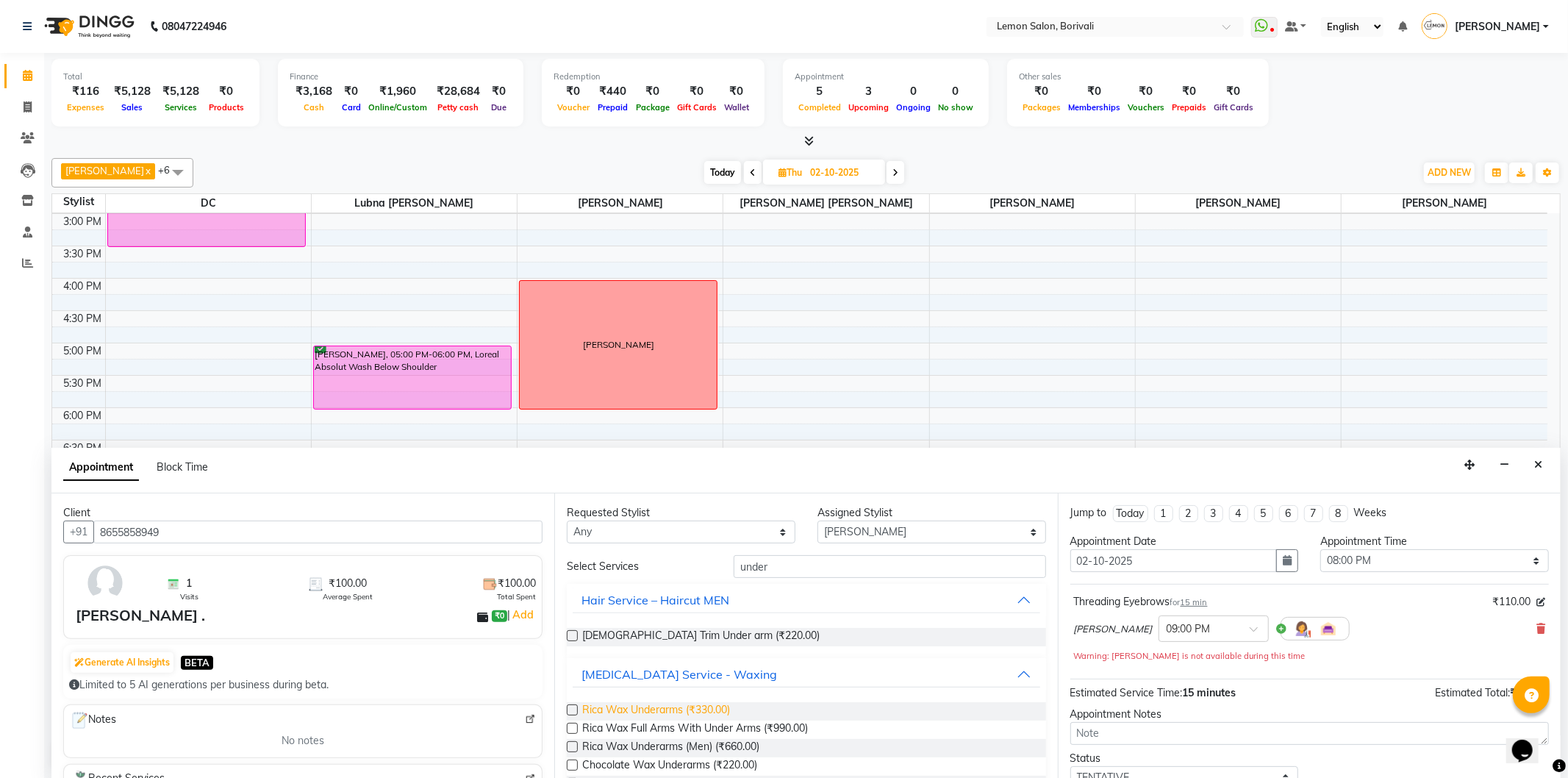
click at [680, 710] on span "Rica Wax Underarms (₹330.00)" at bounding box center [656, 711] width 148 height 18
checkbox input "false"
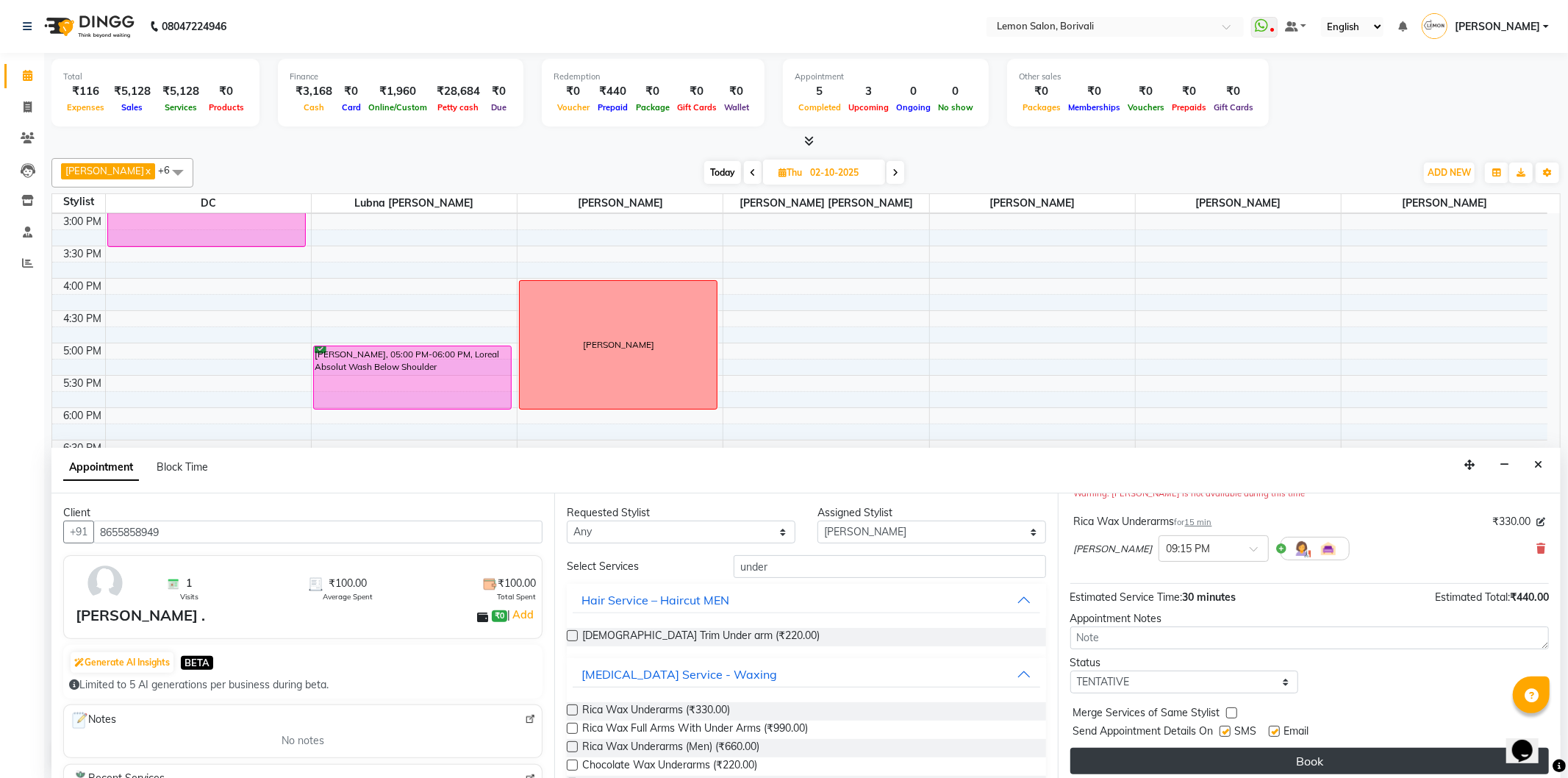
scroll to position [164, 0]
click at [1362, 754] on button "Book" at bounding box center [1309, 760] width 478 height 27
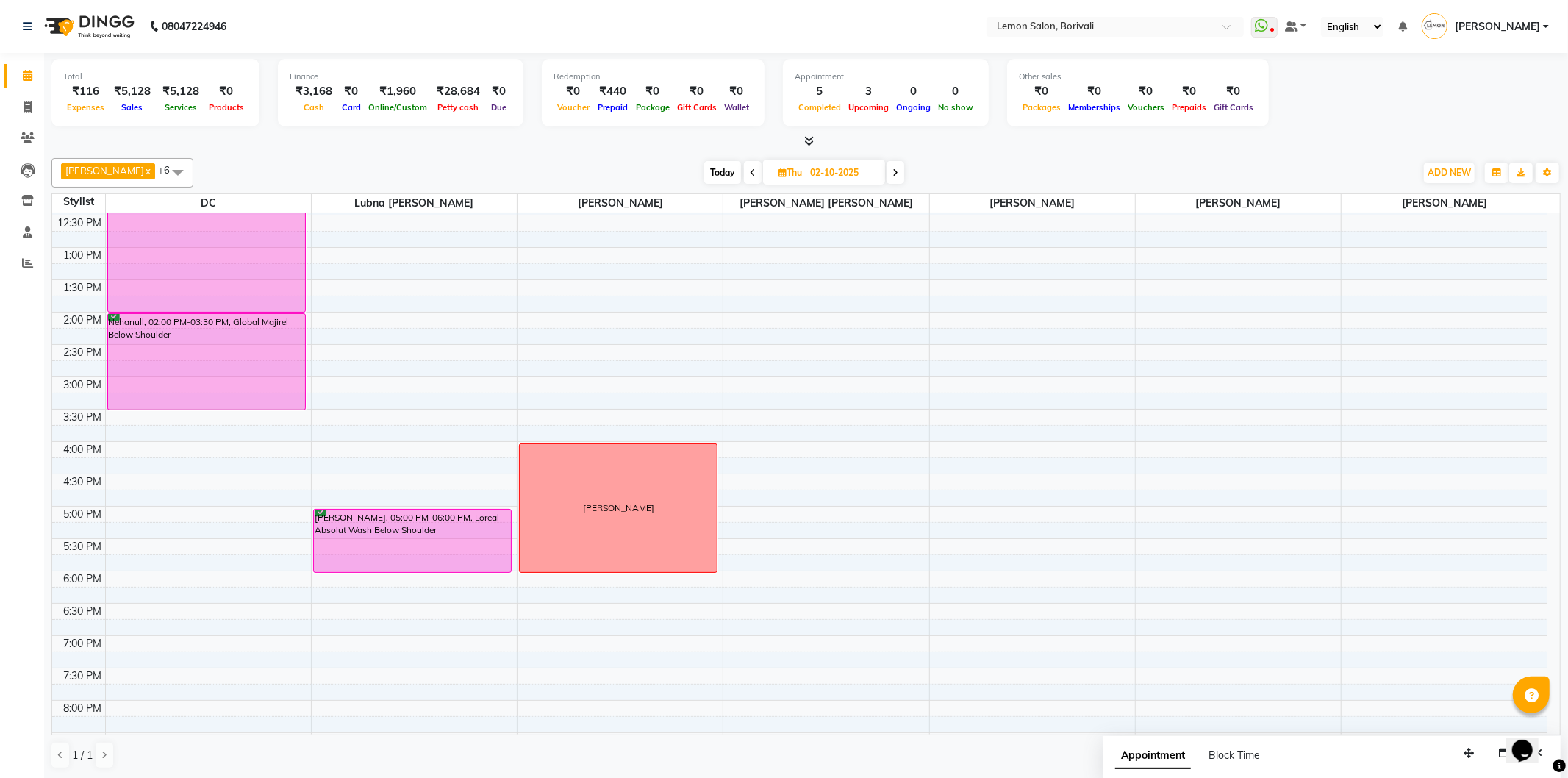
click at [716, 173] on span "Today" at bounding box center [722, 173] width 37 height 23
type input "01-10-2025"
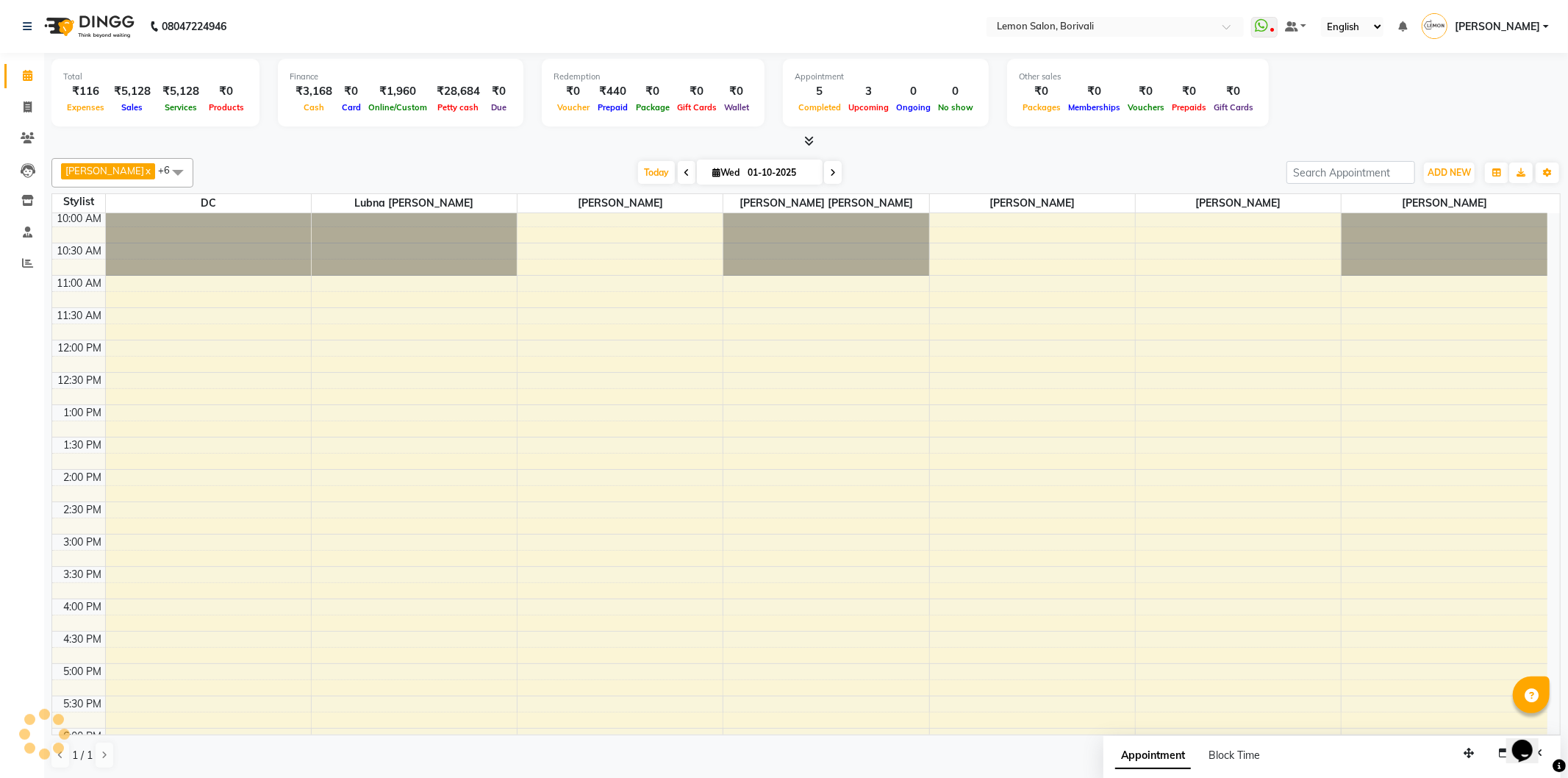
scroll to position [61, 0]
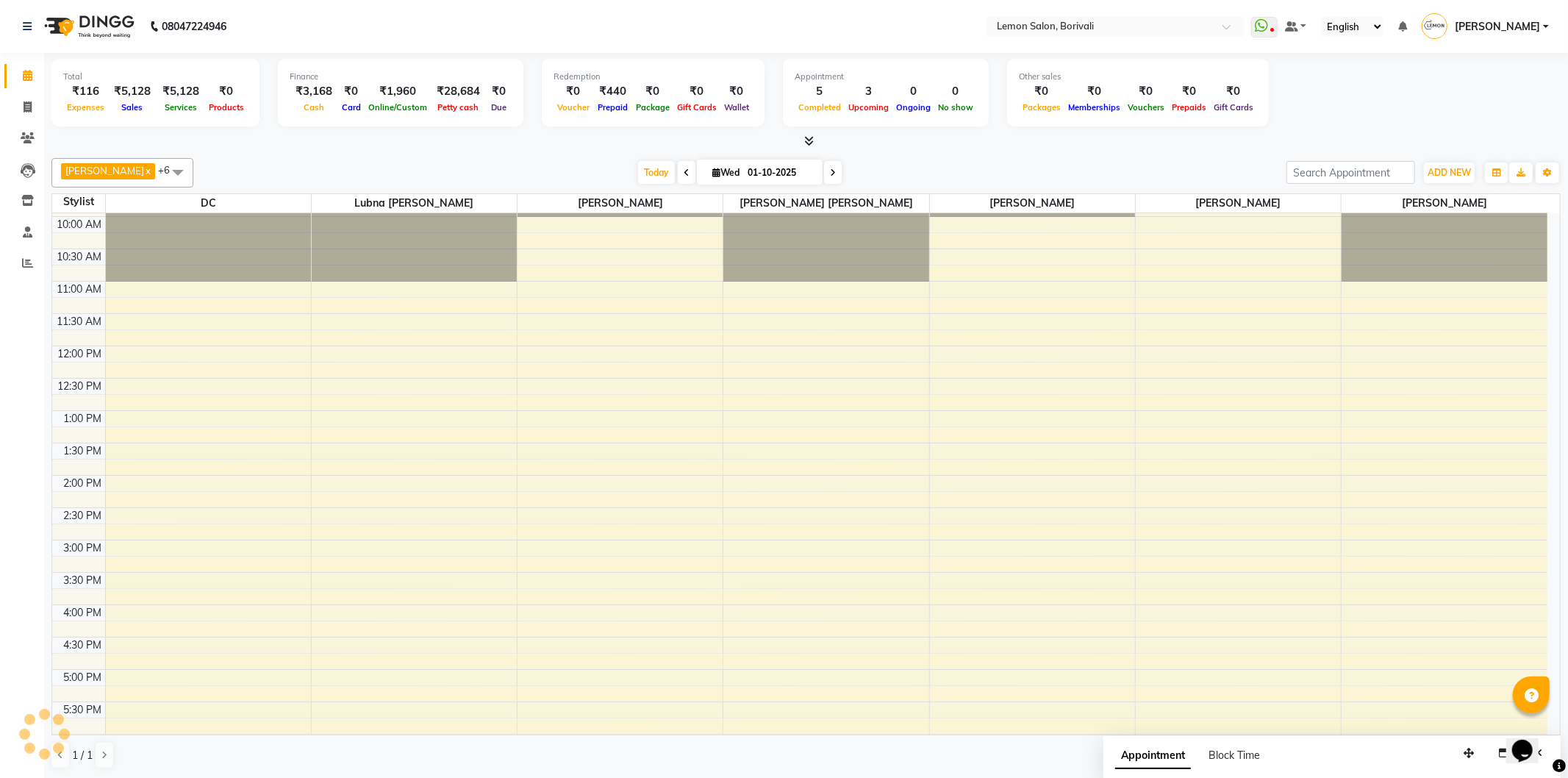
click at [895, 182] on div "[DATE] [DATE]" at bounding box center [740, 173] width 1078 height 22
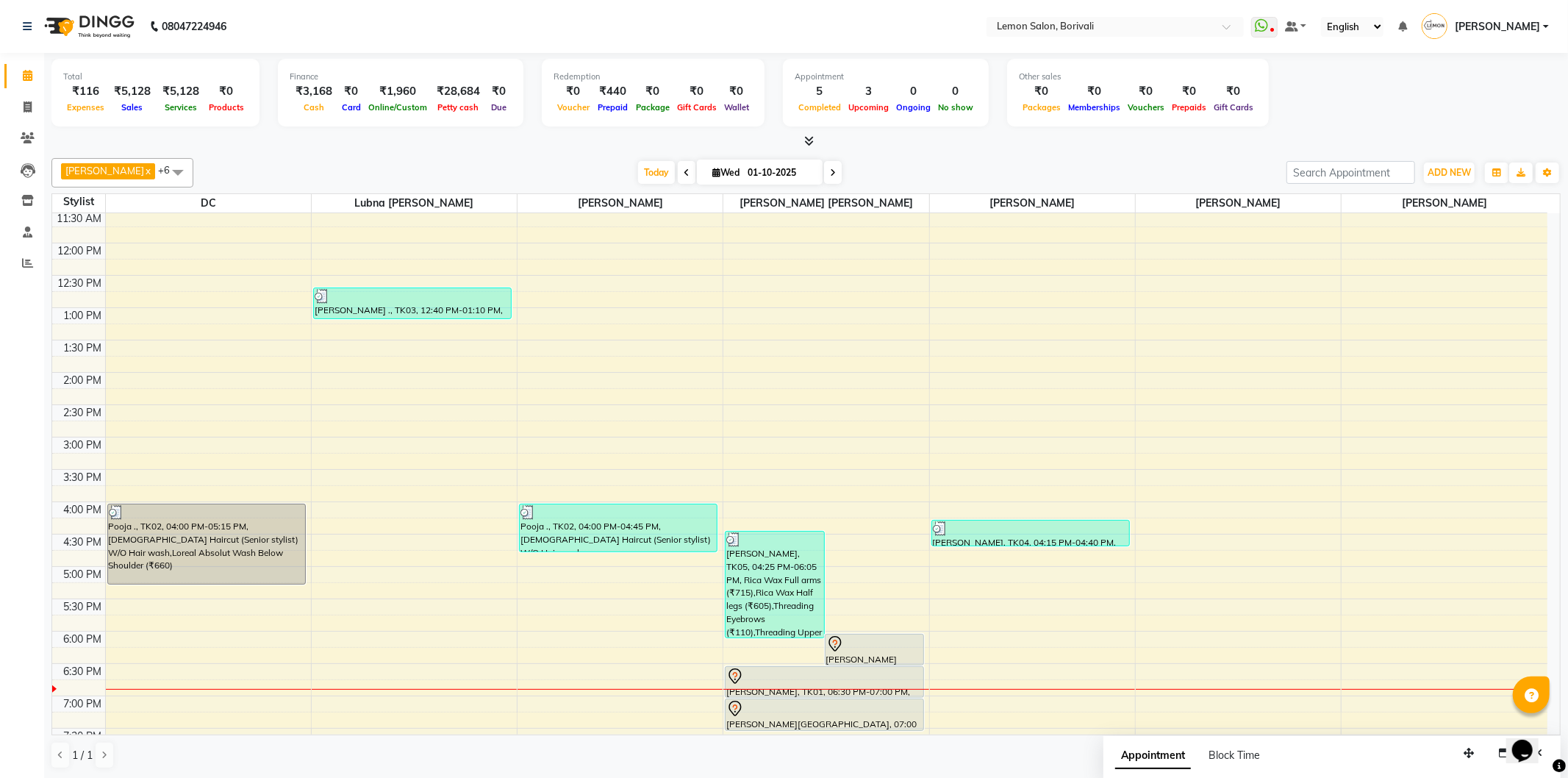
scroll to position [182, 0]
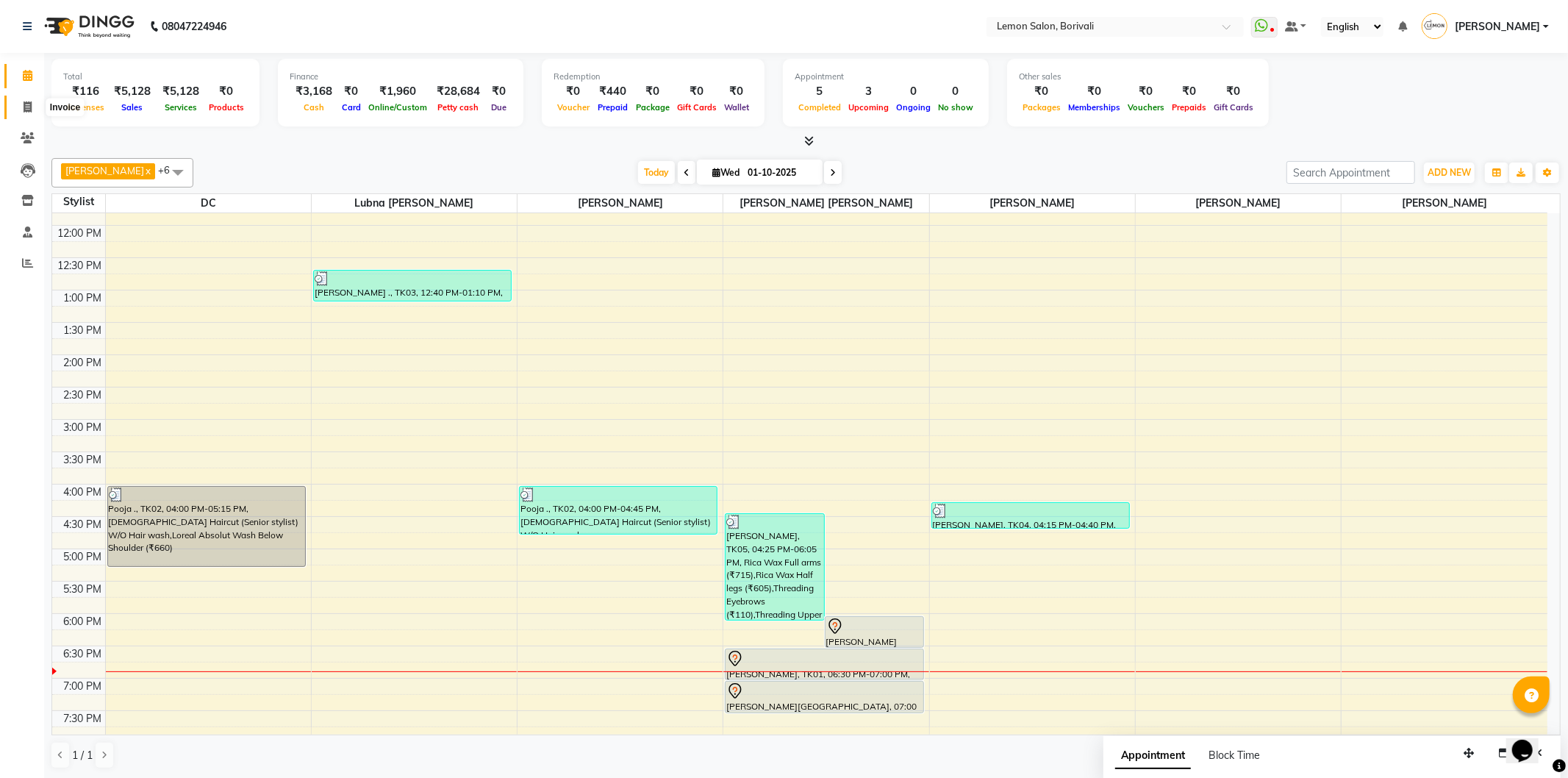
click at [23, 114] on span at bounding box center [27, 108] width 26 height 17
select select "567"
select select "service"
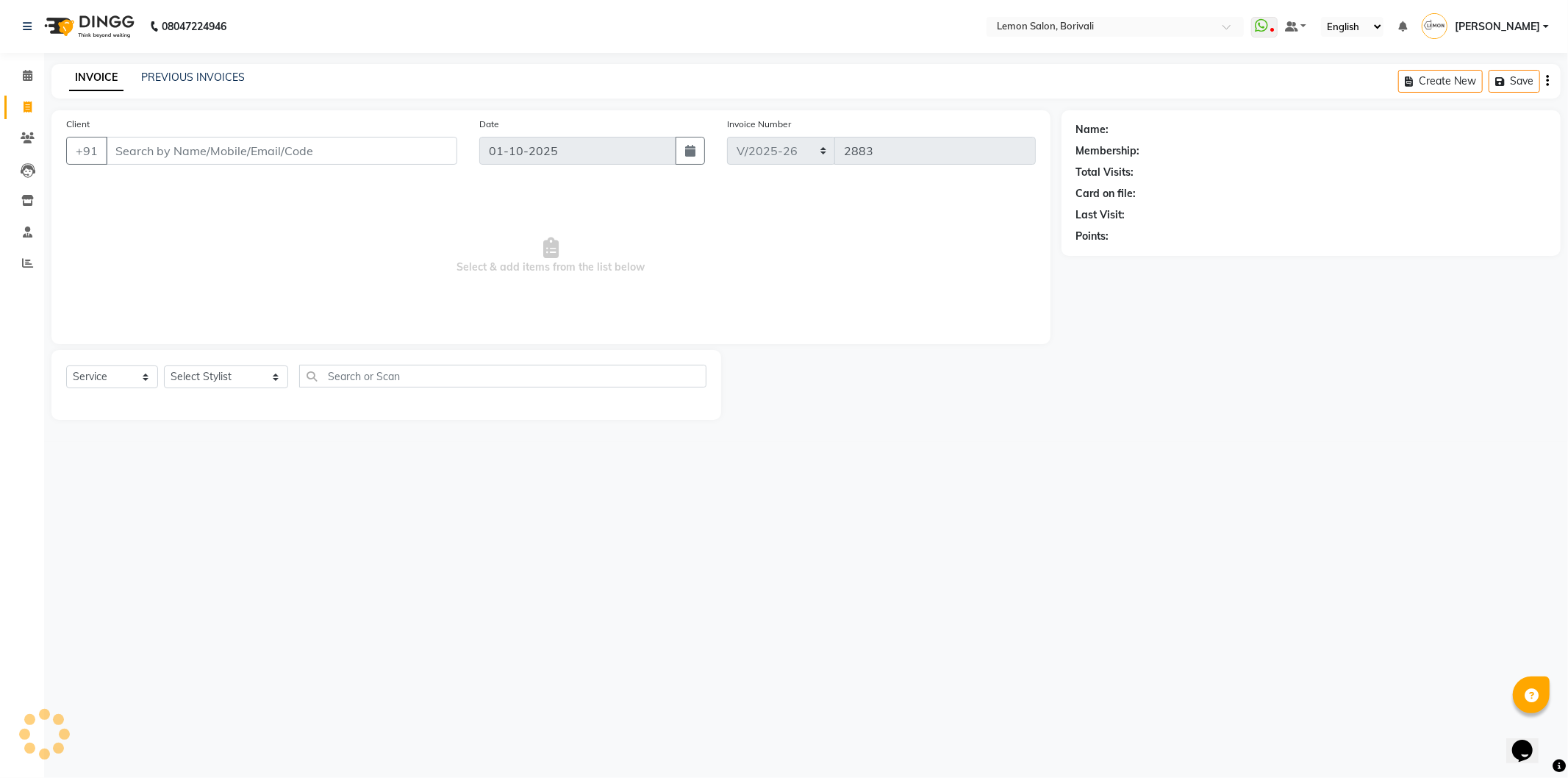
click at [270, 159] on input "Client" at bounding box center [281, 151] width 351 height 28
click at [31, 135] on icon at bounding box center [27, 138] width 14 height 11
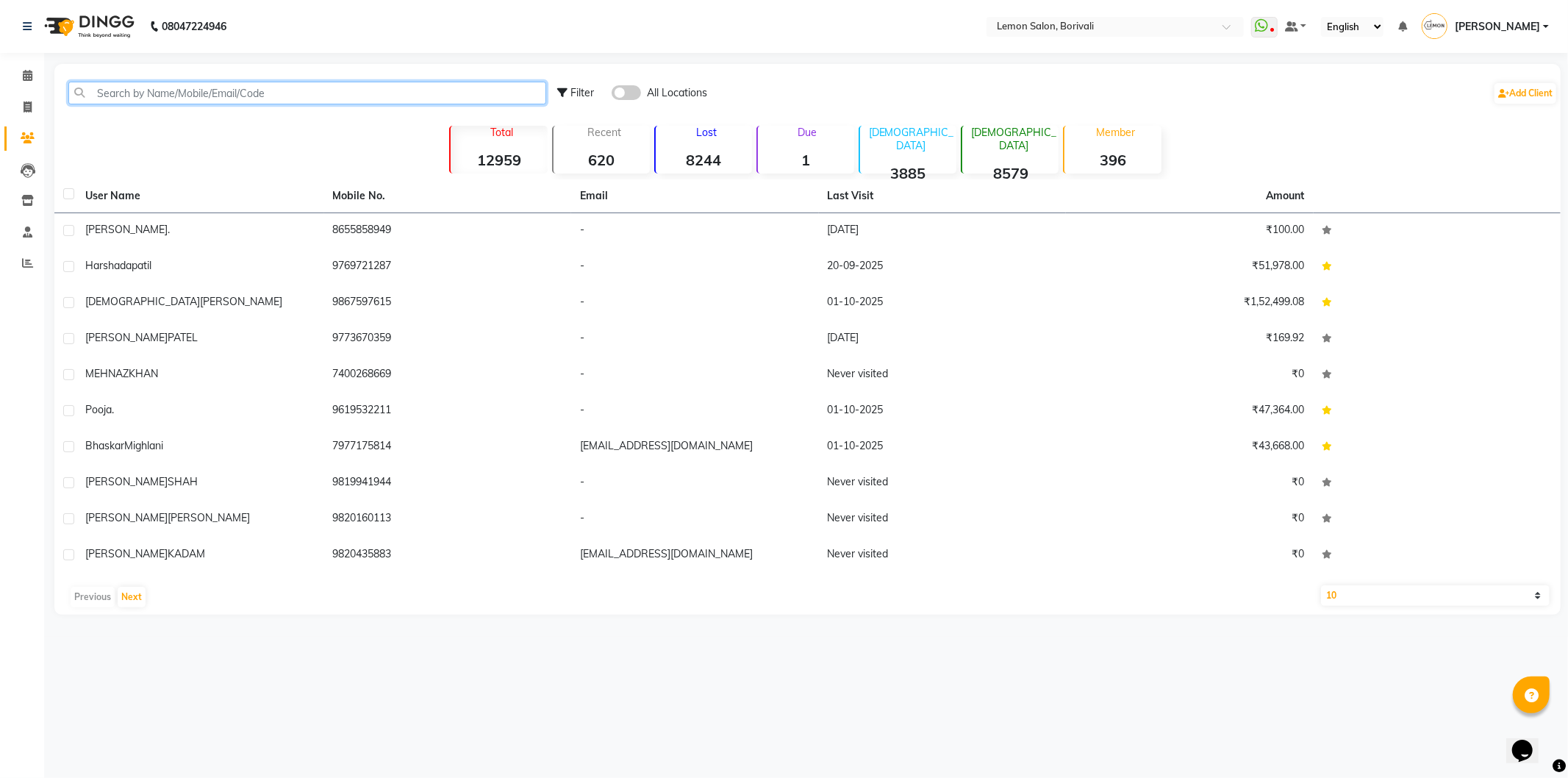
click at [216, 83] on input "text" at bounding box center [307, 93] width 478 height 23
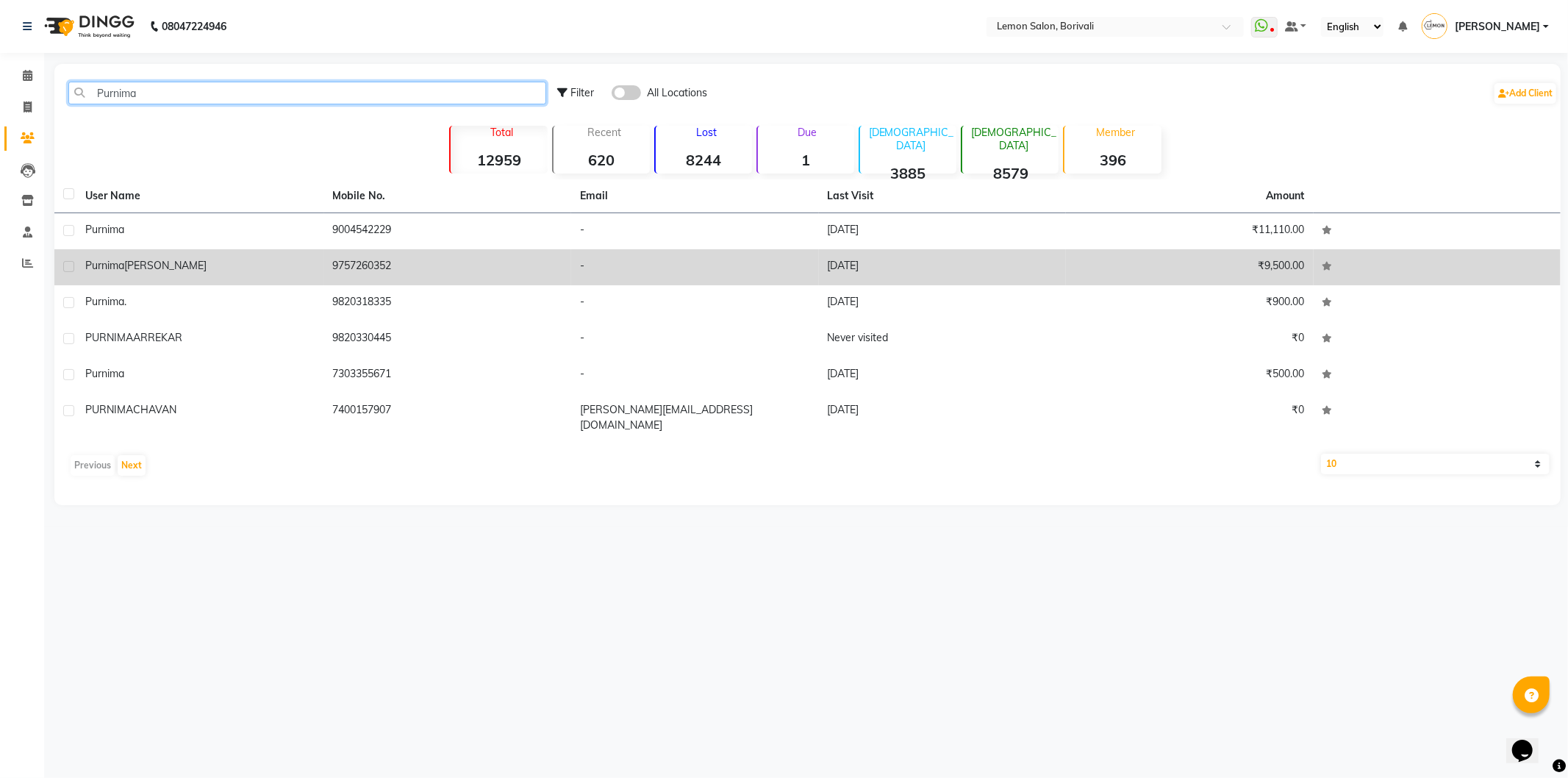
type input "Purnima"
click at [195, 272] on div "[PERSON_NAME]" at bounding box center [200, 265] width 230 height 15
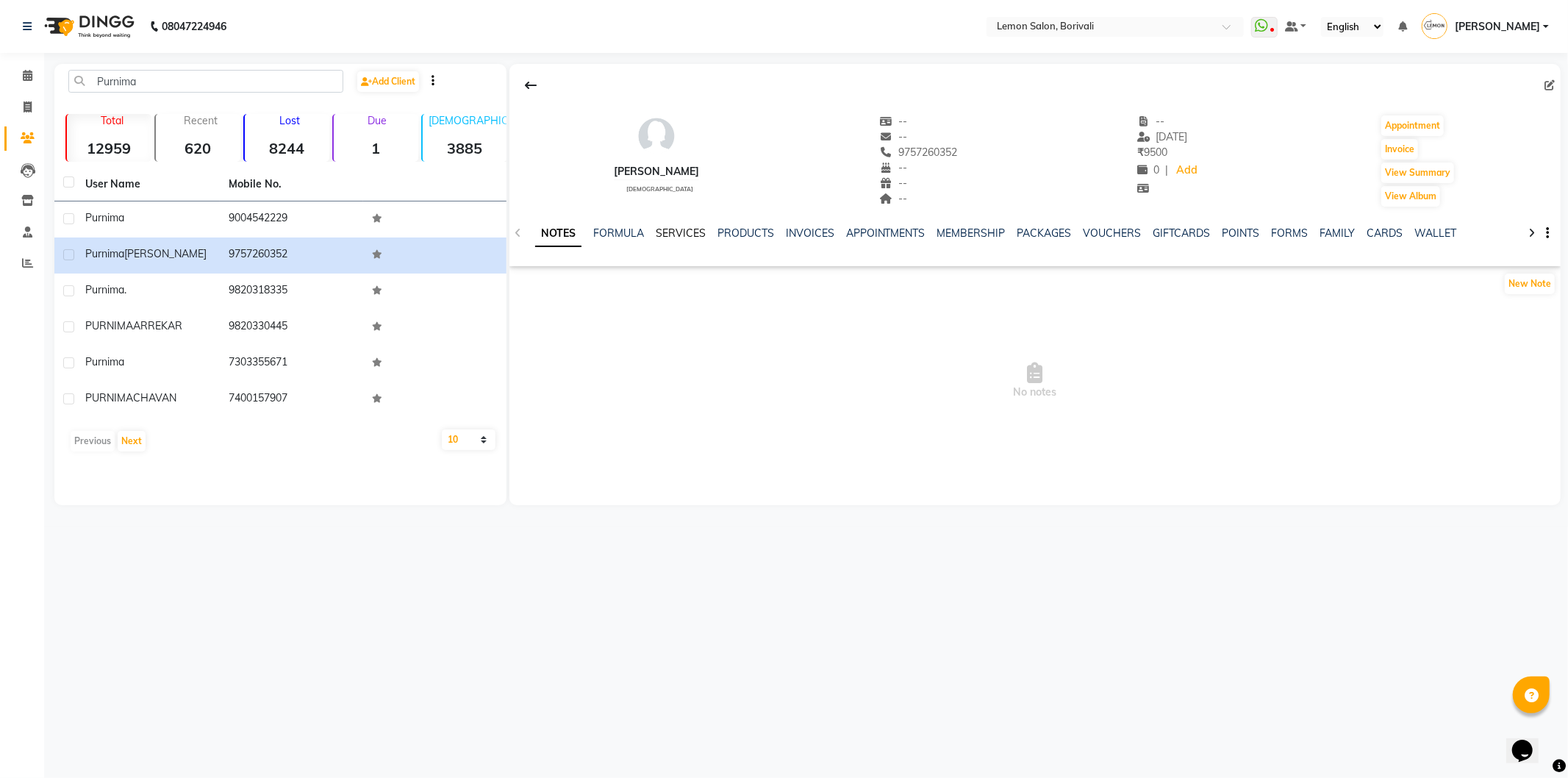
click at [700, 237] on link "SERVICES" at bounding box center [681, 233] width 50 height 13
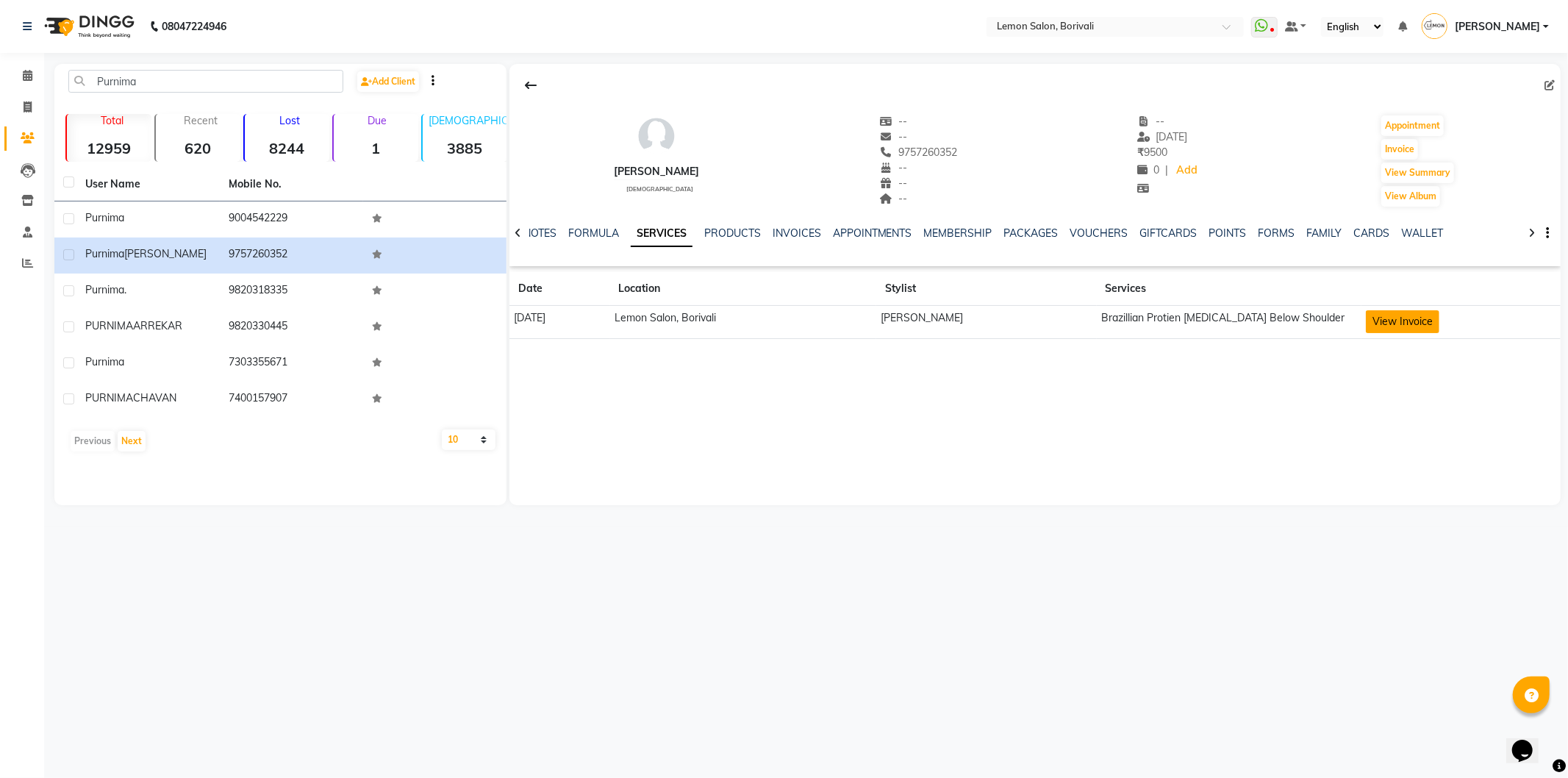
click at [1403, 325] on button "View Invoice" at bounding box center [1402, 322] width 74 height 23
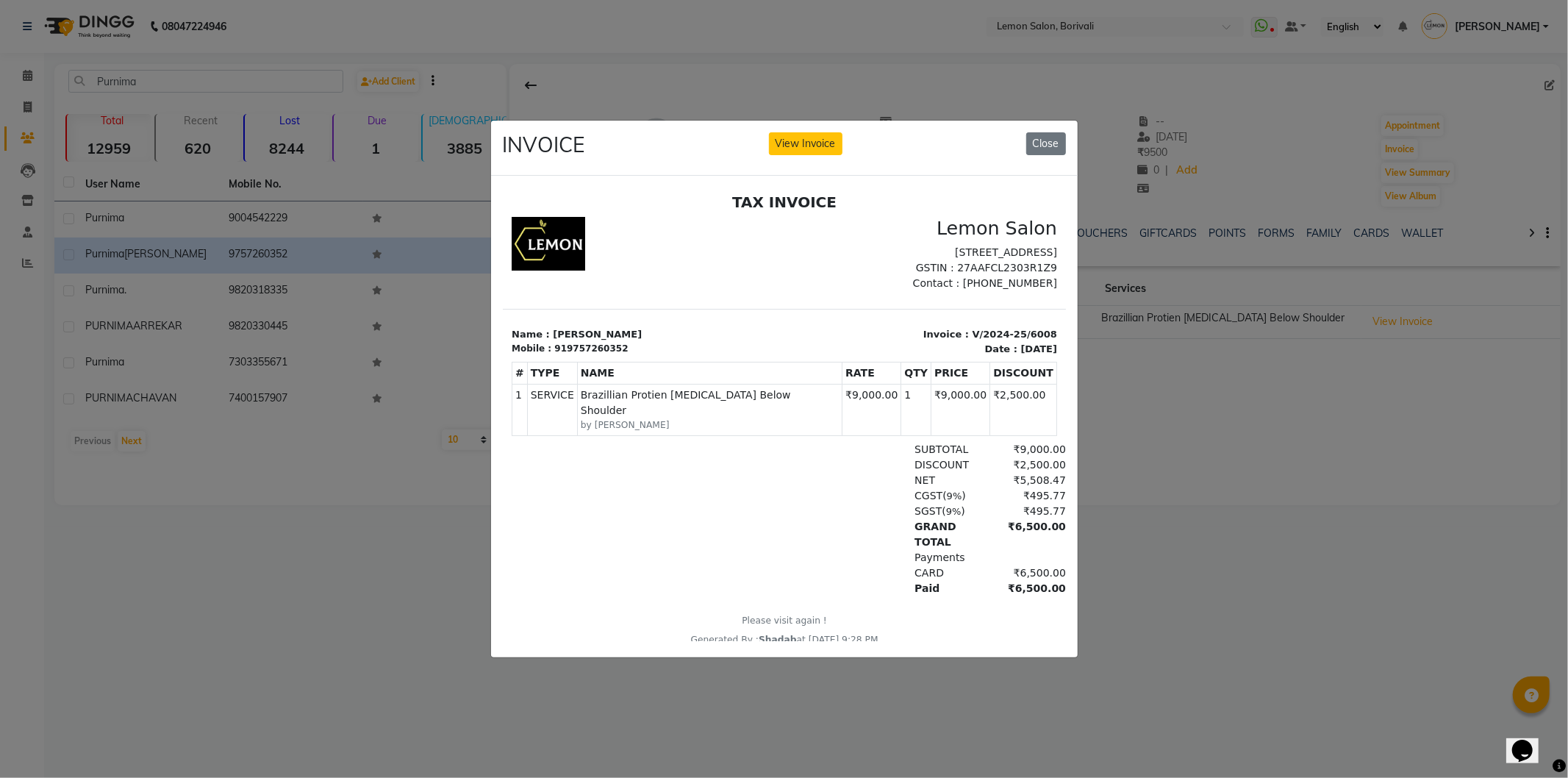
click at [1054, 151] on div "INVOICE View Invoice Close" at bounding box center [785, 148] width 587 height 56
click at [1054, 142] on button "Close" at bounding box center [1046, 144] width 40 height 23
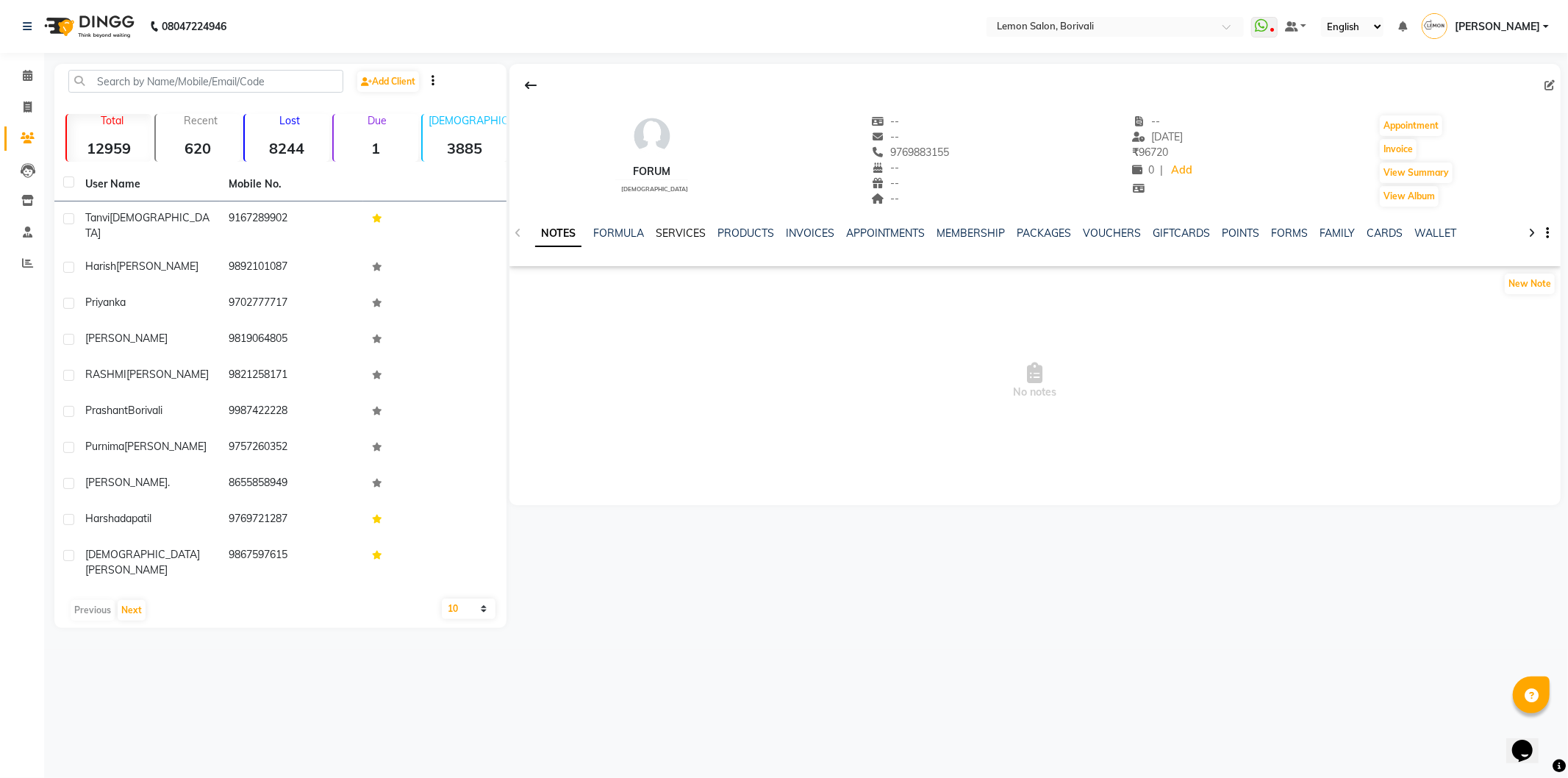
click at [690, 233] on link "SERVICES" at bounding box center [681, 233] width 50 height 13
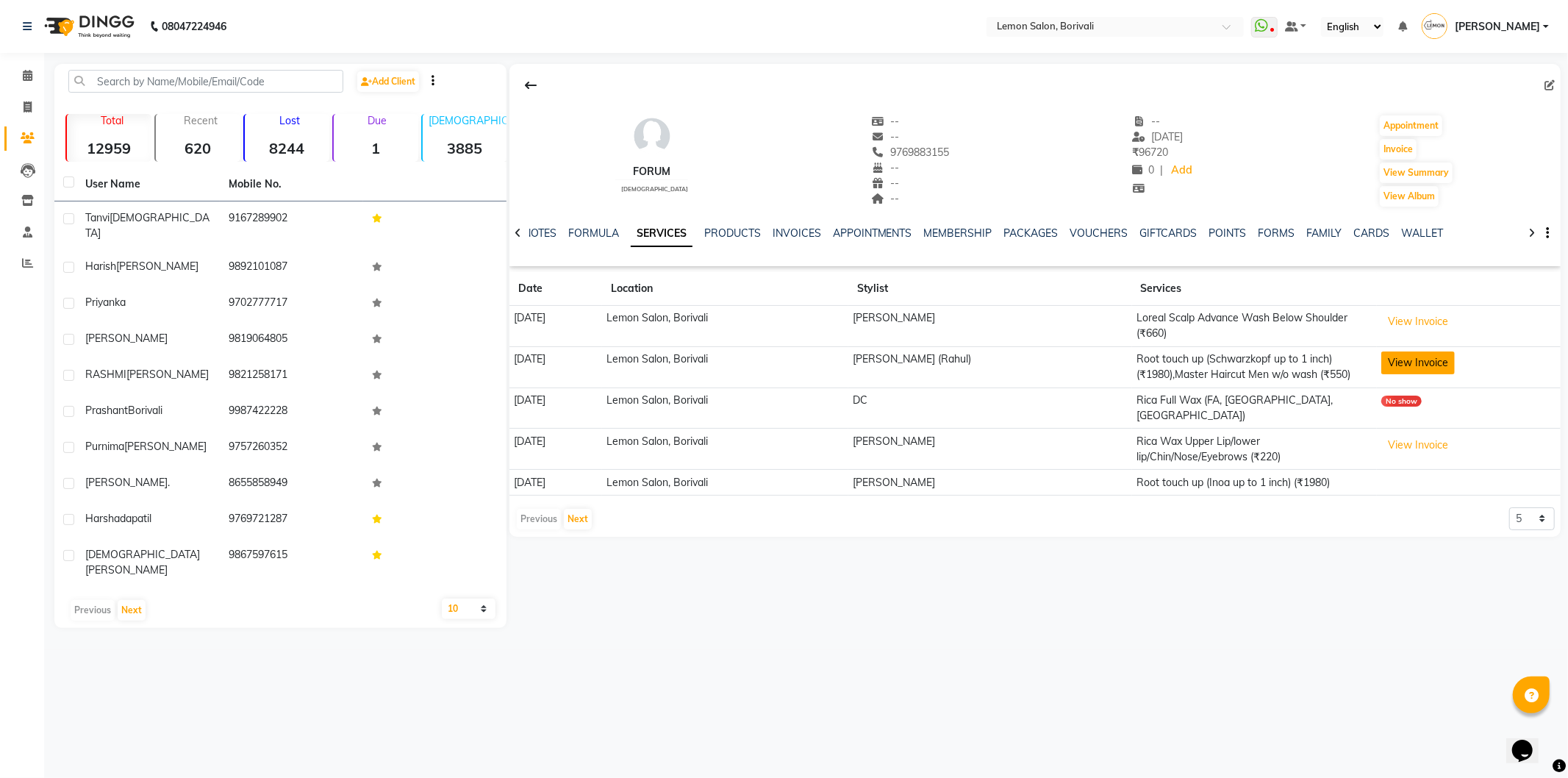
click at [1424, 357] on button "View Invoice" at bounding box center [1418, 363] width 74 height 23
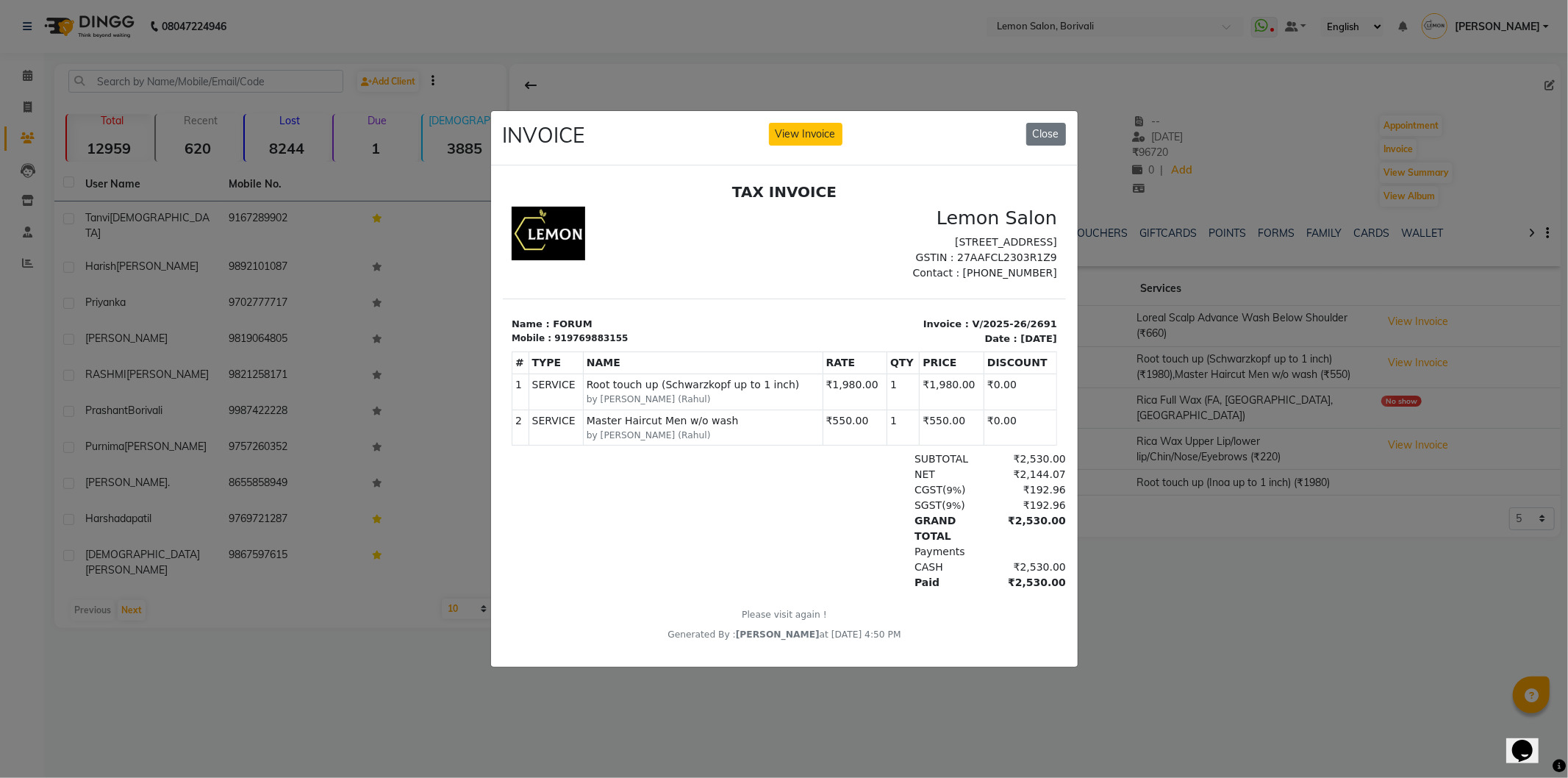
scroll to position [11, 0]
click at [1050, 122] on button "Close" at bounding box center [1046, 134] width 40 height 23
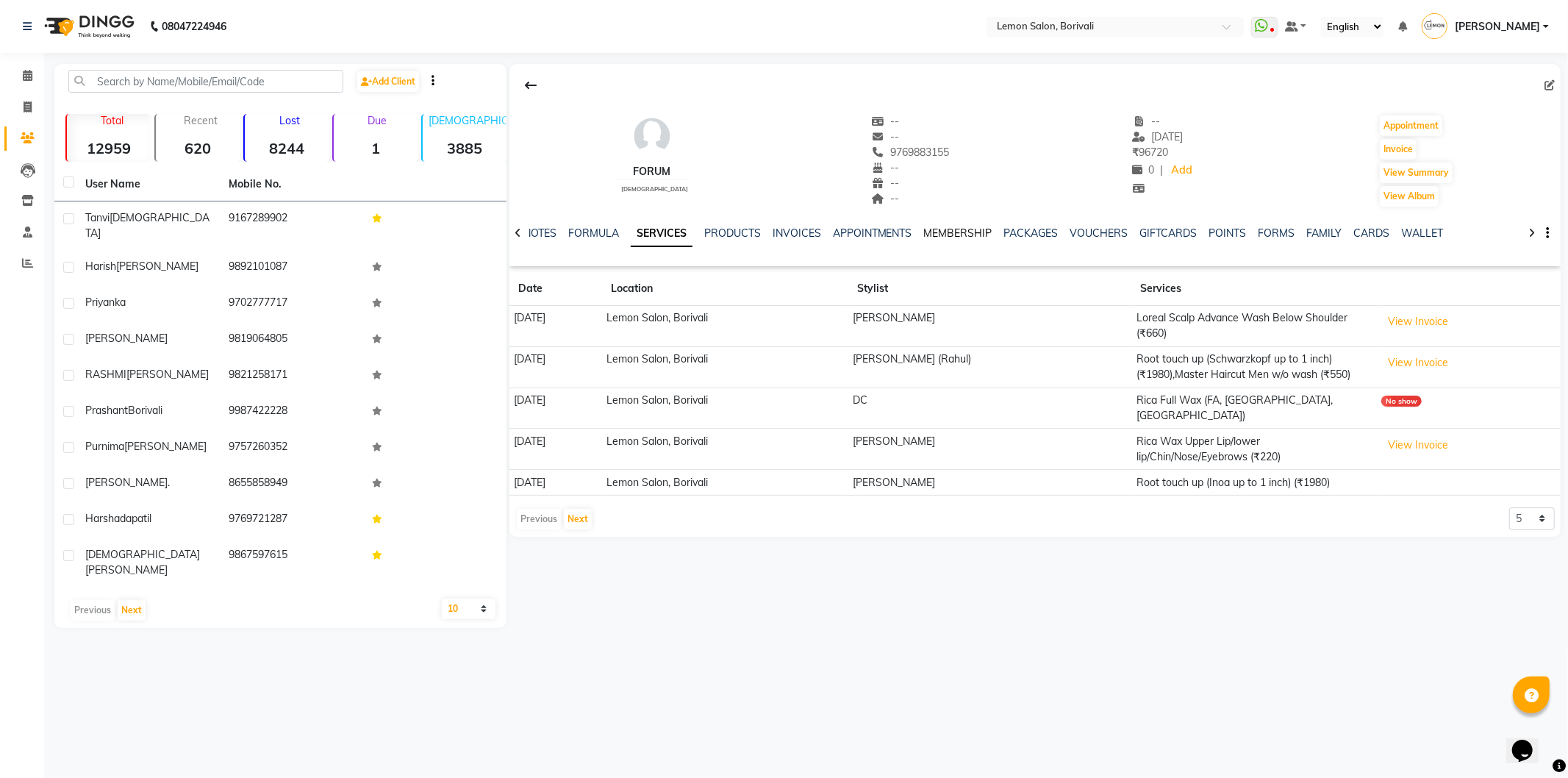
click at [968, 237] on link "MEMBERSHIP" at bounding box center [958, 233] width 68 height 13
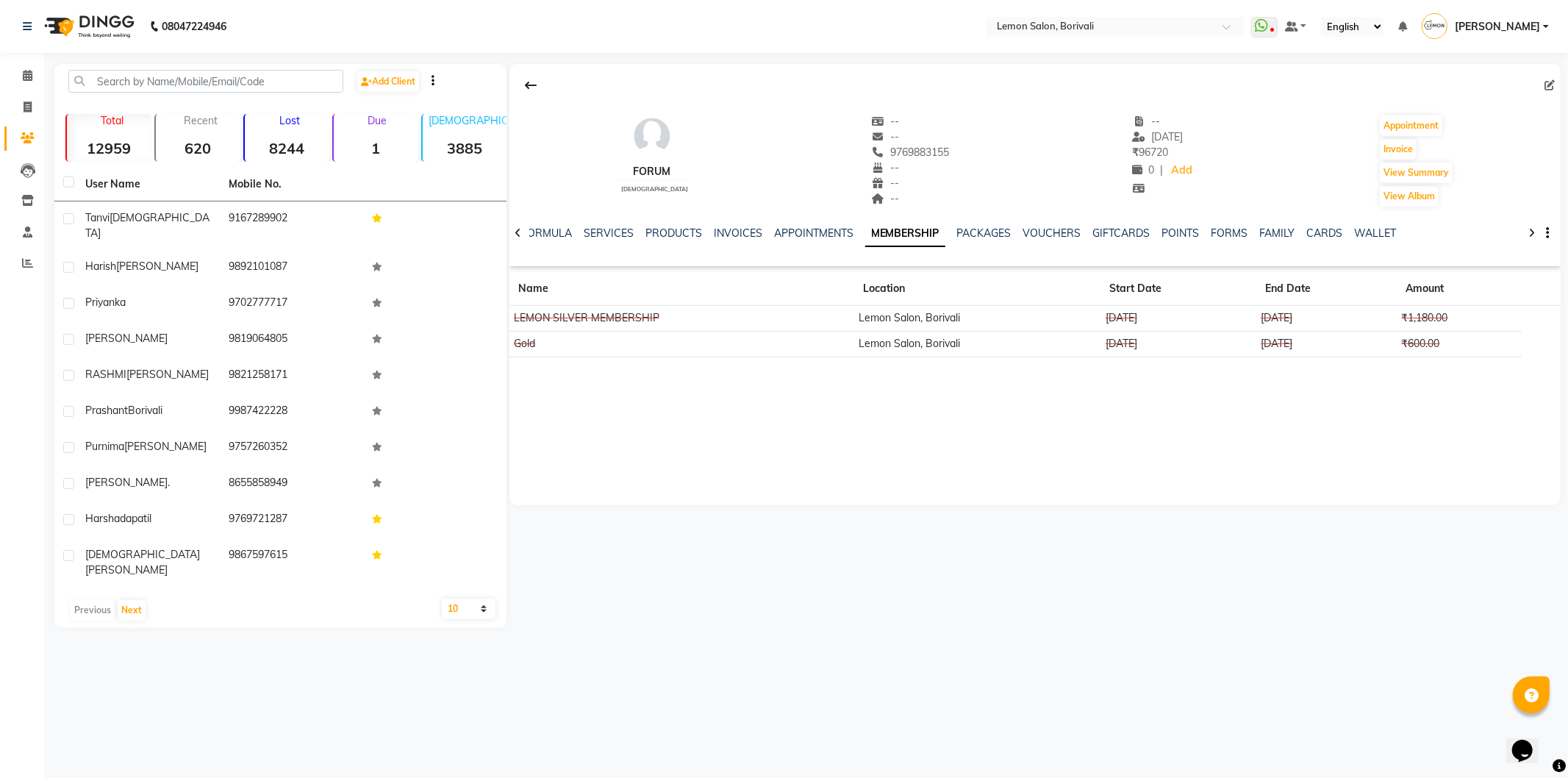
click at [1179, 400] on div "FORUM female -- -- 9769883155 -- -- -- -- 22-09-2025 ₹ 96720 0 | Add Appointmen…" at bounding box center [1035, 284] width 1052 height 441
click at [23, 71] on icon at bounding box center [27, 75] width 10 height 11
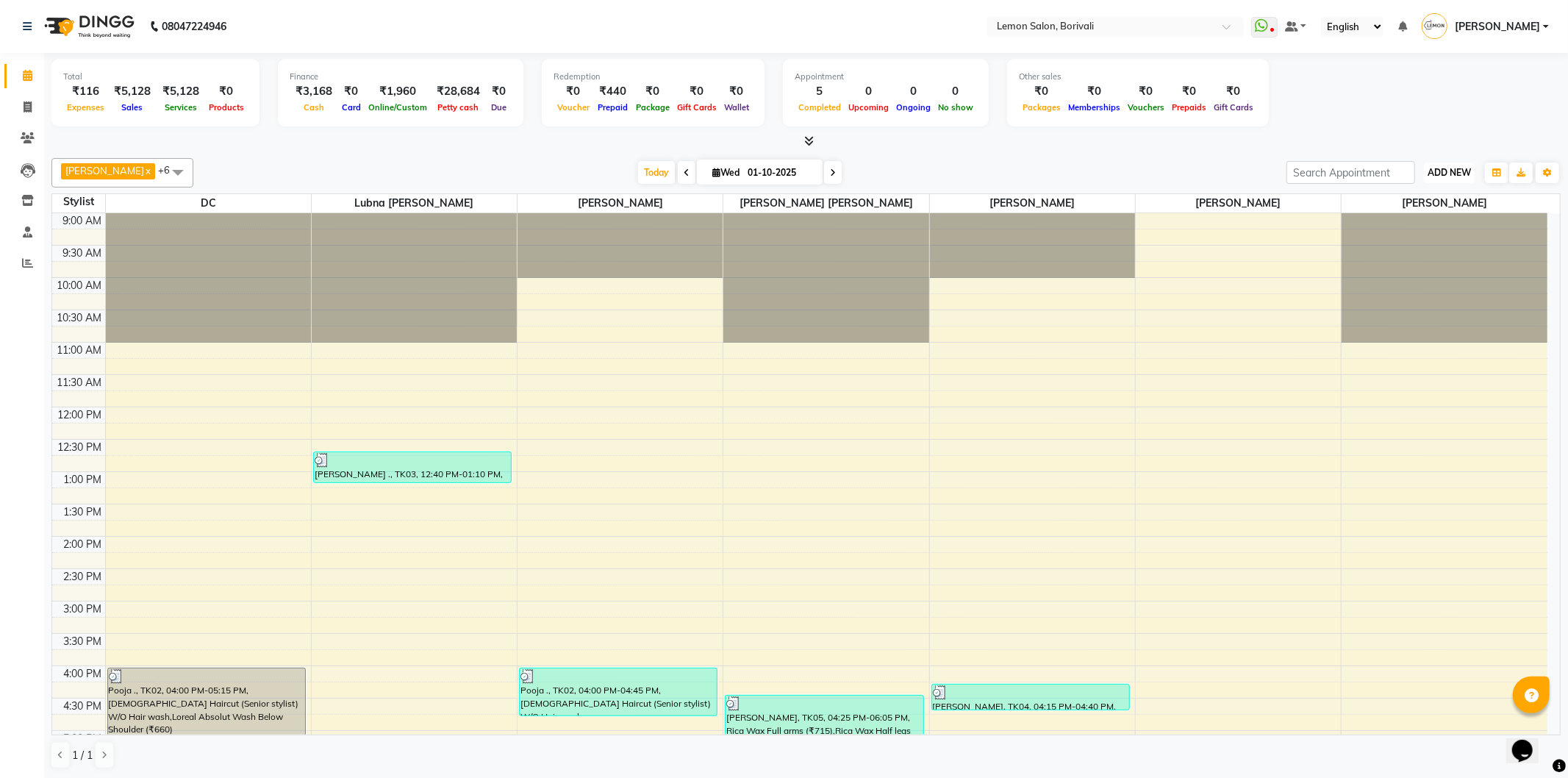
click at [1452, 169] on span "ADD NEW" at bounding box center [1449, 172] width 43 height 11
click at [1432, 255] on link "Add Attendance" at bounding box center [1416, 257] width 116 height 19
select select "W"
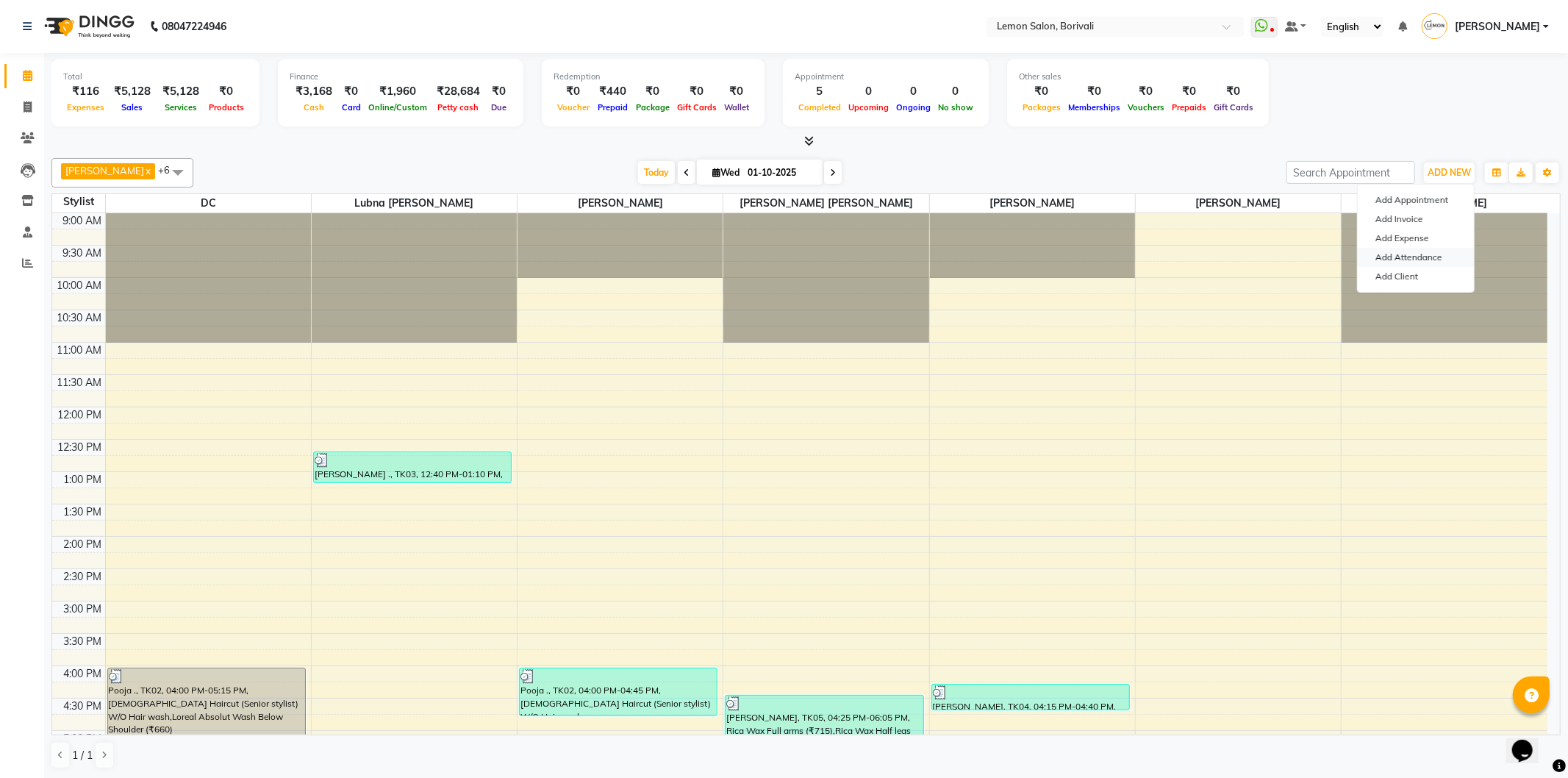
select select "W"
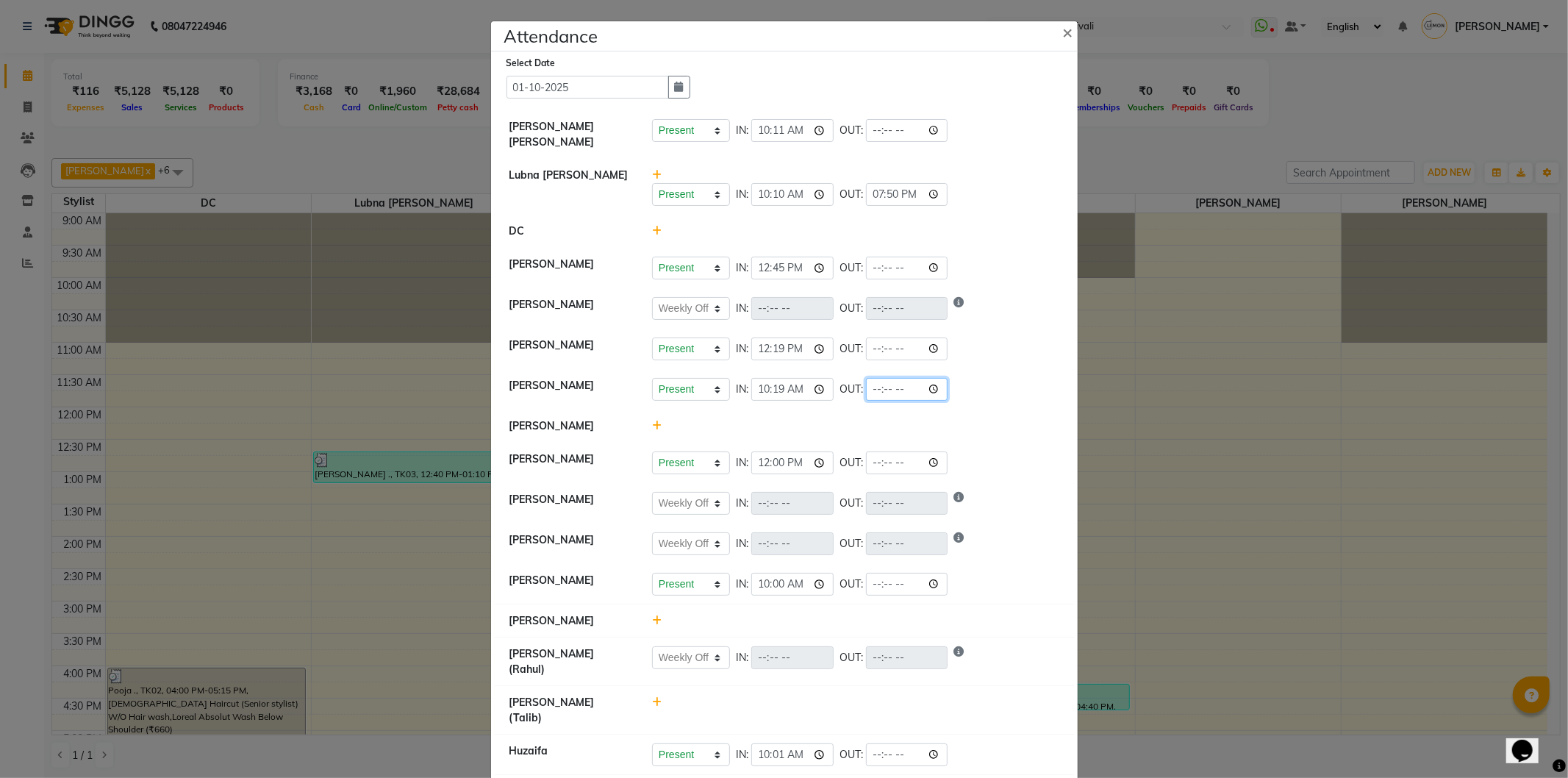
click at [935, 383] on input "time" at bounding box center [907, 389] width 82 height 23
type input "19:33"
click at [1011, 410] on li "[PERSON_NAME]" at bounding box center [785, 427] width 579 height 33
select select "W"
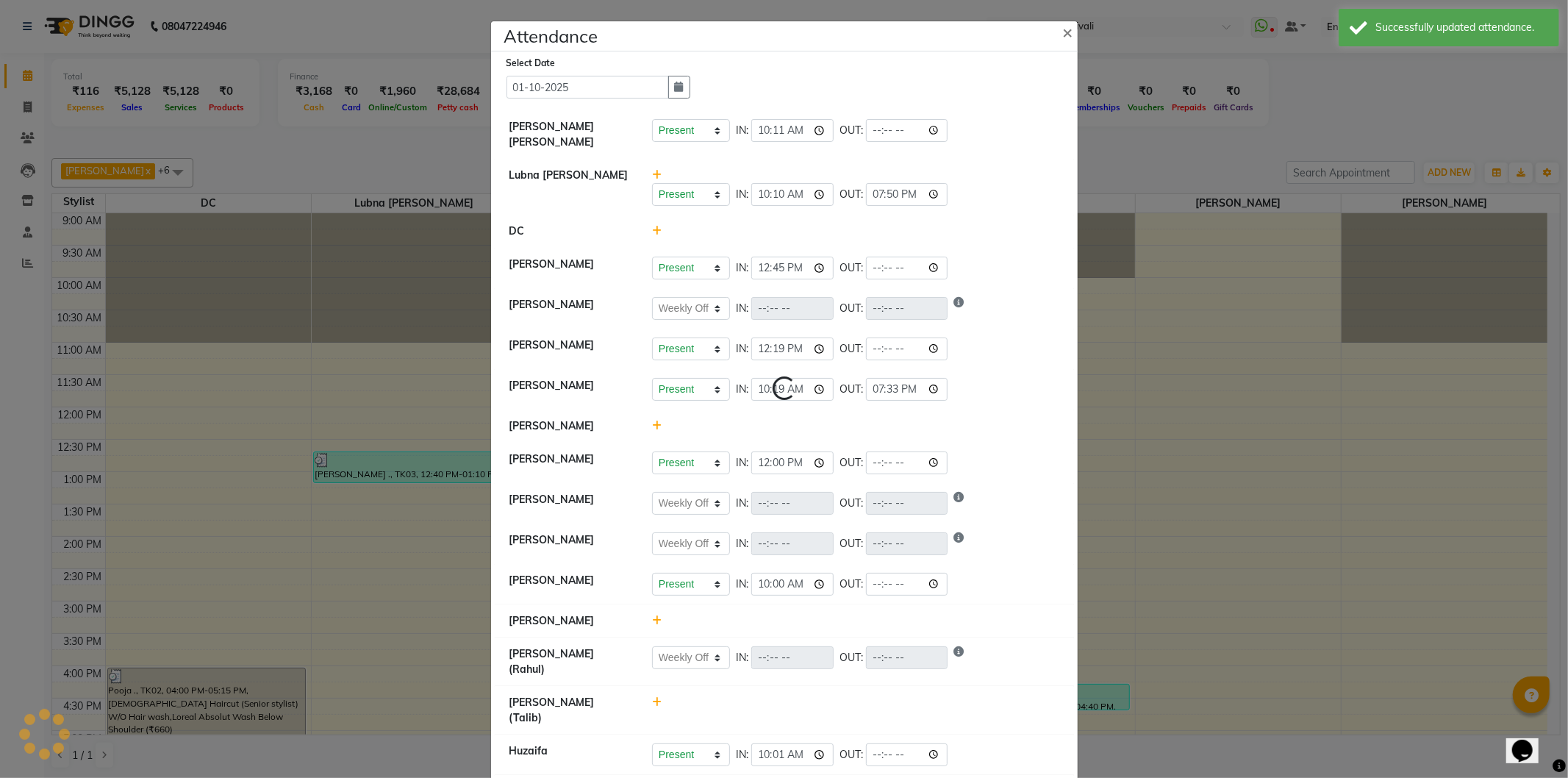
select select "W"
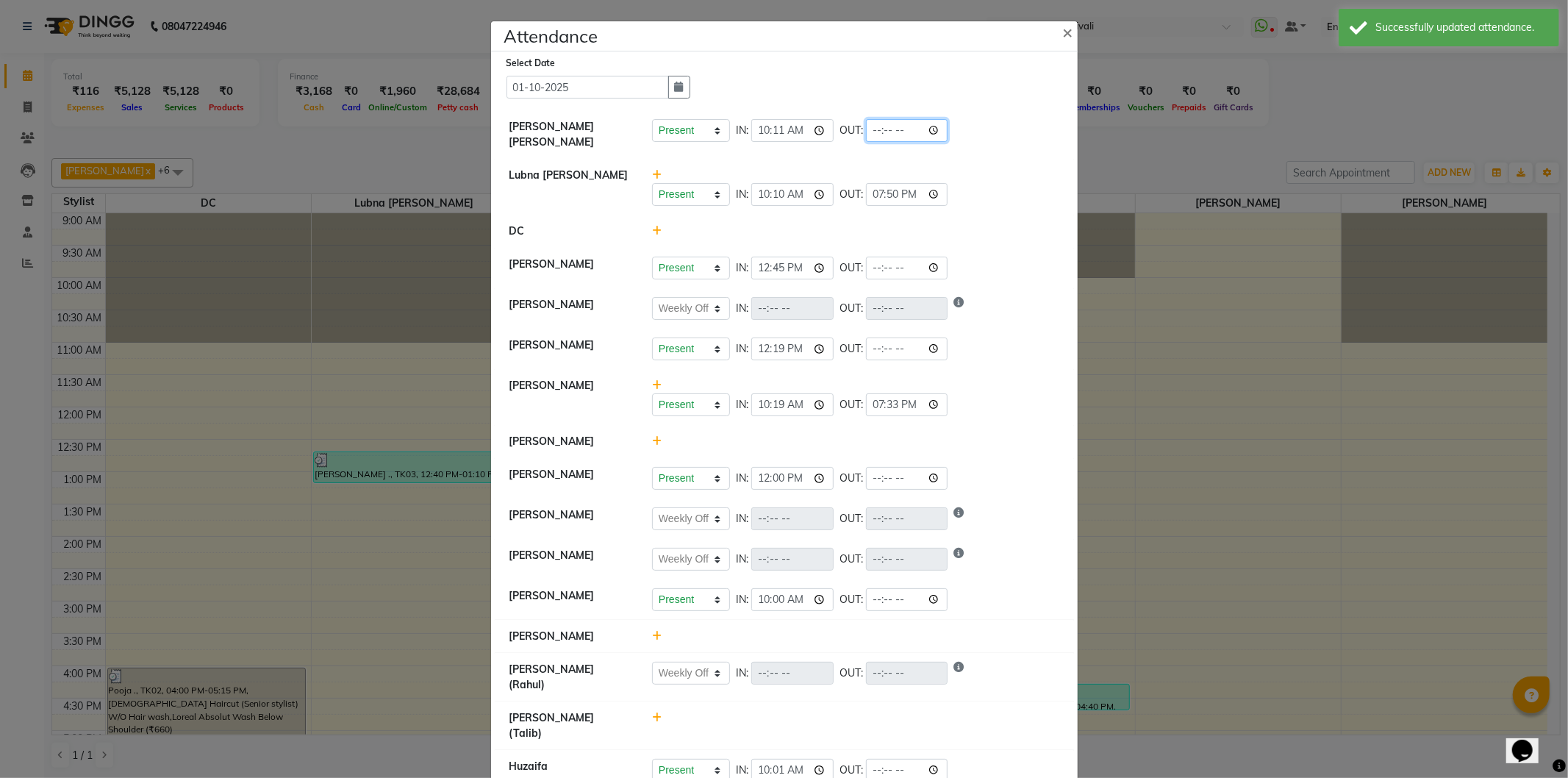
click at [935, 133] on input "time" at bounding box center [907, 131] width 82 height 23
type input "19:40"
click at [980, 127] on div "Present Absent Late Half Day Weekly Off IN: 10:11 OUT: 19:40" at bounding box center [856, 131] width 408 height 23
select select "W"
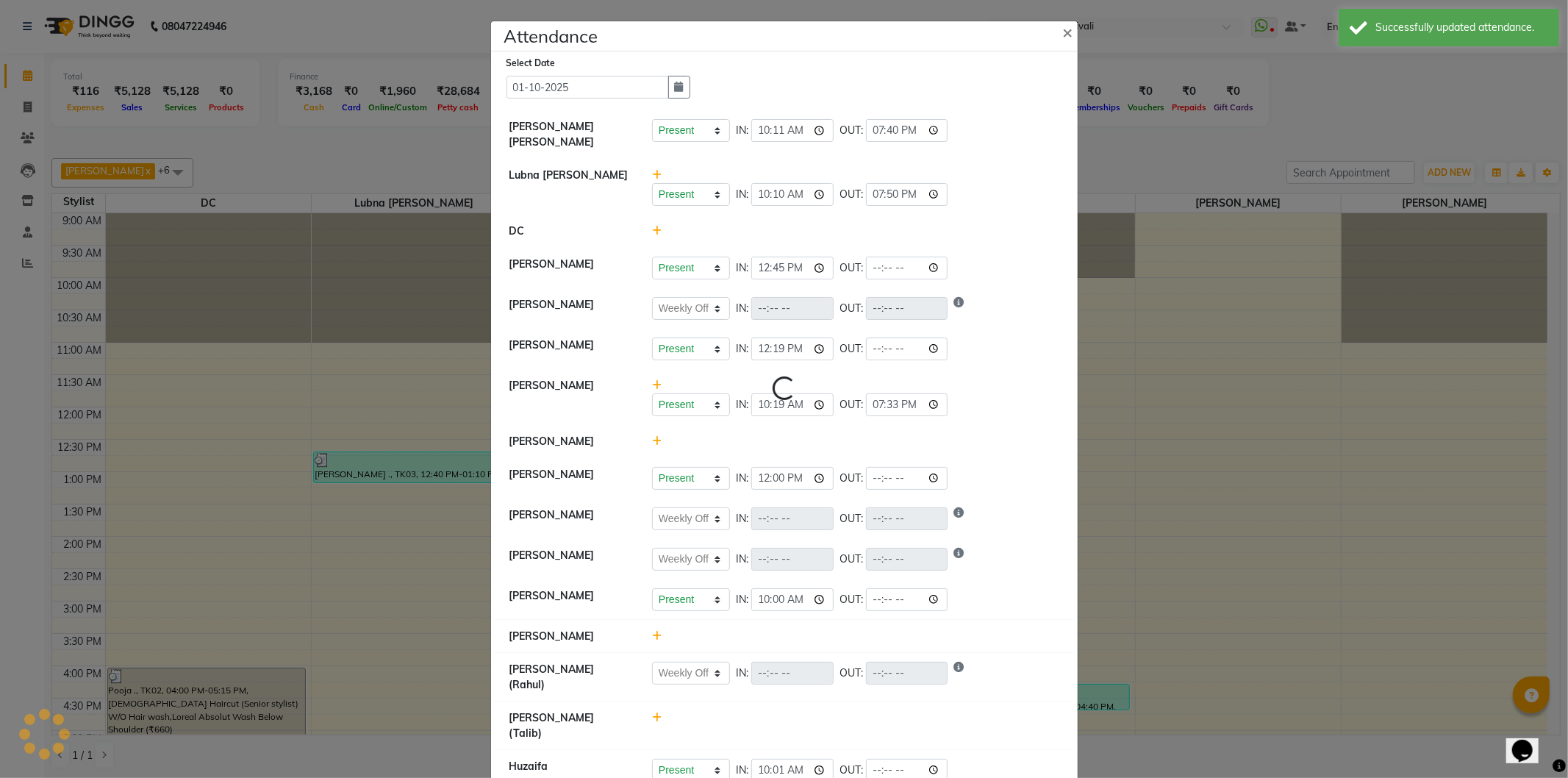
select select "W"
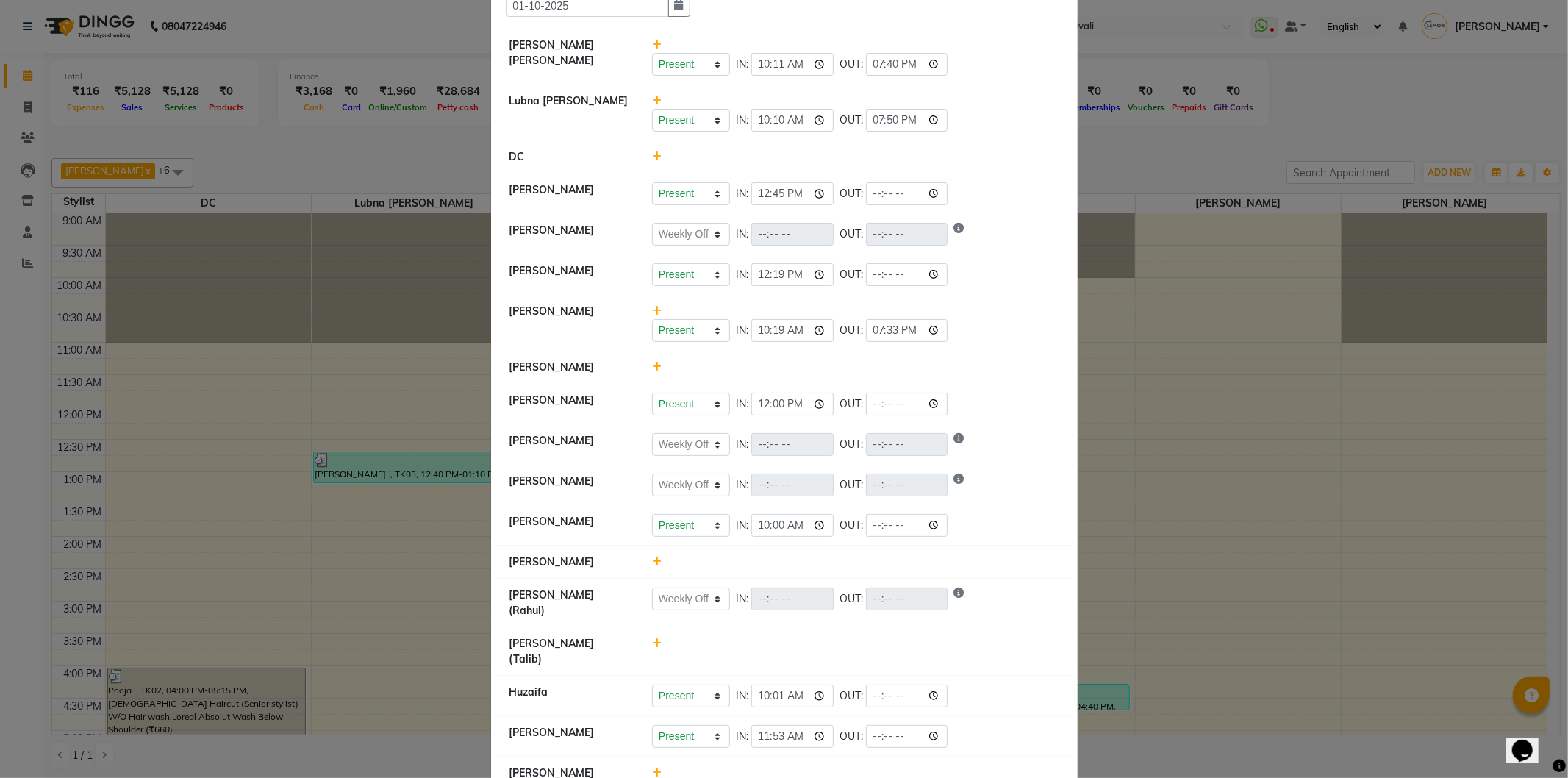
scroll to position [96, 0]
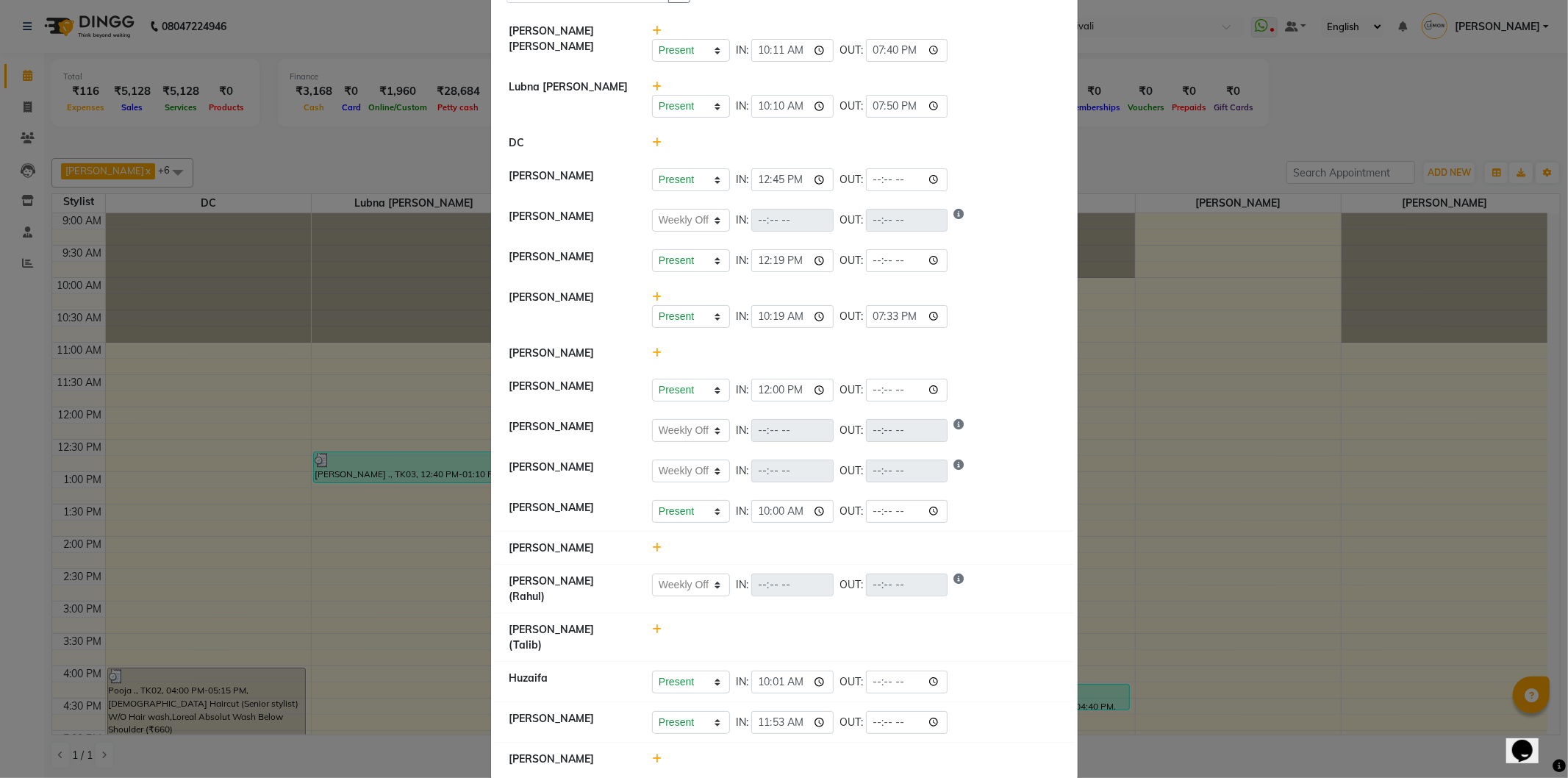
click at [653, 754] on icon at bounding box center [657, 759] width 10 height 11
click at [792, 754] on input "19:57" at bounding box center [771, 766] width 82 height 23
type input "12:00"
click at [839, 756] on button "Check-In" at bounding box center [836, 766] width 44 height 21
select select "W"
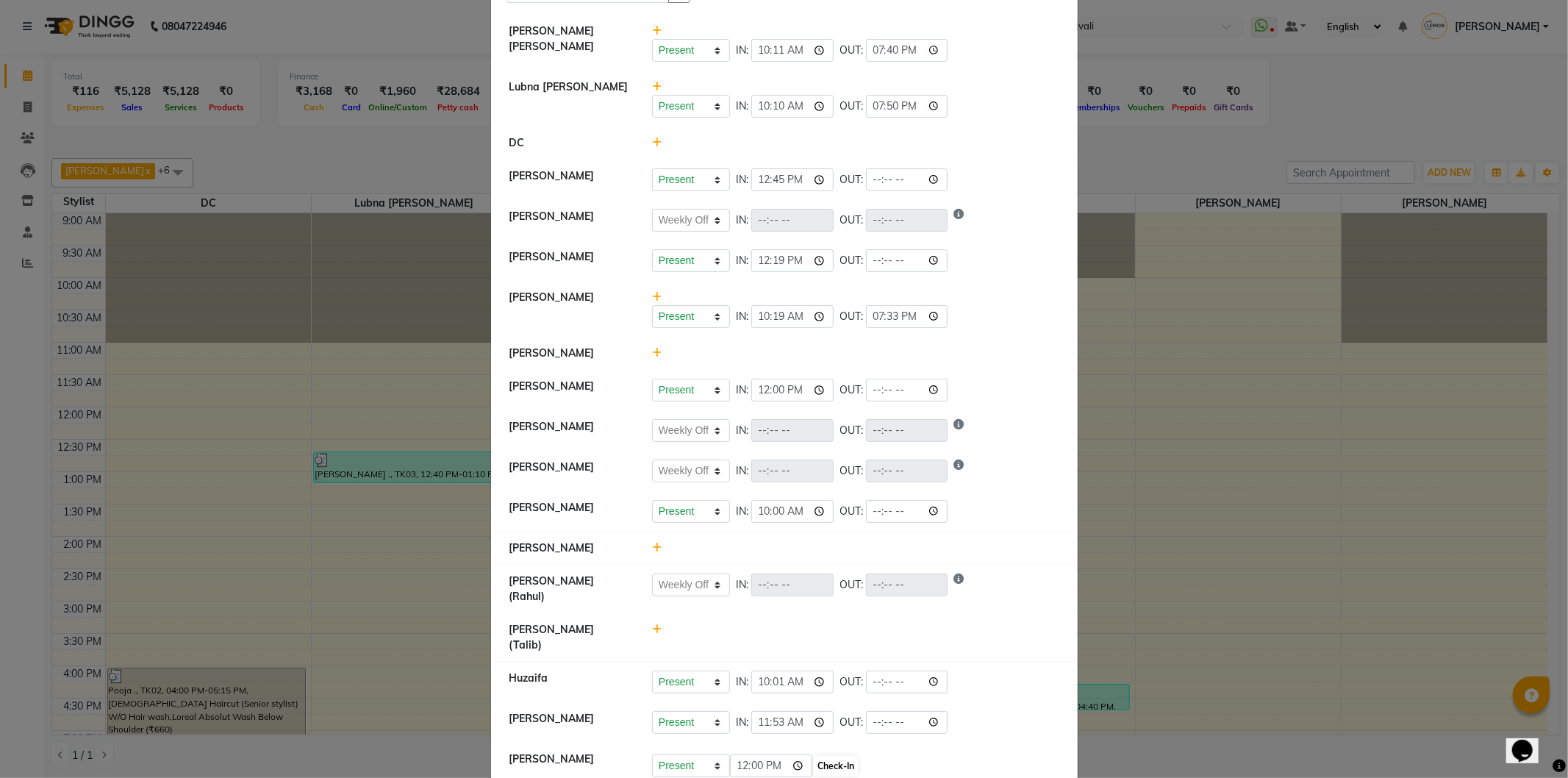
select select "W"
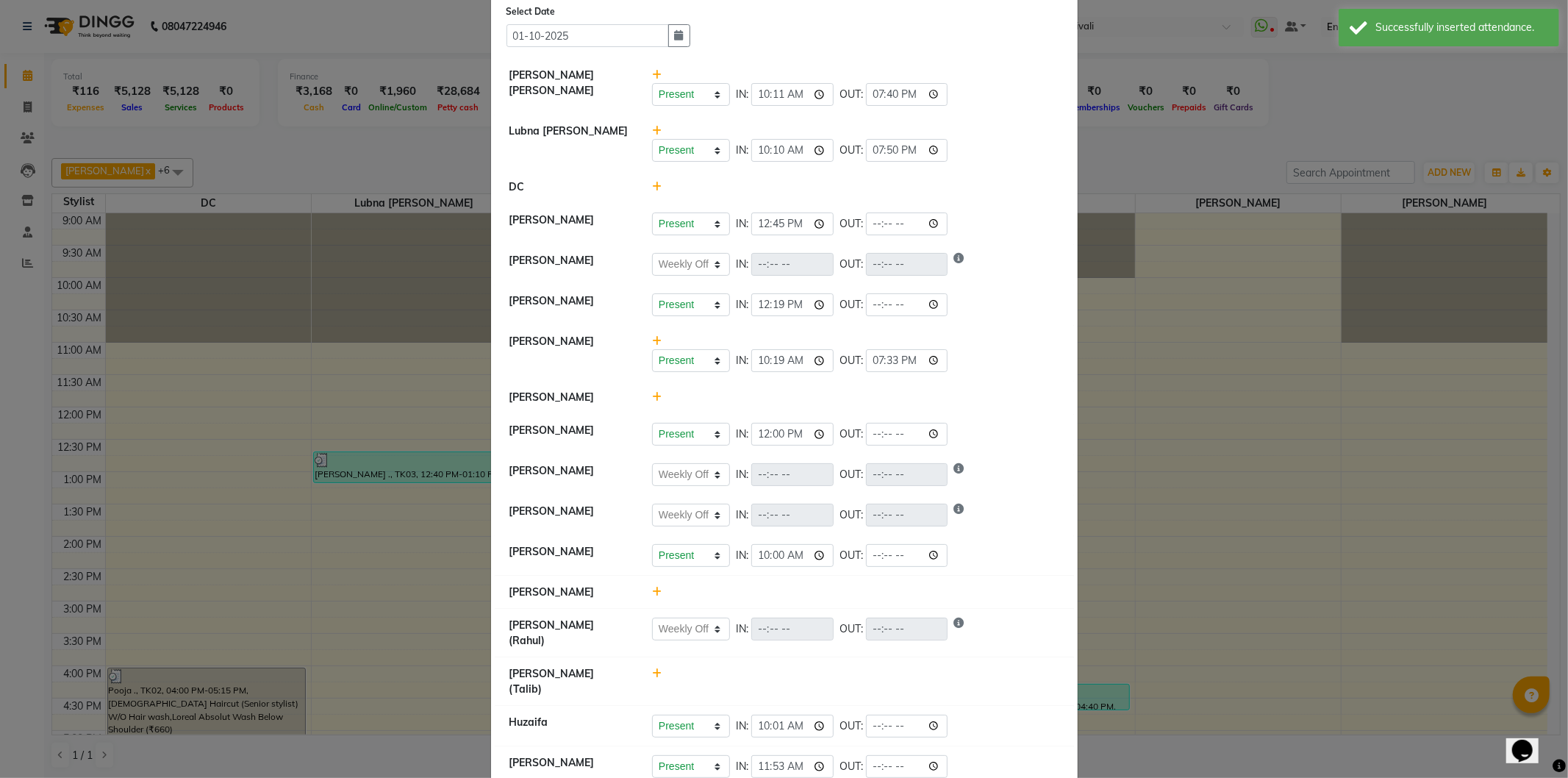
scroll to position [0, 0]
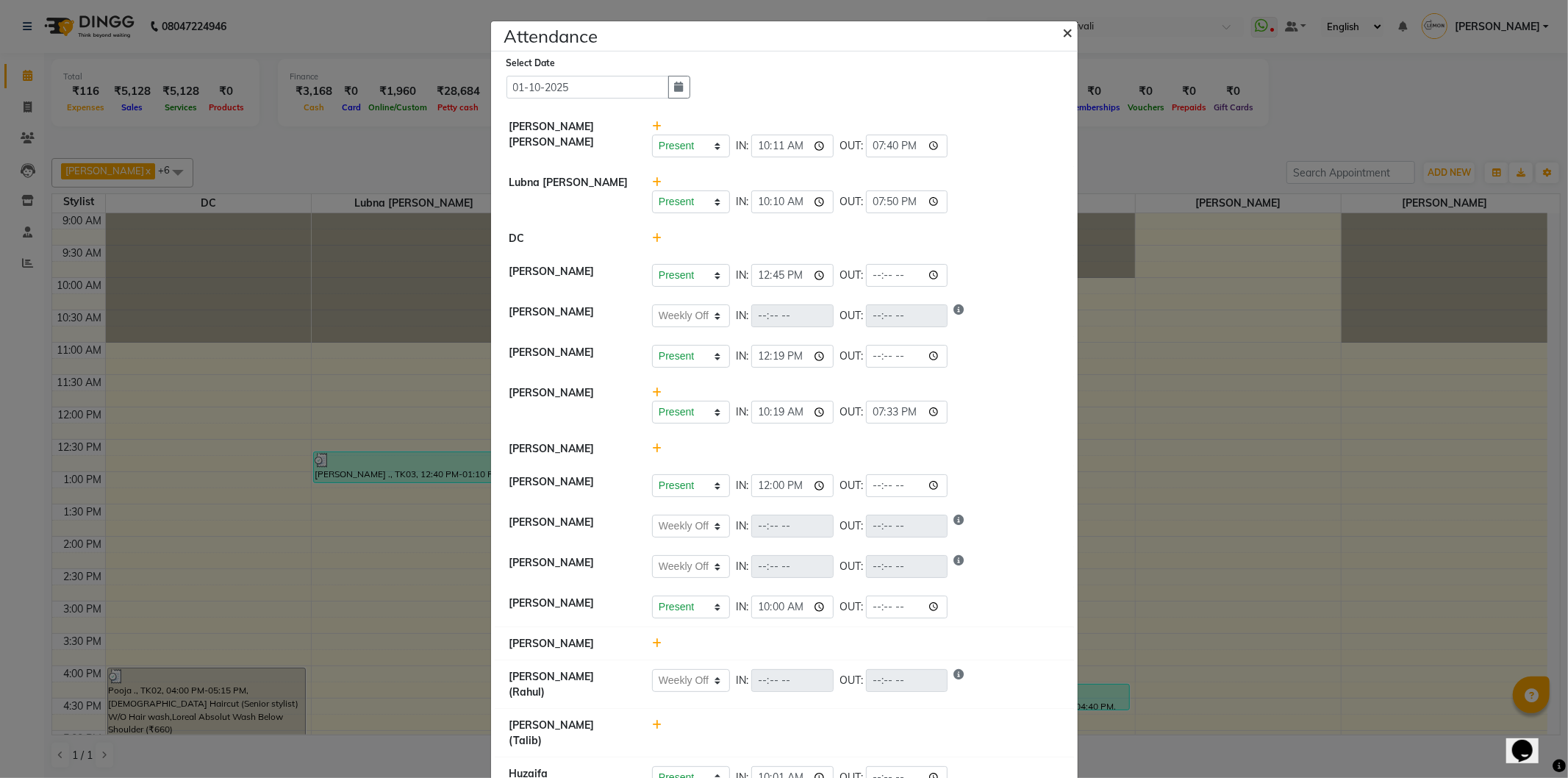
click at [1064, 30] on span "×" at bounding box center [1068, 31] width 11 height 22
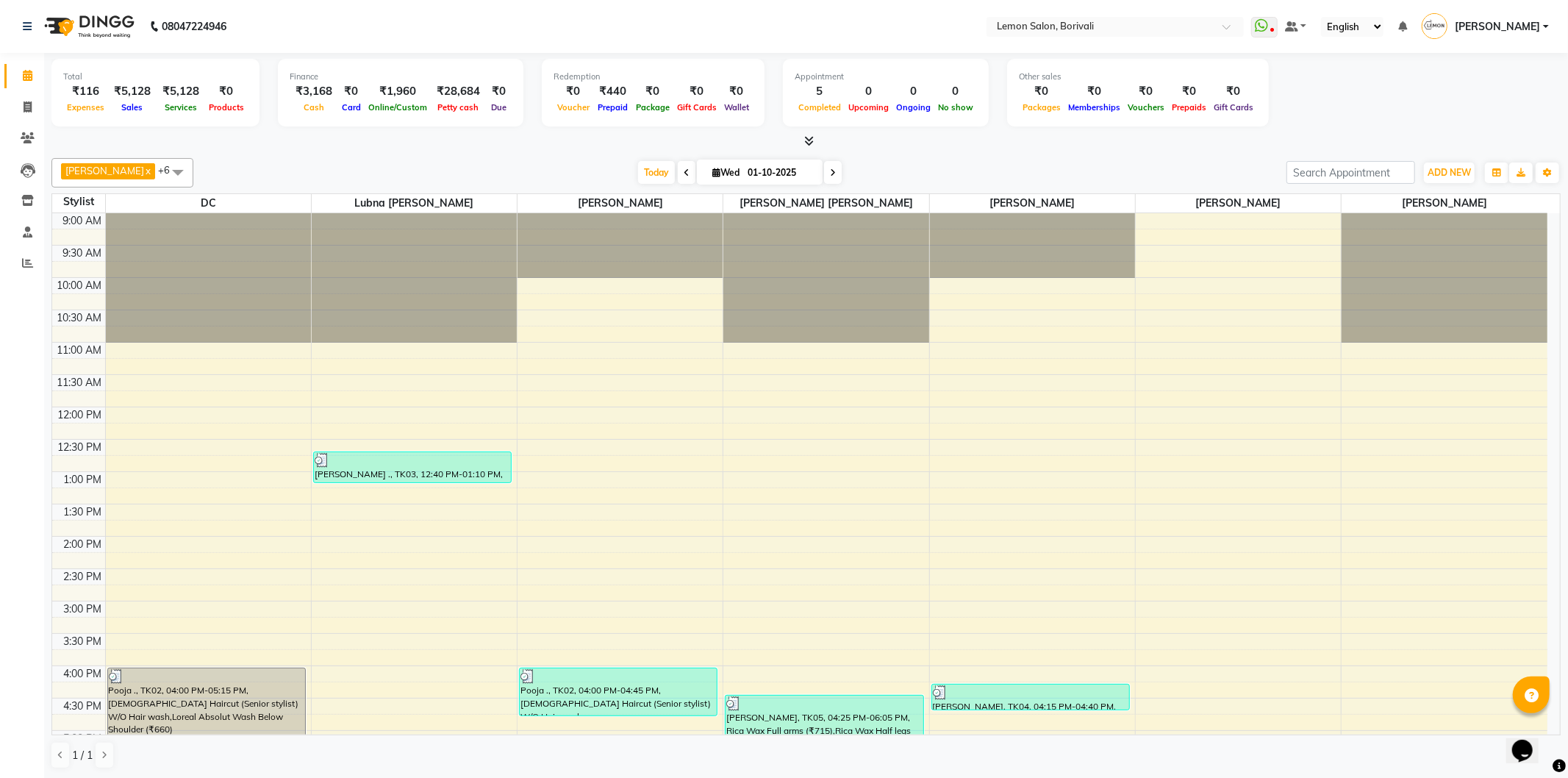
click at [487, 149] on div "Total ₹116 Expenses ₹5,128 Sales ₹5,128 Services ₹0 Products Finance ₹3,168 Cas…" at bounding box center [806, 416] width 1524 height 726
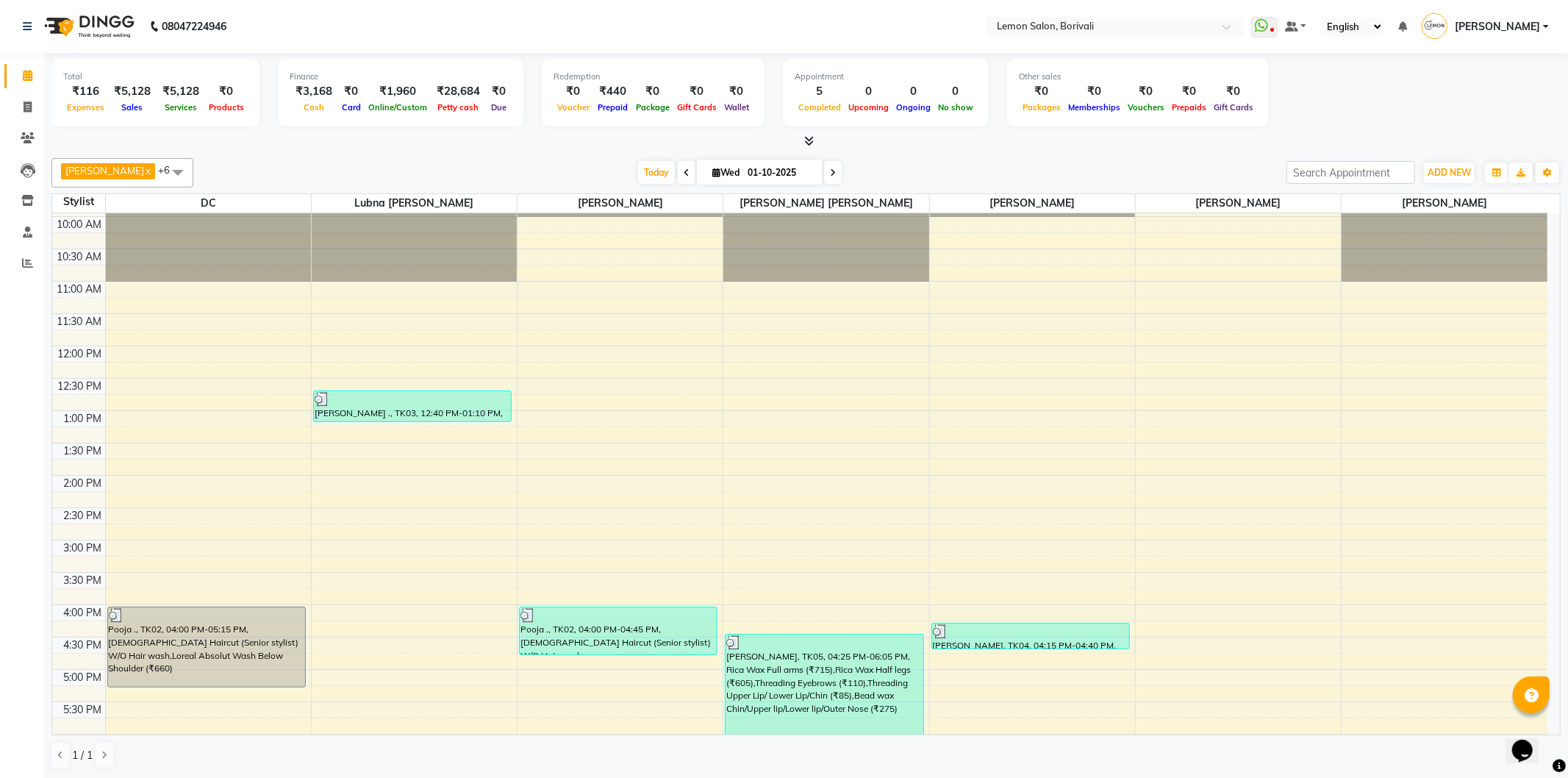
scroll to position [306, 0]
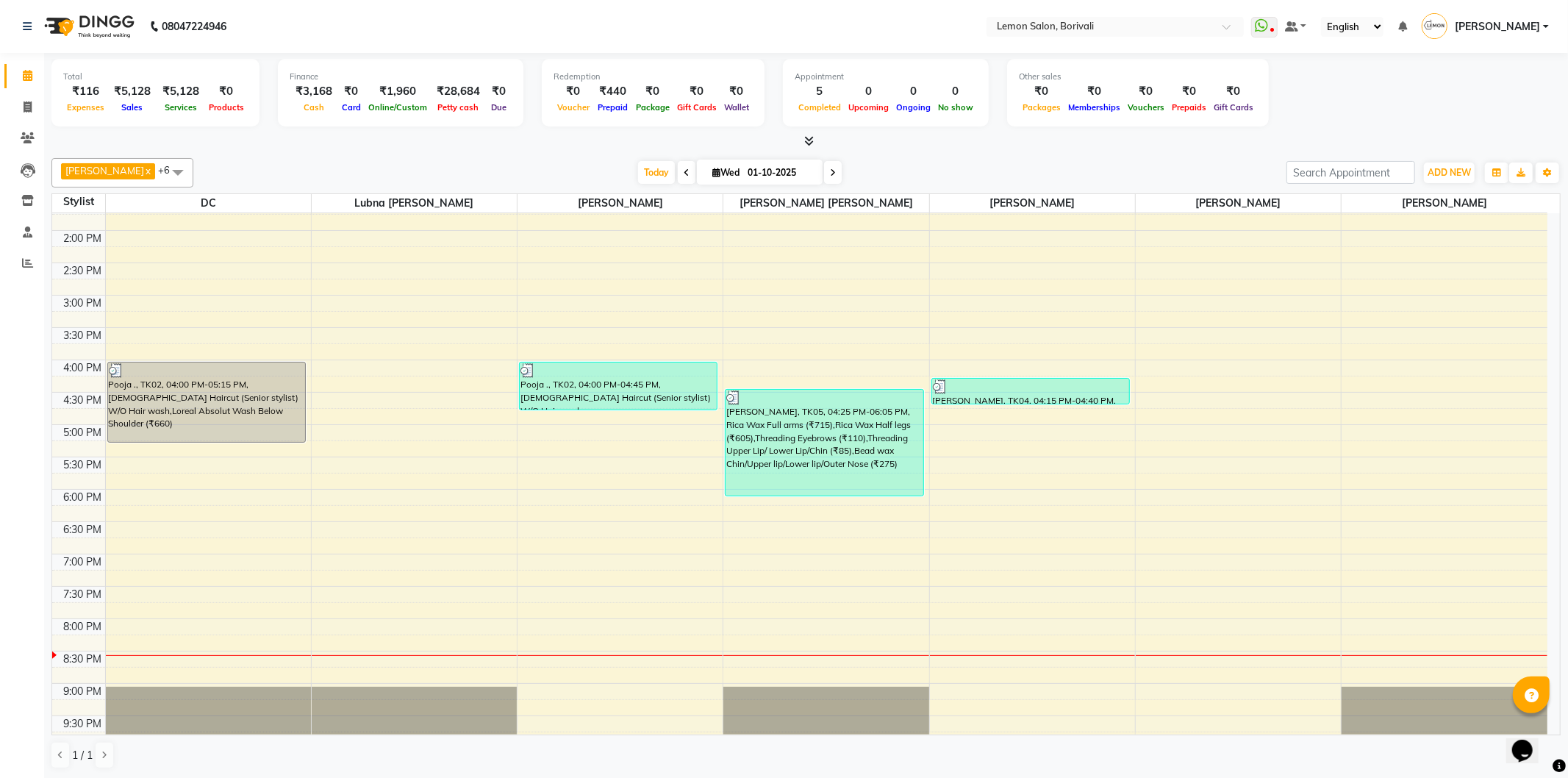
click at [163, 172] on span at bounding box center [178, 172] width 30 height 28
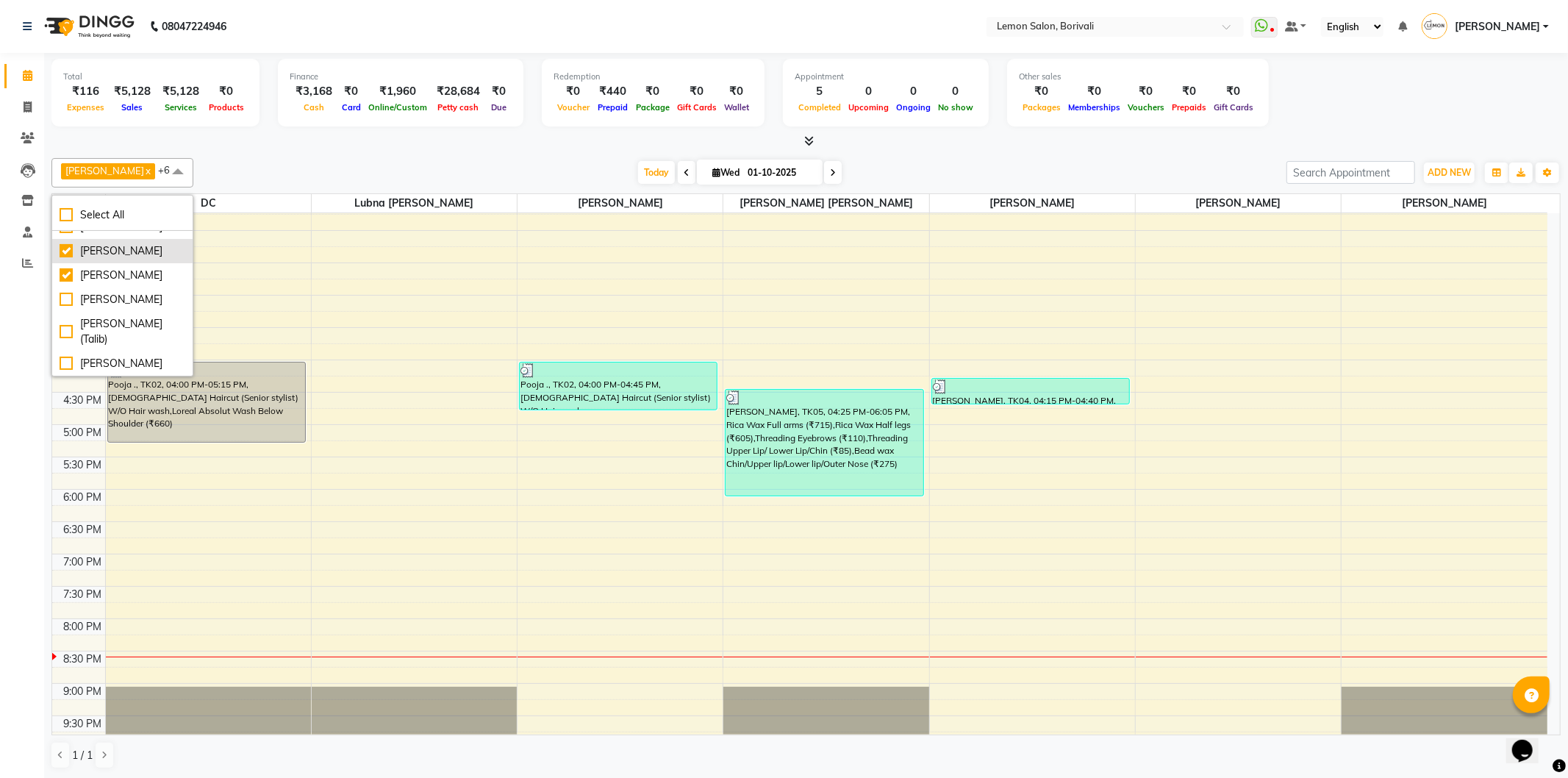
scroll to position [355, 0]
click at [104, 234] on div "[PERSON_NAME]" at bounding box center [122, 227] width 125 height 15
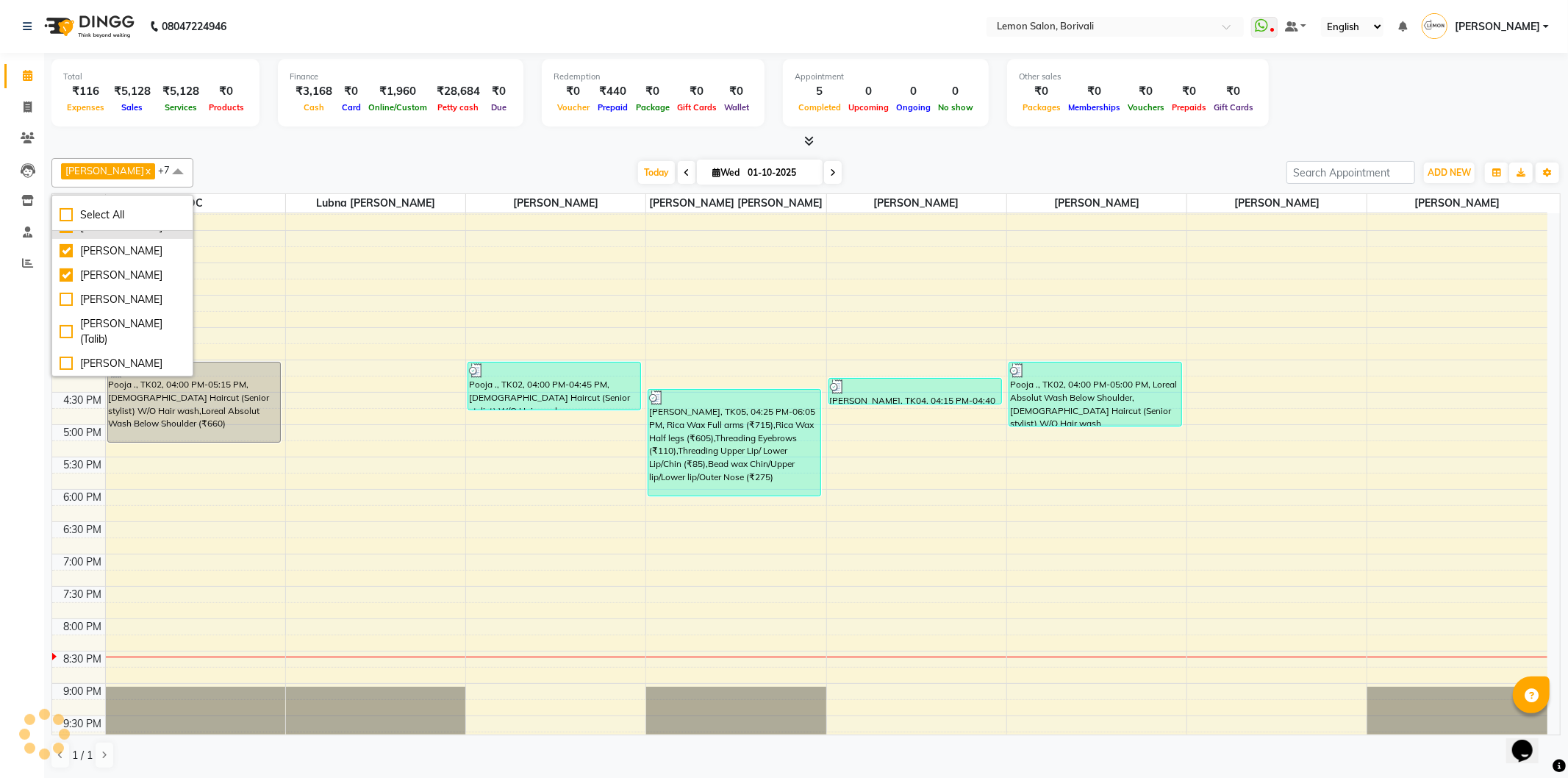
checkbox input "true"
click at [450, 152] on div "Mo Adnan x Prashant Chavan x DC x Lubna mushahid siddique x Nirmala jeevan mart…" at bounding box center [806, 463] width 1509 height 623
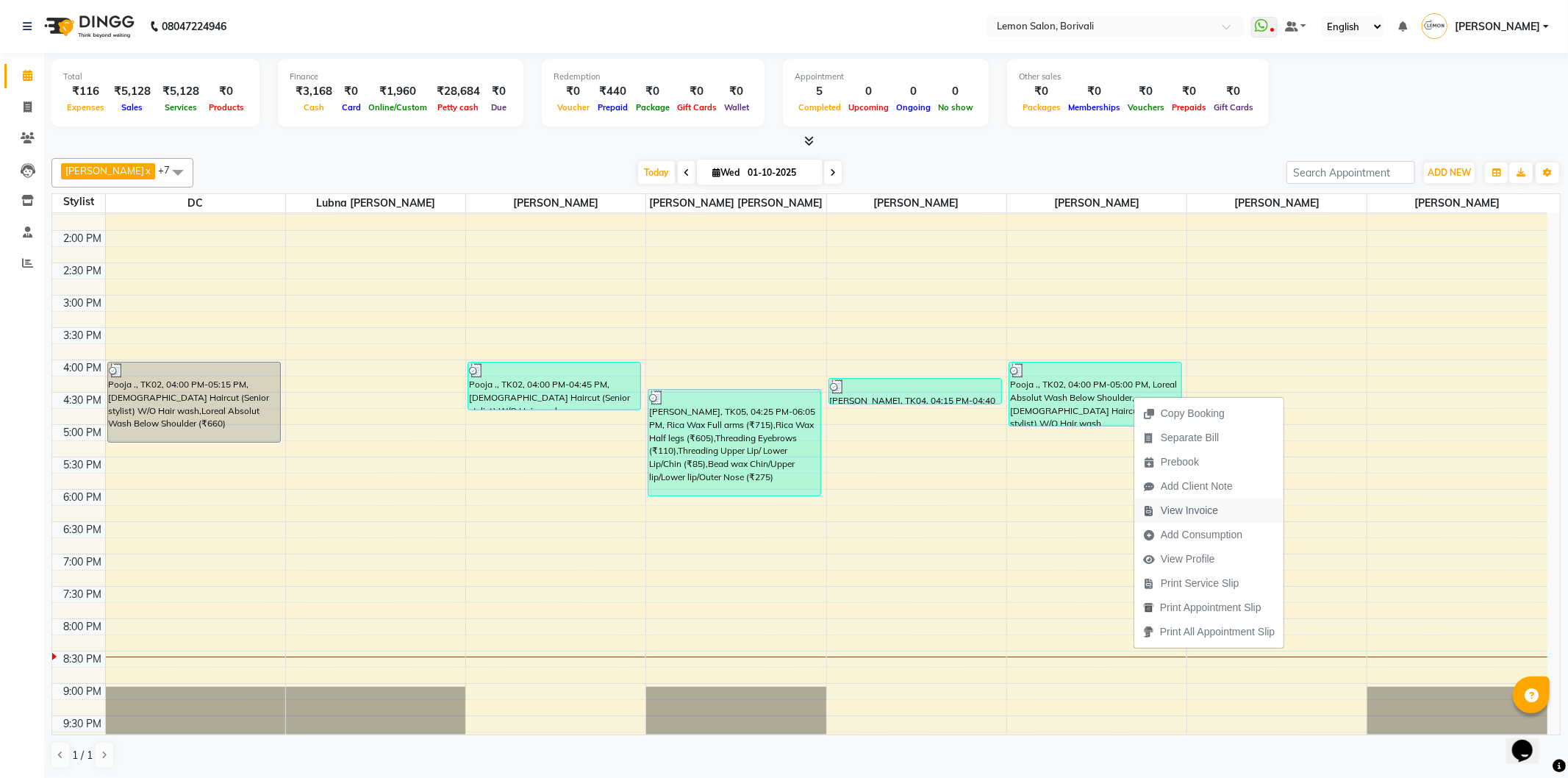
click at [1173, 508] on span "View Invoice" at bounding box center [1189, 510] width 57 height 15
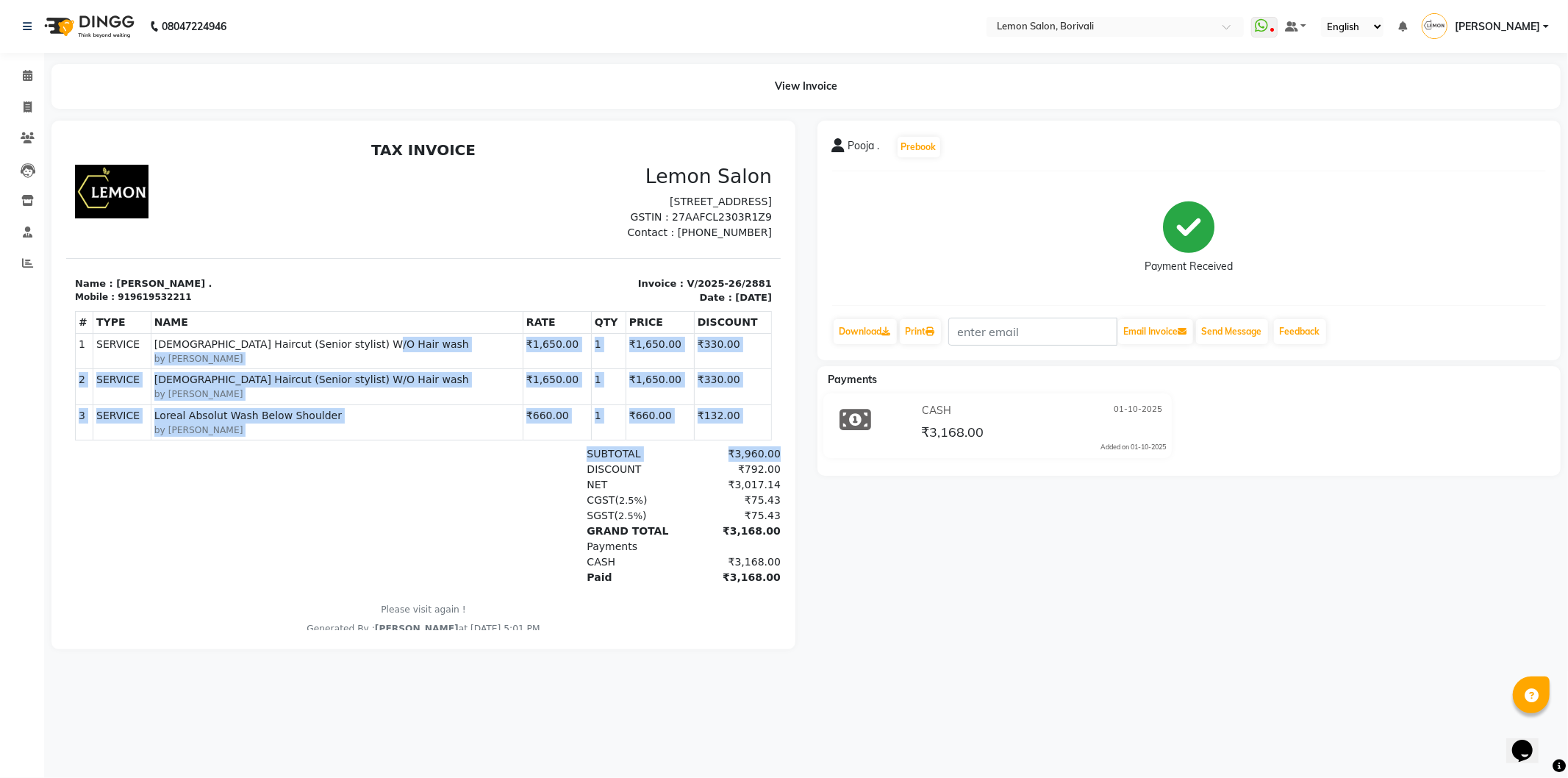
drag, startPoint x: 452, startPoint y: 462, endPoint x: 404, endPoint y: 339, distance: 132.0
click at [404, 339] on div "TAX INVOICE Lemon Salon Shop no 39,Satra Park,Shimpoli Road,Borivali West-Mumba…" at bounding box center [423, 388] width 715 height 495
click at [411, 445] on div "TAX INVOICE Lemon Salon Shop no 39,Satra Park,Shimpoli Road,Borivali West-Mumba…" at bounding box center [423, 388] width 715 height 495
drag, startPoint x: 400, startPoint y: 467, endPoint x: 397, endPoint y: 481, distance: 14.3
click at [399, 467] on div "DISCOUNT ₹792.00" at bounding box center [539, 468] width 482 height 15
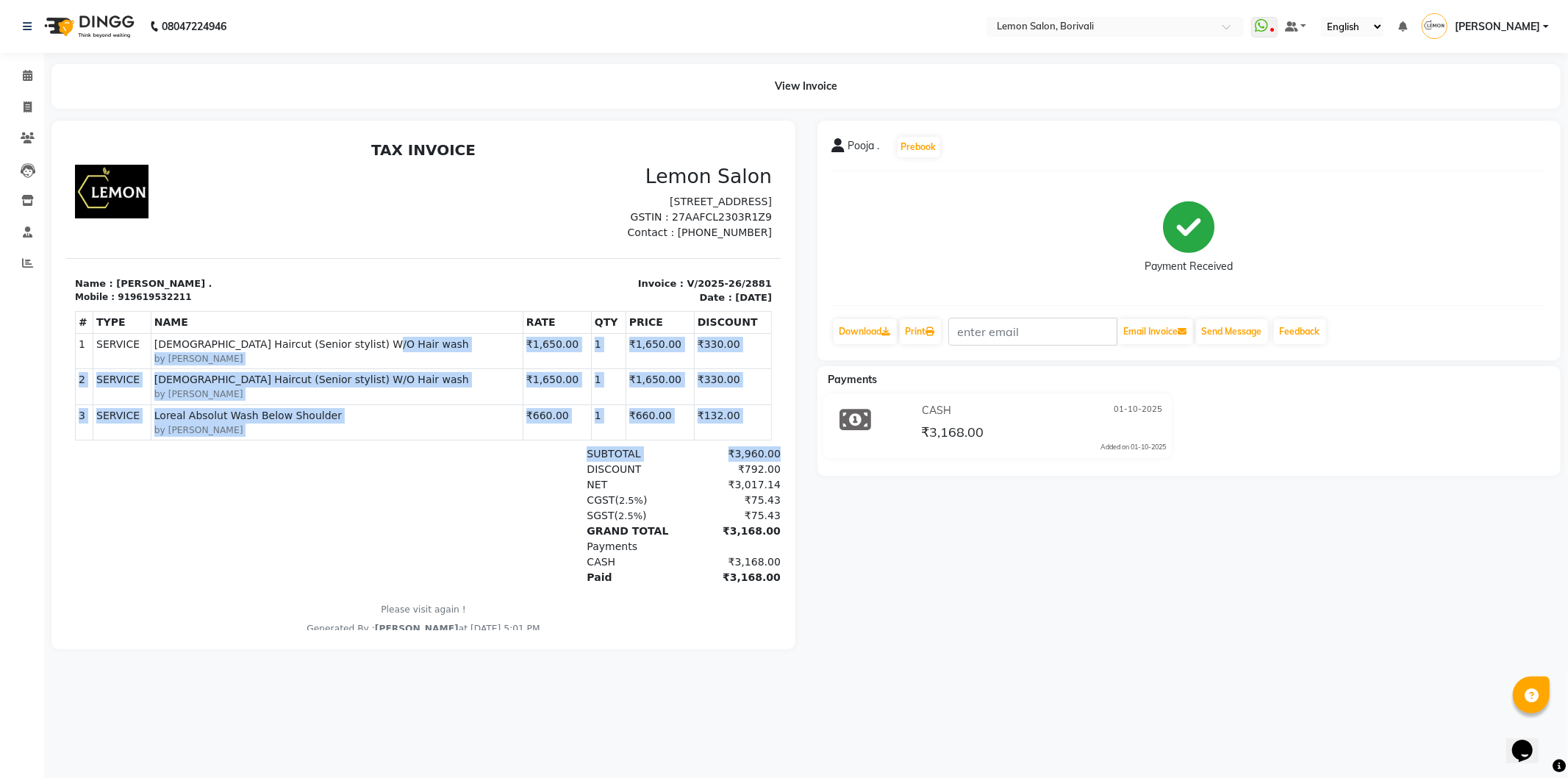
click at [441, 468] on div "DISCOUNT ₹792.00" at bounding box center [539, 468] width 482 height 15
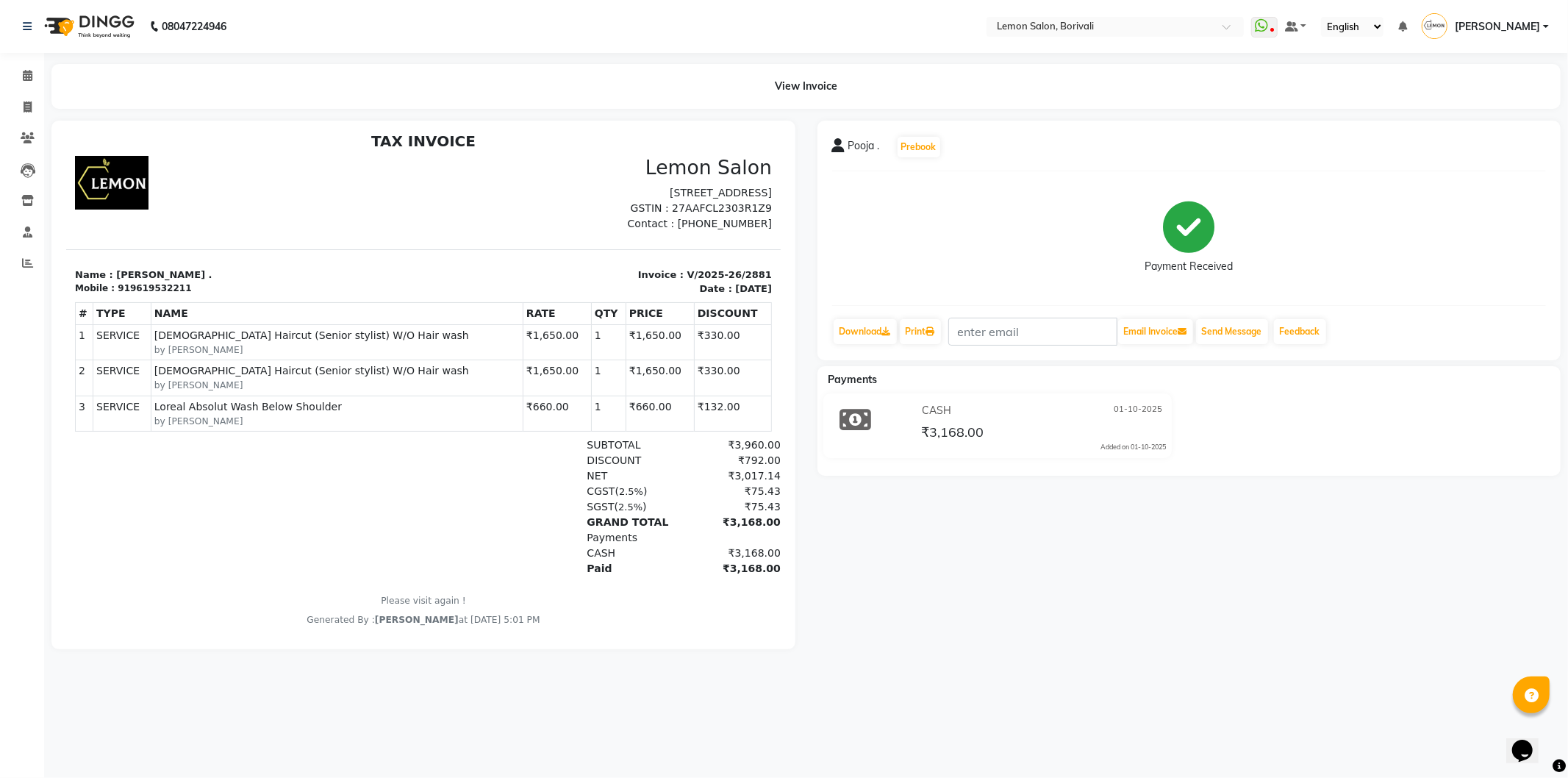
scroll to position [11, 0]
click at [24, 84] on link "Calendar" at bounding box center [22, 76] width 35 height 24
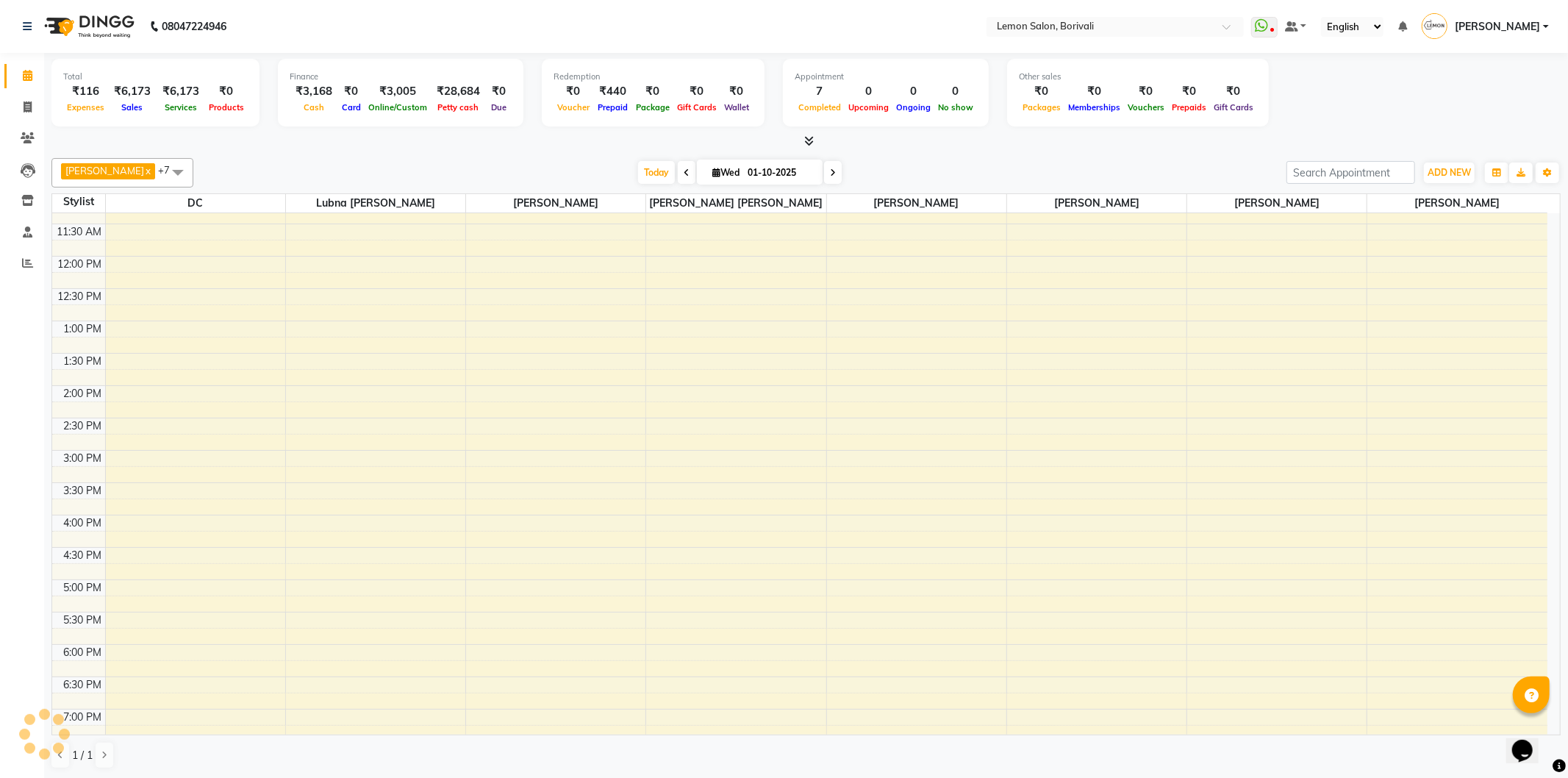
scroll to position [326, 0]
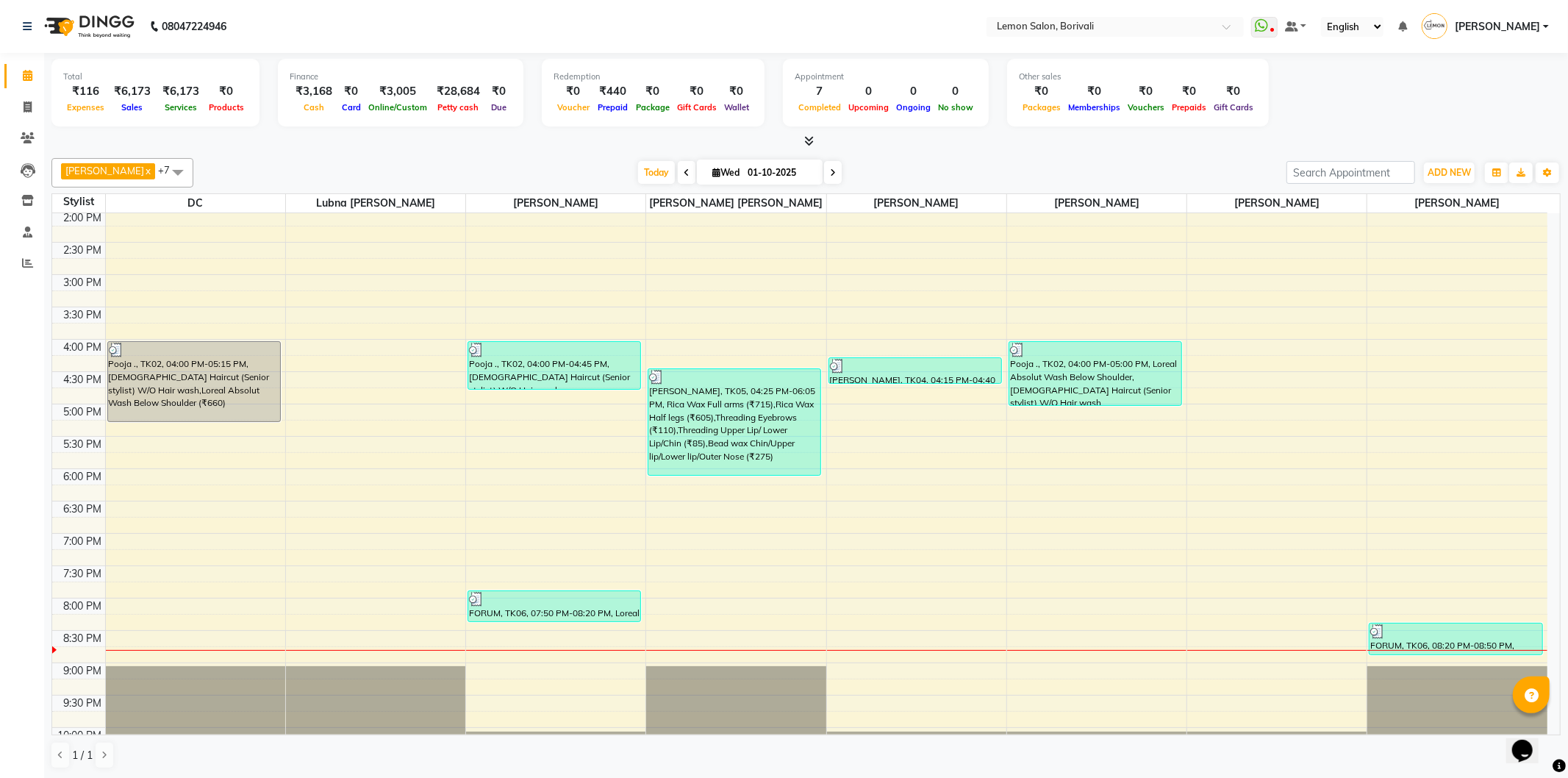
click at [427, 163] on div "Today Wed 01-10-2025" at bounding box center [740, 173] width 1078 height 22
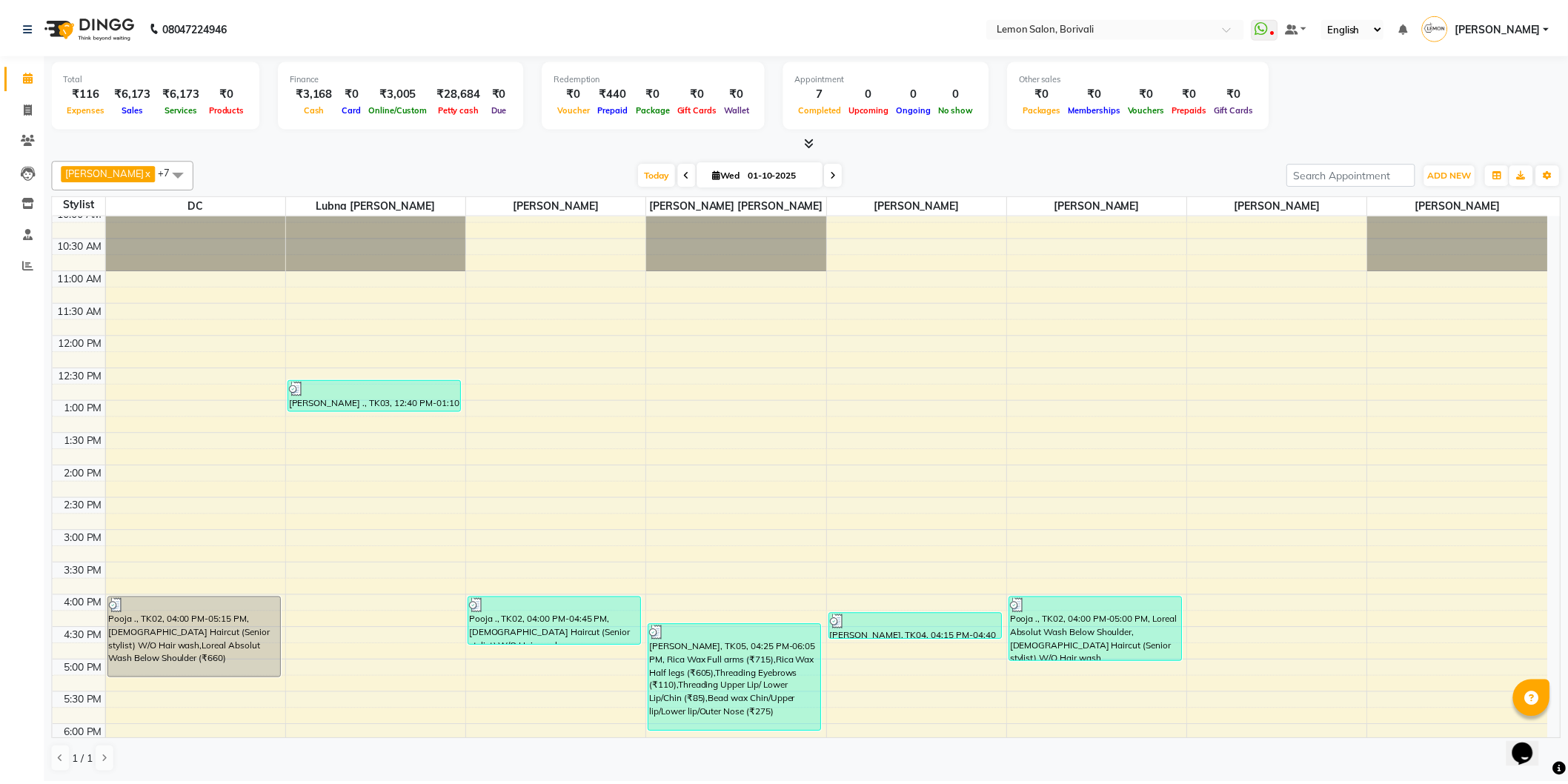
scroll to position [61, 0]
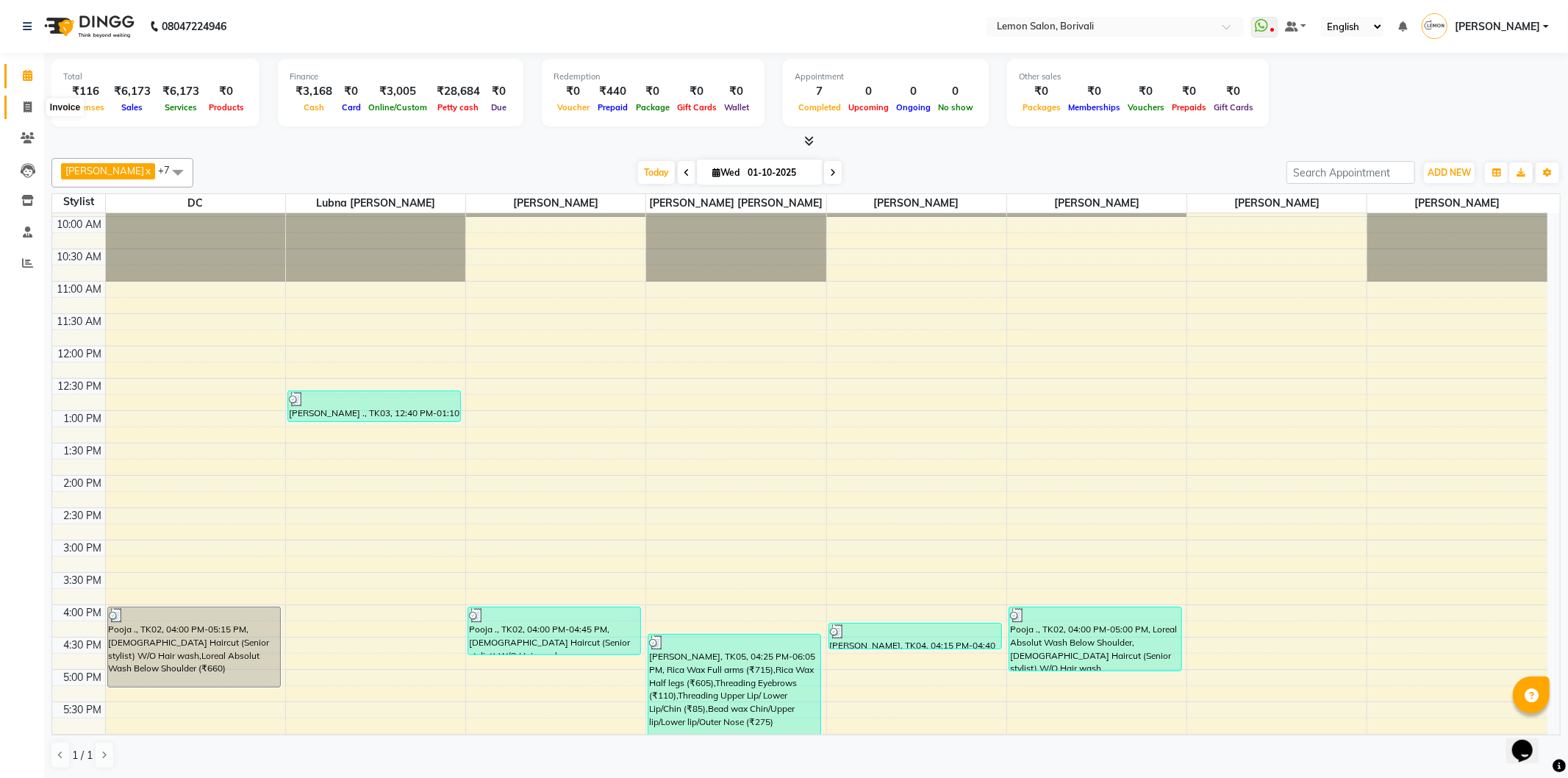
click at [24, 103] on icon at bounding box center [27, 106] width 8 height 11
select select "567"
select select "service"
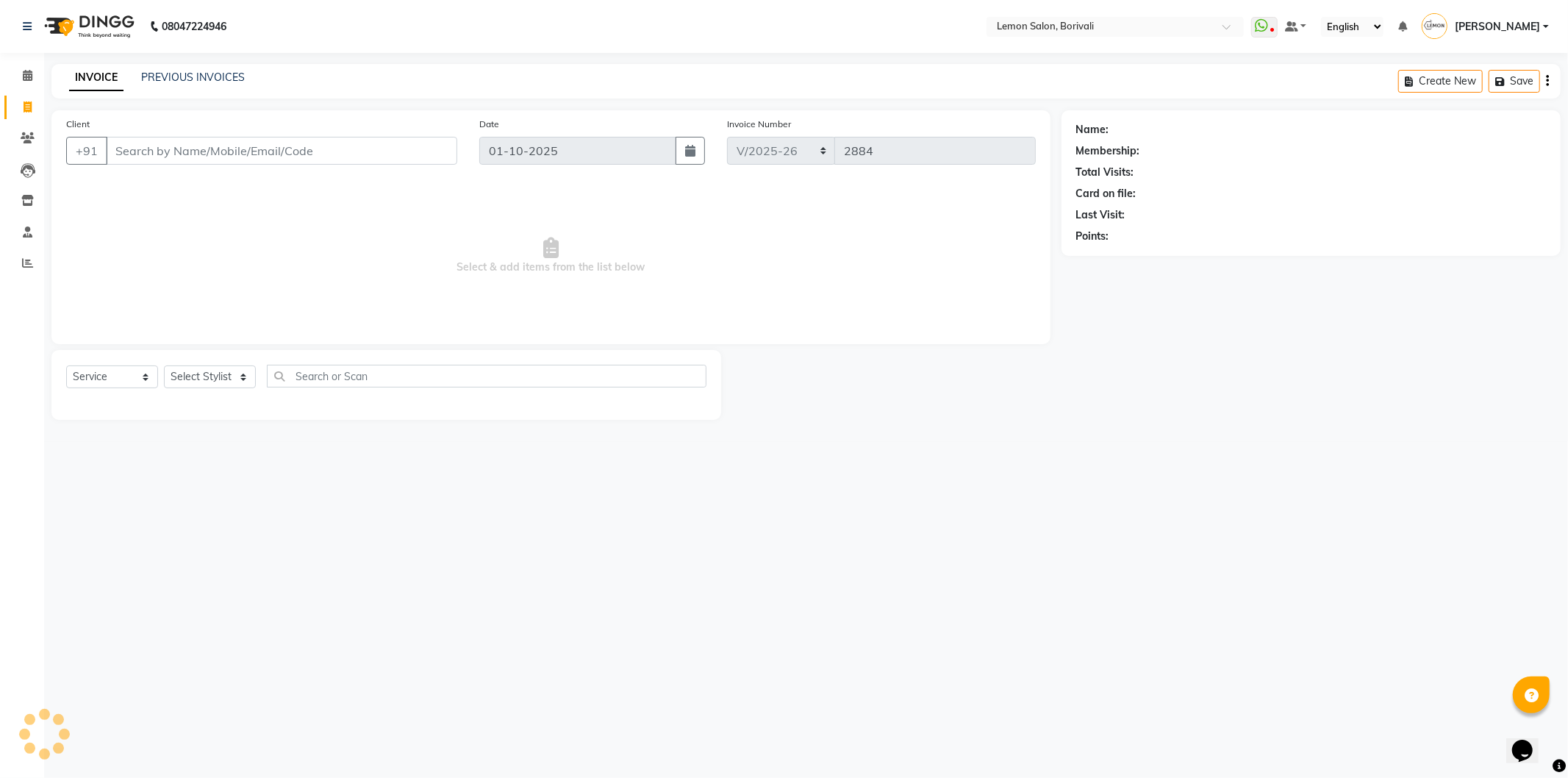
drag, startPoint x: 254, startPoint y: 148, endPoint x: 615, endPoint y: 158, distance: 361.1
click at [253, 148] on input "Client" at bounding box center [281, 151] width 351 height 28
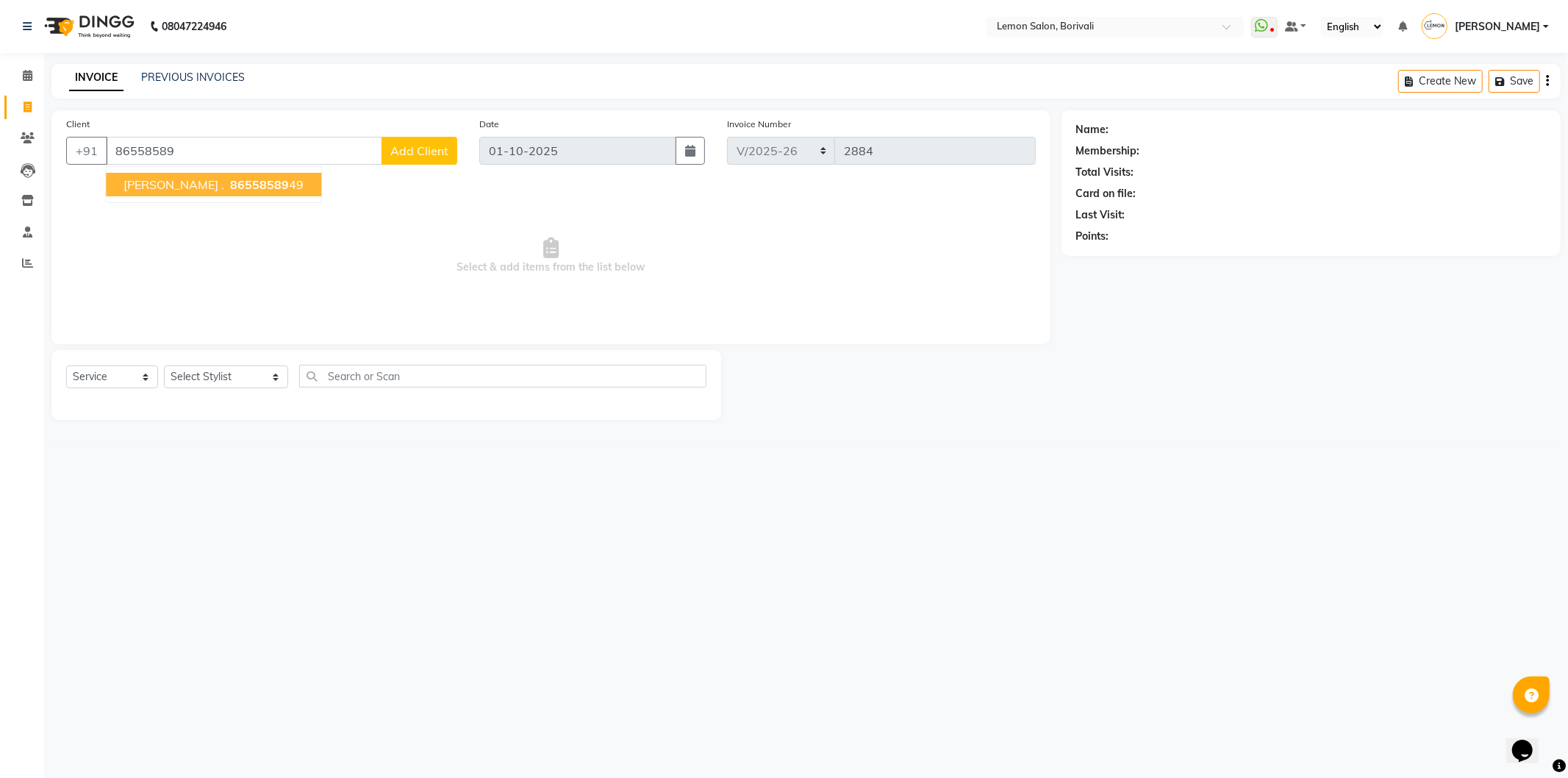
click at [230, 181] on span "86558589" at bounding box center [259, 184] width 59 height 14
type input "8655858949"
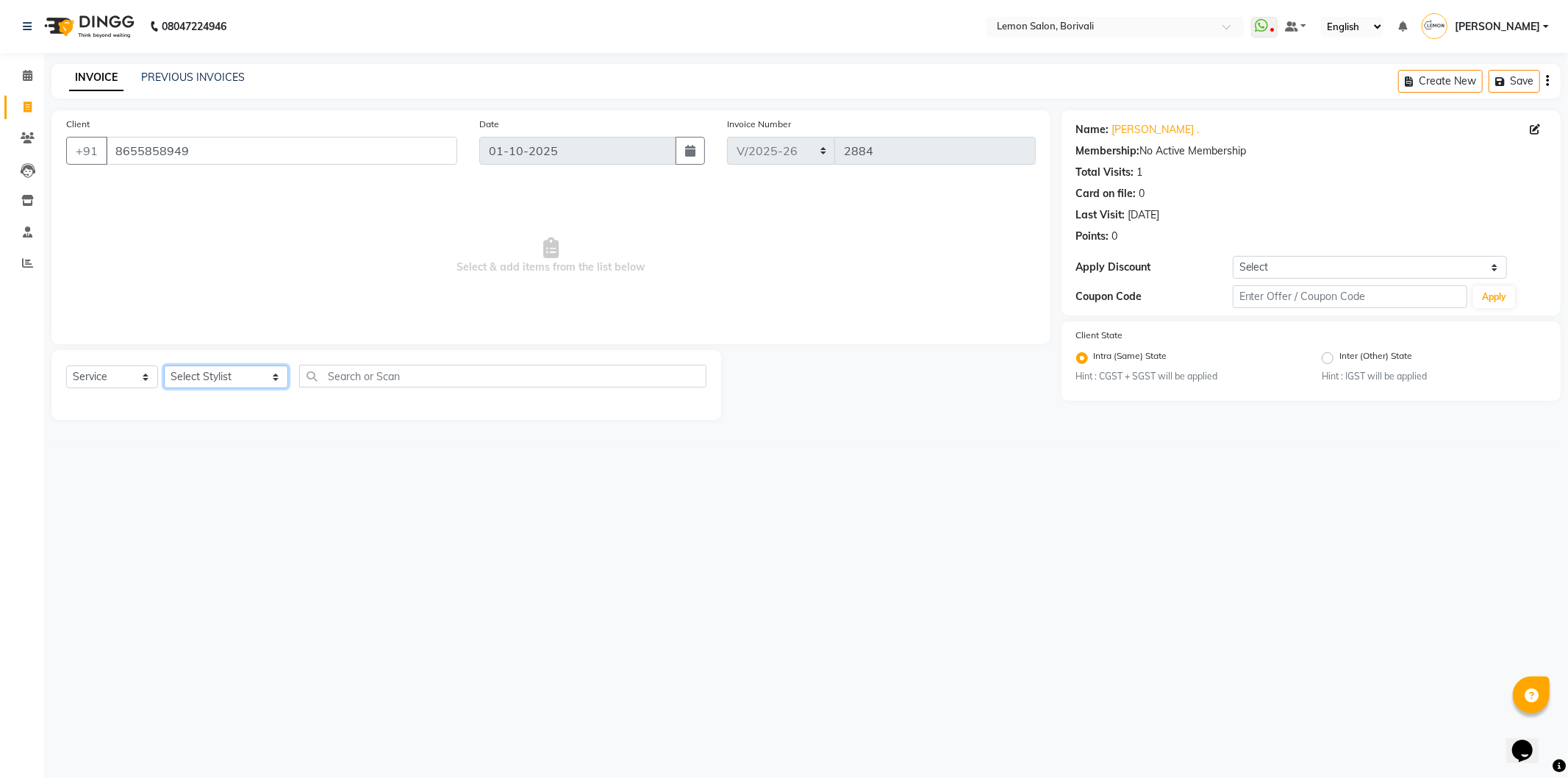
click at [239, 376] on select "Select Stylist DC Faiz Khan Fardin Shaikh Harishchandra Paswn Huzaifa Jyoti Vya…" at bounding box center [226, 377] width 124 height 23
select select "11361"
click at [164, 366] on select "Select Stylist DC Faiz Khan Fardin Shaikh Harishchandra Paswn Huzaifa Jyoti Vya…" at bounding box center [226, 377] width 124 height 23
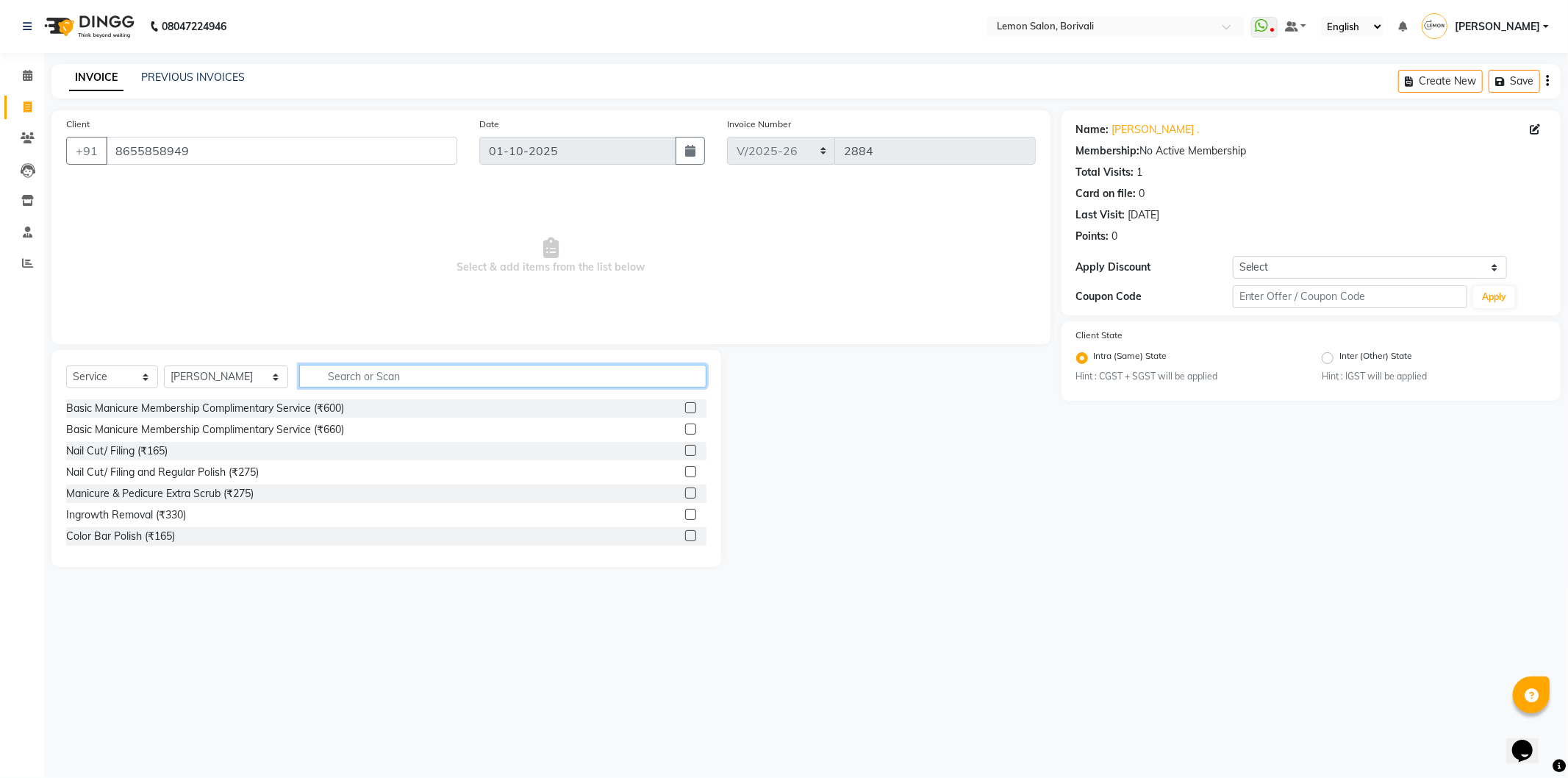
click at [417, 385] on input "text" at bounding box center [503, 376] width 408 height 23
type input "under"
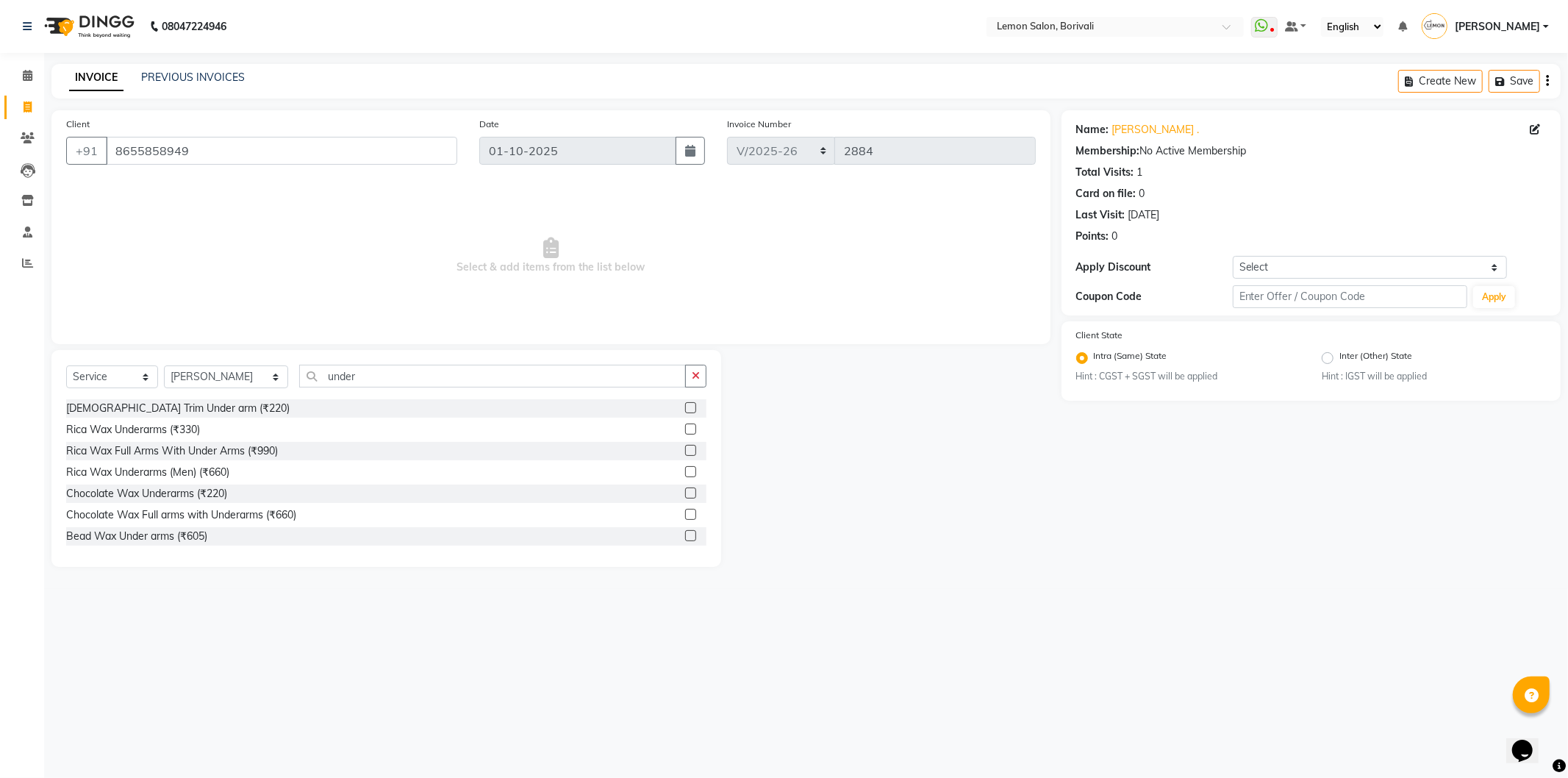
click at [685, 429] on label at bounding box center [690, 429] width 11 height 11
click at [685, 429] on input "checkbox" at bounding box center [690, 430] width 10 height 10
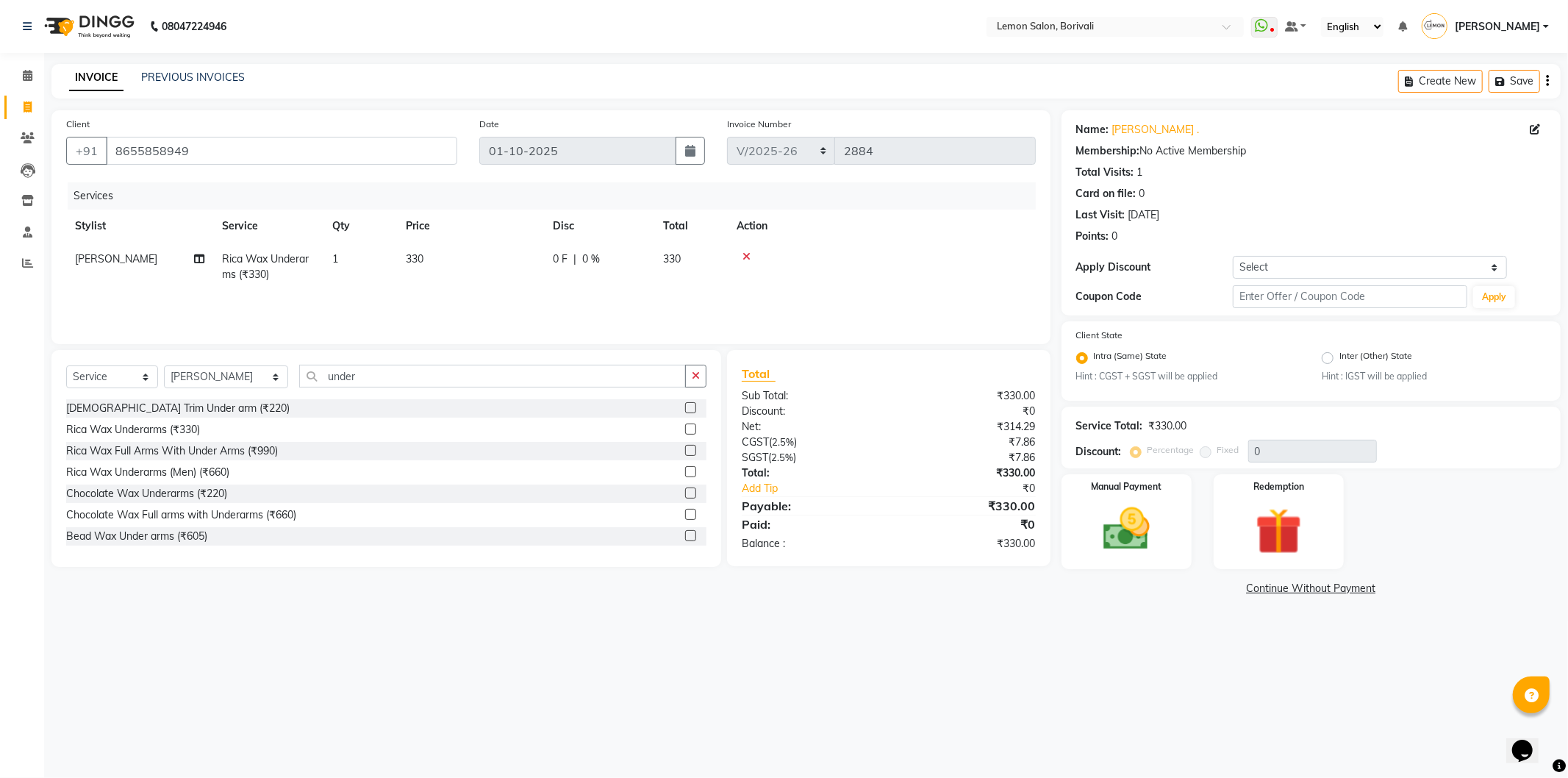
checkbox input "false"
click at [697, 390] on div "Select Service Product Membership Package Voucher Prepaid Gift Card Select Styl…" at bounding box center [386, 382] width 640 height 34
drag, startPoint x: 691, startPoint y: 377, endPoint x: 607, endPoint y: 366, distance: 84.7
click at [690, 376] on button "button" at bounding box center [696, 376] width 21 height 23
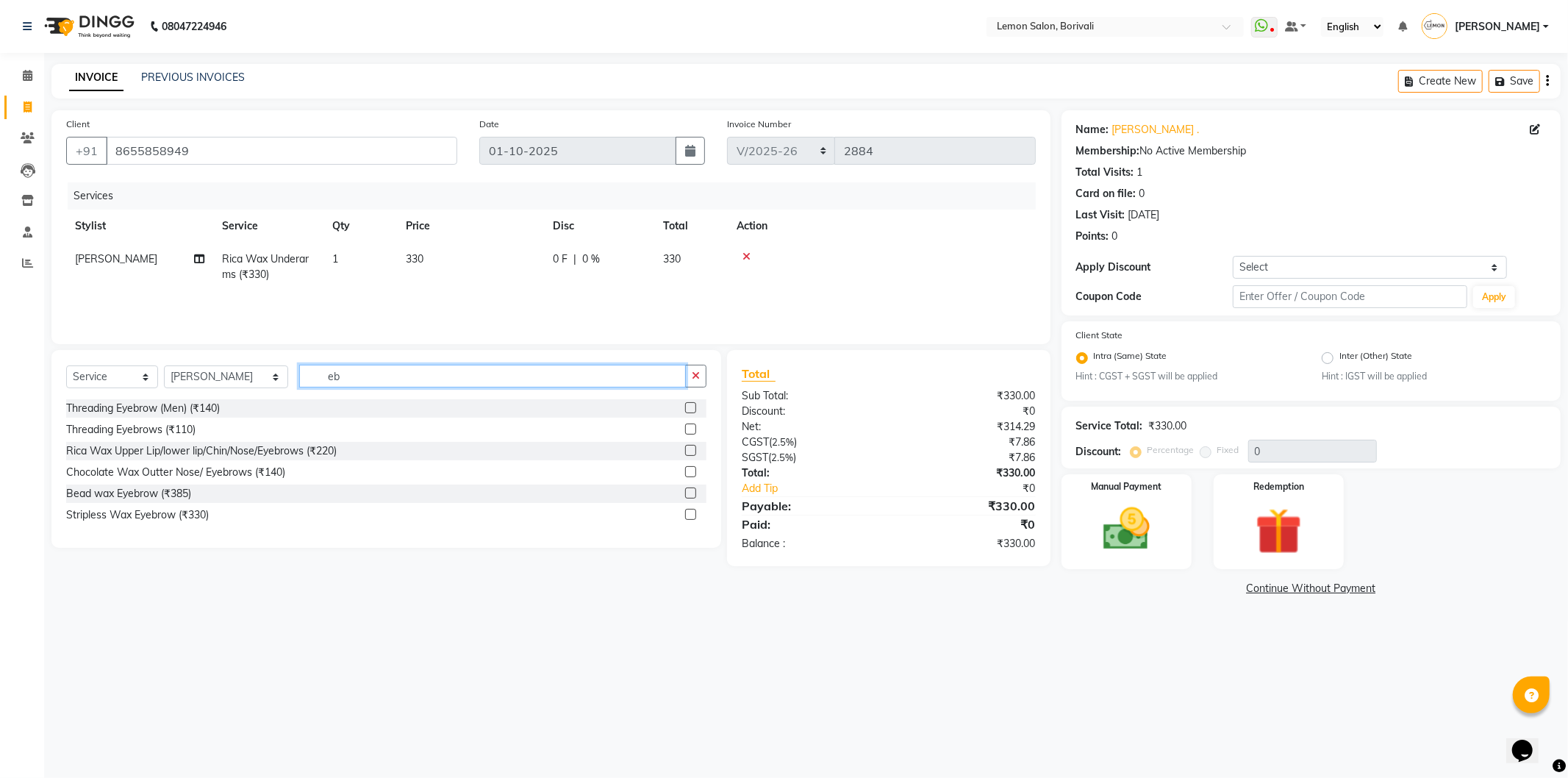
type input "eb"
click at [694, 428] on label at bounding box center [690, 429] width 11 height 11
click at [694, 428] on input "checkbox" at bounding box center [690, 430] width 10 height 10
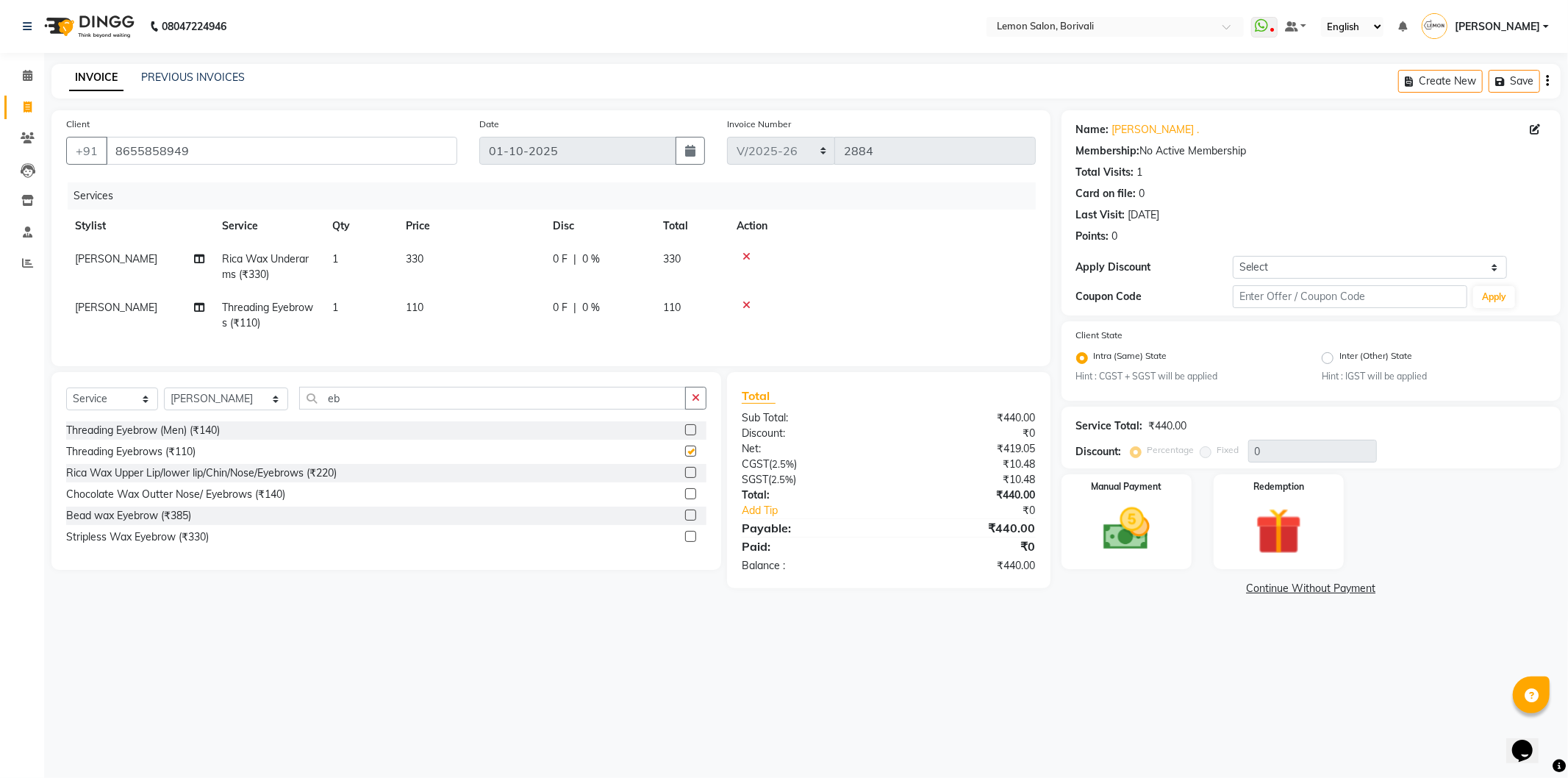
checkbox input "false"
click at [1182, 232] on div "Points: 0" at bounding box center [1311, 237] width 470 height 15
click at [1163, 491] on div "Manual Payment" at bounding box center [1126, 522] width 135 height 99
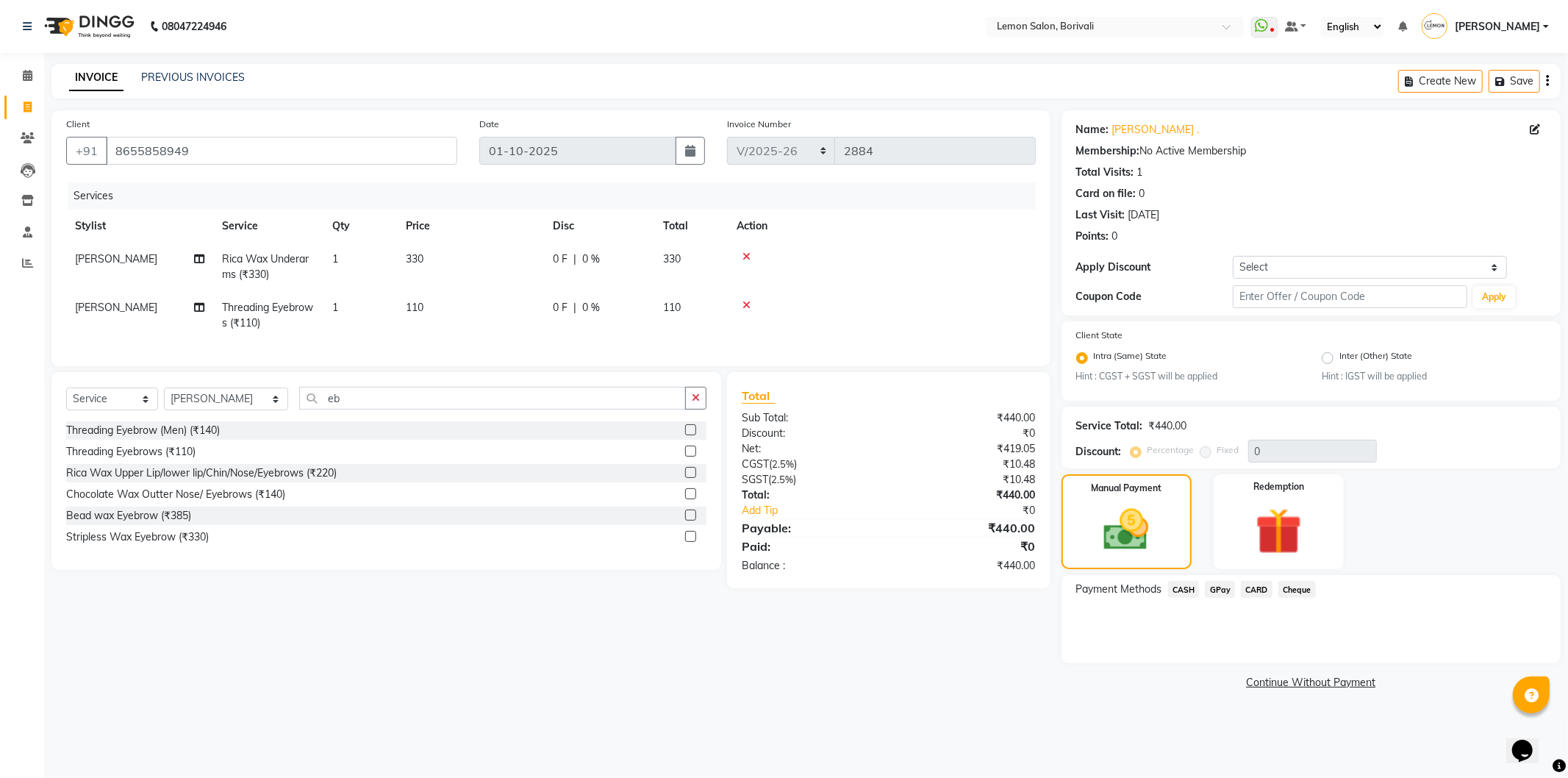
click at [1228, 595] on span "GPay" at bounding box center [1220, 589] width 30 height 17
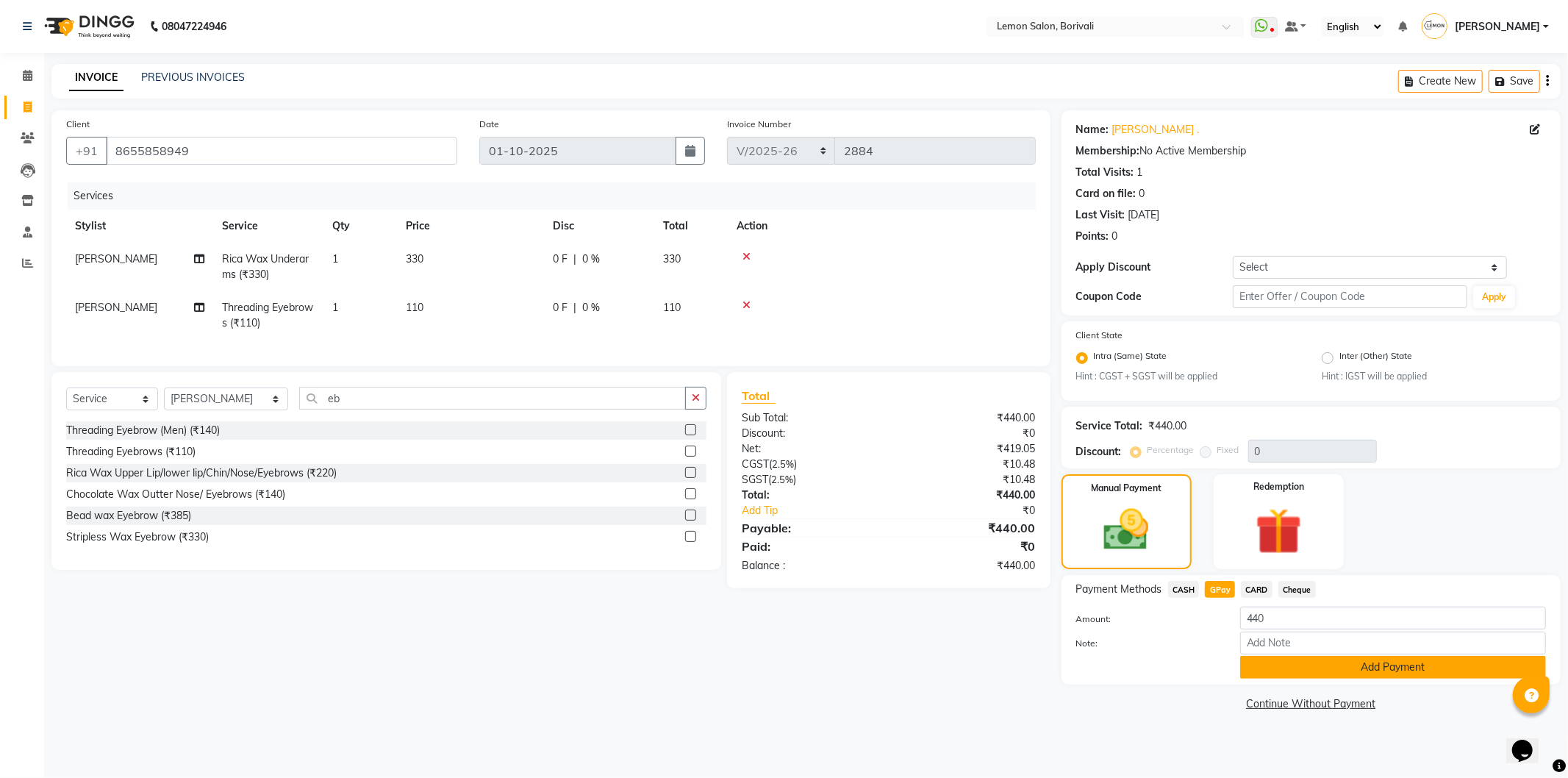
click at [1312, 659] on button "Add Payment" at bounding box center [1393, 667] width 306 height 23
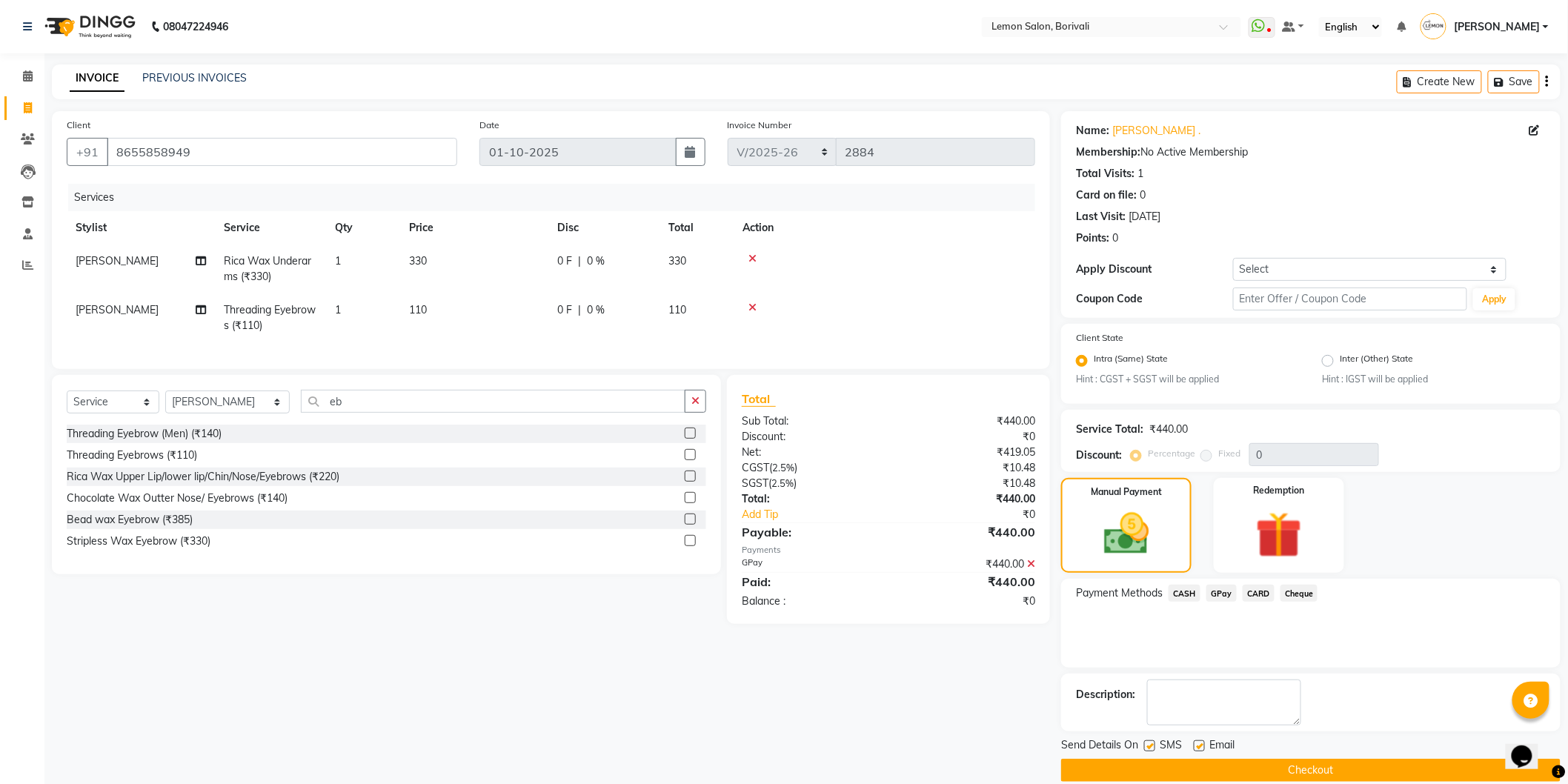
scroll to position [19, 0]
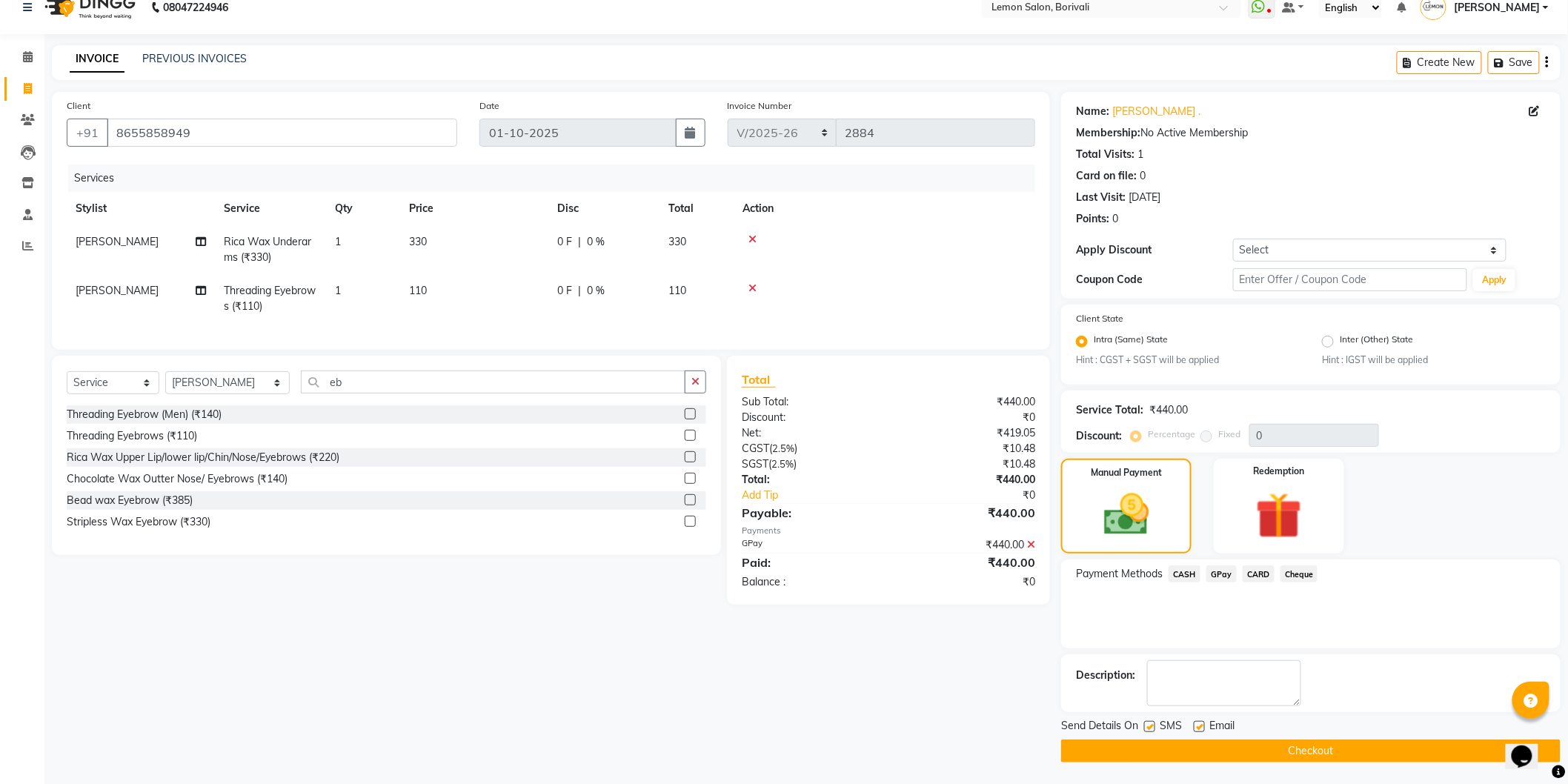
click at [1247, 745] on button "Checkout" at bounding box center [1310, 751] width 500 height 23
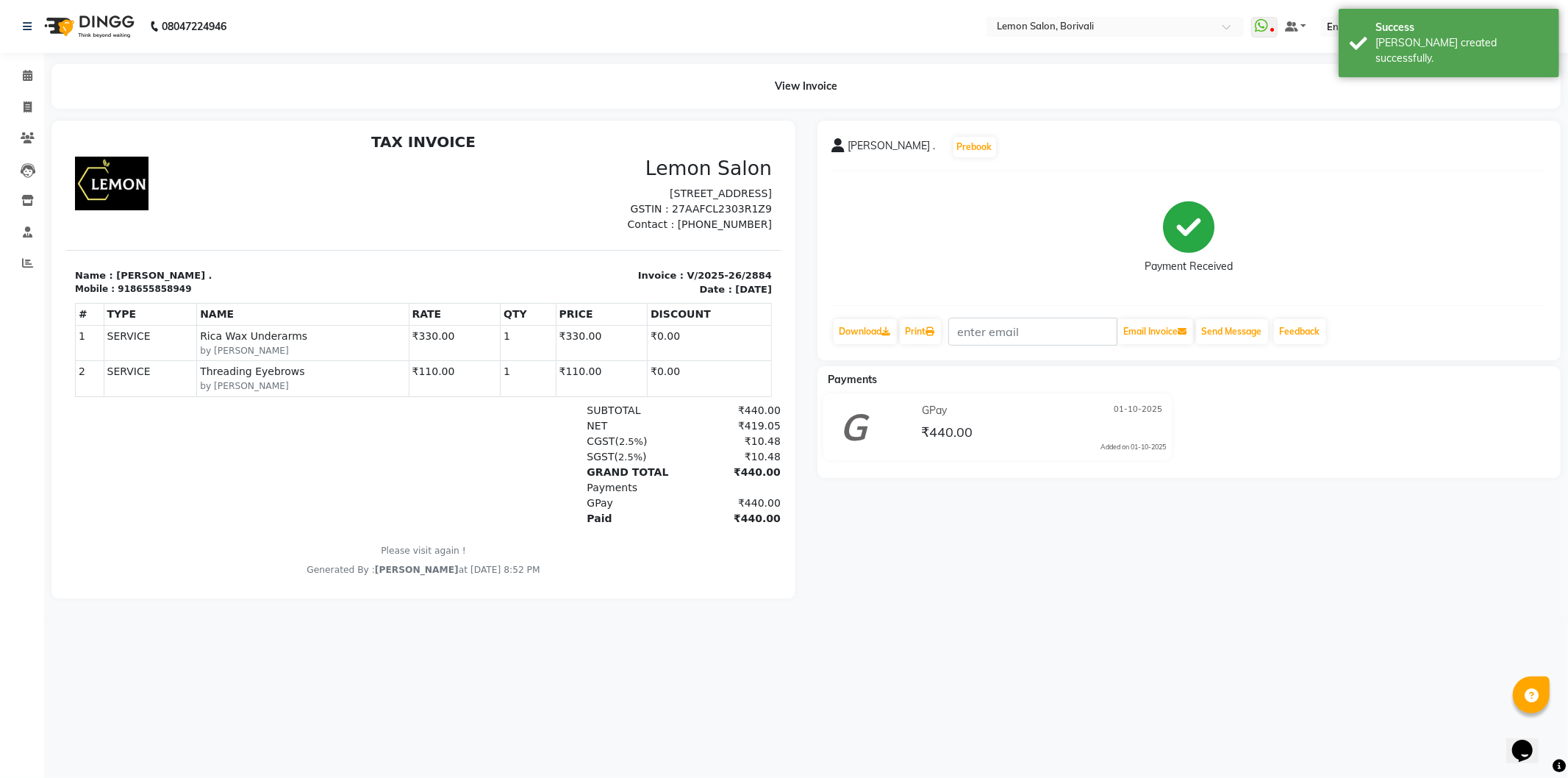
scroll to position [11, 0]
drag, startPoint x: 25, startPoint y: 71, endPoint x: 0, endPoint y: 456, distance: 385.8
click at [24, 71] on icon at bounding box center [27, 75] width 10 height 11
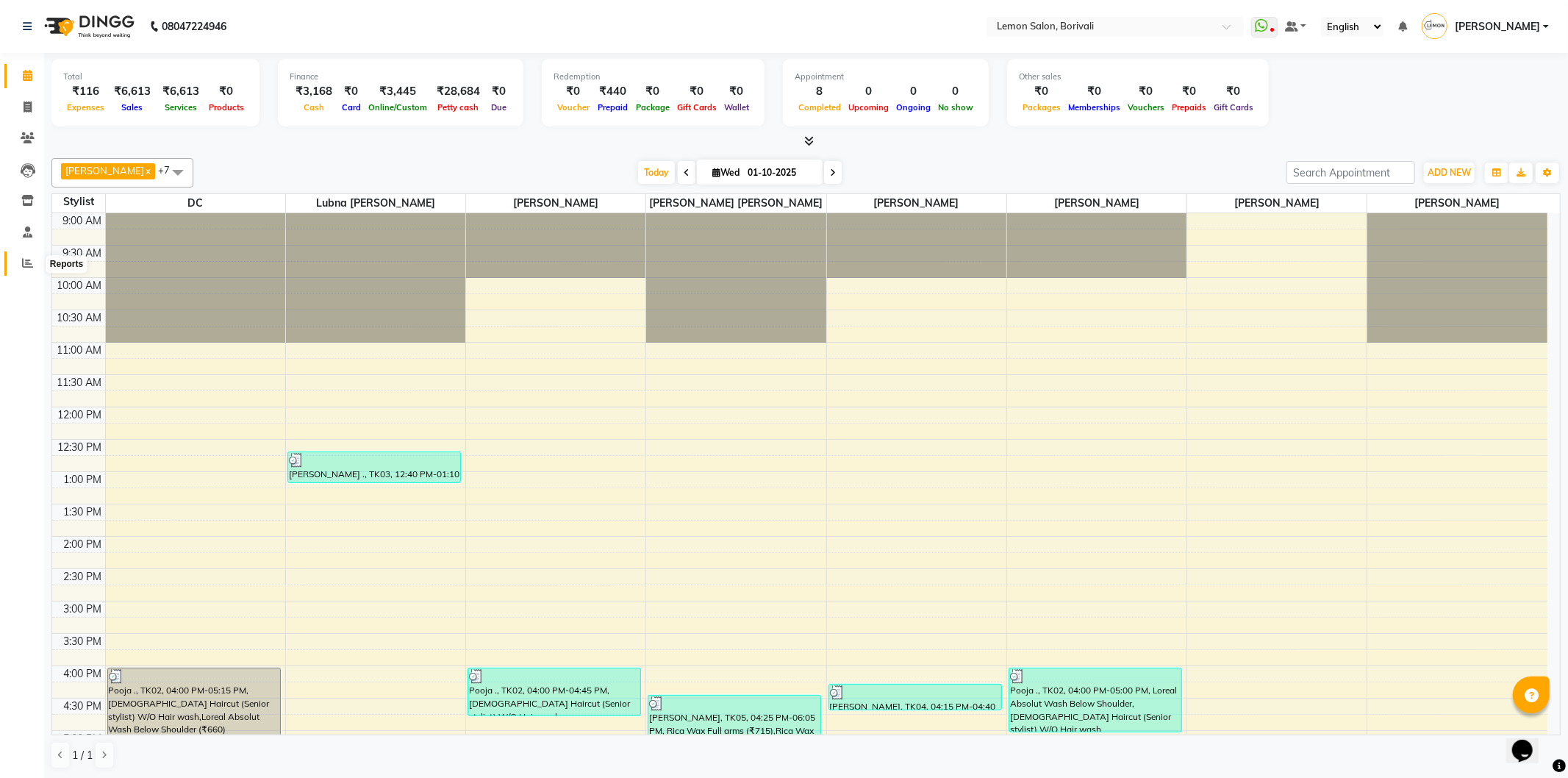
click at [26, 260] on icon at bounding box center [27, 262] width 11 height 11
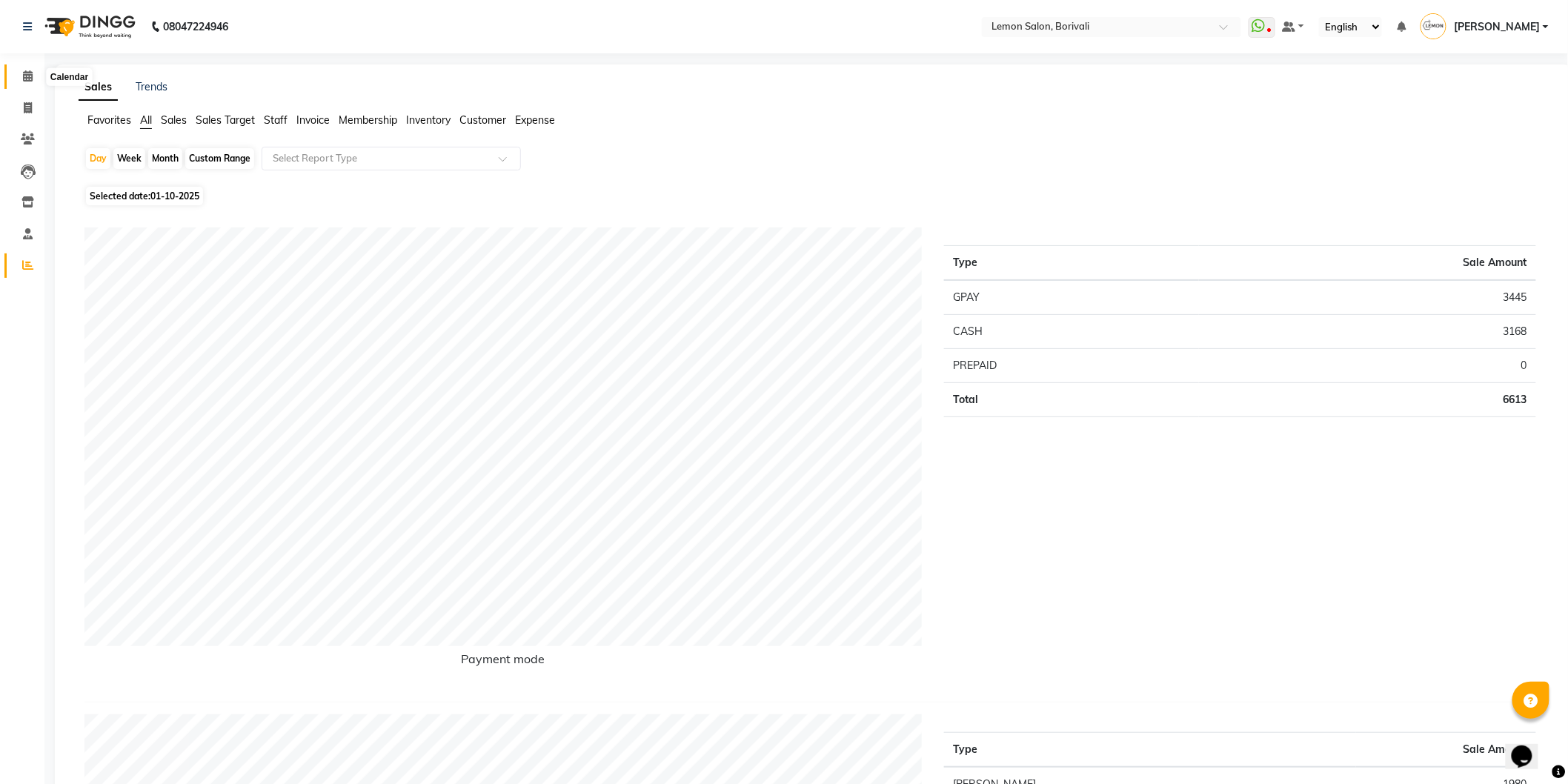
click at [28, 78] on icon at bounding box center [28, 76] width 10 height 11
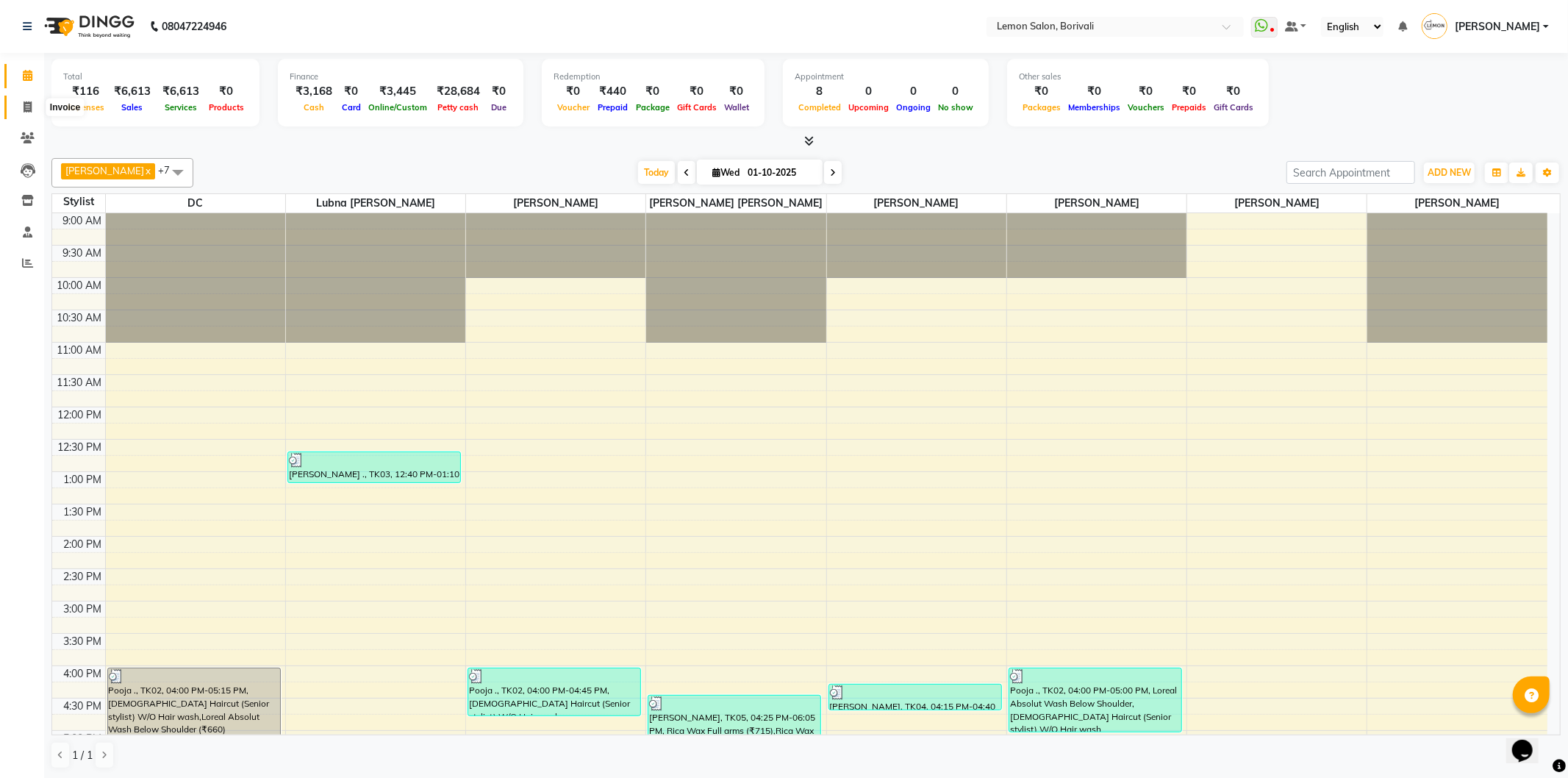
click at [31, 101] on icon at bounding box center [27, 106] width 8 height 11
select select "567"
select select "service"
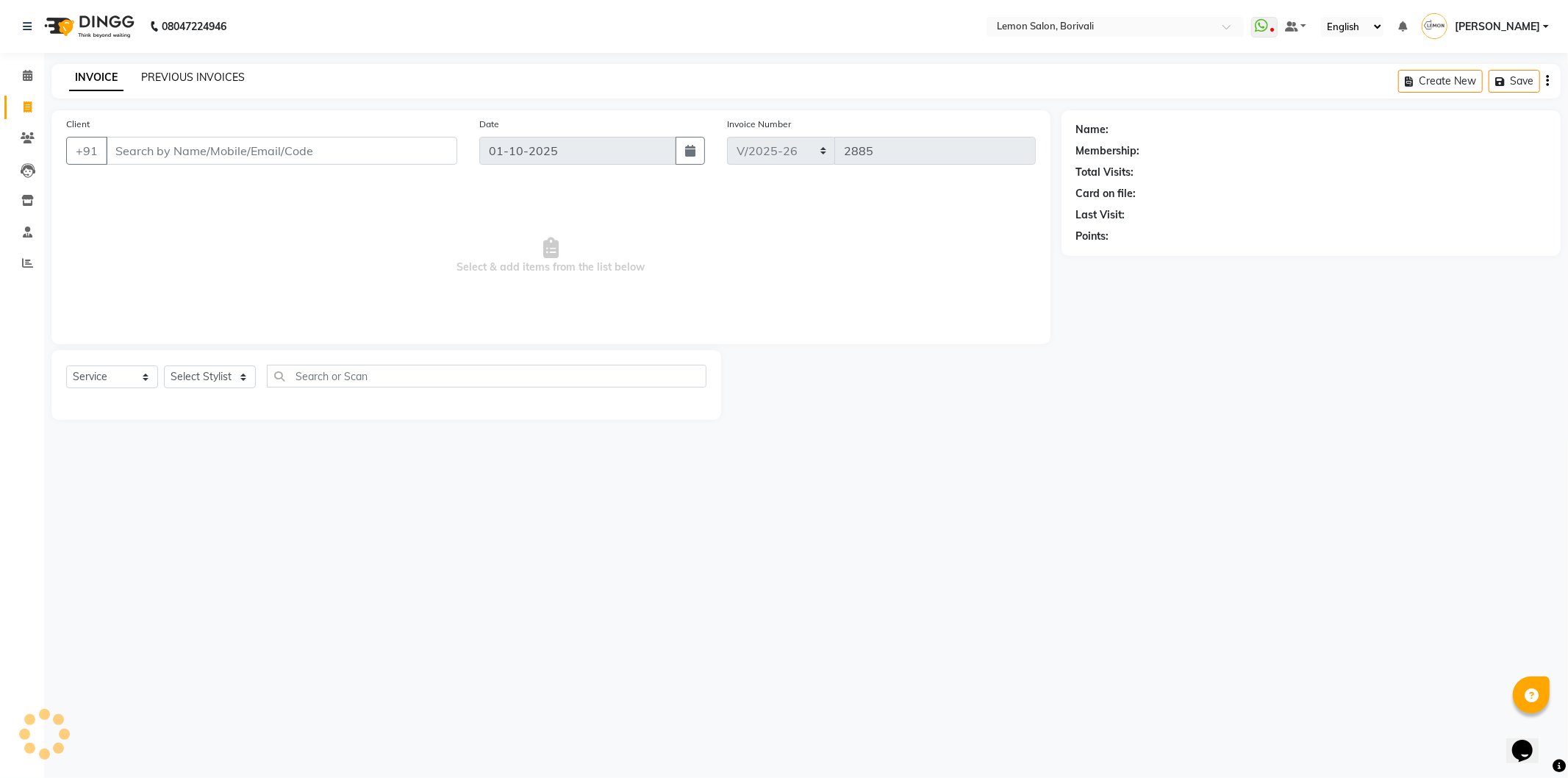
click at [166, 74] on link "PREVIOUS INVOICES" at bounding box center [193, 77] width 103 height 13
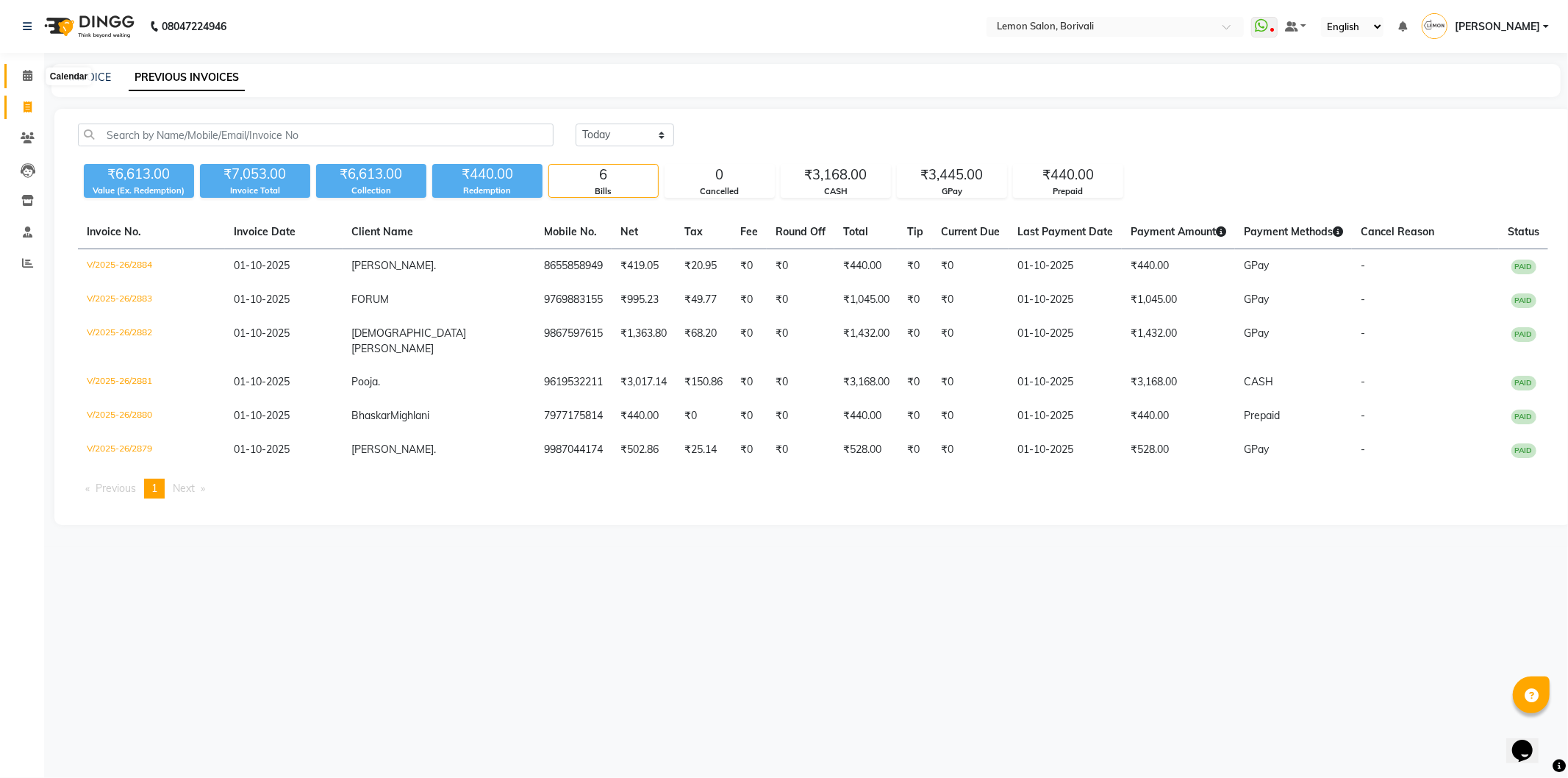
click at [17, 74] on span at bounding box center [27, 76] width 26 height 17
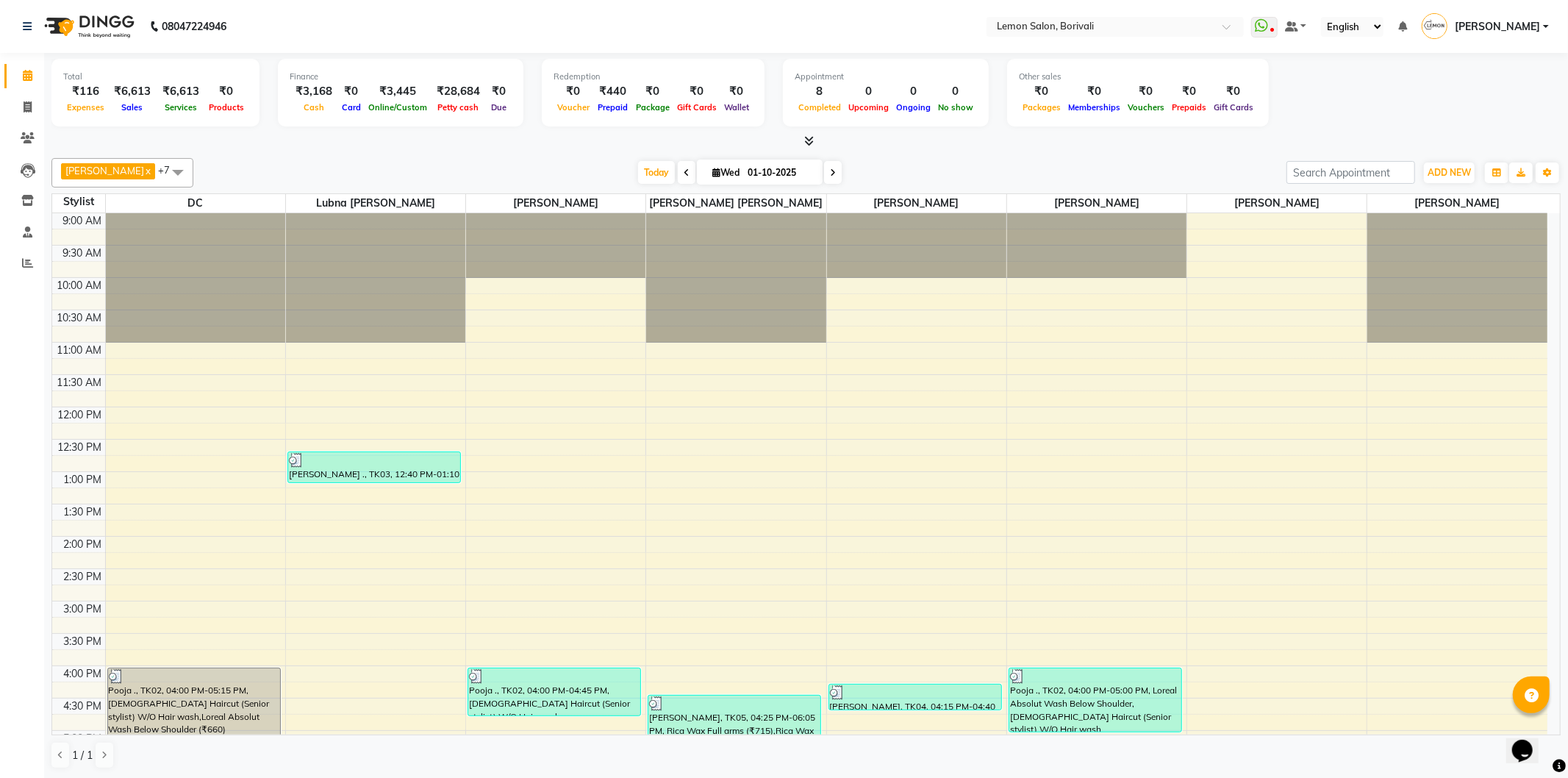
click at [1006, 144] on div at bounding box center [806, 141] width 1509 height 15
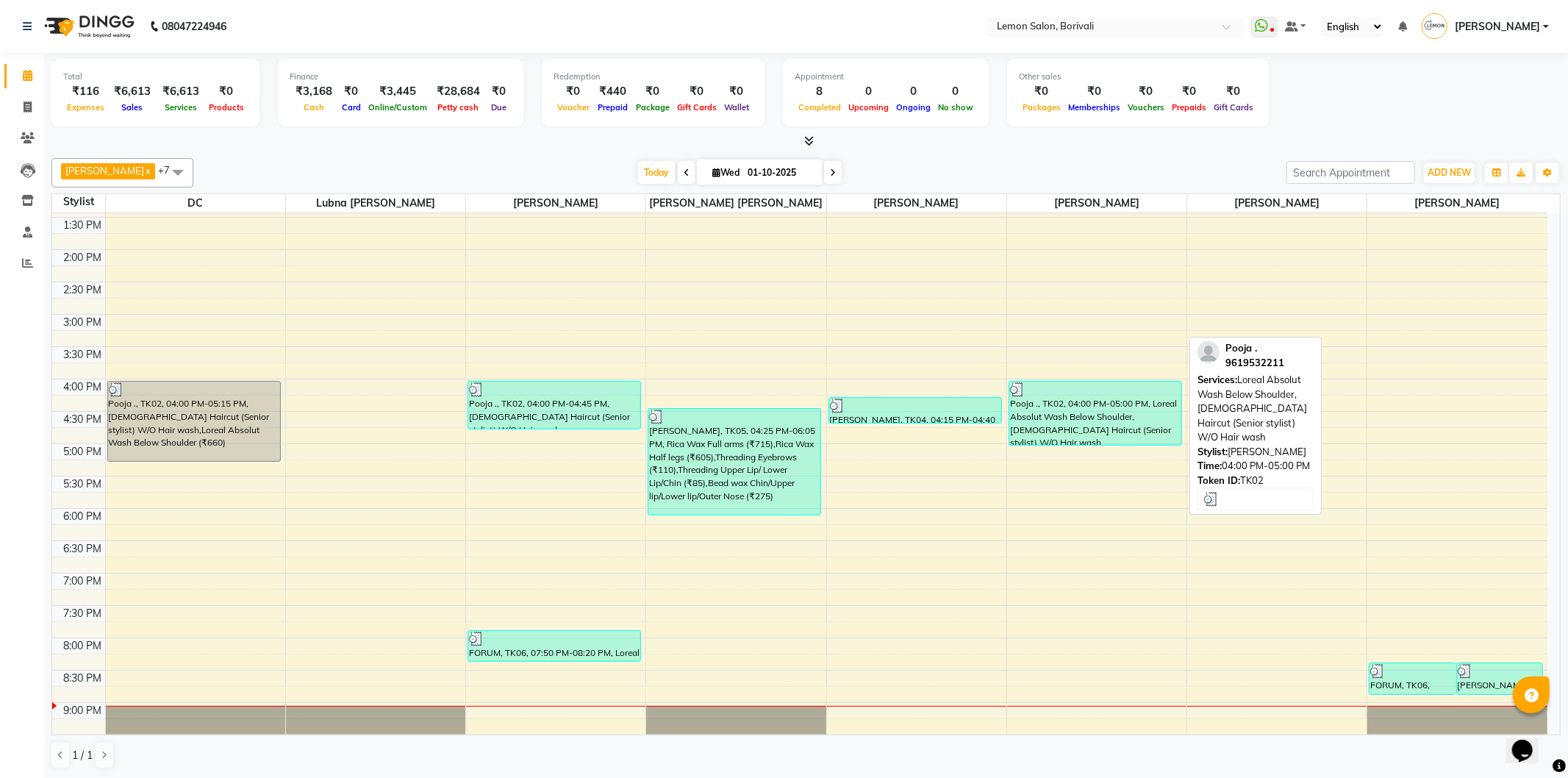
scroll to position [388, 0]
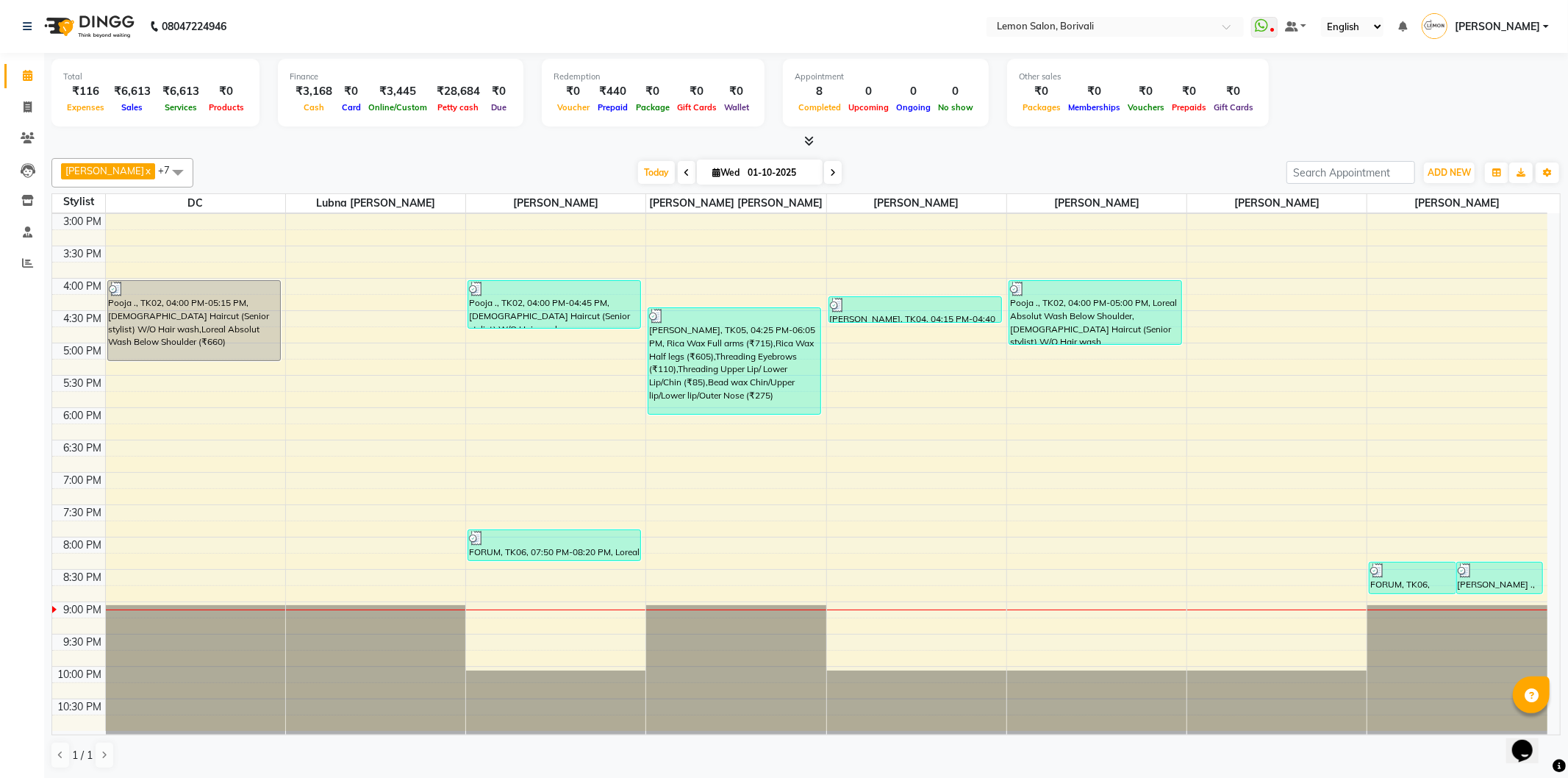
click at [824, 166] on span at bounding box center [833, 173] width 17 height 23
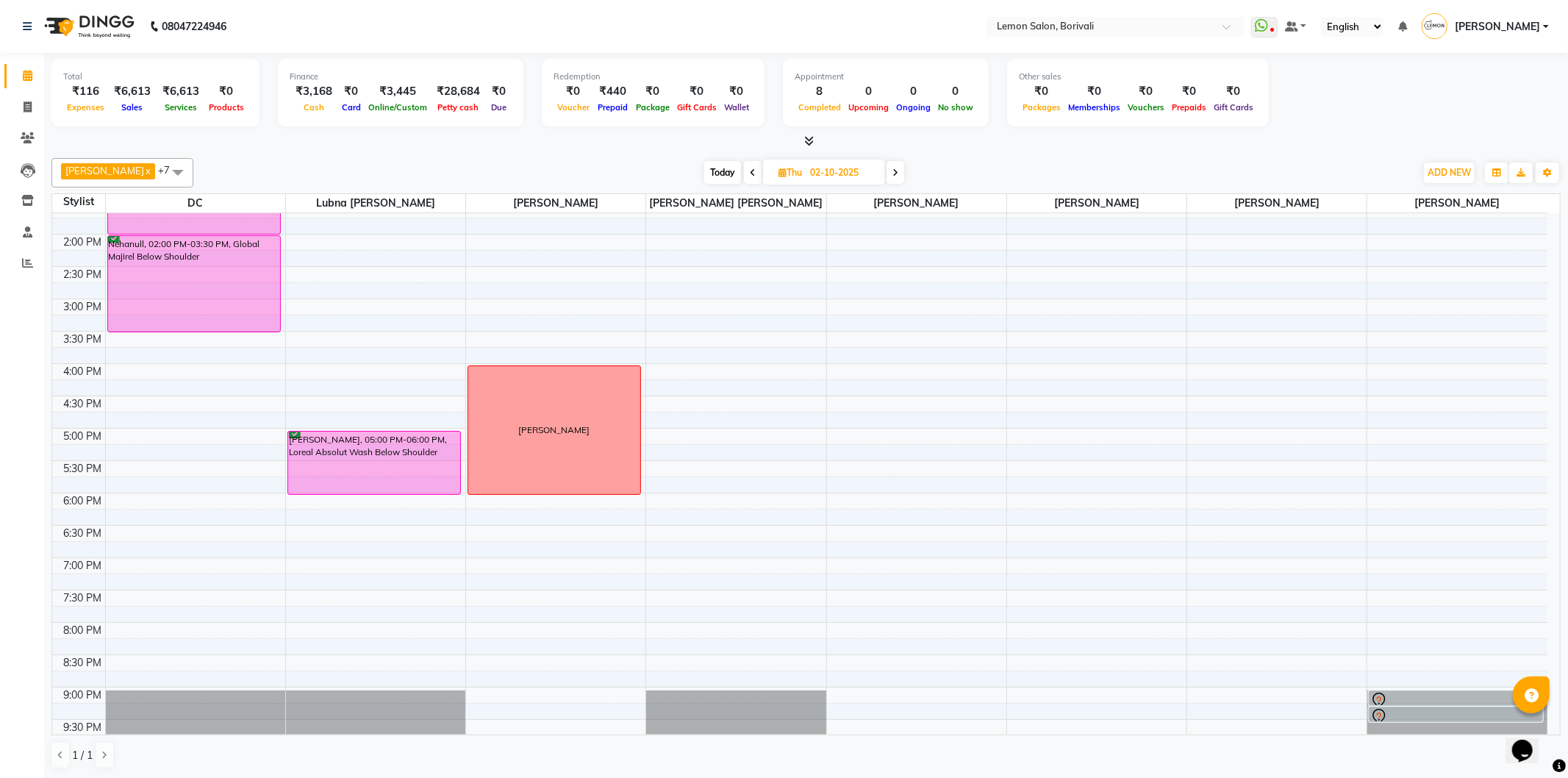
scroll to position [306, 0]
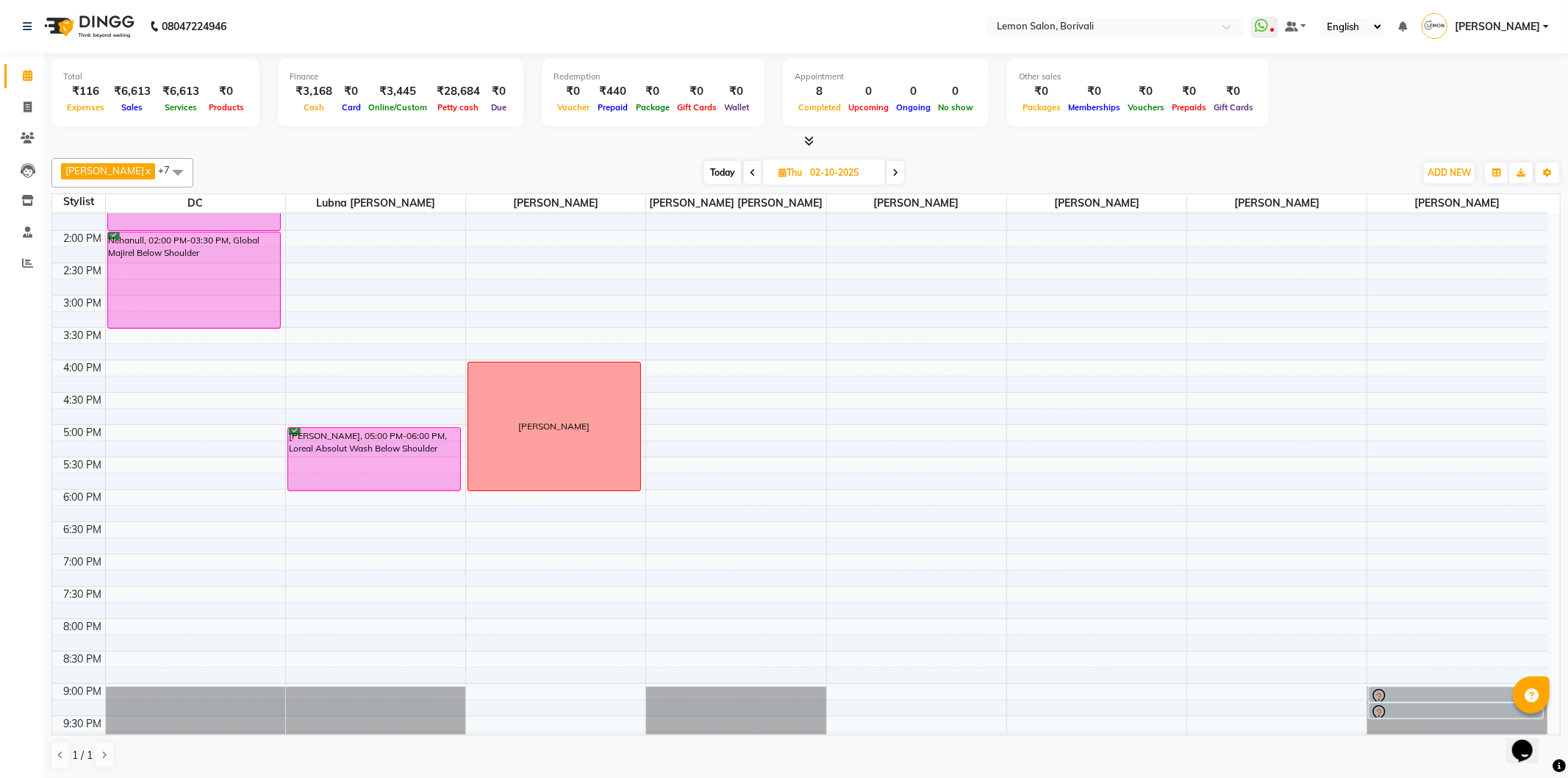
click at [712, 181] on span "Today" at bounding box center [722, 173] width 37 height 23
type input "01-10-2025"
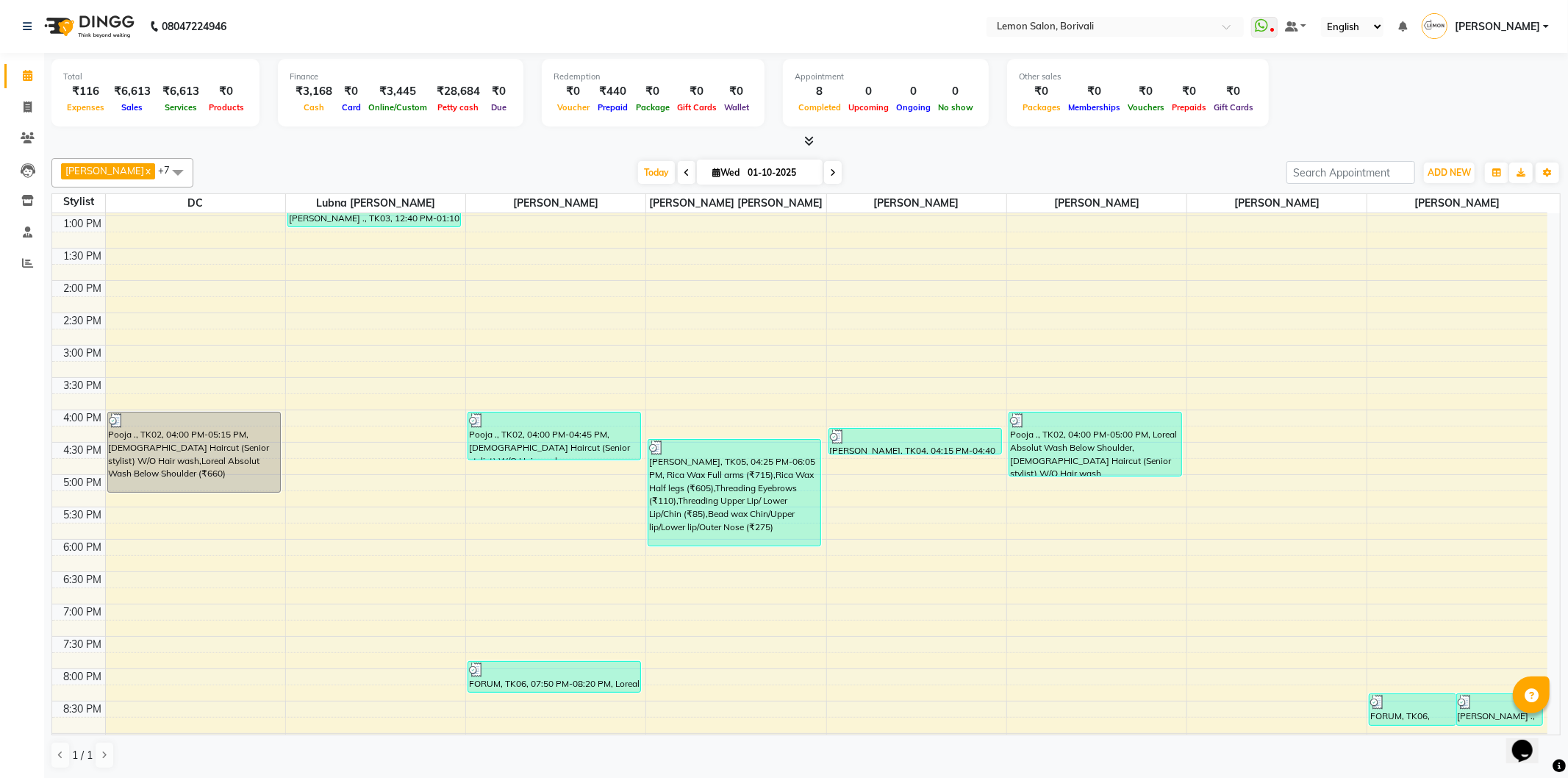
scroll to position [388, 0]
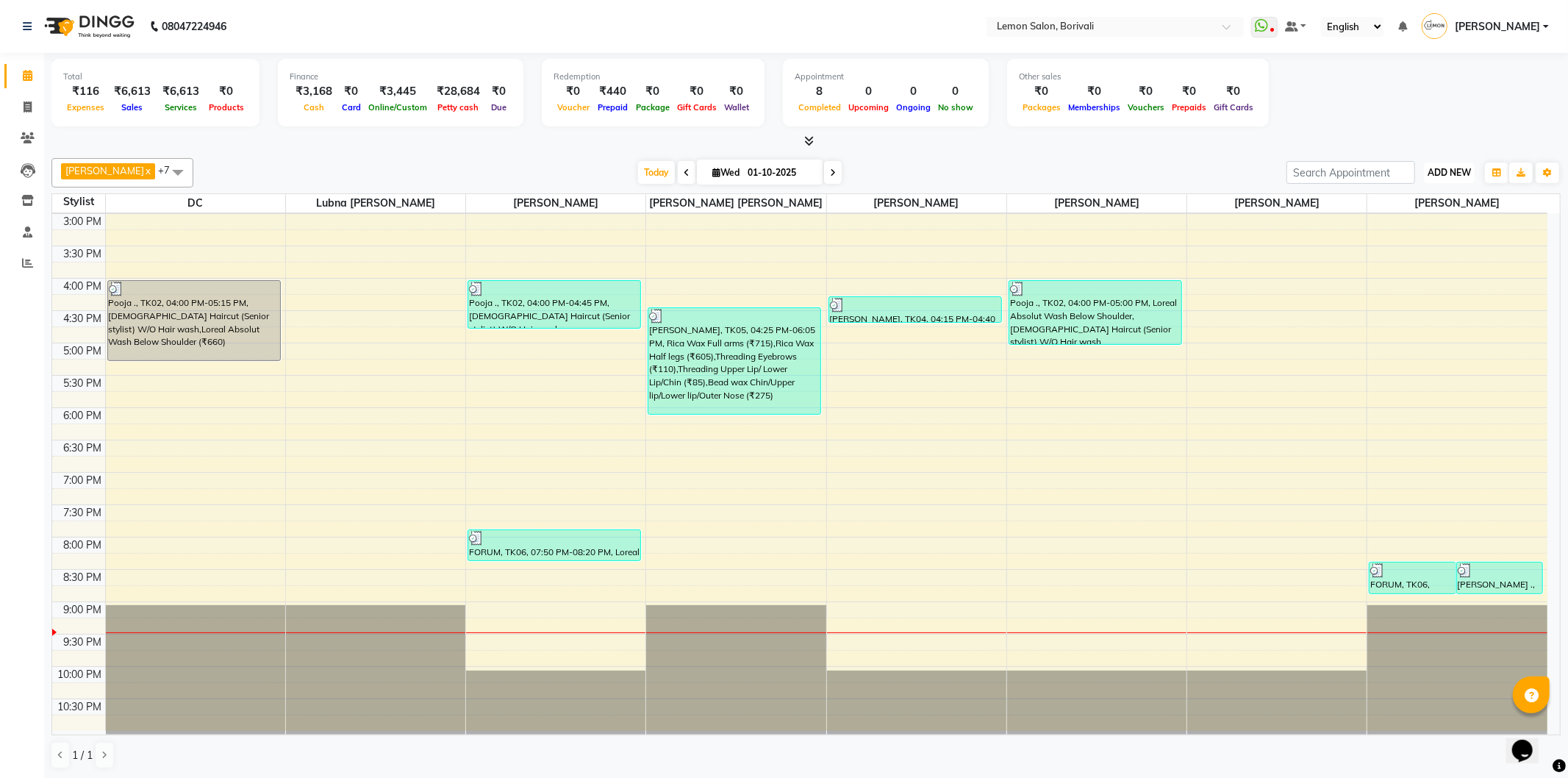
click at [1439, 167] on span "ADD NEW" at bounding box center [1449, 172] width 43 height 11
click at [1424, 252] on link "Add Attendance" at bounding box center [1416, 257] width 116 height 19
select select "W"
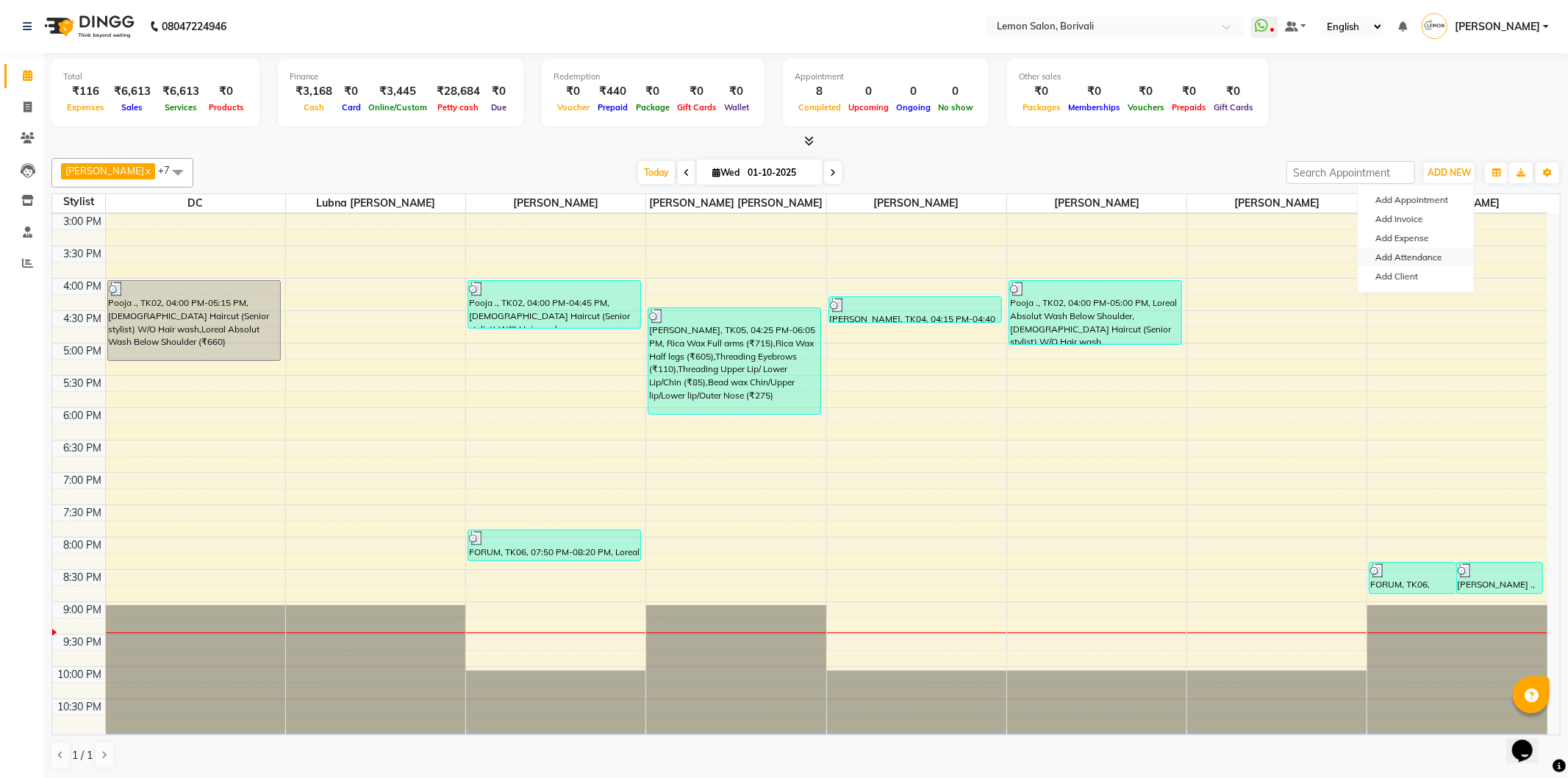
select select "W"
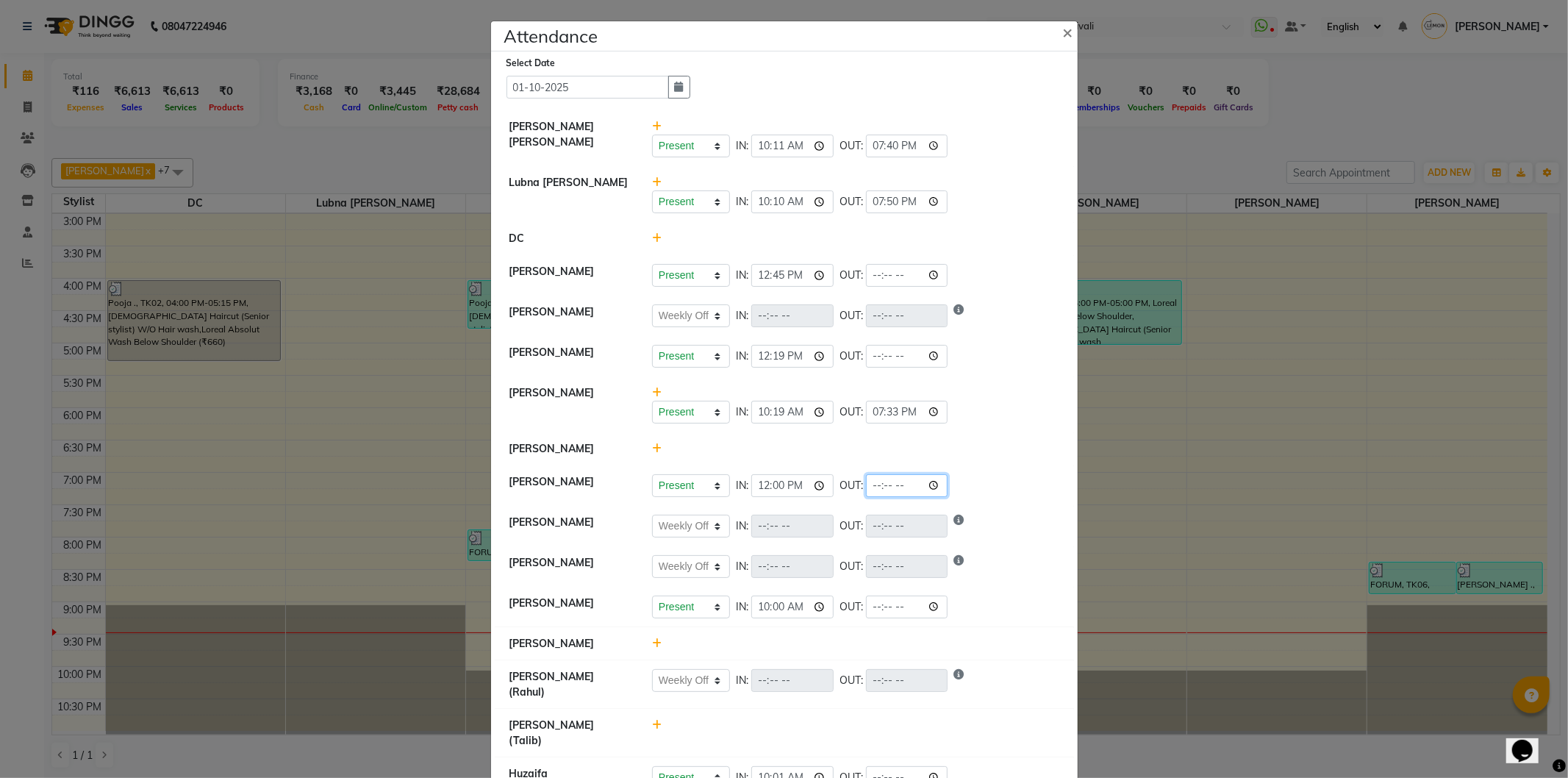
click at [934, 483] on input "time" at bounding box center [907, 486] width 82 height 23
type input "21:25"
click at [972, 484] on div "Present Absent Late Half Day Weekly Off IN: 12:00 OUT: 21:25" at bounding box center [856, 486] width 408 height 23
select select "W"
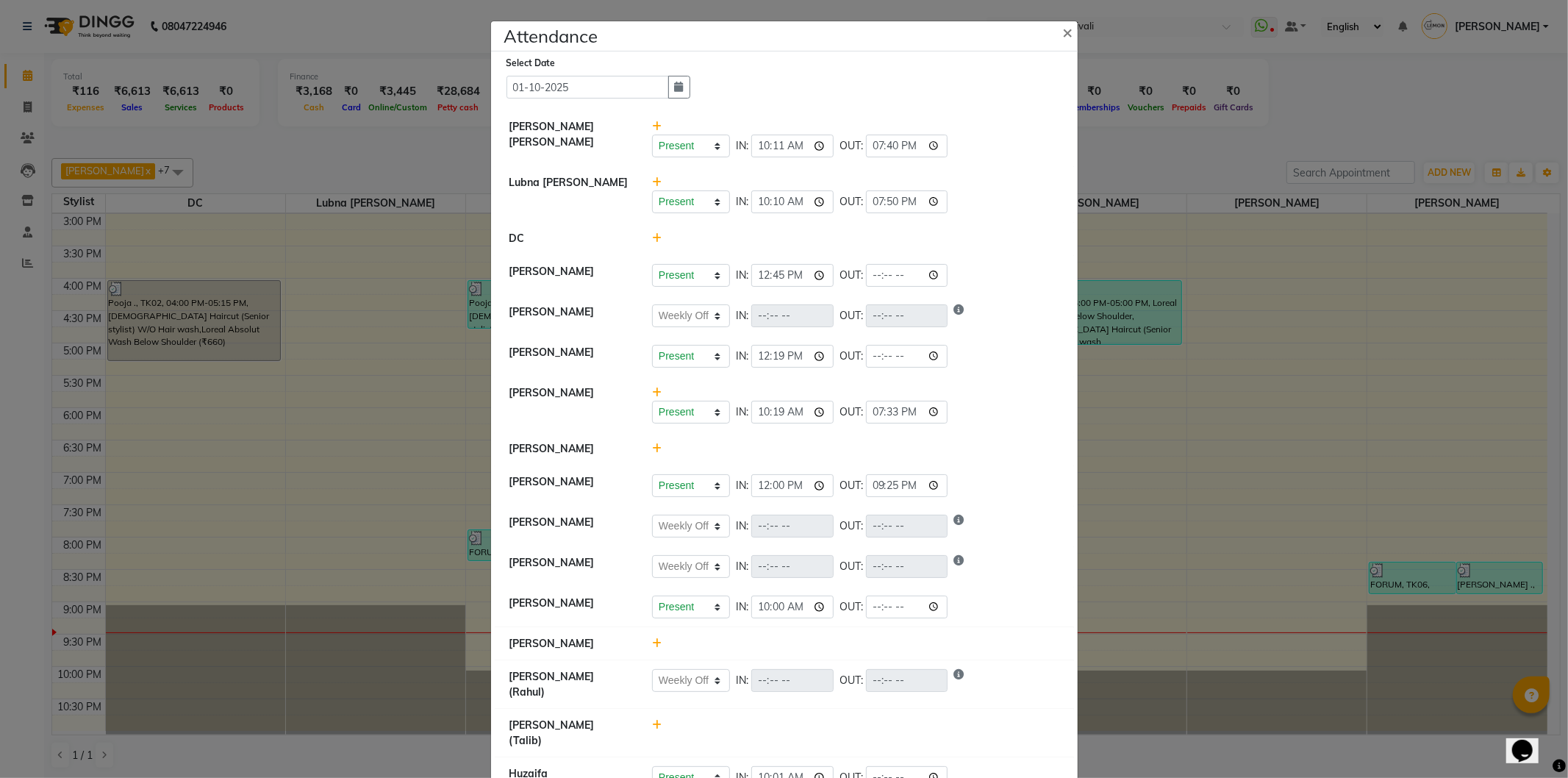
select select "W"
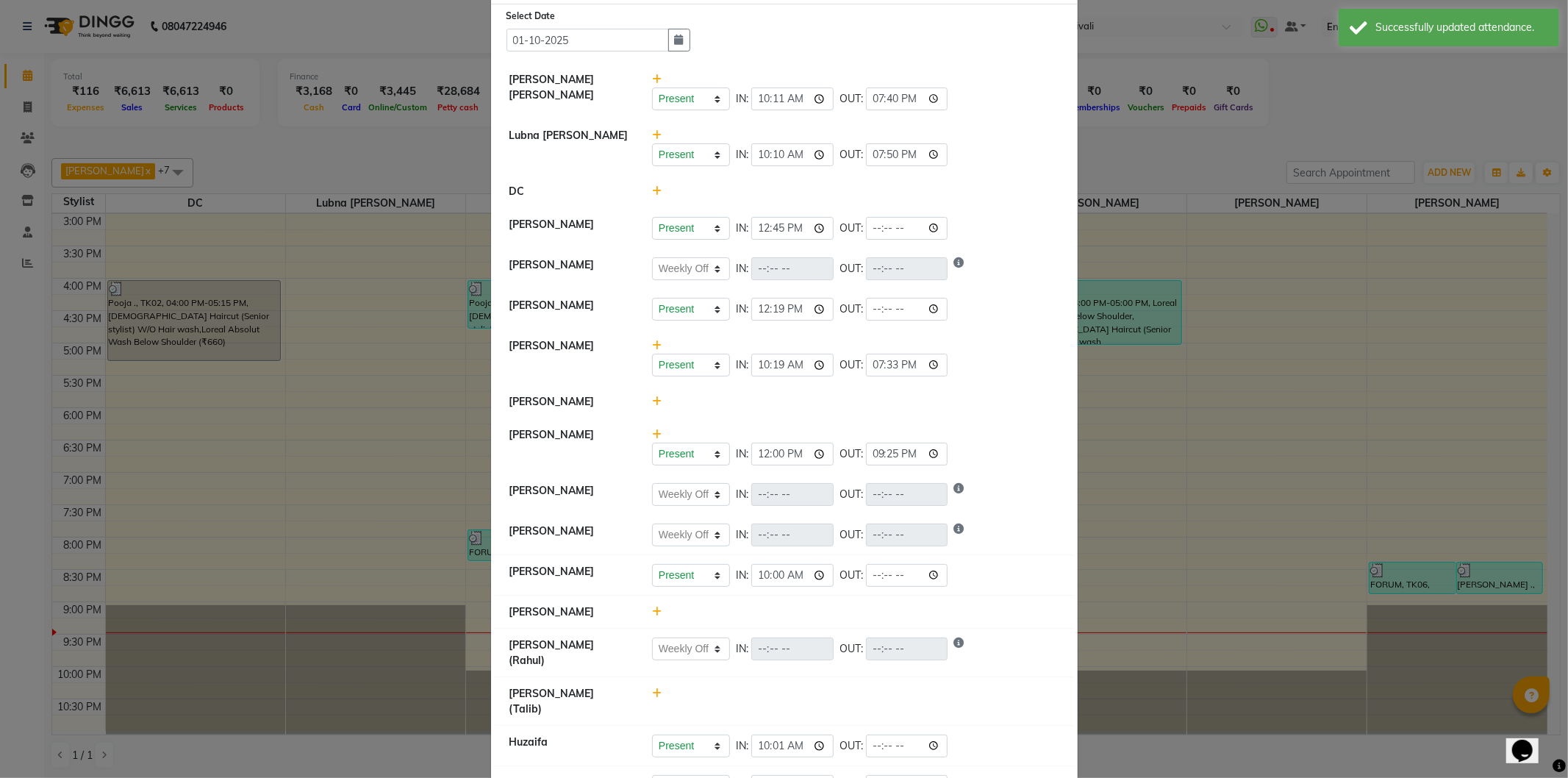
scroll to position [81, 0]
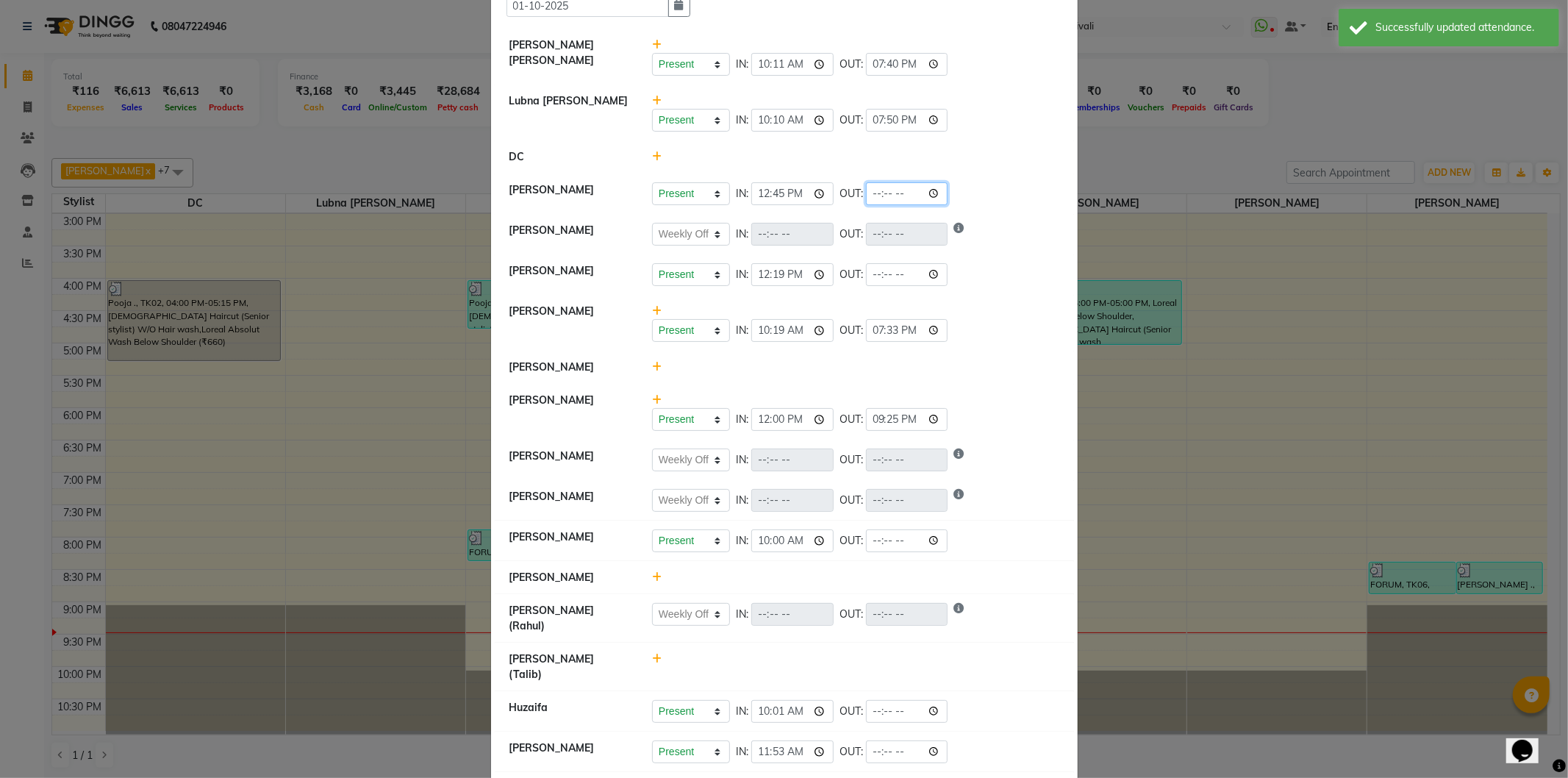
click at [936, 192] on input "time" at bounding box center [907, 194] width 82 height 23
type input "21:25"
click at [990, 202] on div "Present Absent Late Half Day Weekly Off IN: 12:45 OUT: 21:25" at bounding box center [856, 194] width 408 height 23
select select "W"
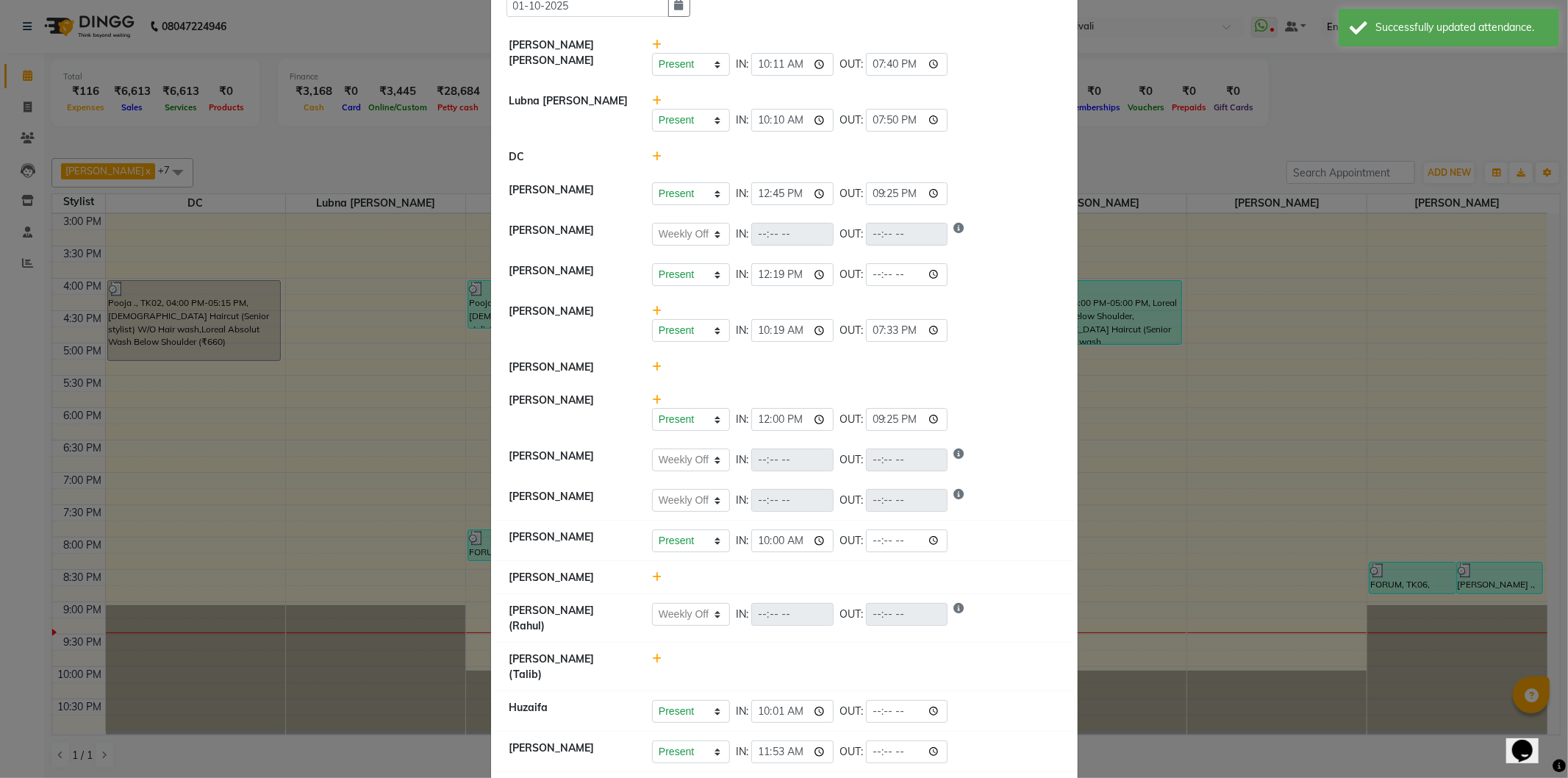
select select "W"
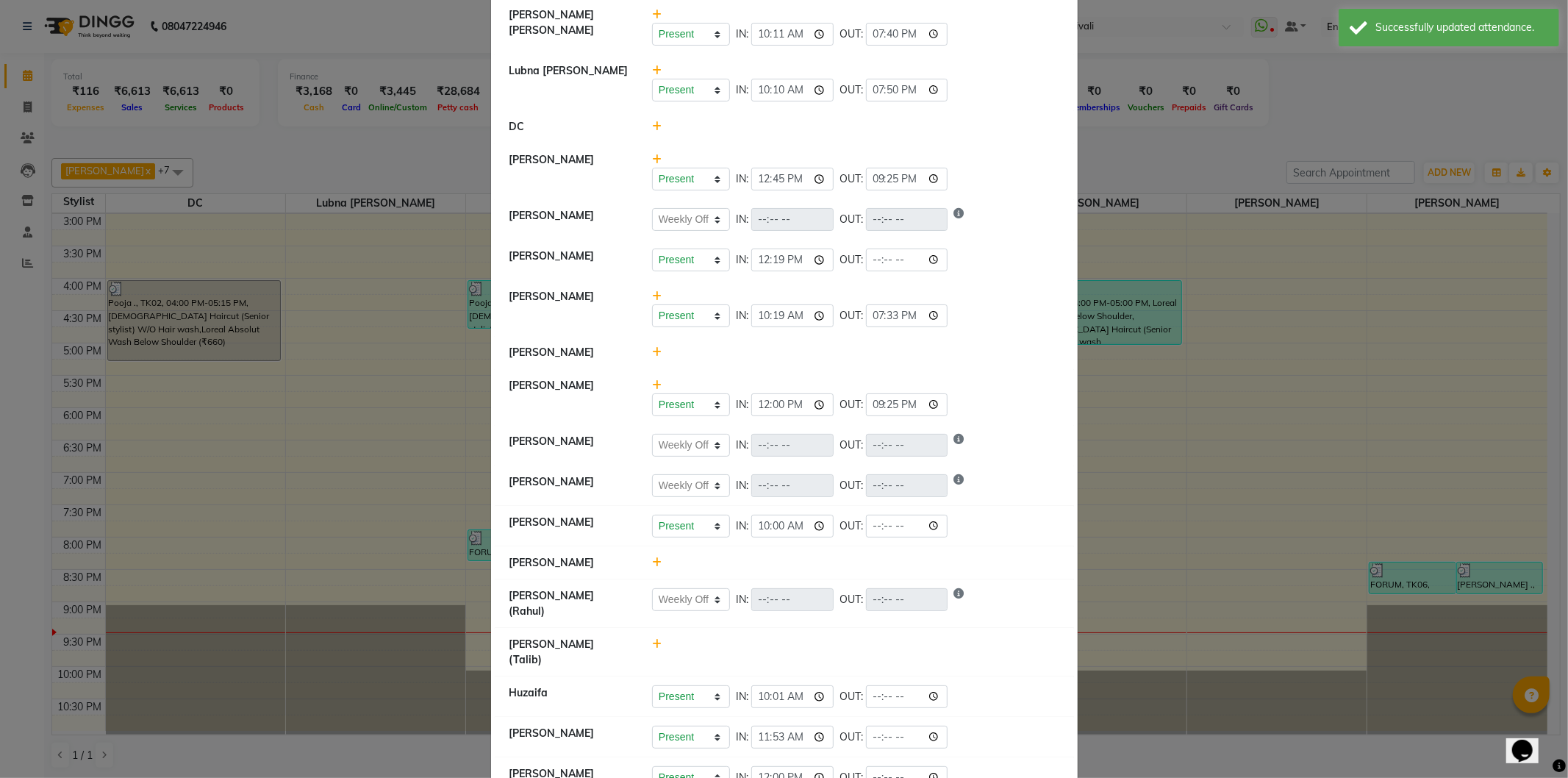
scroll to position [134, 0]
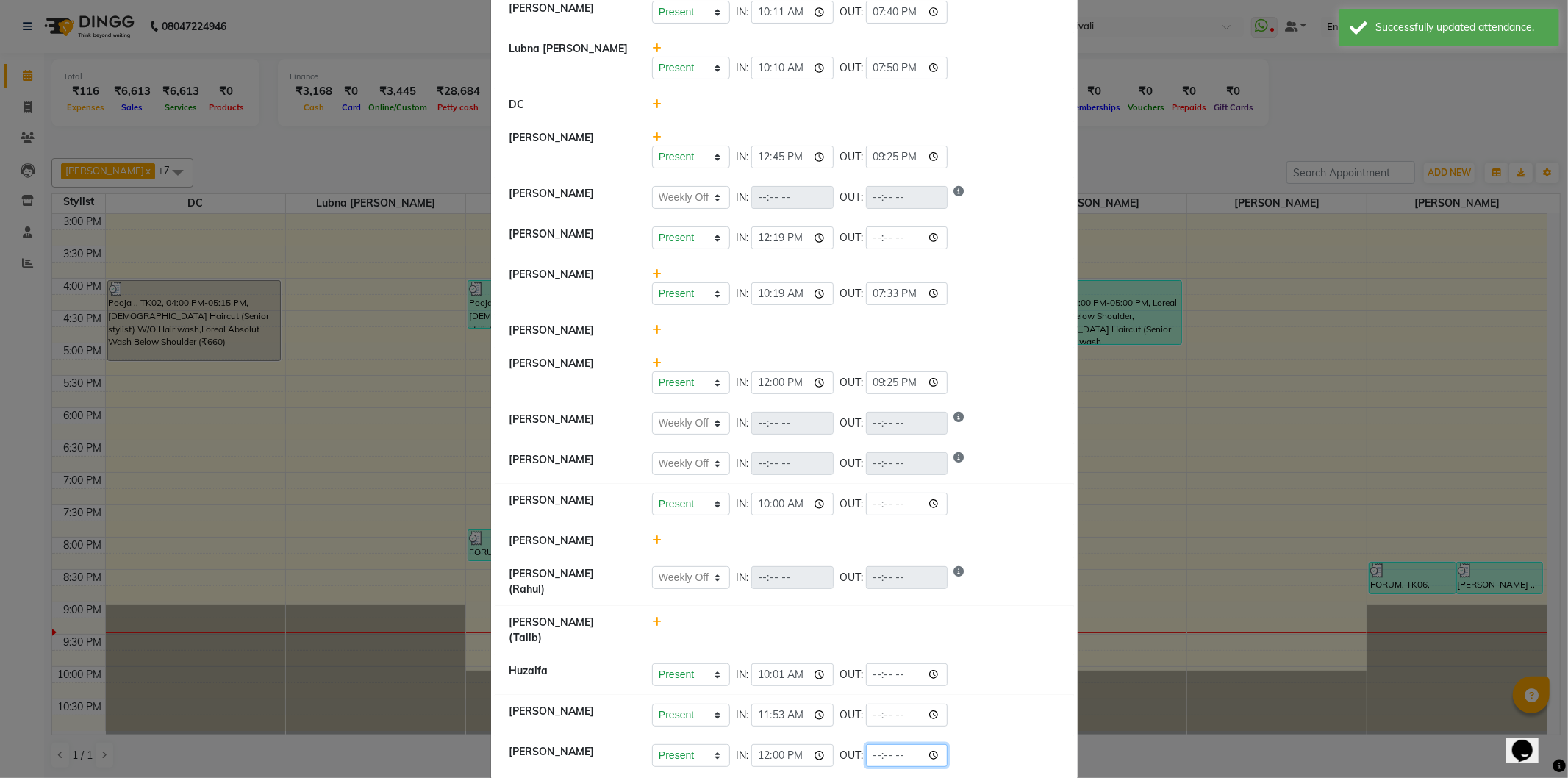
drag, startPoint x: 935, startPoint y: 732, endPoint x: 938, endPoint y: 722, distance: 10.4
click at [935, 744] on input "time" at bounding box center [907, 755] width 82 height 23
type input "21:23"
click at [995, 744] on div "Present Absent Late Half Day Weekly Off IN: 12:00 OUT: 21:23" at bounding box center [856, 755] width 408 height 23
select select "W"
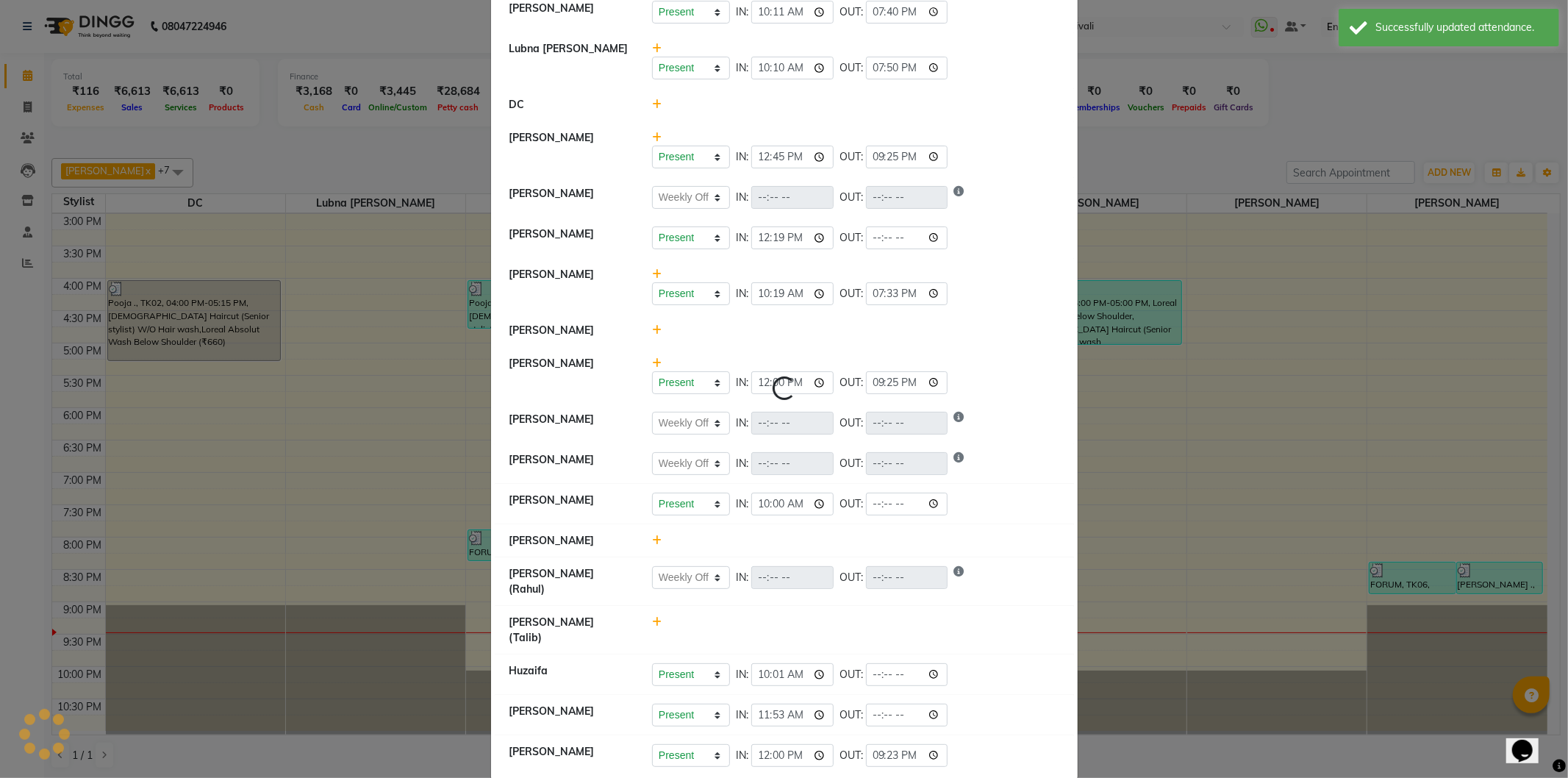
select select "W"
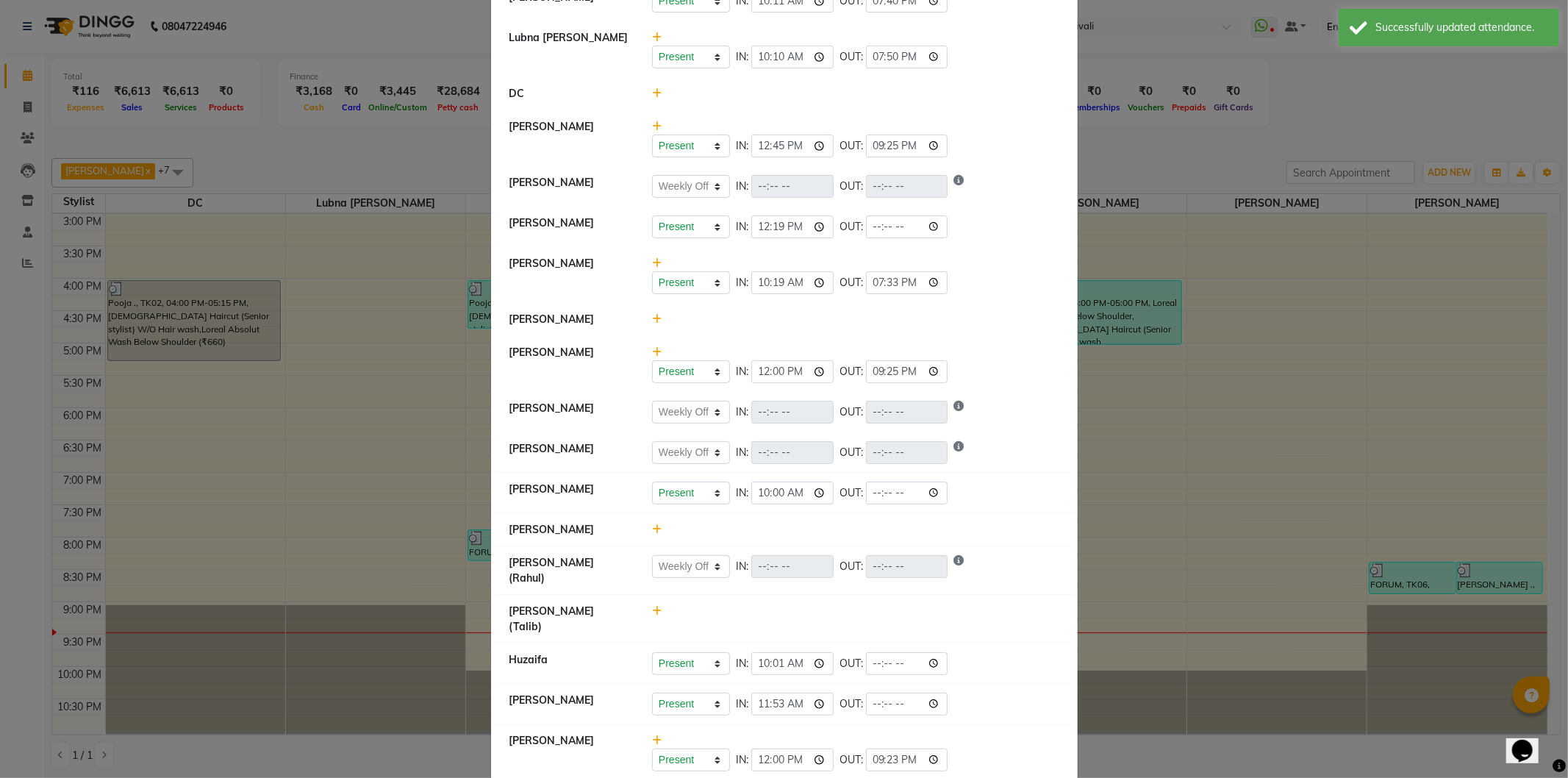
scroll to position [149, 0]
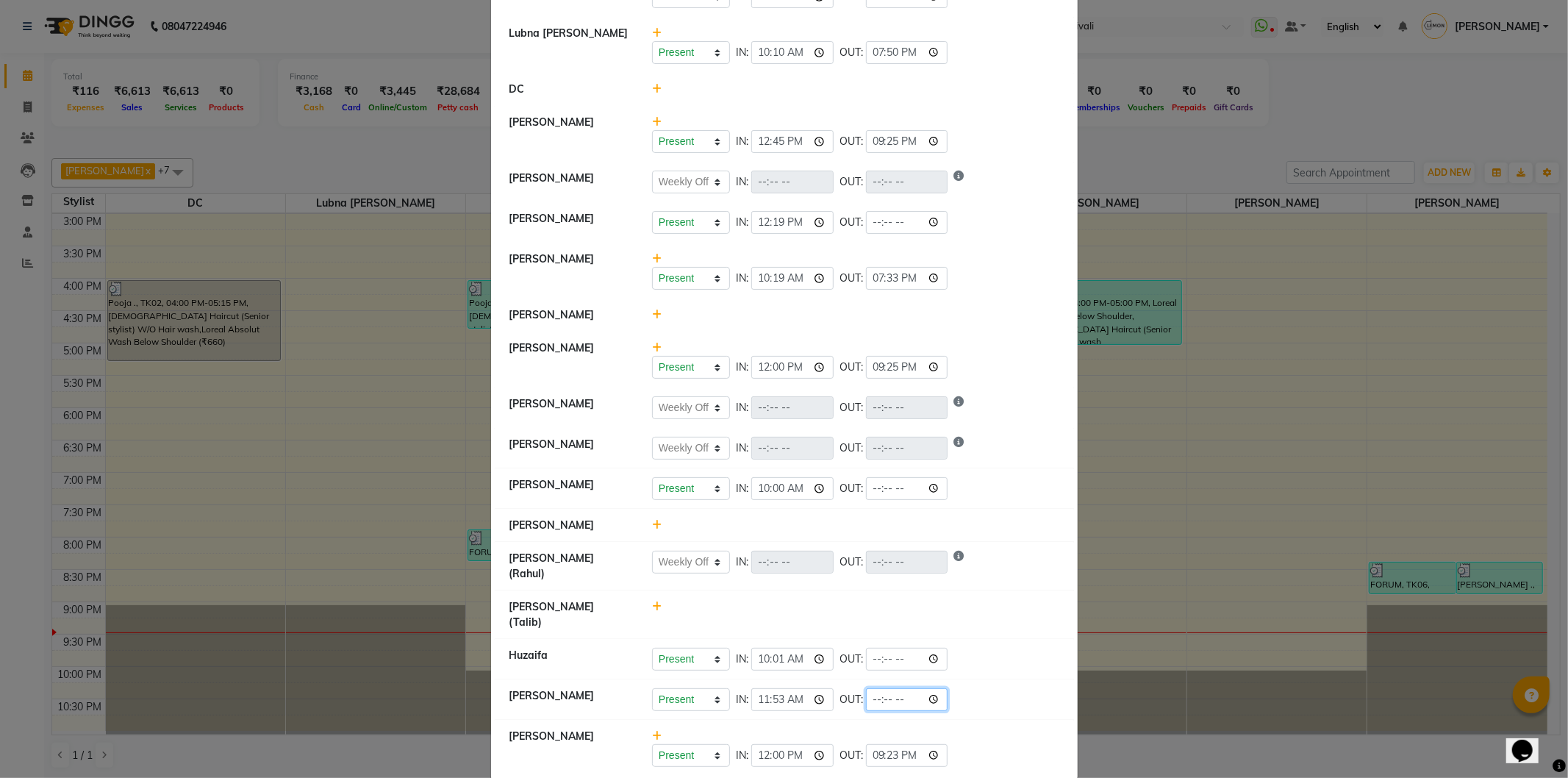
click at [934, 688] on input "time" at bounding box center [907, 700] width 82 height 23
type input "21:25"
click at [986, 688] on div "Present Absent Late Half Day Weekly Off IN: 11:53 OUT: 21:25" at bounding box center [856, 700] width 408 height 23
select select "W"
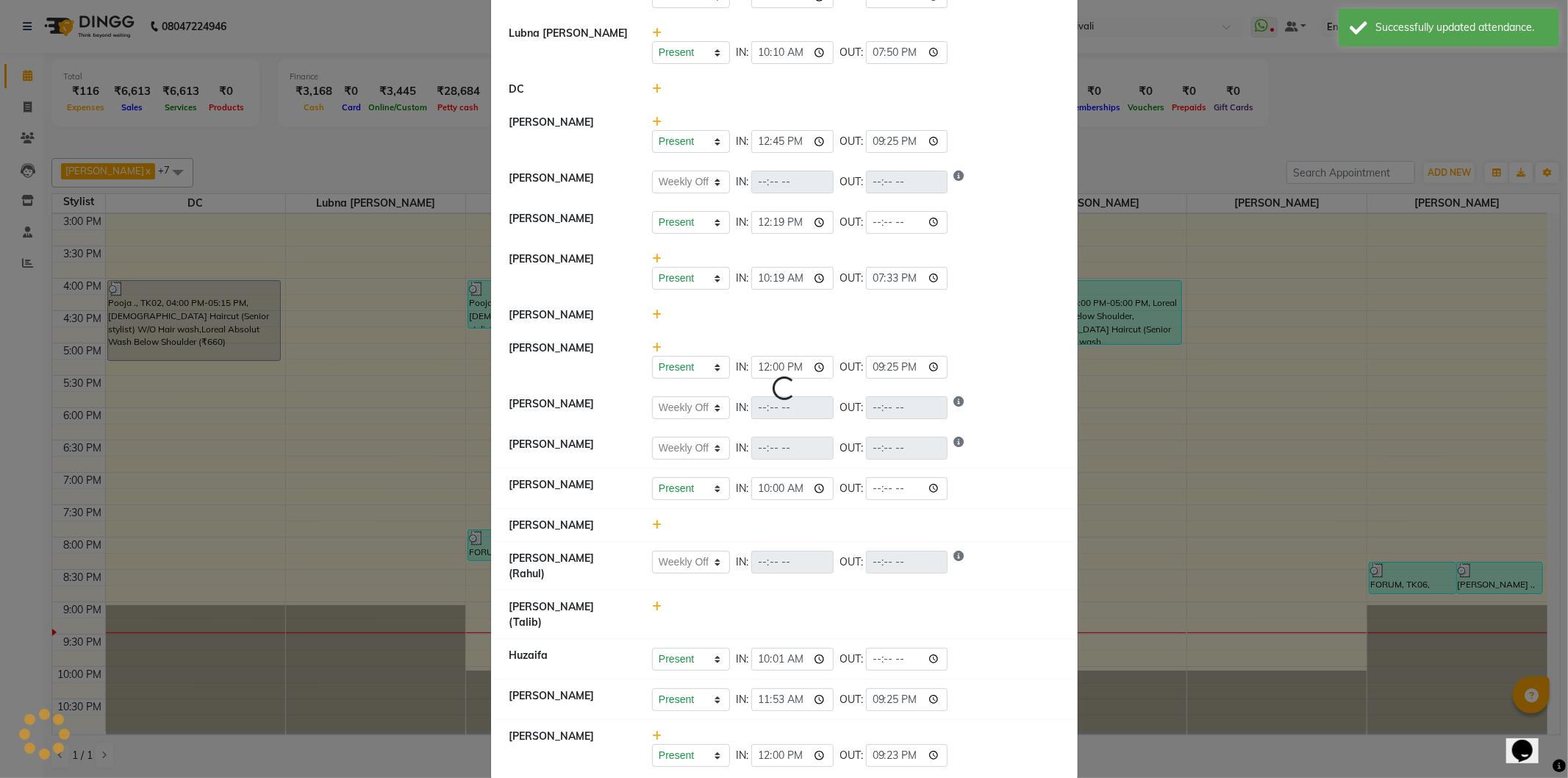
select select "W"
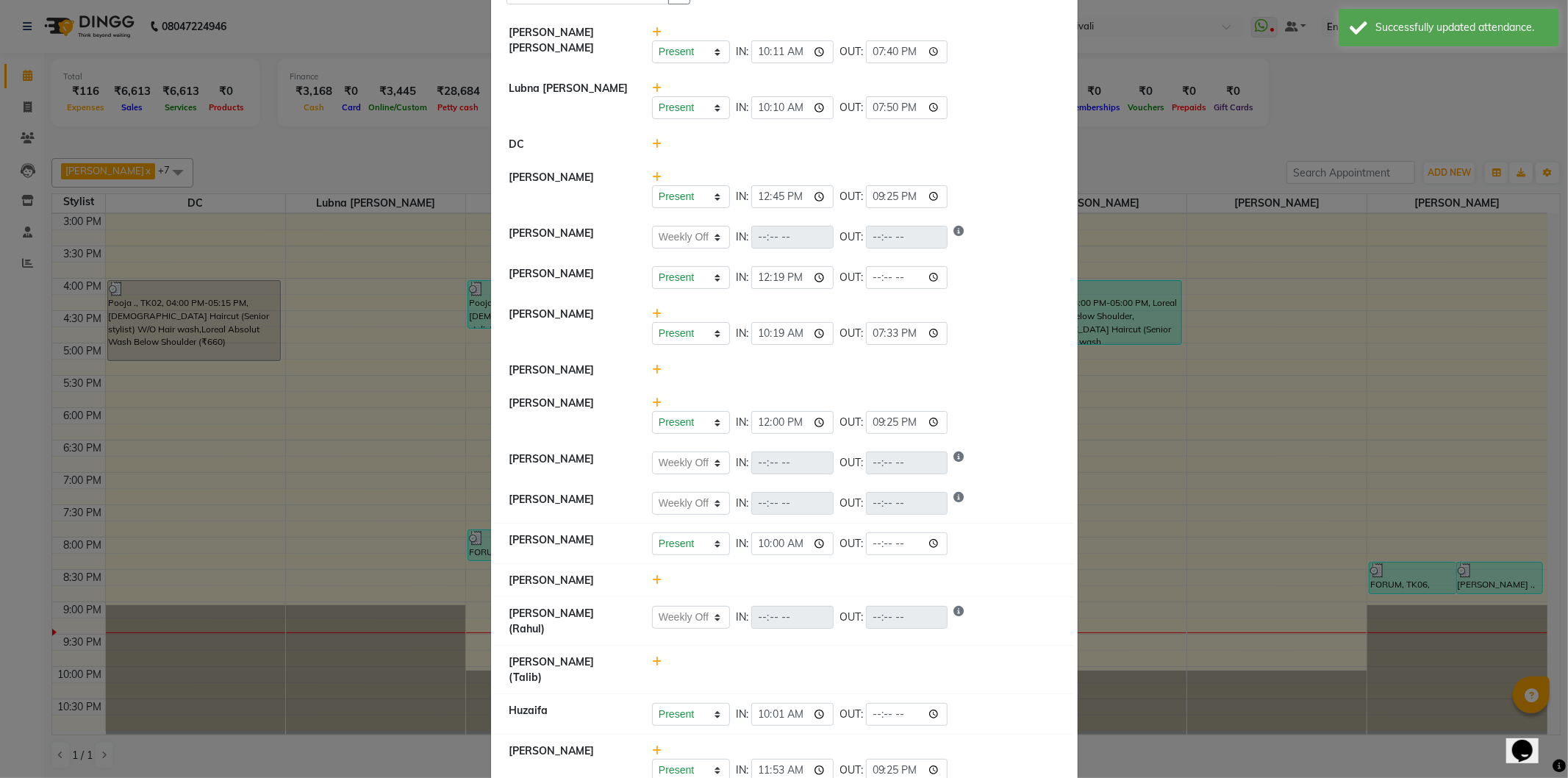
scroll to position [0, 0]
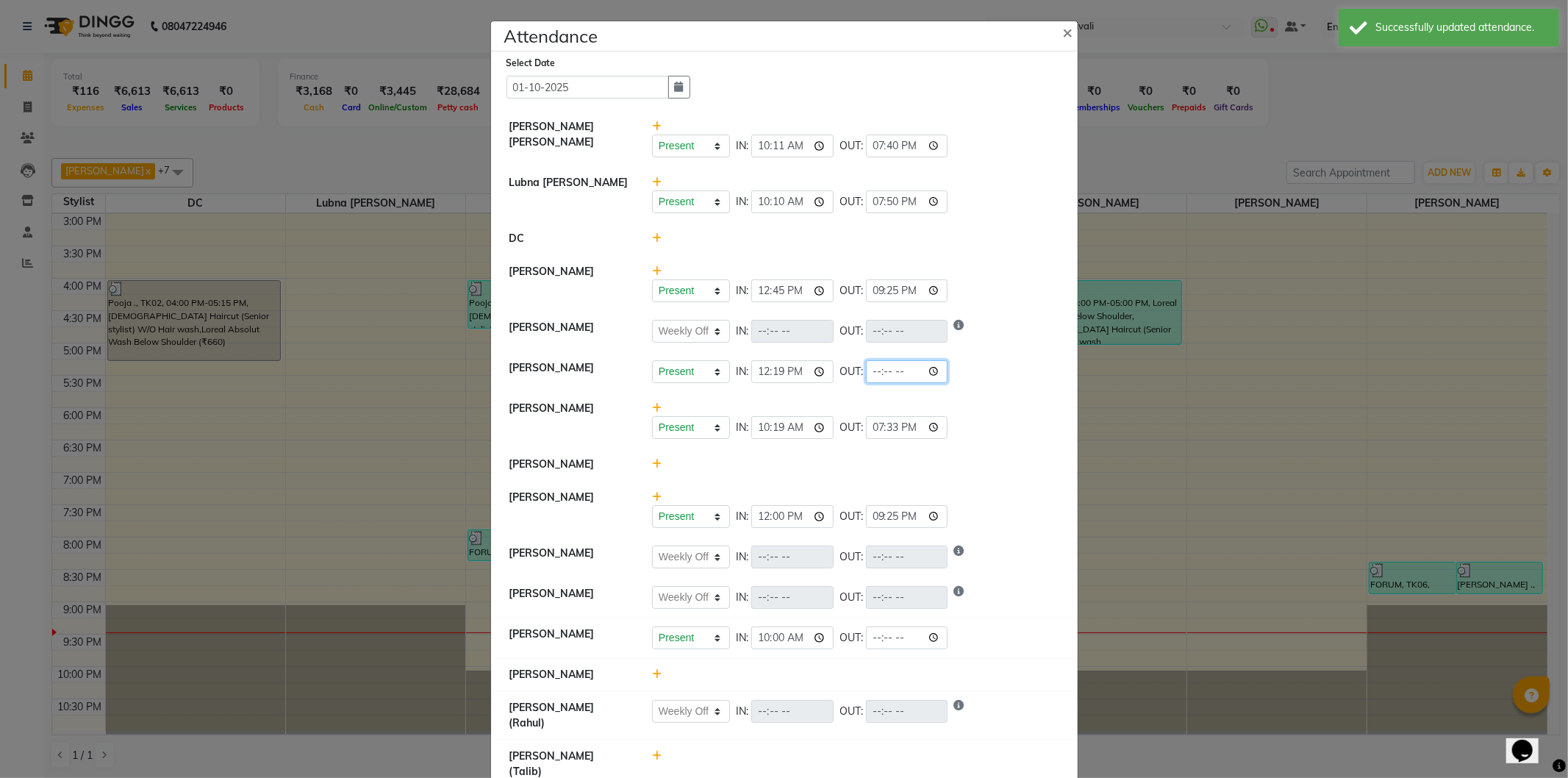
click at [932, 375] on input "time" at bounding box center [907, 372] width 82 height 23
type input "21:25"
click at [975, 379] on div "Present Absent Late Half Day Weekly Off IN: 12:19 OUT: 21:25" at bounding box center [856, 372] width 408 height 23
select select "W"
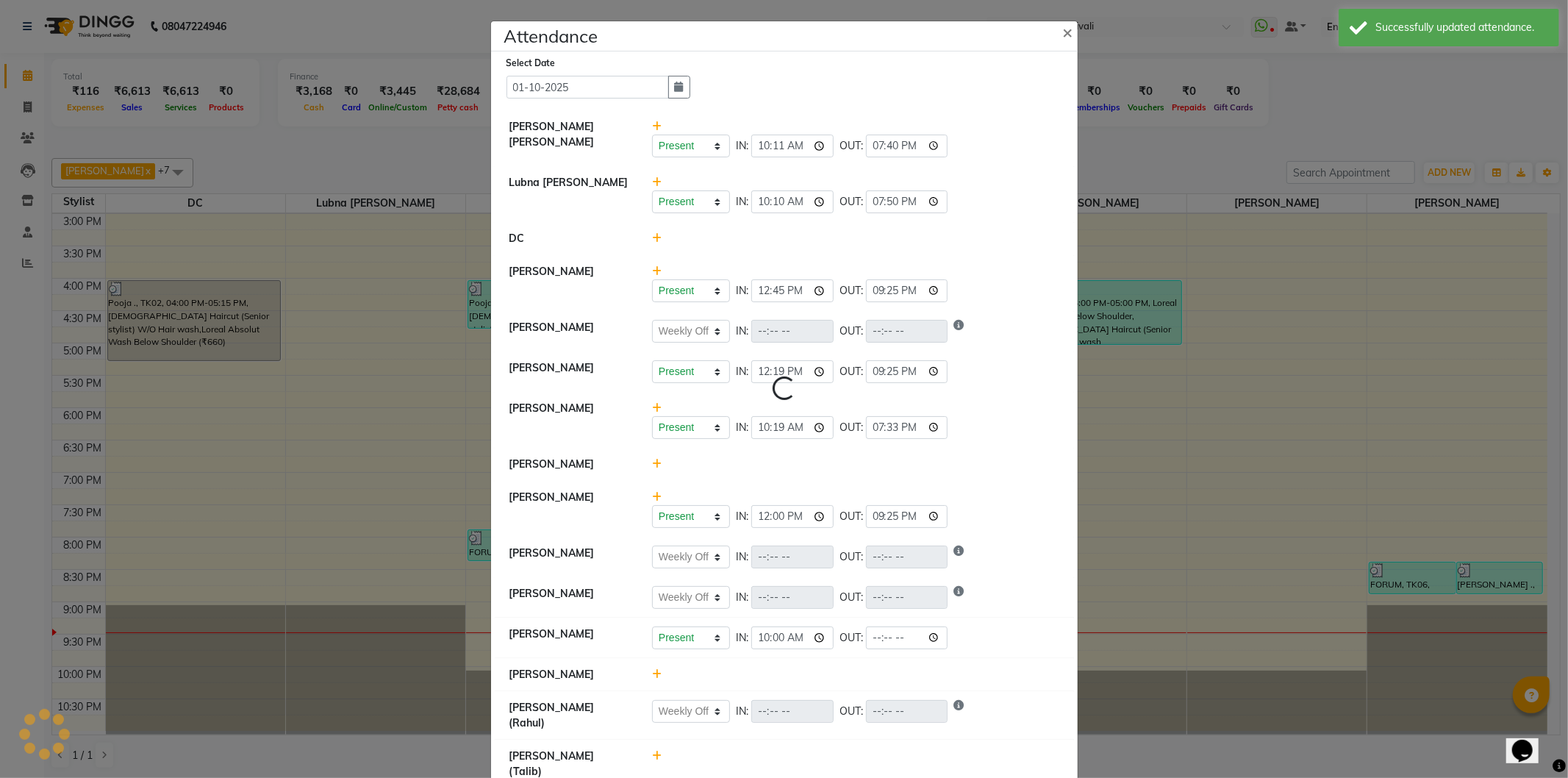
select select "W"
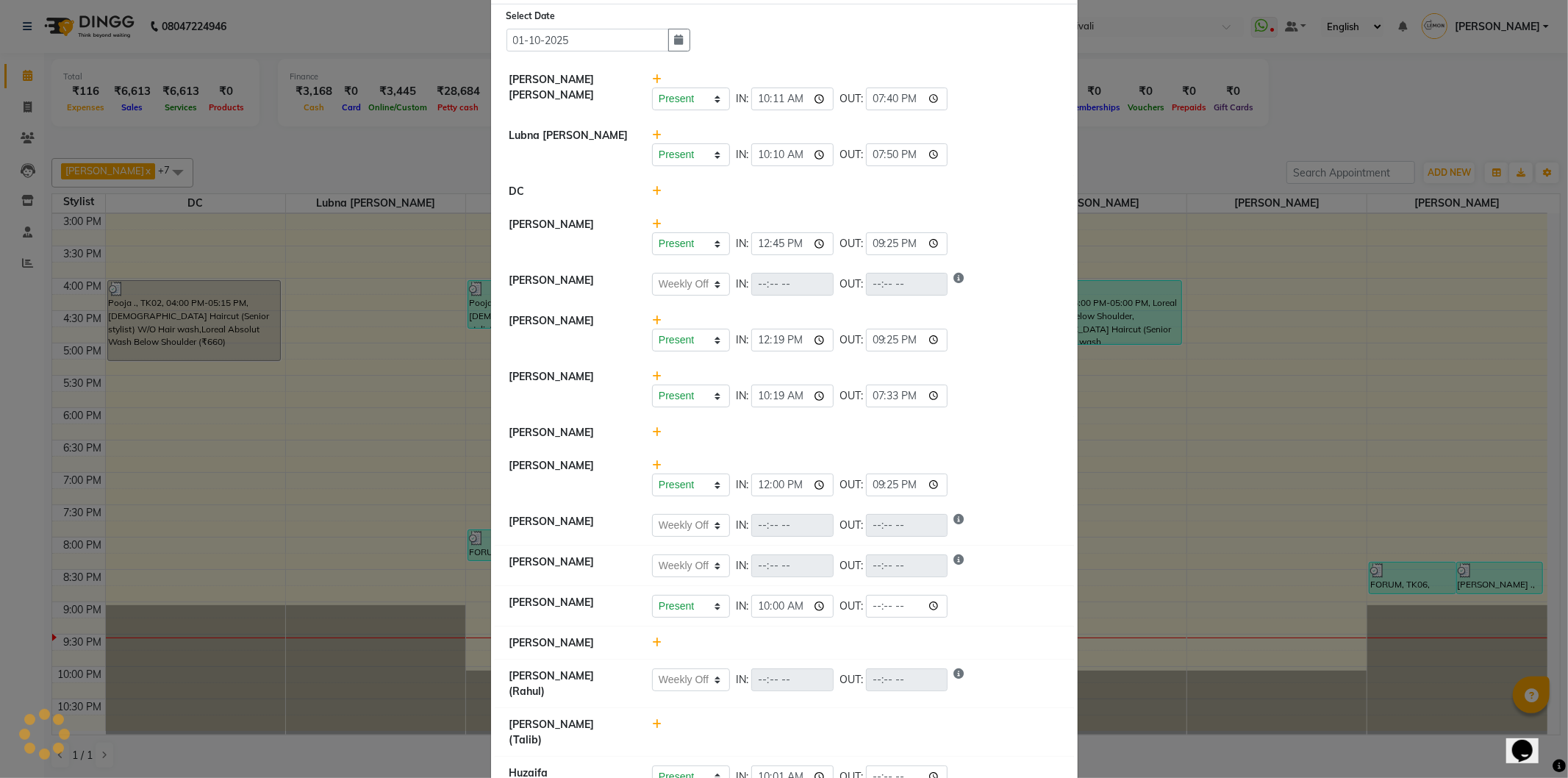
scroll to position [81, 0]
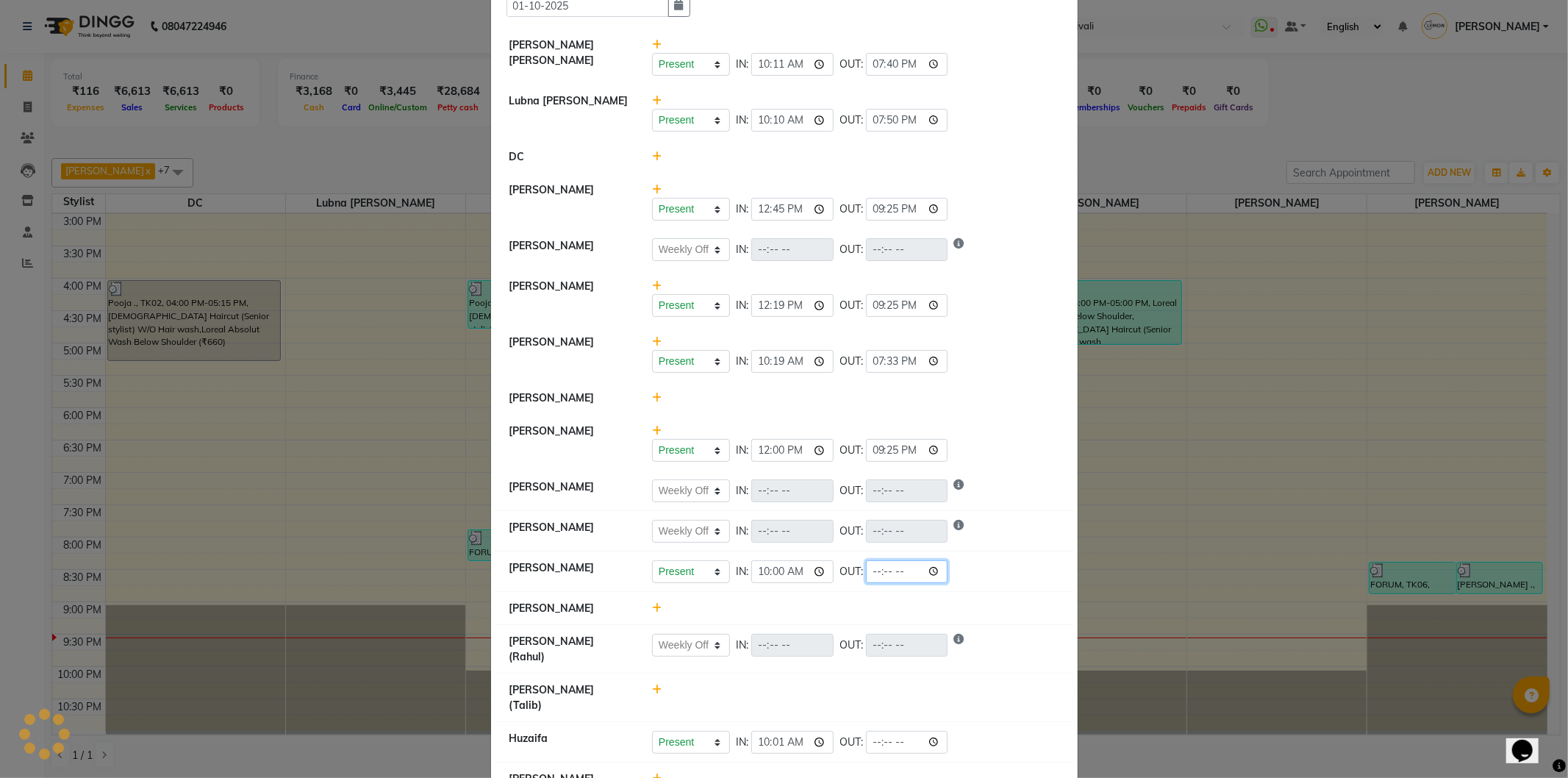
click at [937, 576] on input "time" at bounding box center [907, 572] width 82 height 23
type input "21:30"
drag, startPoint x: 981, startPoint y: 576, endPoint x: 993, endPoint y: 566, distance: 15.6
click at [981, 576] on div "Present Absent Late Half Day Weekly Off IN: 10:00 OUT: 21:30" at bounding box center [856, 572] width 408 height 23
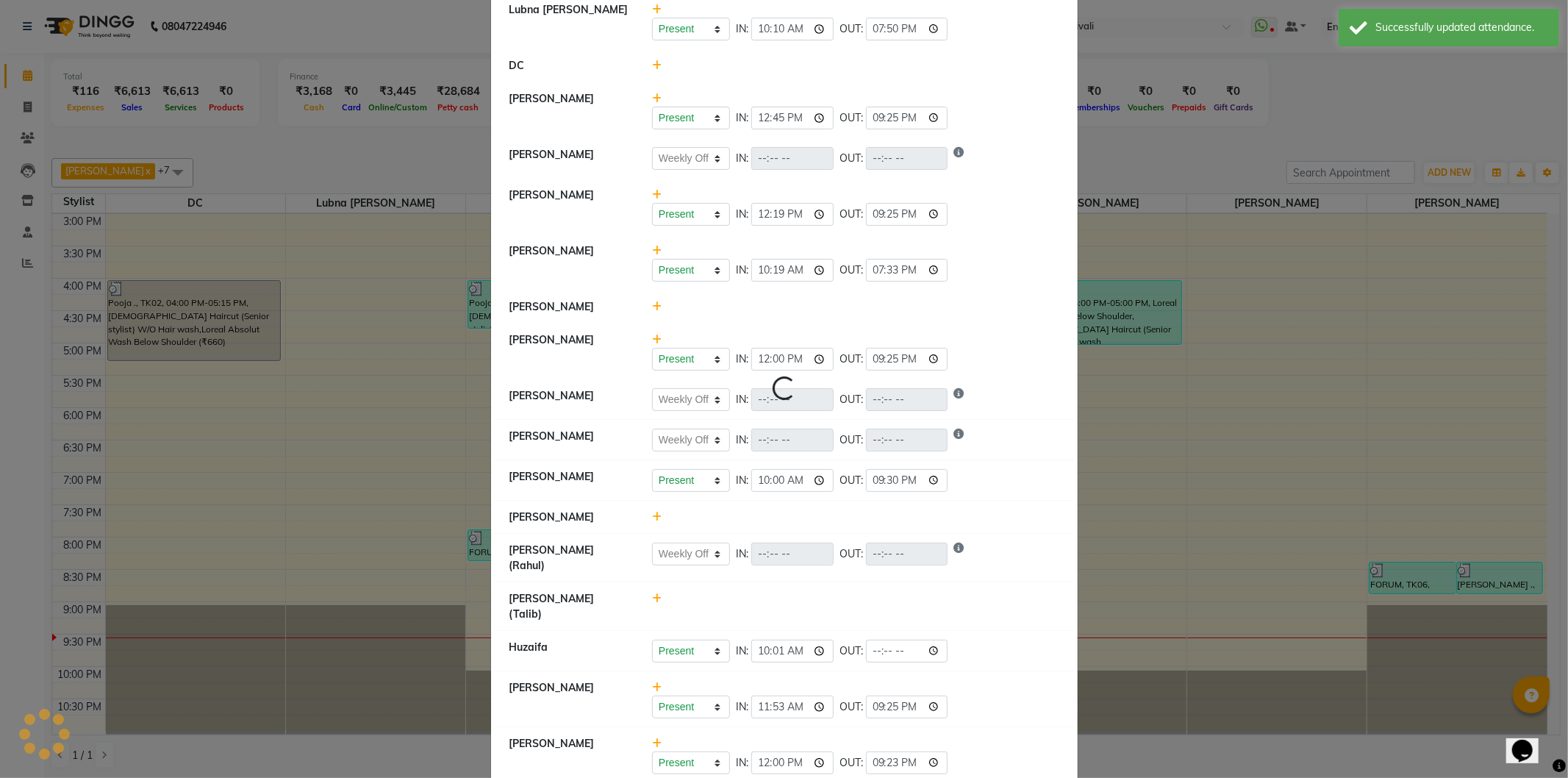
scroll to position [180, 0]
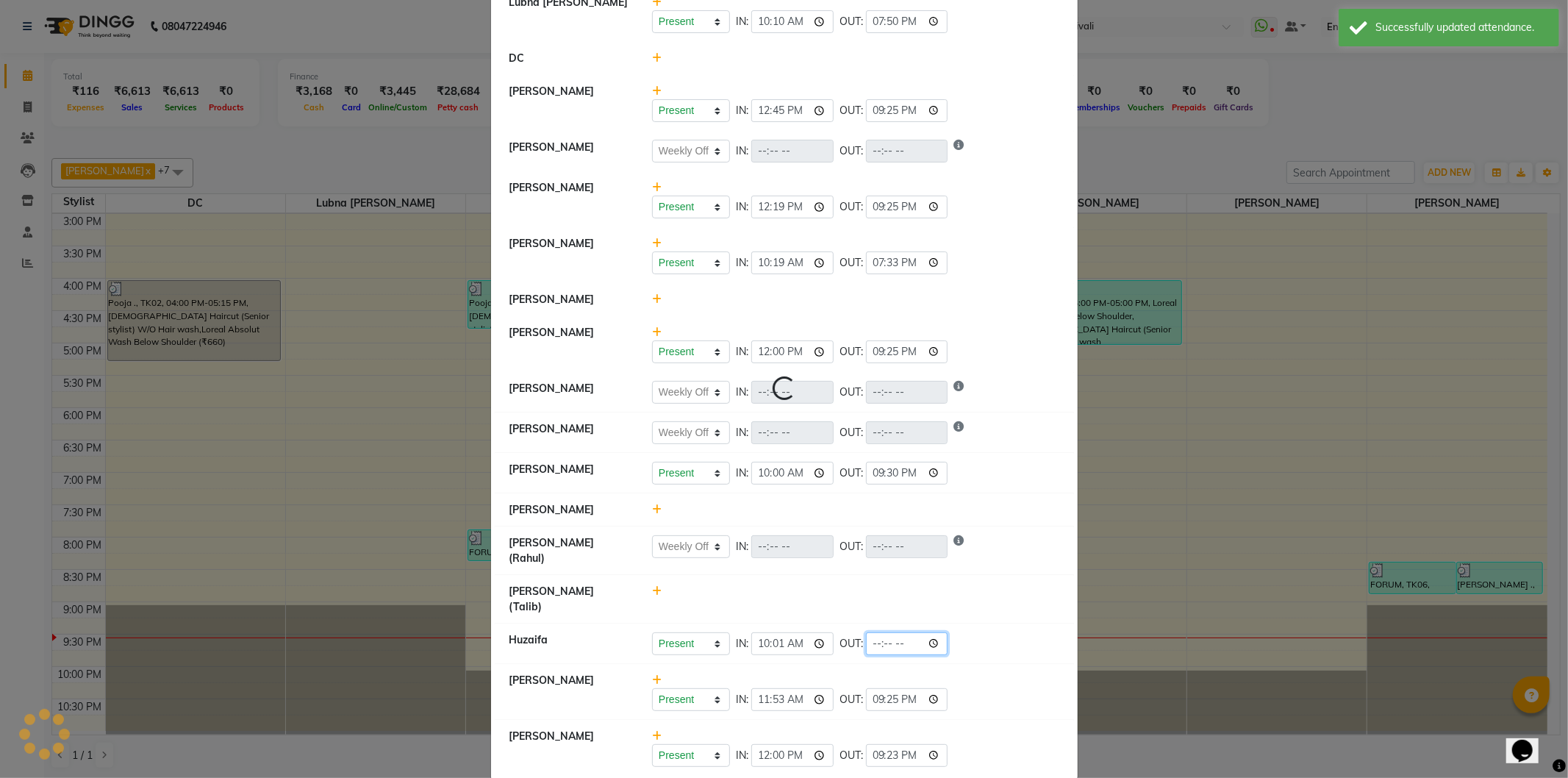
click at [934, 632] on input "time" at bounding box center [907, 643] width 82 height 23
select select "W"
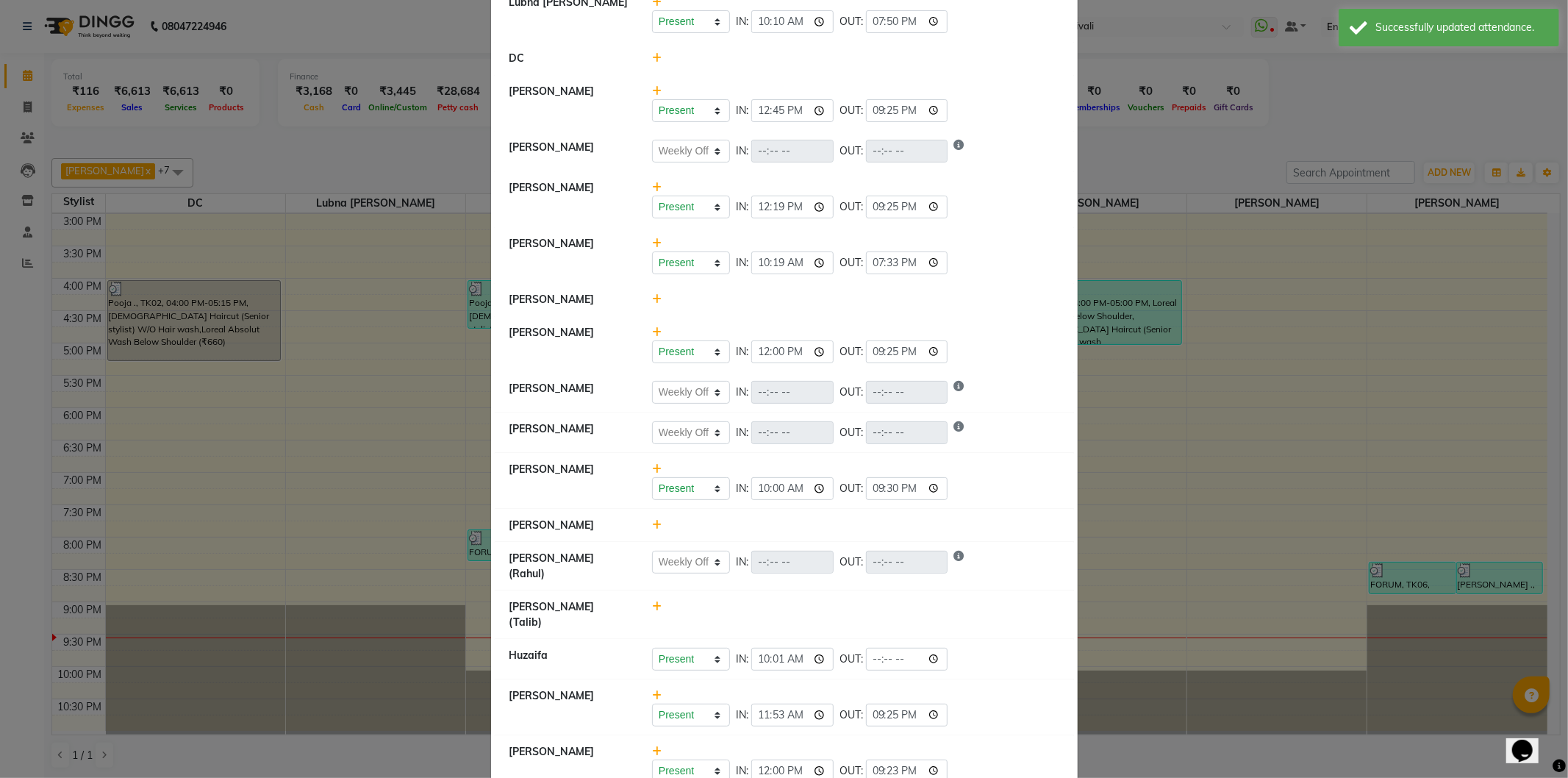
scroll to position [0, 0]
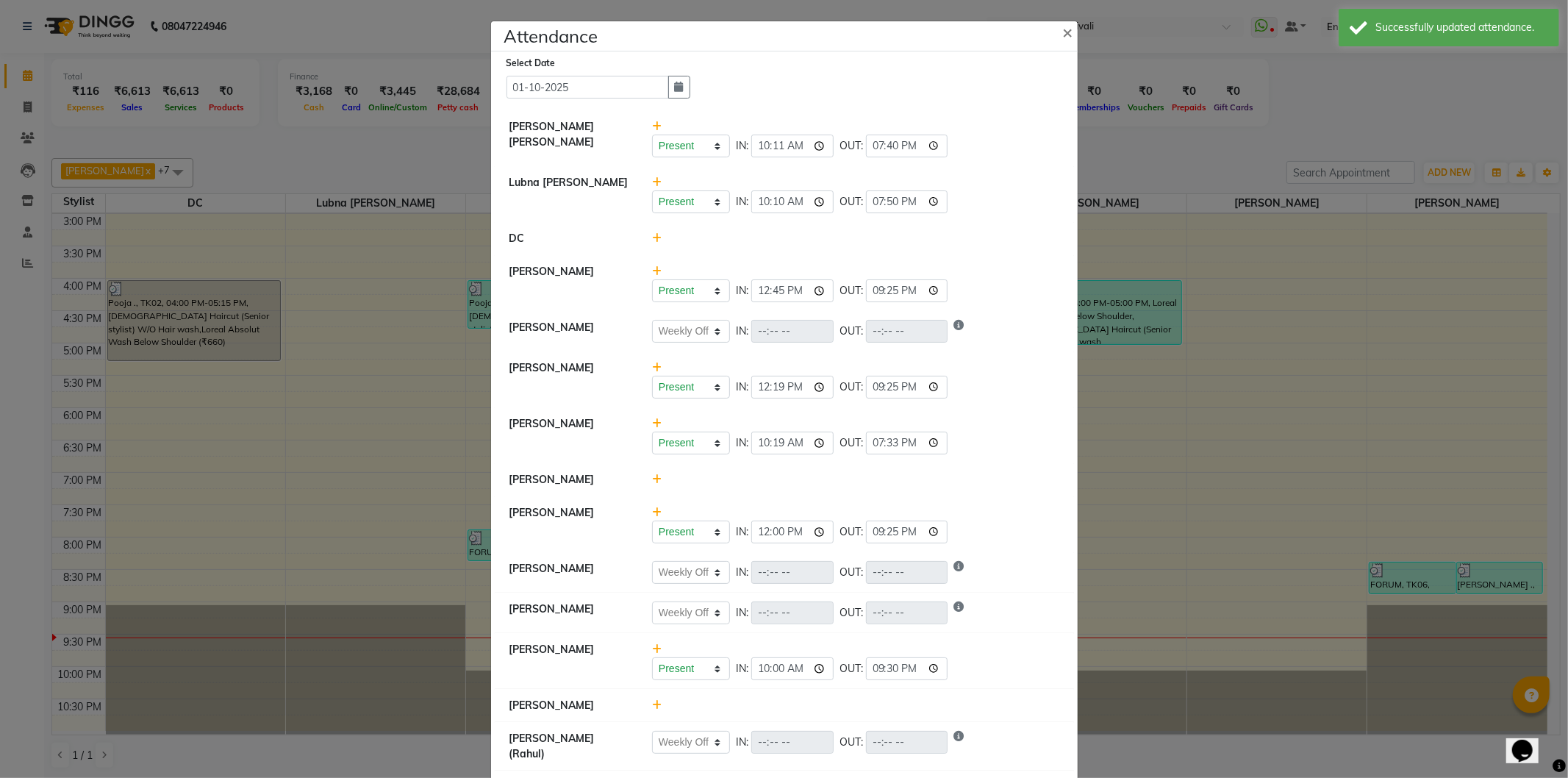
click at [974, 669] on div "Present Absent Late Half Day Weekly Off IN: 10:00 OUT: 21:30" at bounding box center [856, 668] width 408 height 23
